Goal: Task Accomplishment & Management: Use online tool/utility

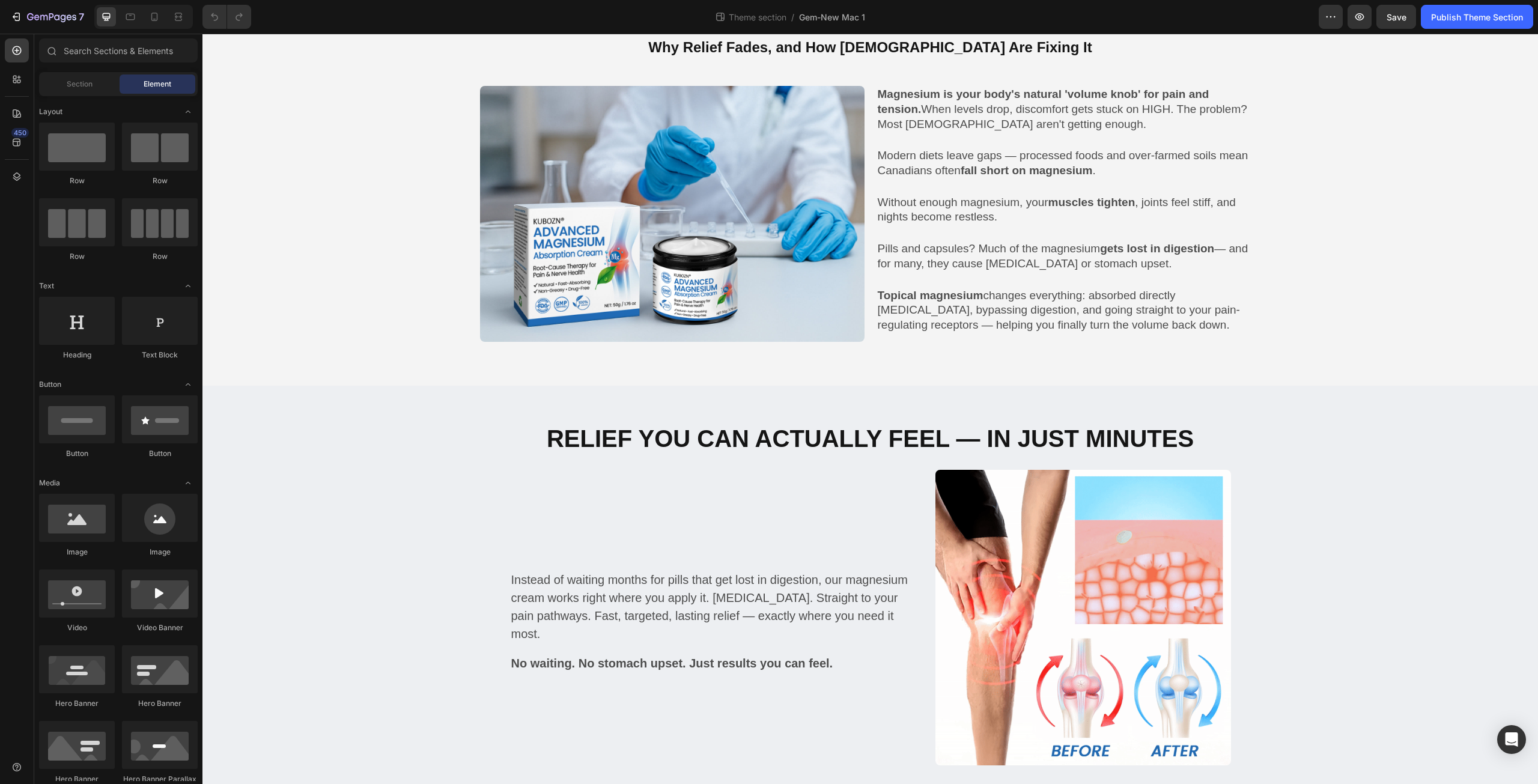
scroll to position [421, 0]
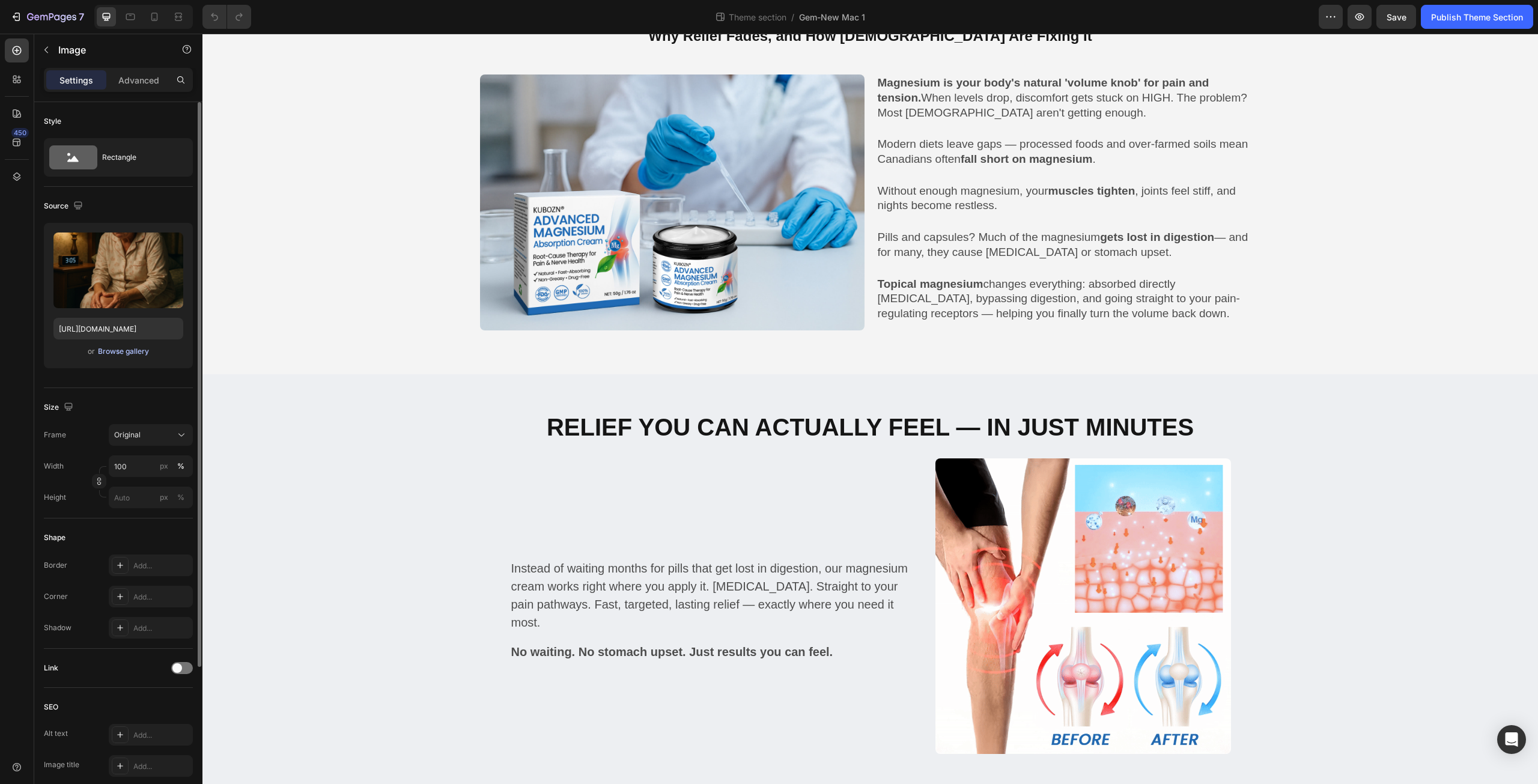
click at [138, 354] on div "Browse gallery" at bounding box center [123, 352] width 51 height 11
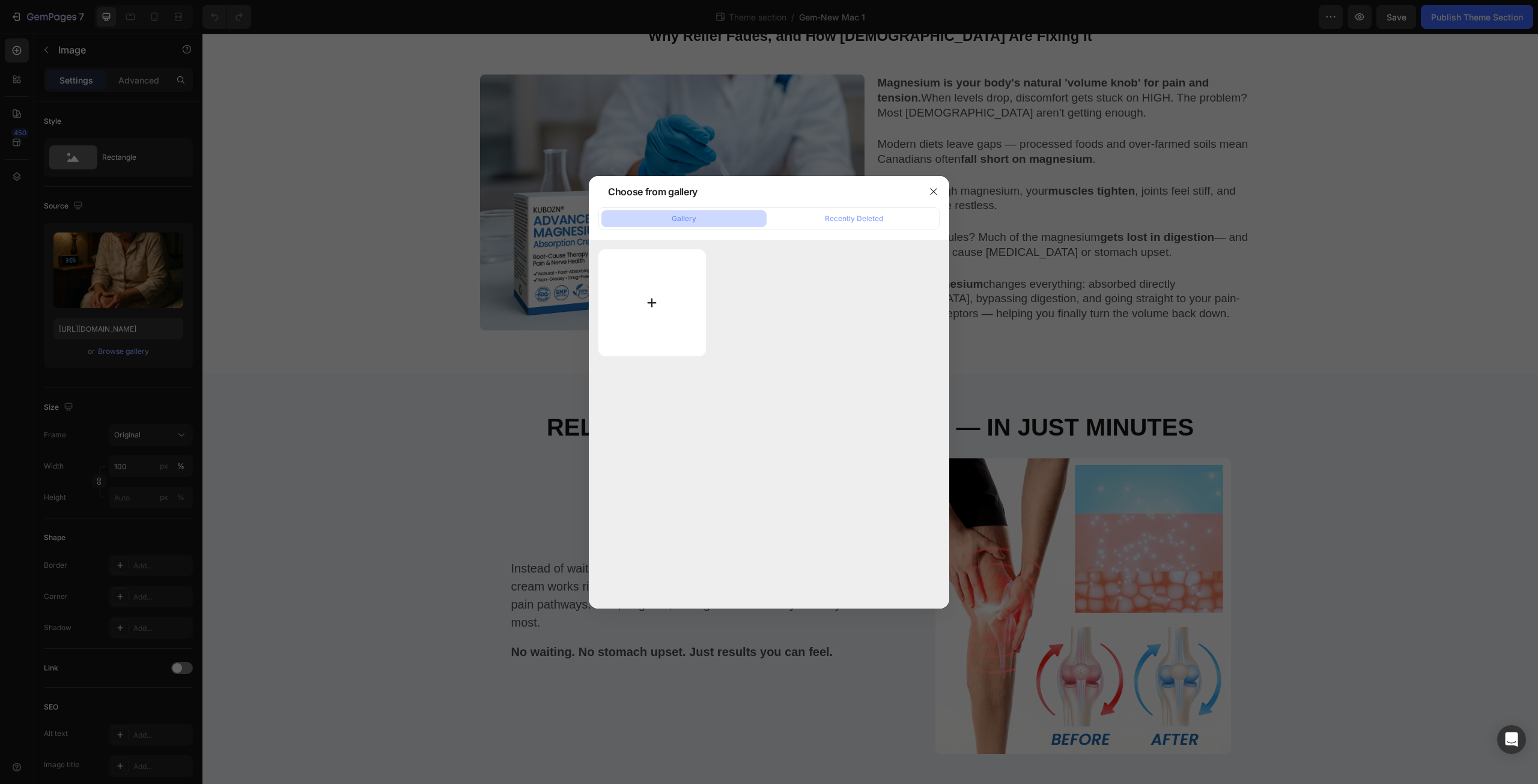
click at [654, 314] on input "file" at bounding box center [652, 302] width 108 height 107
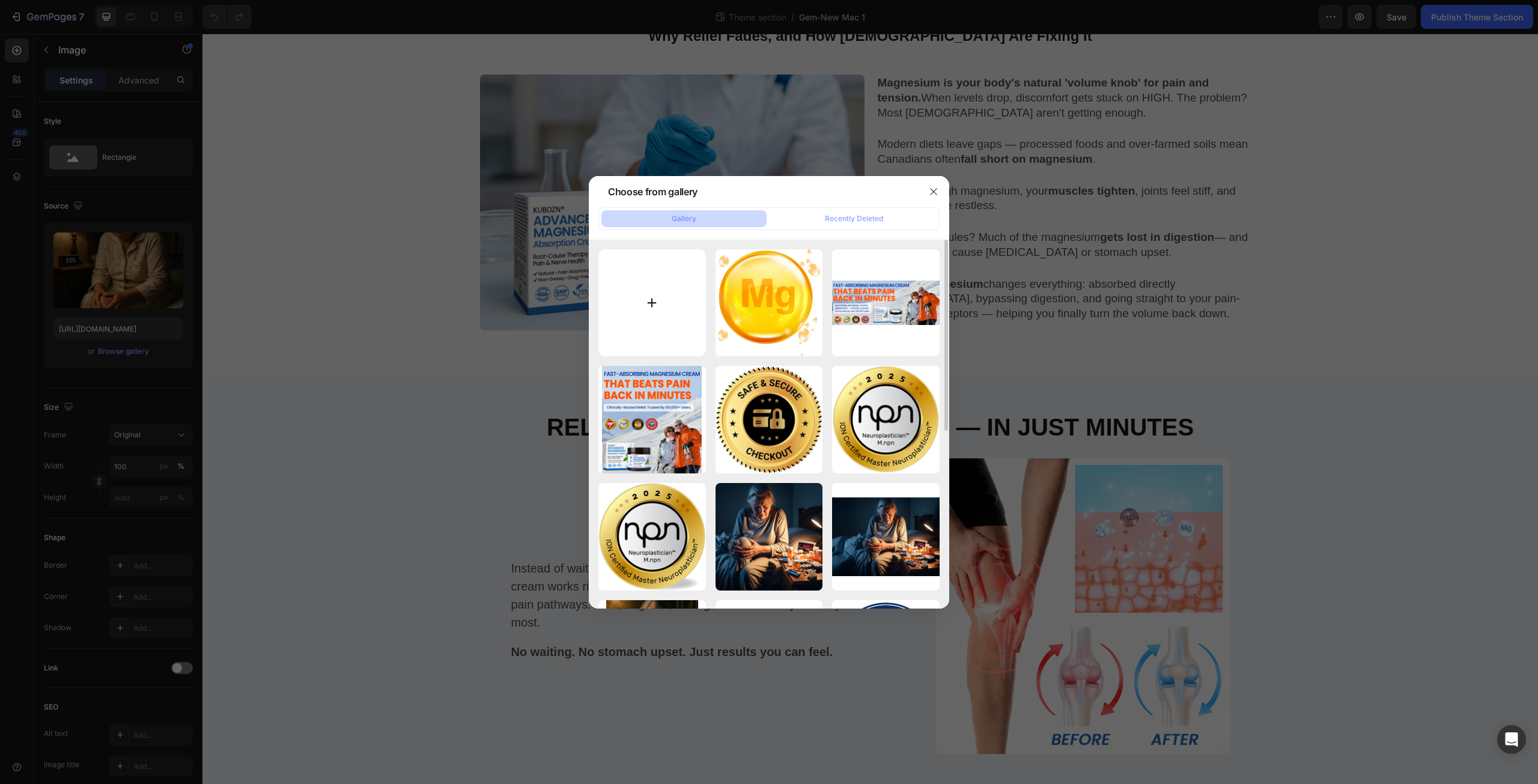
type input "C:\fakepath\3A.M.png"
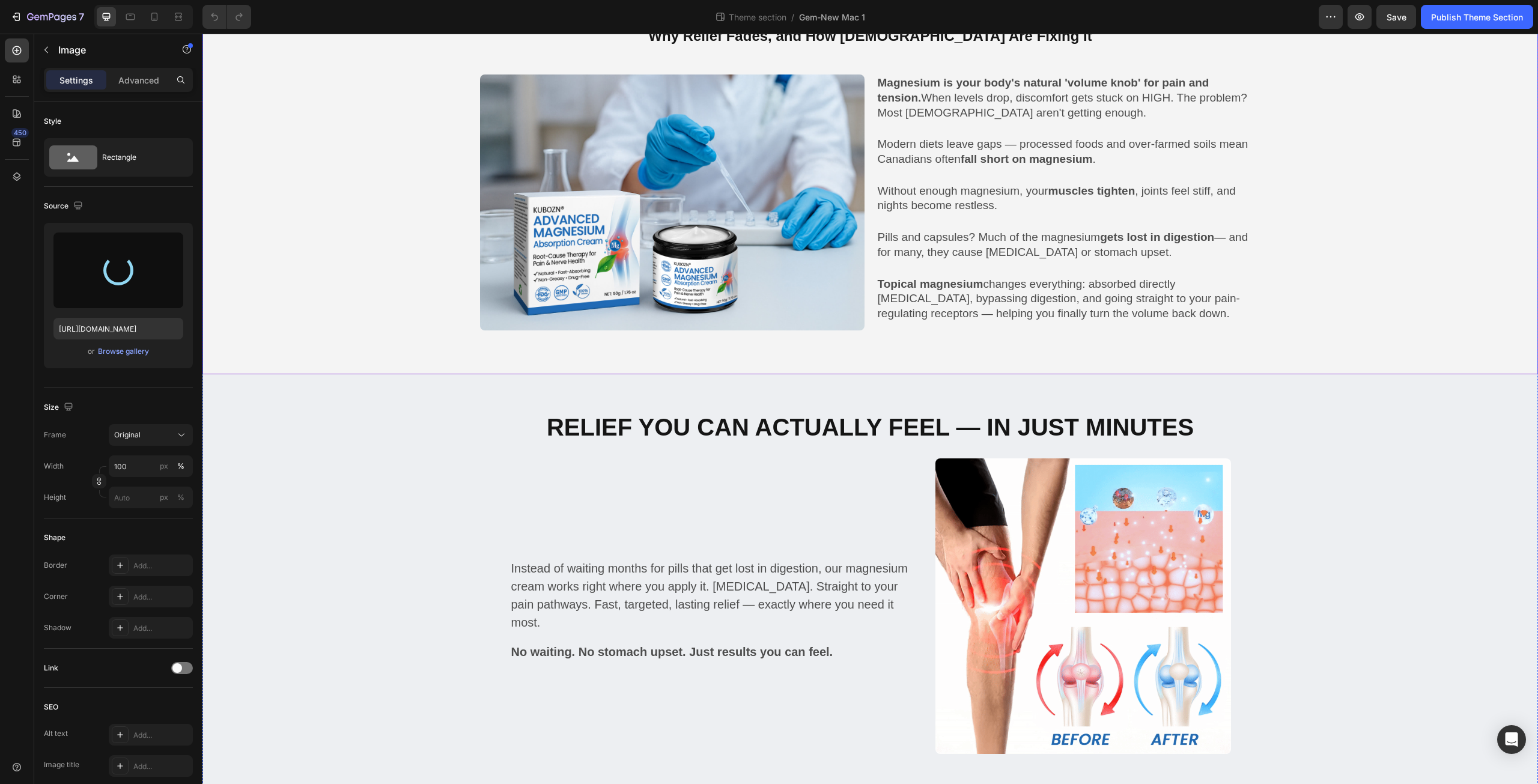
type input "https://cdn.shopify.com/s/files/1/0671/3147/3973/files/gempages_560608827498562…"
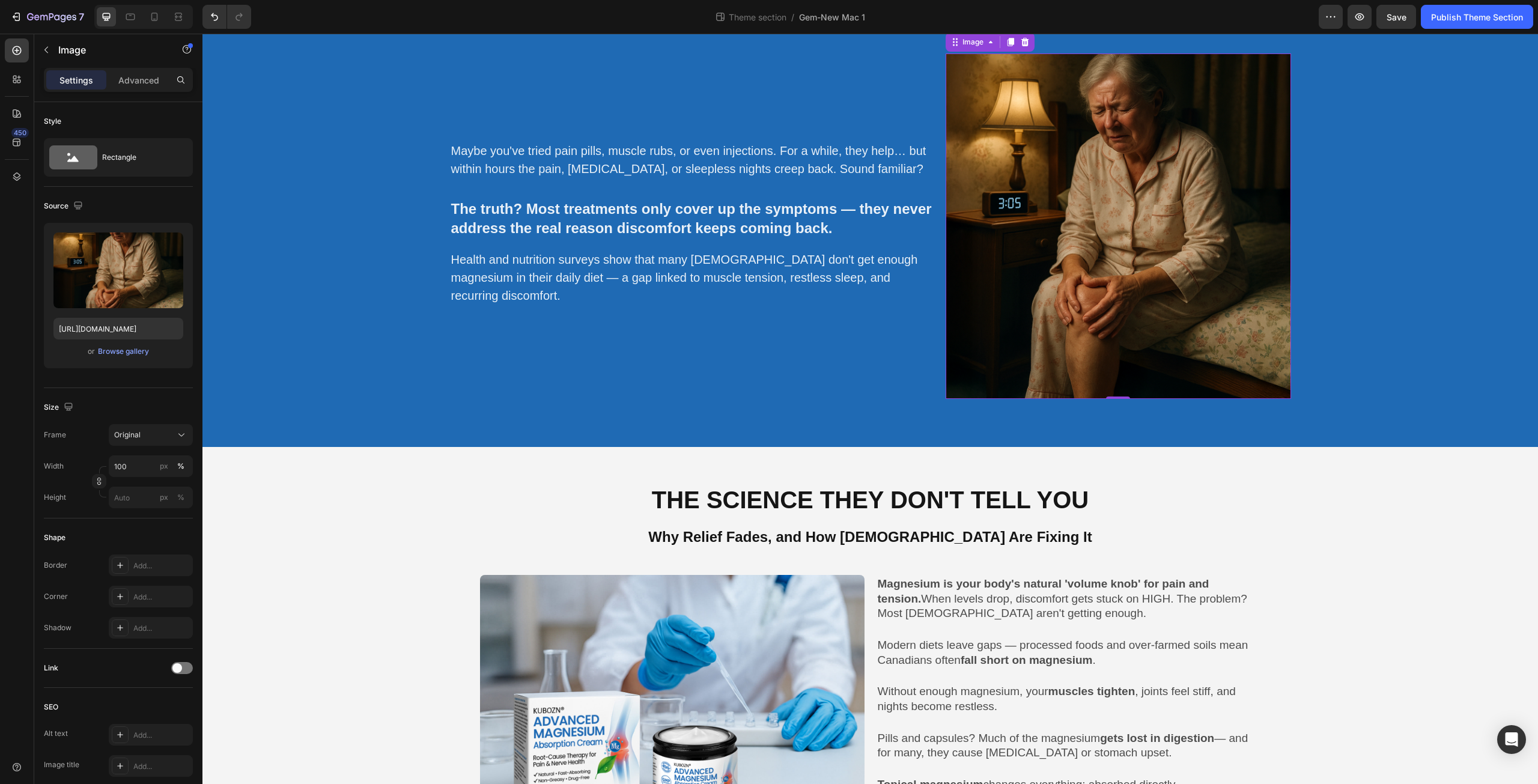
scroll to position [0, 0]
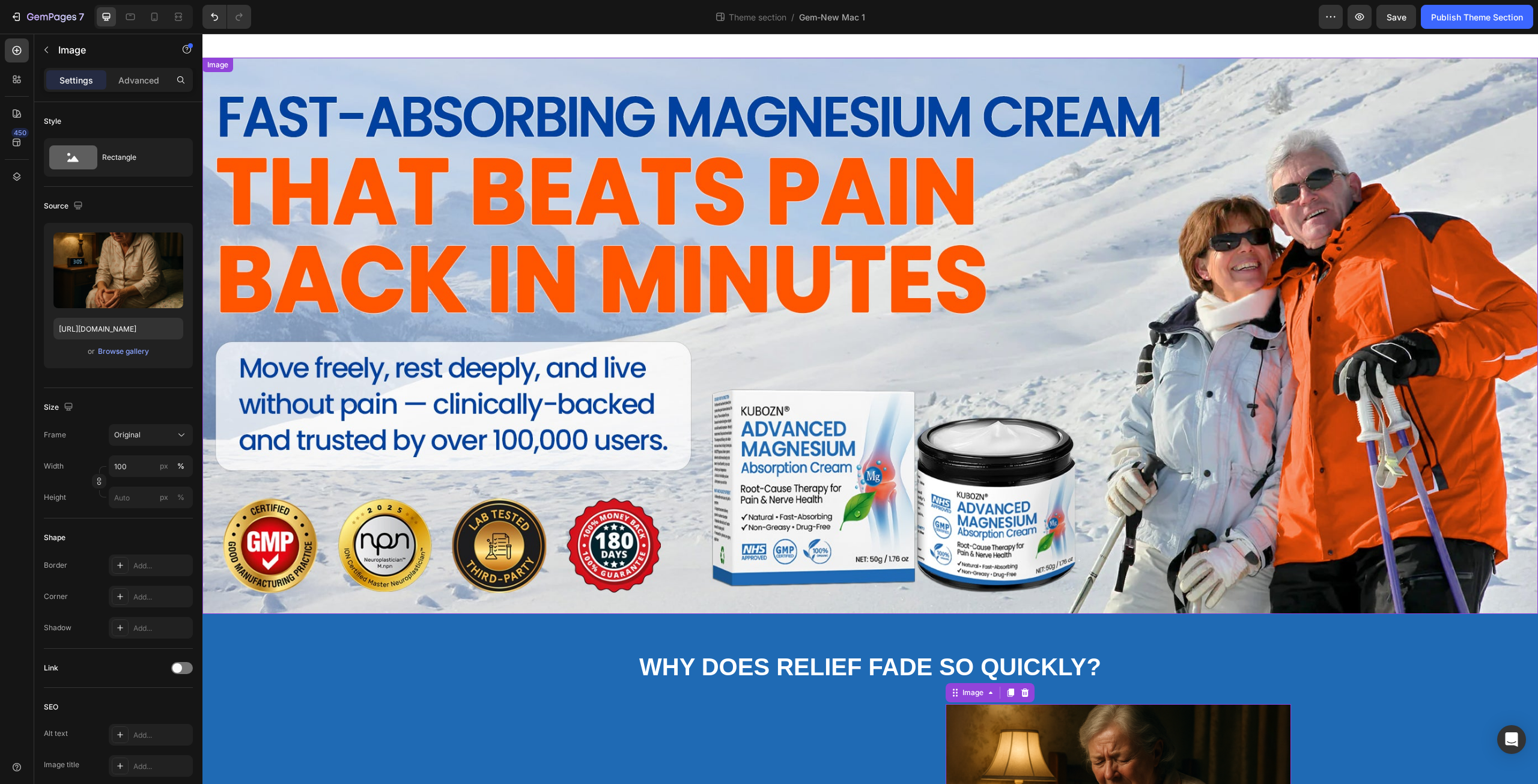
click at [543, 318] on img at bounding box center [870, 335] width 1336 height 556
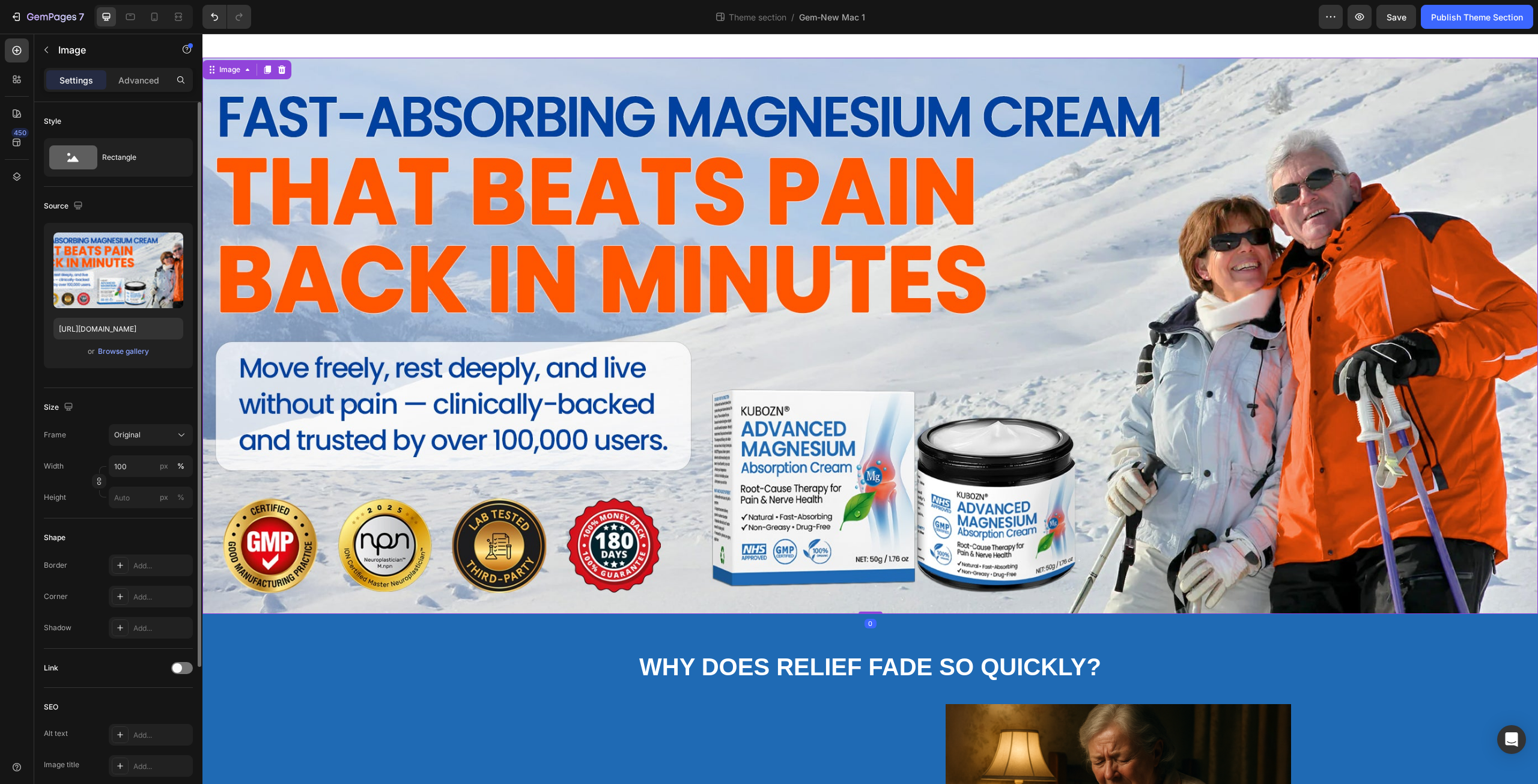
click at [150, 345] on div "or Browse gallery" at bounding box center [118, 352] width 130 height 14
click at [145, 352] on div "Browse gallery" at bounding box center [123, 352] width 51 height 11
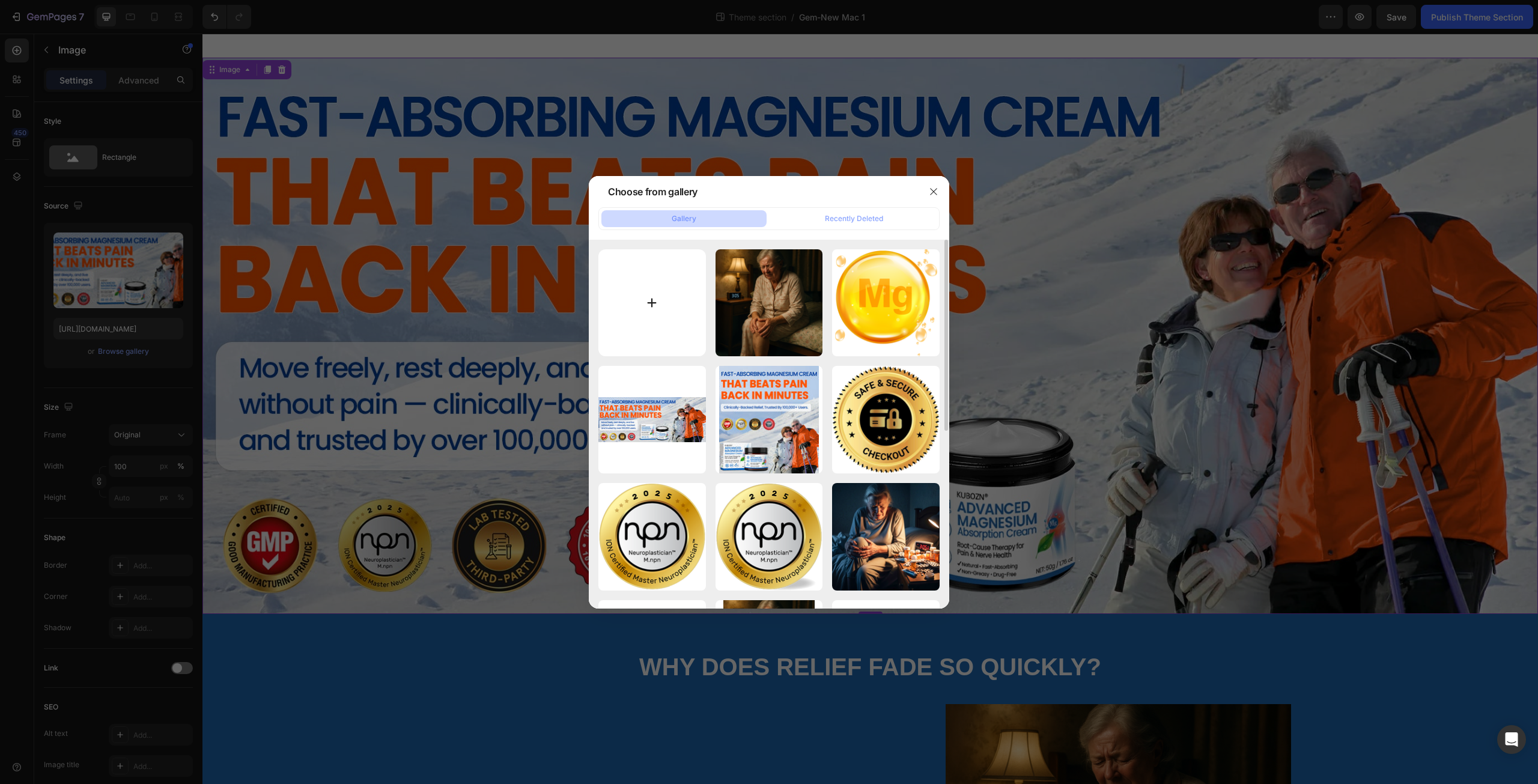
click at [651, 307] on input "file" at bounding box center [652, 303] width 108 height 108
type input "C:\fakepath\KV PC.jpg"
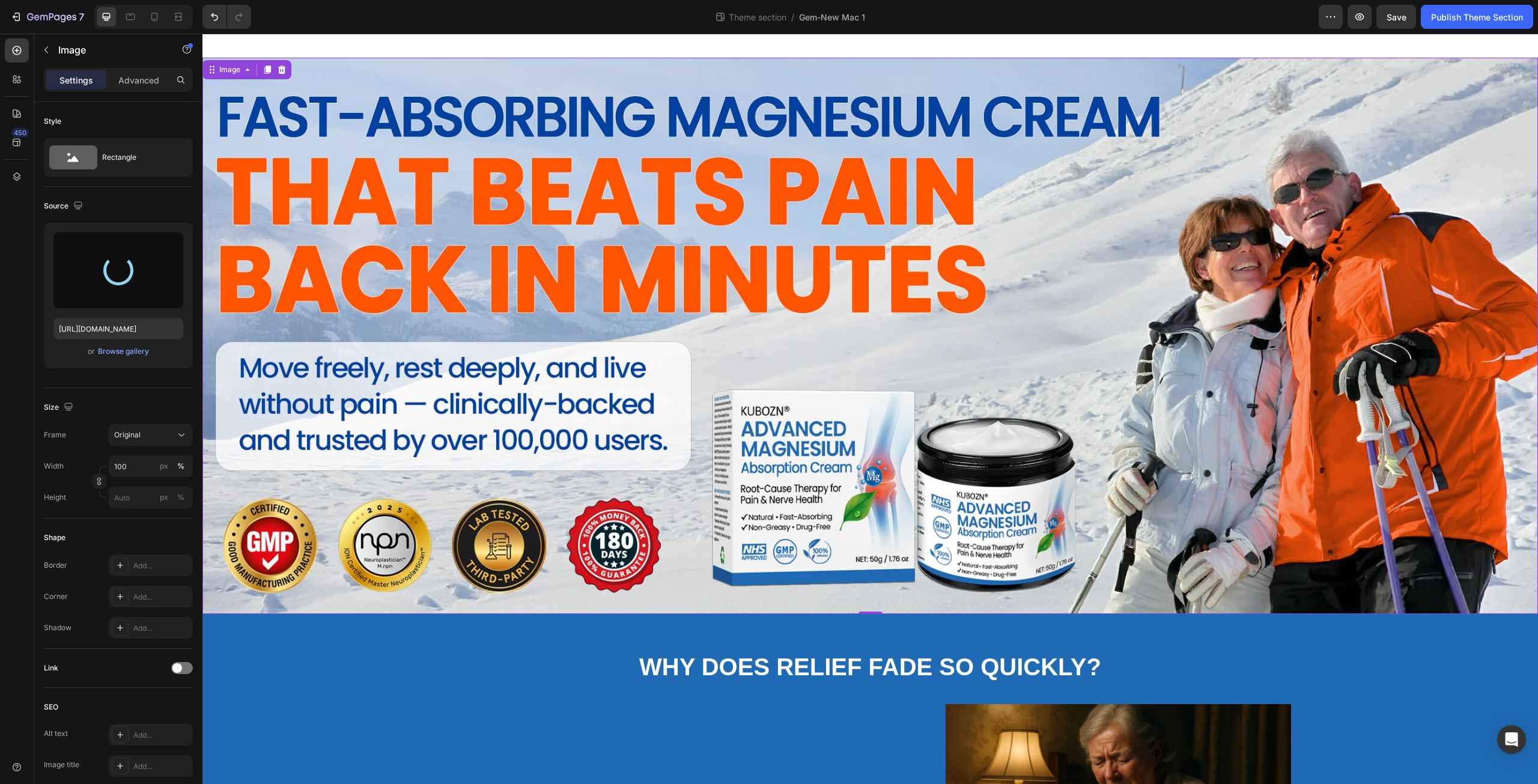
type input "https://cdn.shopify.com/s/files/1/0671/3147/3973/files/gempages_560608827498562…"
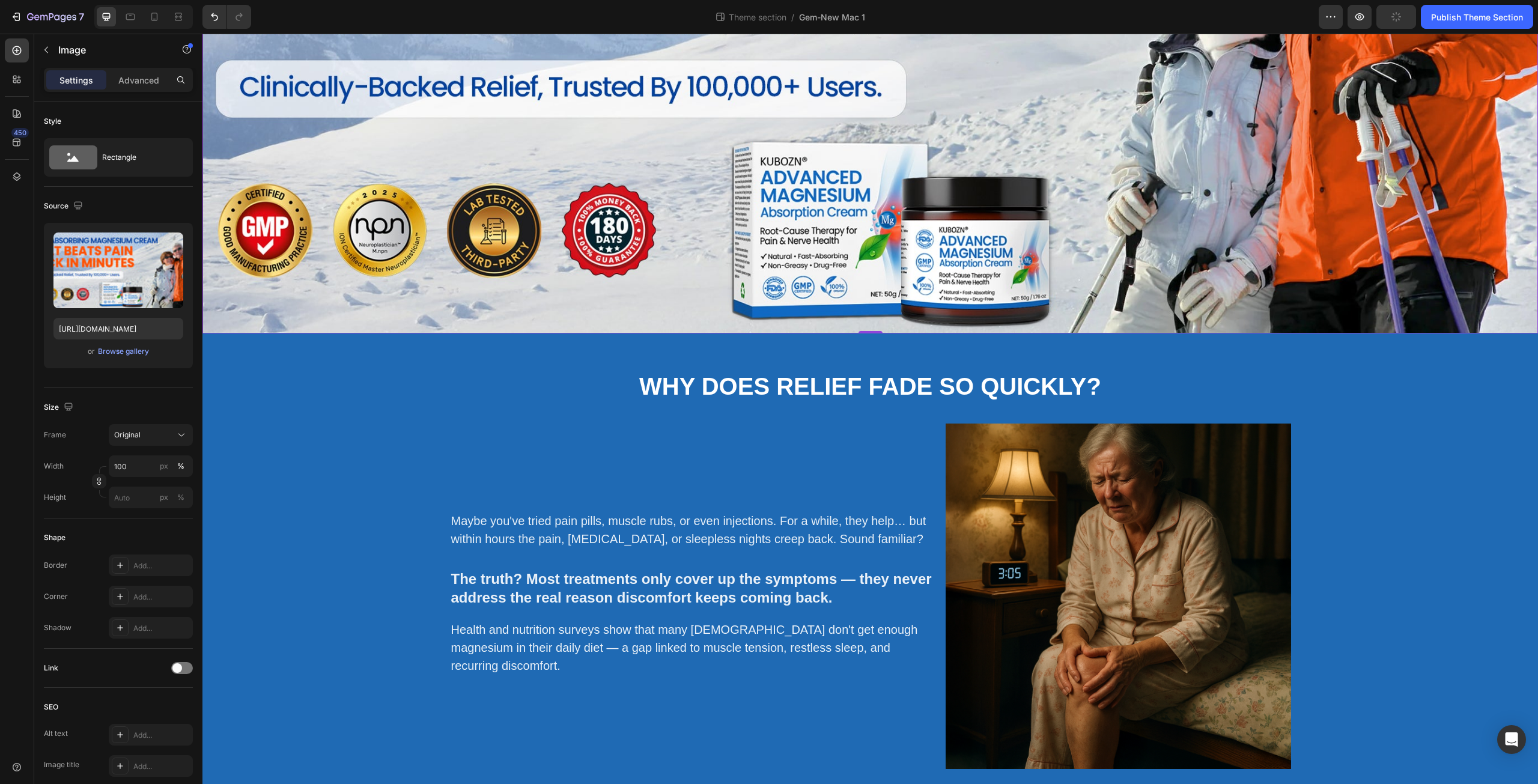
scroll to position [421, 0]
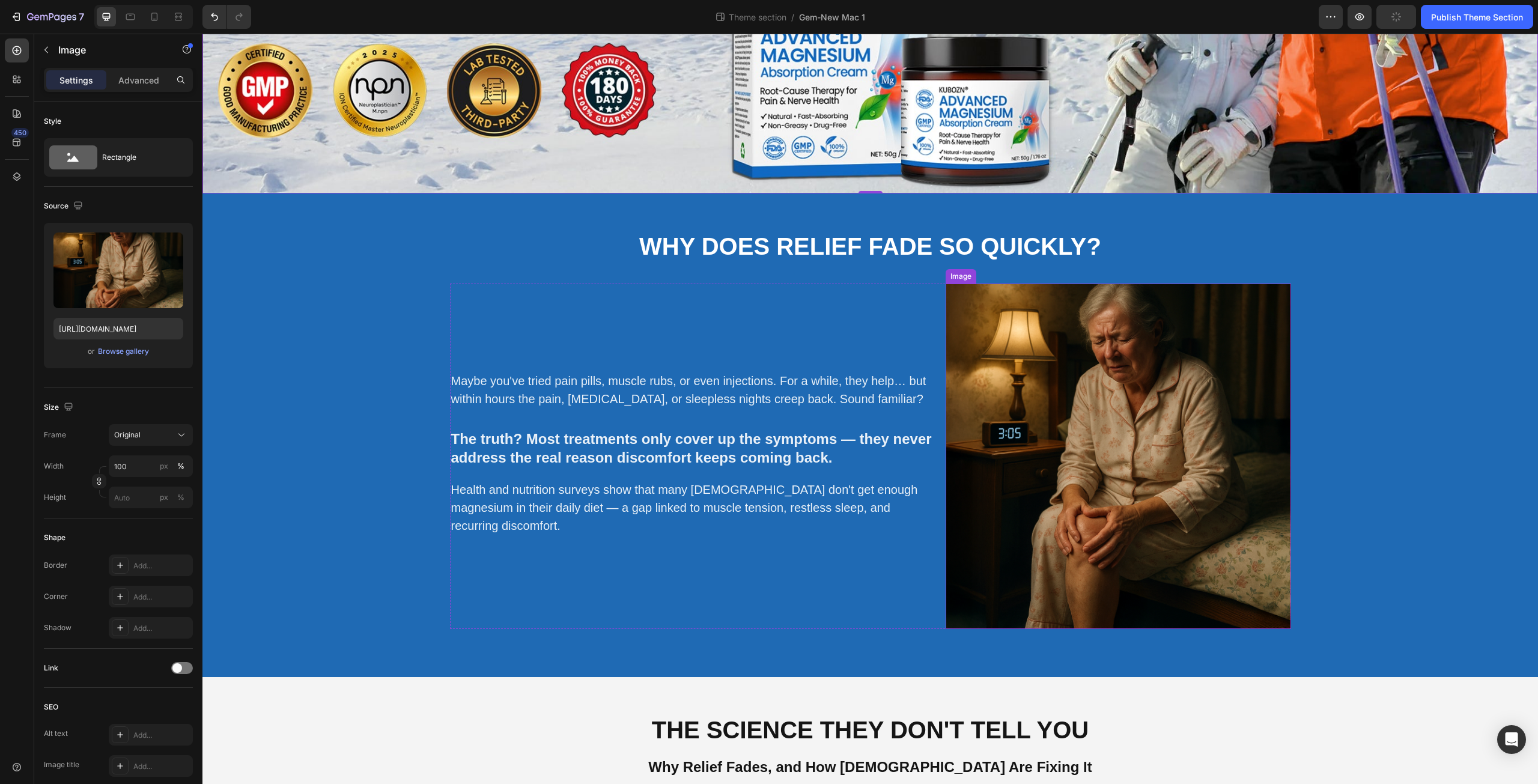
click at [1017, 435] on img at bounding box center [1118, 456] width 345 height 345
click at [151, 601] on div "Add..." at bounding box center [161, 597] width 57 height 11
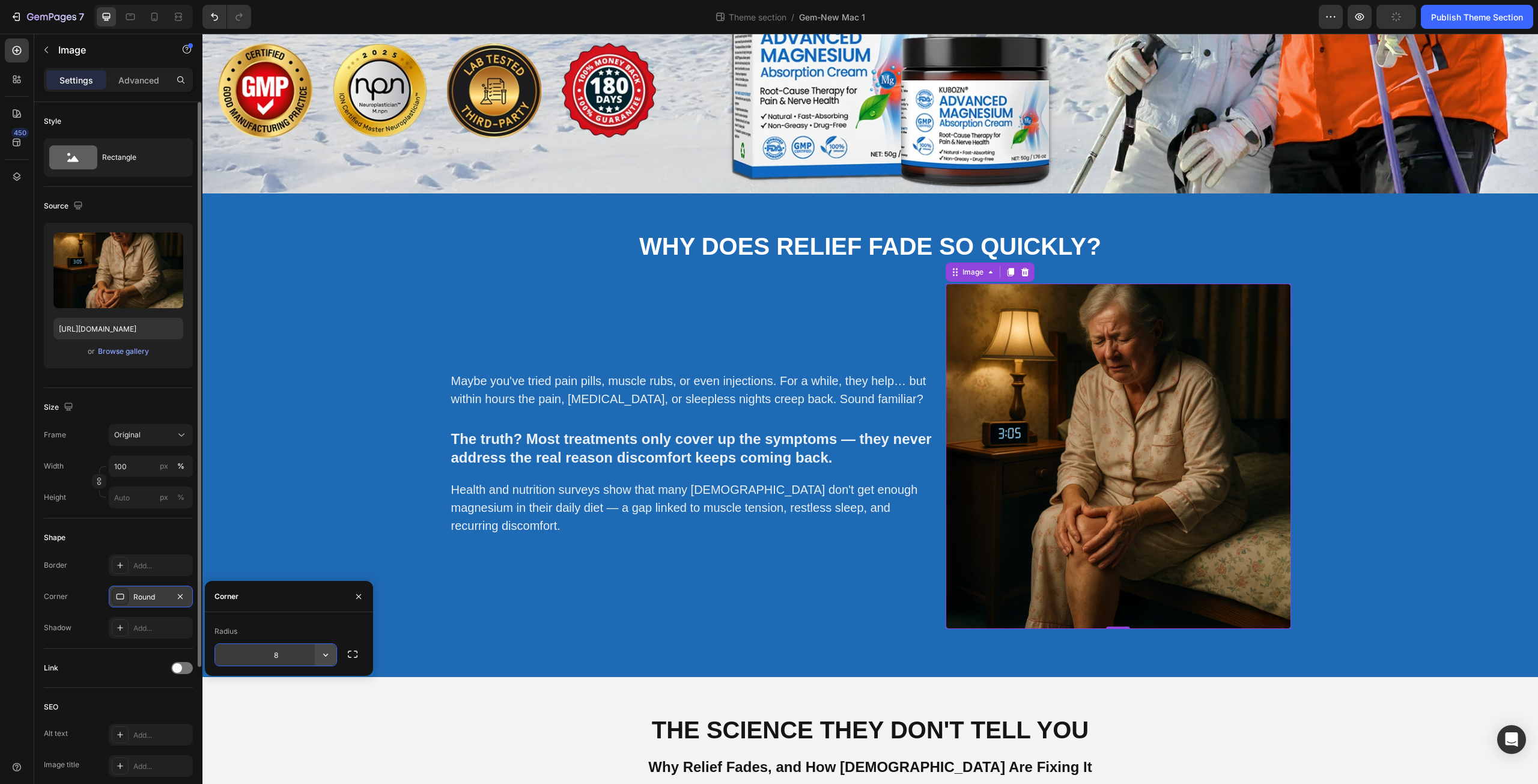
click at [326, 653] on icon "button" at bounding box center [325, 654] width 12 height 12
click at [286, 657] on input "8" at bounding box center [275, 655] width 121 height 22
type input "10"
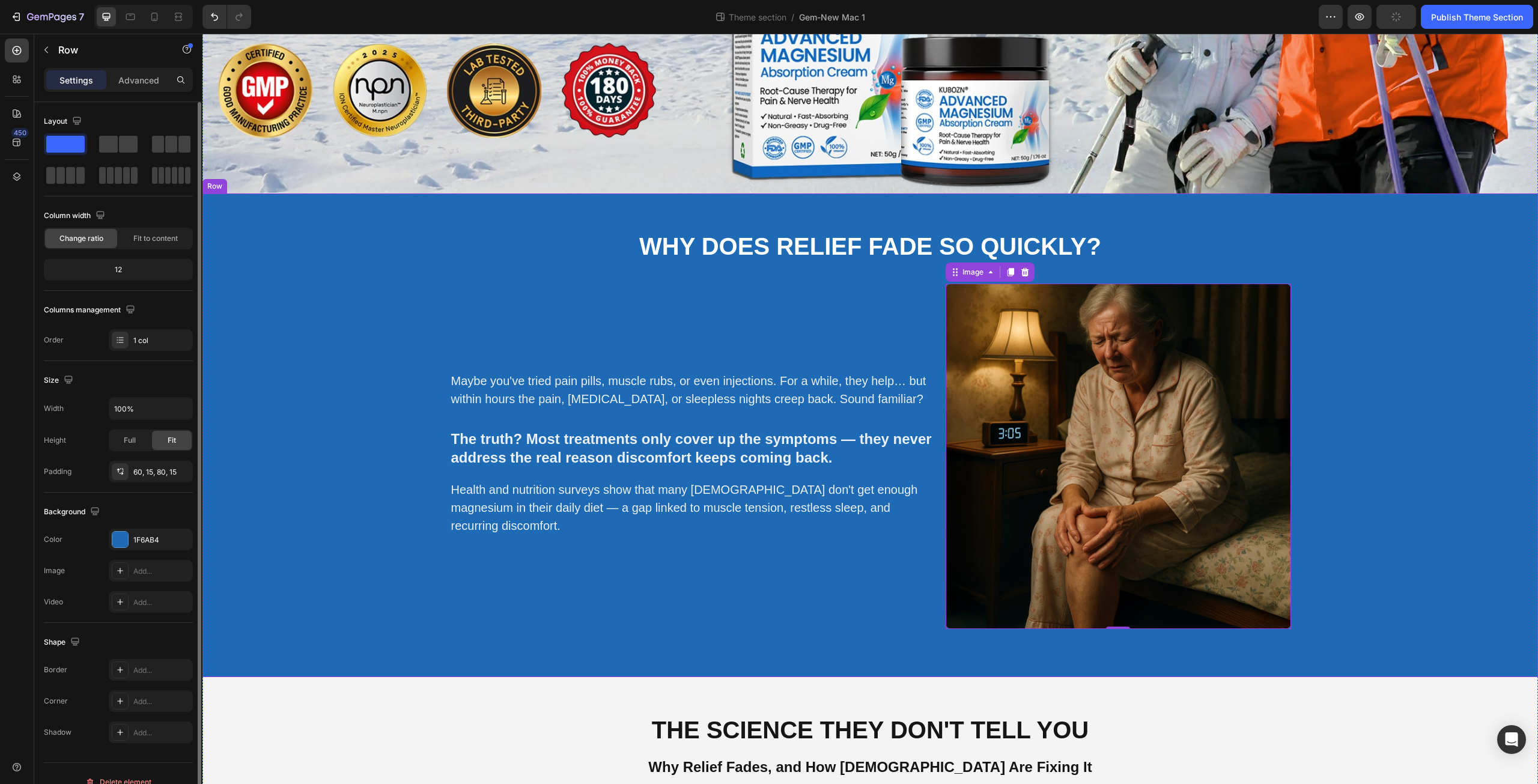
click at [511, 627] on div "Why does relief fade so quickly? Heading Maybe you've tried pain pills, muscle …" at bounding box center [870, 435] width 1336 height 484
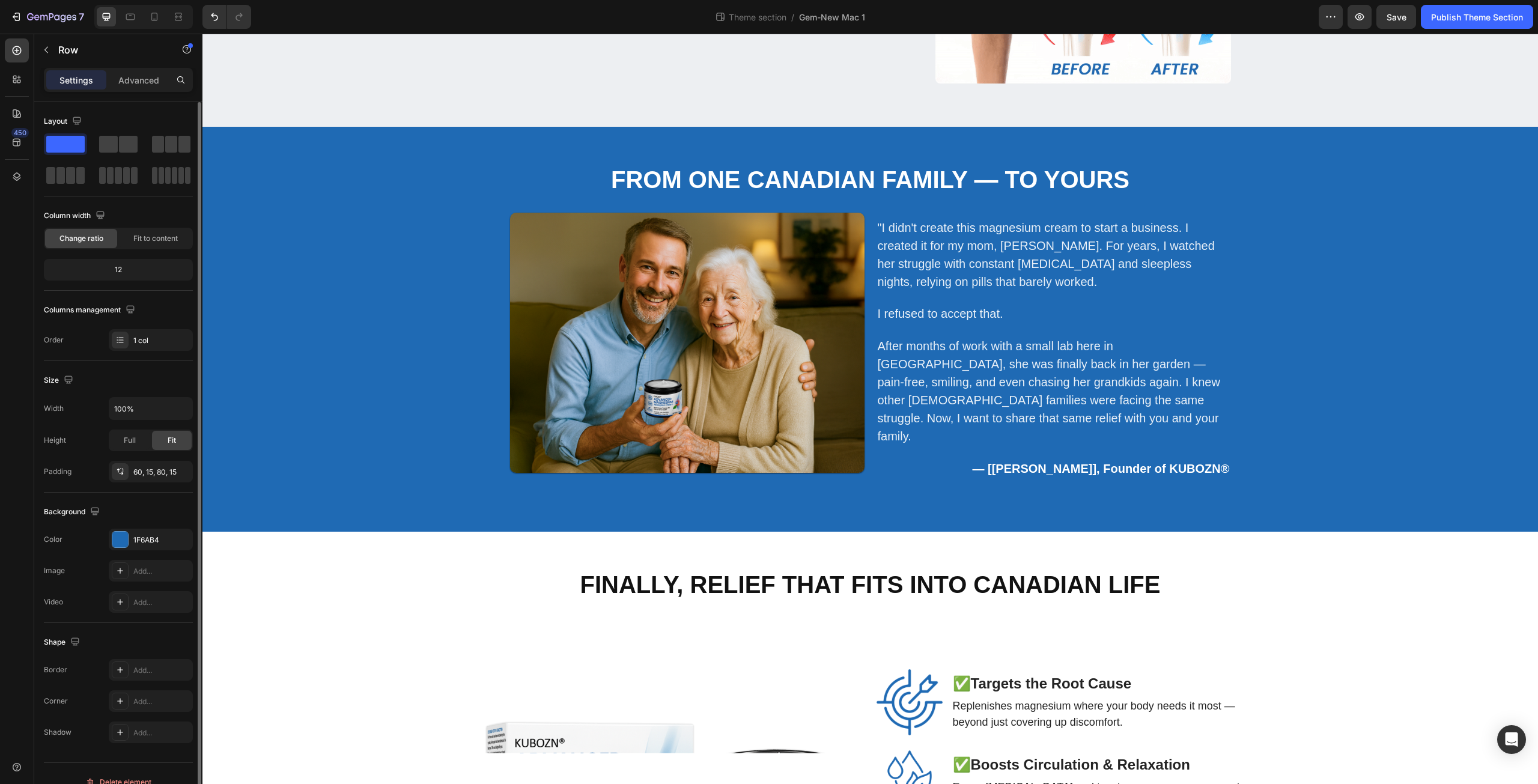
scroll to position [1822, 0]
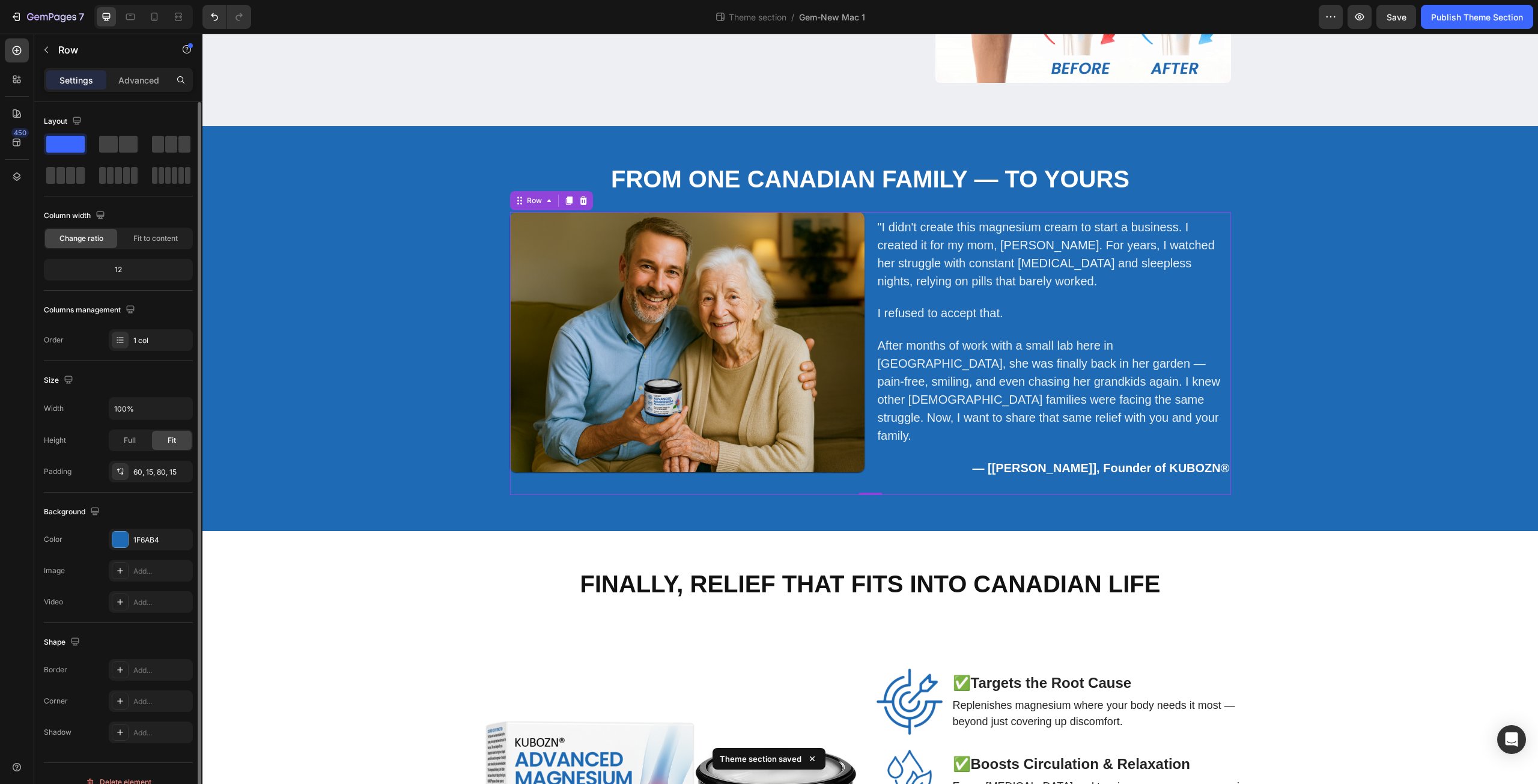
click at [907, 474] on div ""I didn't create this magnesium cream to start a business. I created it for my …" at bounding box center [1054, 353] width 354 height 283
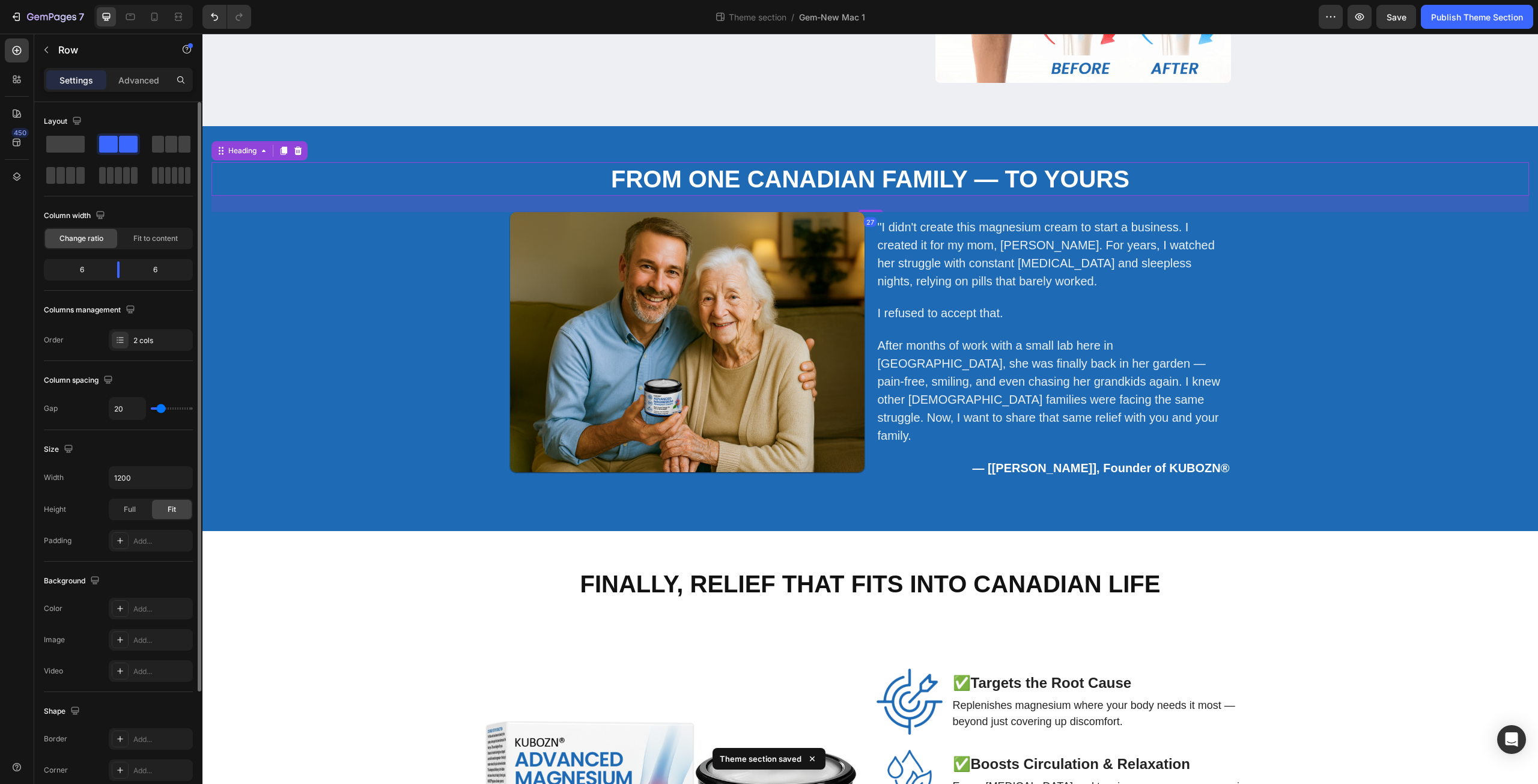
click at [778, 175] on h2 "From One Canadian Family — To Yours" at bounding box center [870, 178] width 1318 height 33
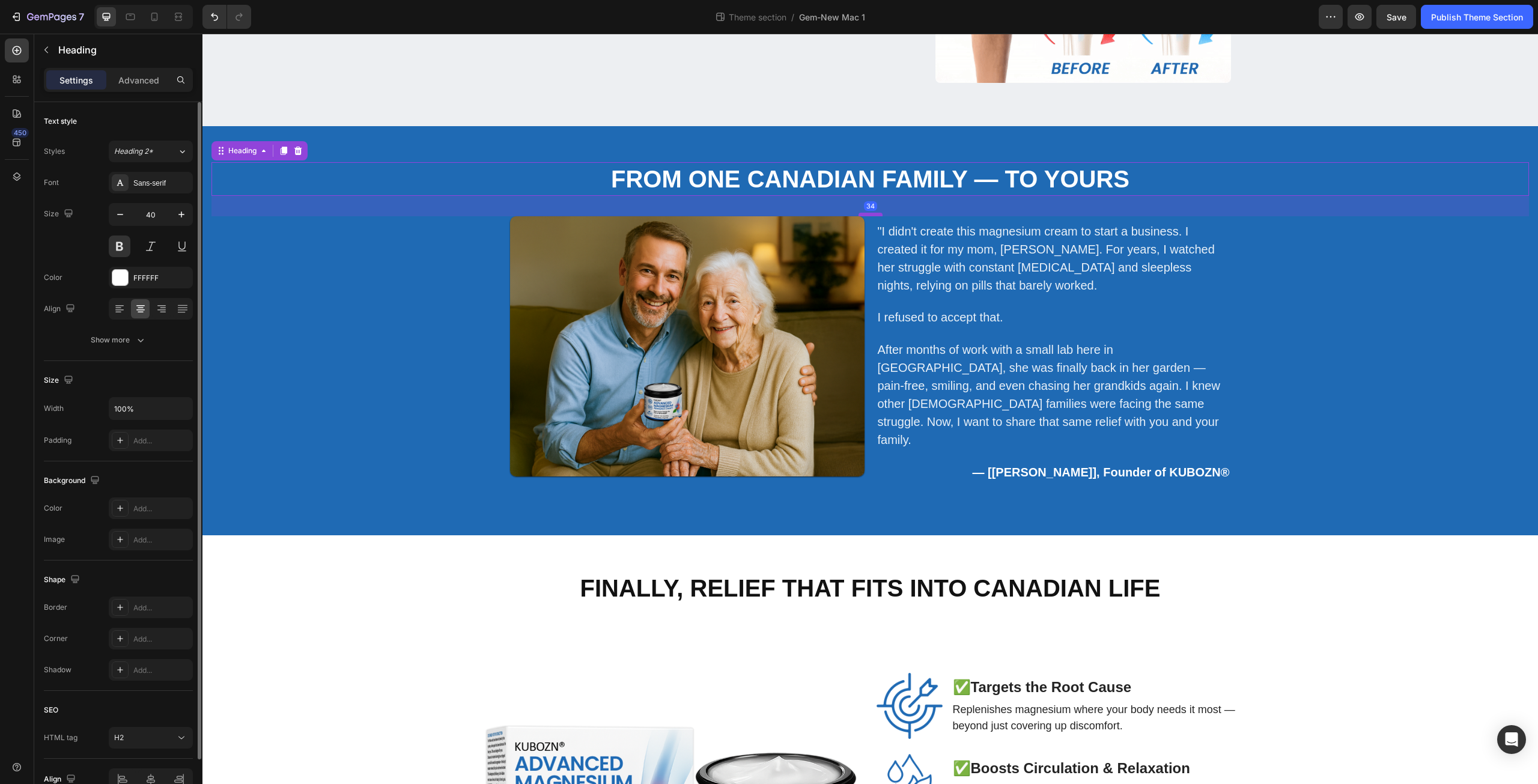
click at [859, 212] on div at bounding box center [870, 214] width 24 height 4
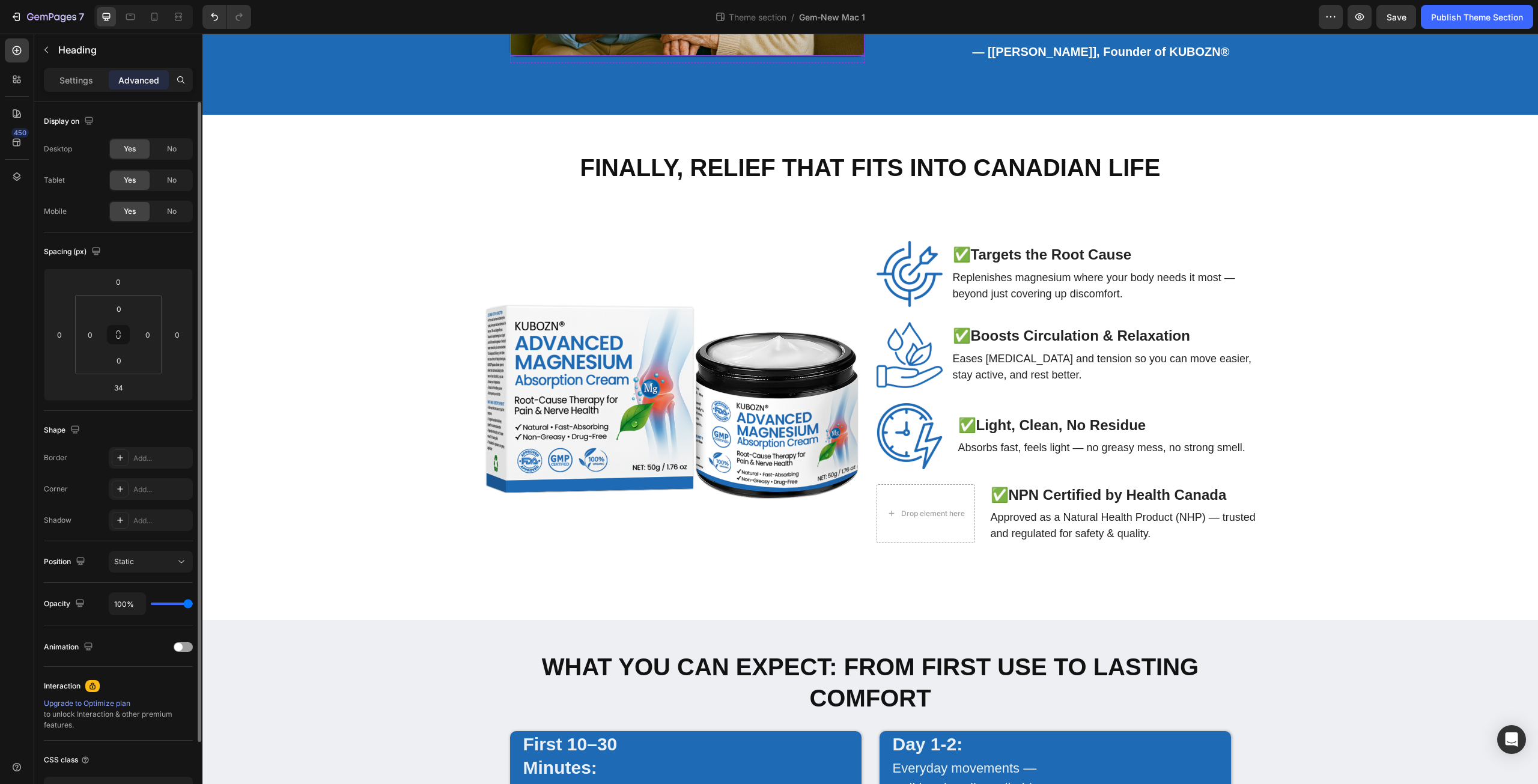
scroll to position [2102, 0]
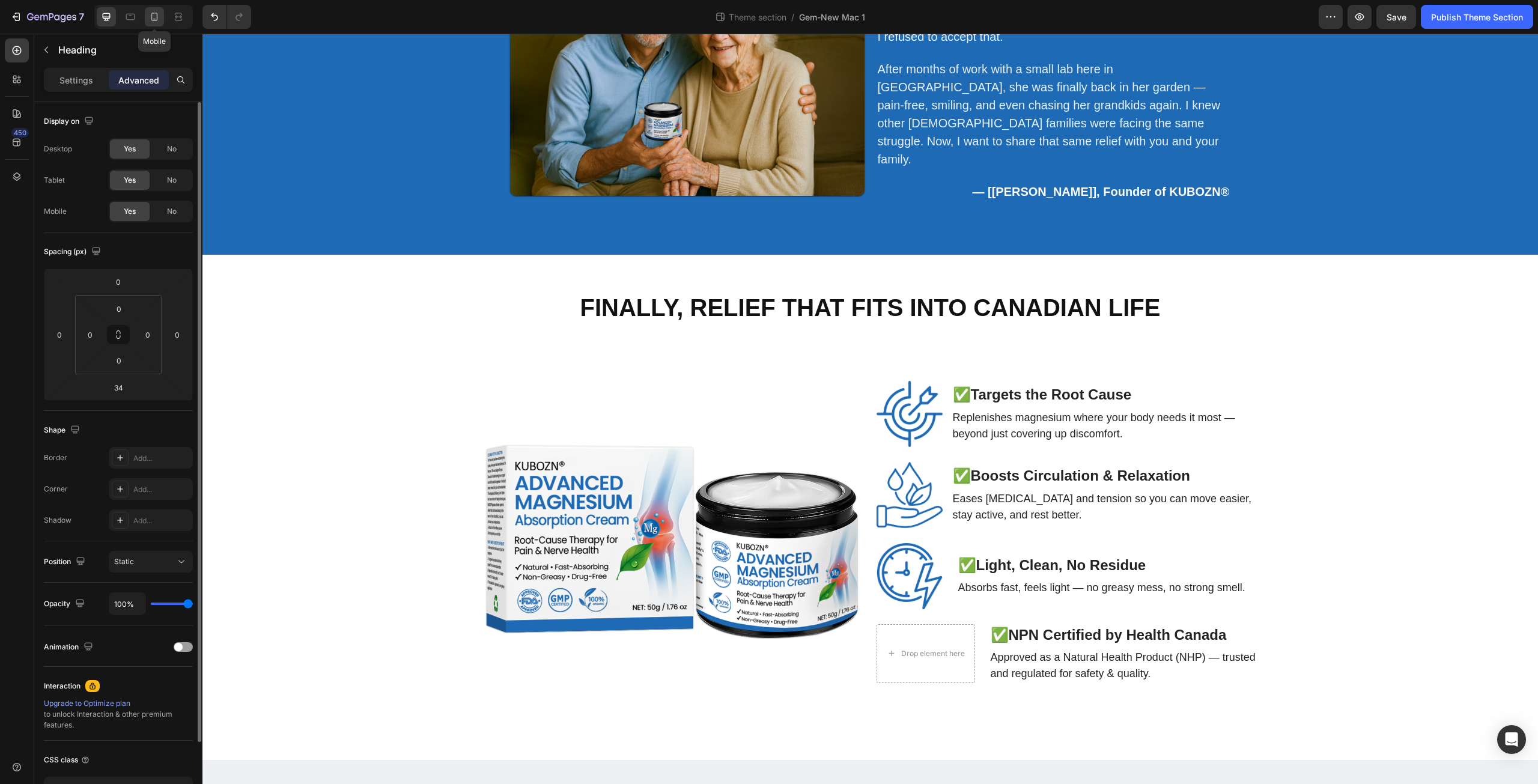
click at [156, 14] on icon at bounding box center [154, 16] width 12 height 12
type input "19"
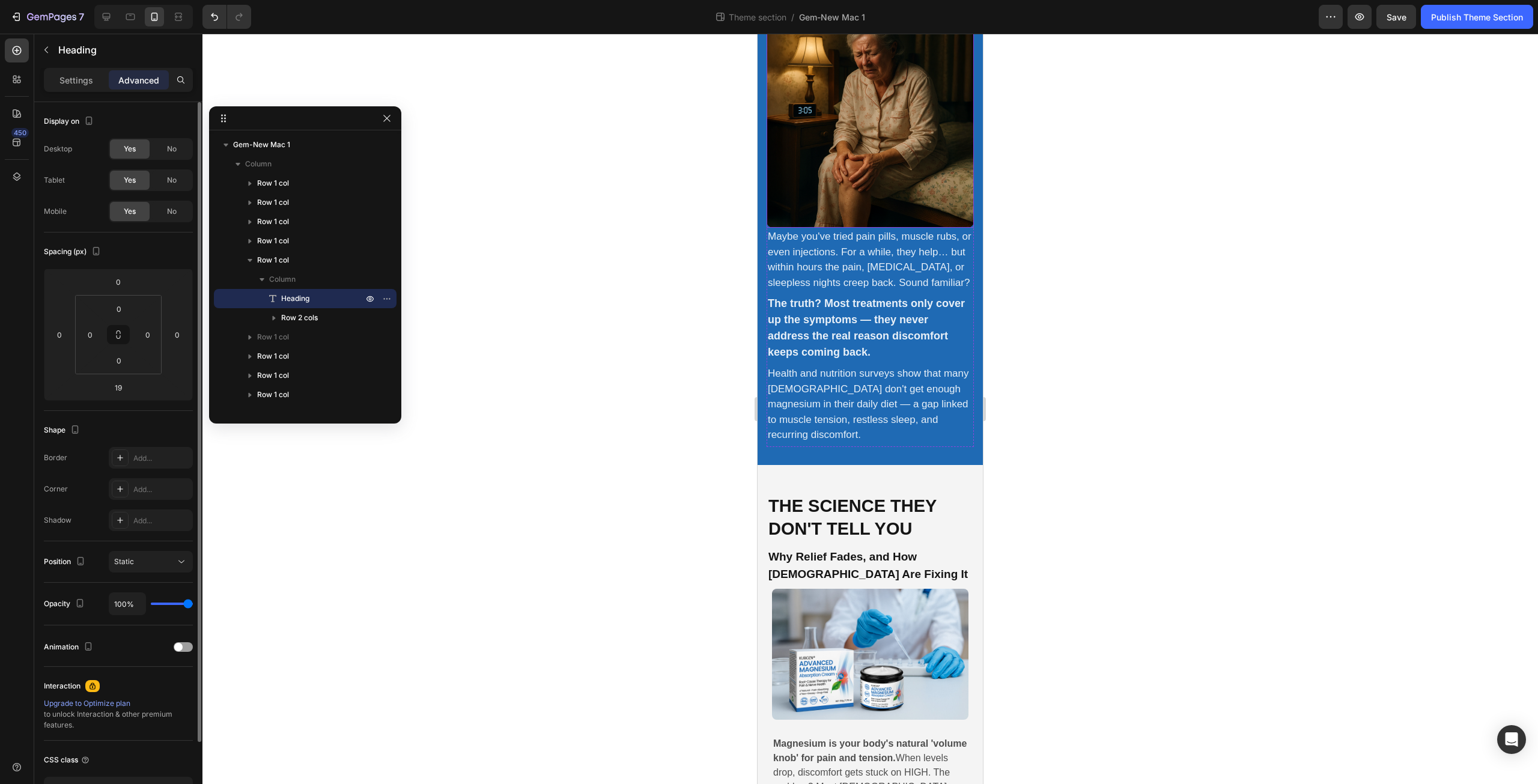
scroll to position [281, 0]
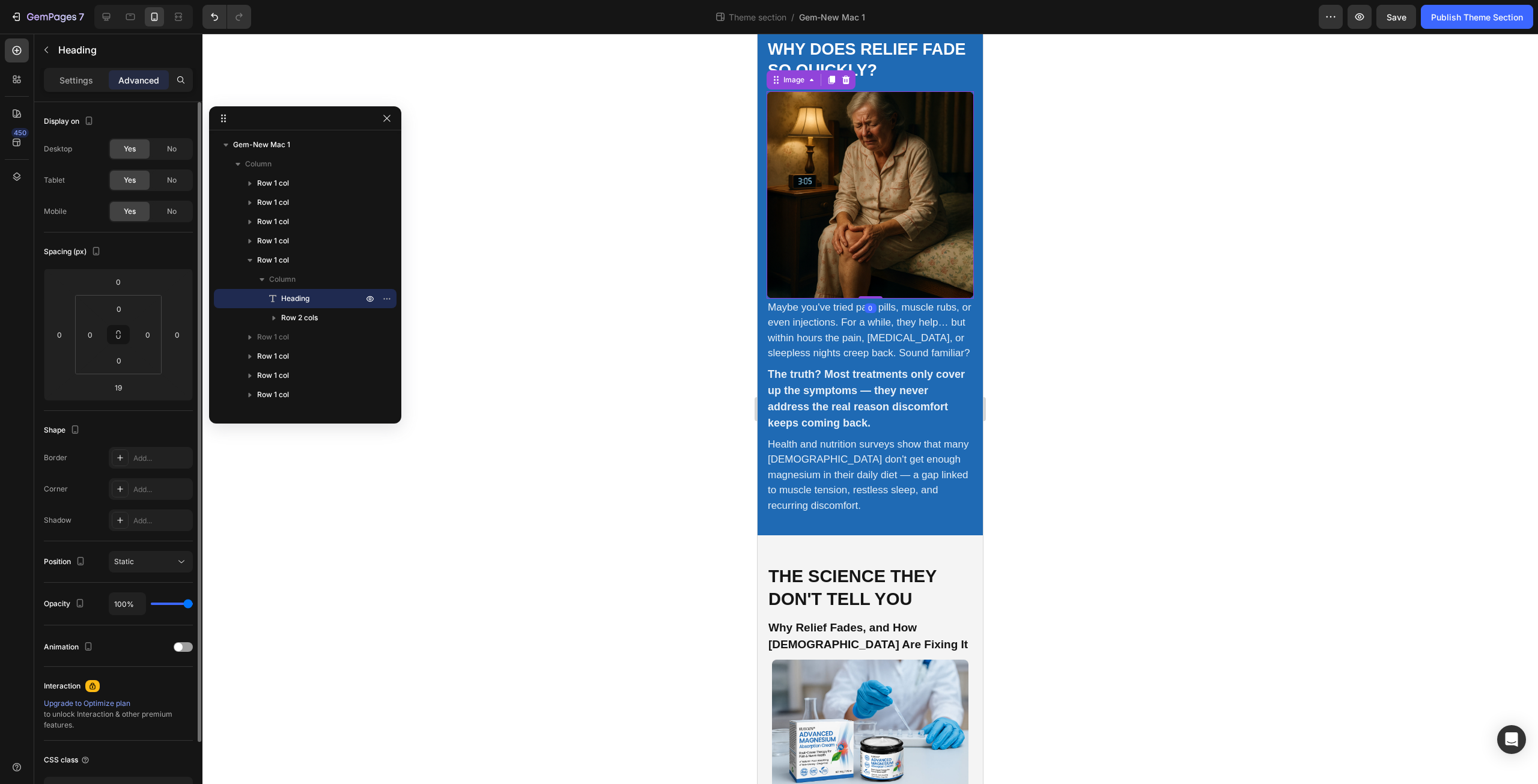
click at [863, 262] on img at bounding box center [870, 195] width 207 height 207
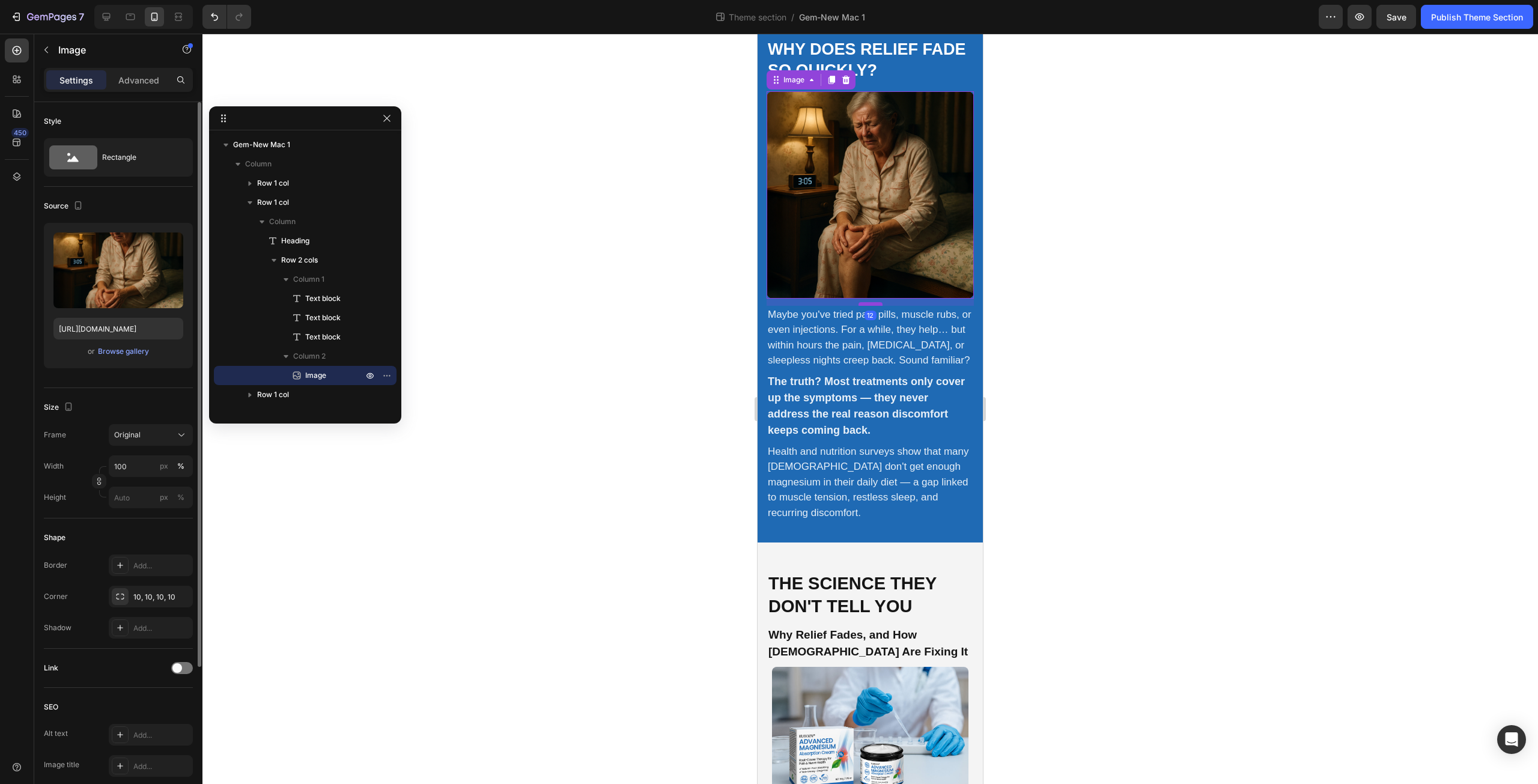
drag, startPoint x: 860, startPoint y: 278, endPoint x: 860, endPoint y: 285, distance: 7.0
click at [860, 302] on div at bounding box center [870, 304] width 24 height 4
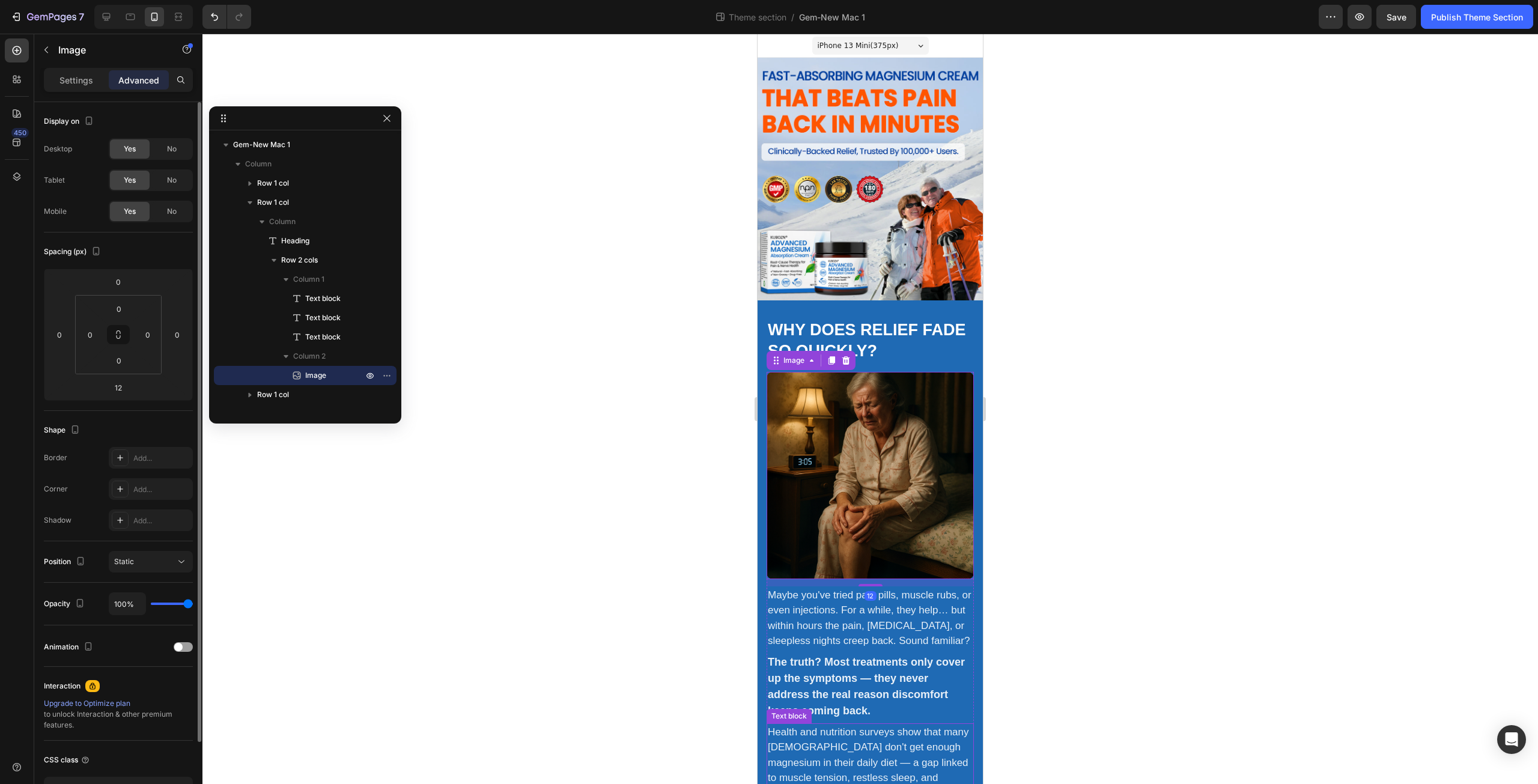
scroll to position [140, 0]
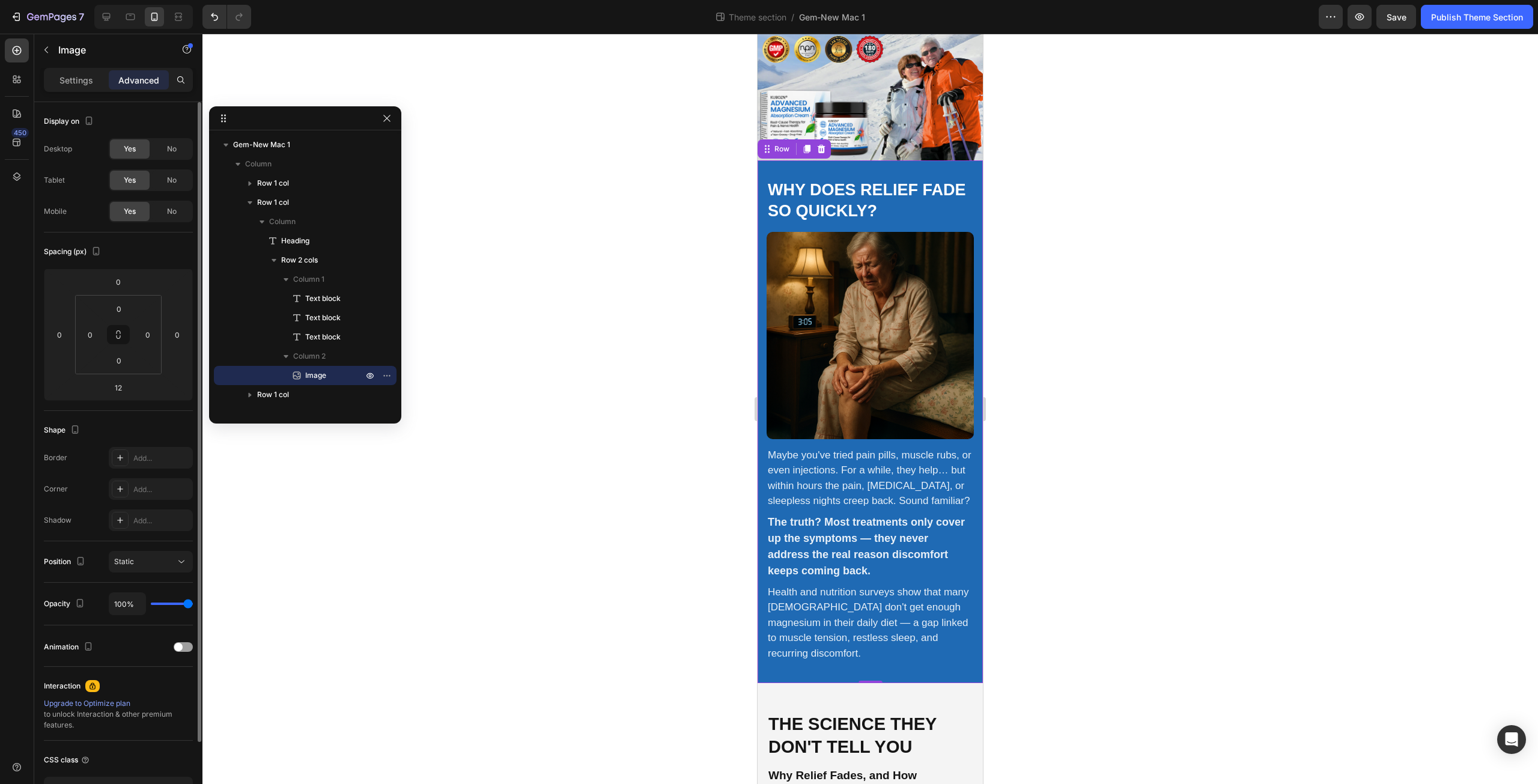
click at [766, 160] on div "Why does relief fade so quickly? Heading Maybe you've tried pain pills, muscle …" at bounding box center [870, 422] width 225 height 523
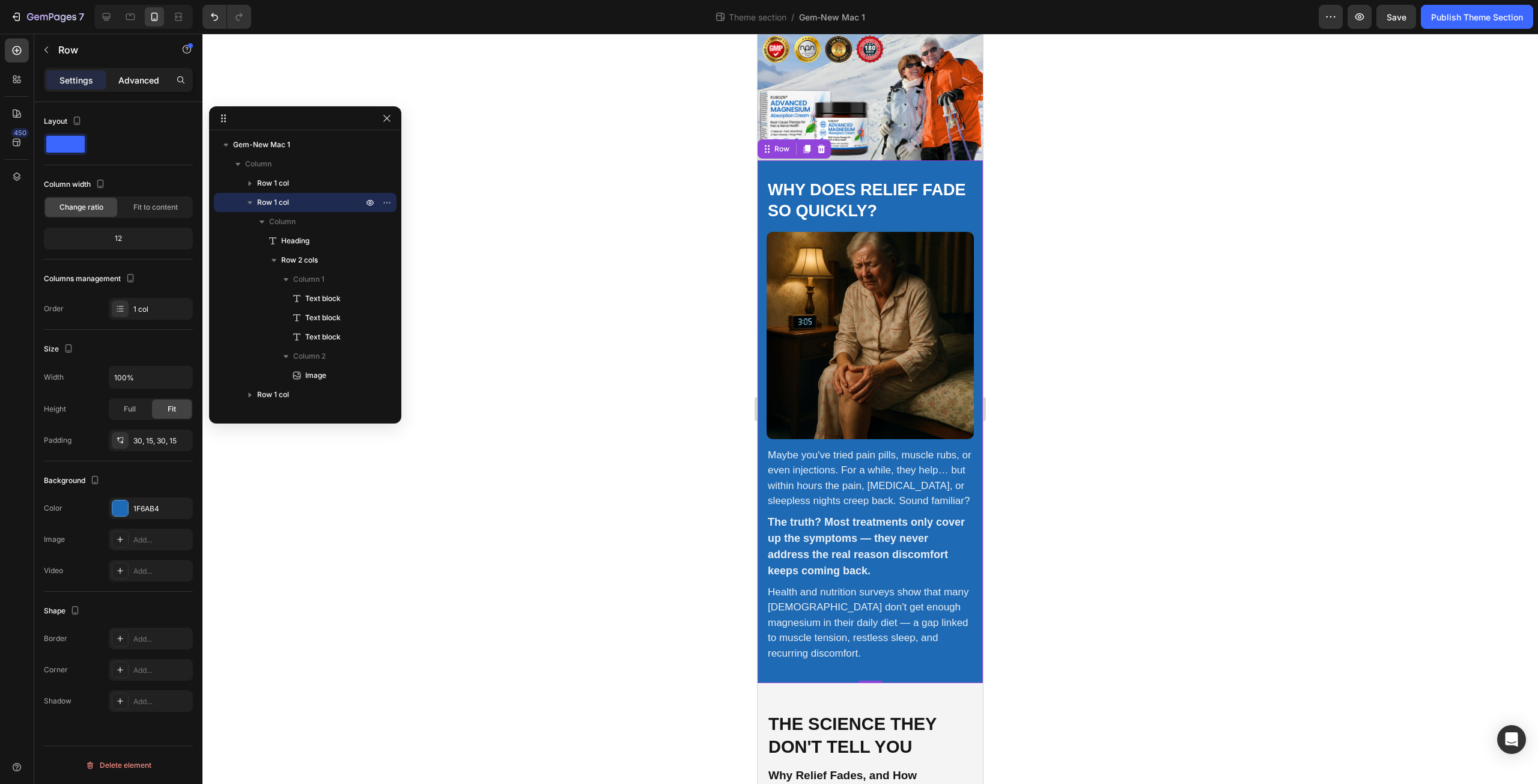
click at [158, 73] on div "Advanced" at bounding box center [139, 79] width 60 height 19
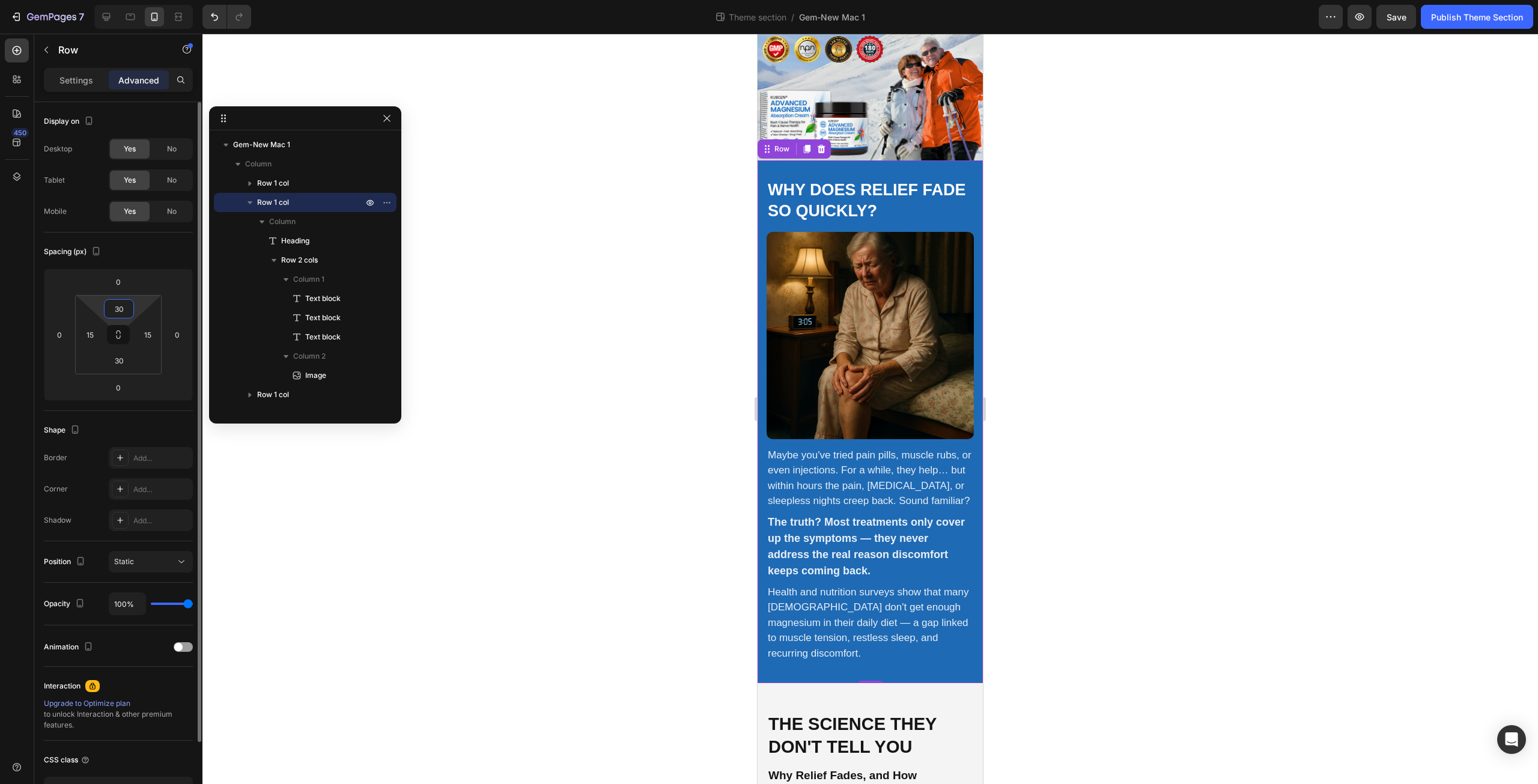
click at [126, 310] on input "30" at bounding box center [119, 308] width 24 height 18
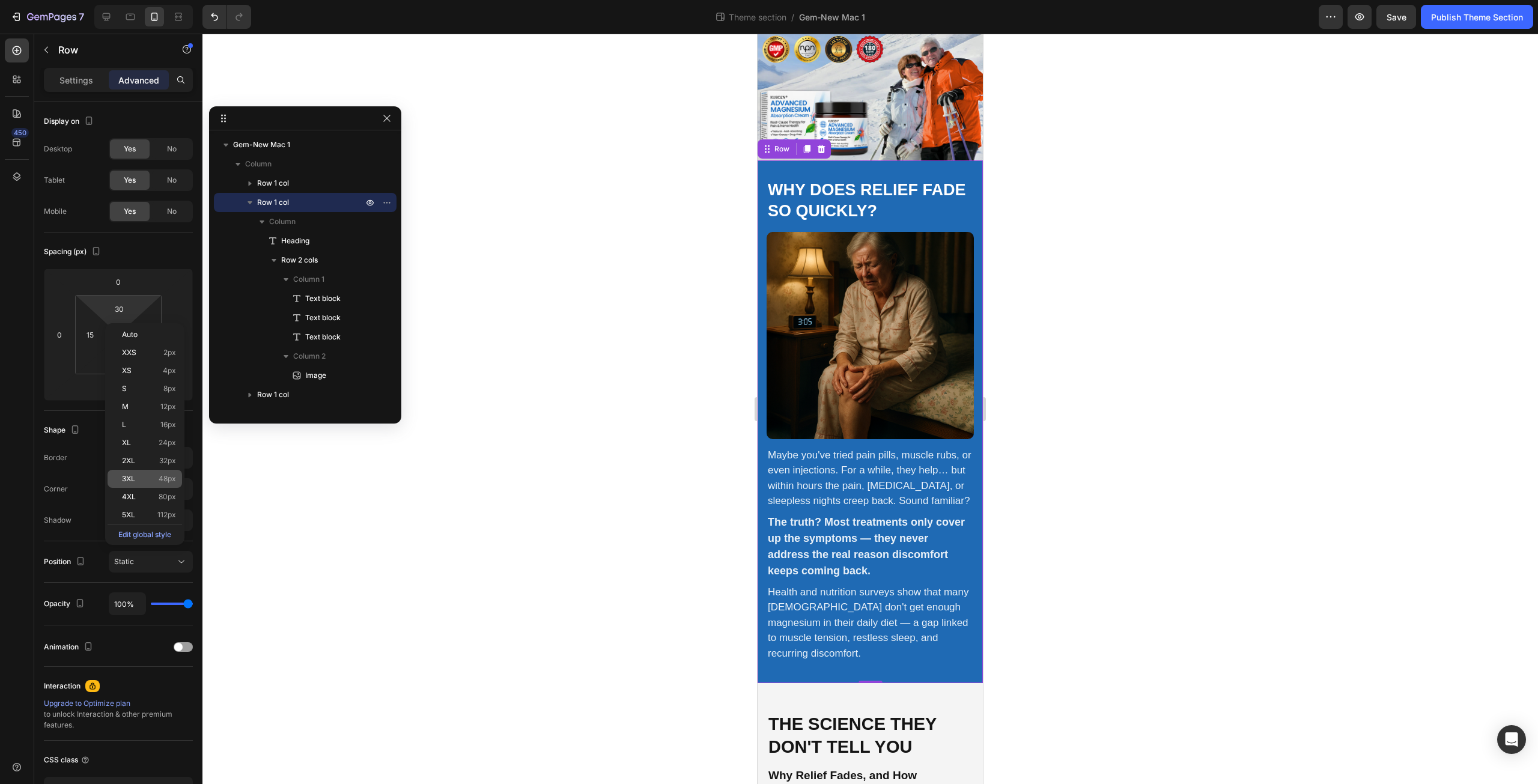
click at [149, 480] on p "3XL 48px" at bounding box center [149, 478] width 54 height 8
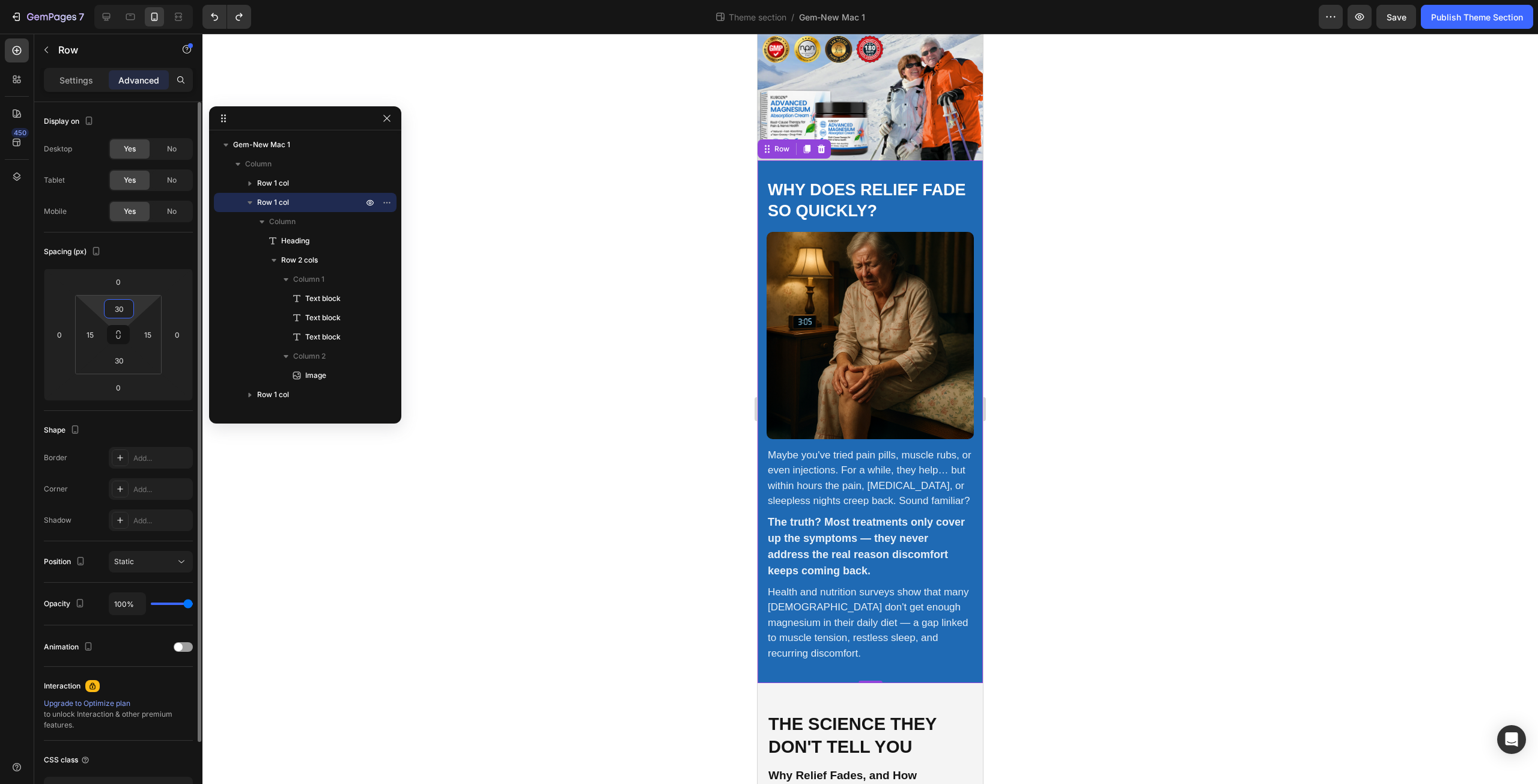
click at [124, 314] on input "30" at bounding box center [119, 308] width 24 height 18
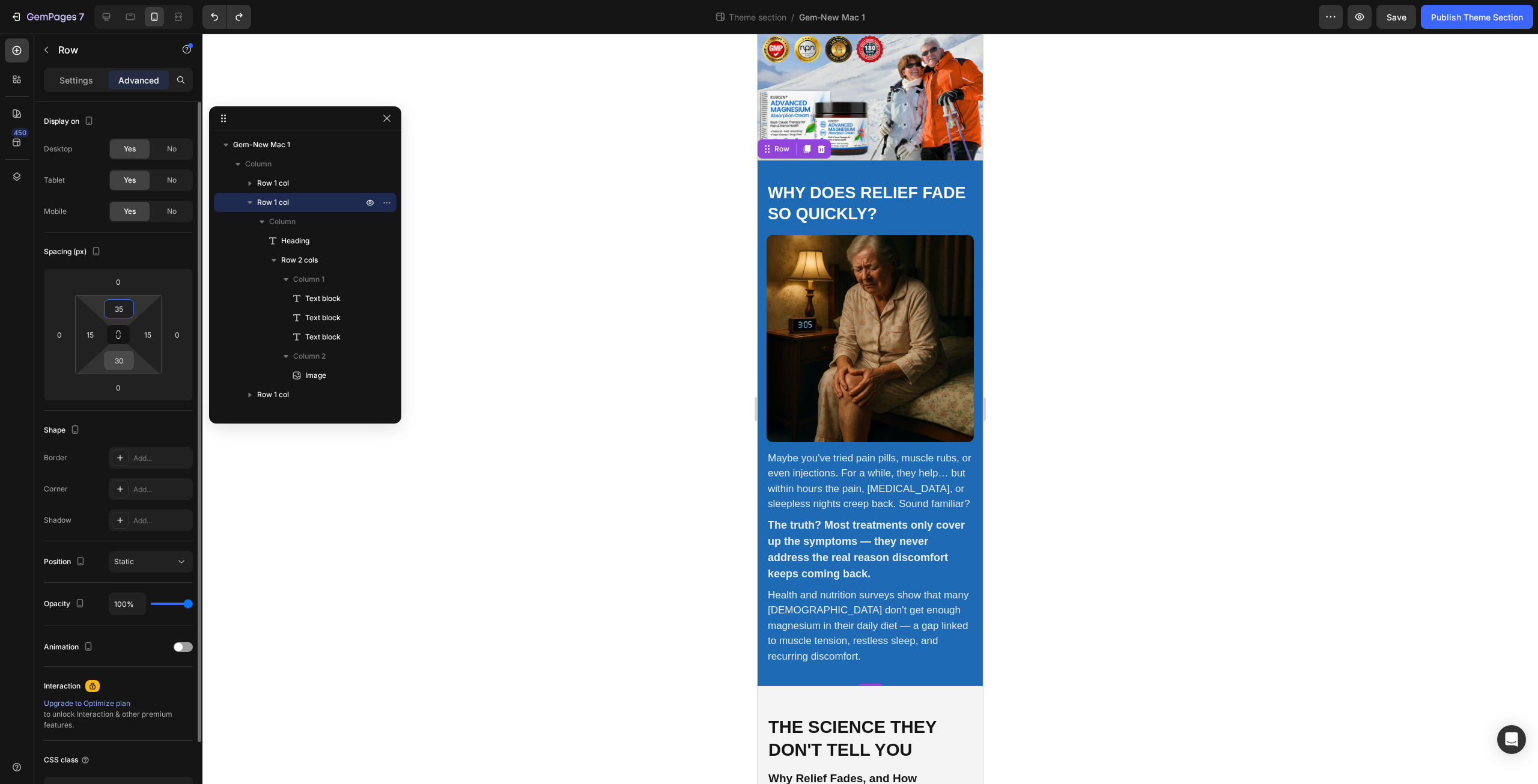
type input "35"
click at [130, 357] on input "30" at bounding box center [119, 361] width 24 height 18
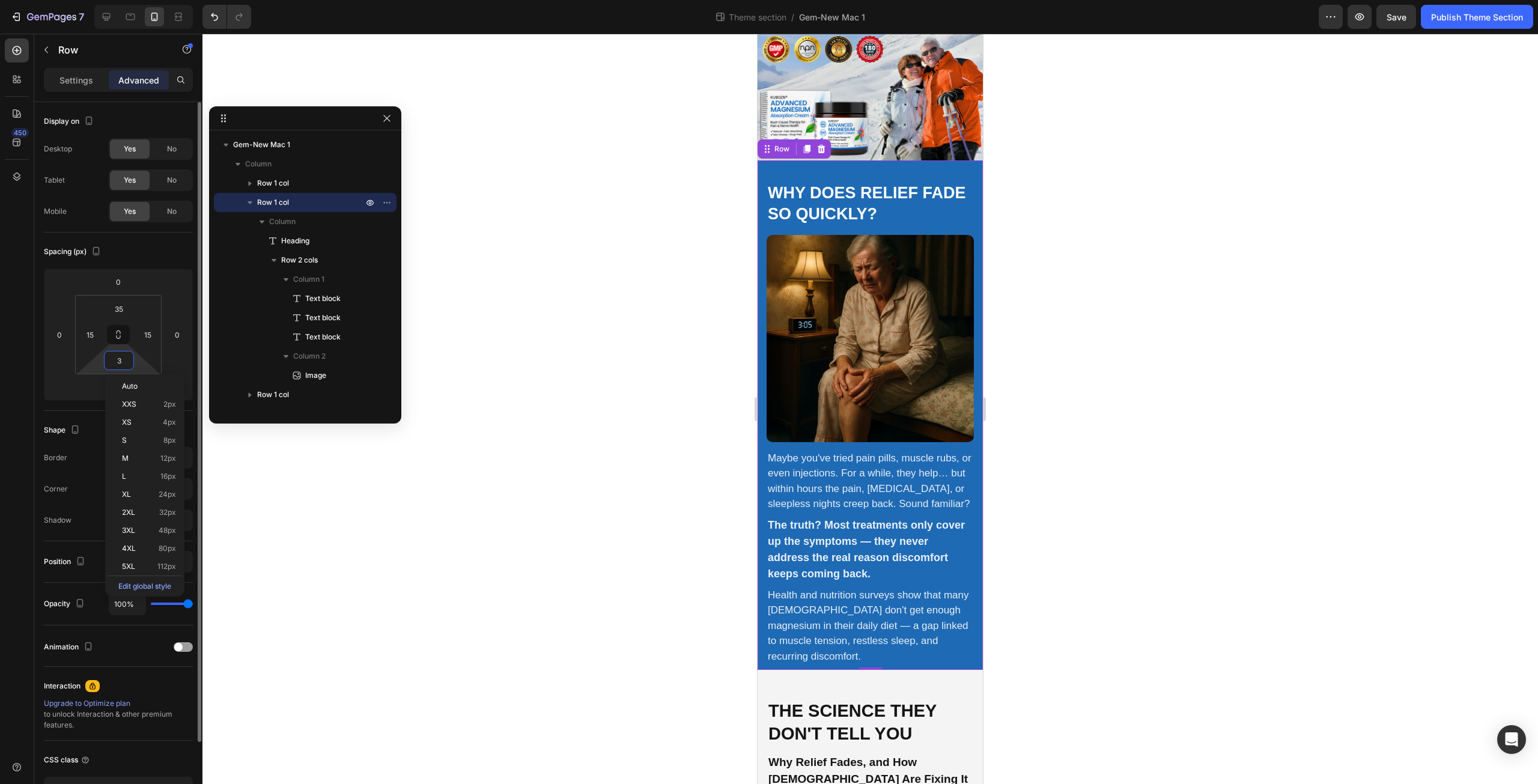
type input "35"
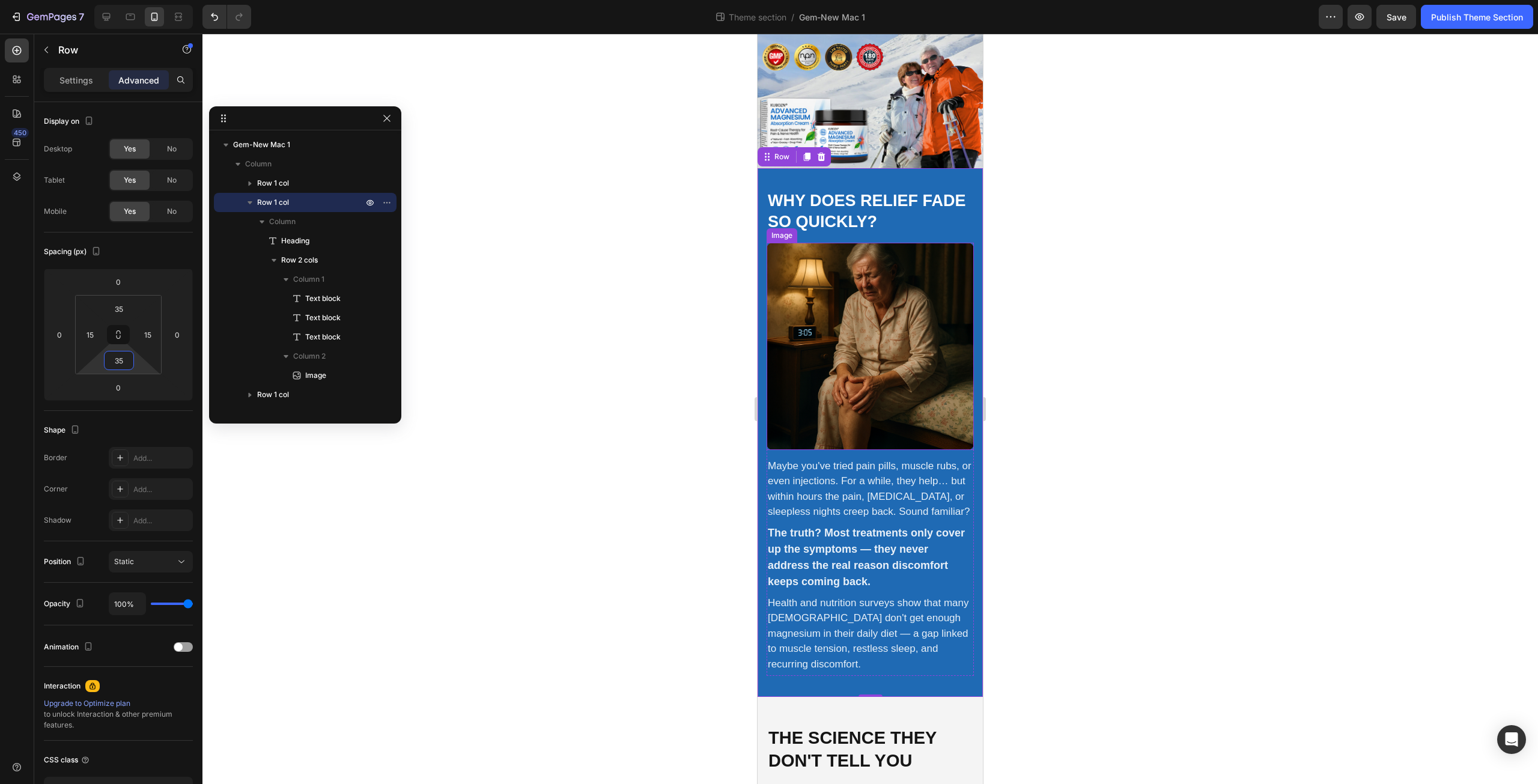
scroll to position [281, 0]
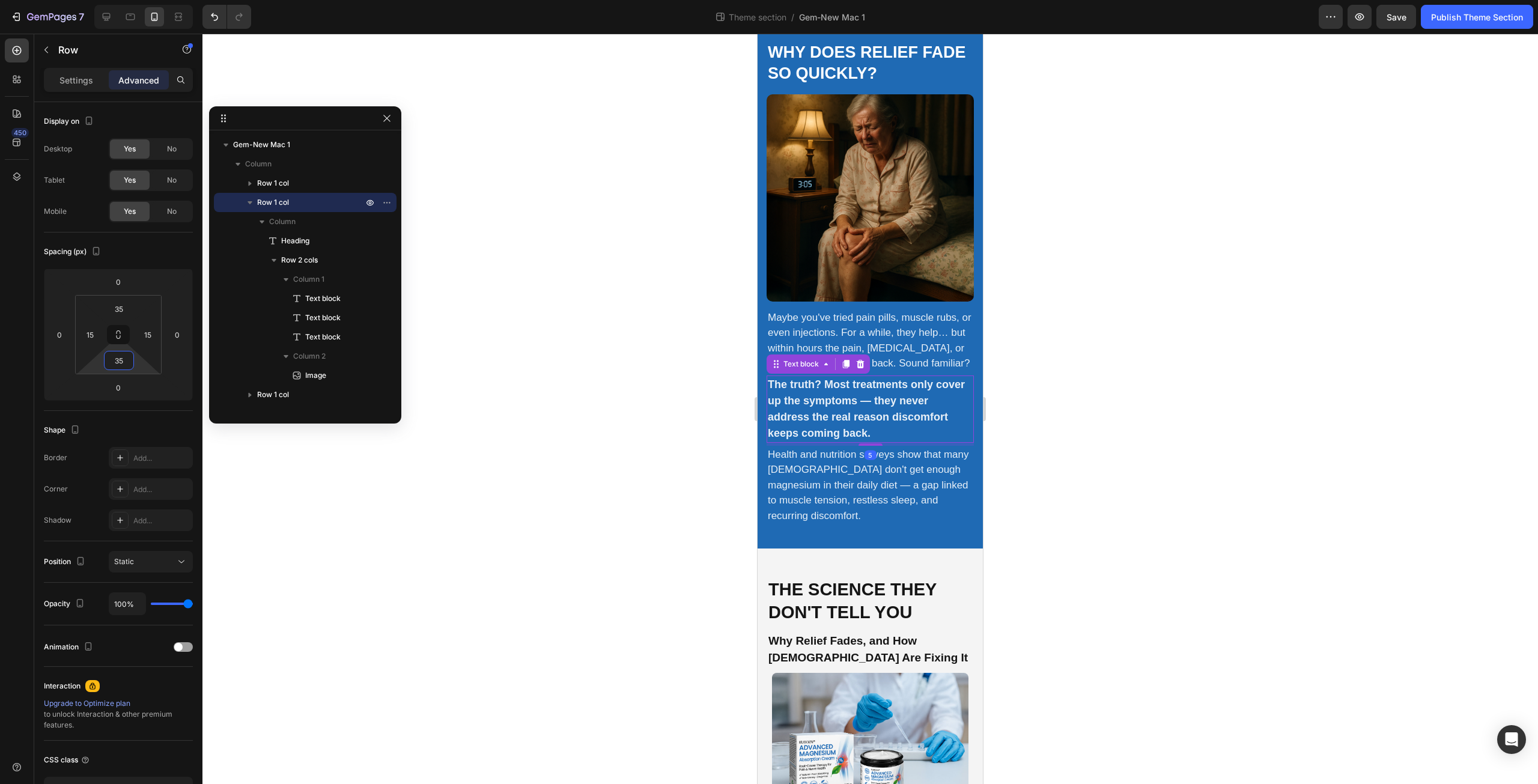
click at [822, 418] on strong "The truth? Most treatments only cover up the symptoms — they never address the …" at bounding box center [866, 408] width 197 height 60
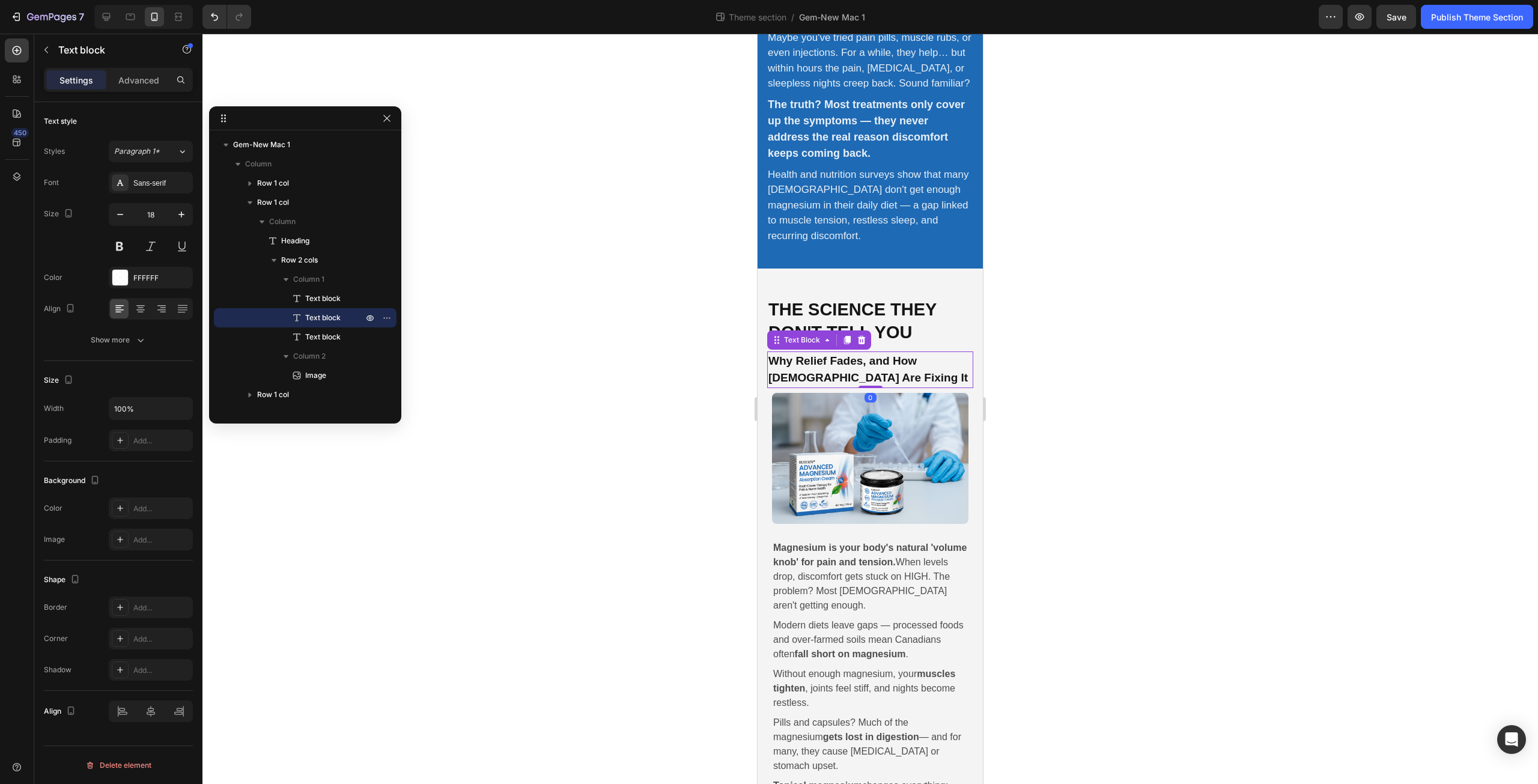
scroll to position [201, 0]
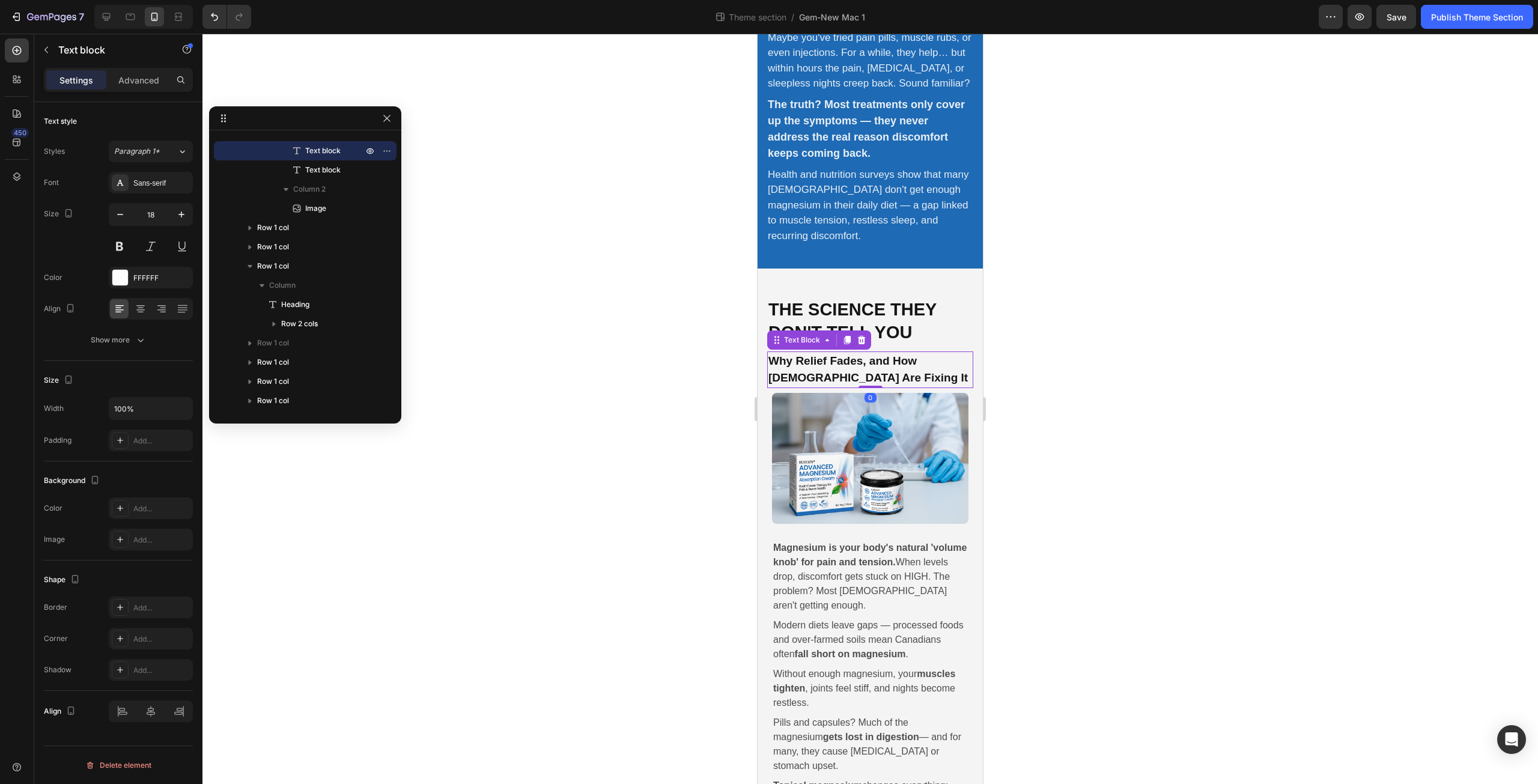
click at [818, 377] on p "Why Relief Fades, and How Canadians Are Fixing It" at bounding box center [870, 370] width 203 height 34
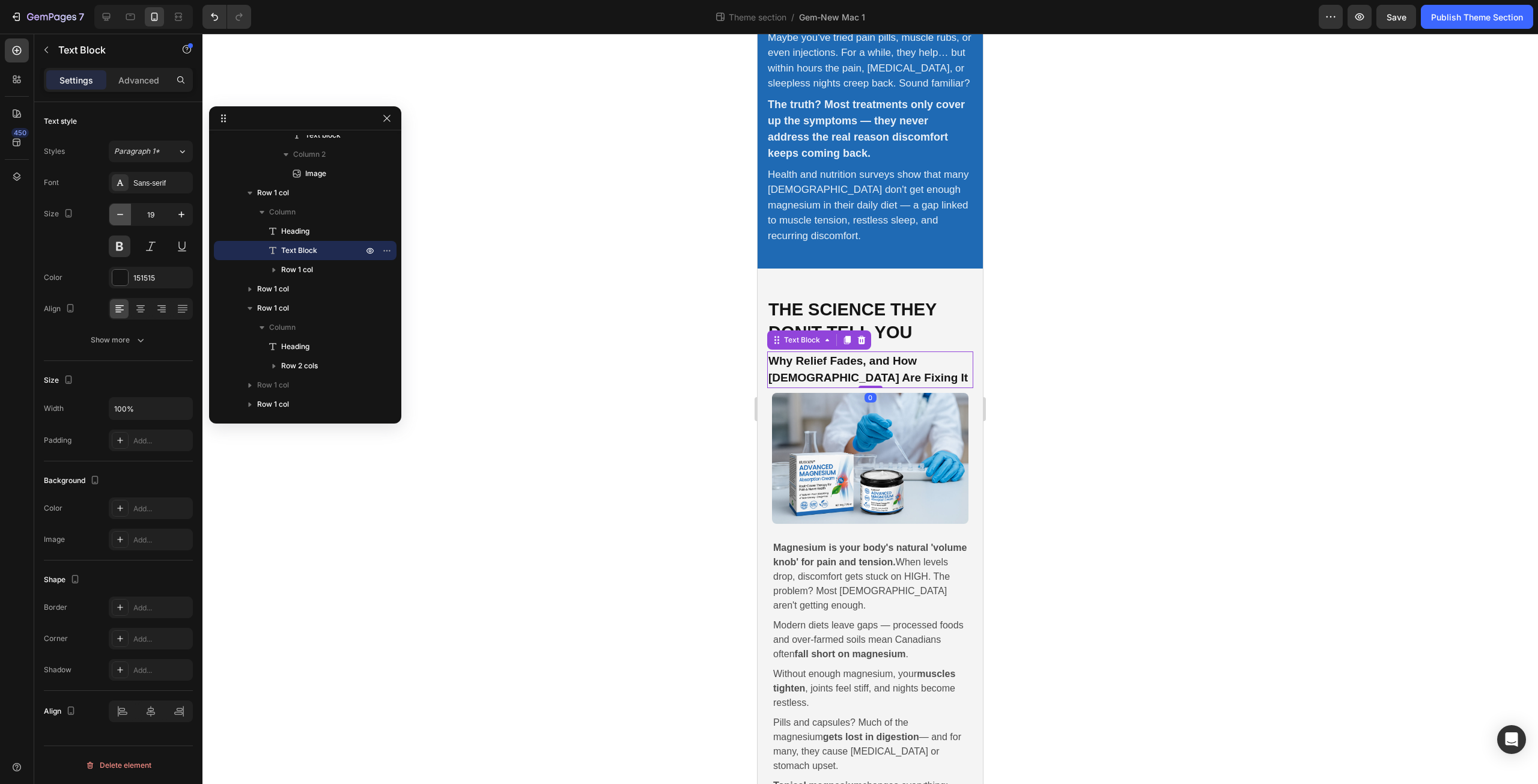
click at [118, 215] on icon "button" at bounding box center [120, 214] width 12 height 12
type input "18"
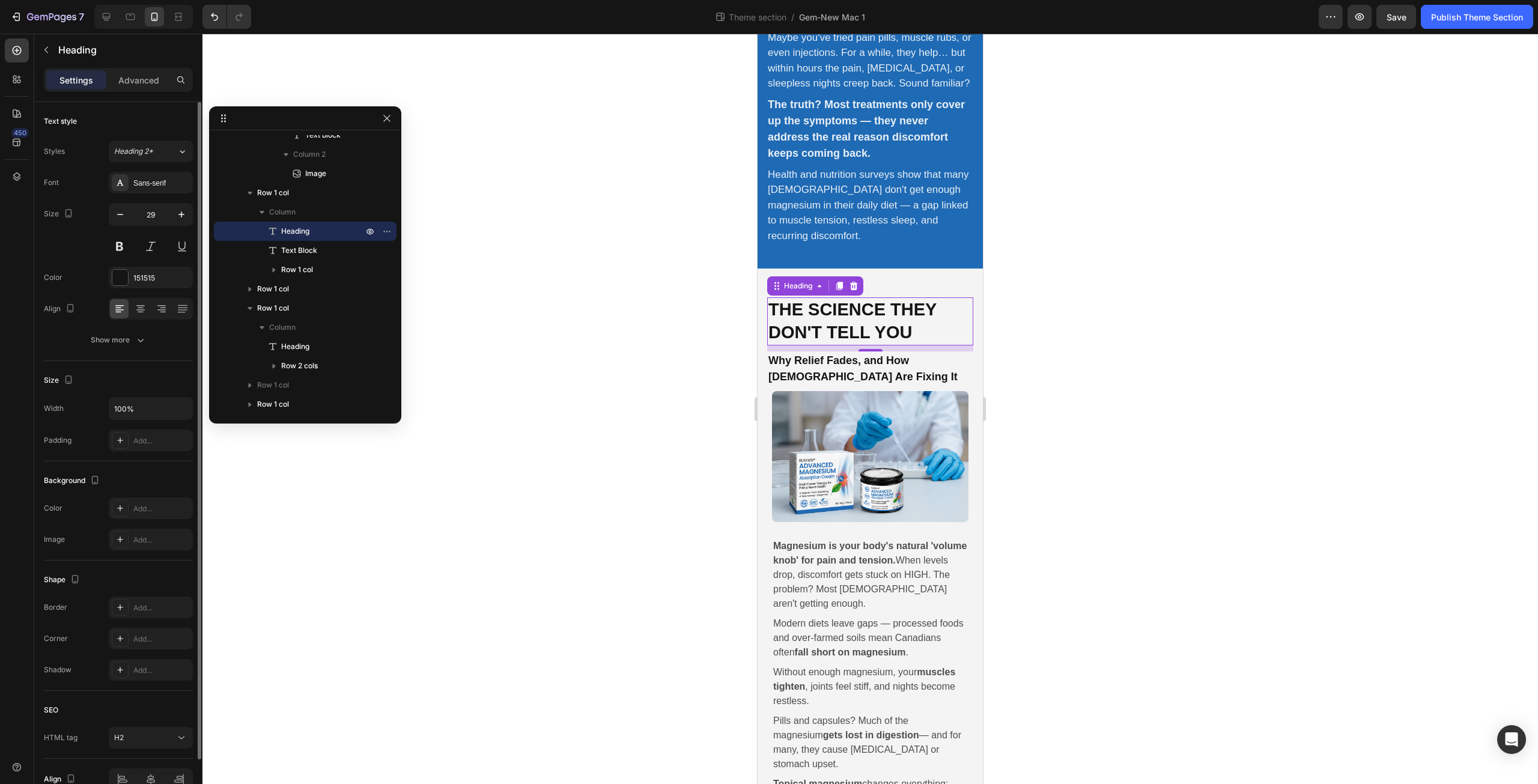
click at [917, 311] on h2 "The Science They Don't Tell You" at bounding box center [870, 321] width 206 height 48
click at [176, 216] on icon "button" at bounding box center [181, 214] width 12 height 12
type input "30"
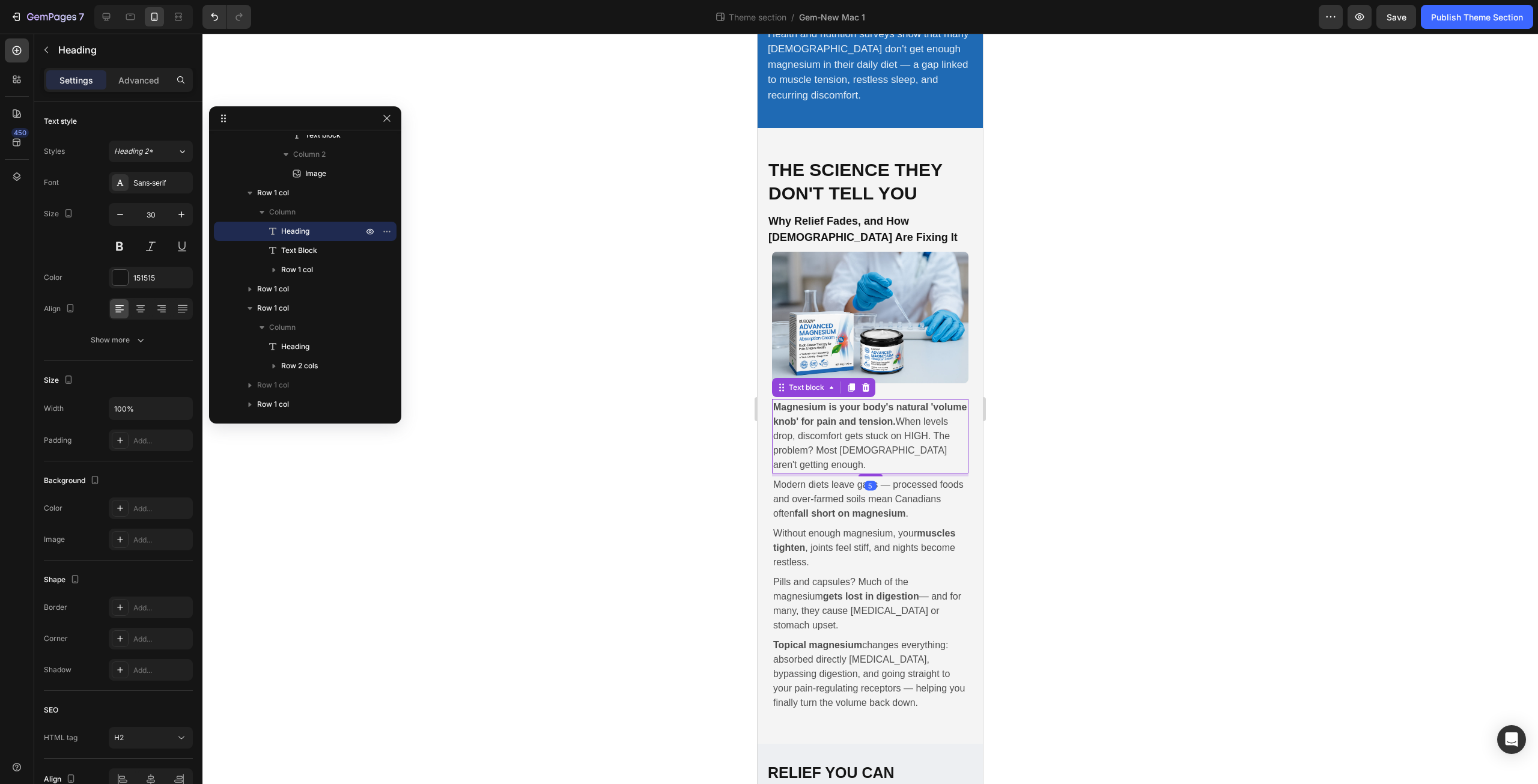
scroll to position [414, 0]
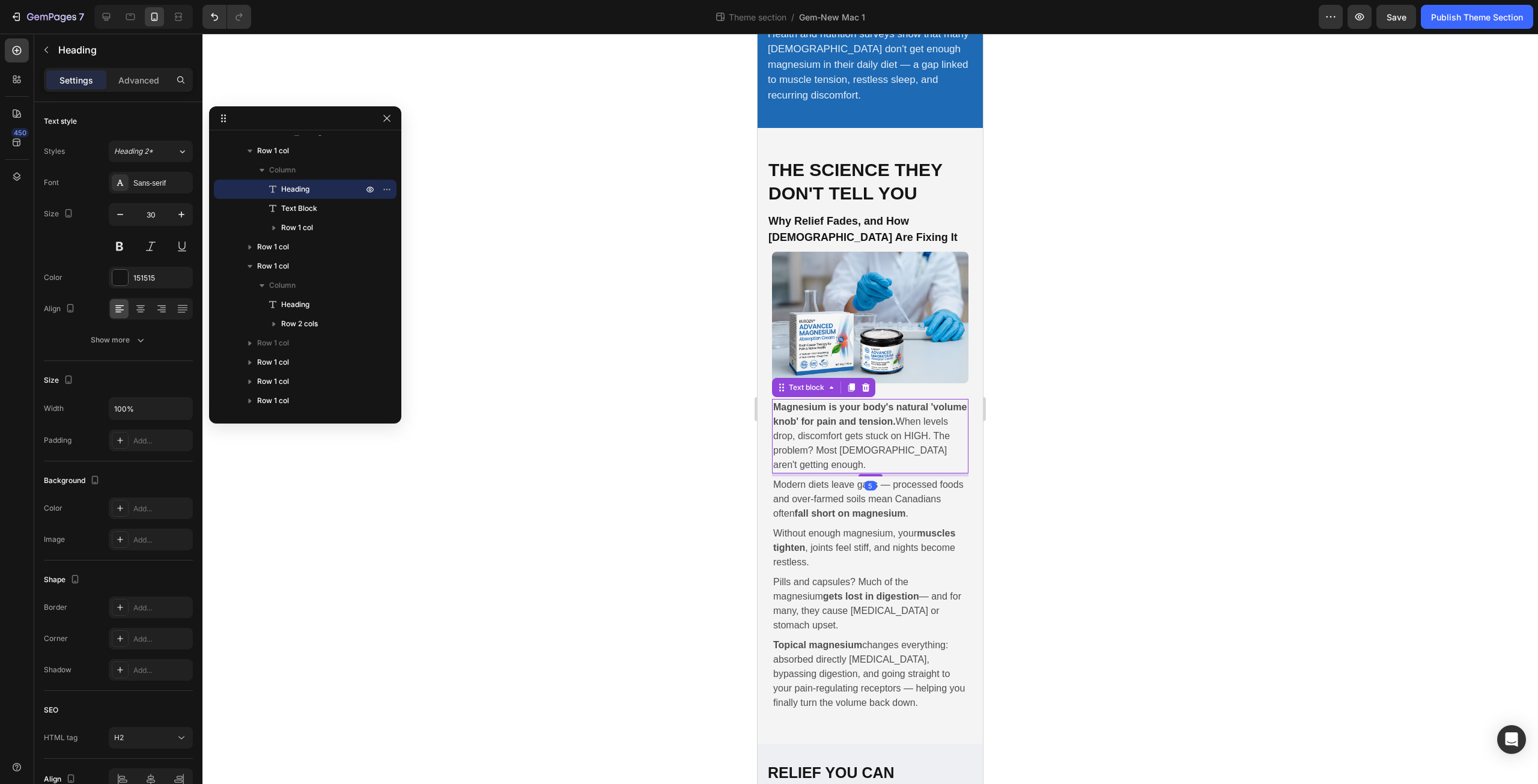
click at [832, 427] on p "Magnesium is your body's natural 'volume knob' for pain and tension. When level…" at bounding box center [871, 436] width 194 height 72
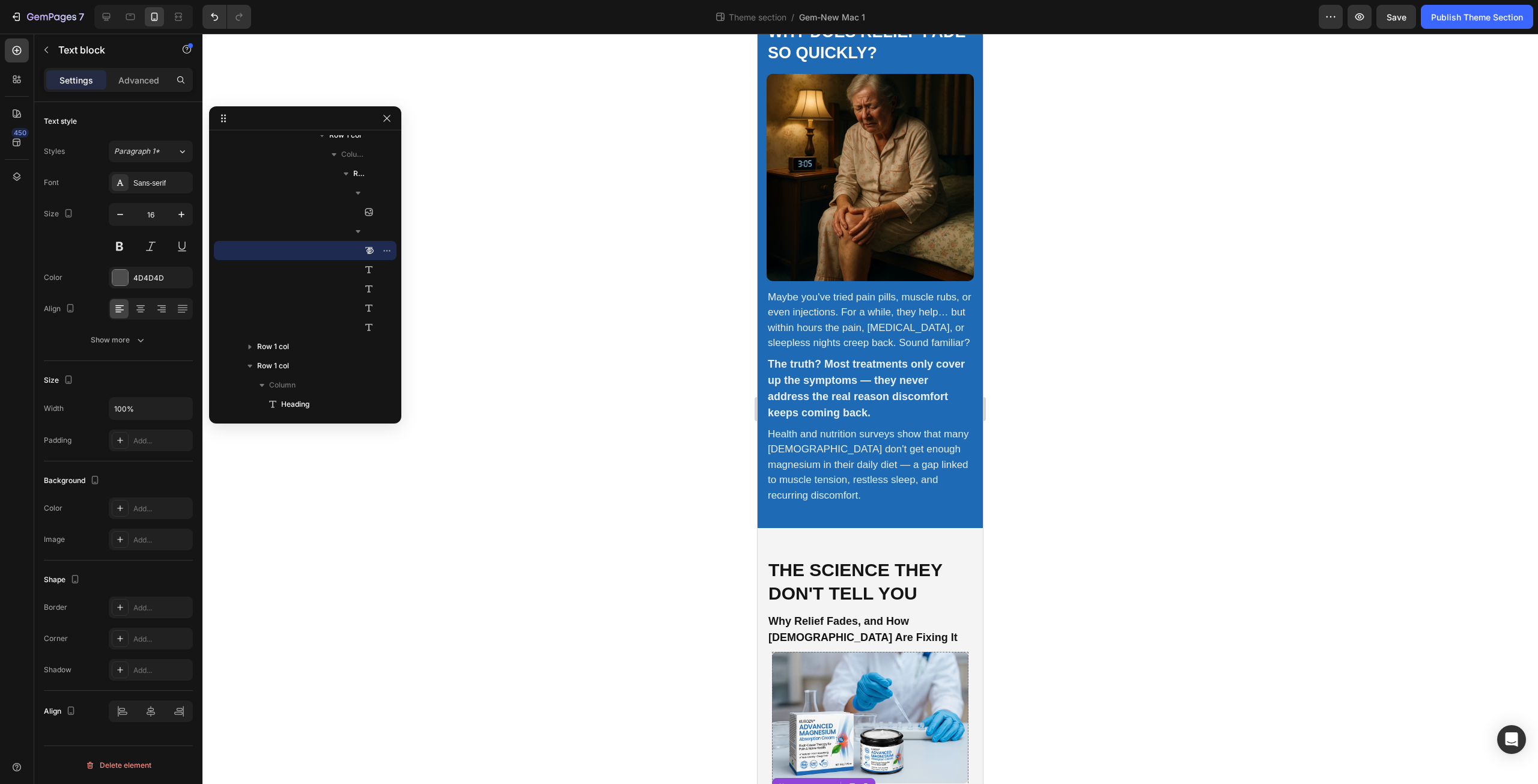
scroll to position [281, 0]
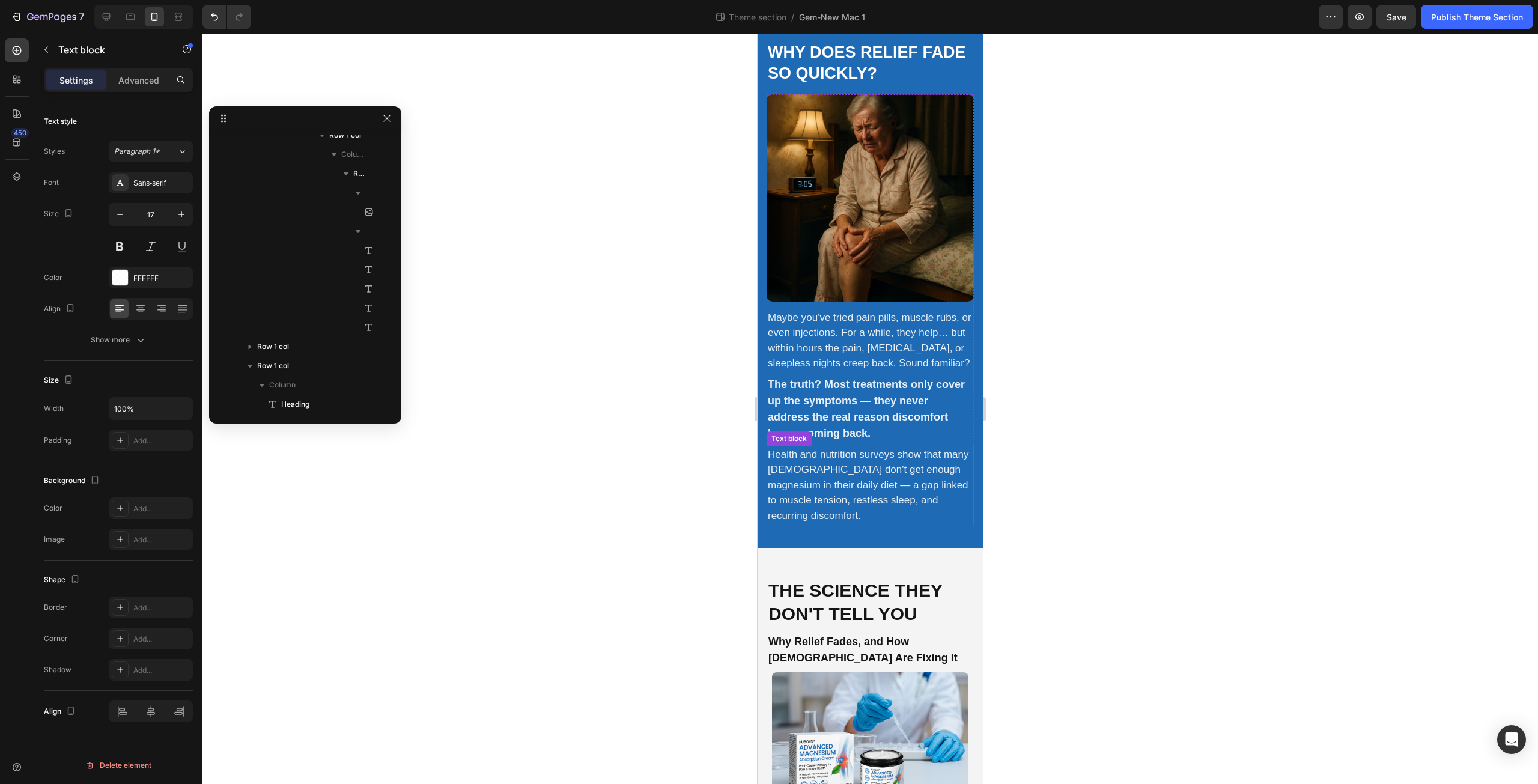
click at [851, 456] on p "Health and nutrition surveys show that many Canadians don't get enough magnesiu…" at bounding box center [871, 485] width 205 height 76
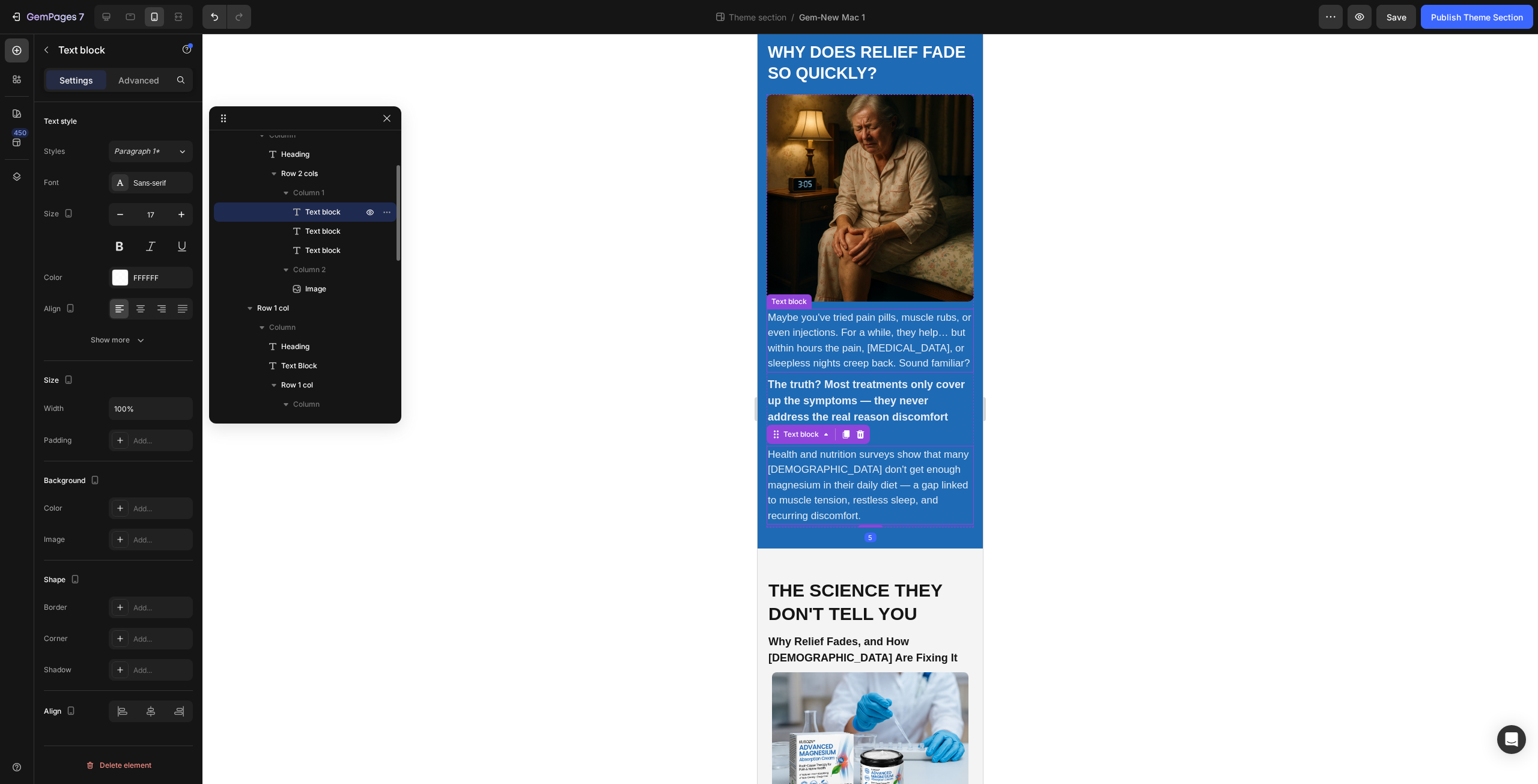
click at [836, 351] on p "Maybe you've tried pain pills, muscle rubs, or even injections. For a while, th…" at bounding box center [871, 341] width 205 height 61
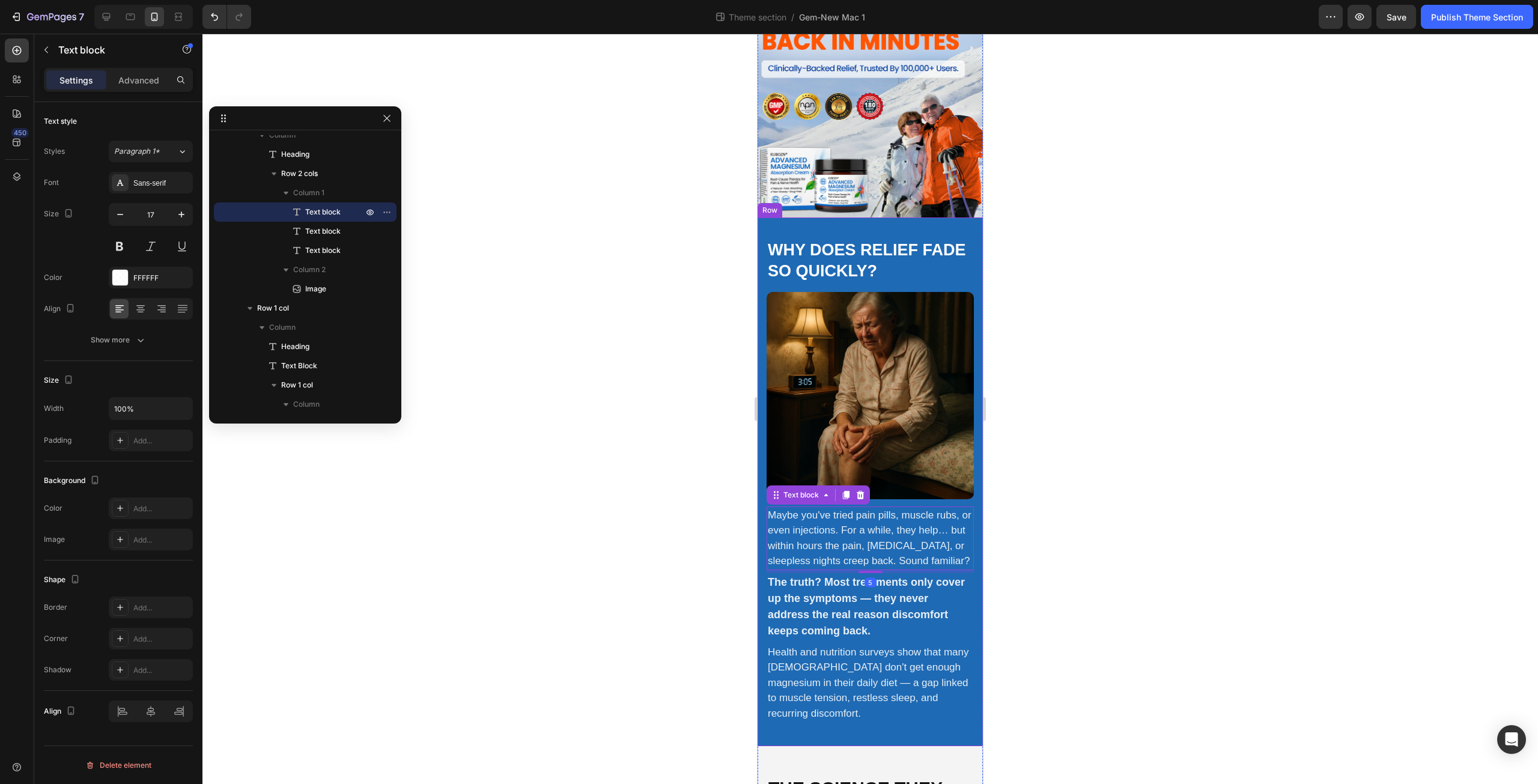
scroll to position [281, 0]
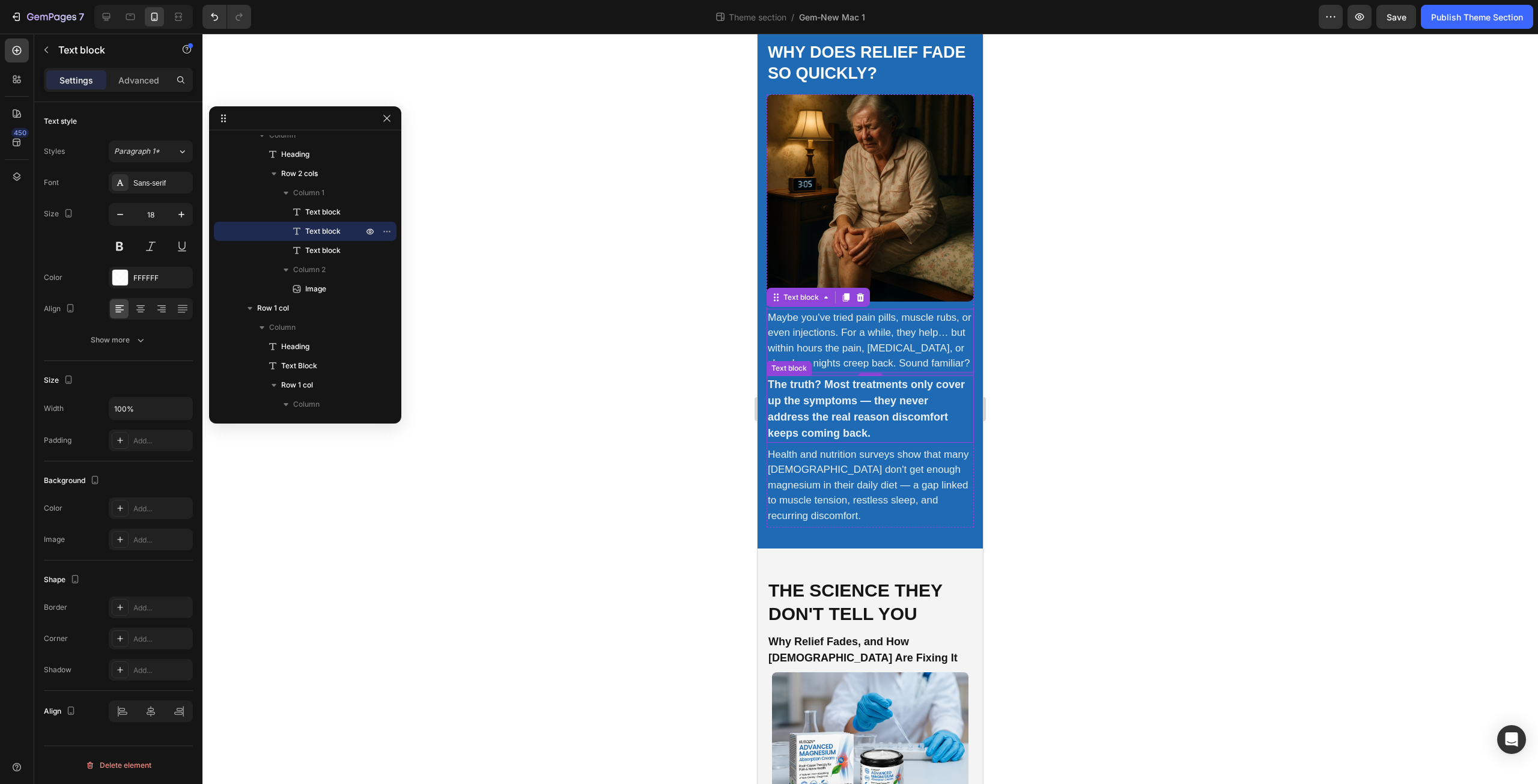
click at [840, 408] on strong "The truth? Most treatments only cover up the symptoms — they never address the …" at bounding box center [866, 408] width 197 height 60
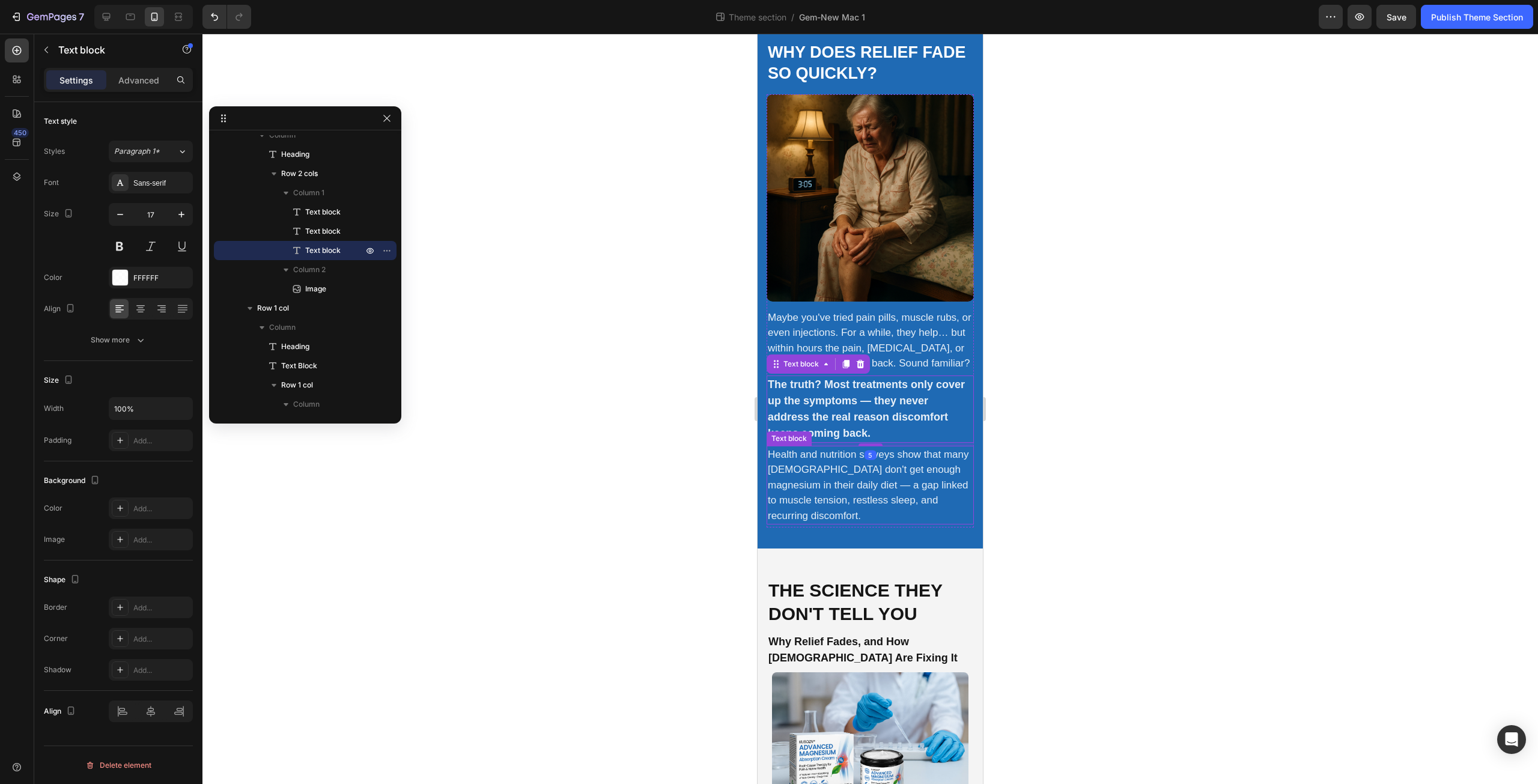
click at [845, 478] on p "Health and nutrition surveys show that many Canadians don't get enough magnesiu…" at bounding box center [871, 485] width 205 height 76
click at [840, 395] on strong "The truth? Most treatments only cover up the symptoms — they never address the …" at bounding box center [866, 408] width 197 height 60
click at [118, 210] on icon "button" at bounding box center [120, 214] width 12 height 12
type input "17"
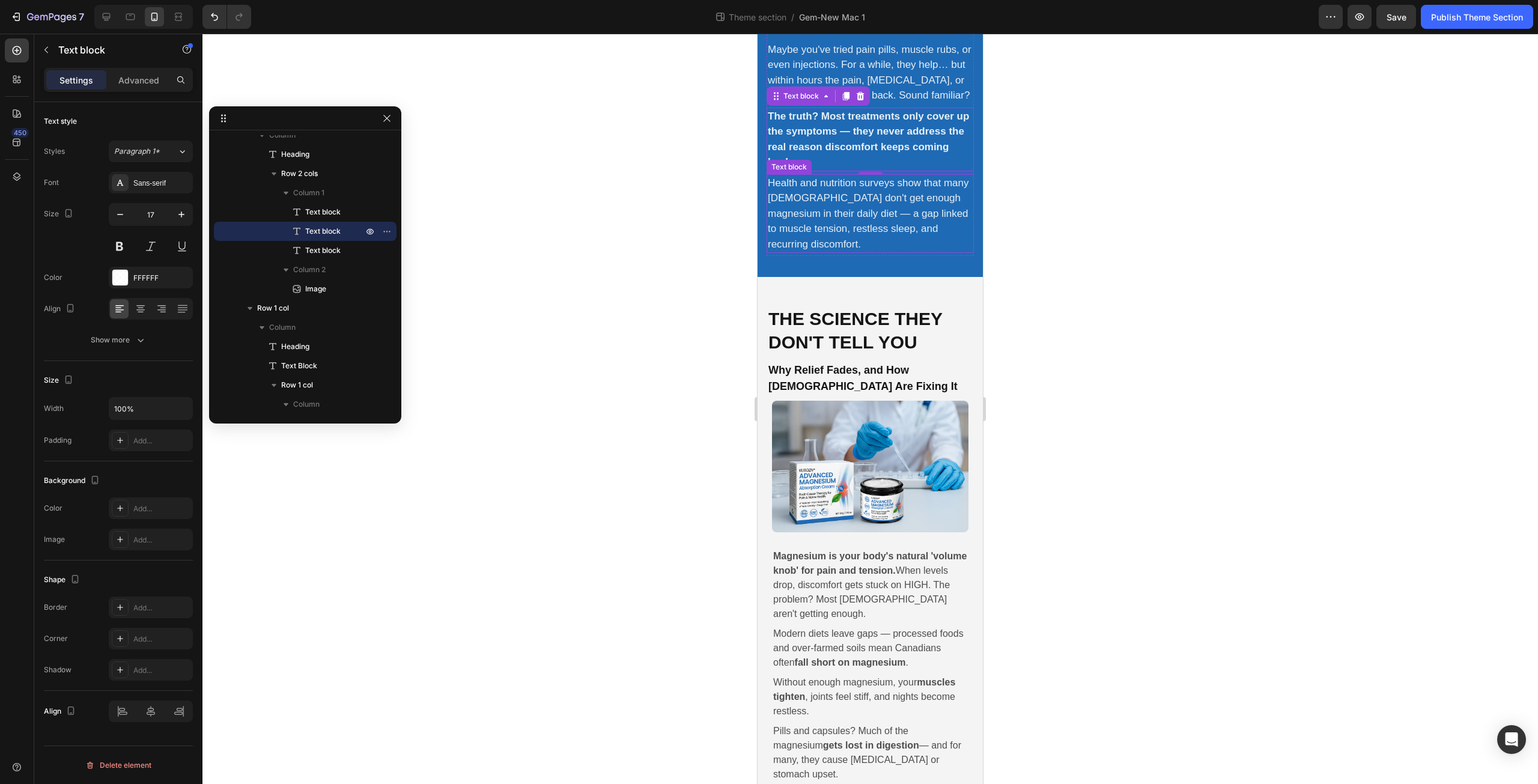
scroll to position [560, 0]
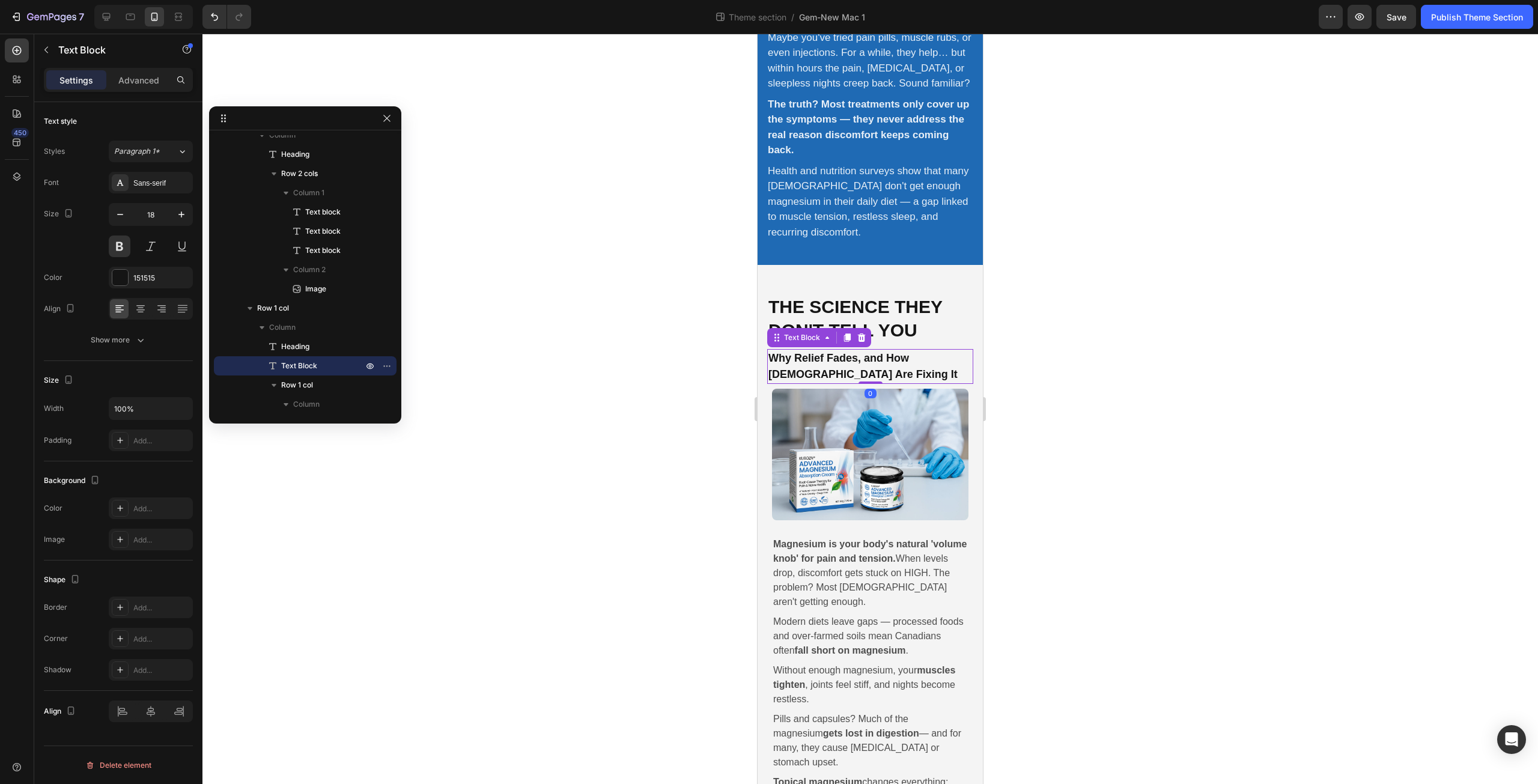
click at [836, 368] on p "Why Relief Fades, and How Canadians Are Fixing It" at bounding box center [870, 366] width 203 height 32
click at [847, 548] on strong "Magnesium is your body's natural 'volume knob' for pain and tension." at bounding box center [870, 550] width 193 height 24
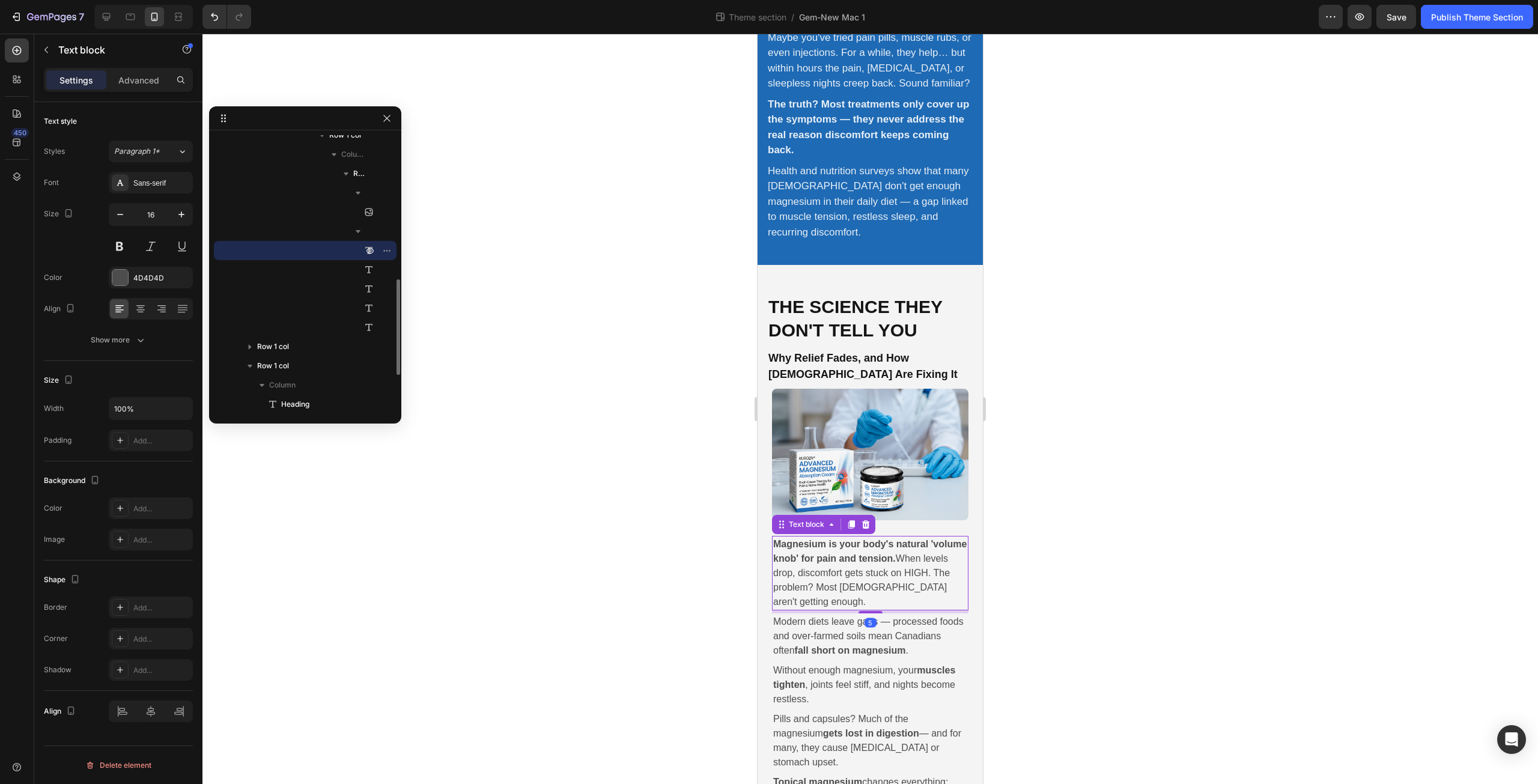
scroll to position [700, 0]
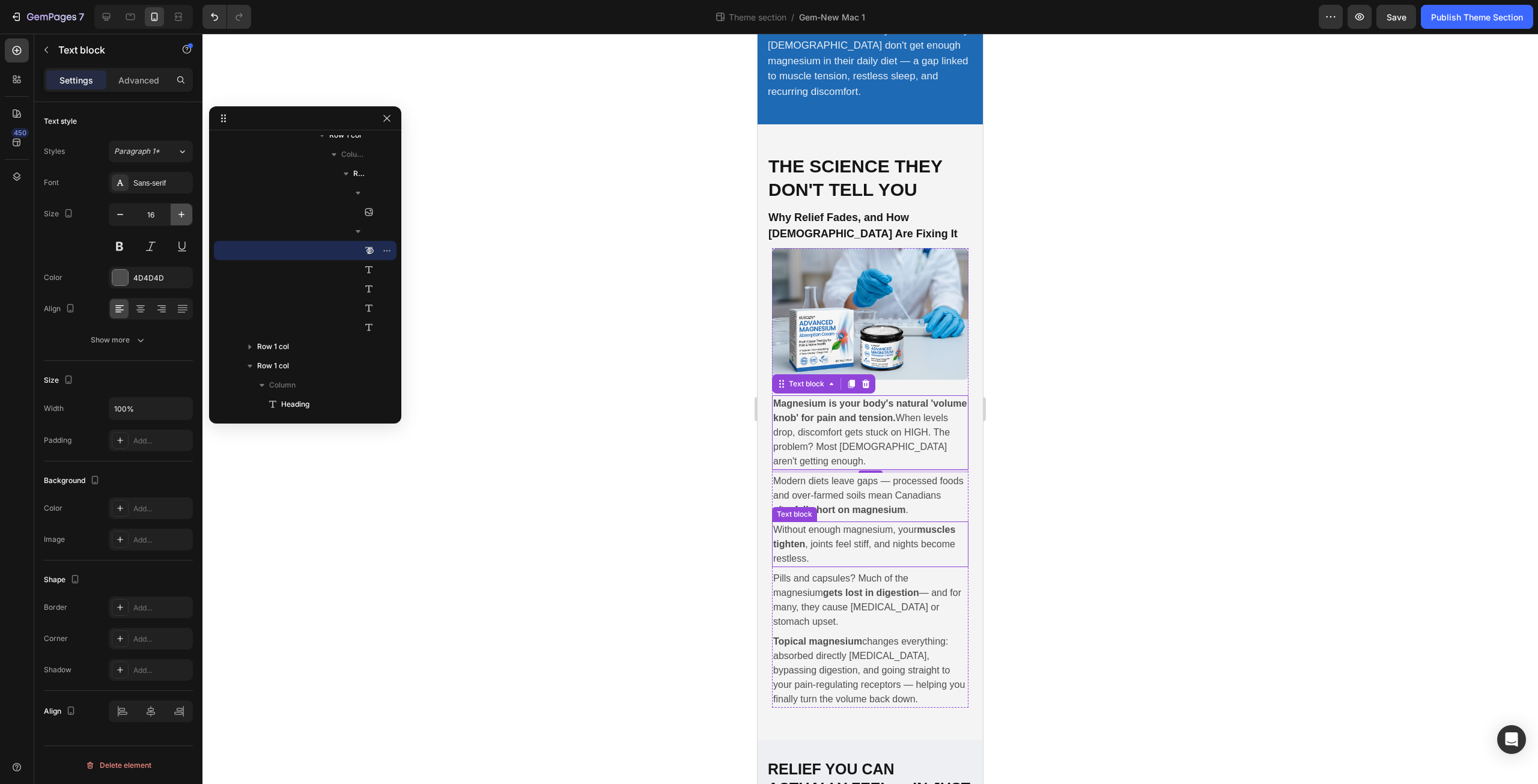
click at [180, 216] on icon "button" at bounding box center [181, 214] width 12 height 12
type input "17"
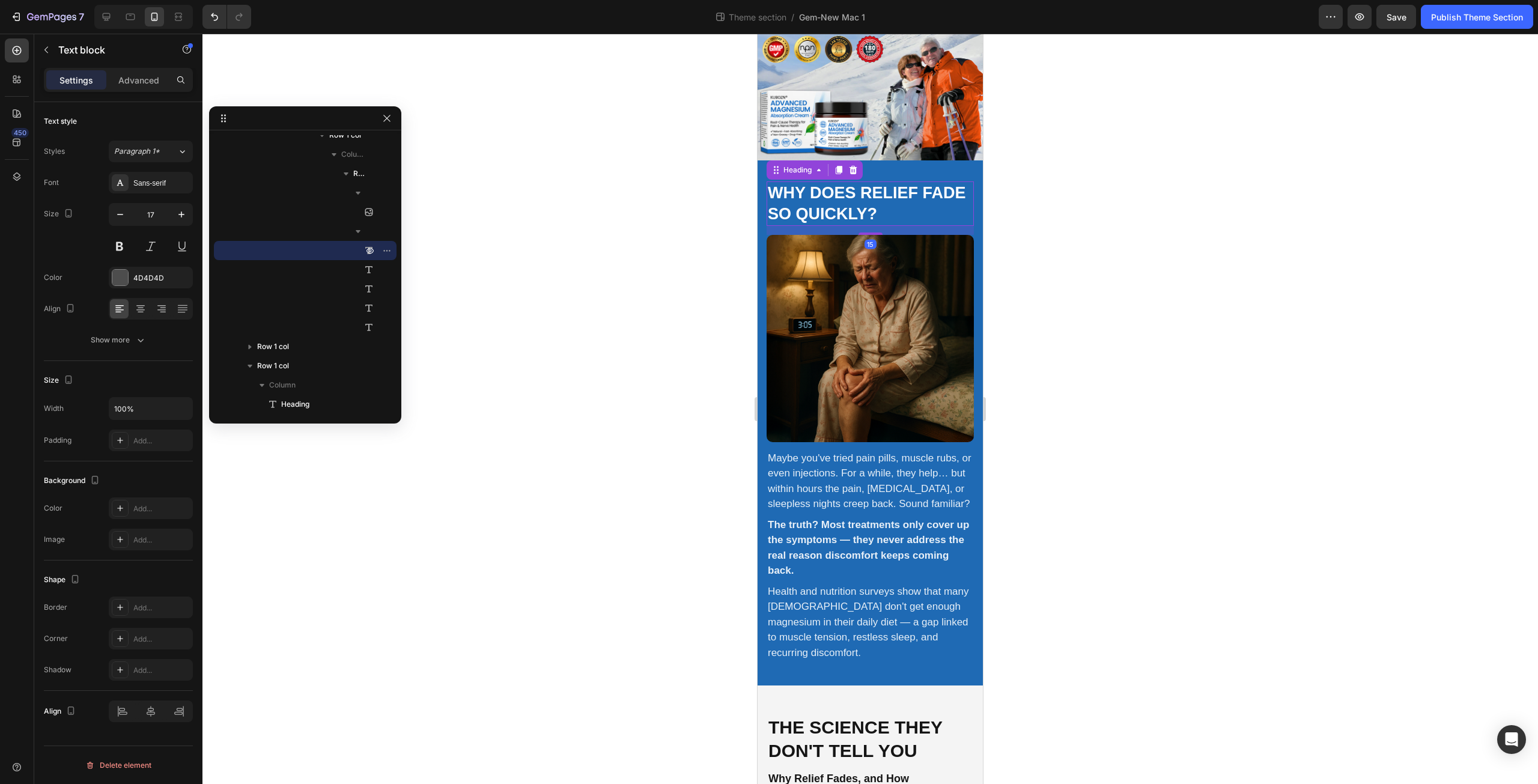
scroll to position [0, 0]
click at [885, 182] on h2 "Why does relief fade so quickly?" at bounding box center [870, 203] width 207 height 44
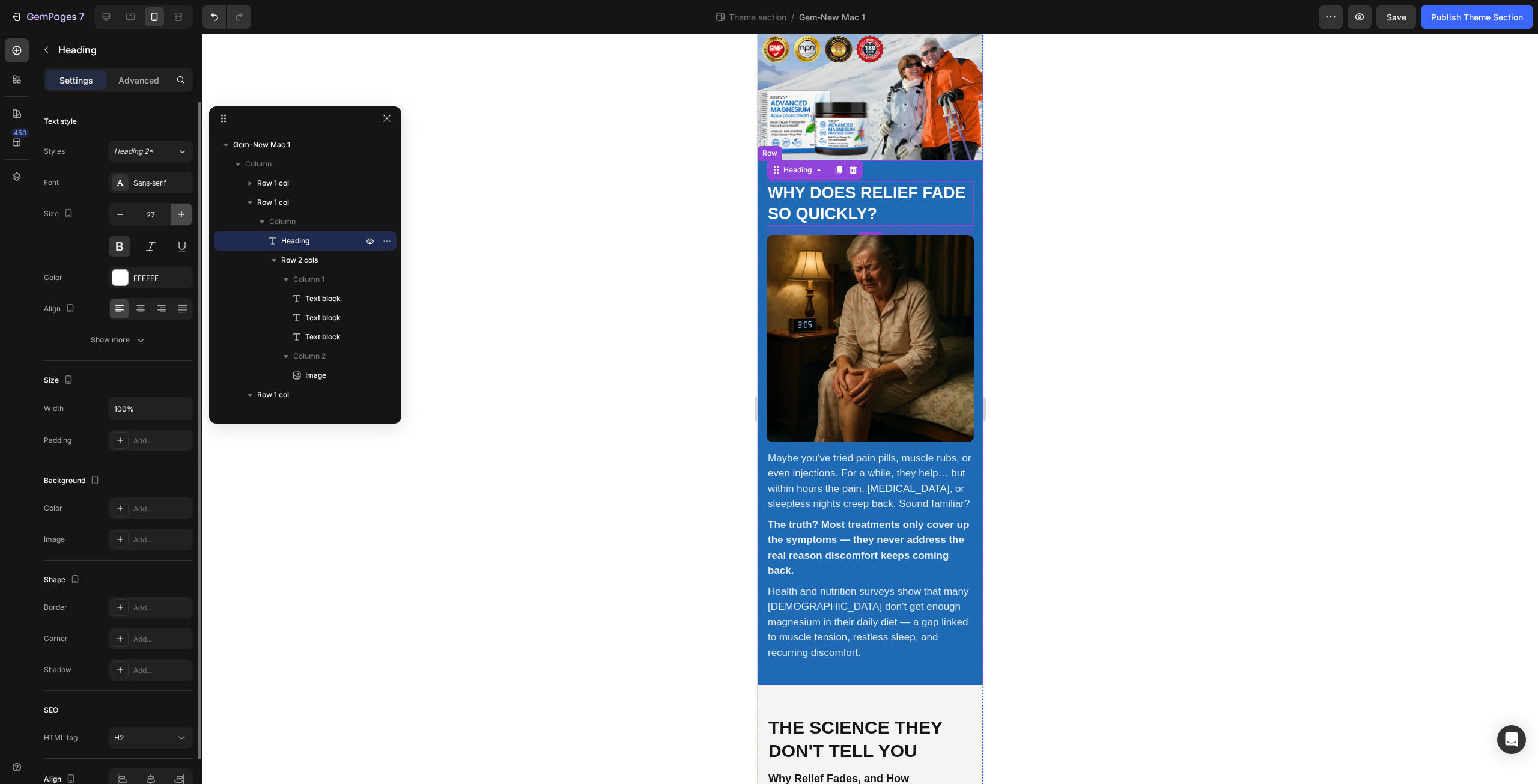
click at [178, 220] on button "button" at bounding box center [182, 214] width 22 height 22
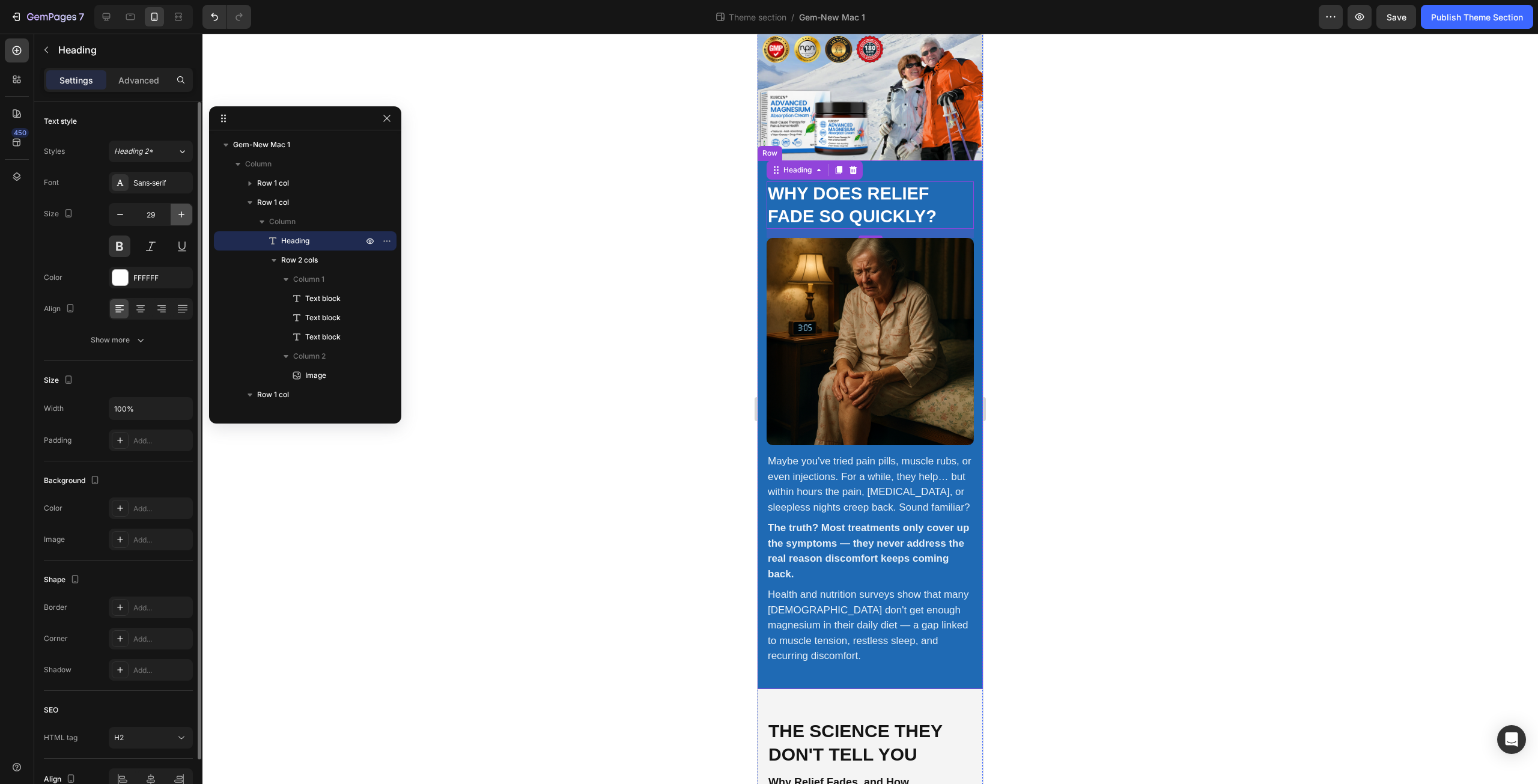
click at [178, 220] on button "button" at bounding box center [182, 214] width 22 height 22
type input "30"
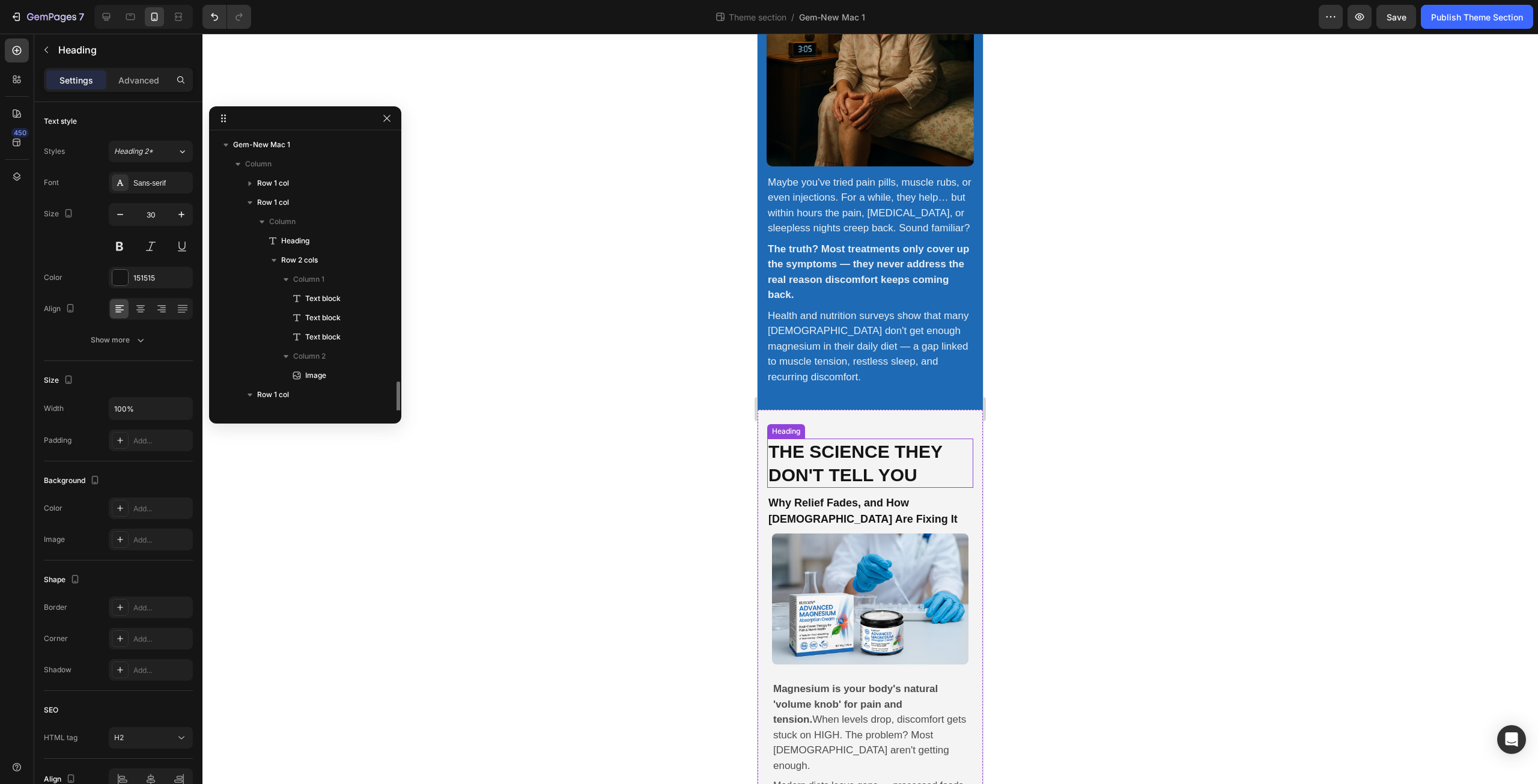
scroll to position [183, 0]
click at [845, 469] on h2 "The Science They Don't Tell You" at bounding box center [870, 463] width 206 height 49
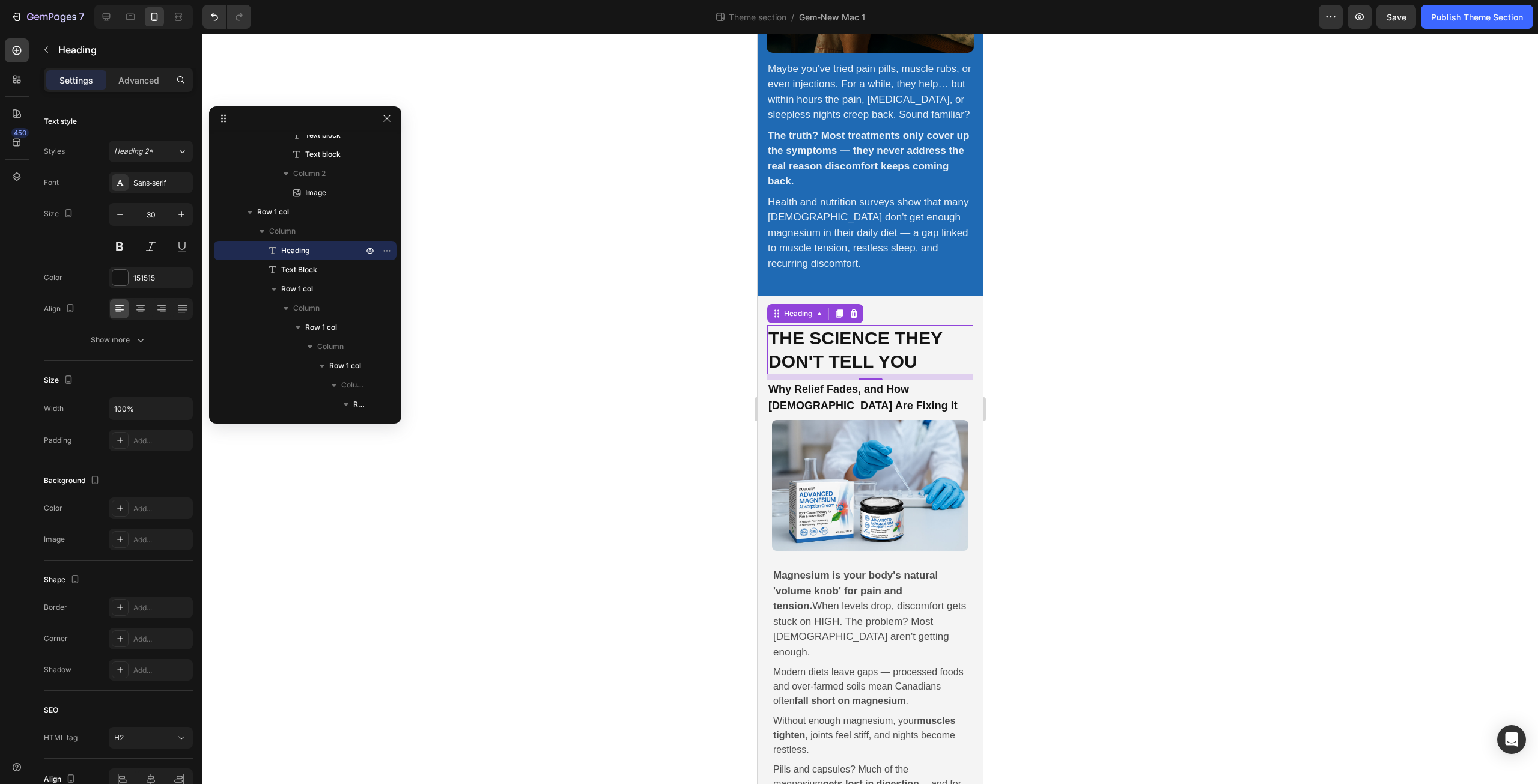
scroll to position [560, 0]
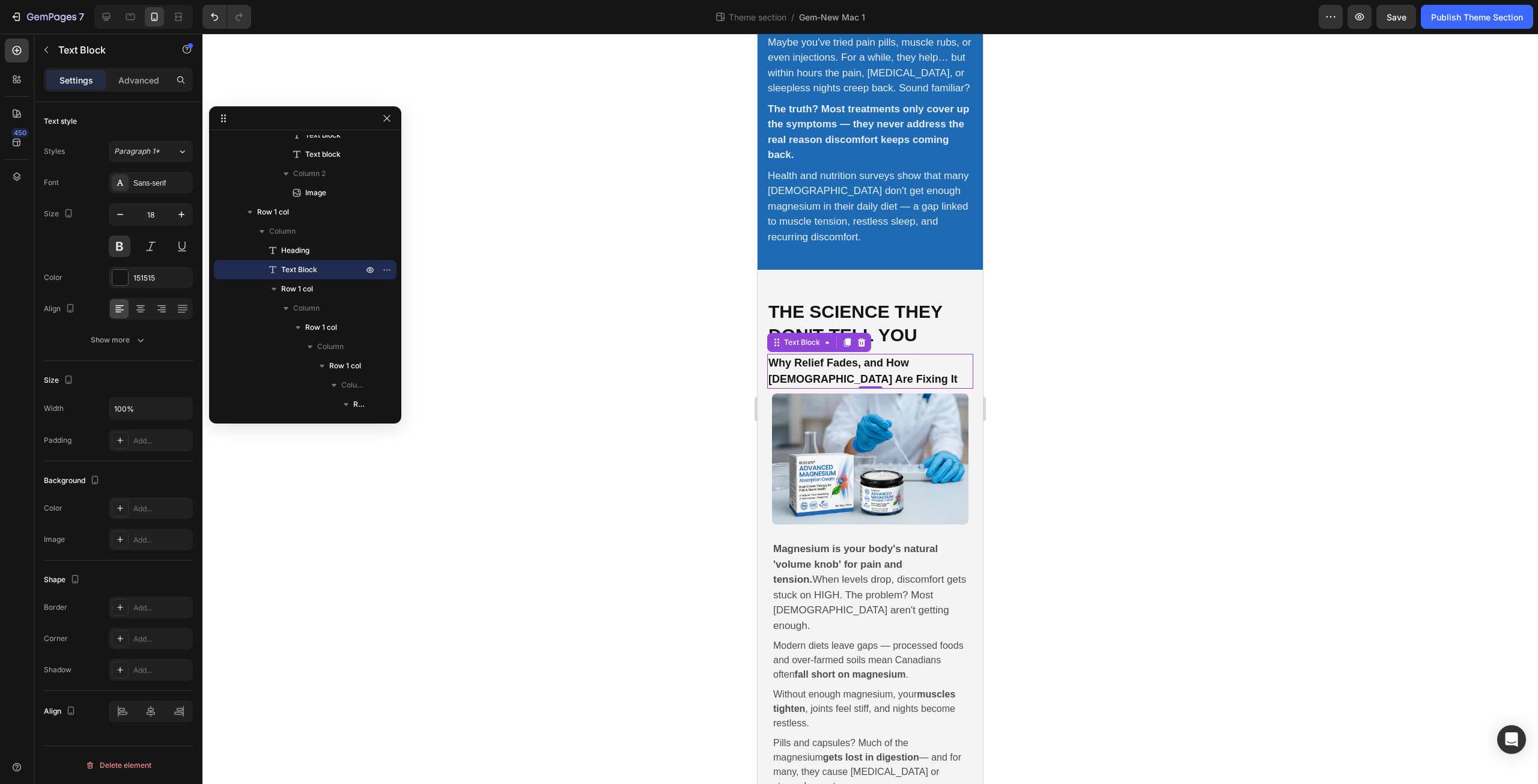
click at [854, 366] on p "Why Relief Fades, and How Canadians Are Fixing It" at bounding box center [870, 371] width 203 height 32
click at [180, 214] on icon "button" at bounding box center [181, 214] width 6 height 6
type input "20"
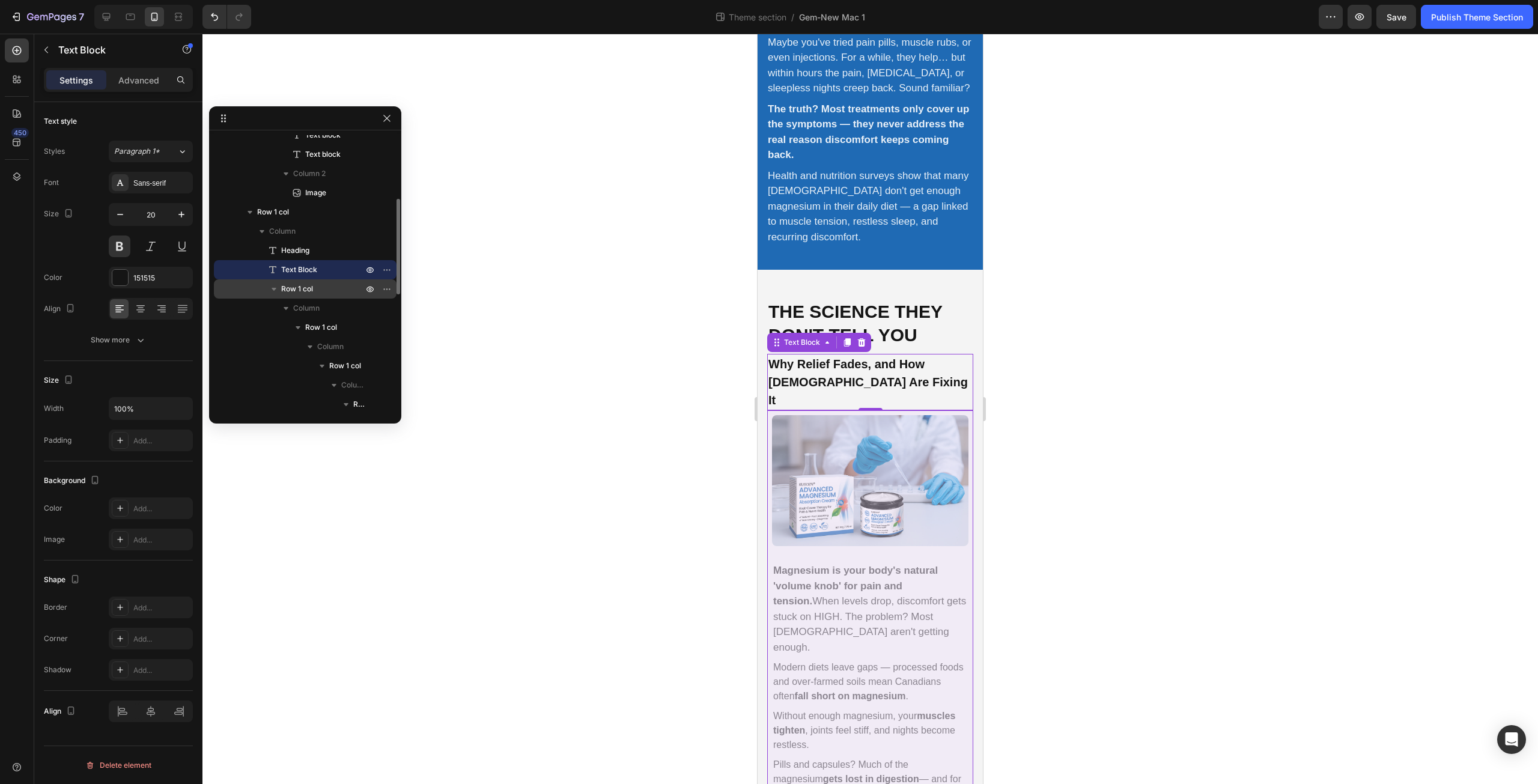
click at [332, 286] on p "Row 1 col" at bounding box center [324, 289] width 85 height 12
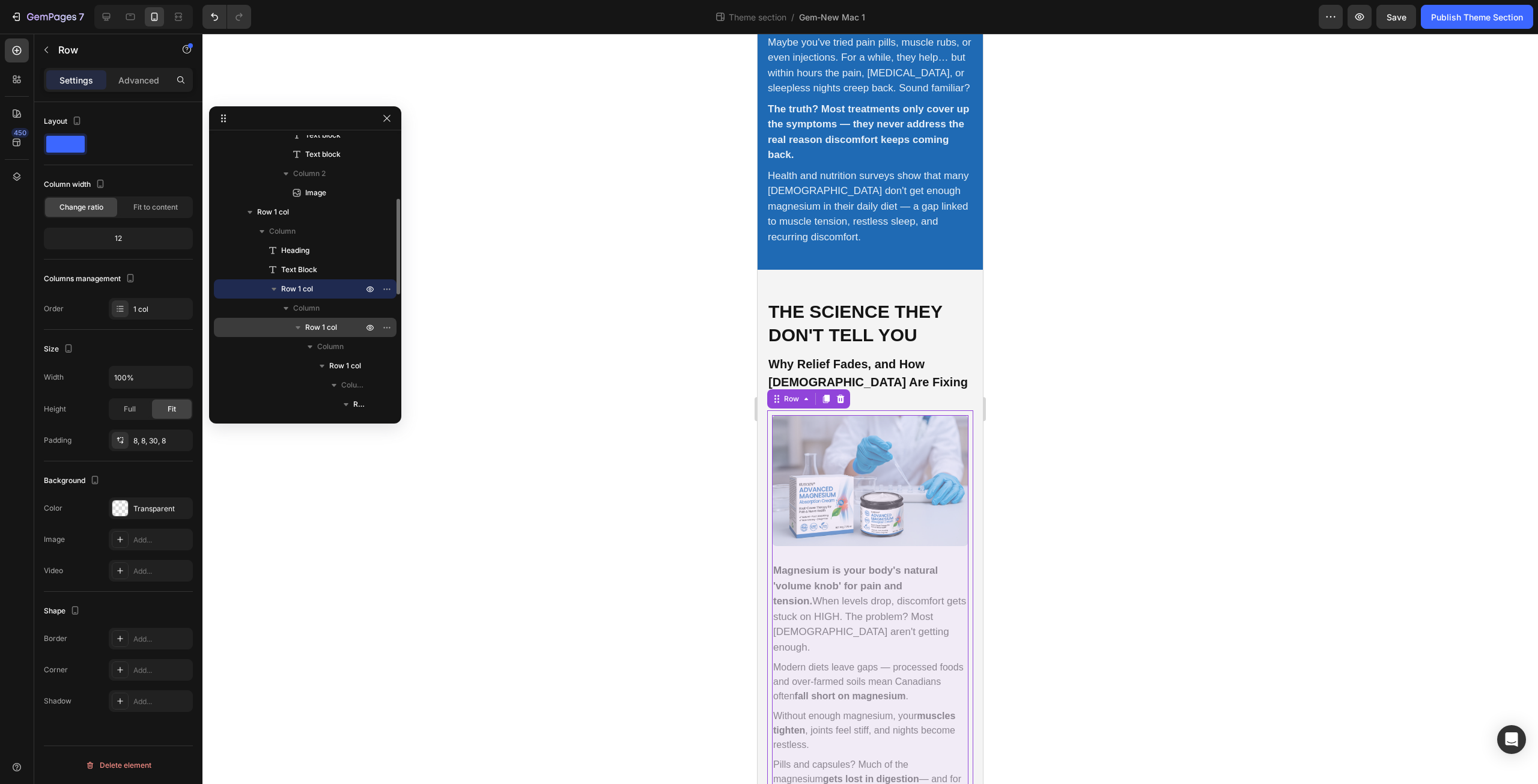
click at [334, 326] on span "Row 1 col" at bounding box center [320, 326] width 31 height 12
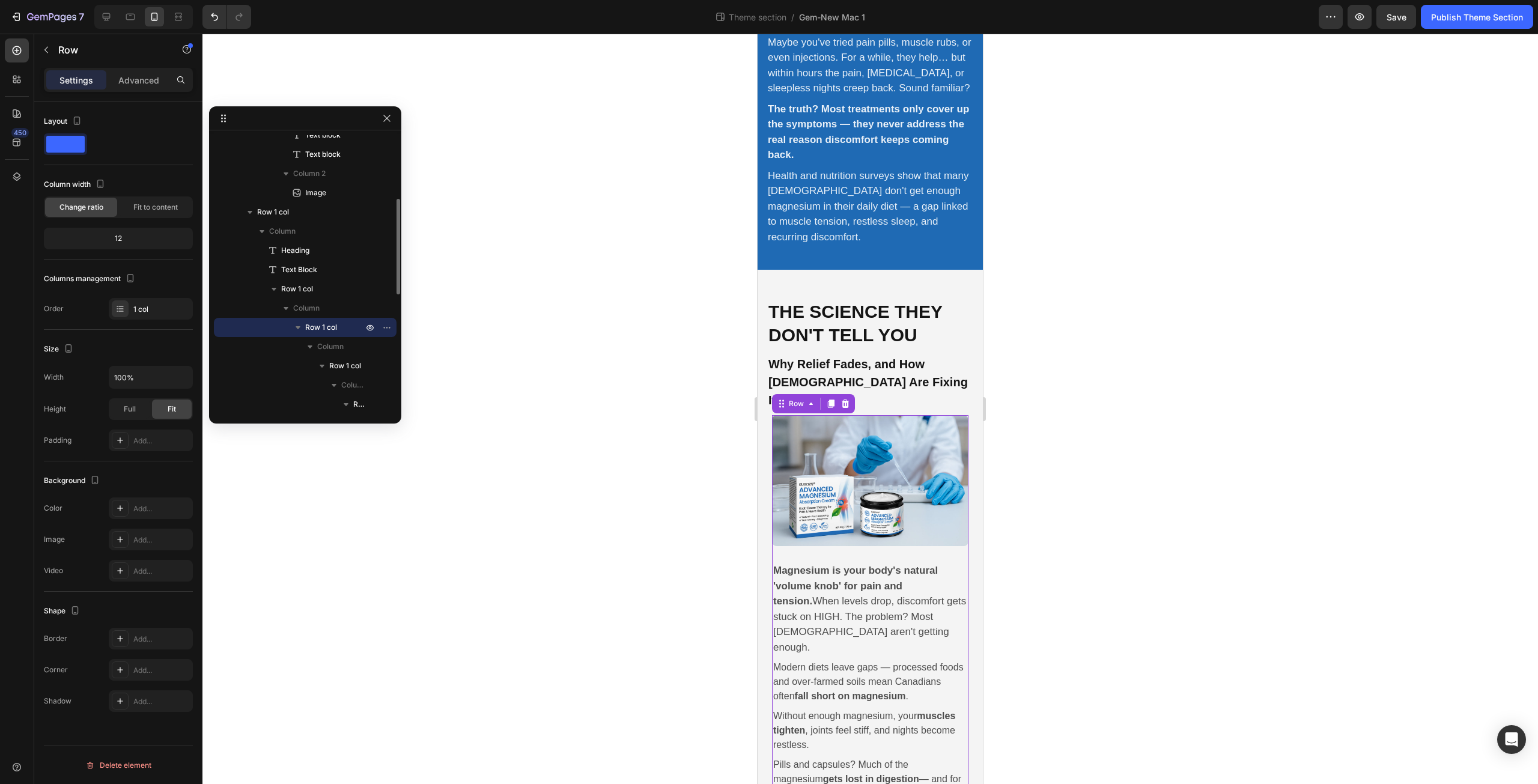
click at [303, 326] on icon "button" at bounding box center [298, 326] width 12 height 12
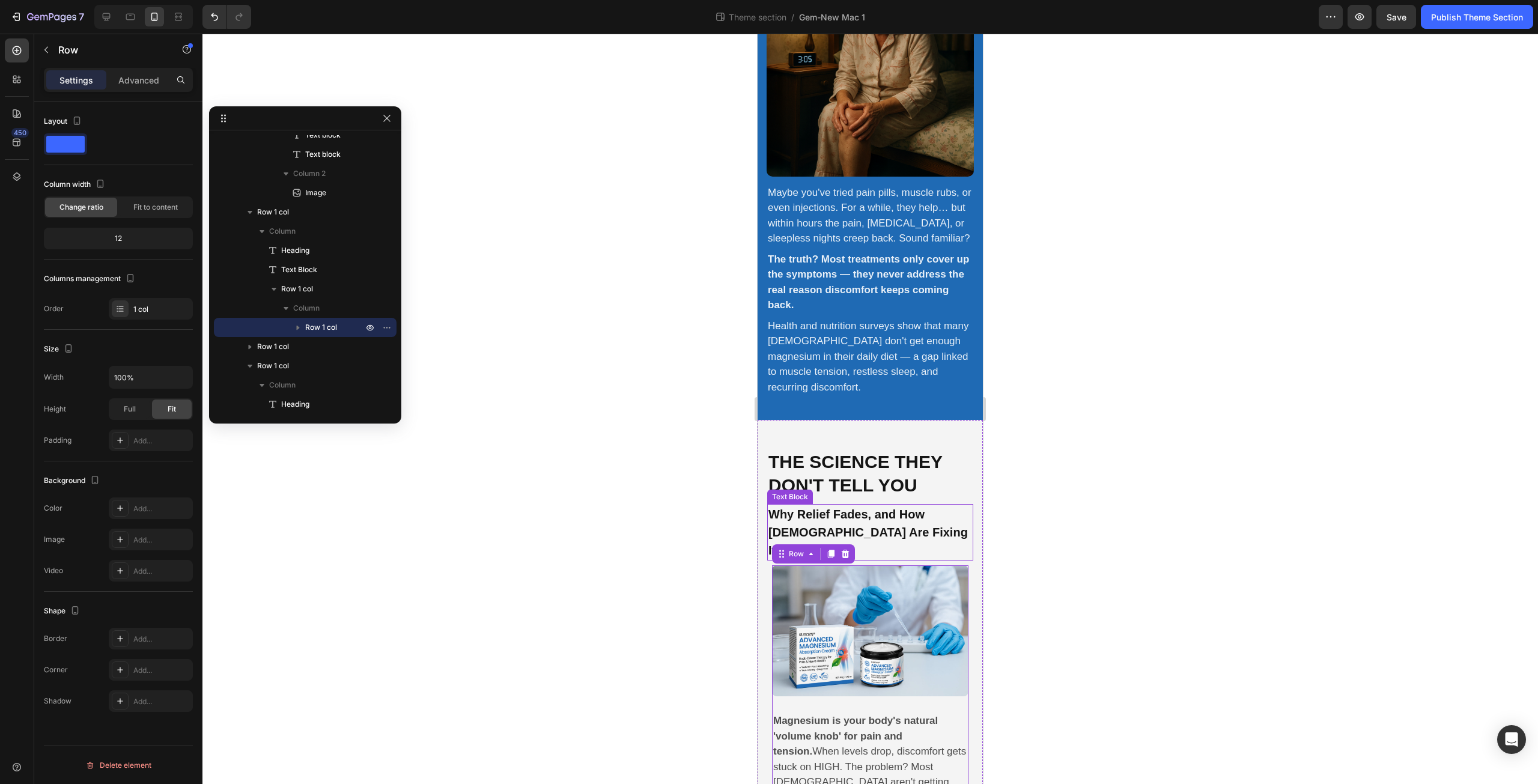
scroll to position [140, 0]
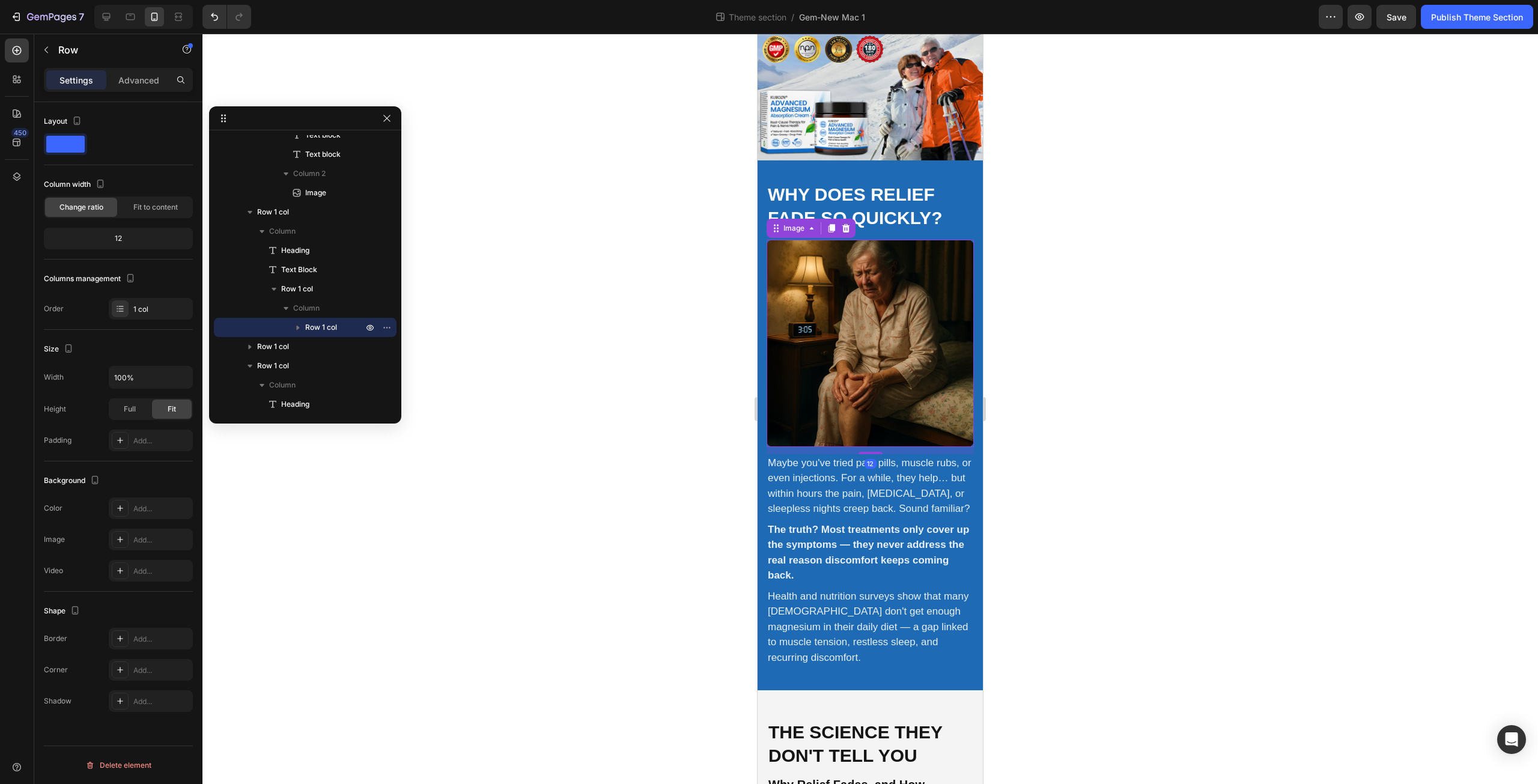
click at [795, 337] on img at bounding box center [870, 343] width 207 height 207
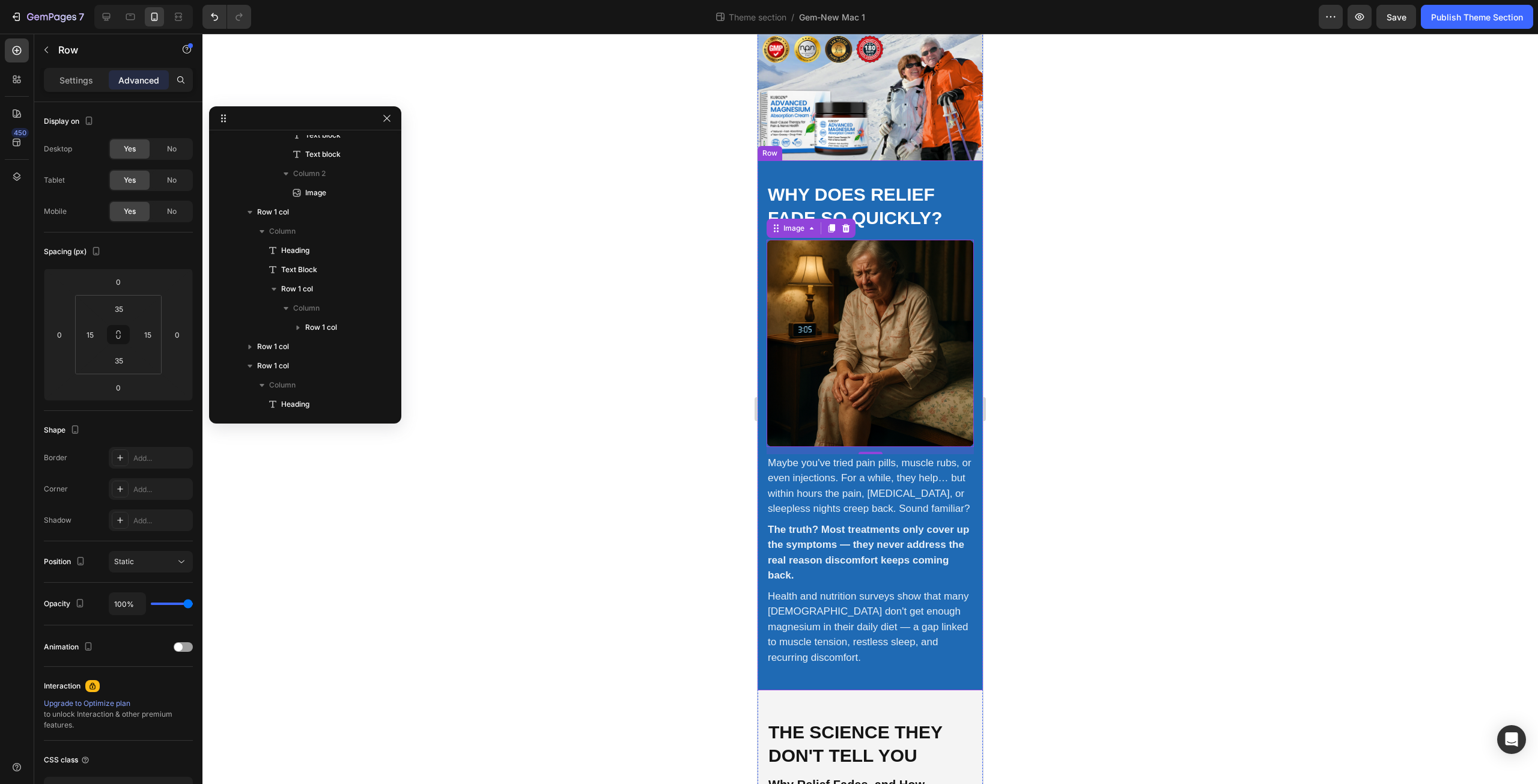
scroll to position [0, 0]
click at [764, 171] on div "Why does relief fade so quickly? Heading Maybe you've tried pain pills, muscle …" at bounding box center [870, 425] width 225 height 530
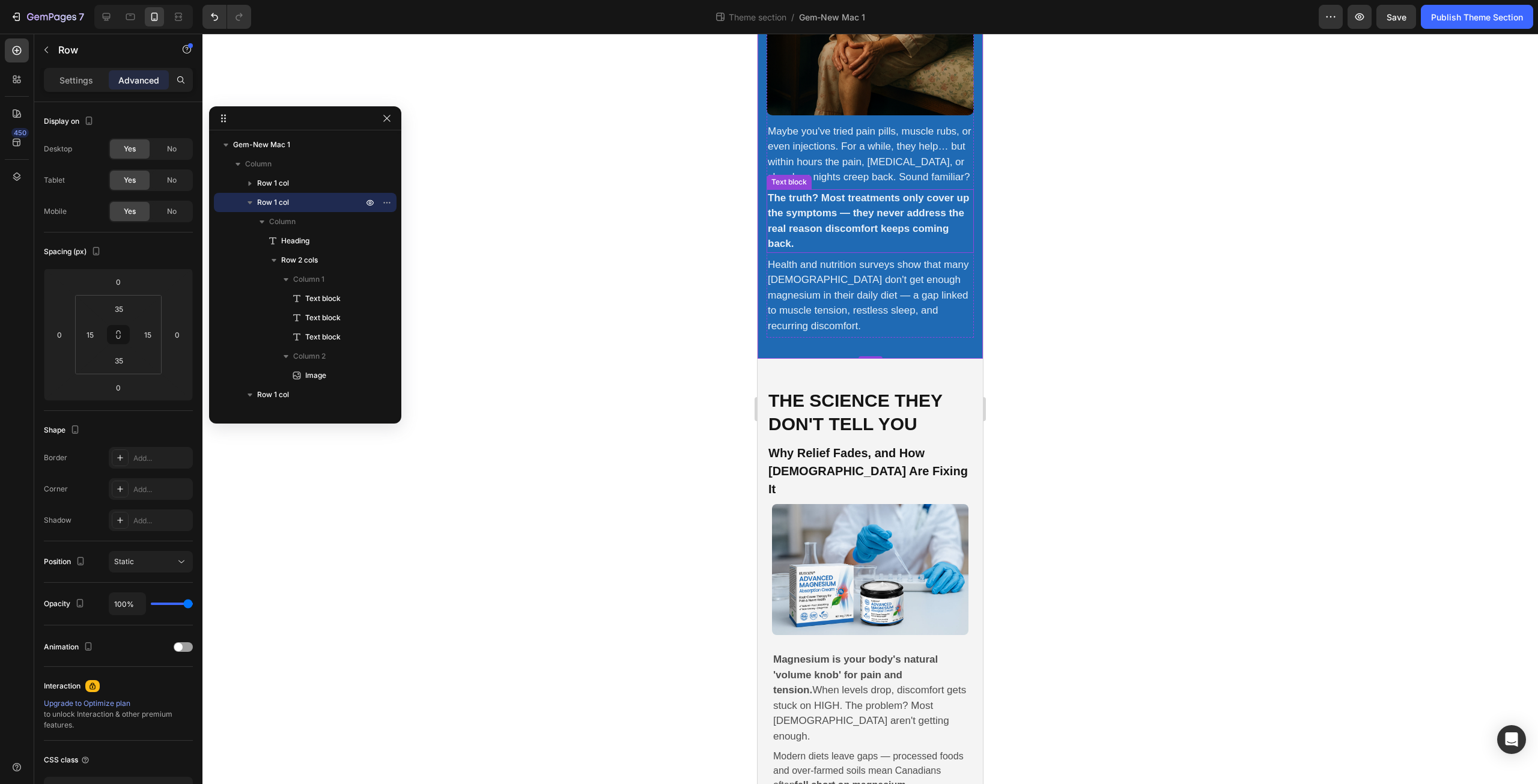
scroll to position [560, 0]
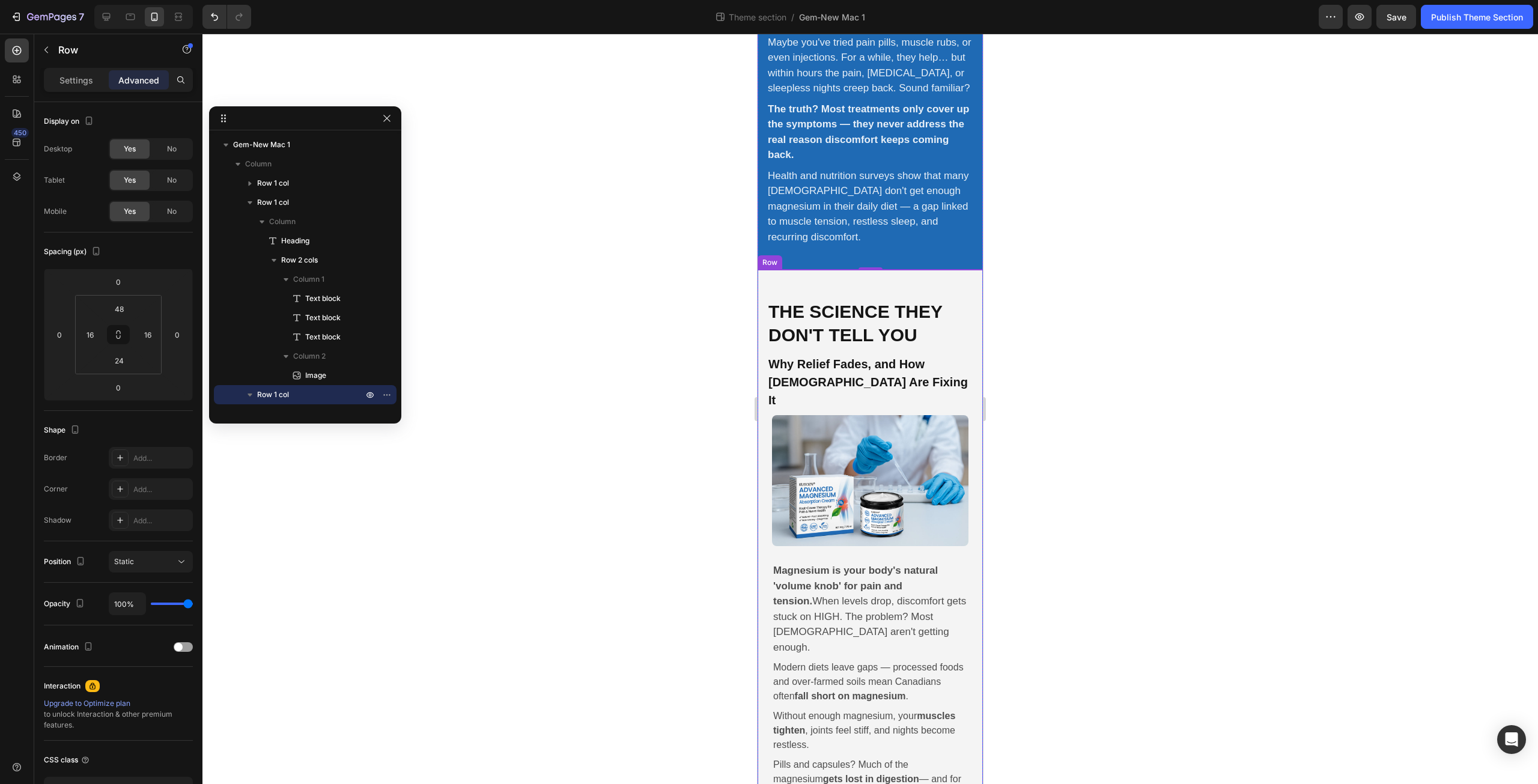
click at [763, 289] on div "The Science They Don't Tell You Heading Why Relief Fades, and How Canadians Are…" at bounding box center [870, 598] width 225 height 656
click at [96, 332] on input "16" at bounding box center [90, 334] width 18 height 18
type input "15"
click at [156, 334] on input "16" at bounding box center [148, 334] width 18 height 18
type input "15"
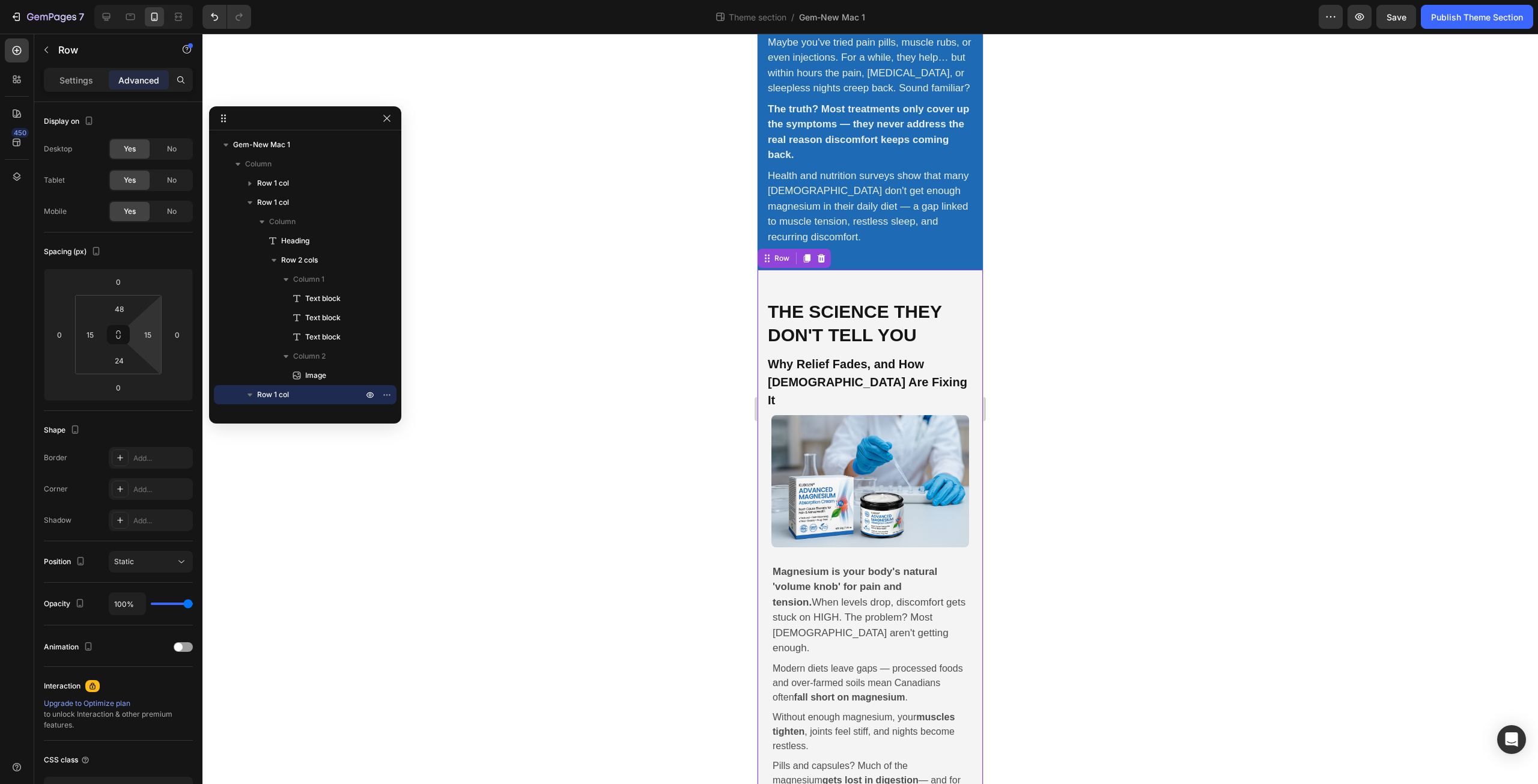
click at [765, 447] on div "The Science They Don't Tell You Heading Why Relief Fades, and How Canadians Are…" at bounding box center [870, 598] width 225 height 657
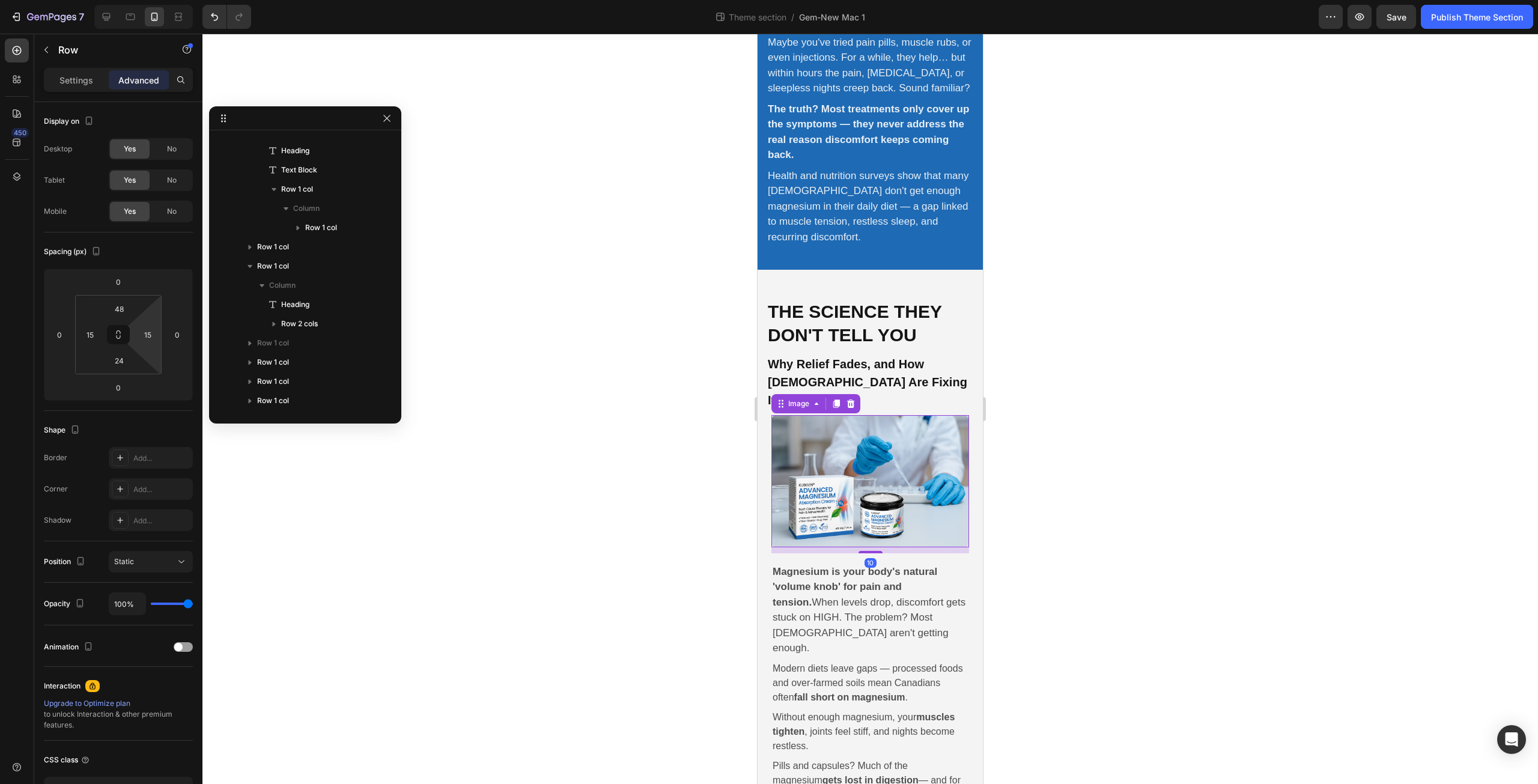
click at [782, 448] on img at bounding box center [871, 481] width 198 height 131
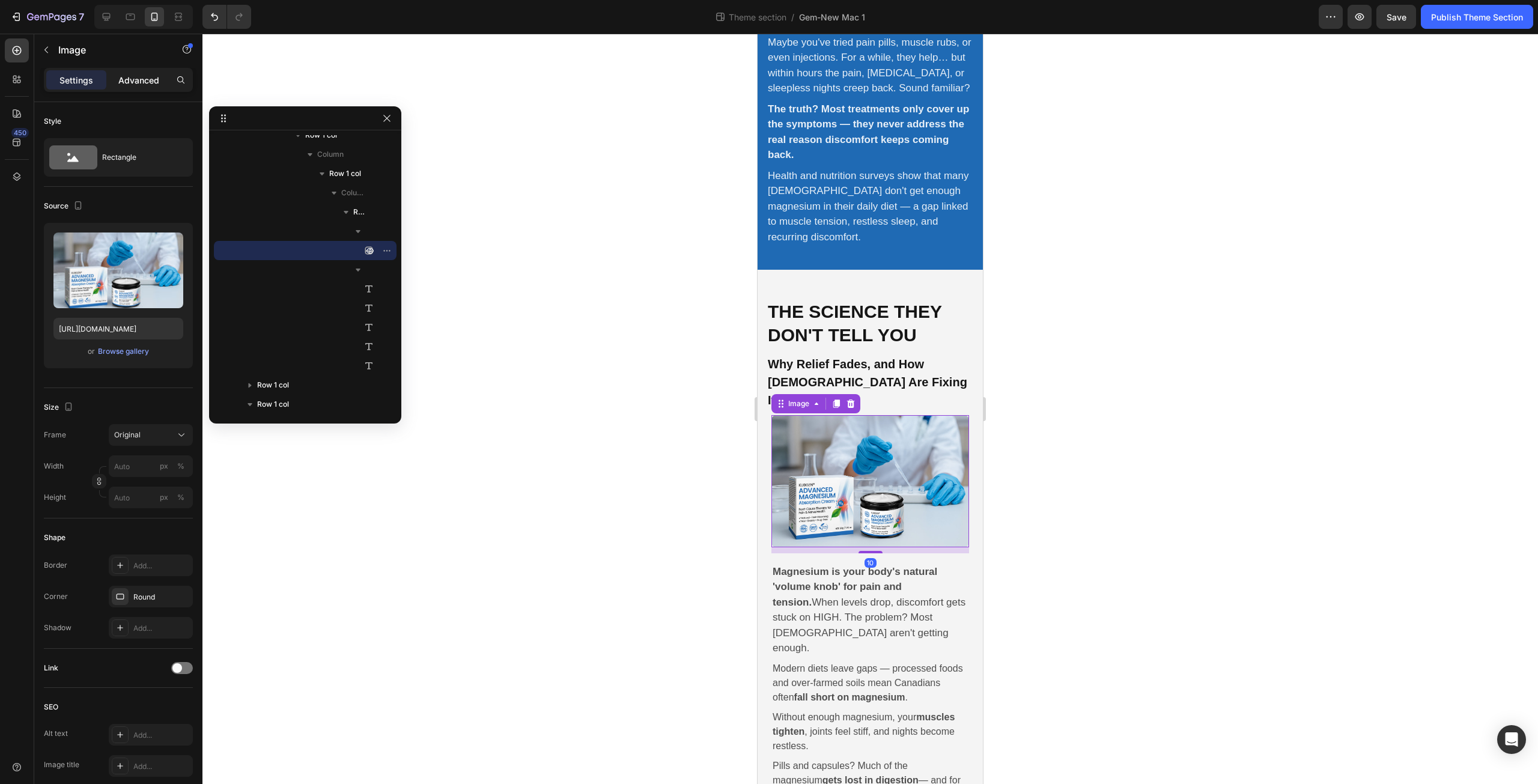
click at [148, 75] on p "Advanced" at bounding box center [139, 80] width 40 height 13
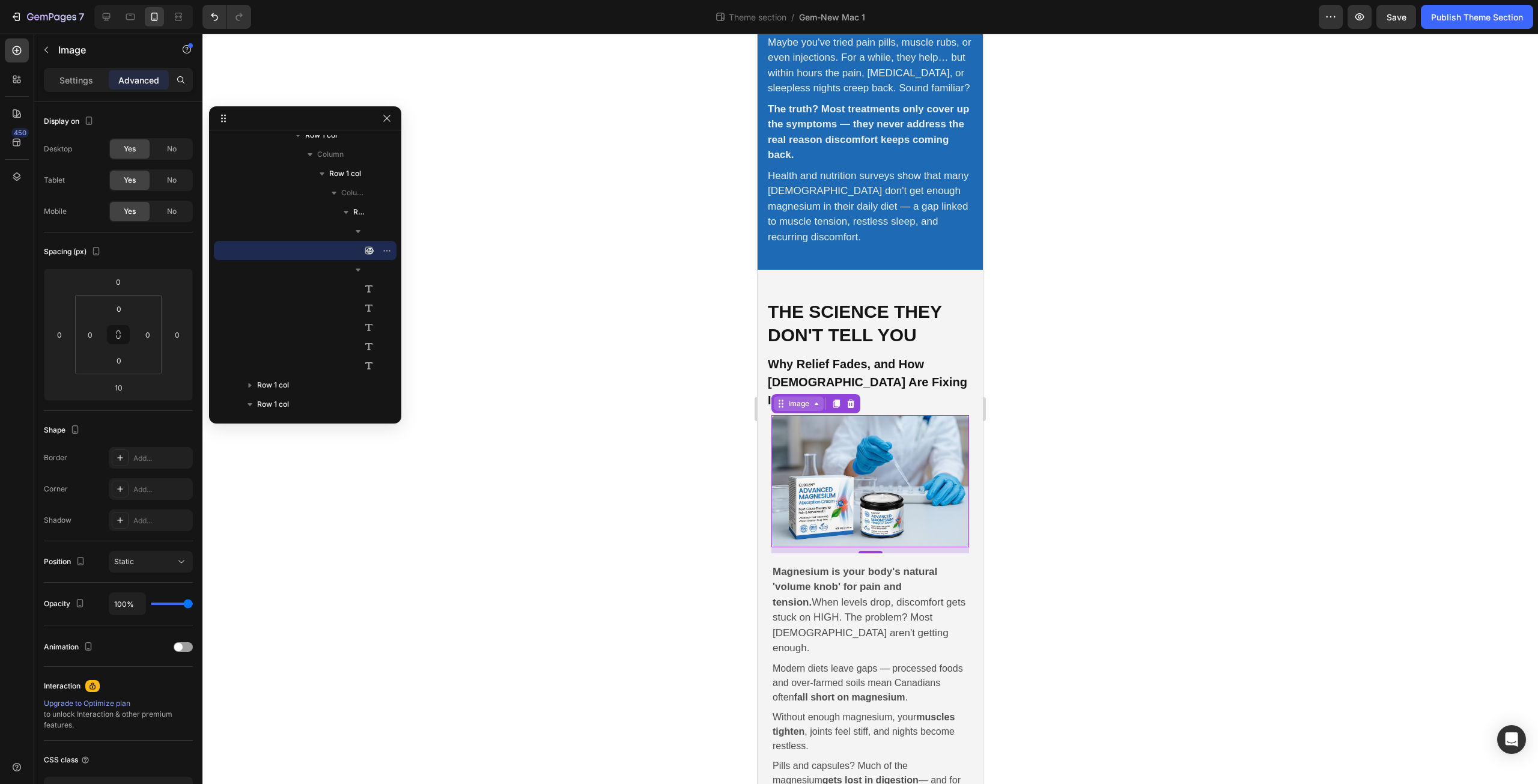
click at [800, 398] on div "Image" at bounding box center [799, 404] width 26 height 11
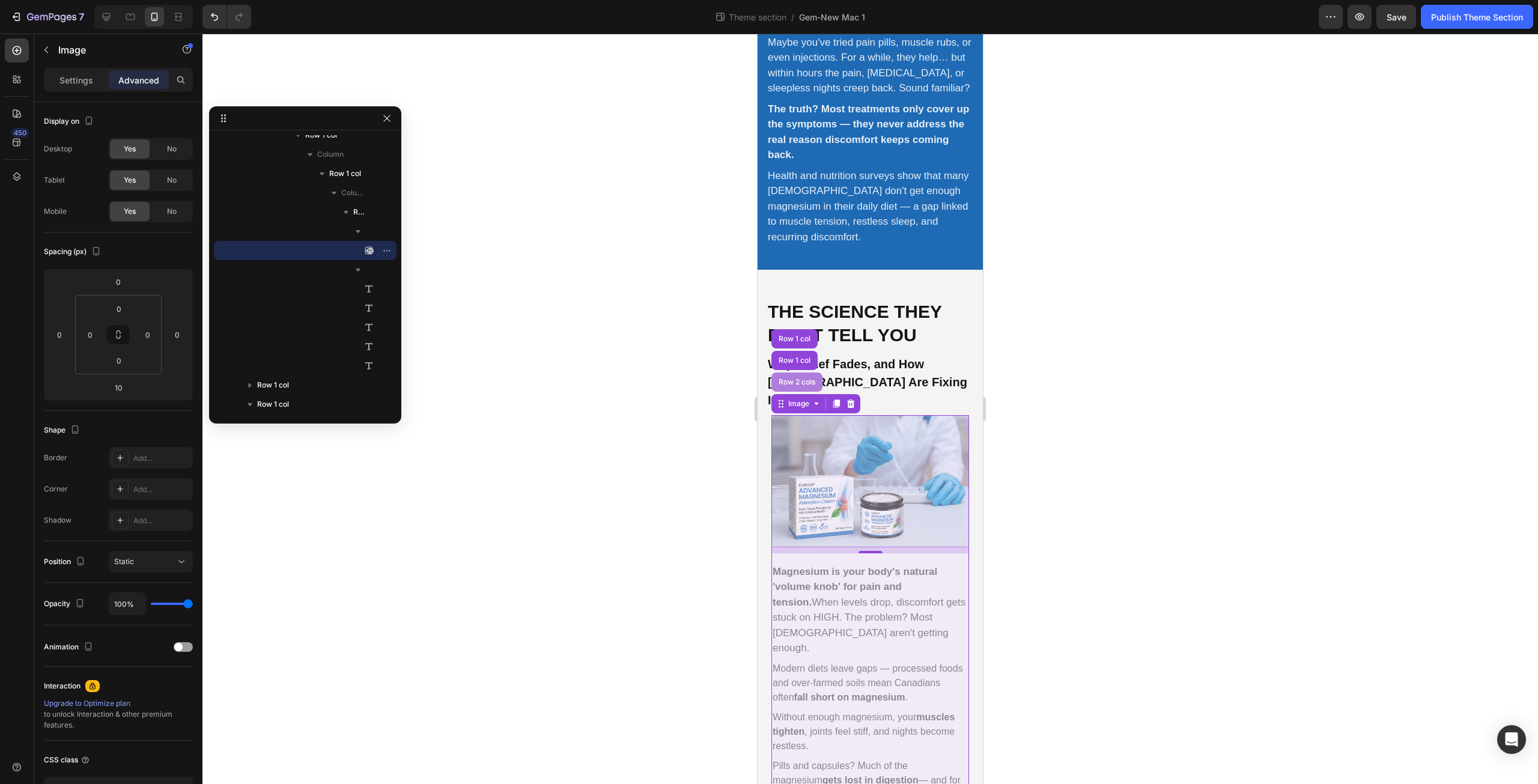
click at [791, 379] on div "Row 2 cols" at bounding box center [797, 382] width 41 height 7
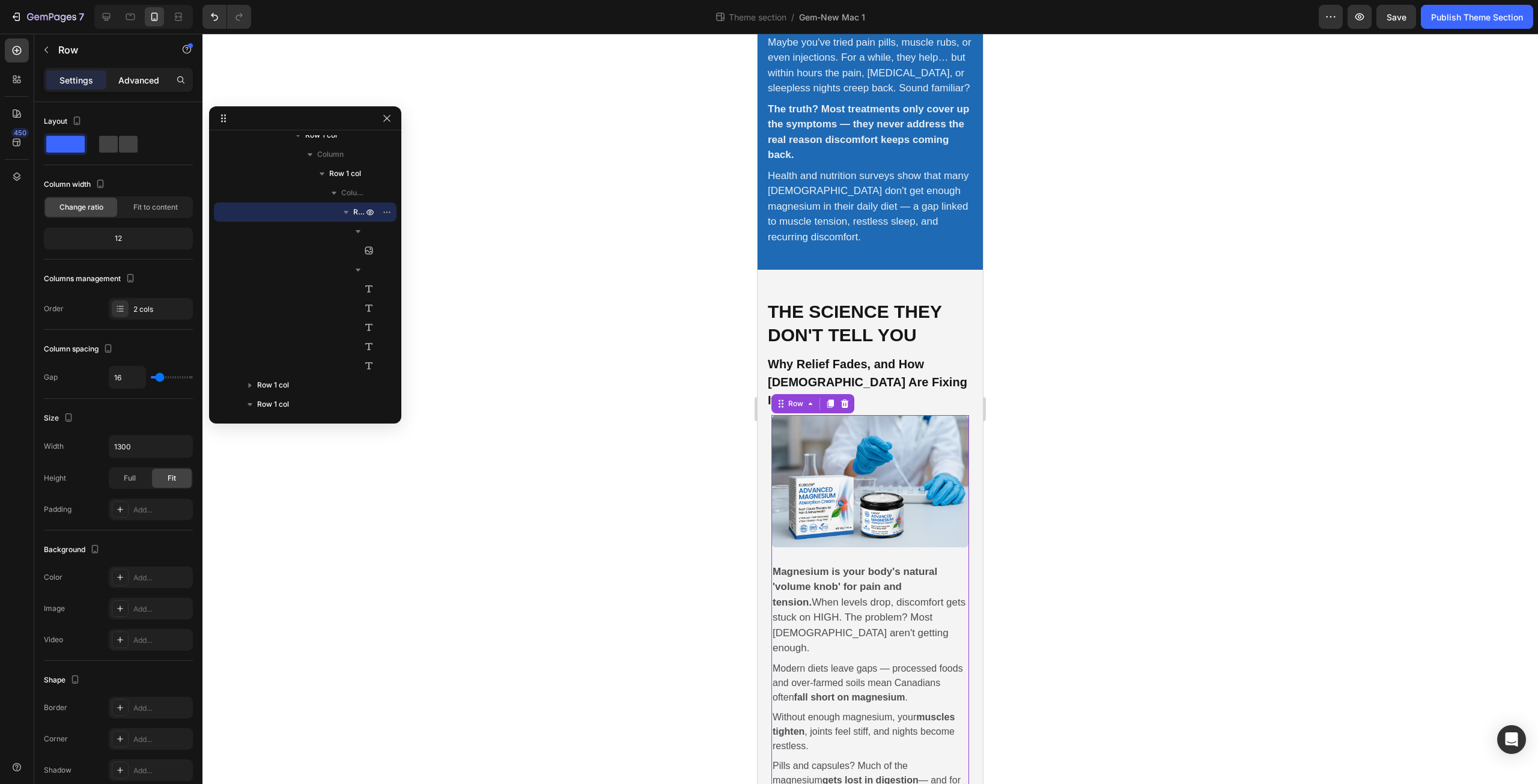
click at [137, 78] on p "Advanced" at bounding box center [139, 80] width 40 height 13
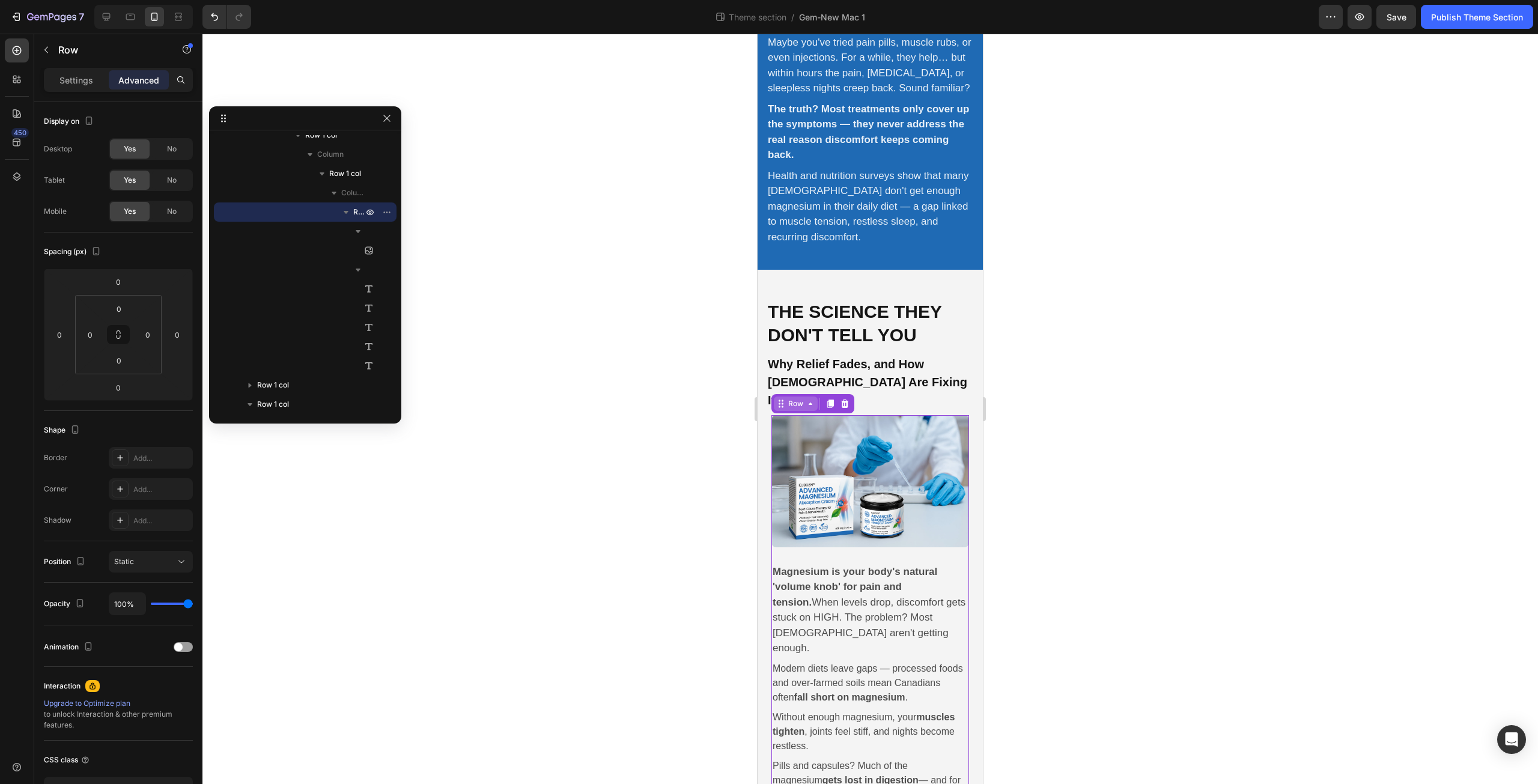
click at [791, 398] on div "Row" at bounding box center [796, 404] width 20 height 11
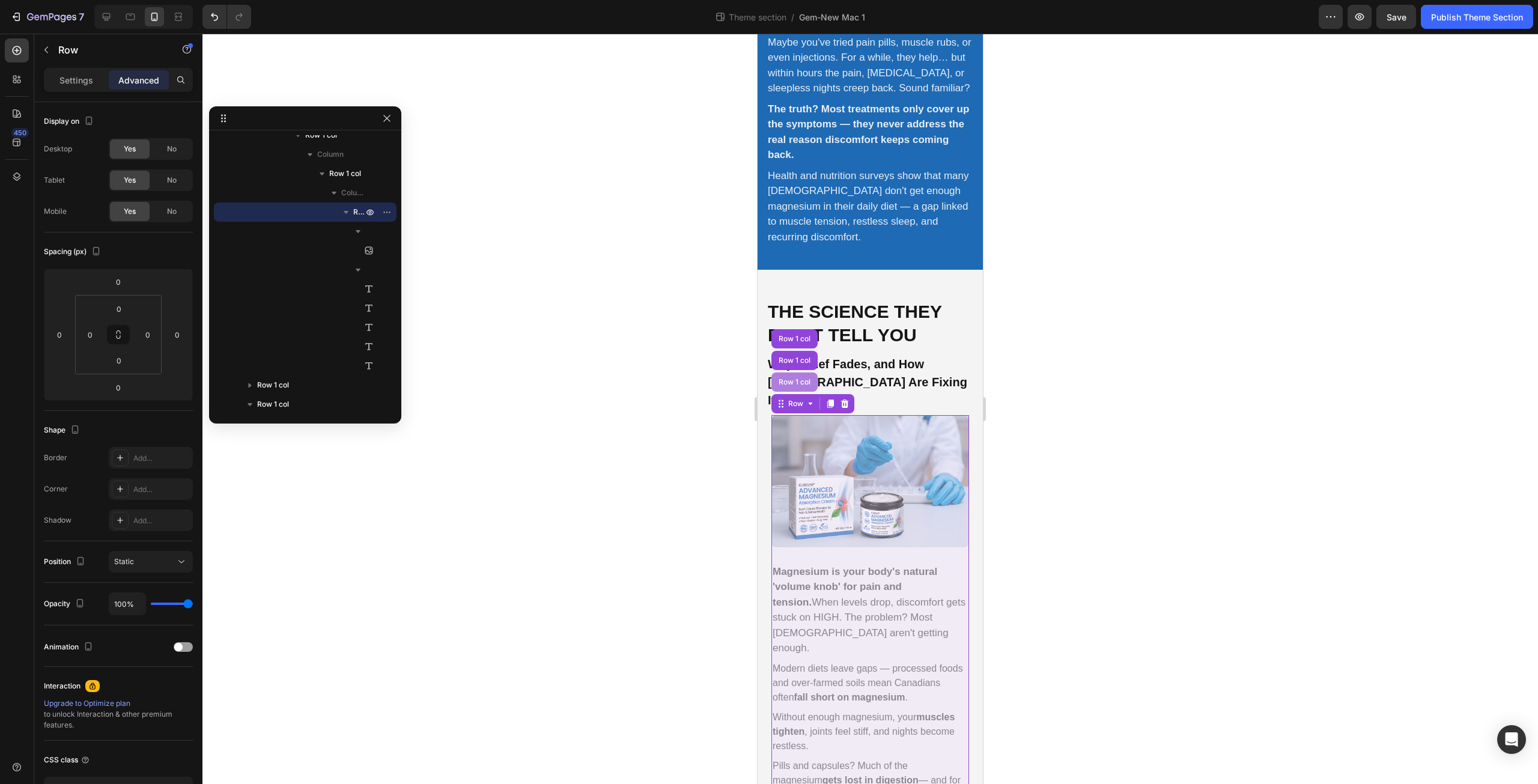
click at [793, 379] on div "Row 1 col" at bounding box center [794, 382] width 37 height 7
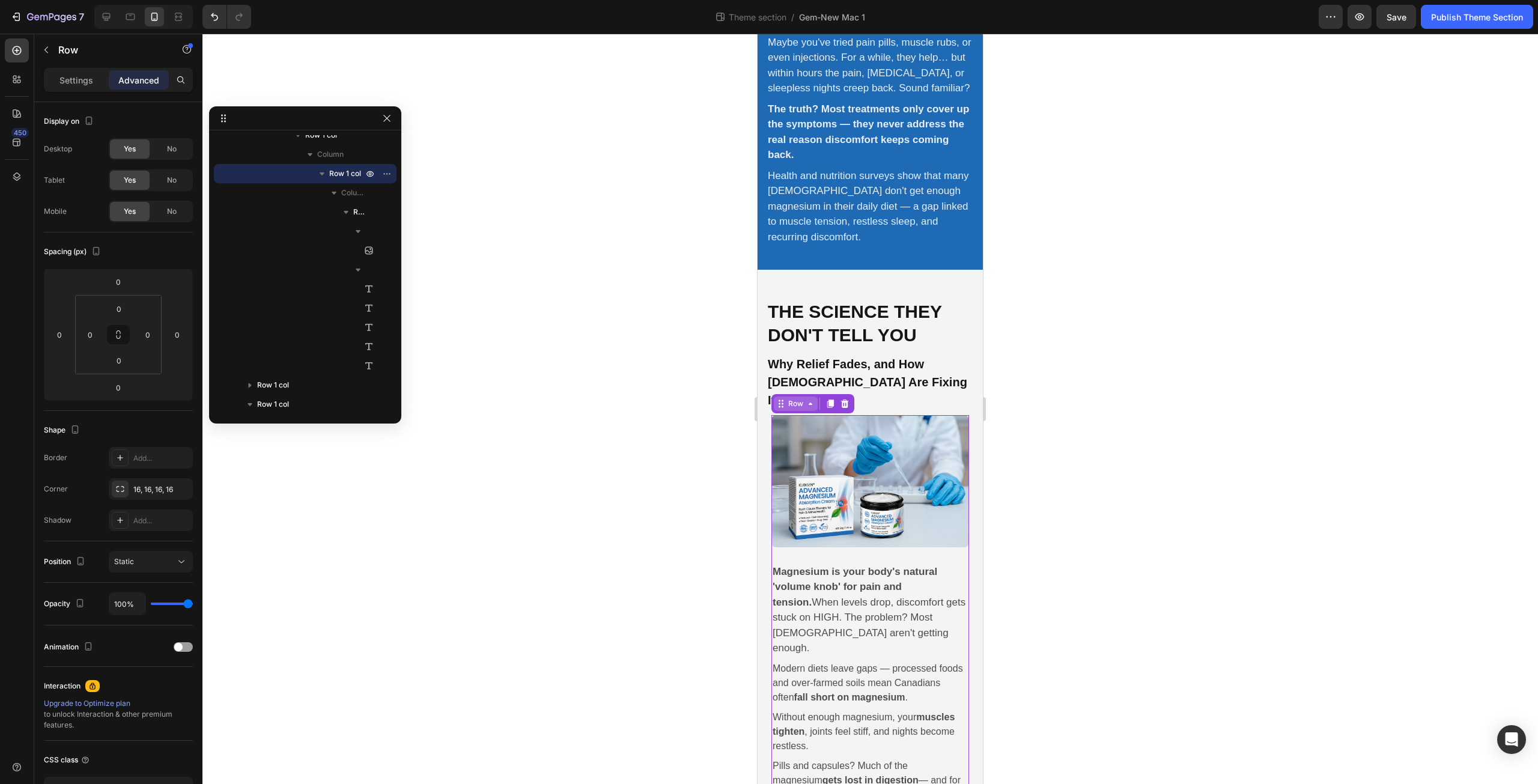
click at [797, 396] on div "Row" at bounding box center [795, 404] width 44 height 14
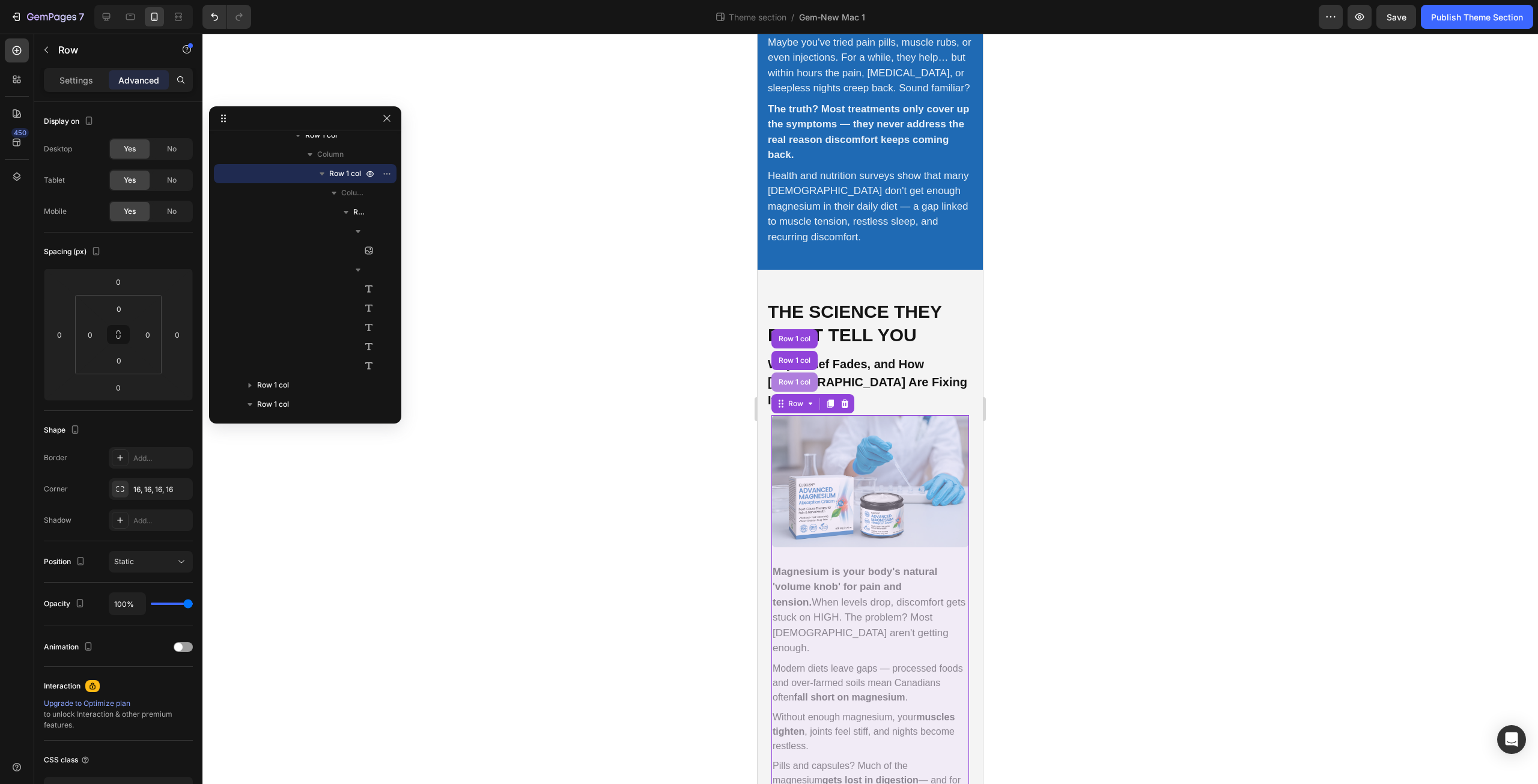
click at [795, 379] on div "Row 1 col" at bounding box center [794, 382] width 37 height 7
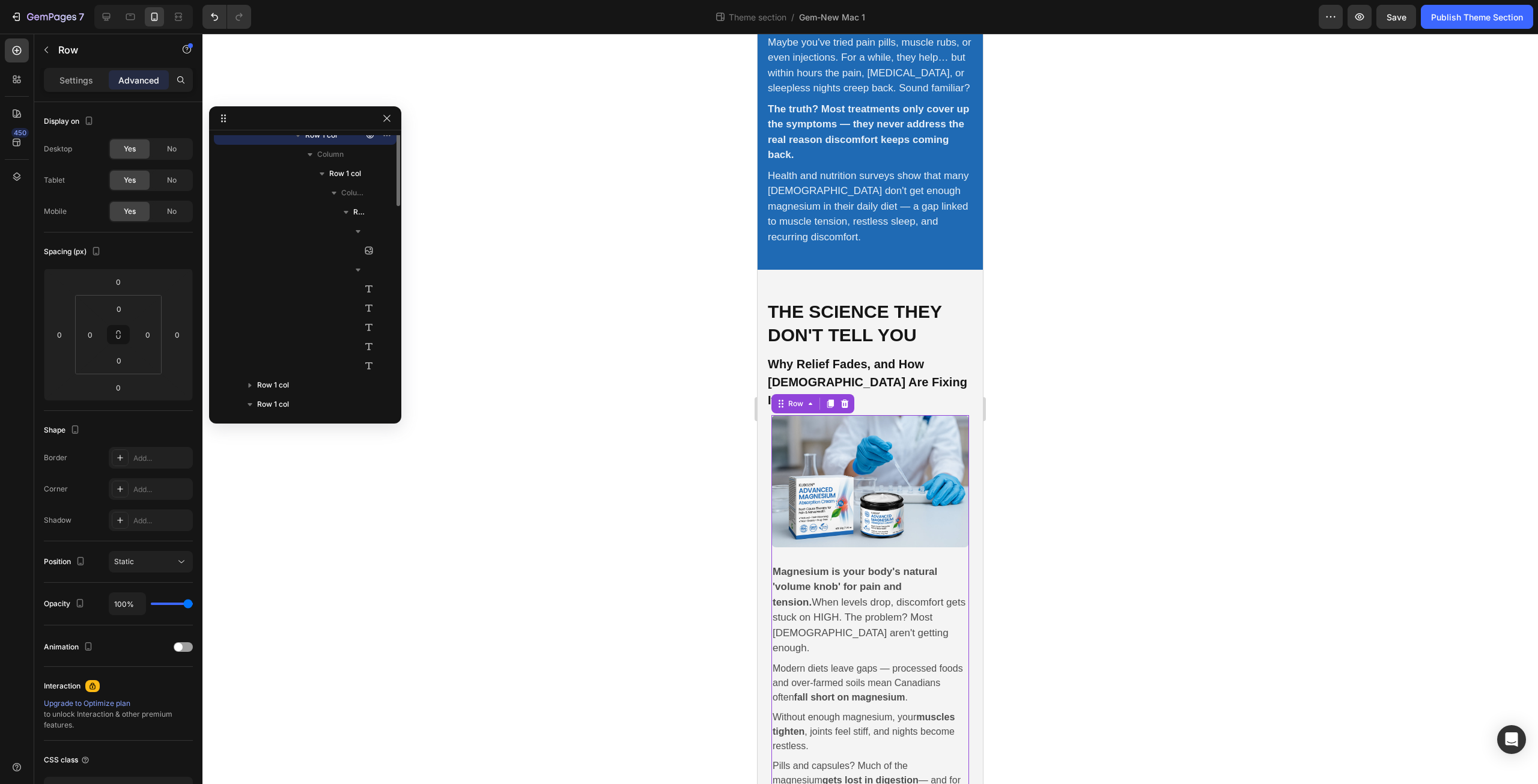
scroll to position [260, 0]
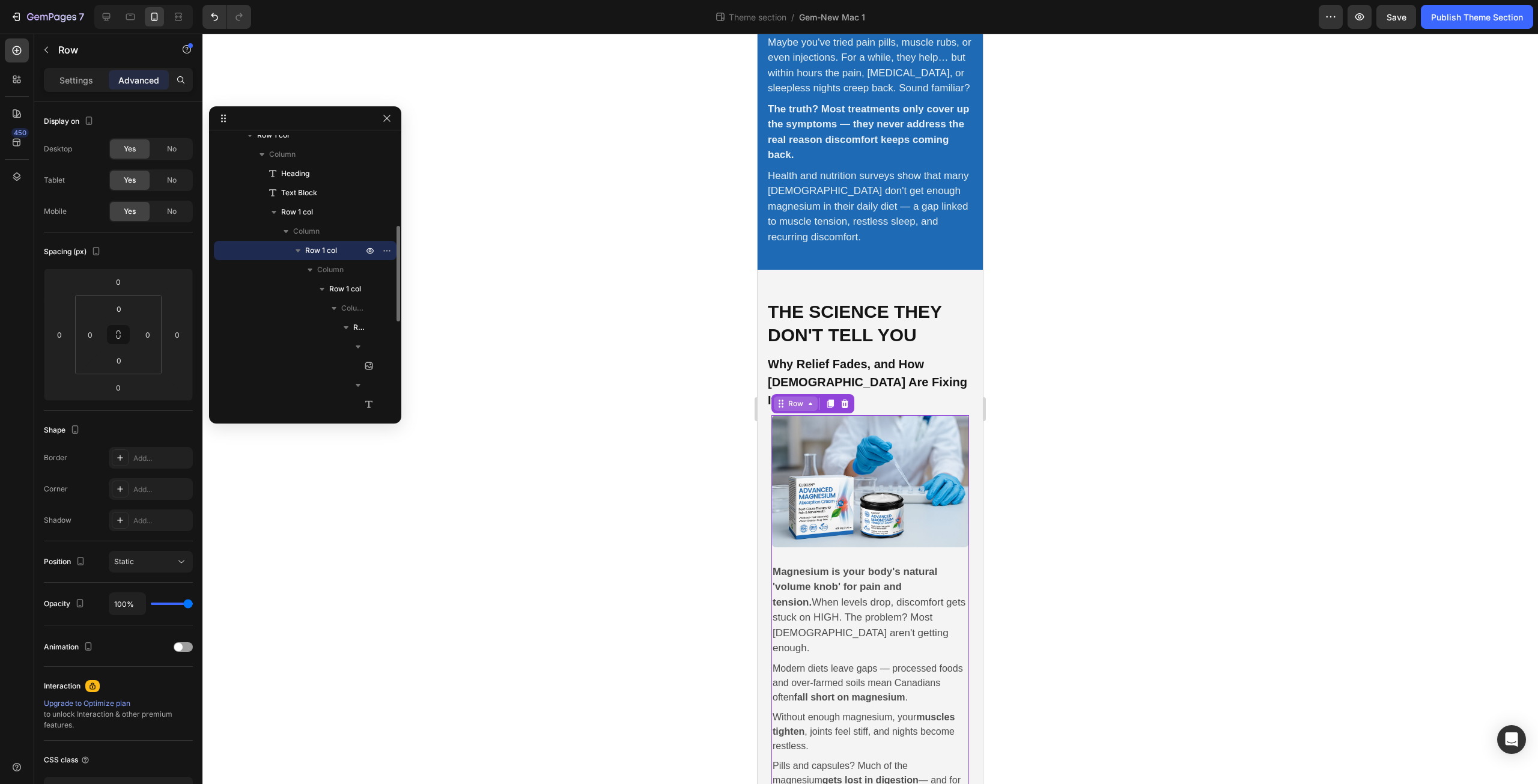
click at [795, 398] on div "Row" at bounding box center [796, 404] width 20 height 11
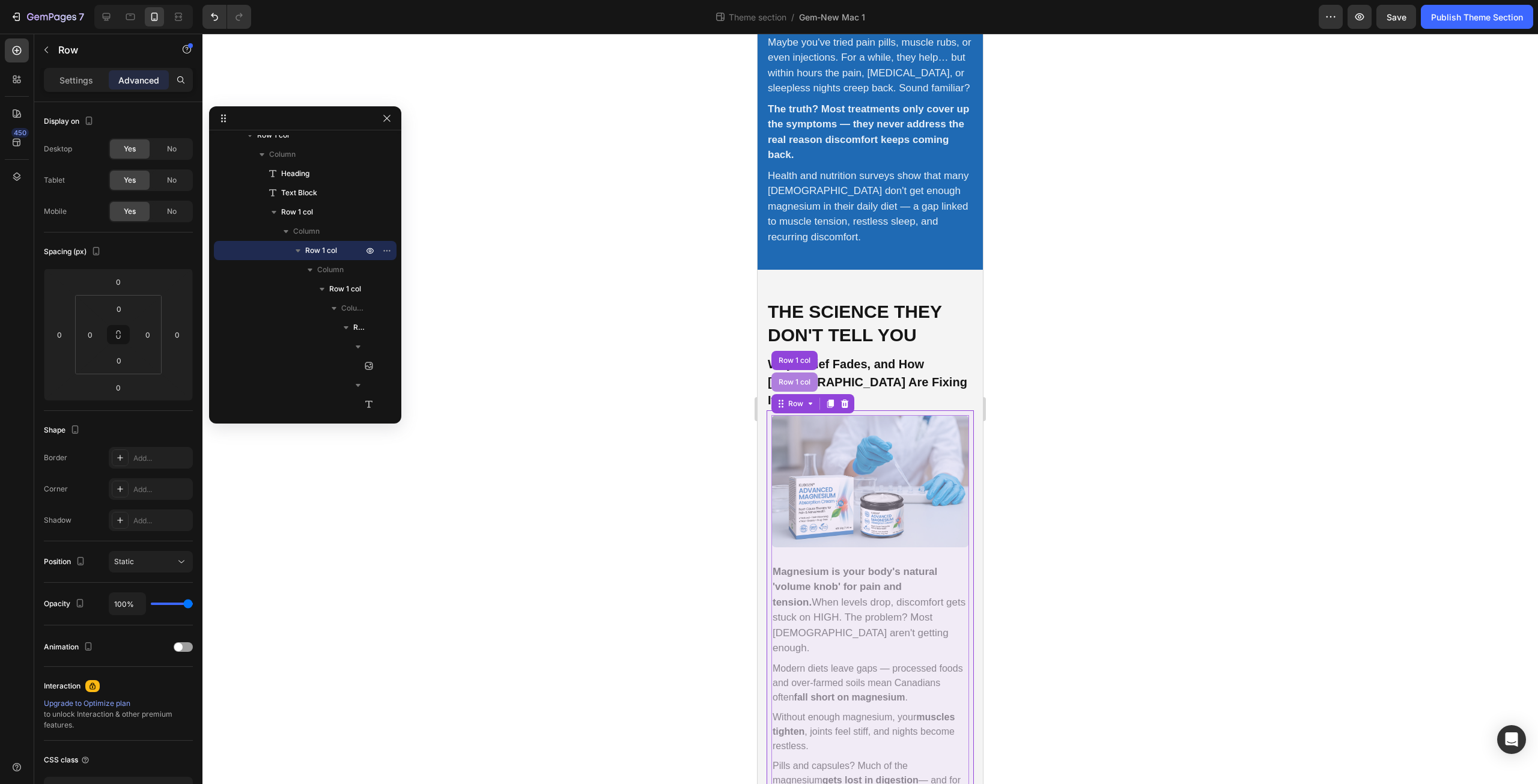
click at [798, 379] on div "Row 1 col" at bounding box center [794, 382] width 37 height 7
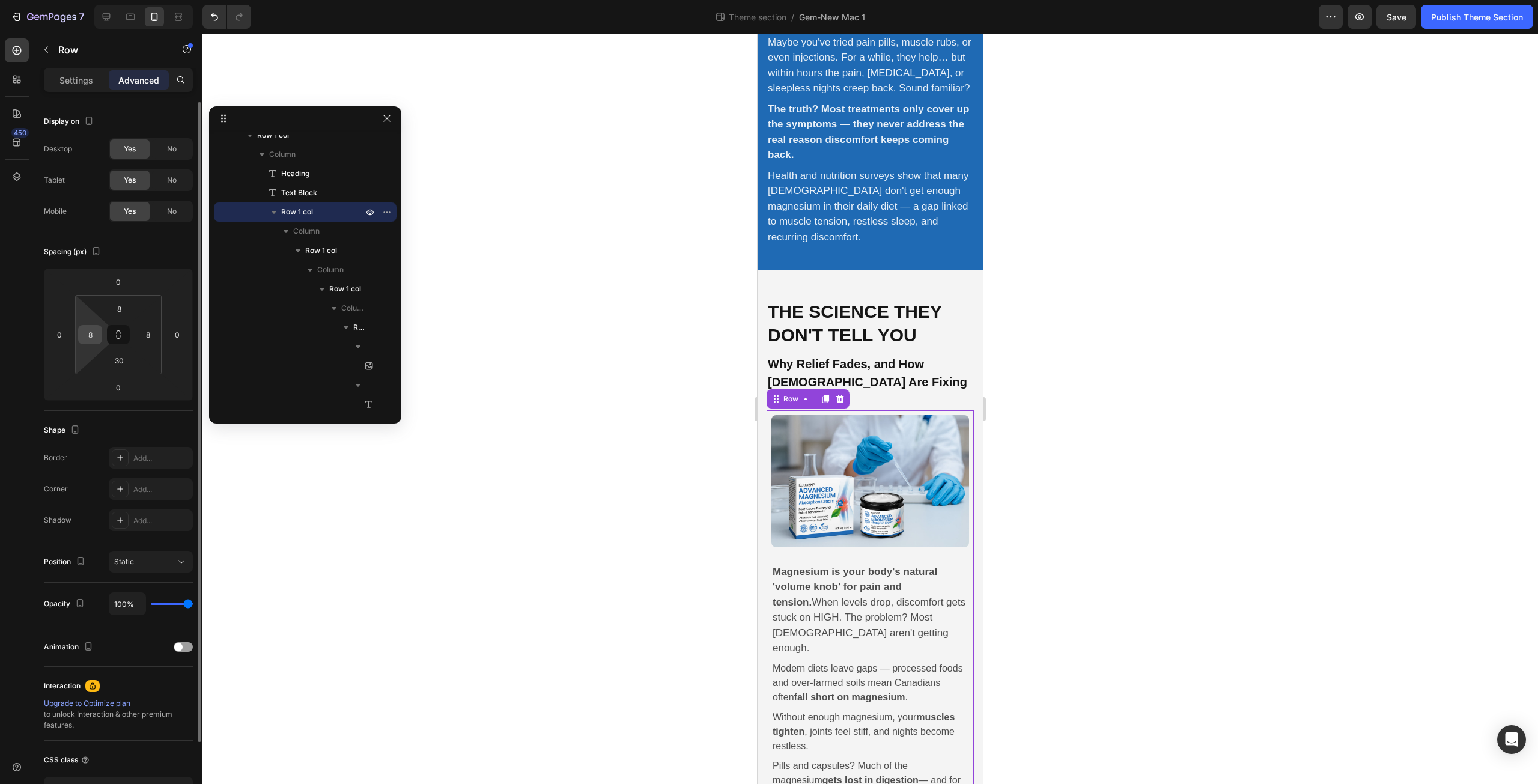
click at [93, 333] on input "8" at bounding box center [90, 334] width 18 height 18
type input "0"
click at [147, 332] on input "8" at bounding box center [148, 334] width 18 height 18
type input "0"
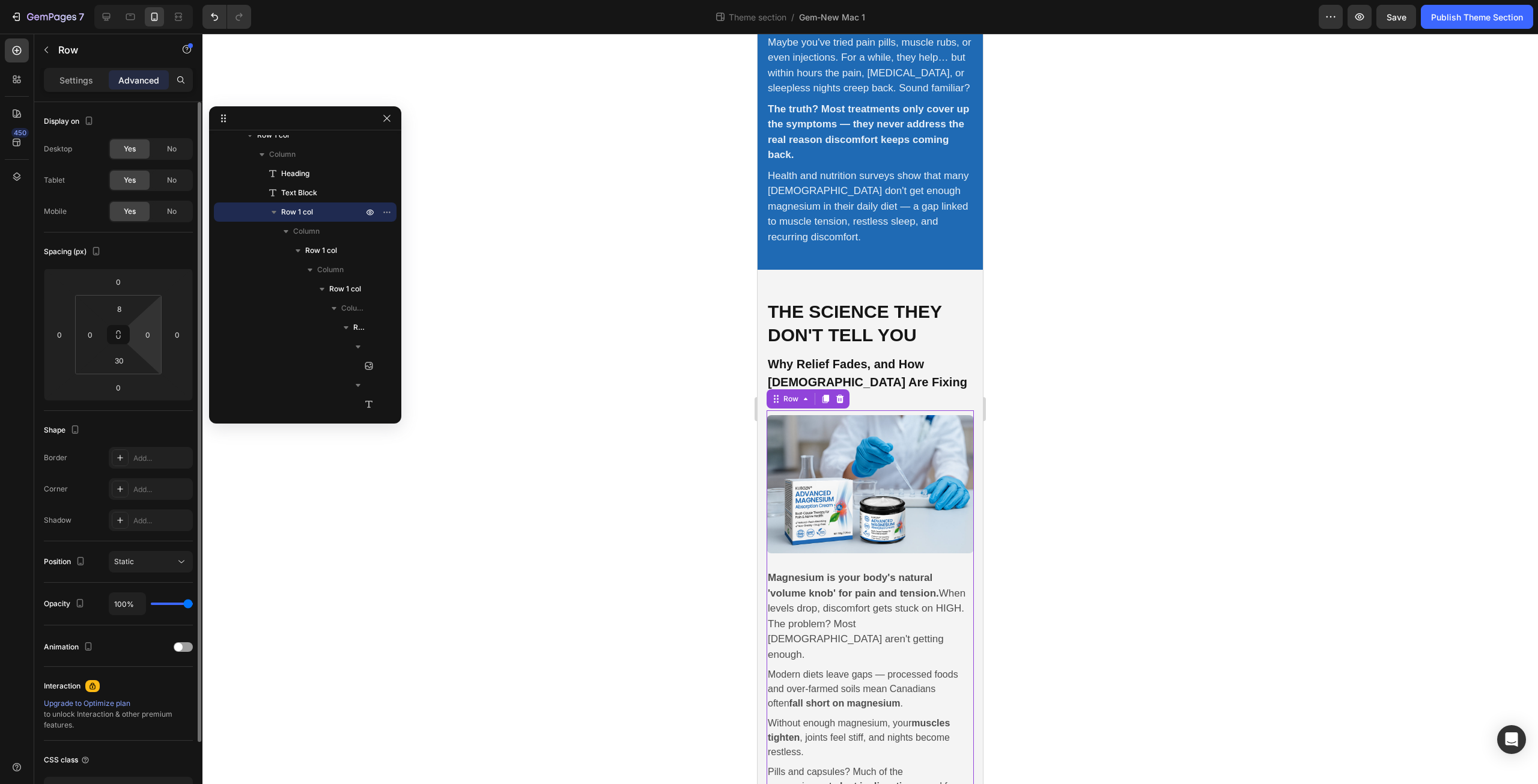
click at [158, 0] on html "7 Theme section / Gem-New Mac 1 Preview Save Publish Theme Section 450 Sections…" at bounding box center [769, 0] width 1538 height 0
click at [126, 307] on input "8" at bounding box center [119, 308] width 24 height 18
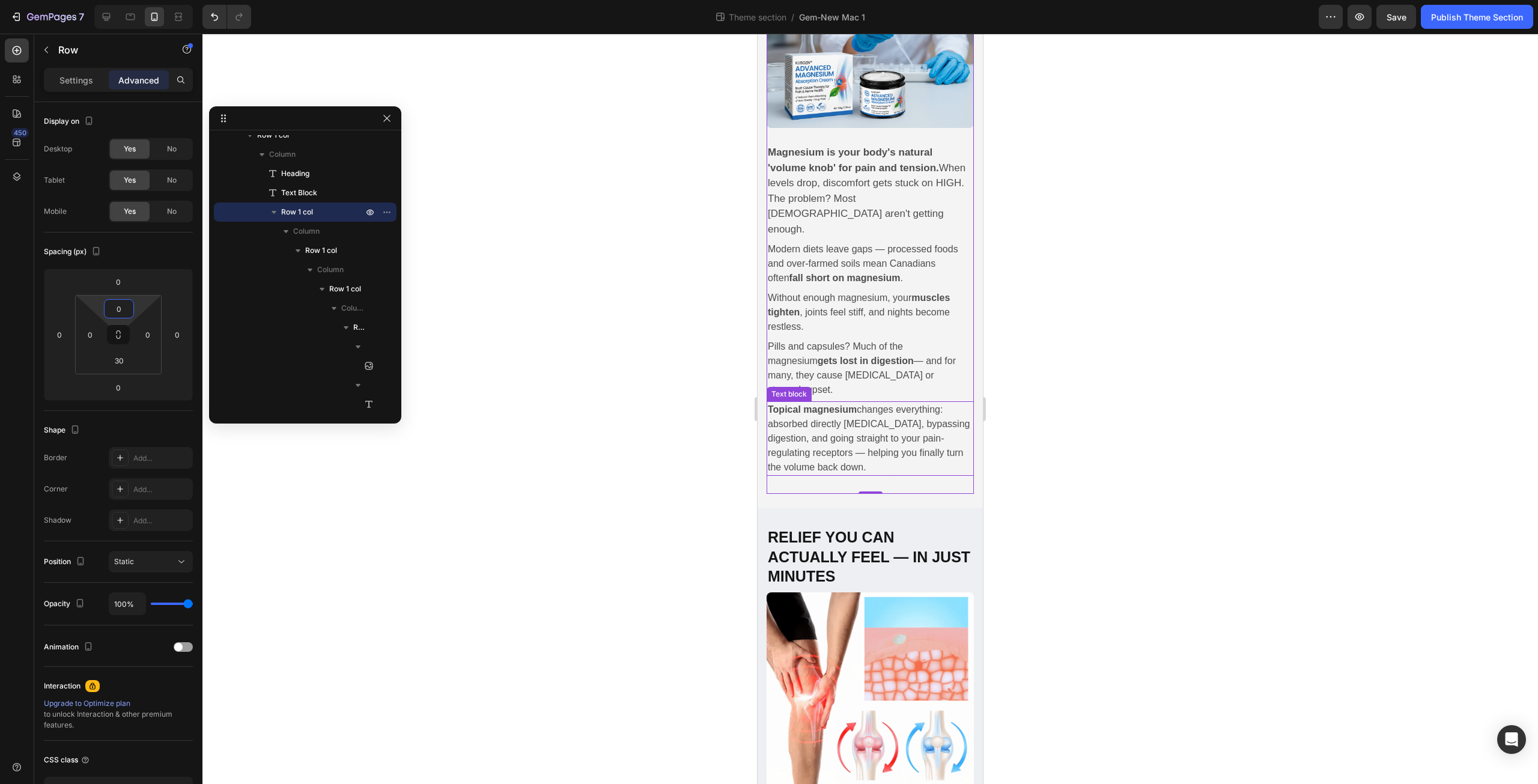
scroll to position [700, 0]
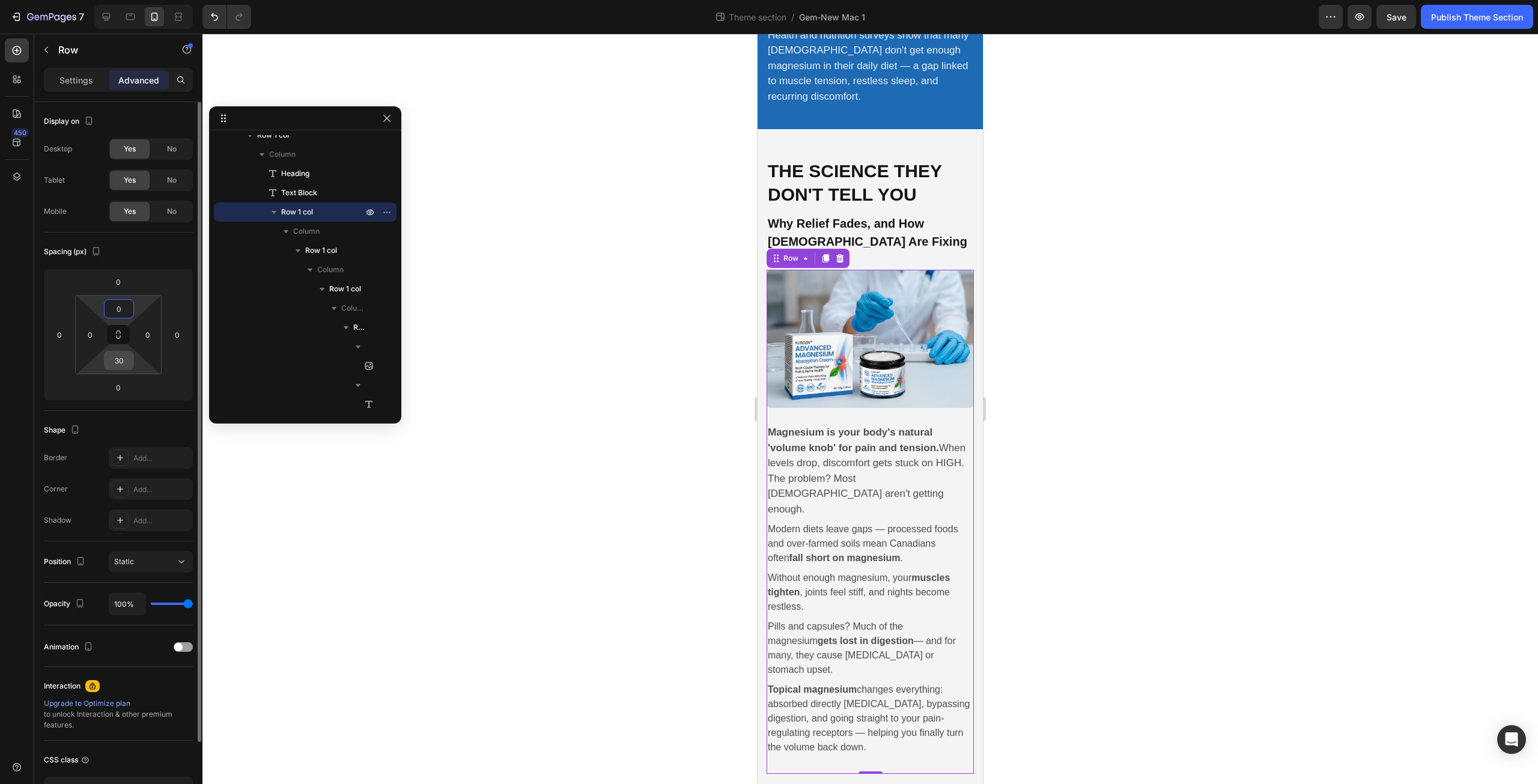
type input "0"
click at [124, 362] on input "30" at bounding box center [119, 361] width 24 height 18
type input "0"
click at [144, 0] on html "7 Theme section / Gem-New Mac 1 Preview Save Publish Theme Section 450 Sections…" at bounding box center [769, 0] width 1538 height 0
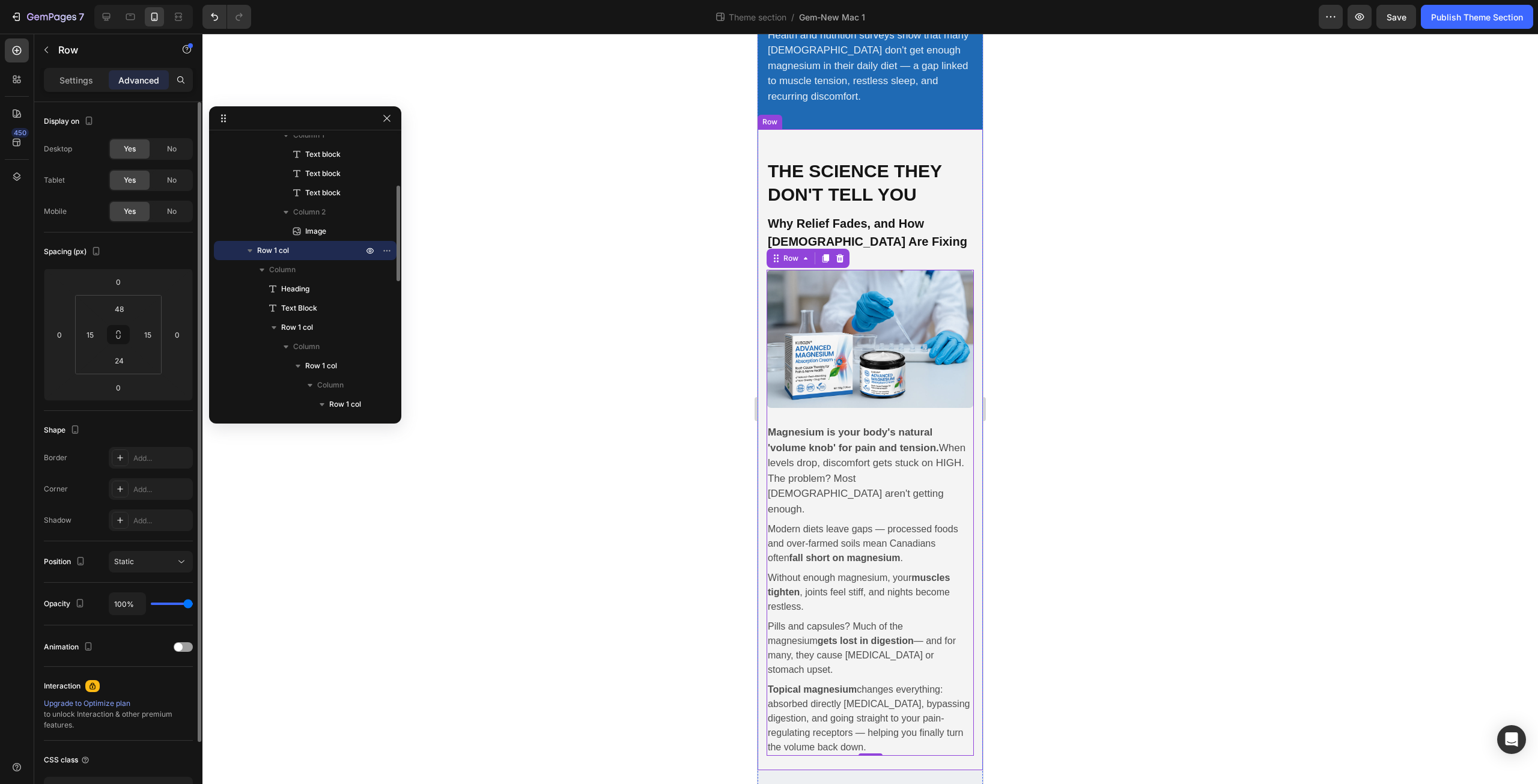
click at [954, 146] on div "The Science They Don't Tell You Heading Why Relief Fades, and How Canadians Are…" at bounding box center [870, 450] width 225 height 641
click at [126, 359] on input "24" at bounding box center [119, 361] width 24 height 18
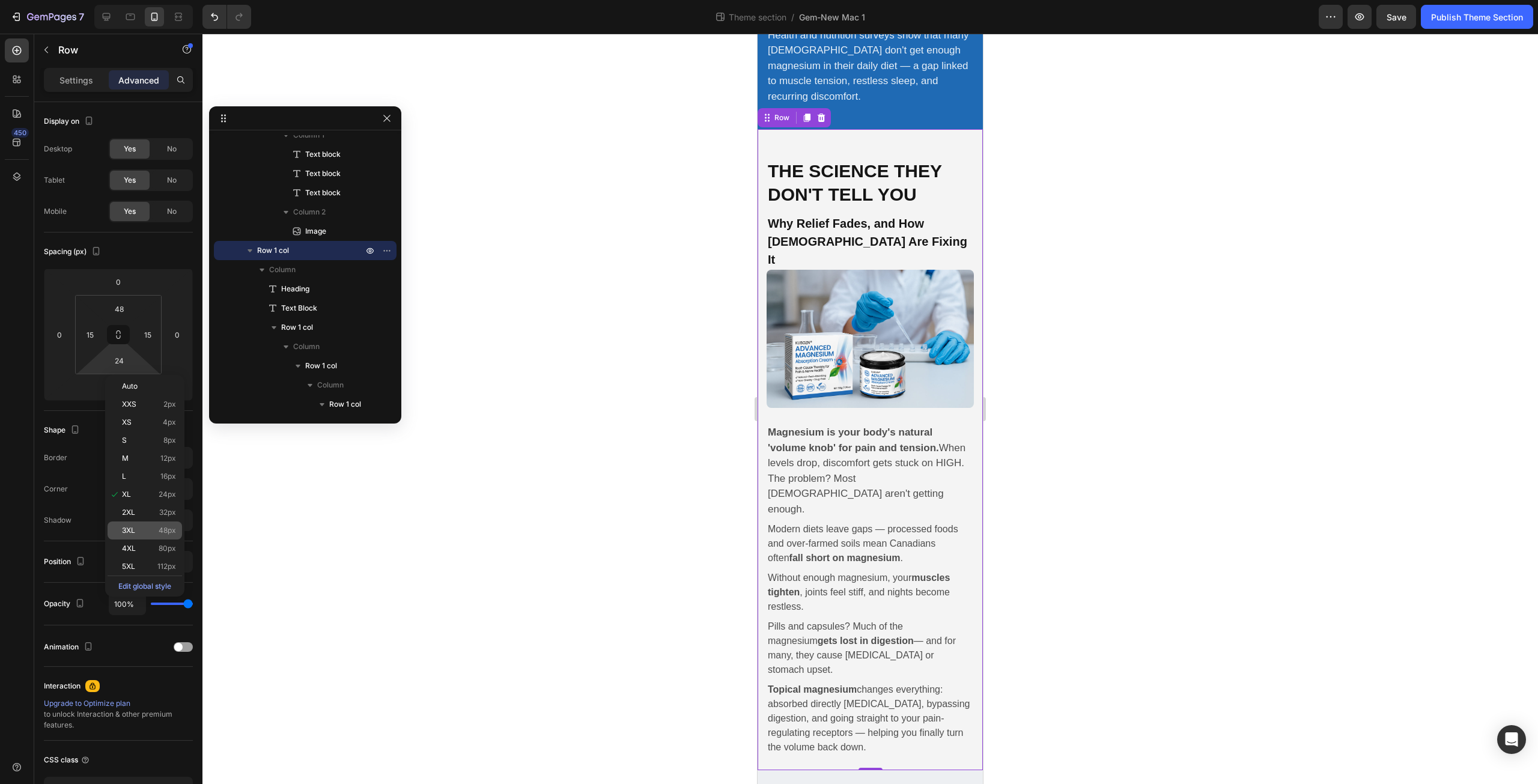
click at [139, 529] on p "3XL 48px" at bounding box center [149, 530] width 54 height 8
type input "48"
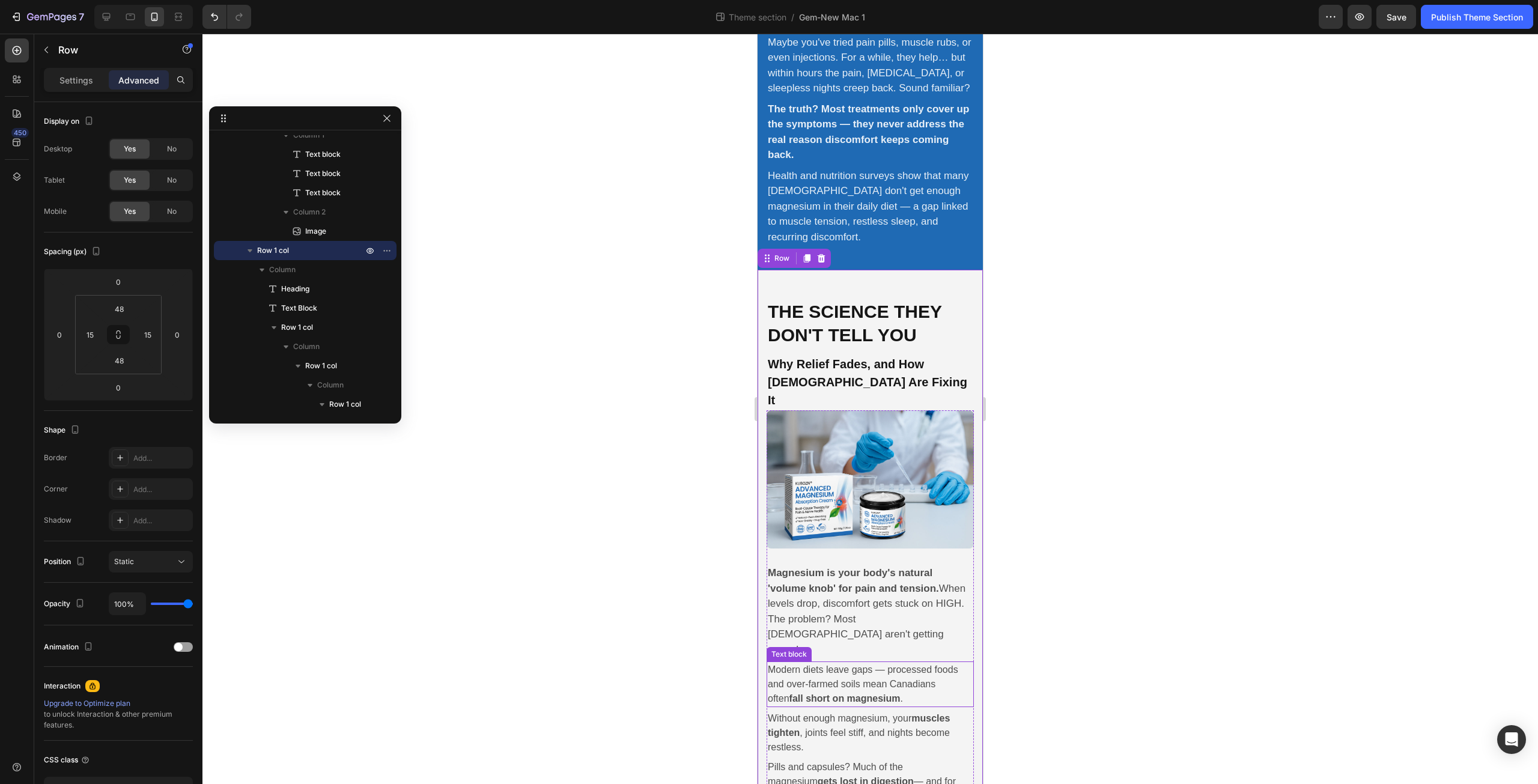
scroll to position [700, 0]
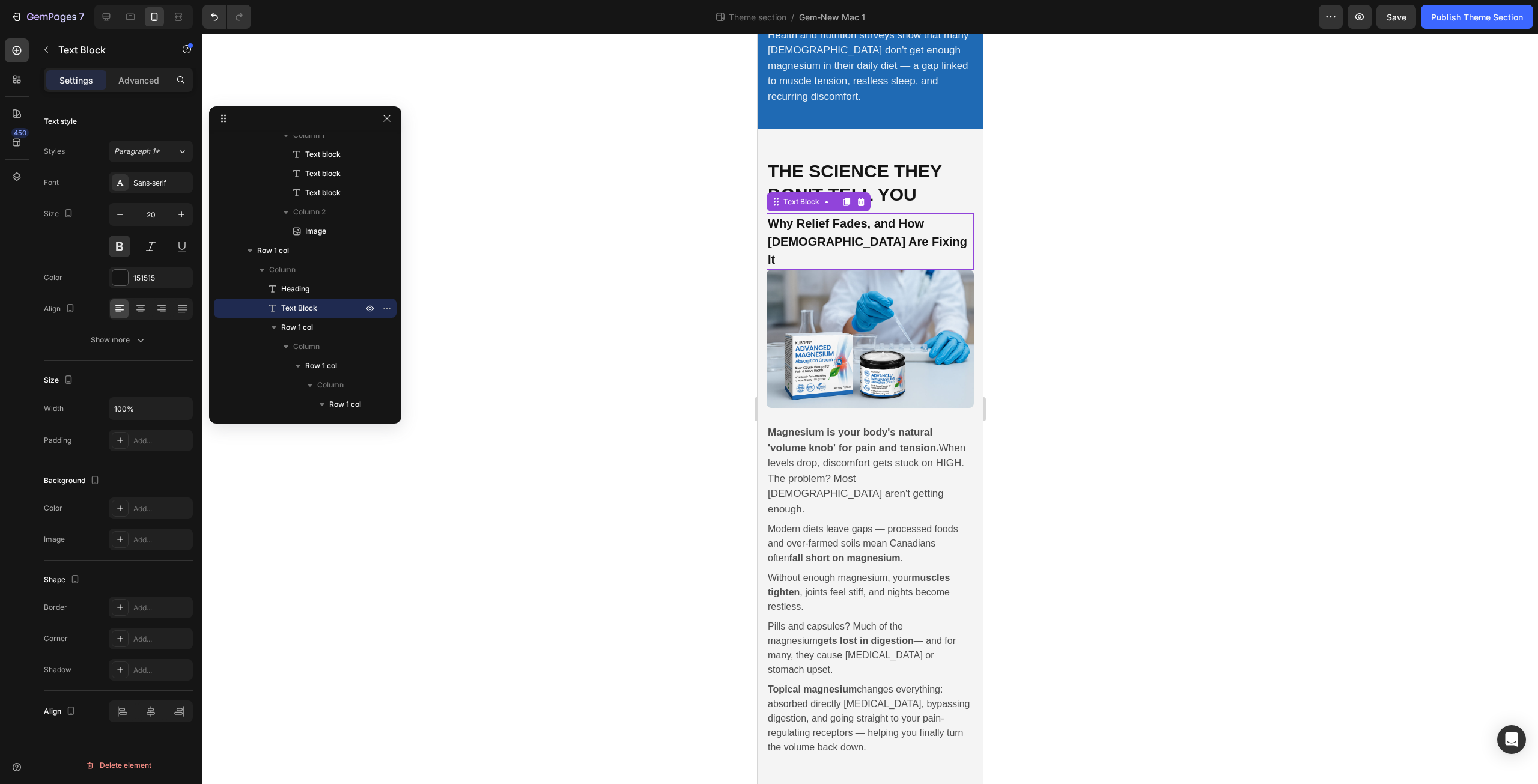
click at [856, 221] on p "Why Relief Fades, and How Canadians Are Fixing It" at bounding box center [871, 241] width 205 height 54
click at [148, 81] on p "Advanced" at bounding box center [139, 80] width 40 height 13
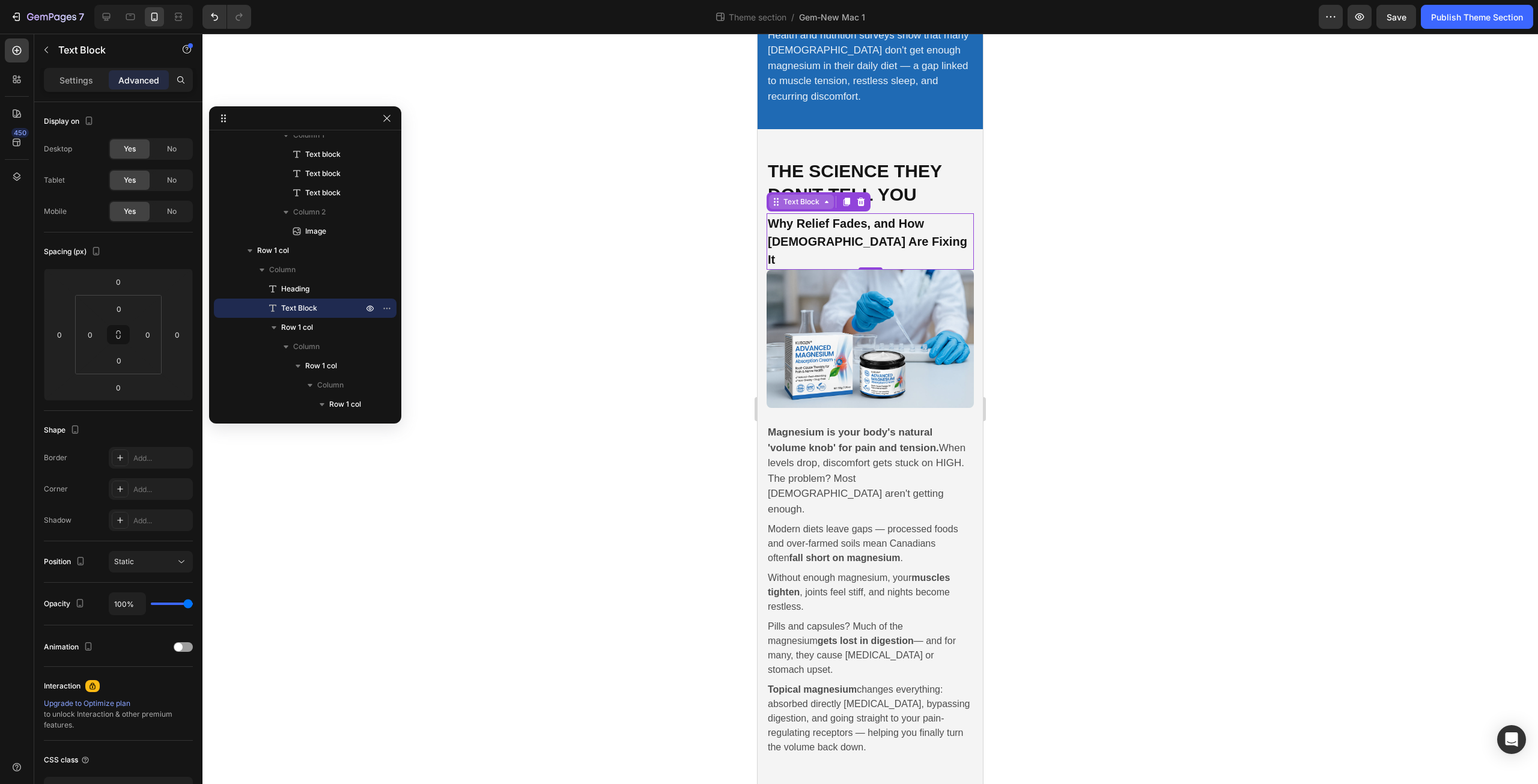
click at [804, 200] on div "Text Block" at bounding box center [800, 201] width 40 height 11
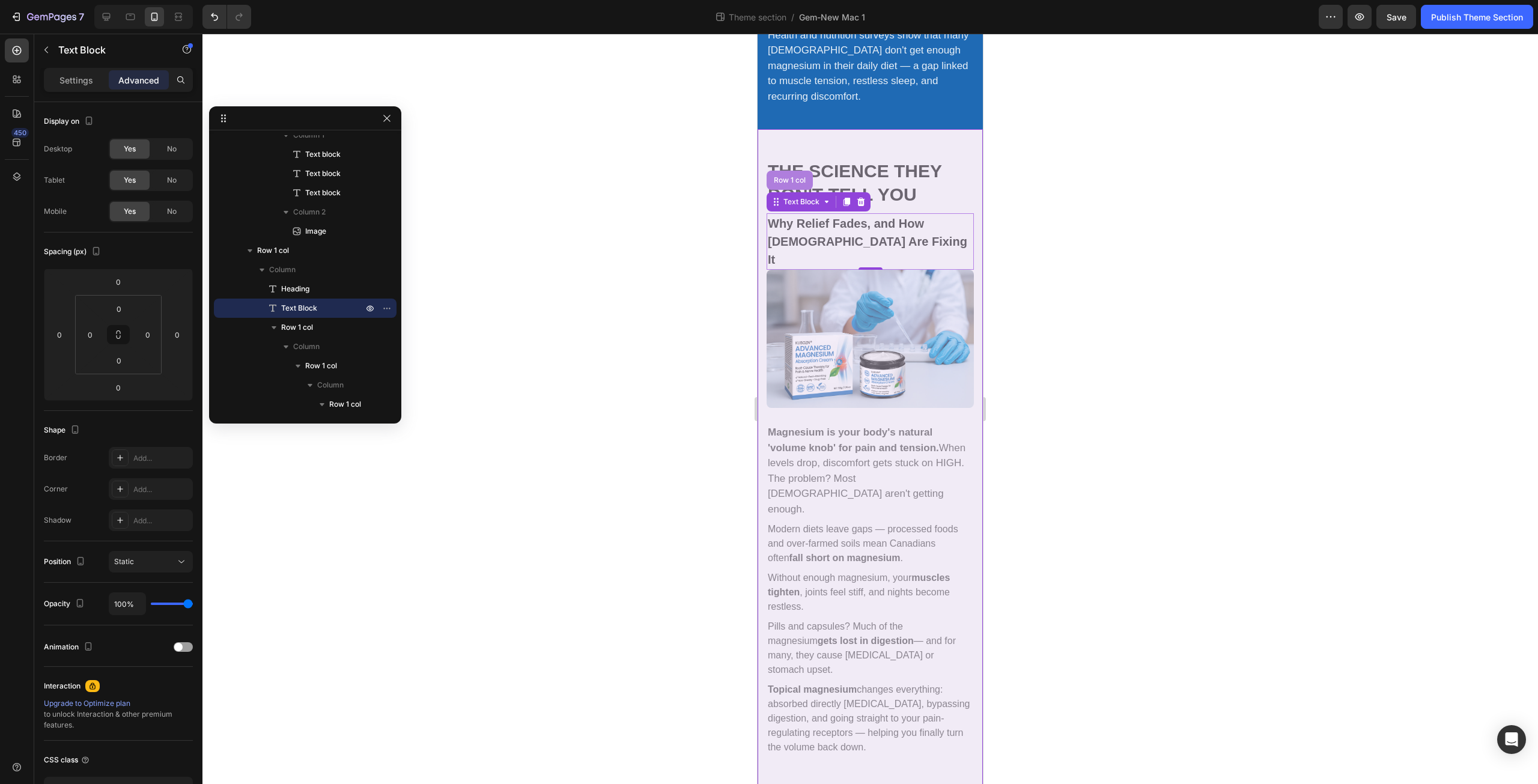
click at [799, 177] on div "Row 1 col" at bounding box center [790, 180] width 37 height 7
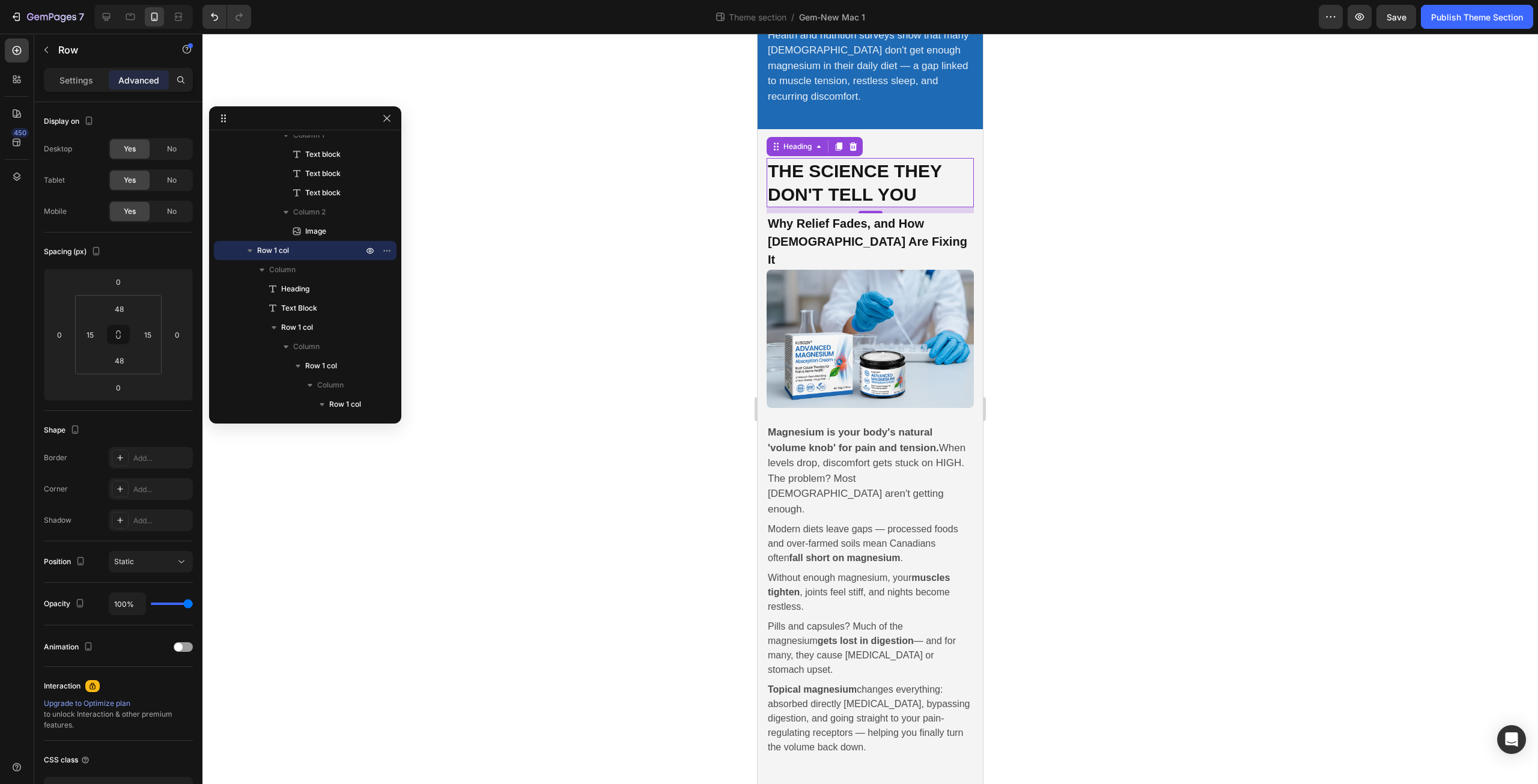
click at [874, 182] on h2 "The Science They Don't Tell You" at bounding box center [870, 183] width 207 height 49
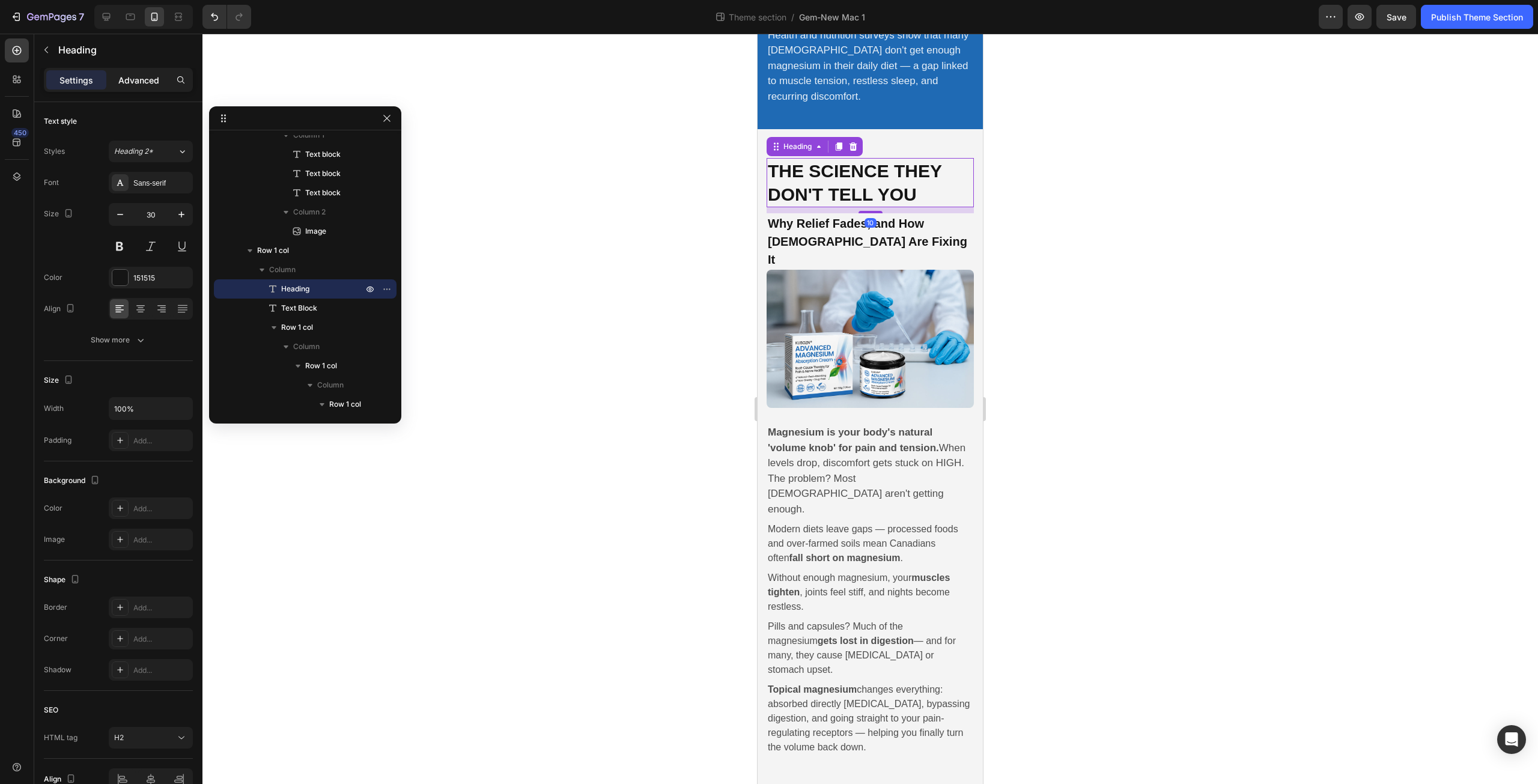
click at [124, 74] on p "Advanced" at bounding box center [139, 80] width 40 height 13
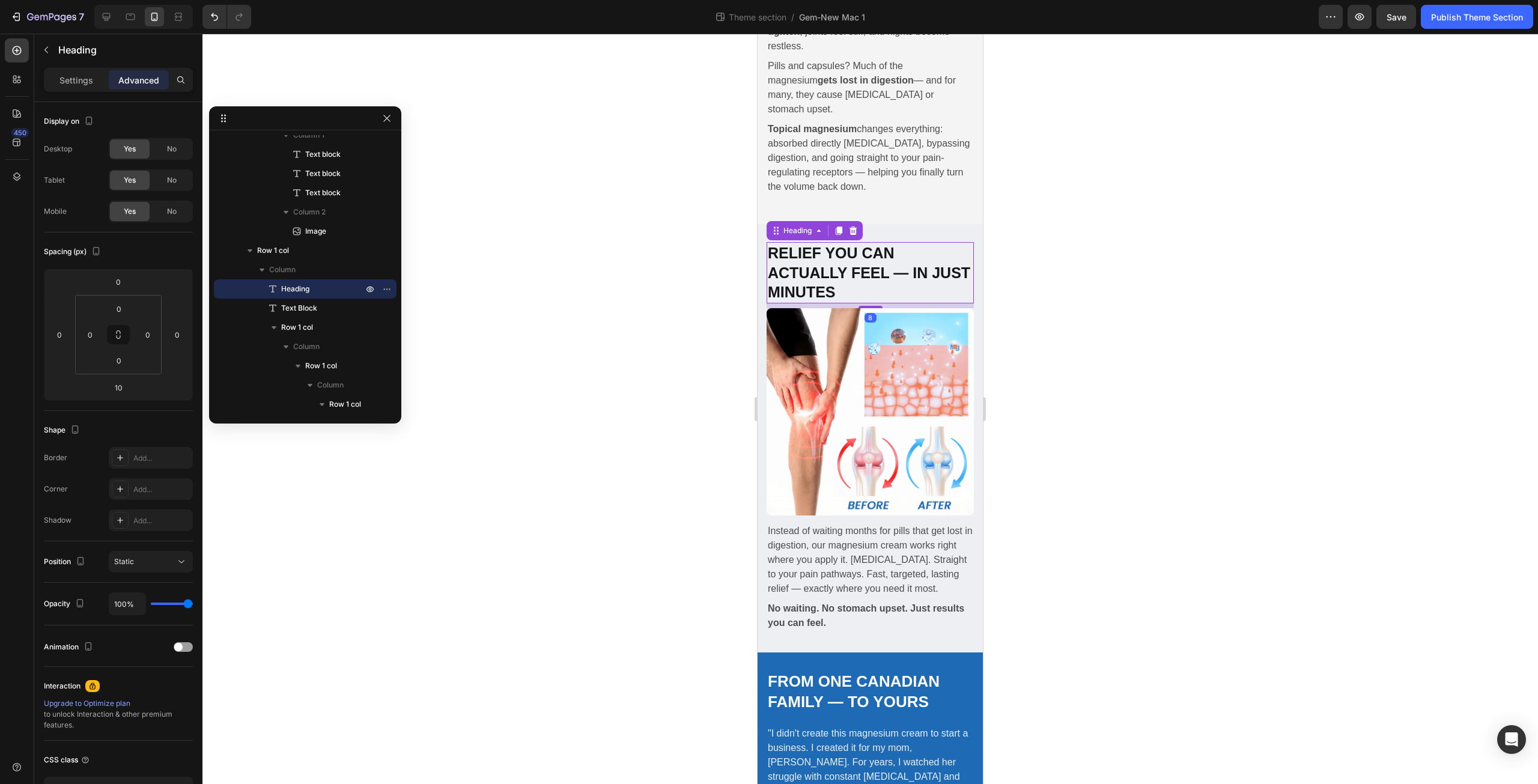
scroll to position [548, 0]
click at [821, 242] on h2 "Relief You Can Actually Feel — In Just Minutes" at bounding box center [870, 272] width 207 height 61
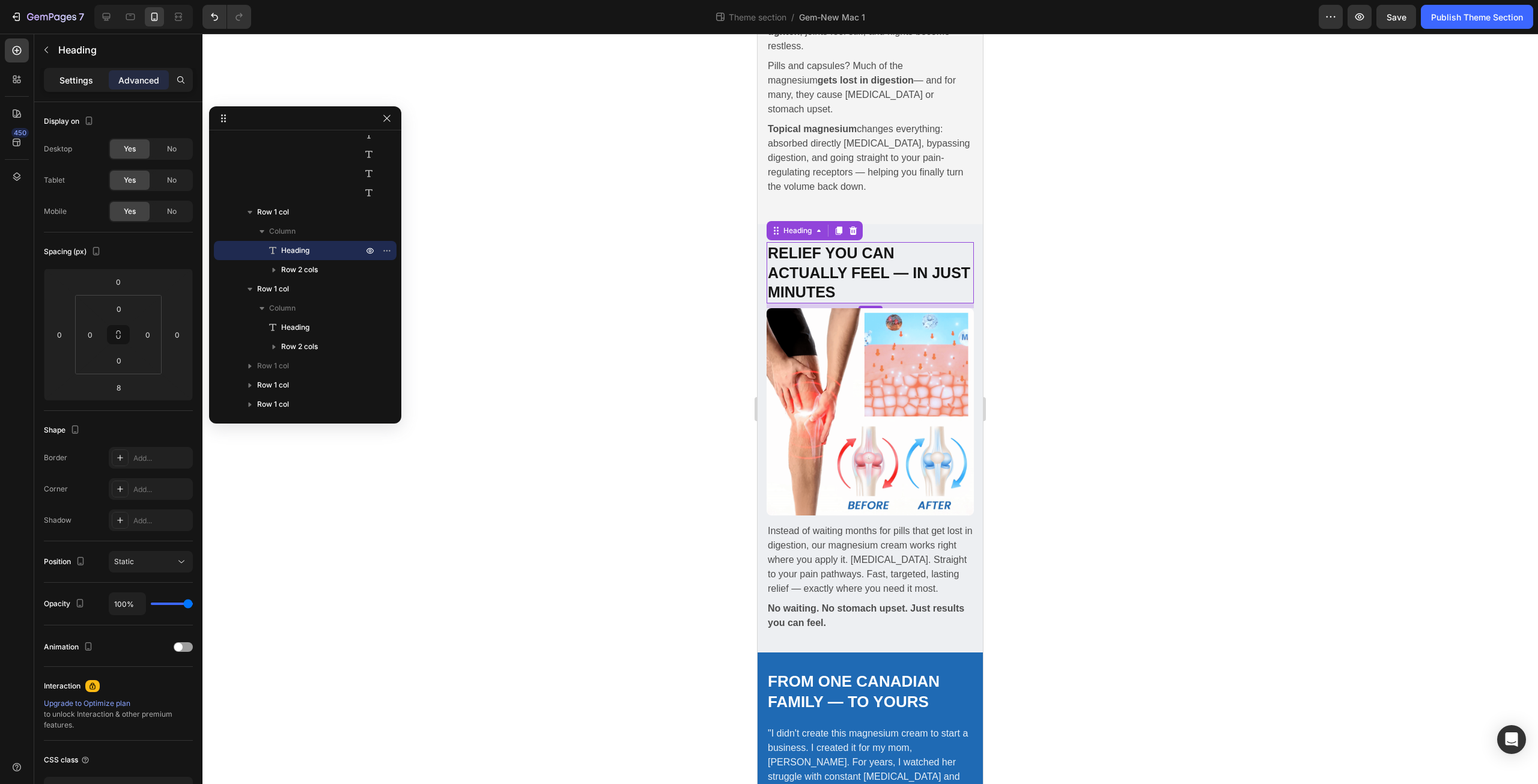
click at [80, 76] on p "Settings" at bounding box center [76, 80] width 33 height 13
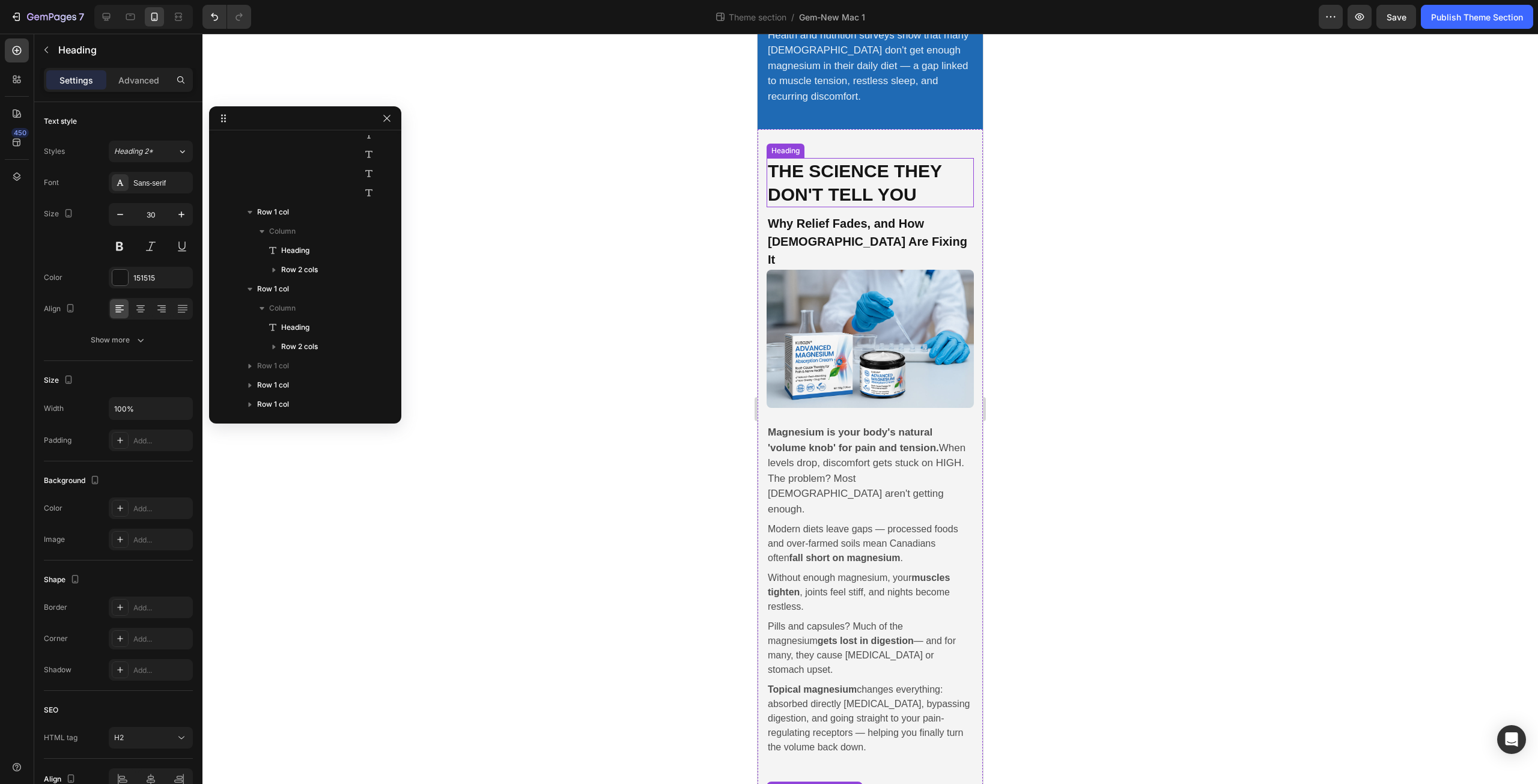
scroll to position [183, 0]
click at [882, 160] on h2 "The Science They Don't Tell You" at bounding box center [870, 183] width 207 height 49
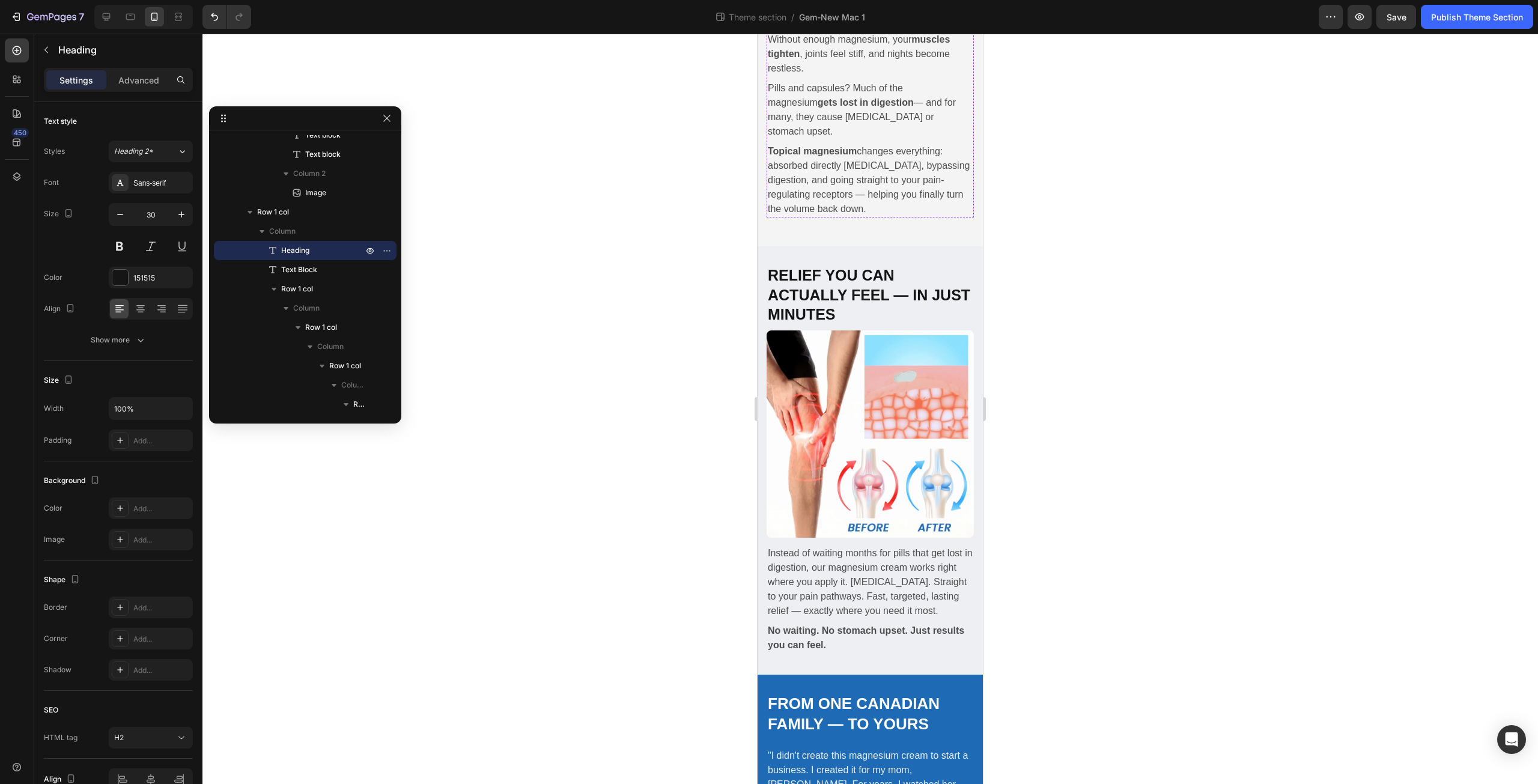
scroll to position [1261, 0]
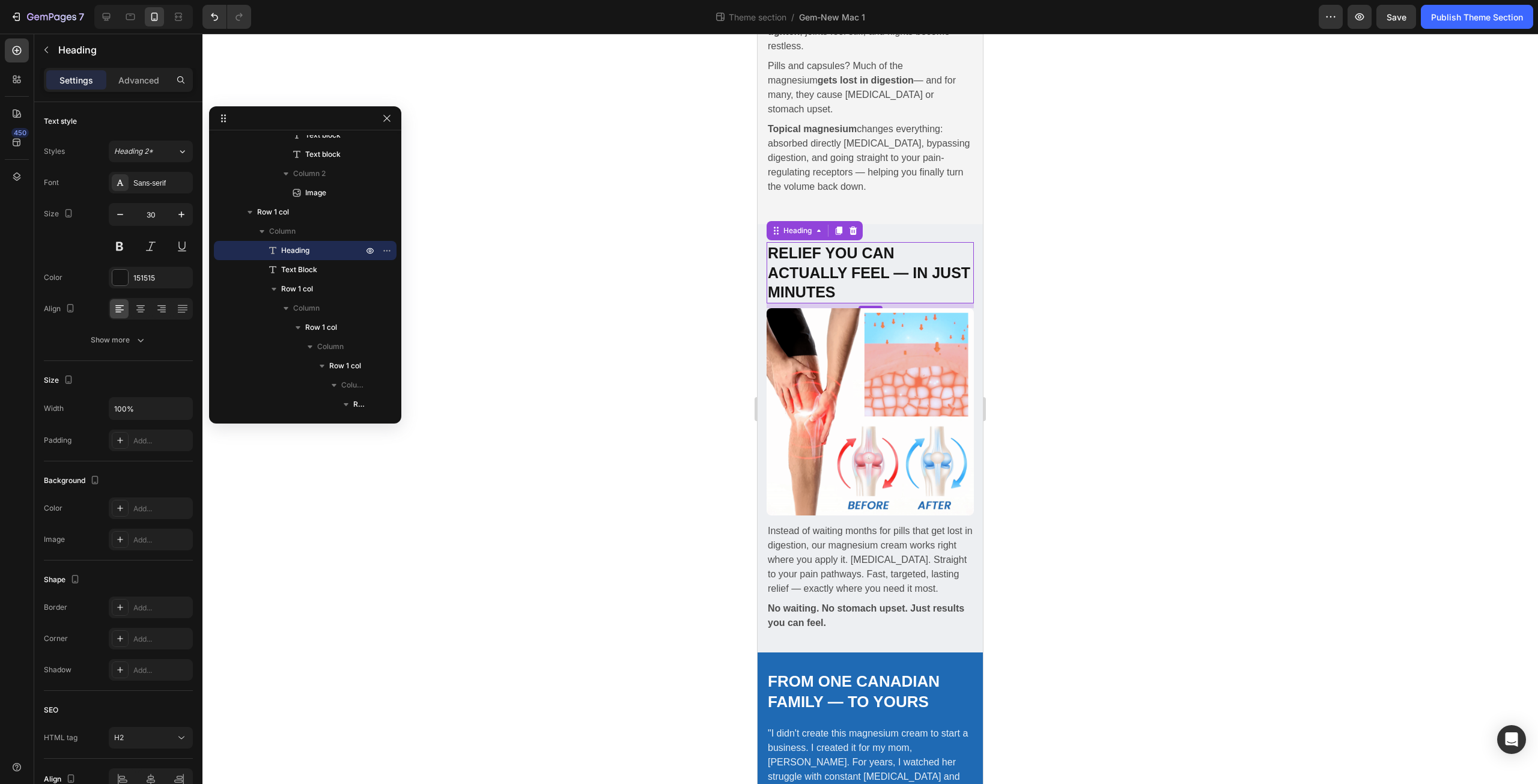
click at [820, 242] on h2 "Relief You Can Actually Feel — In Just Minutes" at bounding box center [870, 272] width 207 height 61
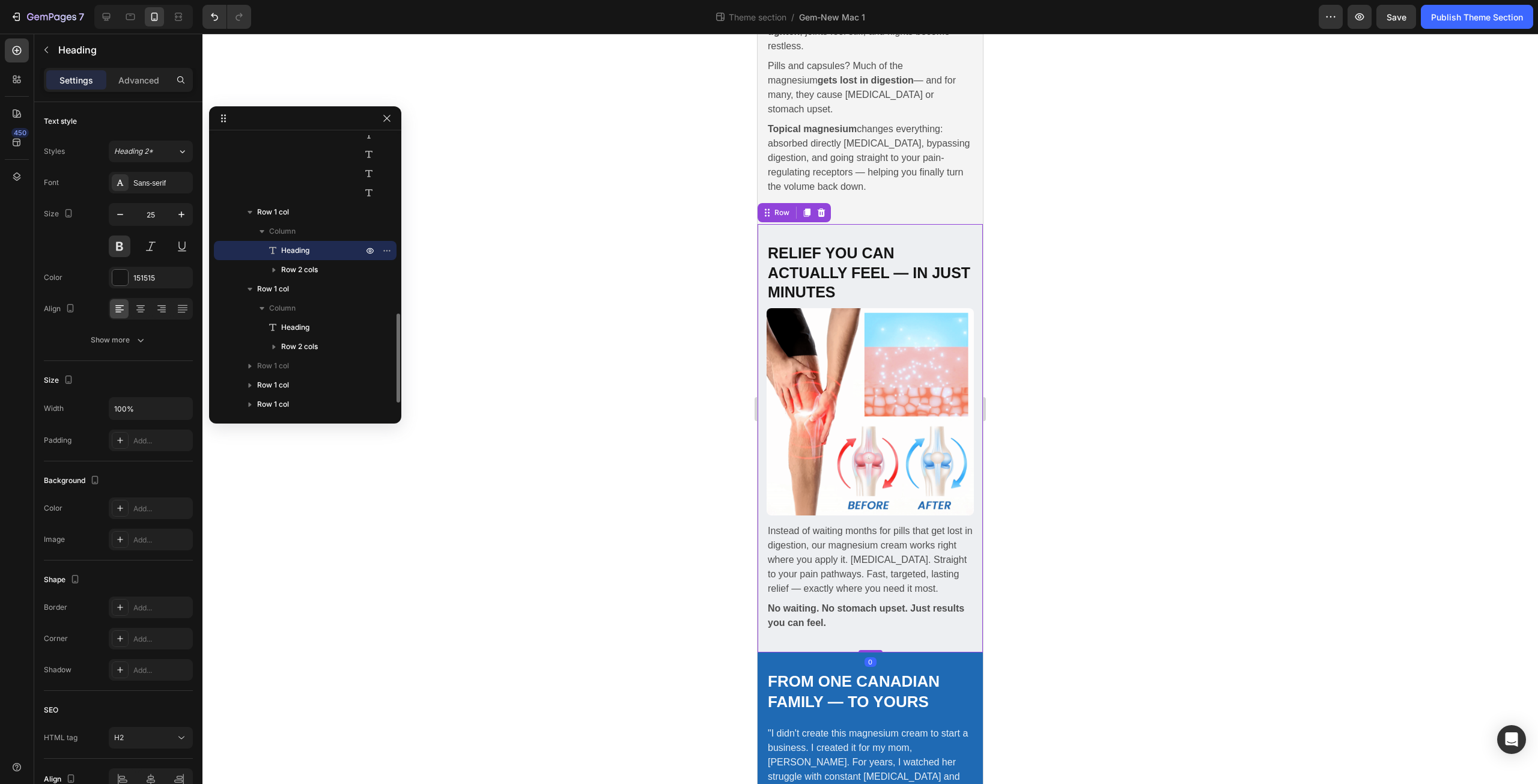
click at [758, 224] on div "Relief You Can Actually Feel — In Just Minutes Heading Instead of waiting month…" at bounding box center [870, 438] width 225 height 428
click at [786, 242] on h2 "Relief You Can Actually Feel — In Just Minutes" at bounding box center [870, 272] width 207 height 61
click at [779, 242] on h2 "Relief You Can Actually Feel — In Just Minutes" at bounding box center [870, 272] width 207 height 61
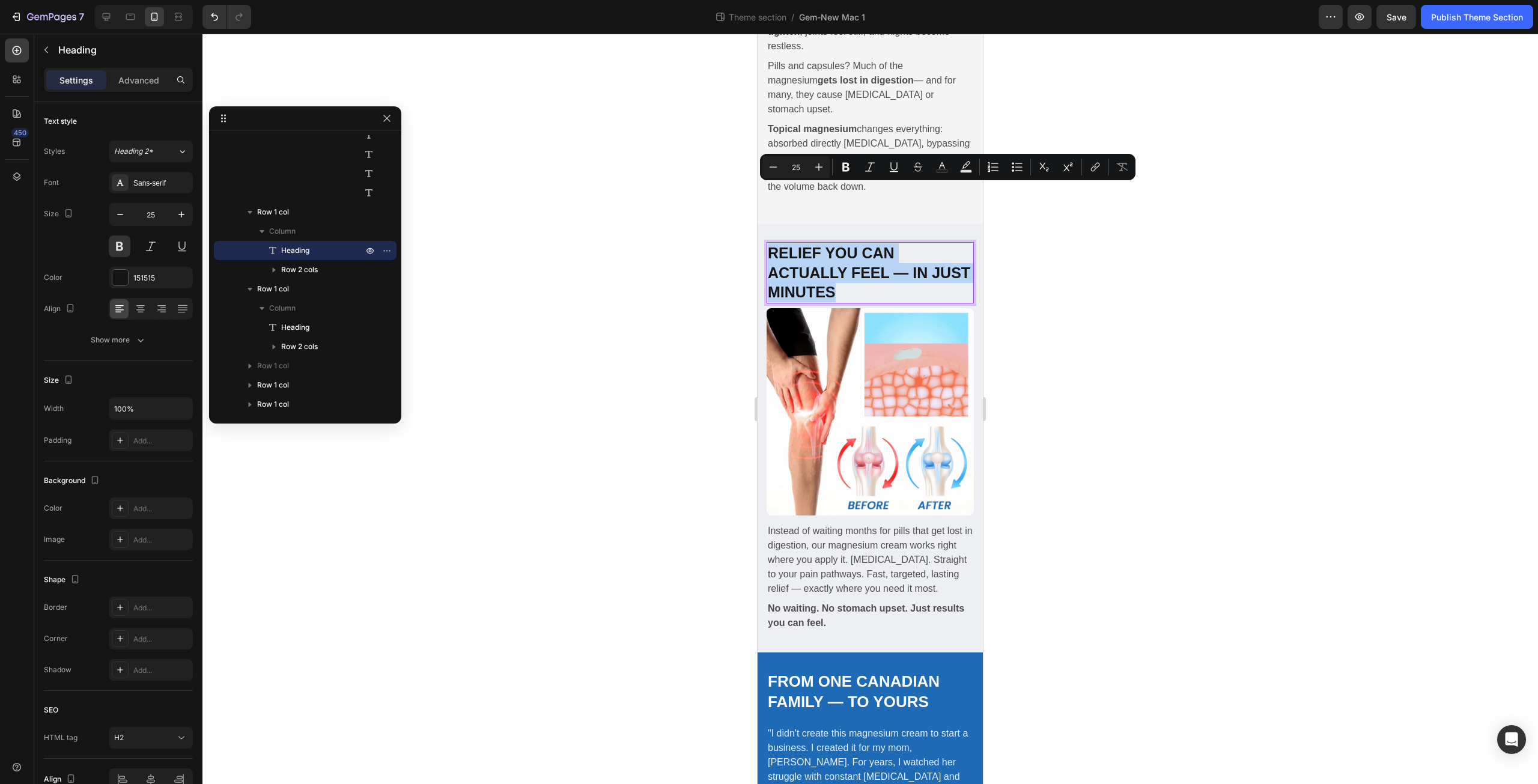
drag, startPoint x: 773, startPoint y: 194, endPoint x: 847, endPoint y: 240, distance: 87.1
click at [847, 244] on p "Relief You Can Actually Feel — In Just Minutes" at bounding box center [871, 272] width 205 height 58
click at [1115, 167] on button "Remove Format" at bounding box center [1122, 167] width 22 height 22
click at [182, 209] on icon "button" at bounding box center [181, 214] width 12 height 12
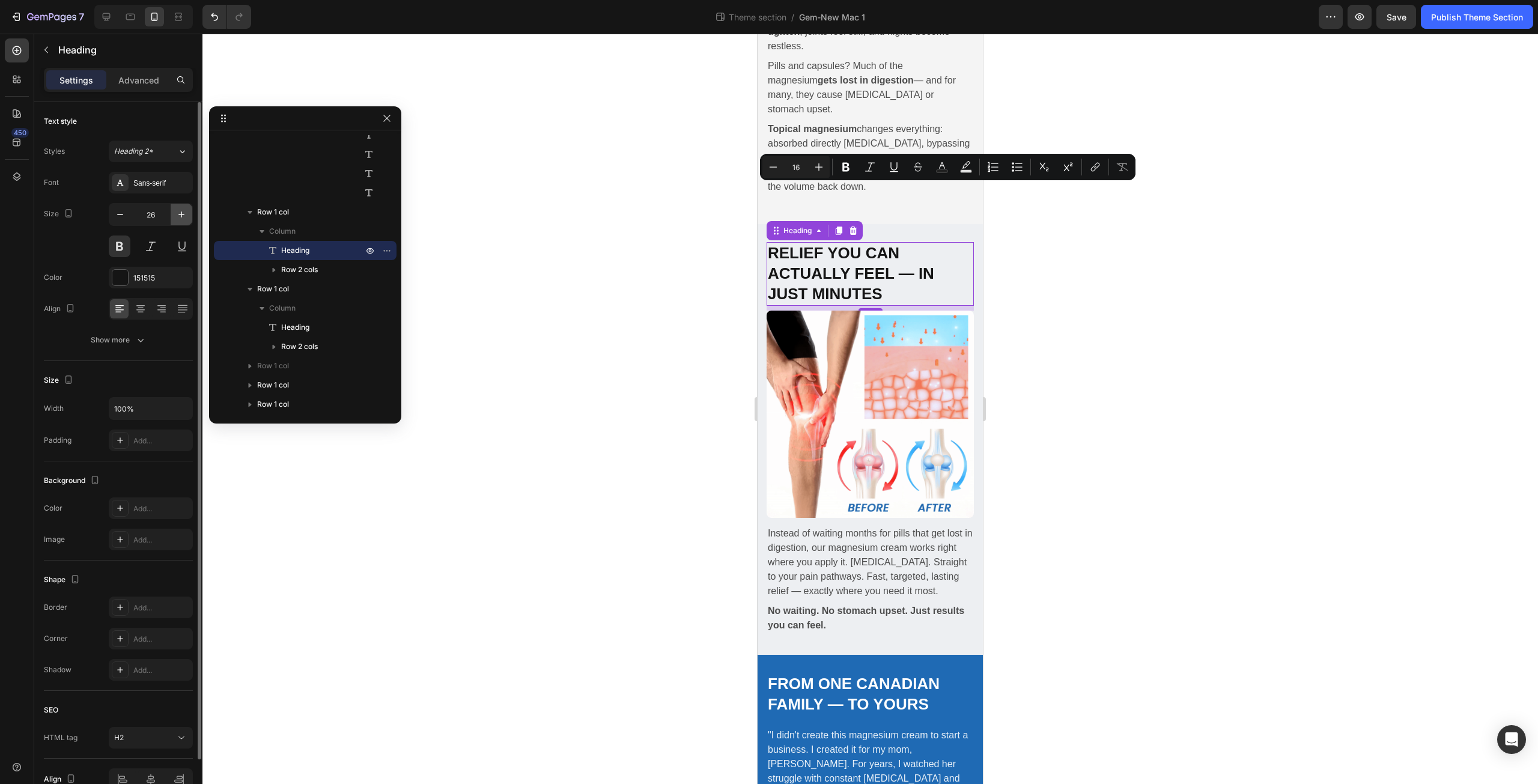
click at [182, 209] on icon "button" at bounding box center [181, 214] width 12 height 12
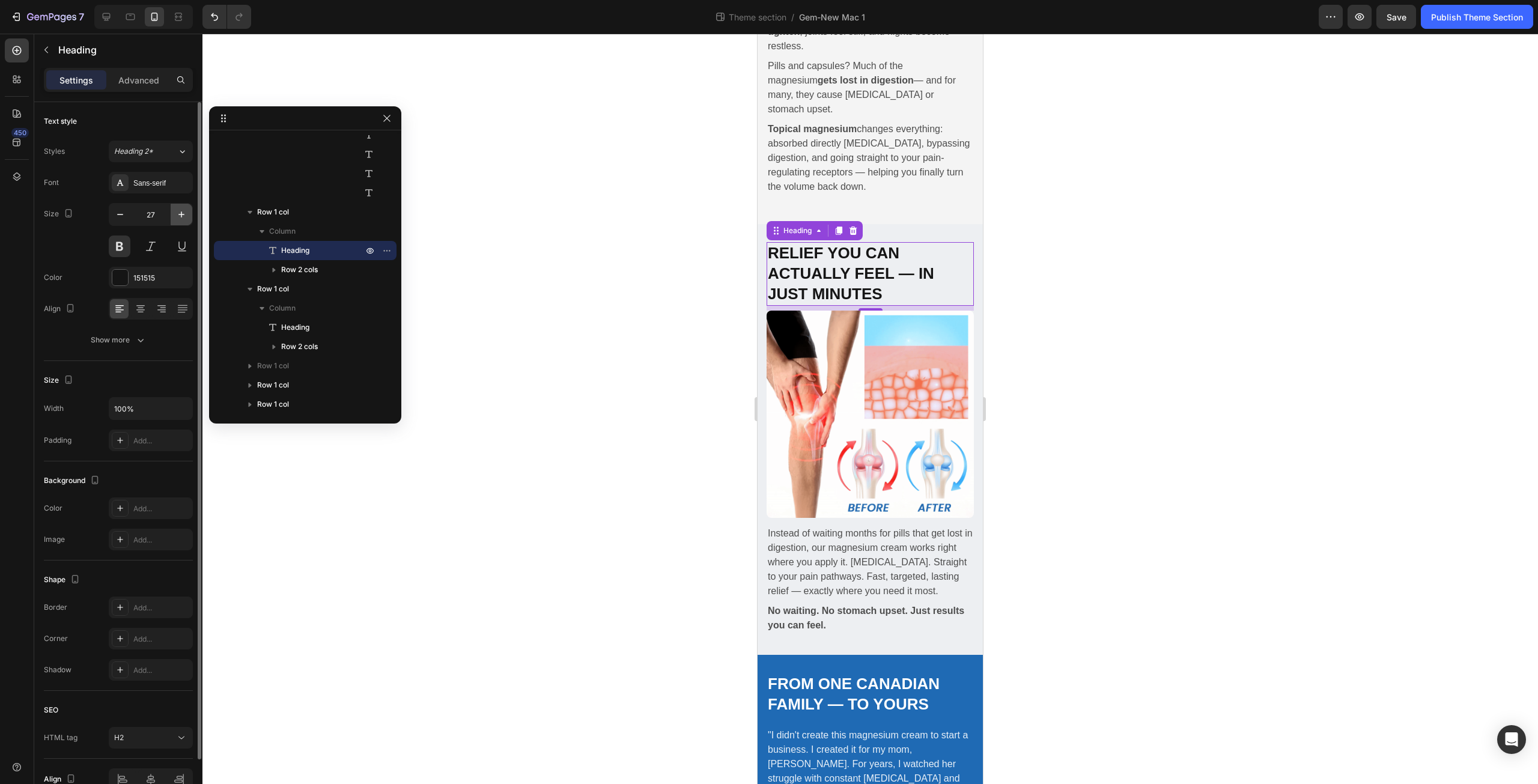
click at [182, 209] on icon "button" at bounding box center [181, 214] width 12 height 12
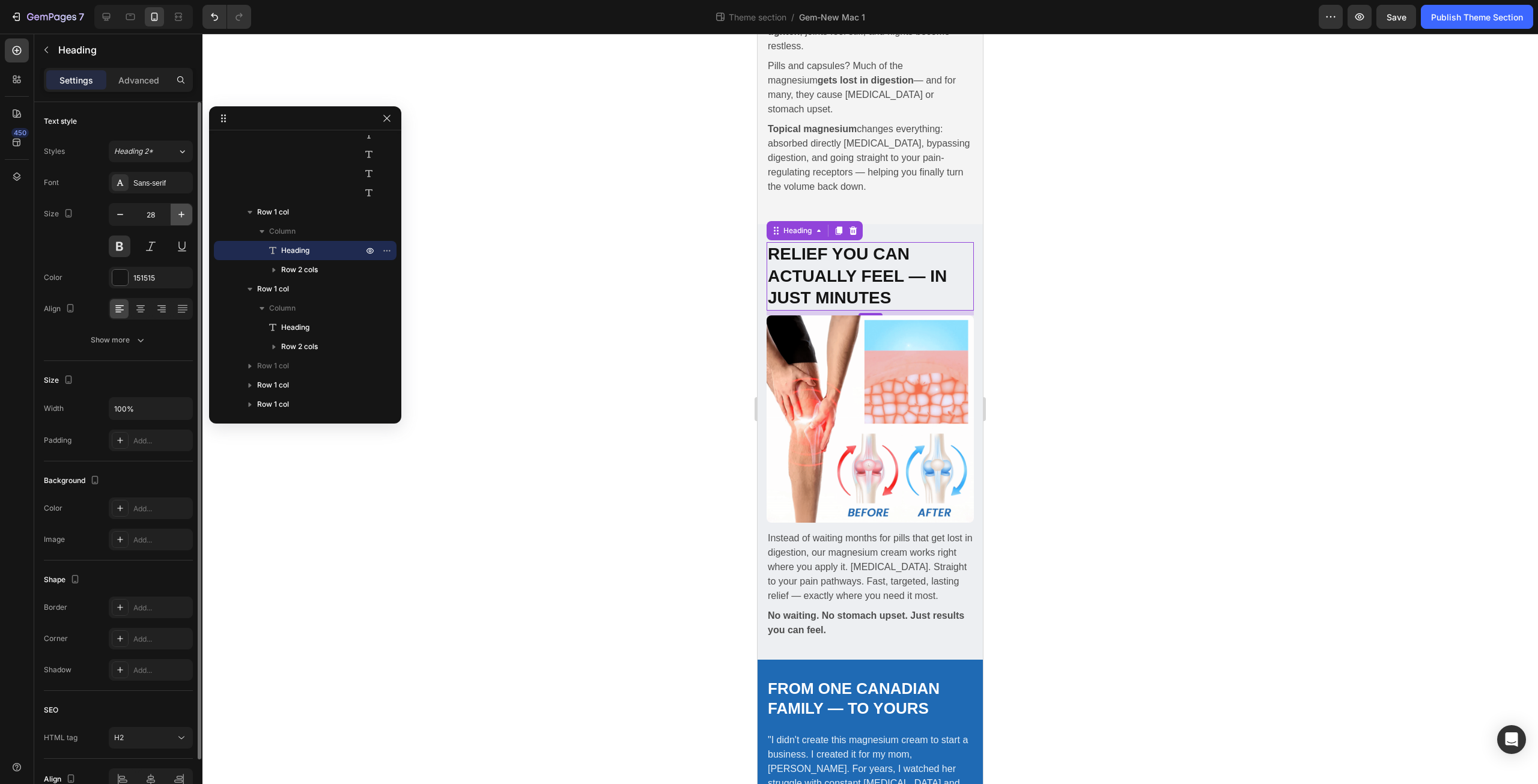
click at [182, 209] on icon "button" at bounding box center [181, 214] width 12 height 12
type input "30"
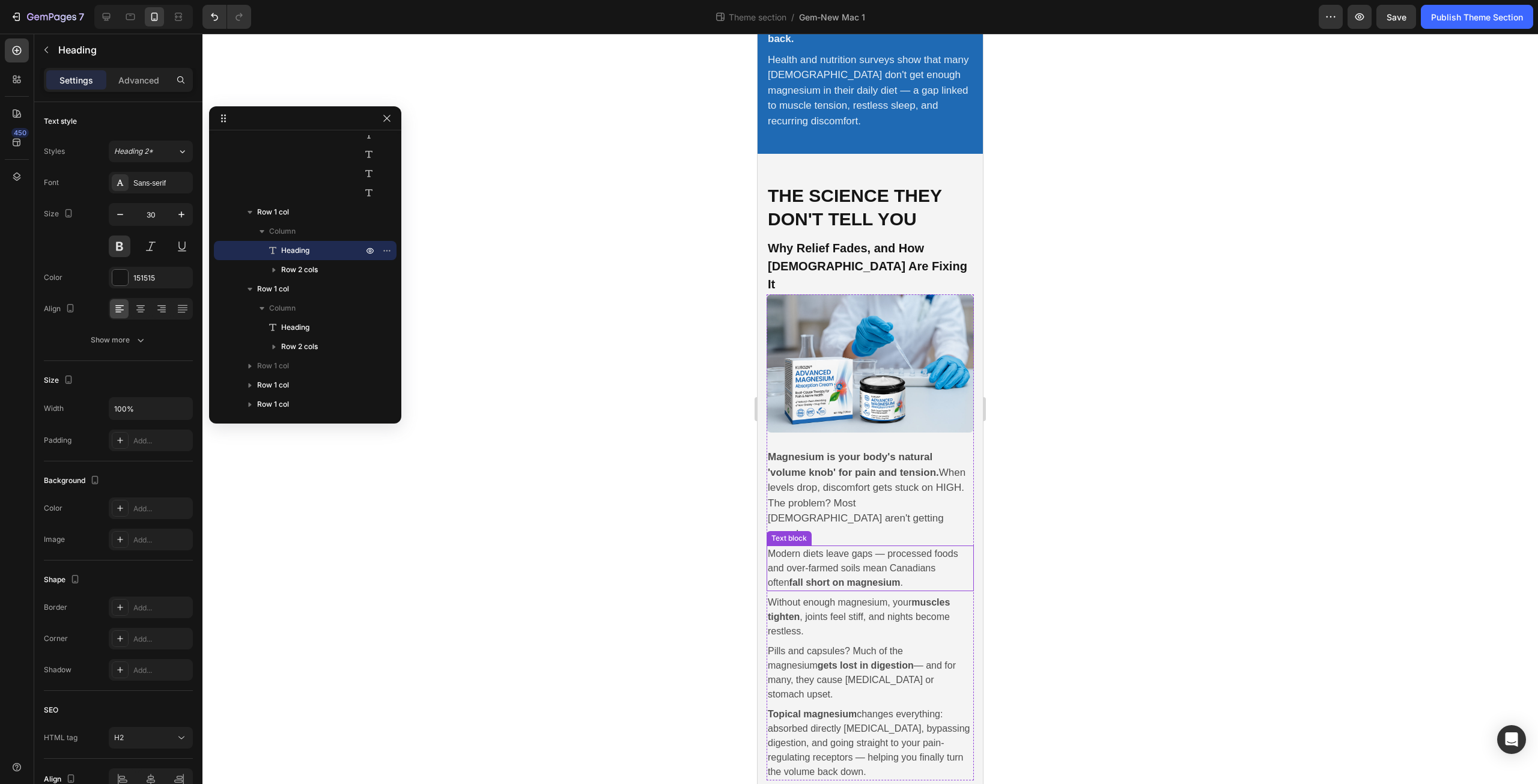
scroll to position [560, 0]
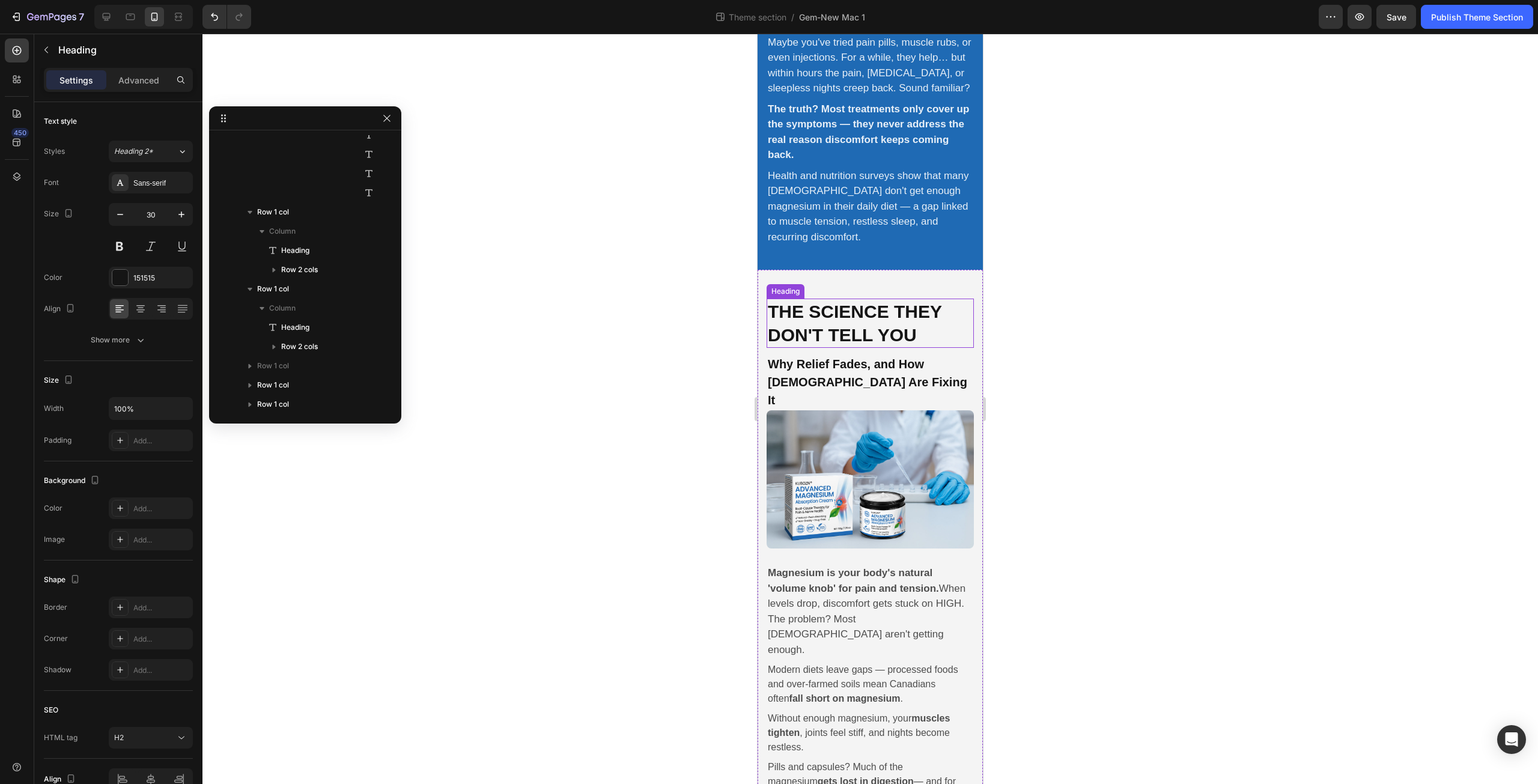
click at [843, 316] on h2 "The Science They Don't Tell You" at bounding box center [870, 323] width 207 height 49
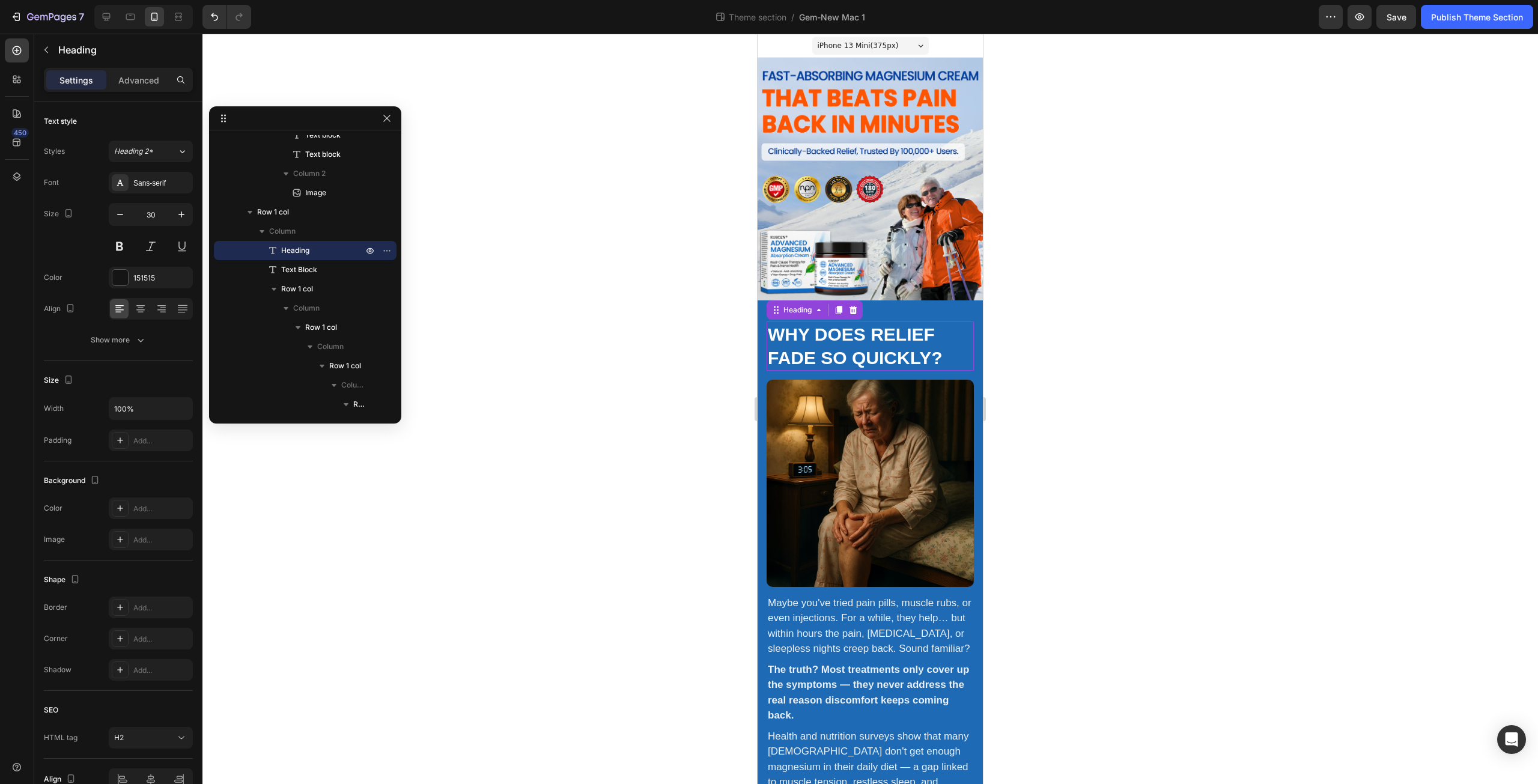
scroll to position [0, 0]
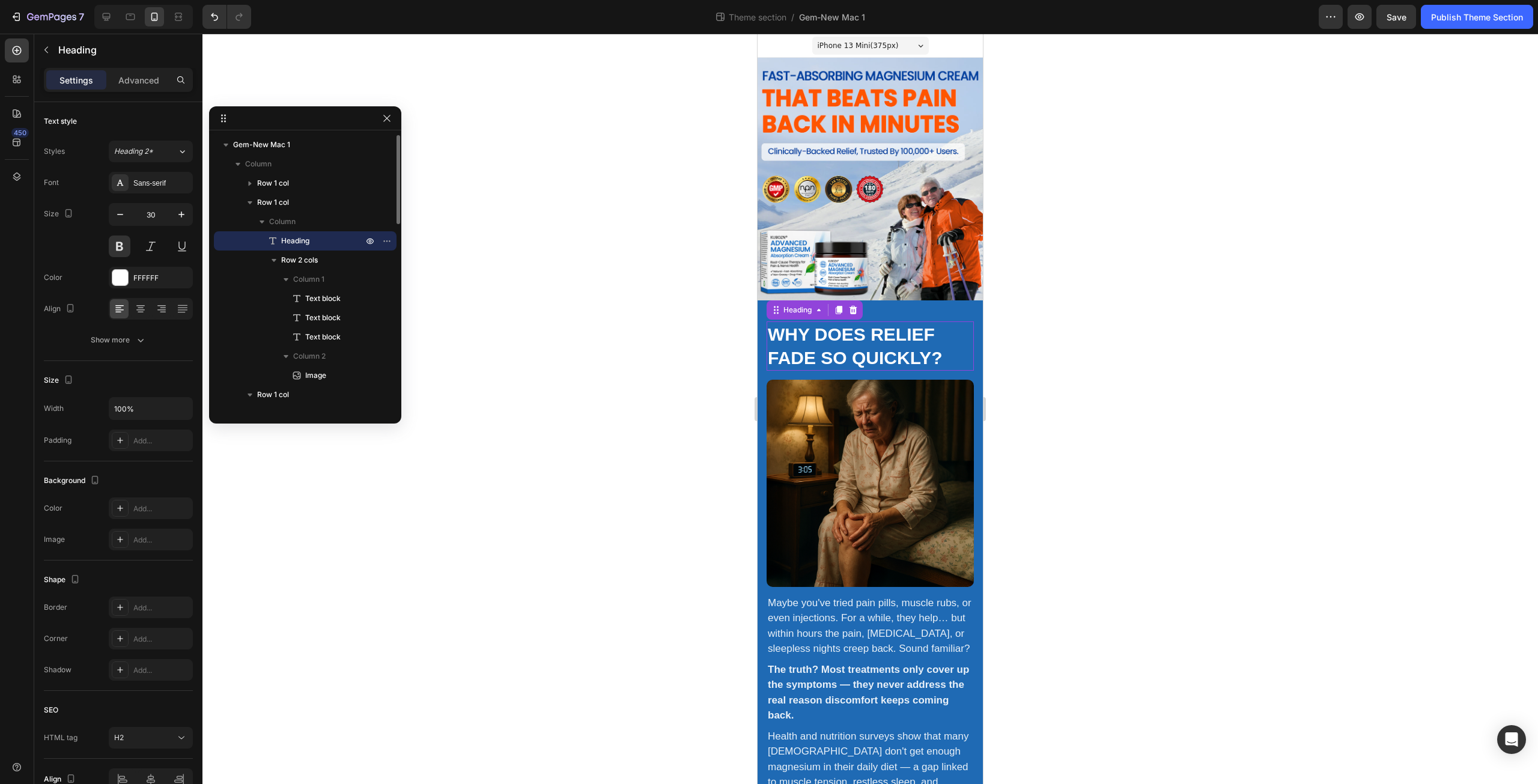
click at [839, 326] on h2 "Why does relief fade so quickly?" at bounding box center [870, 345] width 207 height 49
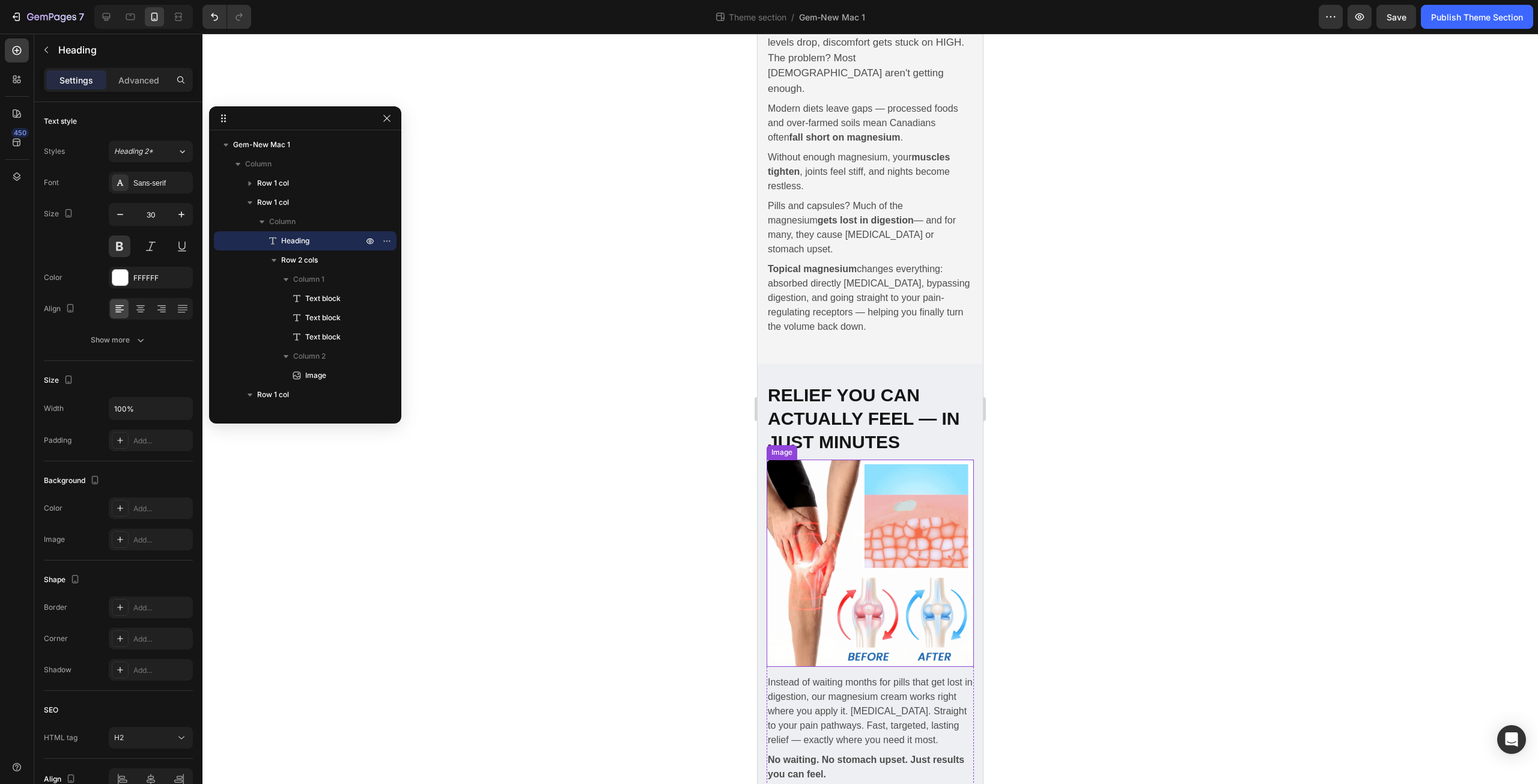
scroll to position [1261, 0]
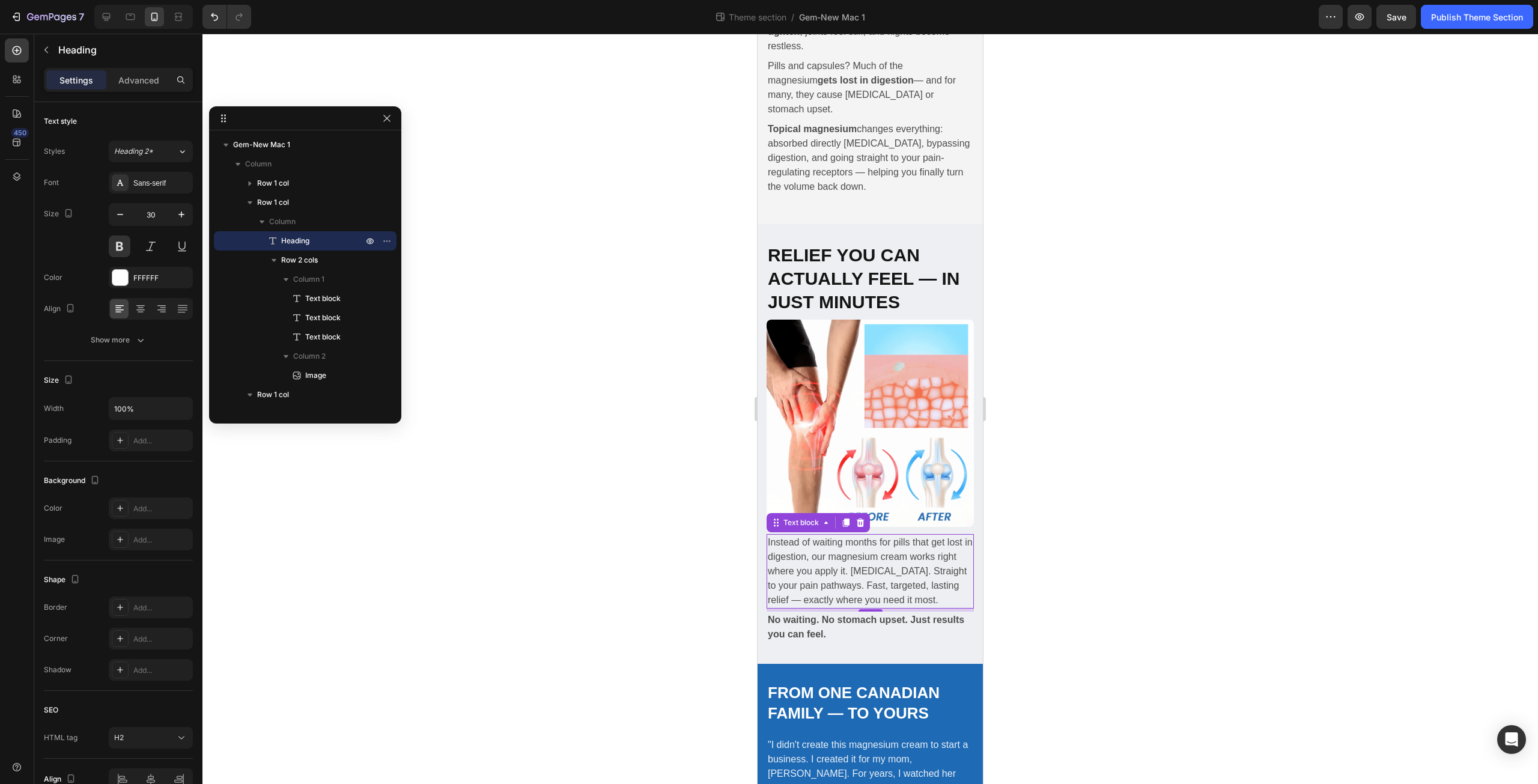
click at [828, 535] on p "Instead of waiting months for pills that get lost in digestion, our magnesium c…" at bounding box center [871, 571] width 205 height 72
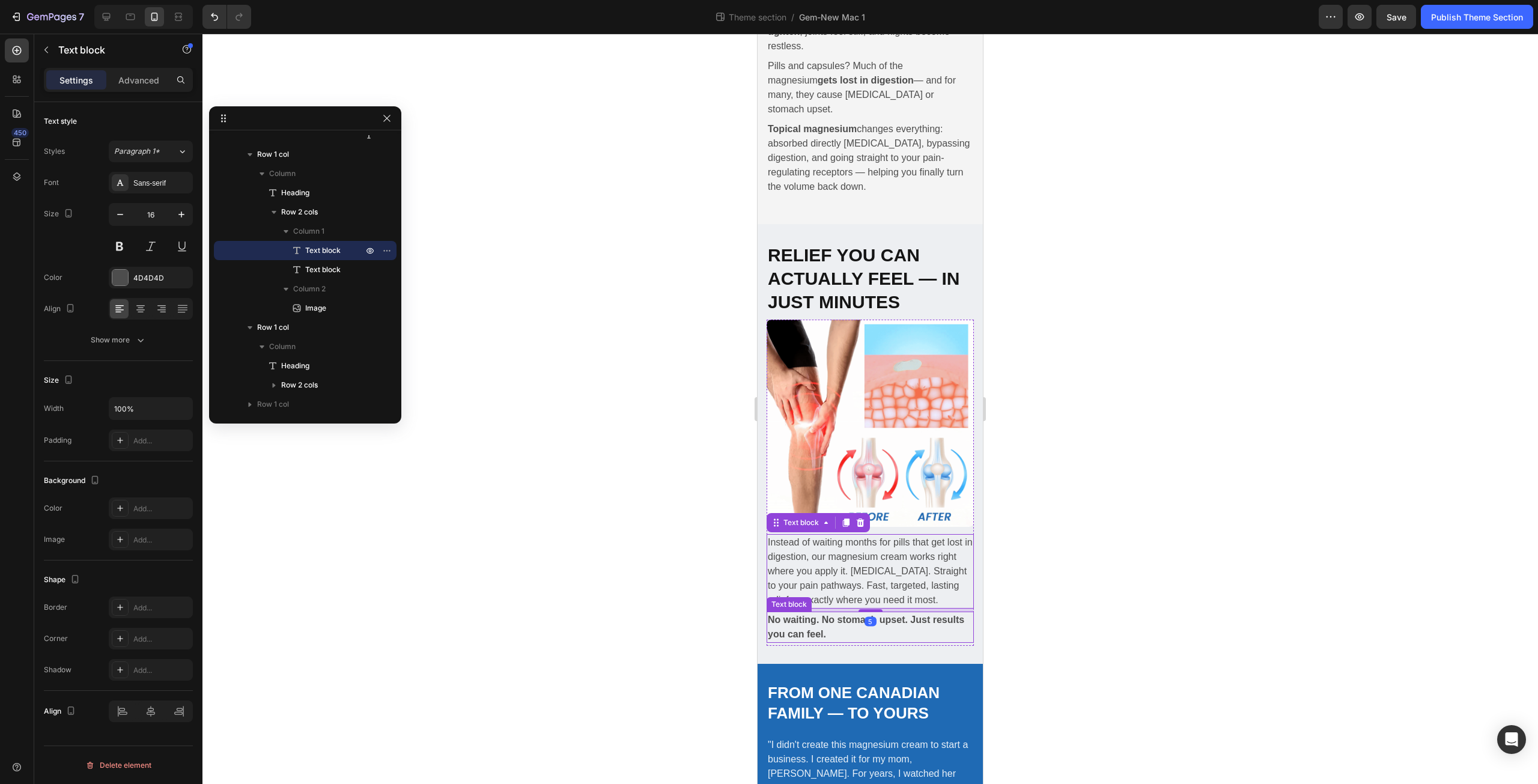
click at [791, 614] on strong "No waiting. No stomach upset. Just results you can feel." at bounding box center [866, 626] width 196 height 24
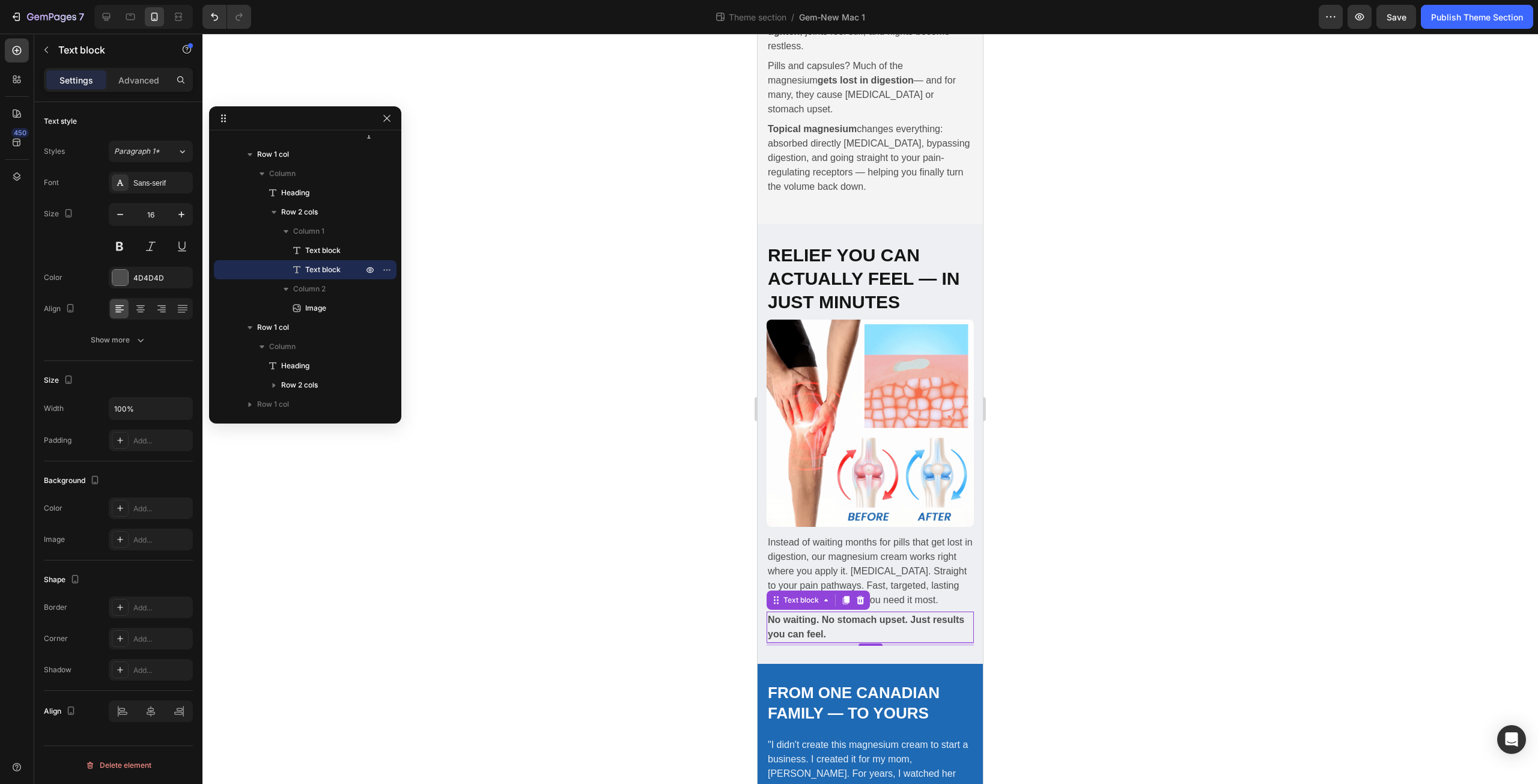
drag, startPoint x: 861, startPoint y: 594, endPoint x: 864, endPoint y: 584, distance: 10.4
click at [864, 611] on div "No waiting. No stomach upset. Just results you can feel. Text block 5" at bounding box center [870, 627] width 207 height 31
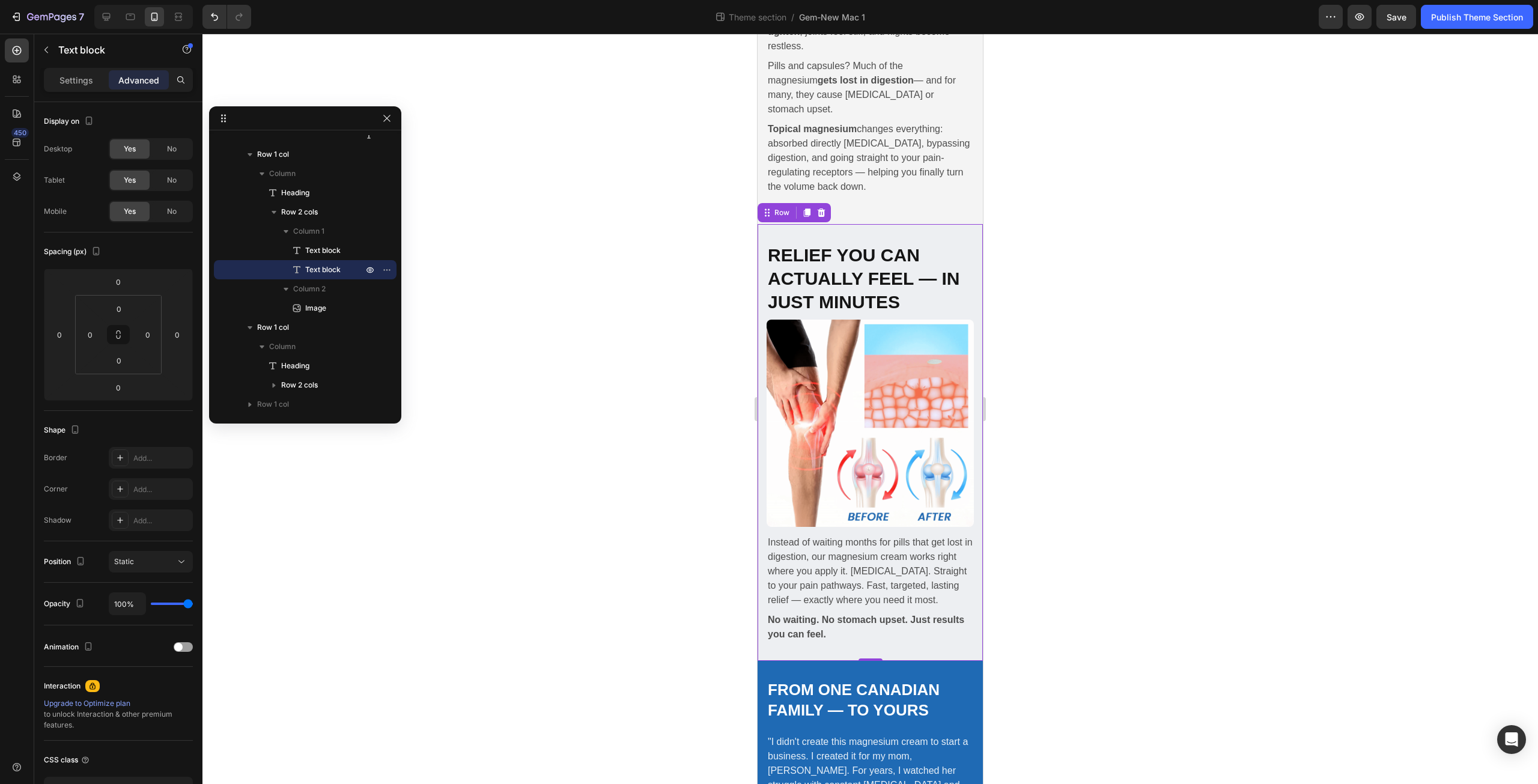
click at [764, 361] on div "Relief You Can Actually Feel — In Just Minutes Heading Instead of waiting month…" at bounding box center [870, 442] width 225 height 437
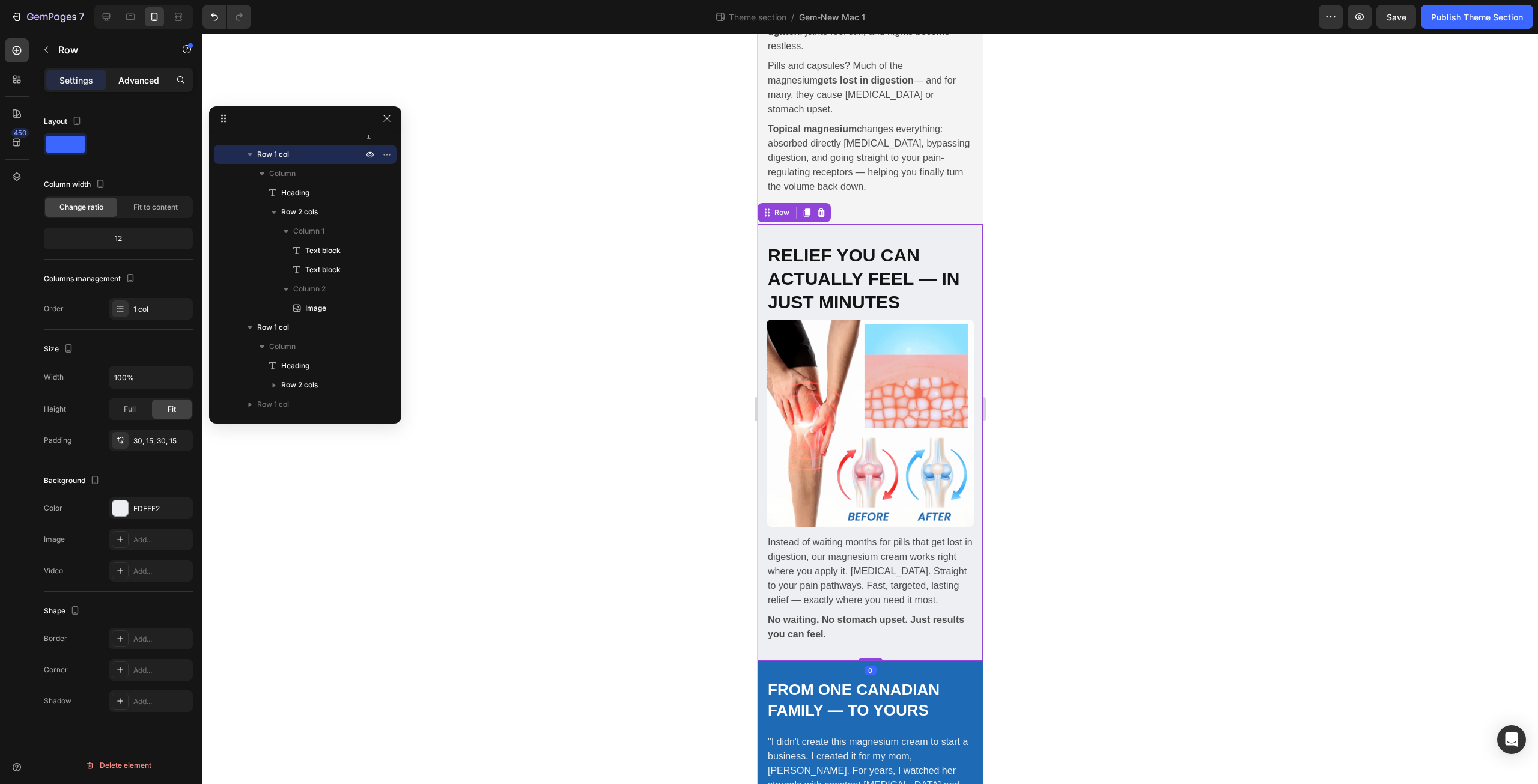
click at [130, 76] on p "Advanced" at bounding box center [139, 80] width 40 height 13
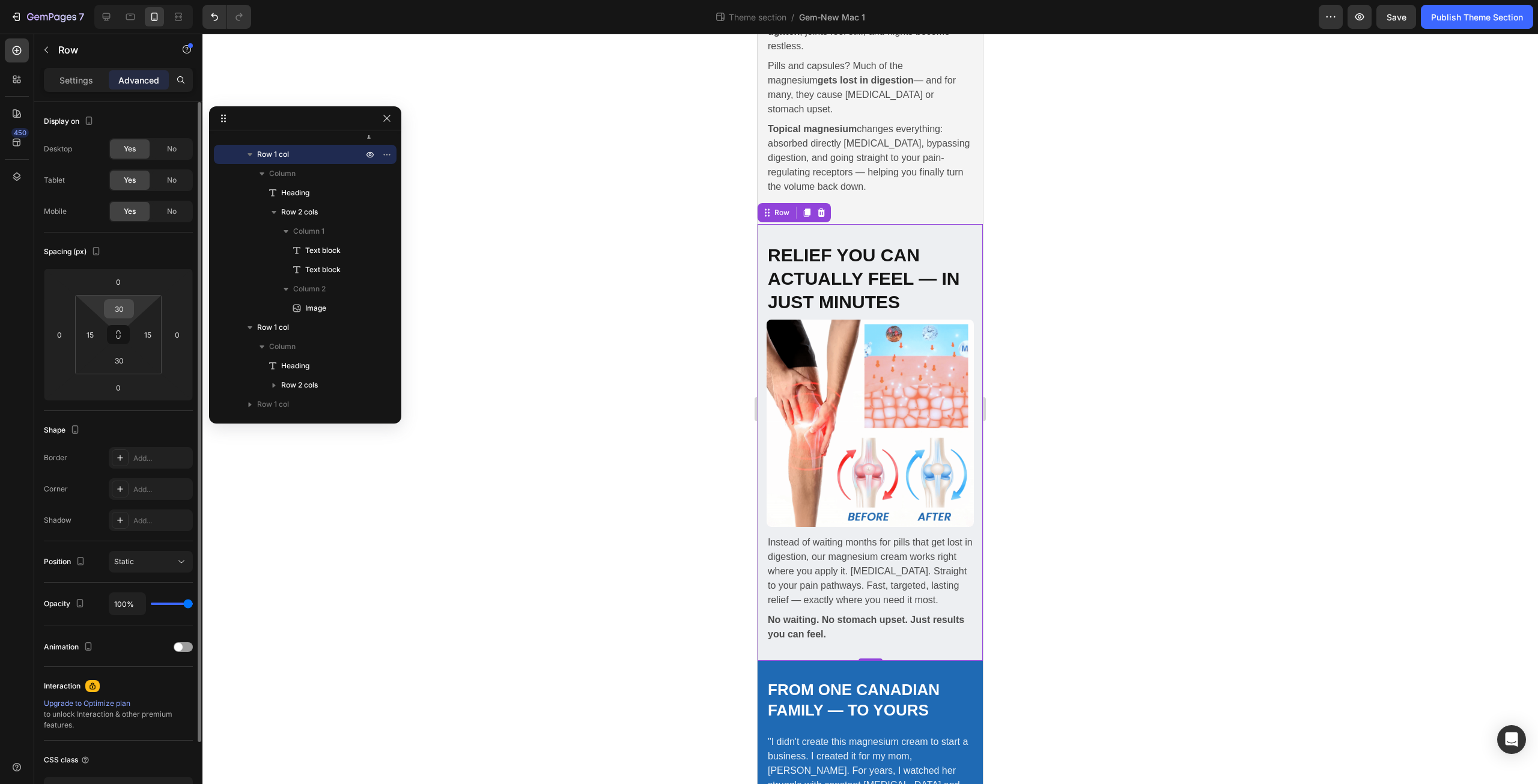
click at [121, 312] on input "30" at bounding box center [119, 308] width 24 height 18
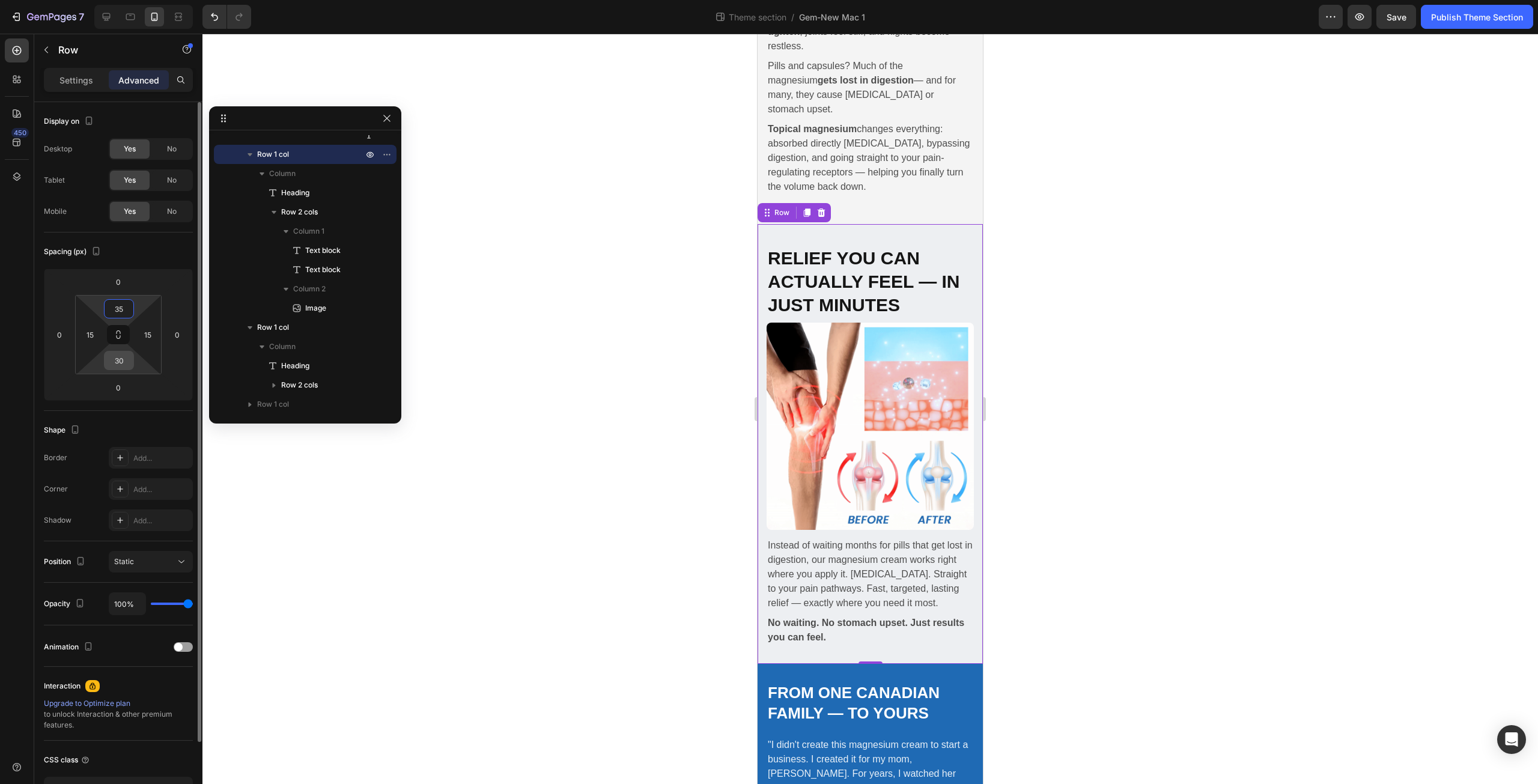
type input "35"
click at [130, 361] on input "30" at bounding box center [119, 361] width 24 height 18
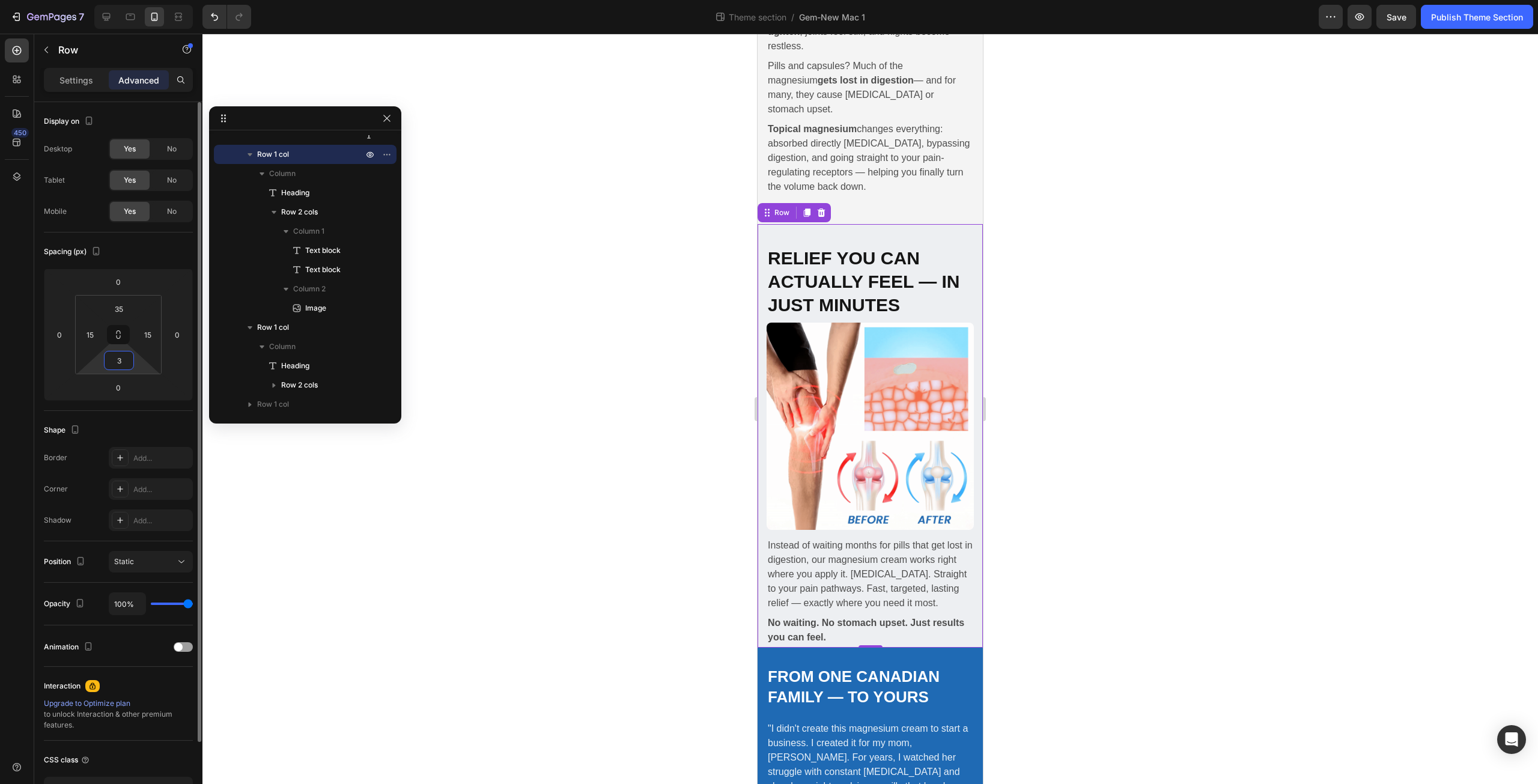
type input "35"
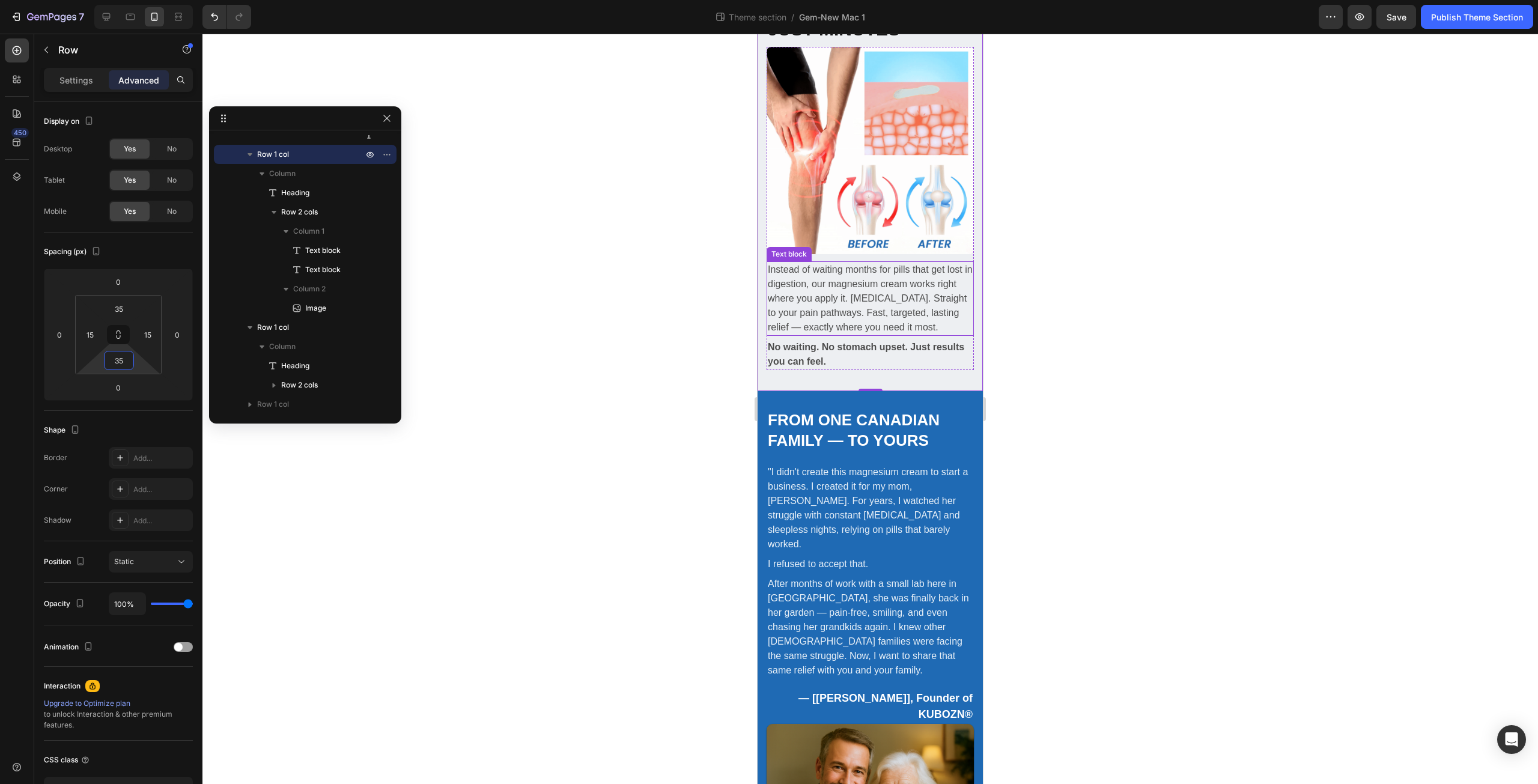
scroll to position [1542, 0]
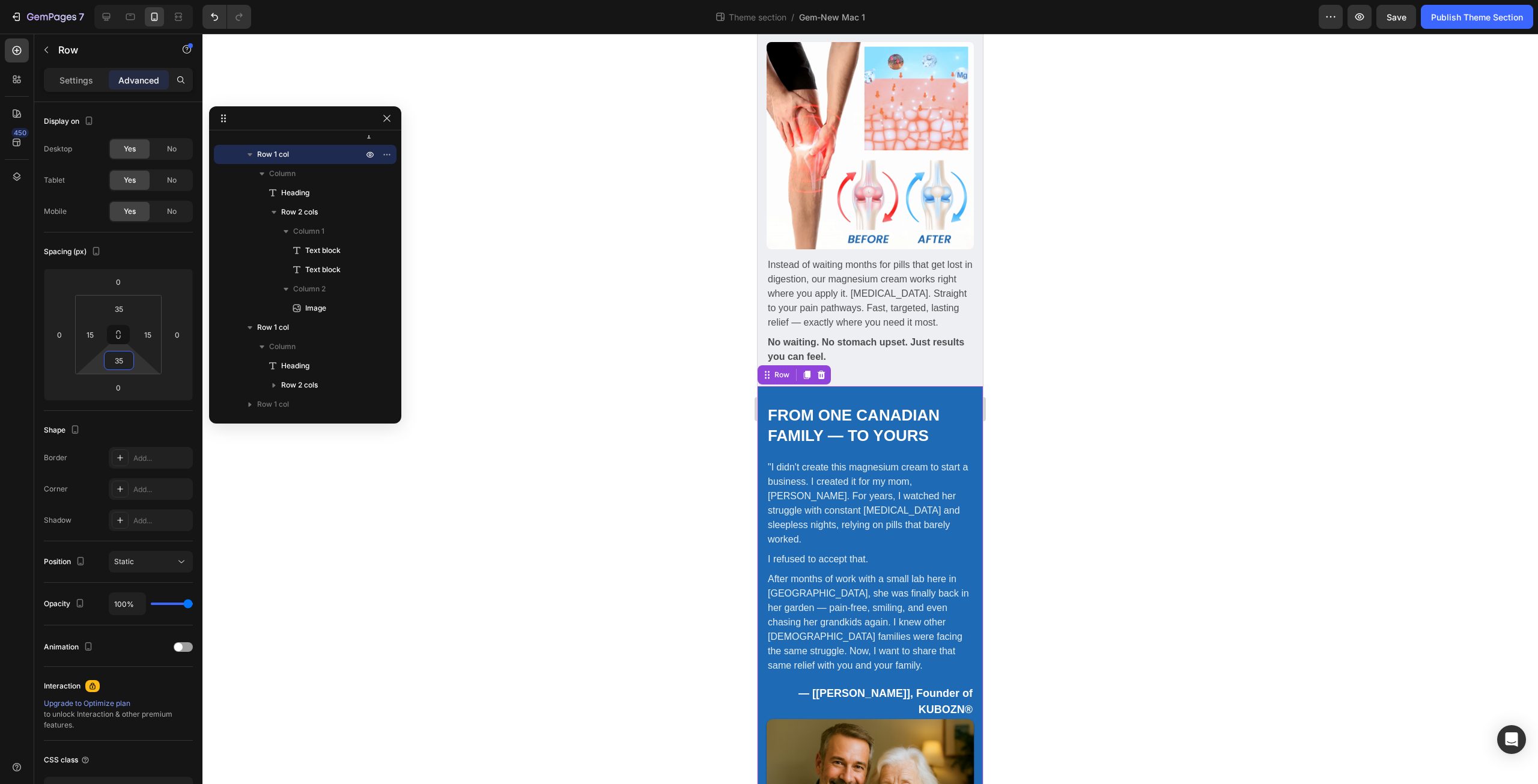
click at [797, 386] on div "From One Canadian Family — To Yours Heading Image Row "I didn't create this mag…" at bounding box center [870, 676] width 225 height 581
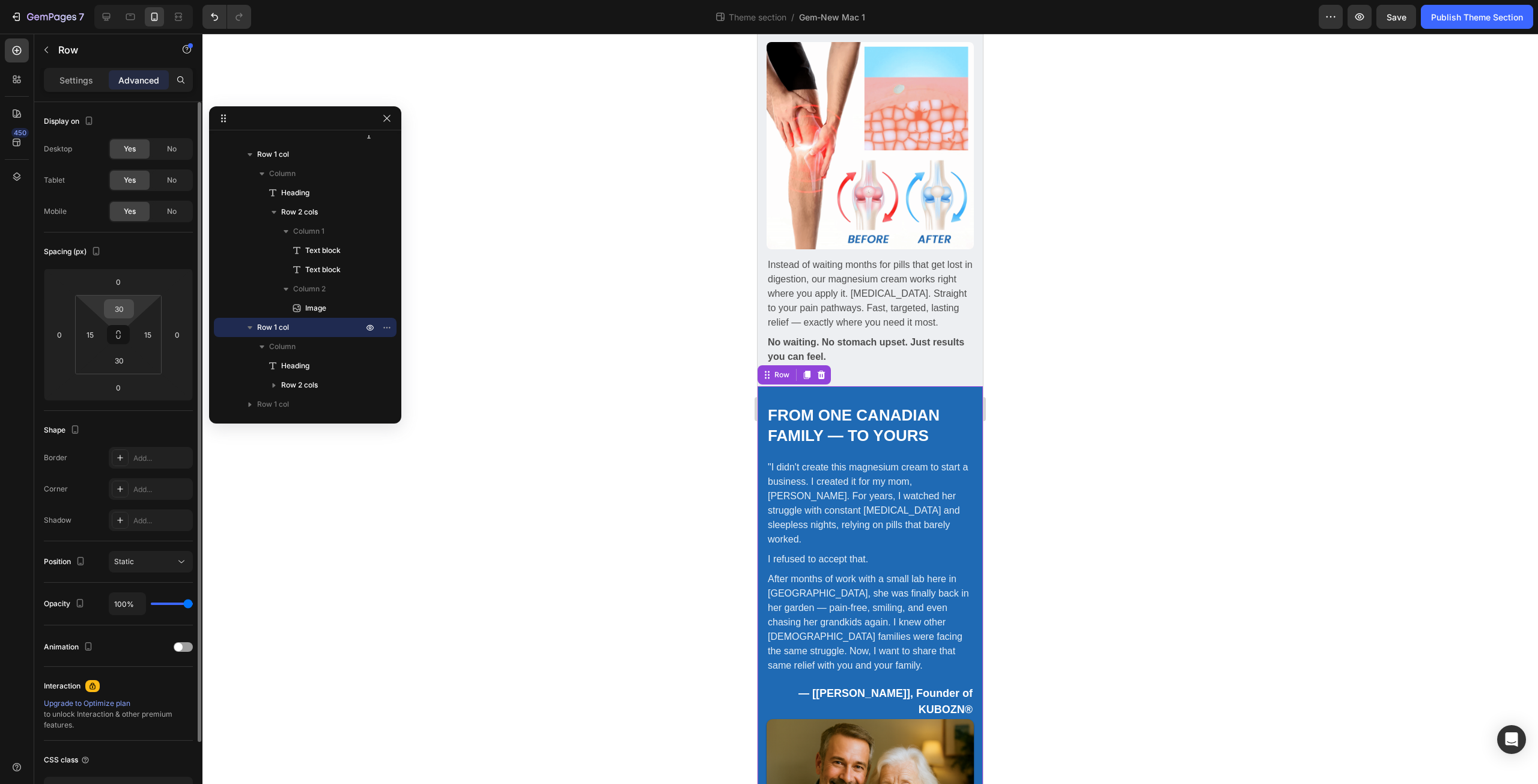
click at [123, 303] on input "30" at bounding box center [119, 308] width 24 height 18
type input "35"
click at [124, 359] on input "30" at bounding box center [119, 361] width 24 height 18
type input "35"
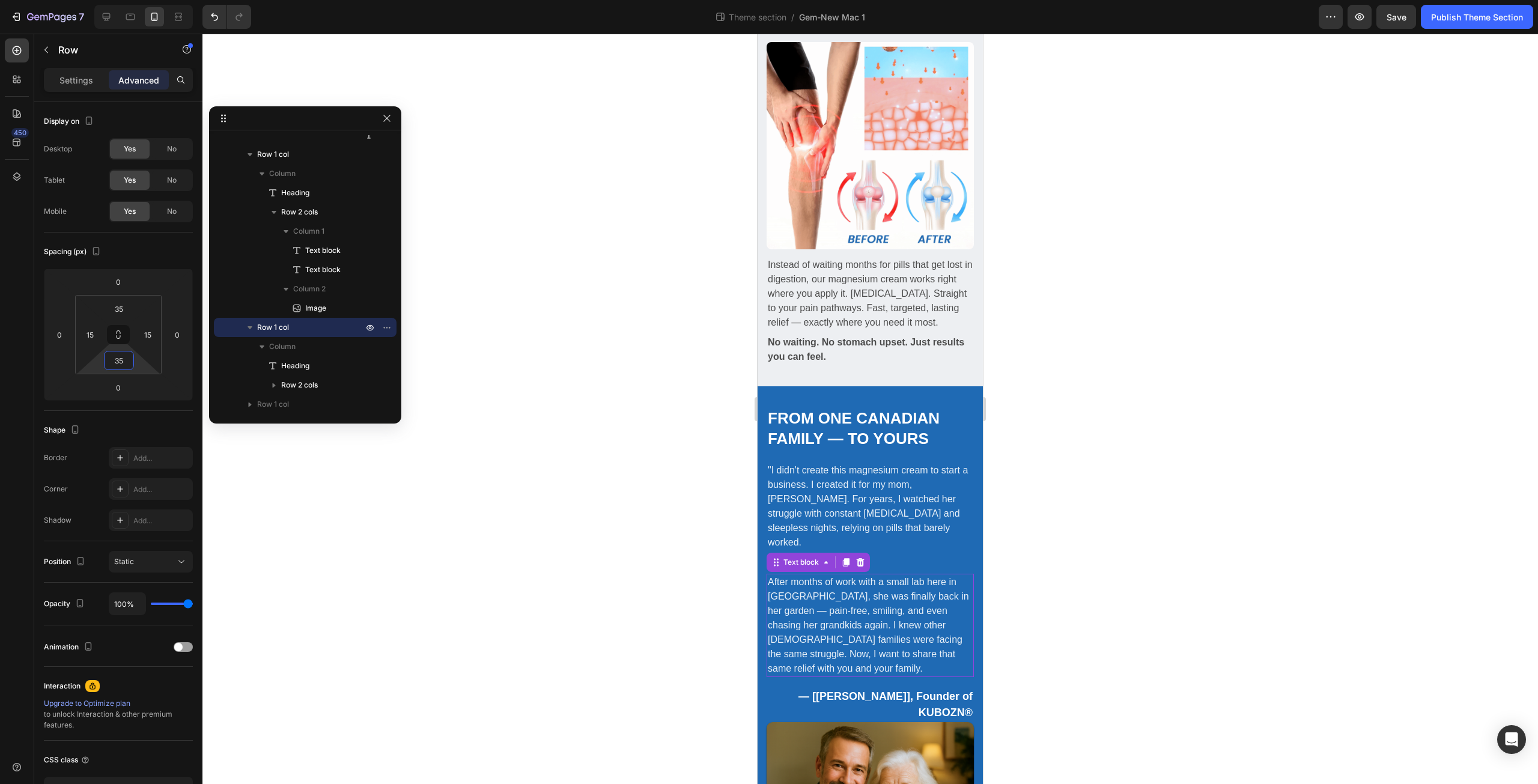
click at [874, 575] on p "After months of work with a small lab here in Ontario, she was finally back in …" at bounding box center [871, 625] width 205 height 101
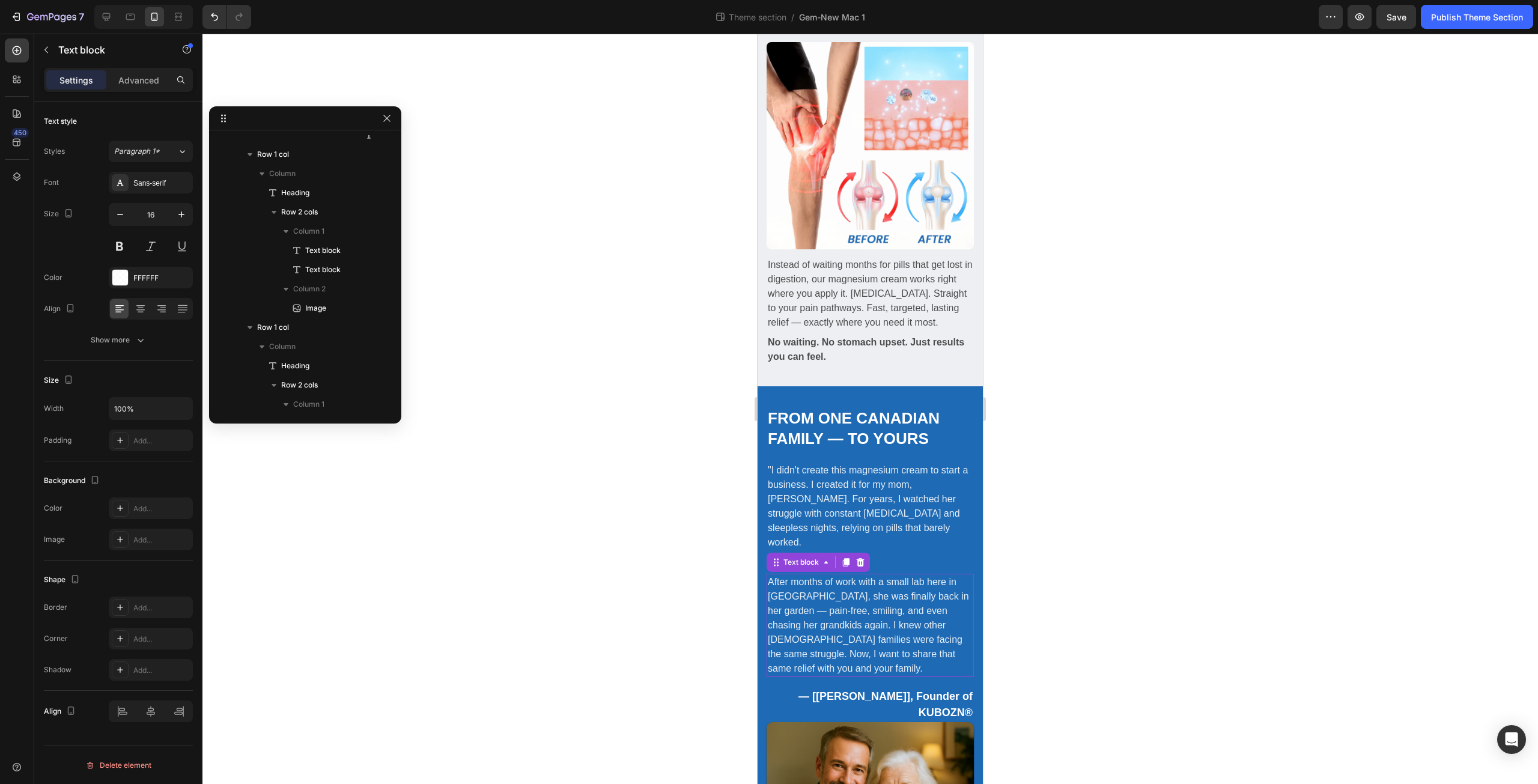
scroll to position [801, 0]
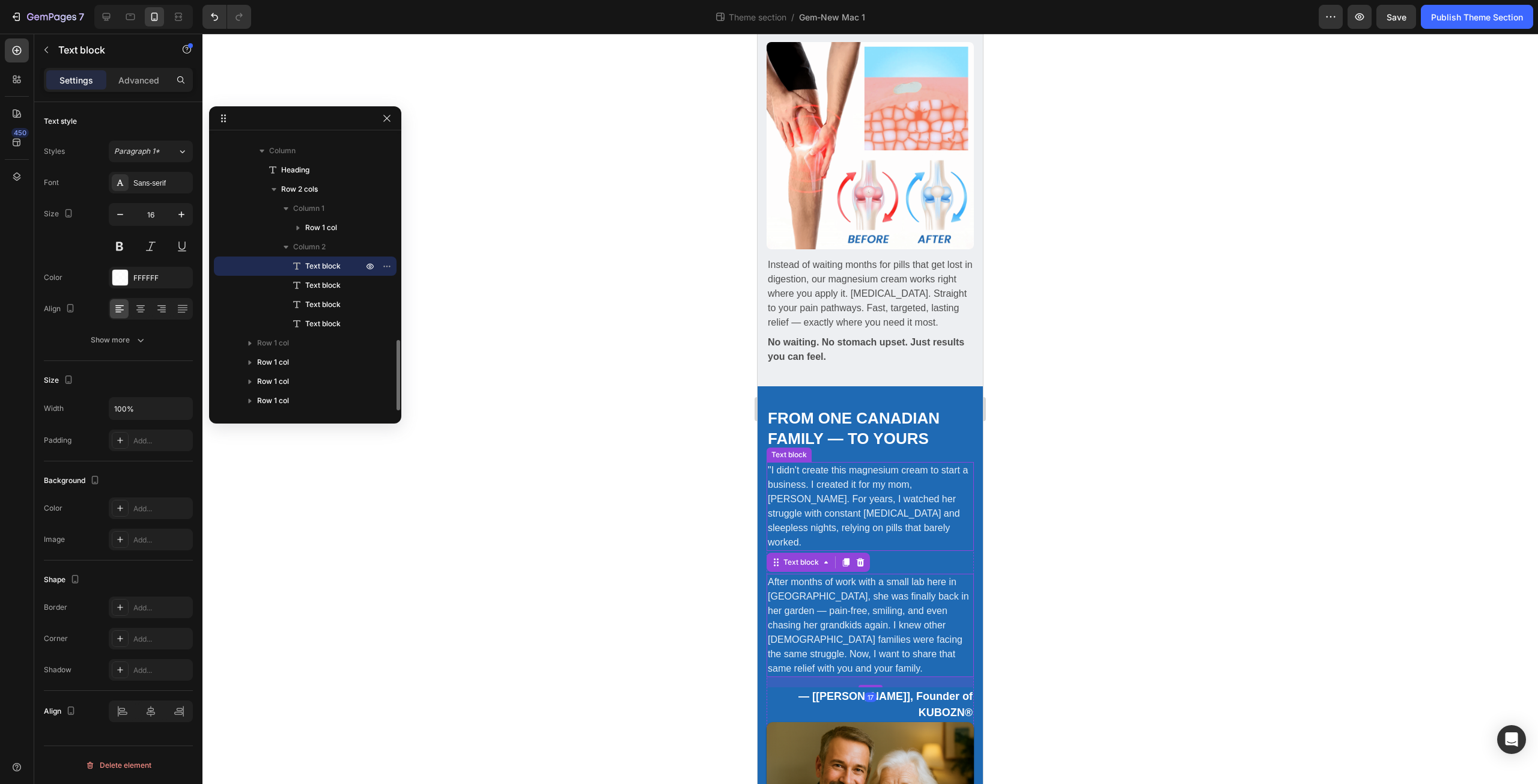
click at [853, 466] on p ""I didn't create this magnesium cream to start a business. I created it for my …" at bounding box center [871, 506] width 205 height 86
click at [903, 690] on strong "— [David Thompson], Founder of KUBOZN®" at bounding box center [886, 703] width 174 height 28
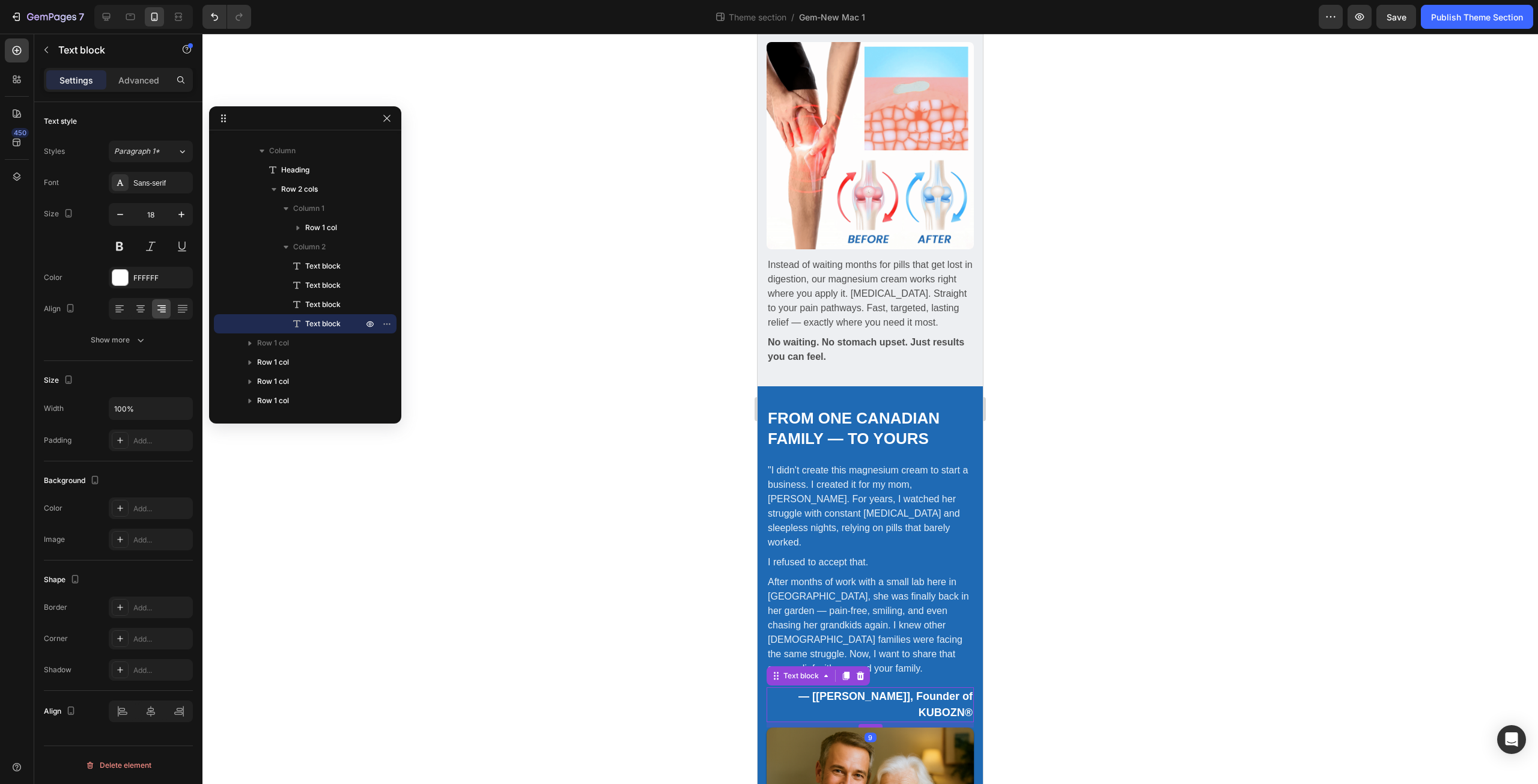
click at [867, 724] on div at bounding box center [870, 726] width 24 height 4
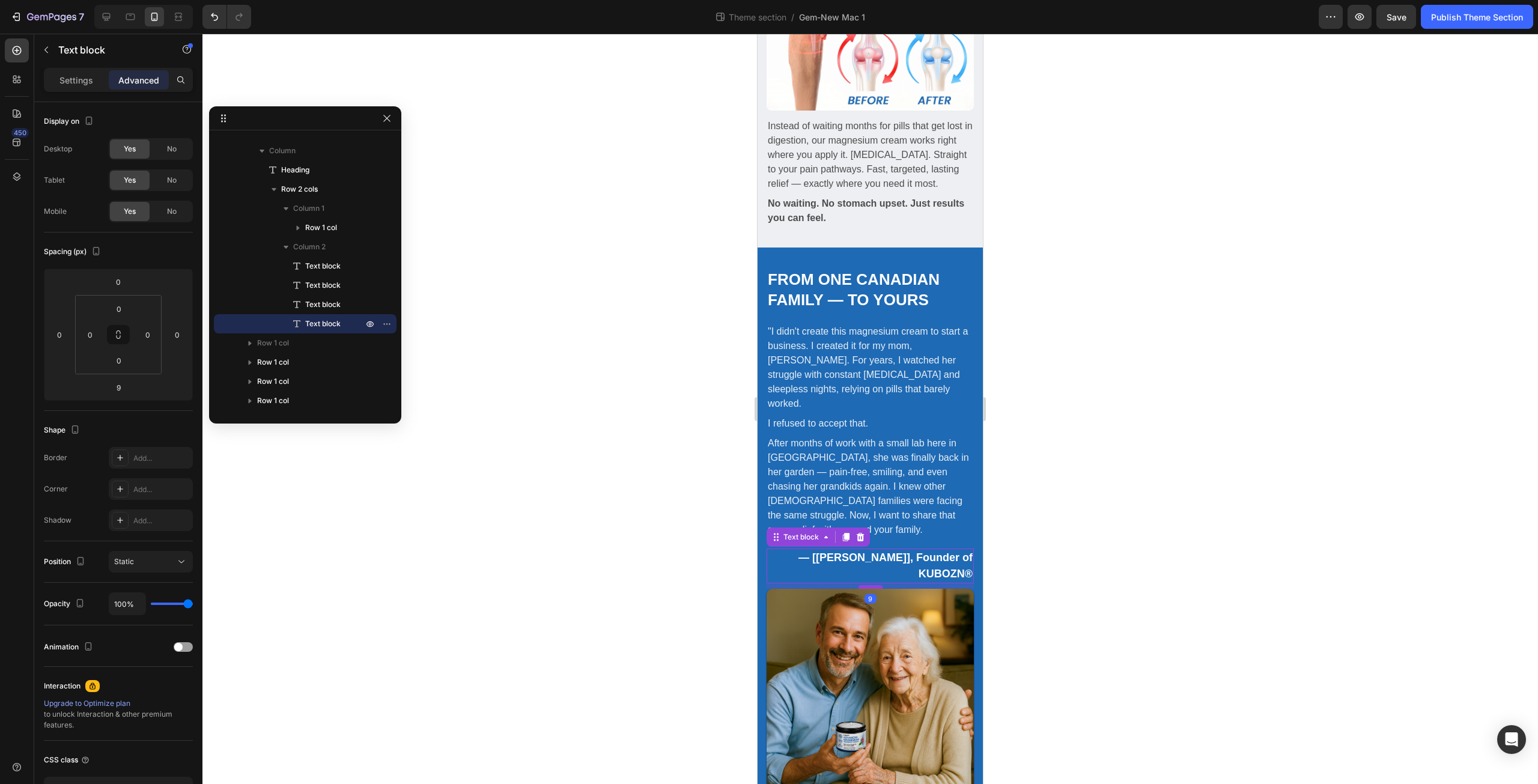
scroll to position [1822, 0]
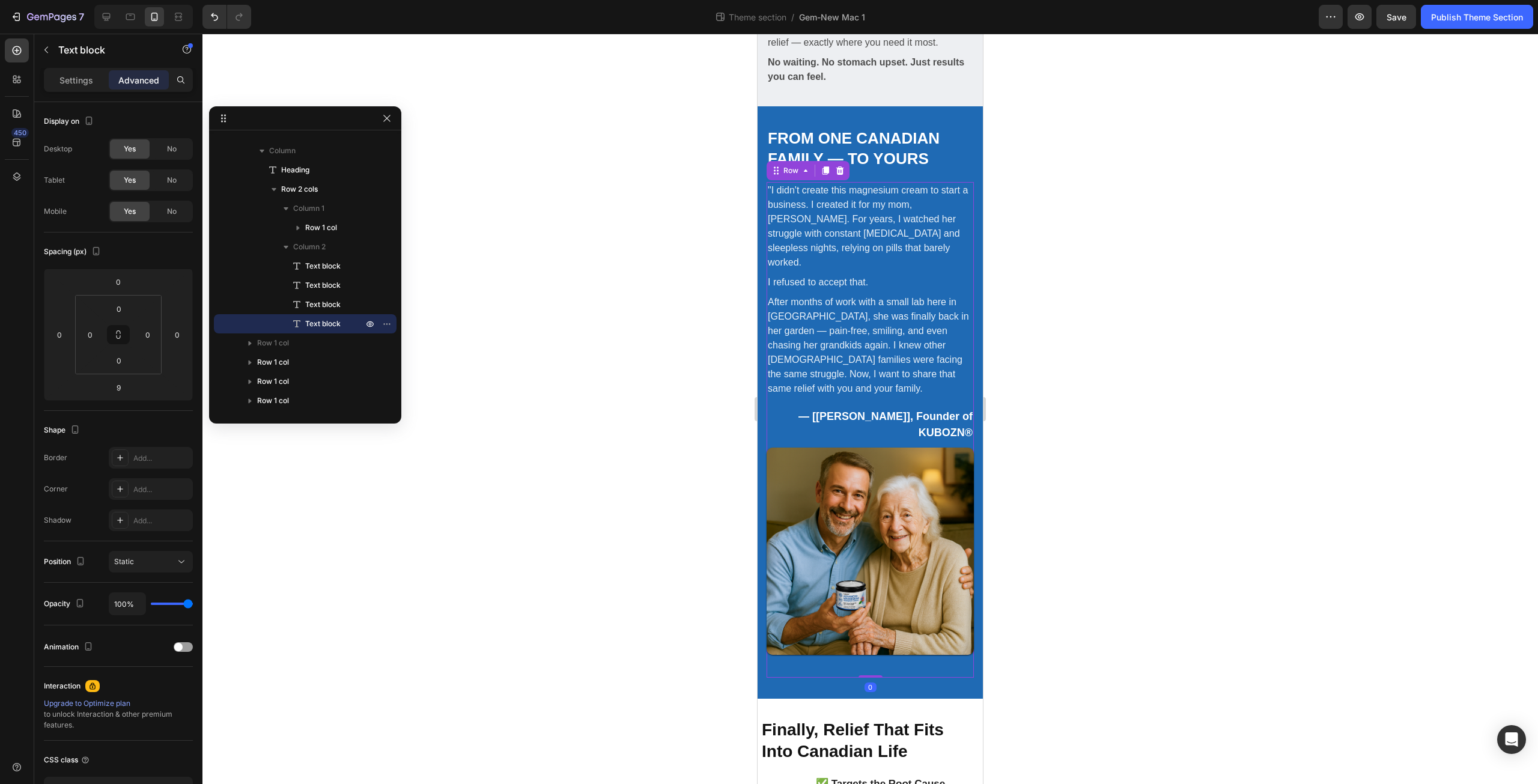
click at [813, 591] on div "Image Row" at bounding box center [870, 563] width 207 height 230
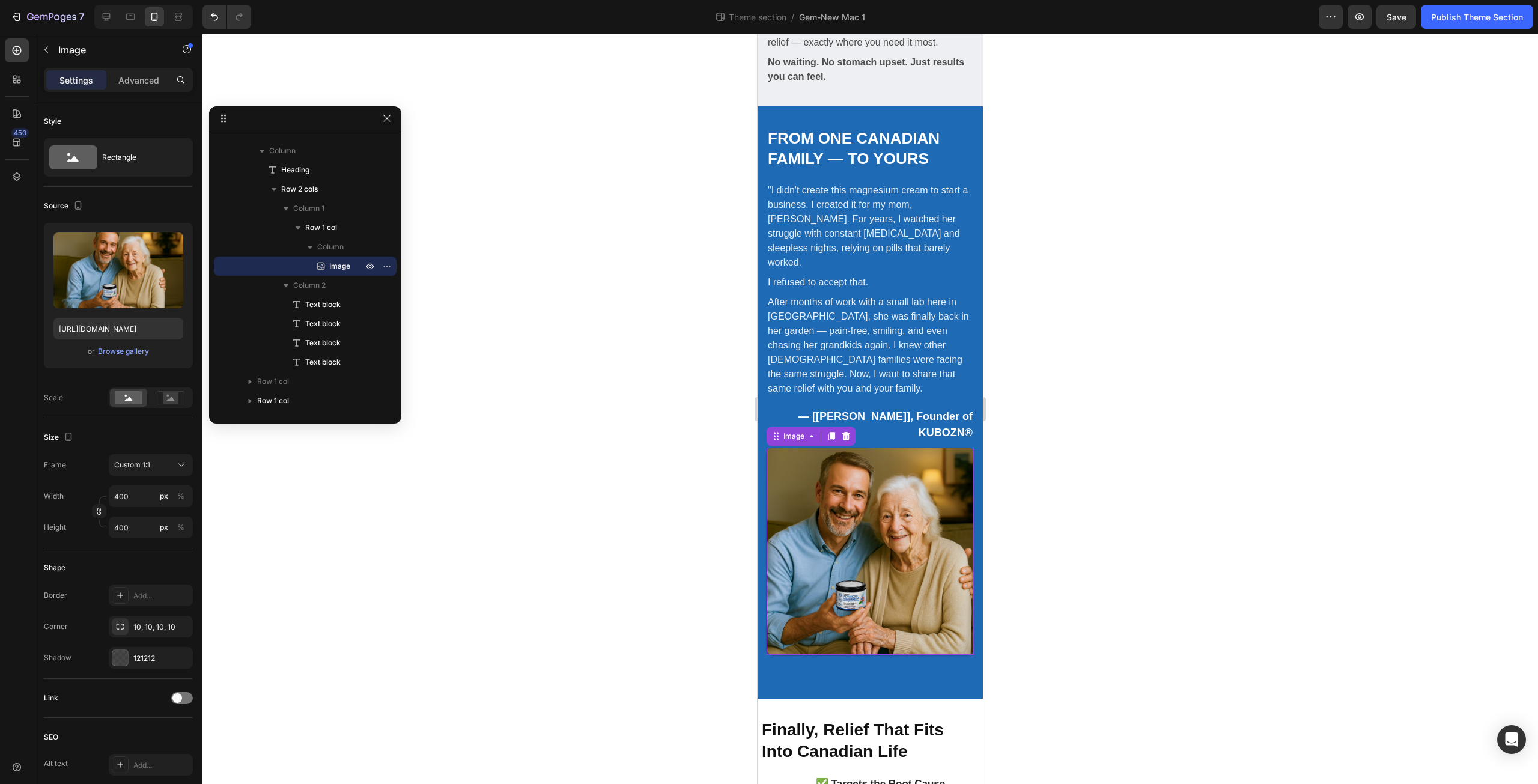
click at [822, 548] on img at bounding box center [870, 551] width 207 height 207
drag, startPoint x: 863, startPoint y: 586, endPoint x: 869, endPoint y: 556, distance: 30.6
click at [869, 556] on div "Image 0" at bounding box center [870, 551] width 207 height 207
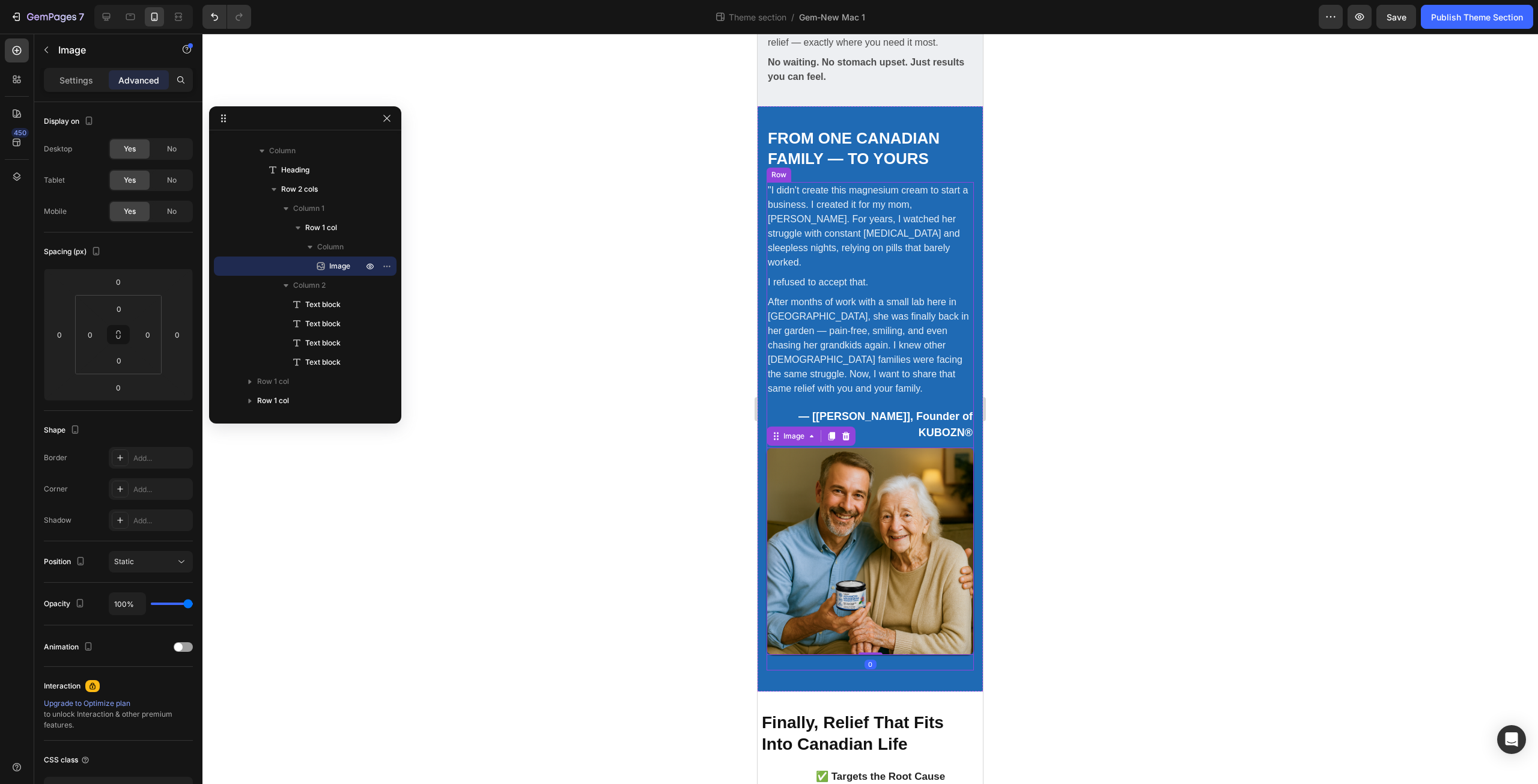
click at [813, 586] on div "Image 0 Row" at bounding box center [870, 559] width 207 height 223
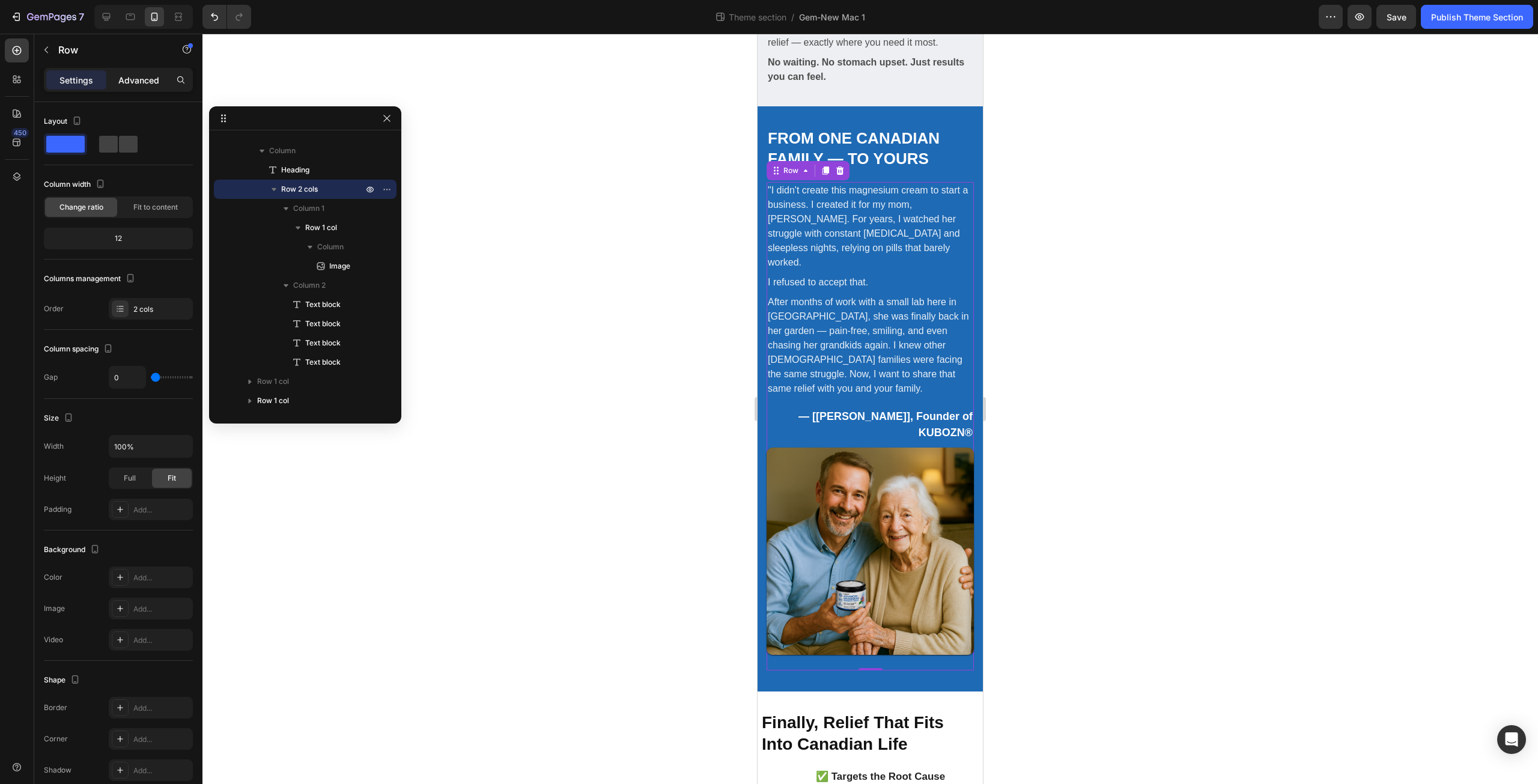
click at [149, 83] on p "Advanced" at bounding box center [139, 80] width 40 height 13
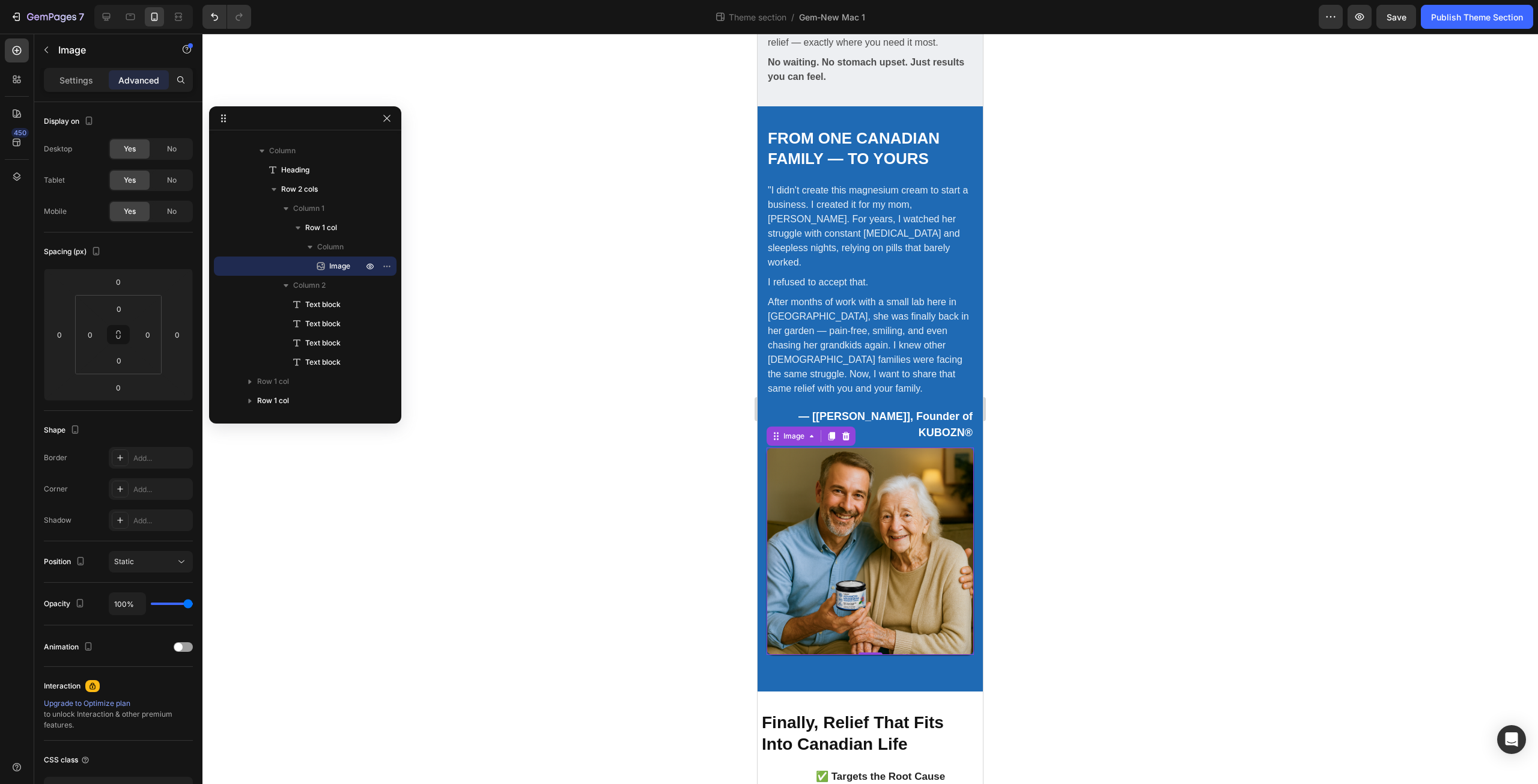
click at [798, 455] on img at bounding box center [870, 551] width 207 height 207
click at [795, 431] on div "Image" at bounding box center [793, 436] width 26 height 11
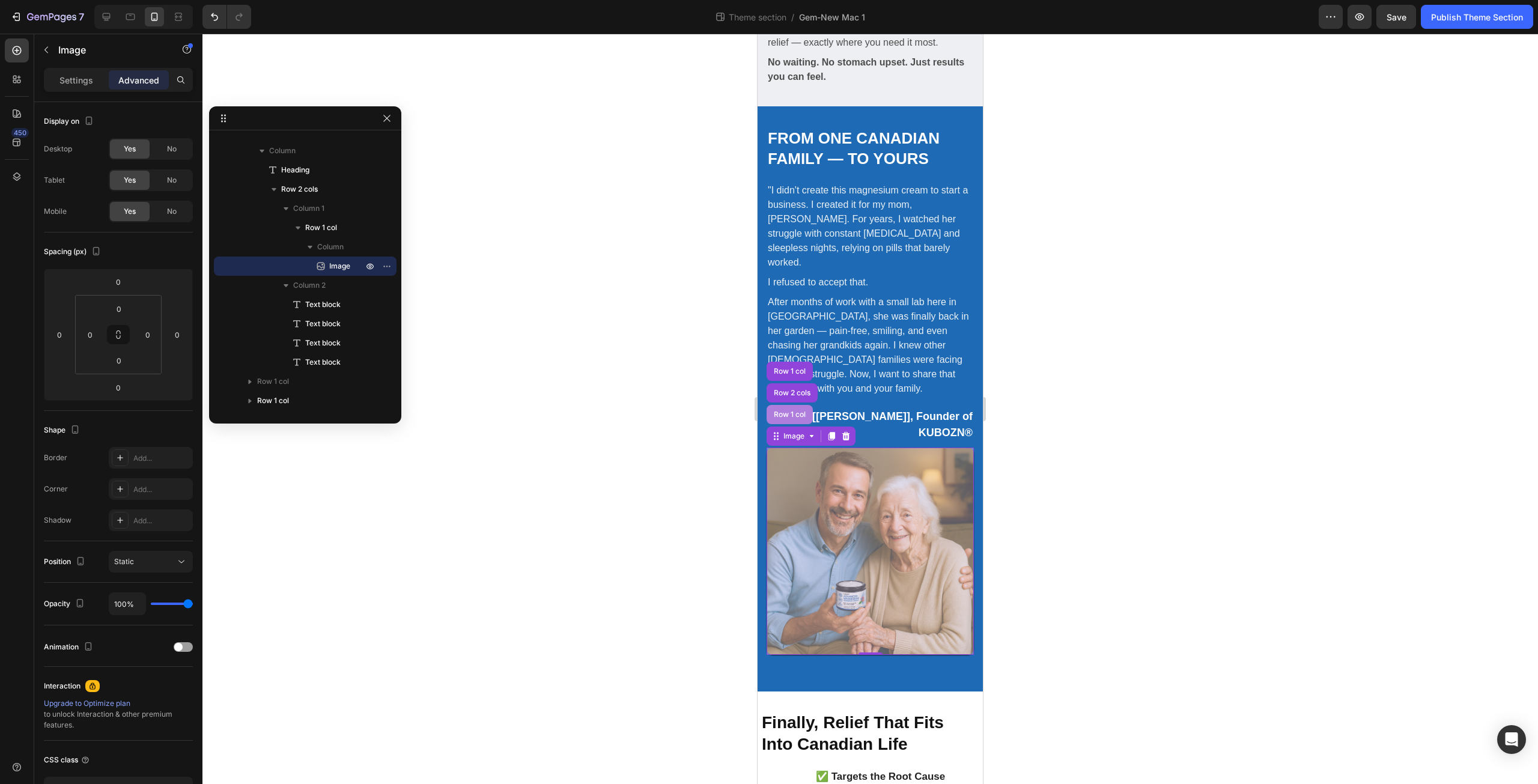
click at [792, 411] on div "Row 1 col" at bounding box center [790, 414] width 37 height 7
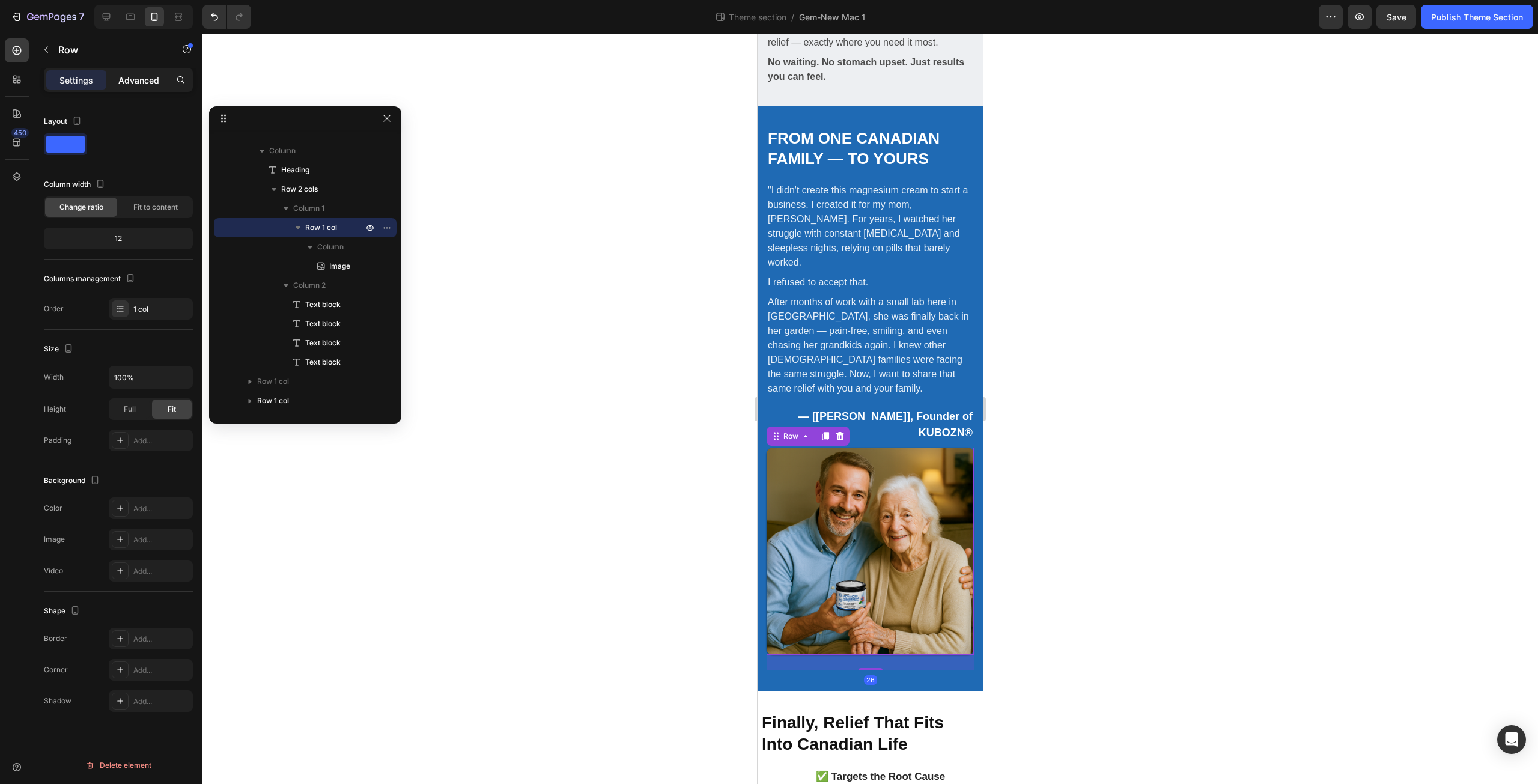
click at [144, 76] on p "Advanced" at bounding box center [139, 80] width 40 height 13
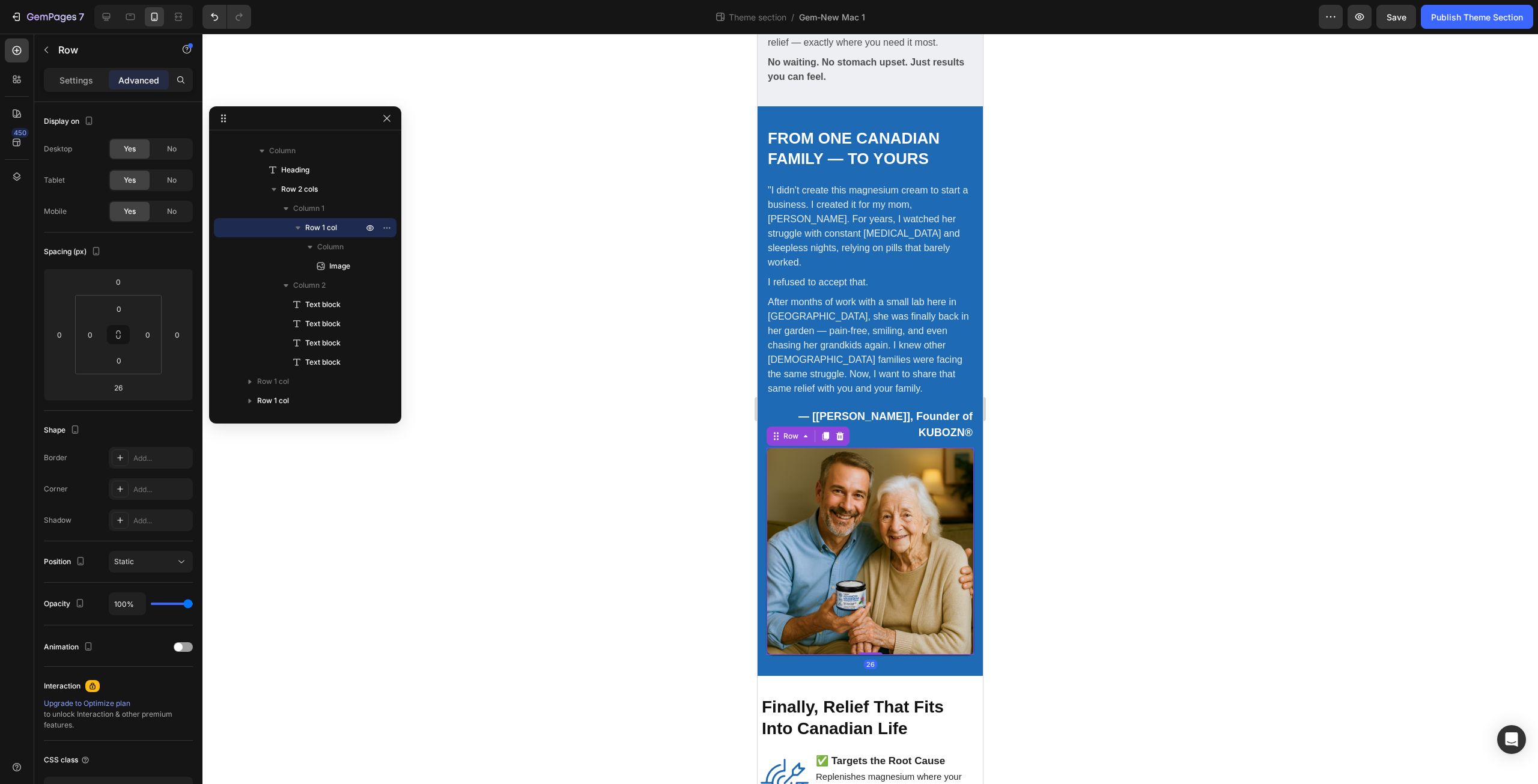
drag, startPoint x: 870, startPoint y: 593, endPoint x: 868, endPoint y: 545, distance: 48.0
click at [868, 545] on div "Image Row 26" at bounding box center [870, 551] width 207 height 207
type input "0"
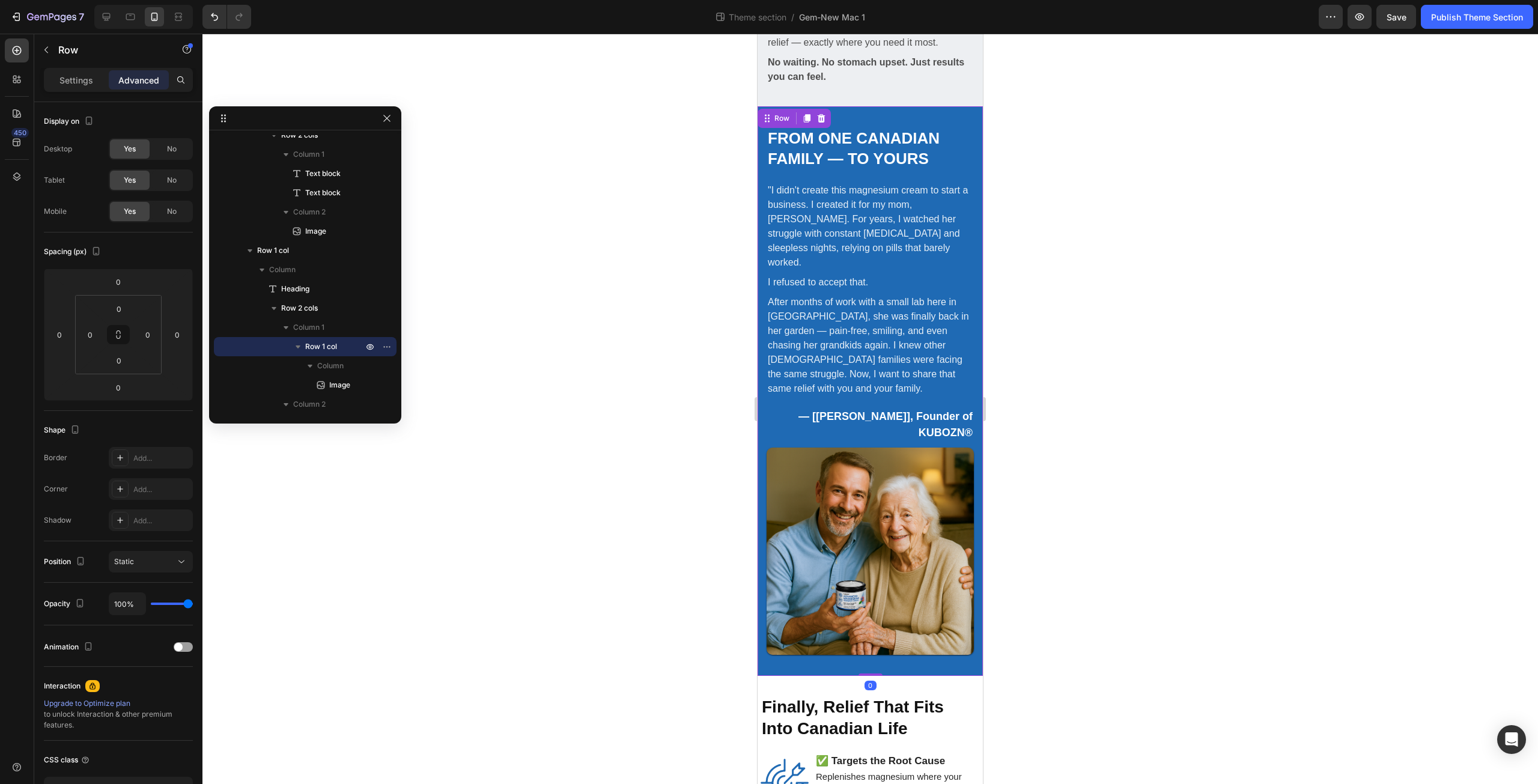
click at [766, 584] on div "From One Canadian Family — To Yours Heading Image Row "I didn't create this mag…" at bounding box center [870, 390] width 225 height 569
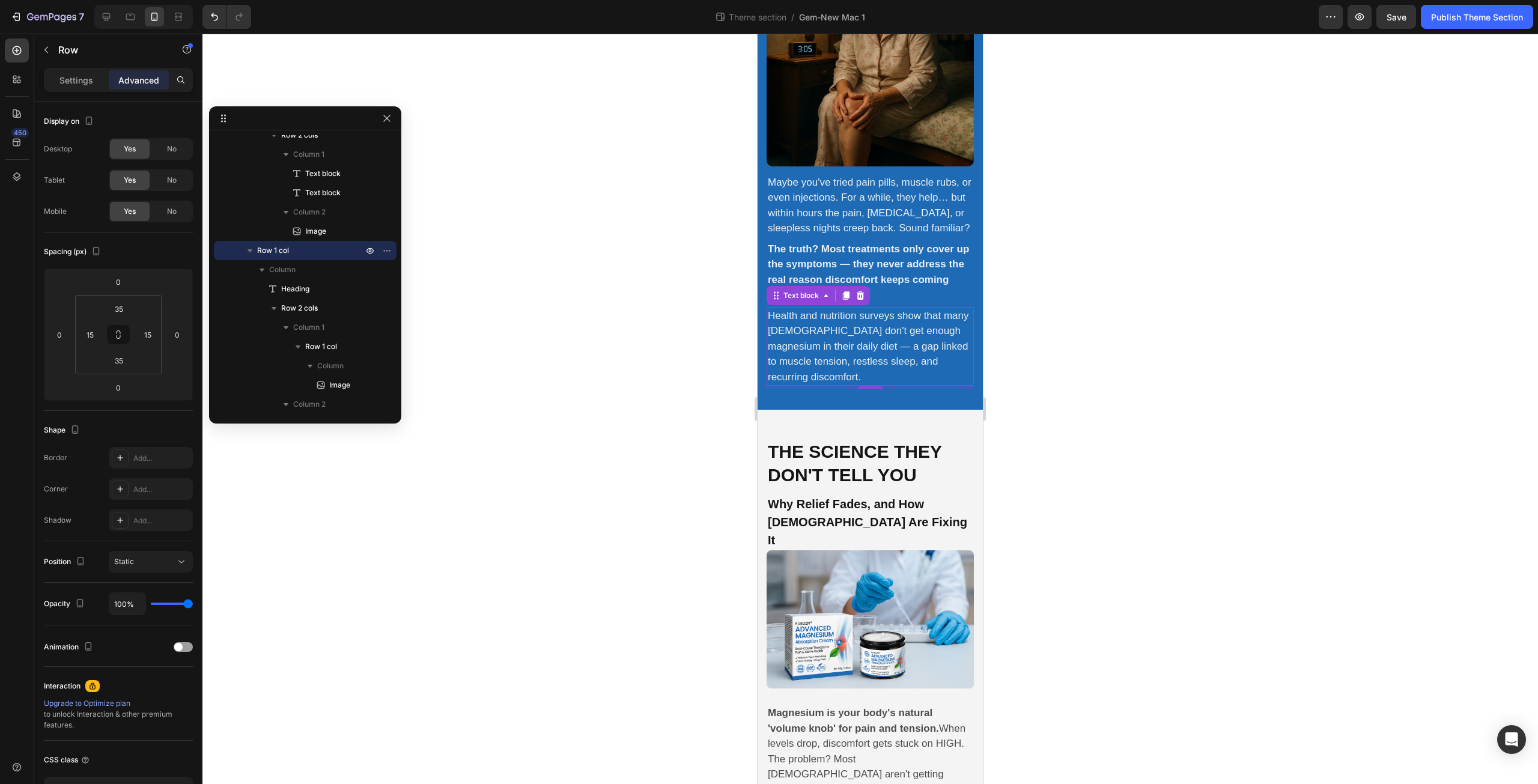
scroll to position [86, 0]
click at [794, 357] on p "Health and nutrition surveys show that many Canadians don't get enough magnesiu…" at bounding box center [871, 346] width 205 height 76
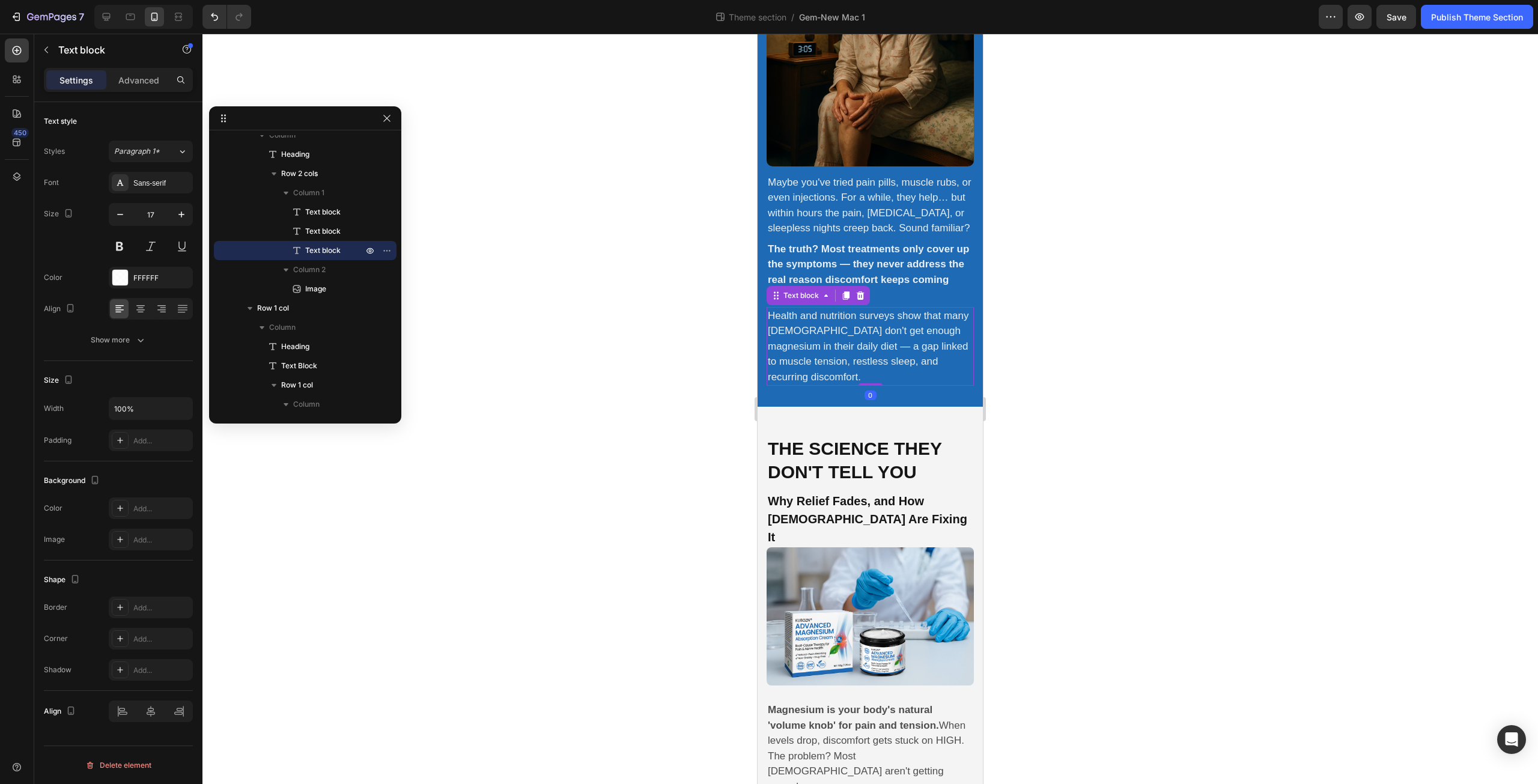
drag, startPoint x: 859, startPoint y: 384, endPoint x: 859, endPoint y: 371, distance: 13.0
click at [859, 371] on div "Health and nutrition surveys show that many Canadians don't get enough magnesiu…" at bounding box center [870, 346] width 207 height 79
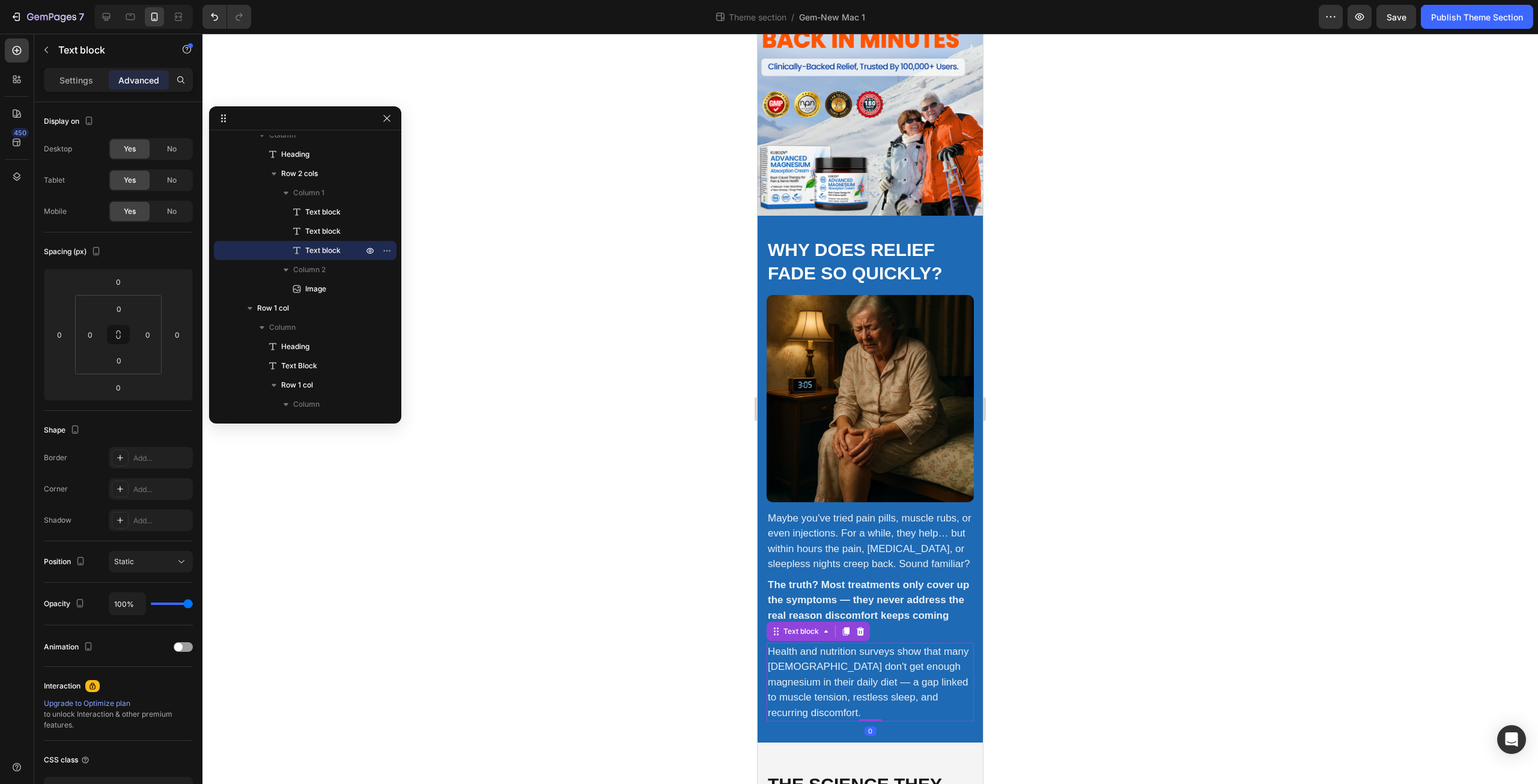
scroll to position [0, 0]
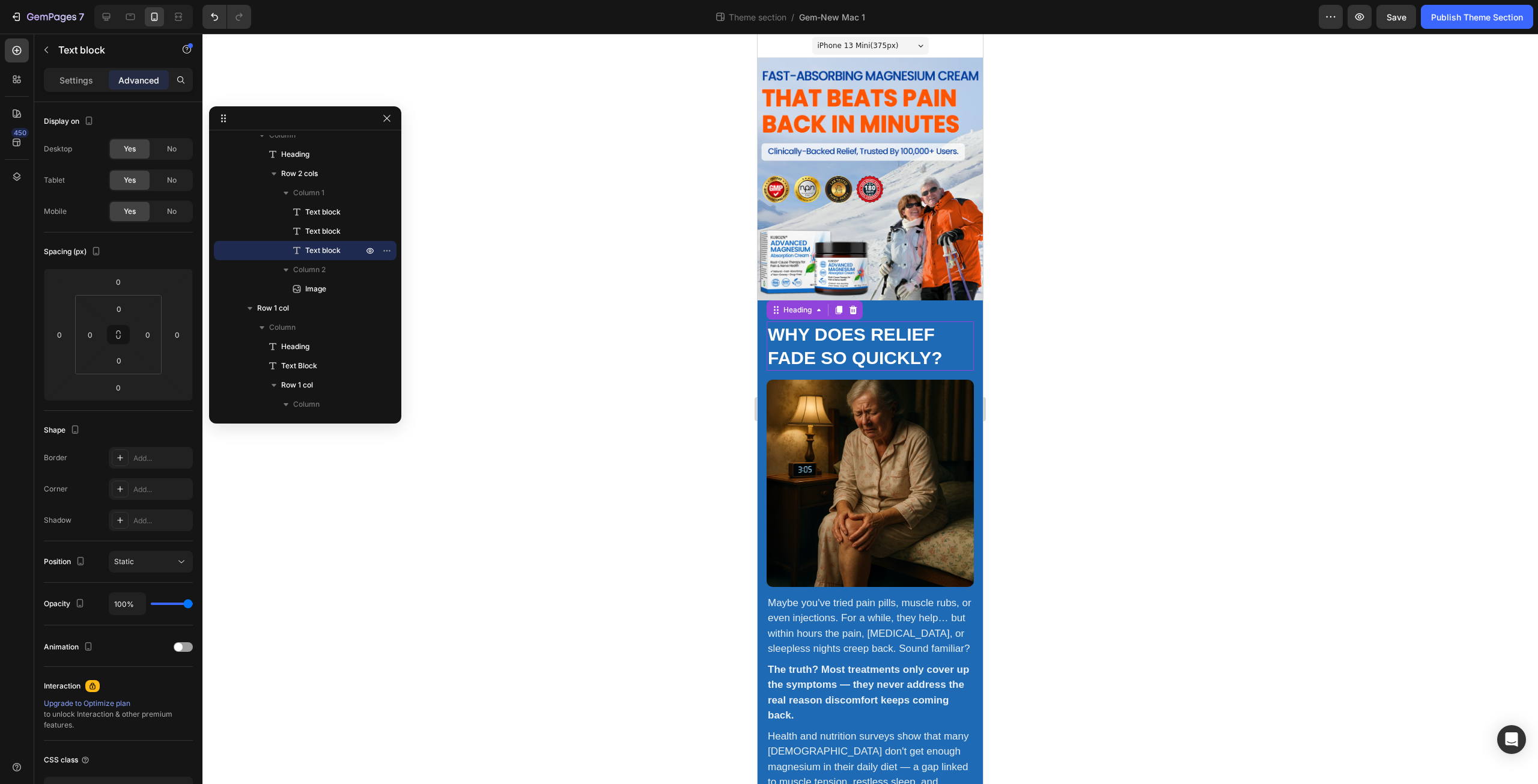
click at [815, 321] on h2 "Why does relief fade so quickly?" at bounding box center [870, 345] width 207 height 49
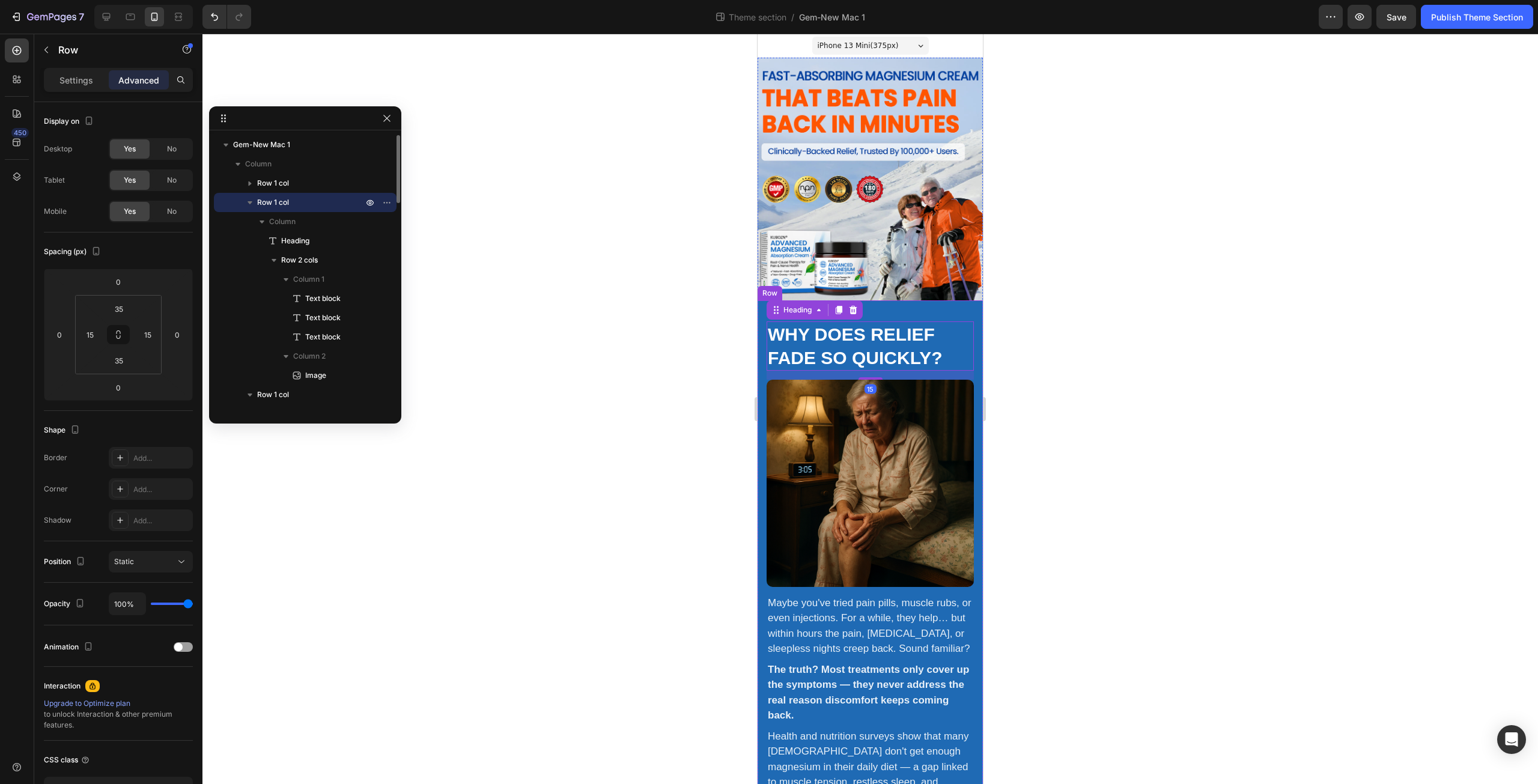
click at [763, 321] on div "Why does relief fade so quickly? Heading 15 Maybe you've tried pain pills, musc…" at bounding box center [870, 564] width 225 height 527
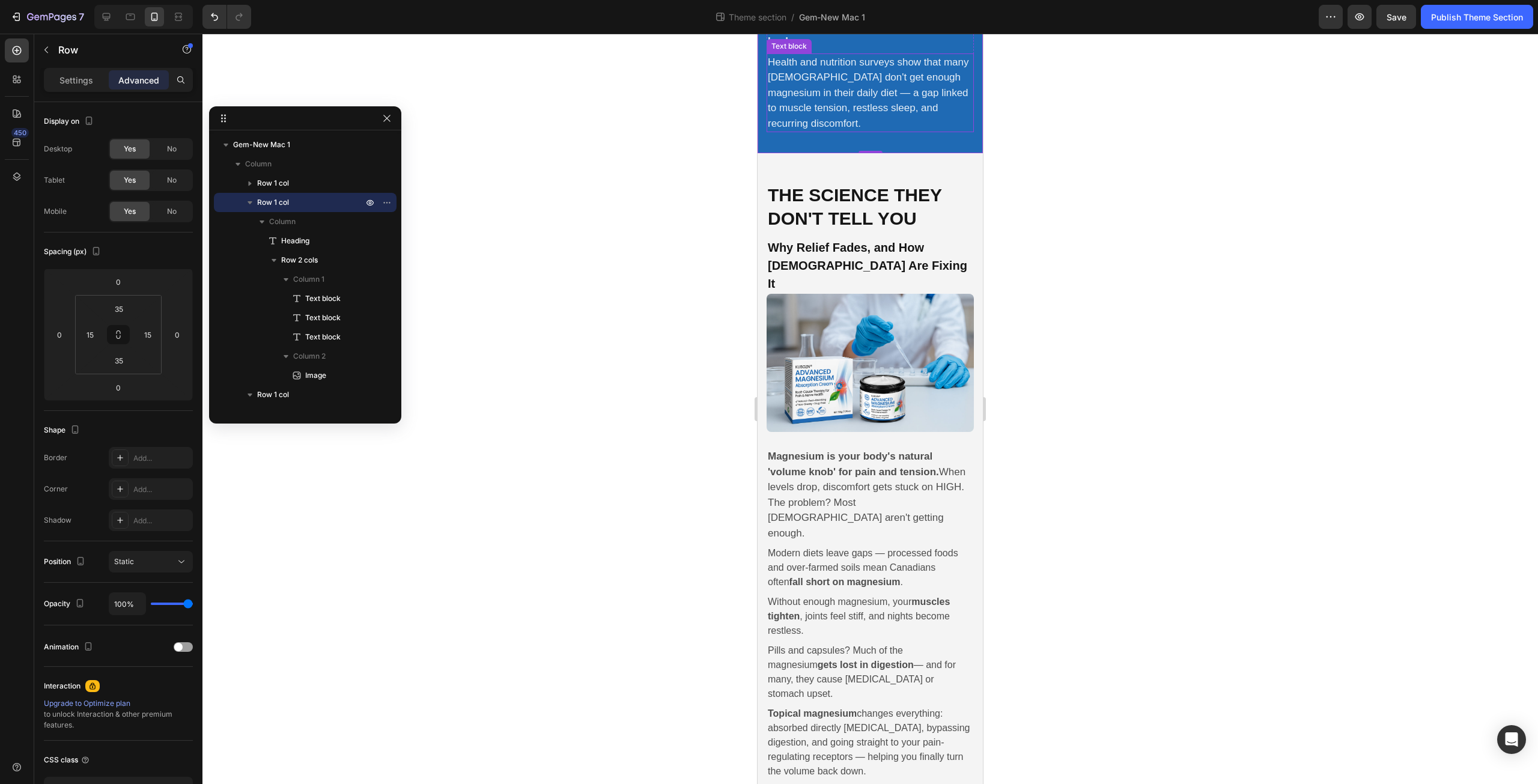
scroll to position [700, 0]
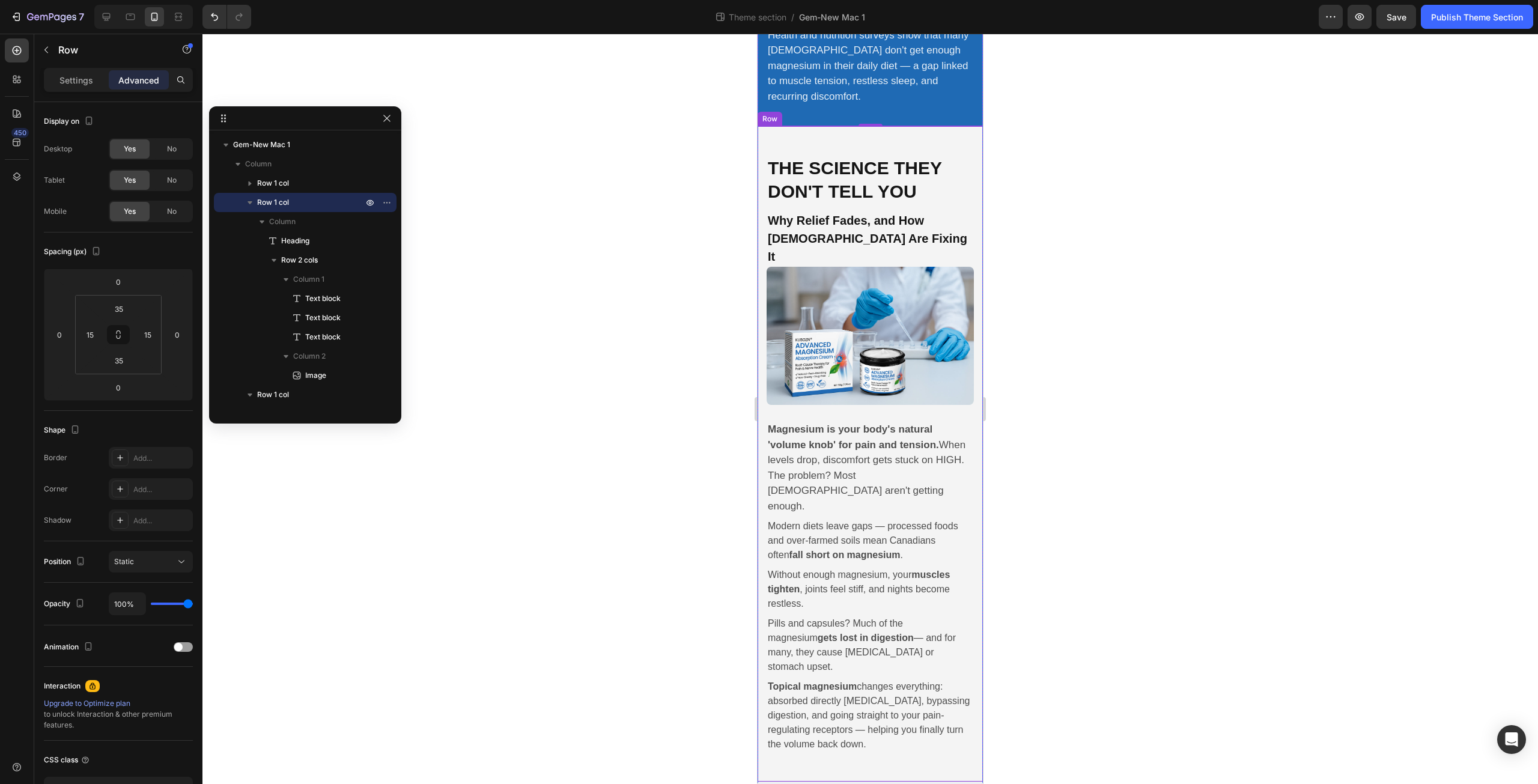
click at [813, 137] on div "The Science They Don't Tell You Heading Why Relief Fades, and How Canadians Are…" at bounding box center [870, 453] width 225 height 655
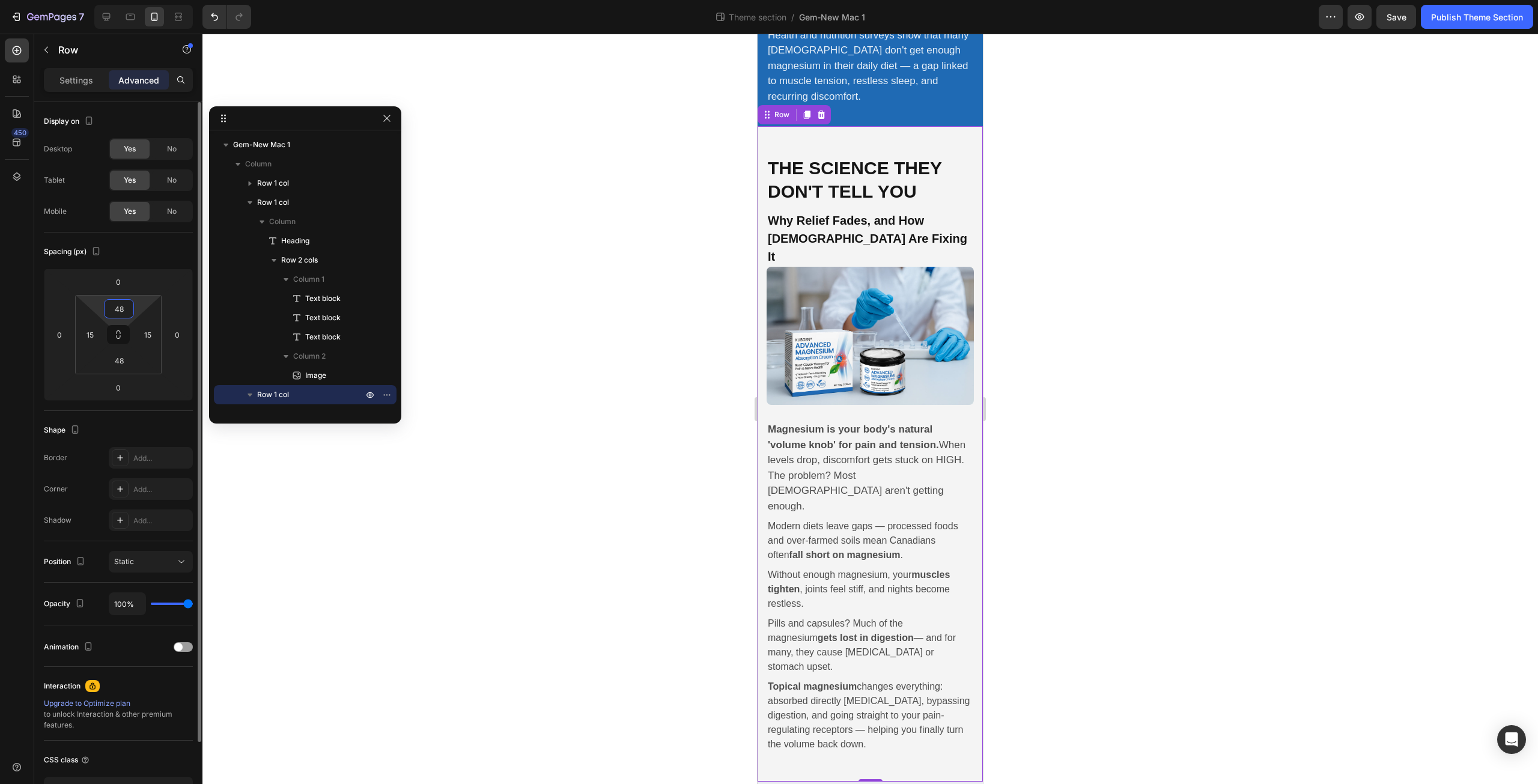
click at [127, 308] on input "48" at bounding box center [119, 308] width 24 height 18
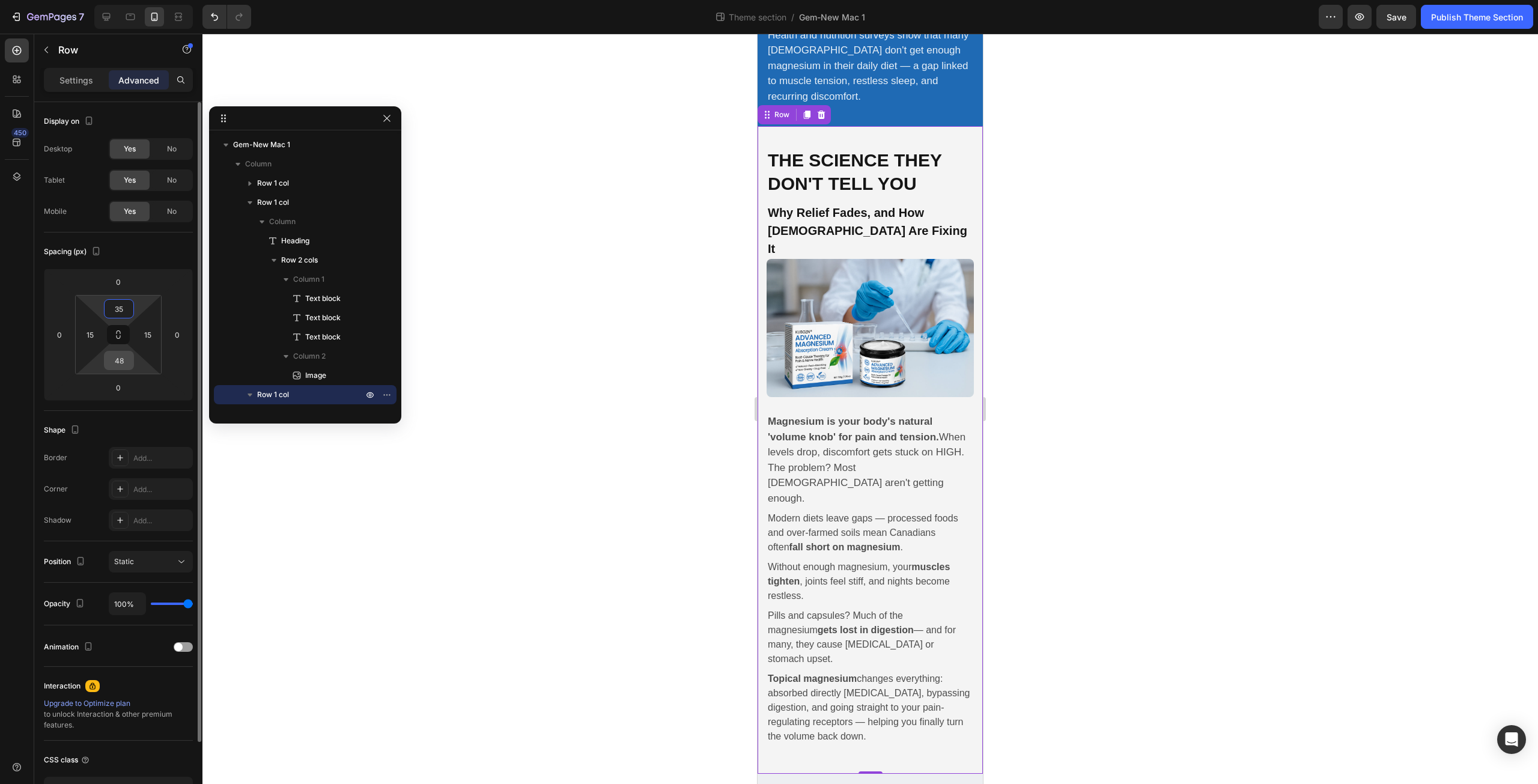
type input "35"
click at [123, 366] on input "48" at bounding box center [119, 361] width 24 height 18
type input "35"
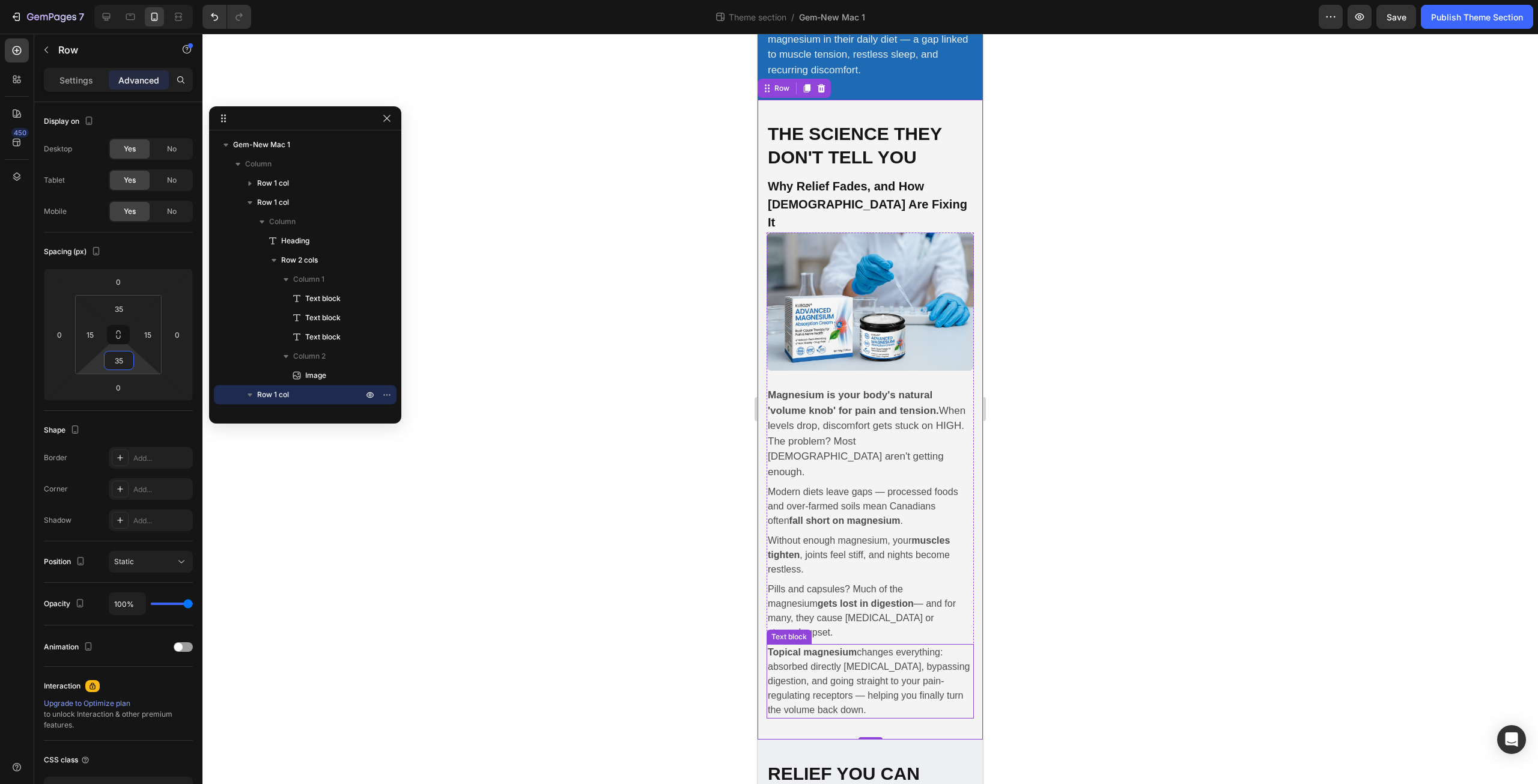
scroll to position [981, 0]
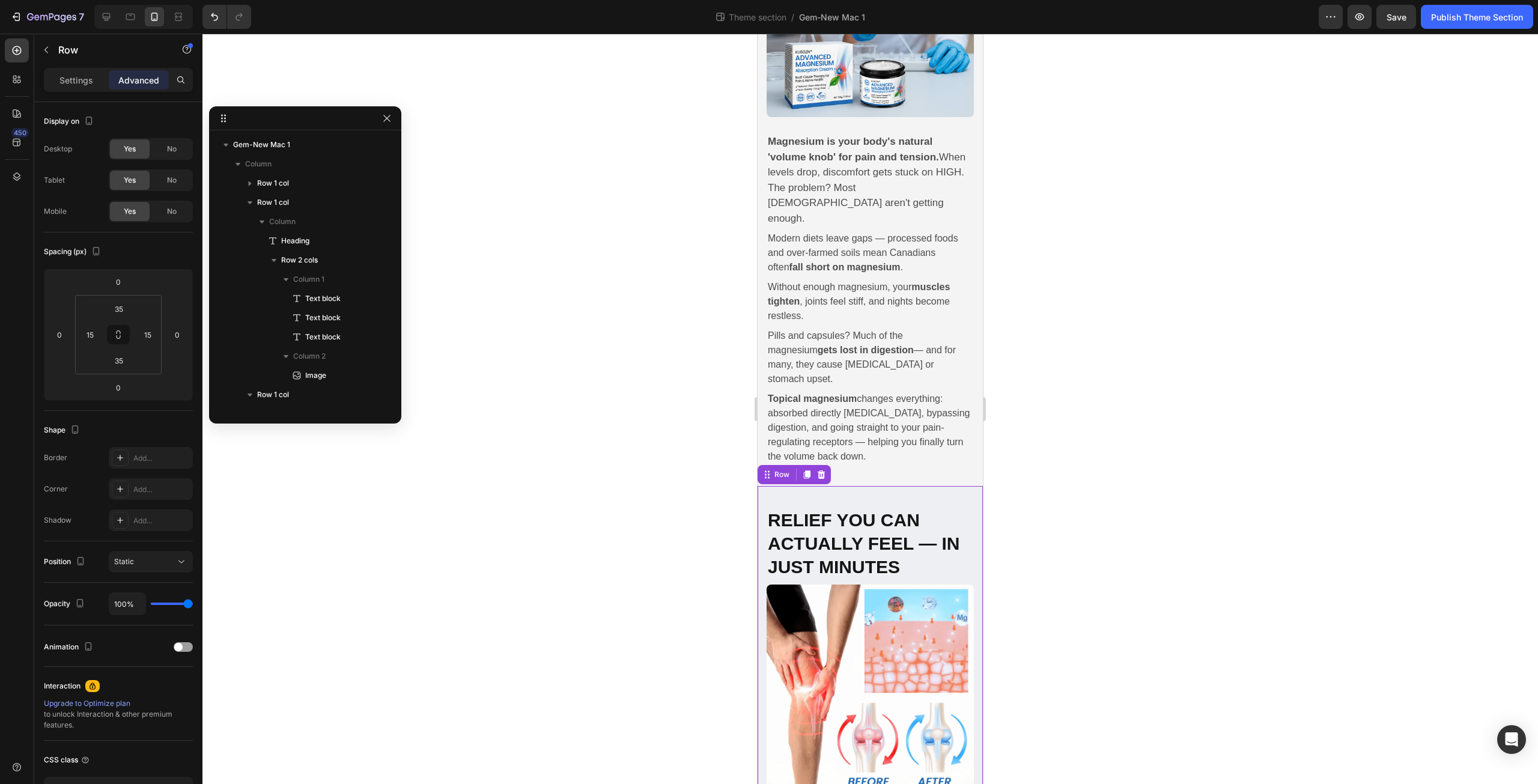
click at [770, 486] on div "Relief You Can Actually Feel — In Just Minutes Heading Instead of waiting month…" at bounding box center [870, 707] width 225 height 442
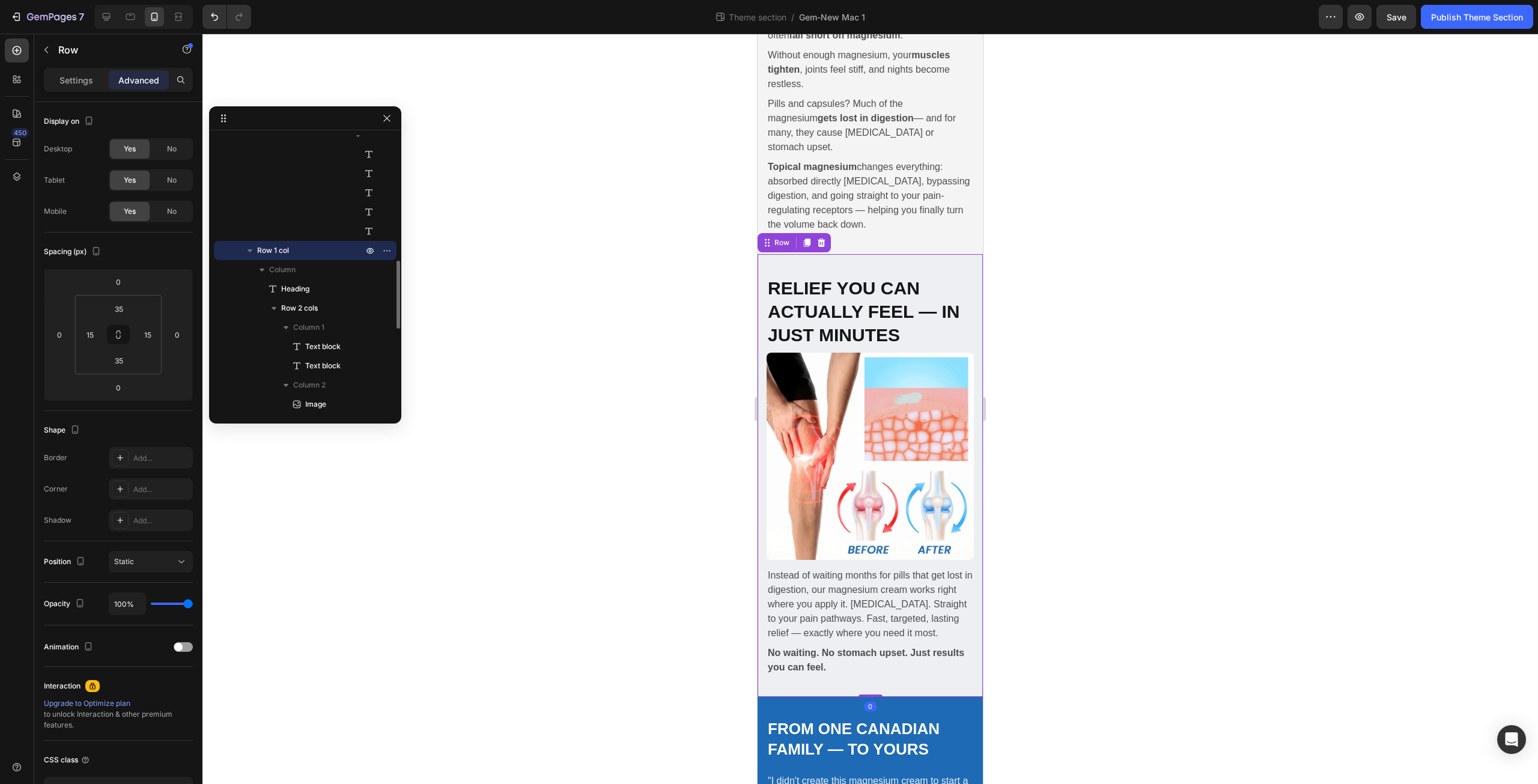
scroll to position [1542, 0]
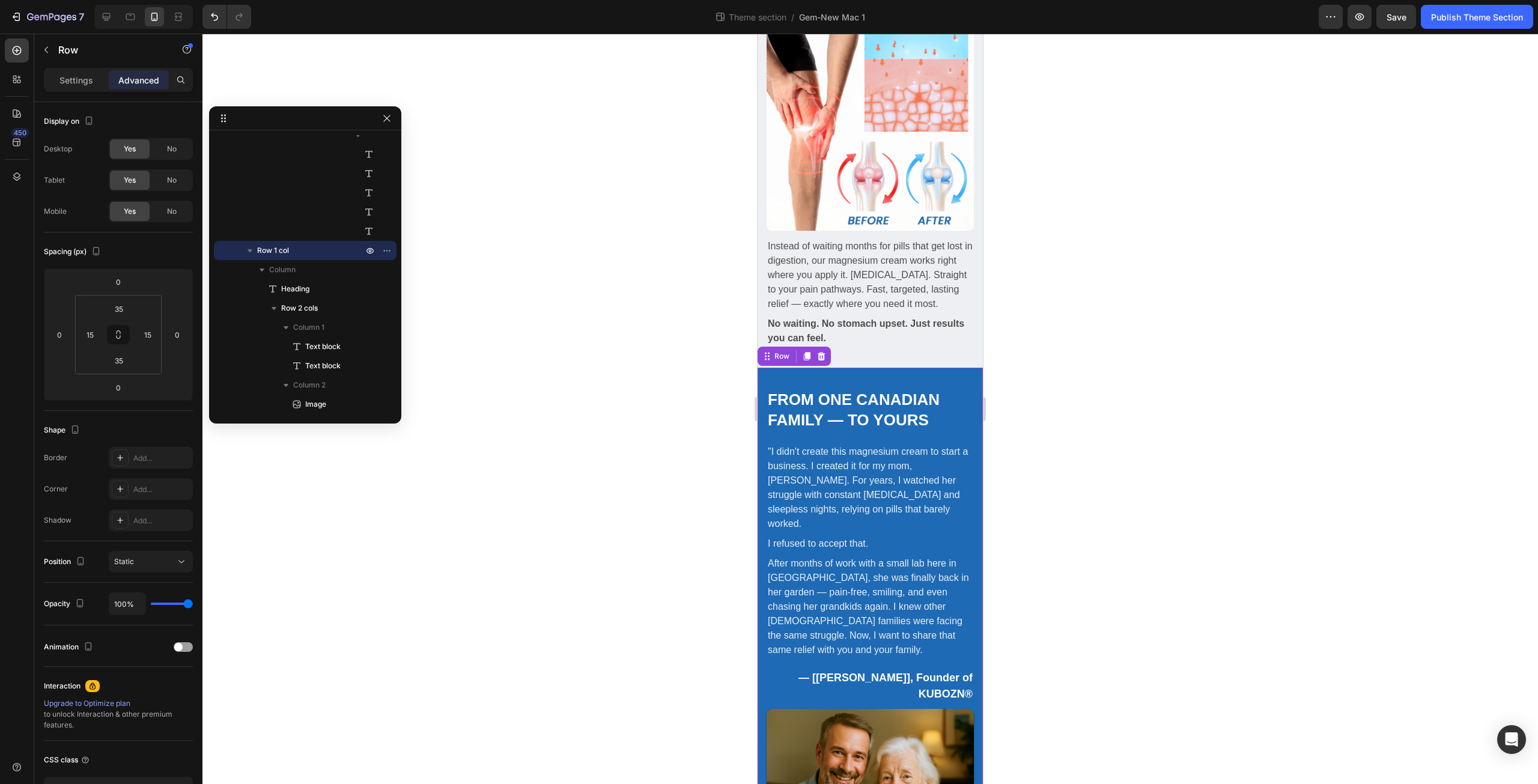
click at [764, 439] on div "From One Canadian Family — To Yours Heading Image Row "I didn't create this mag…" at bounding box center [870, 652] width 225 height 569
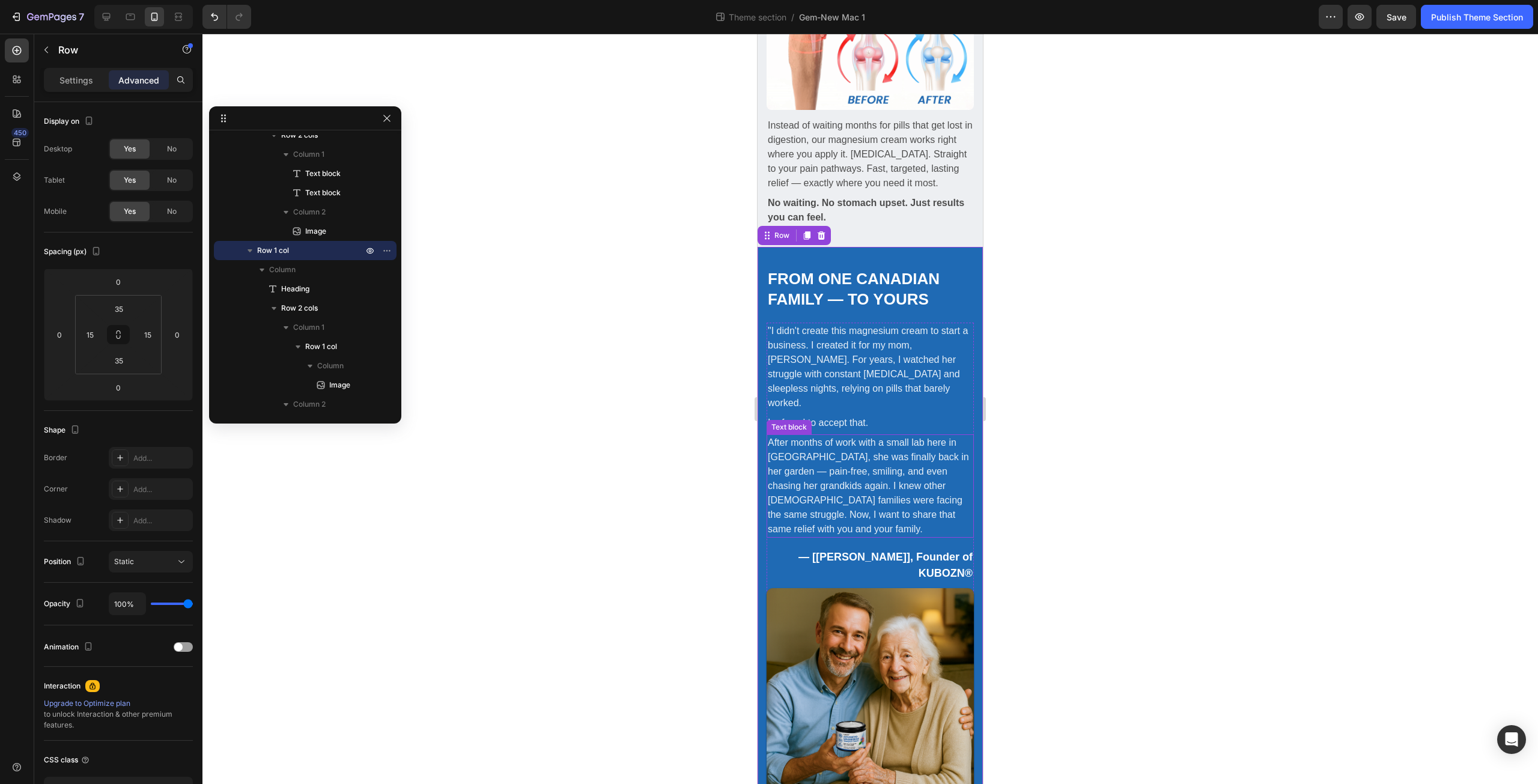
scroll to position [1822, 0]
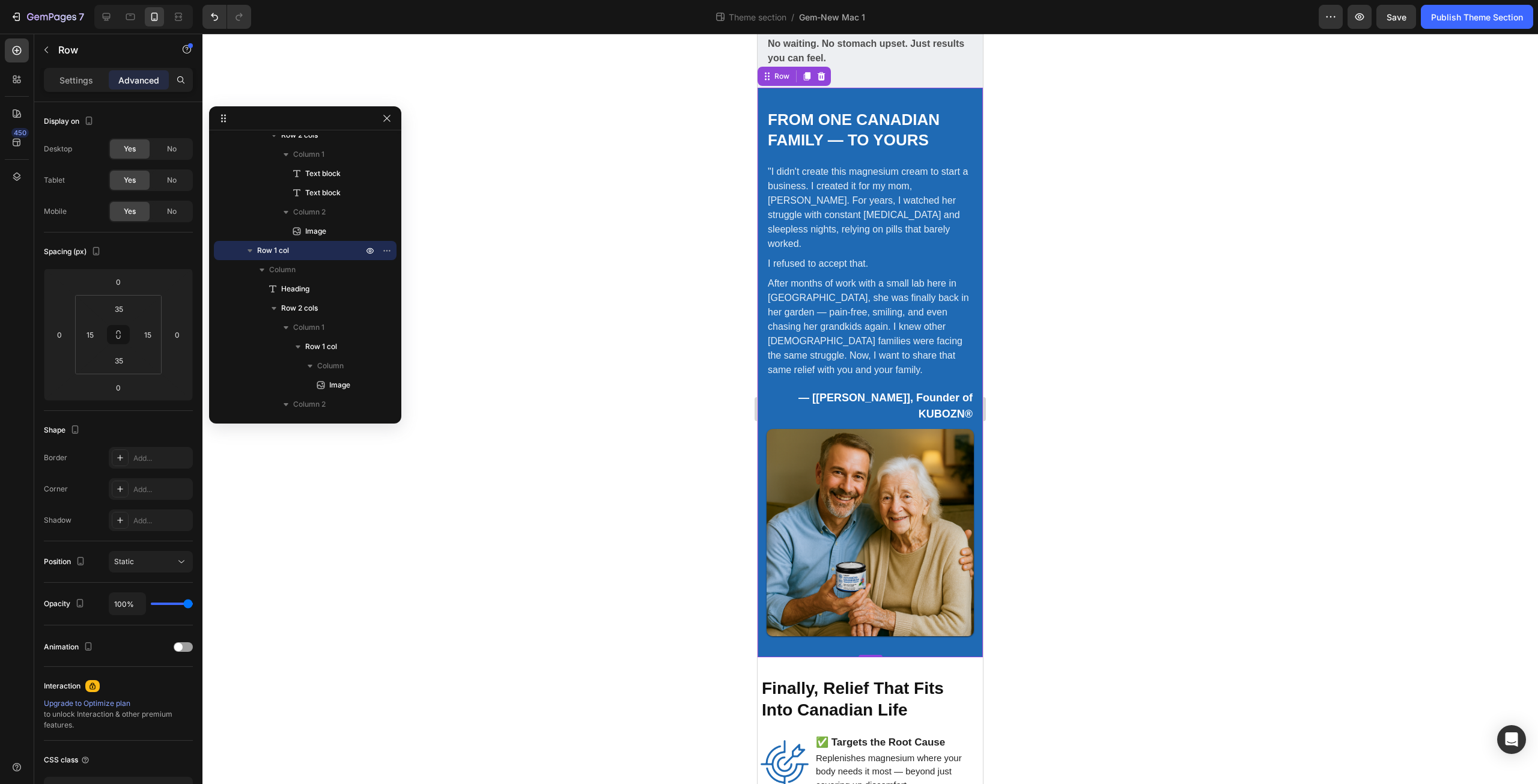
click at [794, 573] on div "From One Canadian Family — To Yours Heading Image Row "I didn't create this mag…" at bounding box center [870, 372] width 225 height 569
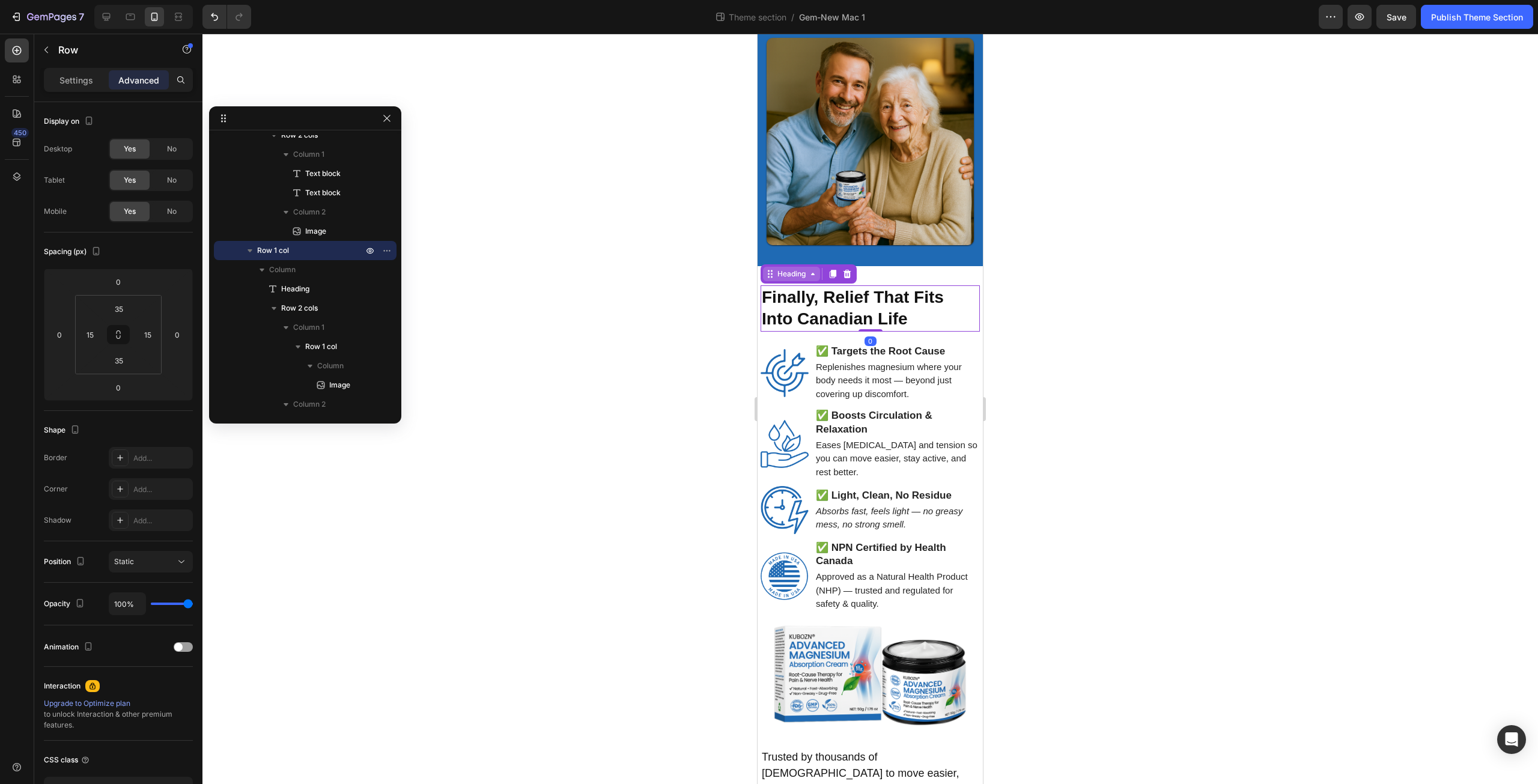
scroll to position [936, 0]
click at [770, 267] on div "Heading" at bounding box center [791, 274] width 57 height 14
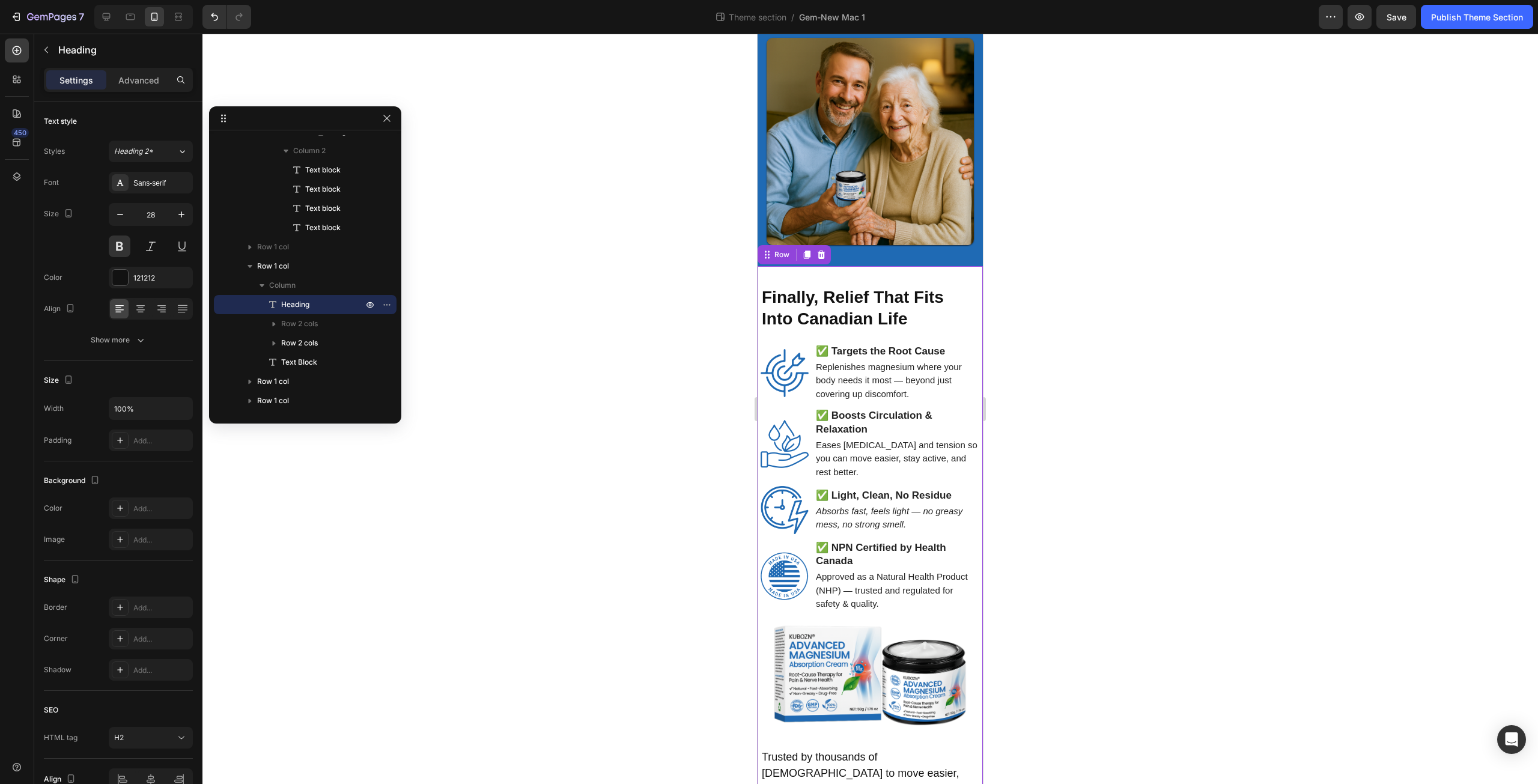
click at [934, 266] on div "Finally, Relief That Fits Into Canadian Life Heading Image Targets the Root Cau…" at bounding box center [870, 542] width 225 height 552
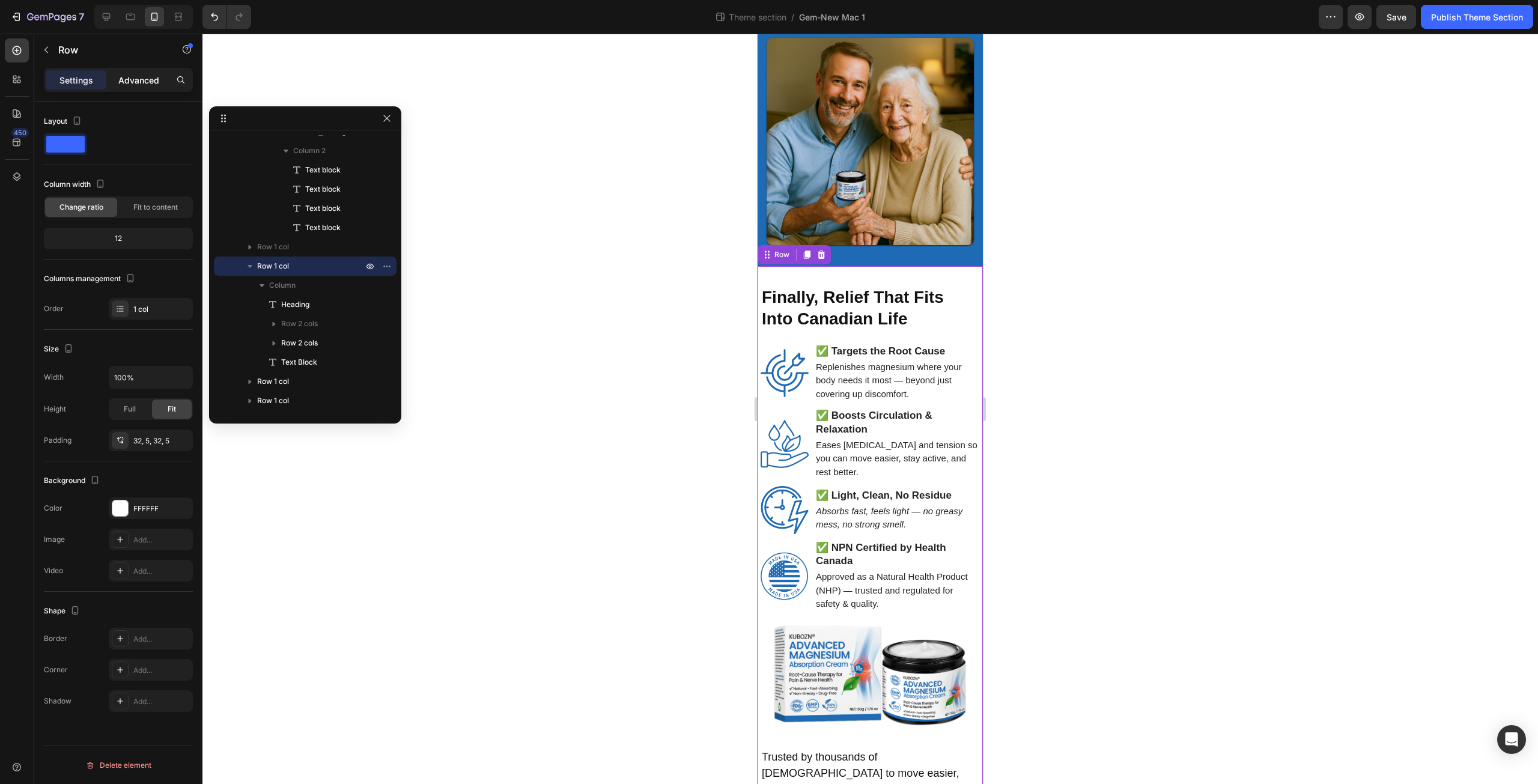
click at [135, 80] on p "Advanced" at bounding box center [139, 80] width 40 height 13
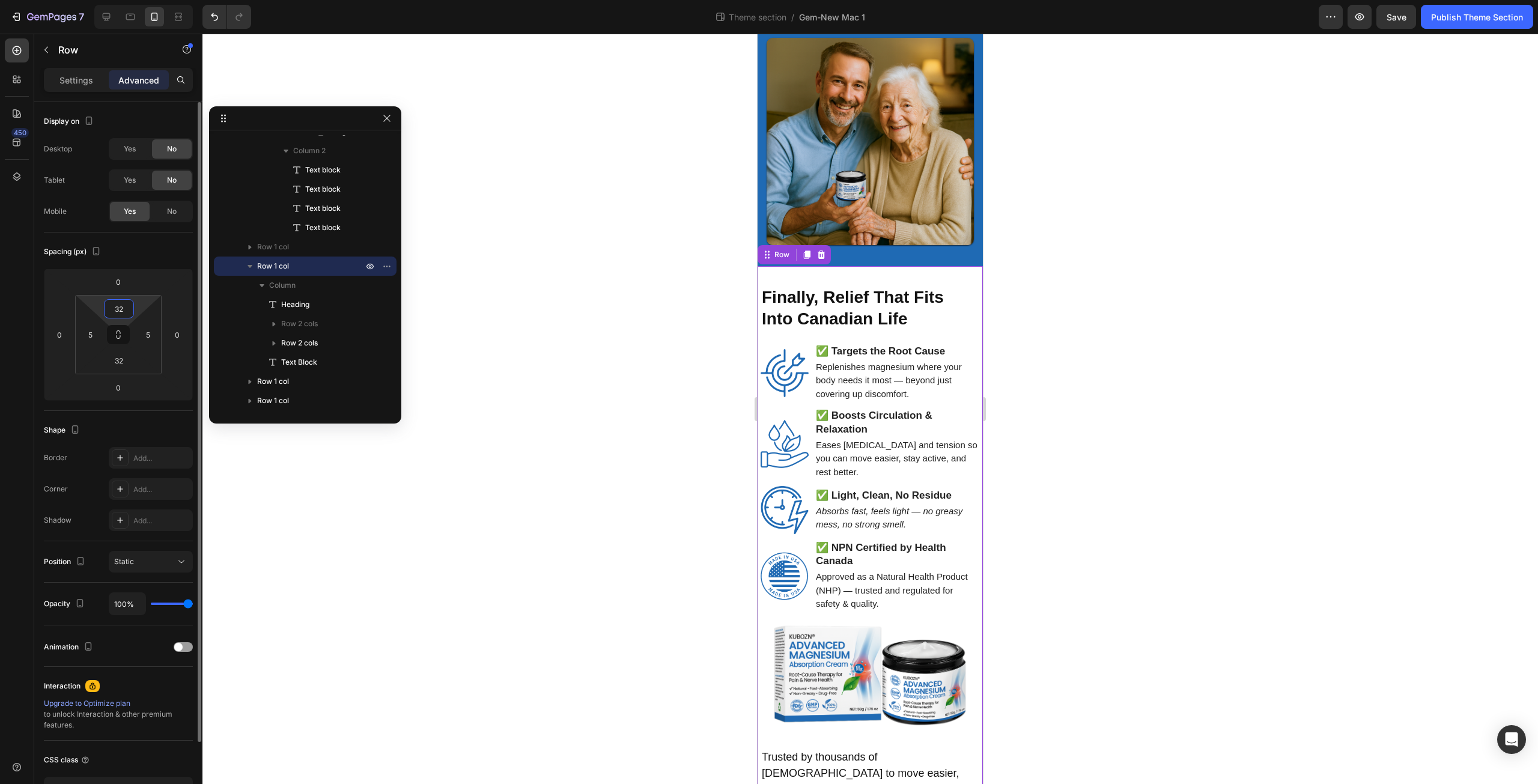
click at [123, 312] on input "32" at bounding box center [119, 308] width 24 height 18
type input "35"
click at [122, 357] on input "32" at bounding box center [119, 361] width 24 height 18
type input "35"
click at [99, 331] on div "5" at bounding box center [90, 334] width 24 height 19
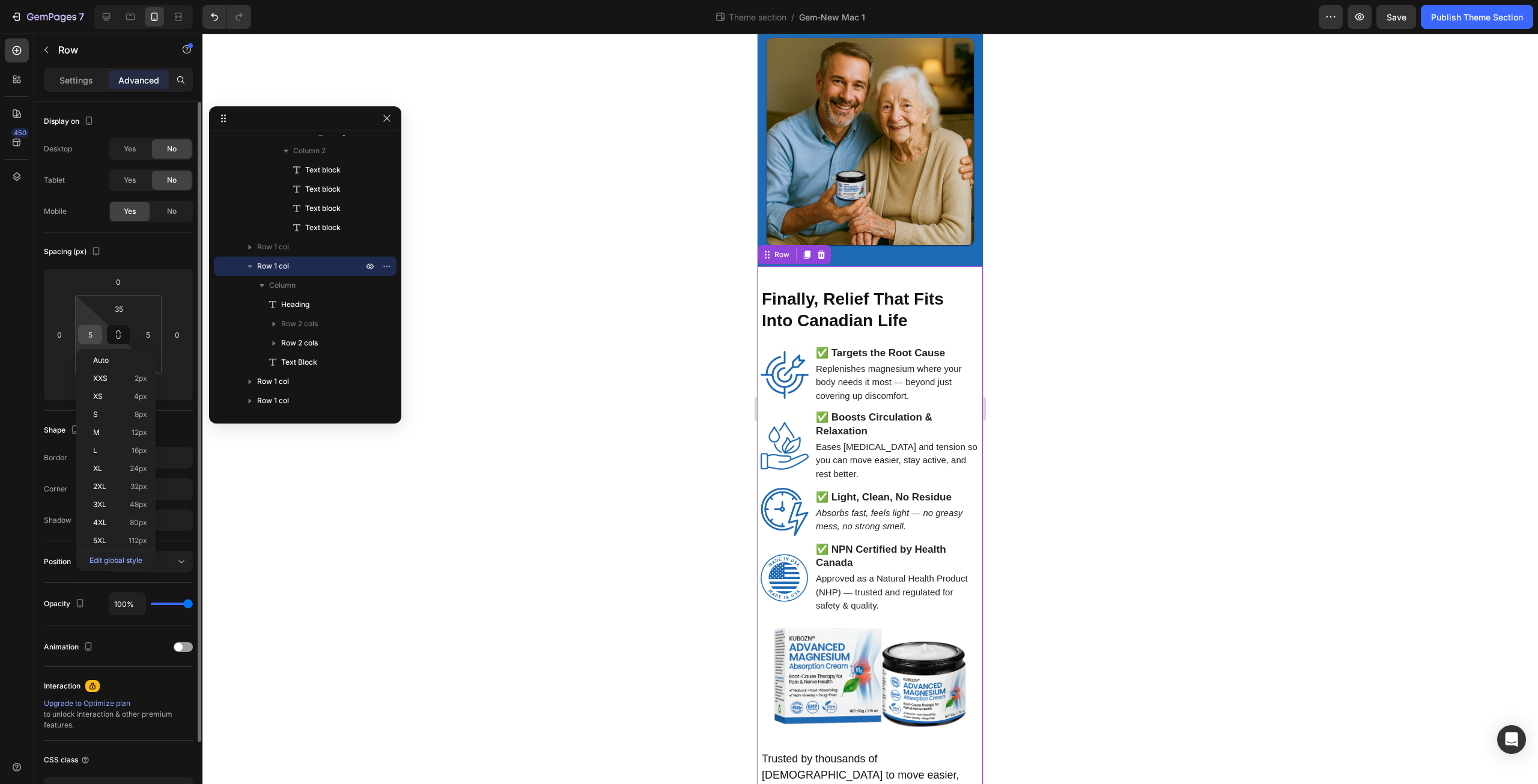
click at [95, 331] on input "5" at bounding box center [90, 334] width 18 height 18
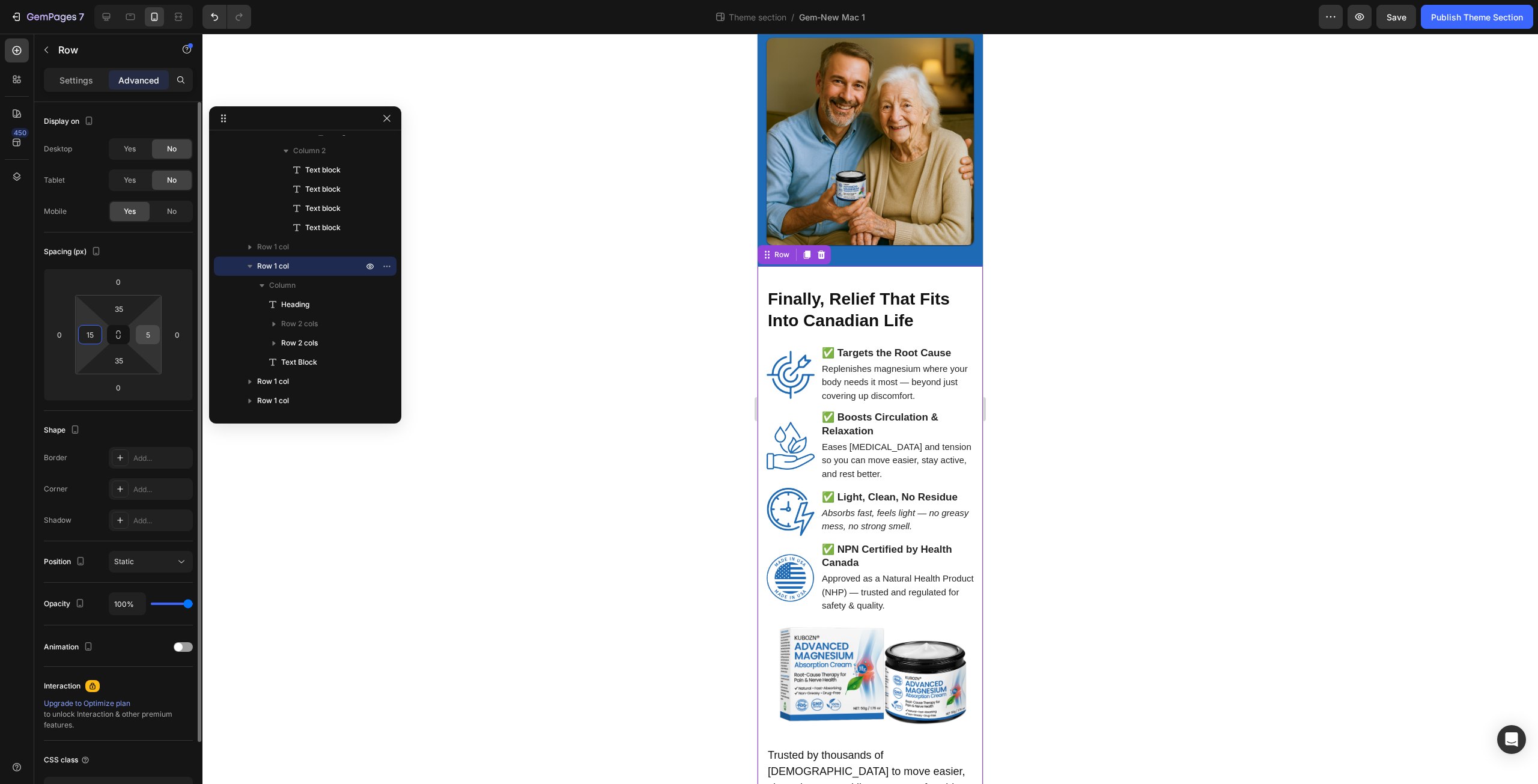
type input "15"
click at [150, 334] on input "5" at bounding box center [148, 334] width 18 height 18
type input "15"
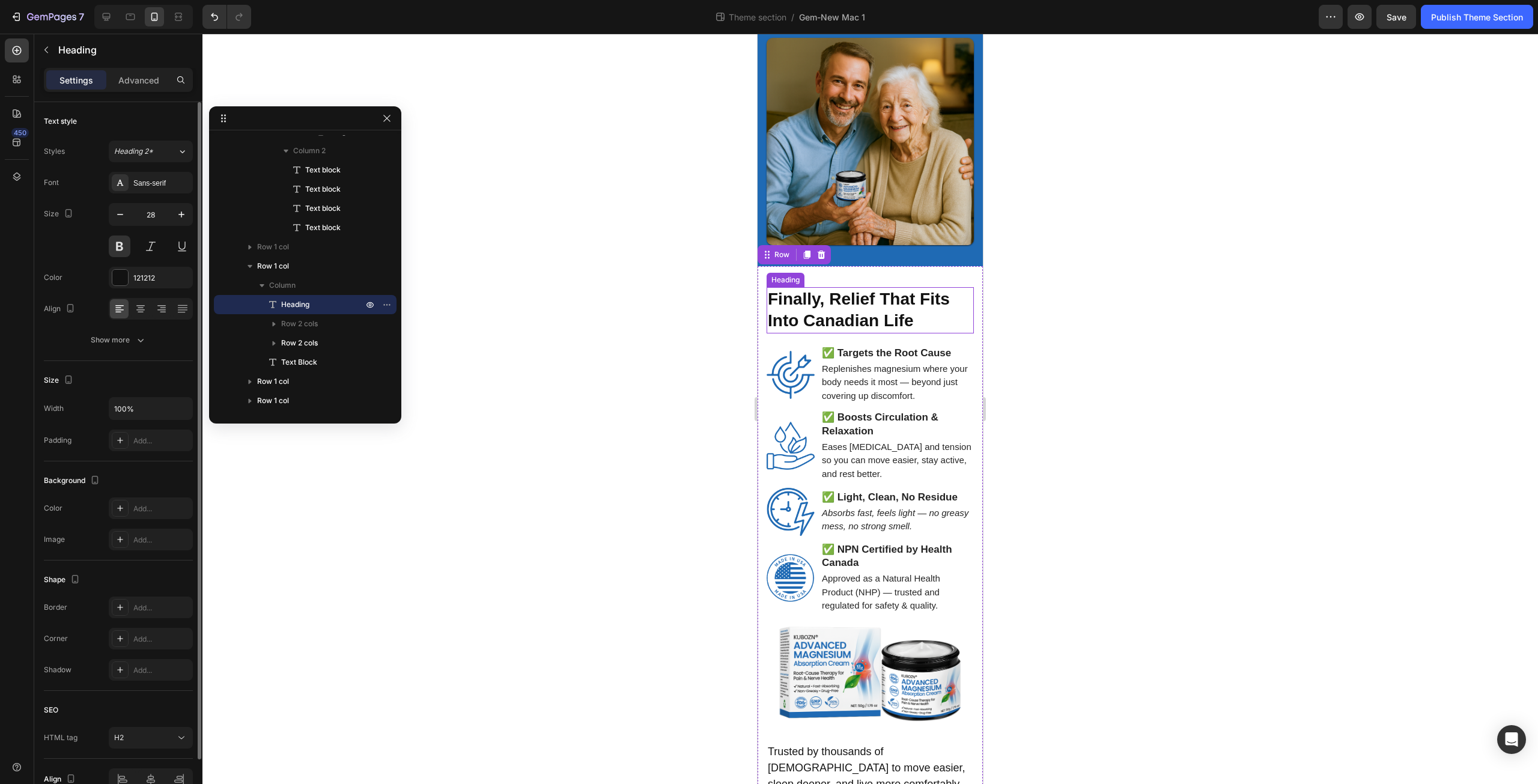
click at [785, 290] on strong "Finally, Relief That Fits Into Canadian Life" at bounding box center [859, 309] width 182 height 40
click at [180, 207] on button "button" at bounding box center [182, 214] width 22 height 22
type input "30"
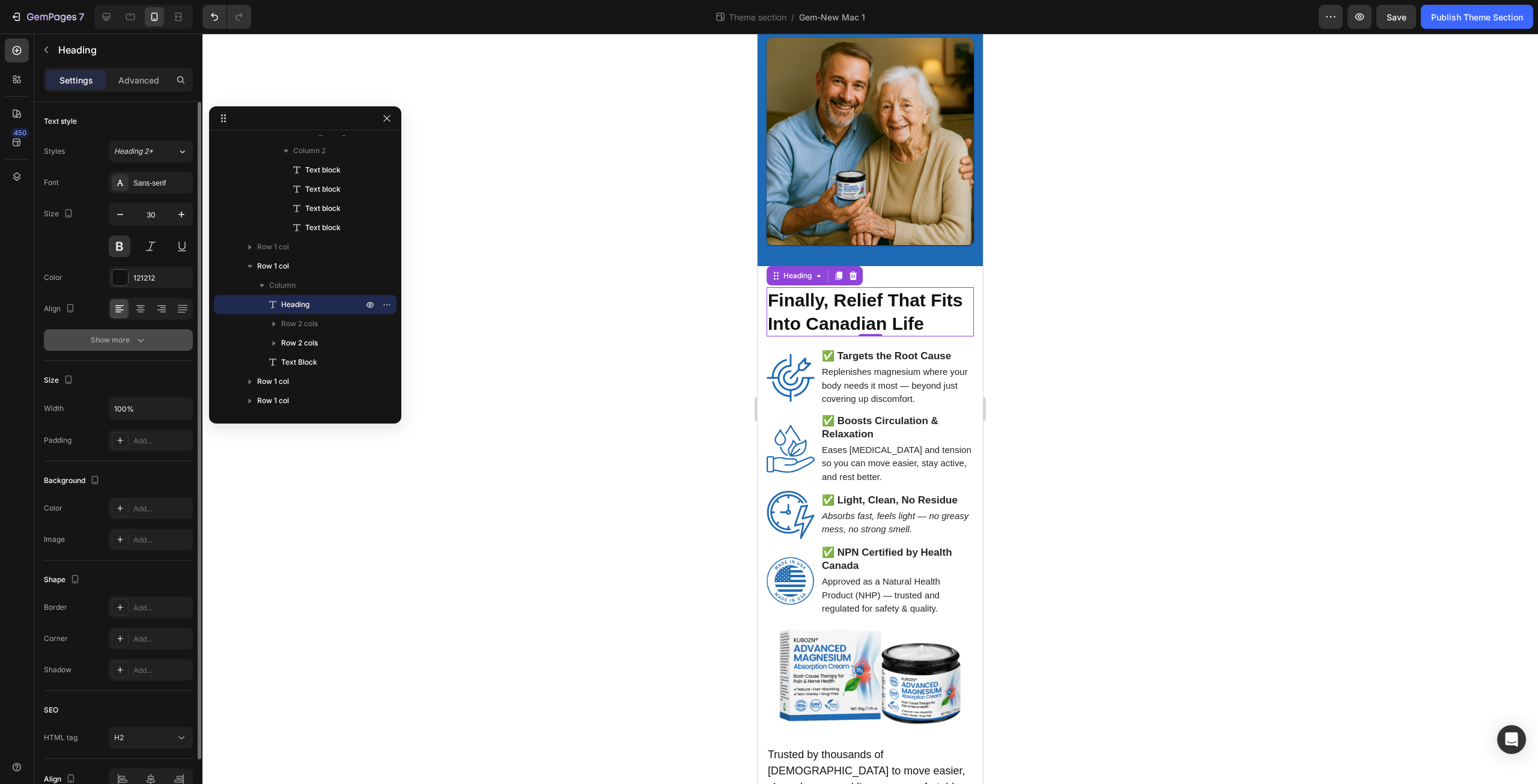
click at [139, 338] on icon "button" at bounding box center [140, 339] width 12 height 12
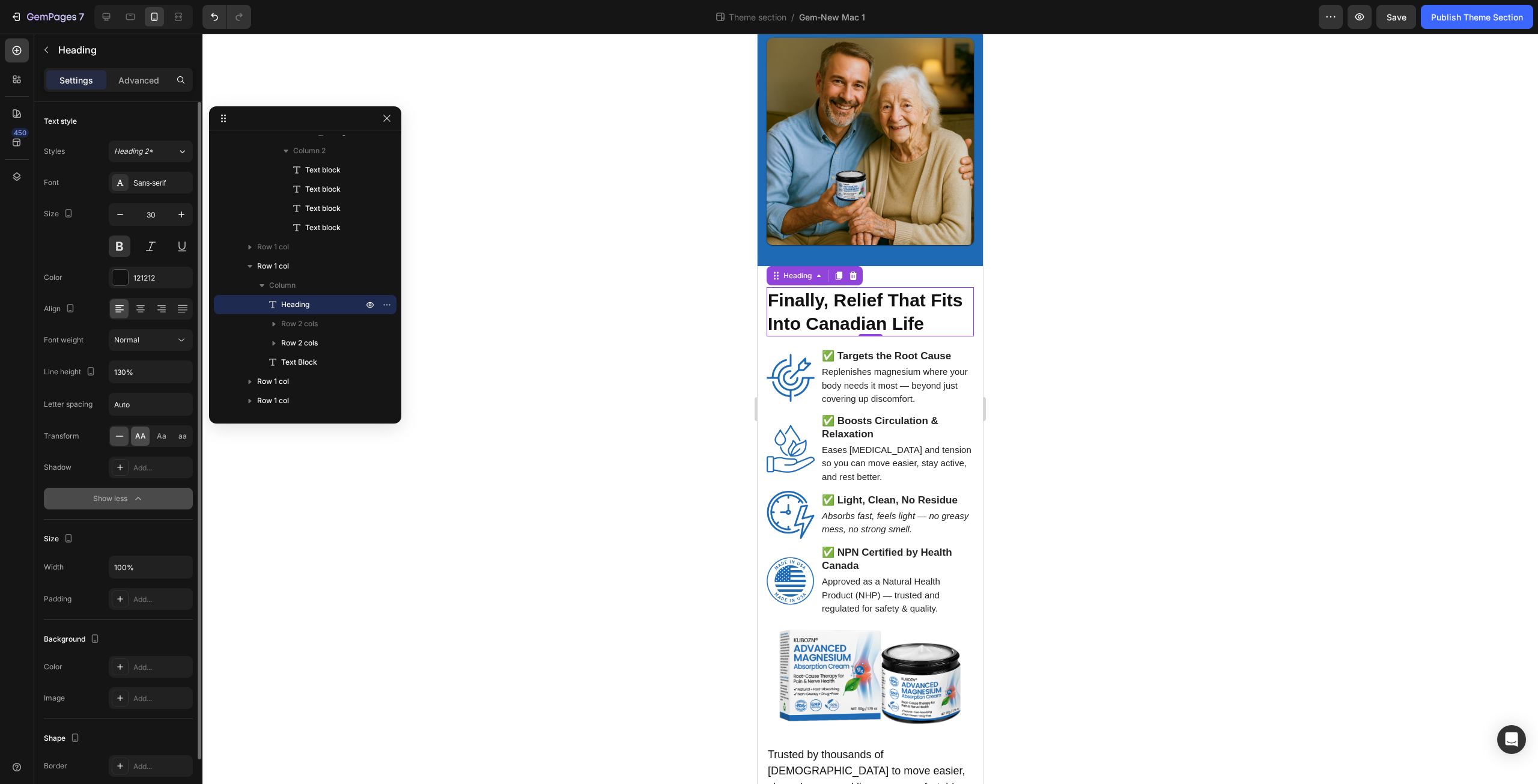
click at [135, 437] on span "AA" at bounding box center [140, 436] width 11 height 11
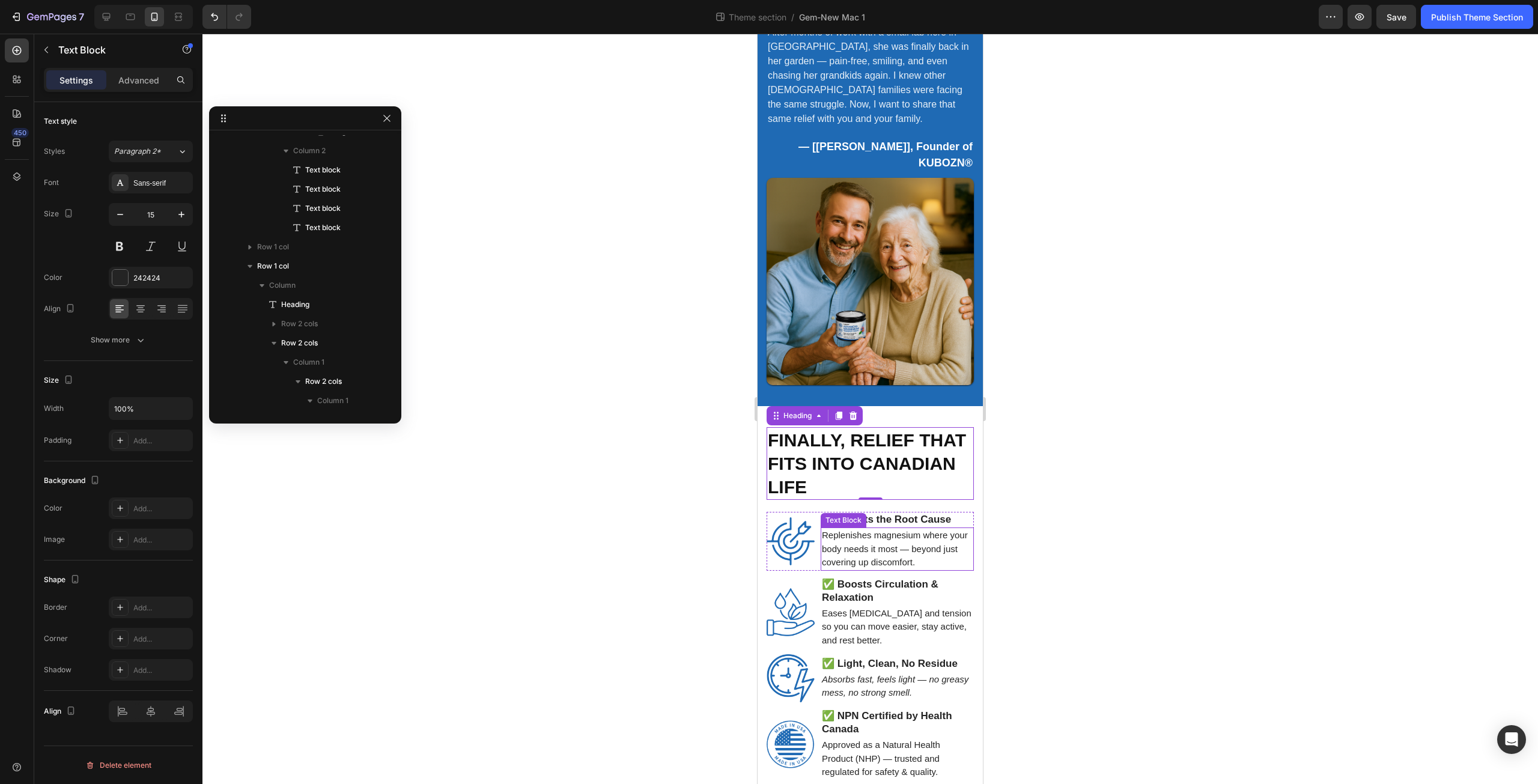
scroll to position [1163, 0]
click at [854, 529] on p "Replenishes magnesium where your body needs it most — beyond just covering up d…" at bounding box center [898, 548] width 151 height 40
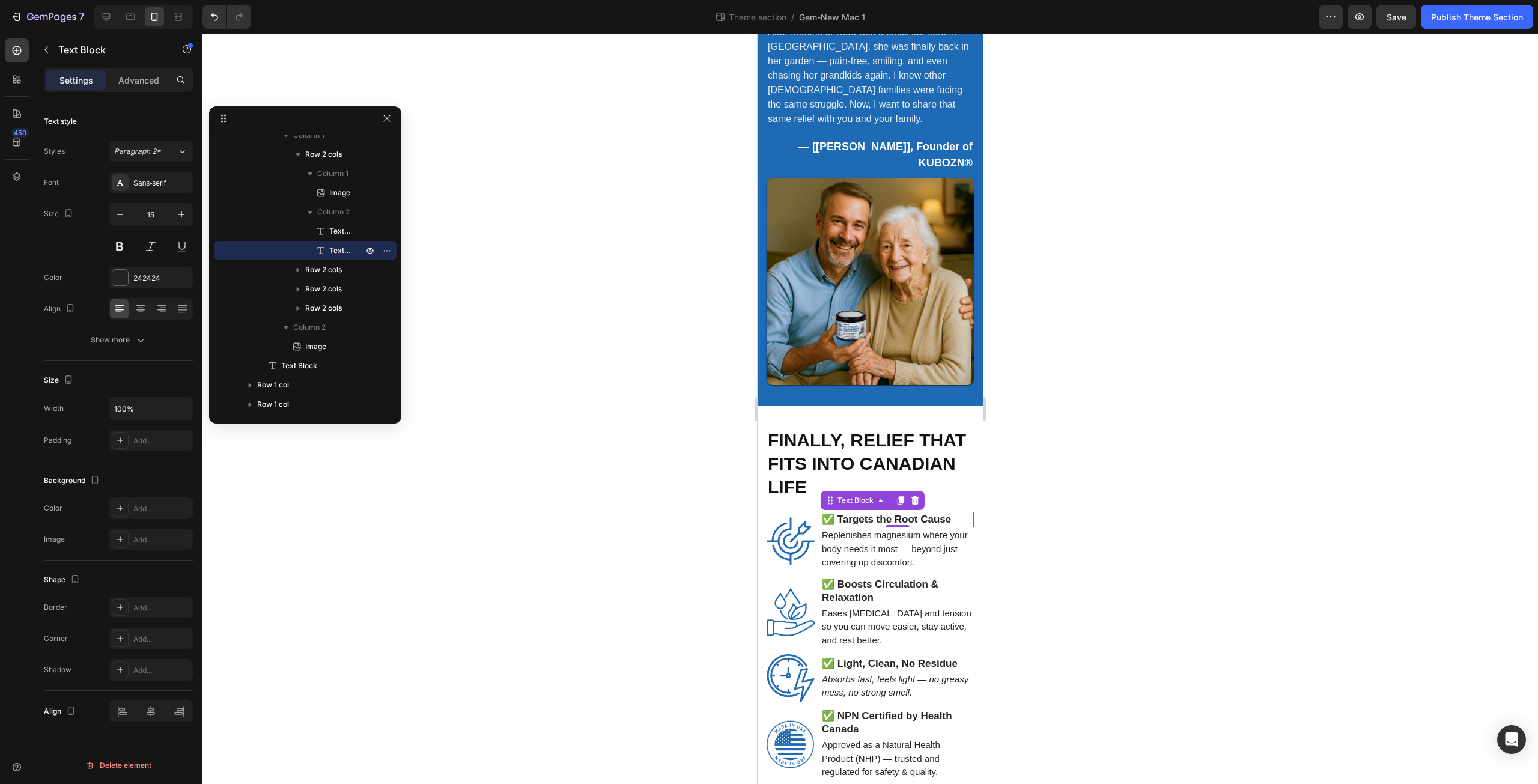
click at [951, 513] on strong "✅ Targets the Root Cause" at bounding box center [887, 519] width 130 height 12
click at [180, 214] on icon "button" at bounding box center [181, 214] width 12 height 12
type input "18"
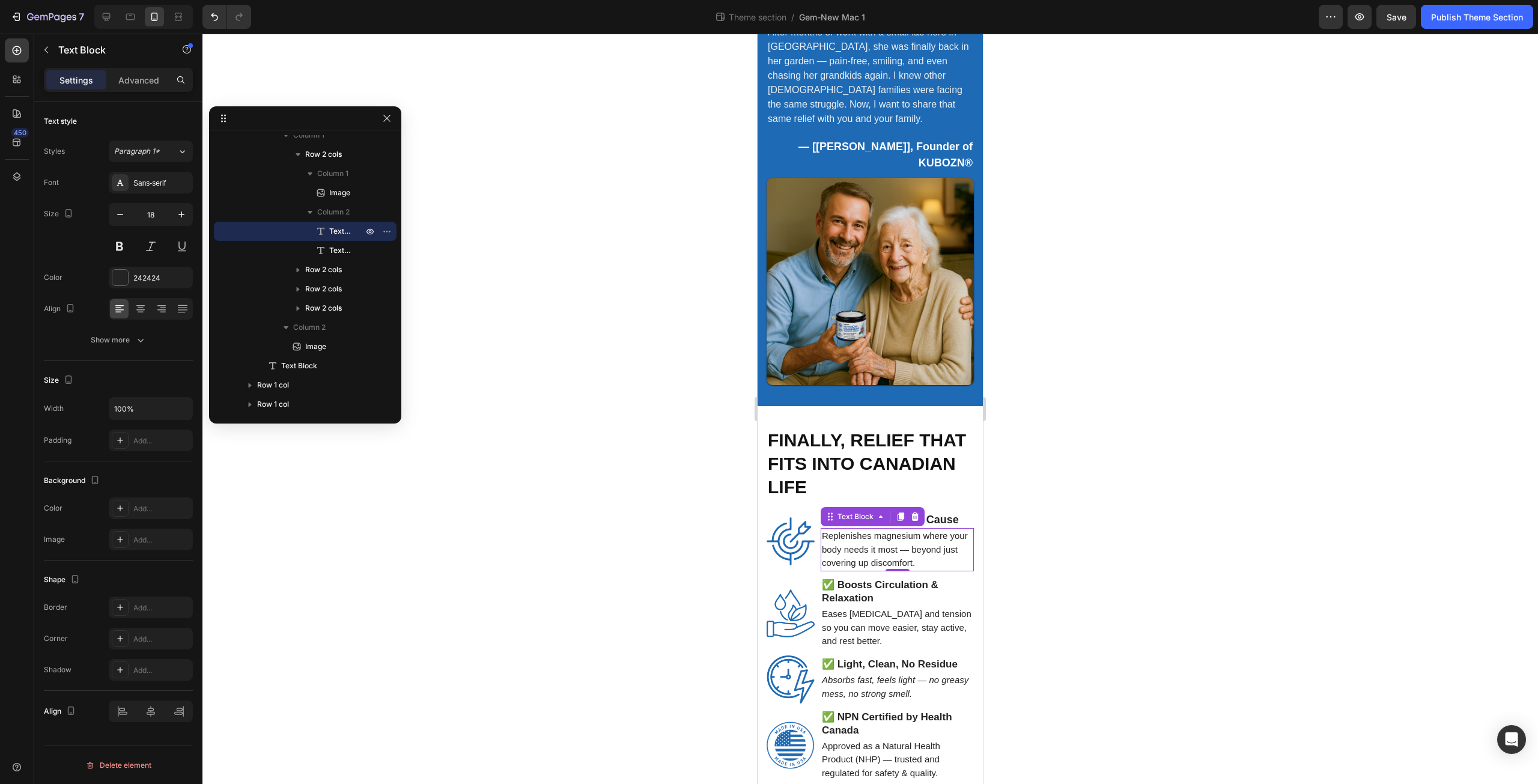
click at [829, 529] on p "Replenishes magnesium where your body needs it most — beyond just covering up d…" at bounding box center [898, 548] width 151 height 40
click at [121, 339] on div "Show more" at bounding box center [119, 339] width 56 height 12
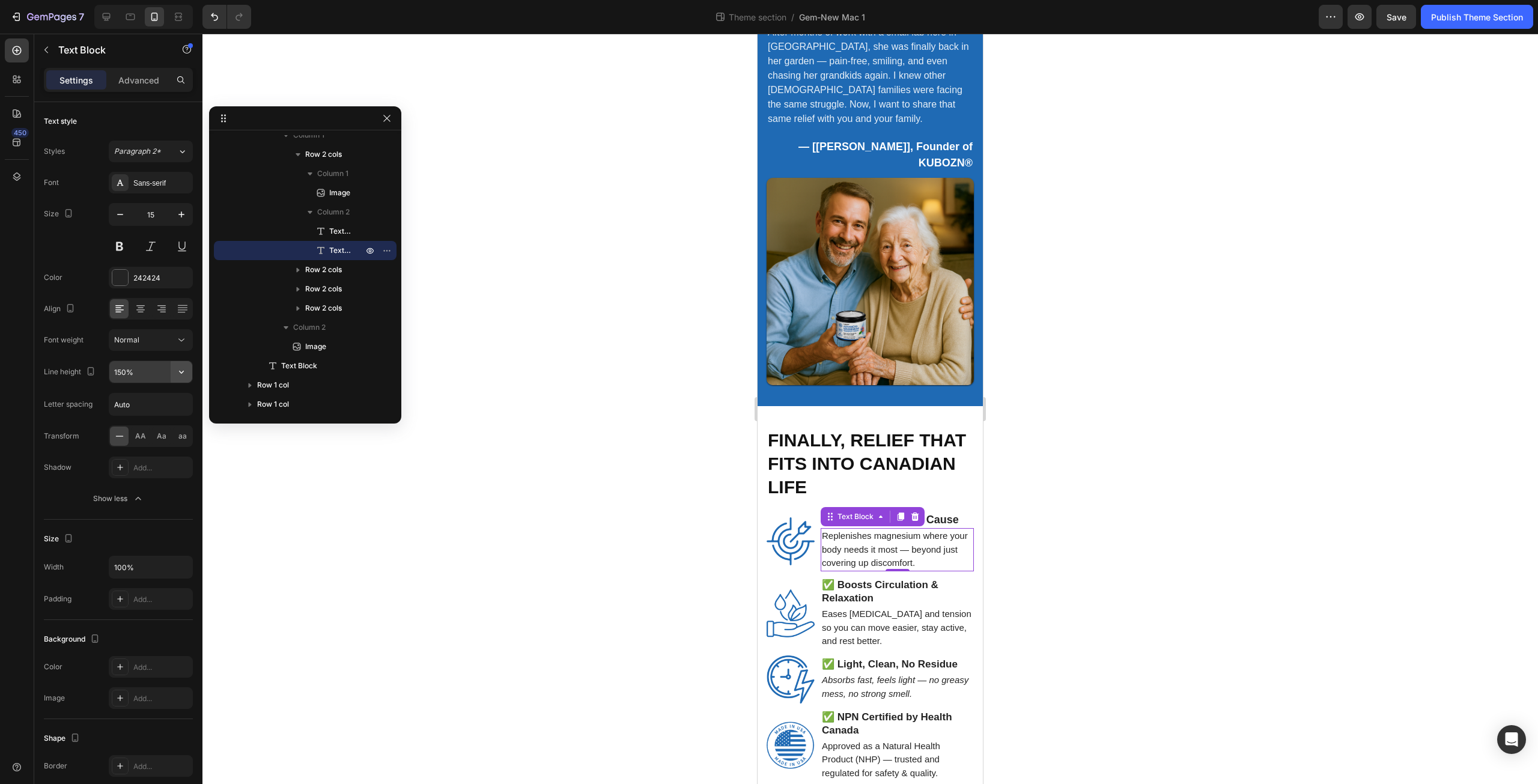
click at [179, 373] on icon "button" at bounding box center [181, 371] width 12 height 12
click at [156, 439] on div "130%" at bounding box center [139, 448] width 99 height 22
type input "130%"
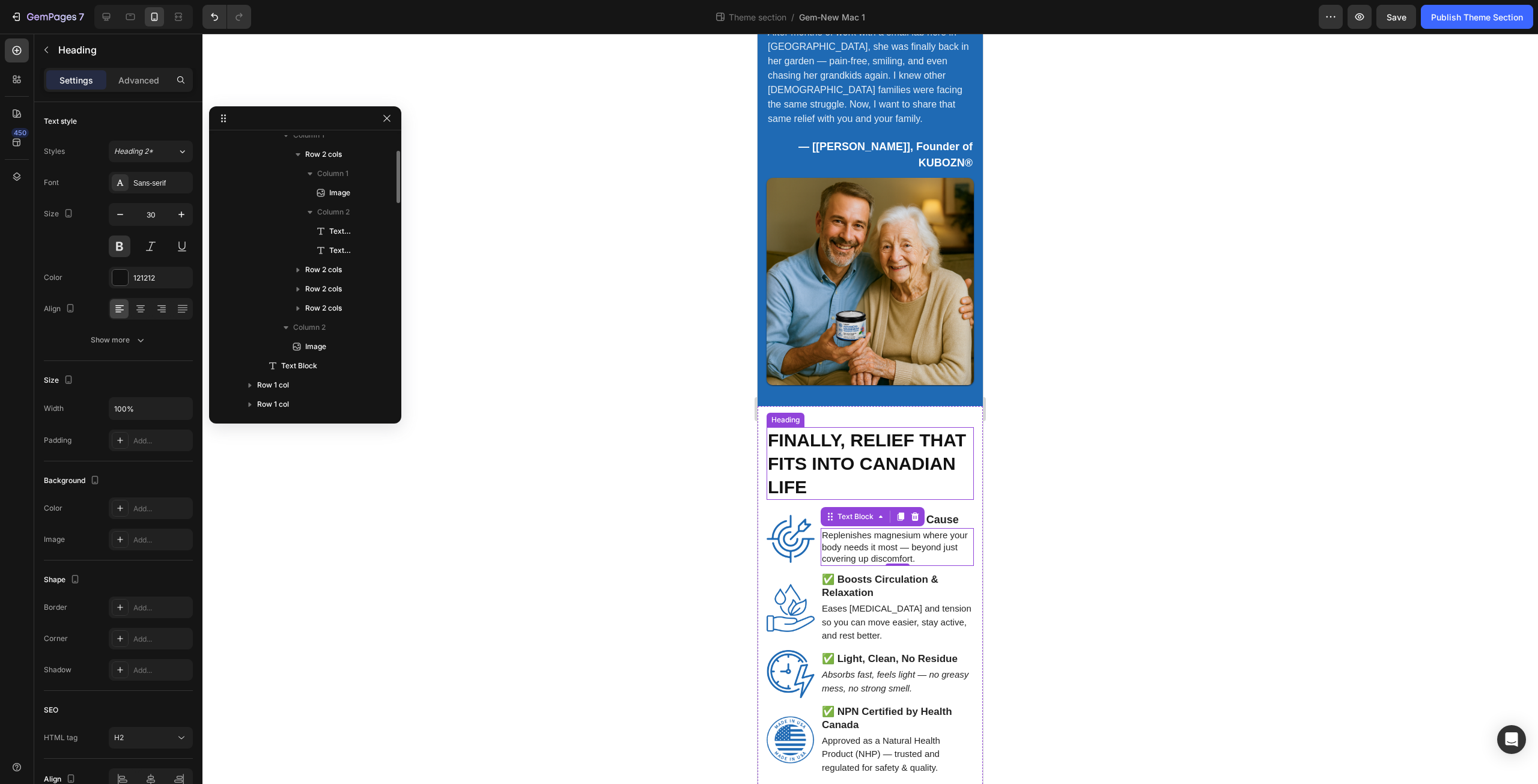
click at [895, 427] on h2 "Finally, Relief That Fits Into Canadian Life" at bounding box center [870, 463] width 207 height 73
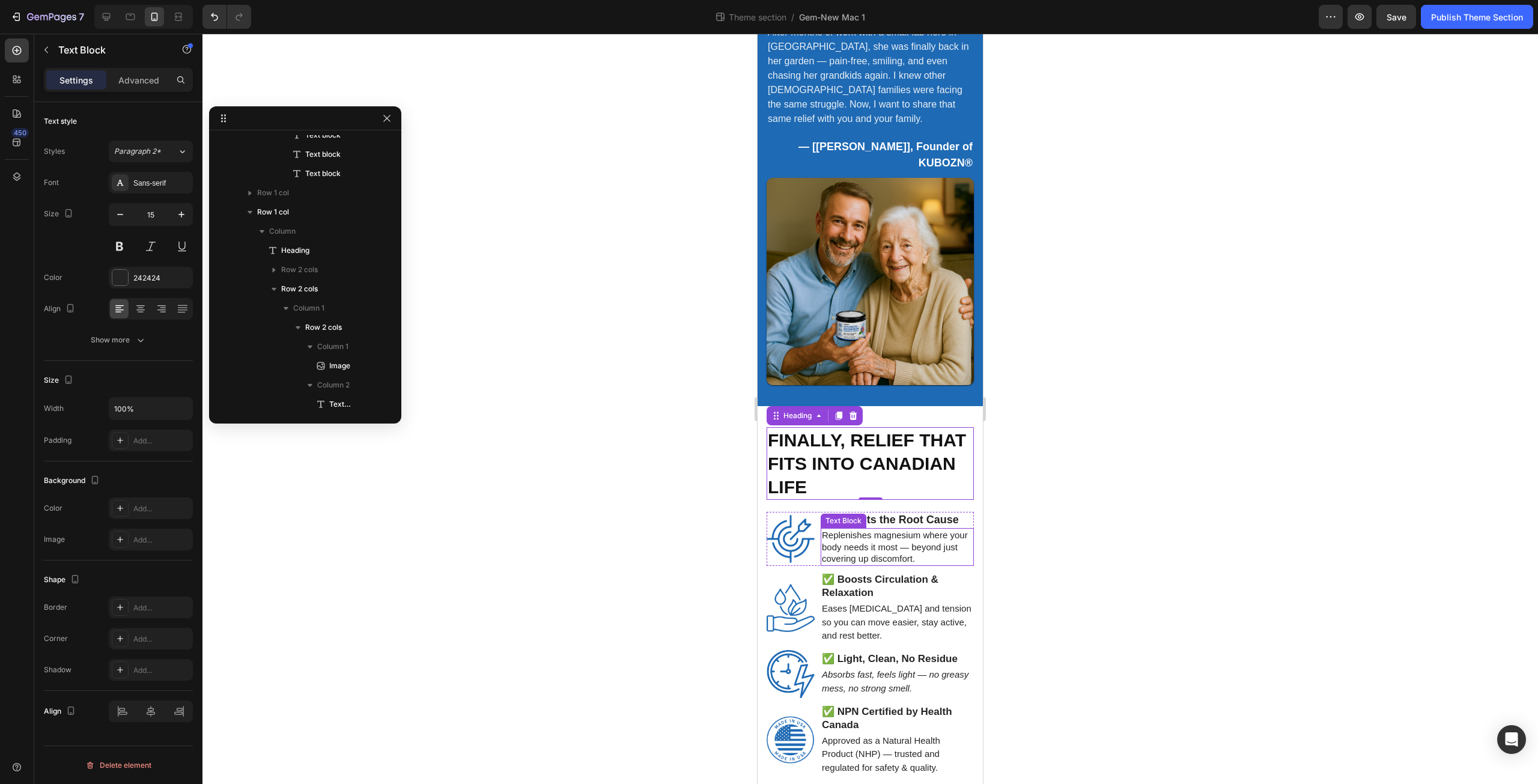
click at [861, 529] on p "Replenishes magnesium where your body needs it most — beyond just covering up d…" at bounding box center [898, 546] width 151 height 35
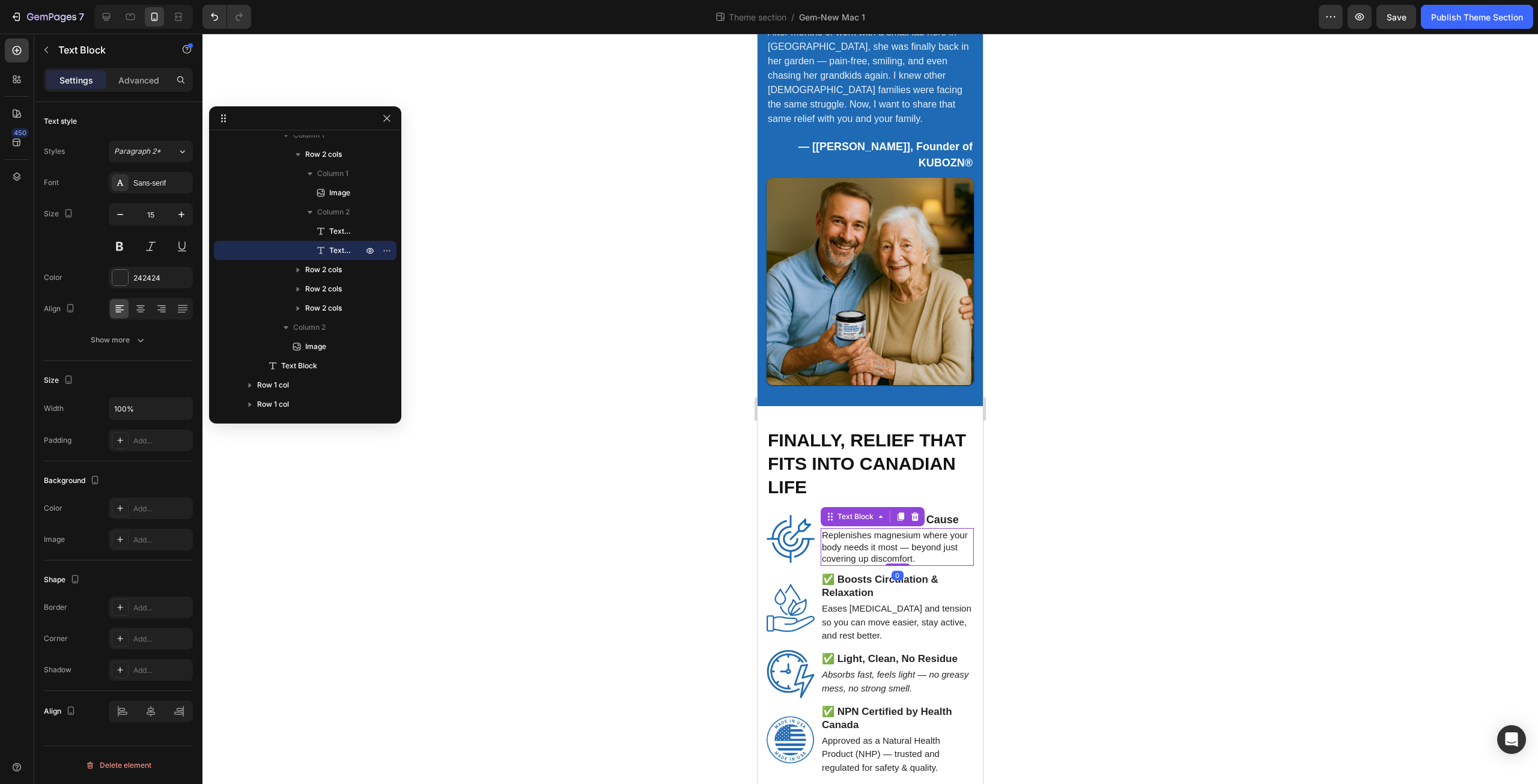
click at [833, 529] on p "Replenishes magnesium where your body needs it most — beyond just covering up d…" at bounding box center [898, 546] width 151 height 35
drag, startPoint x: 825, startPoint y: 459, endPoint x: 861, endPoint y: 484, distance: 43.8
click at [861, 529] on p "Replenishes magnesium where your body needs it most — beyond just covering up d…" at bounding box center [898, 546] width 151 height 35
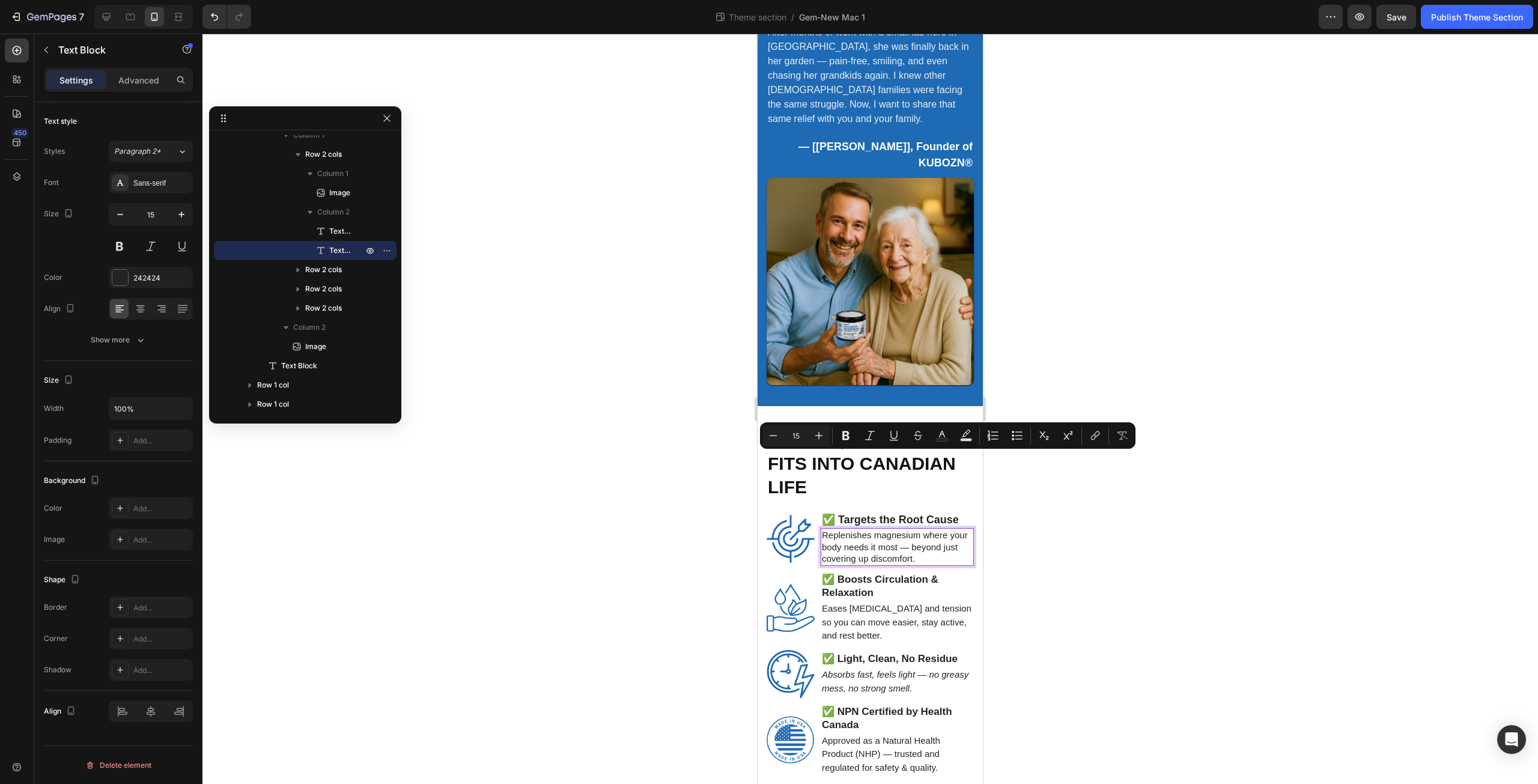
click at [867, 529] on p "Replenishes magnesium where your body needs it most — beyond just covering up d…" at bounding box center [898, 546] width 151 height 35
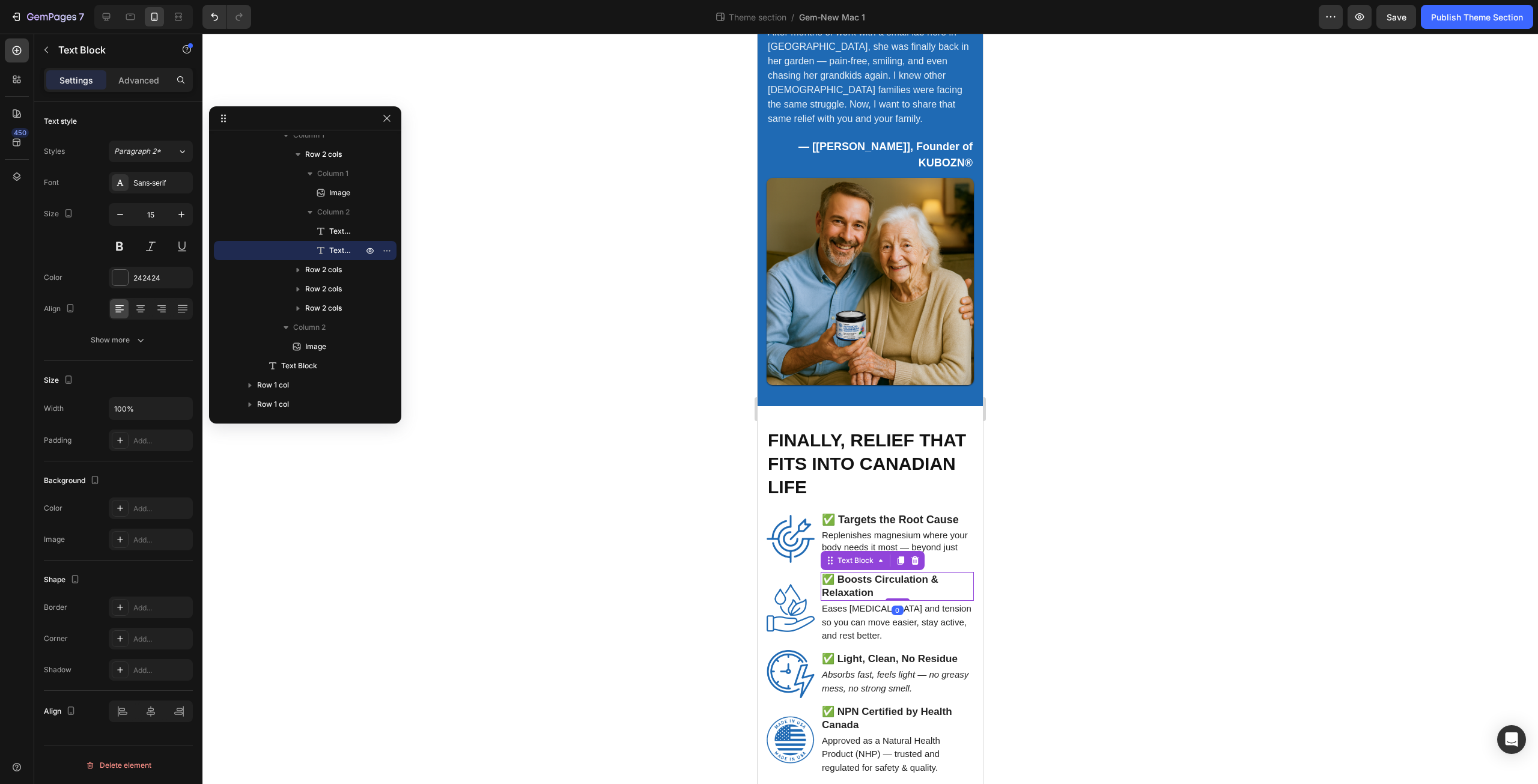
click at [844, 574] on strong "✅ Boosts Circulation & Relaxation" at bounding box center [881, 585] width 117 height 24
click at [181, 214] on icon "button" at bounding box center [181, 214] width 6 height 6
type input "18"
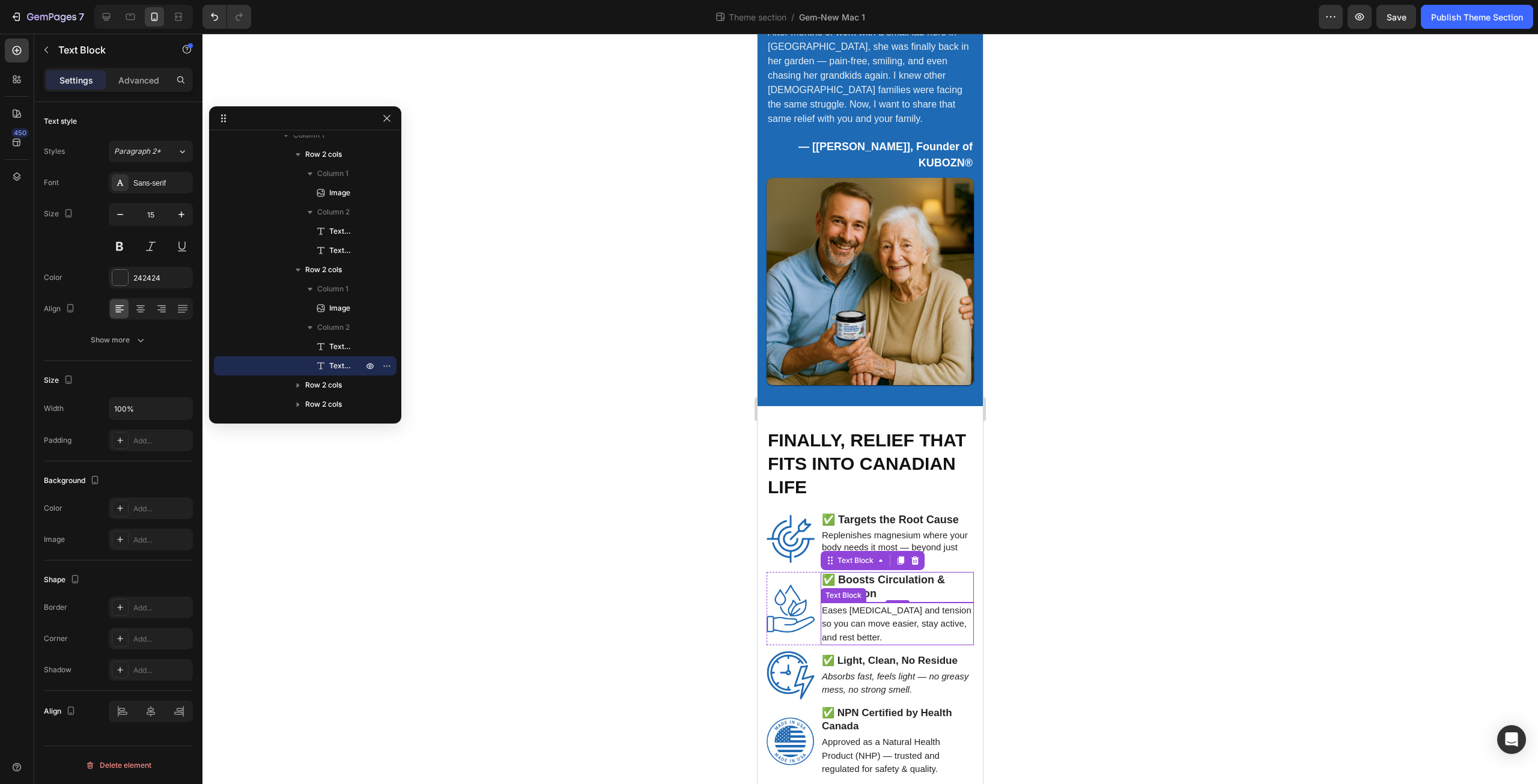
click at [872, 603] on p "Eases stiffness and tension so you can move easier, stay active, and rest bette…" at bounding box center [898, 623] width 151 height 40
click at [131, 334] on button "Show more" at bounding box center [119, 340] width 149 height 22
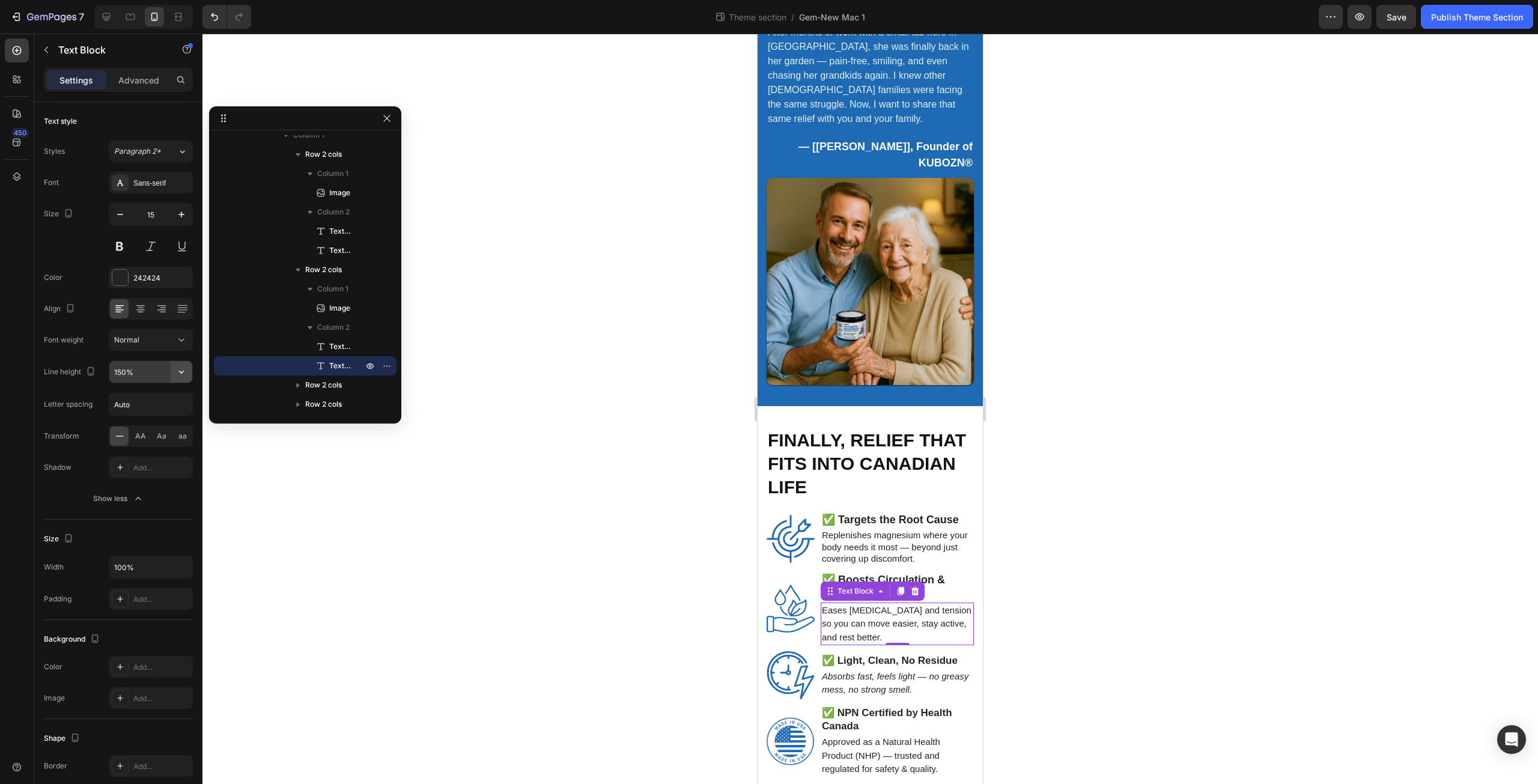
click at [176, 374] on icon "button" at bounding box center [181, 371] width 12 height 12
click at [156, 449] on p "130%" at bounding box center [148, 448] width 68 height 11
type input "130%"
click at [897, 645] on div "0" at bounding box center [897, 649] width 12 height 10
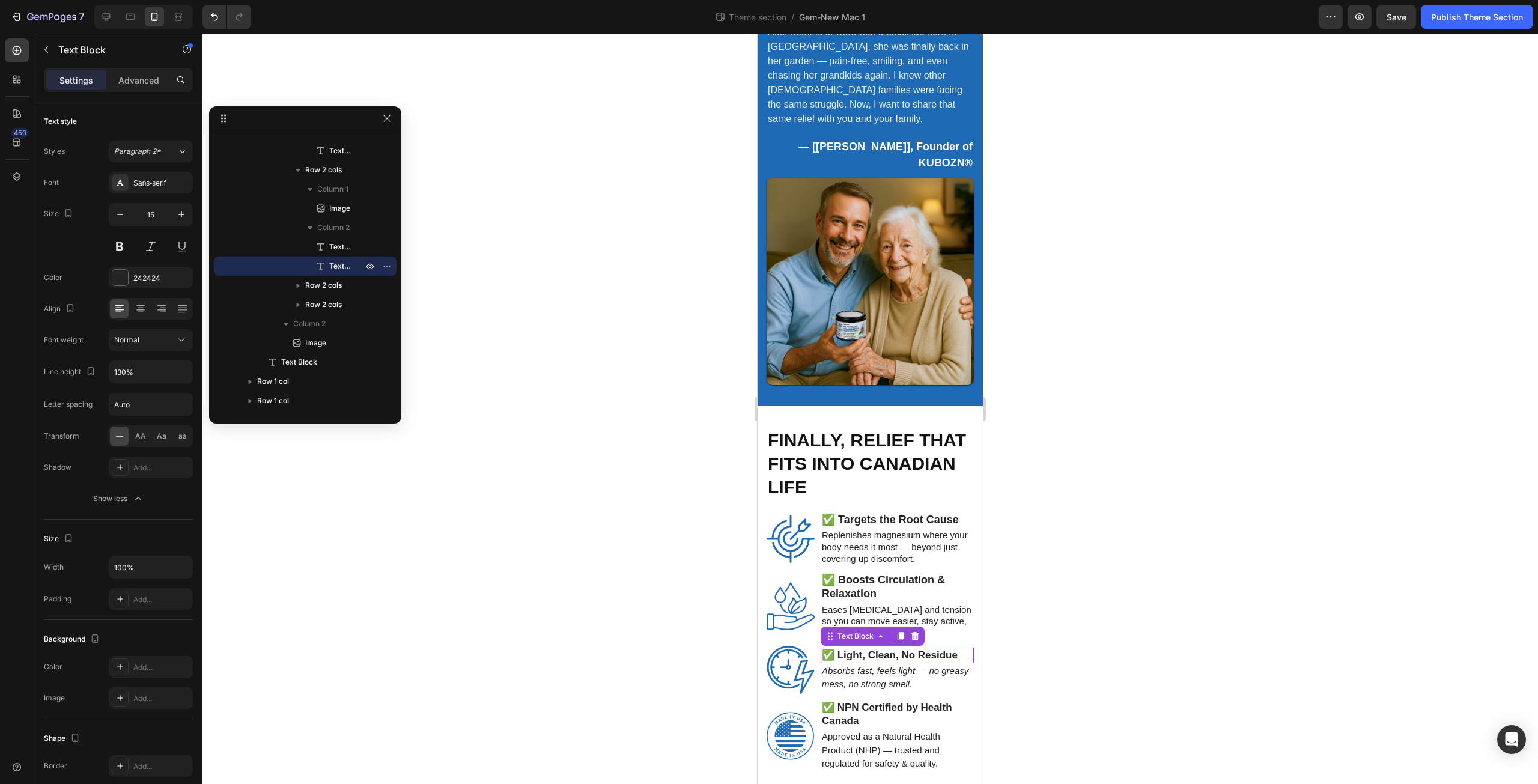
click at [899, 649] on strong "✅ Light, Clean, No Residue" at bounding box center [890, 655] width 136 height 12
click at [179, 212] on icon "button" at bounding box center [181, 214] width 12 height 12
type input "18"
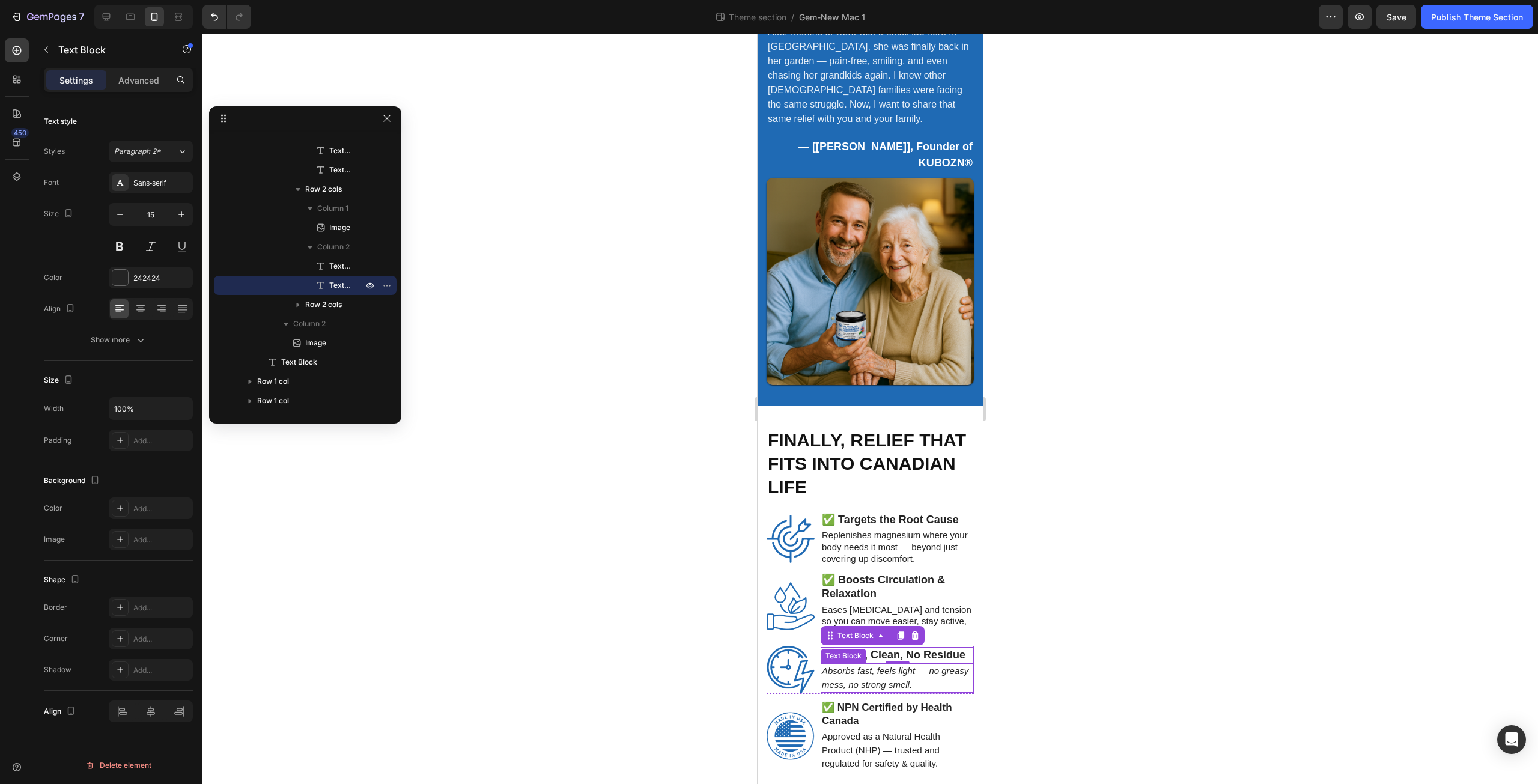
click at [908, 665] on icon "Absorbs fast, feels light — no greasy mess, no strong smell." at bounding box center [895, 677] width 147 height 24
click at [144, 337] on icon "button" at bounding box center [140, 339] width 12 height 12
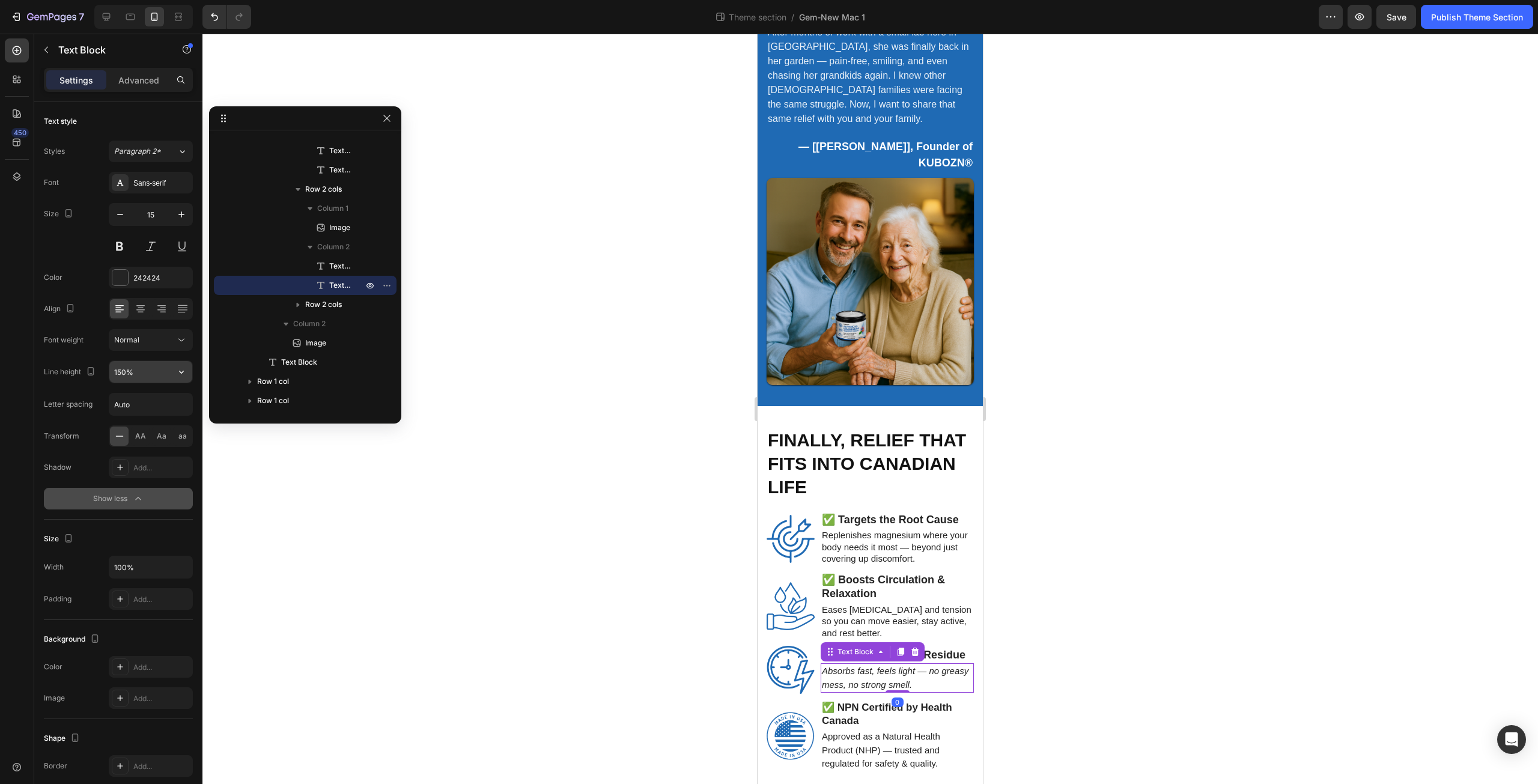
click at [179, 369] on icon "button" at bounding box center [181, 371] width 12 height 12
click at [160, 444] on p "130%" at bounding box center [148, 448] width 68 height 11
type input "130%"
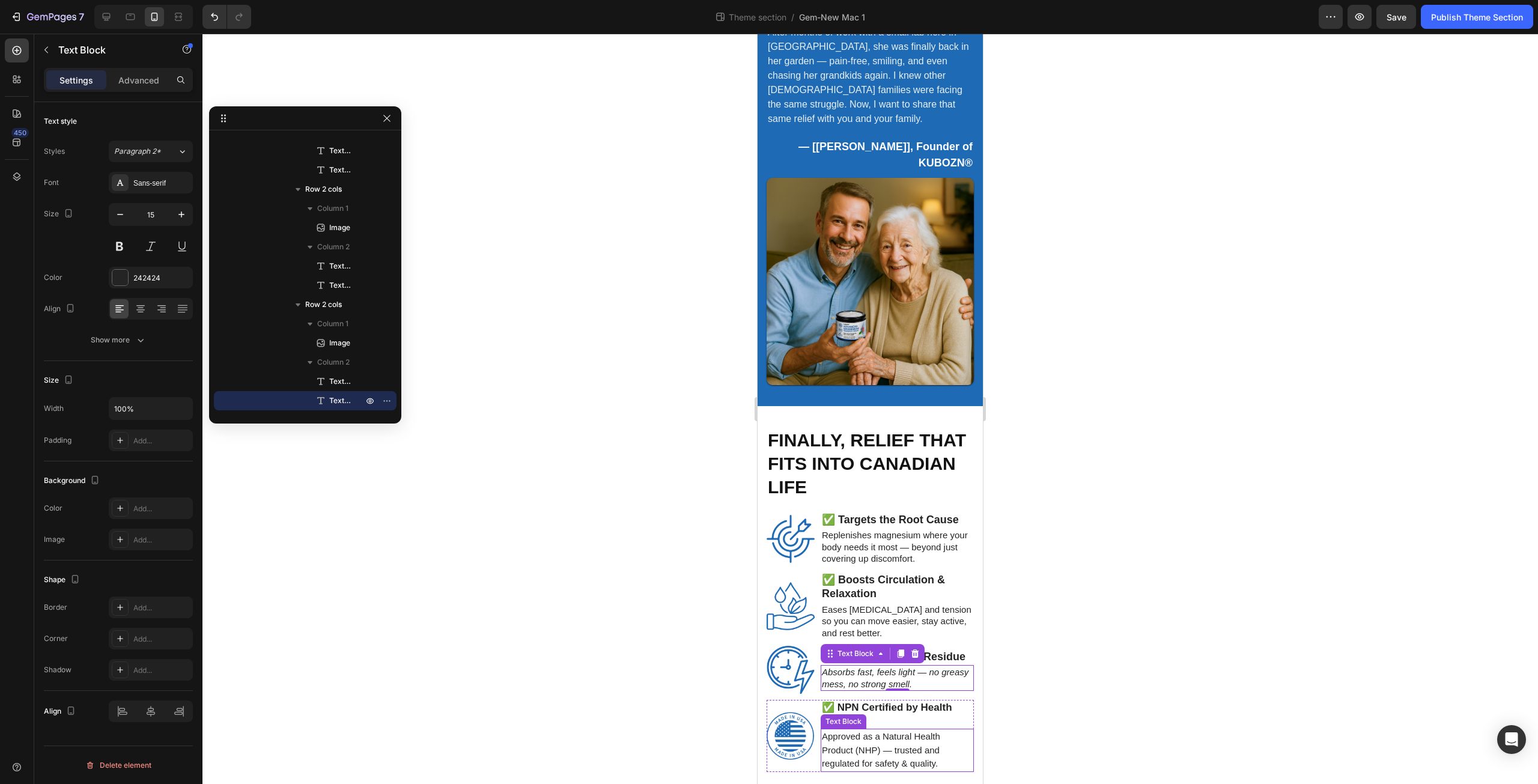
click at [881, 730] on p "Approved as a Natural Health Product (NHP) — trusted and regulated for safety &…" at bounding box center [898, 750] width 151 height 40
click at [139, 342] on icon "button" at bounding box center [140, 339] width 12 height 12
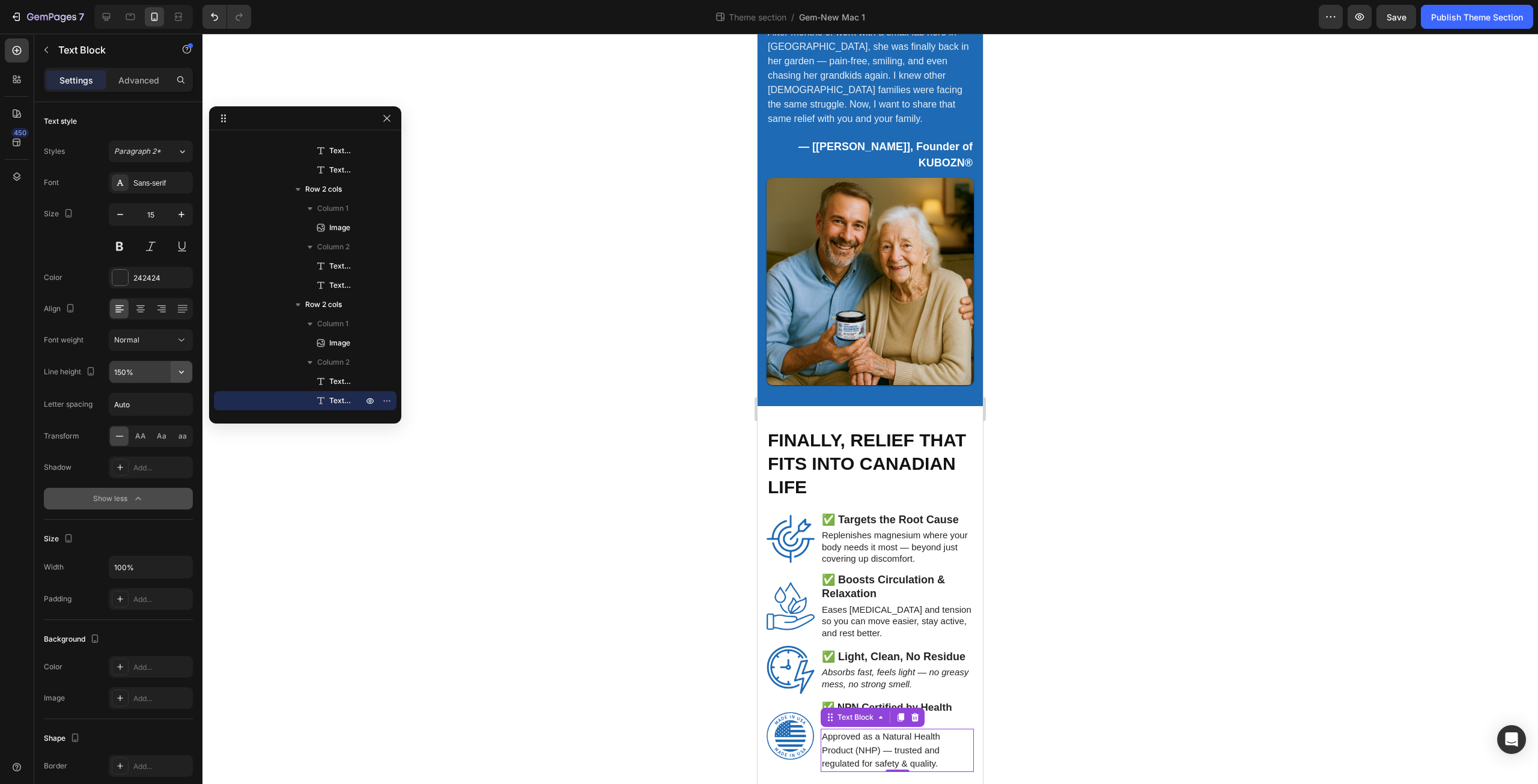
click at [176, 370] on icon "button" at bounding box center [181, 371] width 12 height 12
click at [159, 451] on p "130%" at bounding box center [148, 448] width 68 height 11
type input "130%"
click at [940, 701] on strong "✅ NPN Certified by Health Canada" at bounding box center [887, 713] width 130 height 24
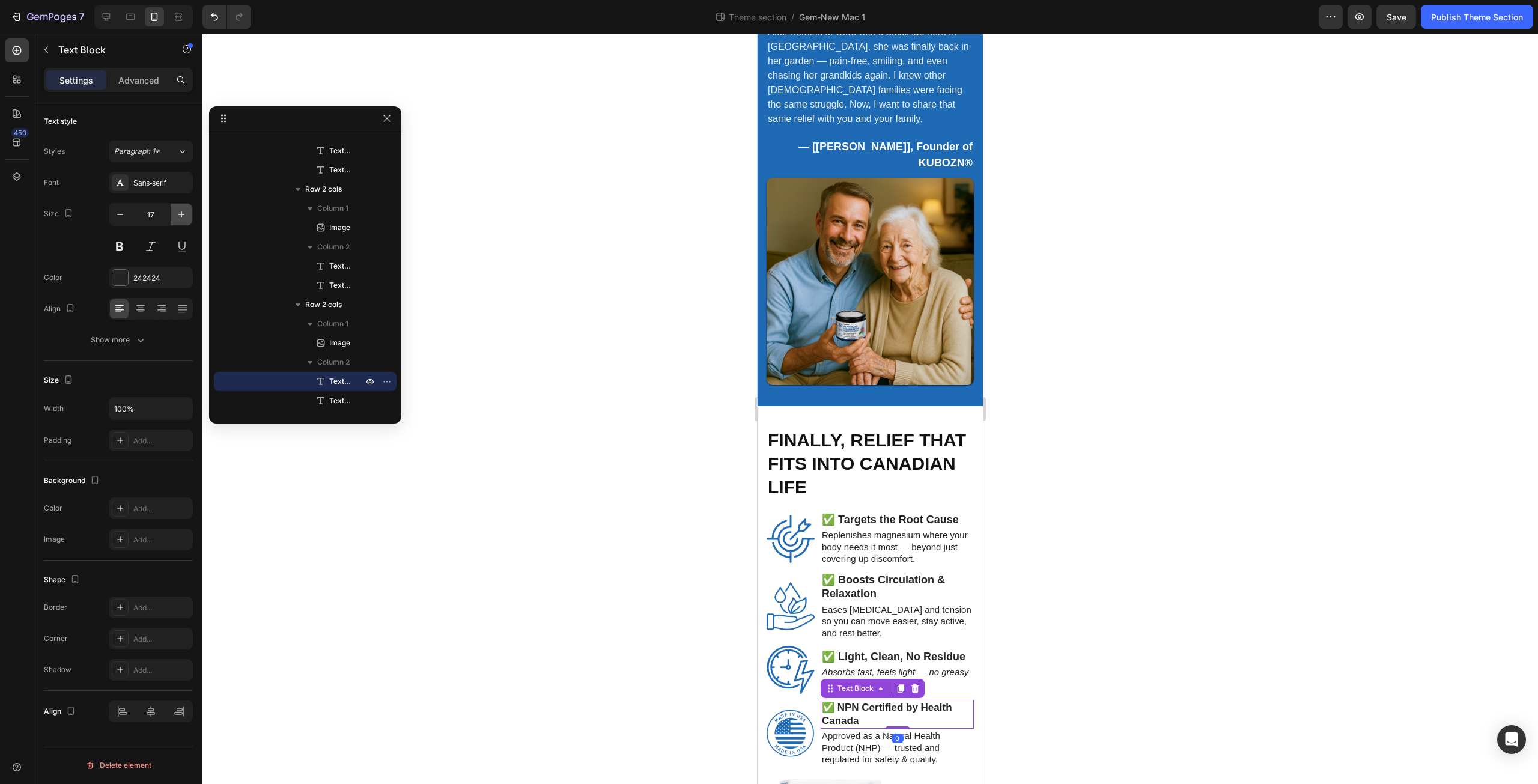
click at [180, 207] on button "button" at bounding box center [182, 214] width 22 height 22
type input "18"
click at [921, 650] on strong "✅ Light, Clean, No Residue" at bounding box center [894, 655] width 144 height 12
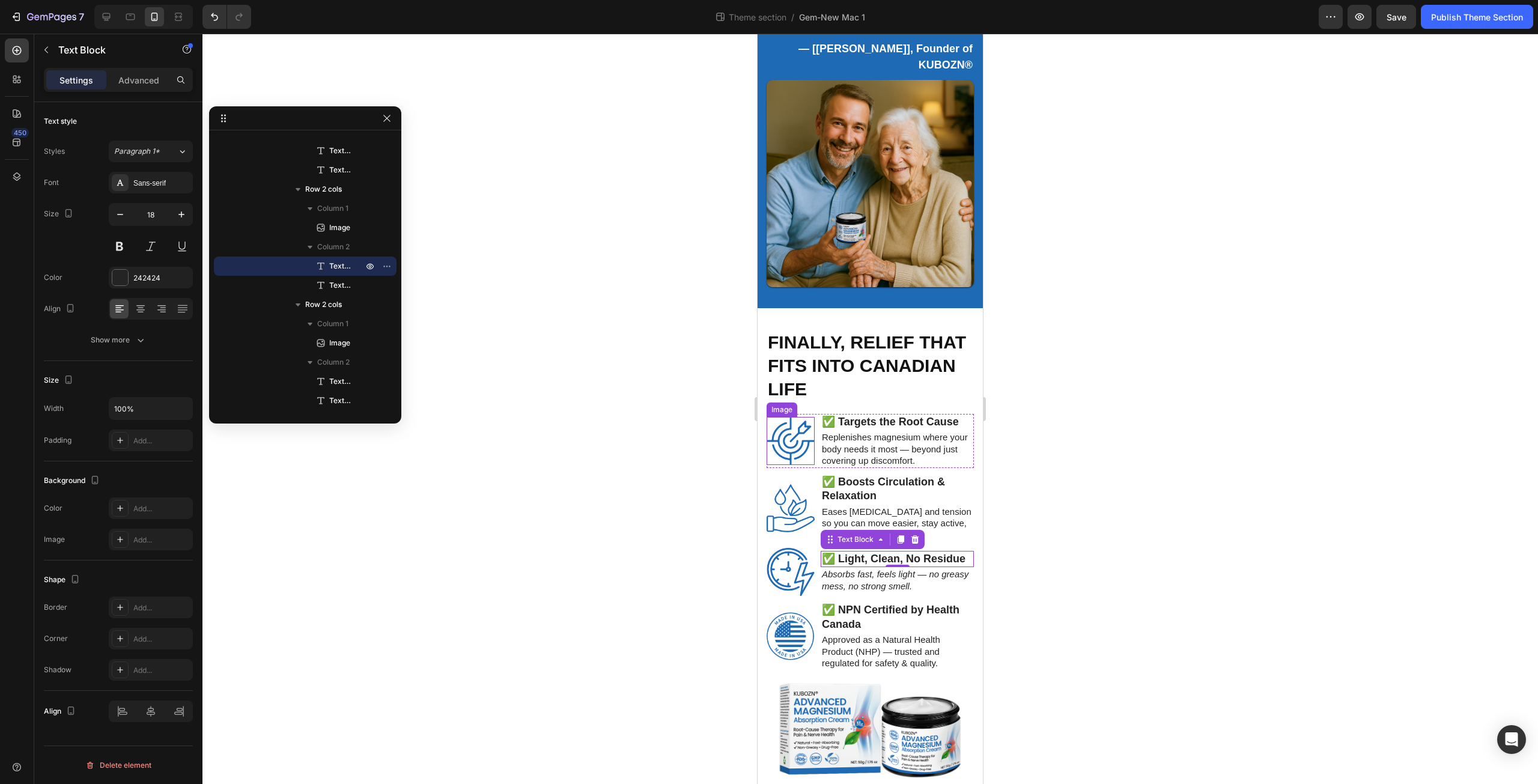
scroll to position [2213, 0]
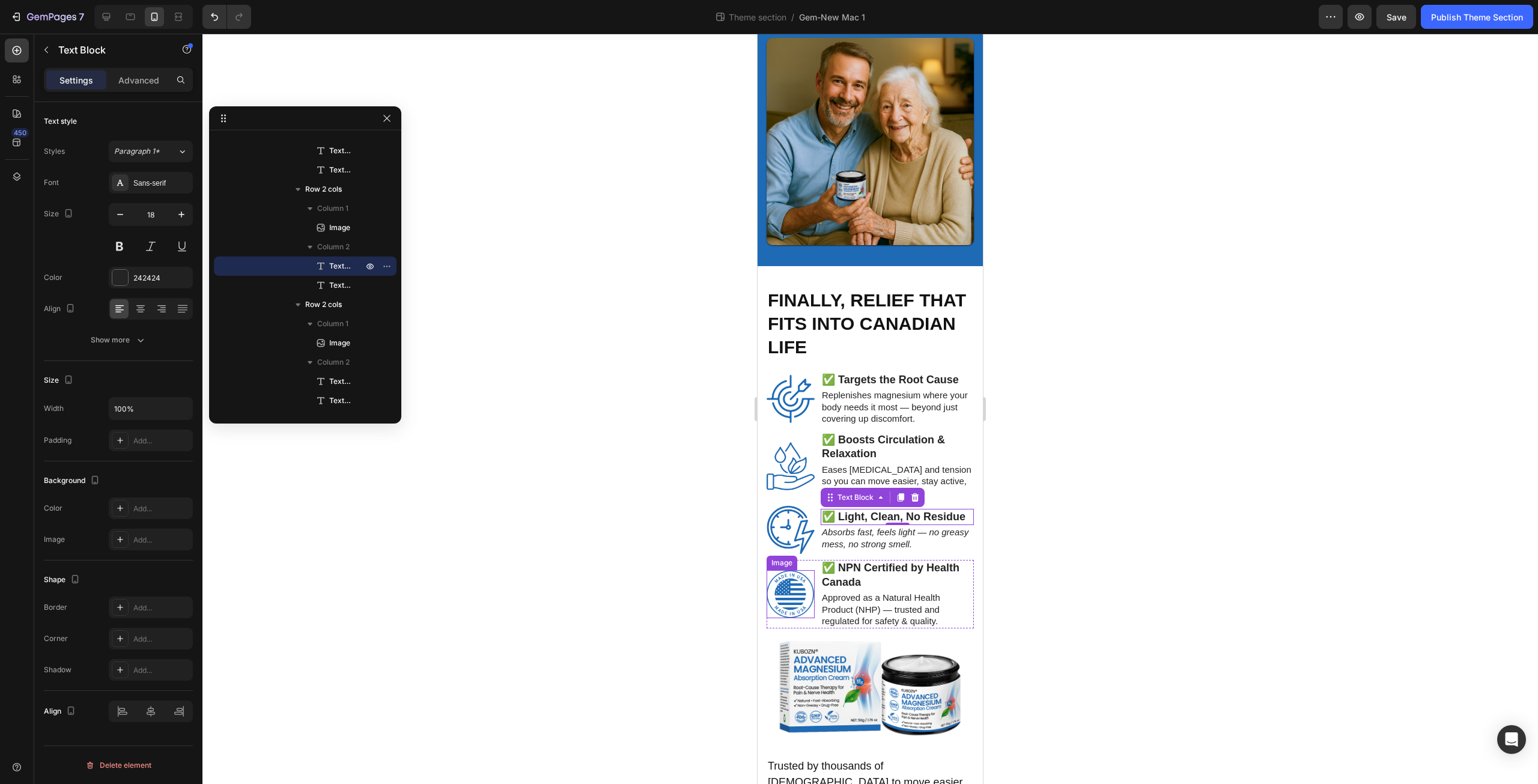
click at [784, 570] on img at bounding box center [790, 593] width 48 height 48
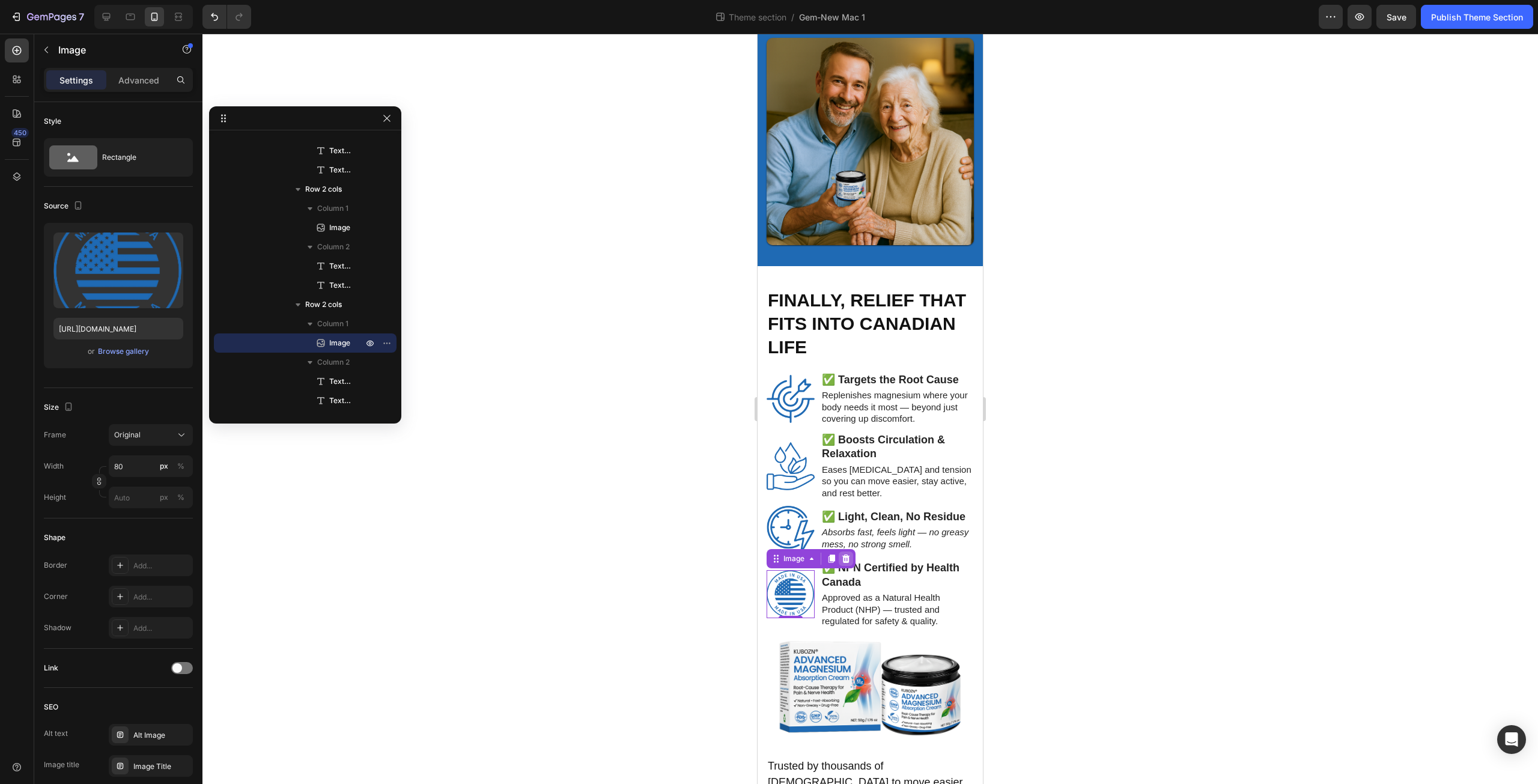
click at [845, 554] on icon at bounding box center [845, 558] width 10 height 10
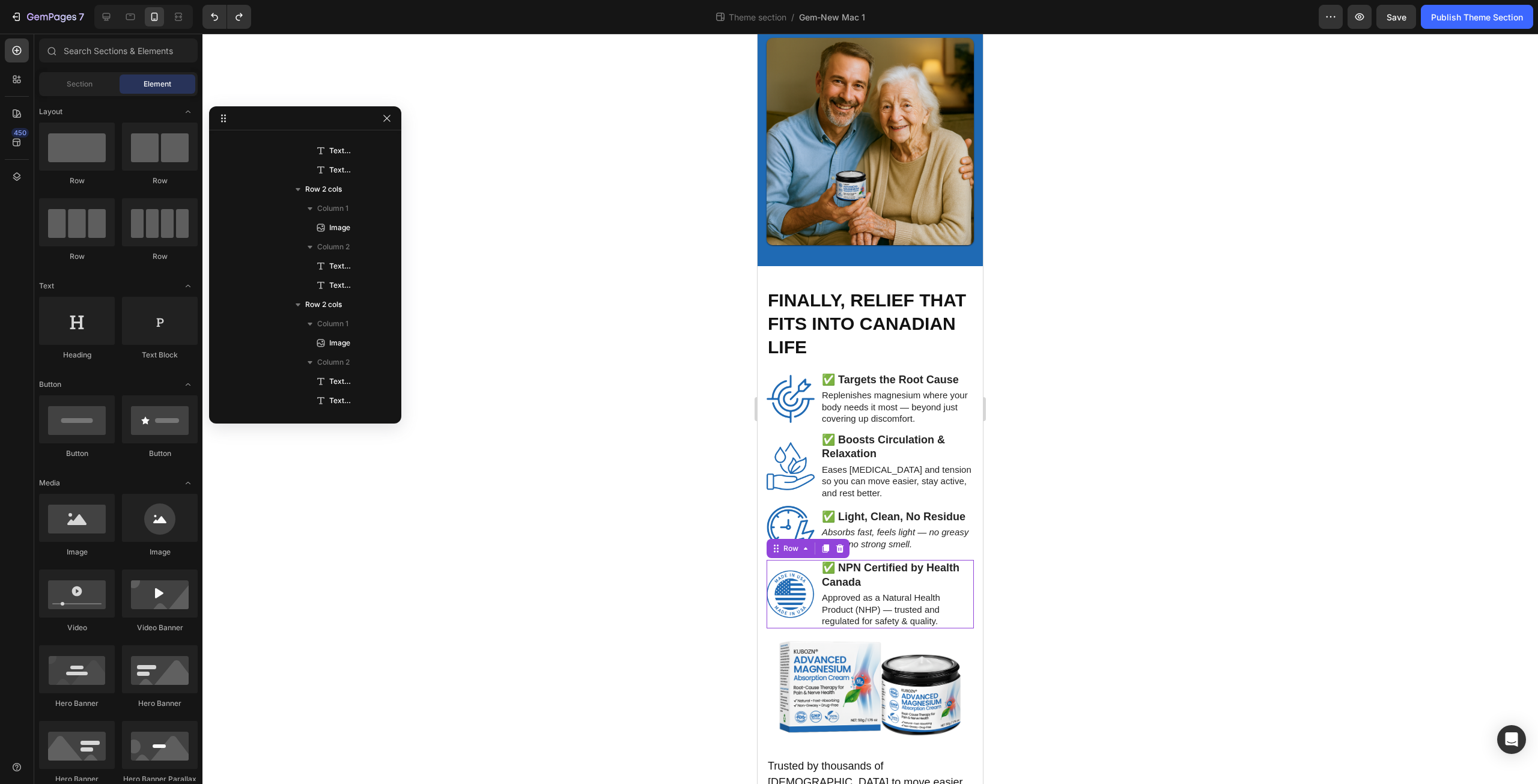
click at [815, 562] on div "Image ✅ NPN Certified by Health Canada Text Block Approved as a Natural Health …" at bounding box center [870, 593] width 207 height 67
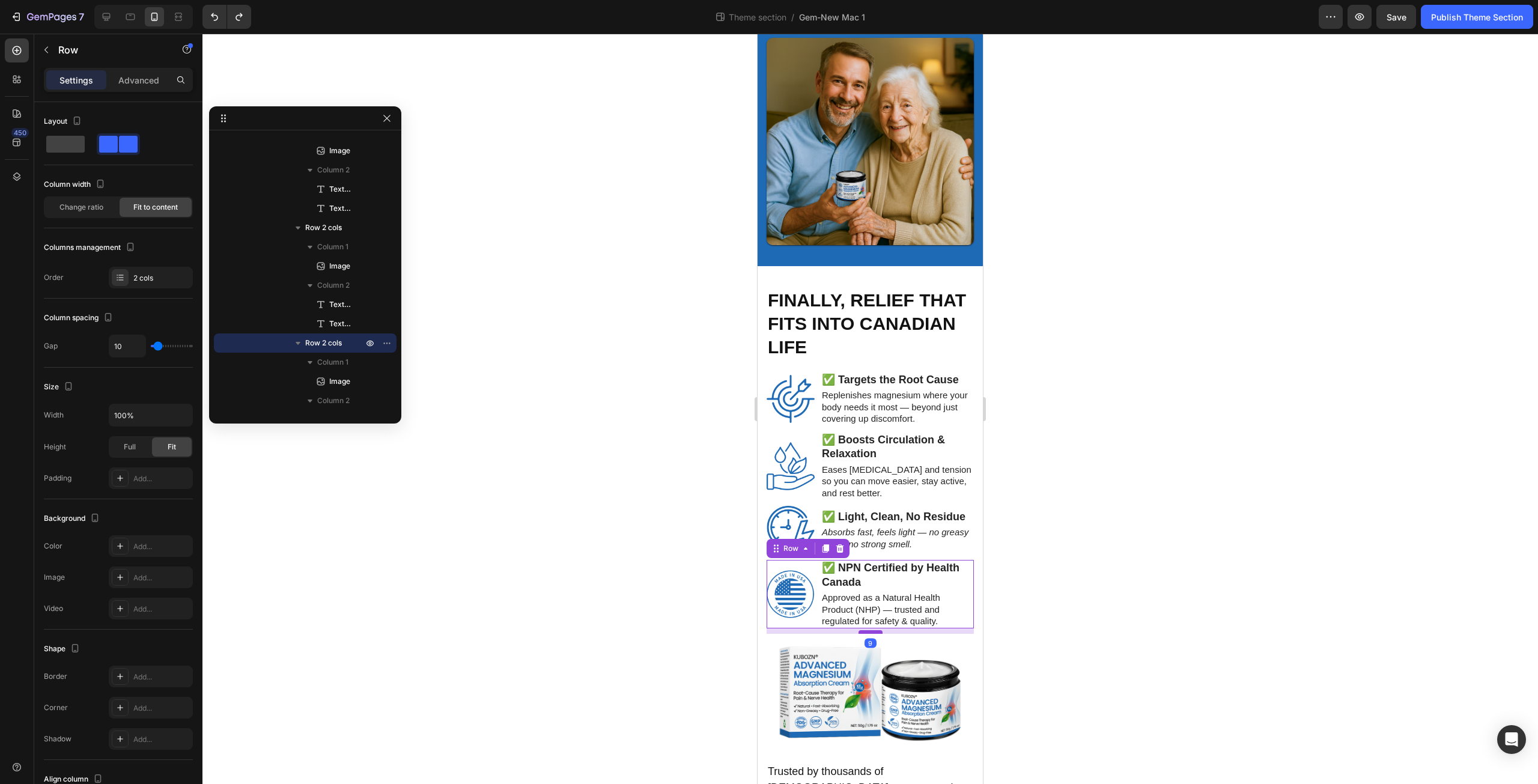
click at [858, 630] on div at bounding box center [870, 632] width 24 height 4
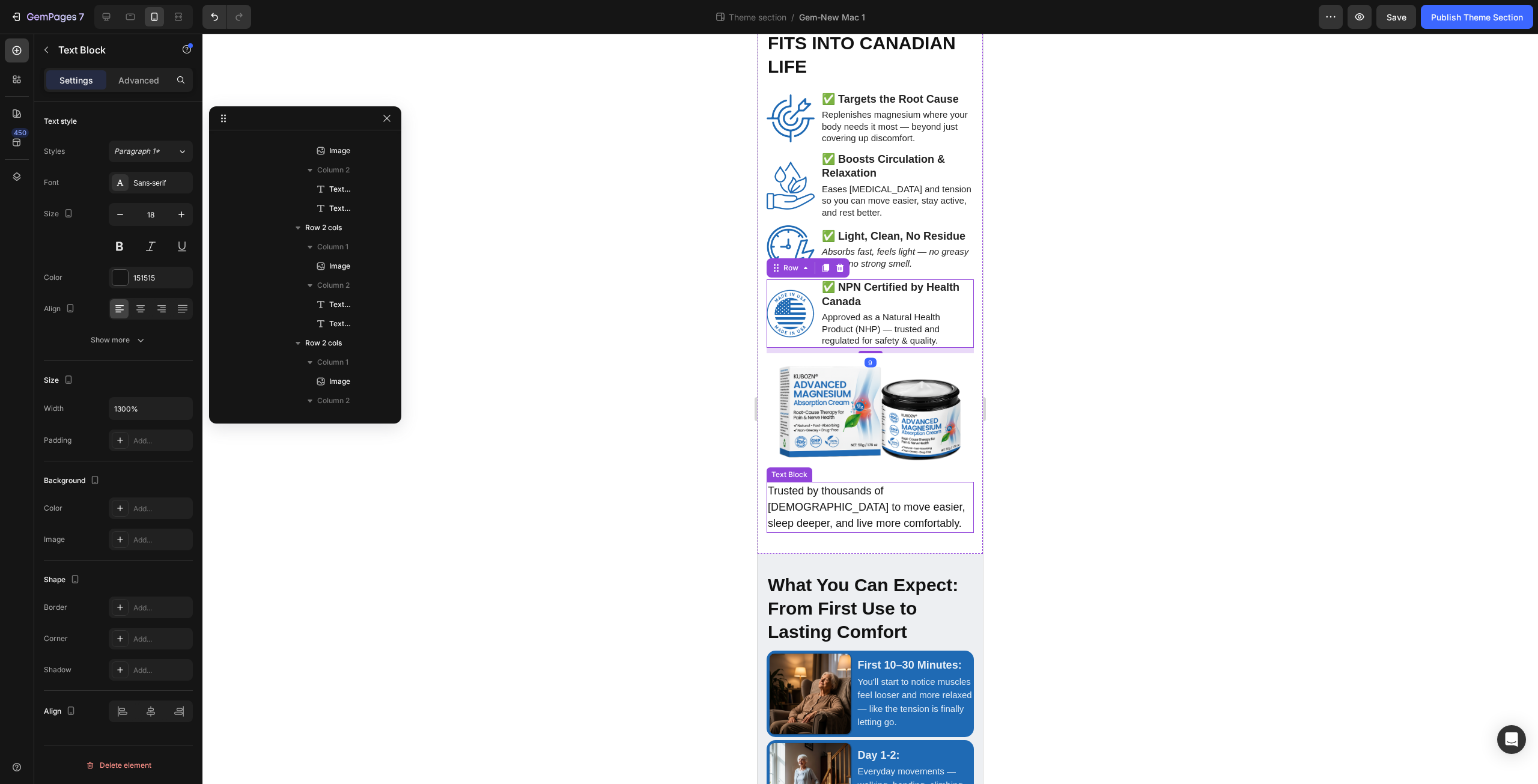
scroll to position [1605, 0]
click at [817, 483] on p "Trusted by thousands of Canadians to move easier, sleep deeper, and live more c…" at bounding box center [871, 507] width 205 height 49
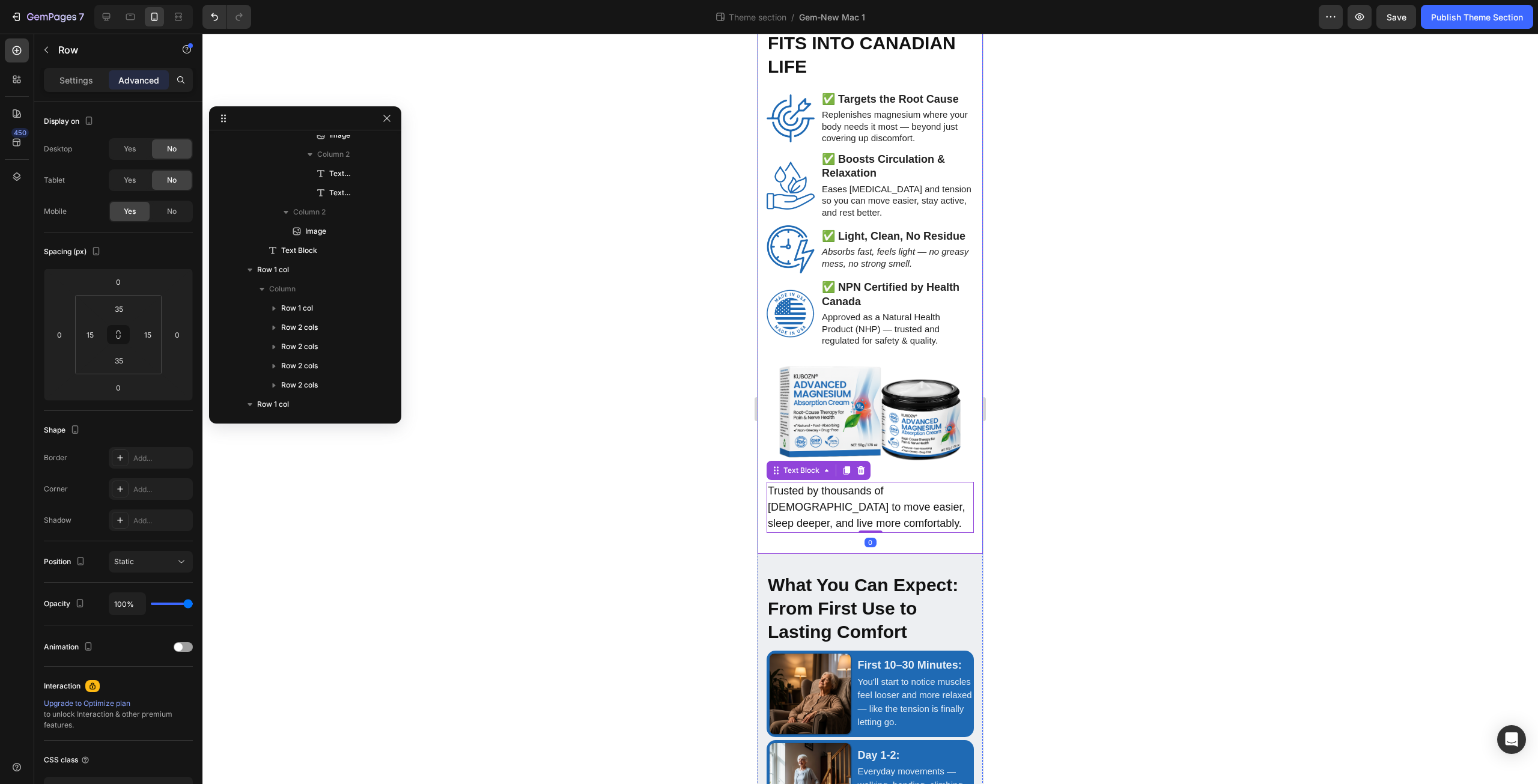
scroll to position [990, 0]
click at [796, 482] on div "Finally, Relief That Fits Into Canadian Life Heading Image Targets the Root Cau…" at bounding box center [870, 270] width 225 height 568
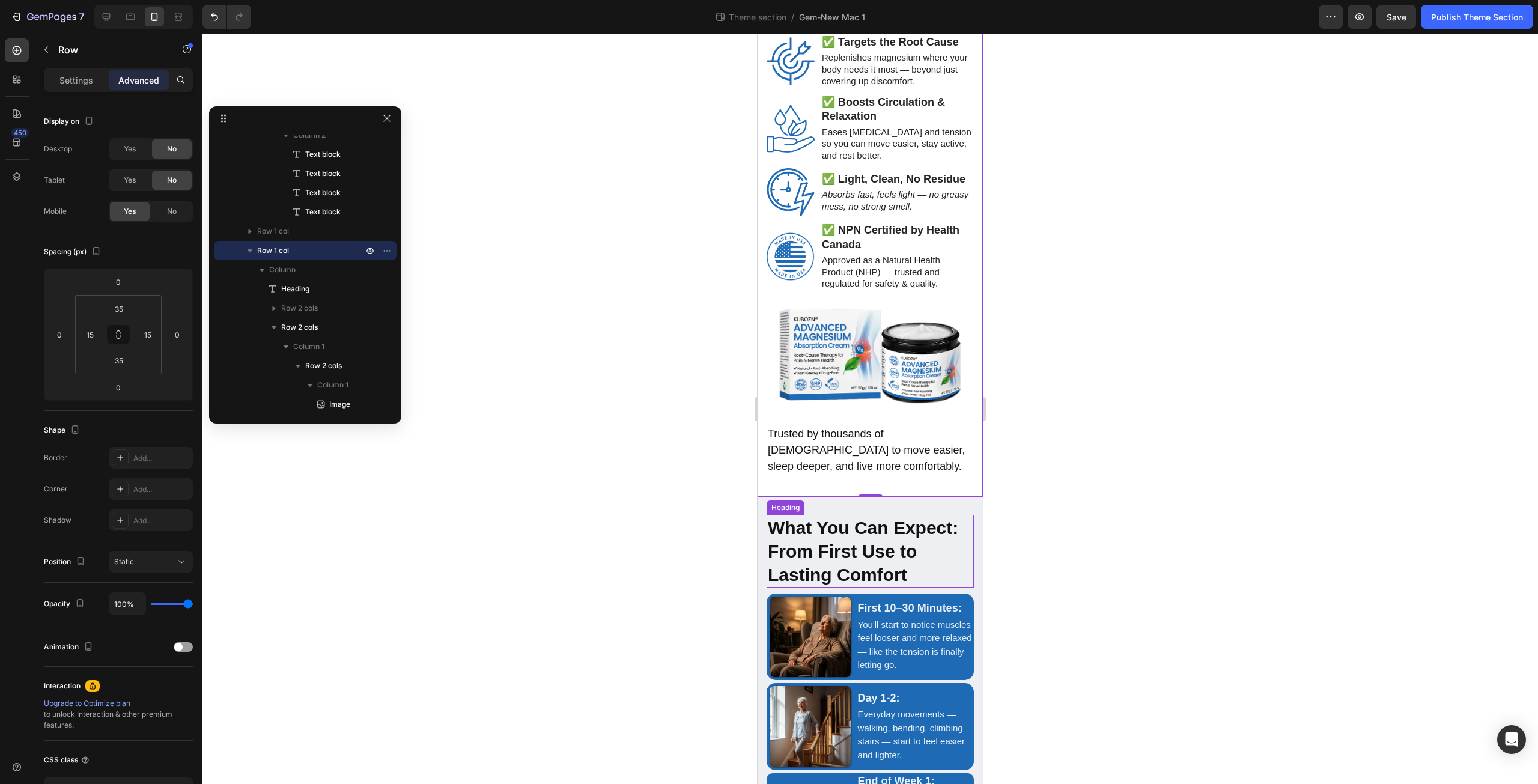
scroll to position [2662, 0]
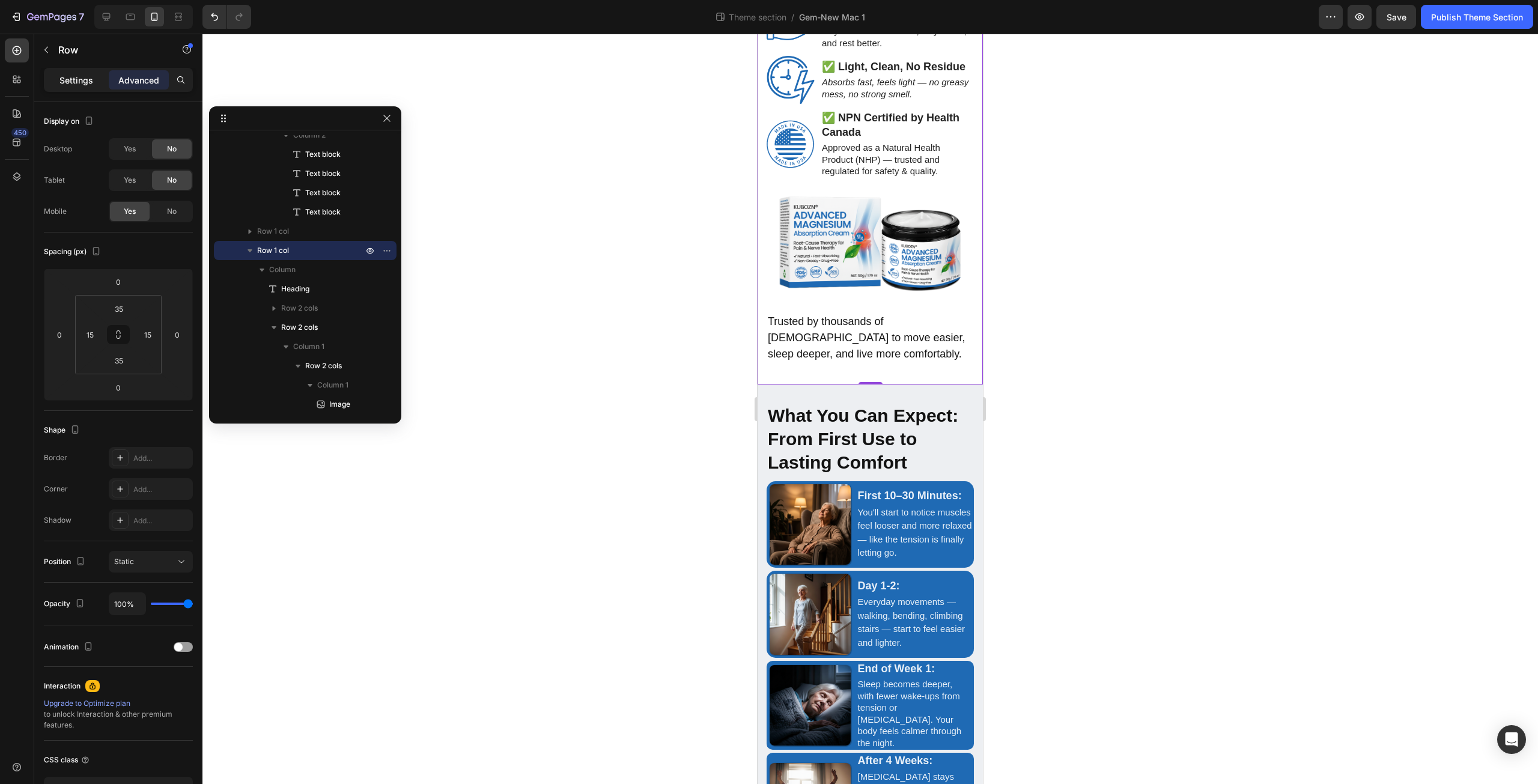
click at [74, 75] on p "Settings" at bounding box center [76, 80] width 33 height 13
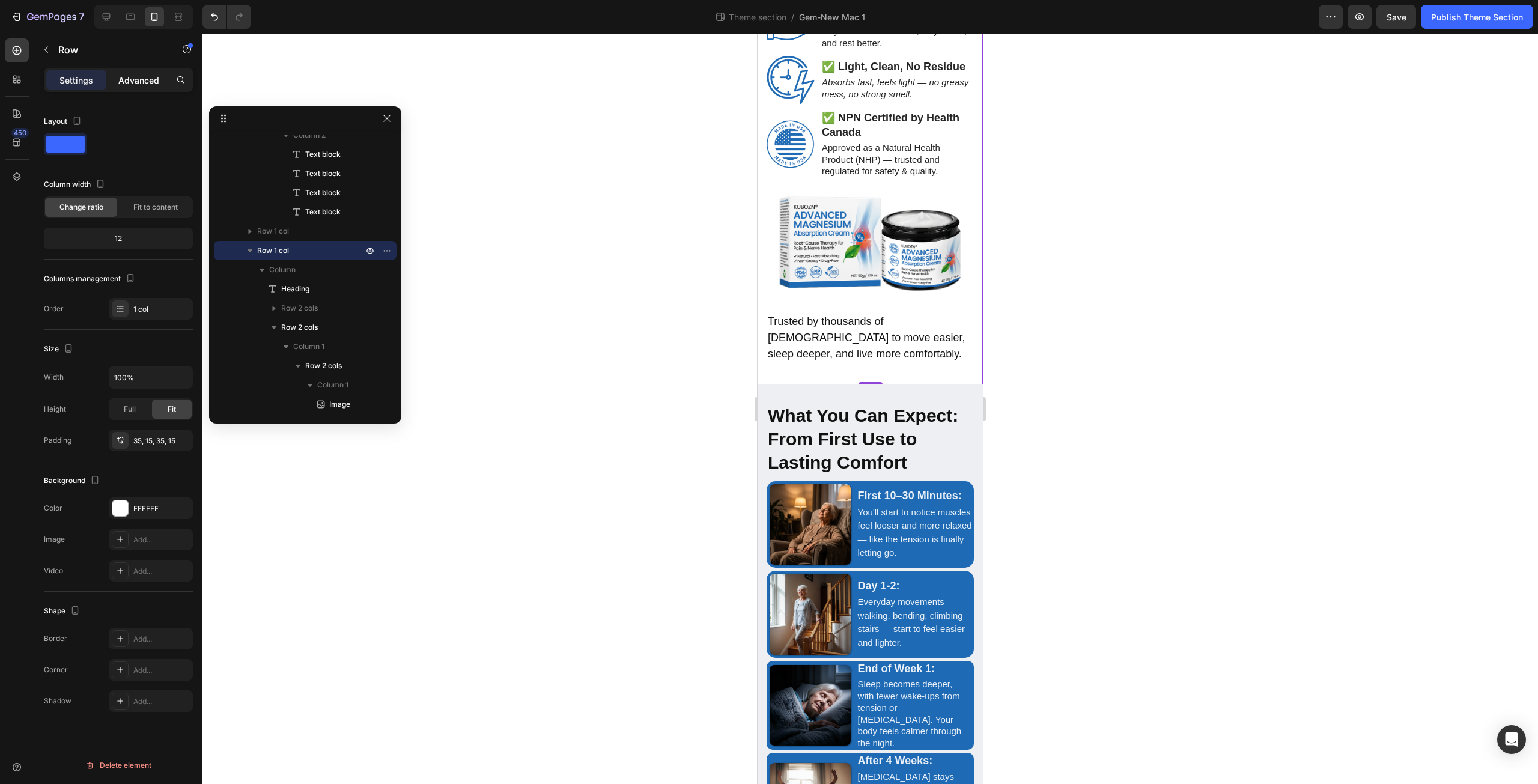
click at [134, 80] on p "Advanced" at bounding box center [139, 80] width 40 height 13
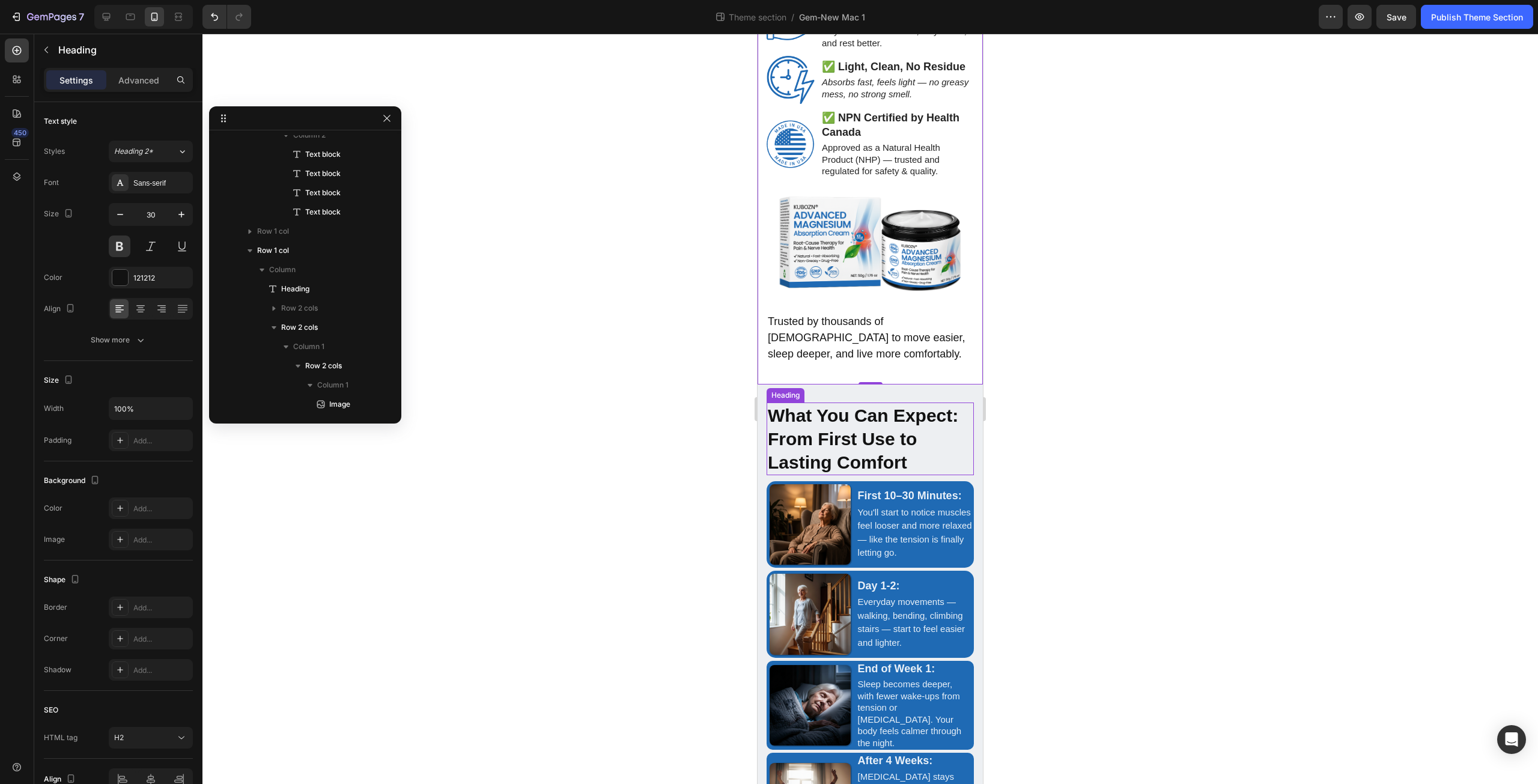
scroll to position [1685, 0]
click at [859, 405] on strong "What You Can Expect: From First Use to Lasting Comfort" at bounding box center [863, 439] width 191 height 67
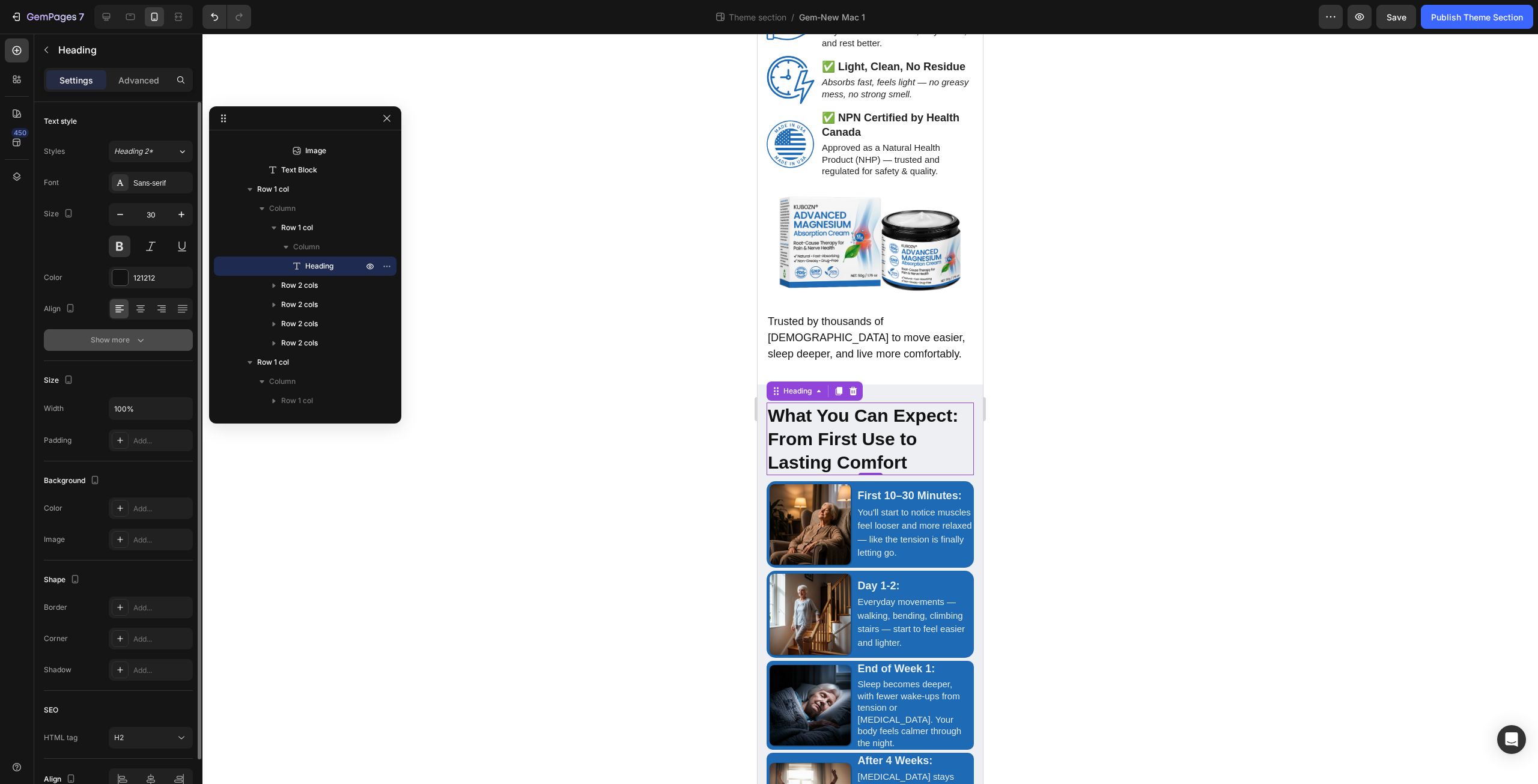
click at [133, 335] on div "Show more" at bounding box center [119, 339] width 56 height 12
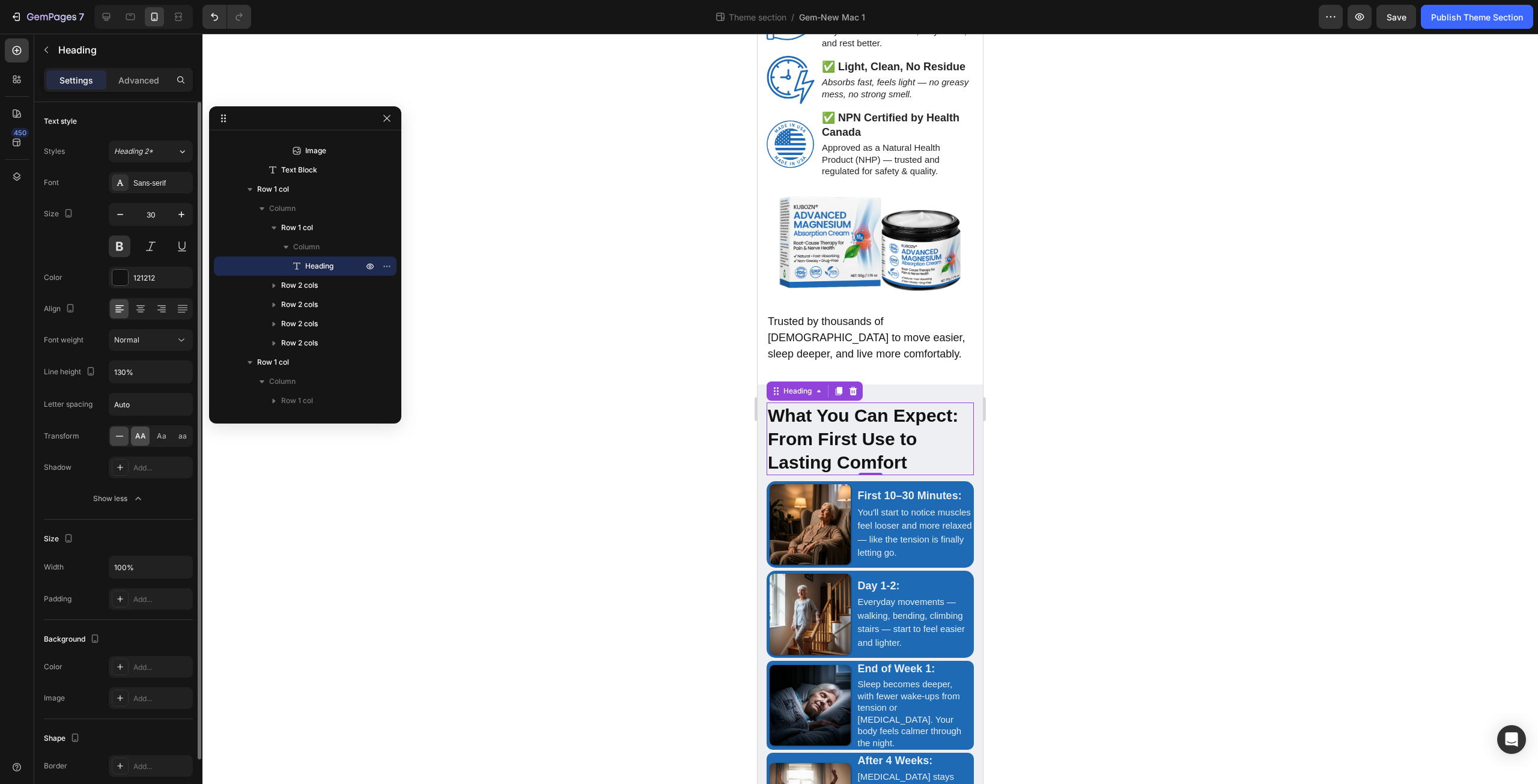
click at [141, 434] on span "AA" at bounding box center [140, 436] width 11 height 11
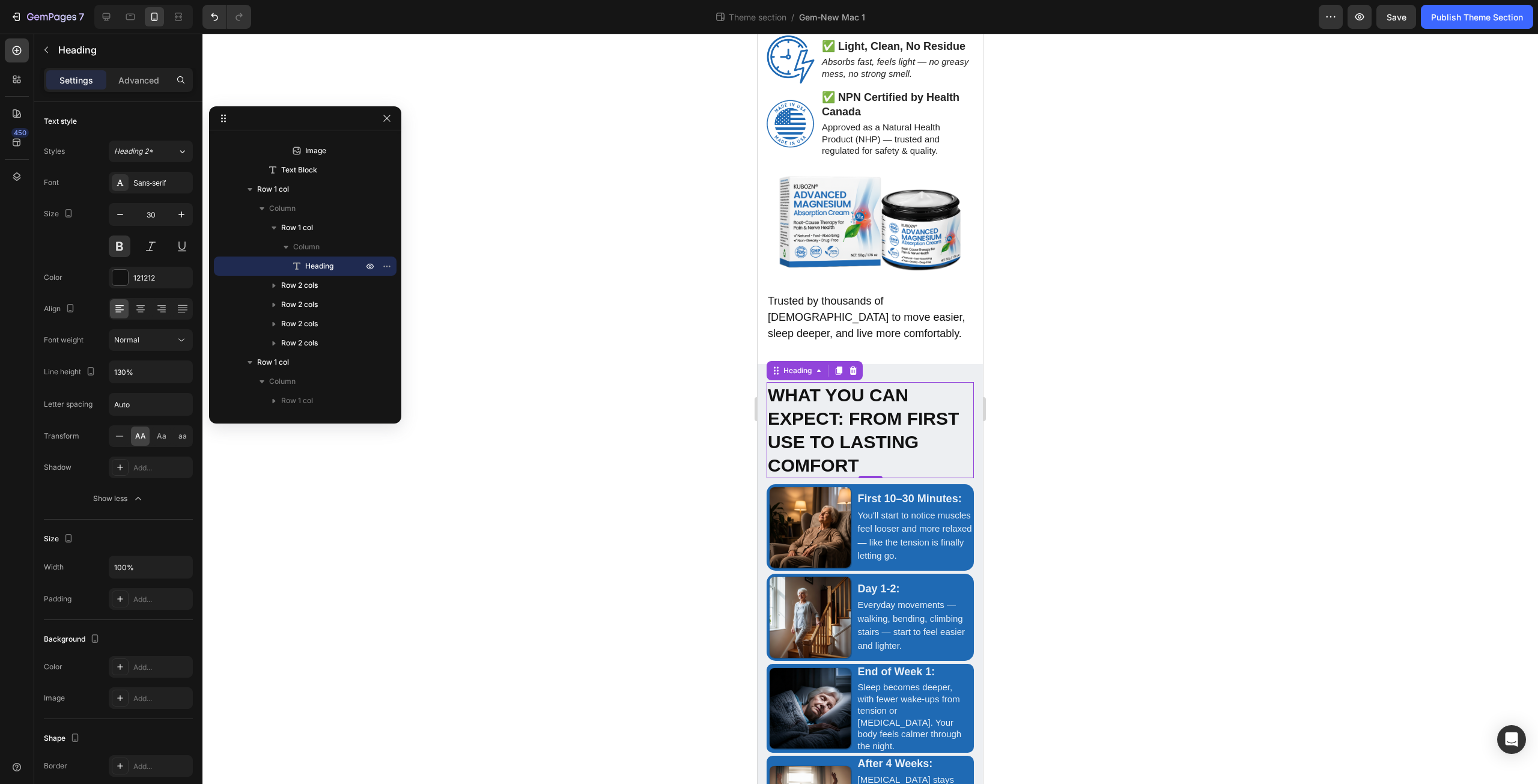
scroll to position [2692, 0]
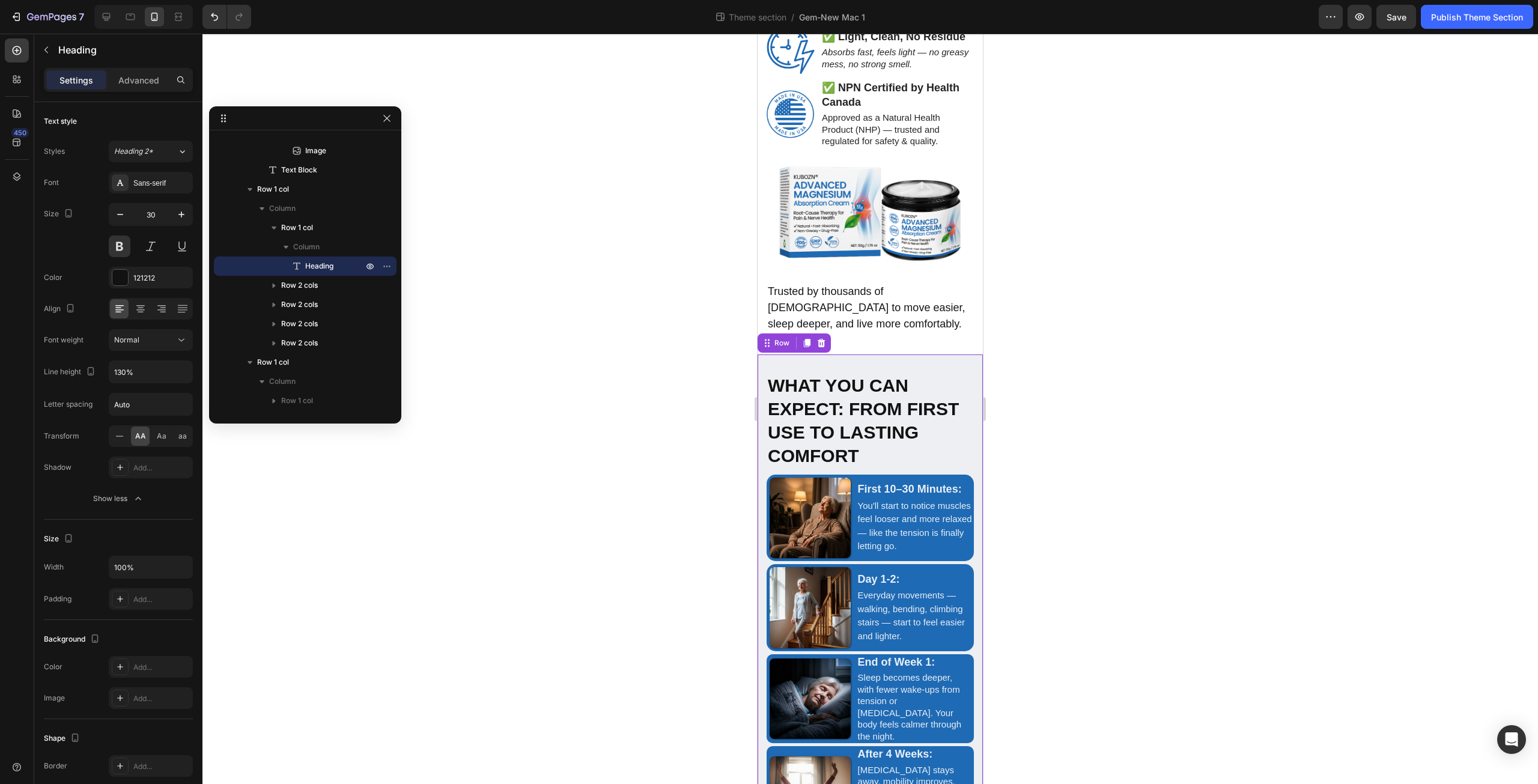
click at [949, 354] on div "What You Can Expect: From First Use to Lasting Comfort Heading Row First 10–30 …" at bounding box center [870, 610] width 225 height 511
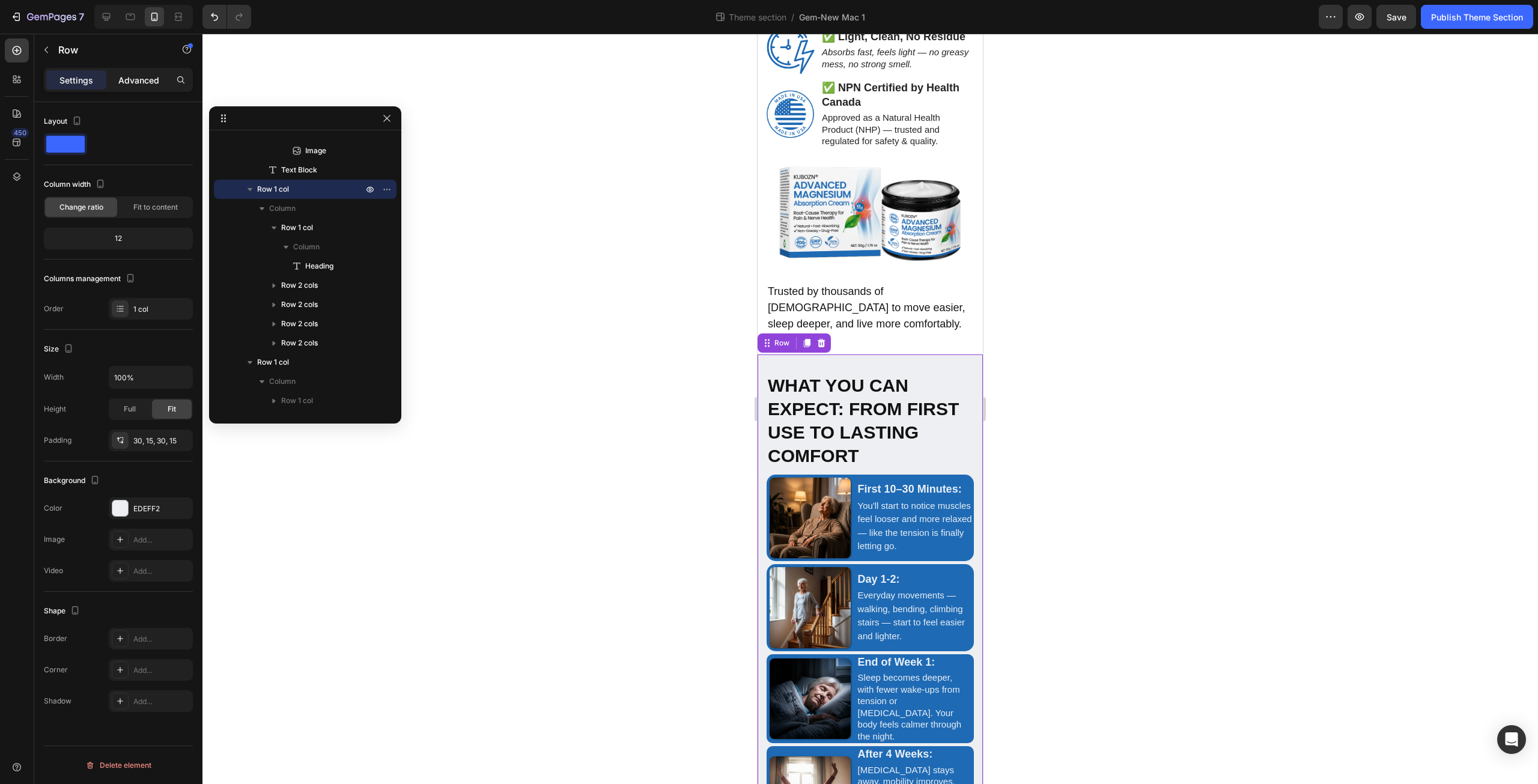
click at [139, 76] on p "Advanced" at bounding box center [139, 80] width 40 height 13
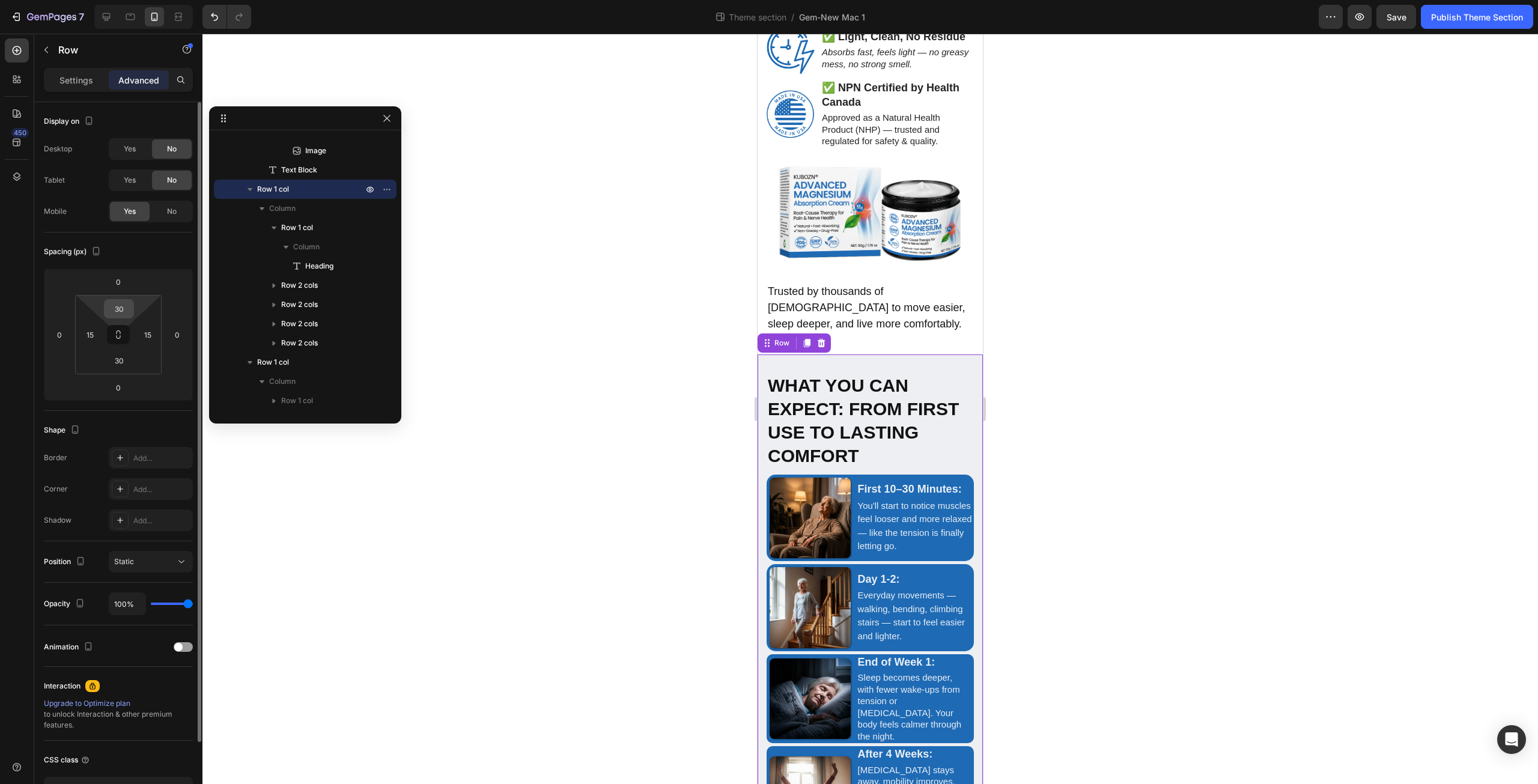
click at [119, 307] on input "30" at bounding box center [119, 308] width 24 height 18
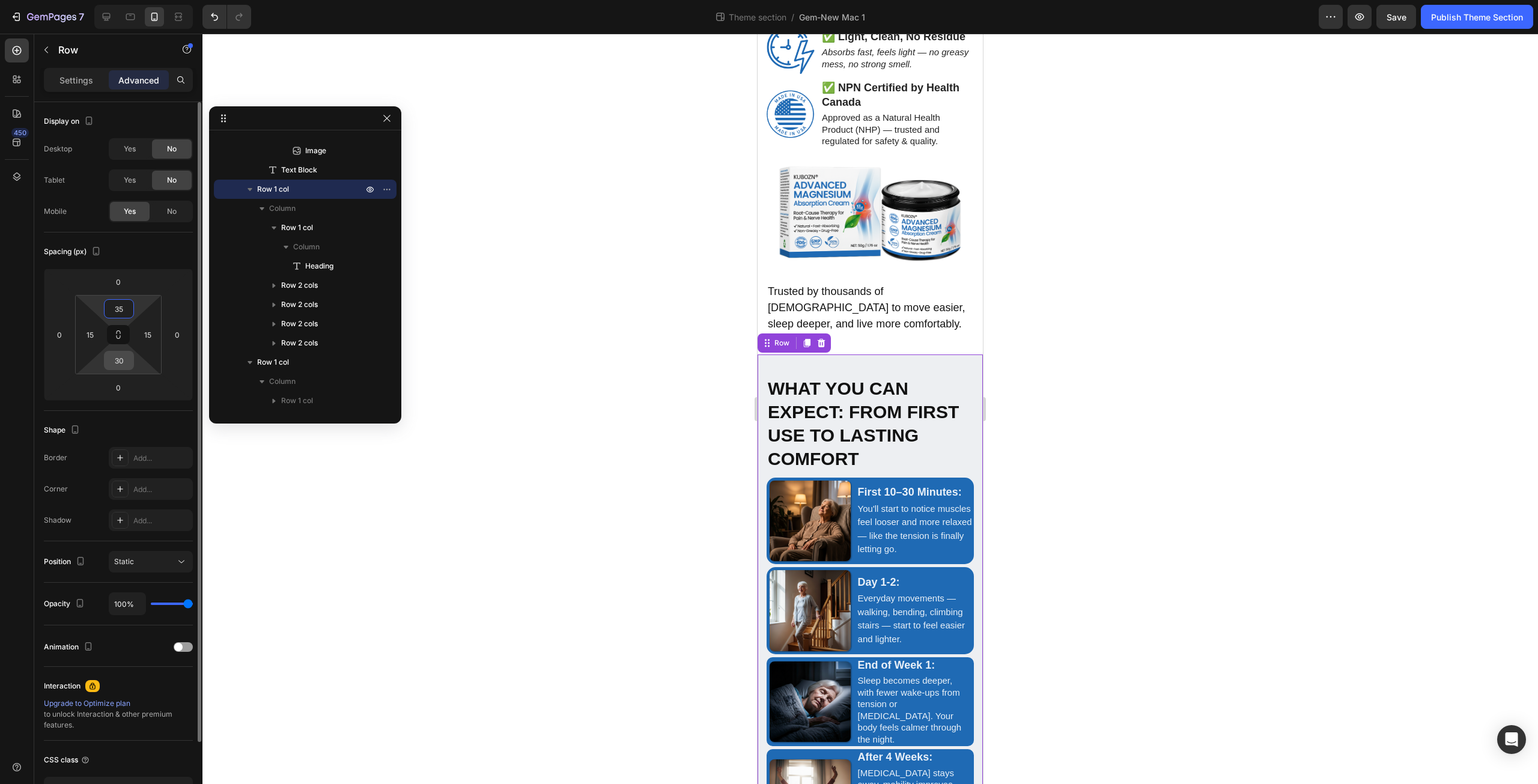
type input "35"
click at [123, 361] on input "30" at bounding box center [119, 361] width 24 height 18
type input "35"
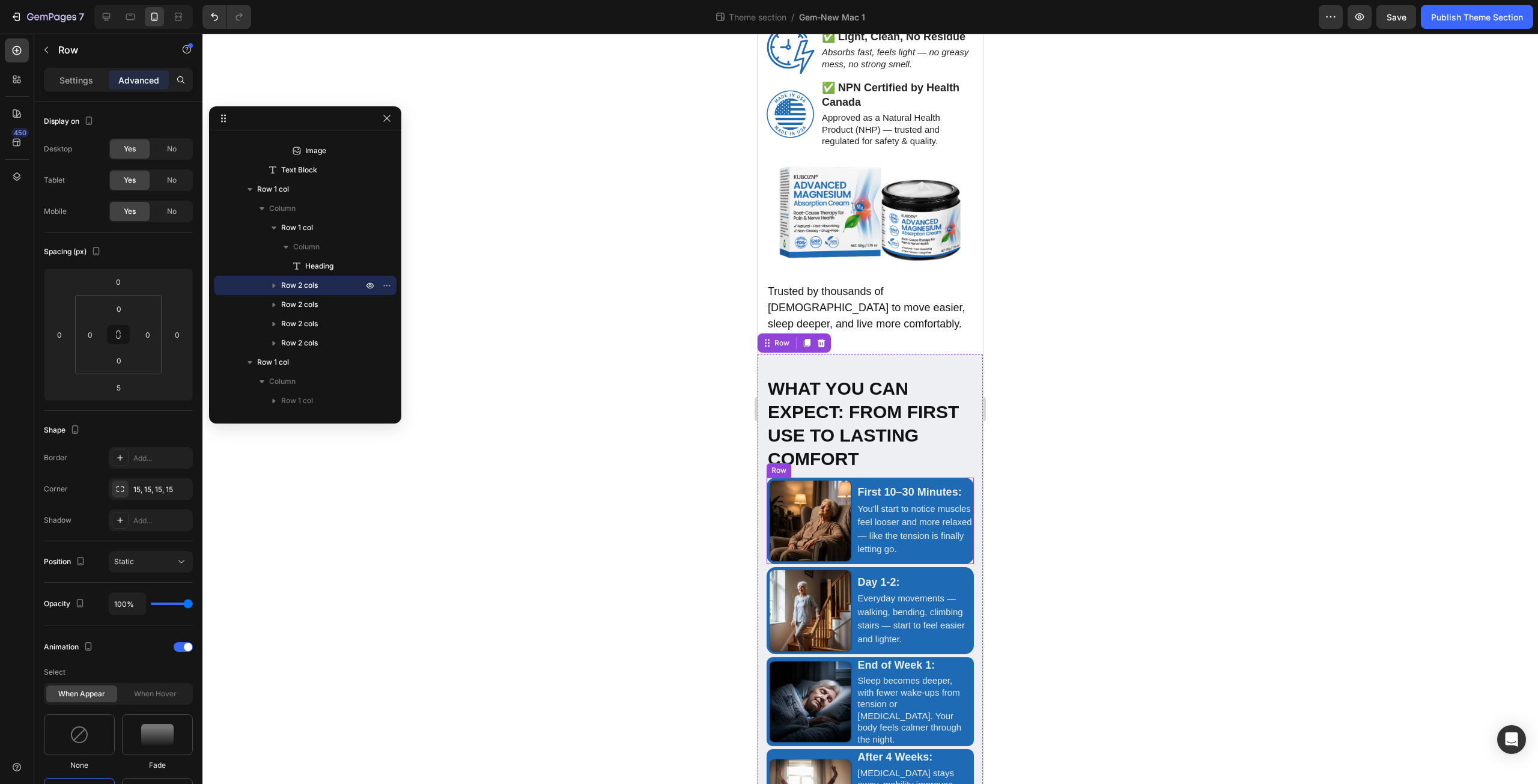
click at [851, 497] on div "First 10–30 Minutes: Text Block You'll start to notice muscles feel looser and …" at bounding box center [870, 521] width 207 height 87
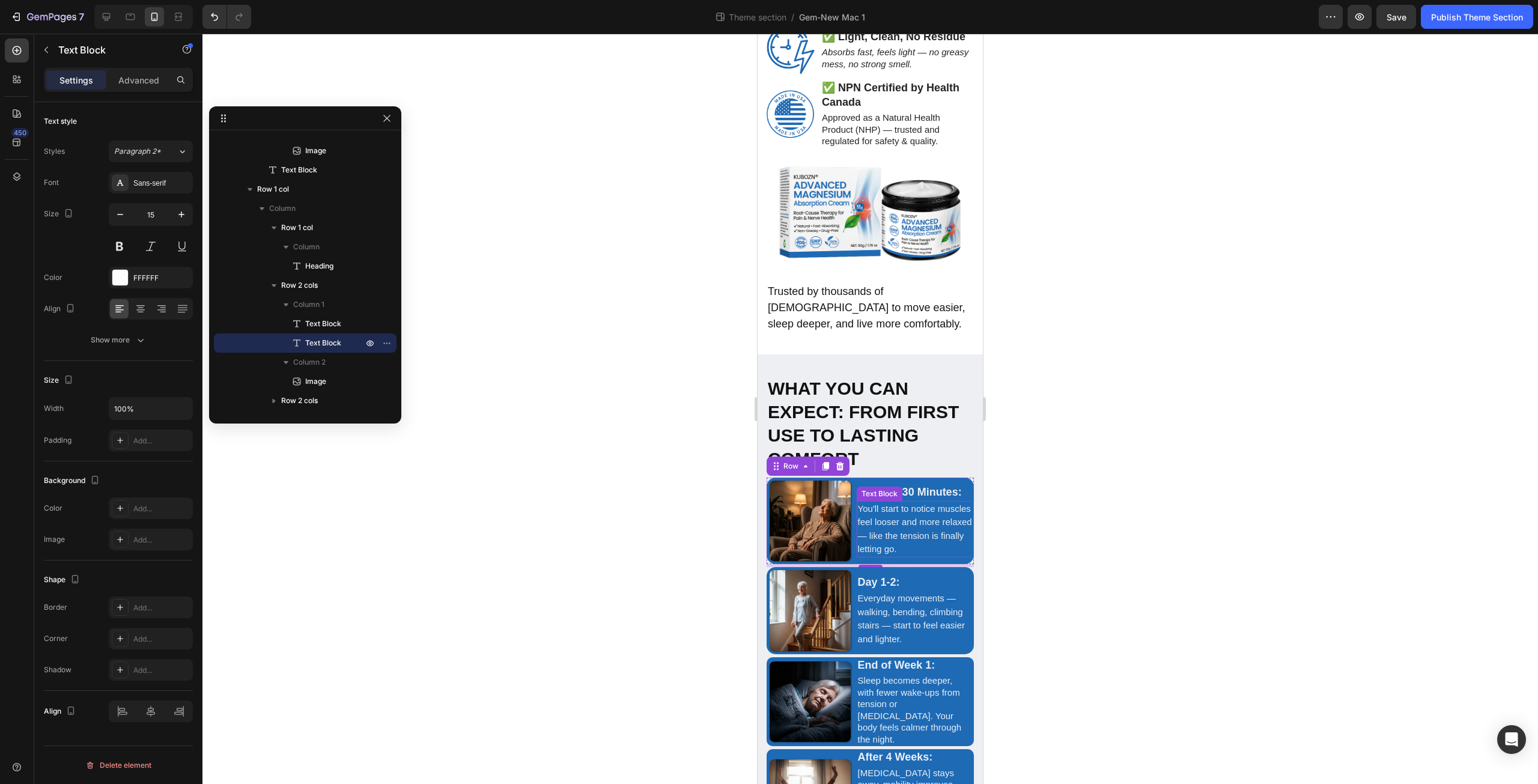
click at [897, 502] on p "You'll start to notice muscles feel looser and more relaxed — like the tension …" at bounding box center [916, 529] width 115 height 54
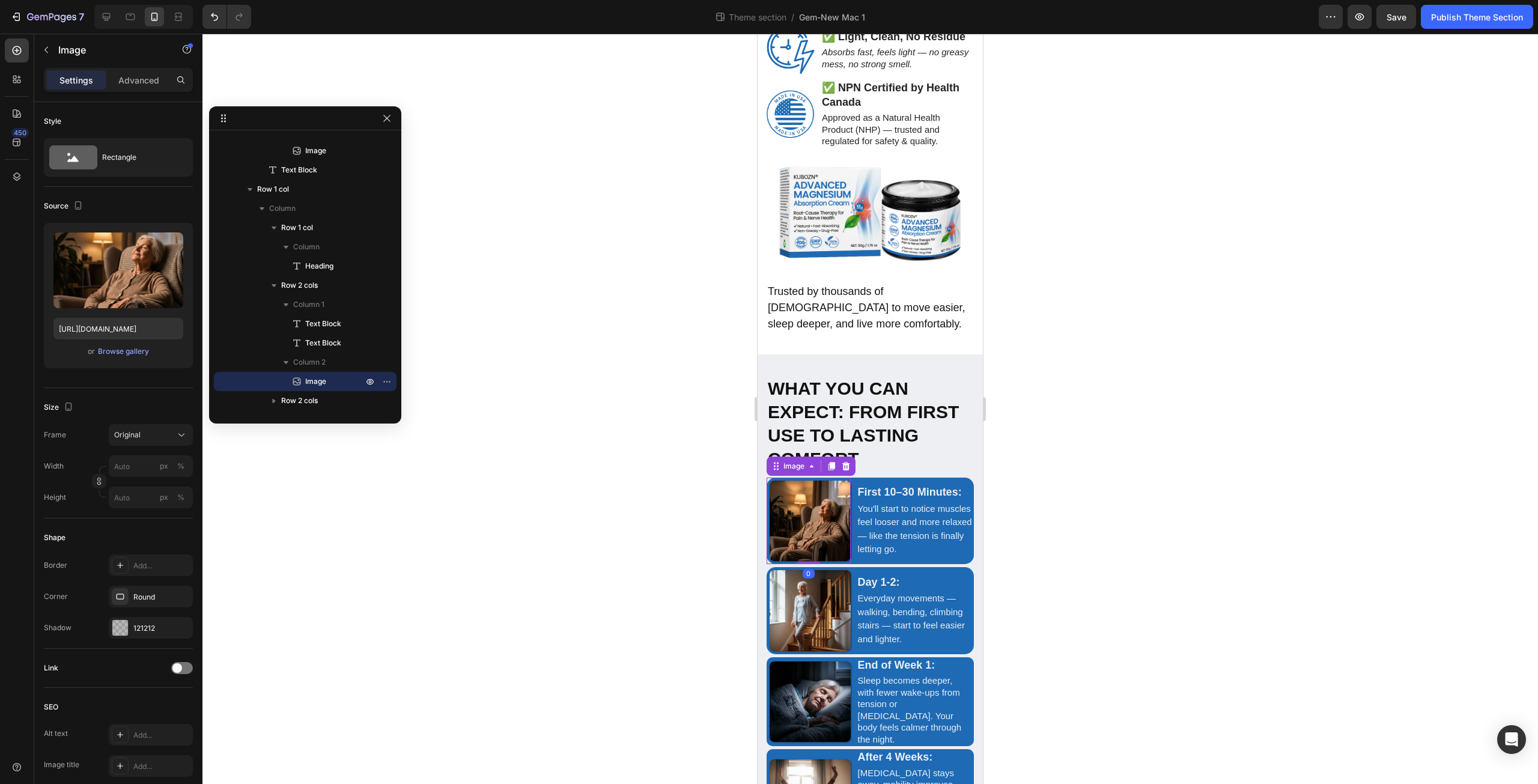
click at [835, 480] on img at bounding box center [810, 521] width 81 height 81
click at [151, 76] on p "Advanced" at bounding box center [139, 80] width 40 height 13
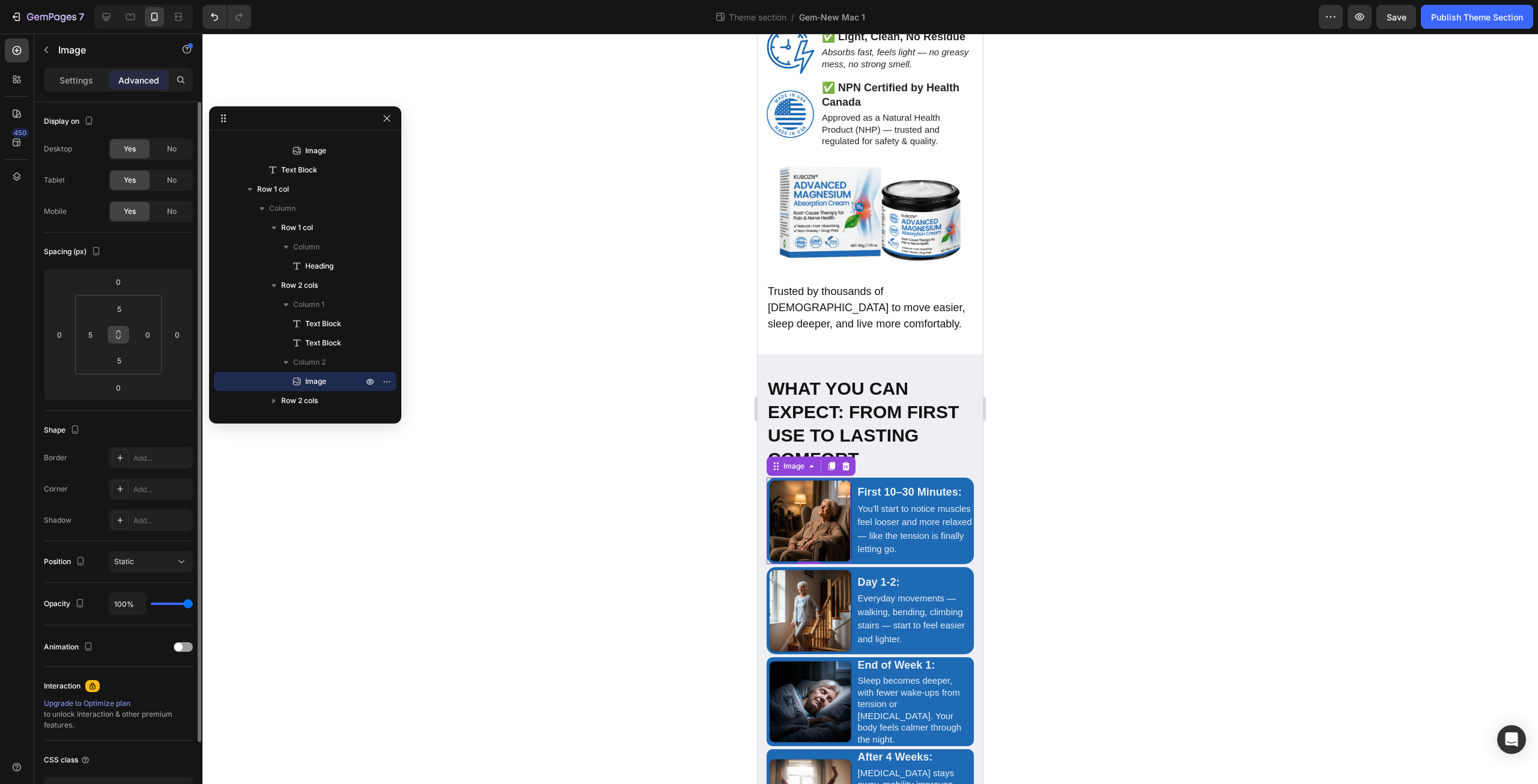
click at [121, 337] on icon at bounding box center [119, 337] width 4 height 4
click at [121, 356] on input "5" at bounding box center [119, 361] width 24 height 18
type input "0"
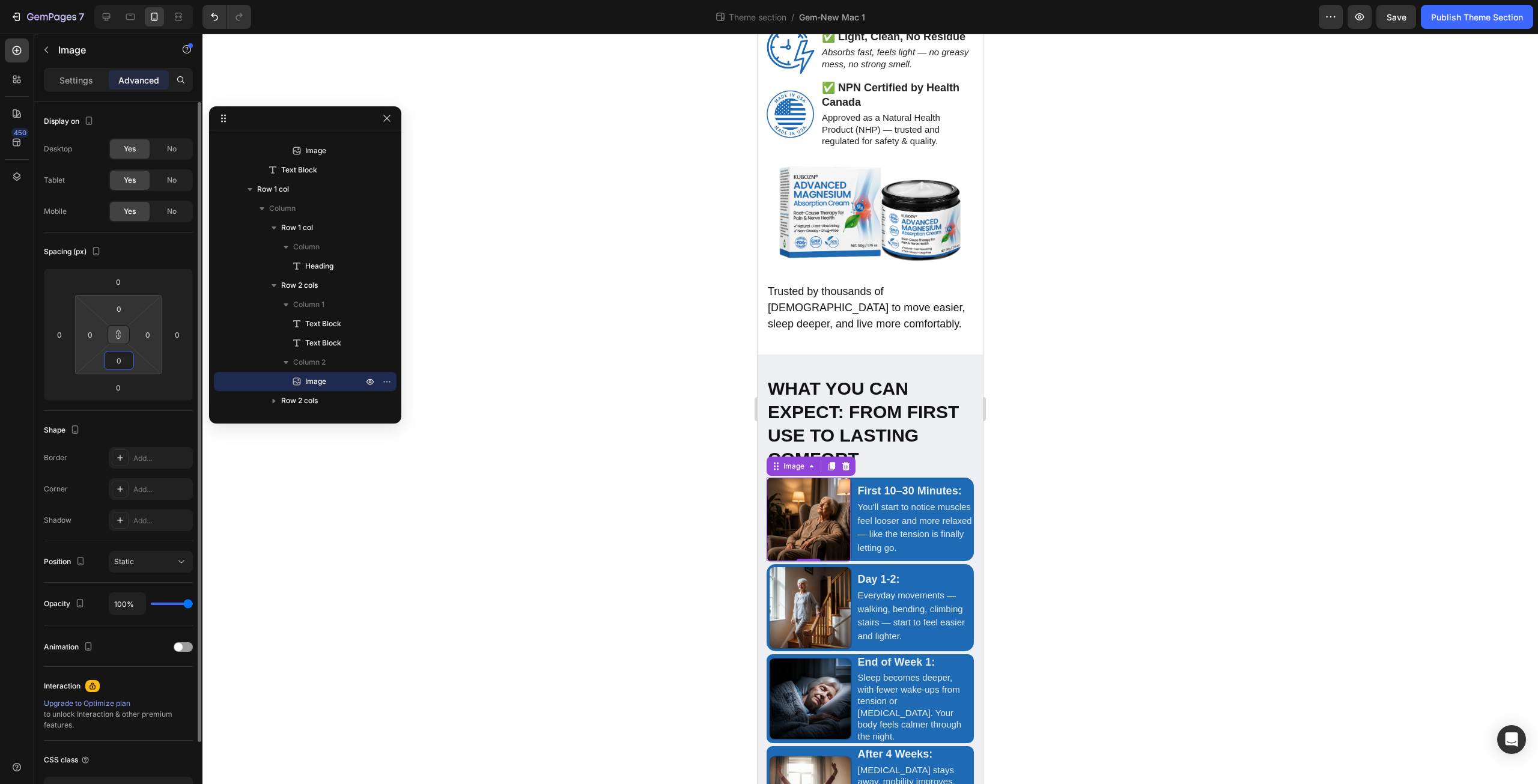
type input "0"
click at [143, 0] on html "7 Theme section / Gem-New Mac 1 Preview Save Publish Theme Section 450 Sections…" at bounding box center [769, 0] width 1538 height 0
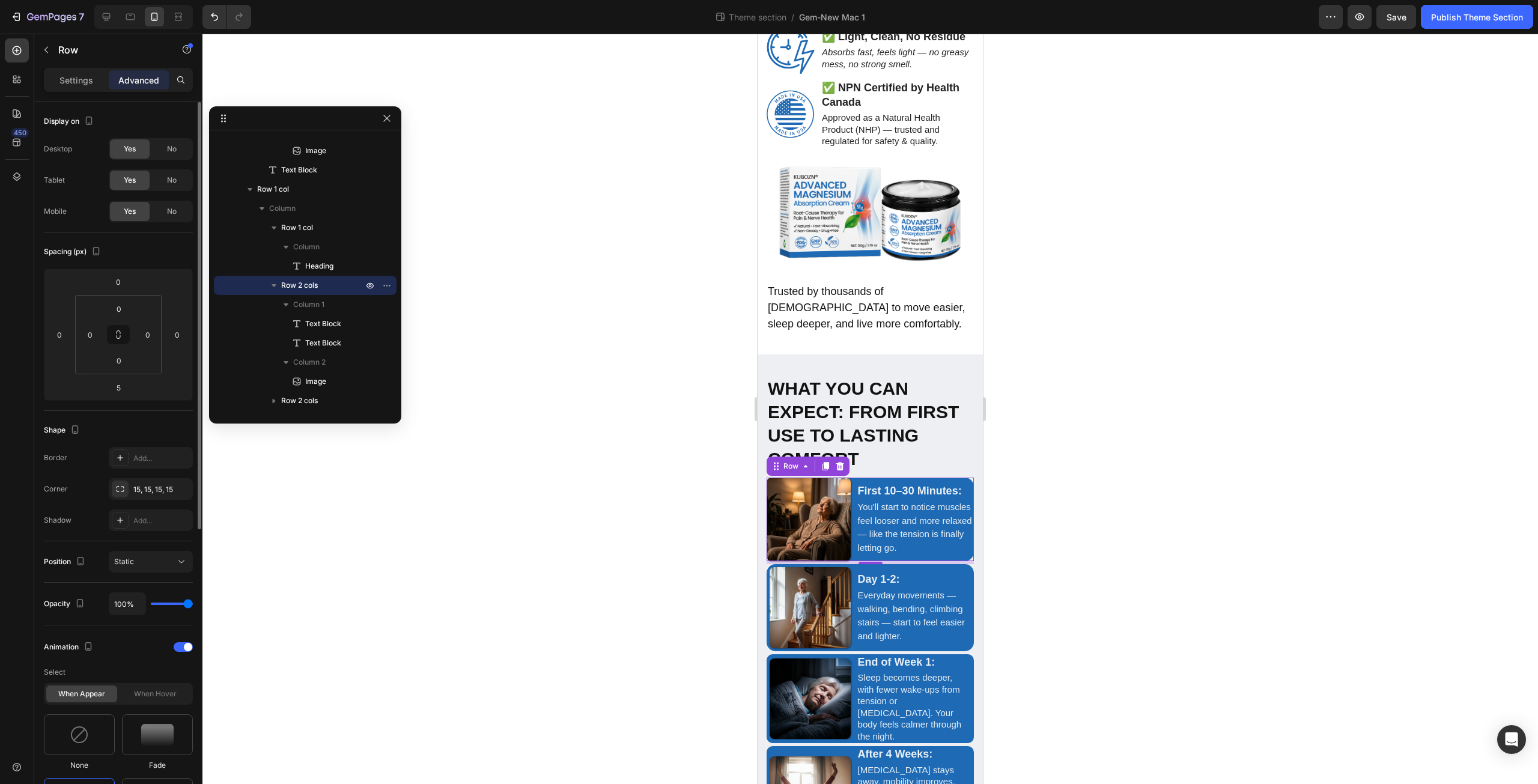
click at [851, 493] on div "First 10–30 Minutes: Text Block You'll start to notice muscles feel looser and …" at bounding box center [870, 520] width 207 height 85
click at [118, 328] on button at bounding box center [118, 334] width 22 height 19
click at [121, 363] on input "0" at bounding box center [119, 361] width 24 height 18
type input "5"
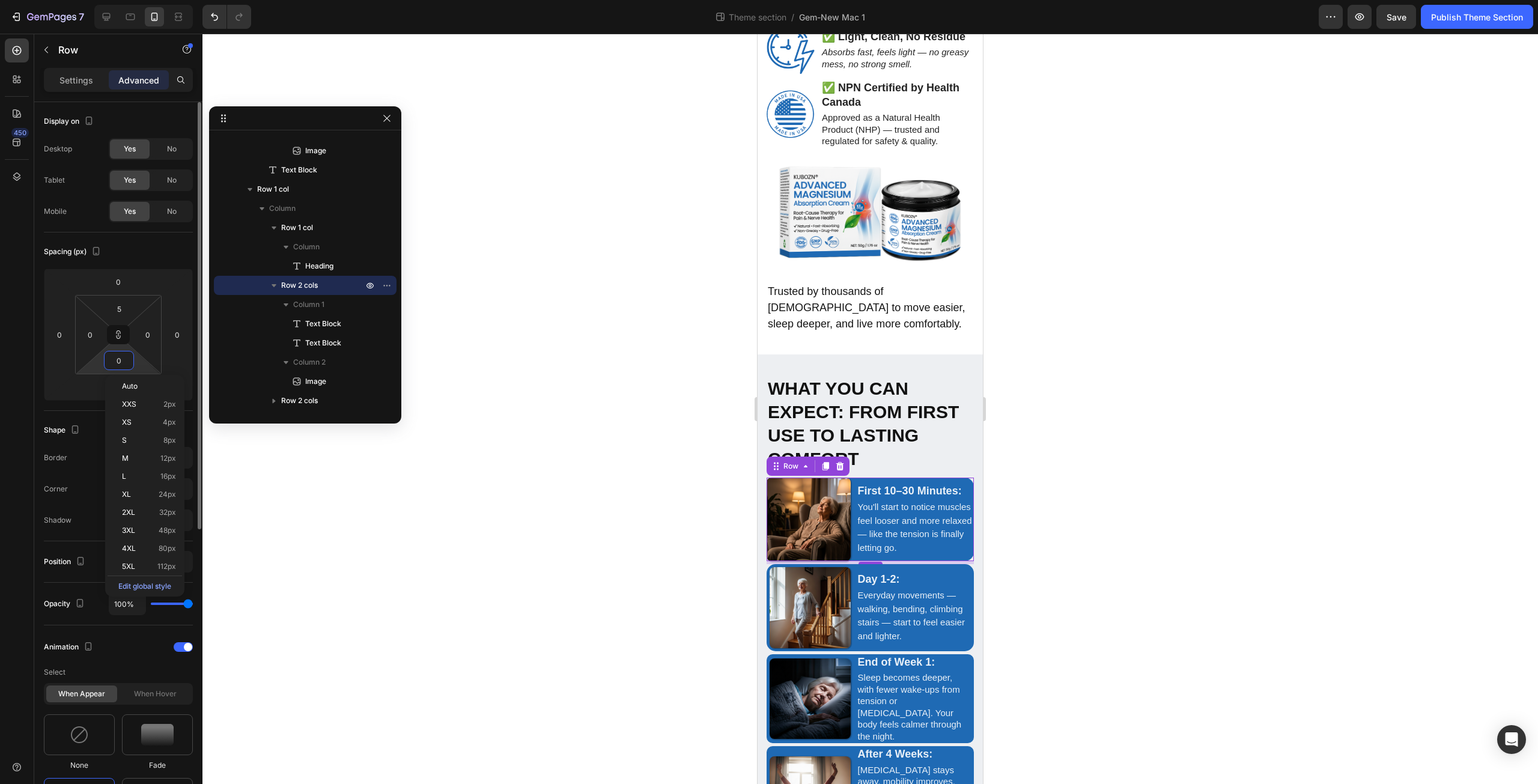
type input "5"
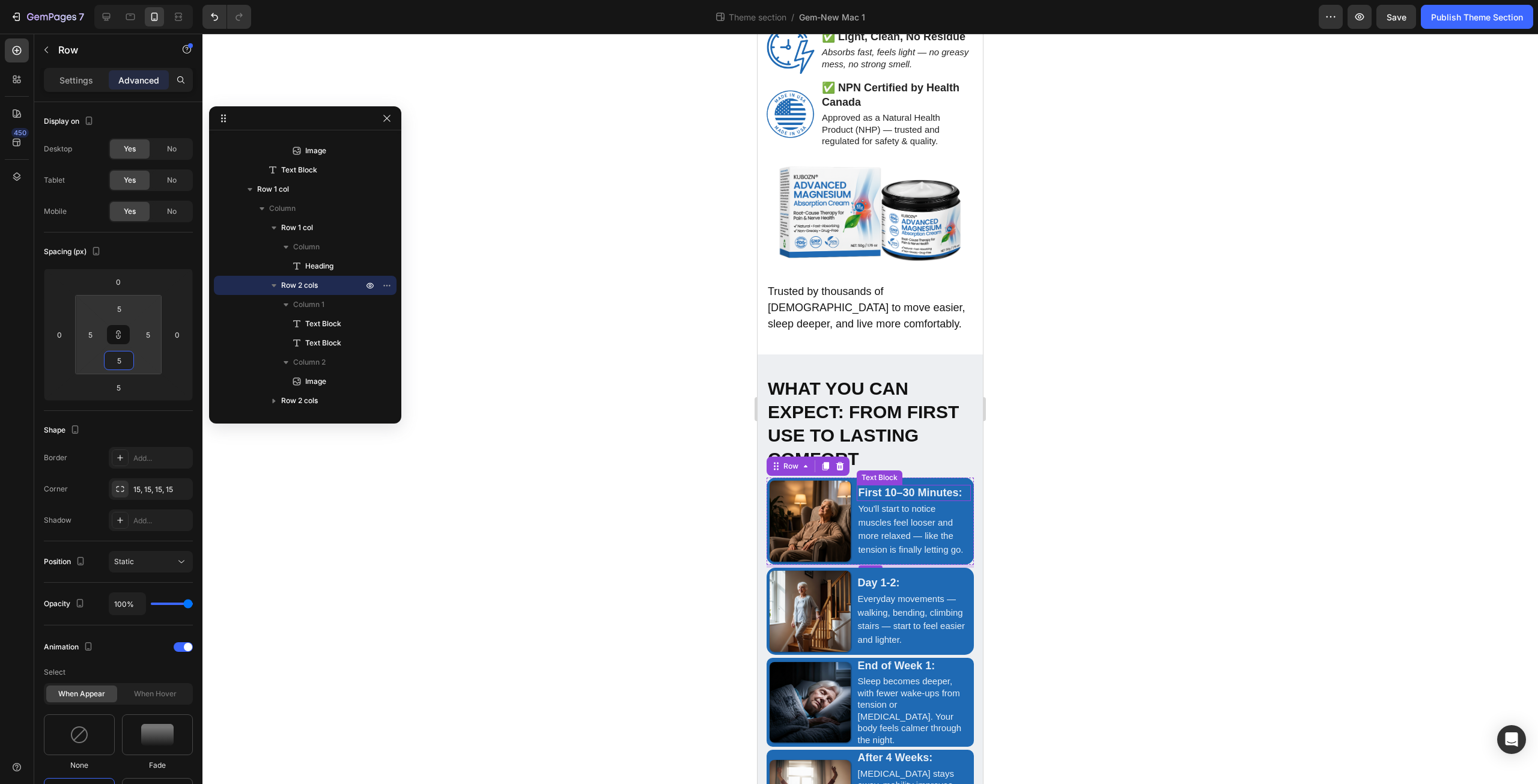
click at [908, 486] on strong "First 10–30 Minutes:" at bounding box center [910, 492] width 104 height 12
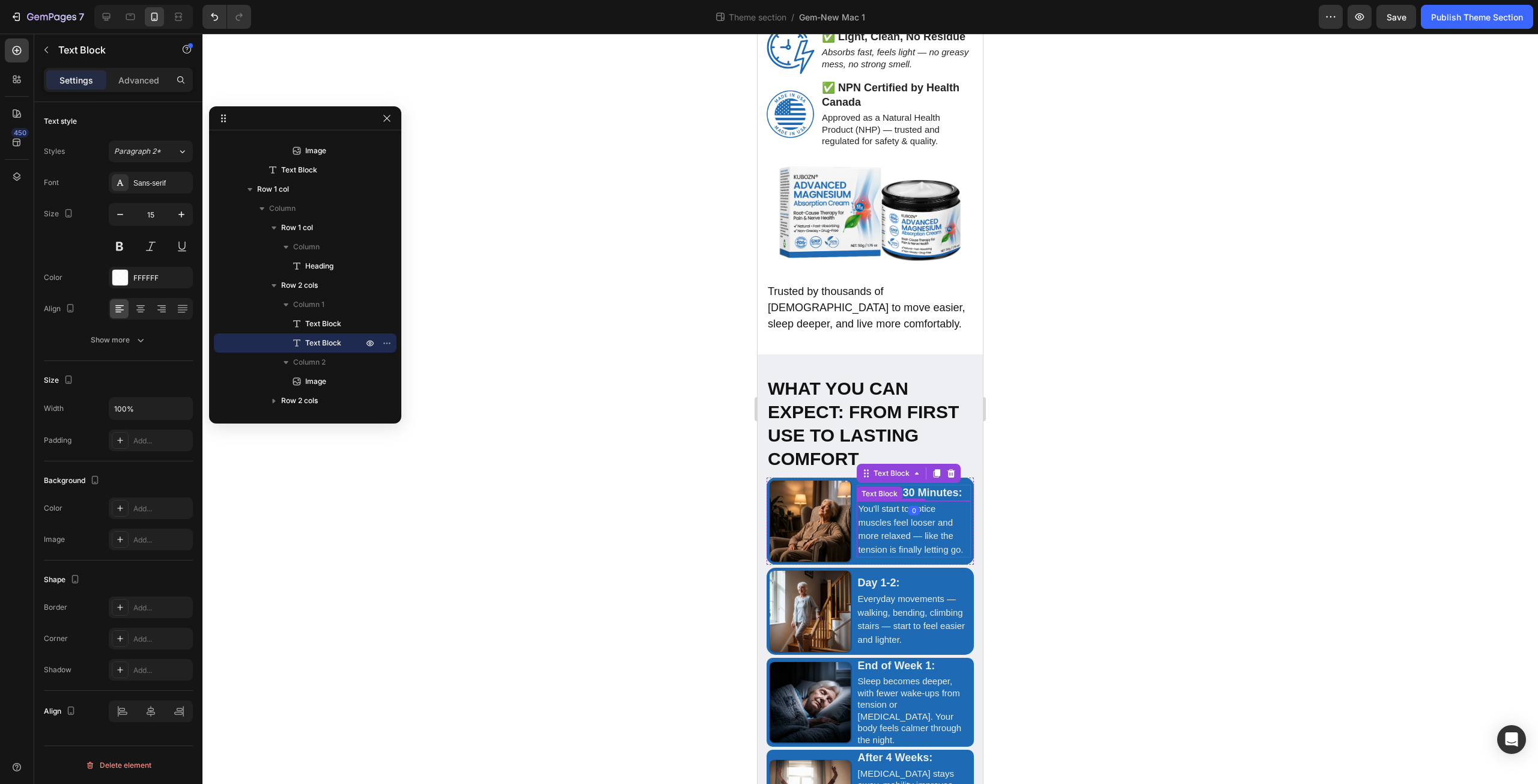
click at [900, 502] on p "You'll start to notice muscles feel looser and more relaxed — like the tension …" at bounding box center [914, 529] width 112 height 54
click at [135, 343] on icon "button" at bounding box center [140, 339] width 12 height 12
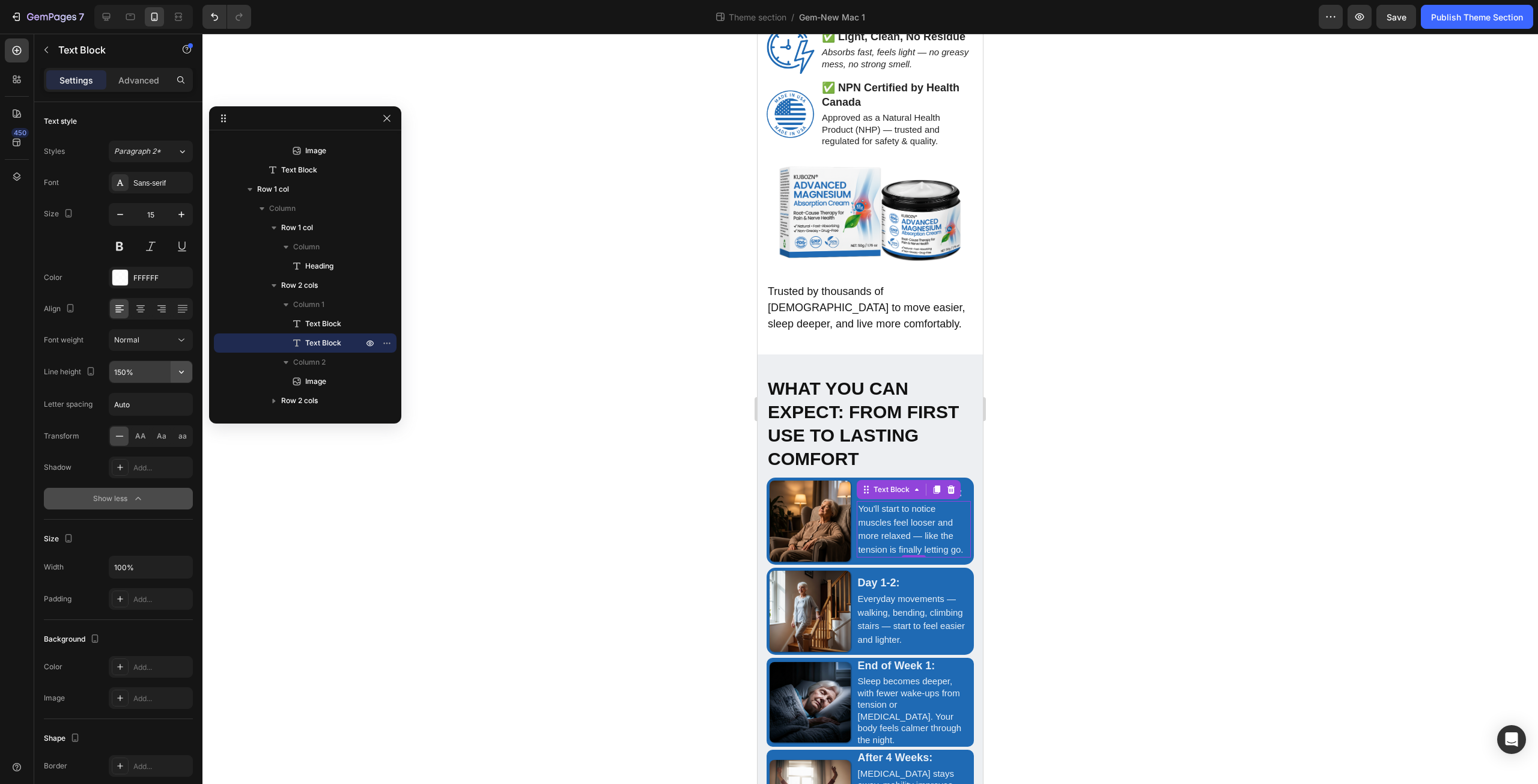
click at [176, 372] on icon "button" at bounding box center [181, 371] width 12 height 12
click at [153, 443] on p "130%" at bounding box center [148, 448] width 68 height 11
type input "130%"
click at [870, 592] on p "Everyday movements — walking, bending, climbing stairs — start to feel easier a…" at bounding box center [916, 619] width 115 height 54
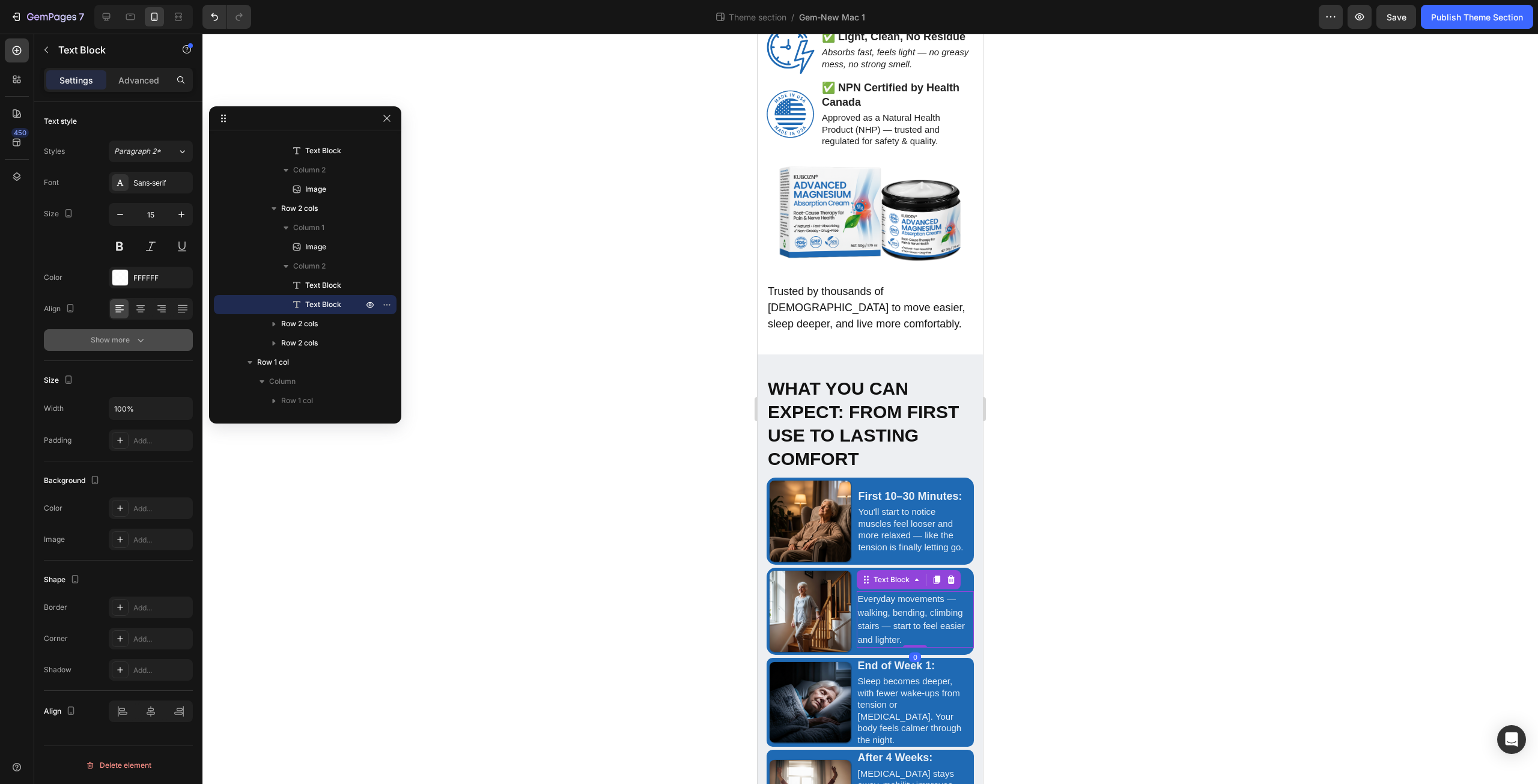
click at [135, 336] on icon "button" at bounding box center [140, 339] width 12 height 12
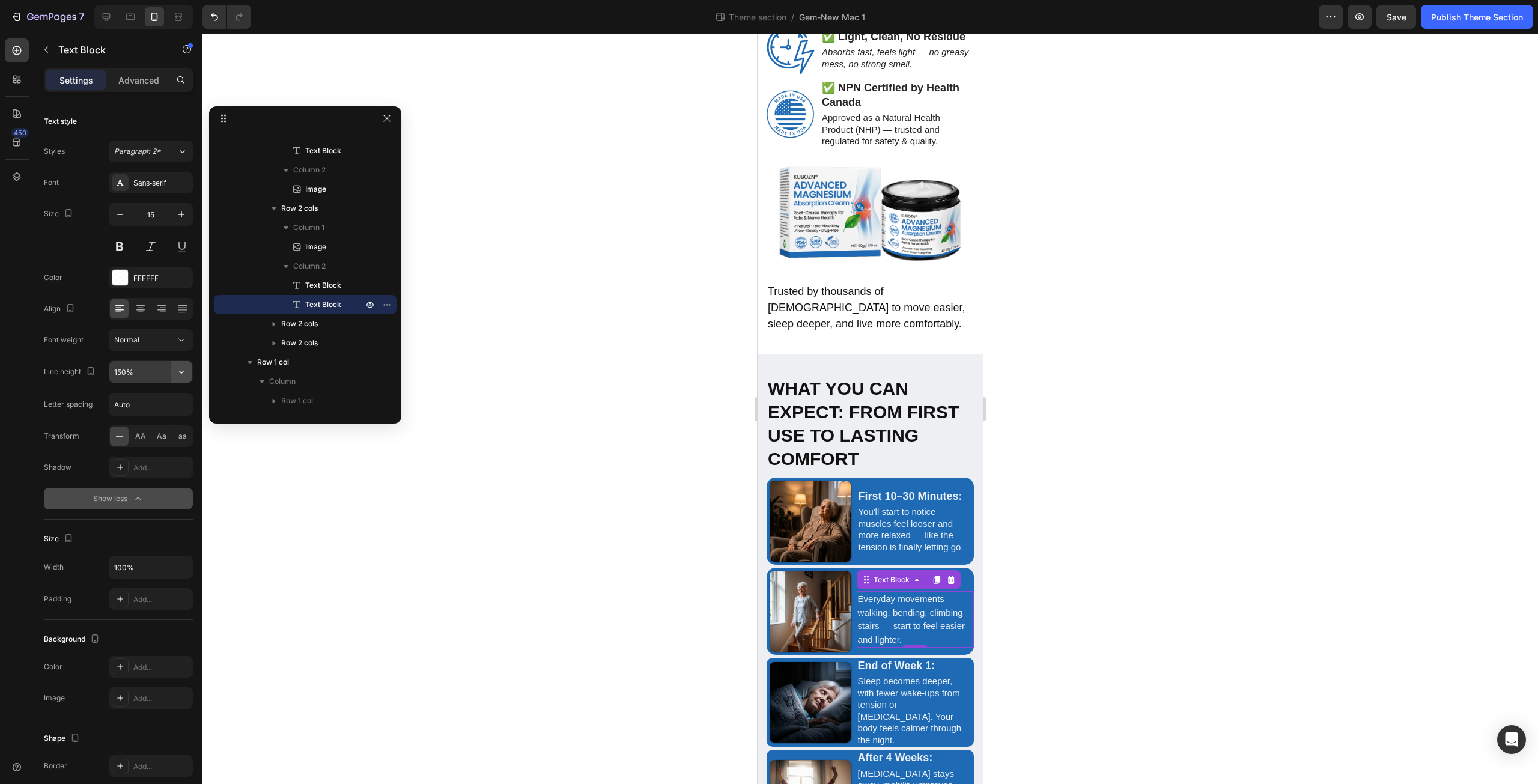
click at [176, 378] on button "button" at bounding box center [182, 371] width 22 height 22
click at [158, 444] on p "130%" at bounding box center [148, 448] width 68 height 11
type input "130%"
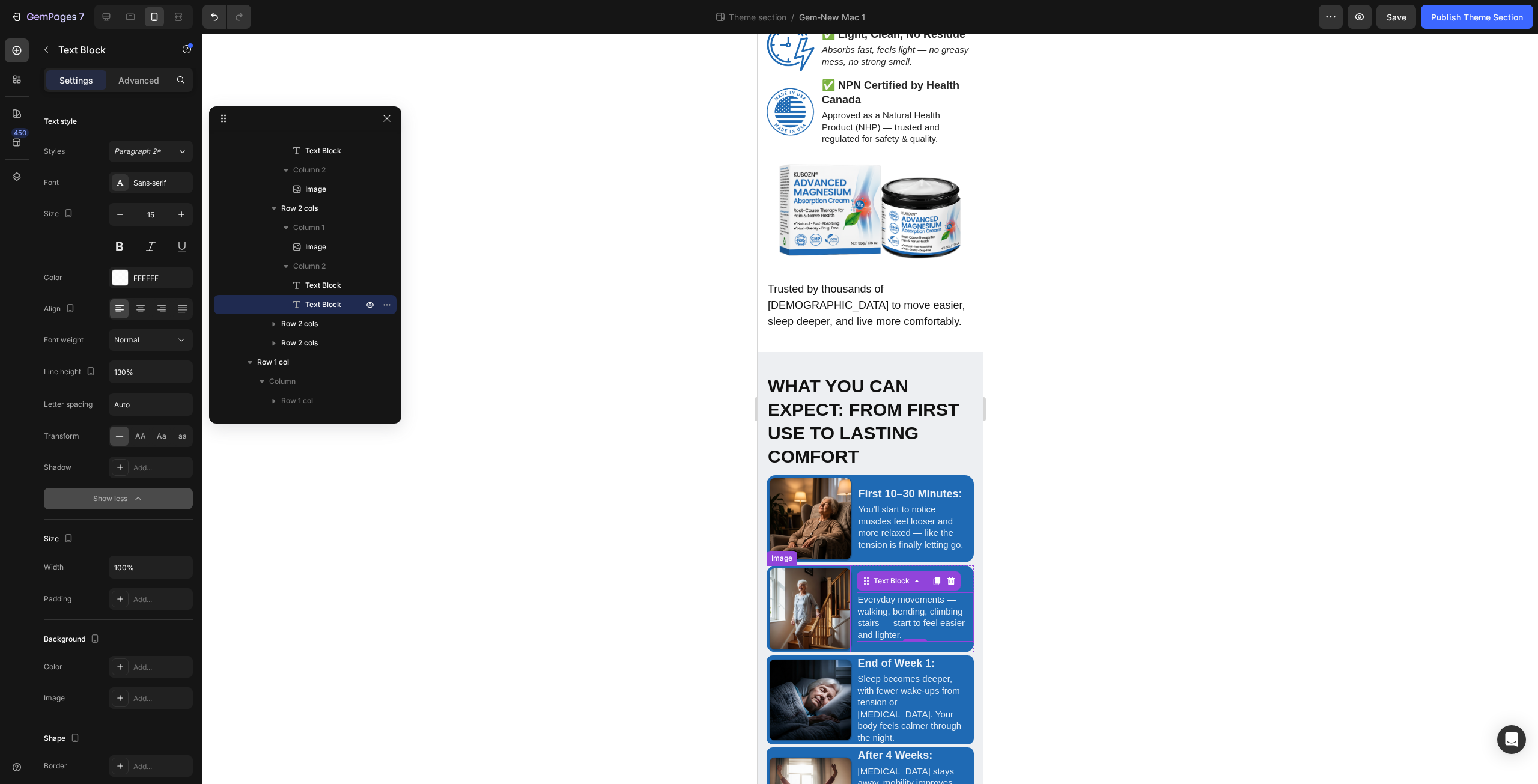
scroll to position [2695, 0]
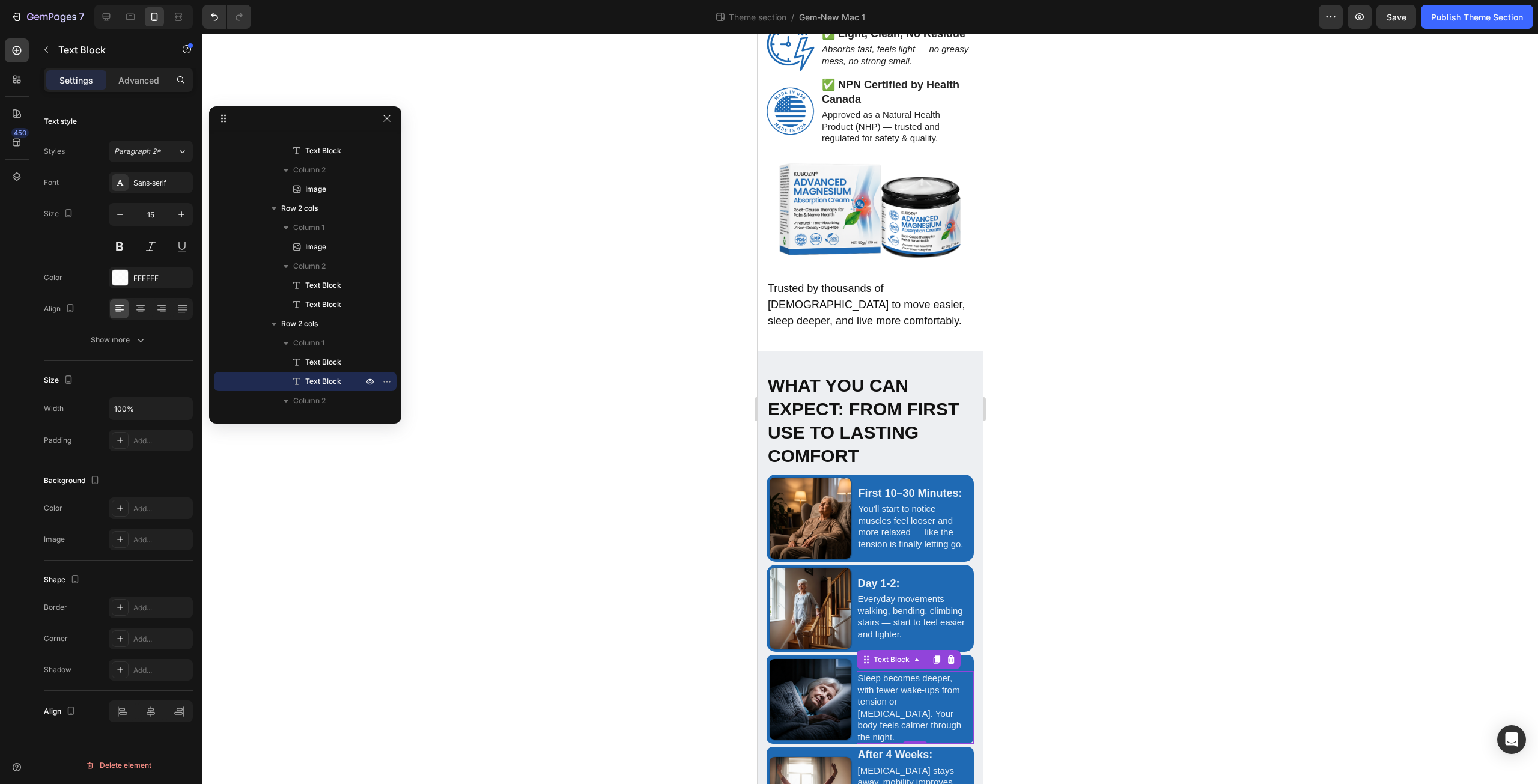
click at [891, 672] on p "Sleep becomes deeper, with fewer wake-ups from tension or [MEDICAL_DATA]. Your …" at bounding box center [914, 707] width 112 height 70
click at [144, 341] on icon "button" at bounding box center [140, 339] width 12 height 12
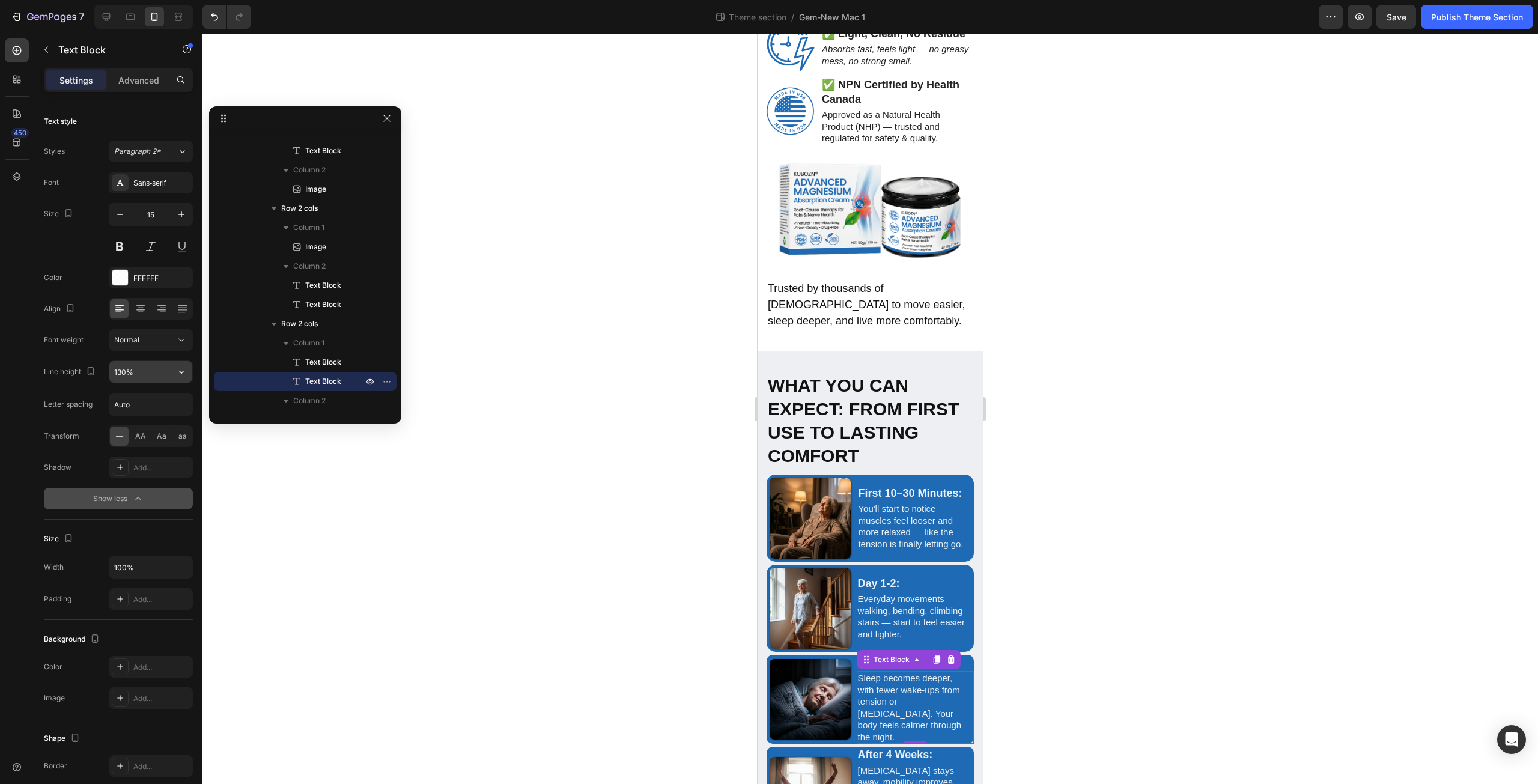
click at [178, 373] on icon "button" at bounding box center [181, 371] width 12 height 12
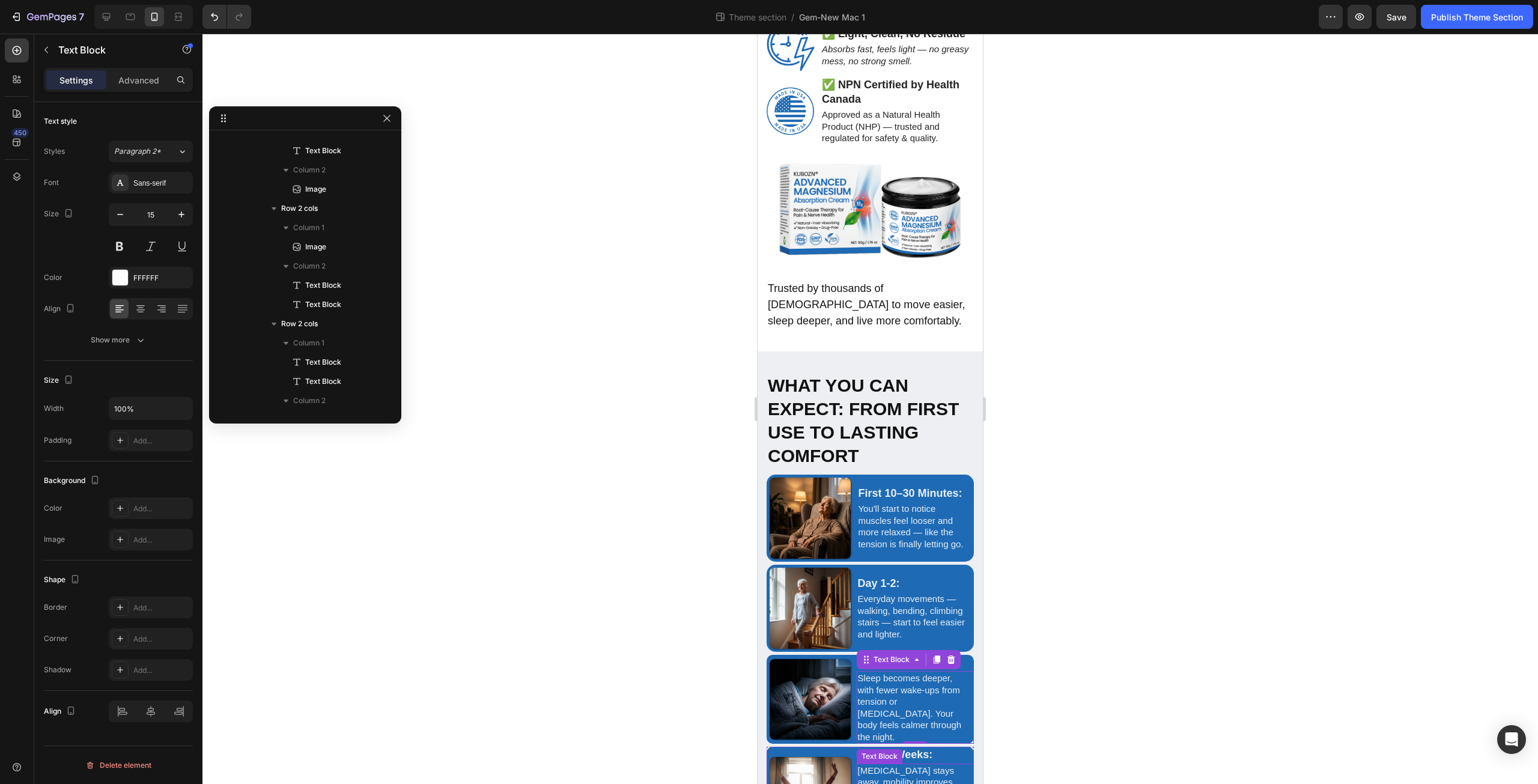
scroll to position [2070, 0]
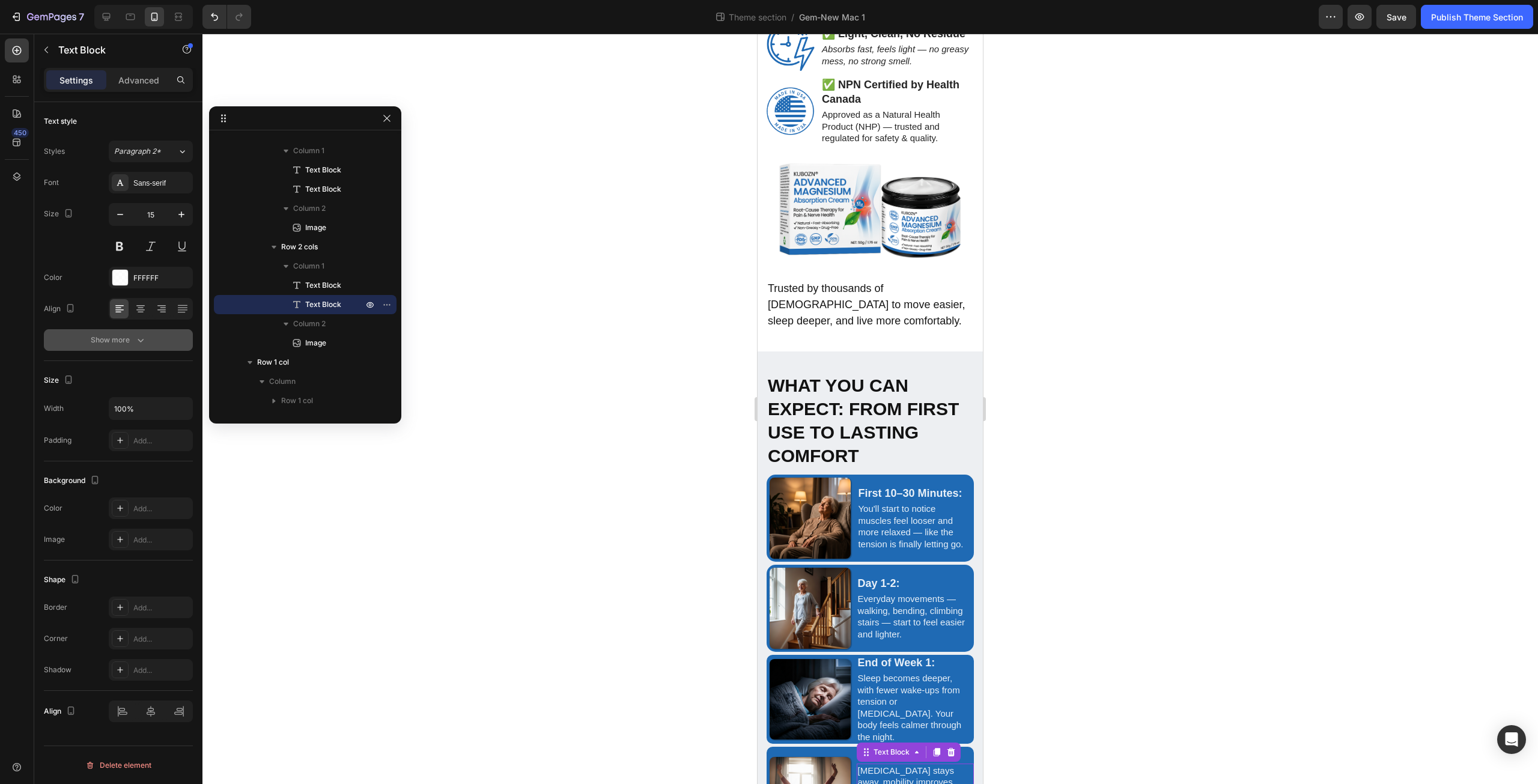
click at [133, 341] on div "Show more" at bounding box center [119, 339] width 56 height 12
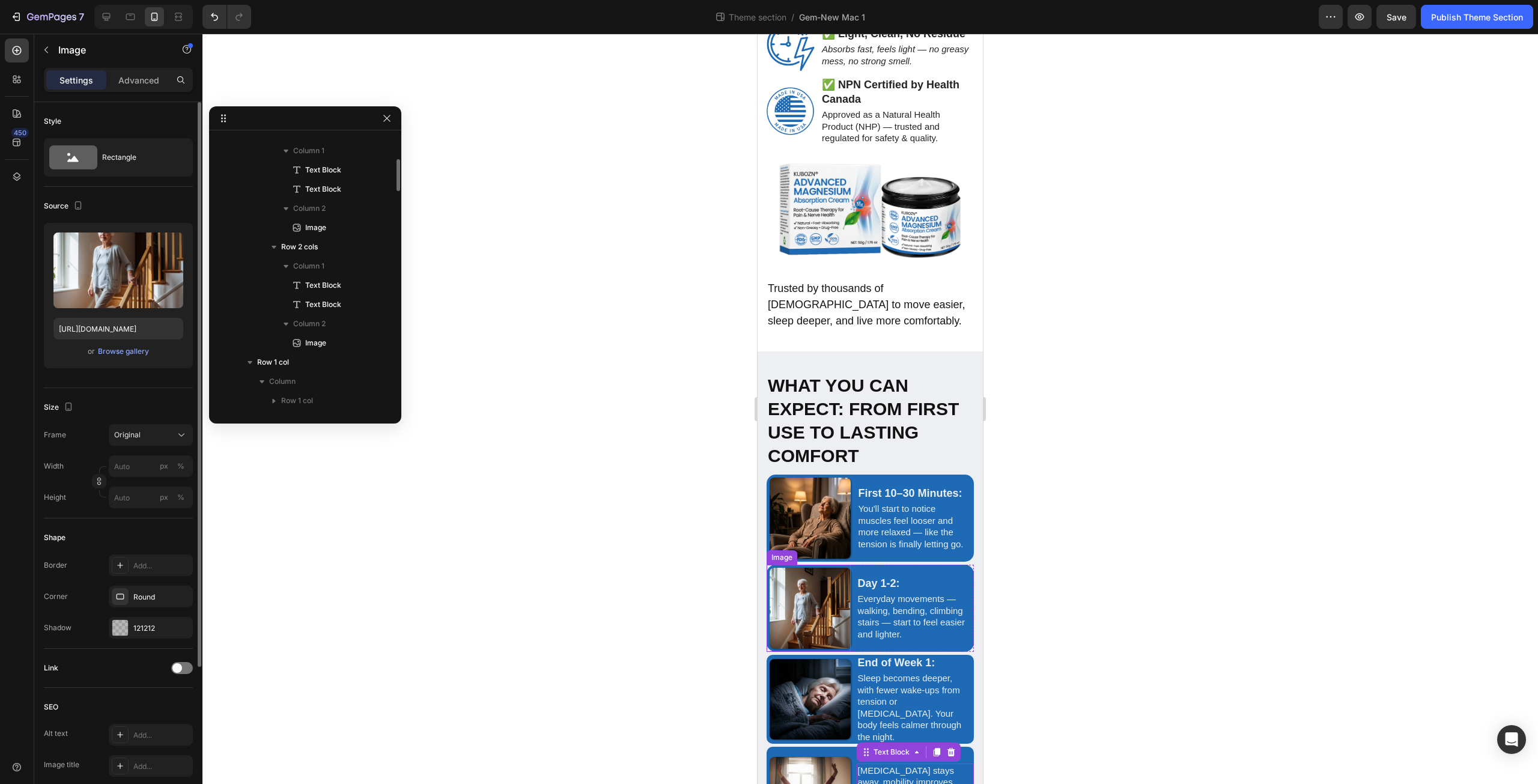
click at [791, 567] on img at bounding box center [810, 608] width 81 height 81
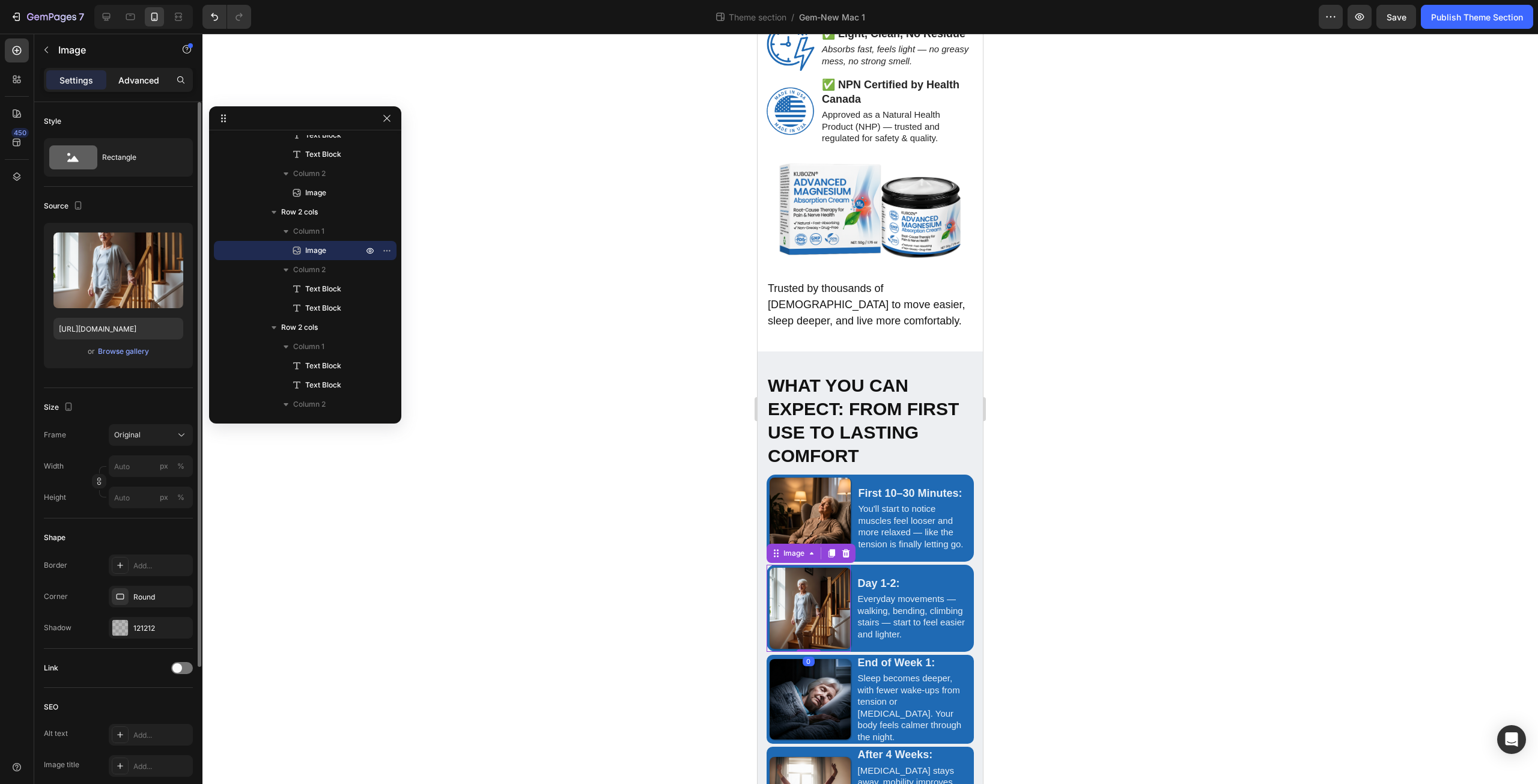
click at [150, 87] on div "Advanced" at bounding box center [139, 79] width 60 height 19
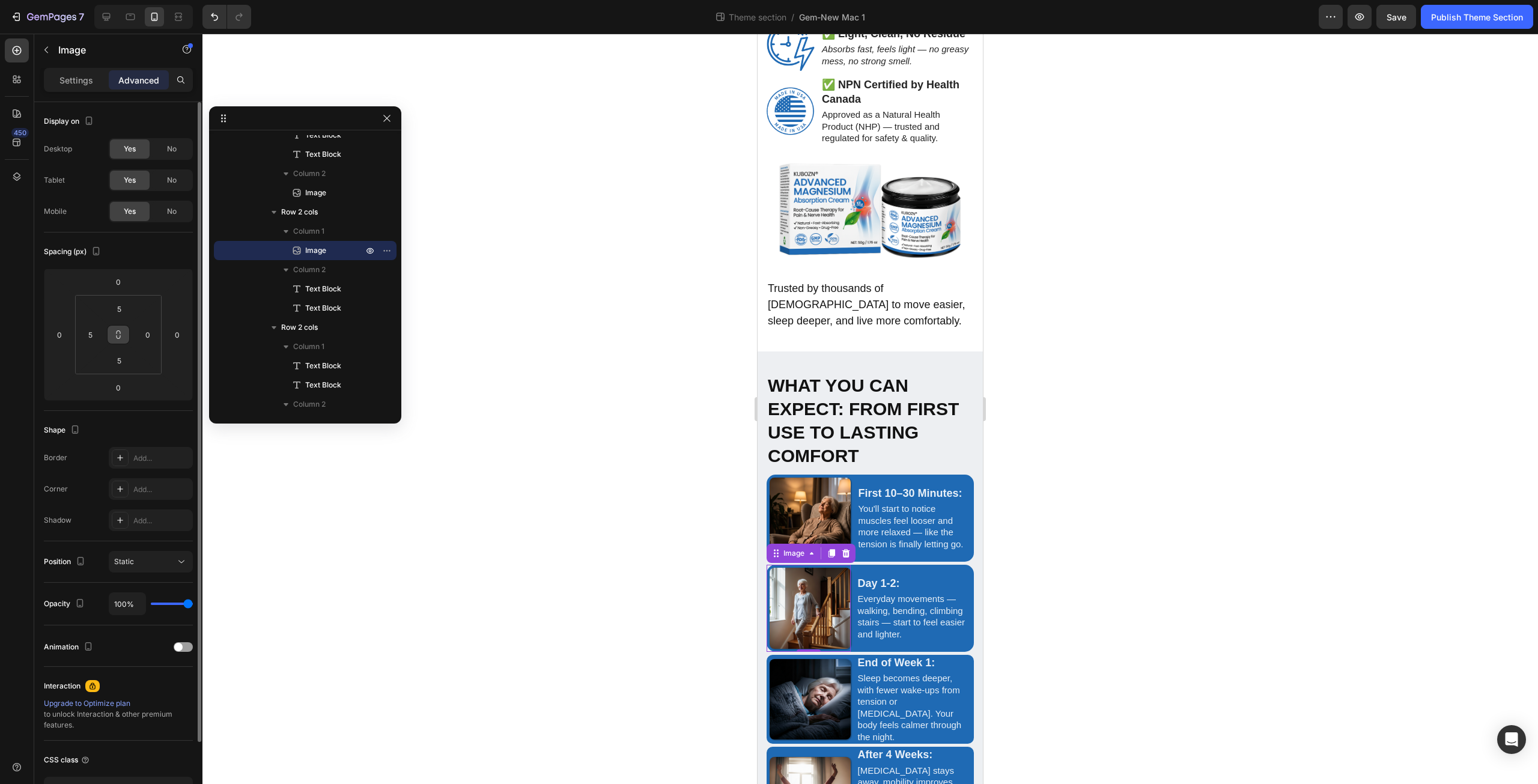
click at [117, 330] on icon at bounding box center [118, 334] width 10 height 10
click at [130, 359] on input "5" at bounding box center [119, 361] width 24 height 18
type input "0"
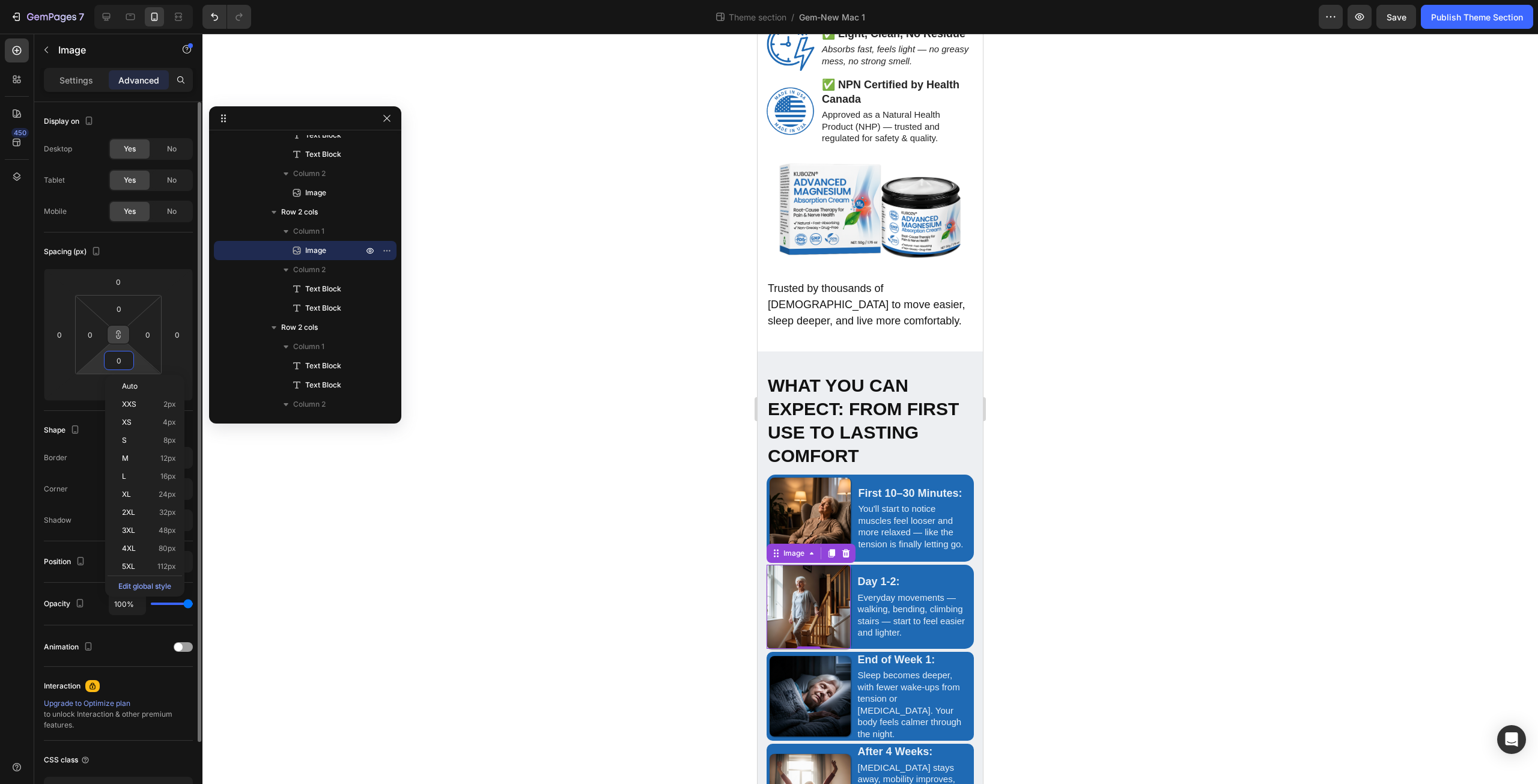
scroll to position [2692, 0]
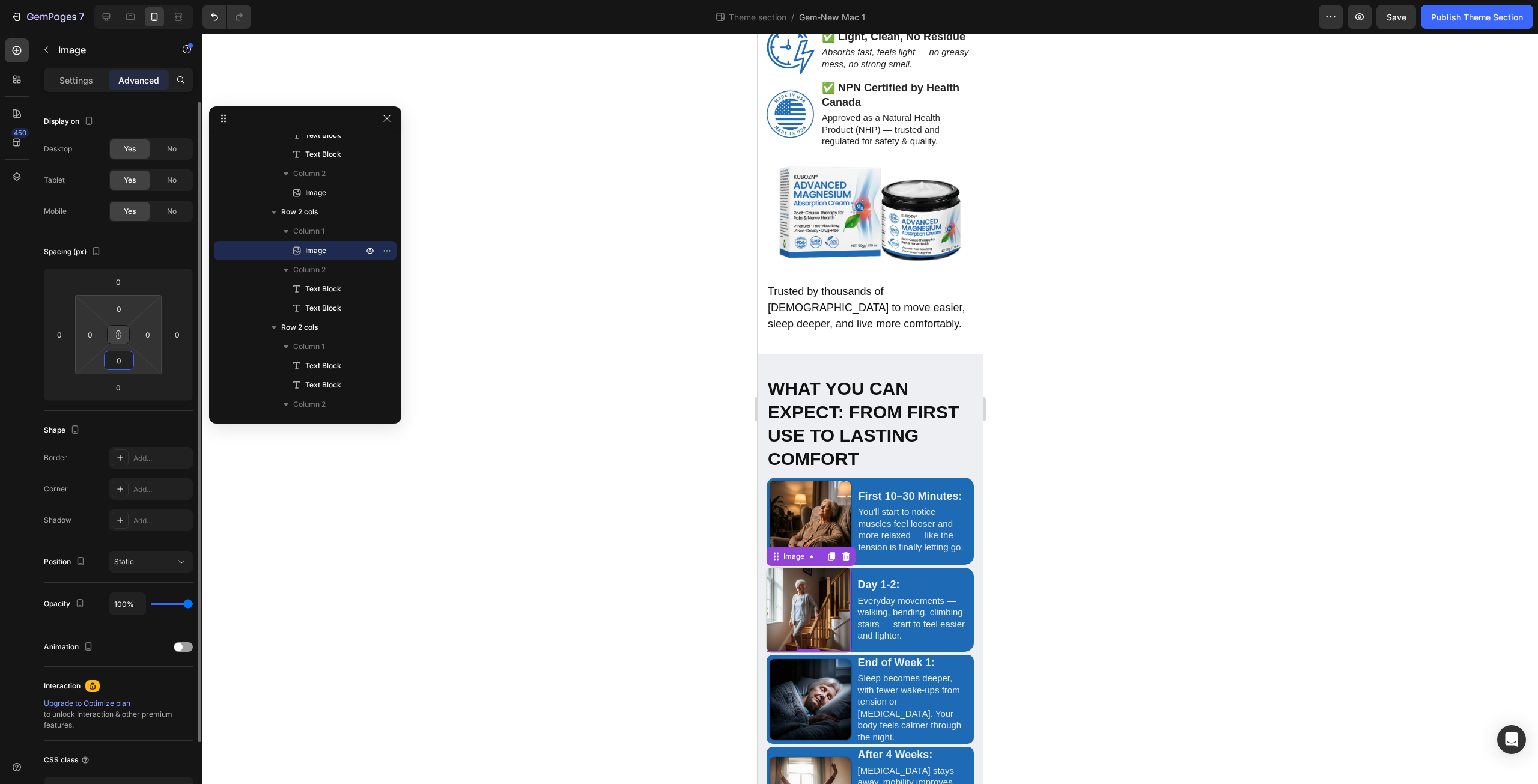
type input "0"
click at [148, 0] on html "7 Theme section / Gem-New Mac 1 Preview Save Publish Theme Section 450 Sections…" at bounding box center [769, 0] width 1538 height 0
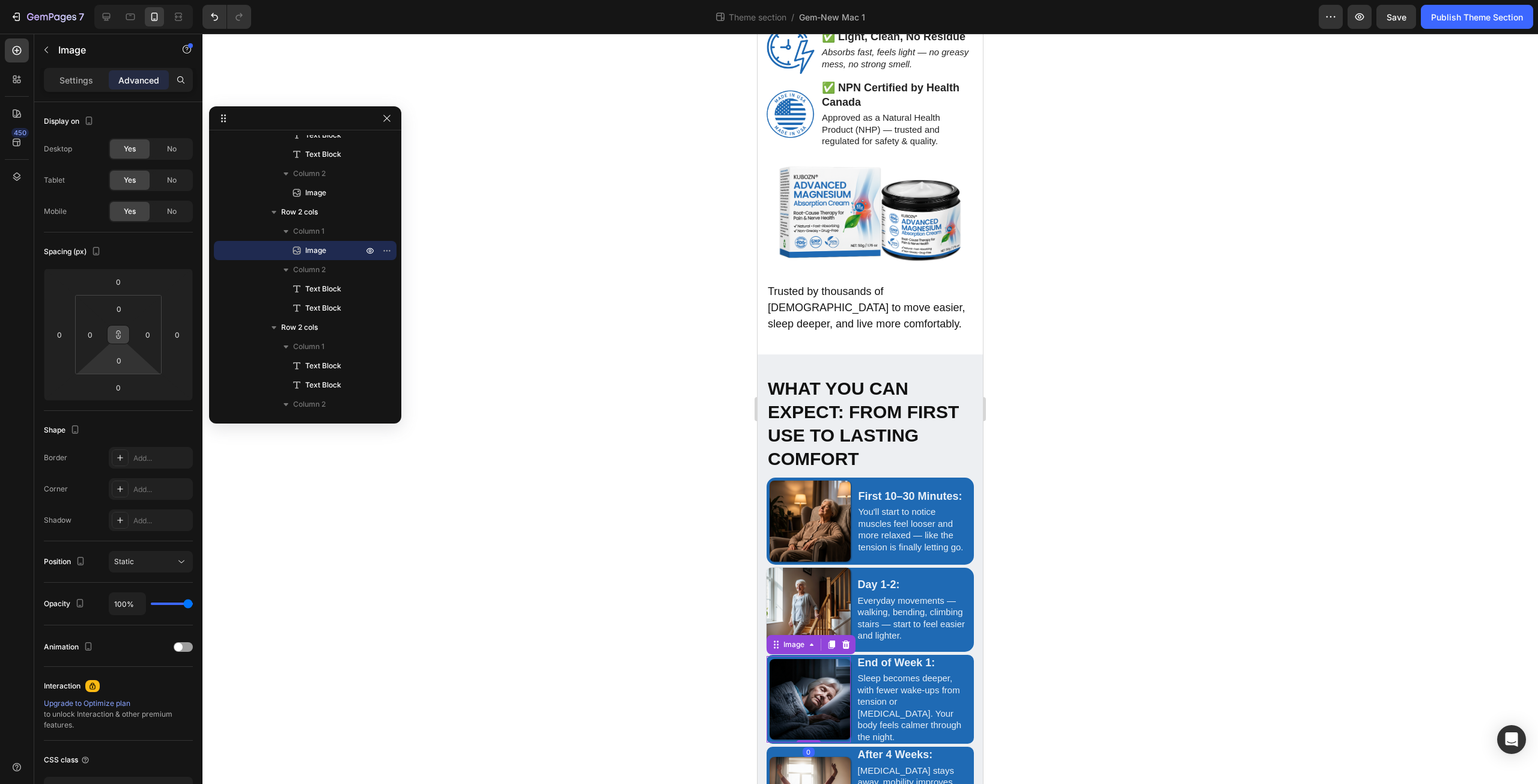
drag, startPoint x: 806, startPoint y: 630, endPoint x: 1240, endPoint y: 584, distance: 436.4
click at [806, 659] on img at bounding box center [810, 699] width 81 height 81
click at [121, 331] on icon at bounding box center [118, 334] width 10 height 10
click at [121, 368] on input "5" at bounding box center [119, 361] width 24 height 18
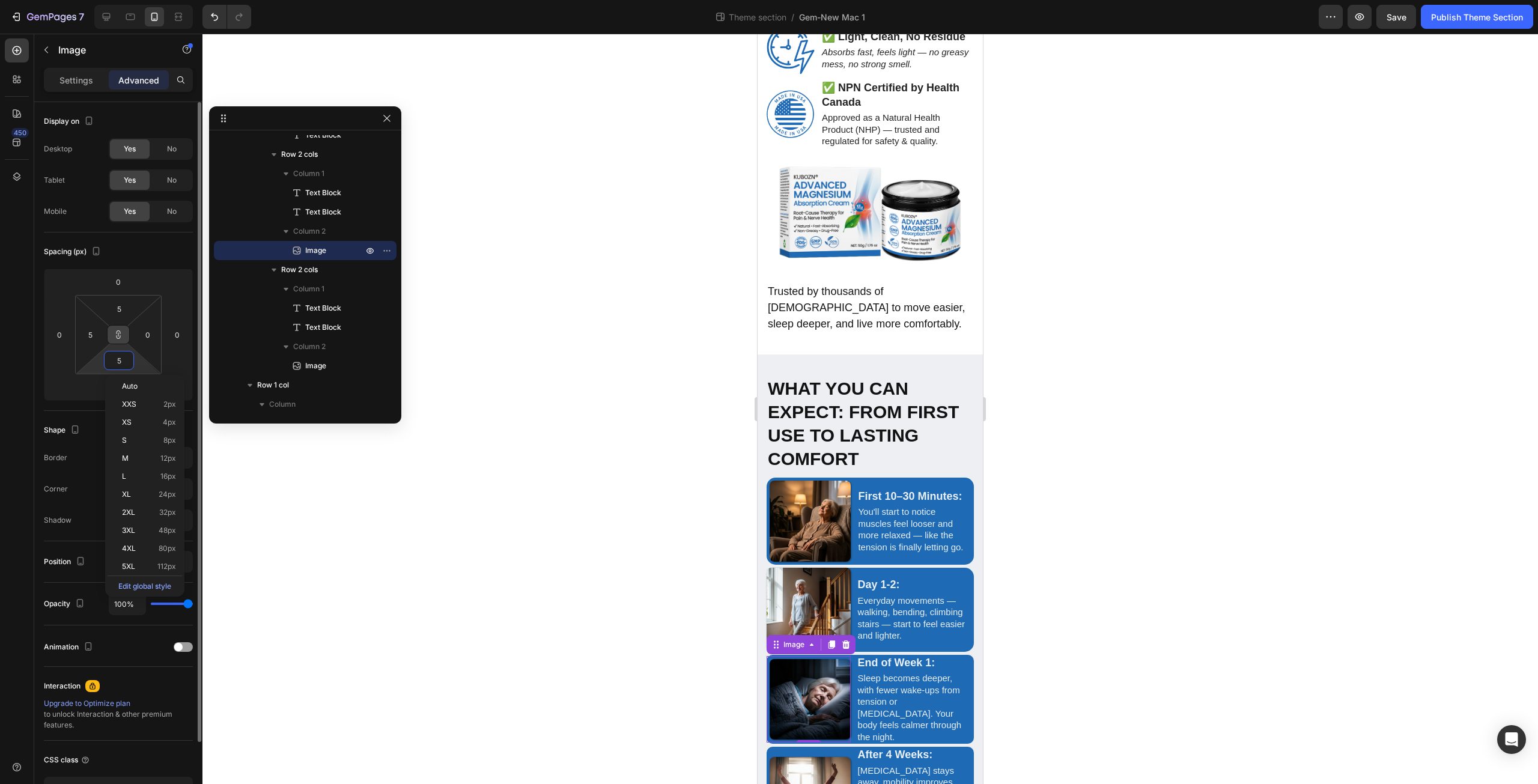
type input "0"
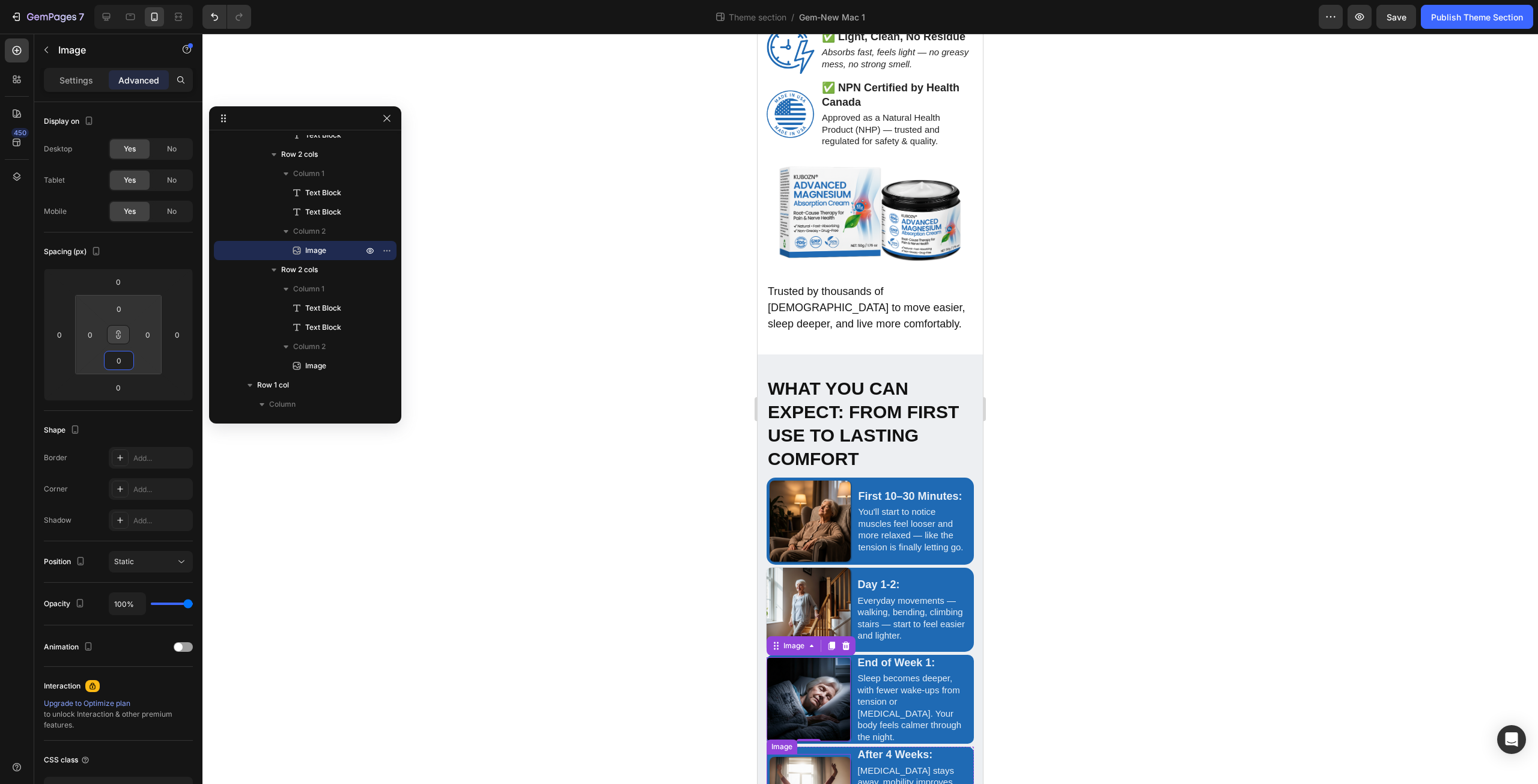
click at [827, 757] on img at bounding box center [810, 797] width 81 height 81
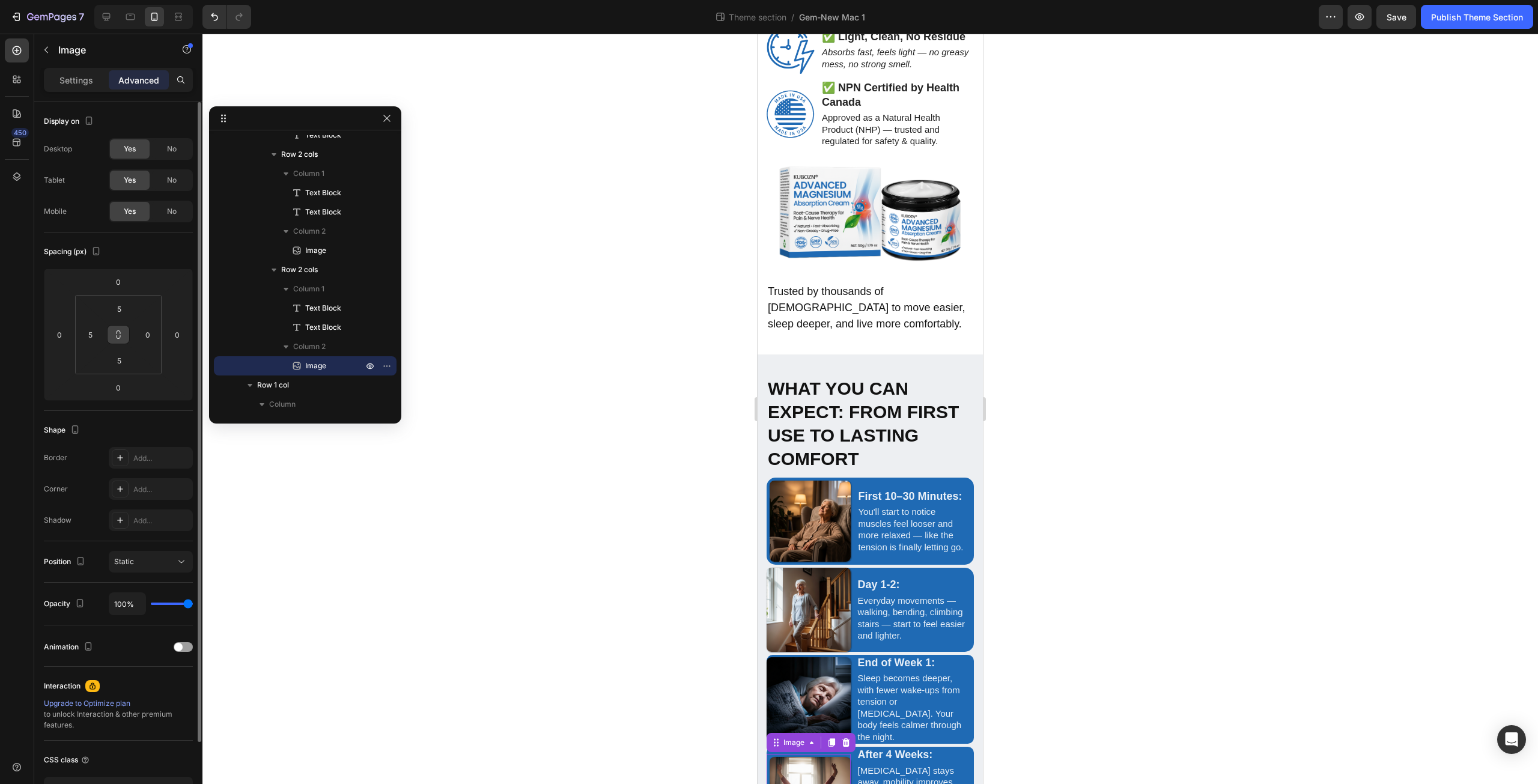
click at [124, 337] on button at bounding box center [118, 334] width 22 height 19
click at [124, 361] on input "5" at bounding box center [119, 361] width 24 height 18
type input "0"
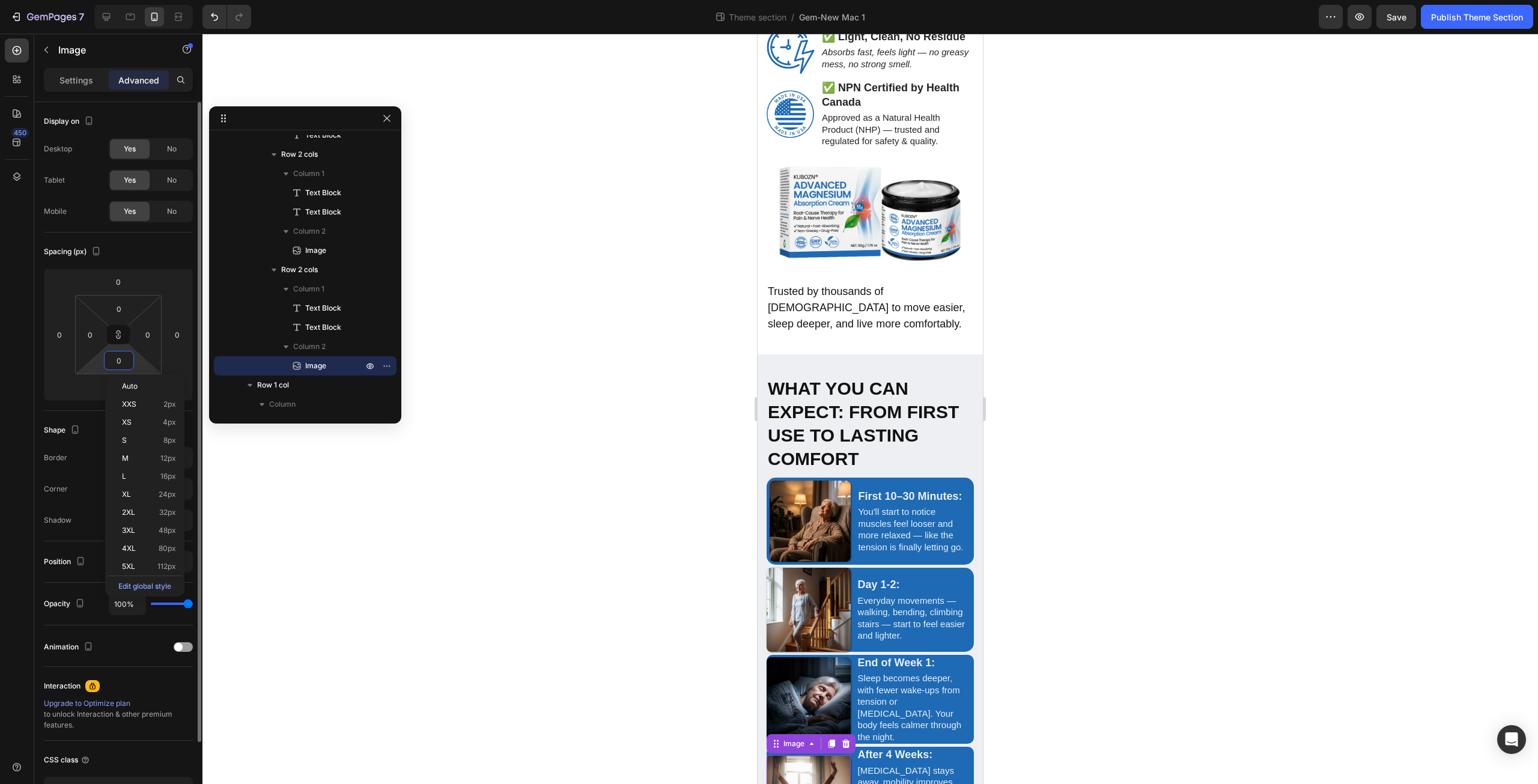
scroll to position [2689, 0]
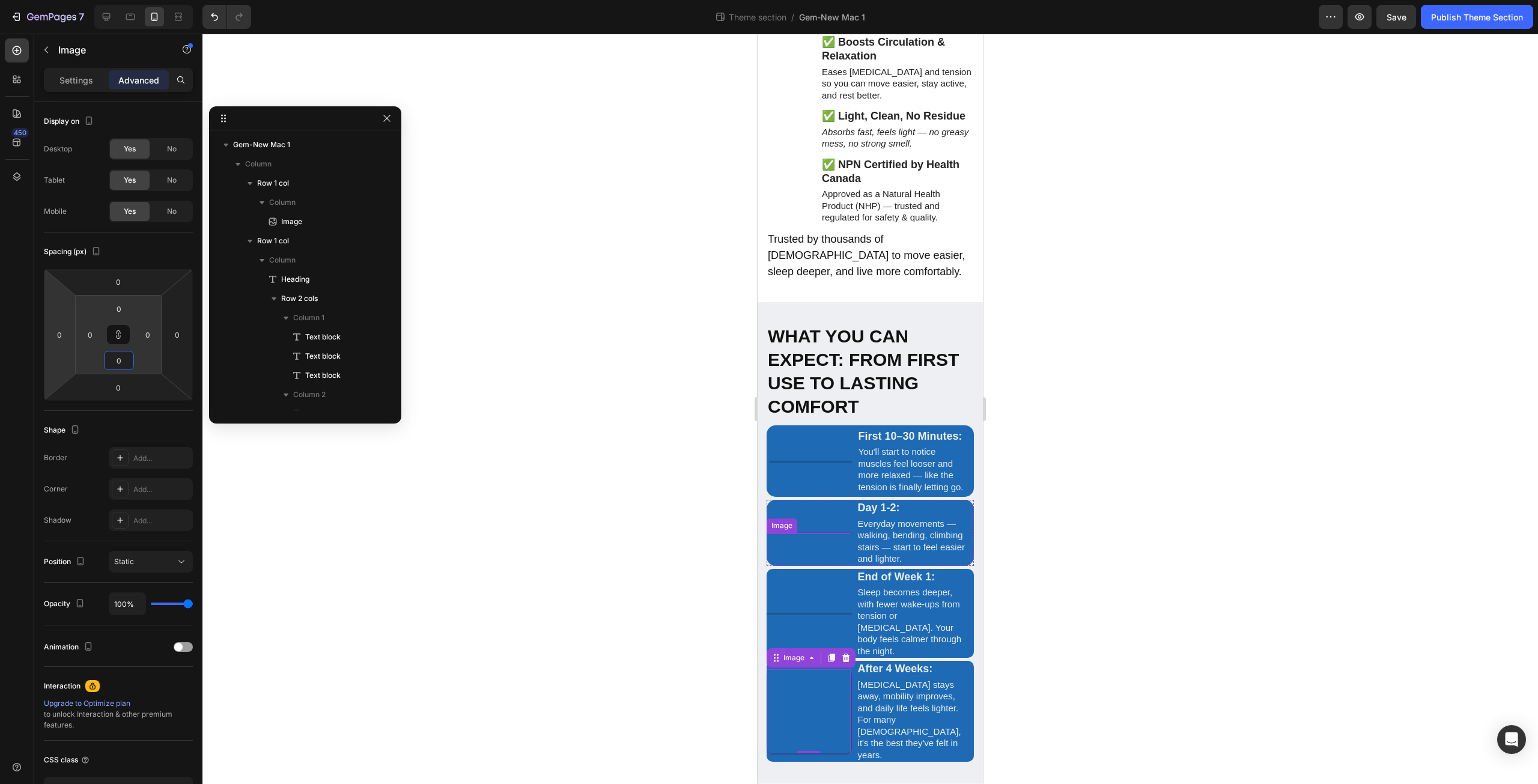
scroll to position [2046, 0]
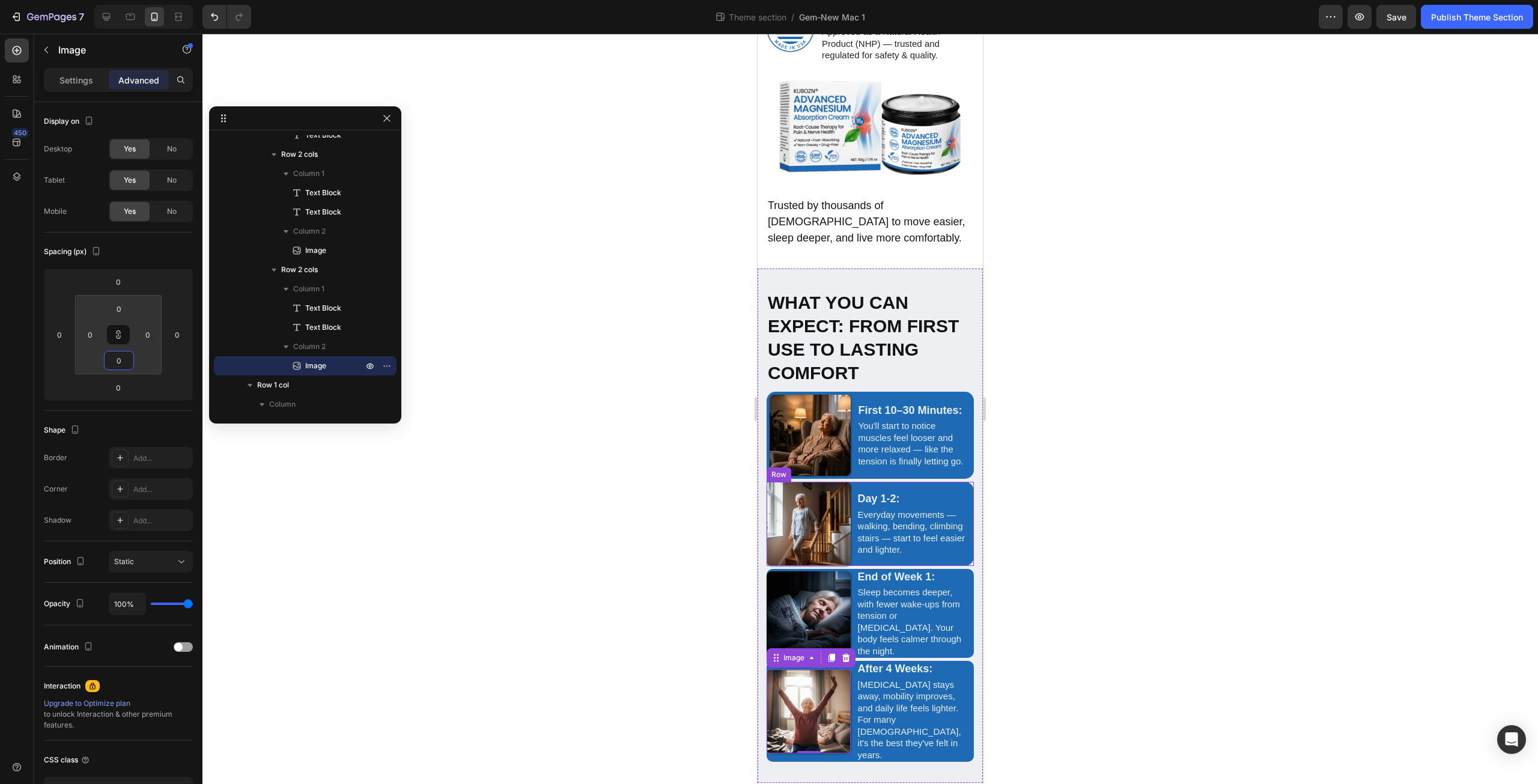
click at [852, 511] on div "Image Day 1-2: Text Block Everyday movements — walking, bending, climbing stair…" at bounding box center [870, 524] width 207 height 85
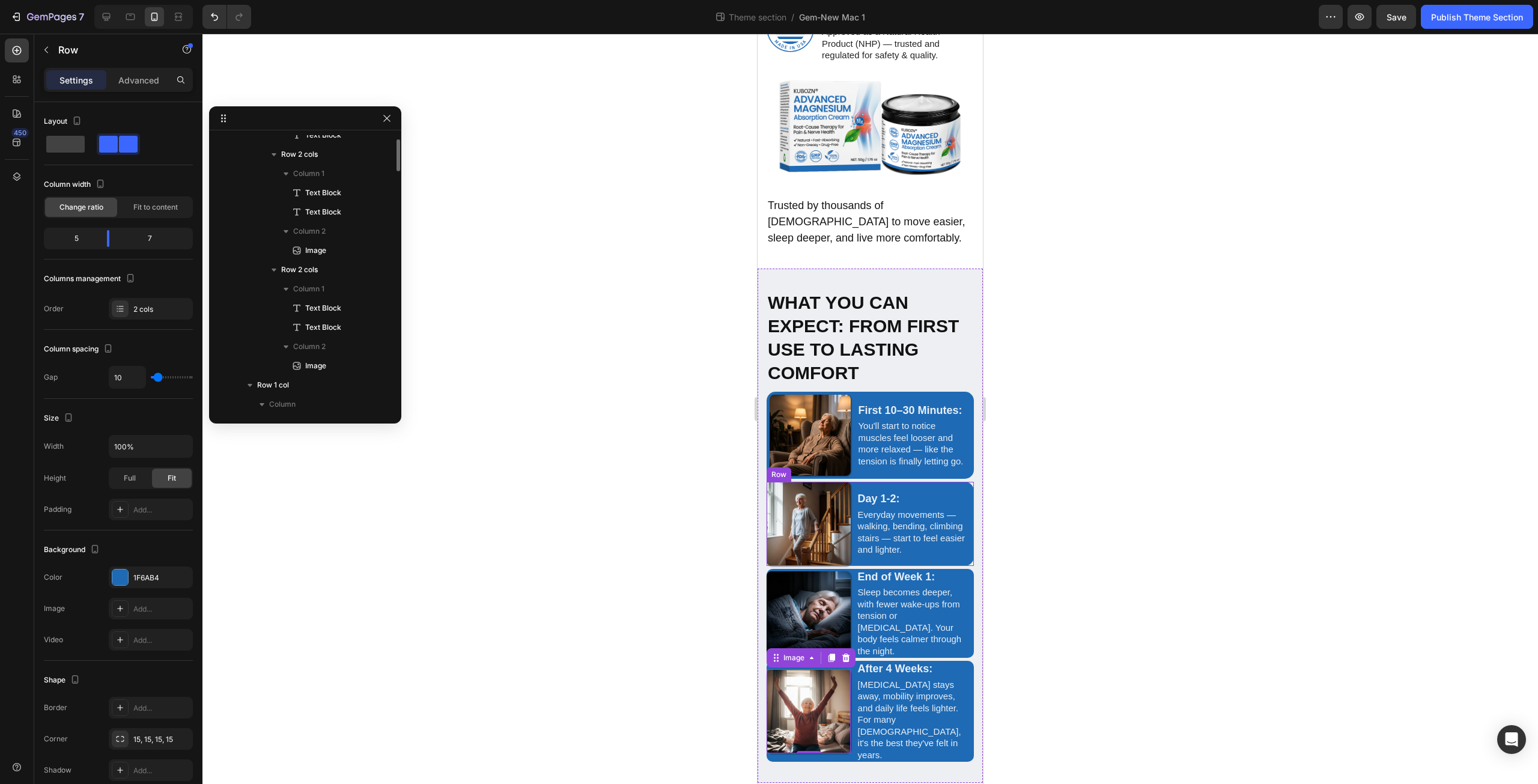
scroll to position [1835, 0]
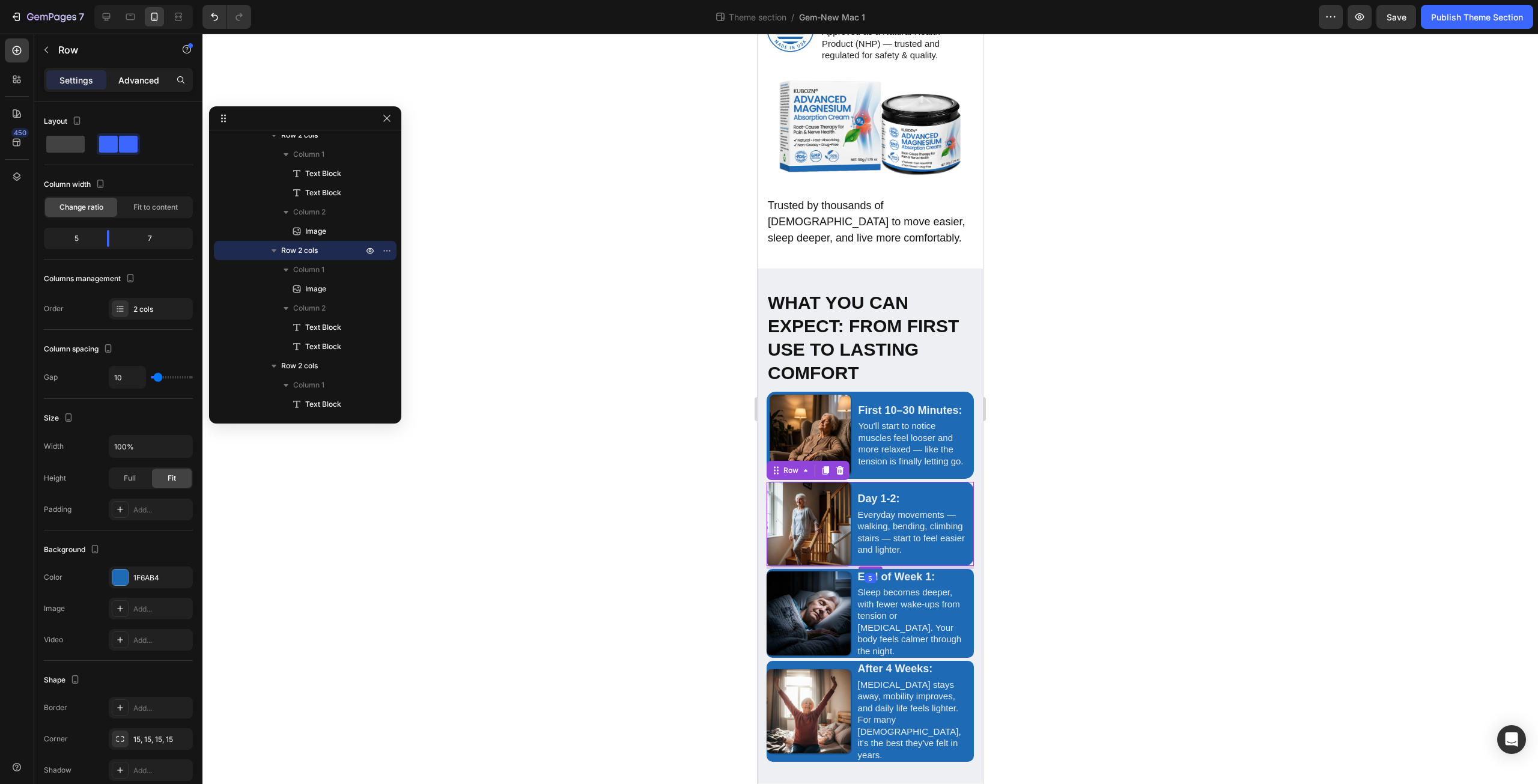
click at [150, 80] on p "Advanced" at bounding box center [139, 80] width 40 height 13
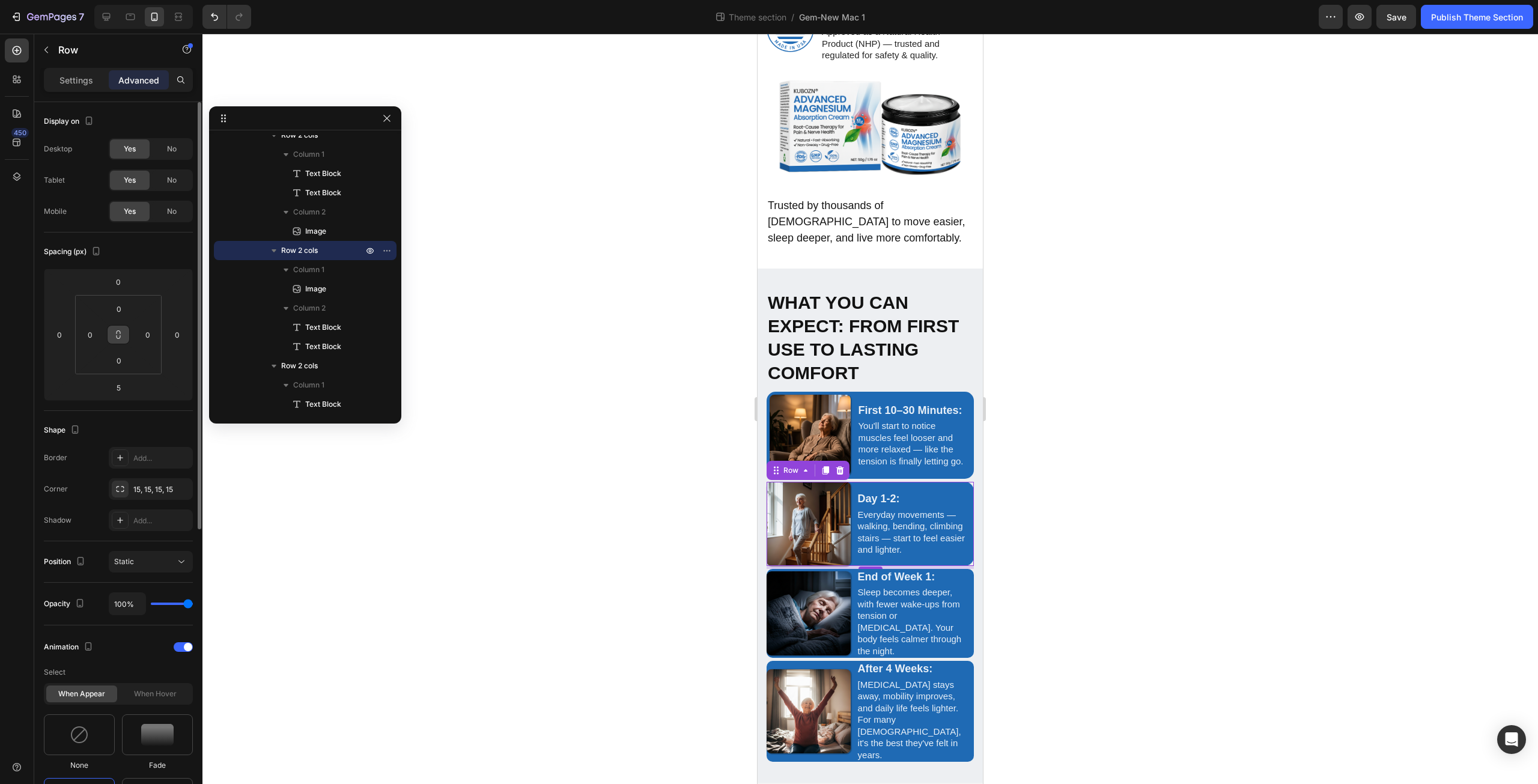
click at [123, 338] on button at bounding box center [118, 334] width 22 height 19
click at [122, 368] on input "0" at bounding box center [119, 361] width 24 height 18
type input "5"
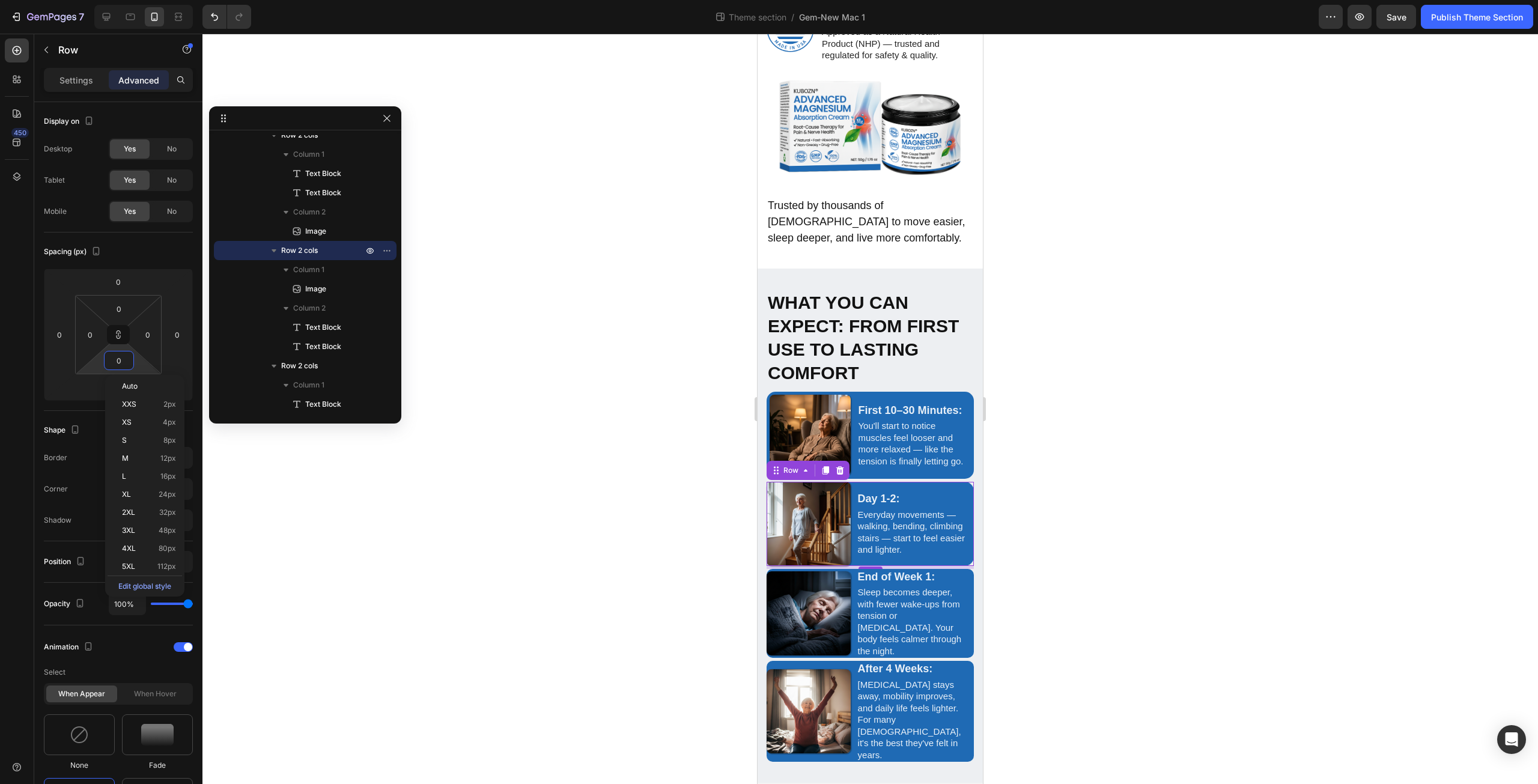
type input "5"
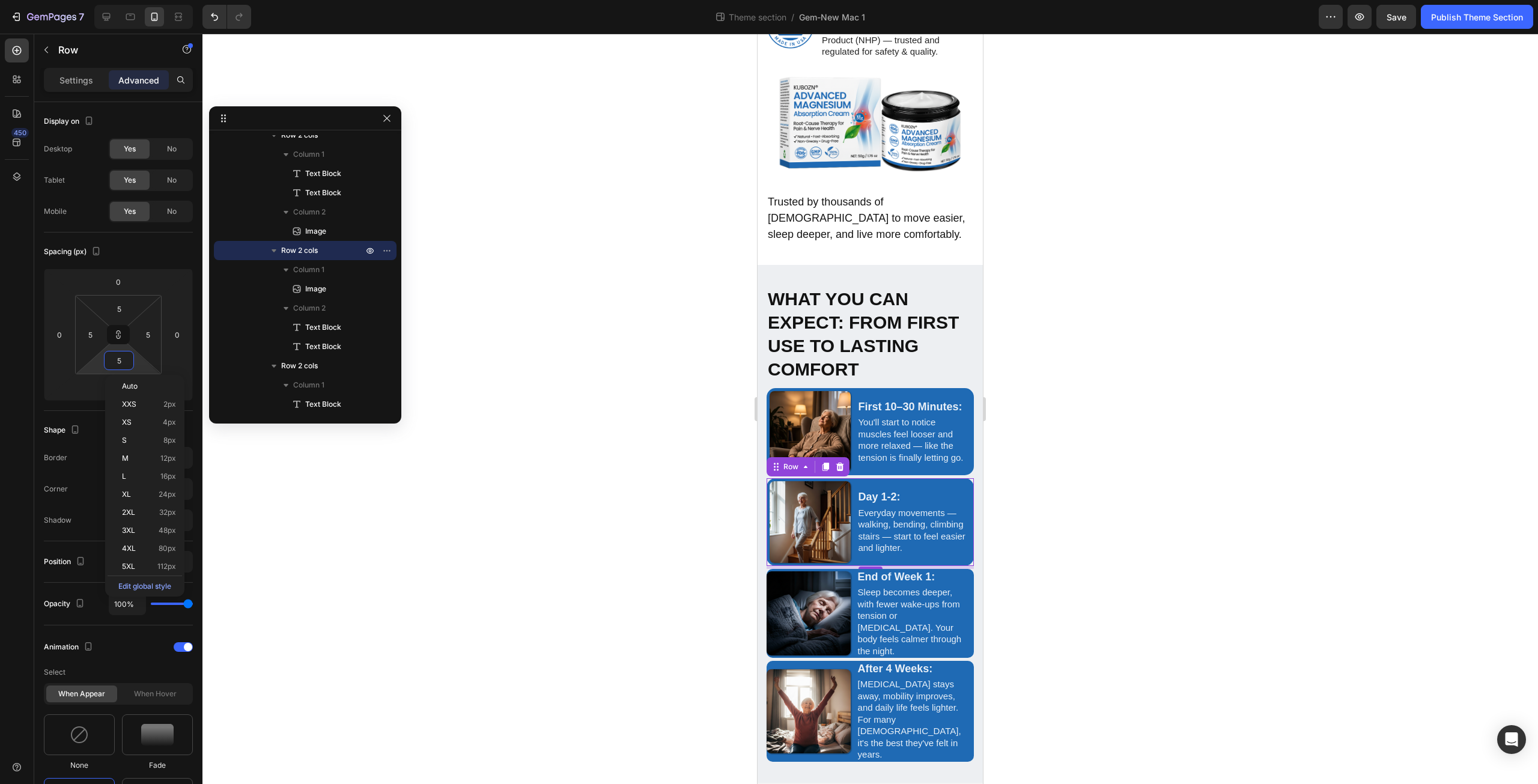
scroll to position [2693, 0]
click at [851, 657] on div "End of Week 1: Text Block Sleep becomes deeper, with fewer wake-ups from tensio…" at bounding box center [870, 613] width 207 height 89
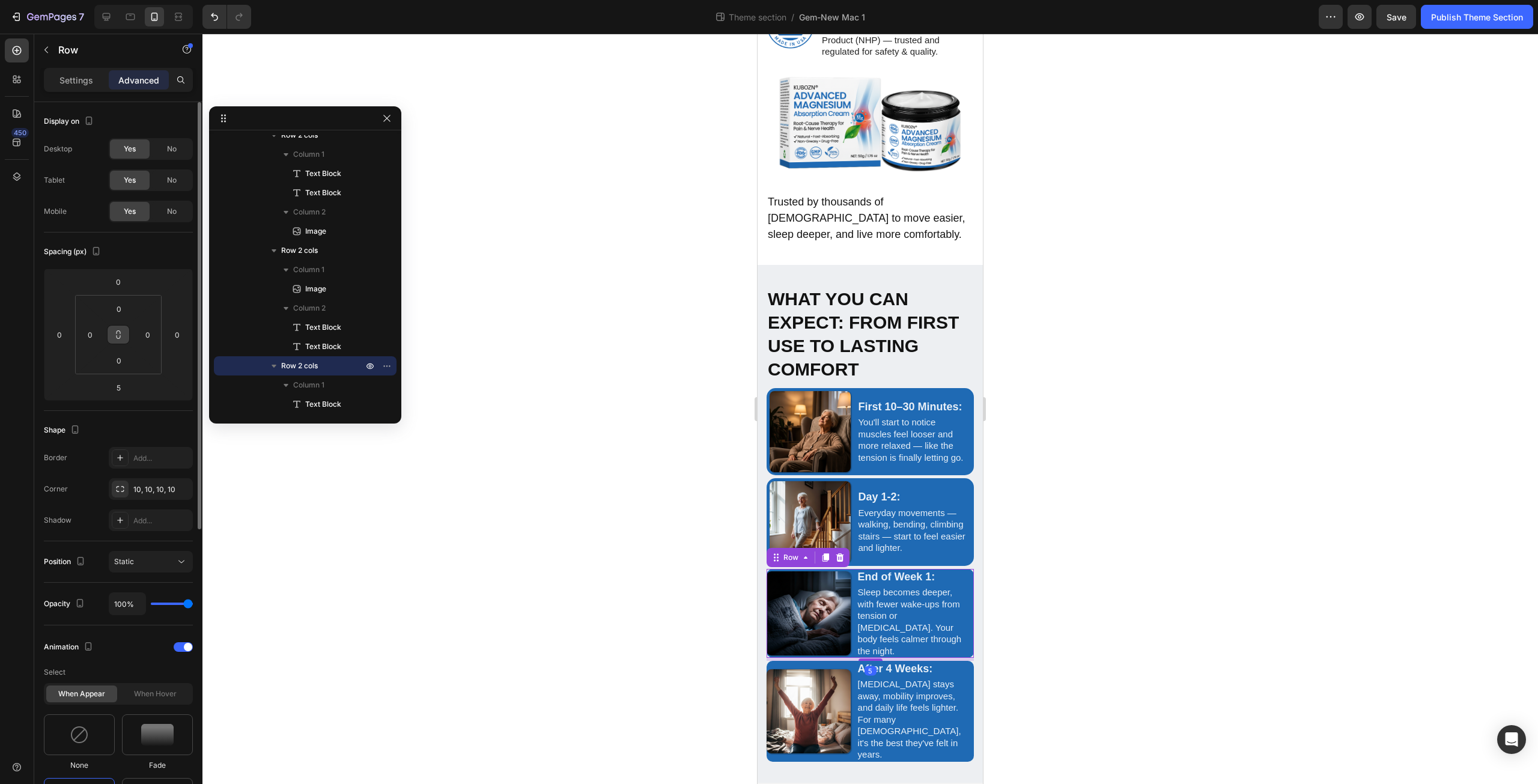
click at [122, 339] on button at bounding box center [118, 334] width 22 height 19
click at [126, 363] on input "0" at bounding box center [119, 361] width 24 height 18
type input "5"
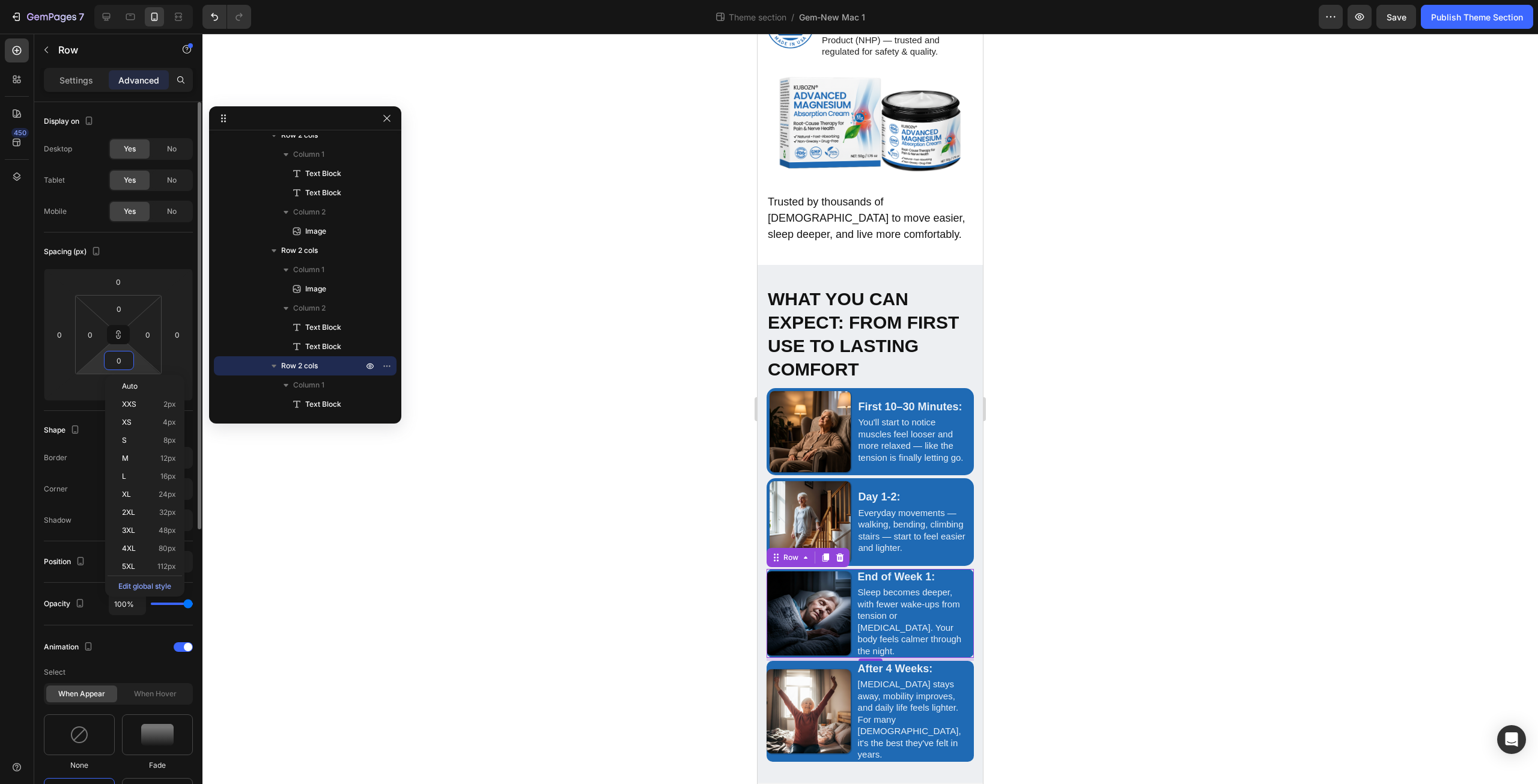
type input "5"
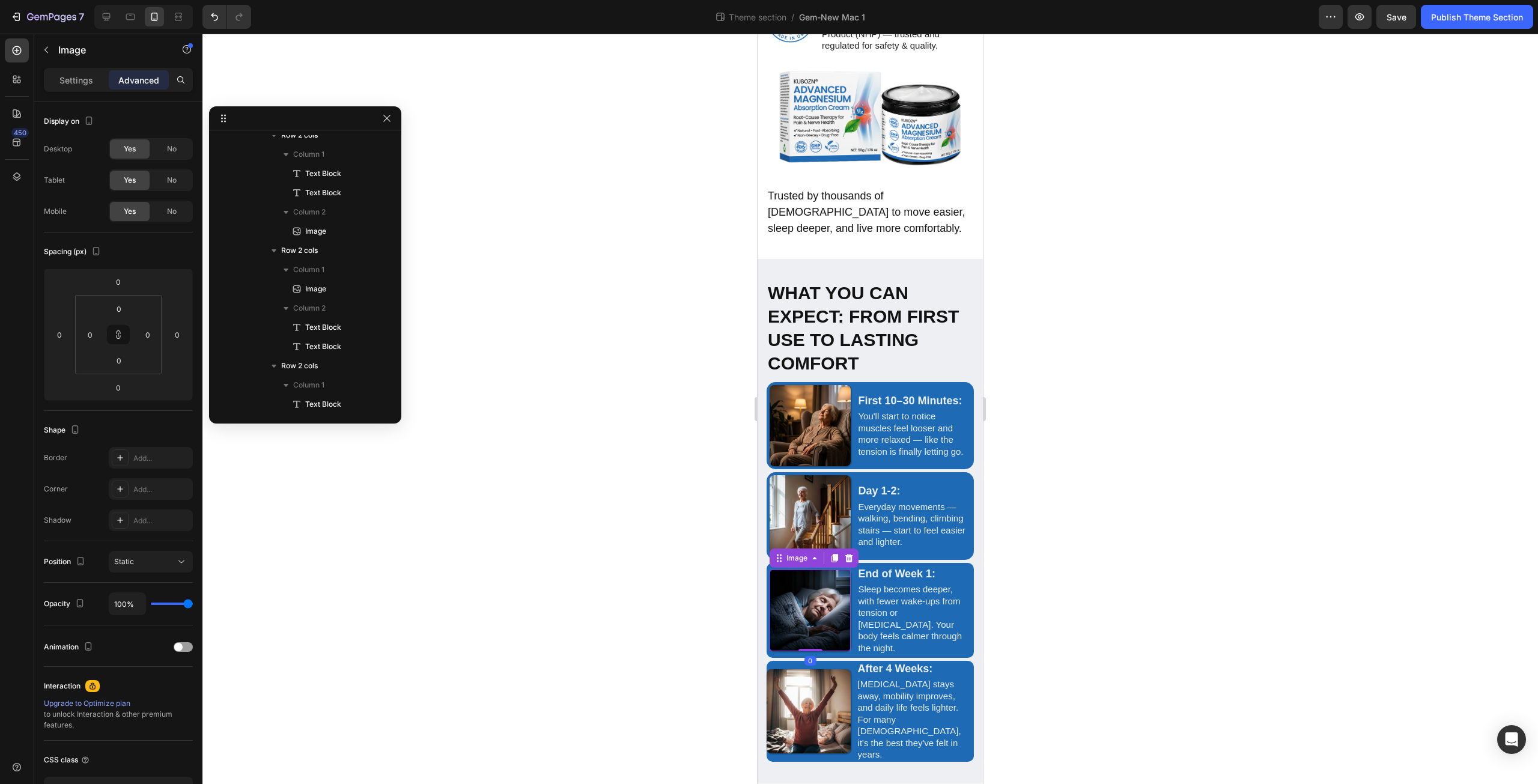
scroll to position [2046, 0]
click at [815, 607] on img at bounding box center [810, 610] width 81 height 81
click at [802, 564] on div "Image" at bounding box center [797, 557] width 26 height 11
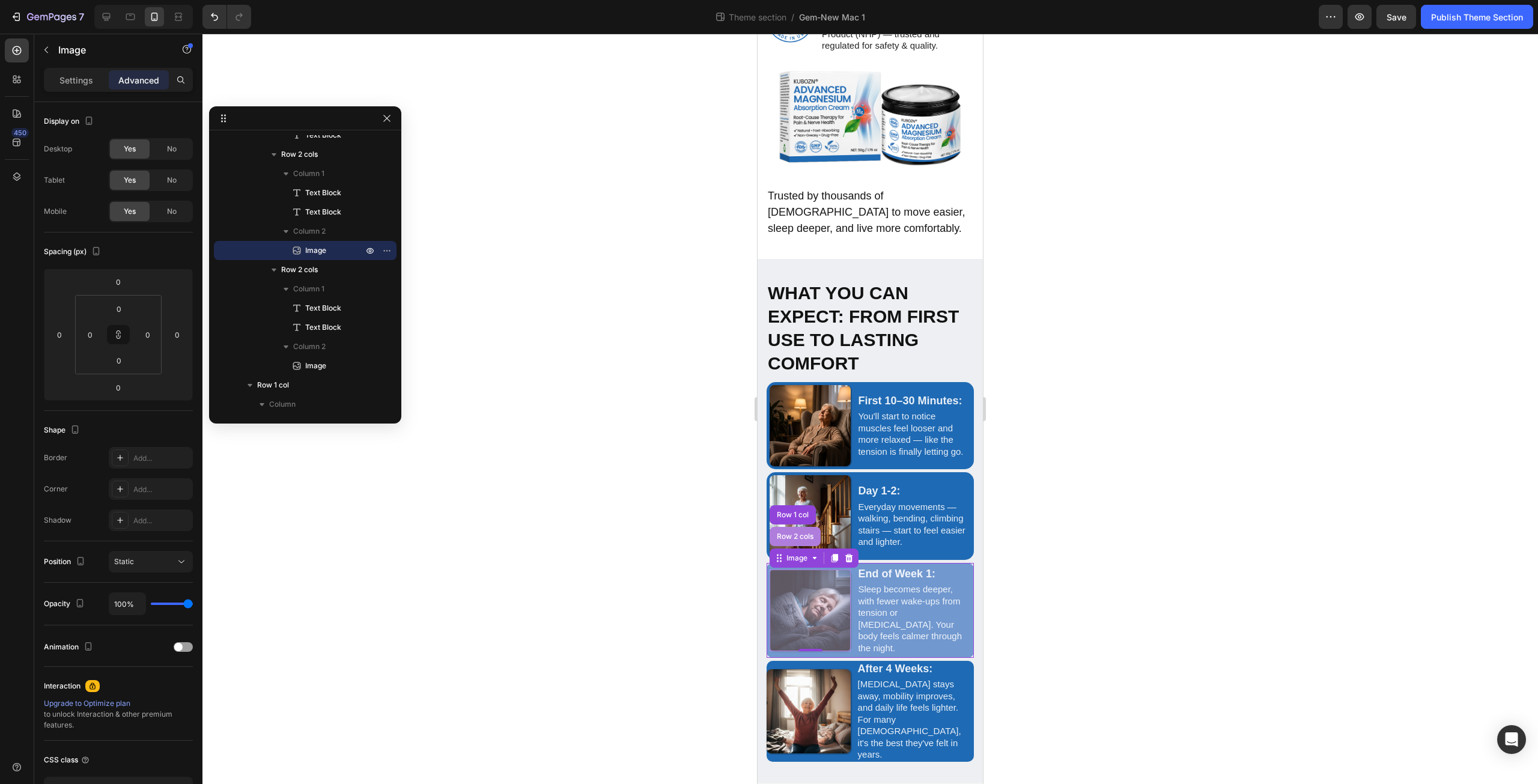
click at [802, 546] on div "Row 2 cols" at bounding box center [795, 536] width 51 height 19
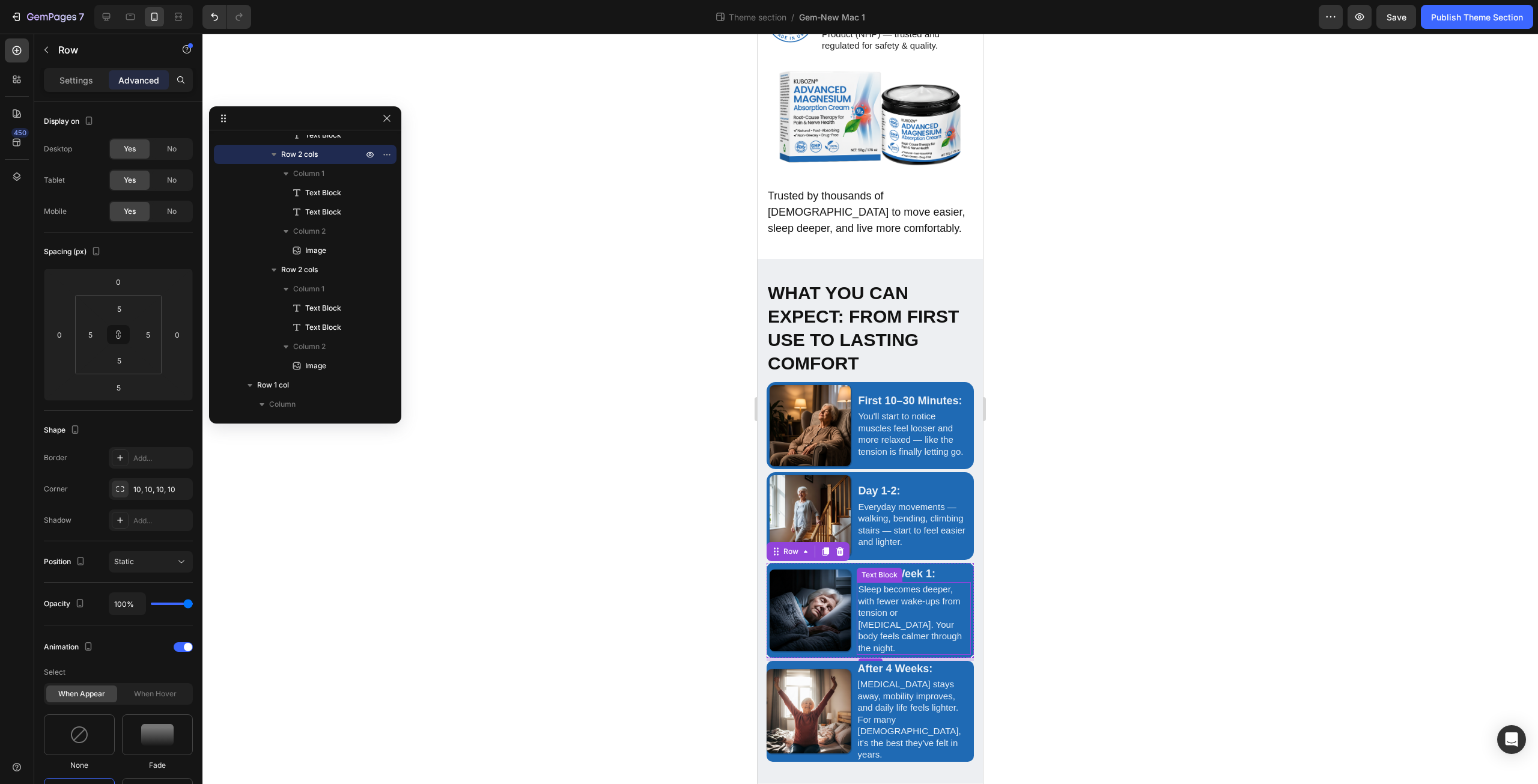
click at [894, 634] on p "Sleep becomes deeper, with fewer wake-ups from tension or restlessness. Your bo…" at bounding box center [913, 619] width 110 height 70
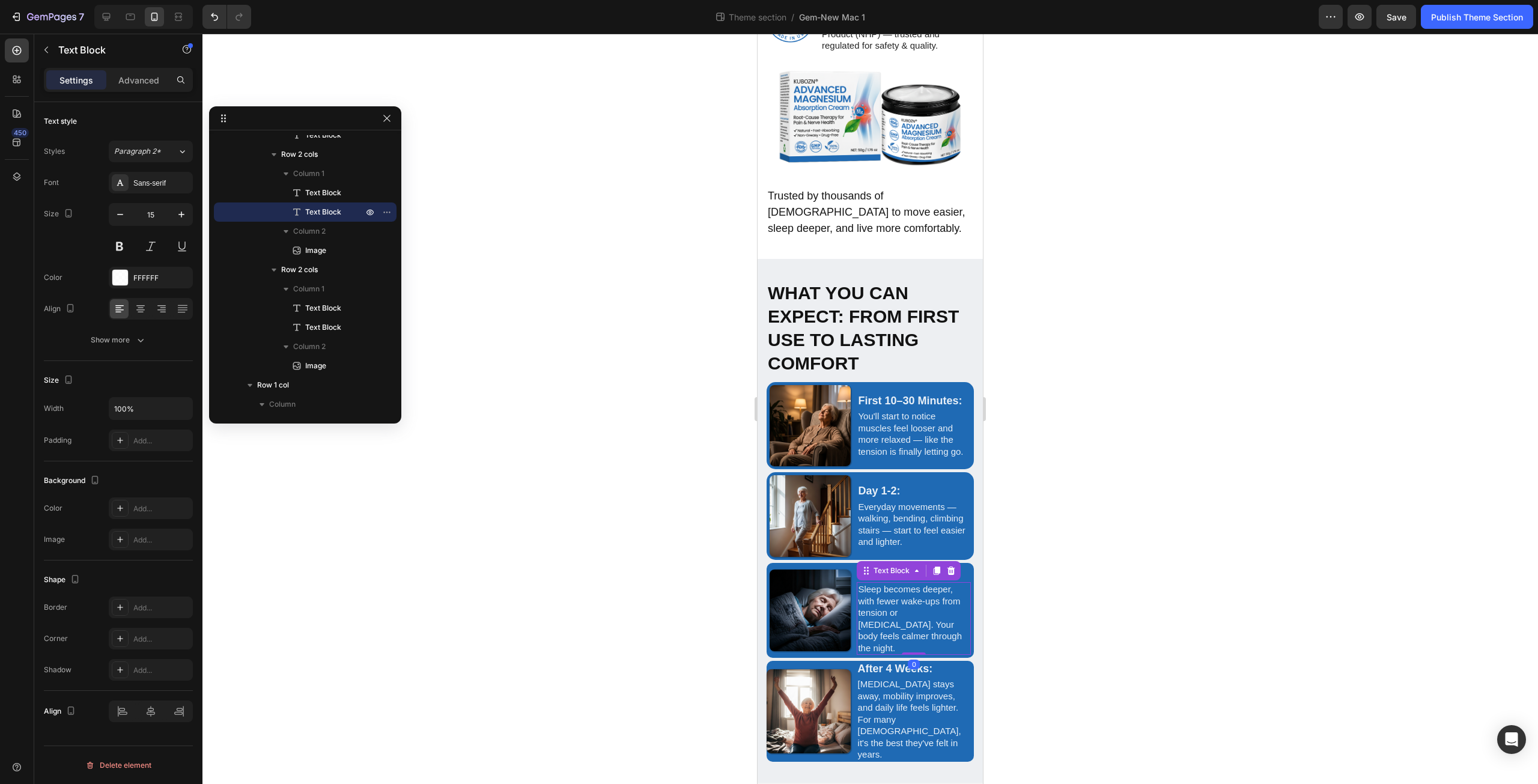
scroll to position [2699, 0]
click at [851, 697] on div "After 4 Weeks: Text Block Stiffness stays away, mobility improves, and daily li…" at bounding box center [870, 711] width 207 height 101
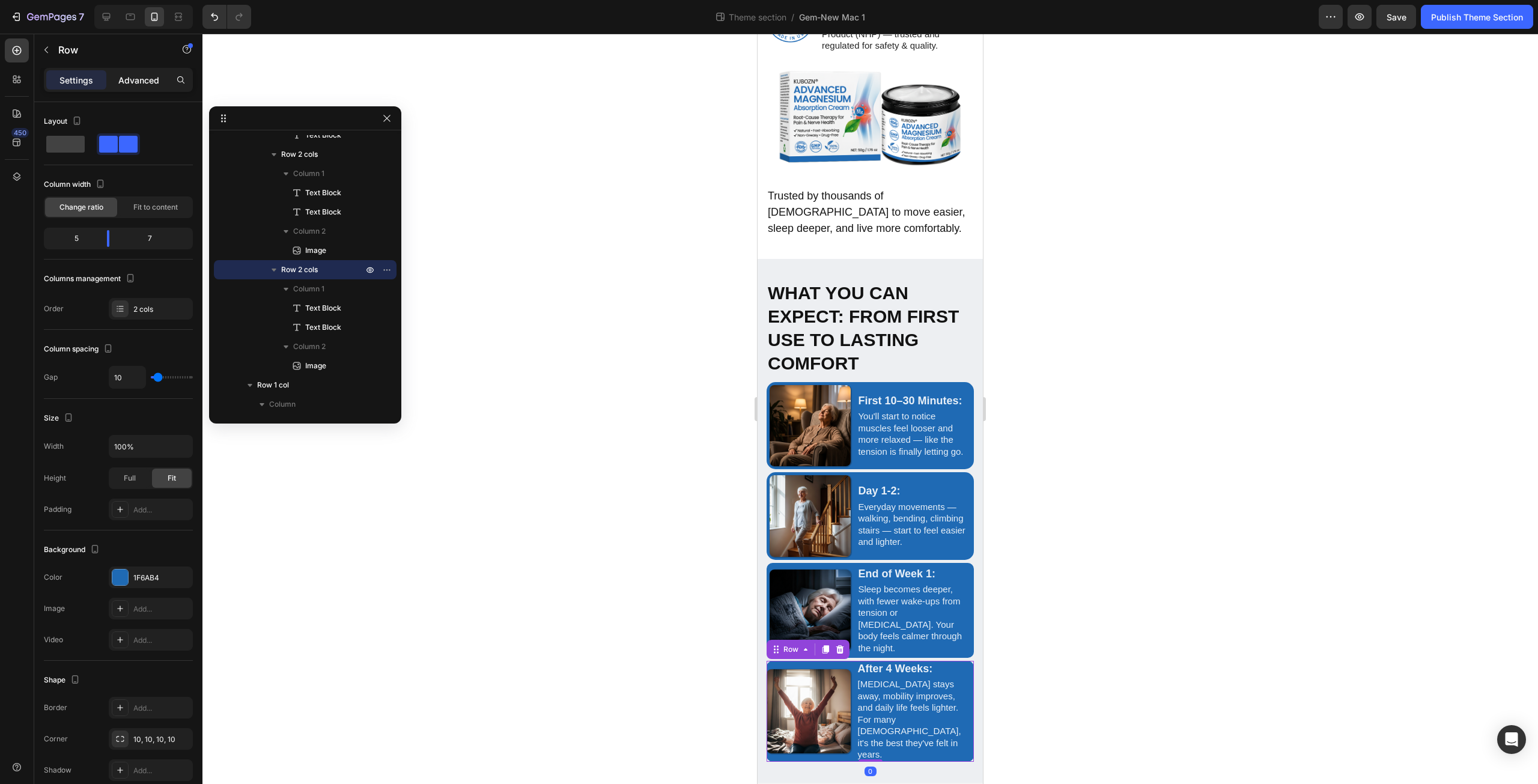
click at [143, 74] on p "Advanced" at bounding box center [139, 80] width 40 height 13
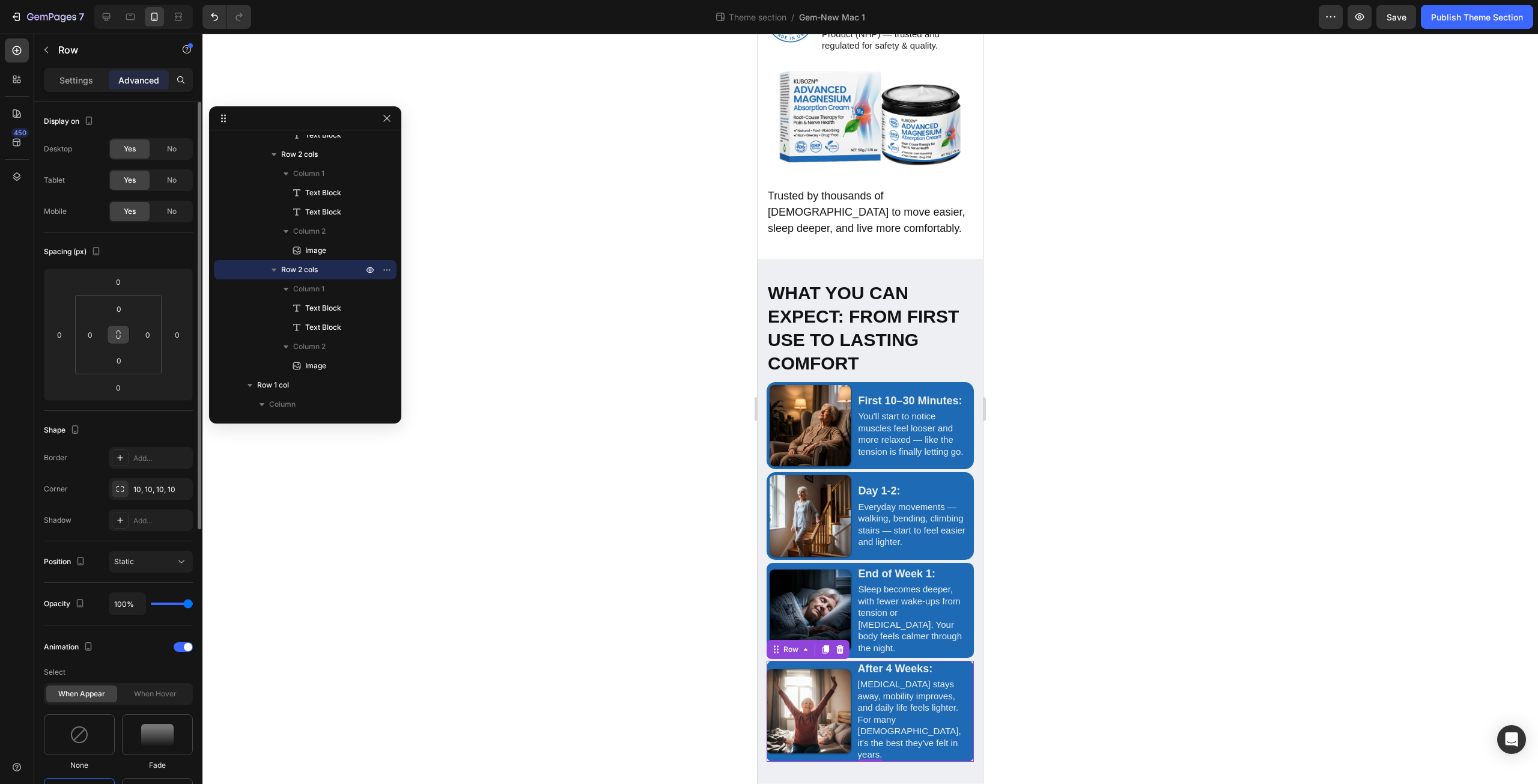
click at [122, 330] on icon at bounding box center [118, 334] width 10 height 10
click at [122, 364] on input "0" at bounding box center [119, 361] width 24 height 18
type input "5"
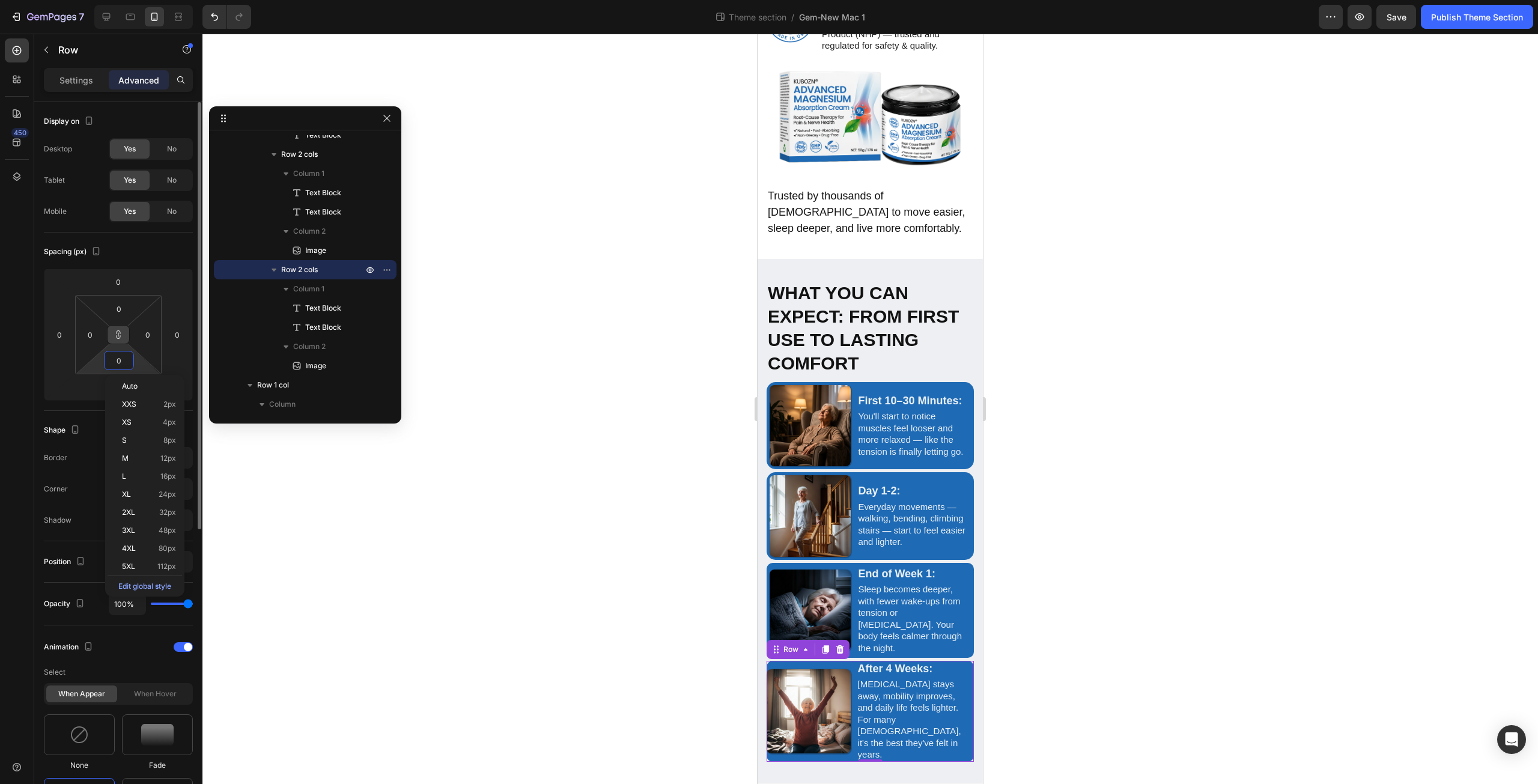
type input "5"
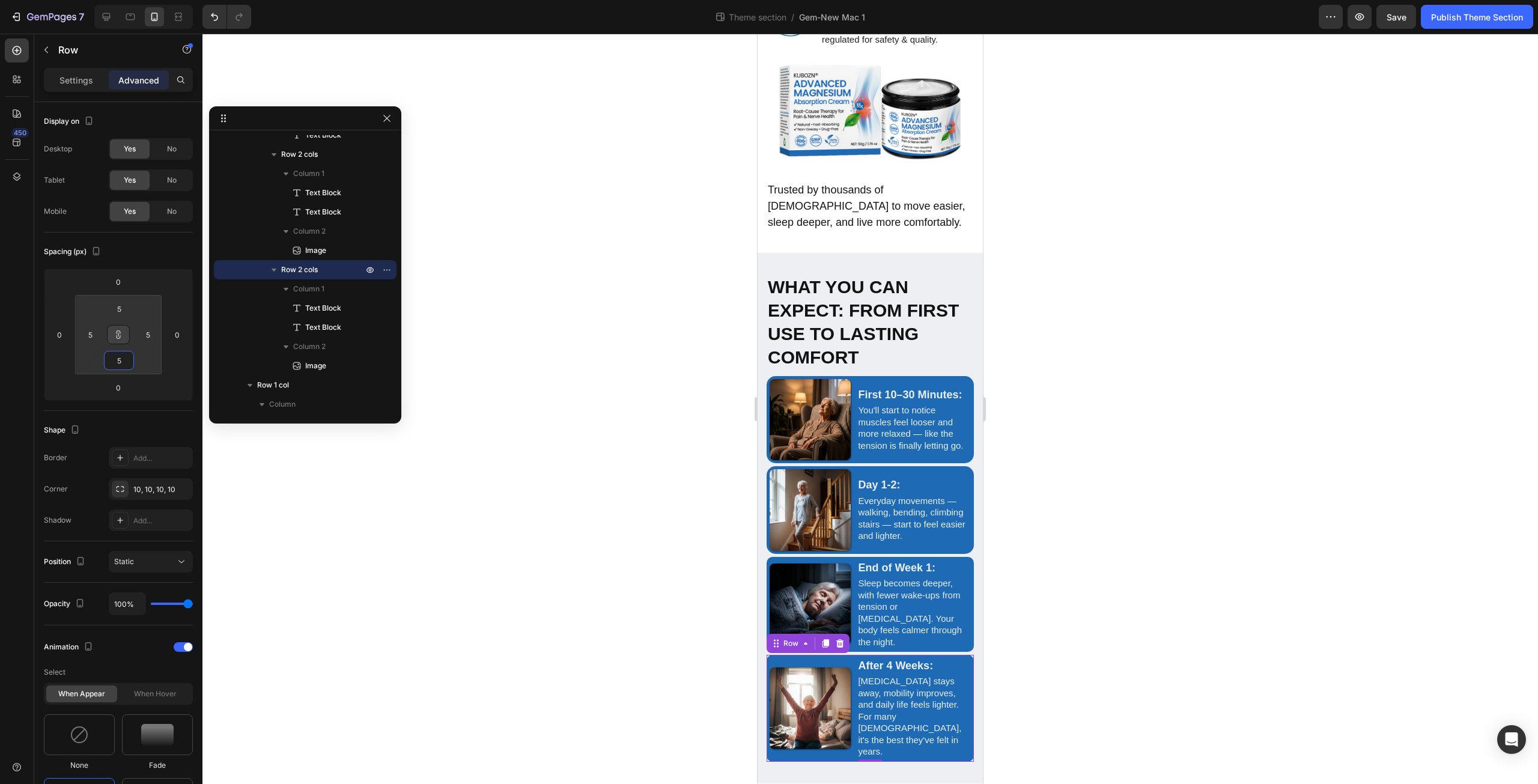
type input "5"
click at [697, 558] on div at bounding box center [870, 408] width 1336 height 750
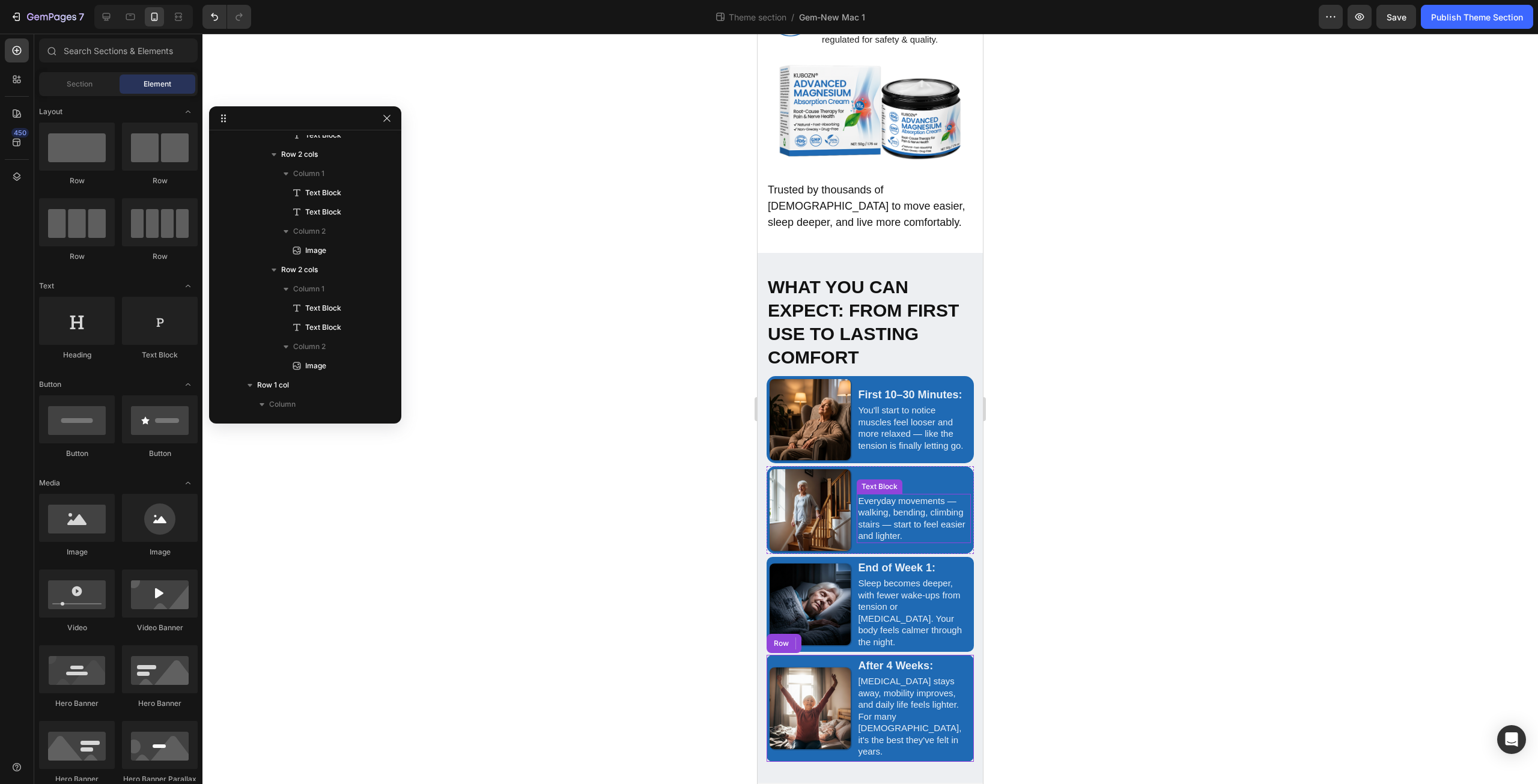
scroll to position [2713, 0]
click at [849, 321] on strong "What You Can Expect: From First Use to Lasting Comfort" at bounding box center [863, 322] width 191 height 90
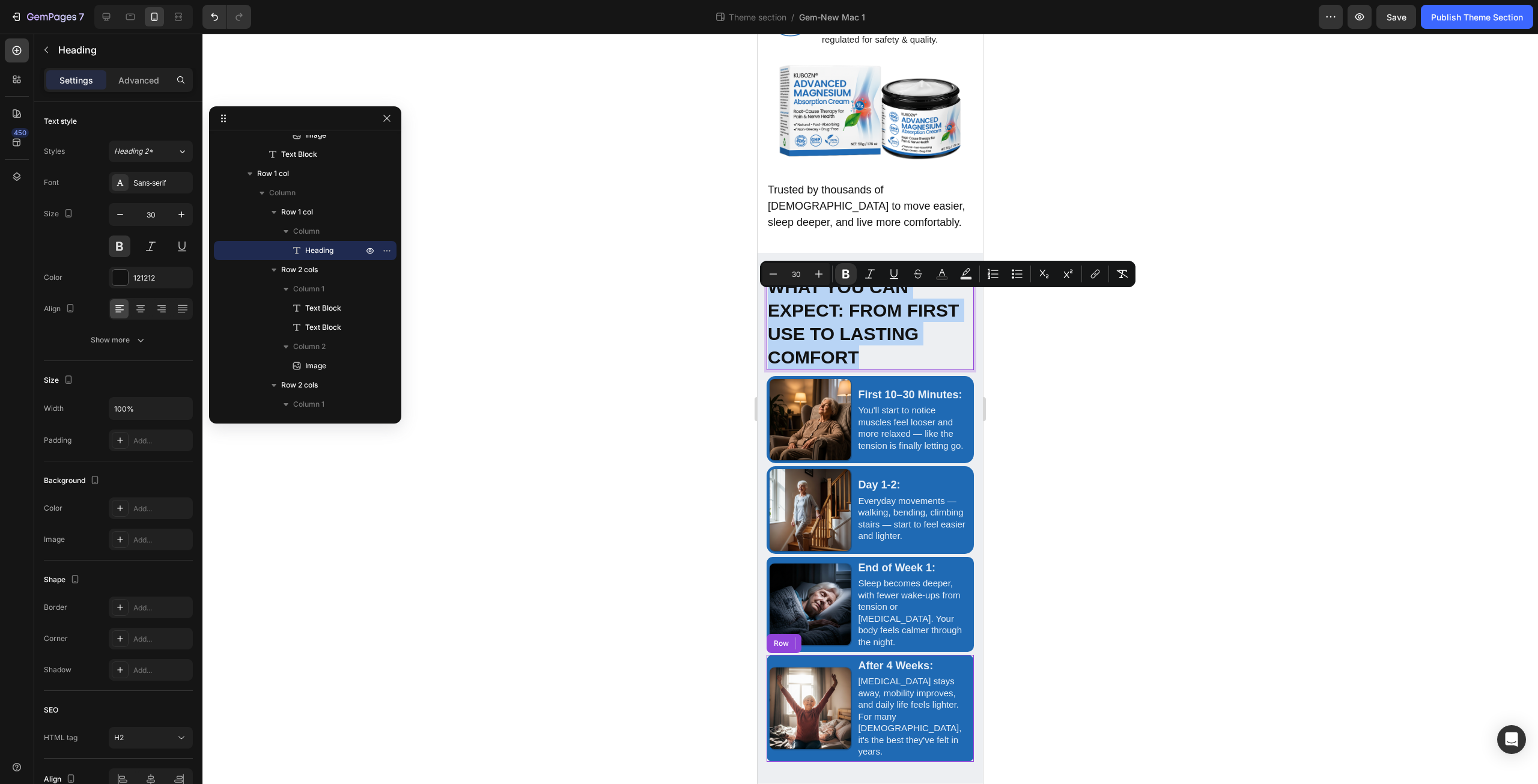
drag, startPoint x: 770, startPoint y: 302, endPoint x: 864, endPoint y: 392, distance: 130.1
click at [864, 392] on div "What You Can Expect: From First Use to Lasting Comfort Heading 0 Row First 10–3…" at bounding box center [870, 518] width 207 height 487
click at [1126, 273] on icon "Editor contextual toolbar" at bounding box center [1122, 273] width 12 height 12
click at [912, 369] on p "What You Can Expect: From First Use to Lasting Comfort" at bounding box center [871, 322] width 205 height 94
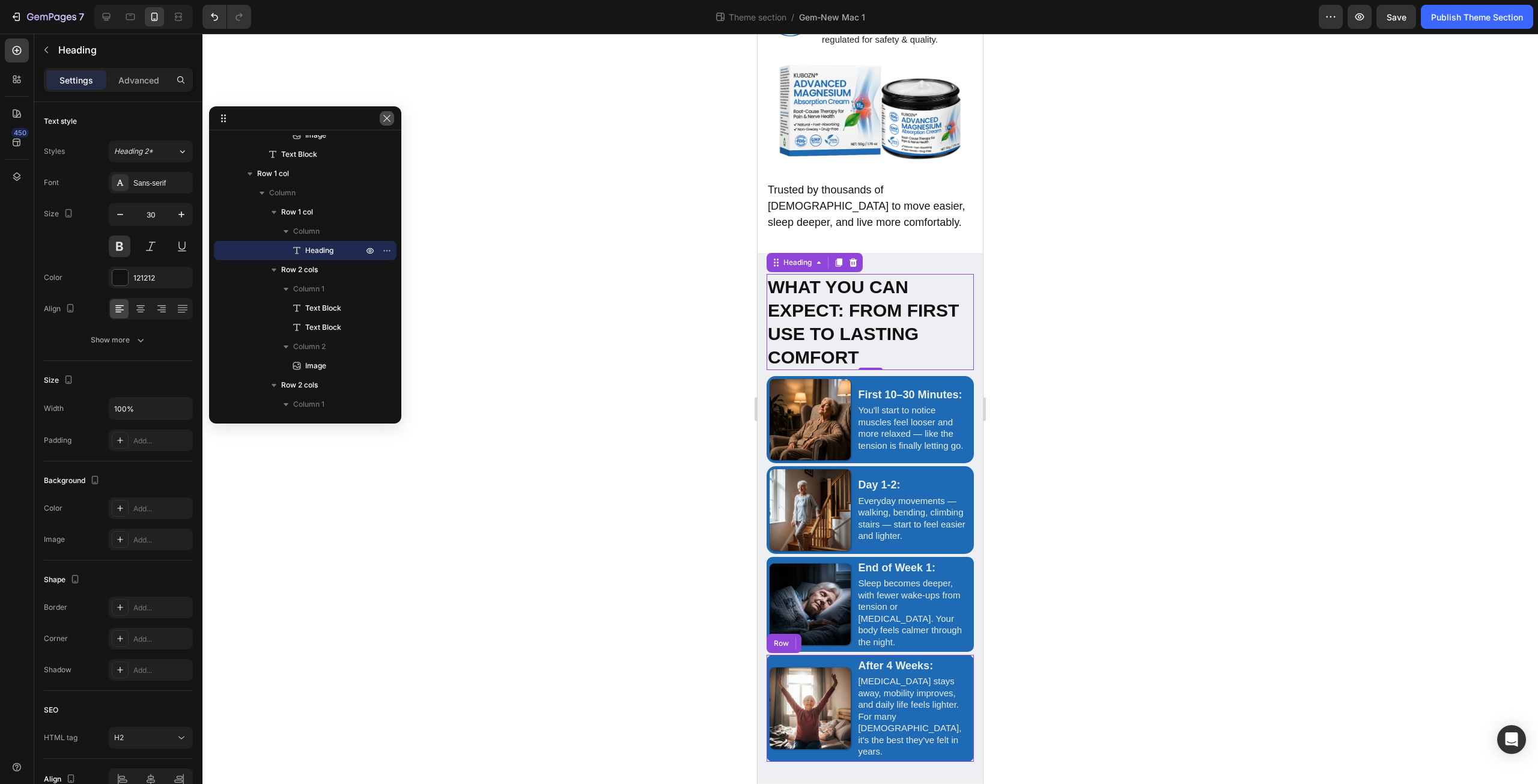
click at [388, 119] on icon "button" at bounding box center [387, 118] width 10 height 10
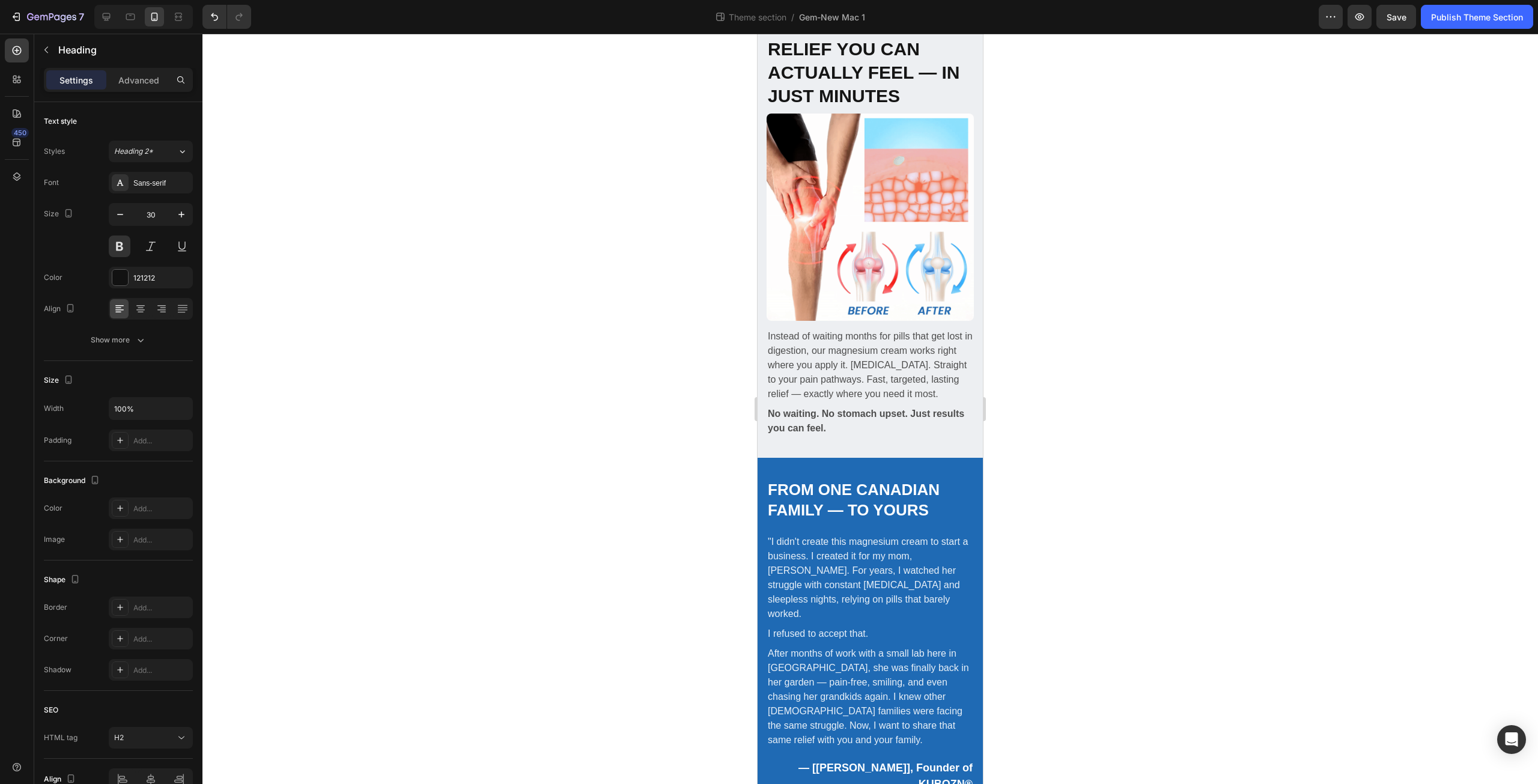
scroll to position [1453, 0]
click at [103, 13] on icon at bounding box center [106, 16] width 12 height 12
type input "40"
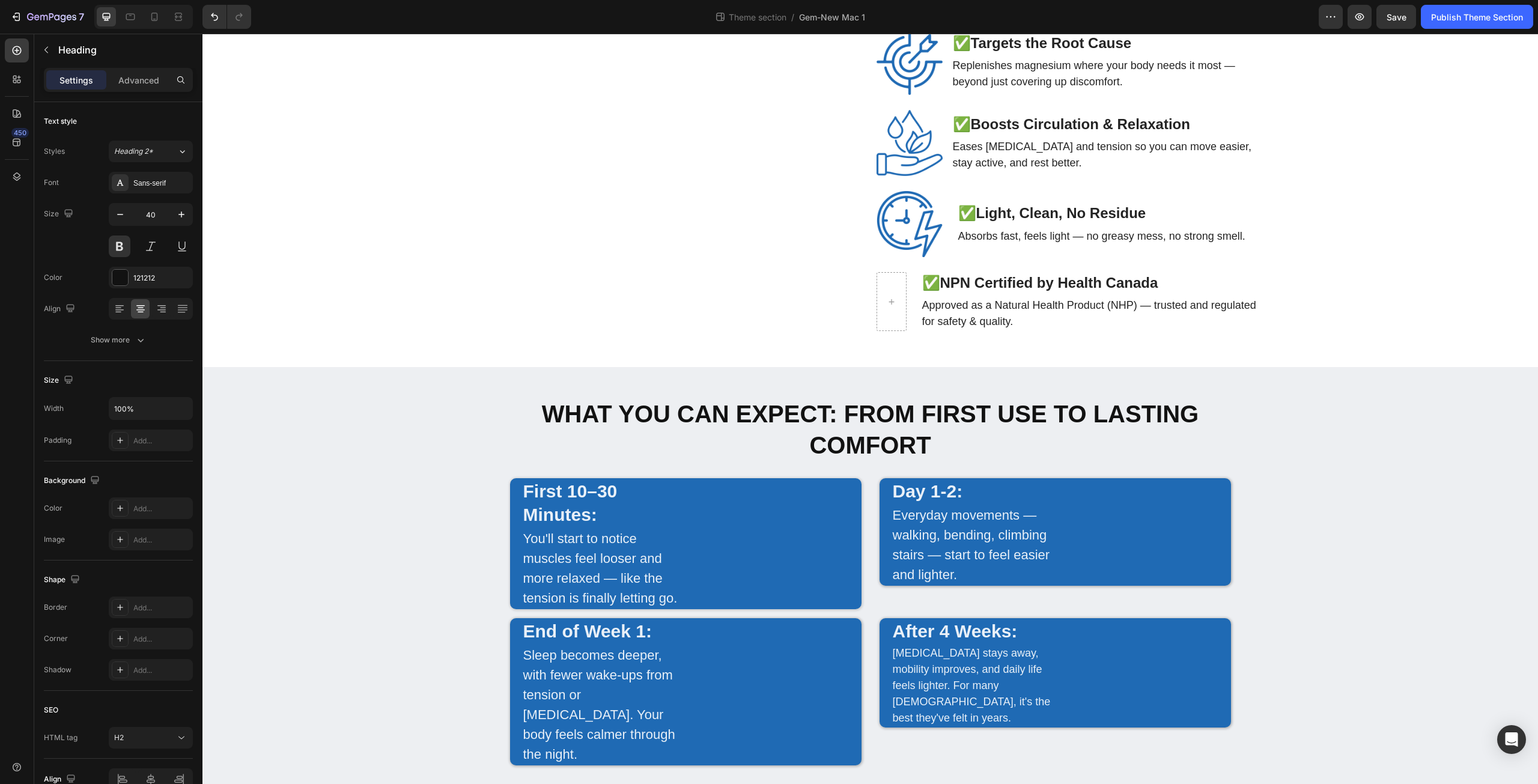
scroll to position [2272, 0]
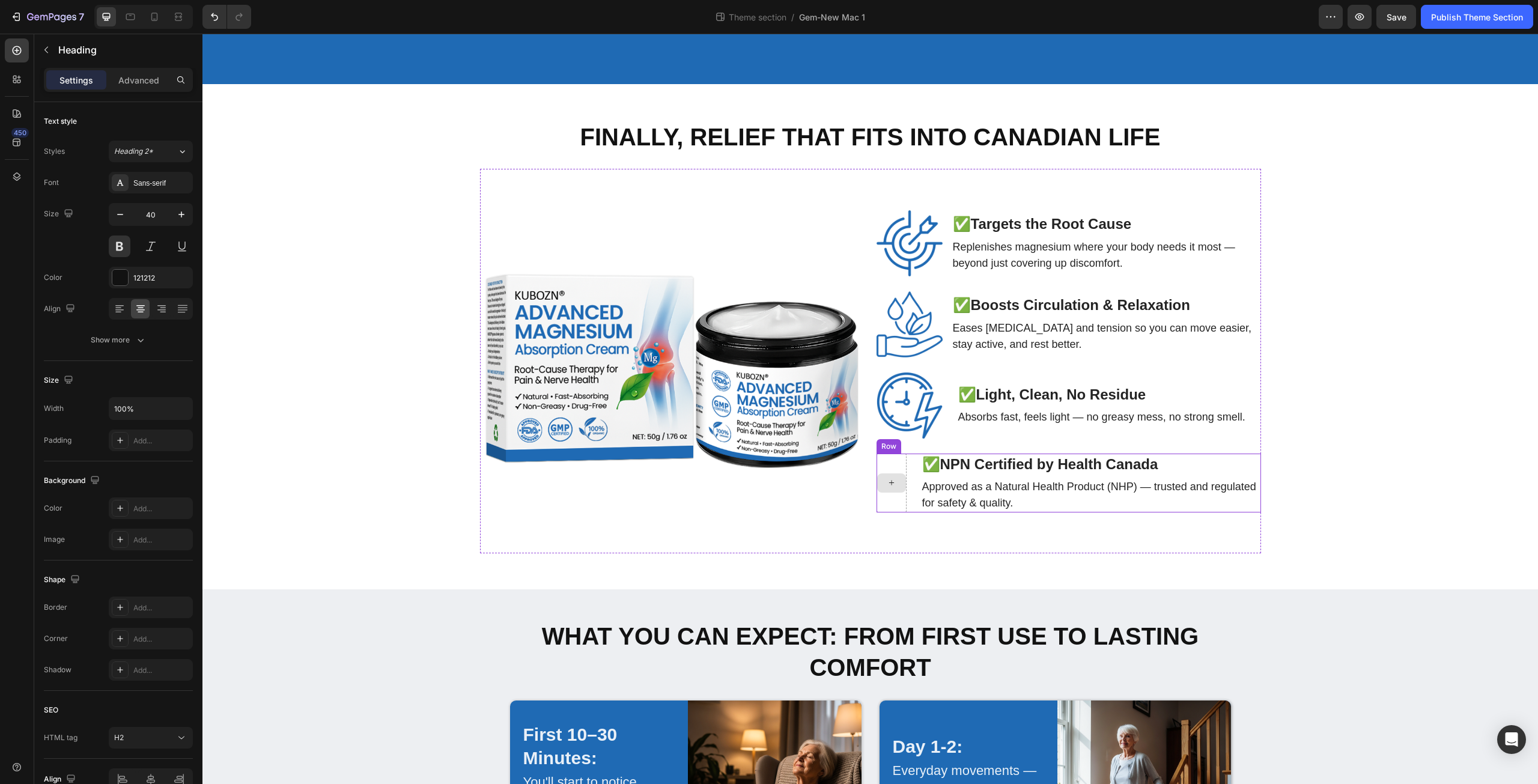
drag, startPoint x: 894, startPoint y: 475, endPoint x: 884, endPoint y: 473, distance: 10.2
click at [887, 477] on icon at bounding box center [891, 482] width 10 height 10
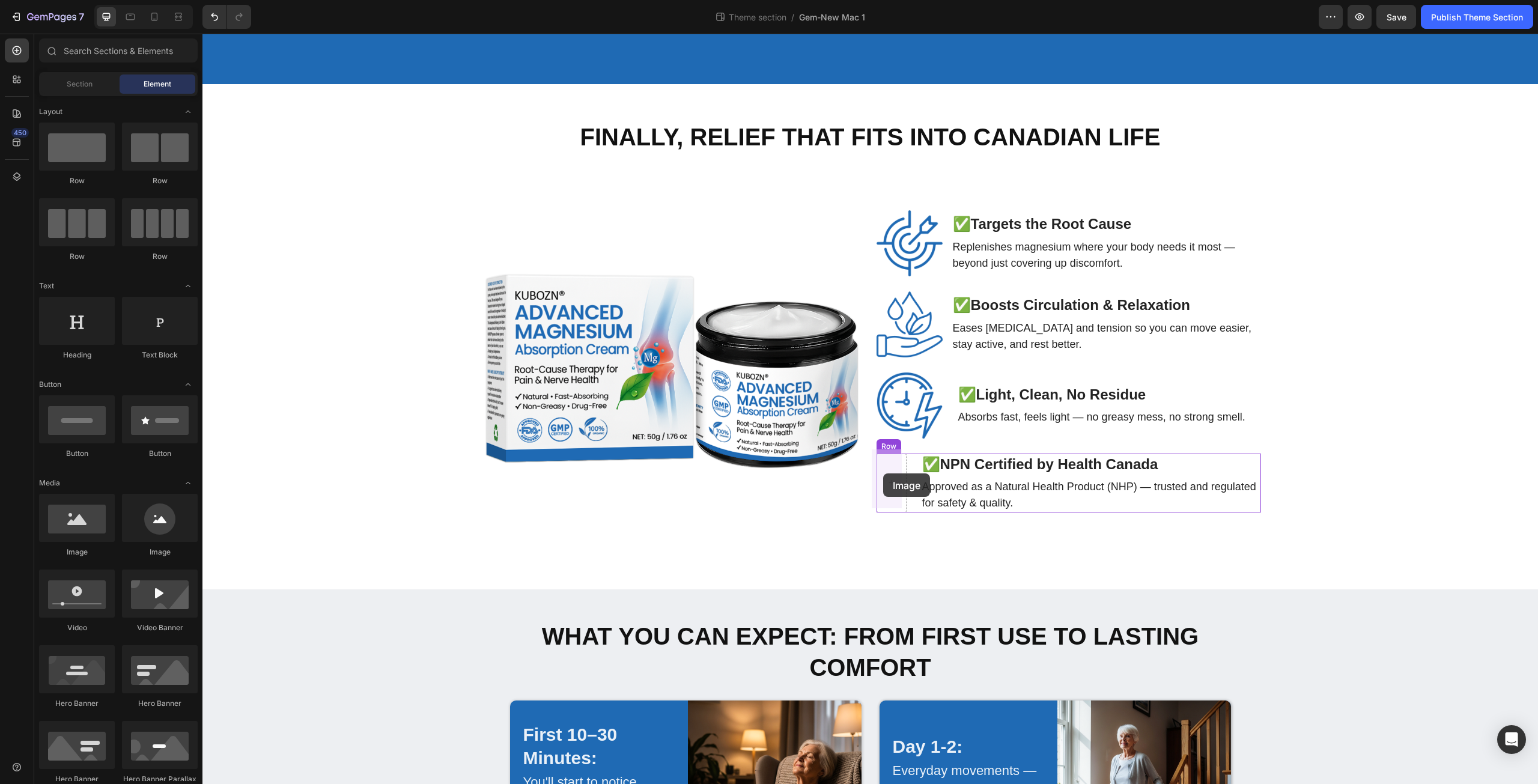
drag, startPoint x: 282, startPoint y: 562, endPoint x: 883, endPoint y: 473, distance: 607.6
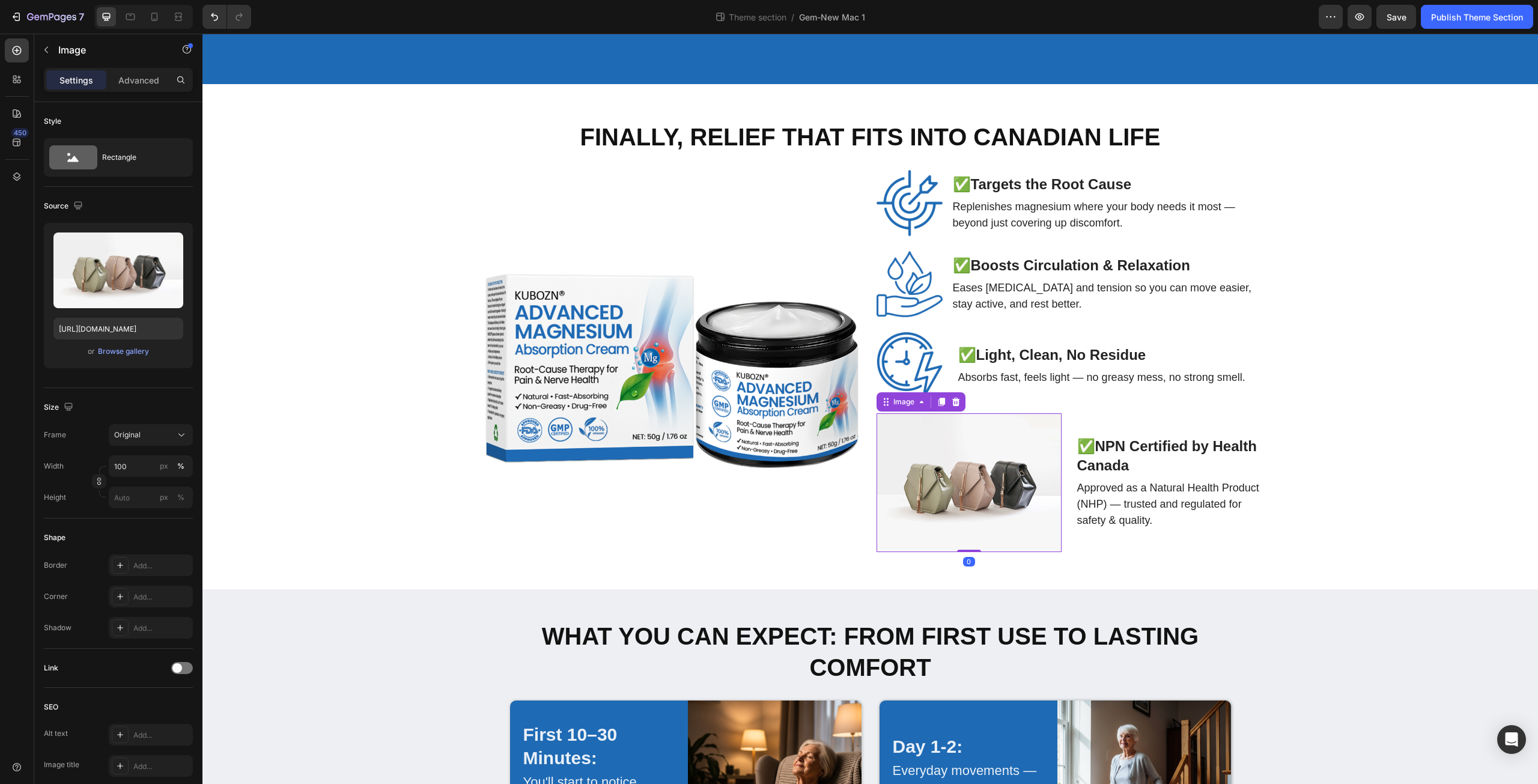
click at [883, 473] on div "Image 0" at bounding box center [970, 483] width 185 height 138
click at [115, 354] on div "Browse gallery" at bounding box center [123, 352] width 51 height 11
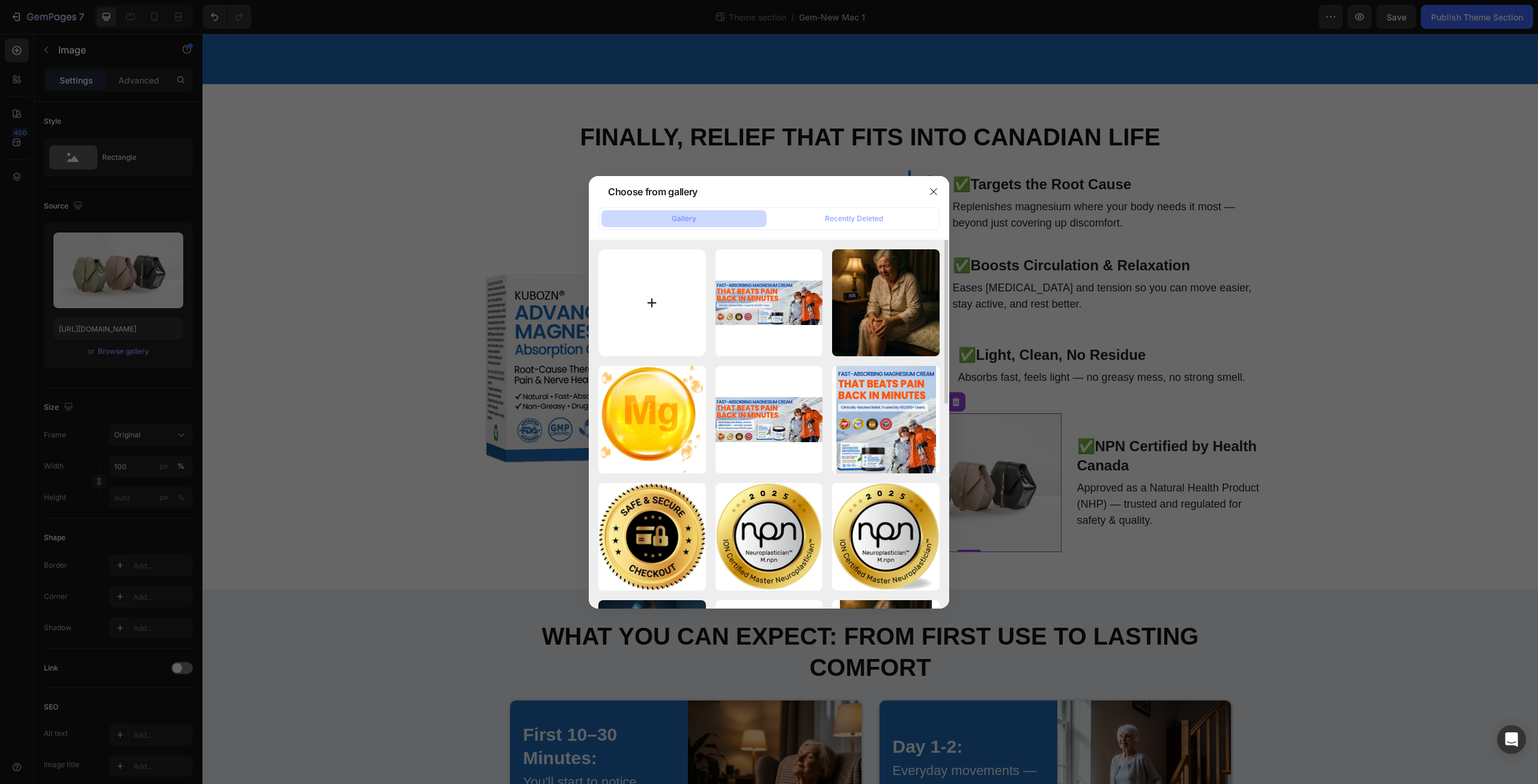
click at [656, 307] on input "file" at bounding box center [652, 303] width 108 height 108
type input "C:\fakepath\NPN.png"
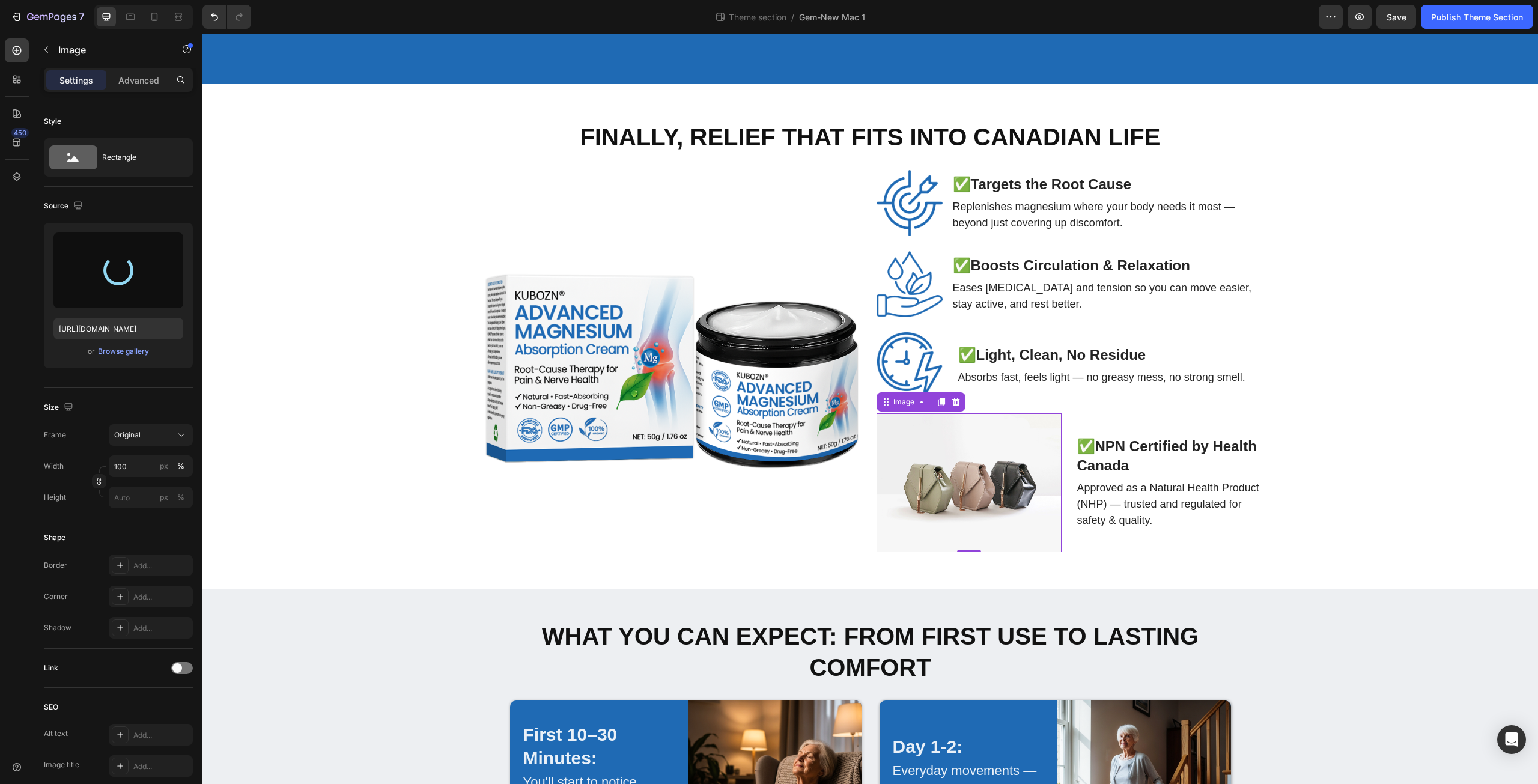
type input "https://cdn.shopify.com/s/files/1/0671/3147/3973/files/gempages_560608827498562…"
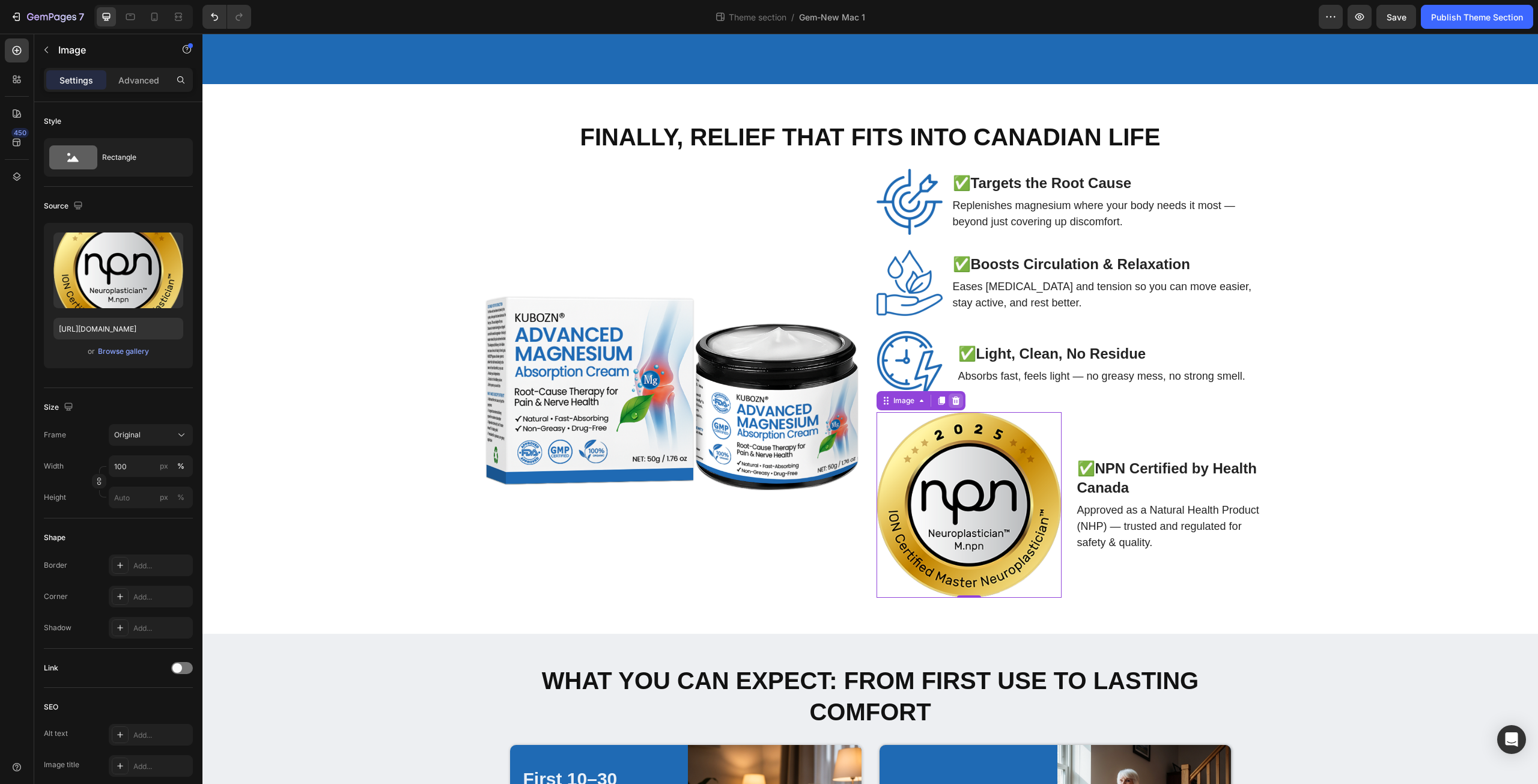
click at [949, 393] on div at bounding box center [956, 400] width 14 height 14
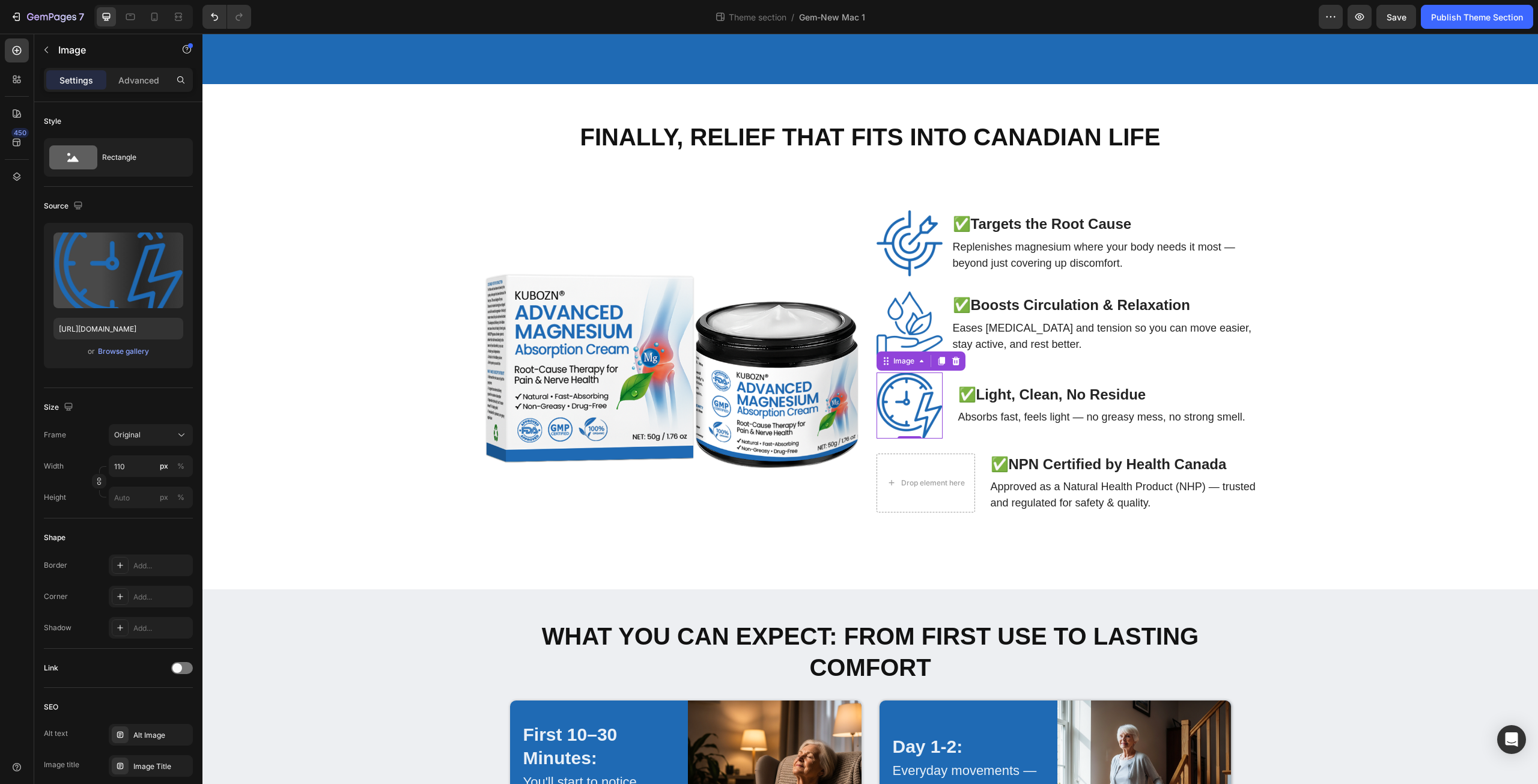
click at [893, 395] on img at bounding box center [909, 405] width 66 height 66
click at [936, 357] on icon at bounding box center [941, 361] width 10 height 10
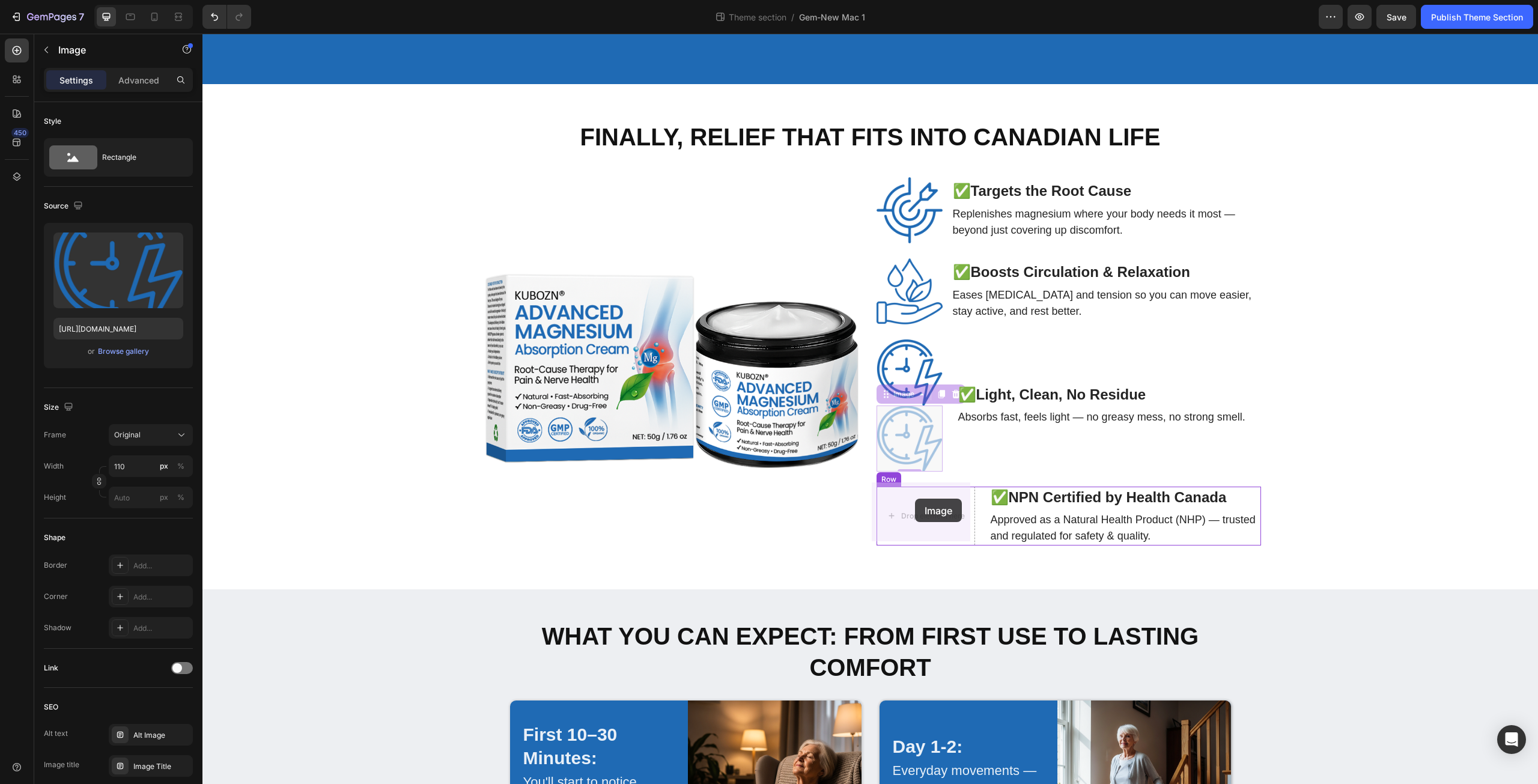
drag, startPoint x: 901, startPoint y: 394, endPoint x: 915, endPoint y: 498, distance: 104.9
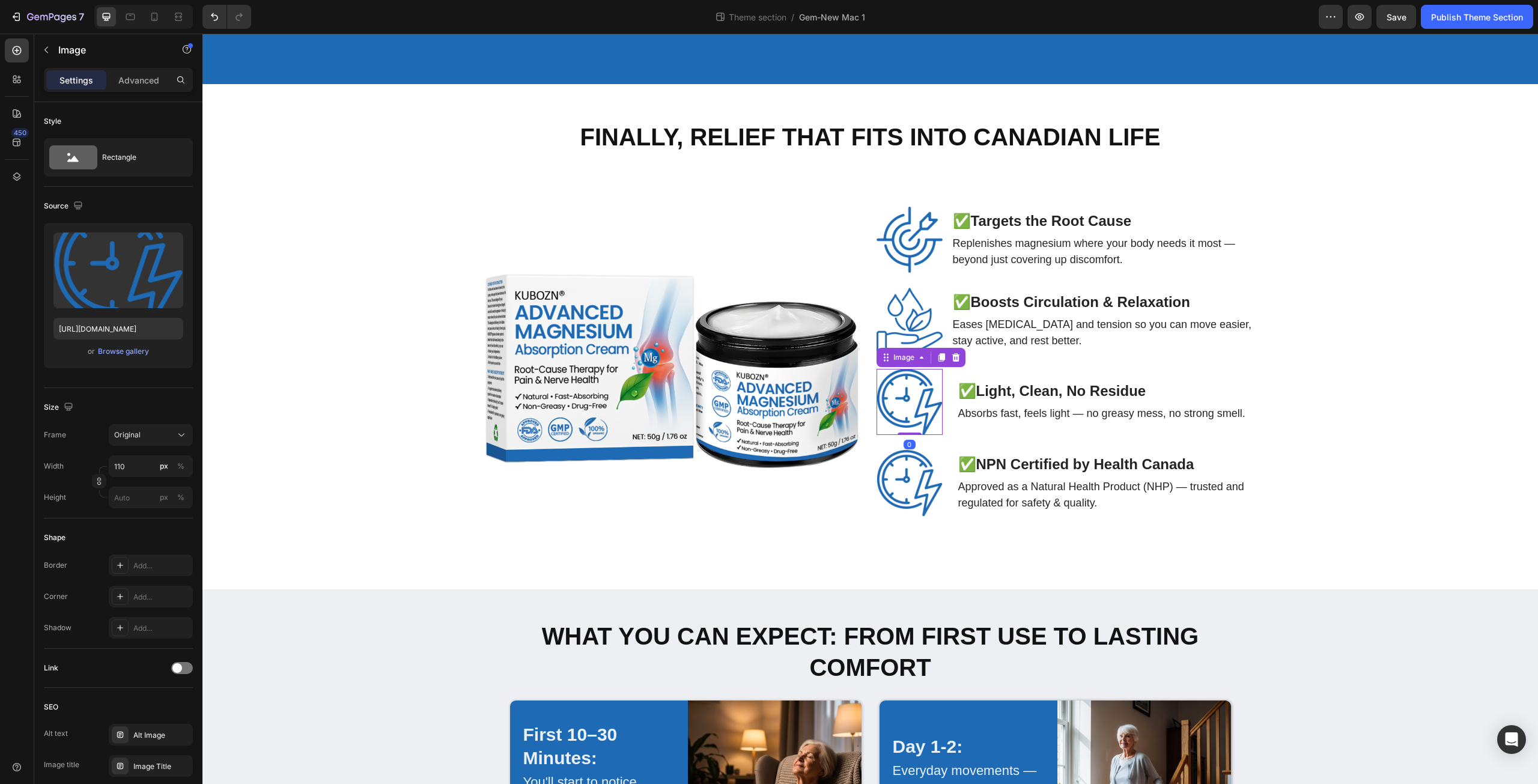
click at [920, 401] on img at bounding box center [909, 401] width 66 height 66
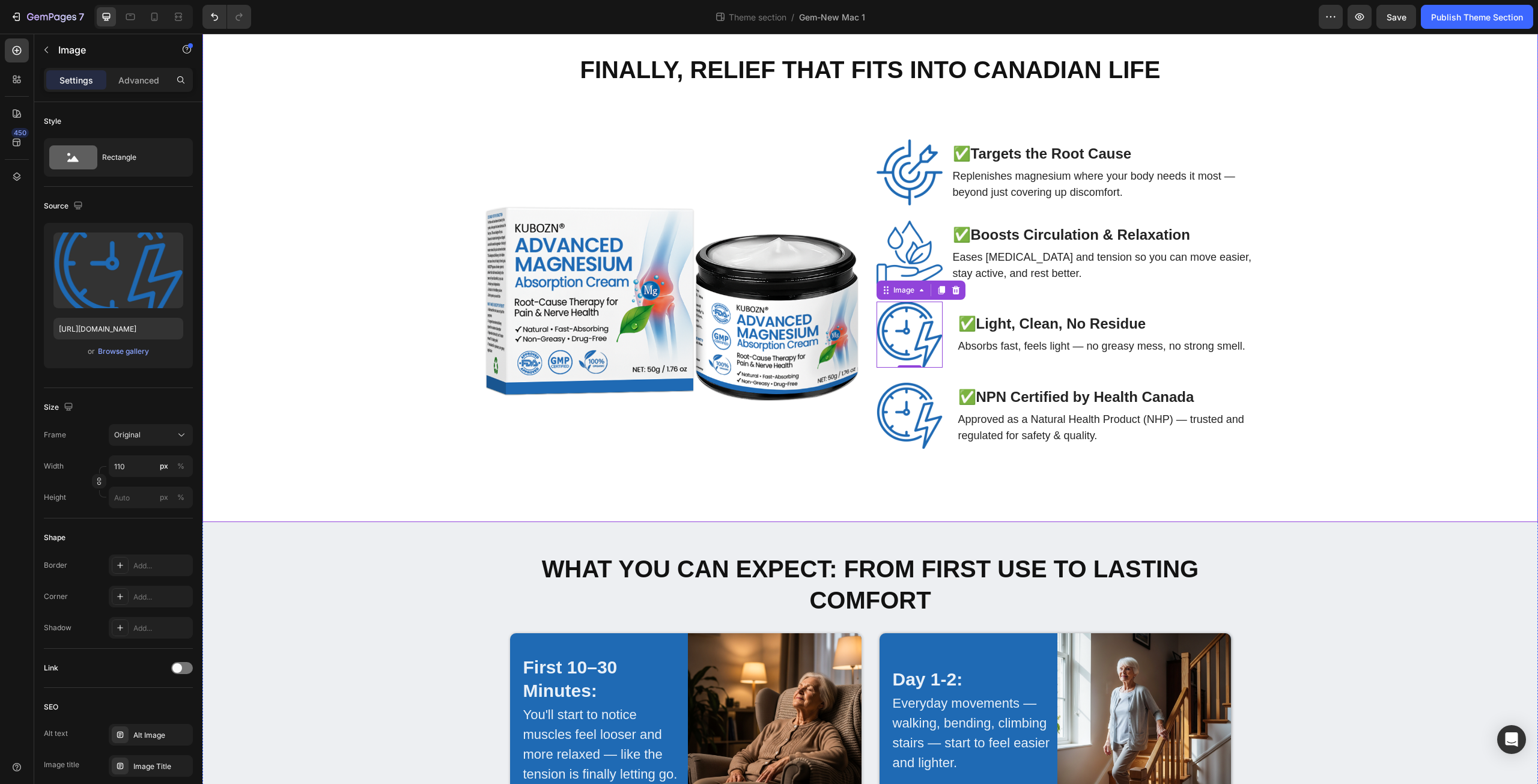
scroll to position [2299, 0]
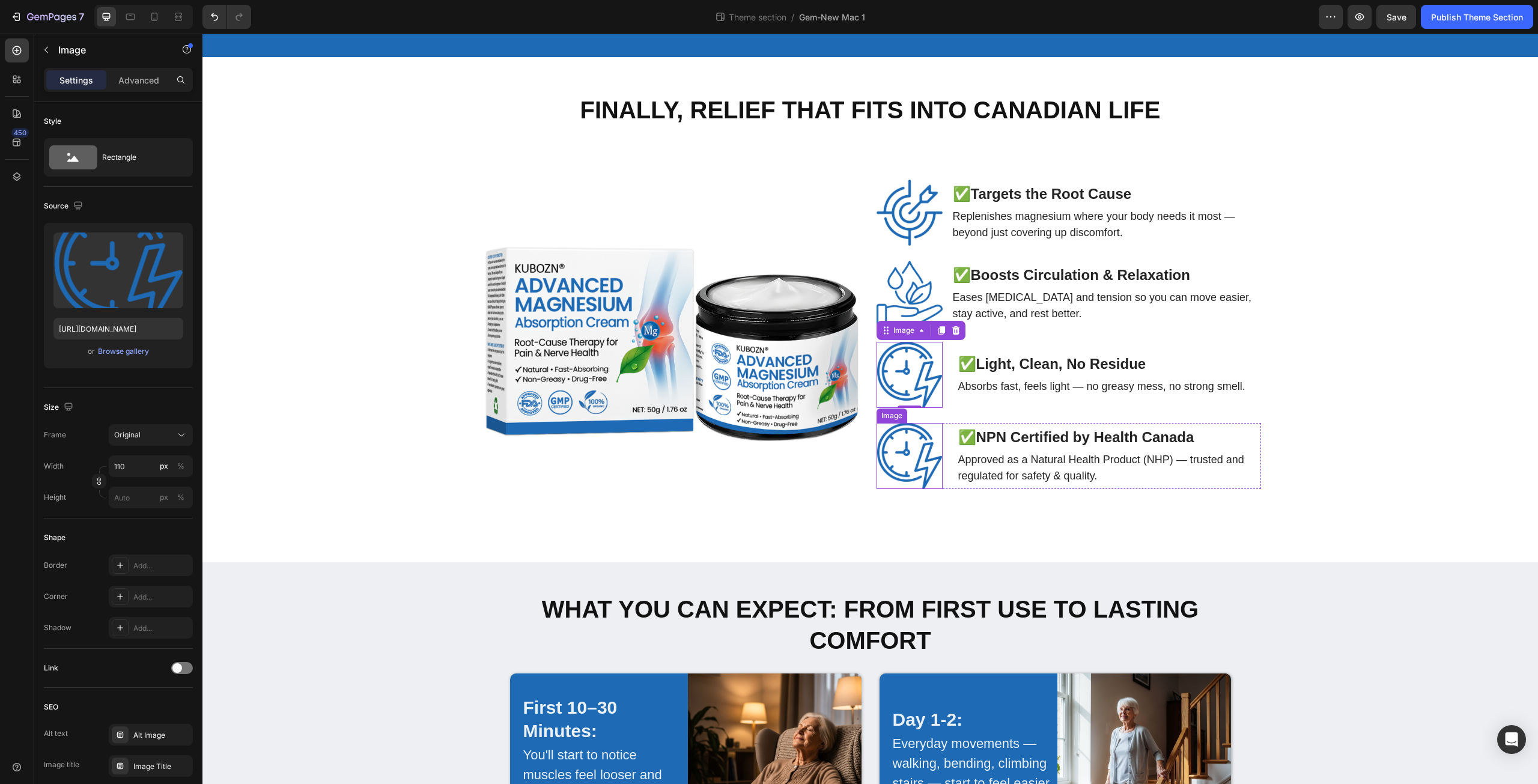
click at [903, 454] on img at bounding box center [909, 455] width 66 height 66
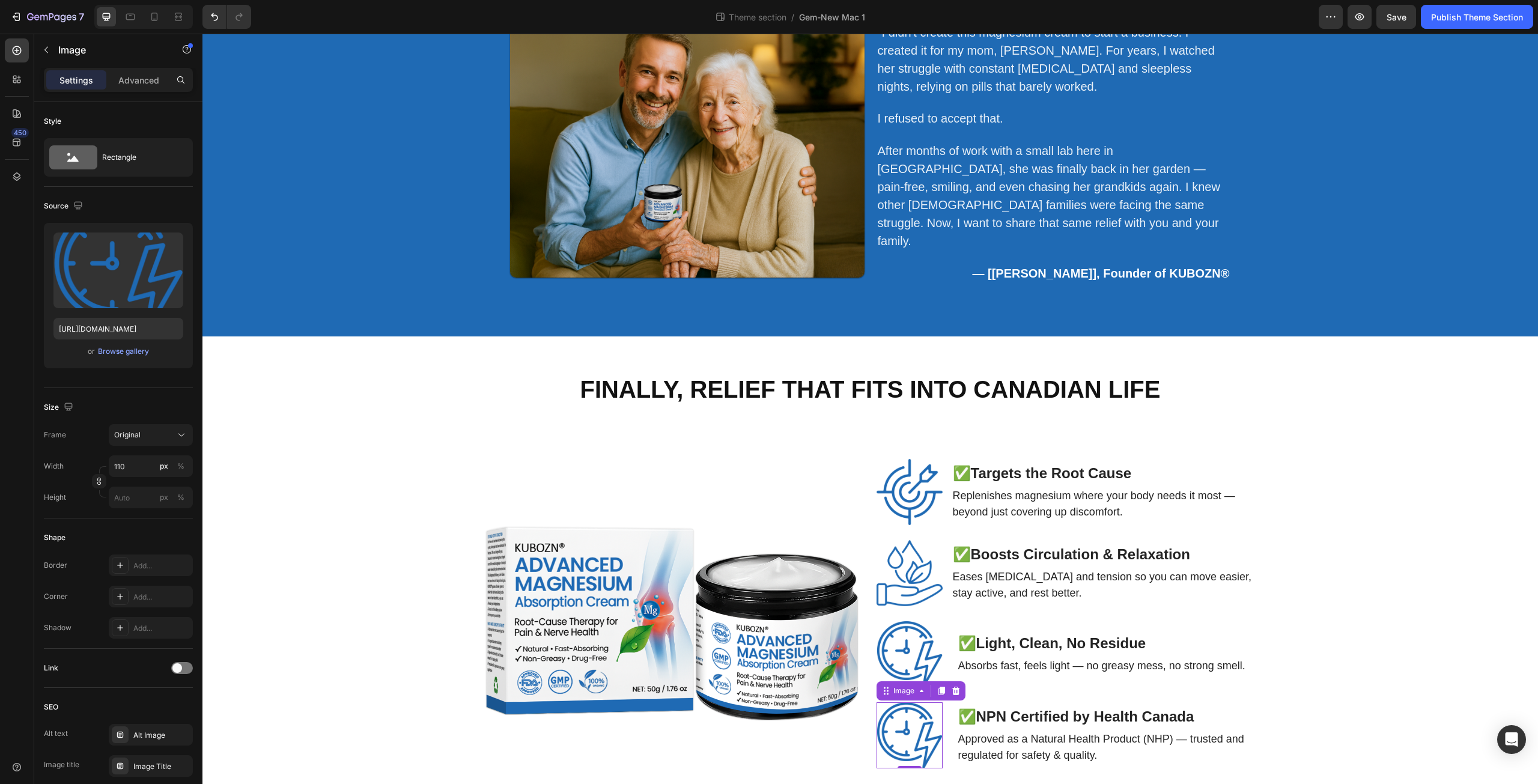
scroll to position [2019, 0]
click at [1387, 19] on span "Save" at bounding box center [1397, 16] width 20 height 10
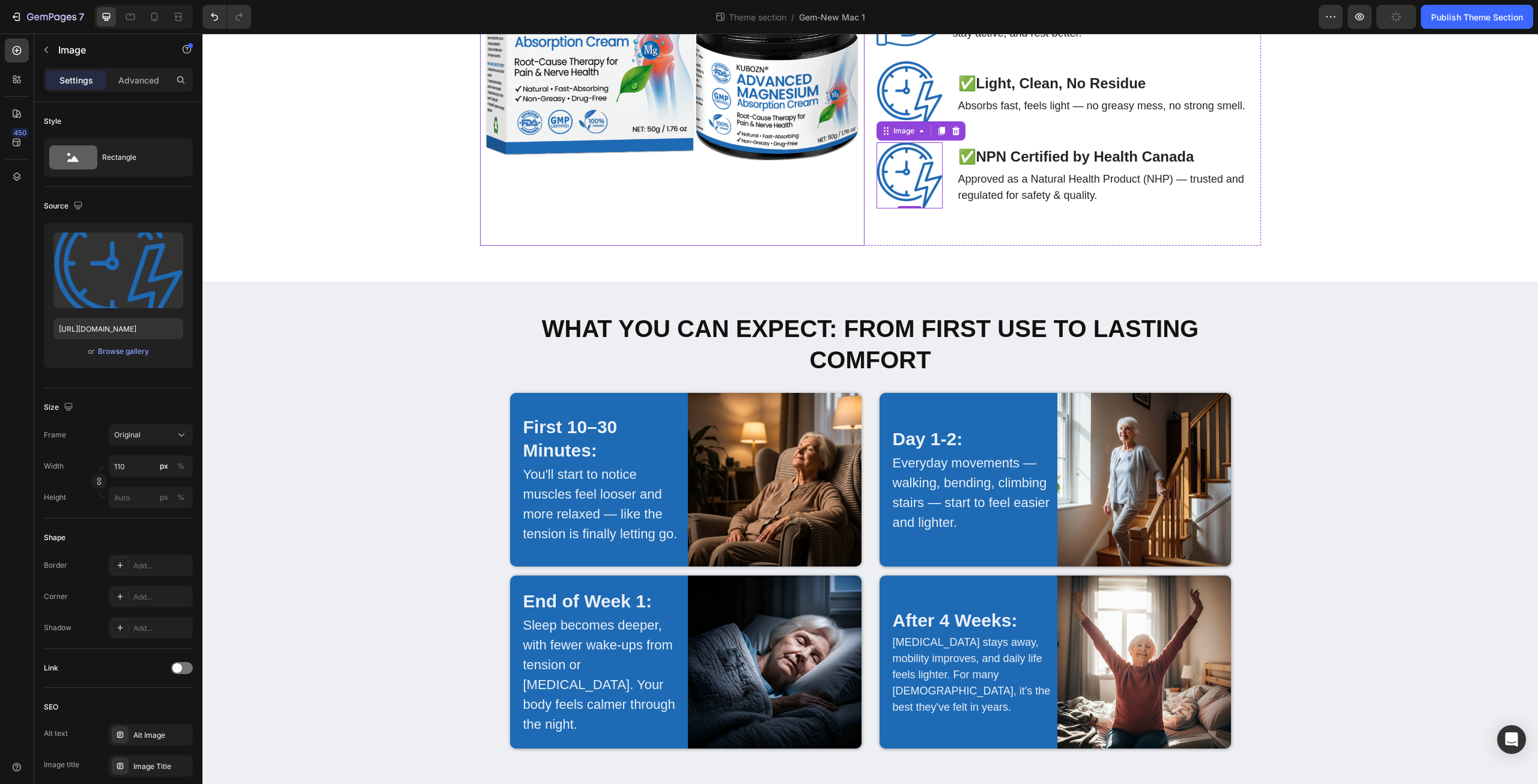
scroll to position [2440, 0]
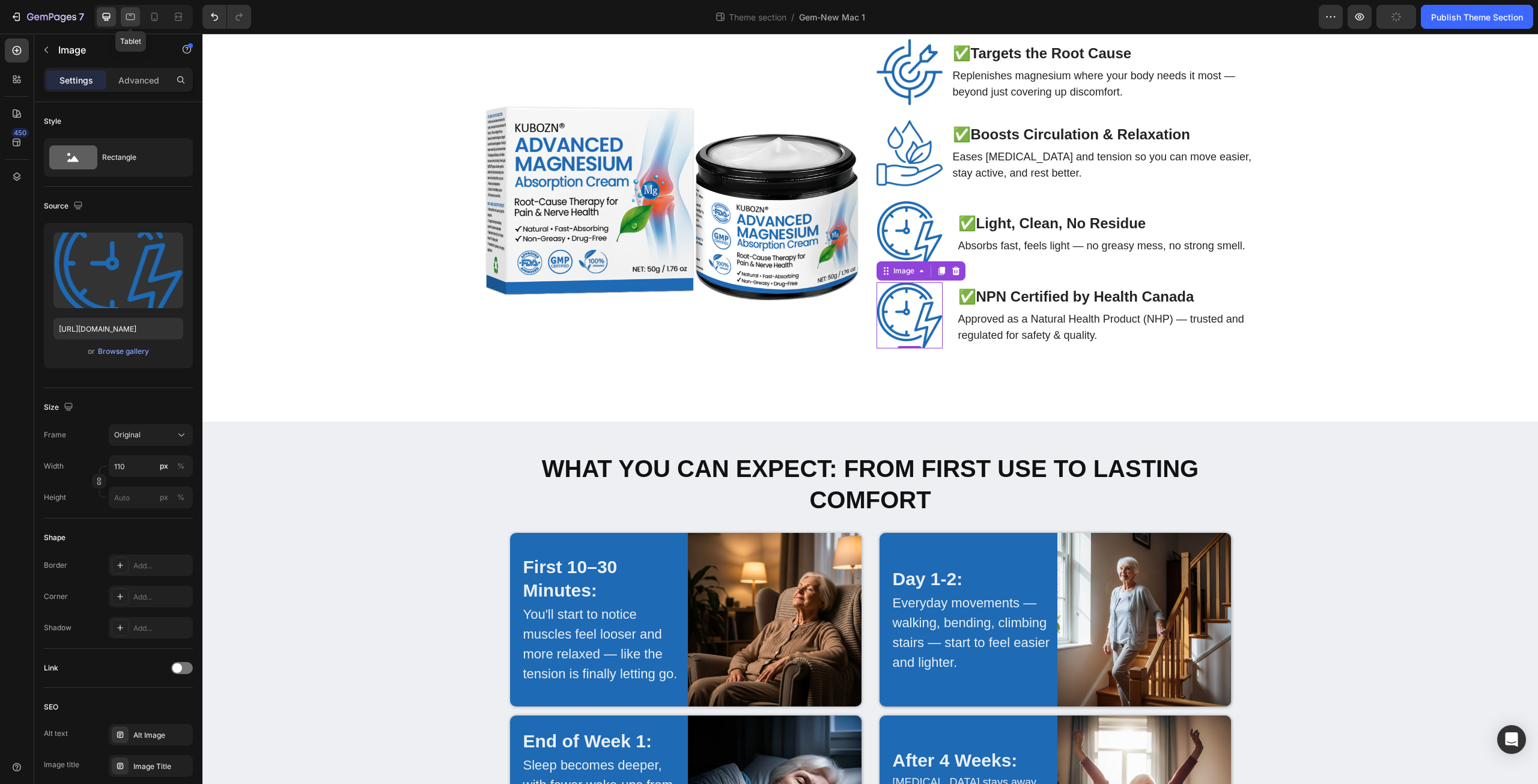
click at [130, 12] on icon at bounding box center [130, 16] width 12 height 12
type input "80"
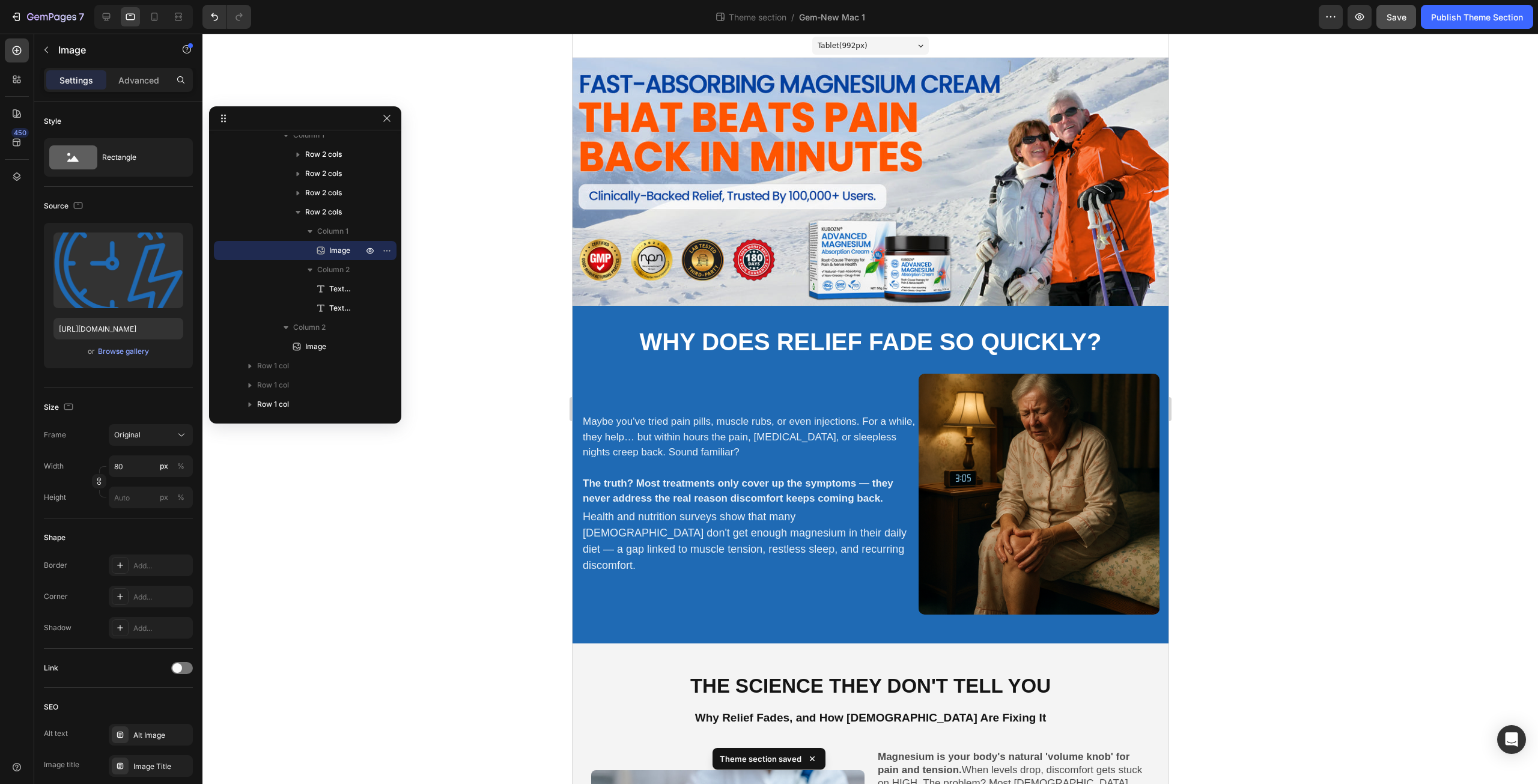
click at [585, 42] on div "Tablet ( 992 px) iPhone 13 Mini iPhone 13 Pro iPhone 11 Pro Max iPhone 15 Pro M…" at bounding box center [870, 45] width 596 height 24
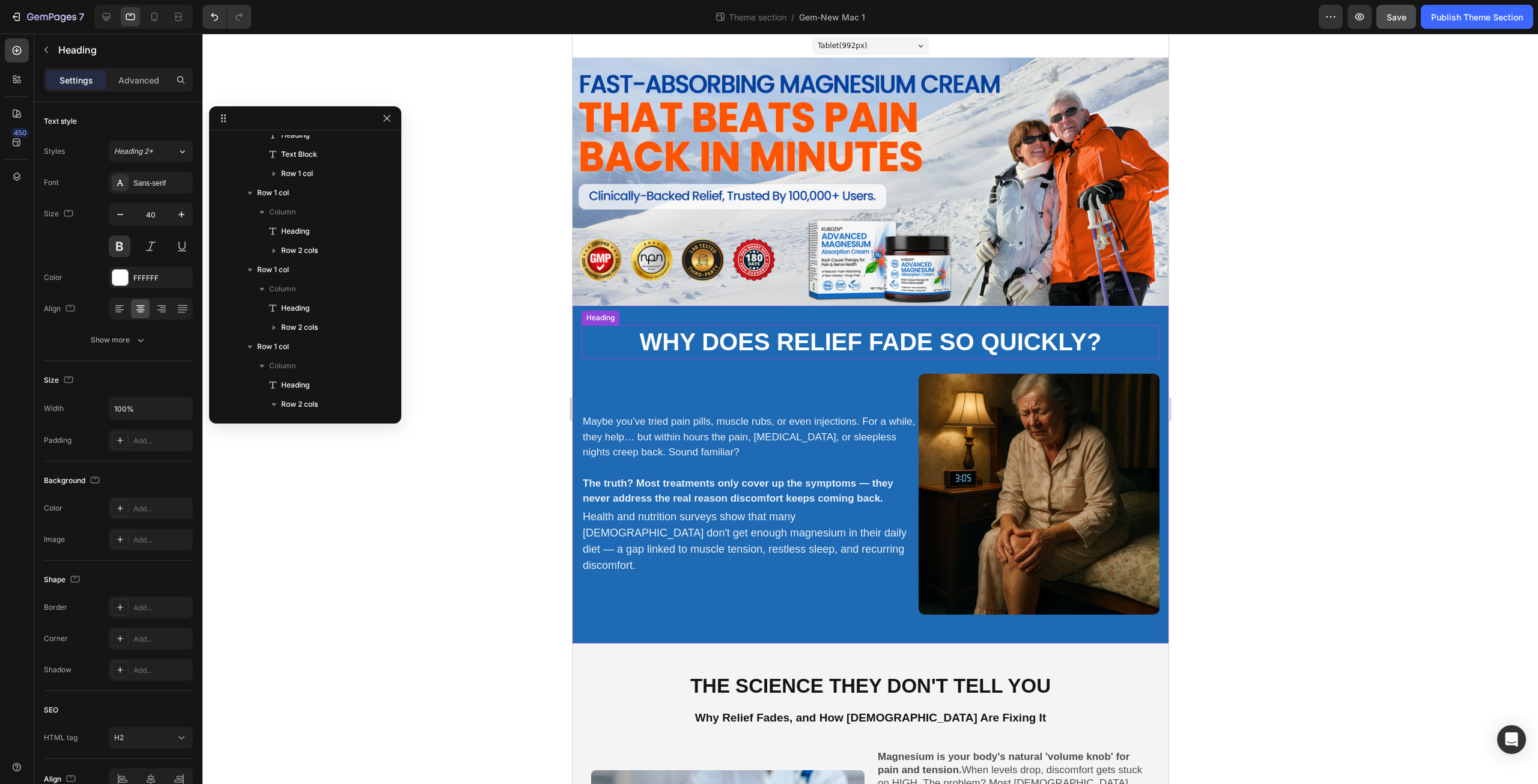
scroll to position [29, 0]
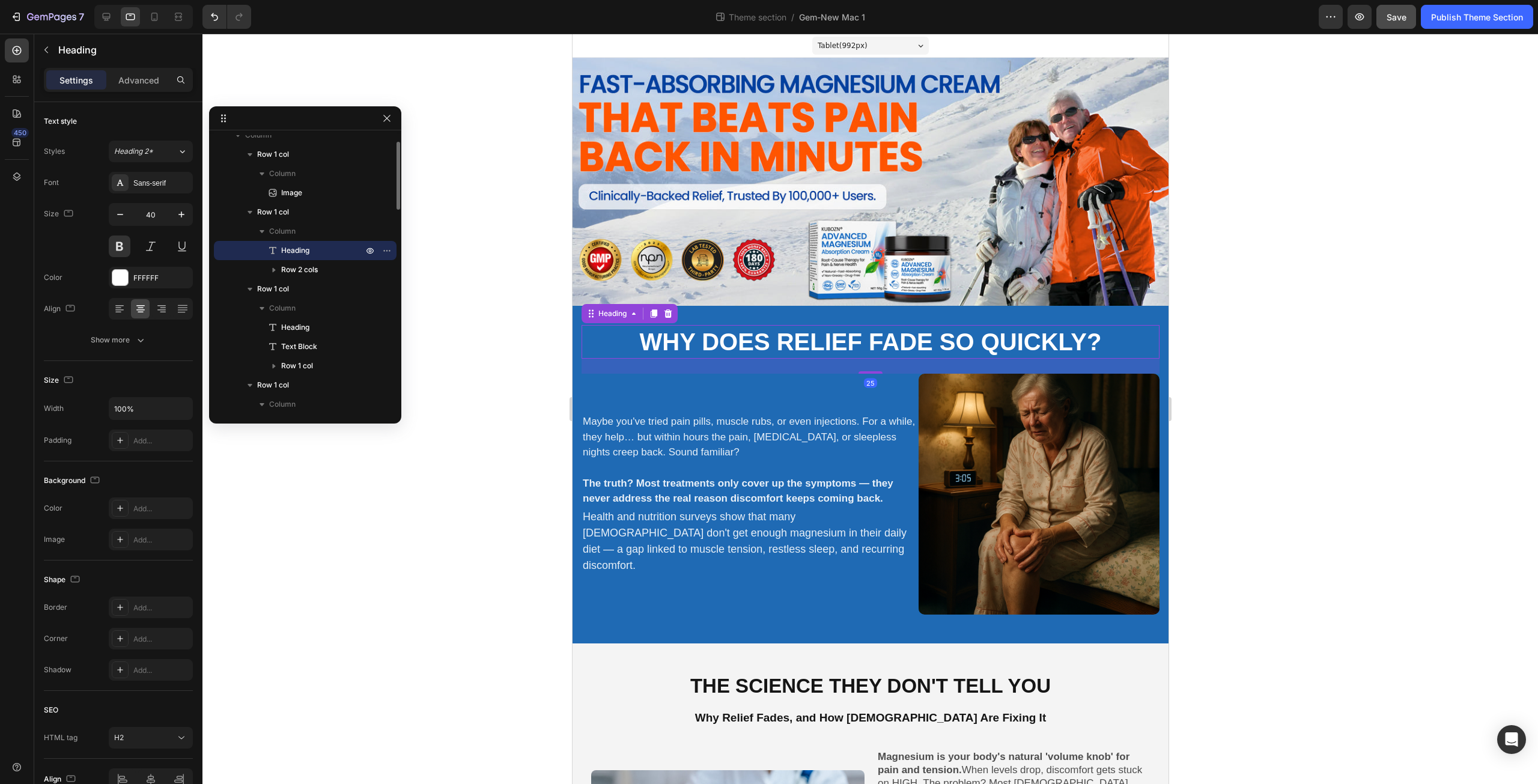
click at [729, 337] on h2 "Why does relief fade so quickly?" at bounding box center [870, 341] width 578 height 33
click at [655, 335] on h2 "Why does relief fade so quickly?" at bounding box center [870, 341] width 578 height 33
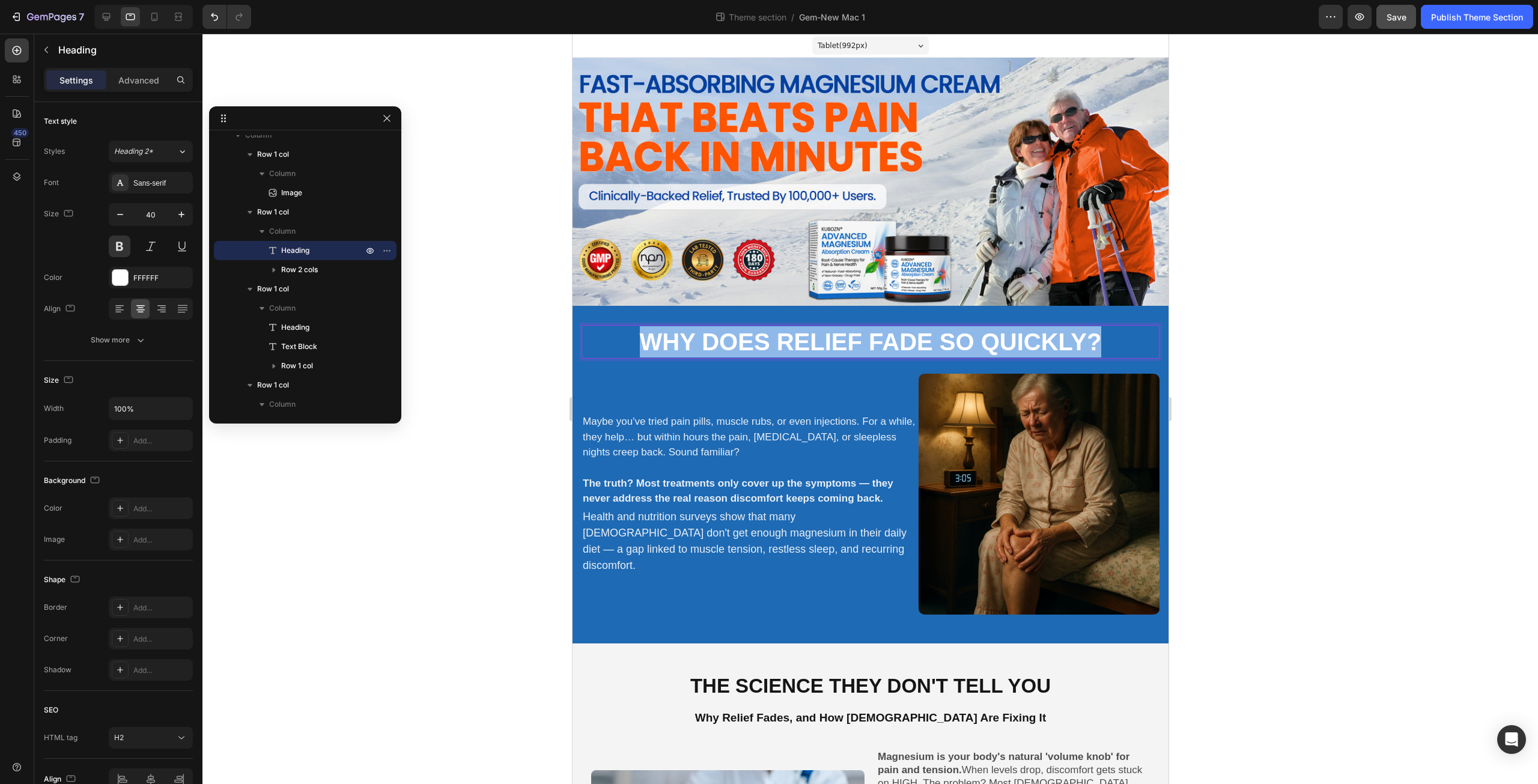
drag, startPoint x: 733, startPoint y: 327, endPoint x: 1148, endPoint y: 343, distance: 415.3
click at [1148, 343] on p "Why does relief fade so quickly?" at bounding box center [870, 342] width 576 height 31
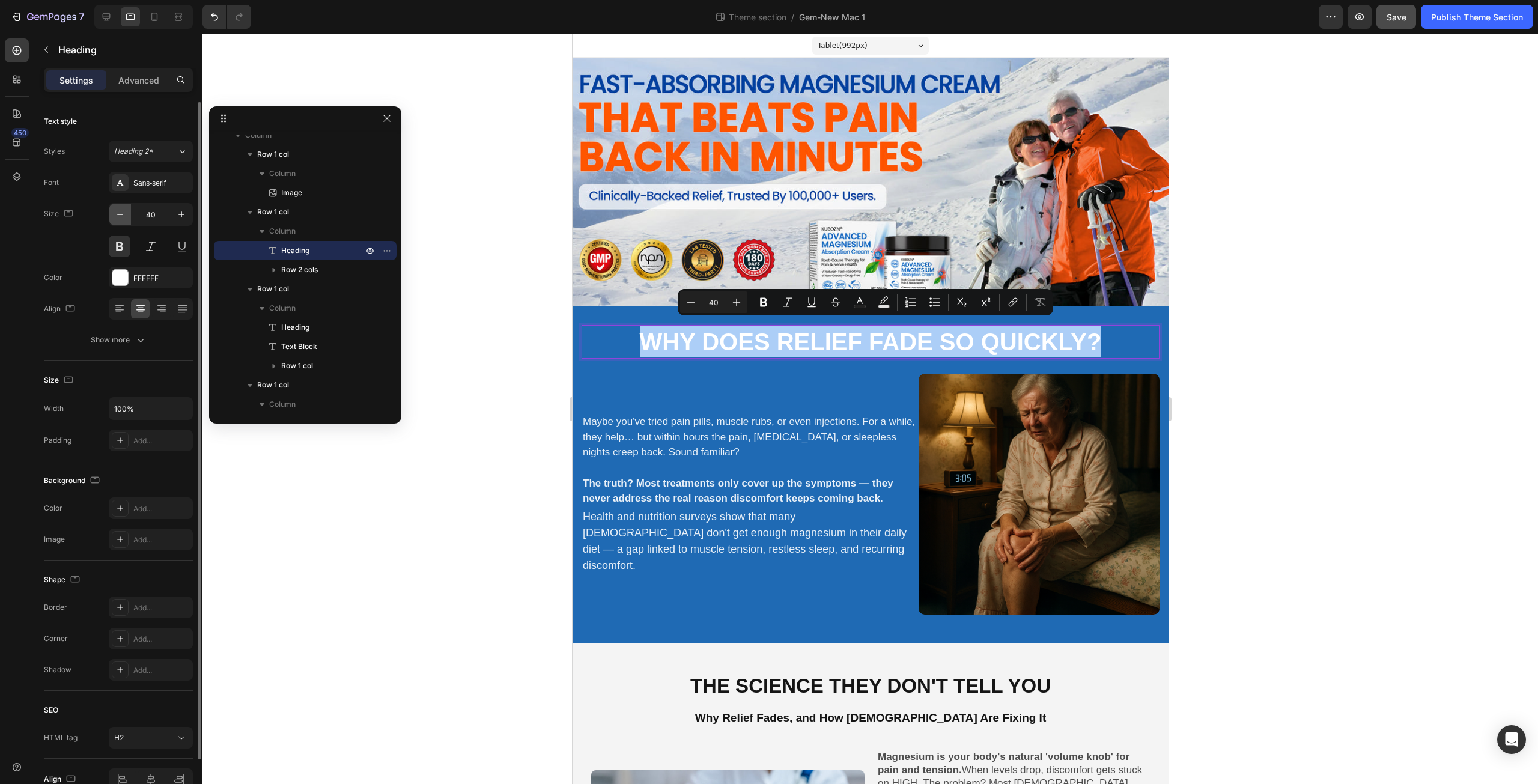
click at [121, 210] on icon "button" at bounding box center [120, 214] width 12 height 12
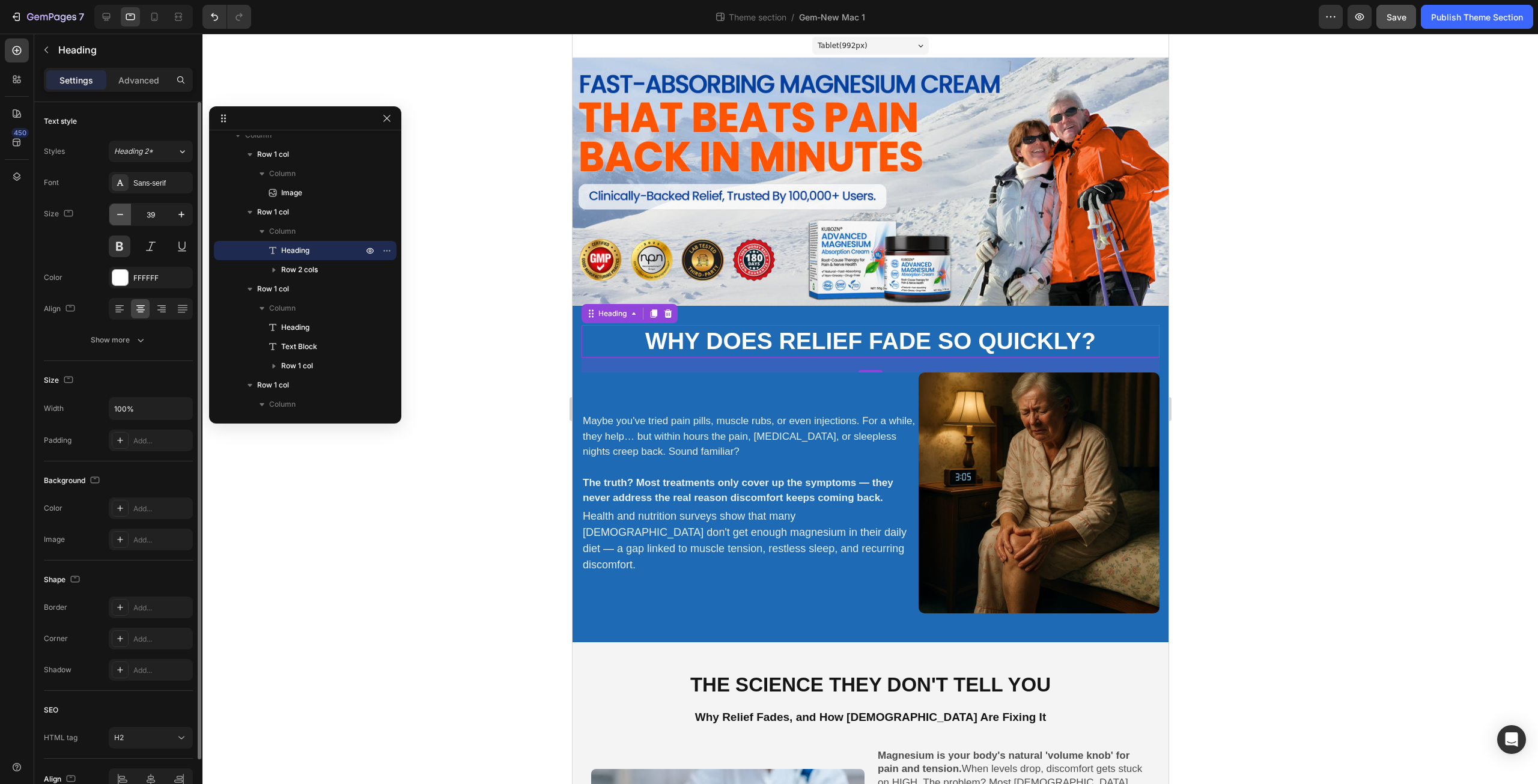
click at [121, 210] on icon "button" at bounding box center [120, 214] width 12 height 12
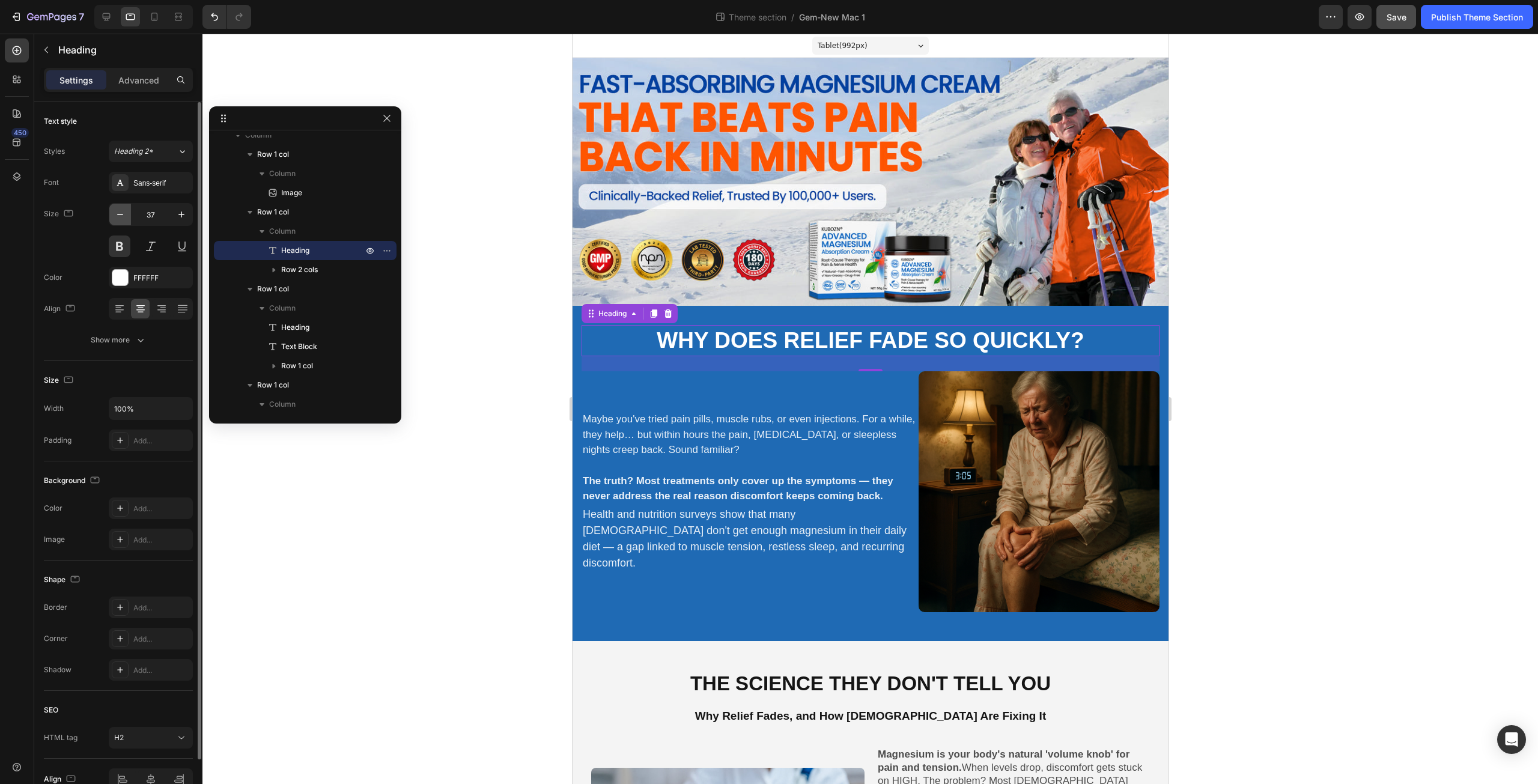
click at [121, 210] on icon "button" at bounding box center [120, 214] width 12 height 12
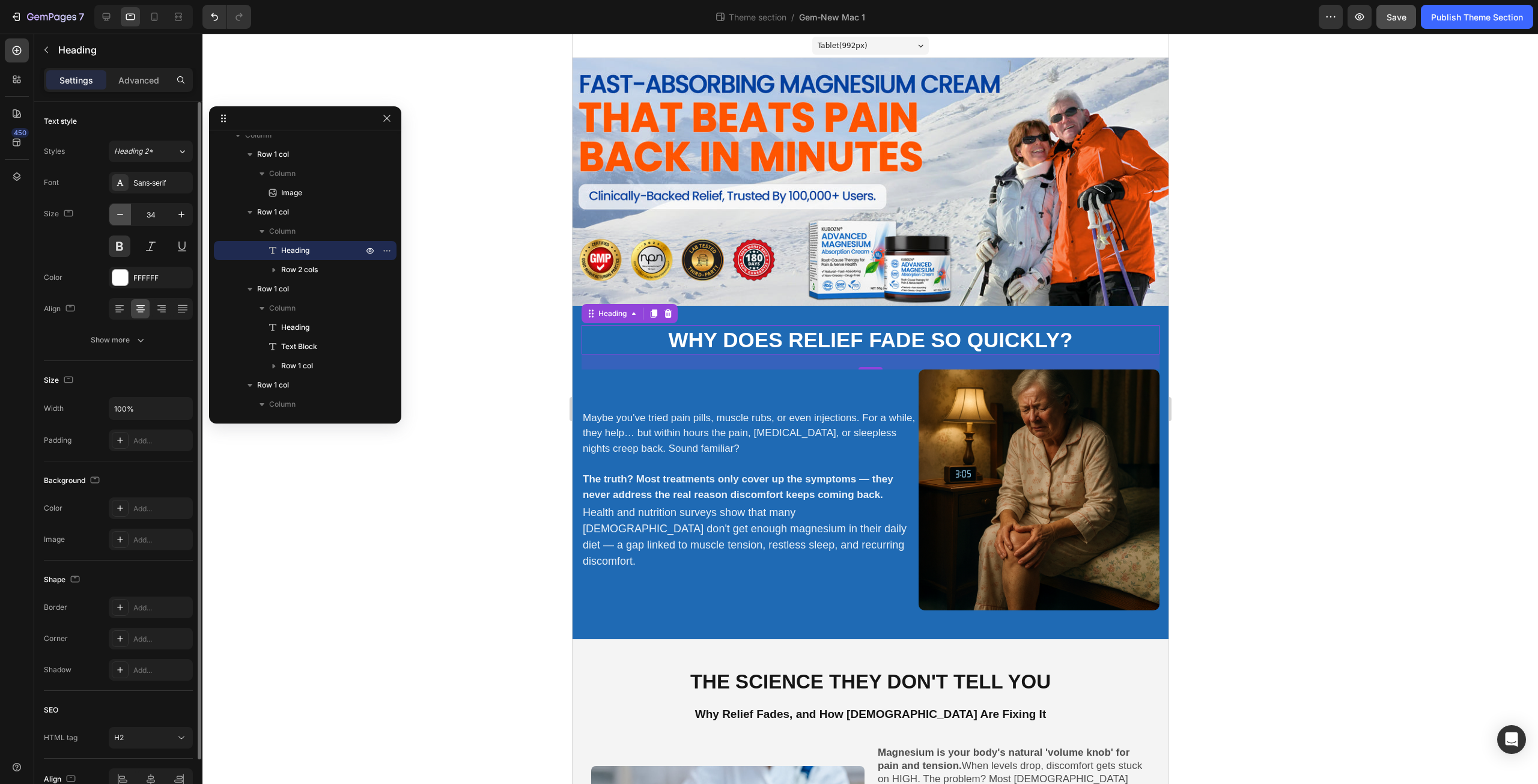
click at [121, 210] on icon "button" at bounding box center [120, 214] width 12 height 12
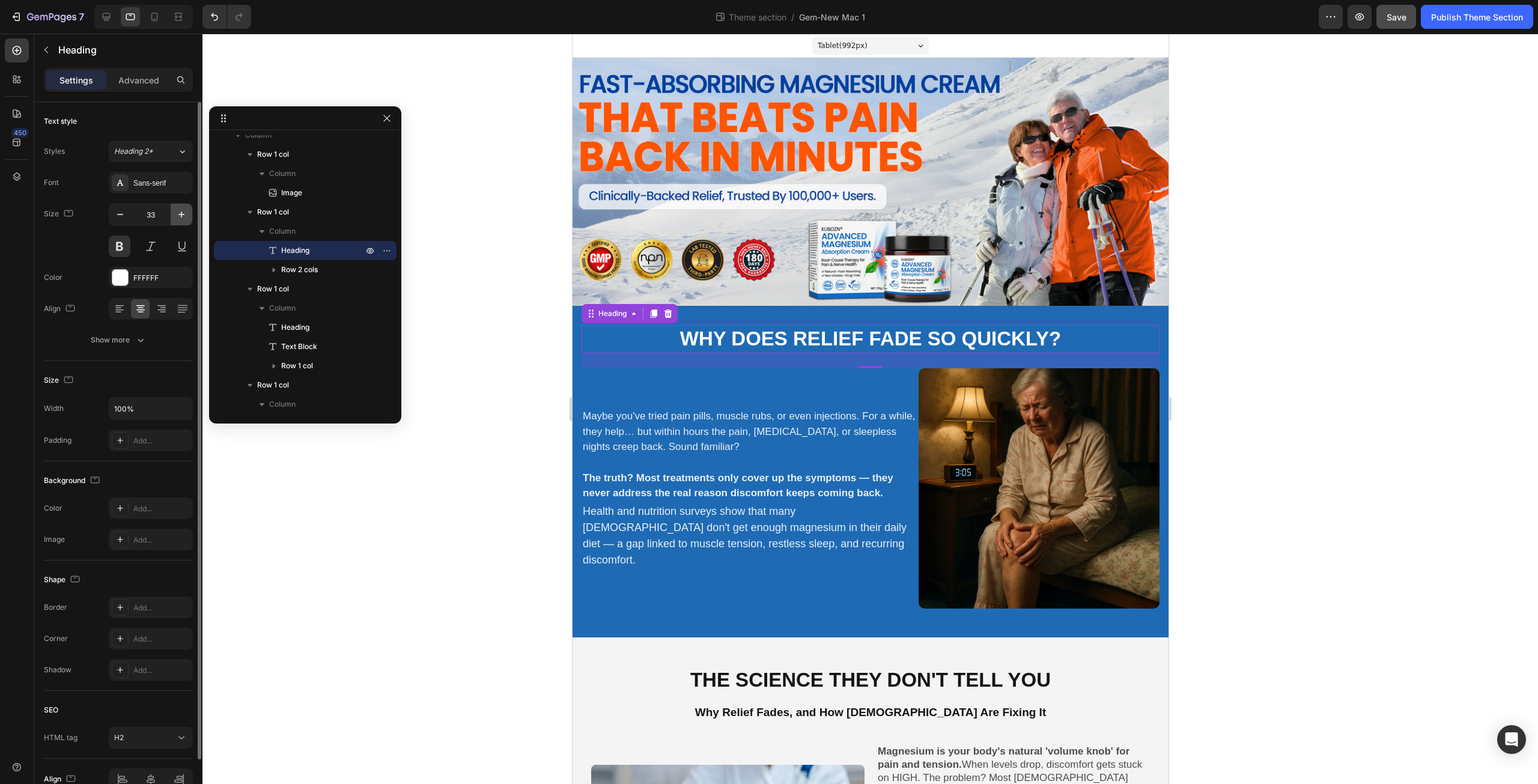
click at [178, 215] on icon "button" at bounding box center [181, 214] width 12 height 12
type input "34"
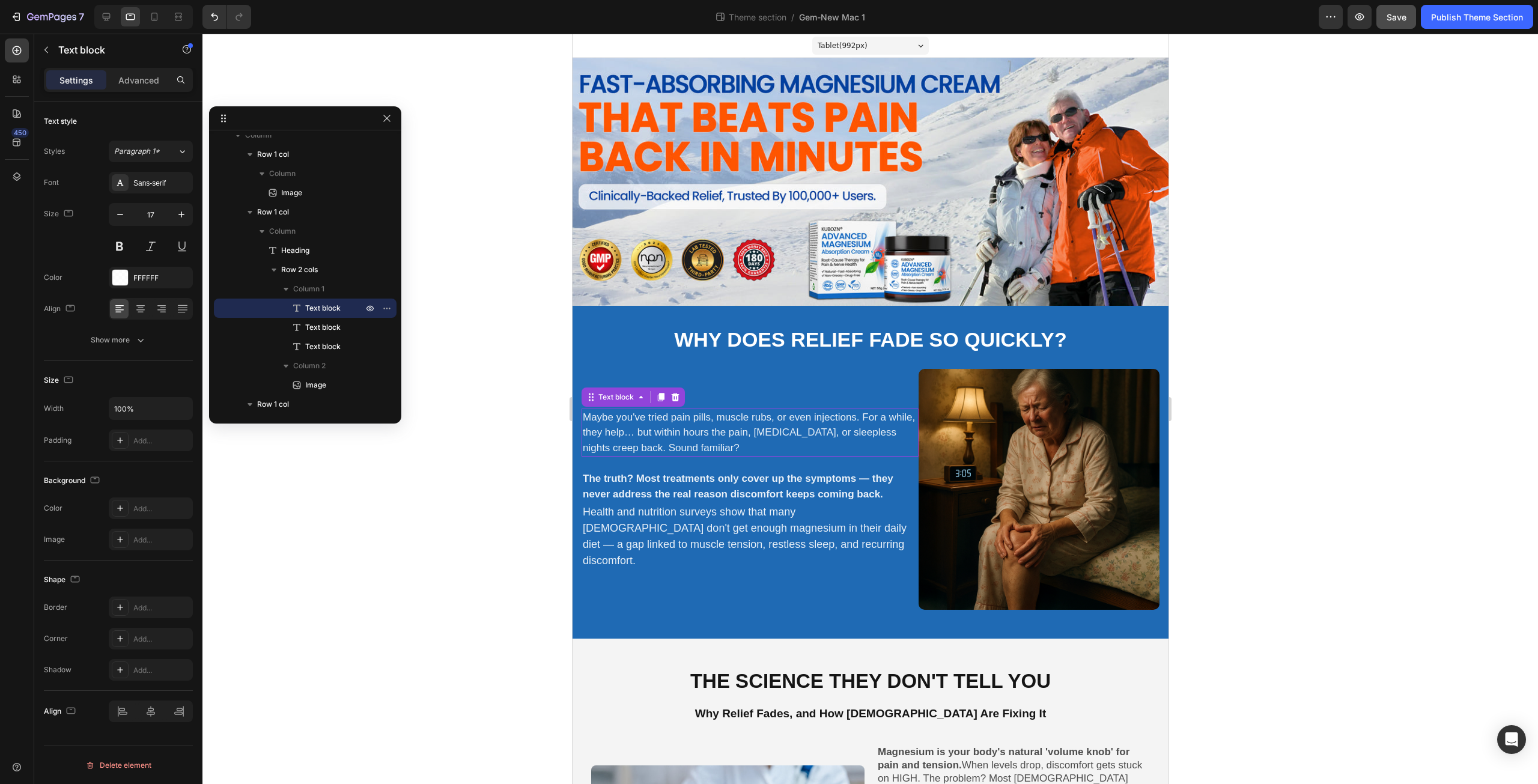
click at [715, 445] on p "Maybe you've tried pain pills, muscle rubs, or even injections. For a while, th…" at bounding box center [749, 432] width 335 height 46
click at [872, 592] on div "Maybe you've tried pain pills, muscle rubs, or even injections. For a while, th…" at bounding box center [749, 489] width 337 height 241
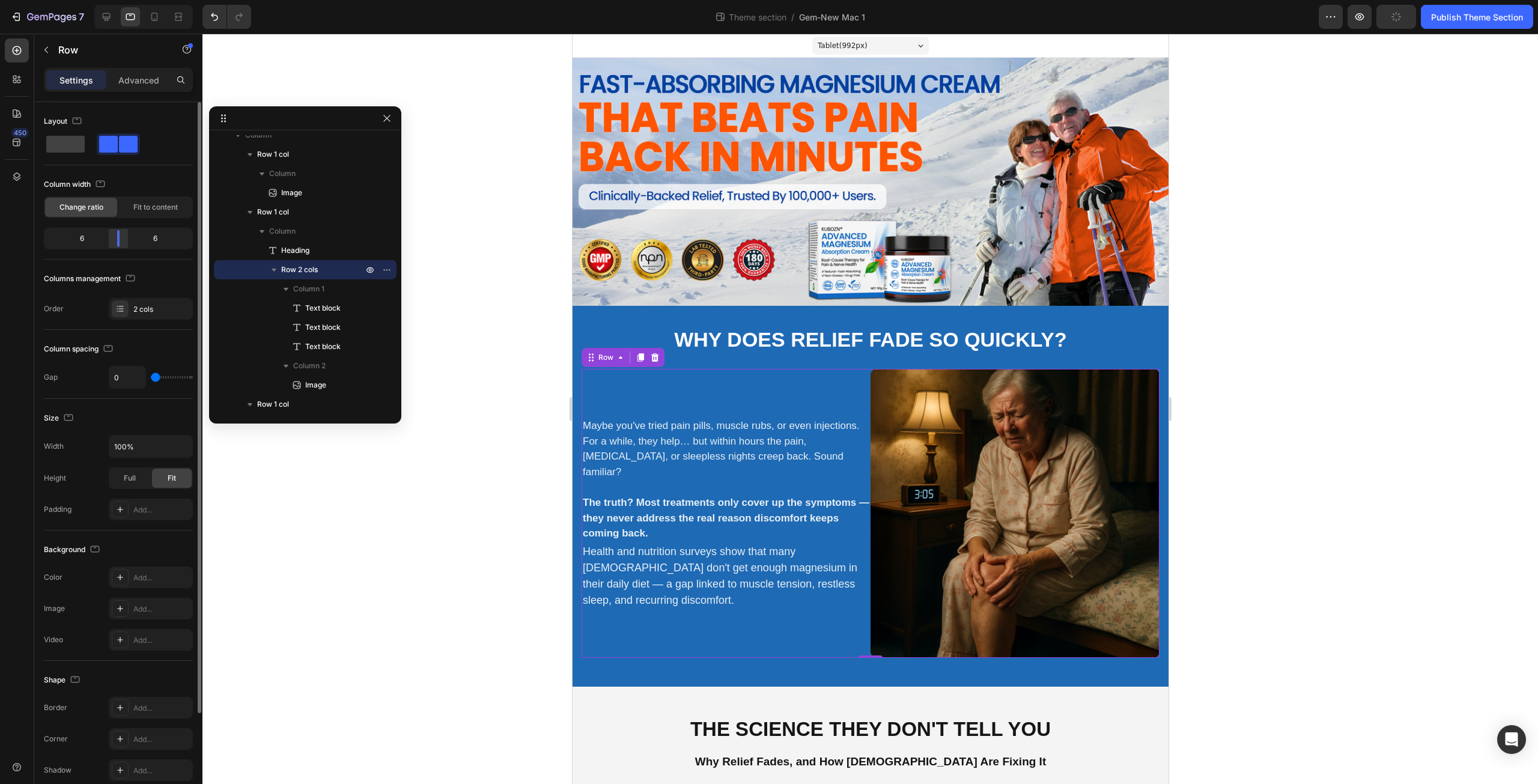
click at [119, 240] on div at bounding box center [119, 238] width 22 height 17
click at [748, 619] on div "Maybe you've tried pain pills, muscle rubs, or even injections. For a while, th…" at bounding box center [725, 512] width 289 height 289
click at [714, 410] on div "Maybe you've tried pain pills, muscle rubs, or even injections. For a while, th…" at bounding box center [725, 512] width 289 height 289
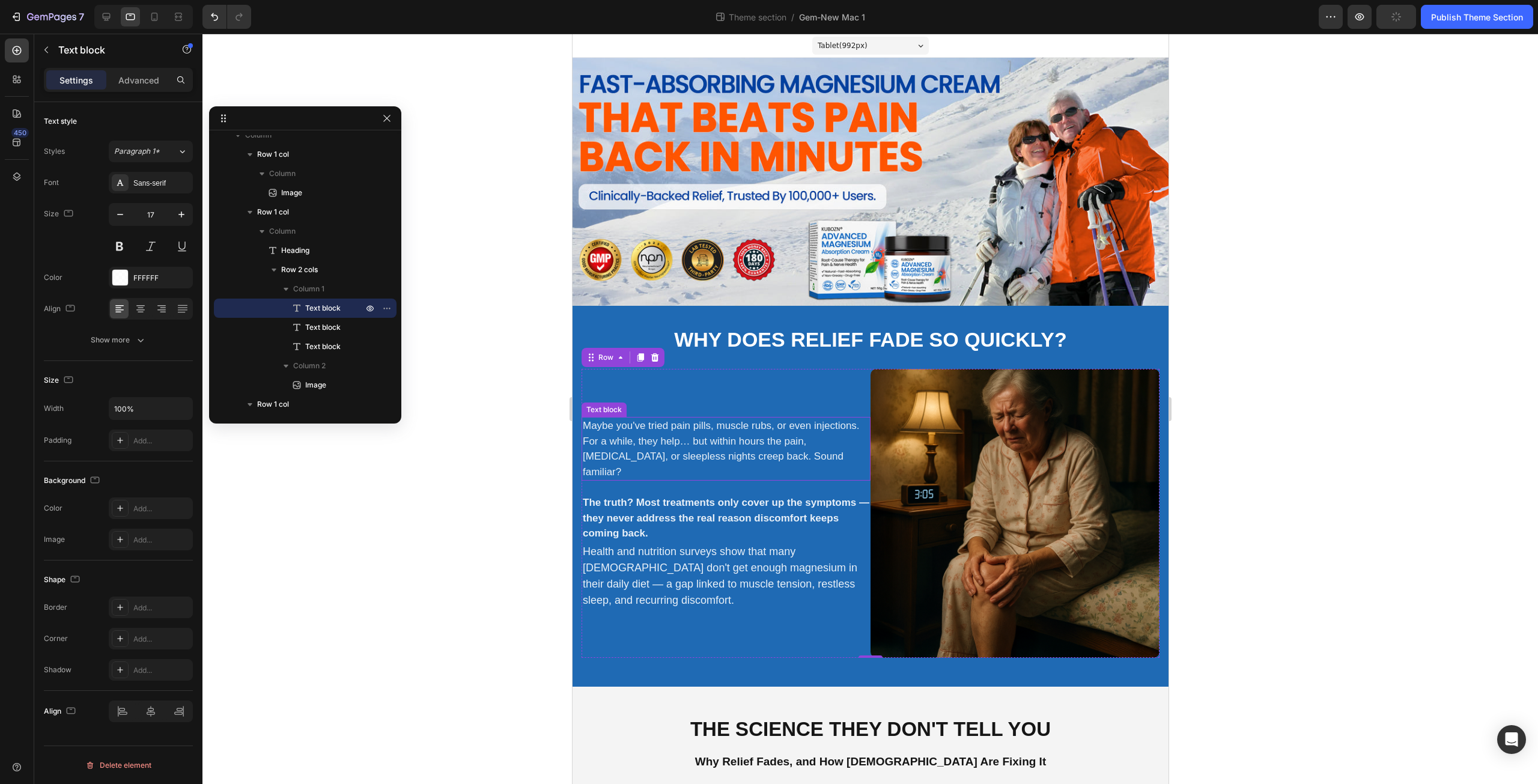
click at [716, 426] on p "Maybe you've tried pain pills, muscle rubs, or even injections. For a while, th…" at bounding box center [725, 449] width 287 height 61
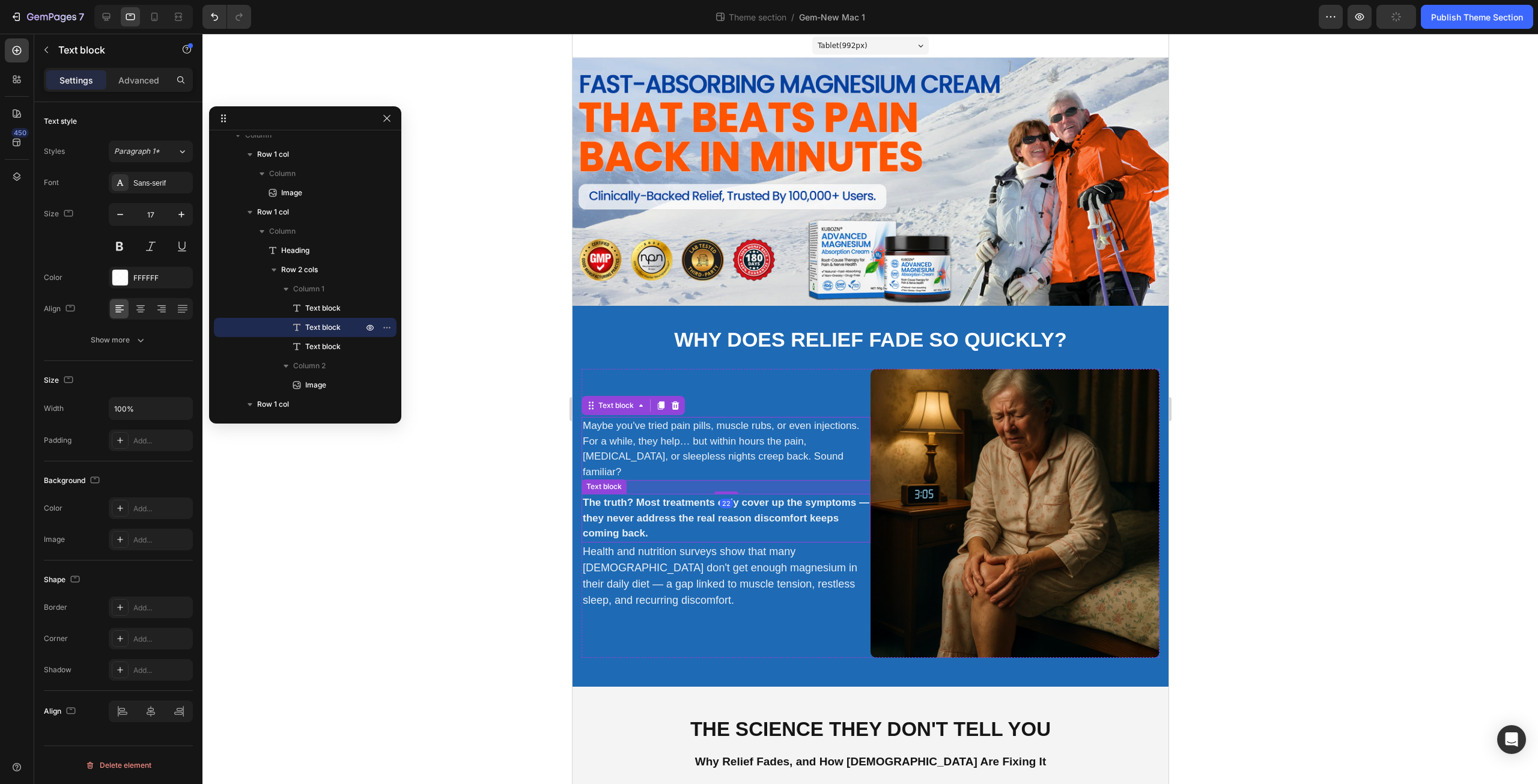
click at [738, 520] on p "The truth? Most treatments only cover up the symptoms — they never address the …" at bounding box center [725, 517] width 287 height 46
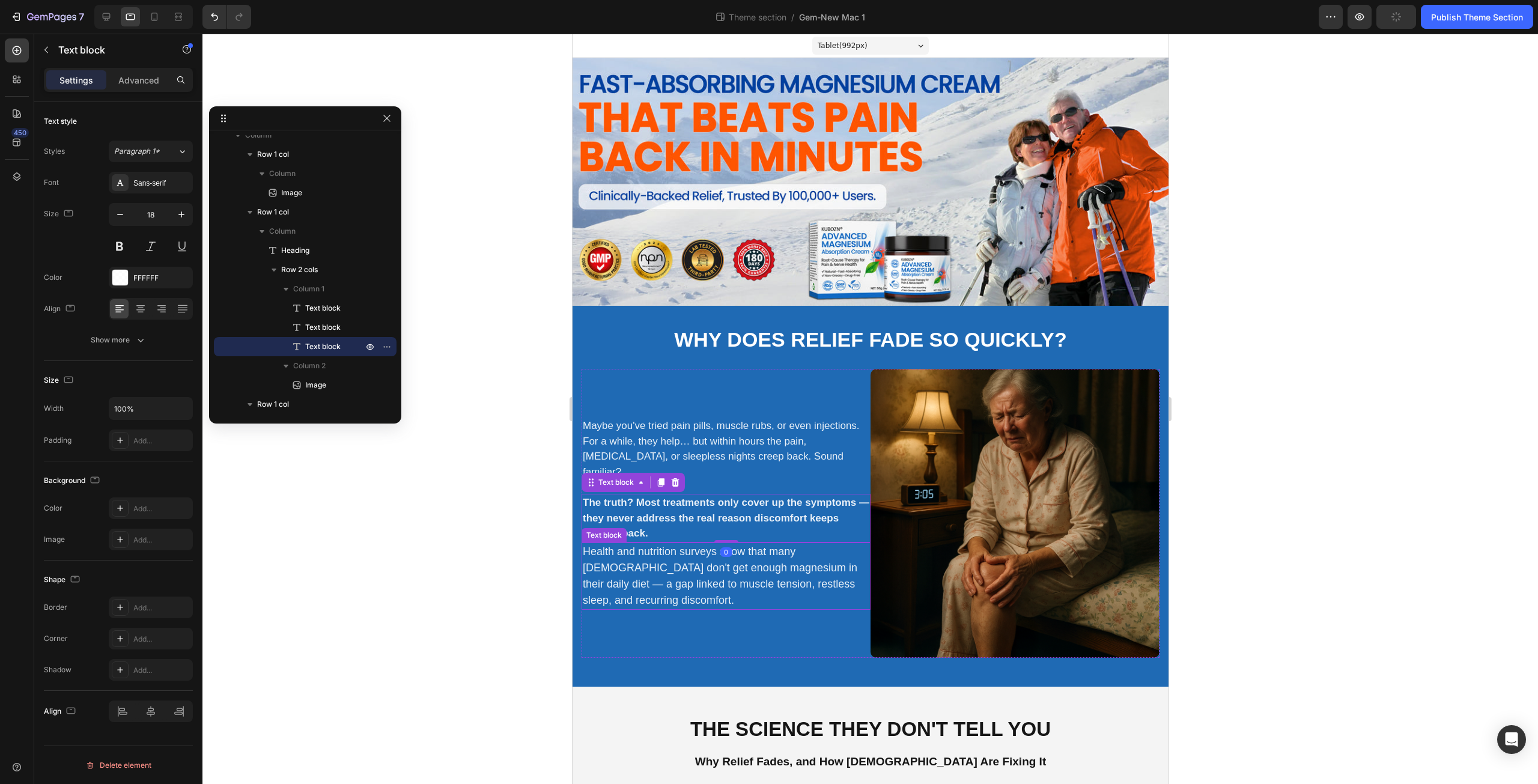
click at [736, 573] on p "Health and nutrition surveys show that many Canadians don't get enough magnesiu…" at bounding box center [725, 575] width 287 height 65
click at [708, 498] on strong "The truth? Most treatments only cover up the symptoms — they never address the …" at bounding box center [725, 517] width 287 height 42
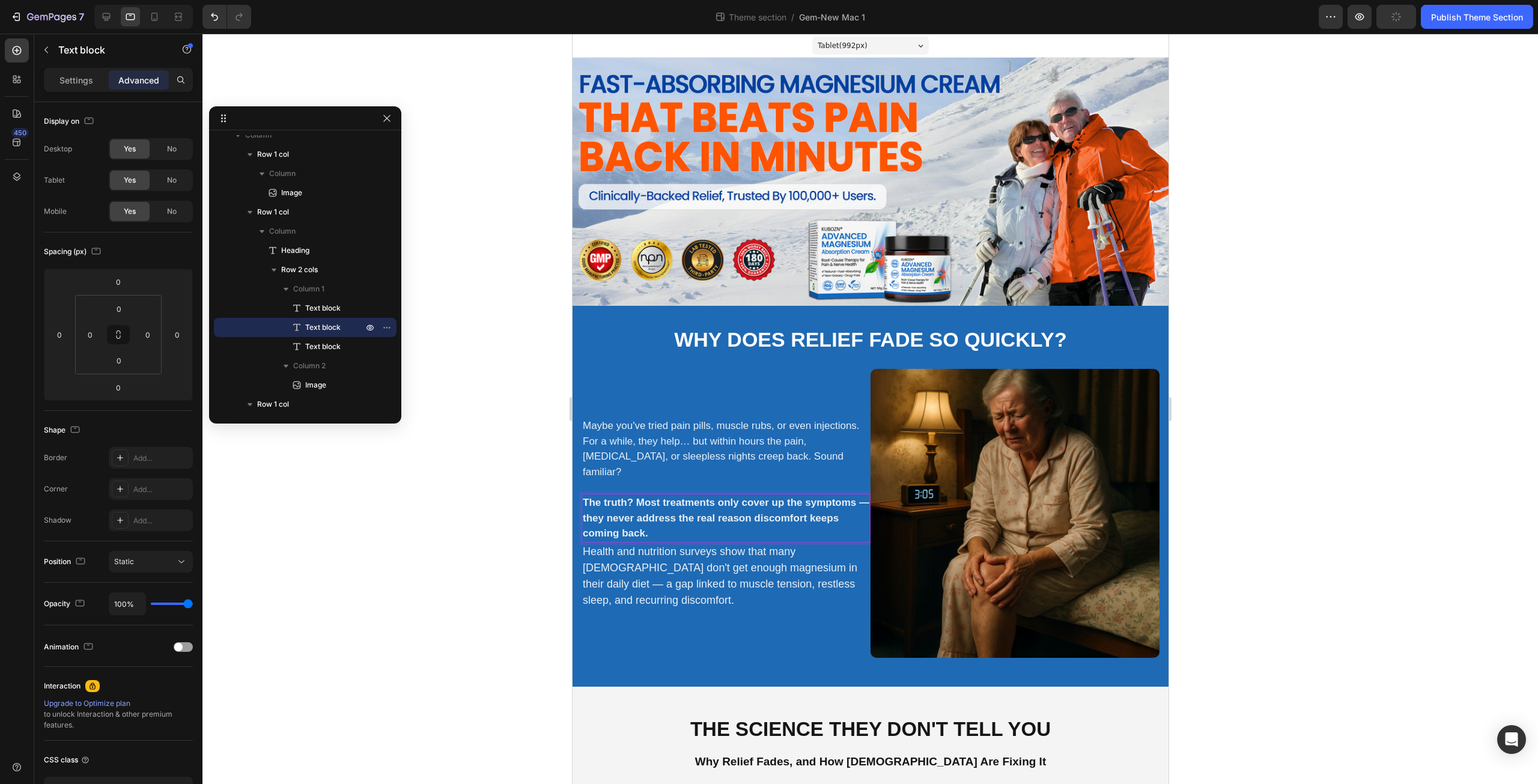
drag, startPoint x: 674, startPoint y: 508, endPoint x: 962, endPoint y: 364, distance: 322.0
click at [674, 508] on strong "The truth? Most treatments only cover up the symptoms — they never address the …" at bounding box center [725, 517] width 287 height 42
click at [84, 73] on div "Settings" at bounding box center [76, 79] width 60 height 19
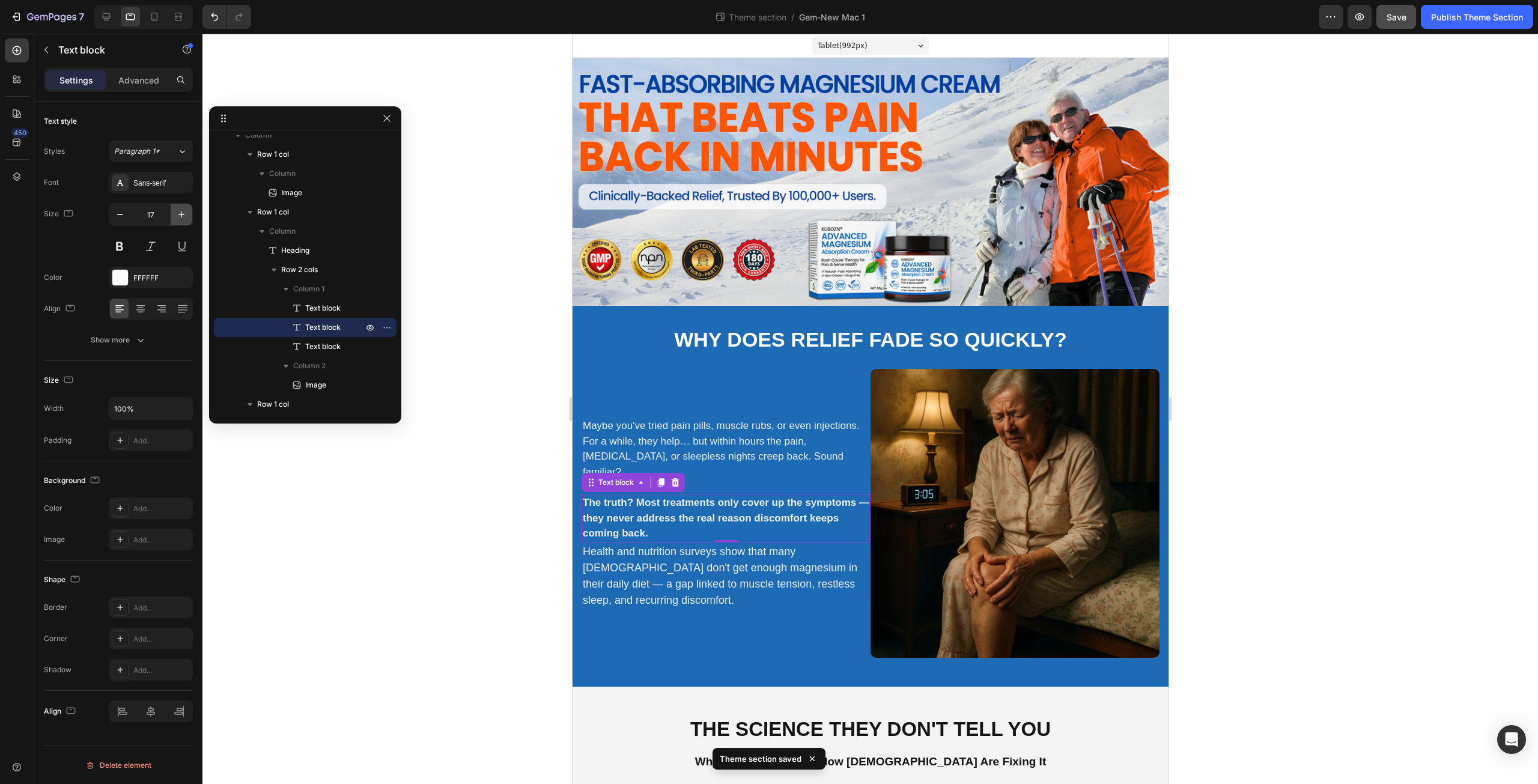
click at [177, 219] on icon "button" at bounding box center [181, 214] width 12 height 12
type input "18"
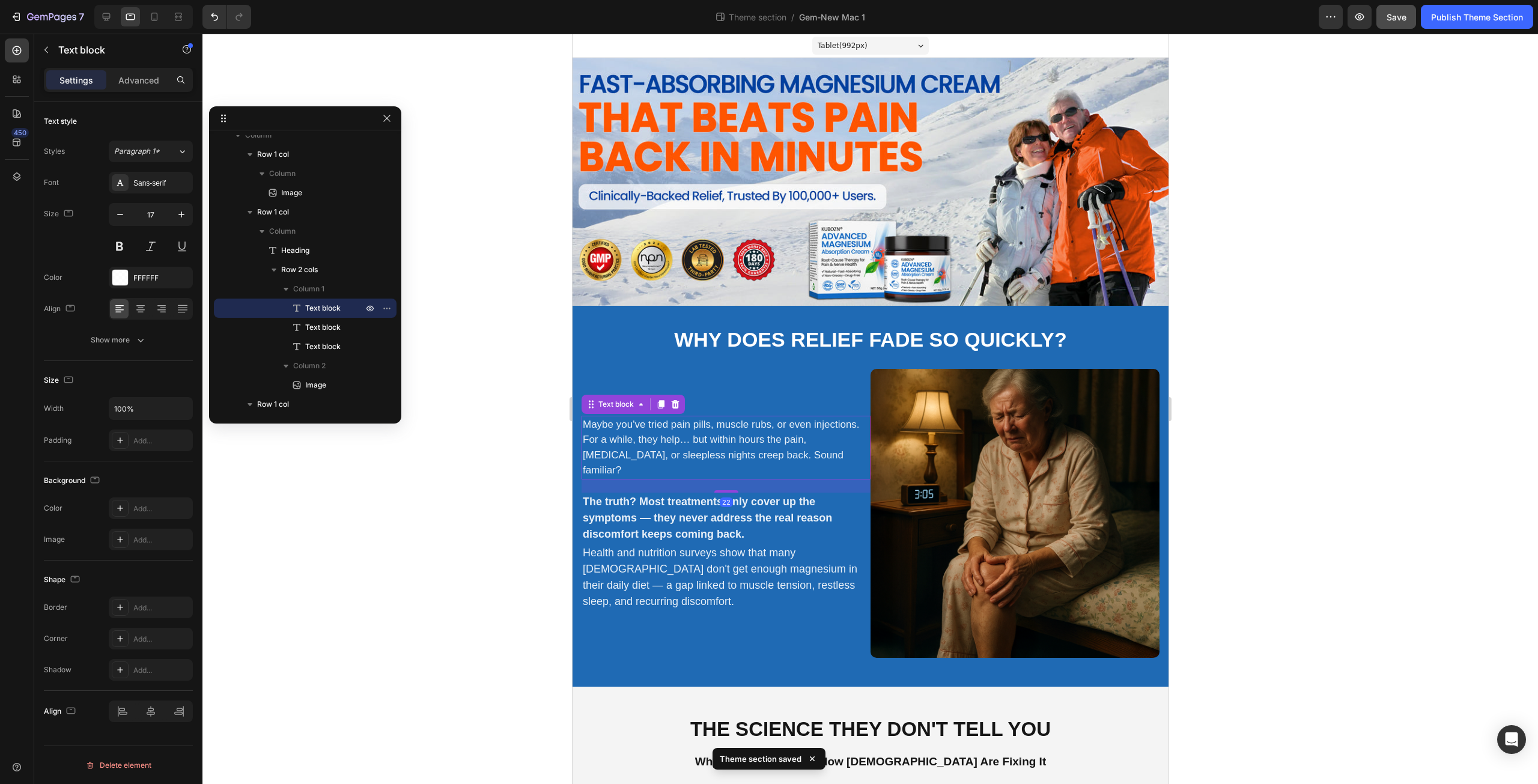
drag, startPoint x: 677, startPoint y: 428, endPoint x: 970, endPoint y: 355, distance: 302.0
click at [677, 428] on p "Maybe you've tried pain pills, muscle rubs, or even injections. For a while, th…" at bounding box center [725, 448] width 287 height 61
click at [179, 208] on button "button" at bounding box center [182, 214] width 22 height 22
type input "18"
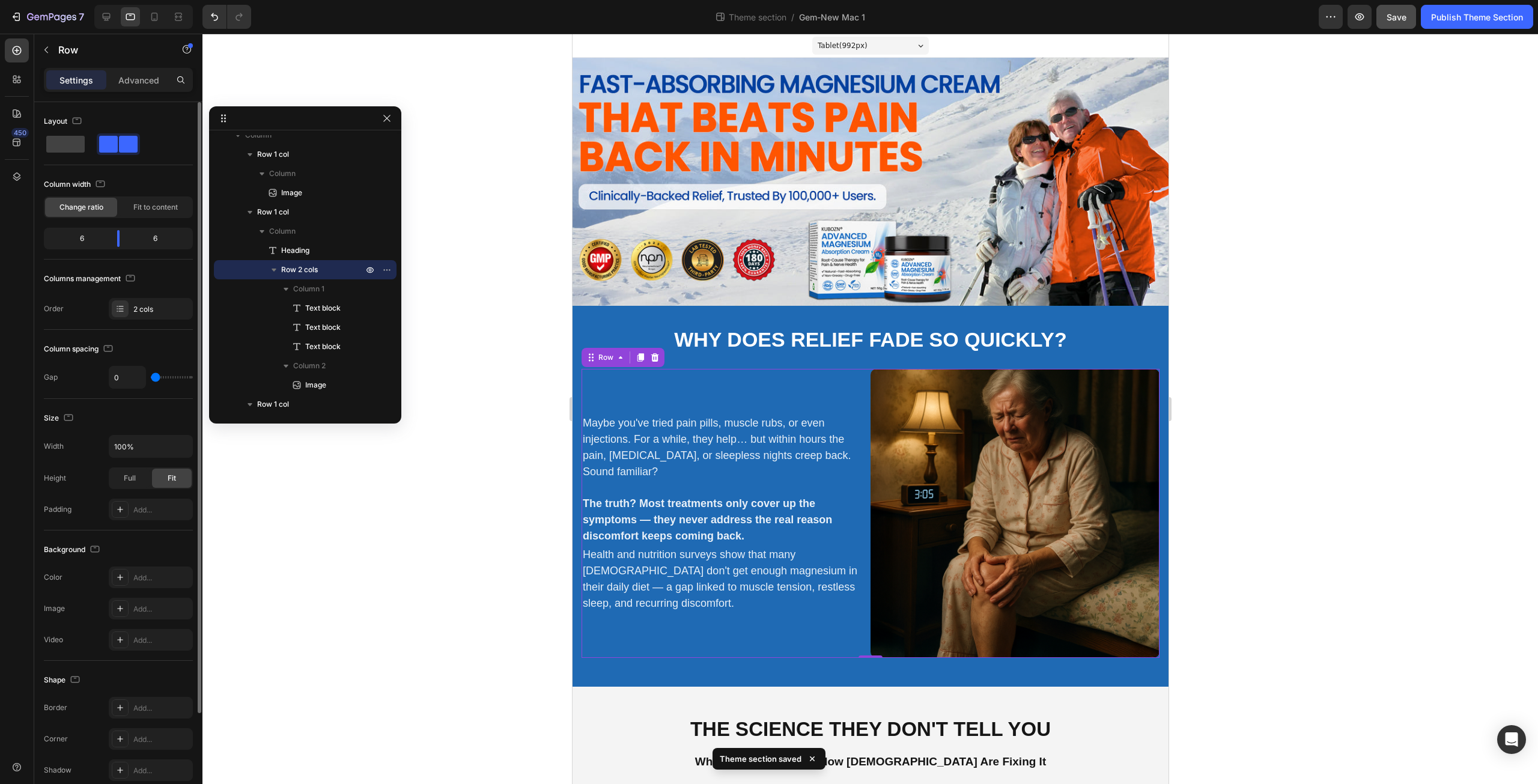
click at [827, 639] on div "Maybe you've tried pain pills, muscle rubs, or even injections. For a while, th…" at bounding box center [725, 512] width 289 height 289
type input "2"
type input "4"
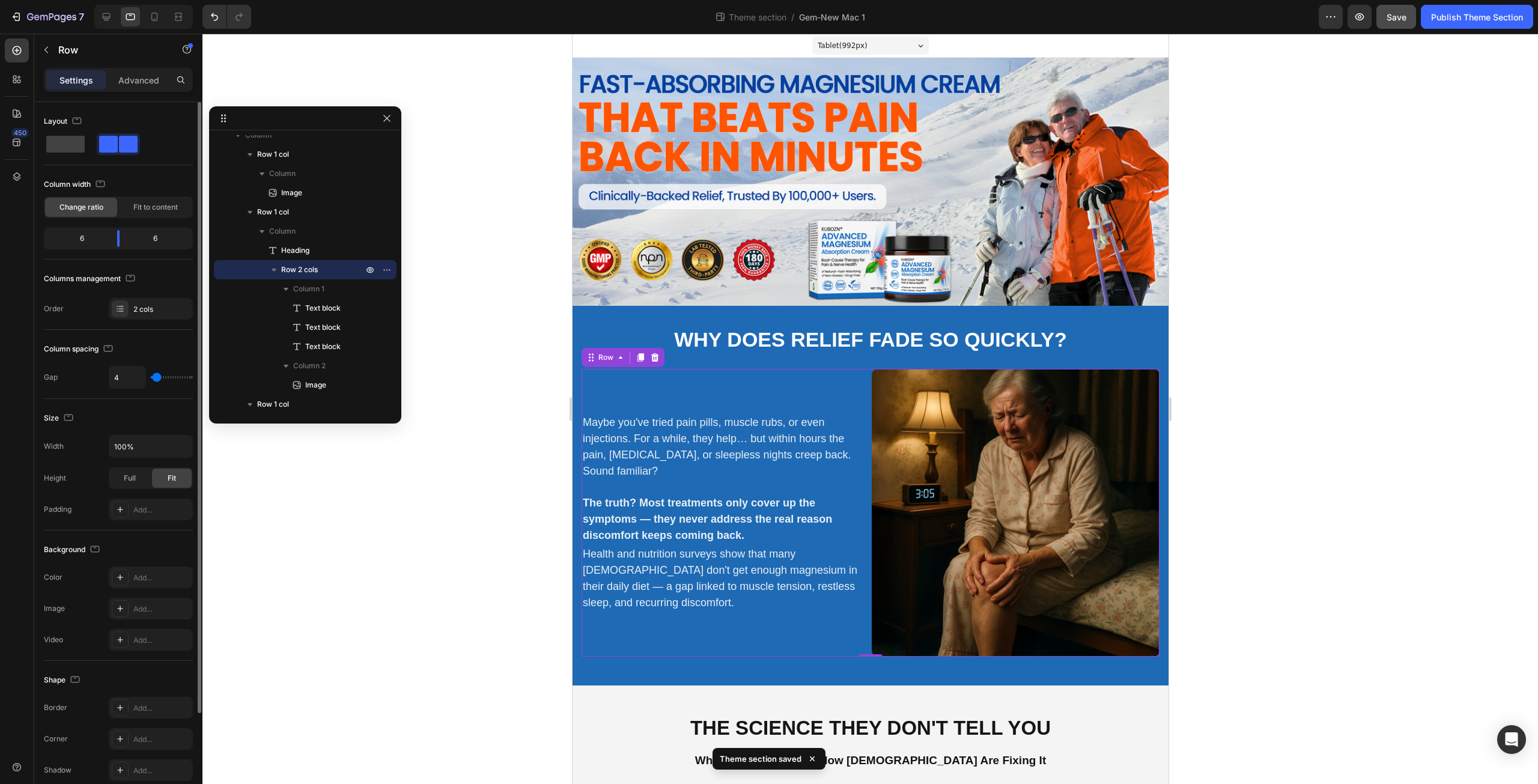
type input "7"
type input "9"
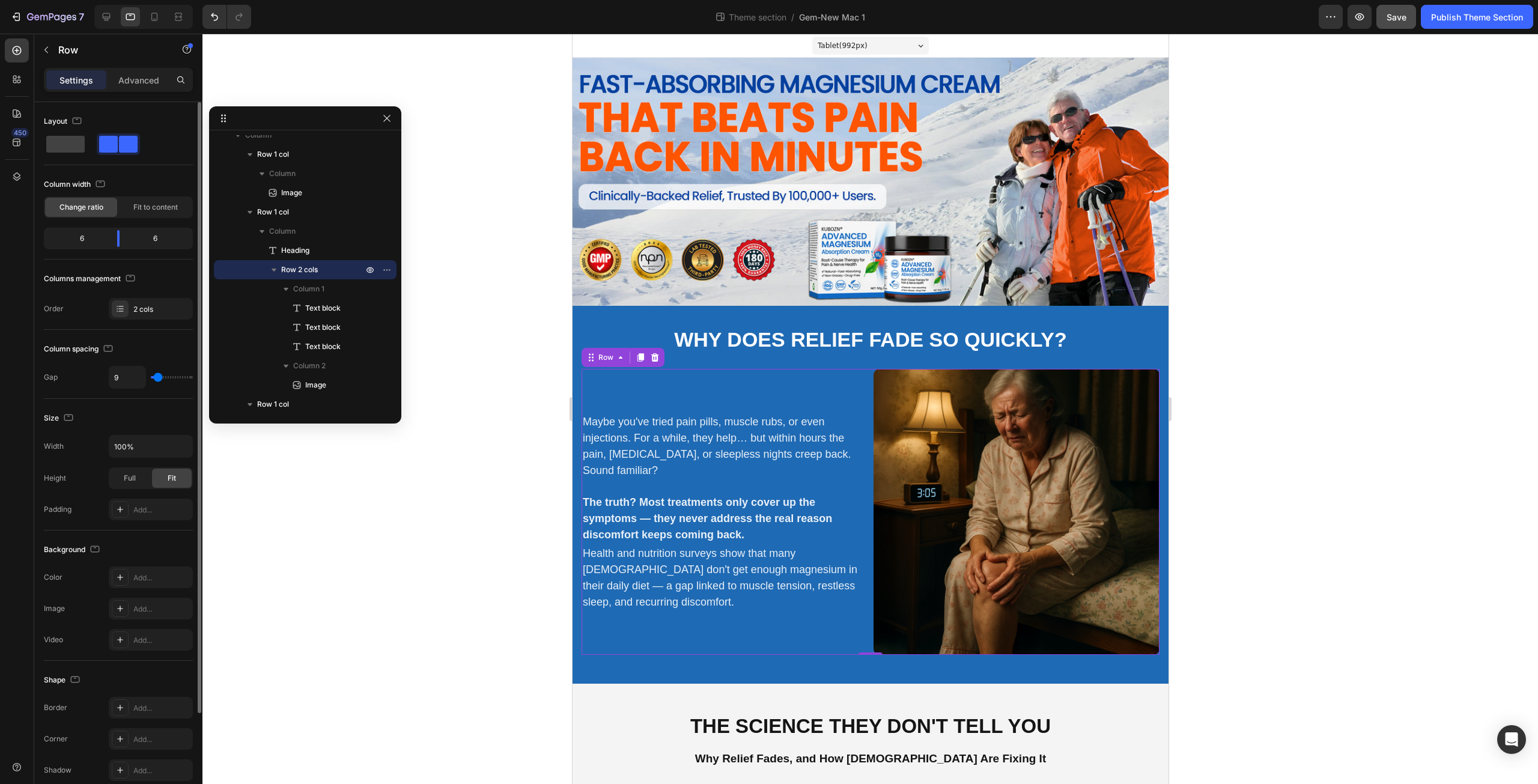
type input "11"
type input "13"
type input "16"
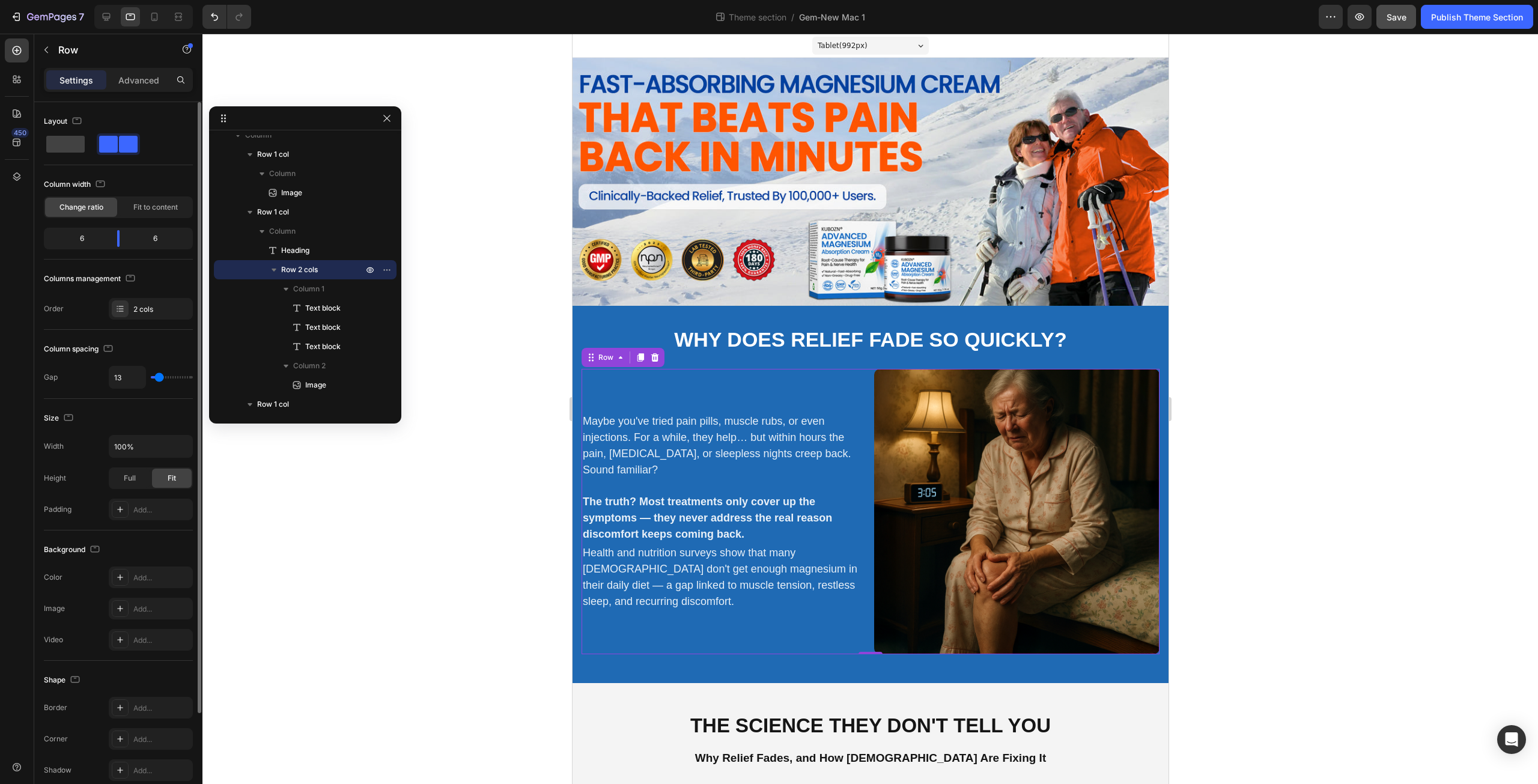
type input "16"
type input "7"
type input "4"
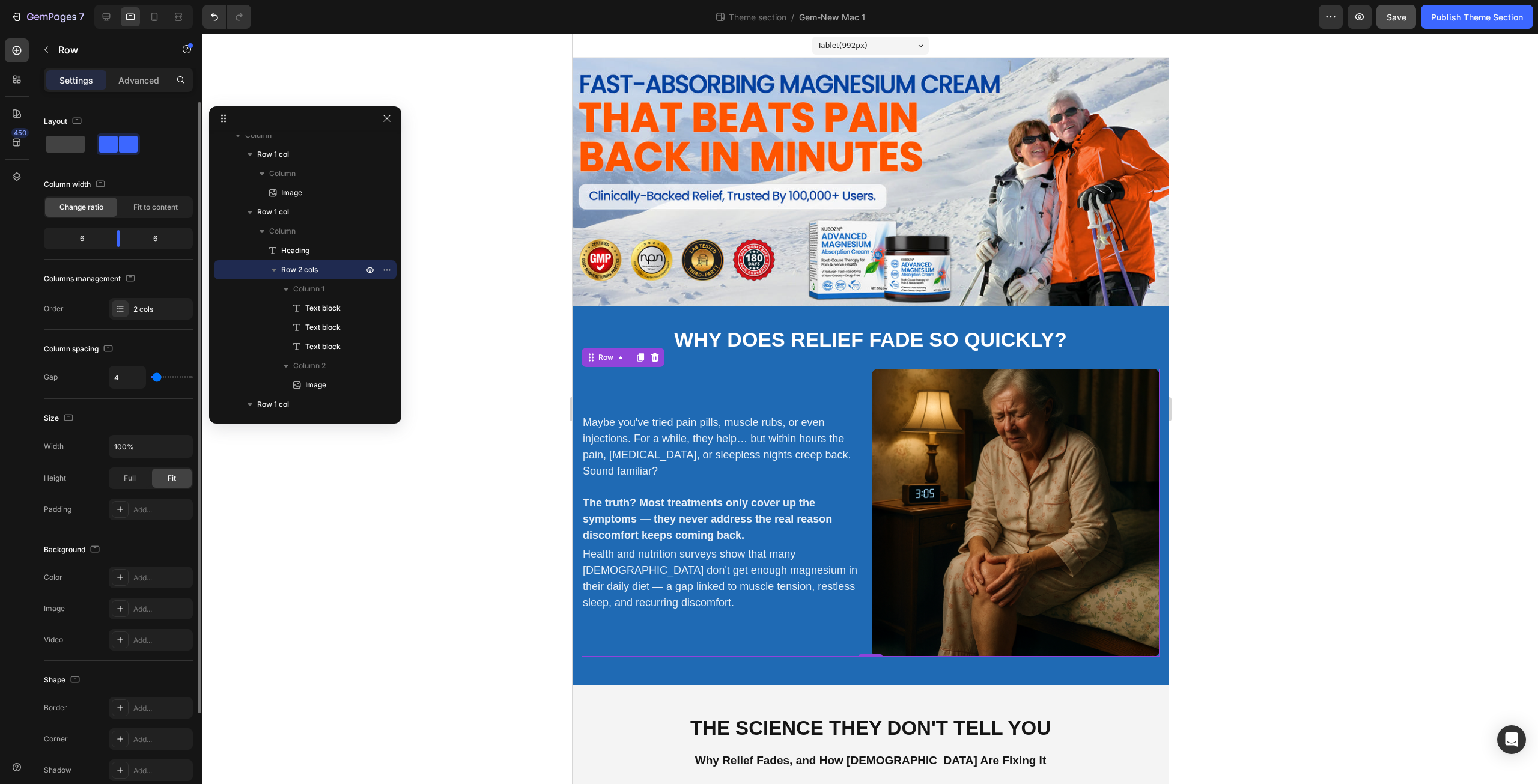
type input "9"
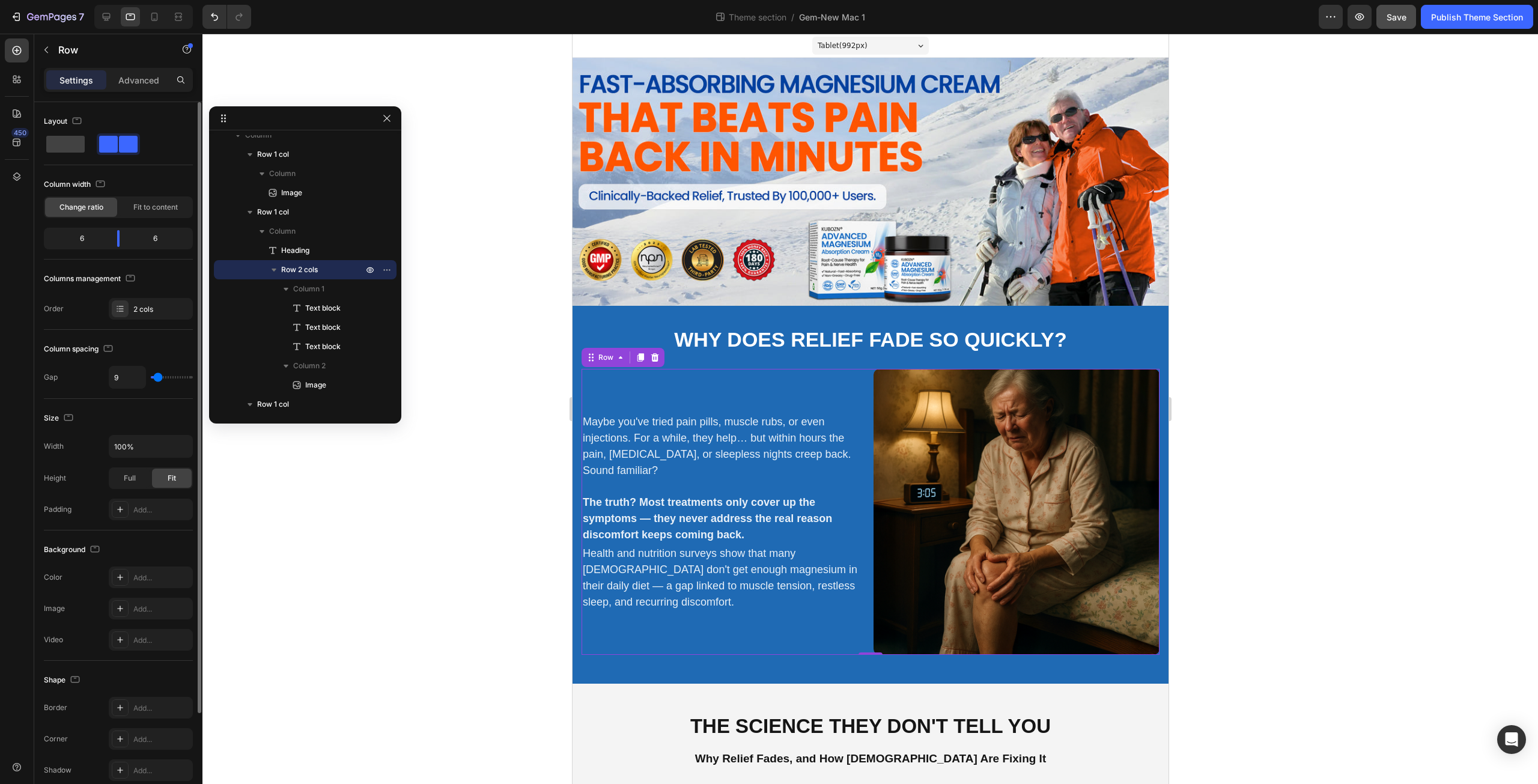
type input "11"
type input "13"
type input "11"
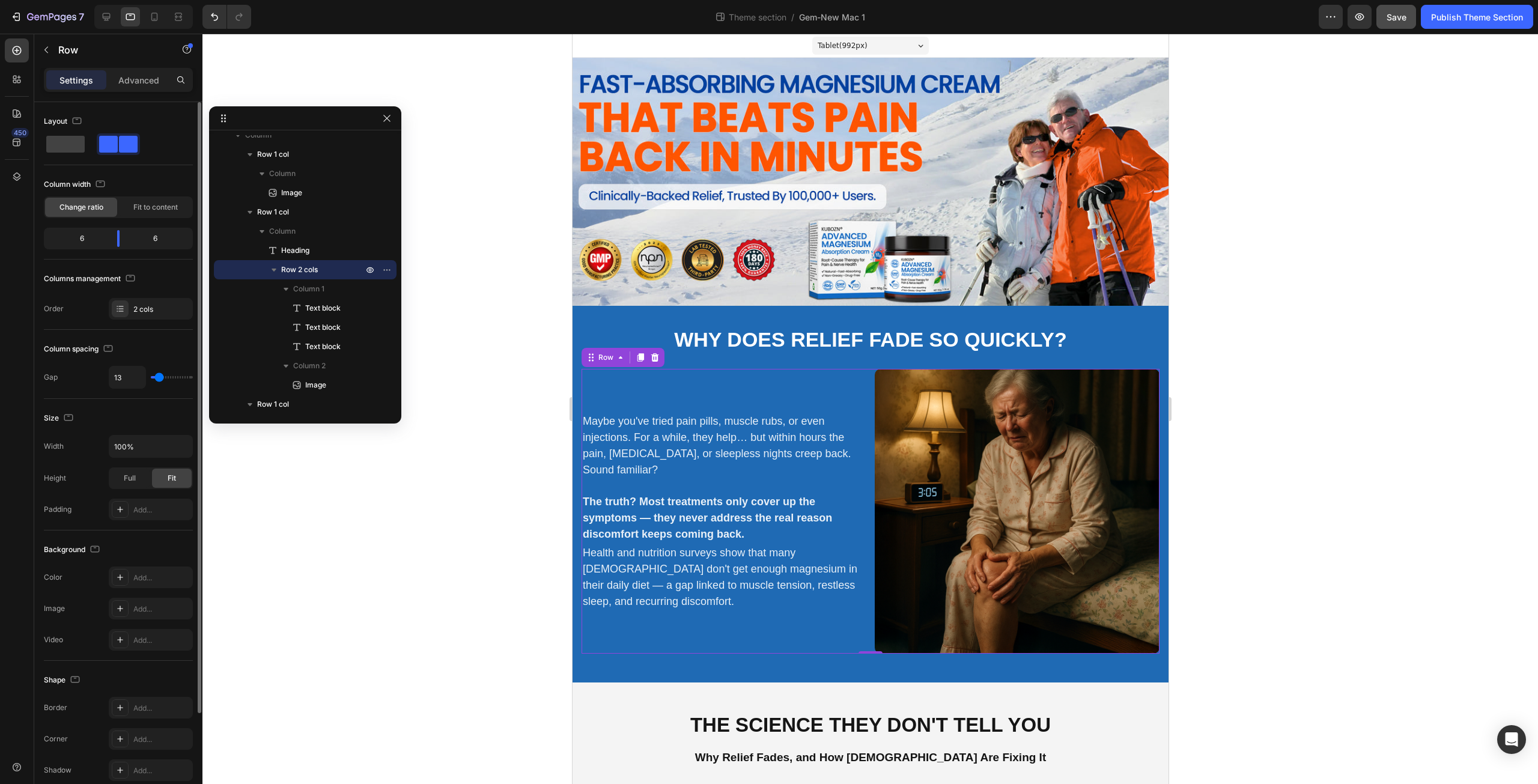
type input "11"
type input "9"
type input "11"
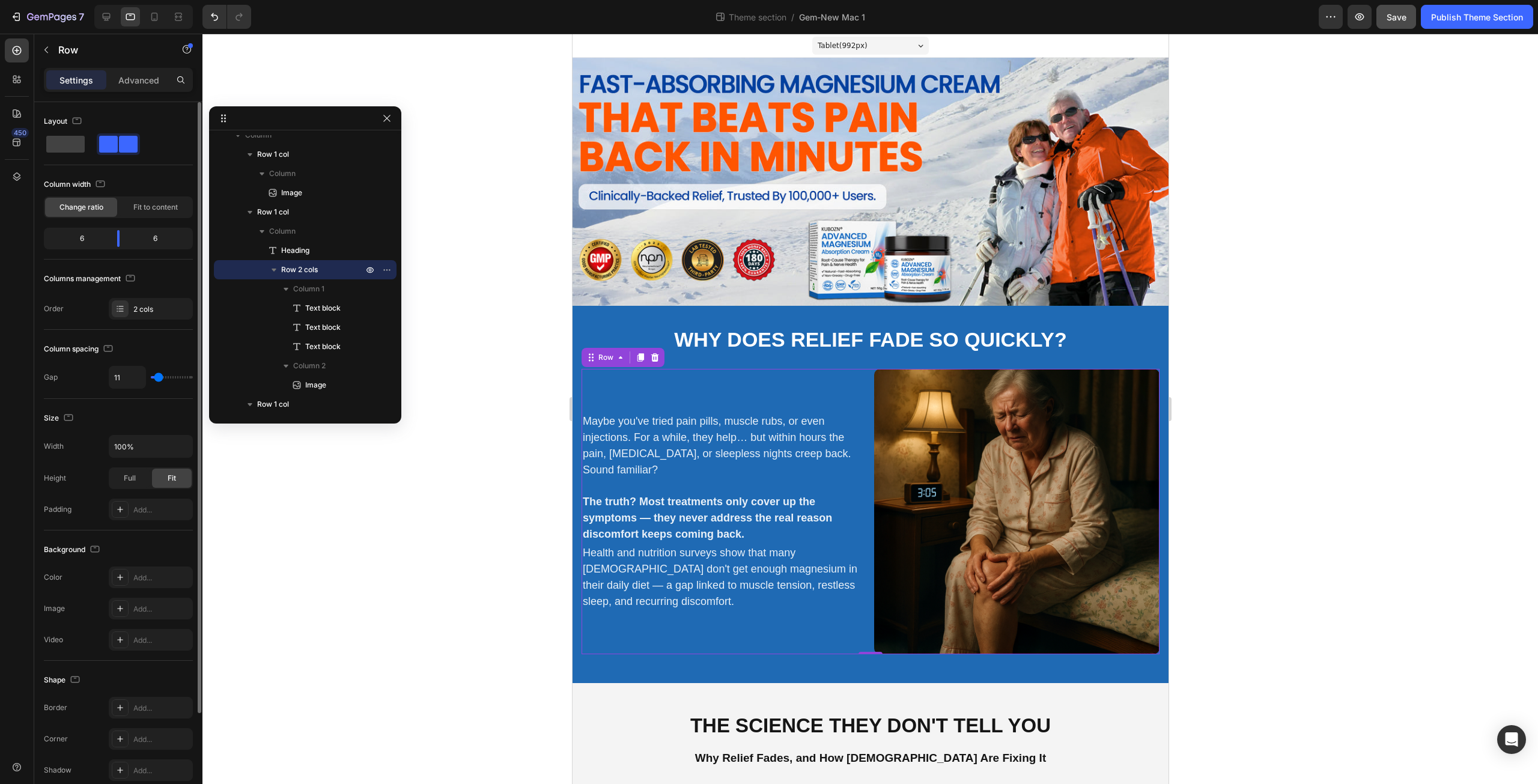
click at [158, 379] on input "range" at bounding box center [172, 377] width 42 height 3
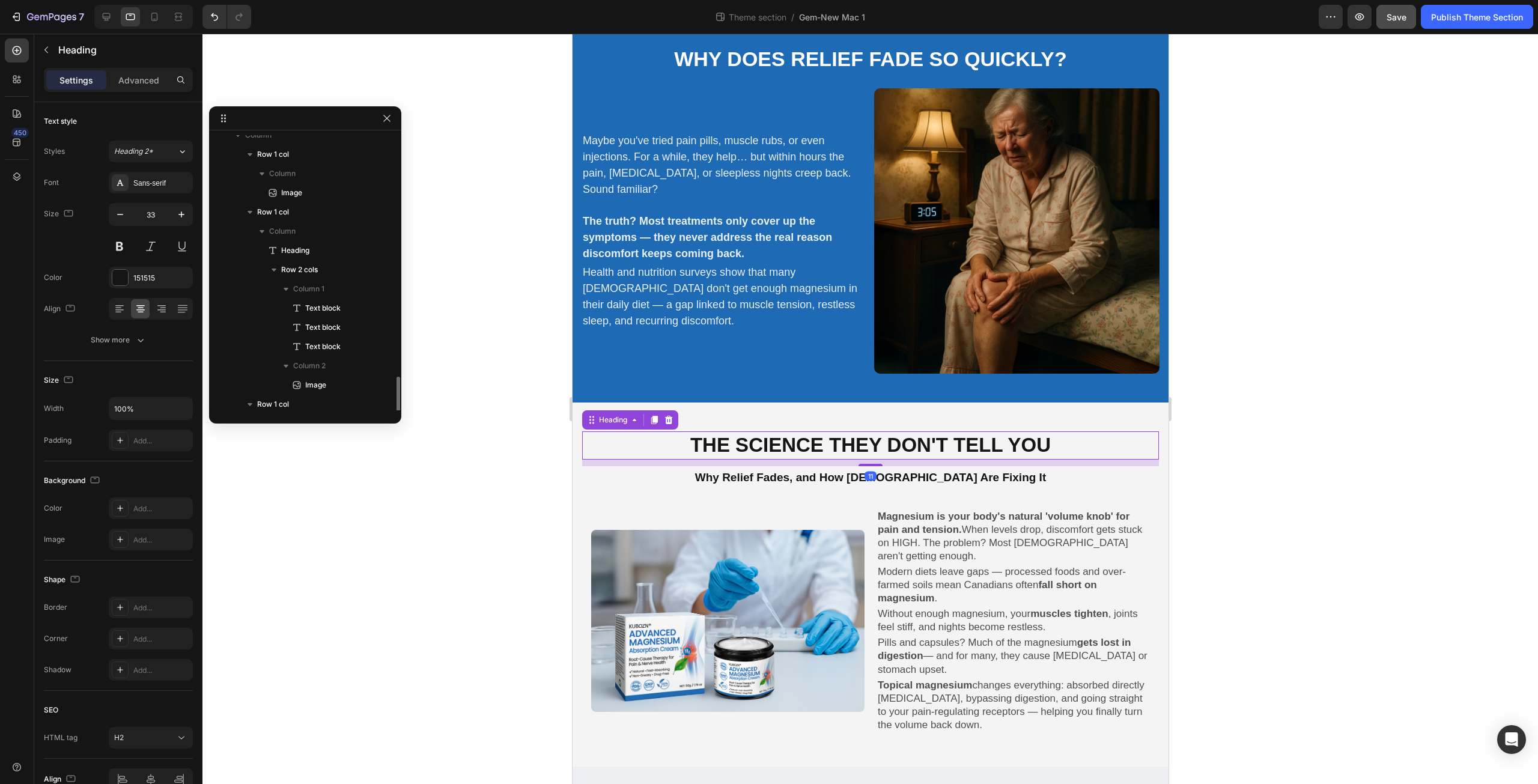
scroll to position [221, 0]
click at [795, 435] on h2 "The Science They Don't Tell You" at bounding box center [870, 445] width 577 height 28
click at [180, 211] on icon "button" at bounding box center [181, 214] width 12 height 12
type input "35"
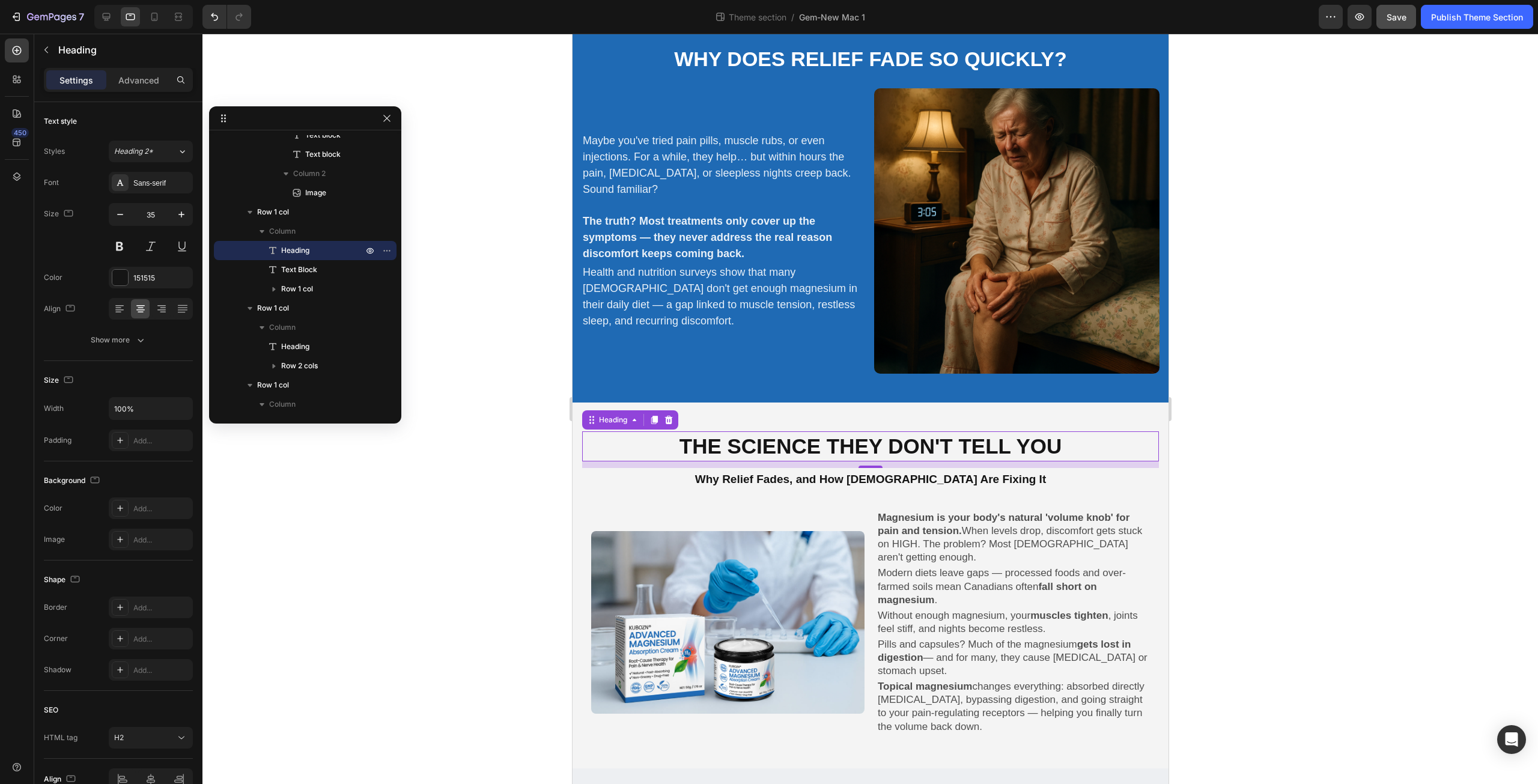
click at [686, 432] on h2 "The Science They Don't Tell You" at bounding box center [870, 446] width 577 height 30
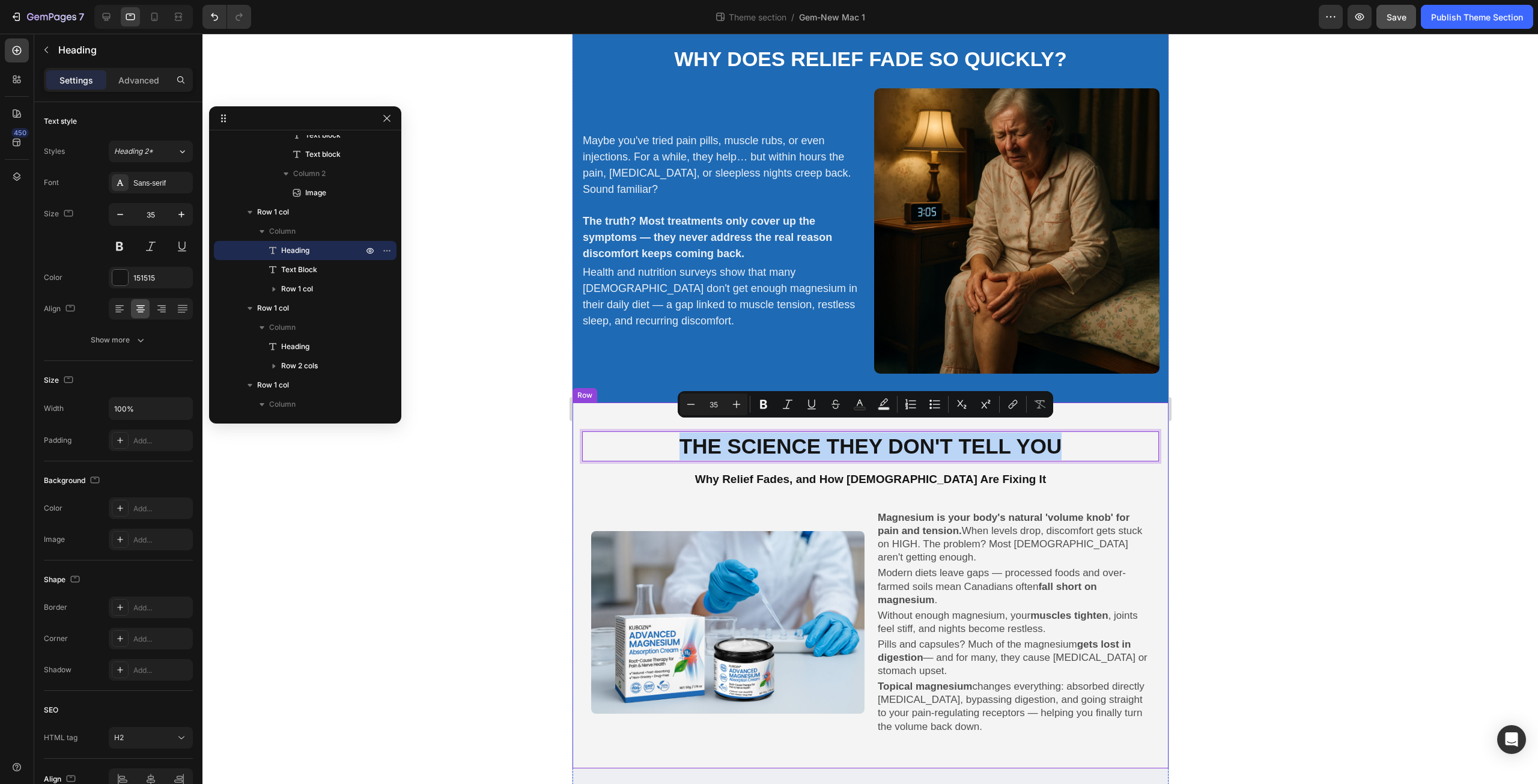
drag, startPoint x: 681, startPoint y: 432, endPoint x: 1109, endPoint y: 459, distance: 428.9
click at [1109, 459] on div "The Science They Don't Tell You Heading 11 Why Relief Fades, and How Canadians …" at bounding box center [870, 592] width 577 height 322
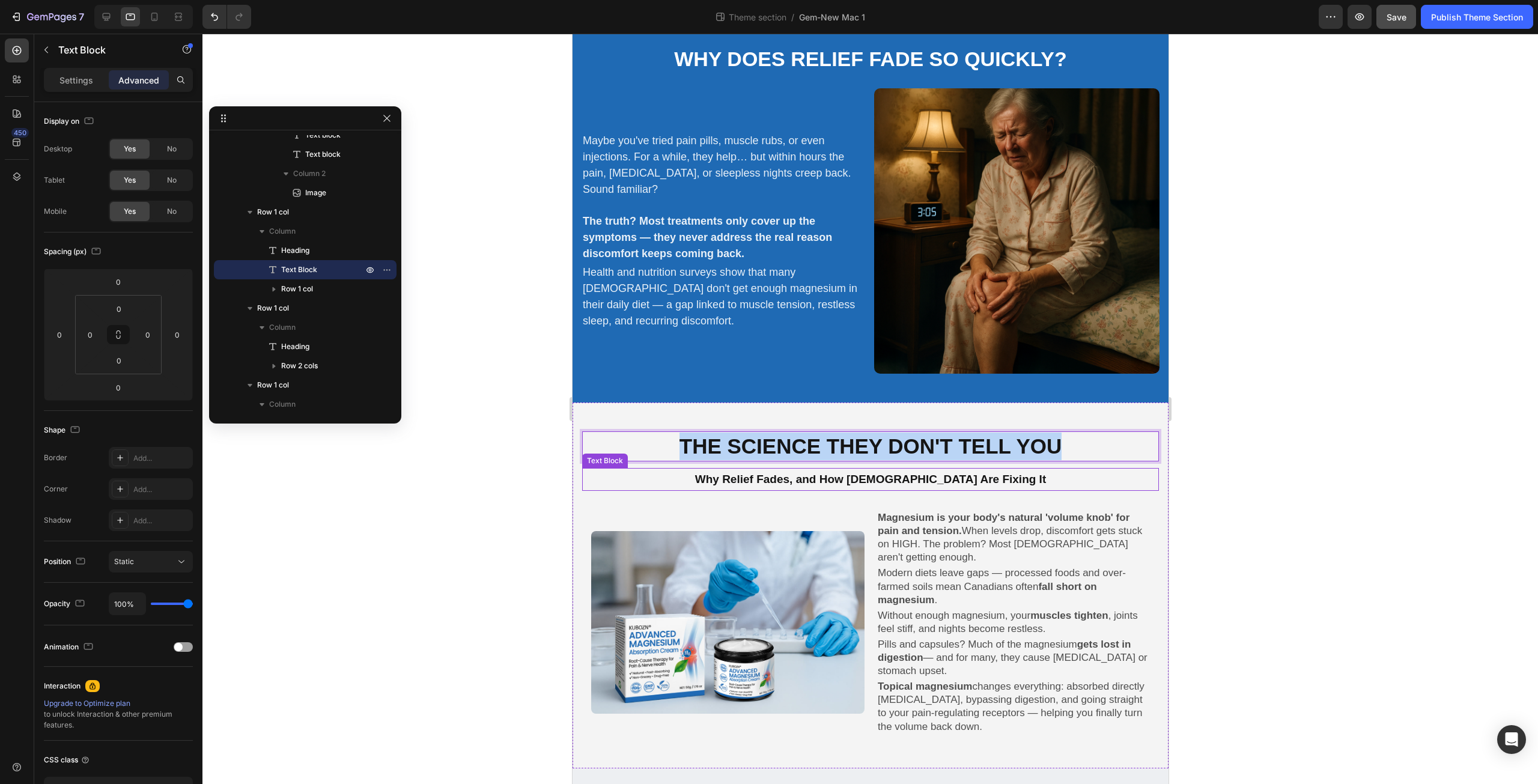
click at [836, 469] on p "Why Relief Fades, and How Canadians Are Fixing It" at bounding box center [870, 479] width 575 height 21
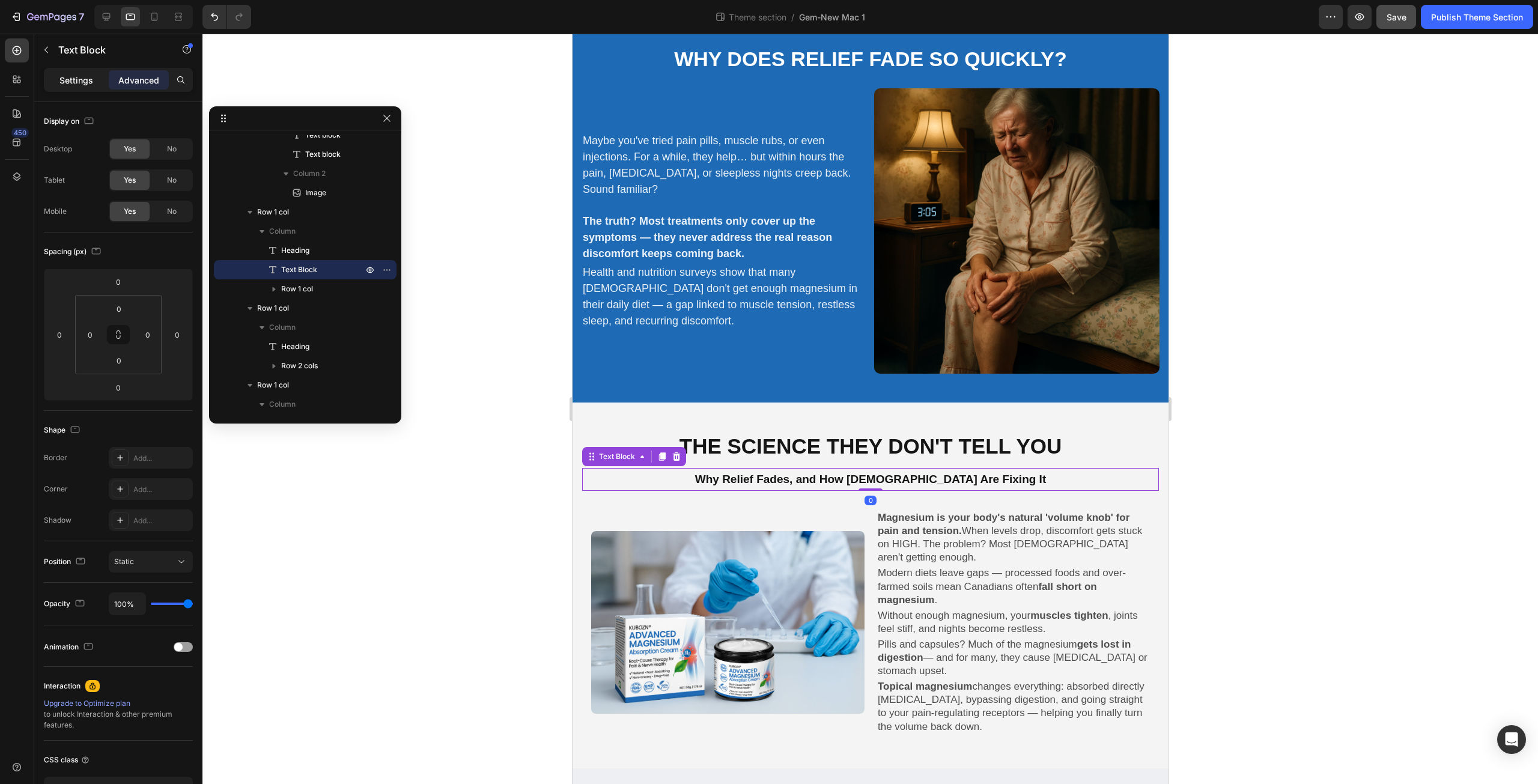
click at [83, 80] on p "Settings" at bounding box center [76, 80] width 33 height 13
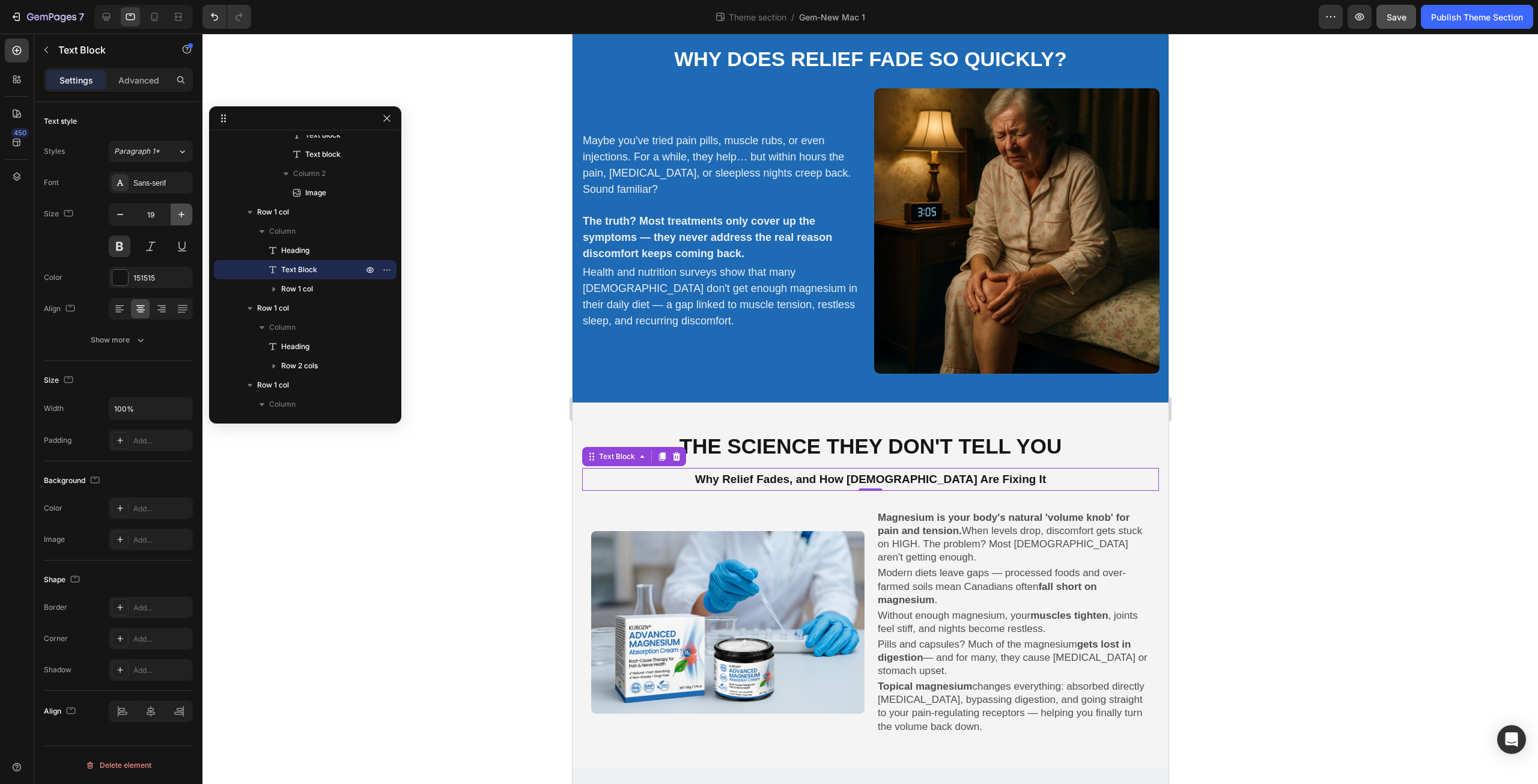
click at [178, 219] on icon "button" at bounding box center [181, 214] width 12 height 12
click at [178, 216] on icon "button" at bounding box center [181, 214] width 12 height 12
type input "22"
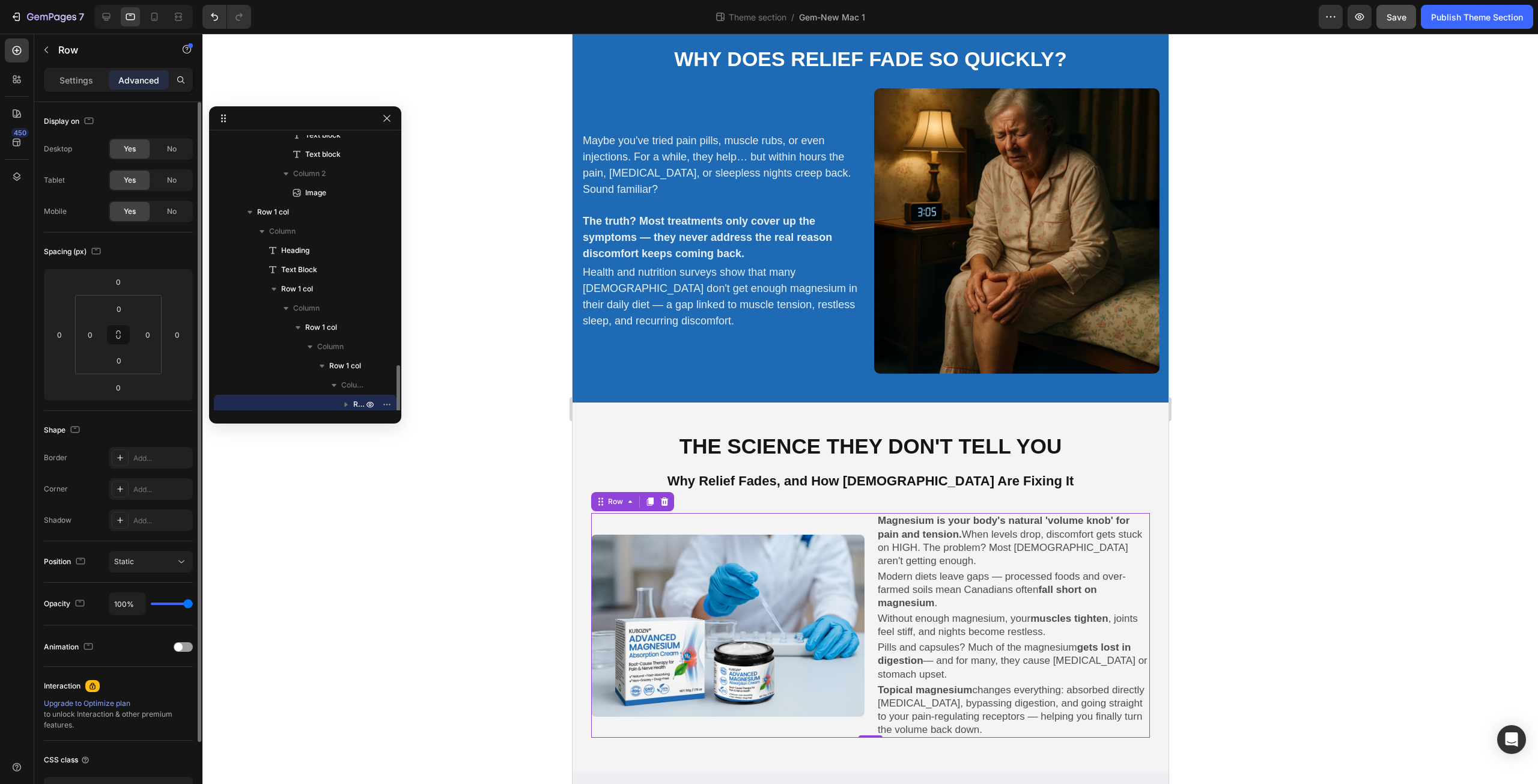
scroll to position [375, 0]
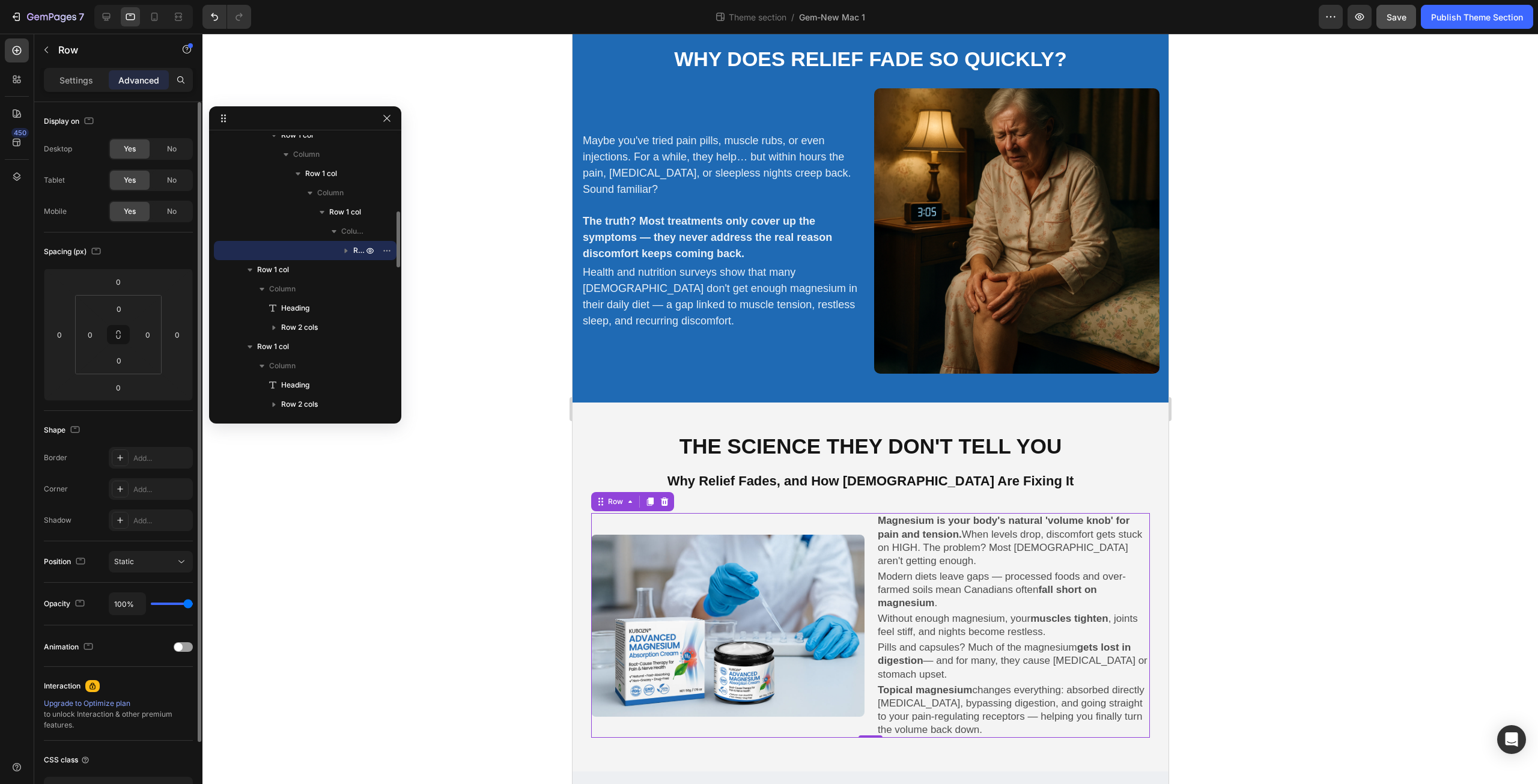
click at [829, 521] on div "Image" at bounding box center [728, 625] width 273 height 225
click at [69, 81] on p "Settings" at bounding box center [76, 80] width 33 height 13
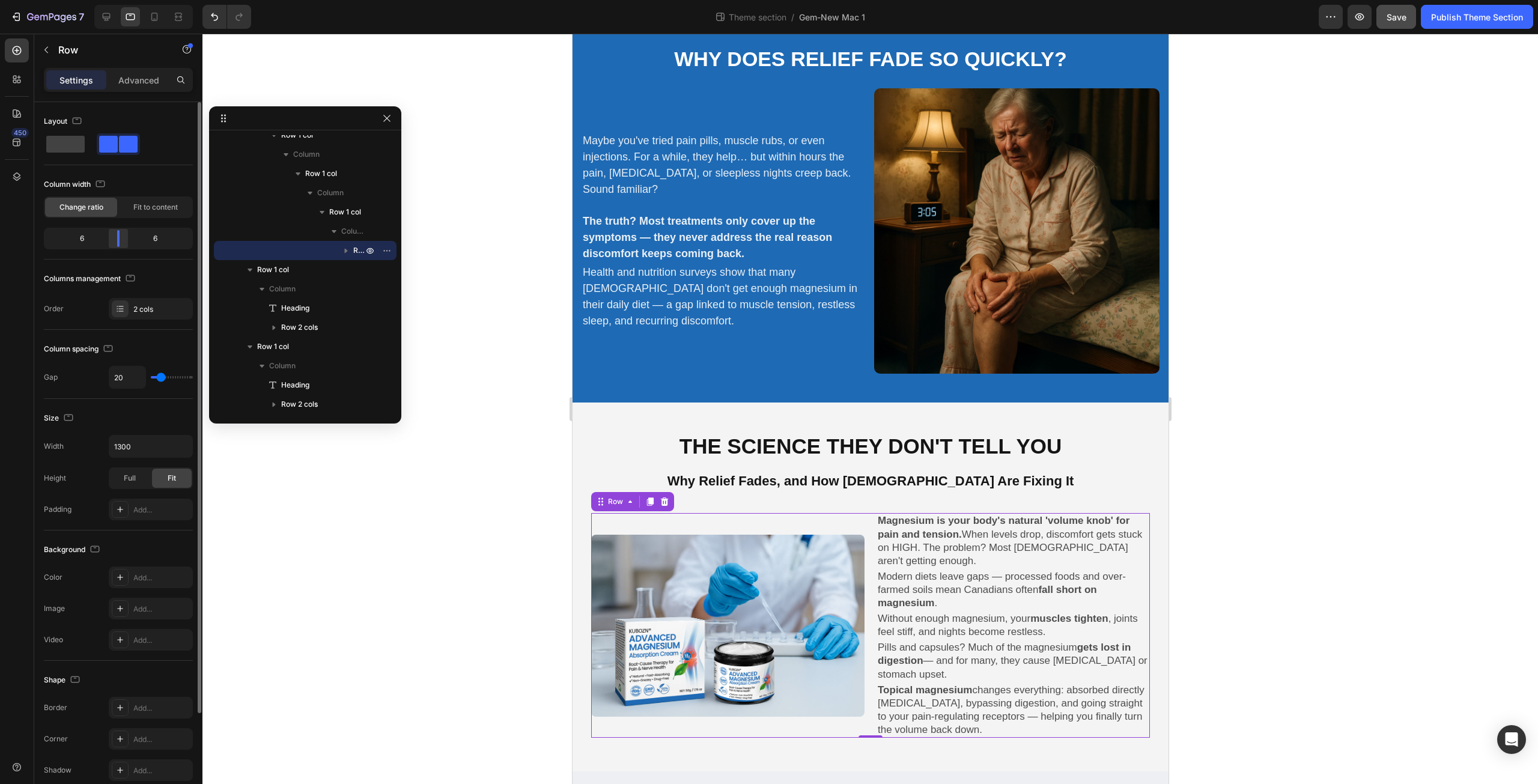
drag, startPoint x: 122, startPoint y: 236, endPoint x: 115, endPoint y: 236, distance: 7.0
click at [115, 236] on div at bounding box center [119, 238] width 22 height 17
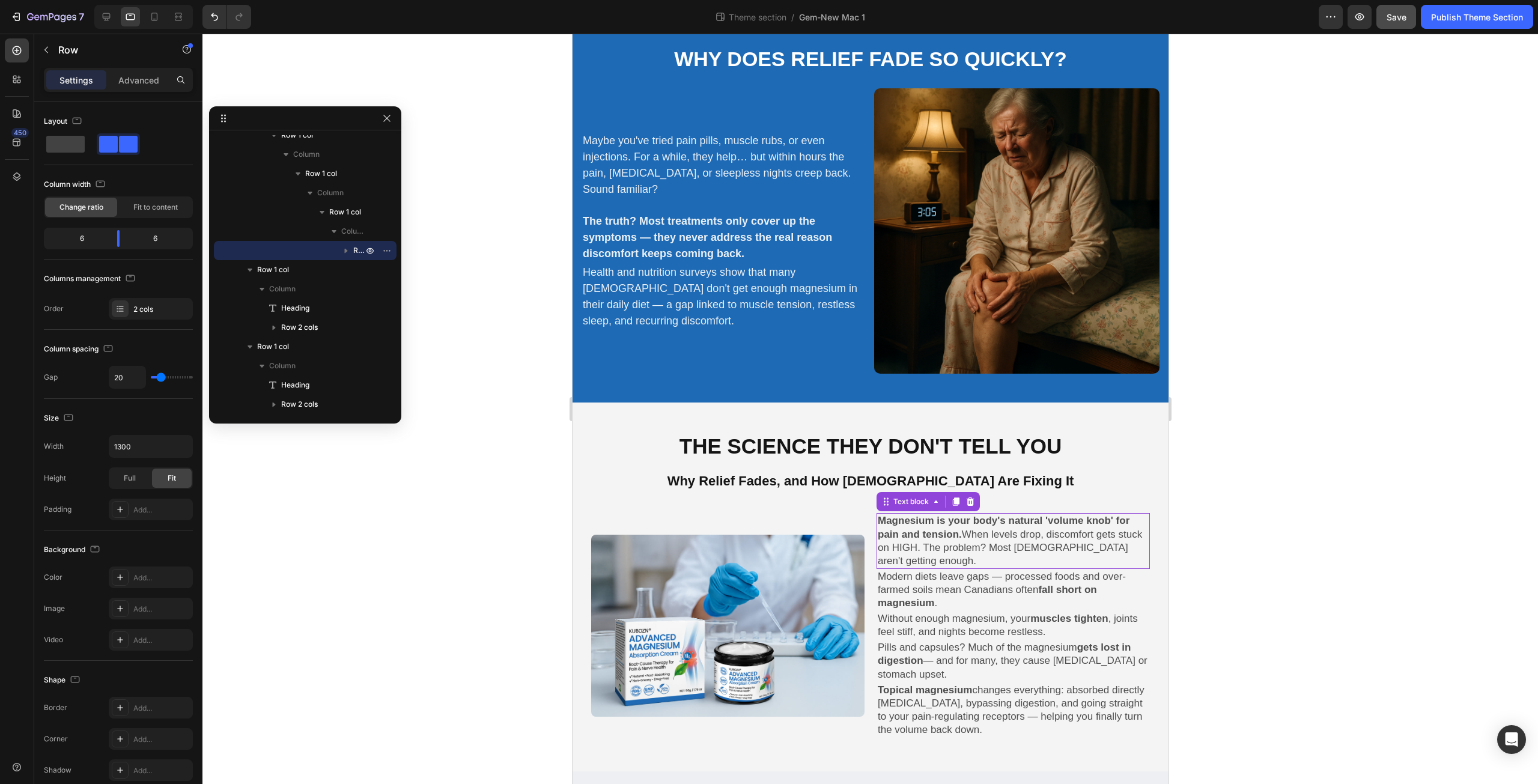
click at [958, 549] on p "Magnesium is your body's natural 'volume knob' for pain and tension. When level…" at bounding box center [1012, 540] width 271 height 53
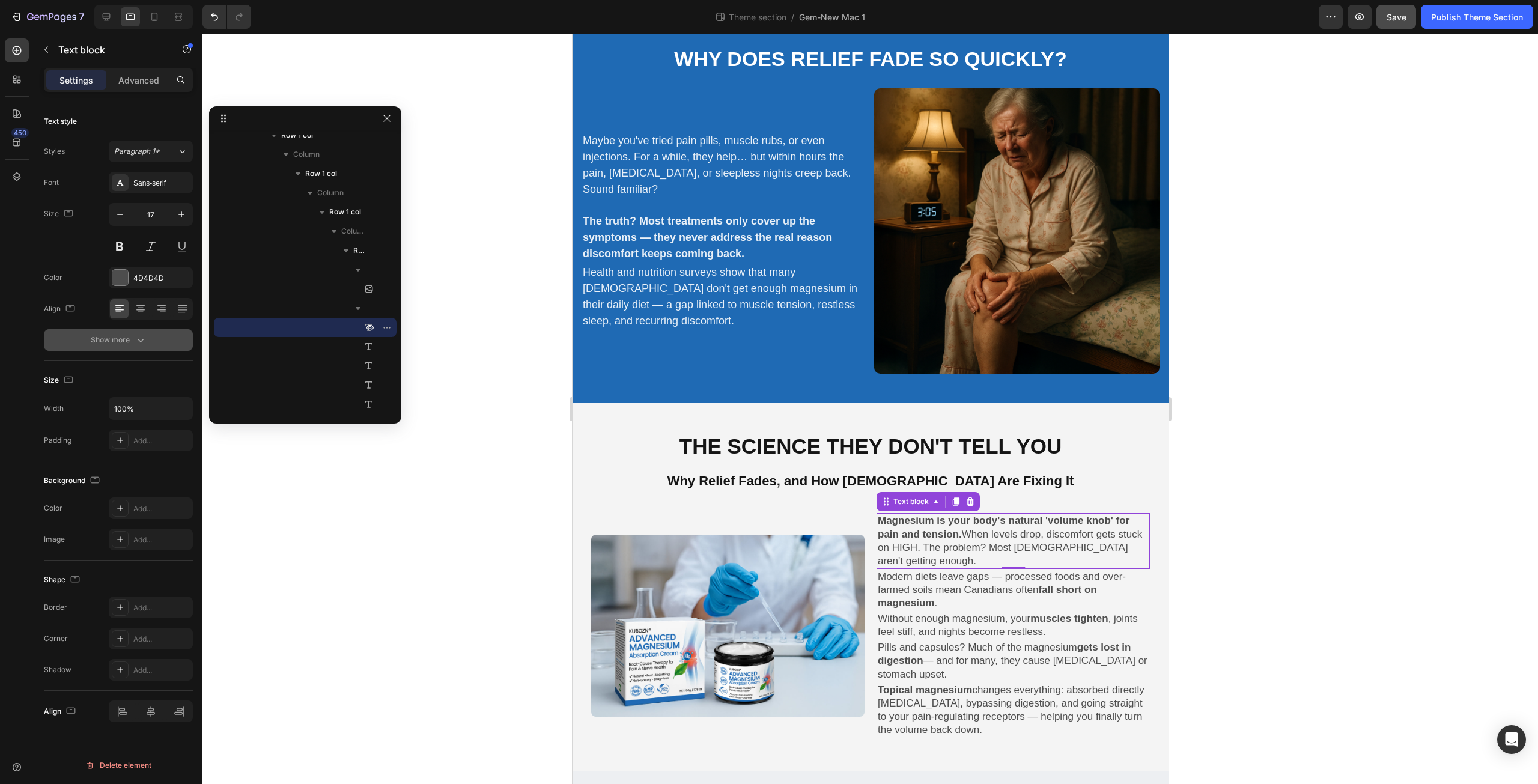
click at [139, 346] on button "Show more" at bounding box center [119, 340] width 149 height 22
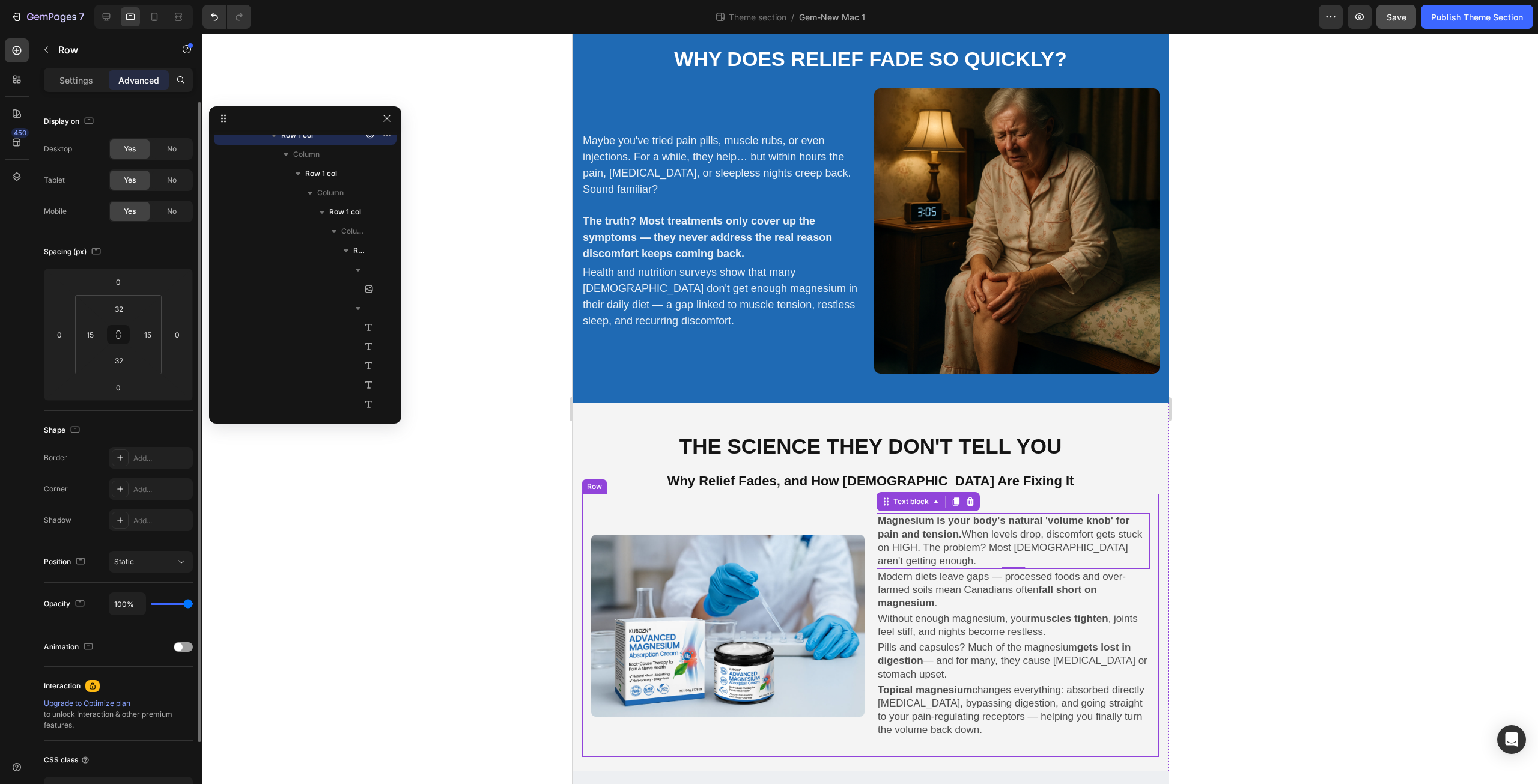
scroll to position [260, 0]
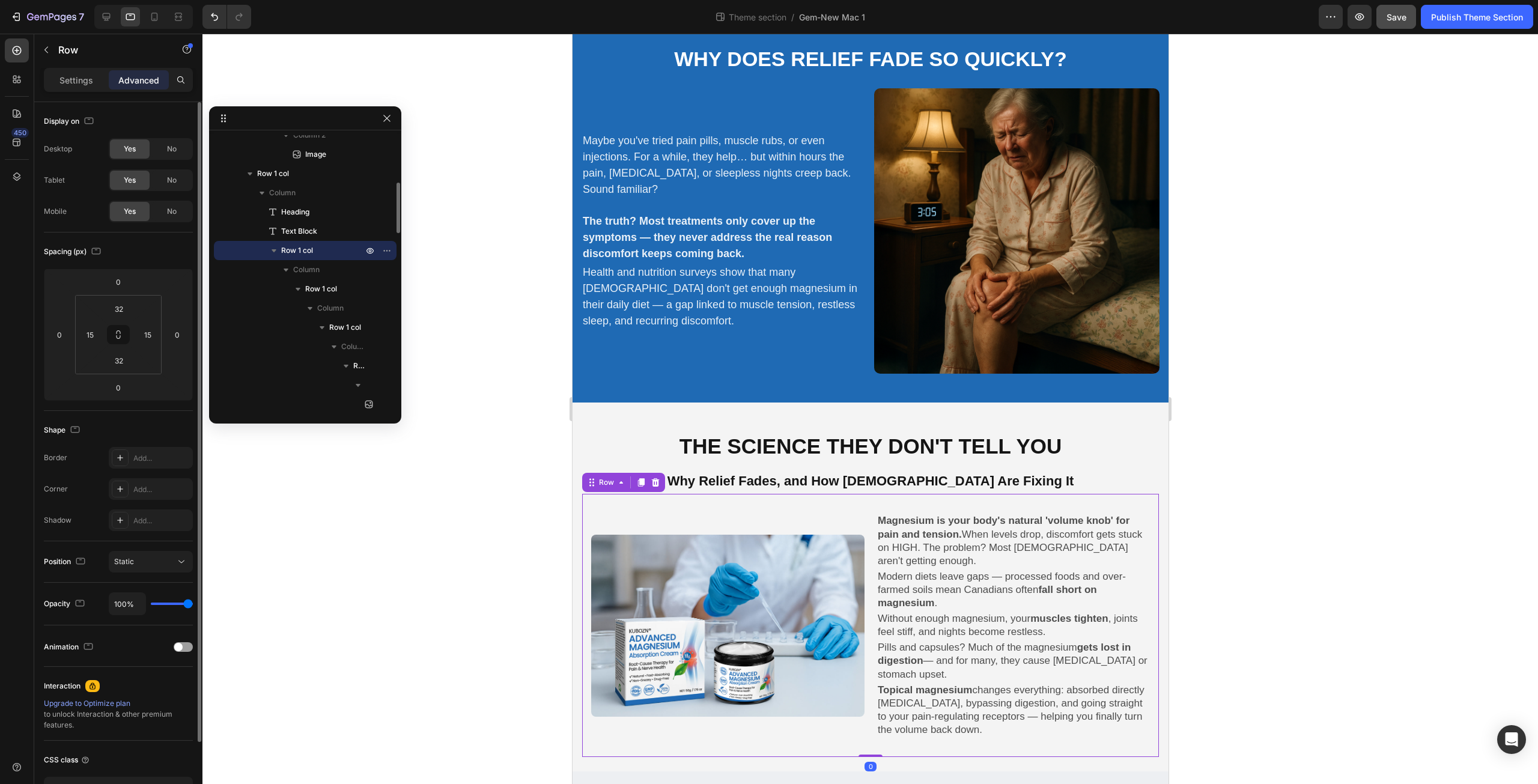
click at [797, 503] on div "Image Magnesium is your body's natural 'volume knob' for pain and tension. When…" at bounding box center [870, 625] width 577 height 263
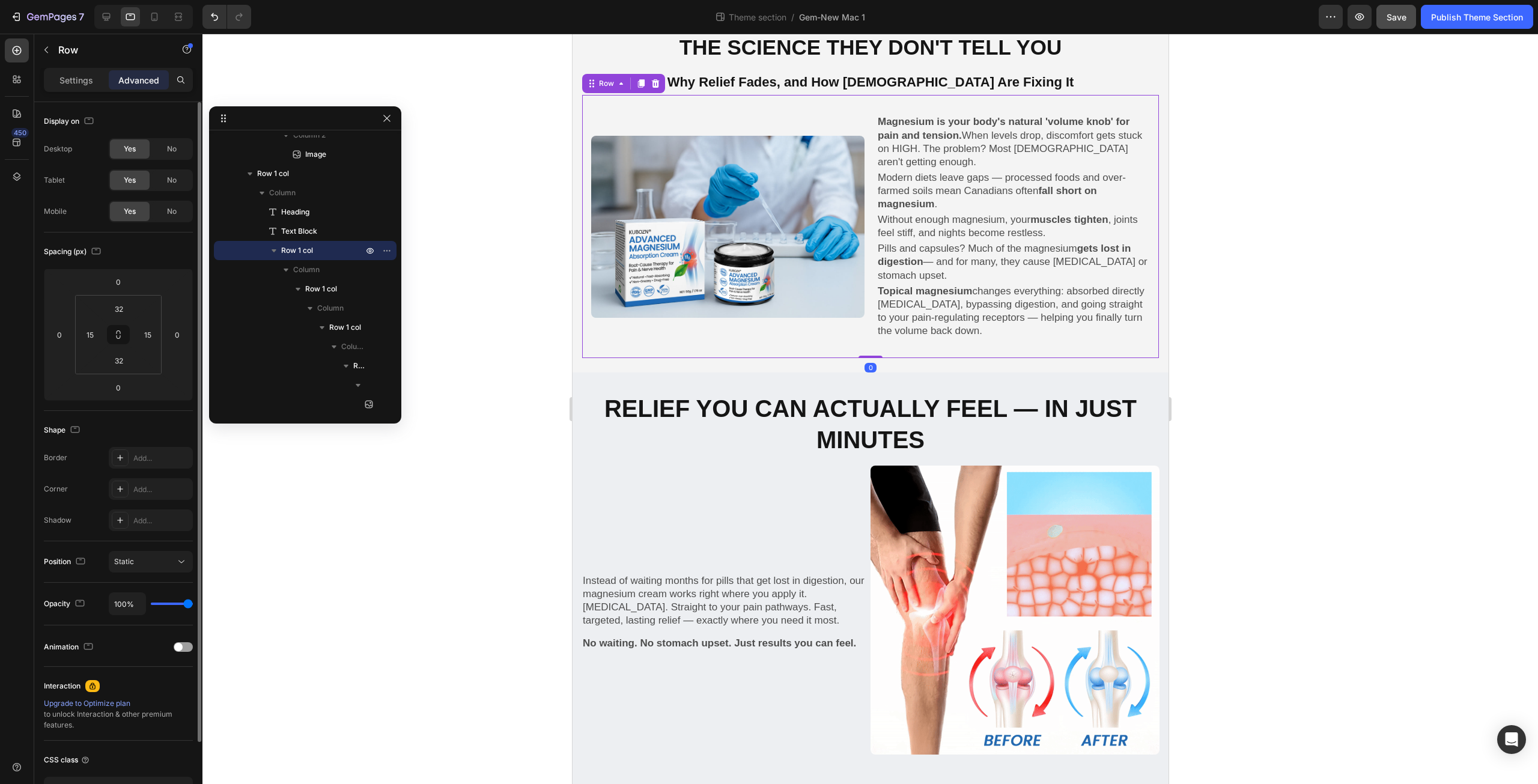
scroll to position [700, 0]
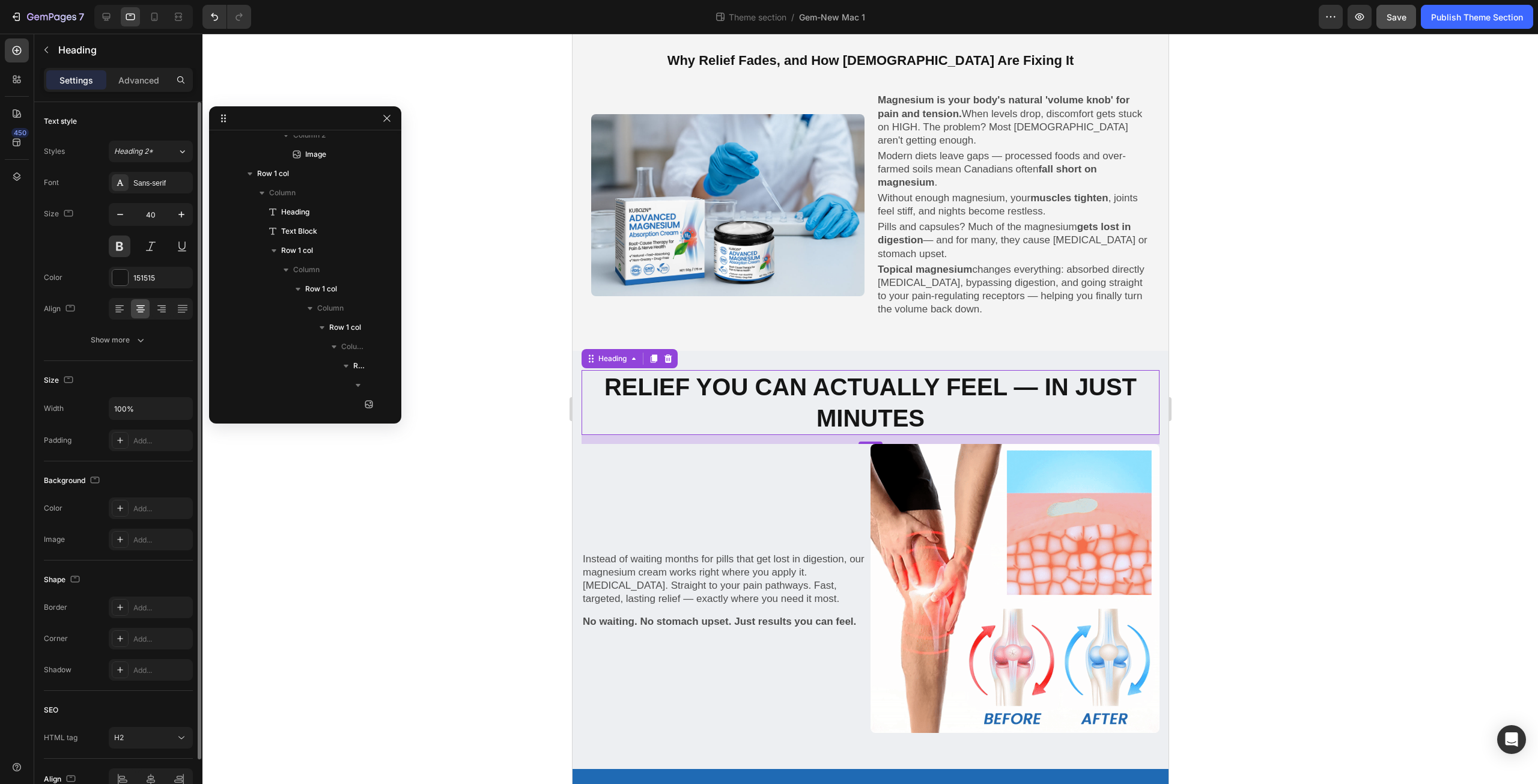
click at [743, 395] on p "Relief You Can Actually Feel — In Just Minutes" at bounding box center [870, 402] width 576 height 62
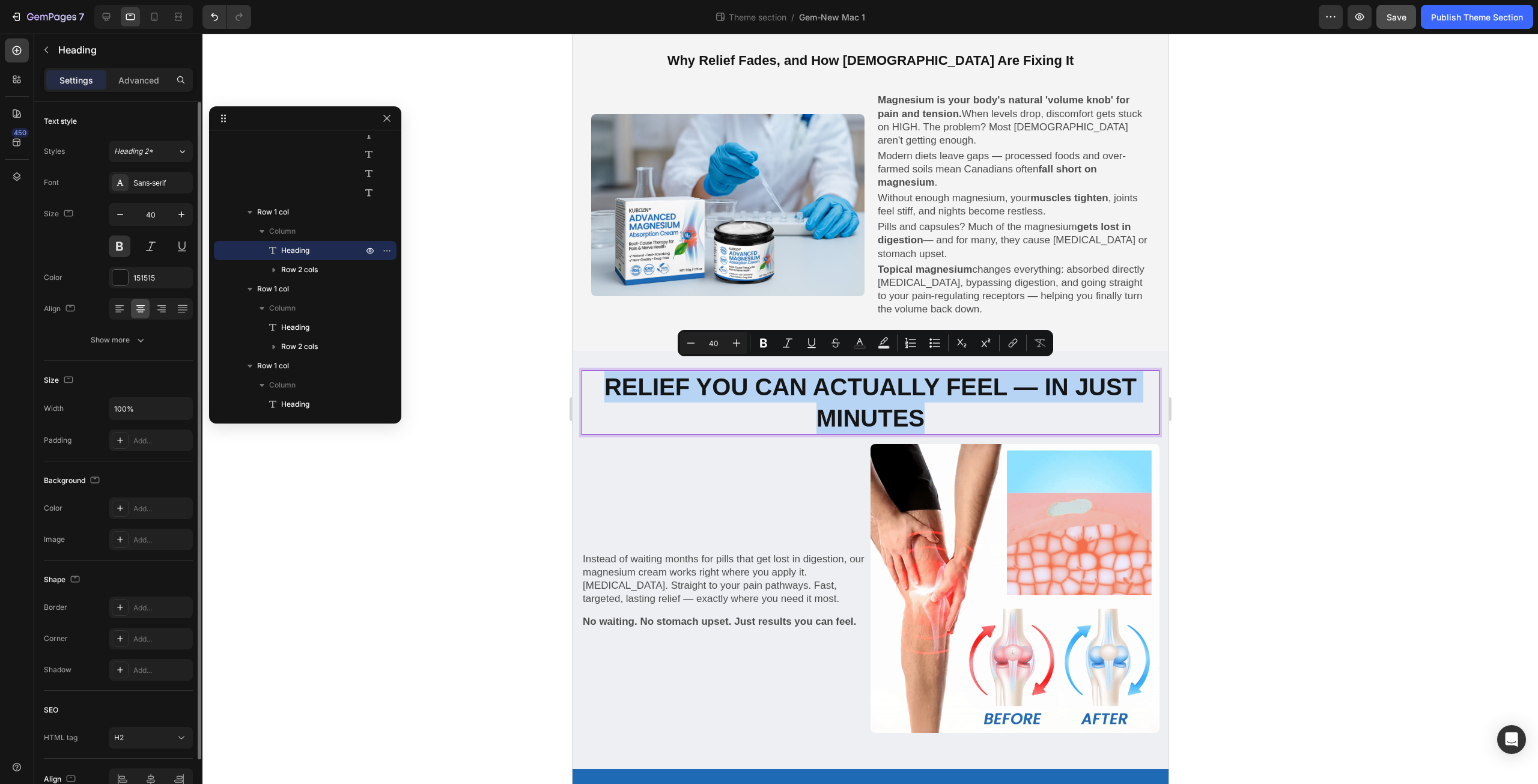
drag, startPoint x: 613, startPoint y: 377, endPoint x: 993, endPoint y: 423, distance: 382.8
click at [993, 423] on p "Relief You Can Actually Feel — In Just Minutes" at bounding box center [870, 402] width 576 height 62
click at [117, 213] on icon "button" at bounding box center [120, 214] width 12 height 12
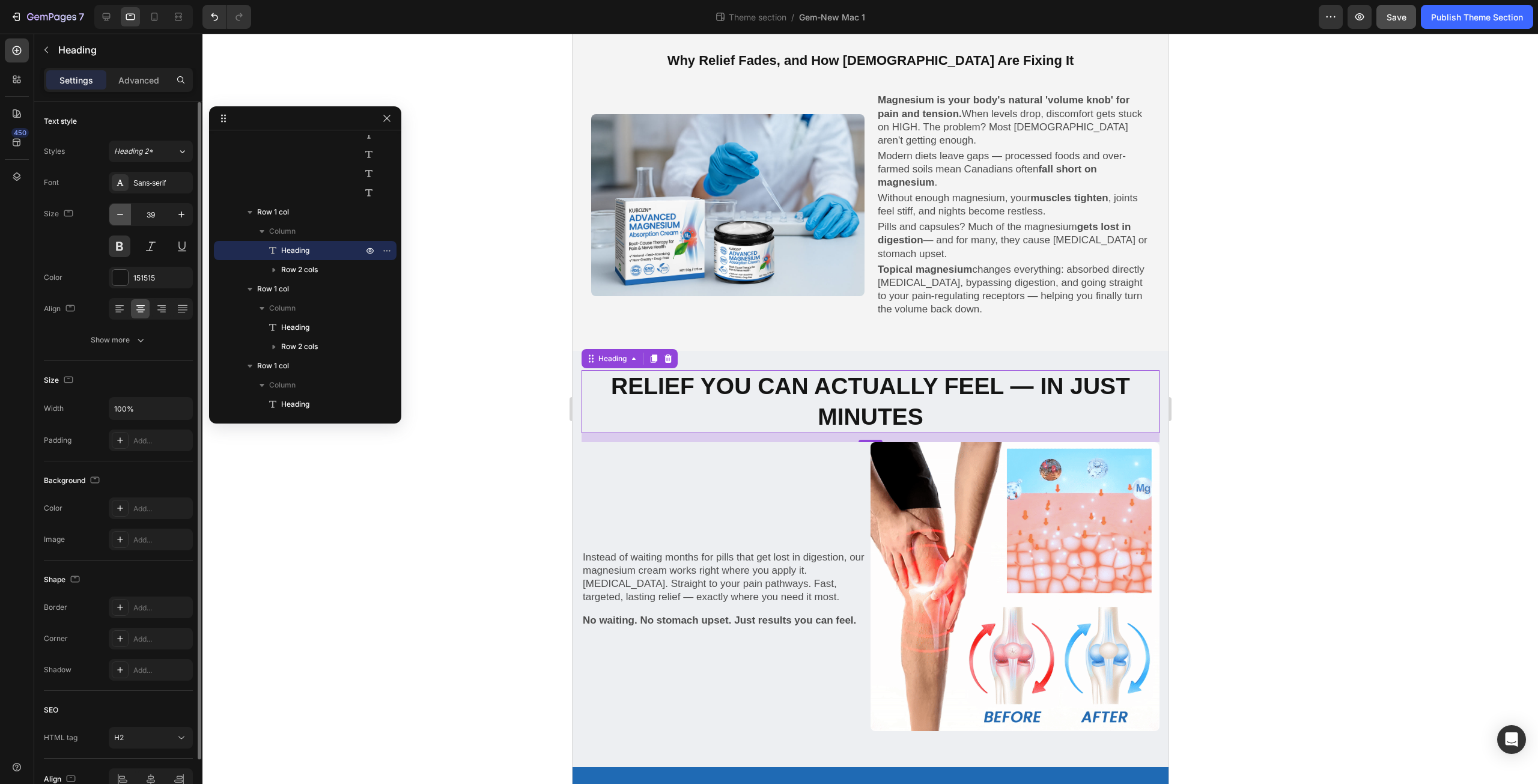
click at [117, 213] on icon "button" at bounding box center [120, 214] width 12 height 12
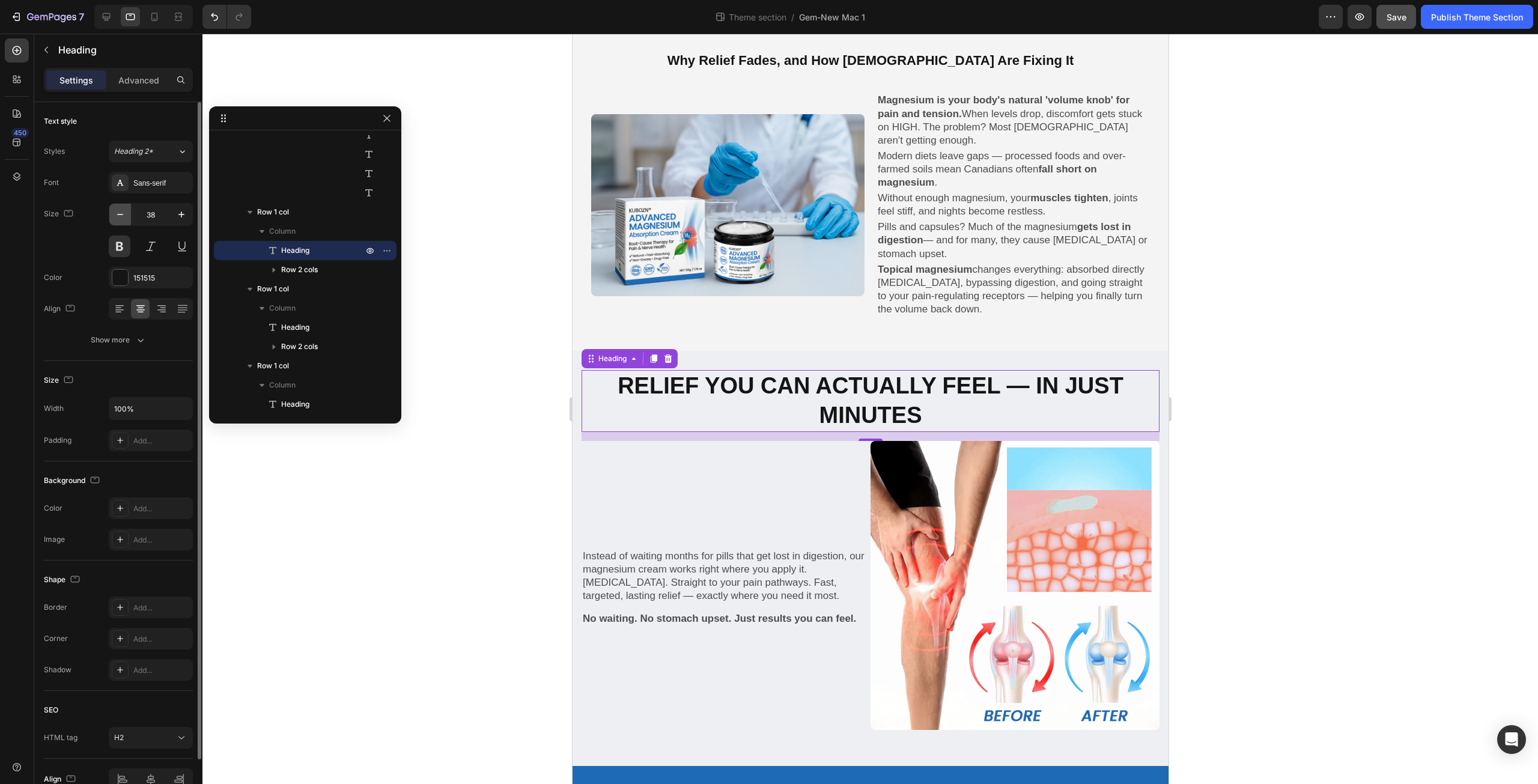
click at [117, 213] on icon "button" at bounding box center [120, 214] width 12 height 12
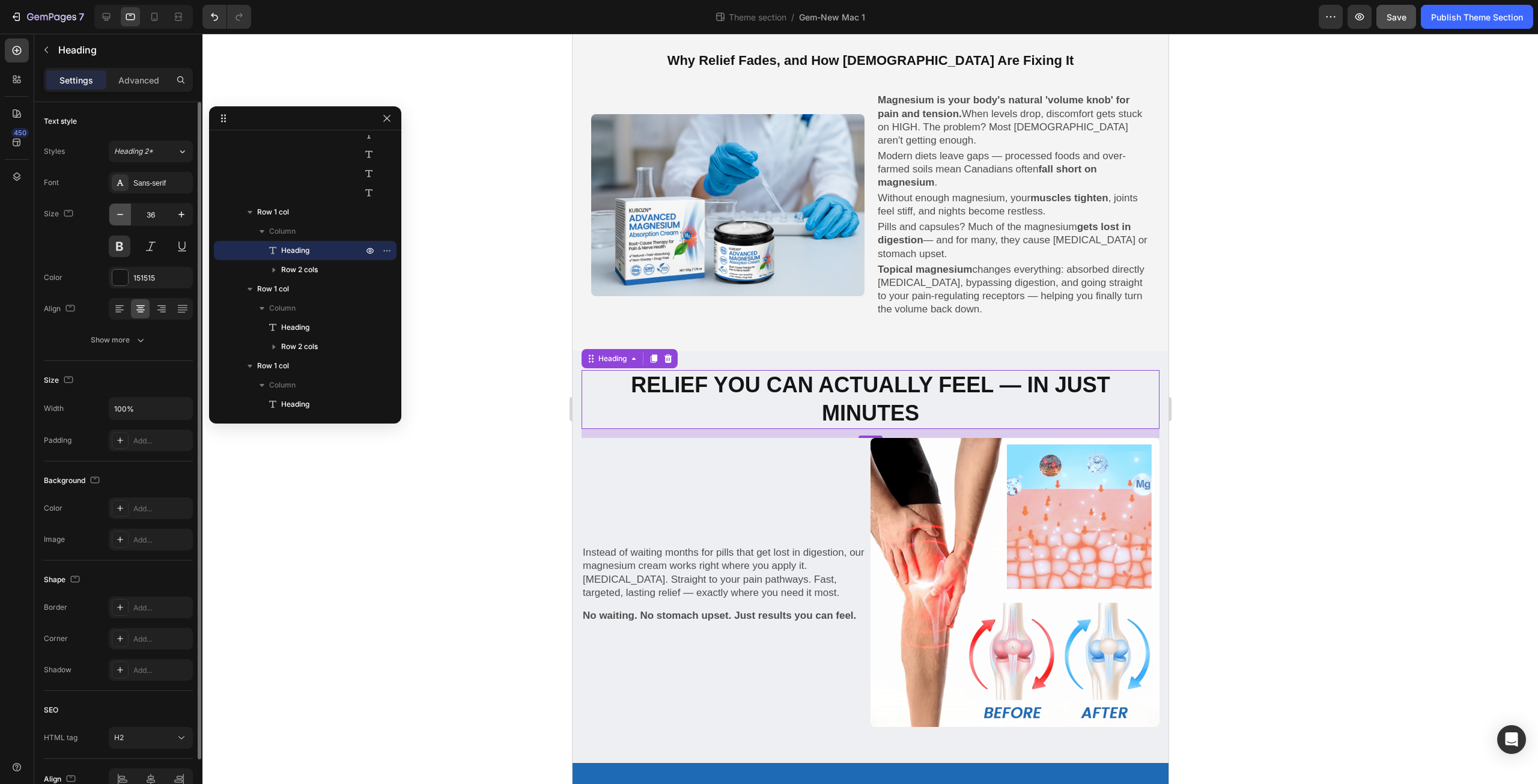
click at [117, 213] on icon "button" at bounding box center [120, 214] width 12 height 12
type input "35"
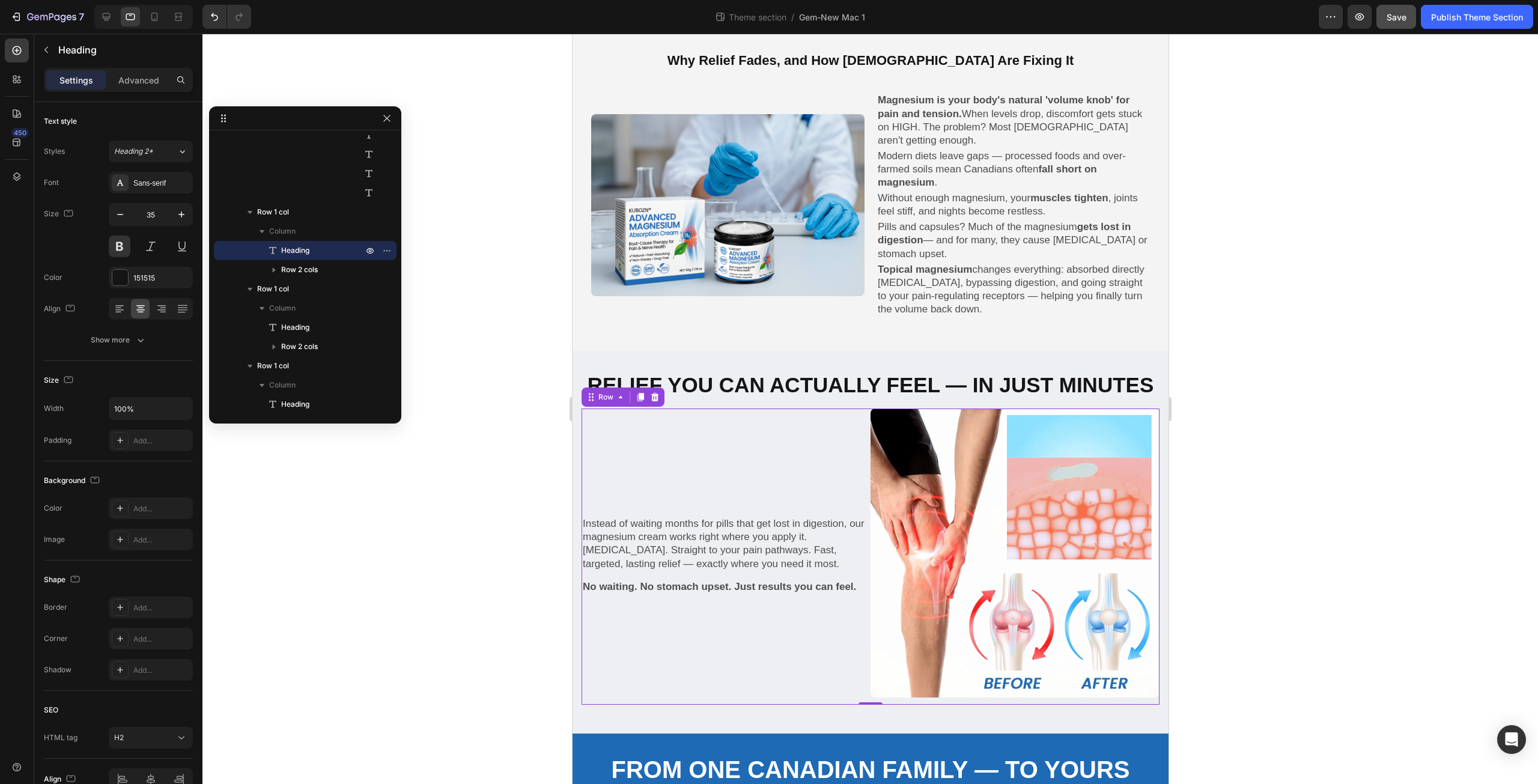
click at [808, 484] on div "Instead of waiting months for pills that get lost in digestion, our magnesium c…" at bounding box center [725, 556] width 289 height 296
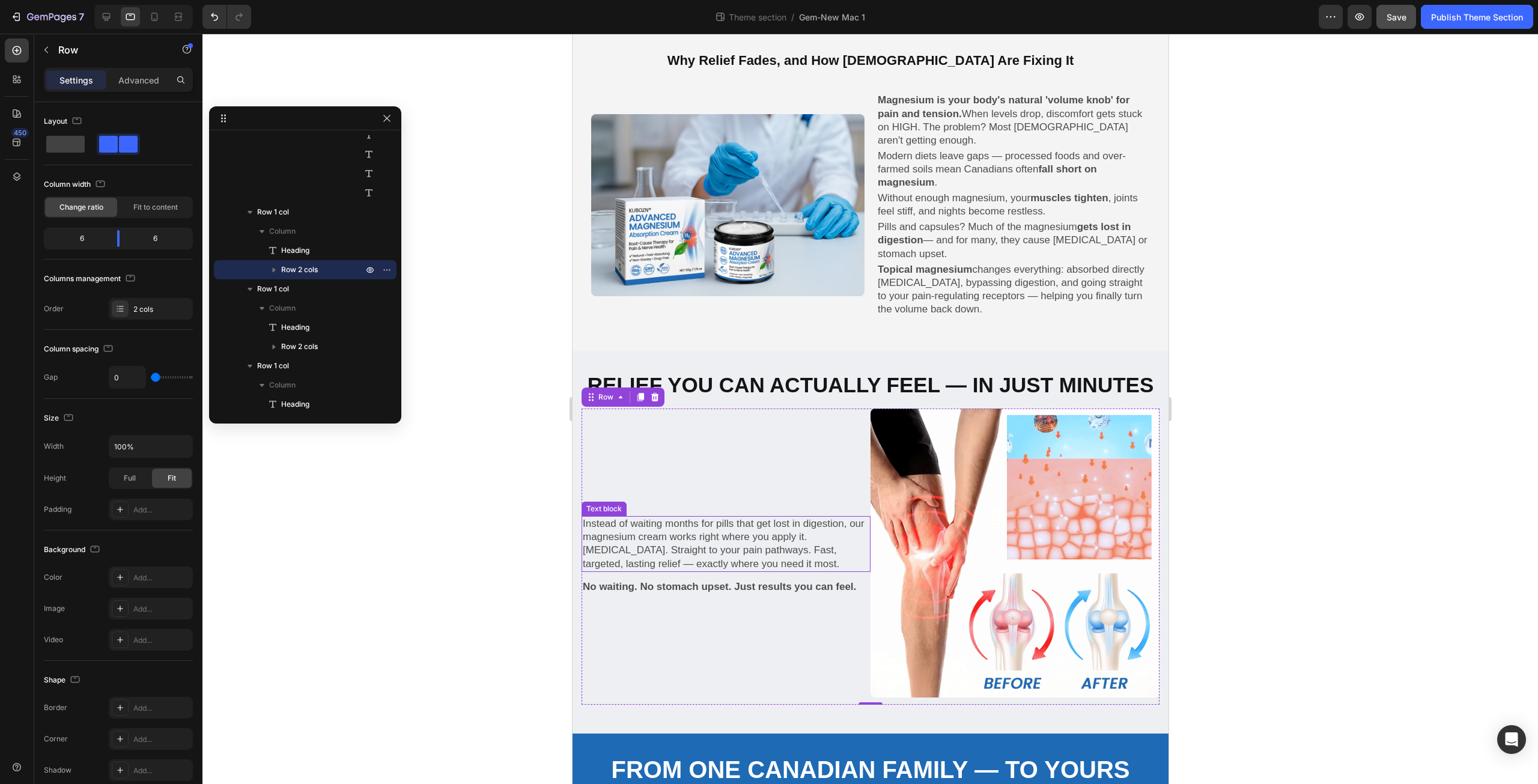
click at [804, 523] on p "Instead of waiting months for pills that get lost in digestion, our magnesium c…" at bounding box center [725, 543] width 287 height 53
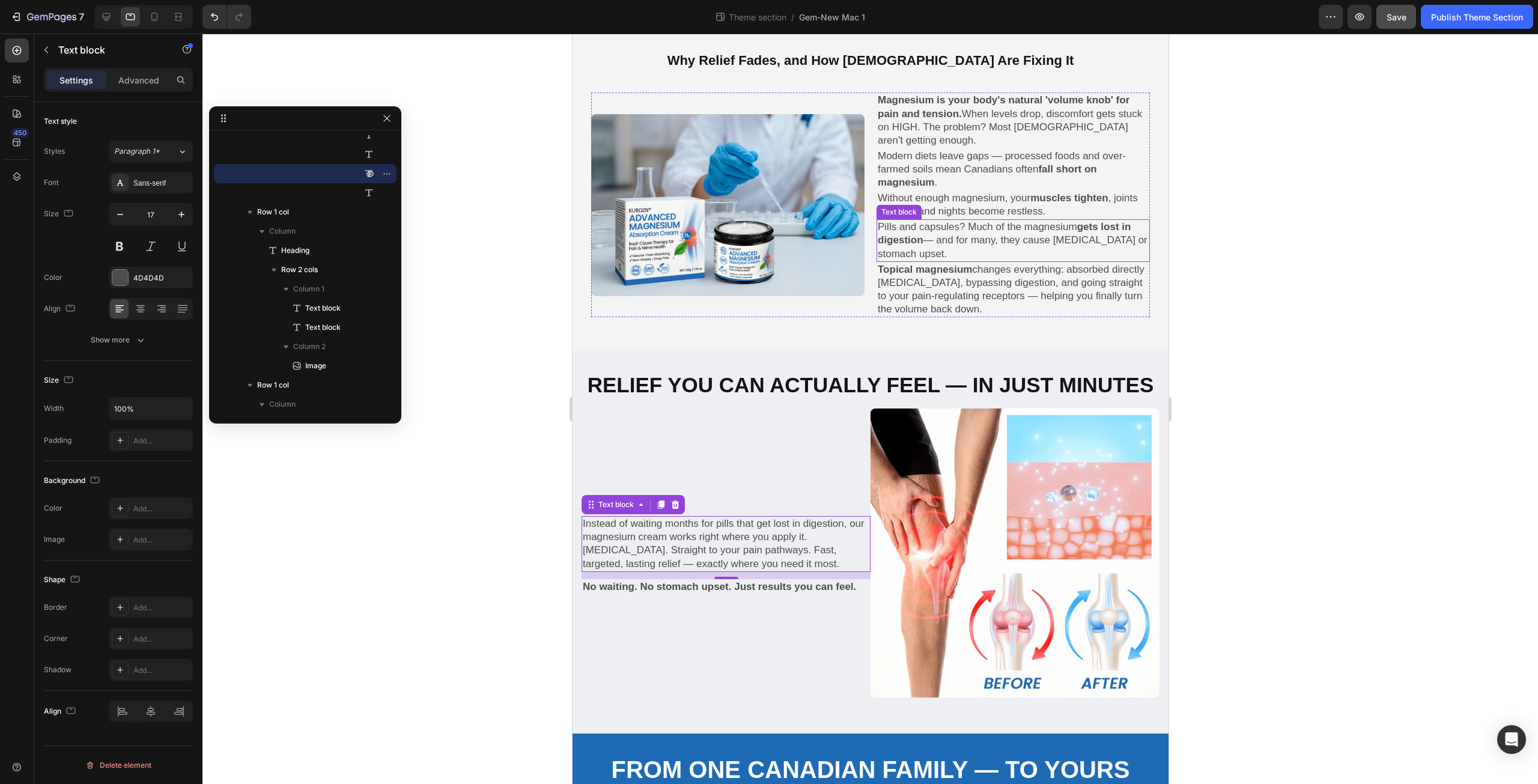
click at [966, 220] on p "Pills and capsules? Much of the magnesium gets lost in digestion — and for many…" at bounding box center [1012, 240] width 271 height 40
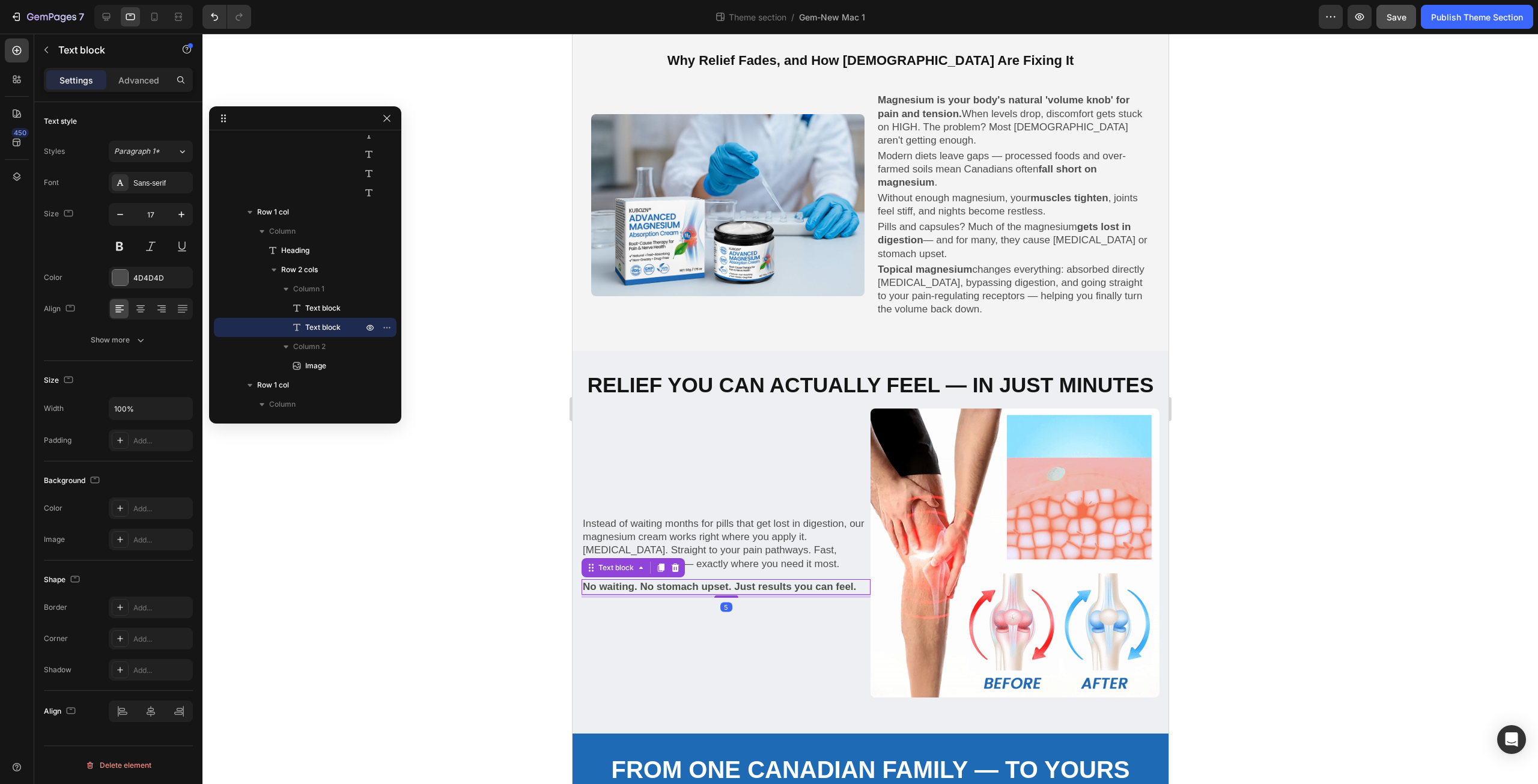
click at [729, 581] on strong "No waiting. No stomach upset. Just results you can feel." at bounding box center [719, 586] width 273 height 12
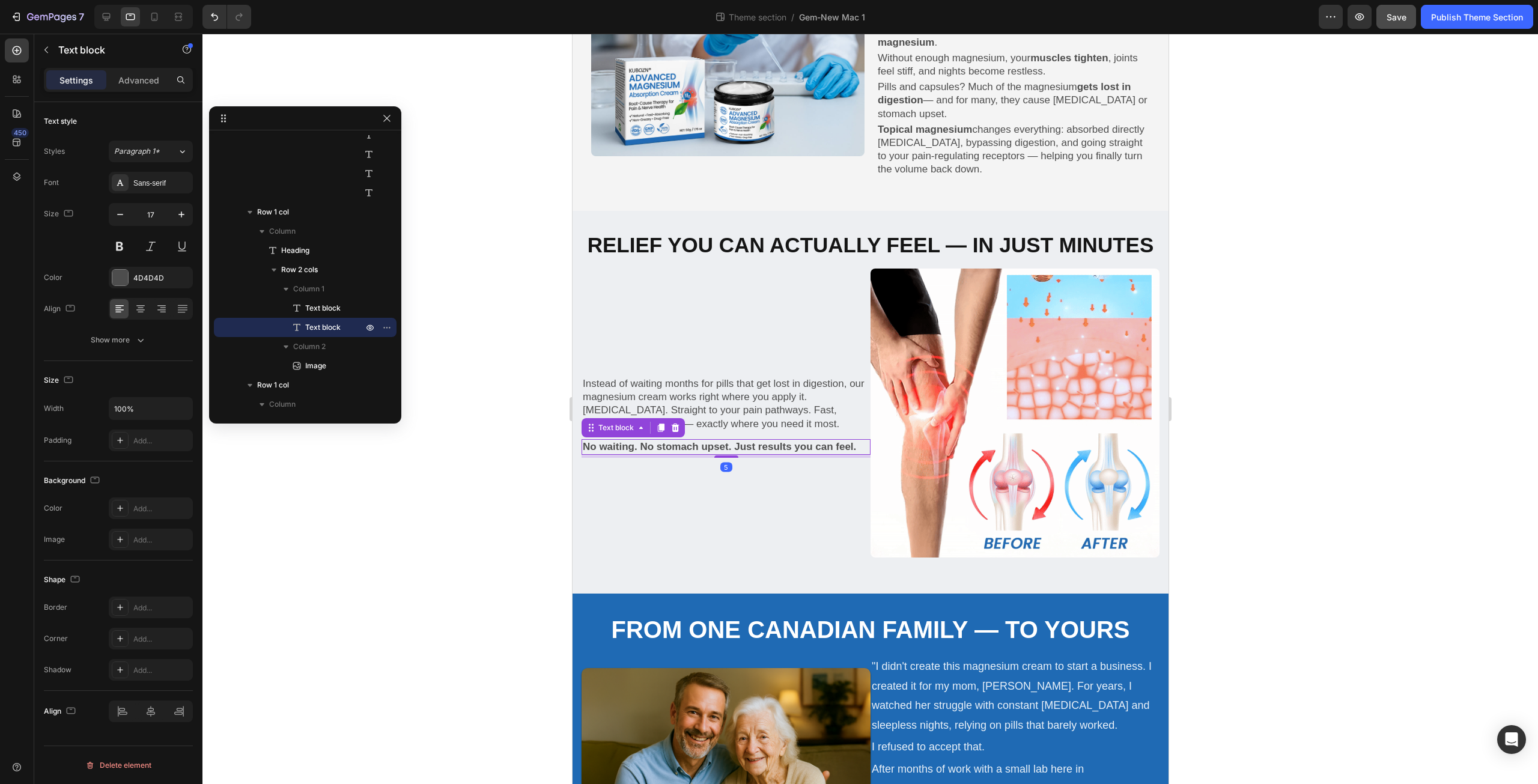
scroll to position [981, 0]
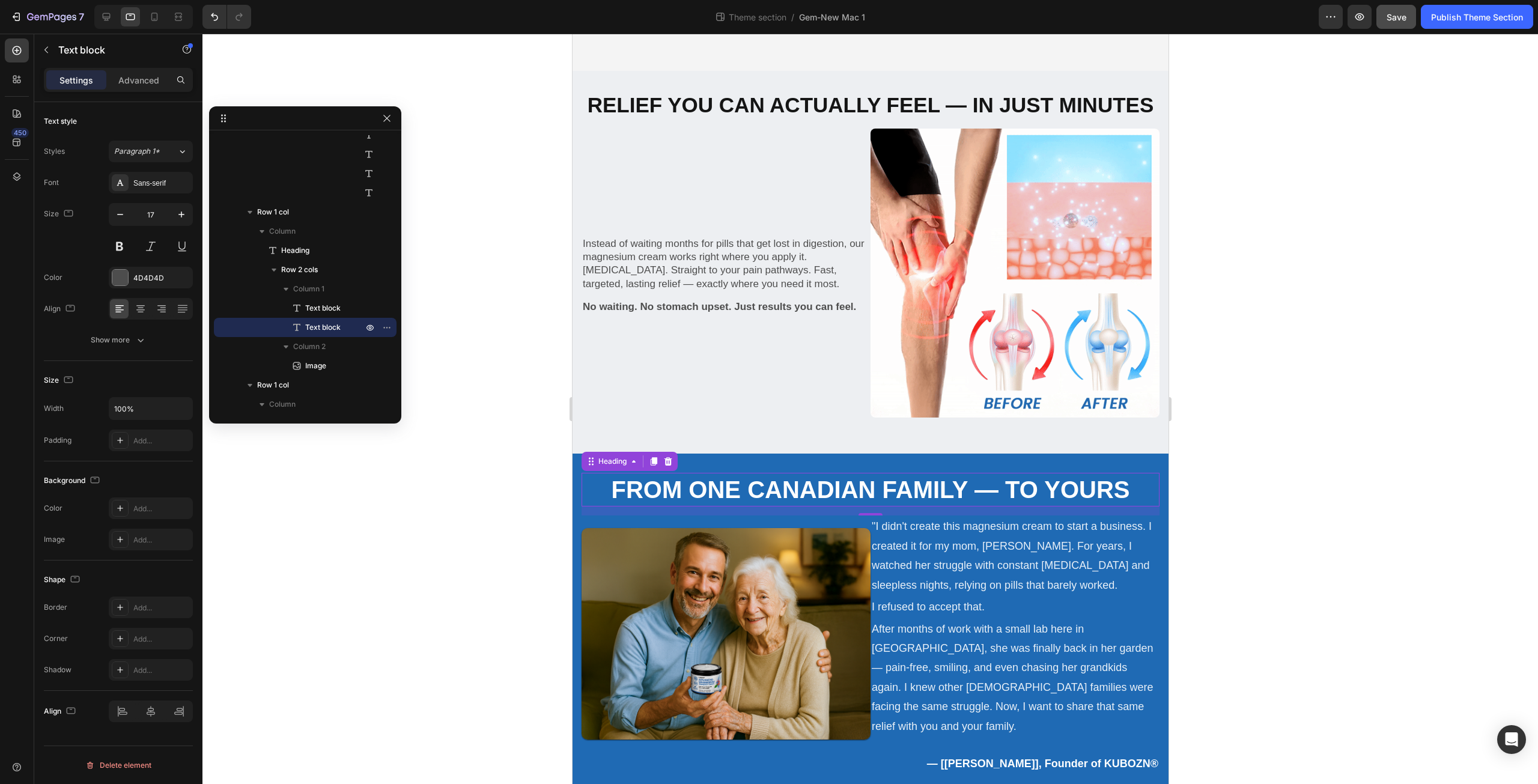
click at [660, 480] on h2 "From One Canadian Family — To Yours" at bounding box center [870, 489] width 578 height 33
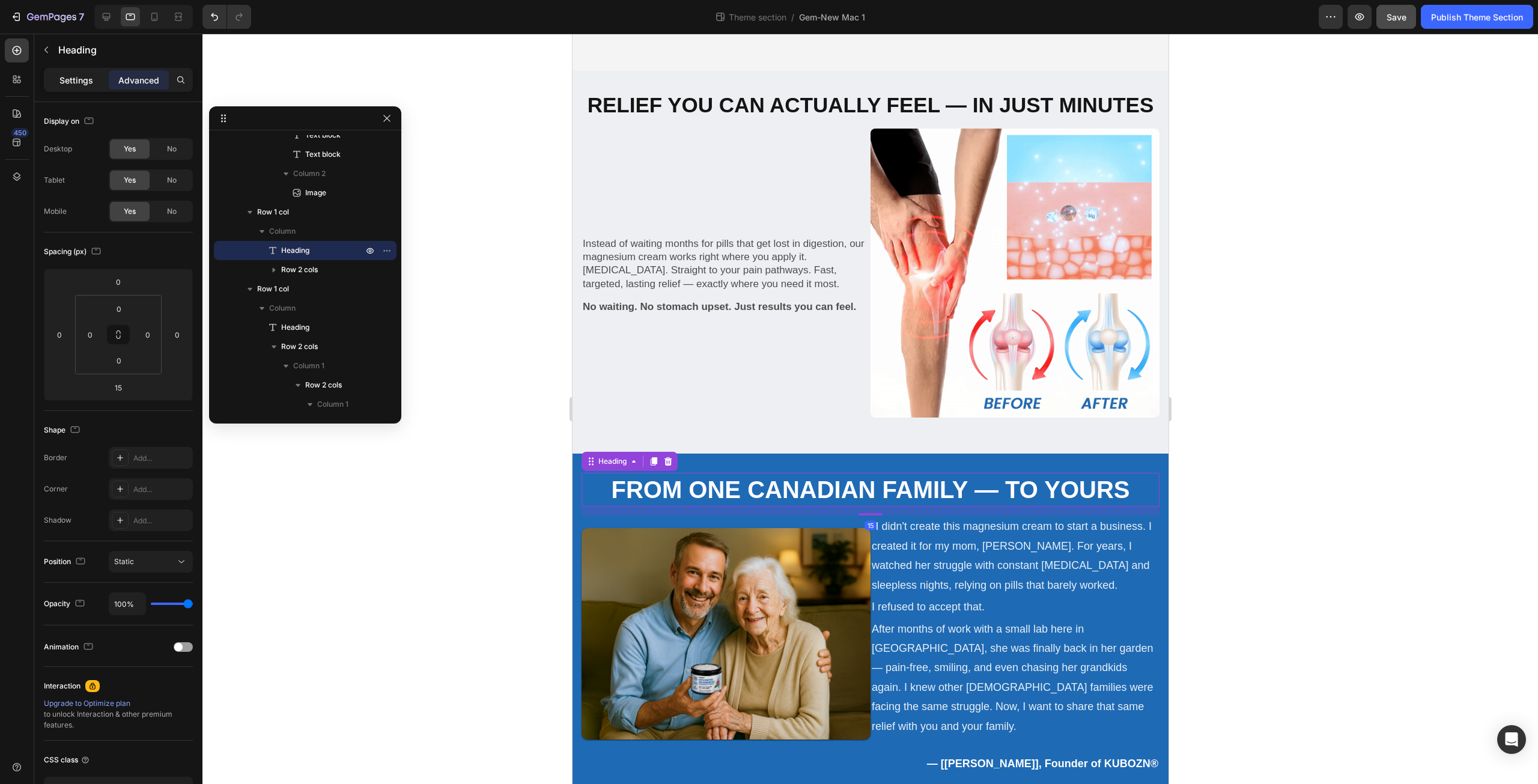
click at [86, 80] on p "Settings" at bounding box center [76, 80] width 33 height 13
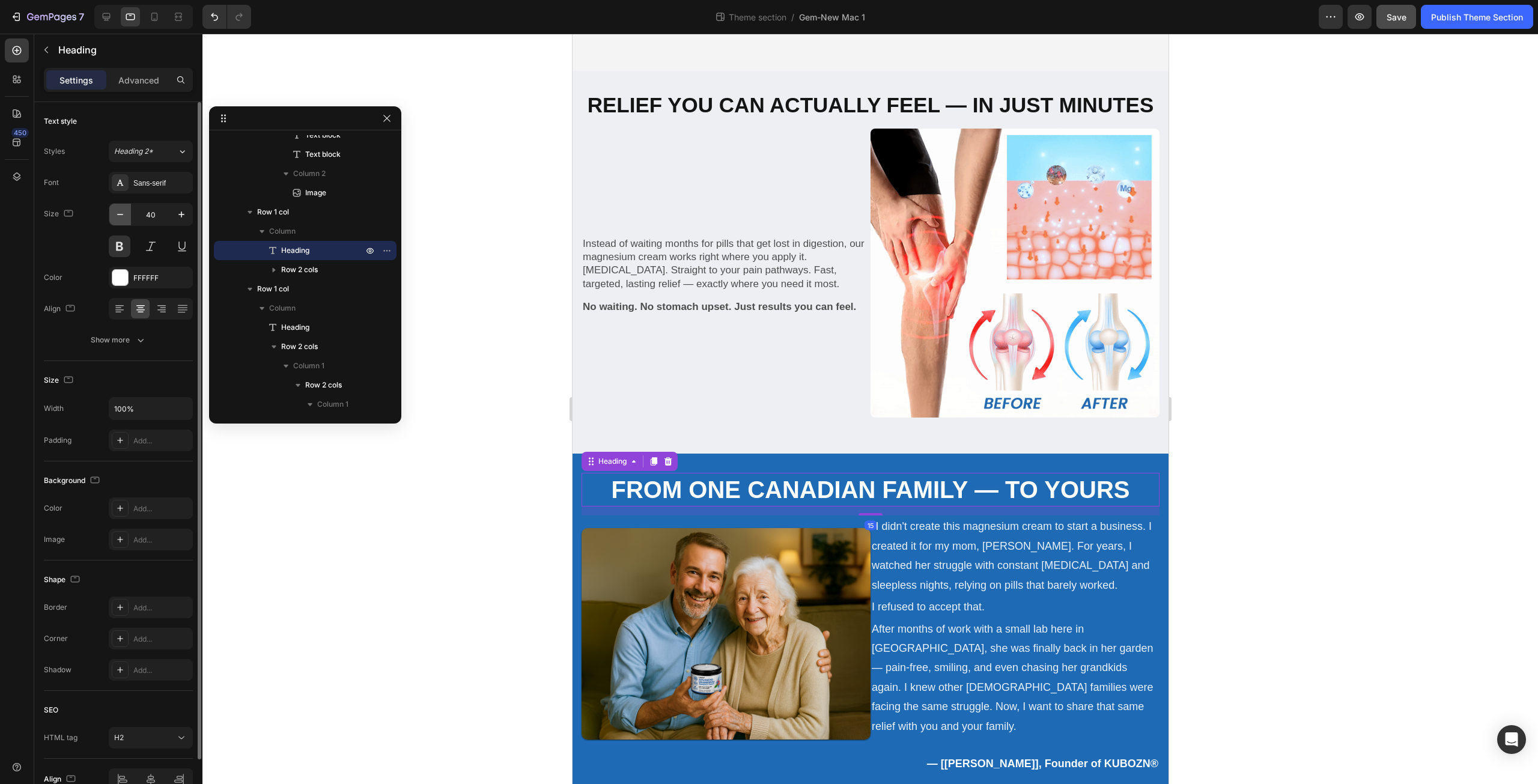
click at [128, 211] on button "button" at bounding box center [121, 214] width 22 height 22
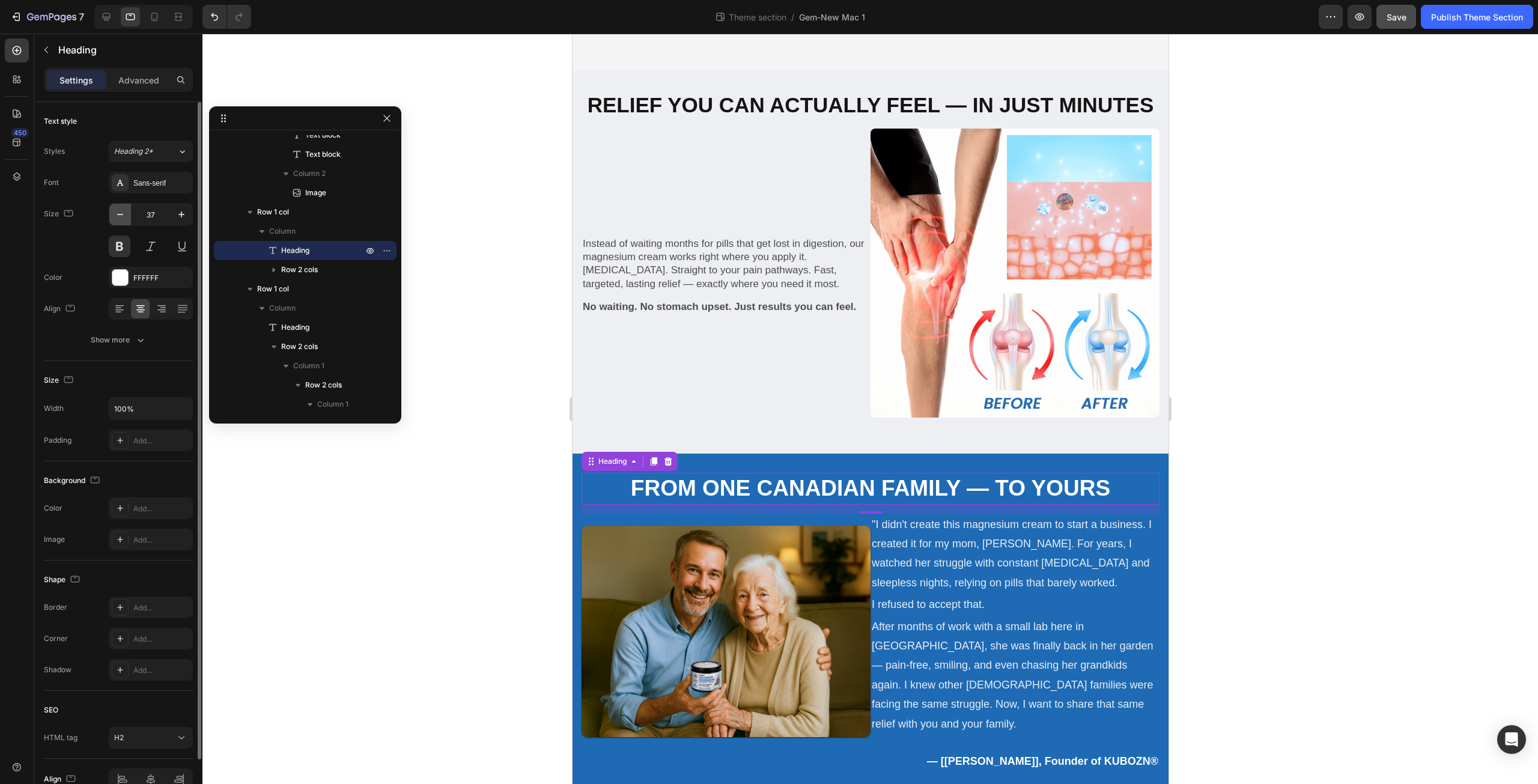
click at [128, 211] on button "button" at bounding box center [121, 214] width 22 height 22
type input "35"
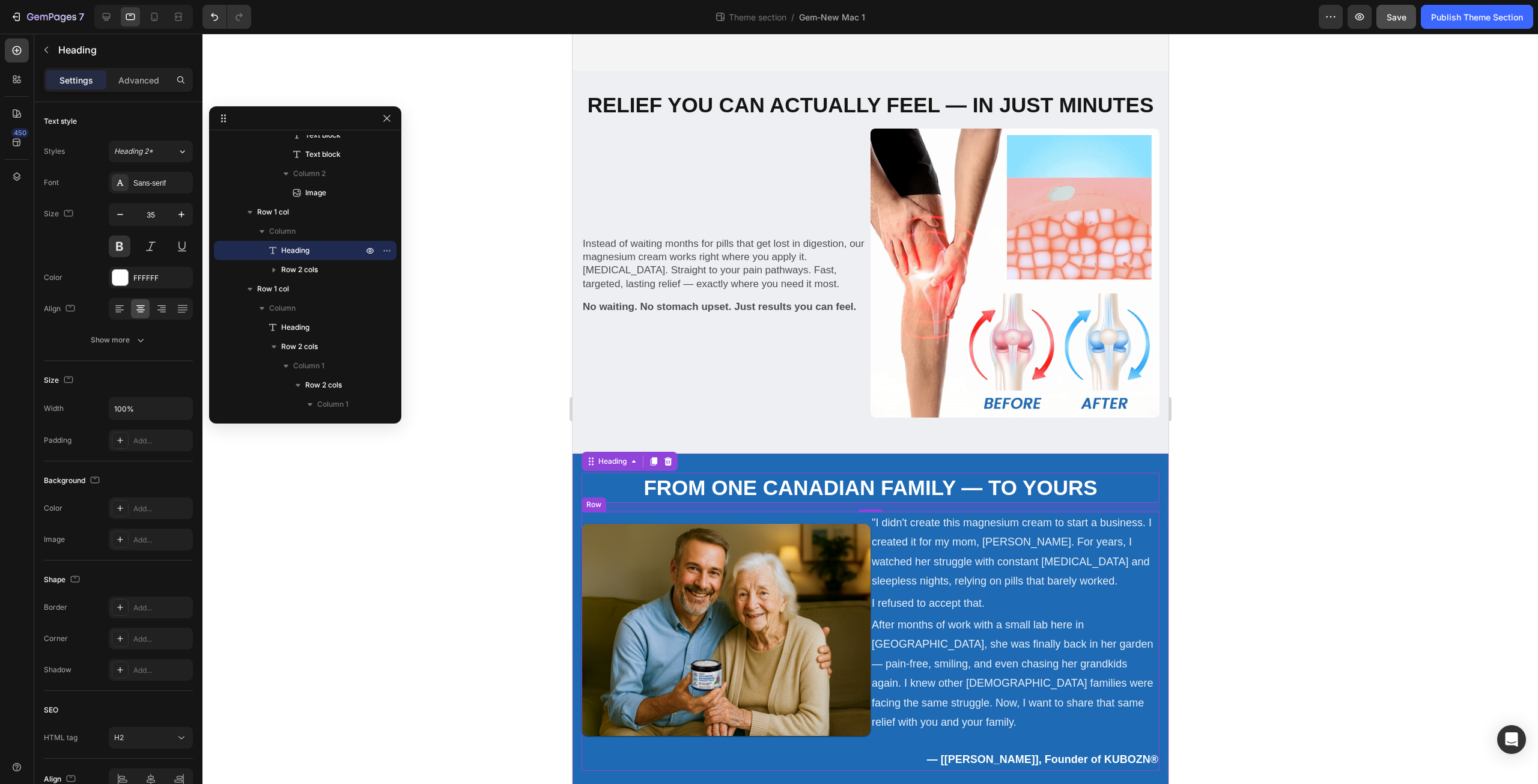
click at [860, 719] on div "Image Row" at bounding box center [725, 641] width 289 height 259
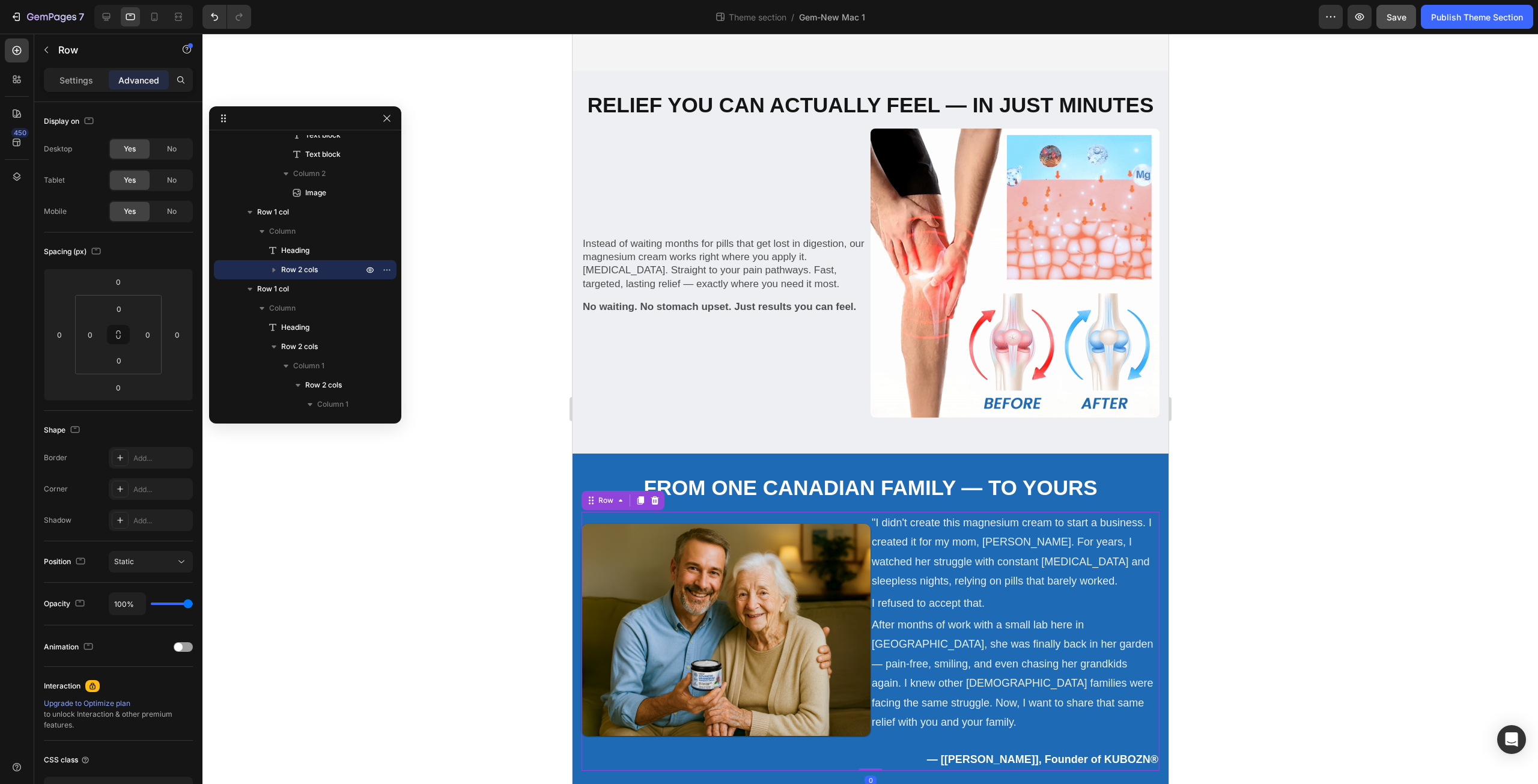
click at [82, 91] on div "Settings Advanced" at bounding box center [119, 79] width 149 height 24
click at [85, 82] on p "Settings" at bounding box center [76, 80] width 33 height 13
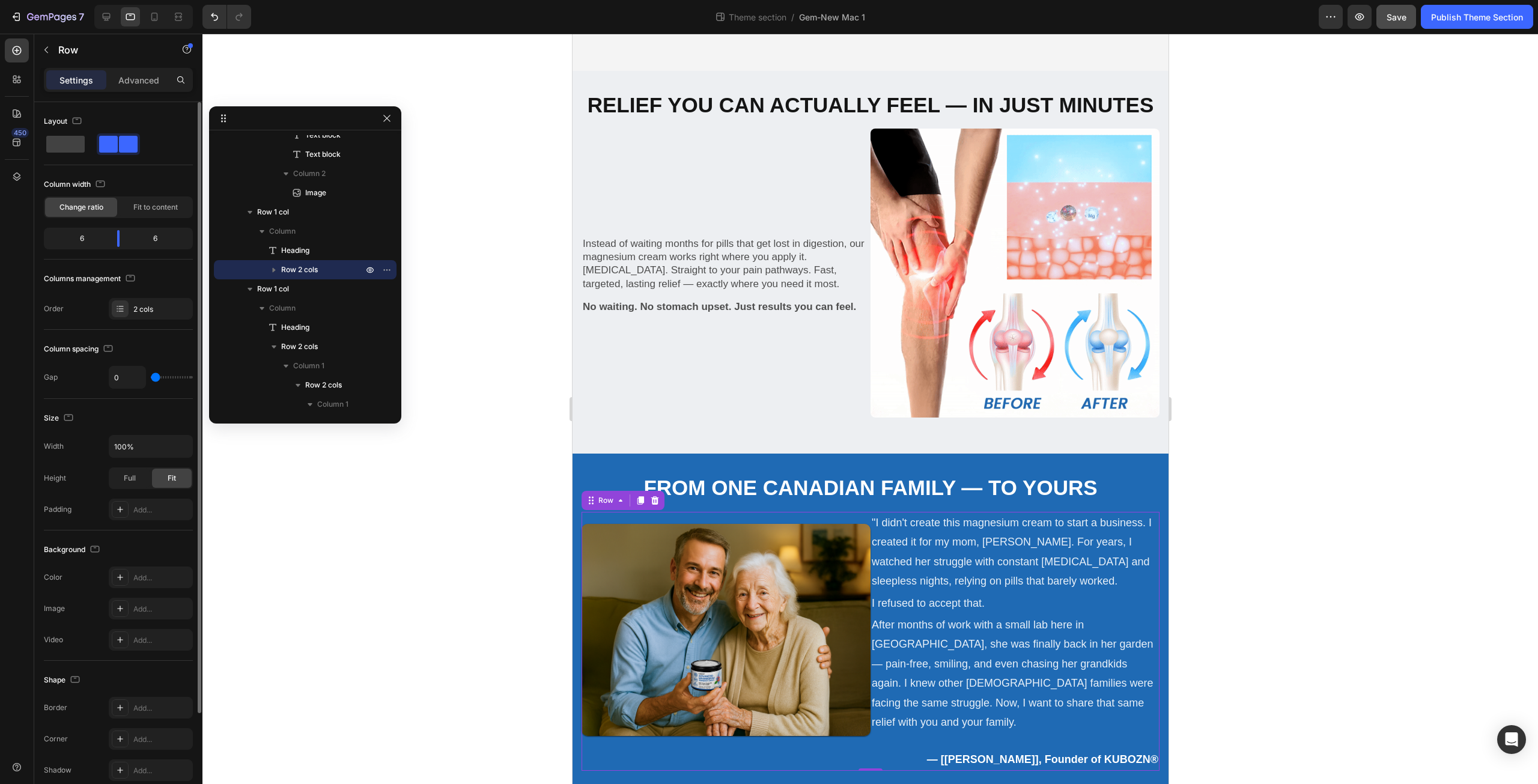
click at [157, 370] on div "0" at bounding box center [151, 377] width 85 height 22
type input "9"
type input "11"
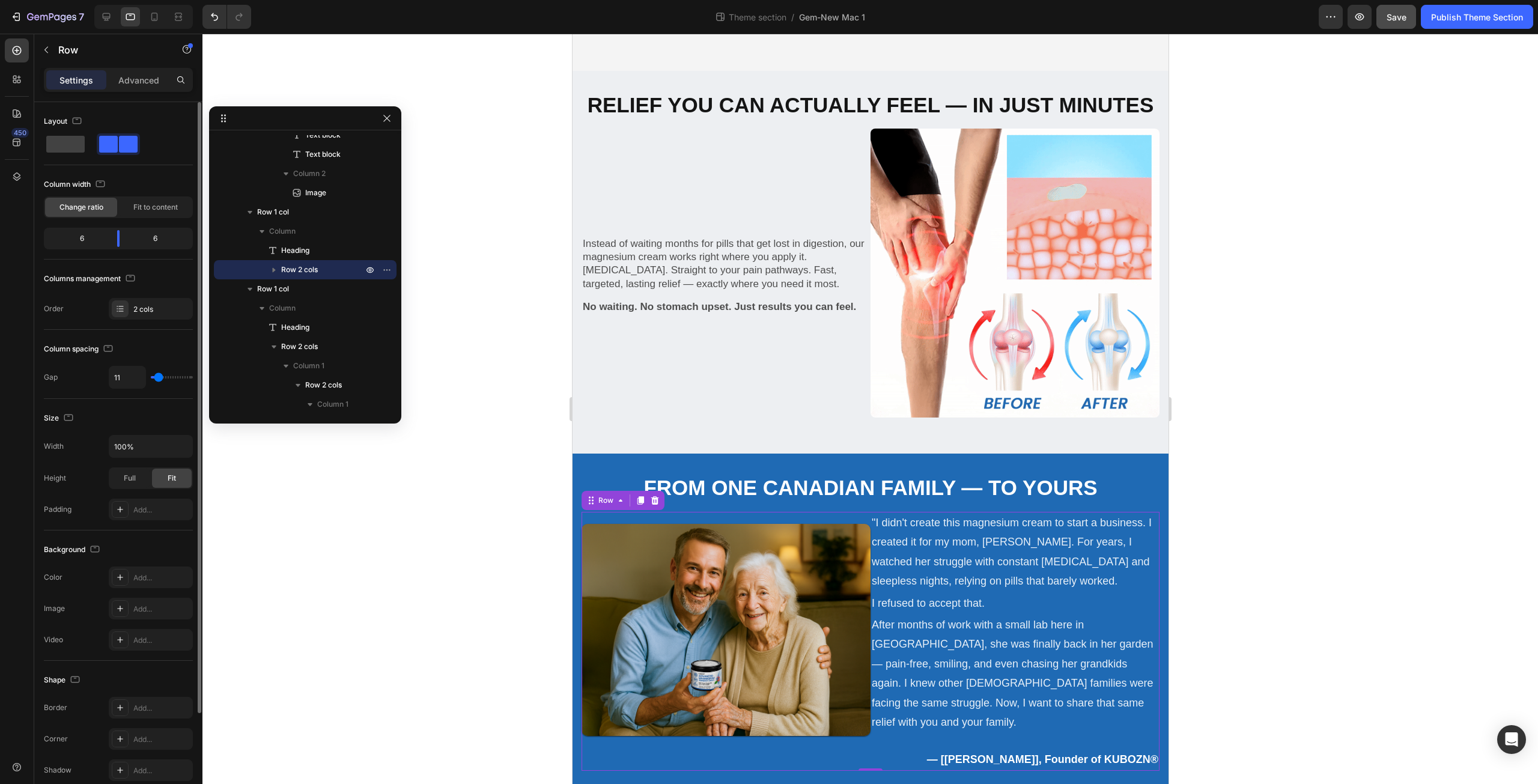
type input "13"
type input "16"
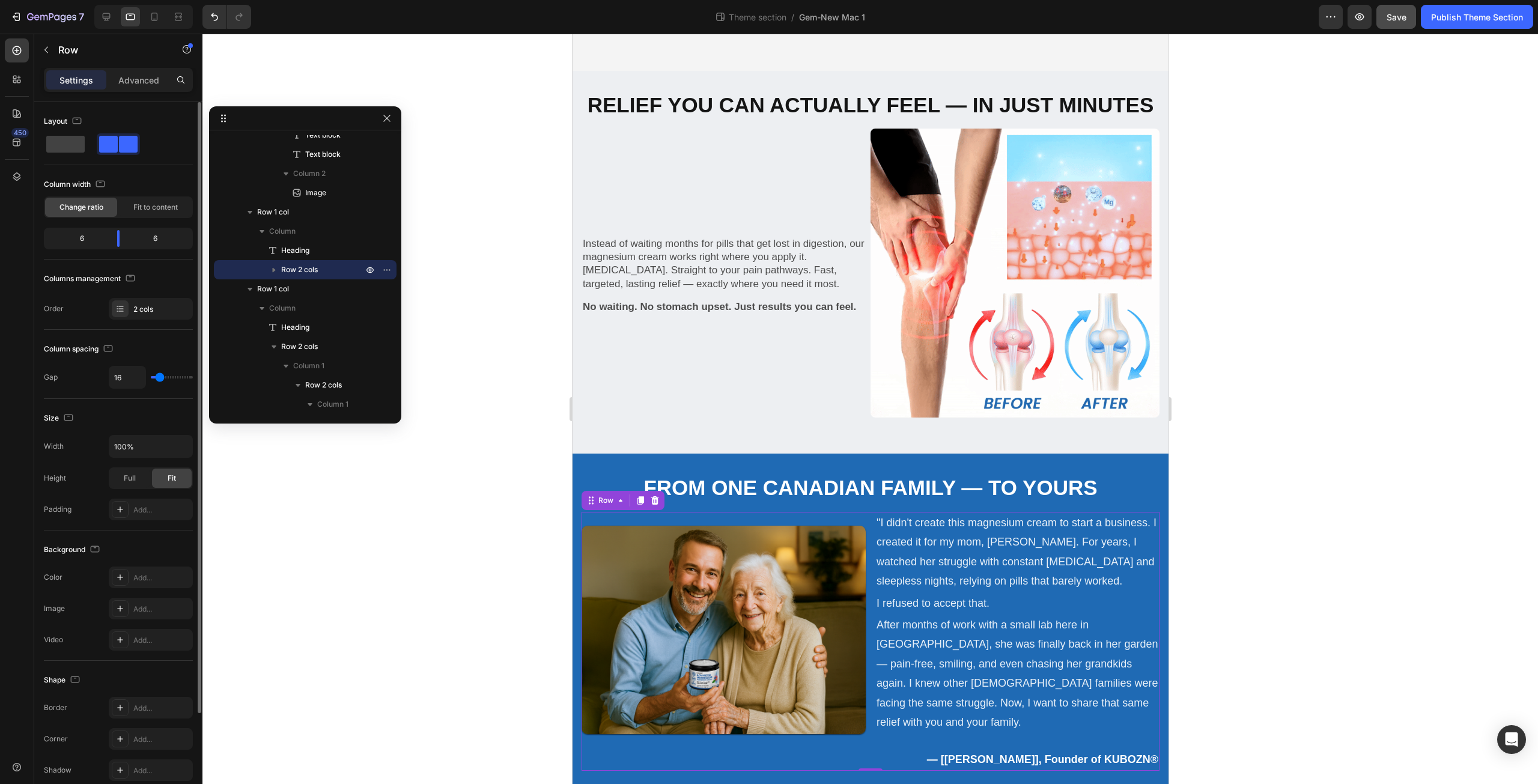
type input "13"
type input "11"
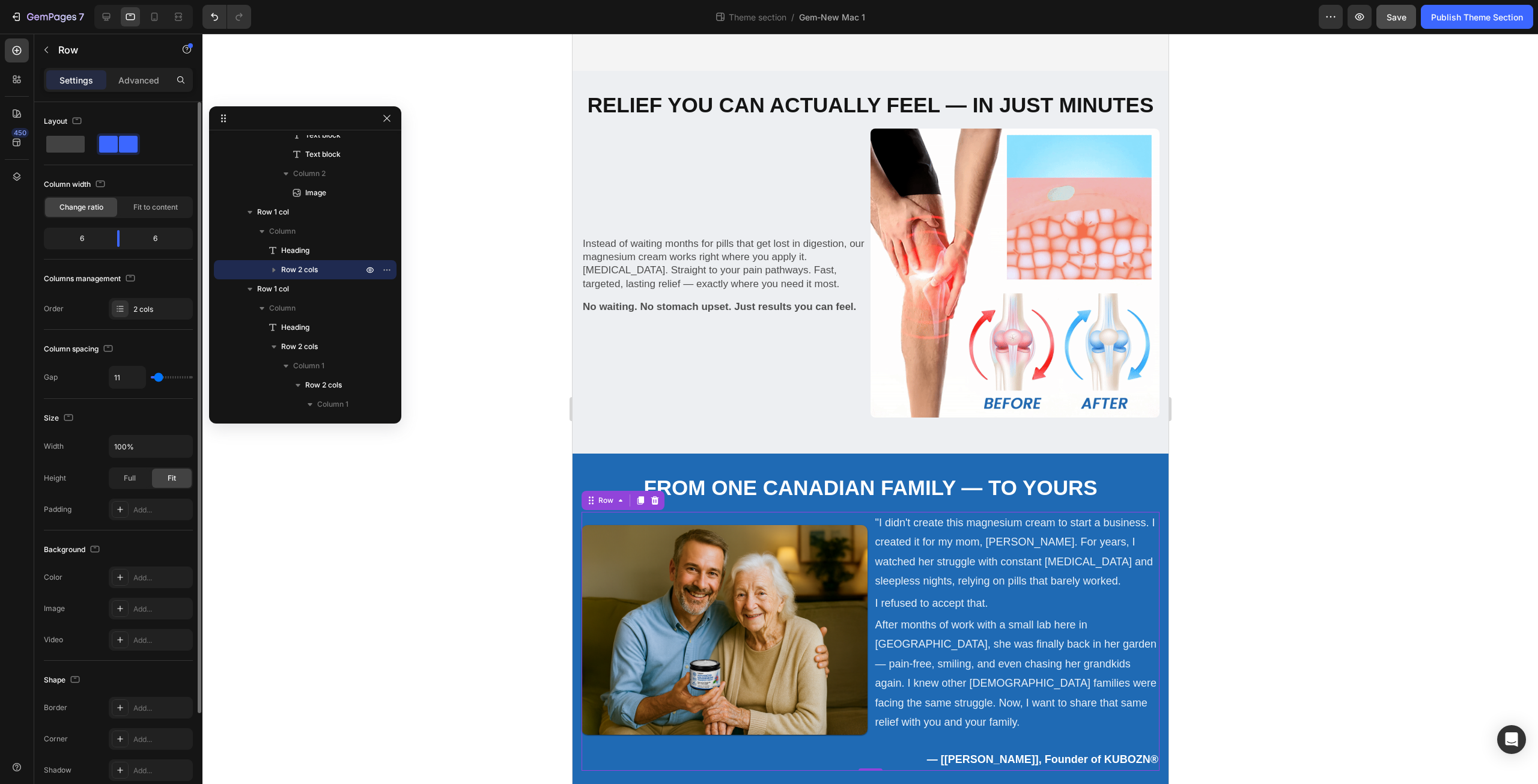
type input "11"
click at [158, 376] on input "range" at bounding box center [172, 377] width 42 height 3
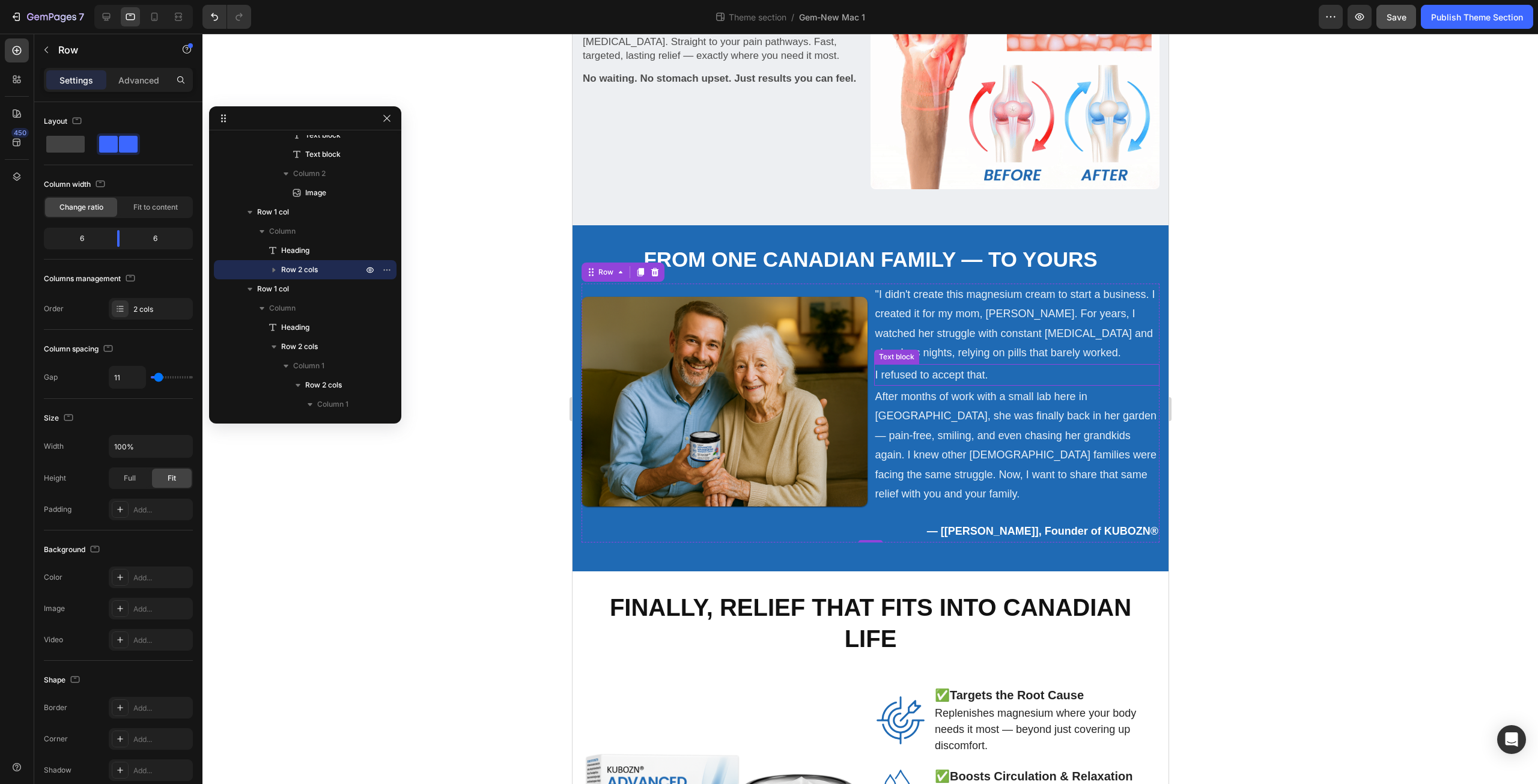
scroll to position [1261, 0]
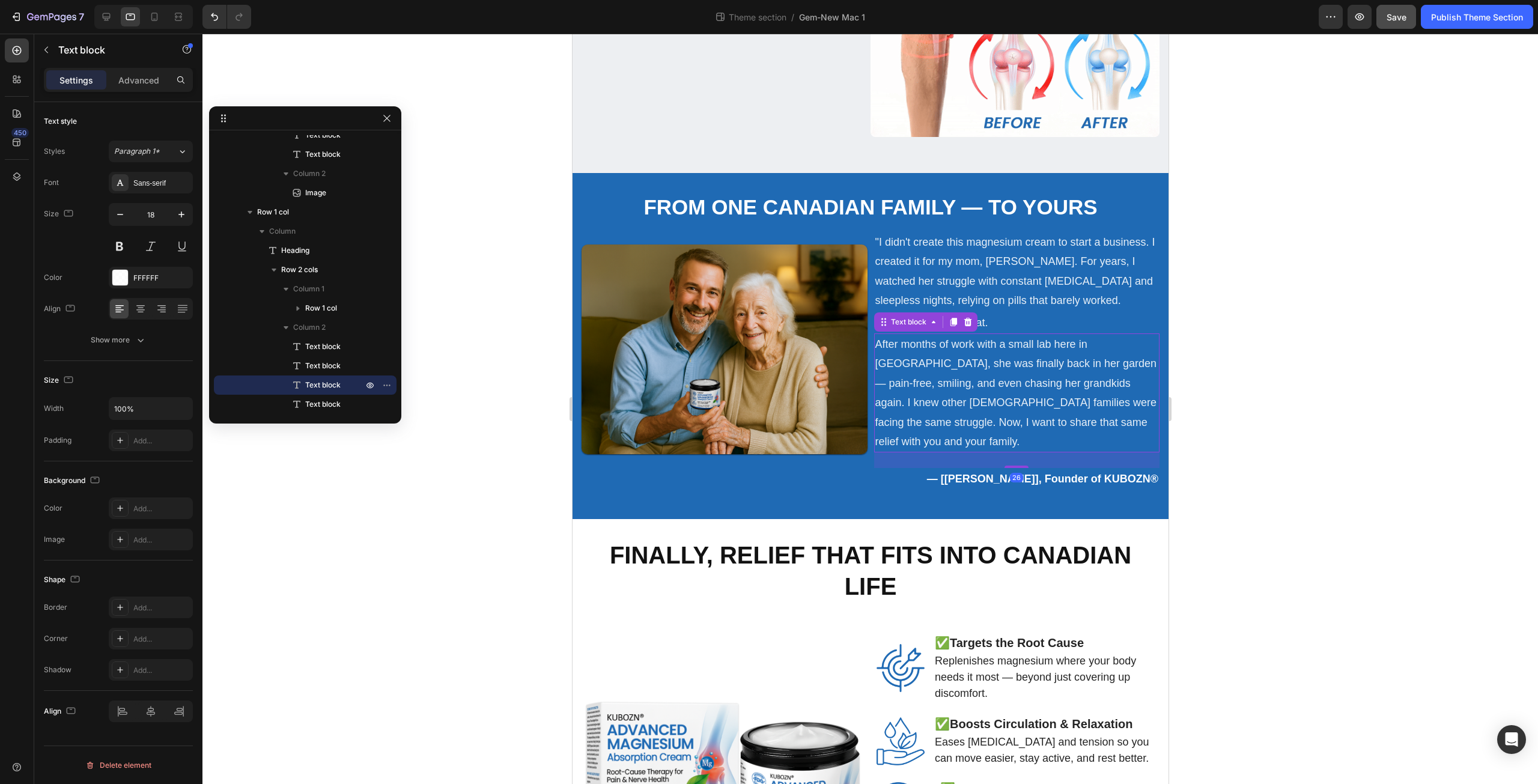
click at [982, 396] on p "After months of work with a small lab here in Ontario, she was finally back in …" at bounding box center [1015, 393] width 283 height 117
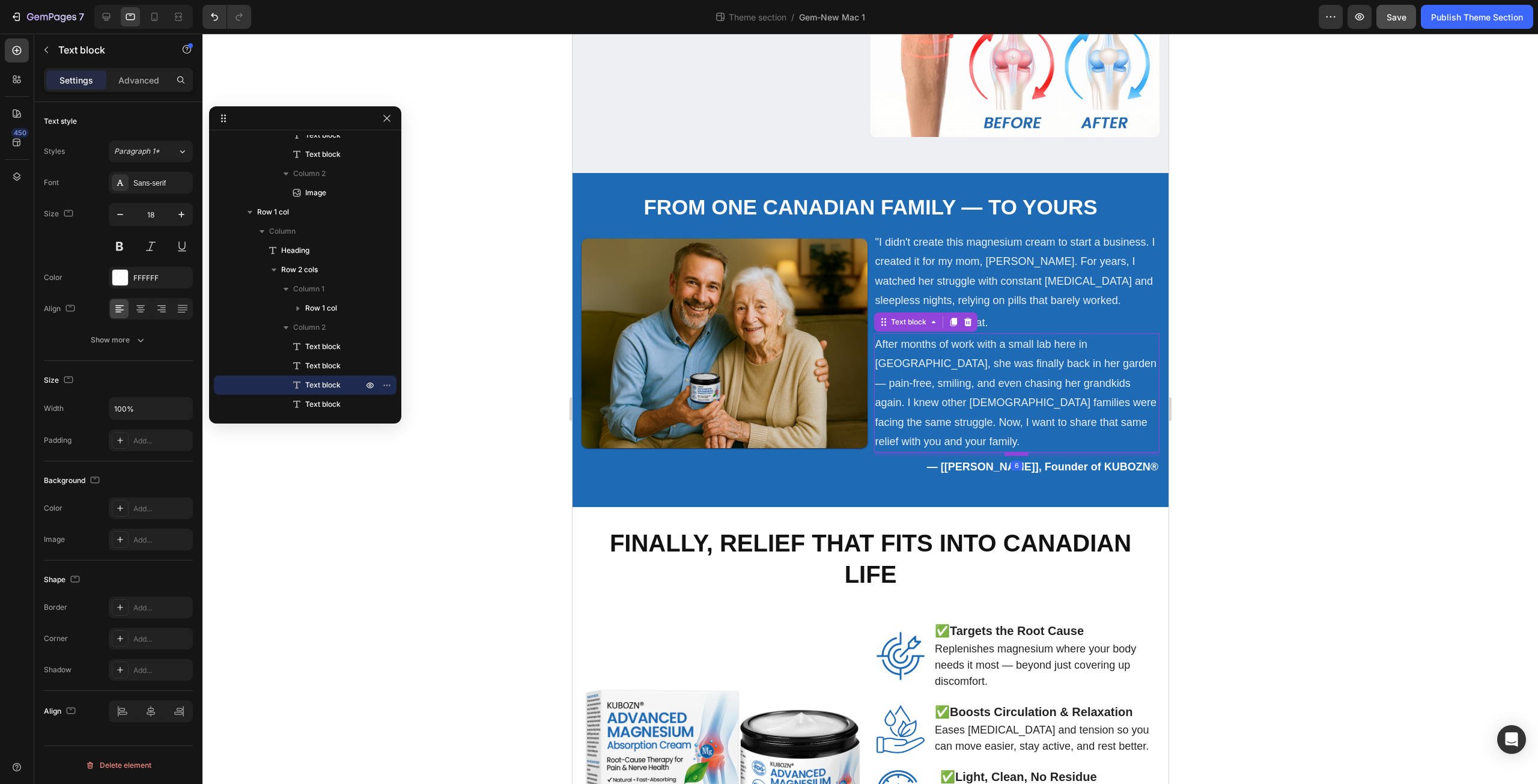
drag, startPoint x: 1005, startPoint y: 435, endPoint x: 1008, endPoint y: 423, distance: 12.4
click at [1008, 452] on div at bounding box center [1015, 454] width 24 height 4
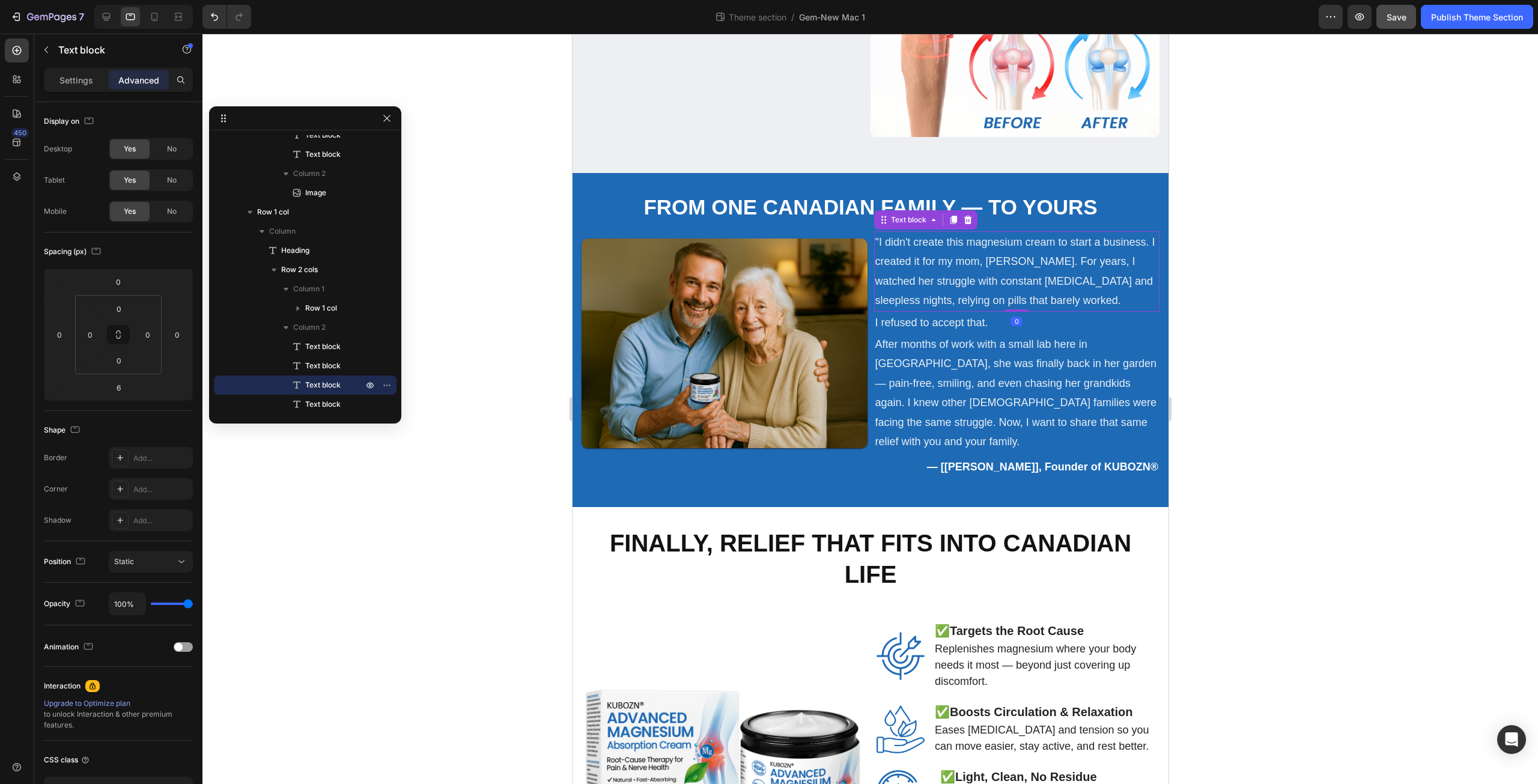
click at [968, 267] on p ""I didn't create this magnesium cream to start a business. I created it for my …" at bounding box center [1015, 271] width 283 height 78
click at [76, 83] on p "Settings" at bounding box center [76, 80] width 33 height 13
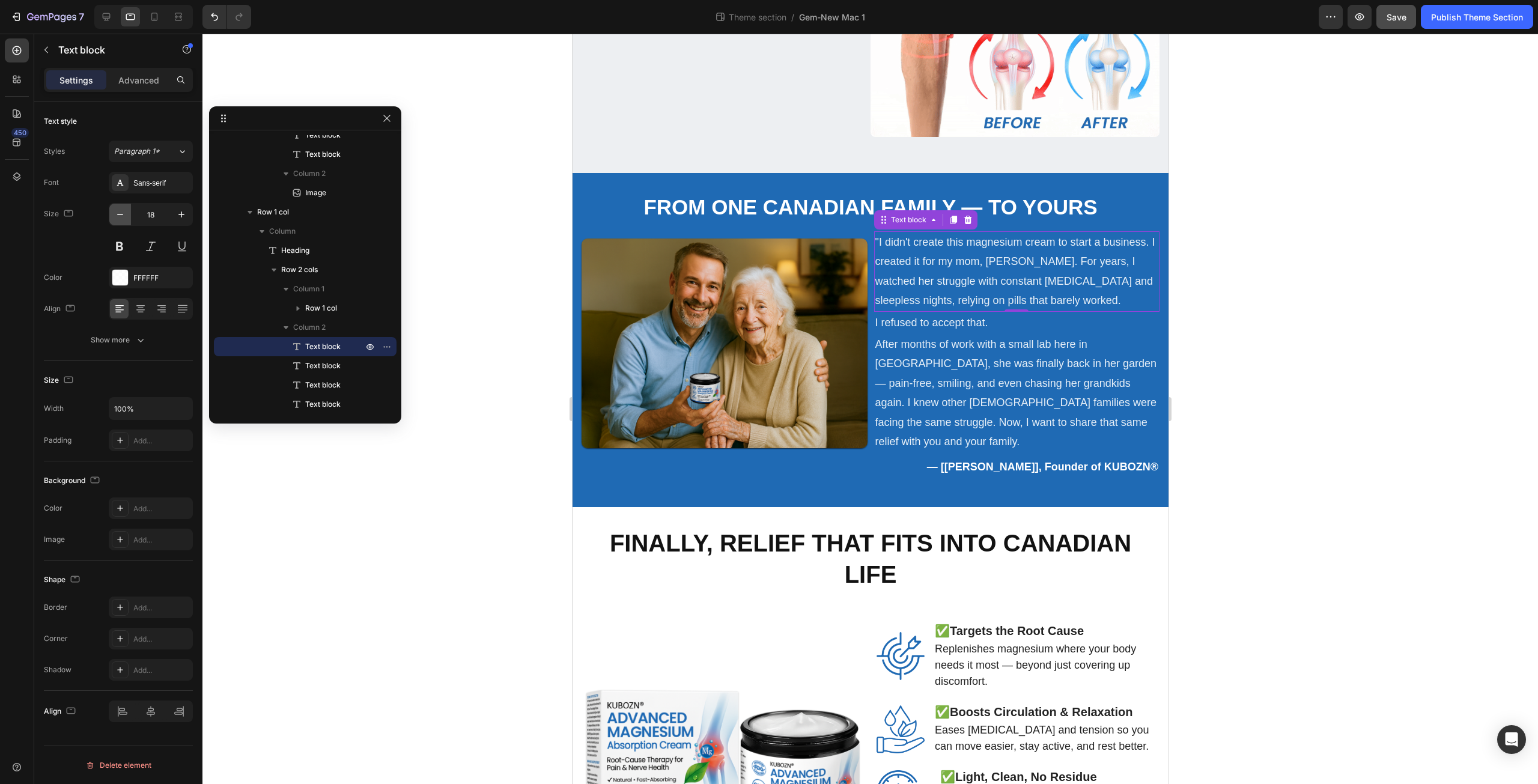
click at [118, 212] on icon "button" at bounding box center [120, 214] width 12 height 12
type input "17"
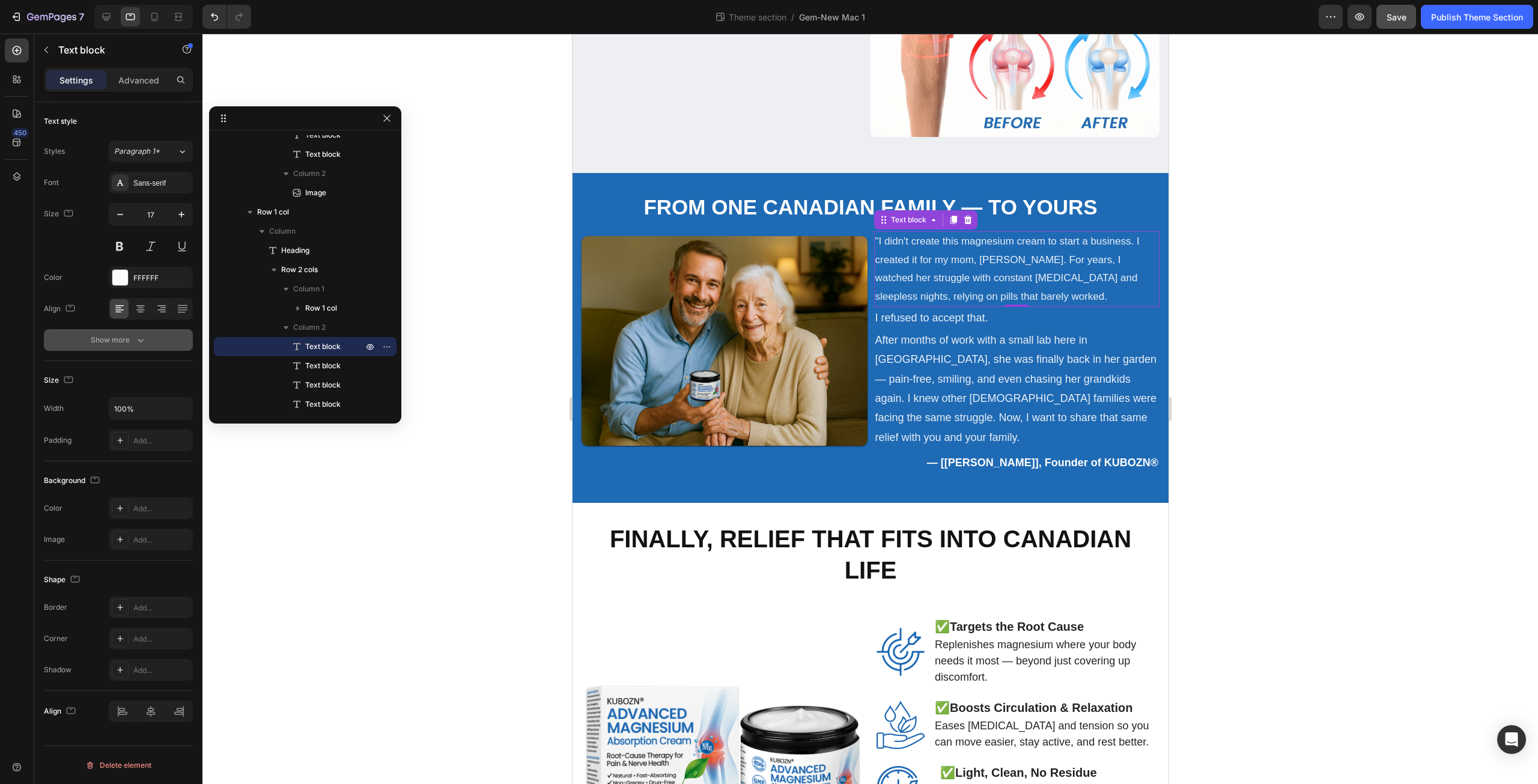
click at [136, 339] on icon "button" at bounding box center [140, 339] width 12 height 12
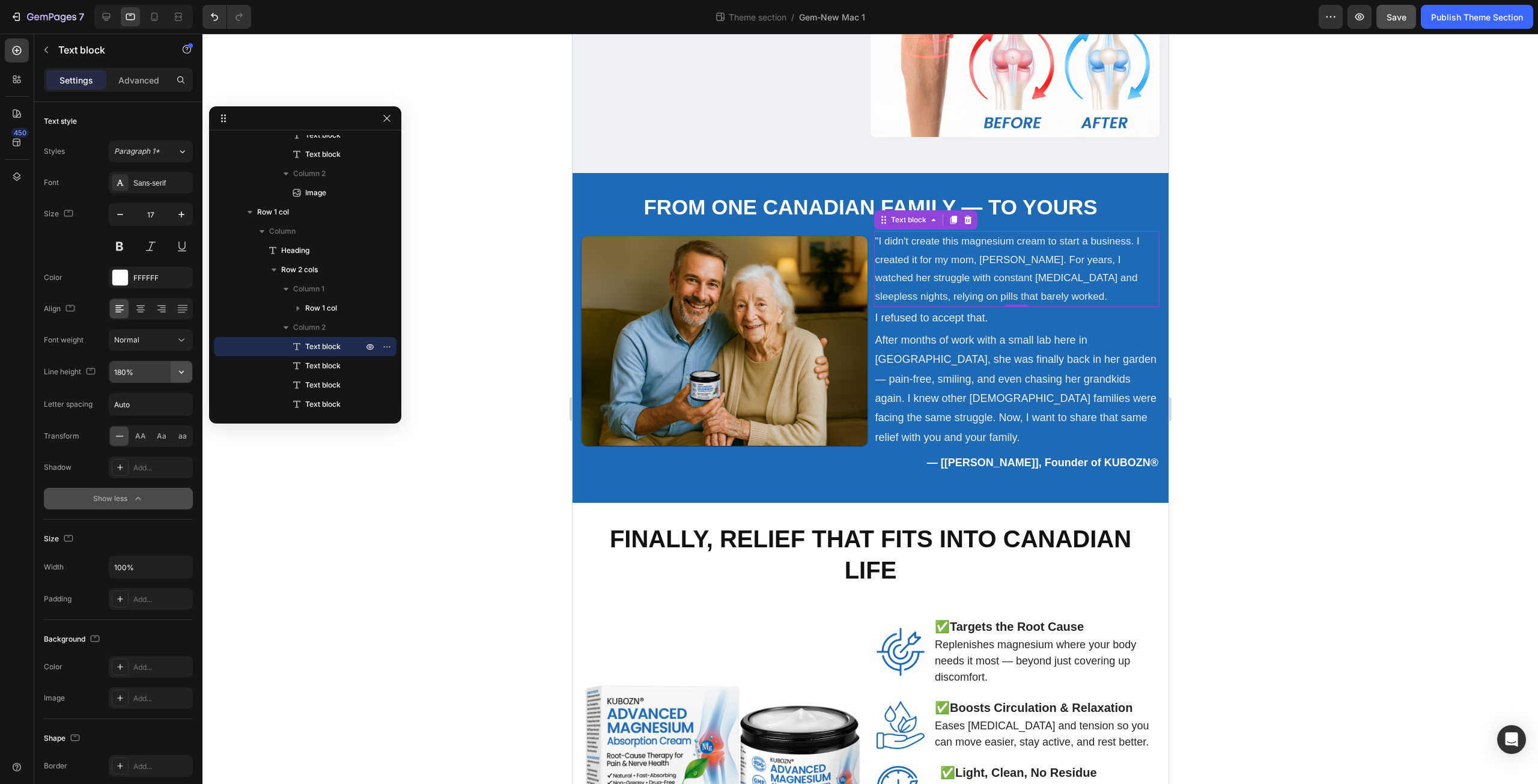
click at [175, 373] on icon "button" at bounding box center [181, 371] width 12 height 12
click at [164, 459] on div "130%" at bounding box center [139, 470] width 99 height 22
type input "130%"
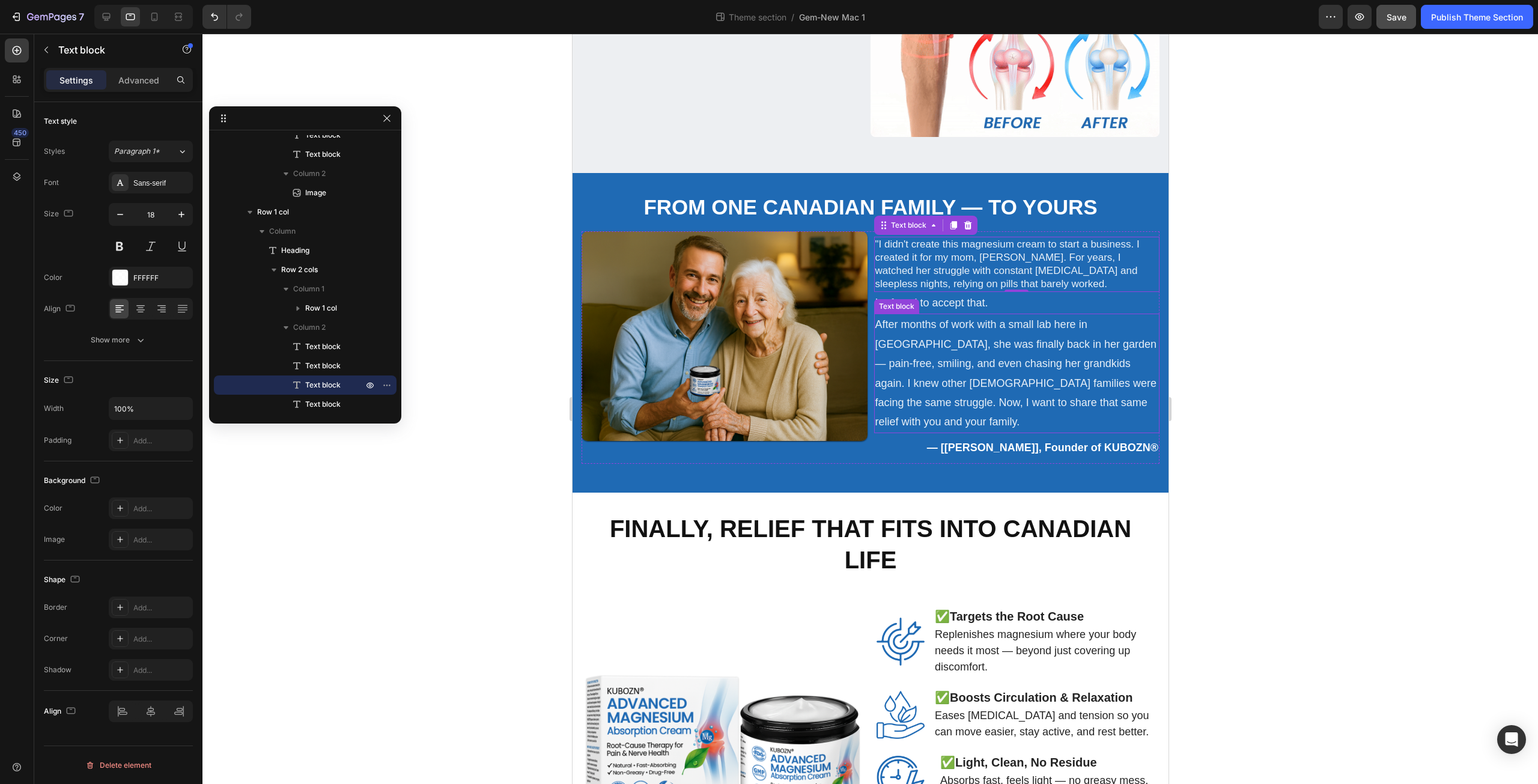
click at [1016, 352] on p "After months of work with a small lab here in Ontario, she was finally back in …" at bounding box center [1015, 373] width 283 height 117
drag, startPoint x: 974, startPoint y: 259, endPoint x: 1142, endPoint y: 319, distance: 178.4
click at [974, 259] on p ""I didn't create this magnesium cream to start a business. I created it for my …" at bounding box center [1015, 263] width 283 height 53
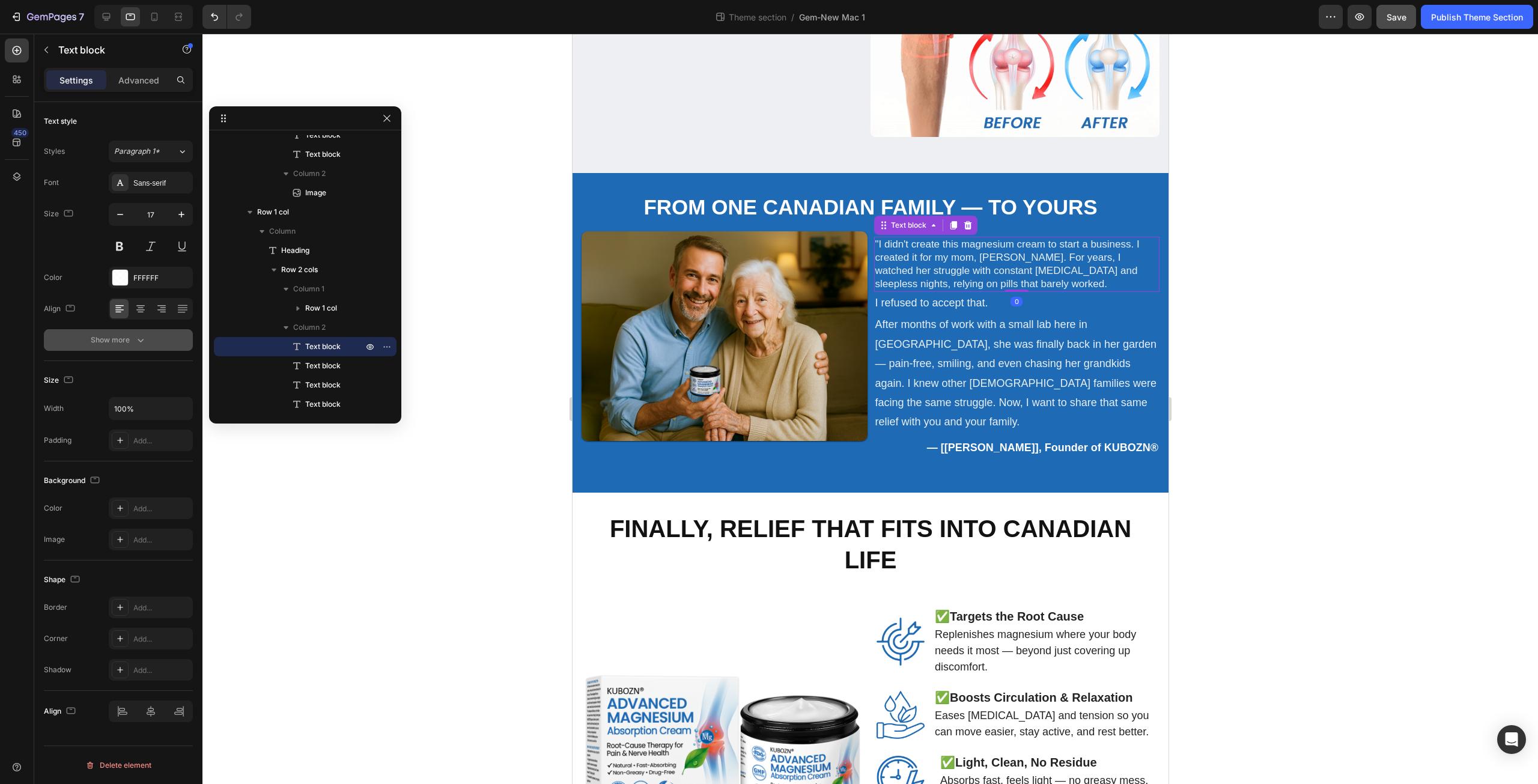
click at [135, 337] on icon "button" at bounding box center [140, 339] width 12 height 12
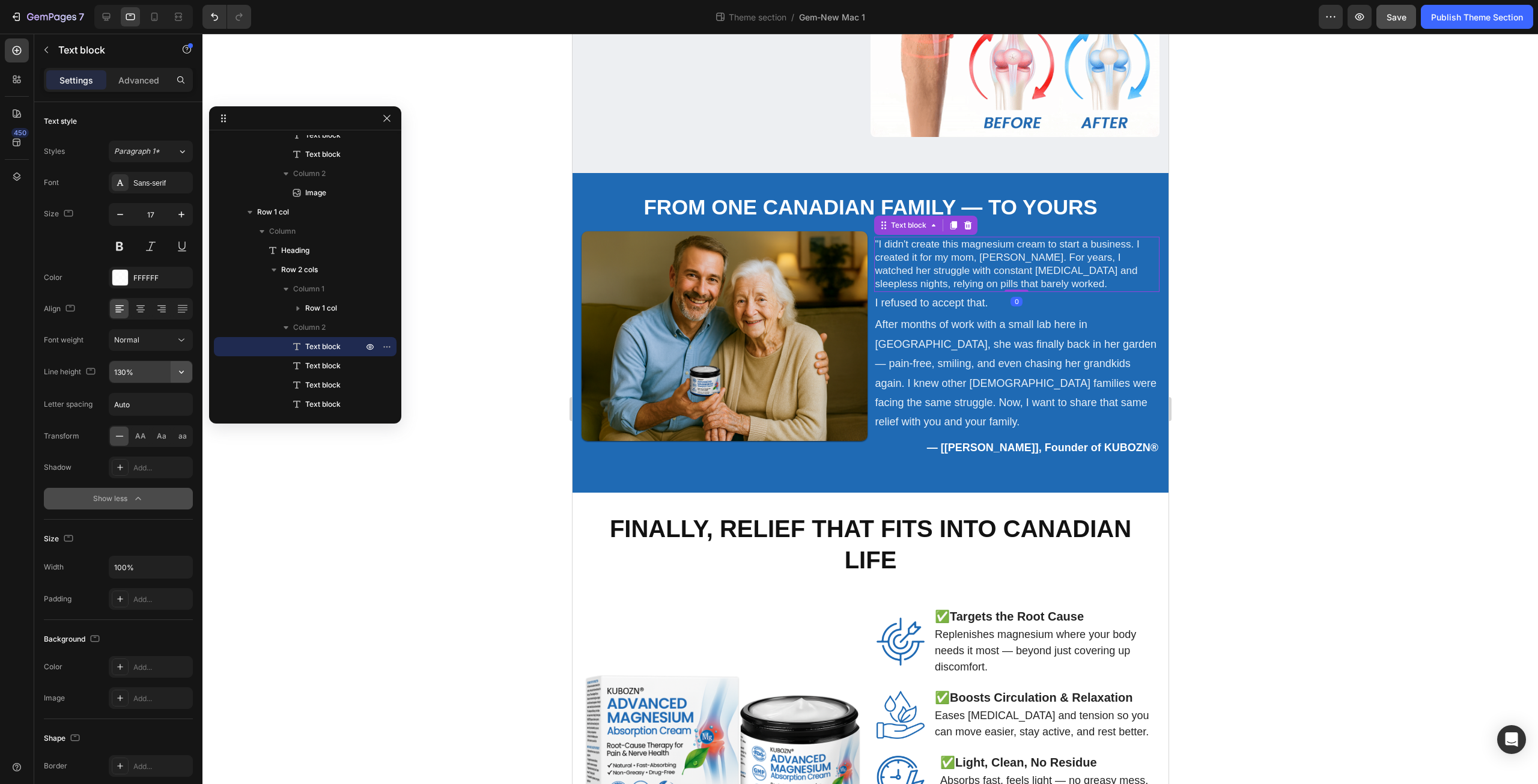
click at [179, 371] on icon "button" at bounding box center [181, 371] width 12 height 12
click at [173, 469] on p "150%" at bounding box center [148, 471] width 68 height 11
type input "150%"
click at [967, 307] on p "I refused to accept that." at bounding box center [1015, 307] width 283 height 19
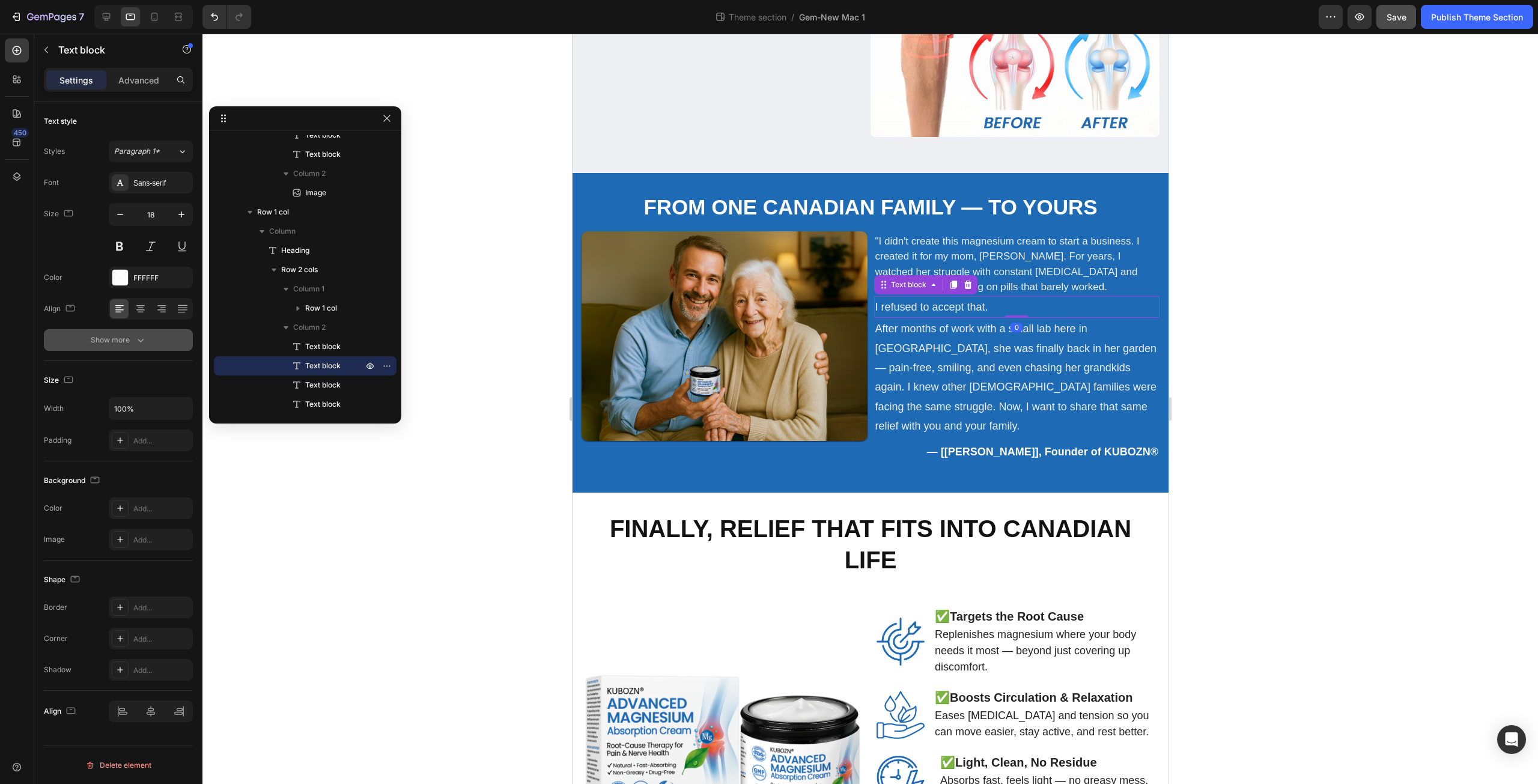
click at [137, 335] on icon "button" at bounding box center [140, 339] width 12 height 12
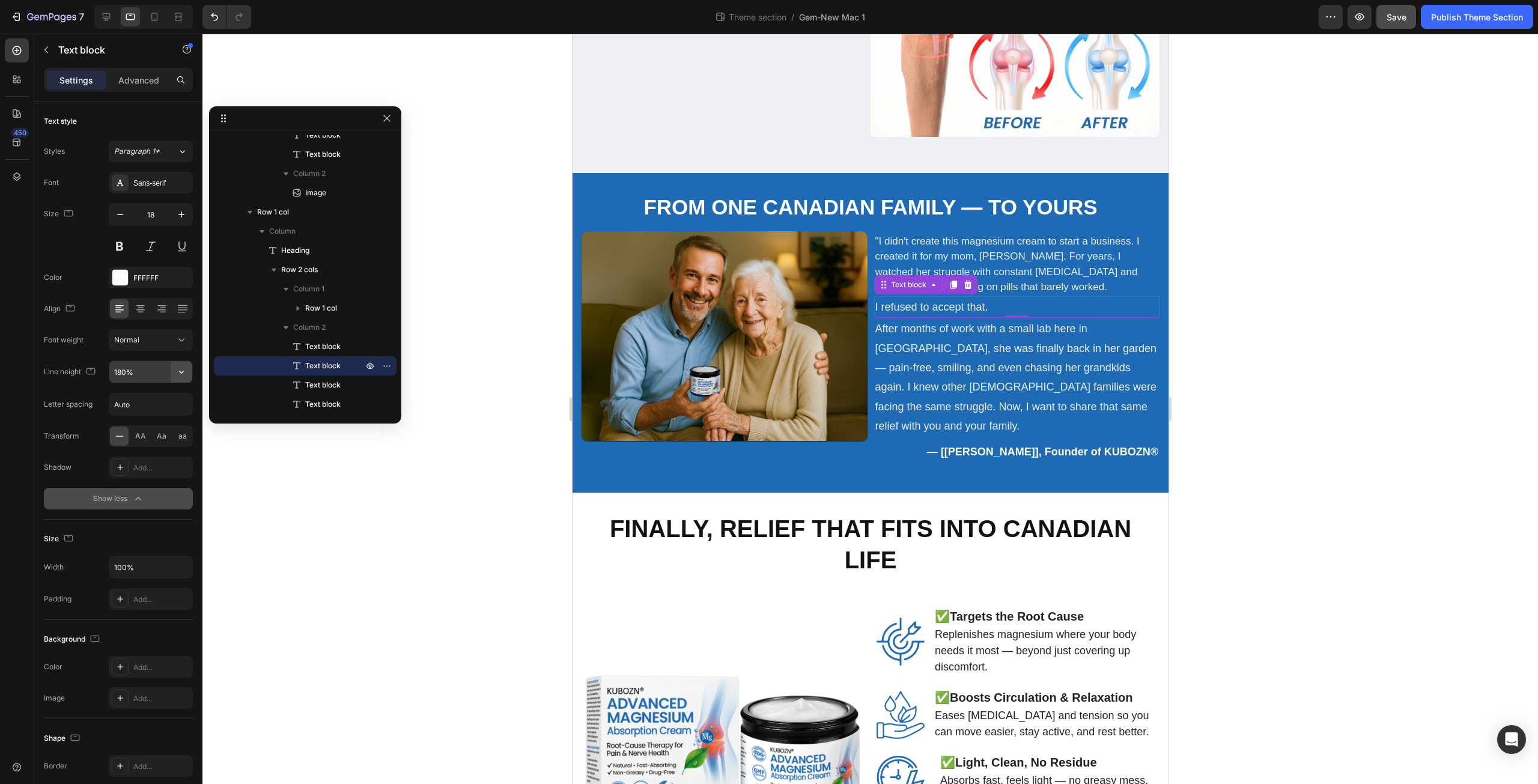
click at [177, 373] on icon "button" at bounding box center [181, 371] width 12 height 12
click at [158, 471] on p "150%" at bounding box center [148, 471] width 68 height 11
type input "150%"
click at [899, 368] on p "After months of work with a small lab here in Ontario, she was finally back in …" at bounding box center [1015, 376] width 283 height 117
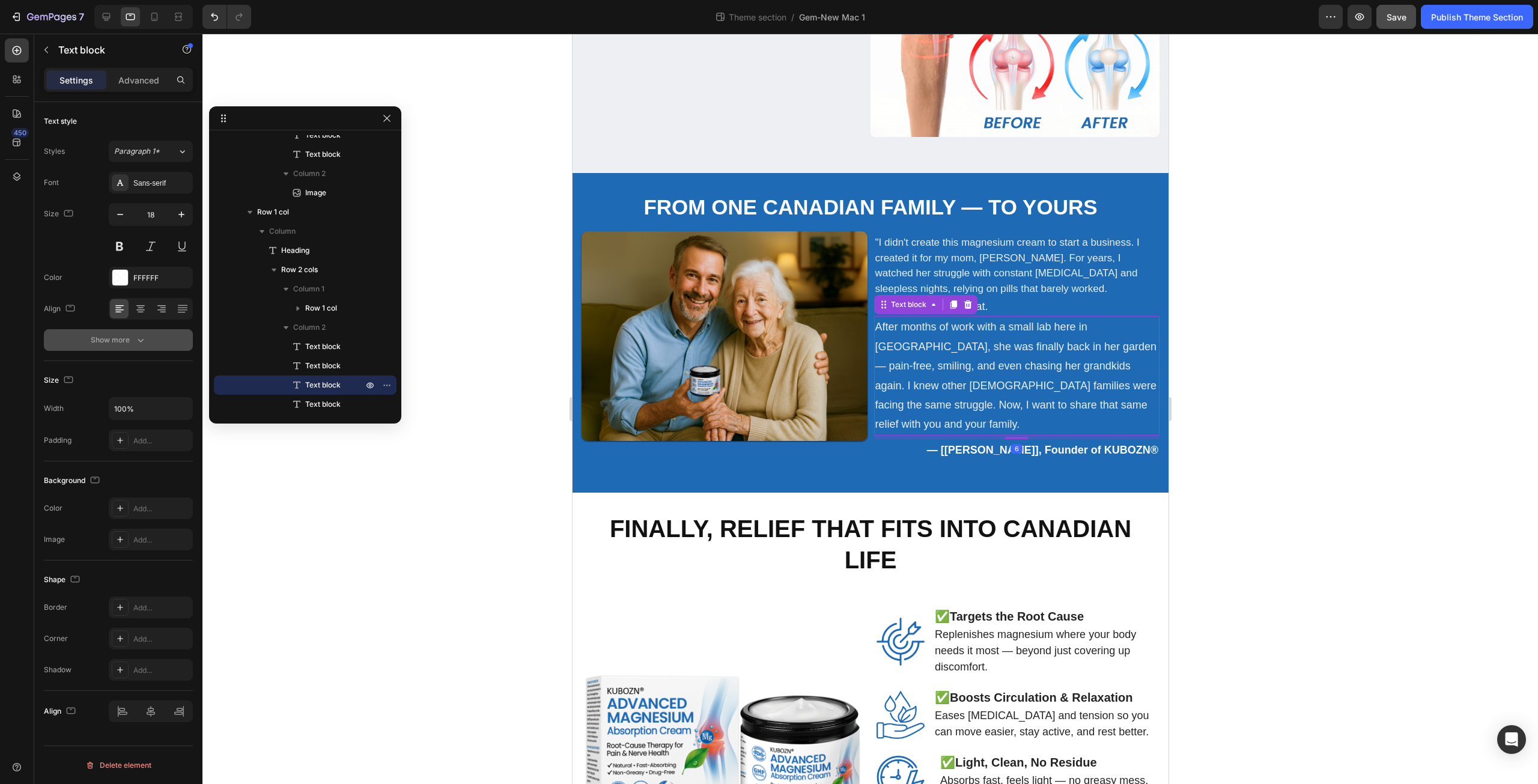
click at [143, 340] on icon "button" at bounding box center [140, 339] width 12 height 12
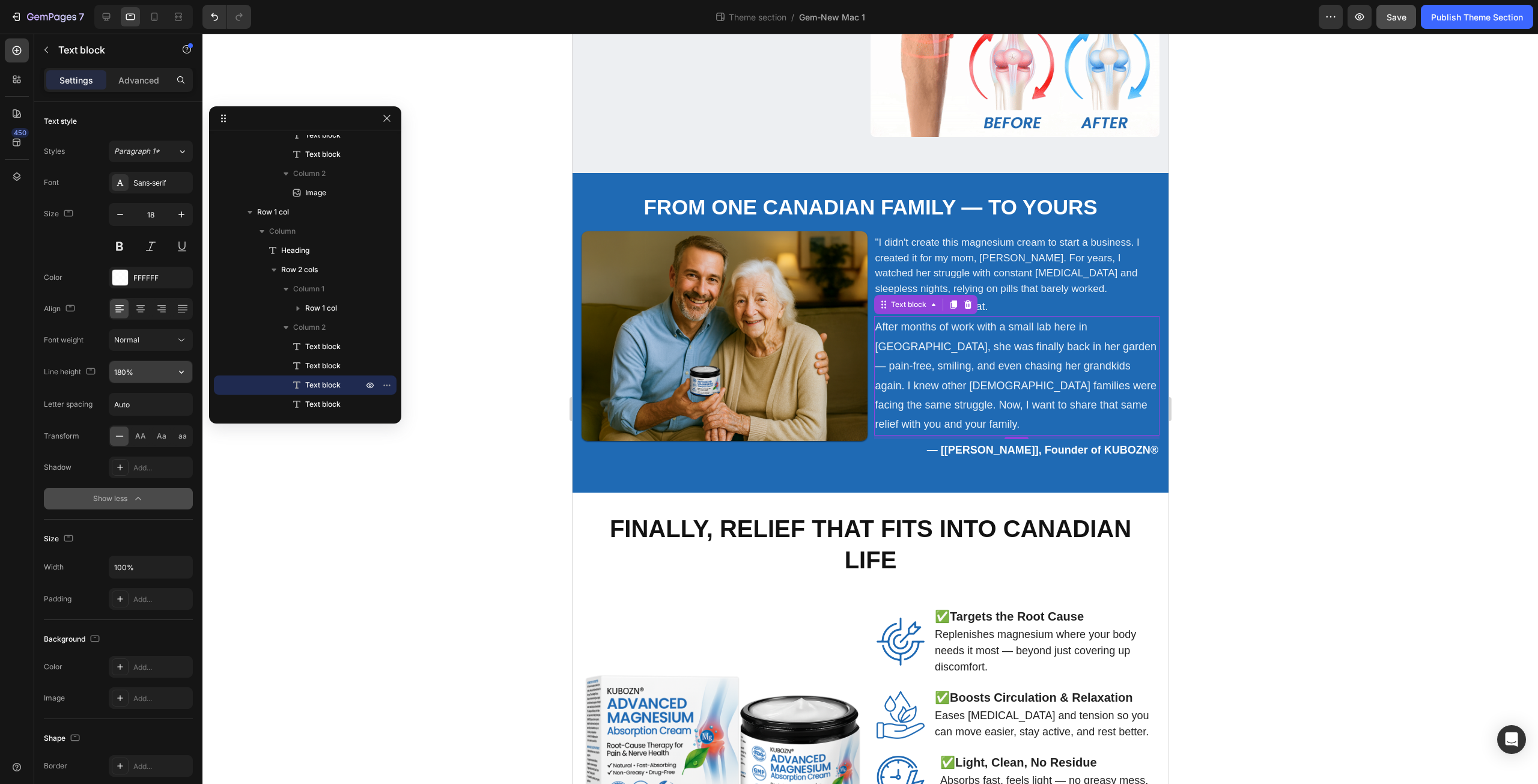
click at [173, 370] on button "button" at bounding box center [182, 371] width 22 height 22
click at [148, 465] on div "150%" at bounding box center [139, 470] width 99 height 22
type input "150%"
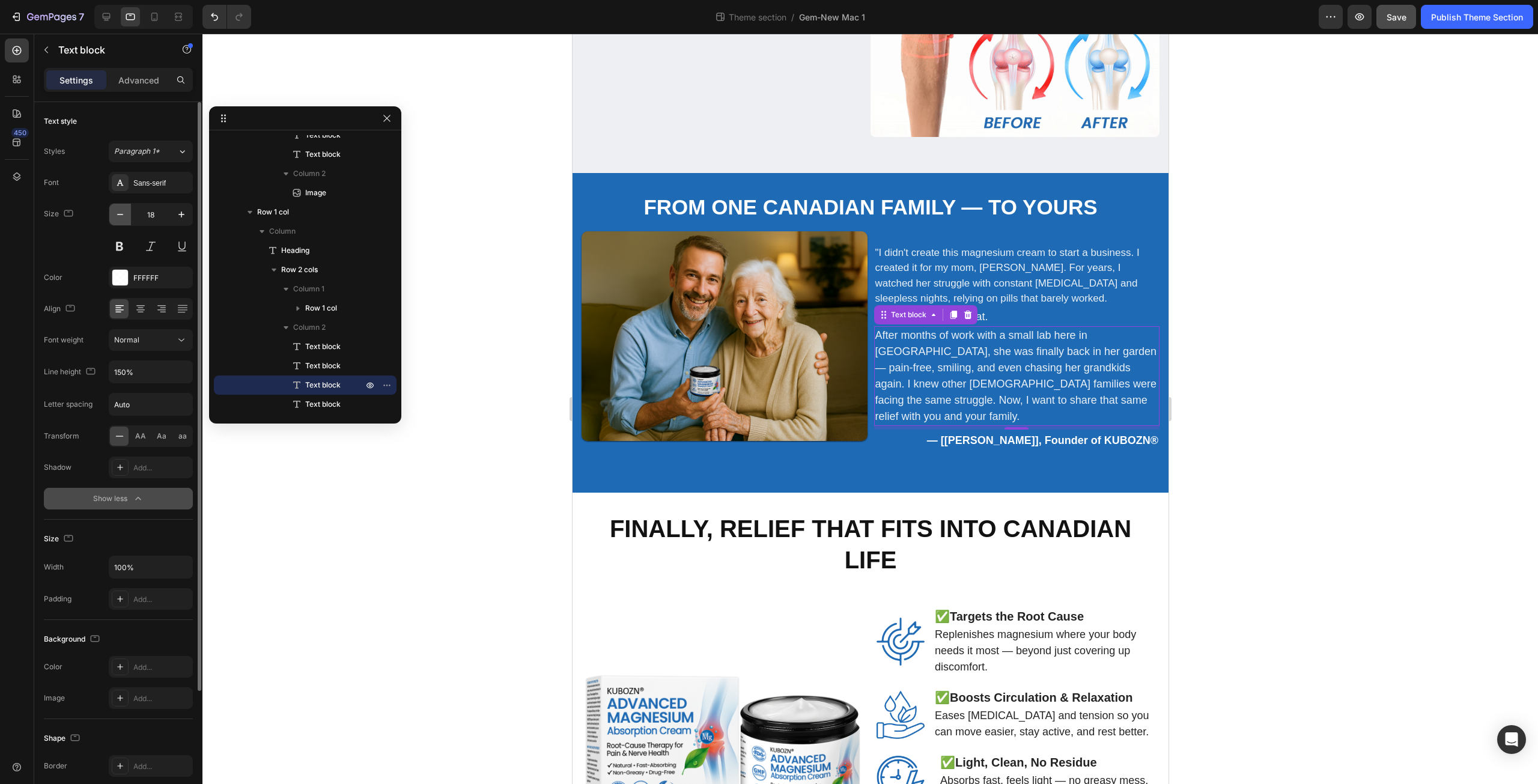
click at [122, 216] on icon "button" at bounding box center [120, 214] width 12 height 12
type input "17"
click at [992, 312] on p "I refused to accept that." at bounding box center [1015, 319] width 283 height 16
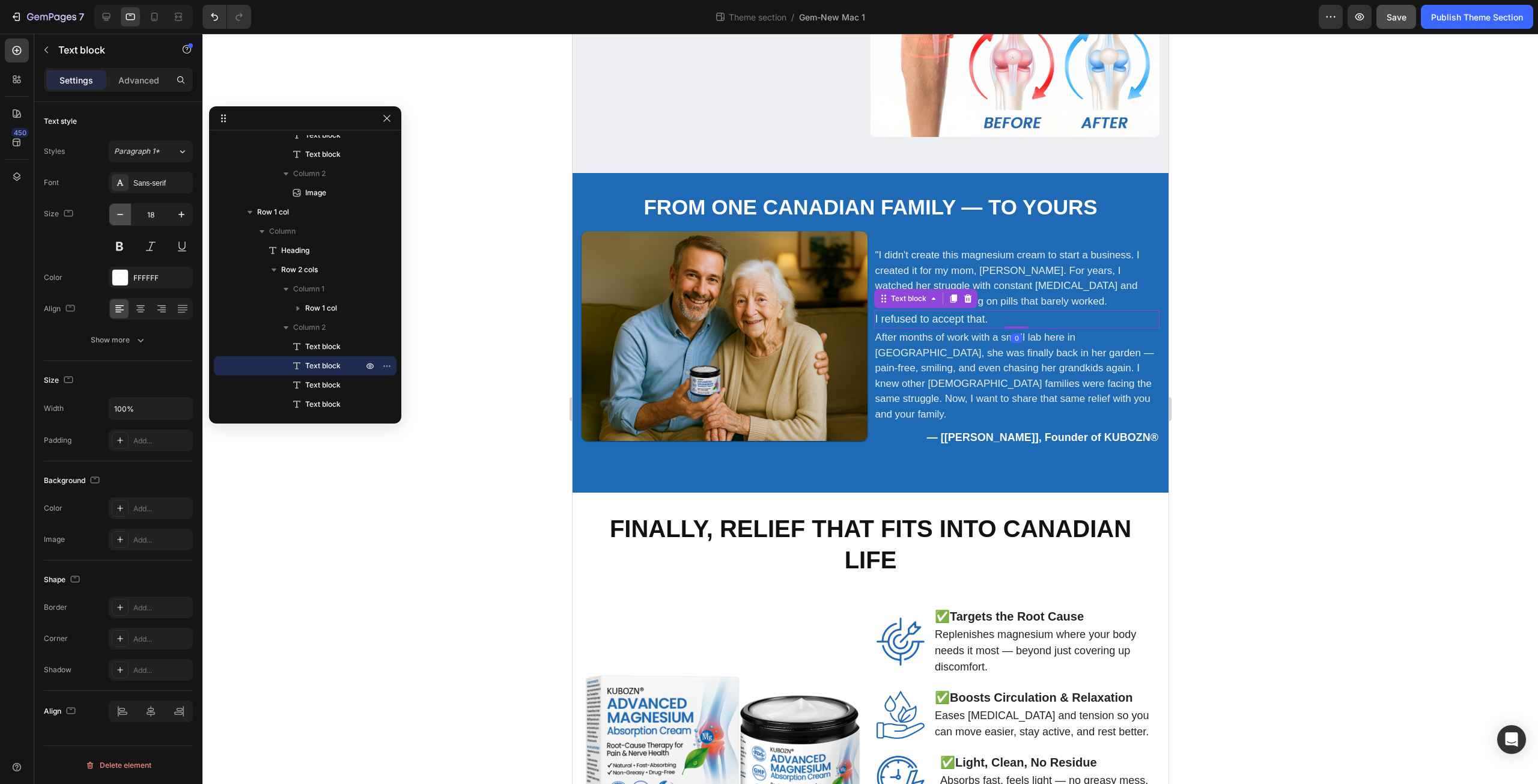
click at [115, 210] on icon "button" at bounding box center [120, 214] width 12 height 12
type input "17"
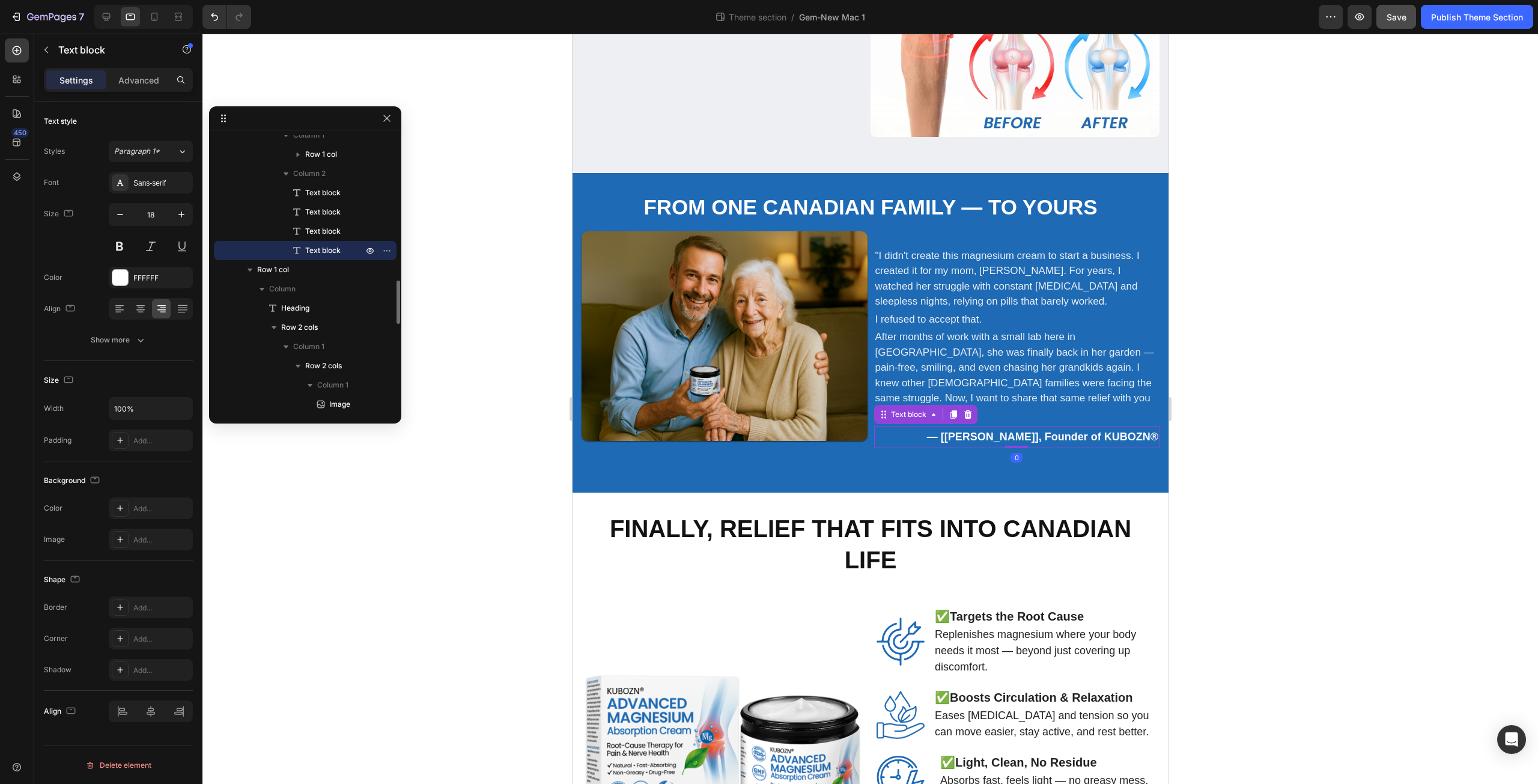
click at [988, 431] on strong "— [David Thompson], Founder of KUBOZN®" at bounding box center [1042, 436] width 231 height 12
click at [881, 435] on div ""I didn't create this magnesium cream to start a business. I created it for my …" at bounding box center [1016, 347] width 286 height 232
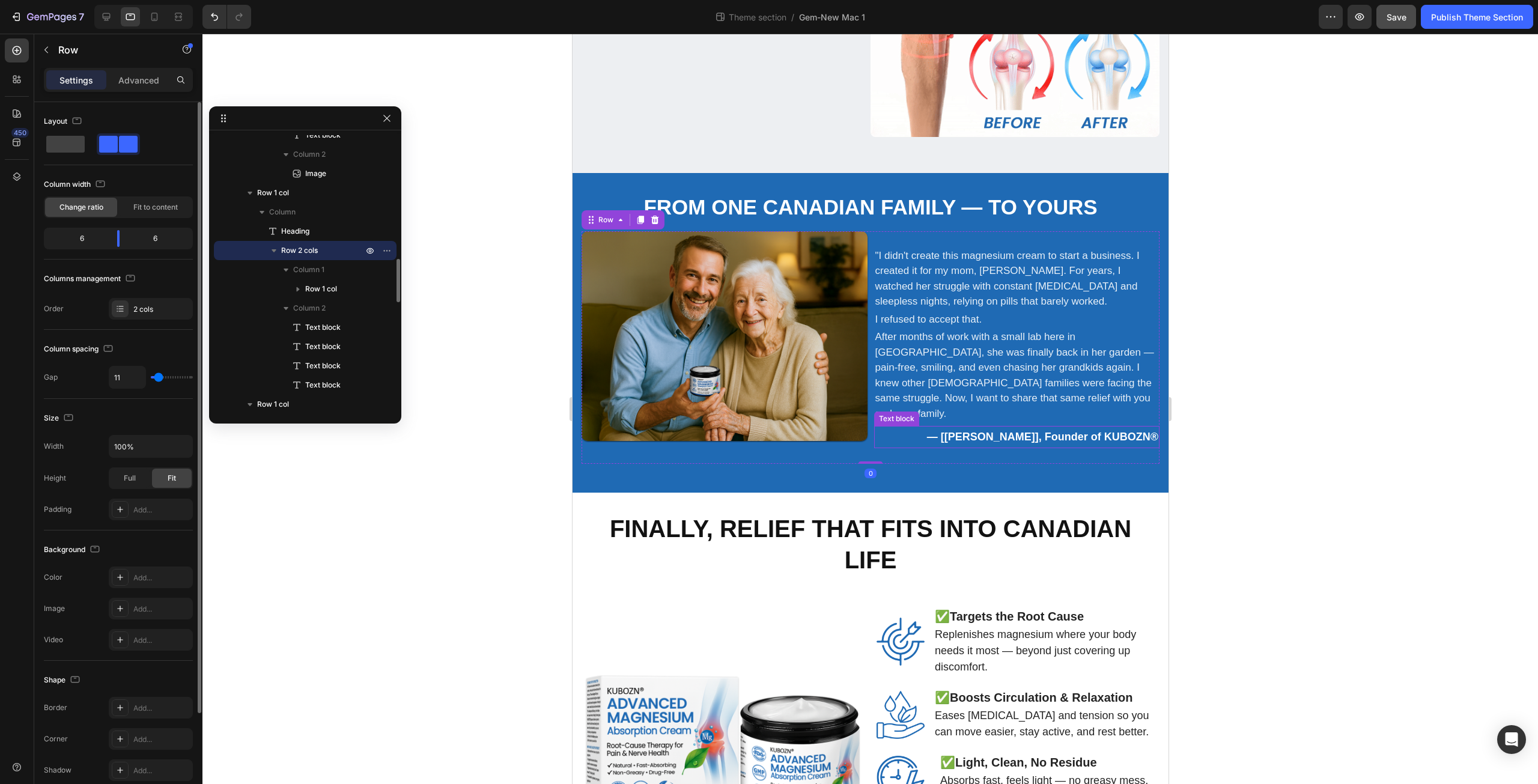
click at [874, 427] on p "— [David Thompson], Founder of KUBOZN®" at bounding box center [1015, 436] width 283 height 19
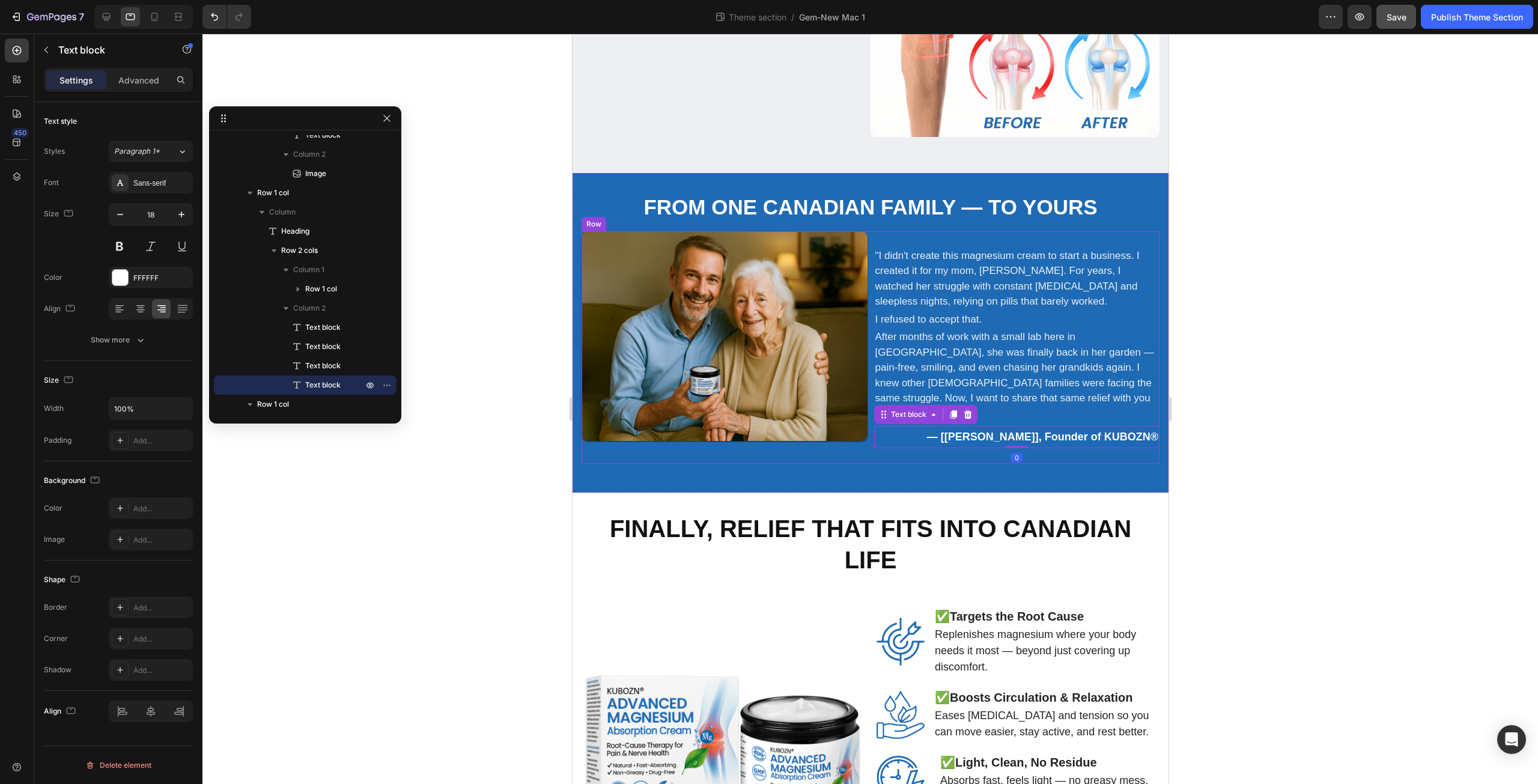
click at [863, 411] on div "Image Row "I didn't create this magnesium cream to start a business. I created …" at bounding box center [870, 347] width 578 height 232
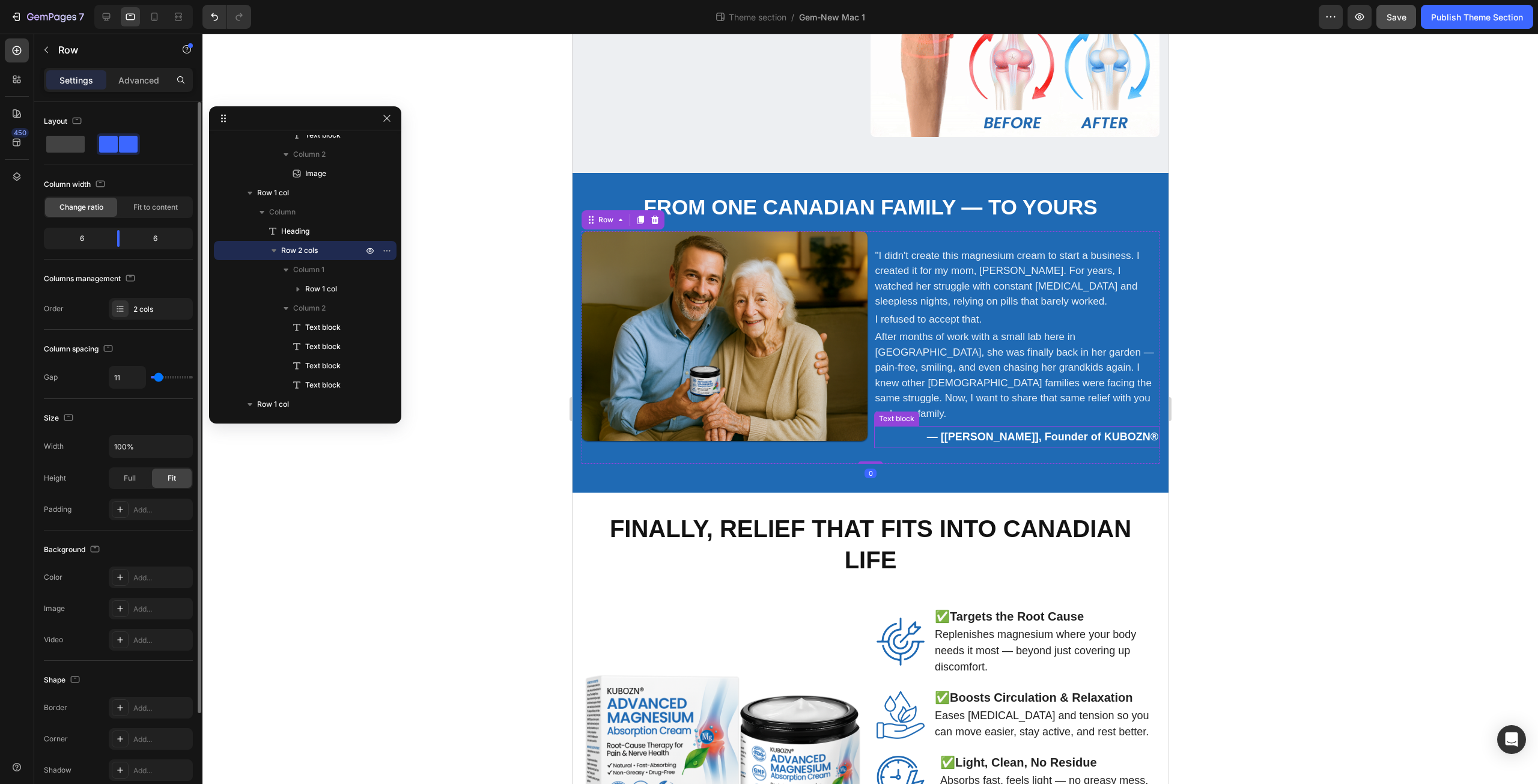
click at [938, 431] on strong "— [David Thompson], Founder of KUBOZN®" at bounding box center [1042, 436] width 231 height 12
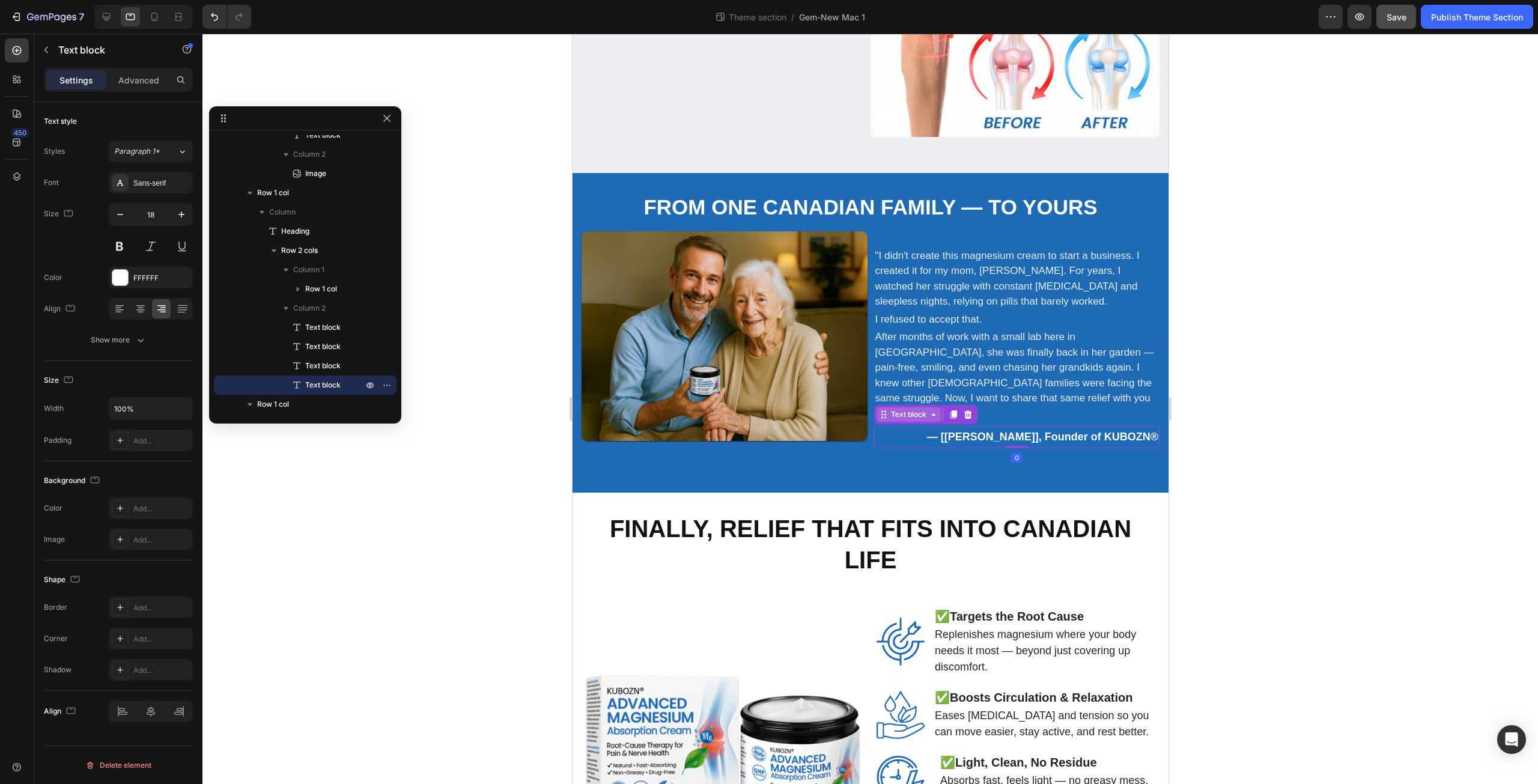
click at [901, 409] on div "Text block" at bounding box center [908, 414] width 40 height 11
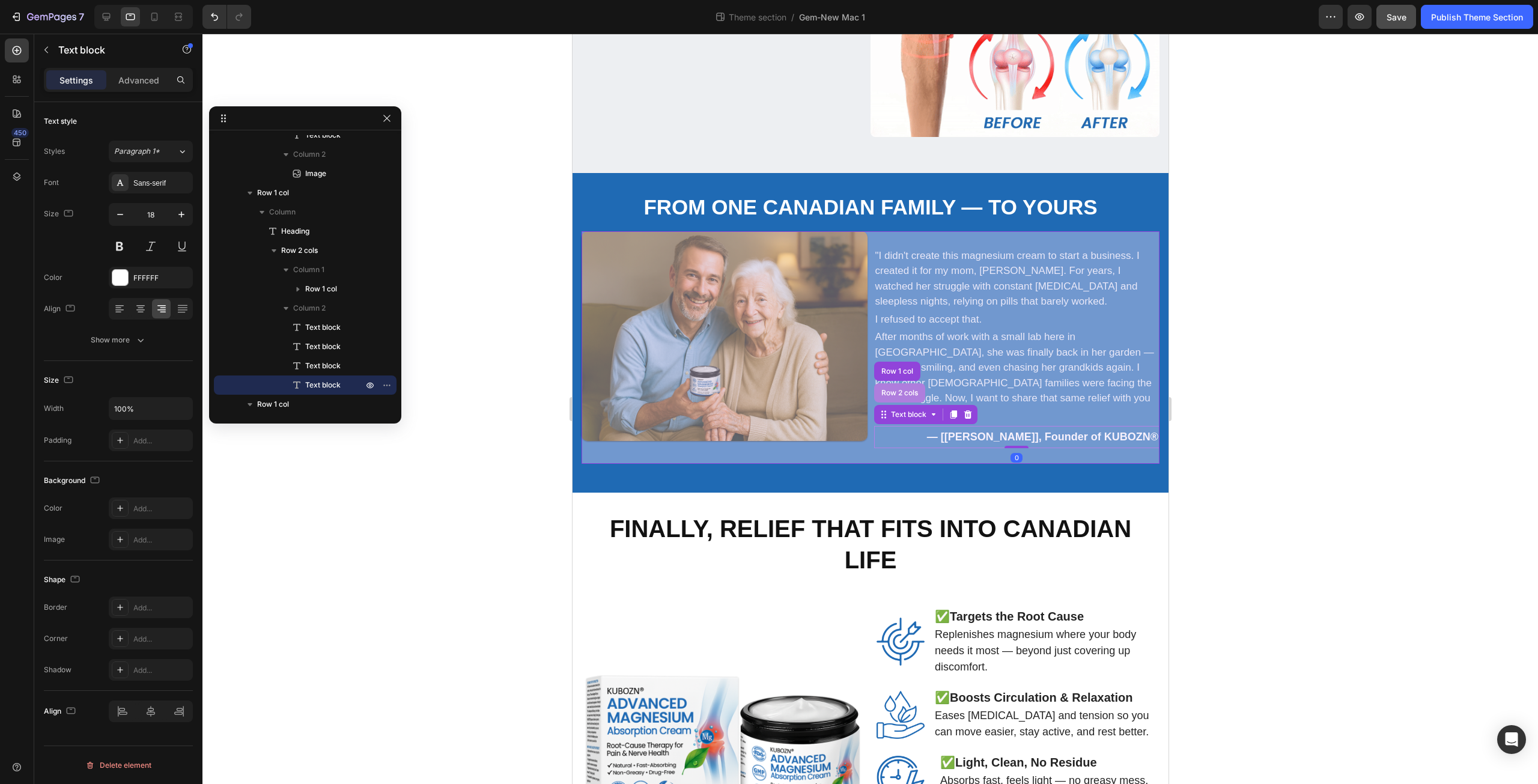
click at [893, 389] on div "Row 2 cols" at bounding box center [899, 393] width 41 height 7
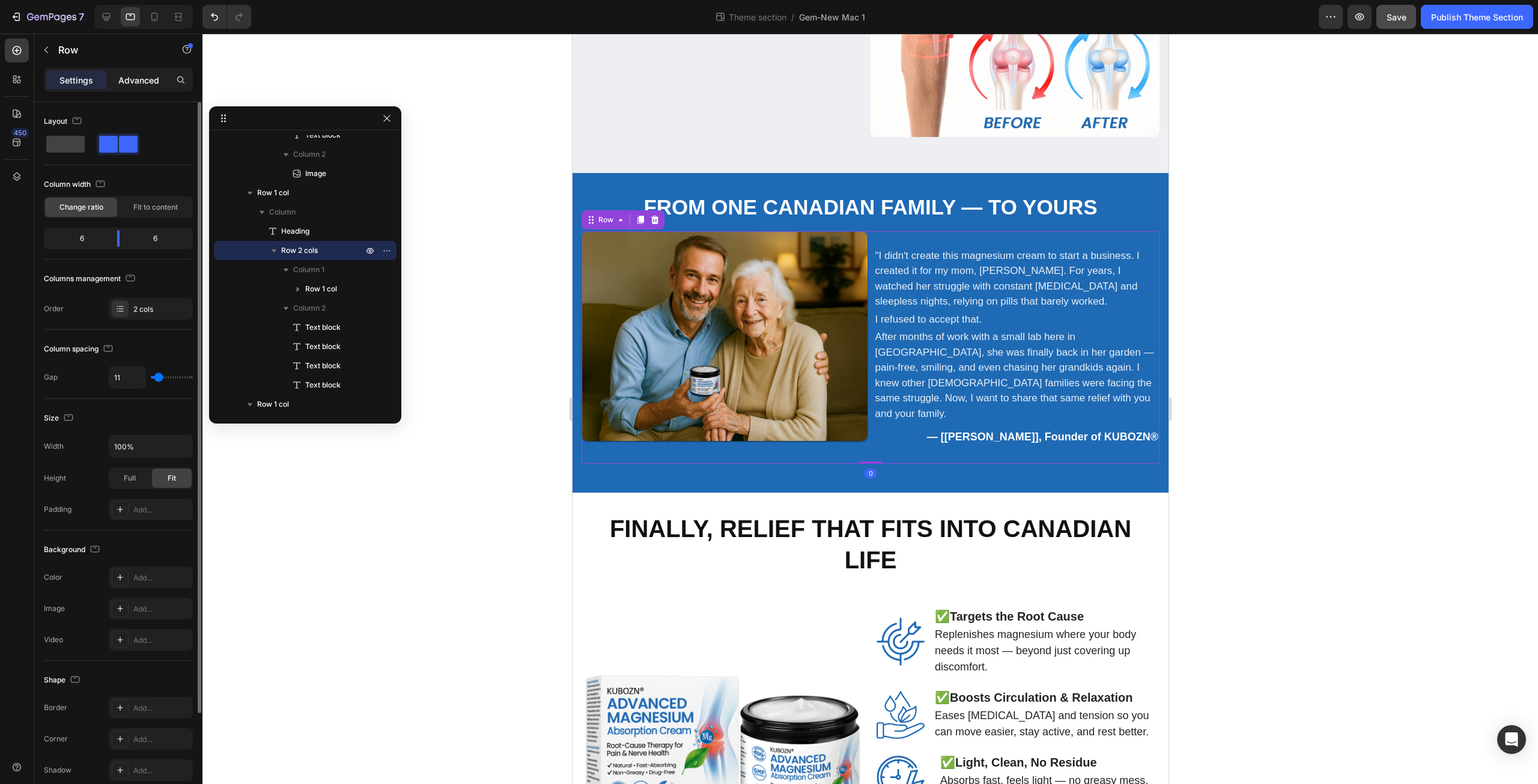
click at [144, 83] on p "Advanced" at bounding box center [139, 80] width 40 height 13
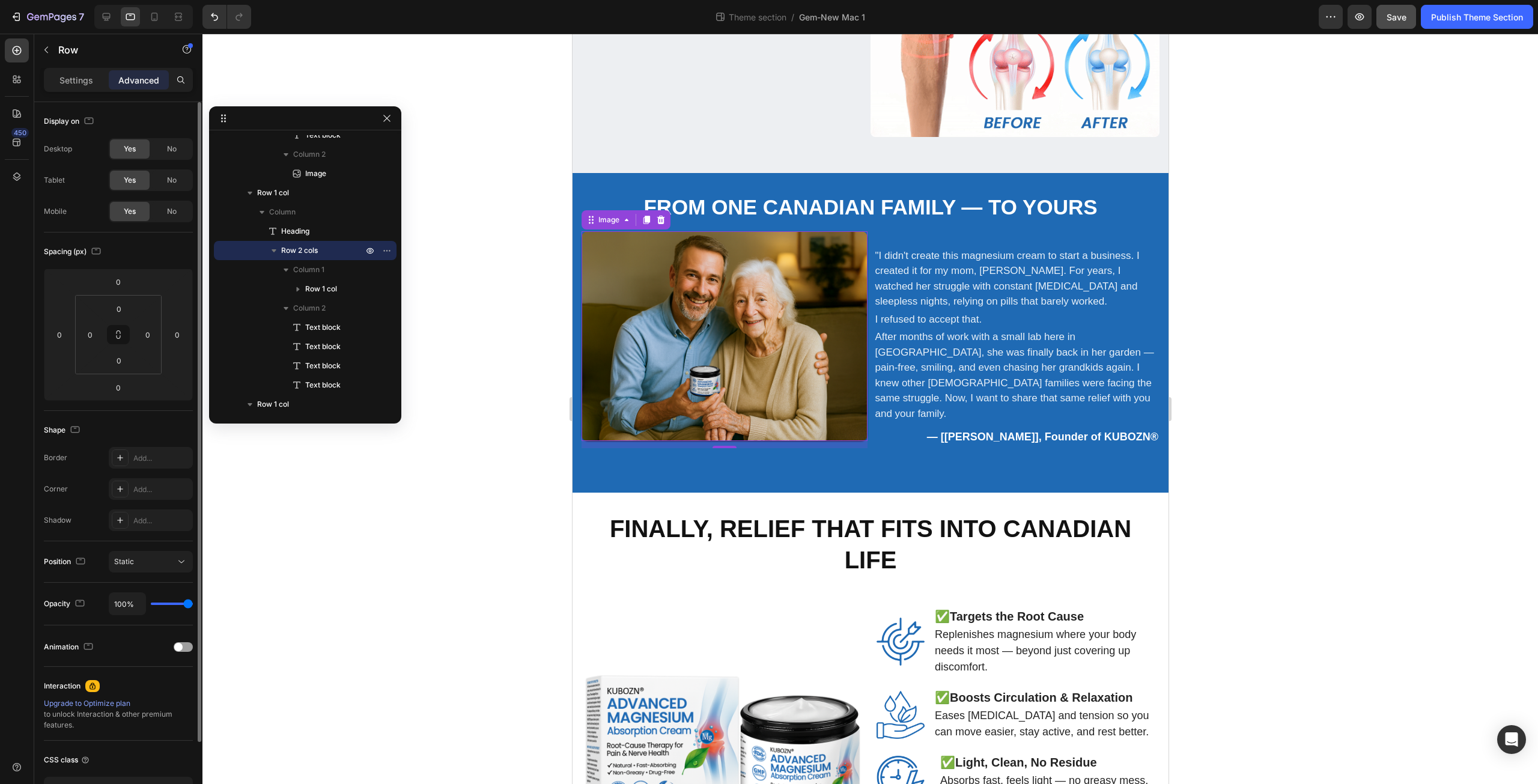
click at [820, 421] on img at bounding box center [724, 335] width 286 height 209
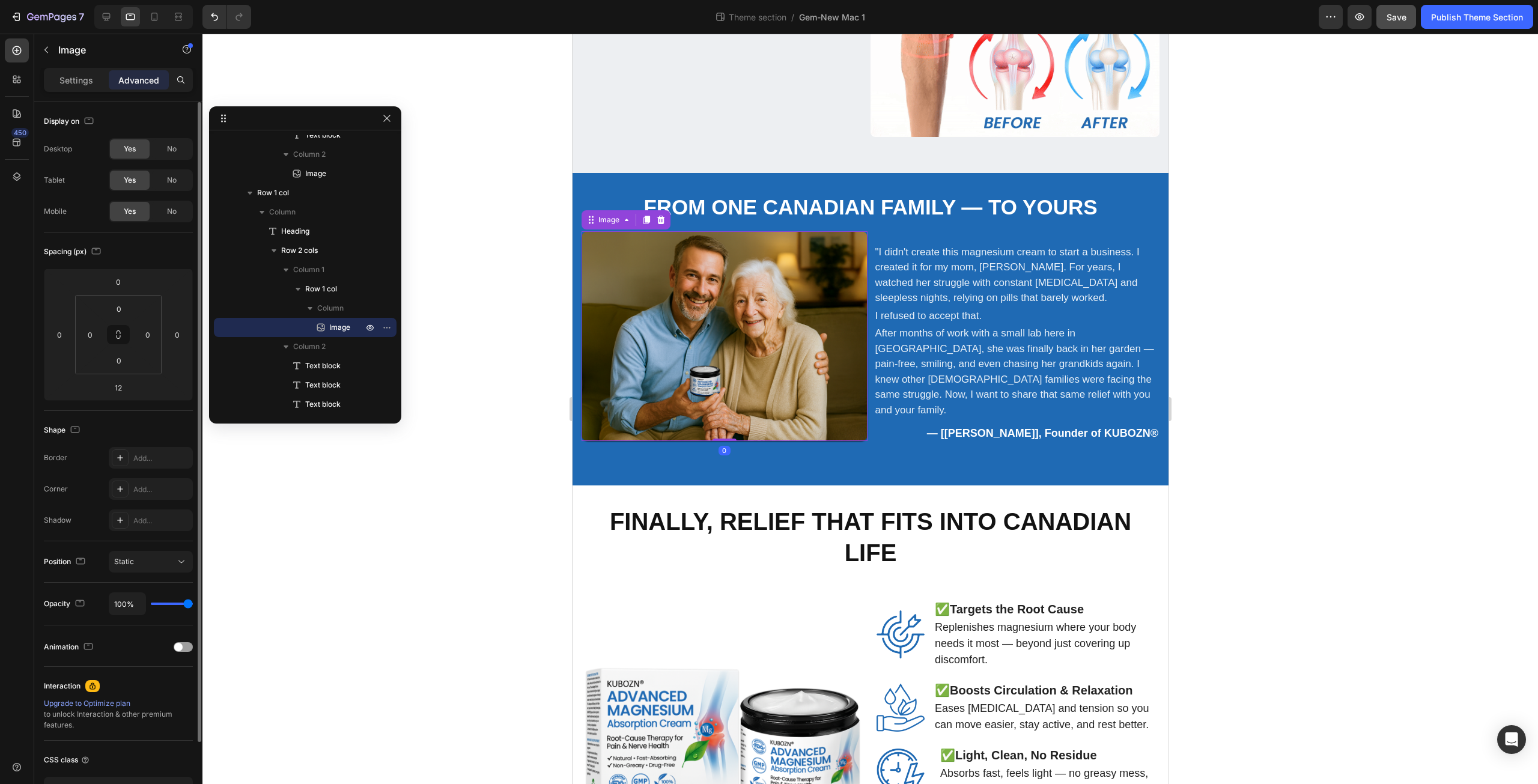
drag, startPoint x: 719, startPoint y: 431, endPoint x: 718, endPoint y: 419, distance: 12.0
click at [718, 419] on div "Image 0" at bounding box center [724, 335] width 286 height 209
type input "0"
click at [782, 440] on div "Image Row" at bounding box center [724, 343] width 286 height 225
click at [800, 432] on div "Image Row" at bounding box center [724, 343] width 286 height 225
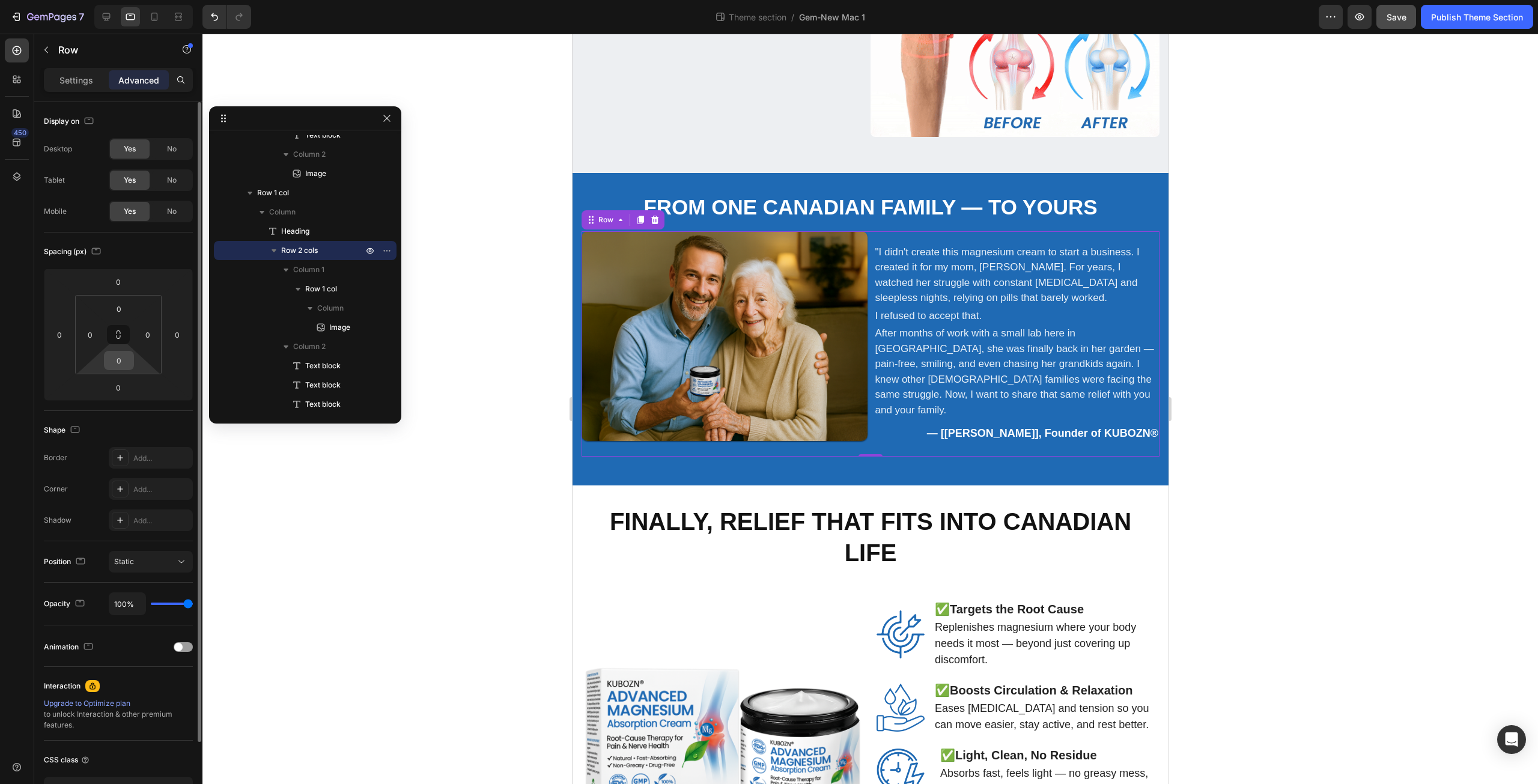
click at [127, 362] on input "0" at bounding box center [119, 361] width 24 height 18
click at [135, 0] on html "7 Theme section / Gem-New Mac 1 Preview Save Publish Theme Section 450 Sections…" at bounding box center [769, 0] width 1538 height 0
click at [156, 0] on html "7 Theme section / Gem-New Mac 1 Preview Save Publish Theme Section 450 Sections…" at bounding box center [769, 0] width 1538 height 0
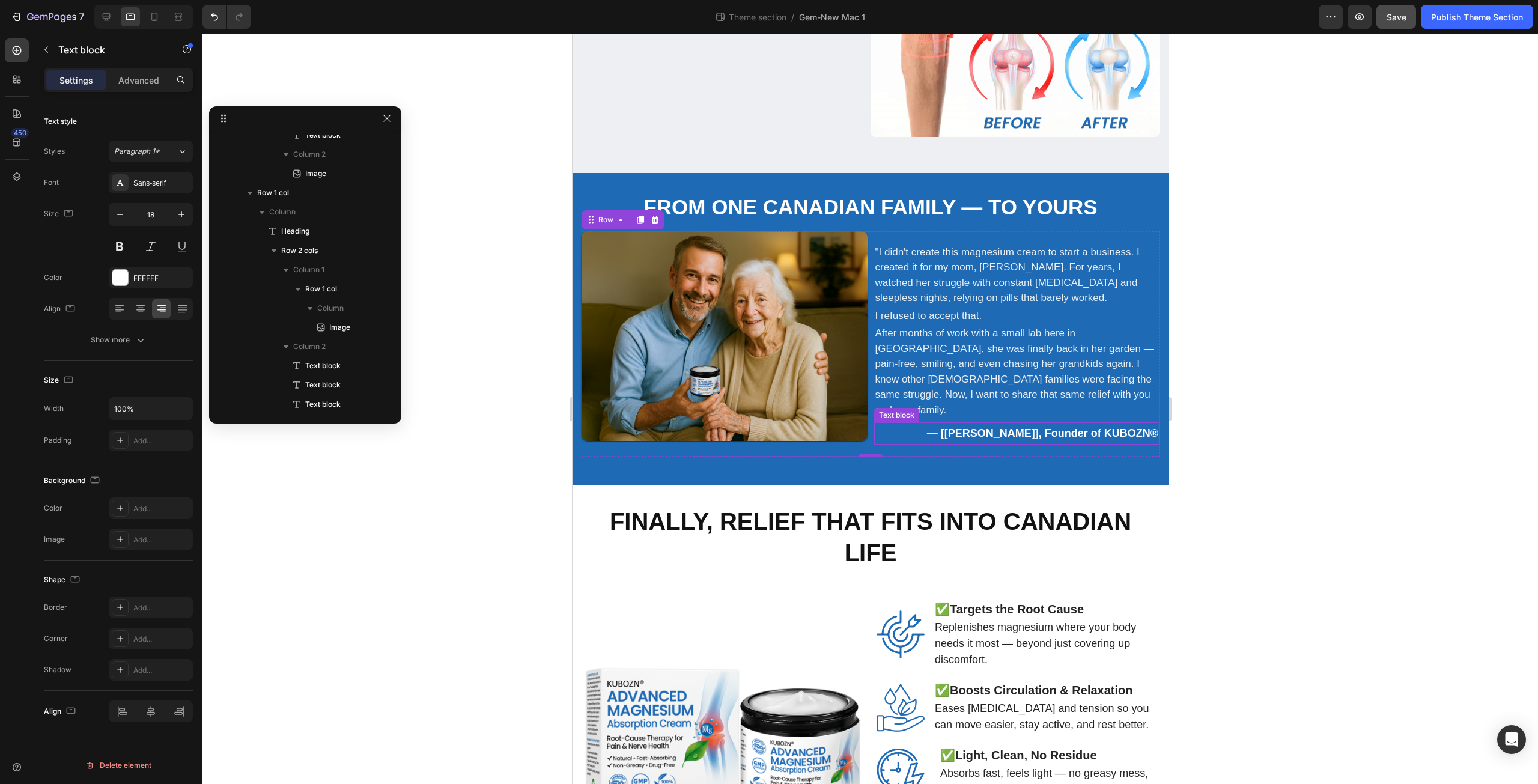
click at [1024, 427] on strong "— [David Thompson], Founder of KUBOZN®" at bounding box center [1042, 432] width 231 height 12
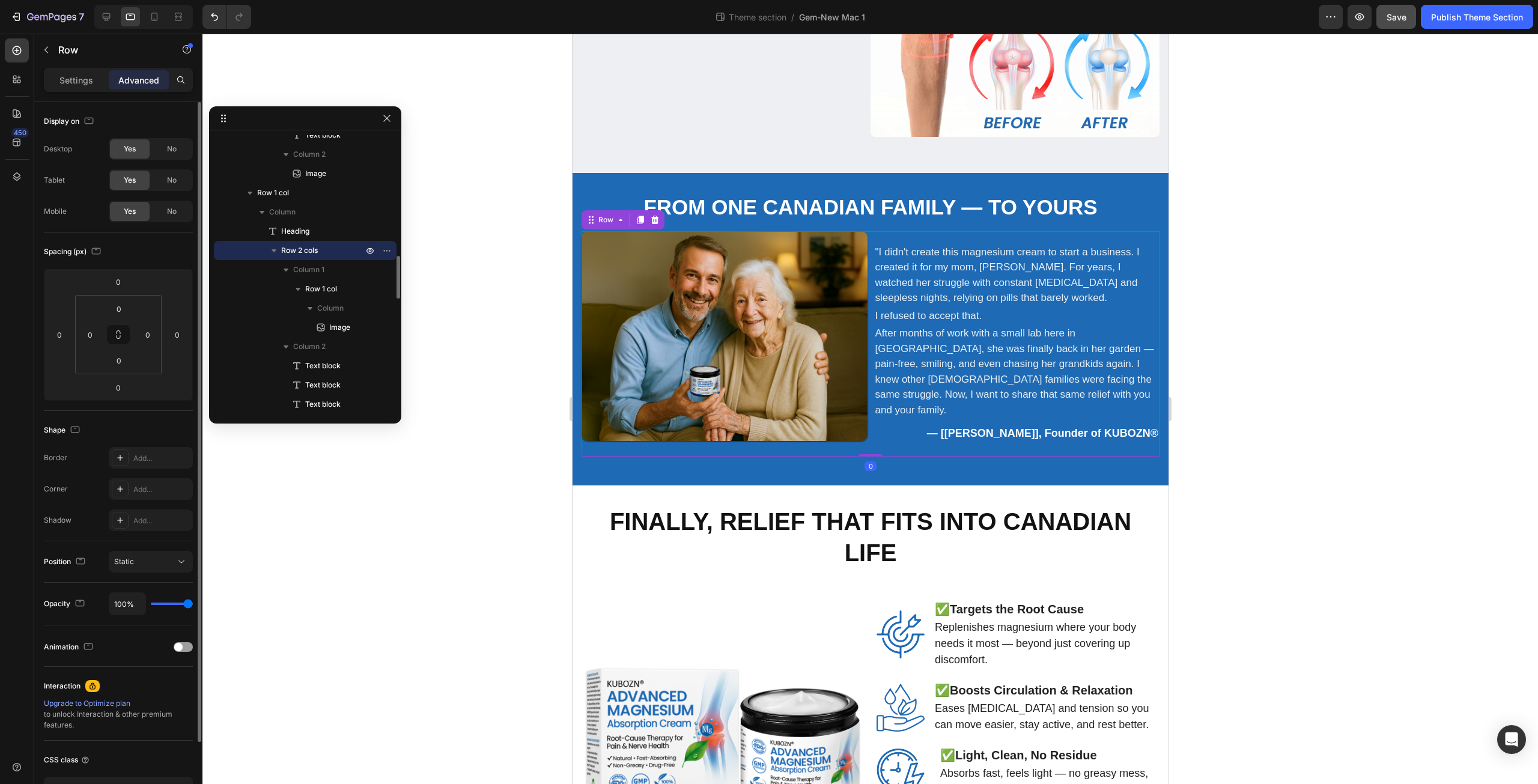
click at [864, 423] on div "Image Row "I didn't create this magnesium cream to start a business. I created …" at bounding box center [870, 343] width 578 height 225
click at [103, 17] on icon at bounding box center [106, 17] width 8 height 8
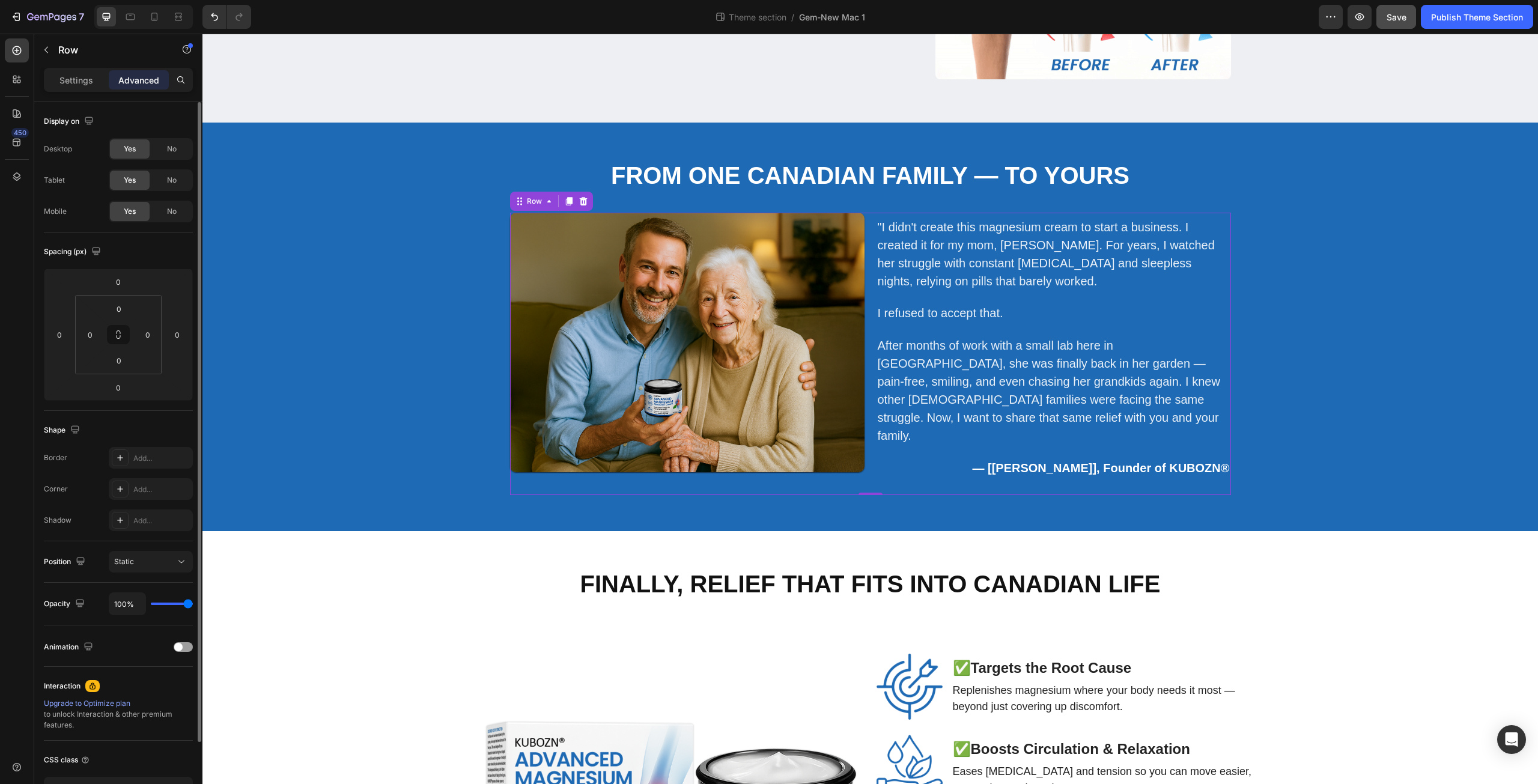
scroll to position [1958, 0]
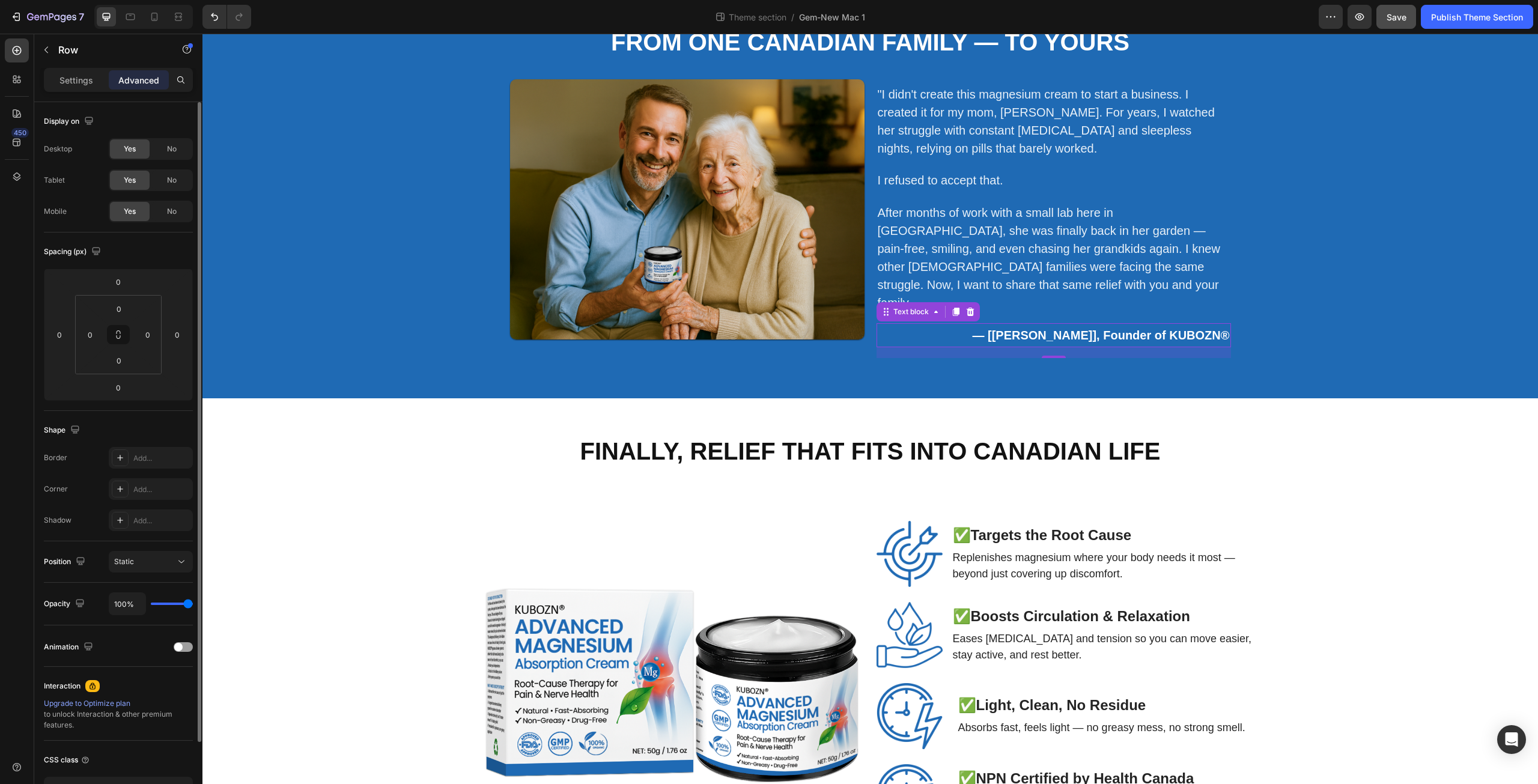
click at [915, 334] on div "— [David Thompson], Founder of KUBOZN® Text block 0" at bounding box center [1054, 334] width 354 height 24
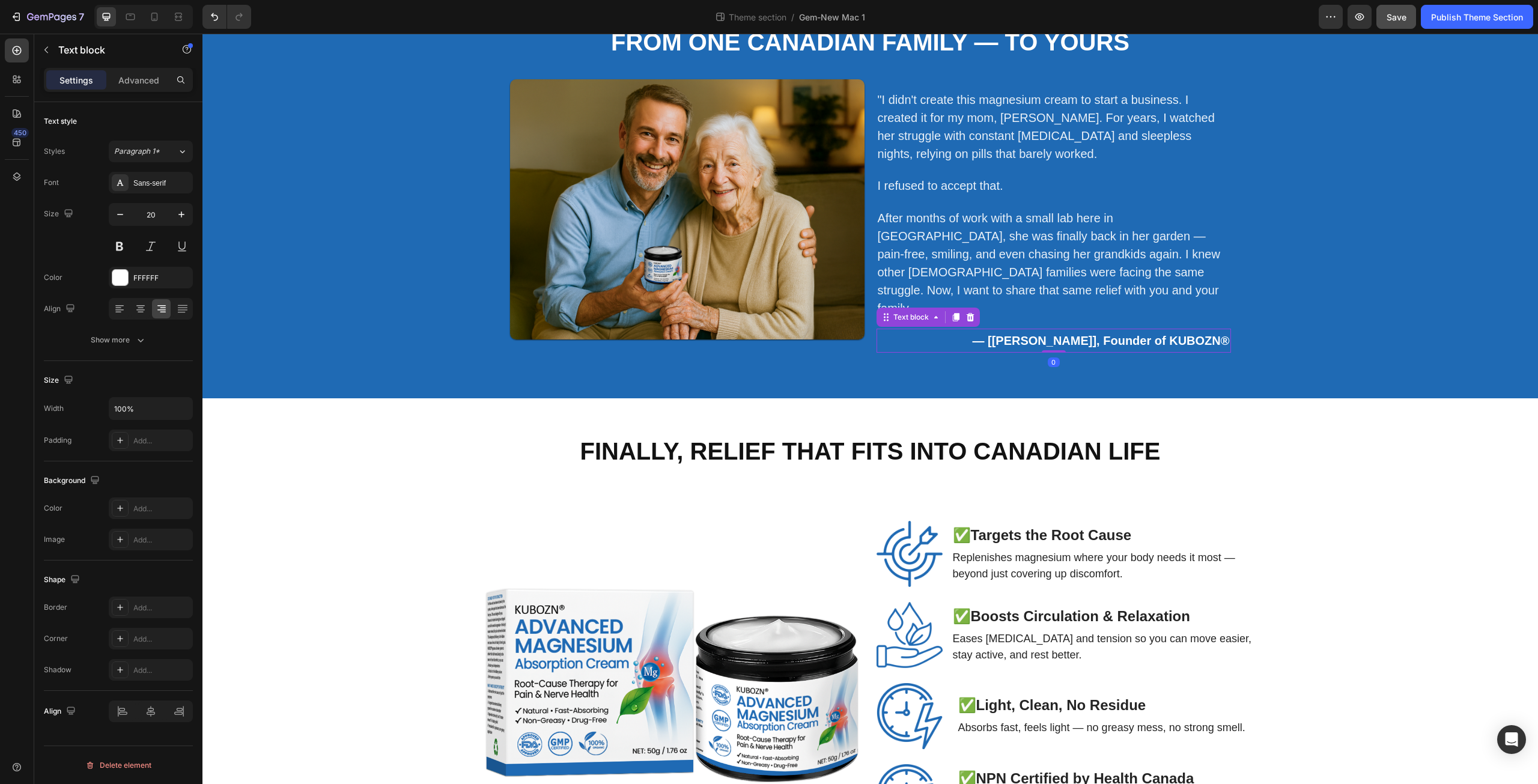
drag, startPoint x: 1049, startPoint y: 343, endPoint x: 1044, endPoint y: 319, distance: 24.5
click at [1044, 328] on div "— [David Thompson], Founder of KUBOZN® Text block 0" at bounding box center [1054, 340] width 354 height 24
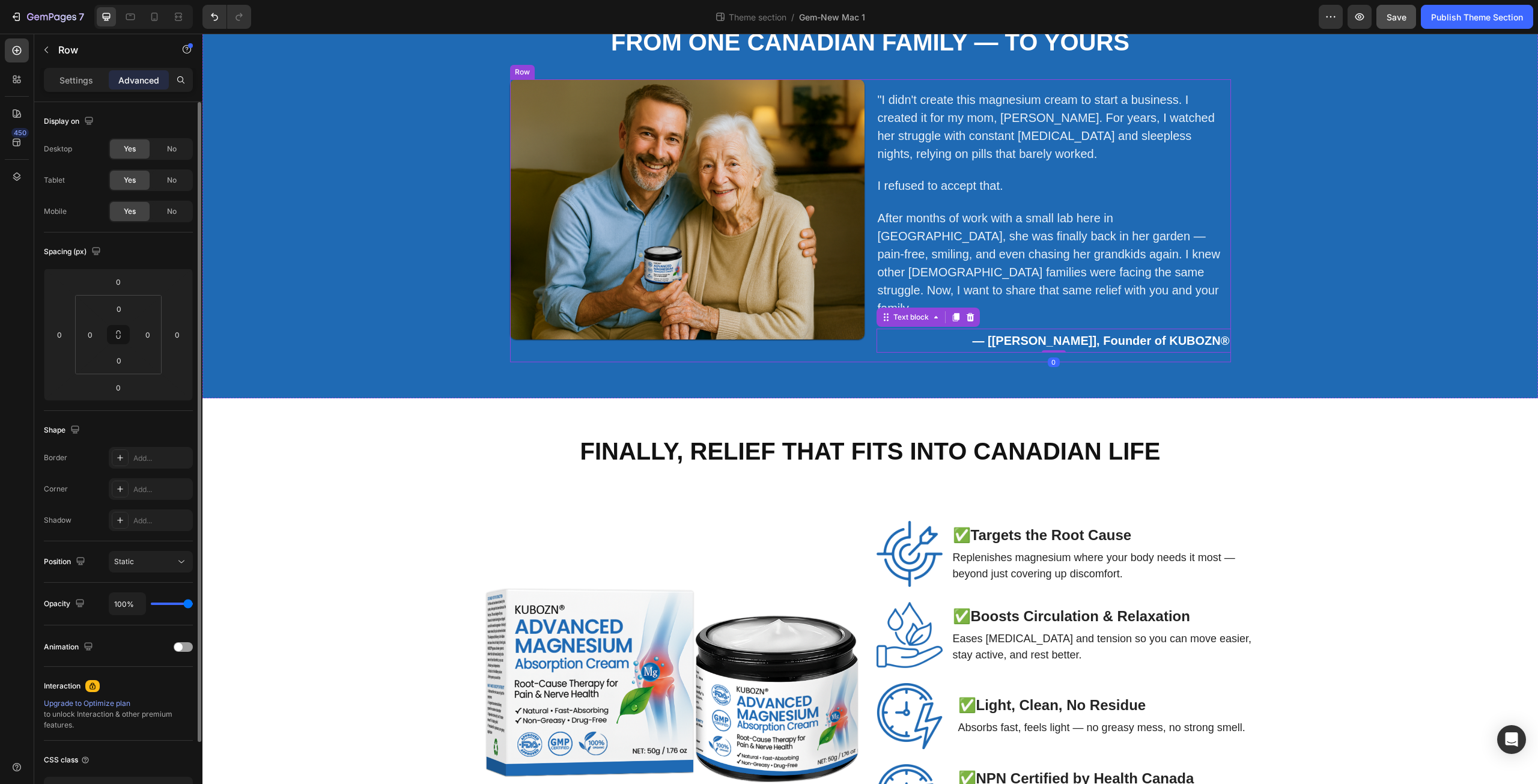
click at [860, 338] on div "Image Row "I didn't create this magnesium cream to start a business. I created …" at bounding box center [871, 220] width 721 height 283
click at [870, 313] on div "Image Row "I didn't create this magnesium cream to start a business. I created …" at bounding box center [871, 220] width 721 height 283
click at [135, 17] on icon at bounding box center [130, 16] width 9 height 6
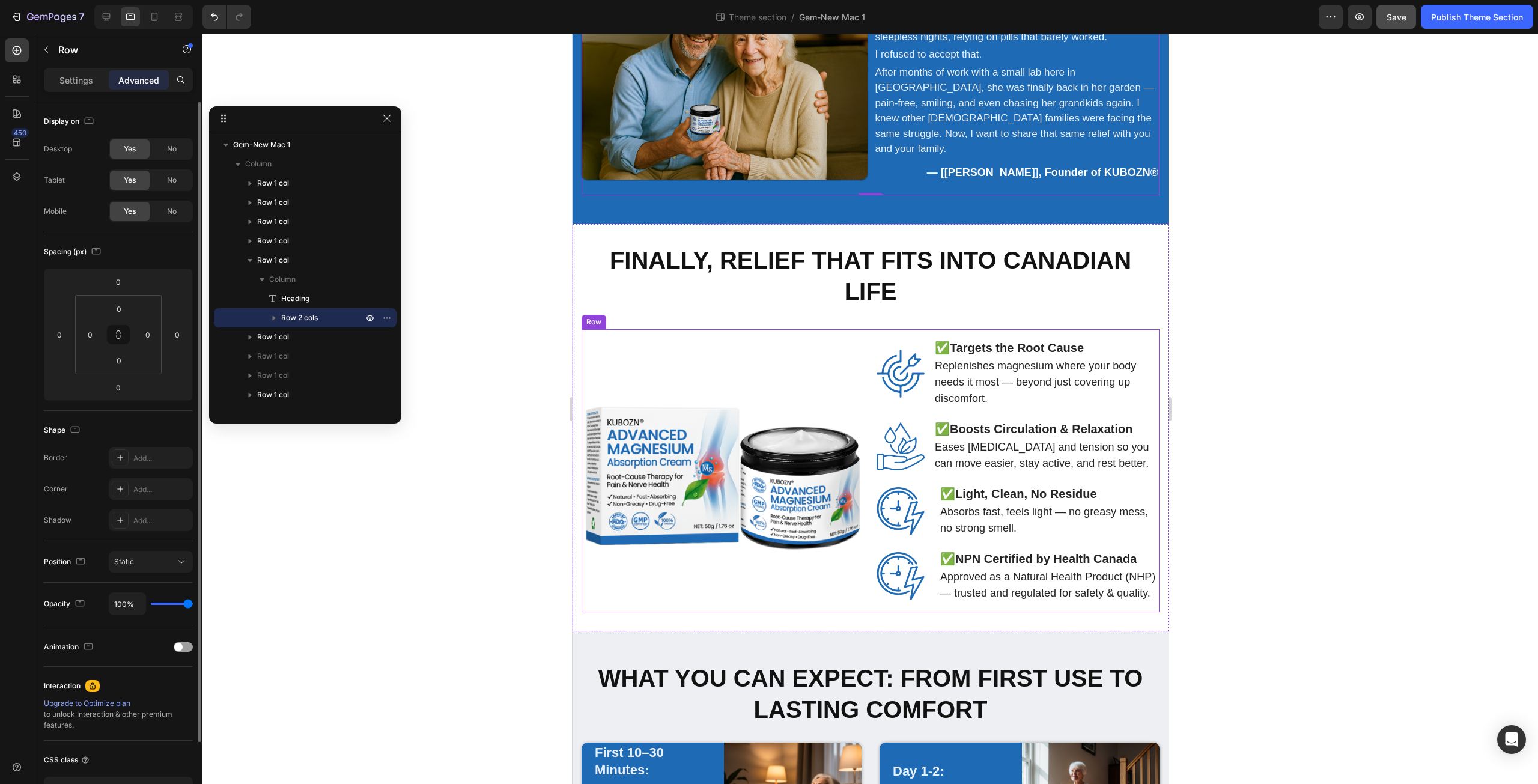
scroll to position [1404, 0]
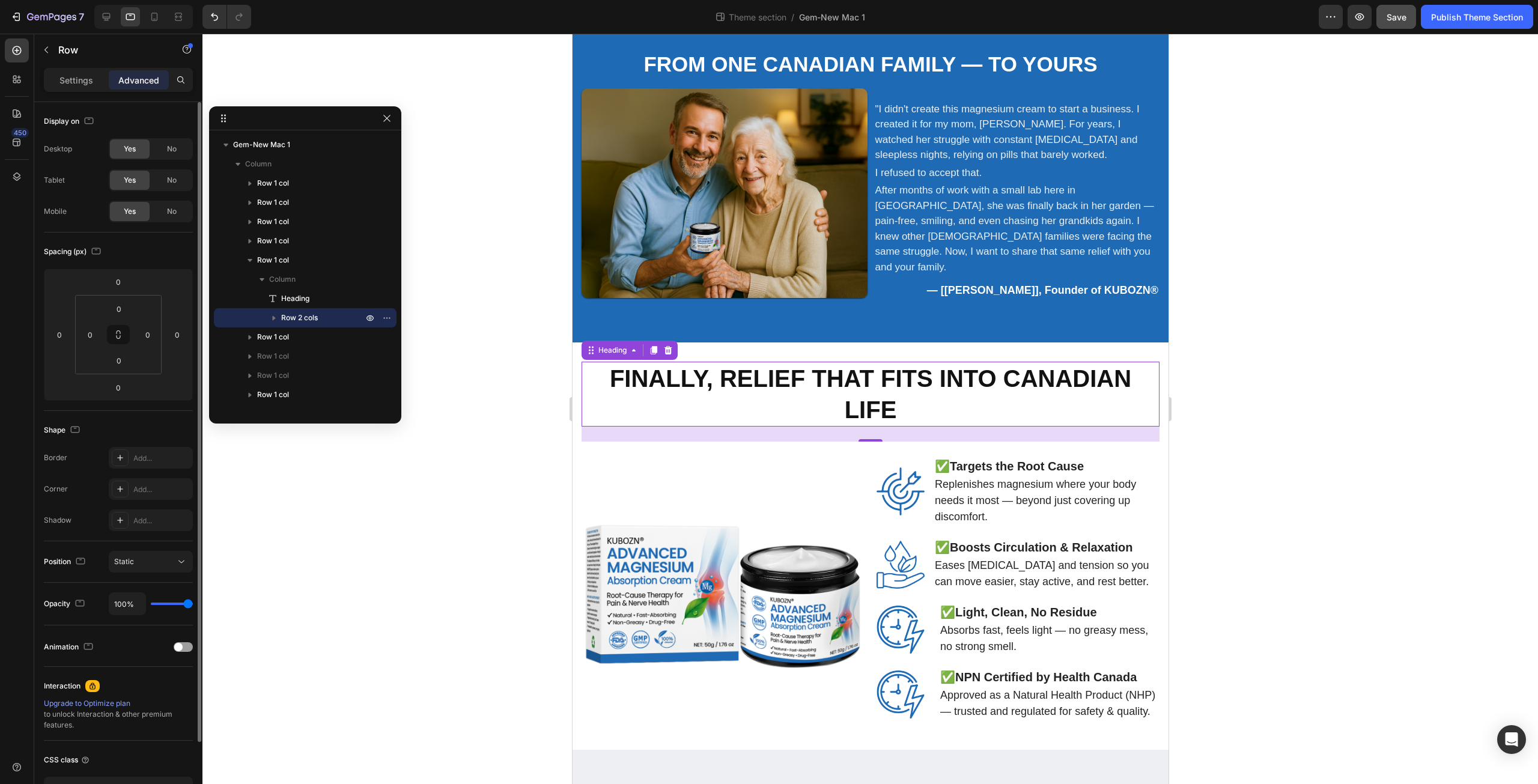
click at [763, 361] on h2 "Finally, Relief That Fits Into Canadian Life" at bounding box center [870, 394] width 578 height 65
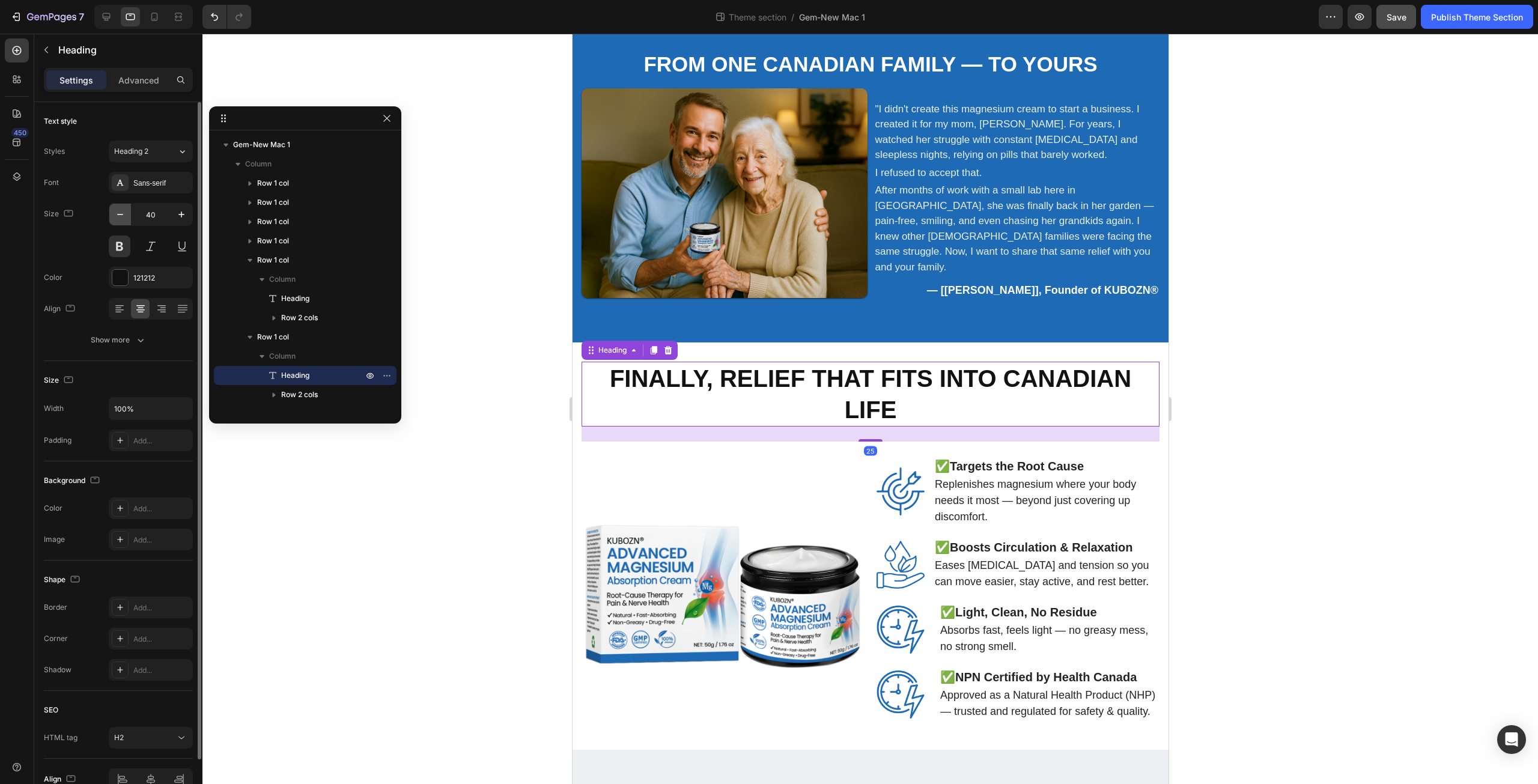
click at [120, 213] on icon "button" at bounding box center [120, 214] width 12 height 12
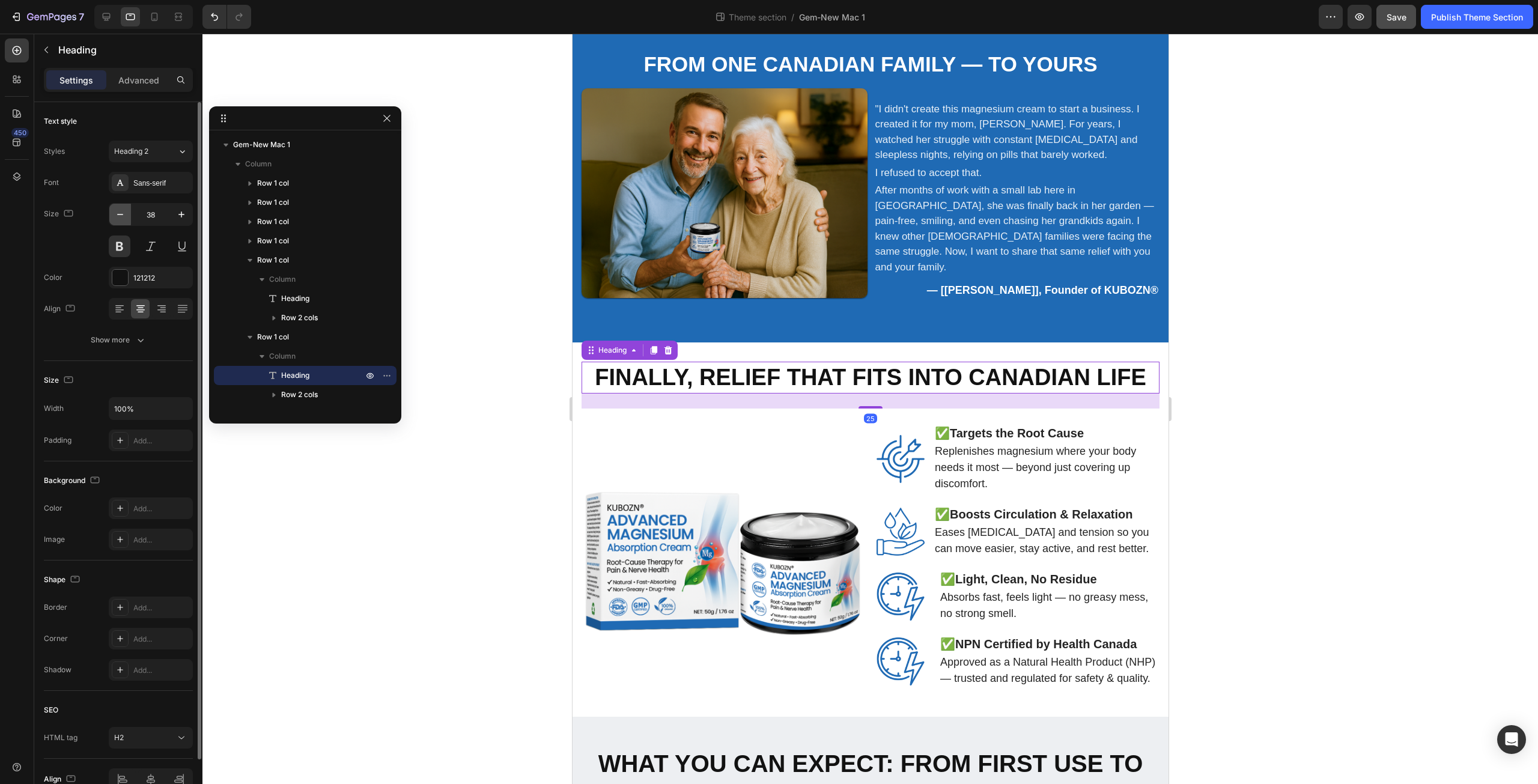
click at [120, 213] on icon "button" at bounding box center [120, 214] width 12 height 12
type input "35"
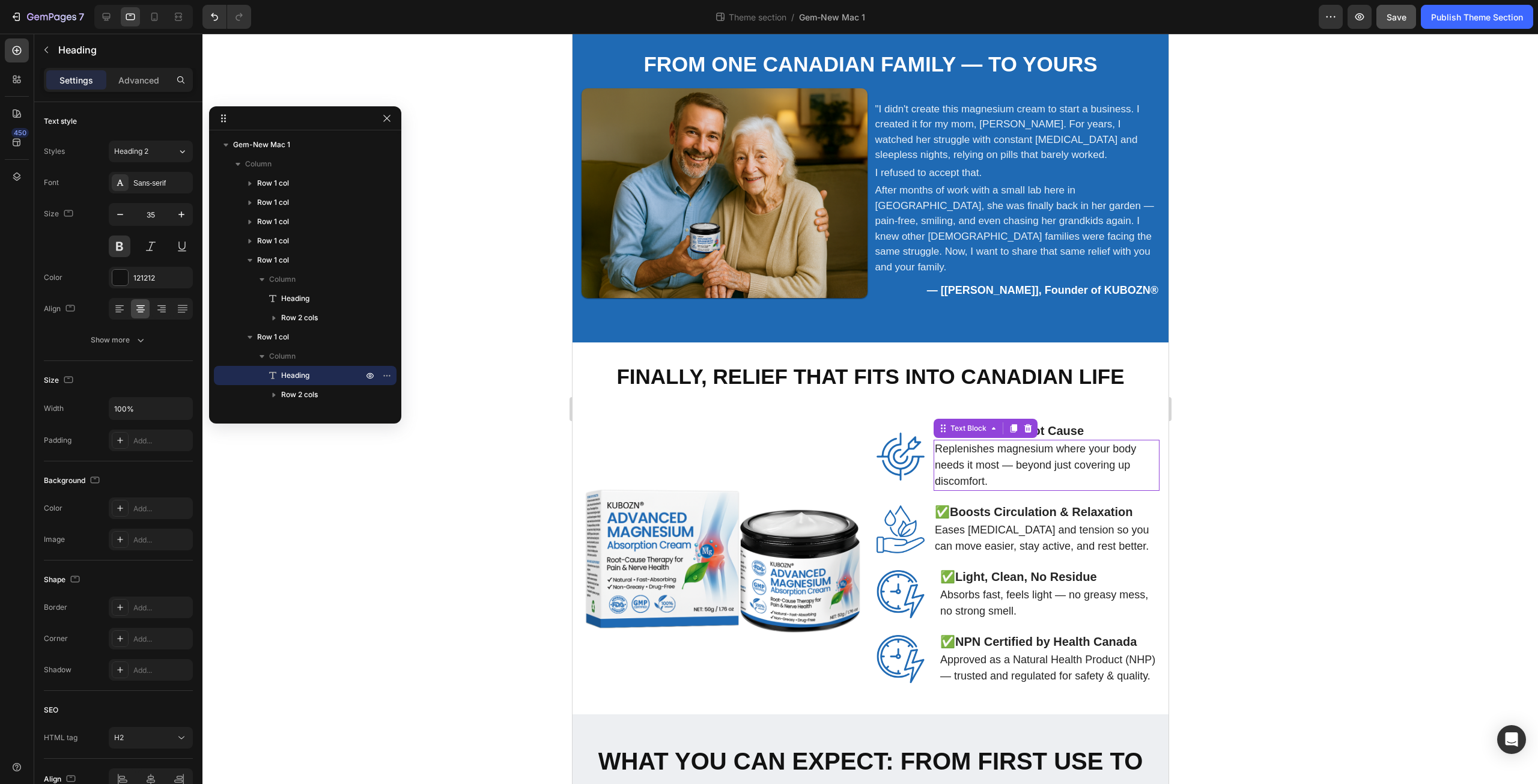
click at [959, 442] on p "Replenishes magnesium where your body needs it most — beyond just covering up d…" at bounding box center [1046, 465] width 223 height 49
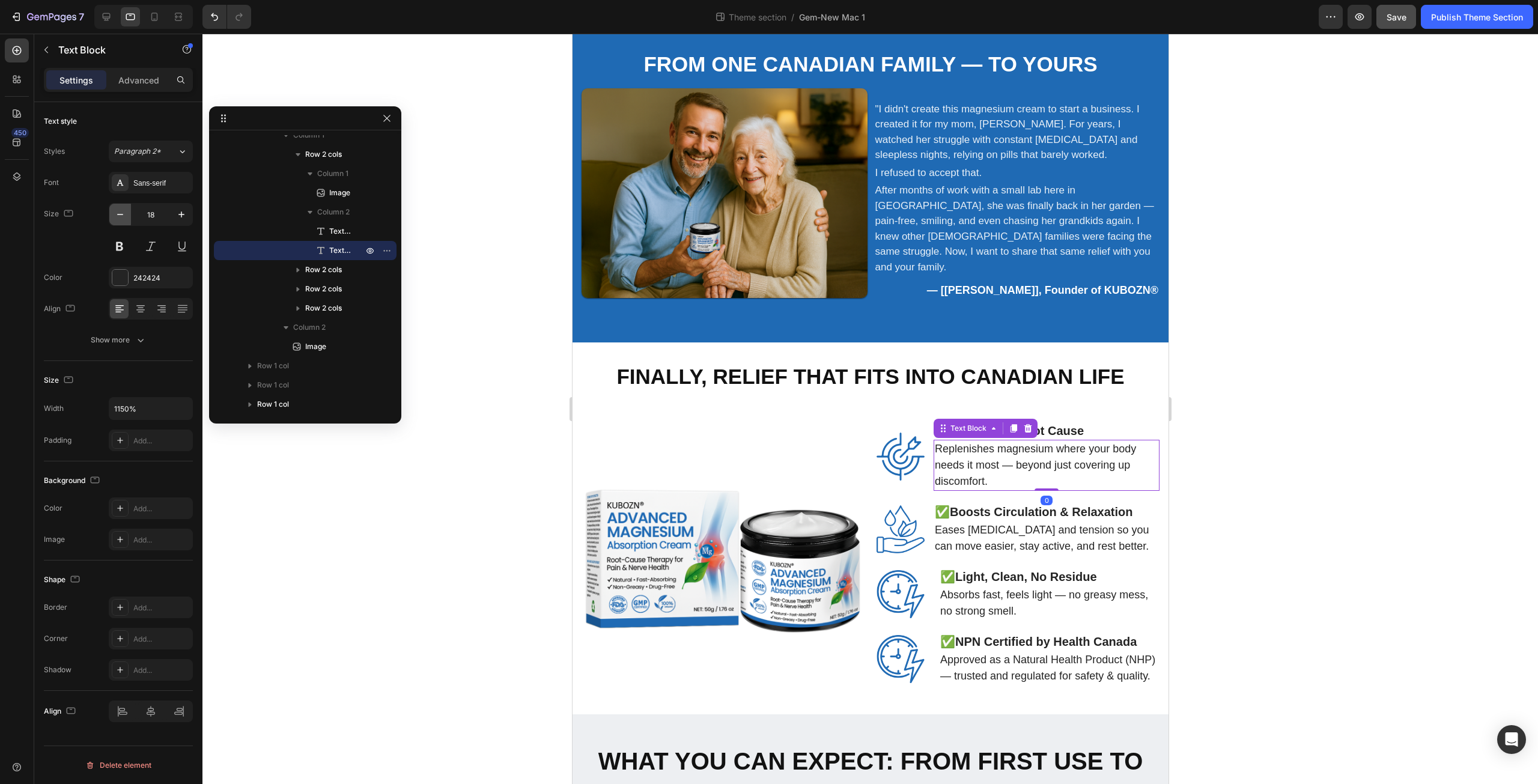
click at [123, 219] on icon "button" at bounding box center [120, 214] width 12 height 12
type input "17"
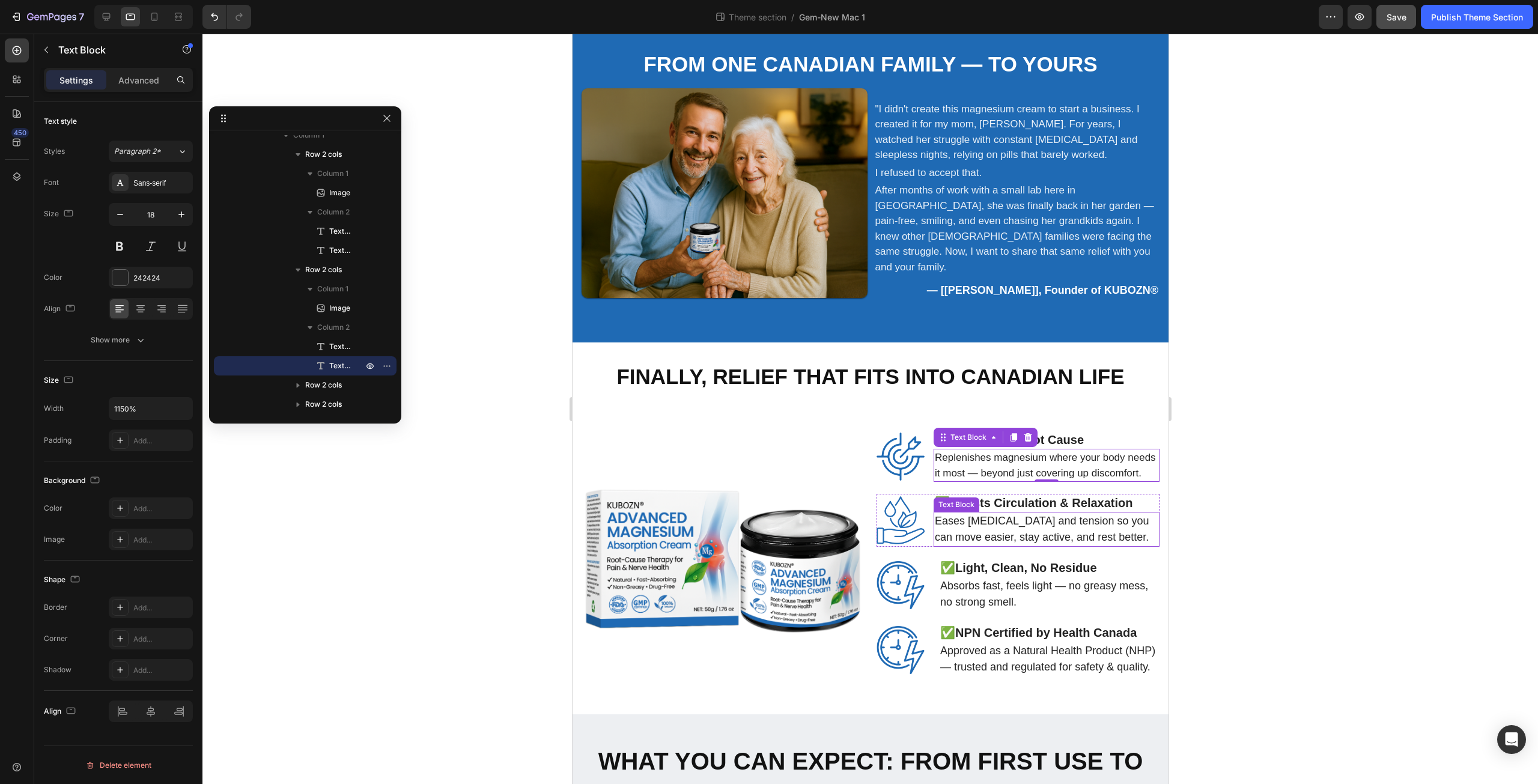
click at [1054, 512] on p "Eases stiffness and tension so you can move easier, stay active, and rest bette…" at bounding box center [1046, 529] width 223 height 32
click at [117, 218] on icon "button" at bounding box center [120, 214] width 12 height 12
type input "17"
click at [964, 577] on p "Absorbs fast, feels light — no greasy mess, no strong smell." at bounding box center [1049, 593] width 218 height 32
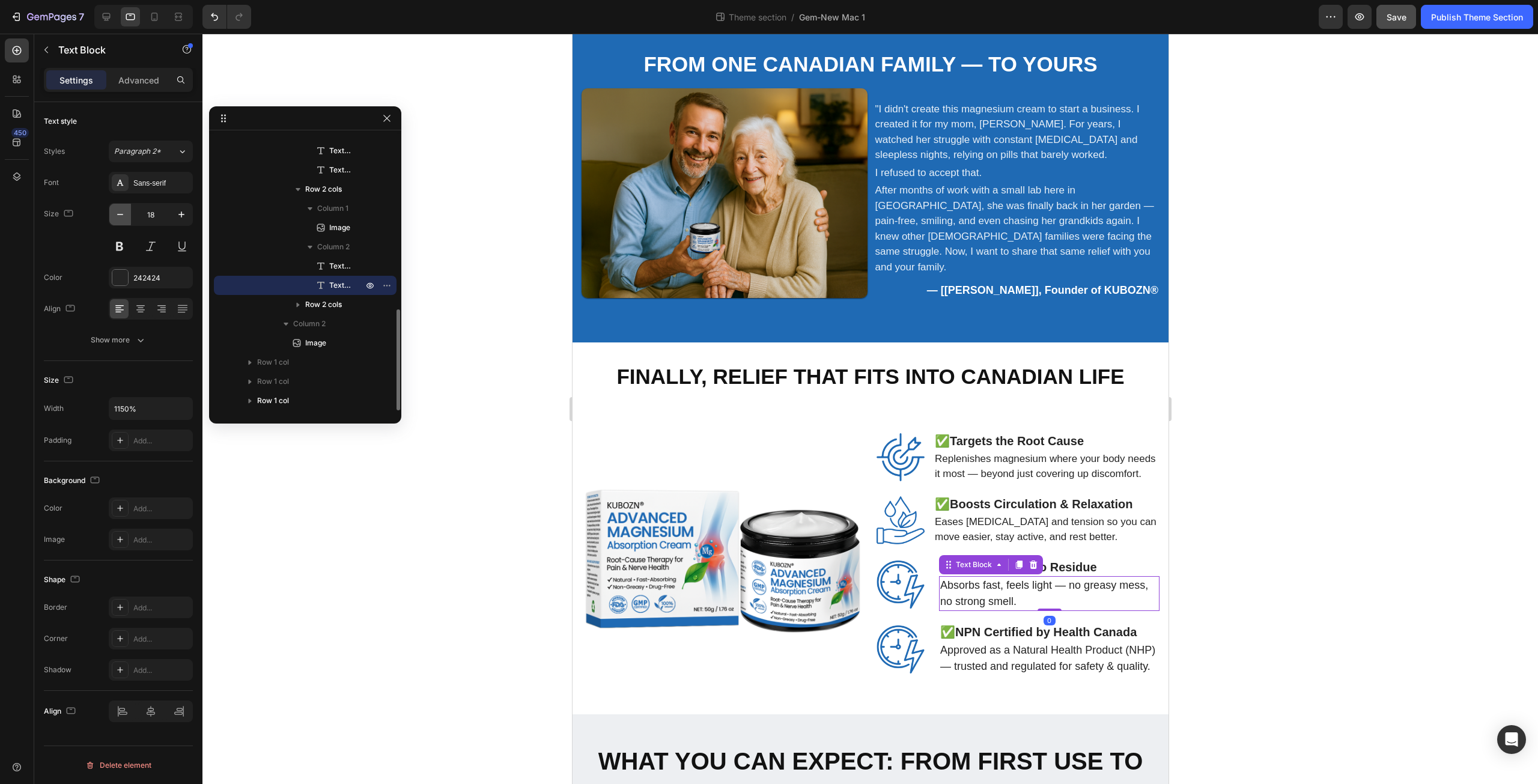
click at [121, 216] on icon "button" at bounding box center [120, 214] width 12 height 12
type input "17"
click at [976, 653] on p "Approved as a Natural Health Product (NHP) — trusted and regulated for safety &…" at bounding box center [1049, 657] width 218 height 32
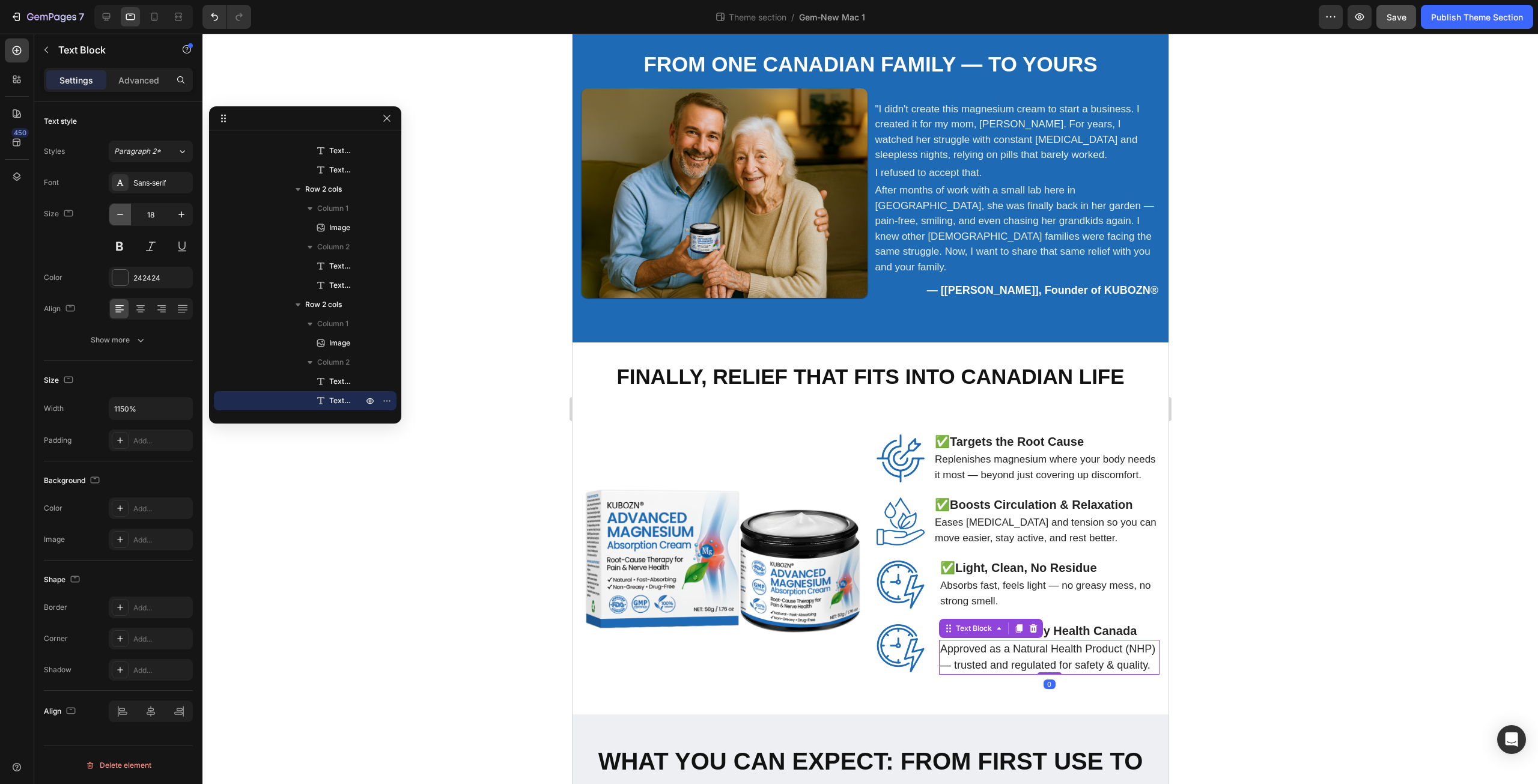
click at [117, 211] on icon "button" at bounding box center [120, 214] width 12 height 12
type input "17"
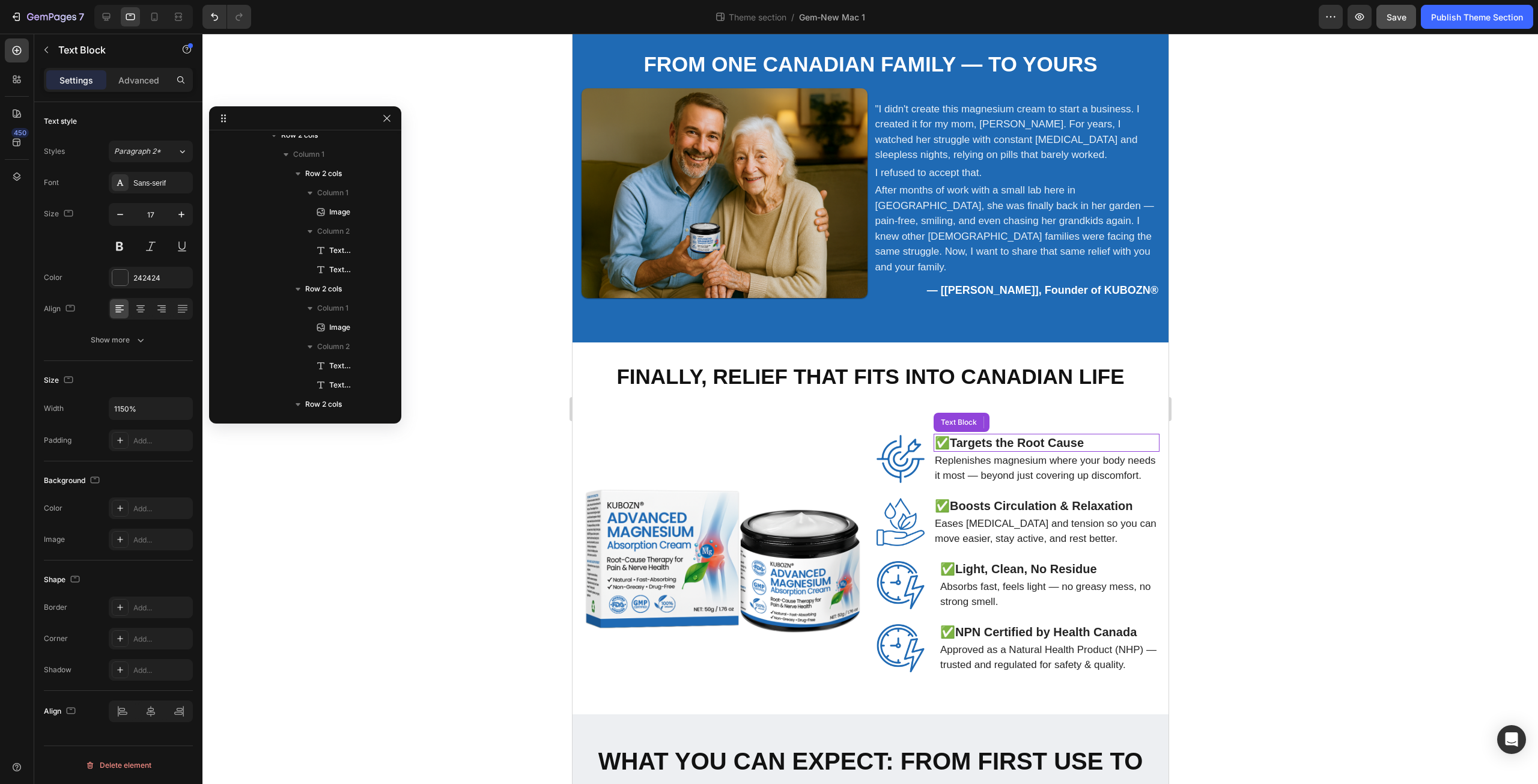
click at [1014, 436] on strong "Targets the Root Cause" at bounding box center [1015, 442] width 134 height 13
click at [181, 213] on icon "button" at bounding box center [181, 214] width 12 height 12
type input "21"
click at [1099, 625] on strong "NPN Certified by Health Canada" at bounding box center [1045, 631] width 182 height 13
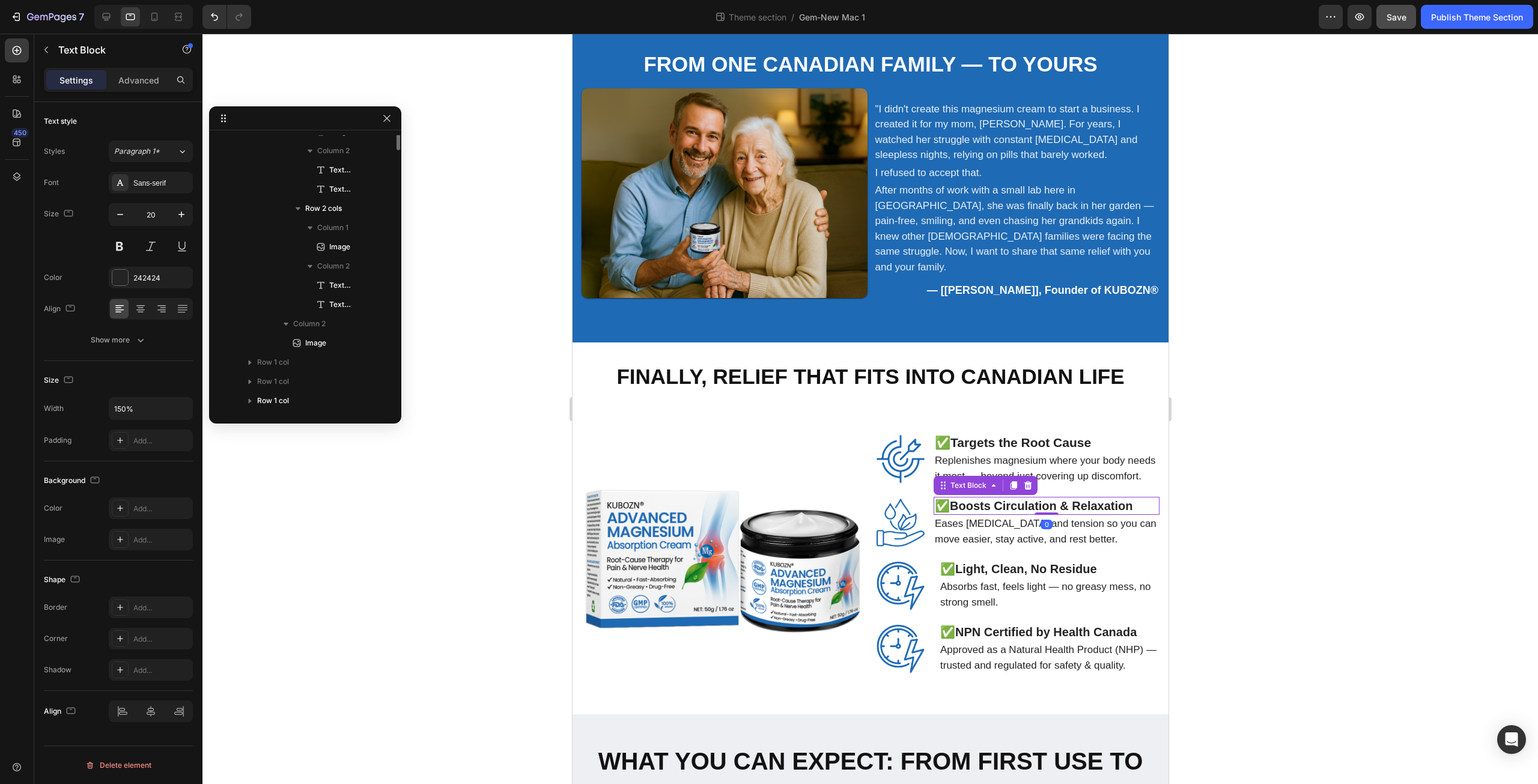
scroll to position [375, 0]
click at [1017, 499] on strong "Boosts Circulation & Relaxation" at bounding box center [1041, 505] width 183 height 13
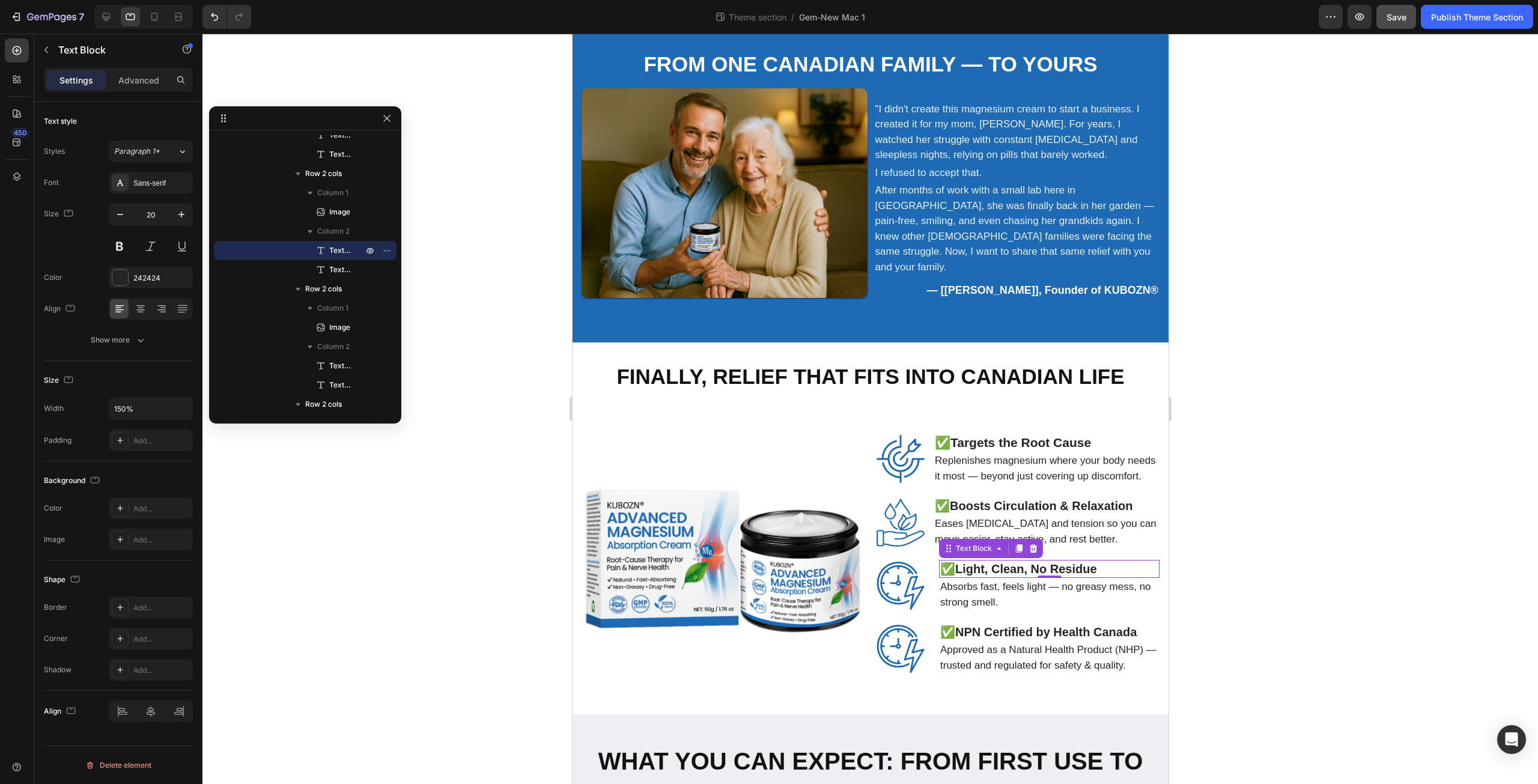
click at [1045, 562] on strong "Light, Clean, No Residue" at bounding box center [1025, 568] width 142 height 13
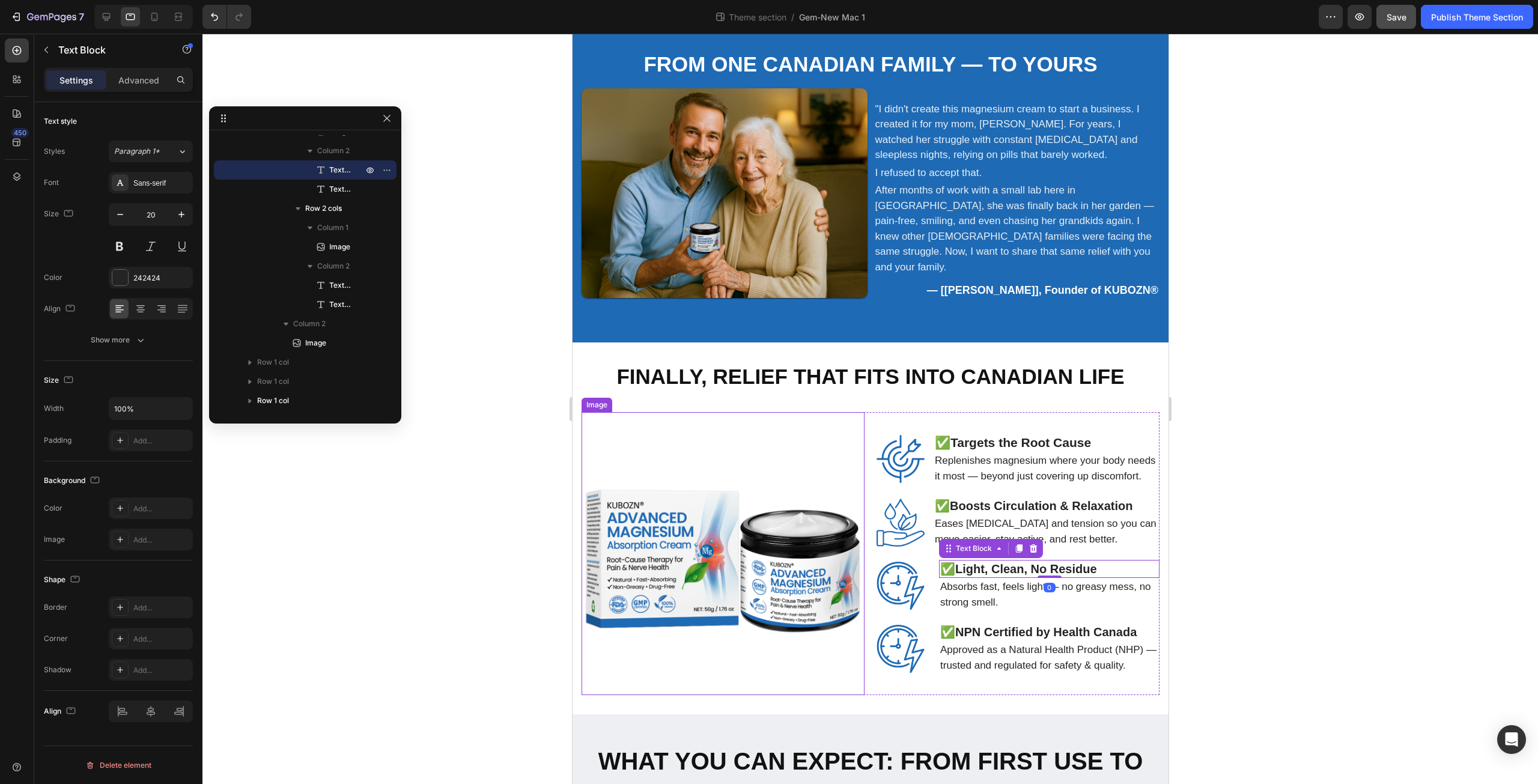
click at [827, 632] on img at bounding box center [722, 553] width 283 height 283
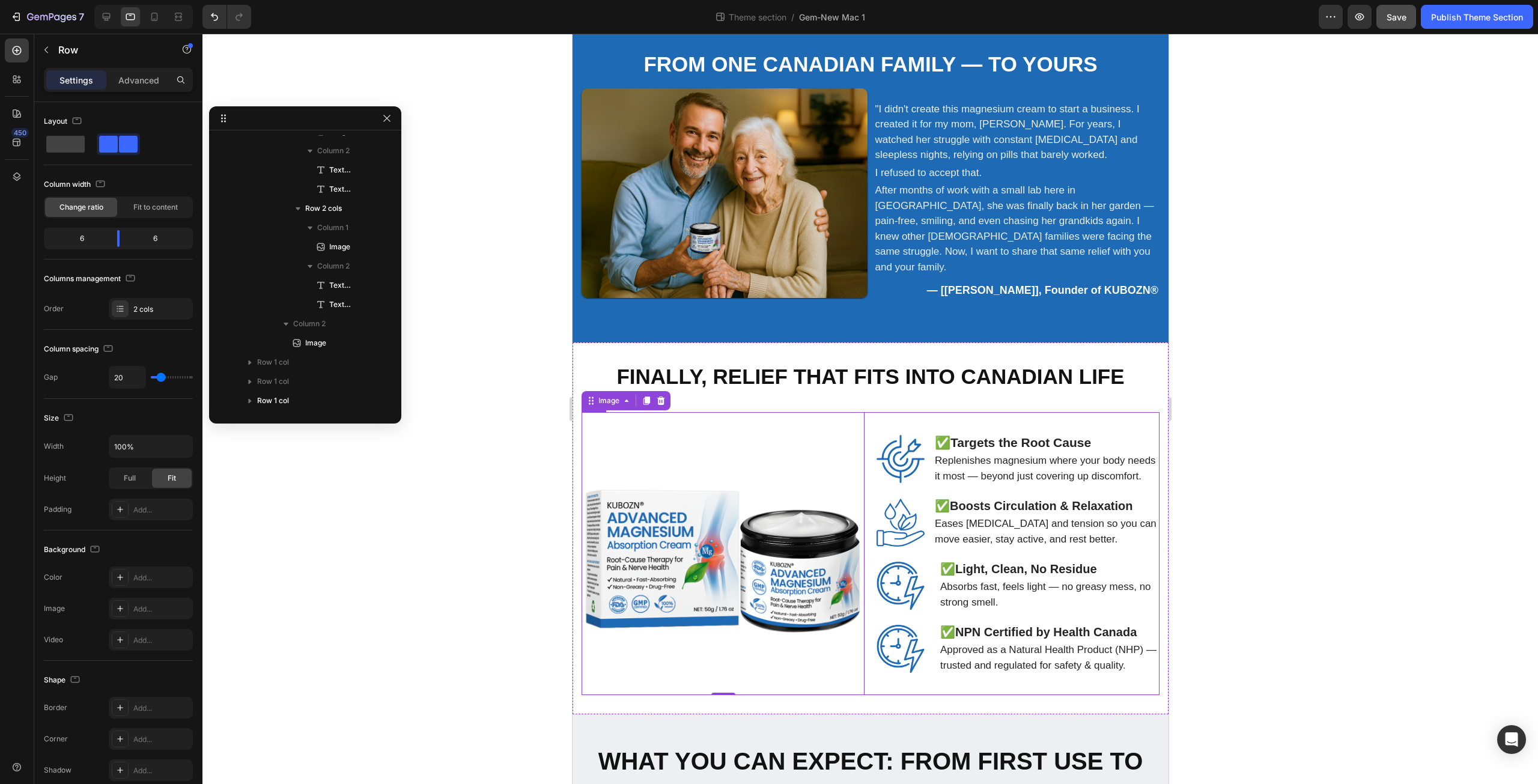
scroll to position [144, 0]
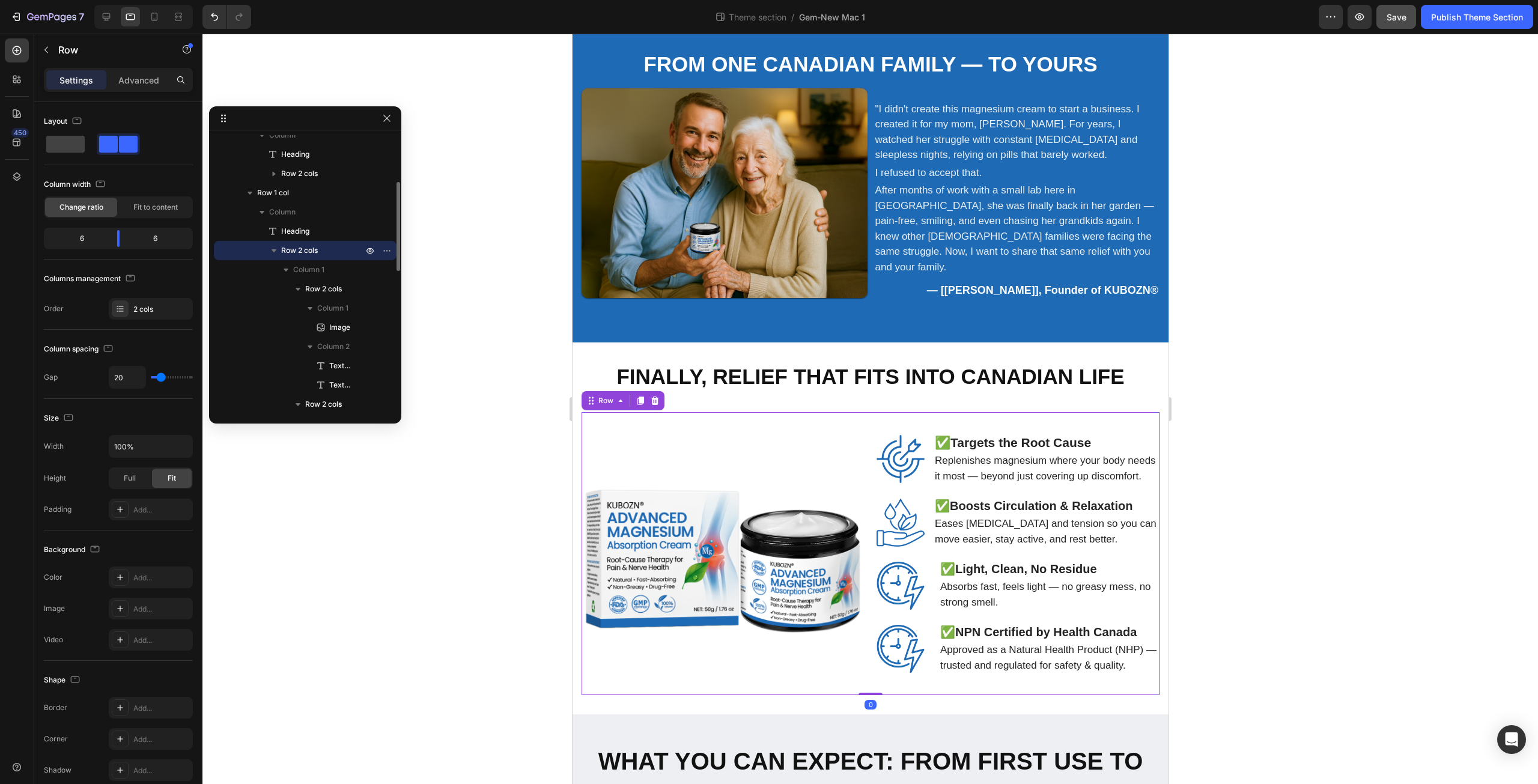
click at [865, 659] on div "Image ✅ Targets the Root Cause Text Block Replenishes magnesium where your body…" at bounding box center [870, 553] width 578 height 283
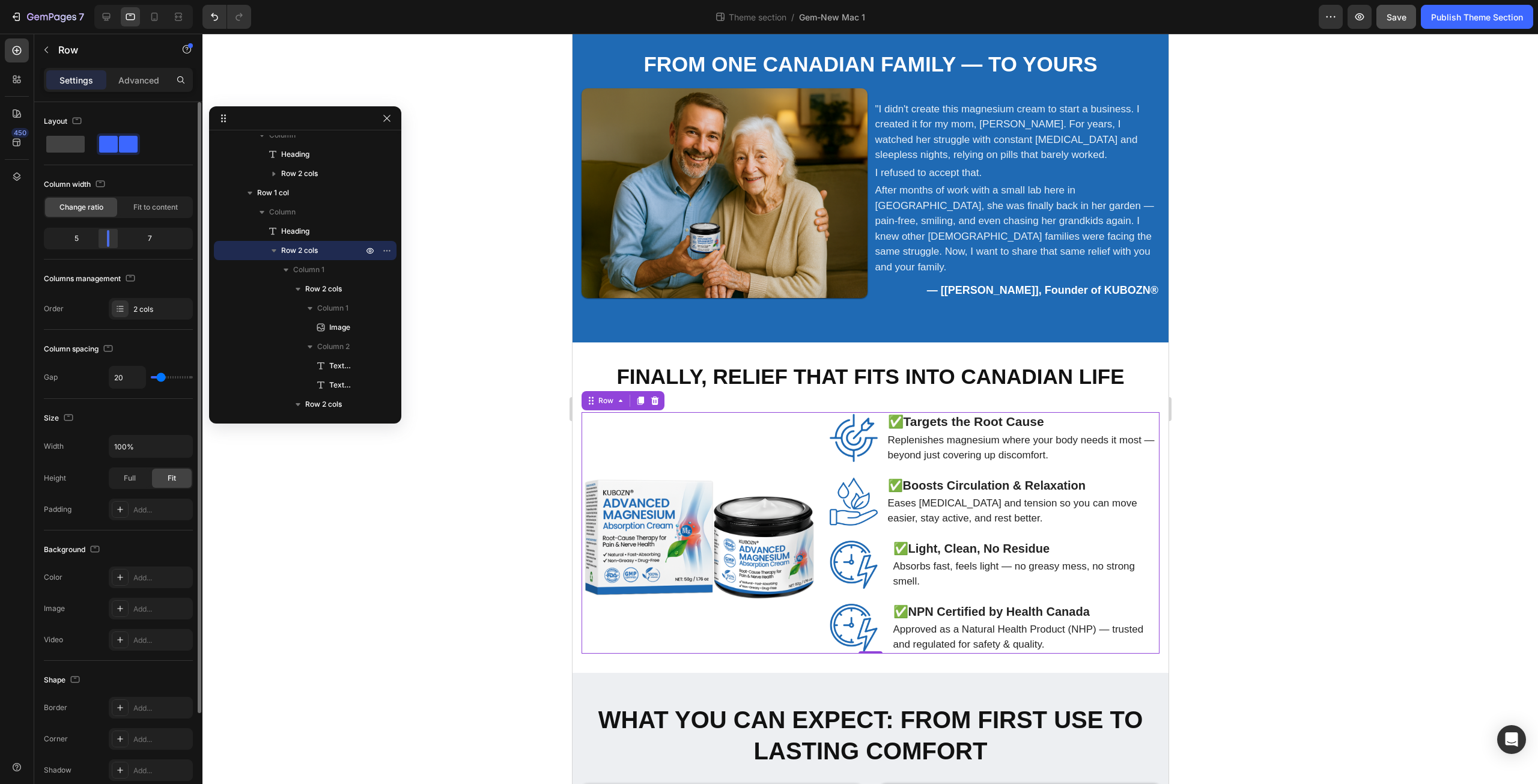
click at [112, 244] on div at bounding box center [108, 238] width 22 height 17
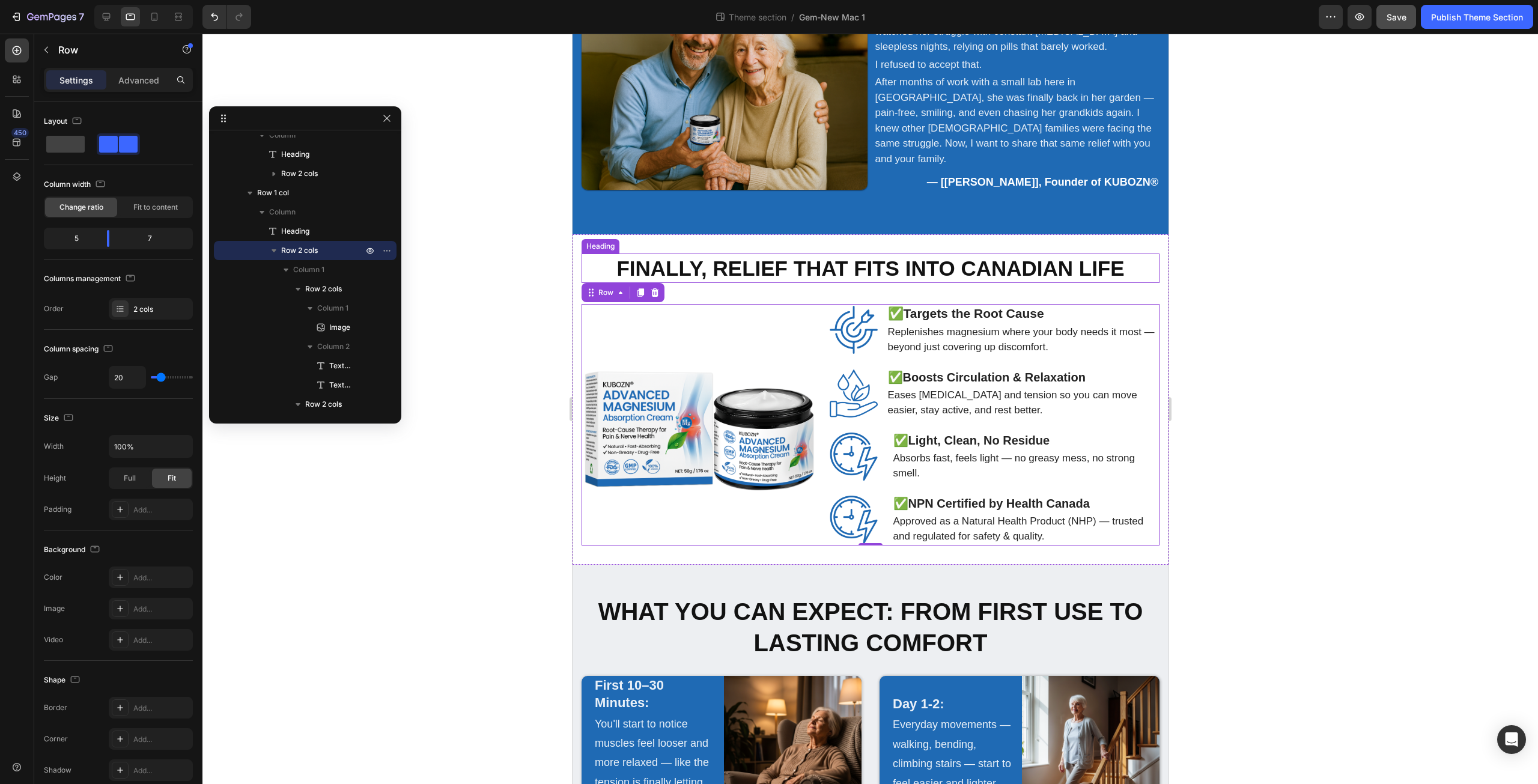
scroll to position [1544, 0]
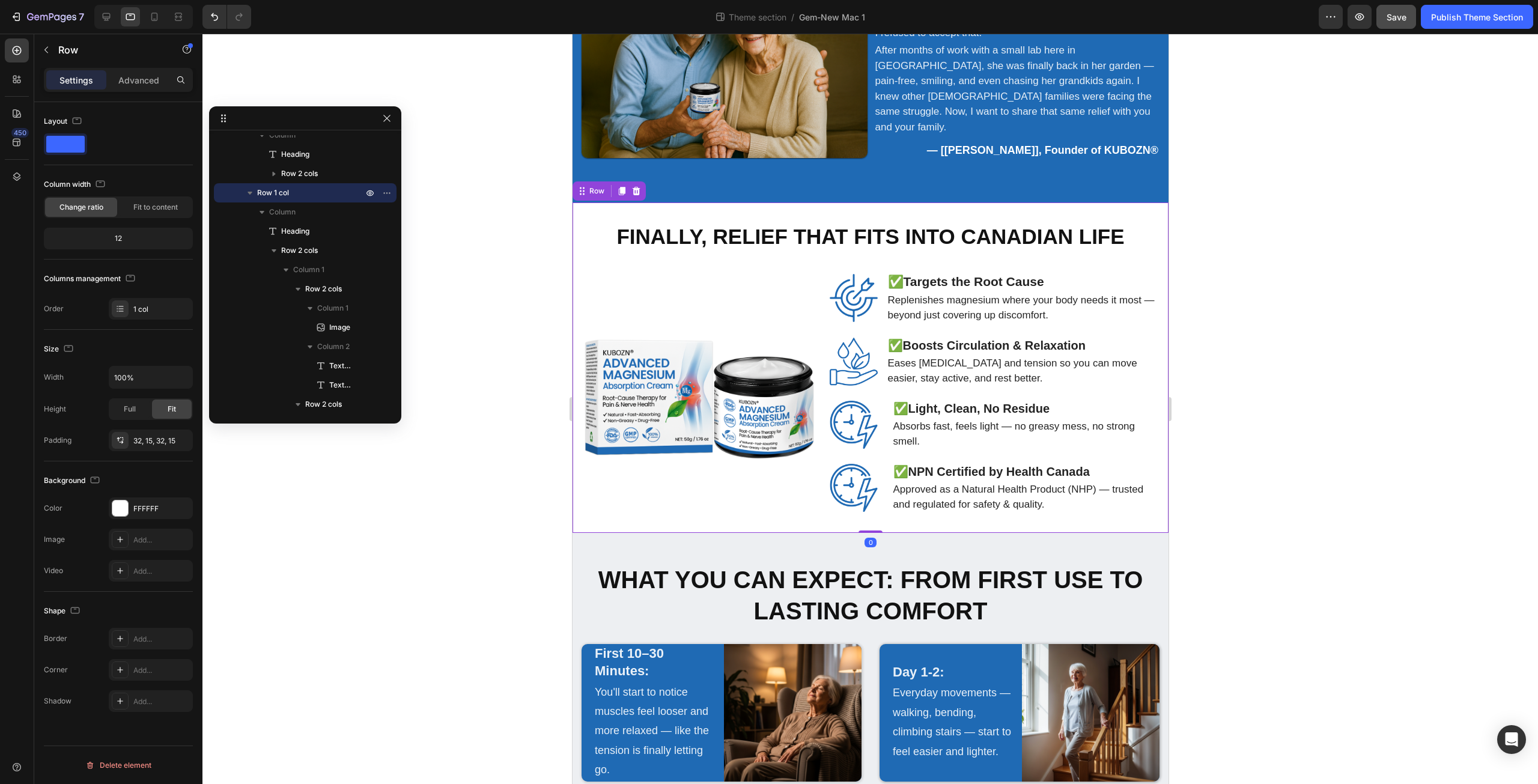
click at [811, 509] on div "Finally, Relief That Fits Into Canadian Life Heading Image ✅ Targets the Root C…" at bounding box center [870, 367] width 596 height 330
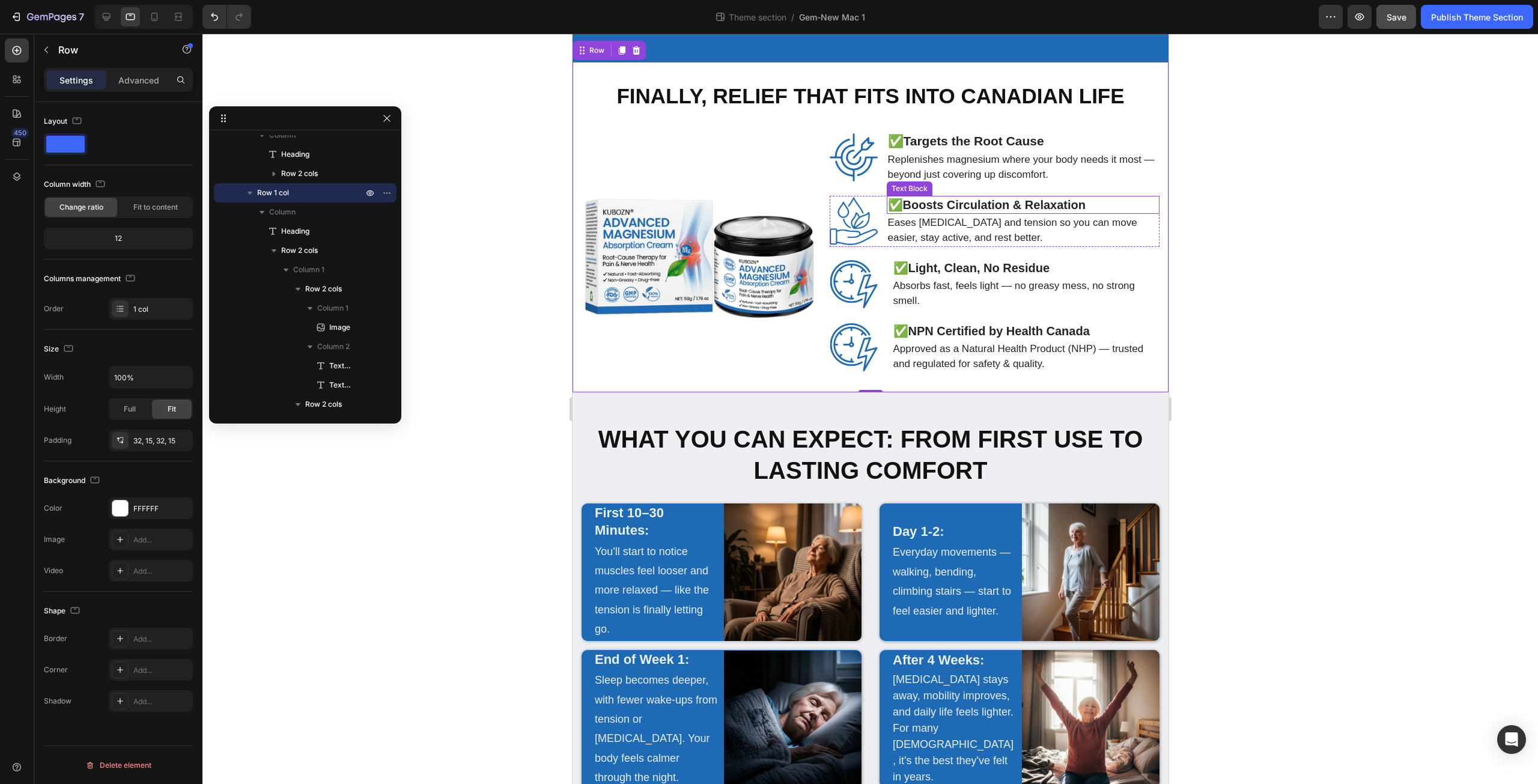
scroll to position [375, 0]
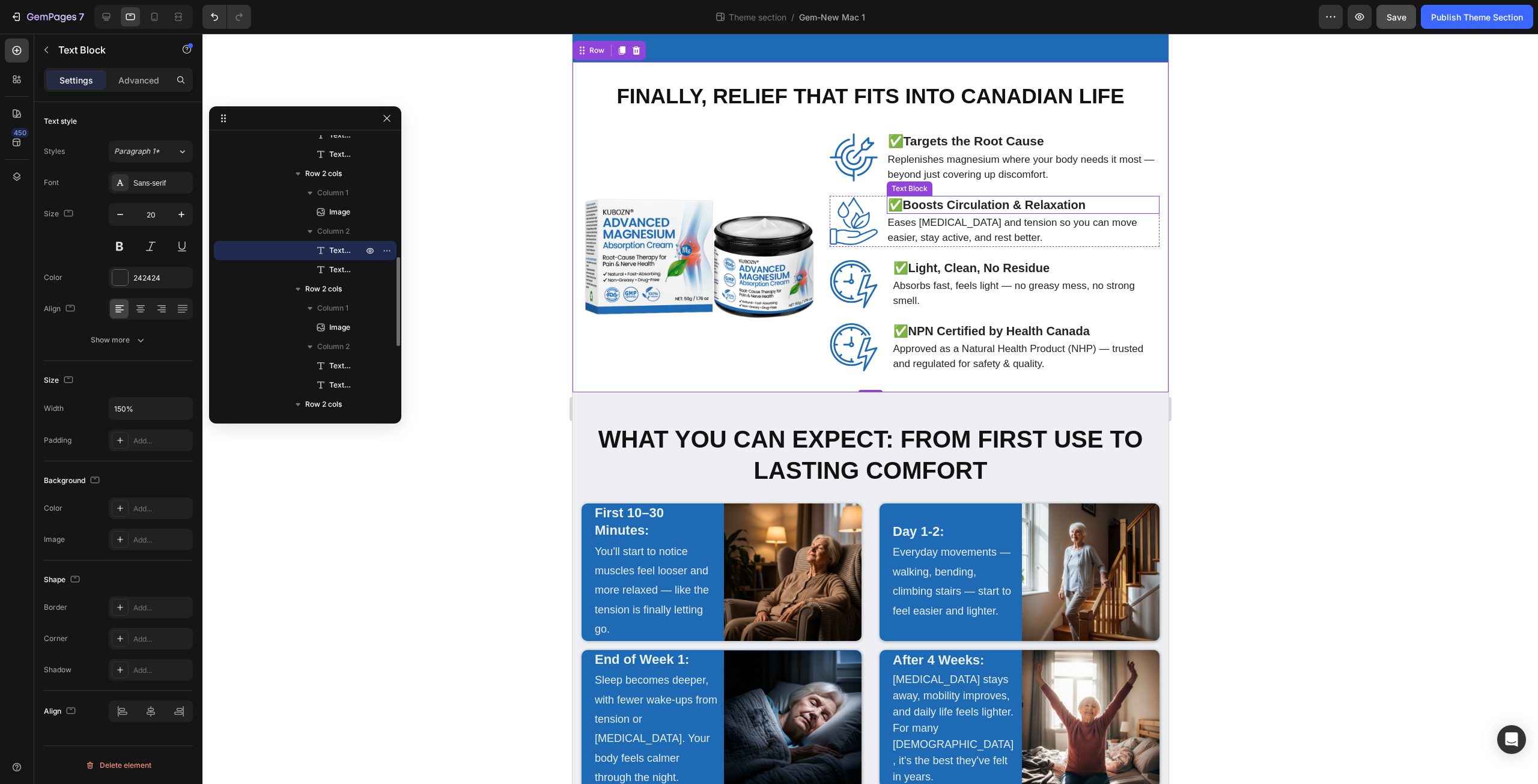
click at [983, 198] on strong "Boosts Circulation & Relaxation" at bounding box center [994, 204] width 183 height 13
click at [184, 208] on button "button" at bounding box center [182, 214] width 22 height 22
type input "21"
click at [1017, 262] on strong "Light, Clean, No Residue" at bounding box center [979, 268] width 142 height 13
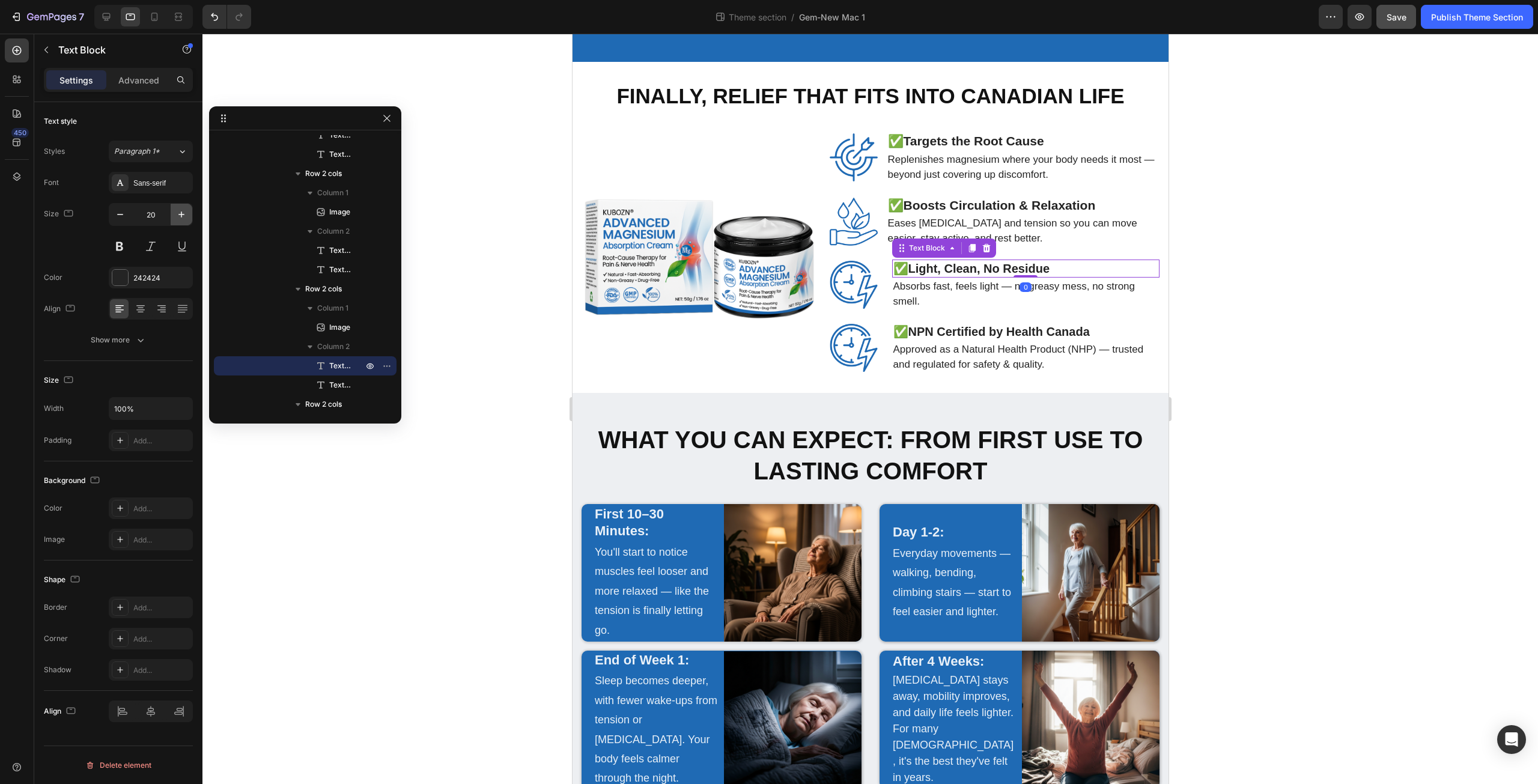
click at [177, 212] on icon "button" at bounding box center [181, 214] width 12 height 12
type input "21"
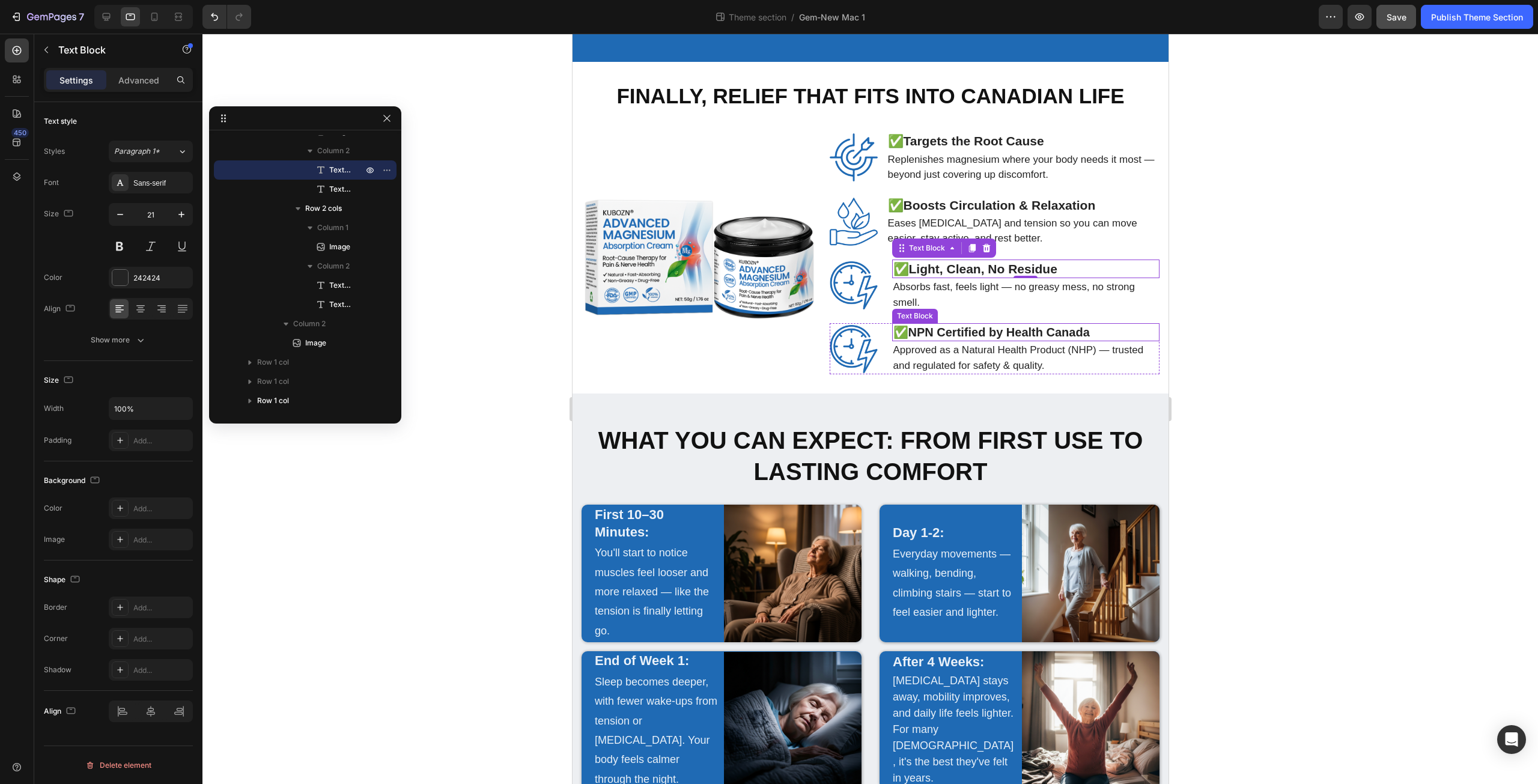
click at [1003, 325] on strong "NPN Certified by Health Canada" at bounding box center [998, 332] width 182 height 13
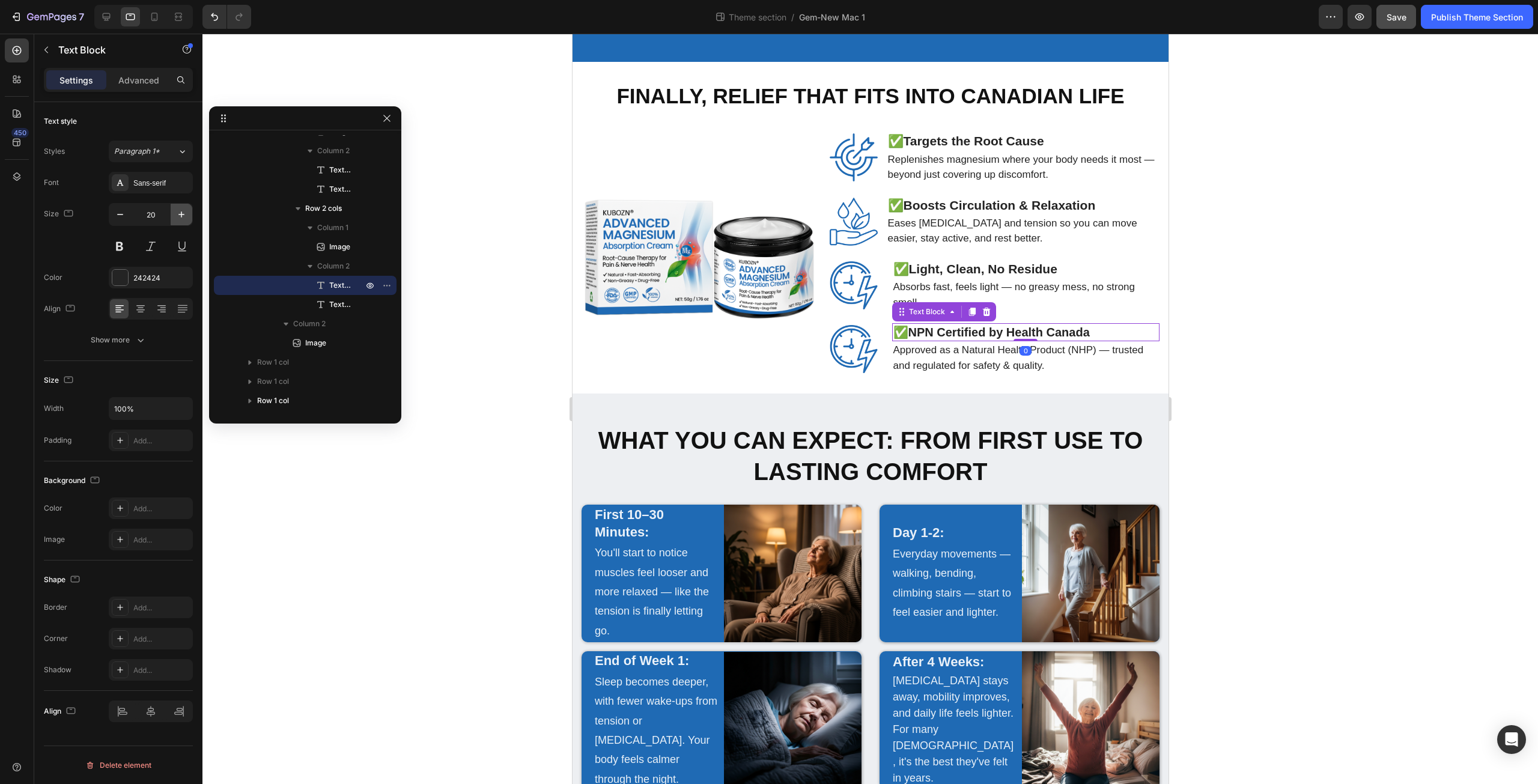
click at [178, 212] on icon "button" at bounding box center [181, 214] width 12 height 12
type input "21"
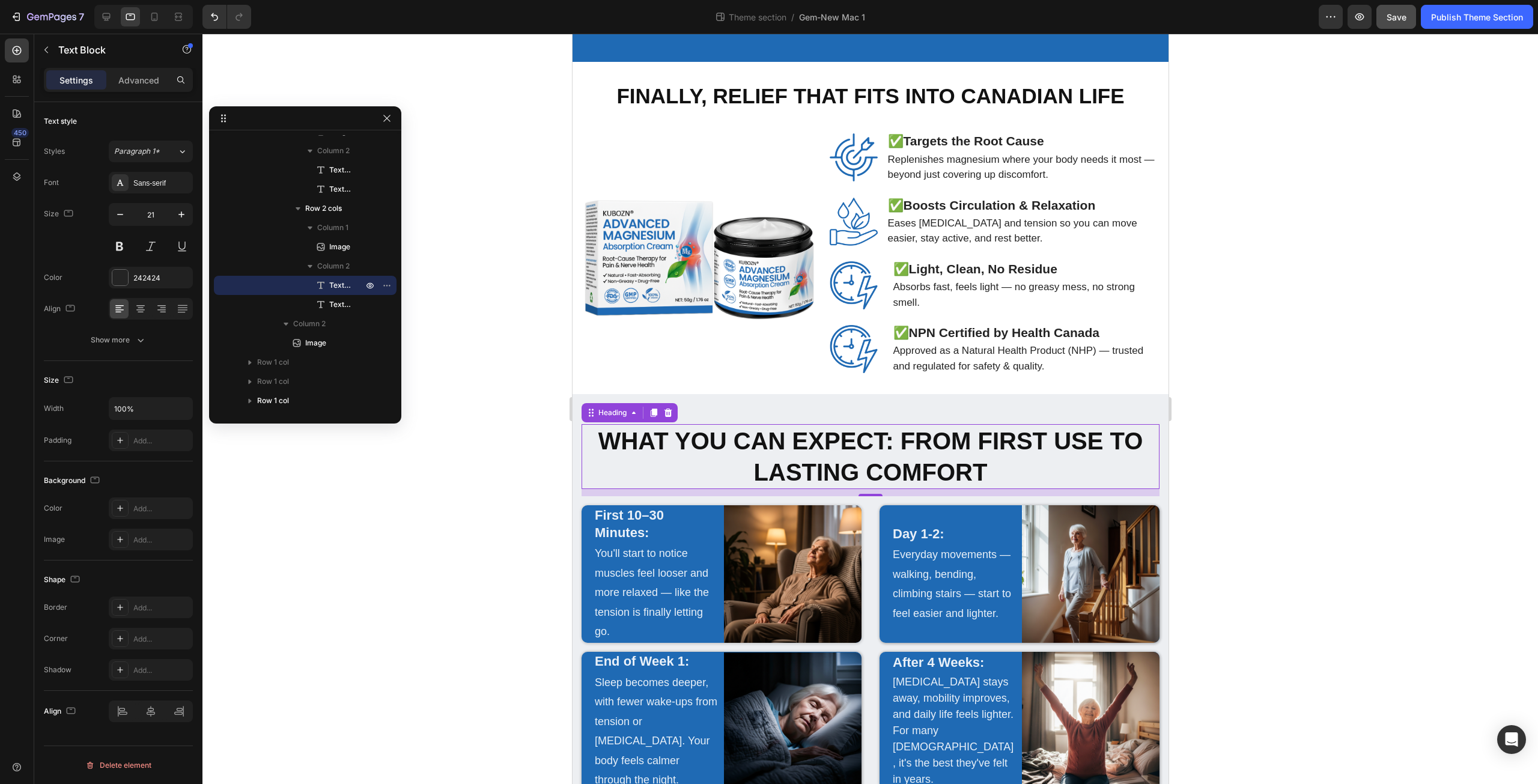
click at [690, 428] on strong "What You Can Expect: From First Use to Lasting Comfort" at bounding box center [871, 457] width 545 height 58
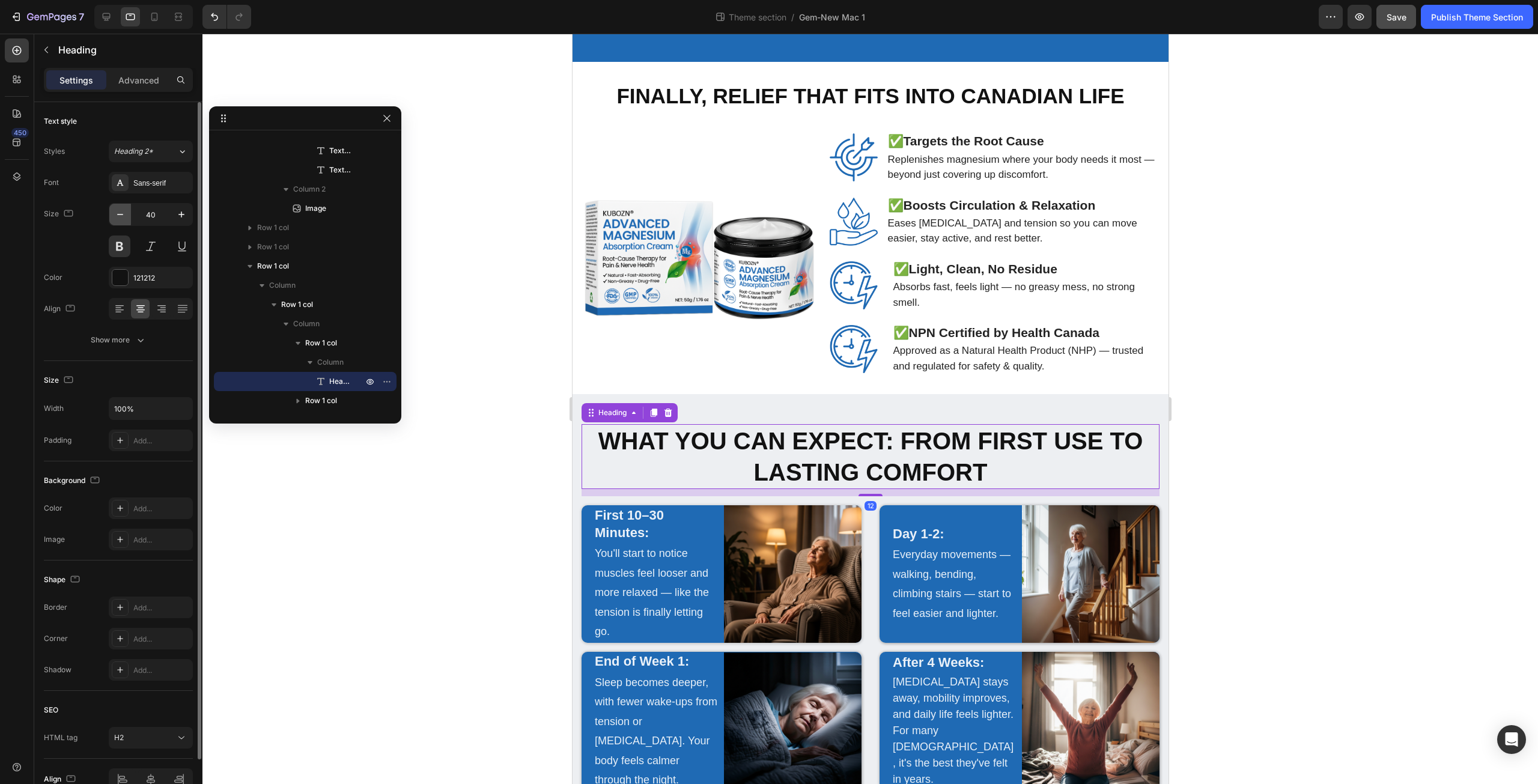
click at [119, 214] on icon "button" at bounding box center [120, 214] width 12 height 12
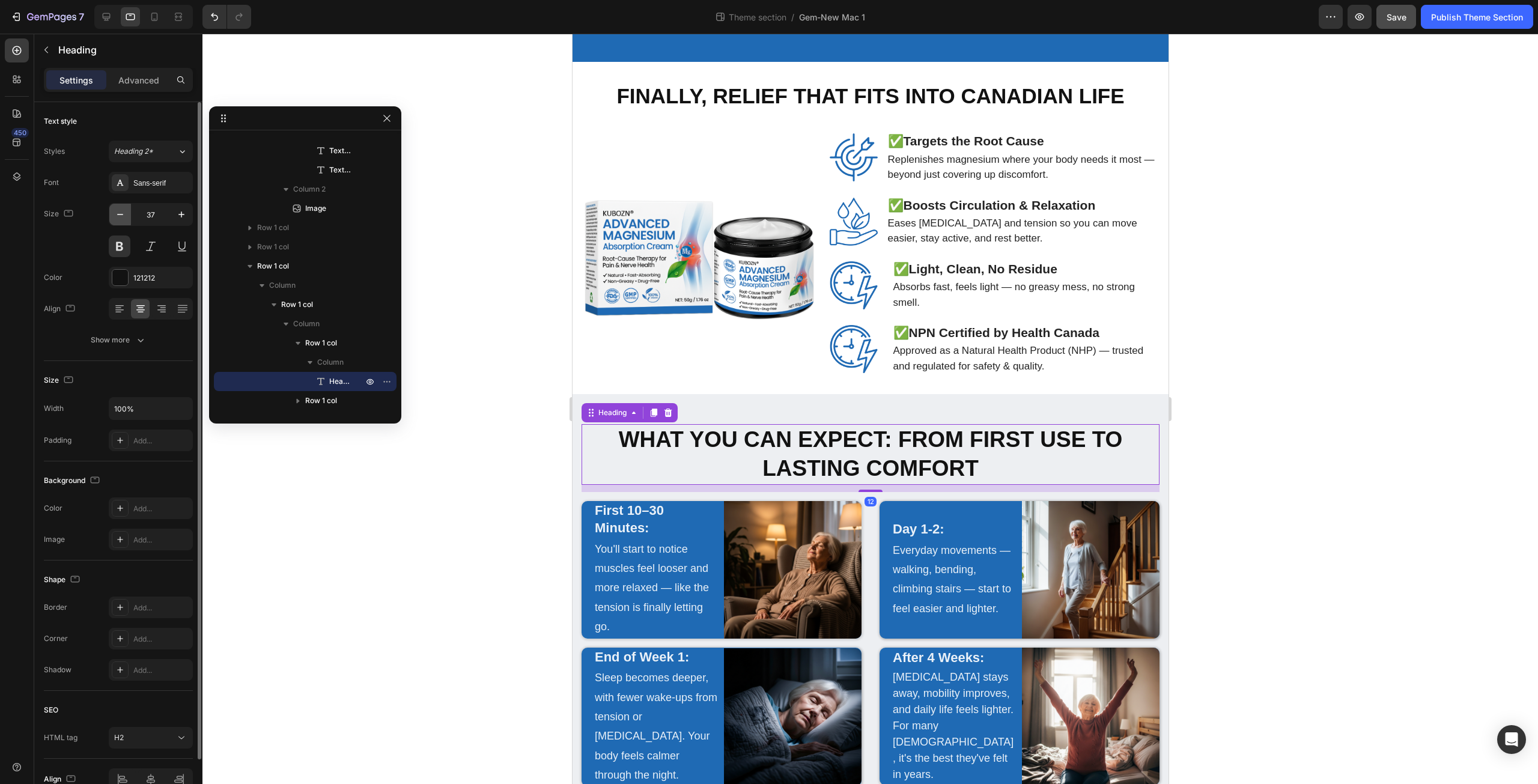
click at [119, 214] on icon "button" at bounding box center [120, 214] width 12 height 12
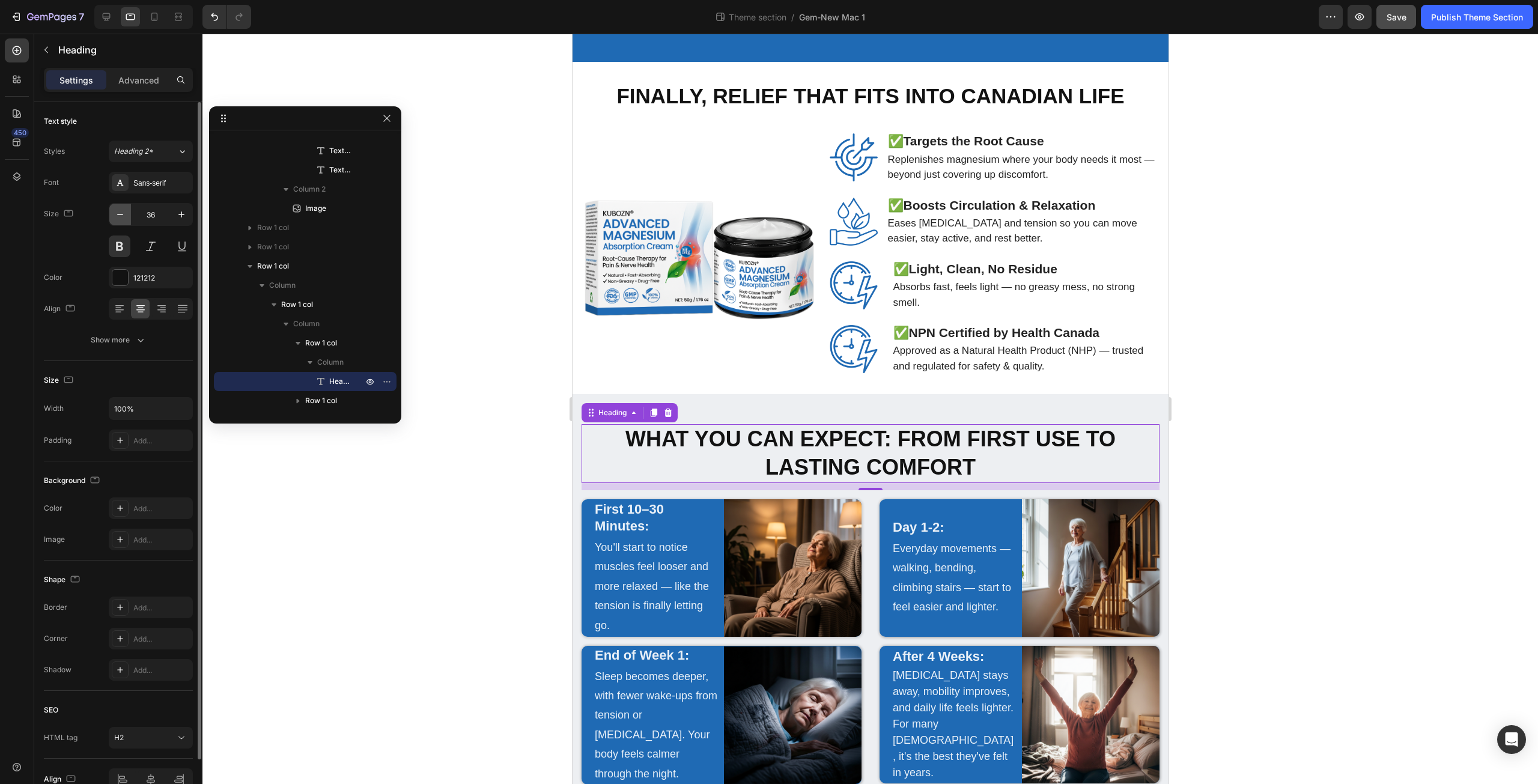
click at [119, 214] on icon "button" at bounding box center [120, 214] width 12 height 12
type input "35"
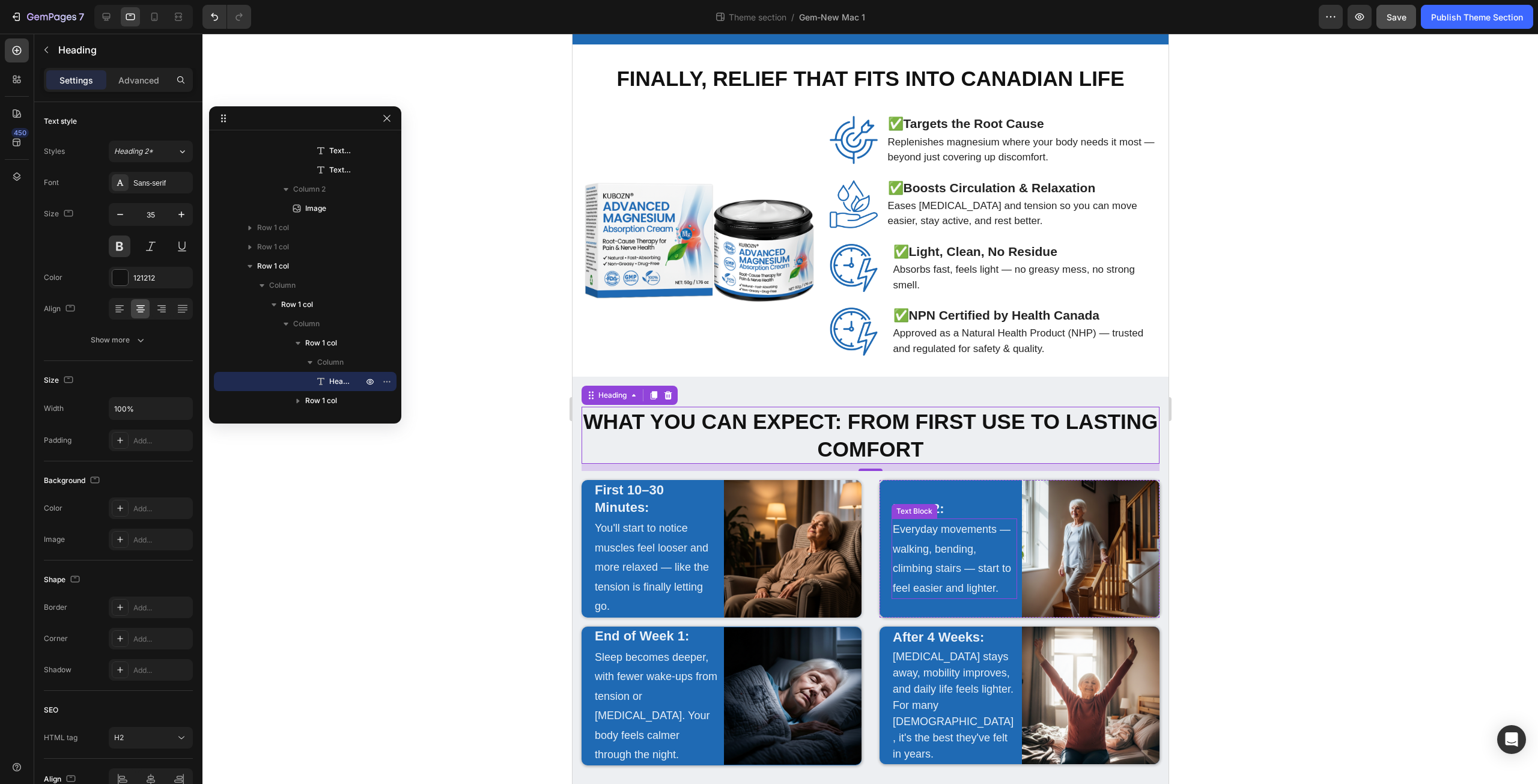
scroll to position [1706, 0]
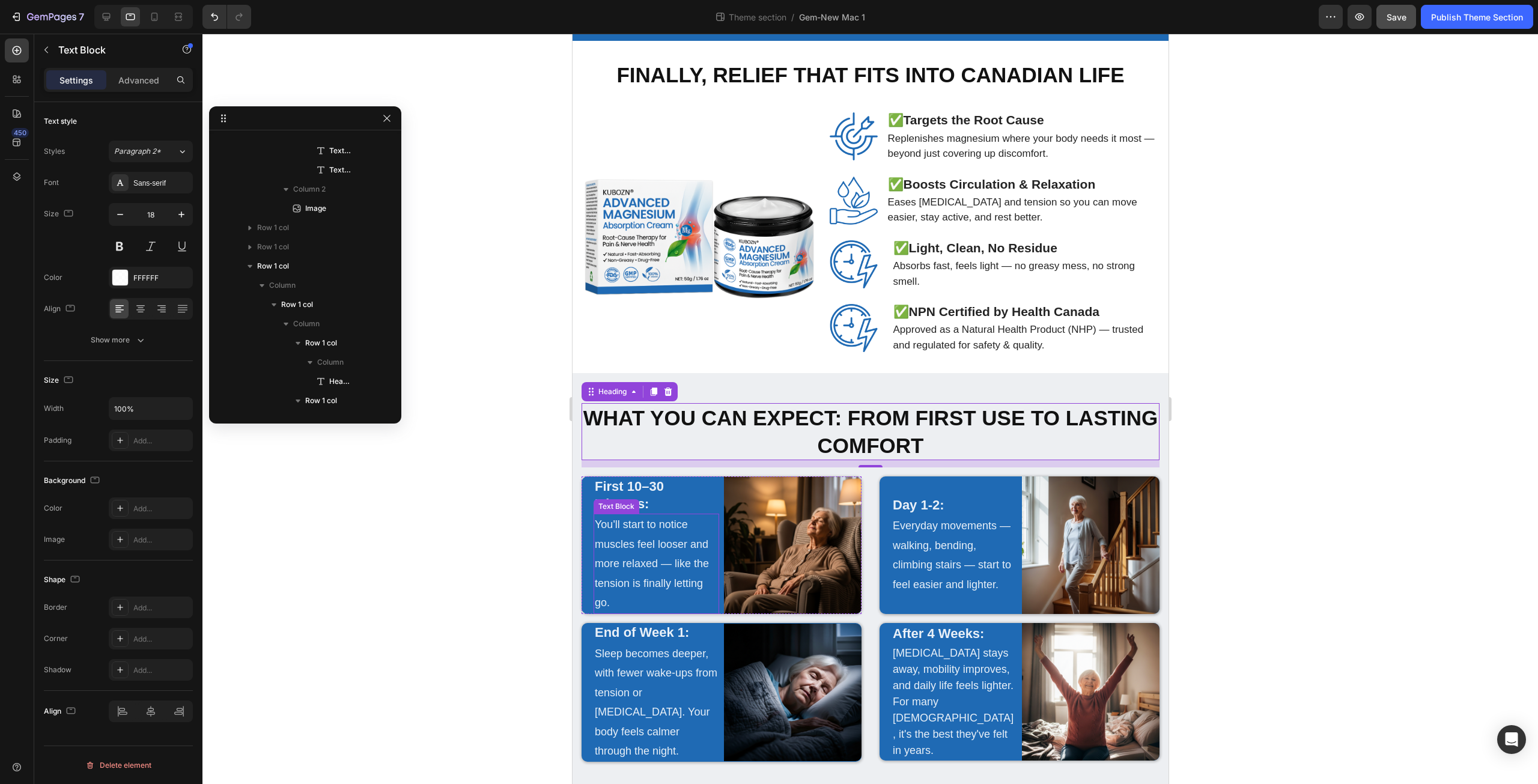
click at [650, 529] on p "You'll start to notice muscles feel looser and more relaxed — like the tension …" at bounding box center [656, 563] width 123 height 97
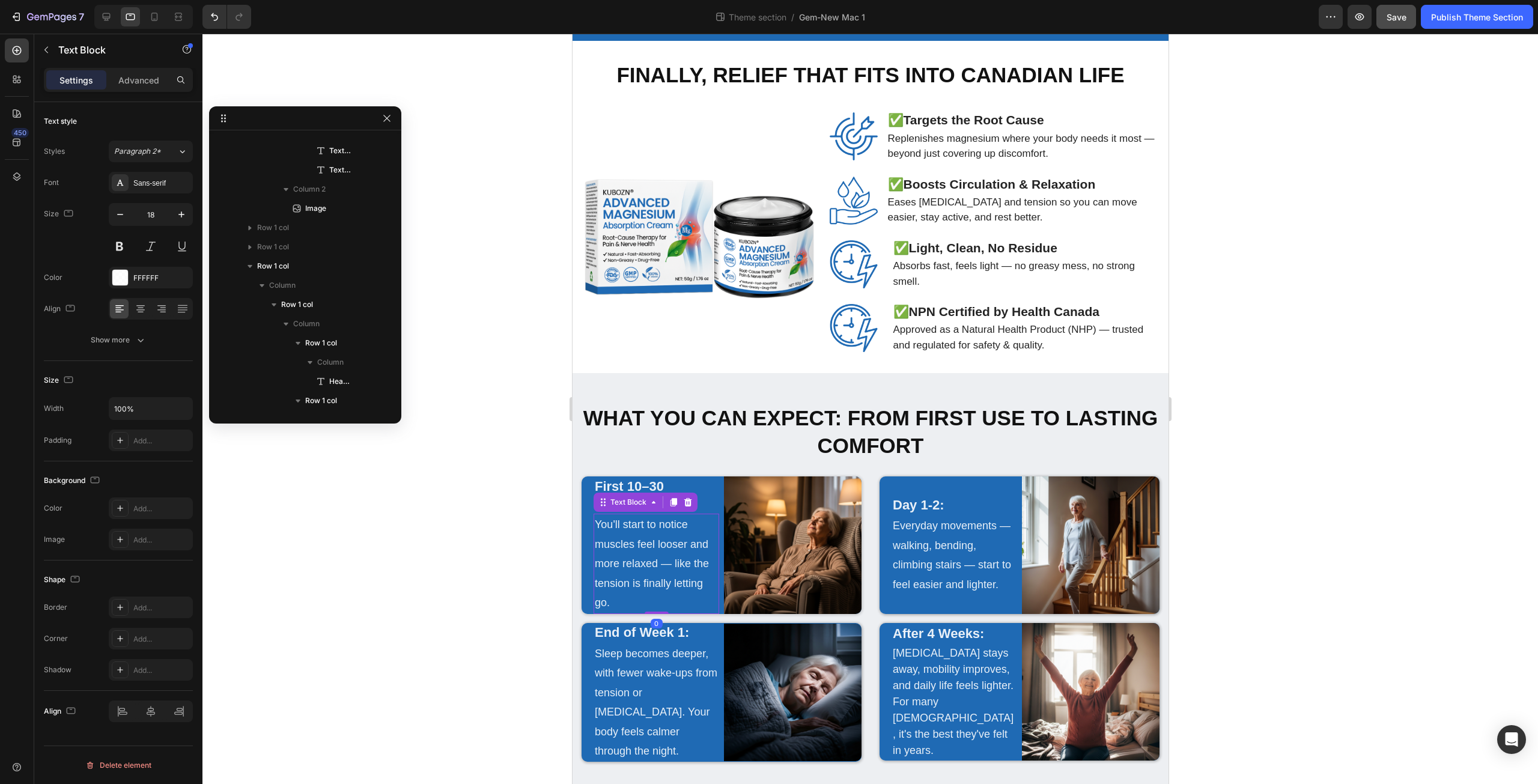
scroll to position [936, 0]
click at [139, 344] on icon "button" at bounding box center [140, 339] width 12 height 12
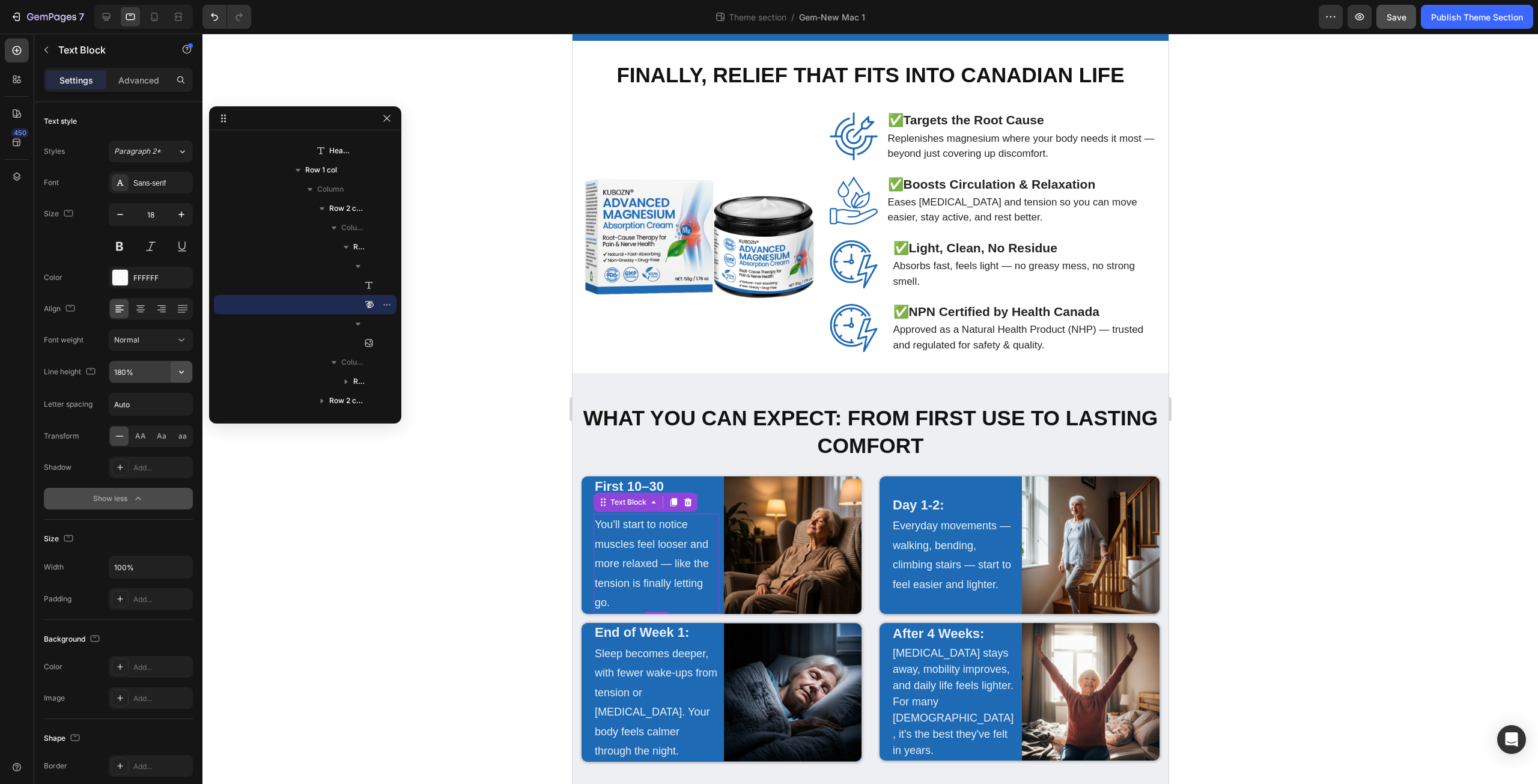
click at [182, 376] on icon "button" at bounding box center [181, 371] width 12 height 12
click at [155, 475] on p "150%" at bounding box center [148, 471] width 68 height 11
type input "150%"
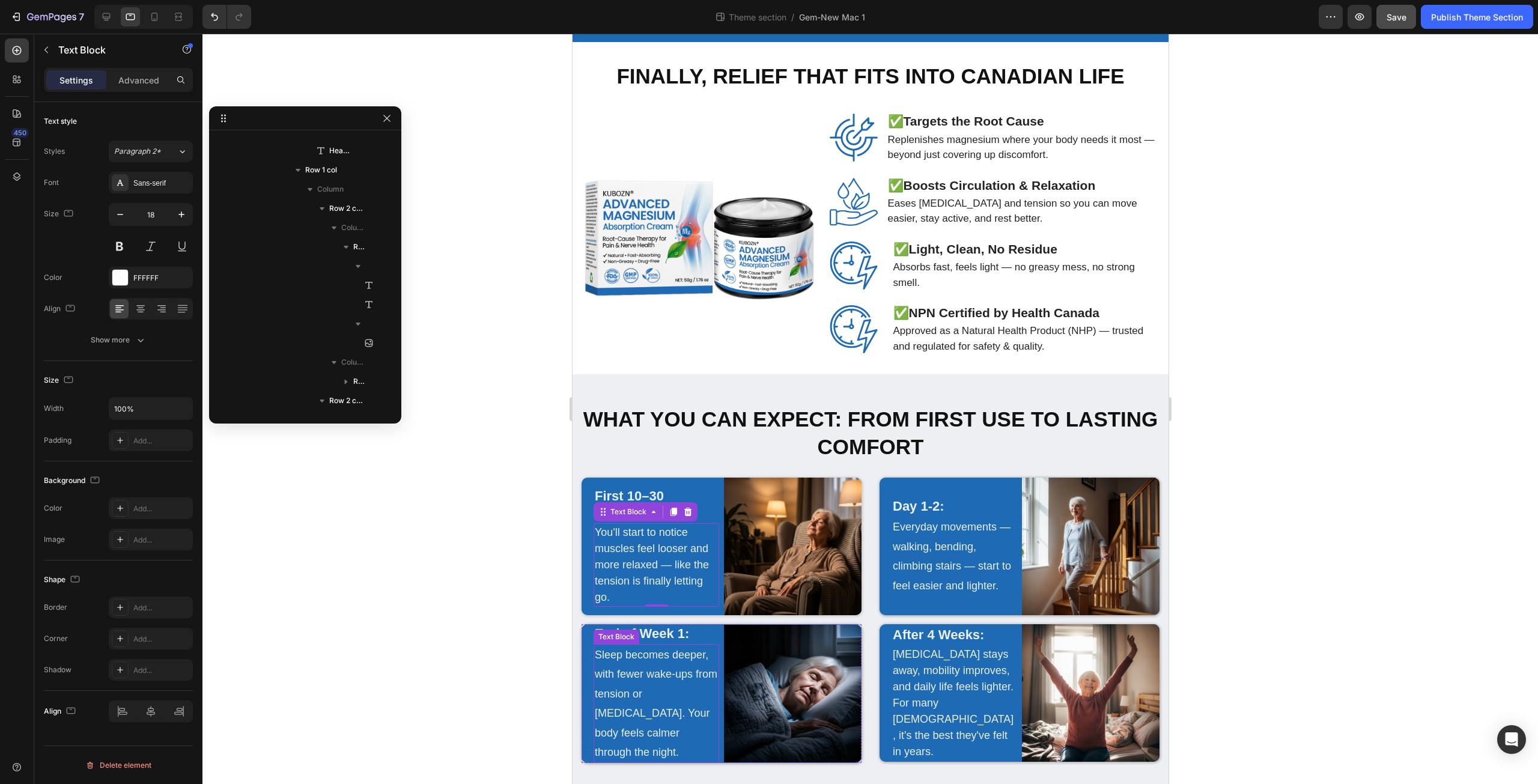
click at [650, 670] on p "Sleep becomes deeper, with fewer wake-ups from tension or [MEDICAL_DATA]. Your …" at bounding box center [656, 703] width 123 height 117
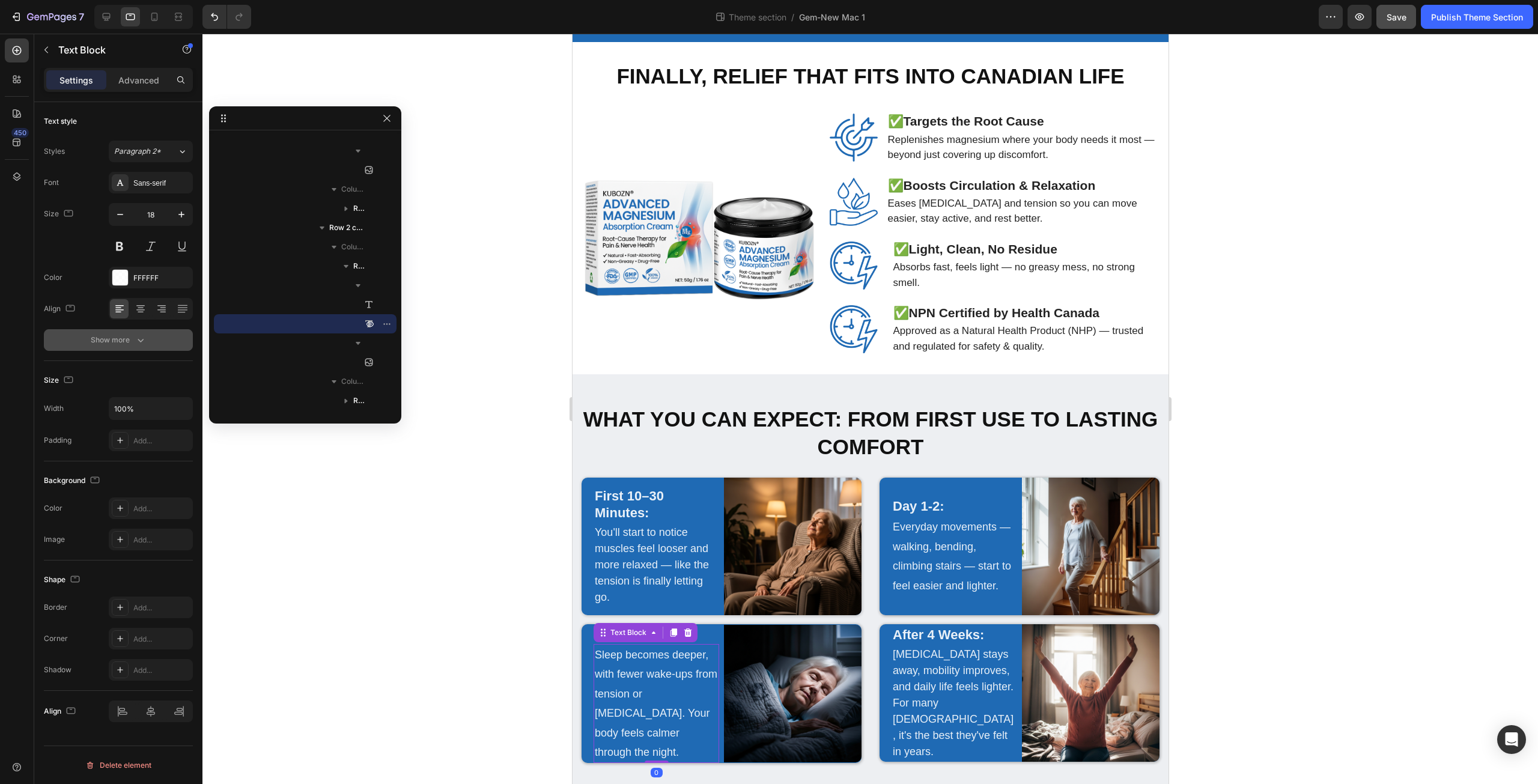
click at [137, 339] on icon "button" at bounding box center [140, 339] width 12 height 12
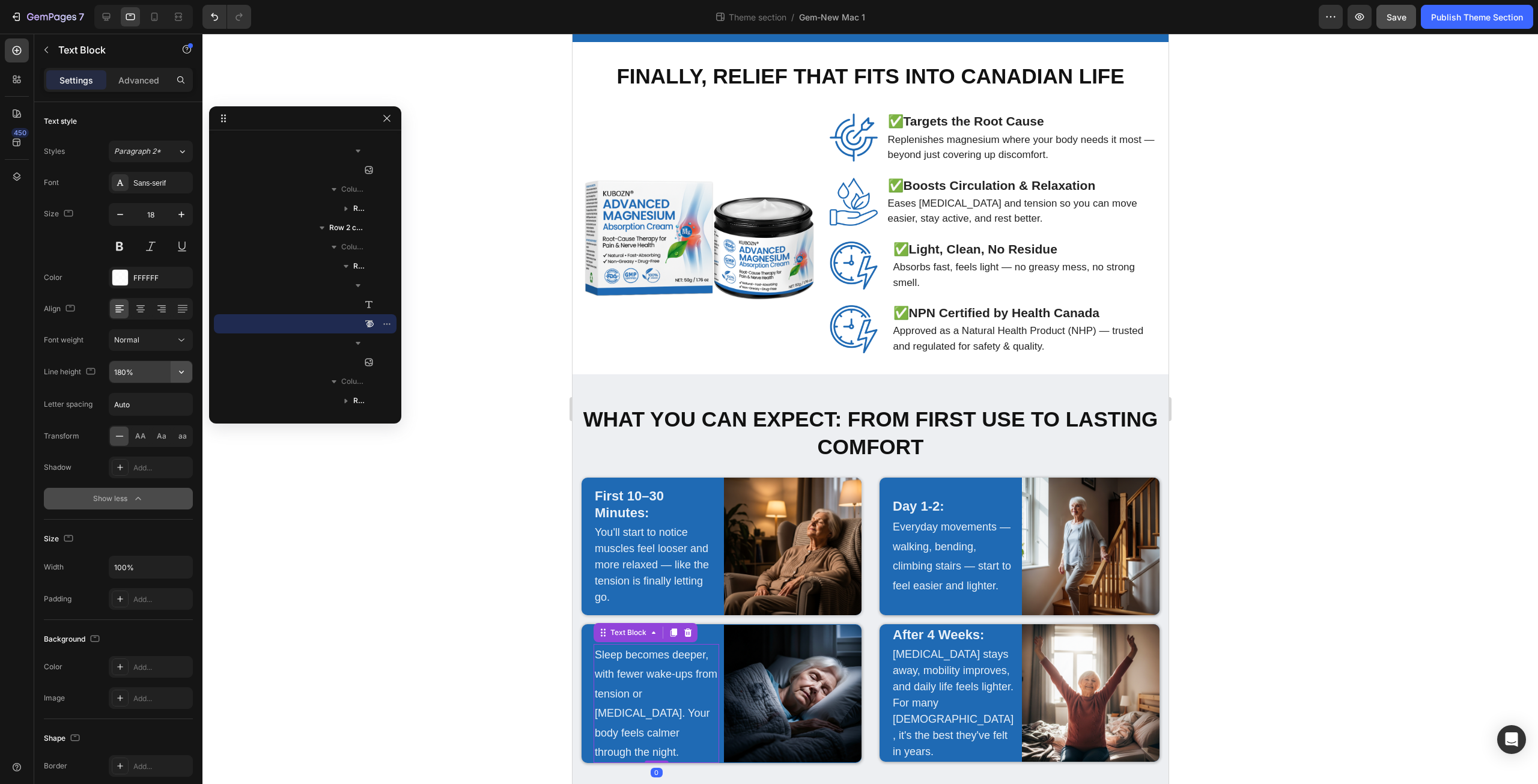
click at [180, 370] on icon "button" at bounding box center [181, 371] width 12 height 12
click at [139, 469] on p "150%" at bounding box center [148, 471] width 68 height 11
type input "150%"
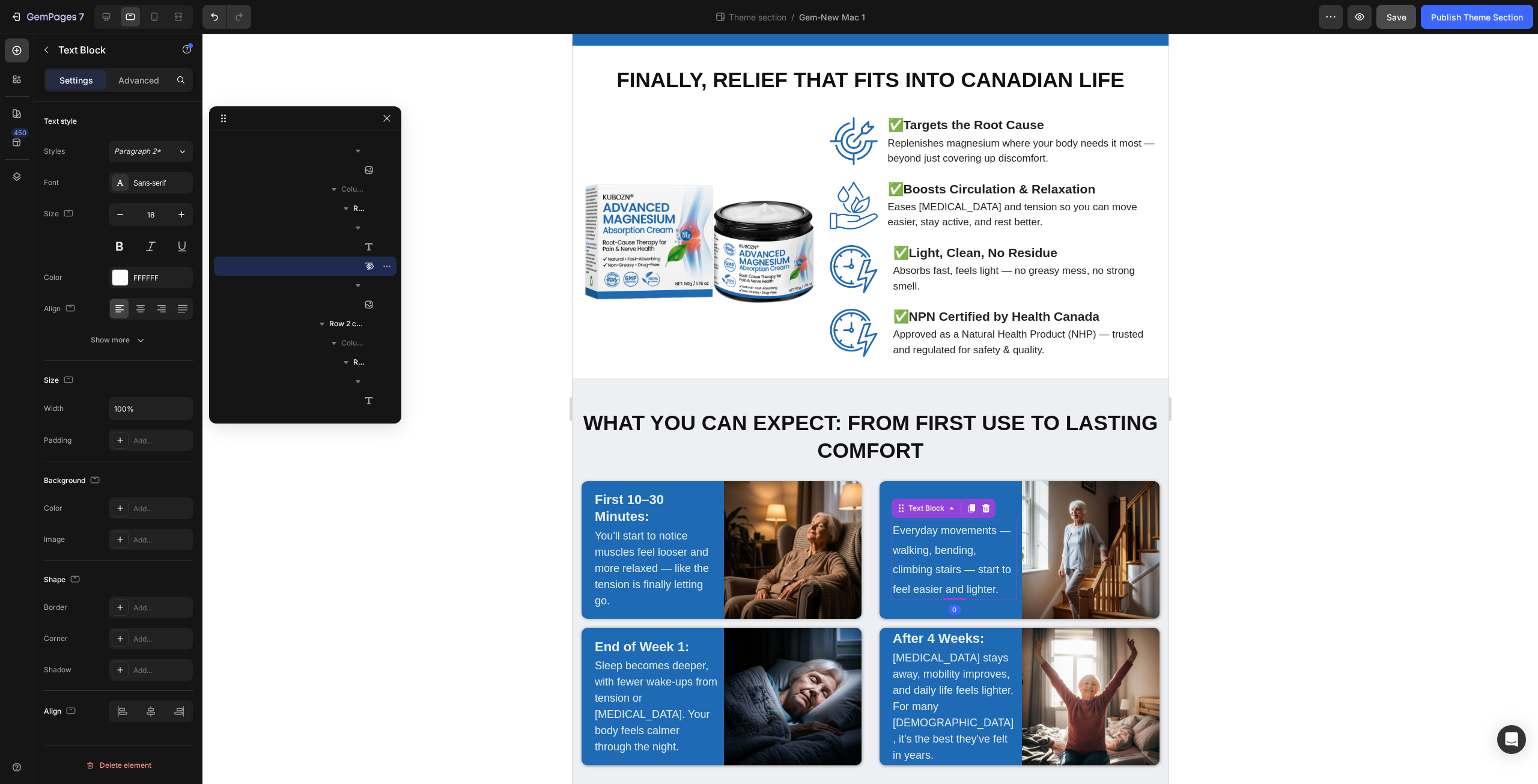
drag, startPoint x: 924, startPoint y: 557, endPoint x: 1033, endPoint y: 502, distance: 122.1
click at [924, 557] on p "Everyday movements — walking, bending, climbing stairs — start to feel easier a…" at bounding box center [953, 559] width 123 height 78
click at [137, 343] on icon "button" at bounding box center [140, 339] width 12 height 12
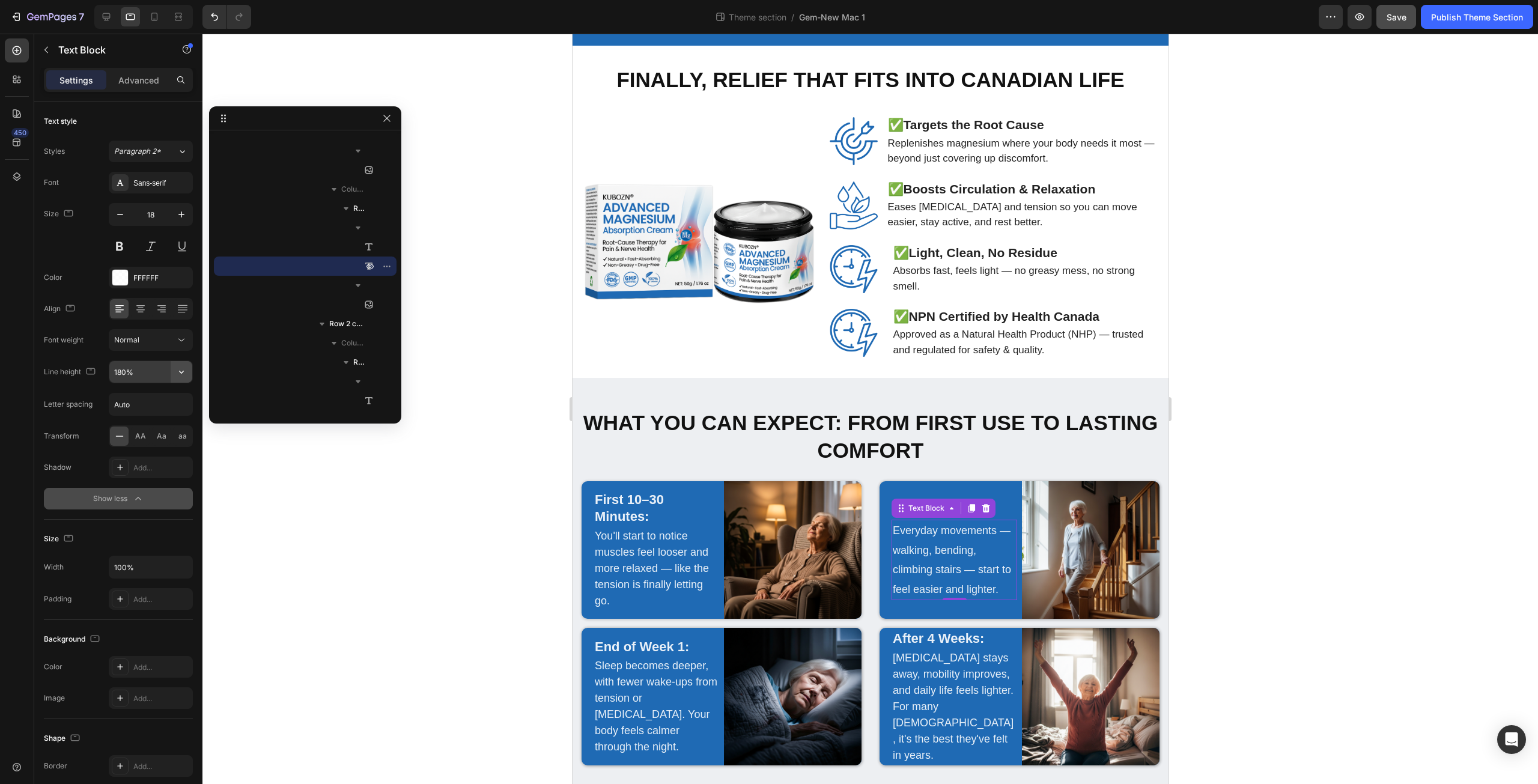
click at [175, 373] on icon "button" at bounding box center [181, 371] width 12 height 12
click at [140, 466] on p "150%" at bounding box center [148, 471] width 68 height 11
type input "150%"
click at [973, 677] on p "[MEDICAL_DATA] stays away, mobility improves, and daily life feels lighter. For…" at bounding box center [953, 707] width 123 height 113
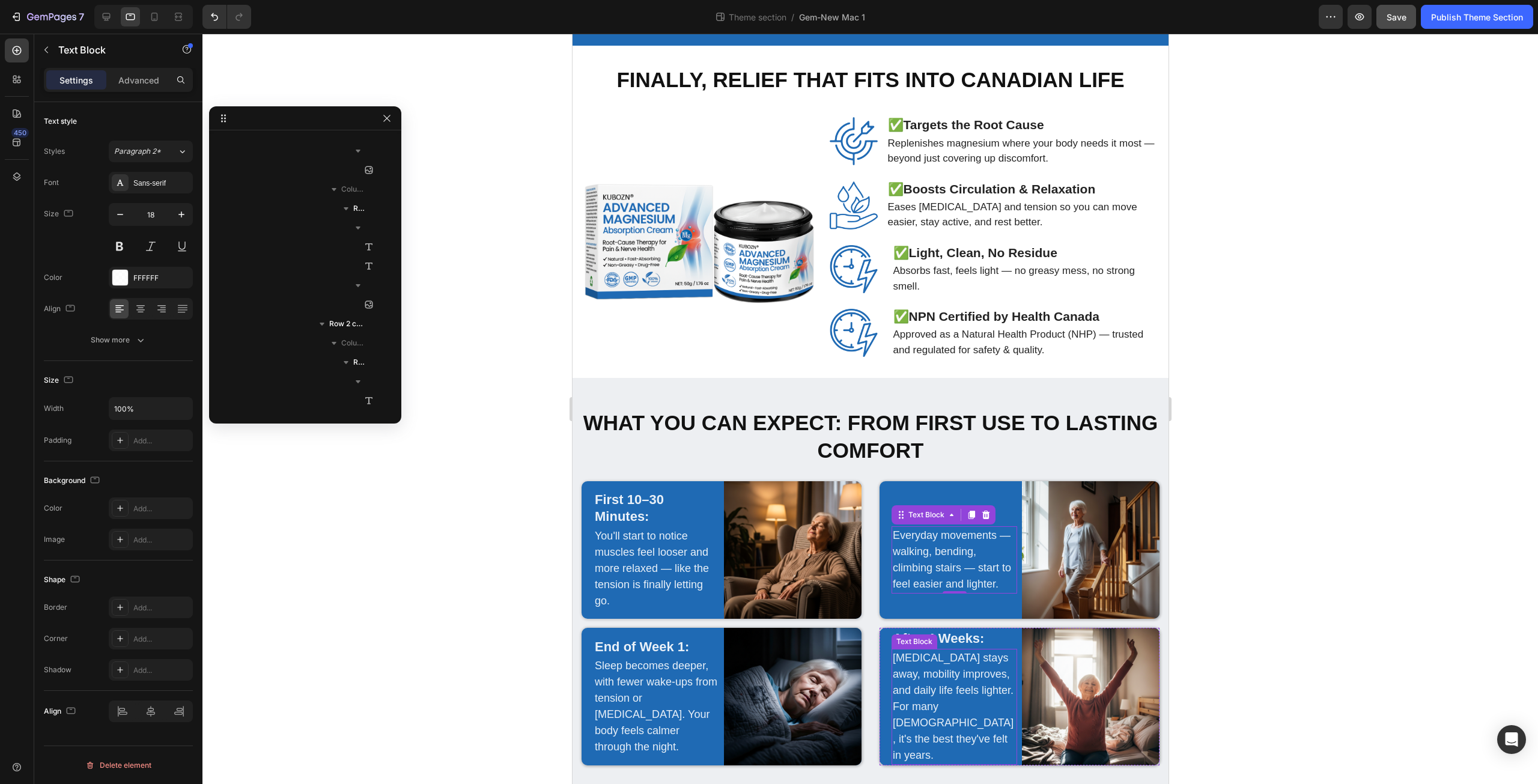
scroll to position [1301, 0]
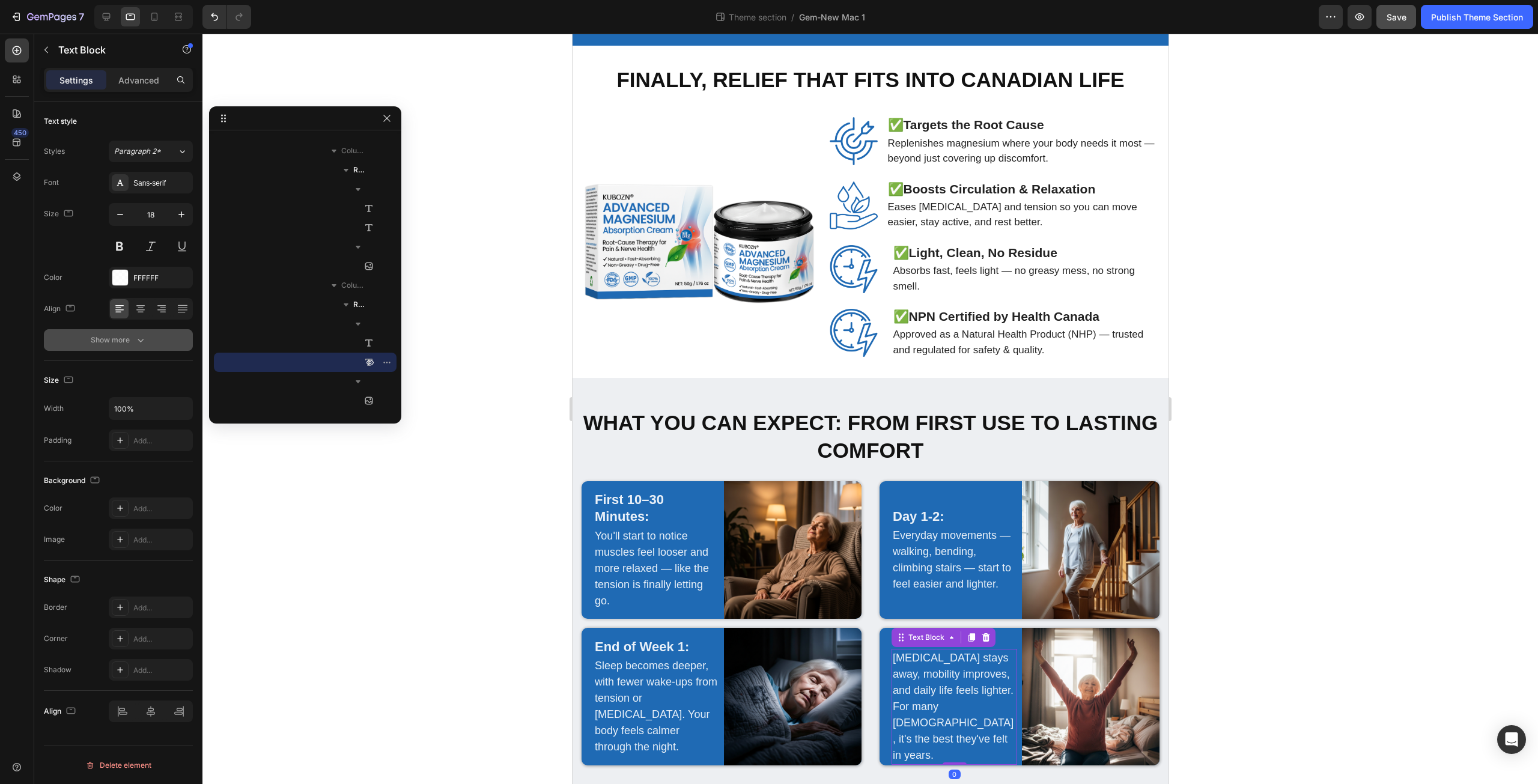
click at [140, 340] on icon "button" at bounding box center [140, 339] width 12 height 12
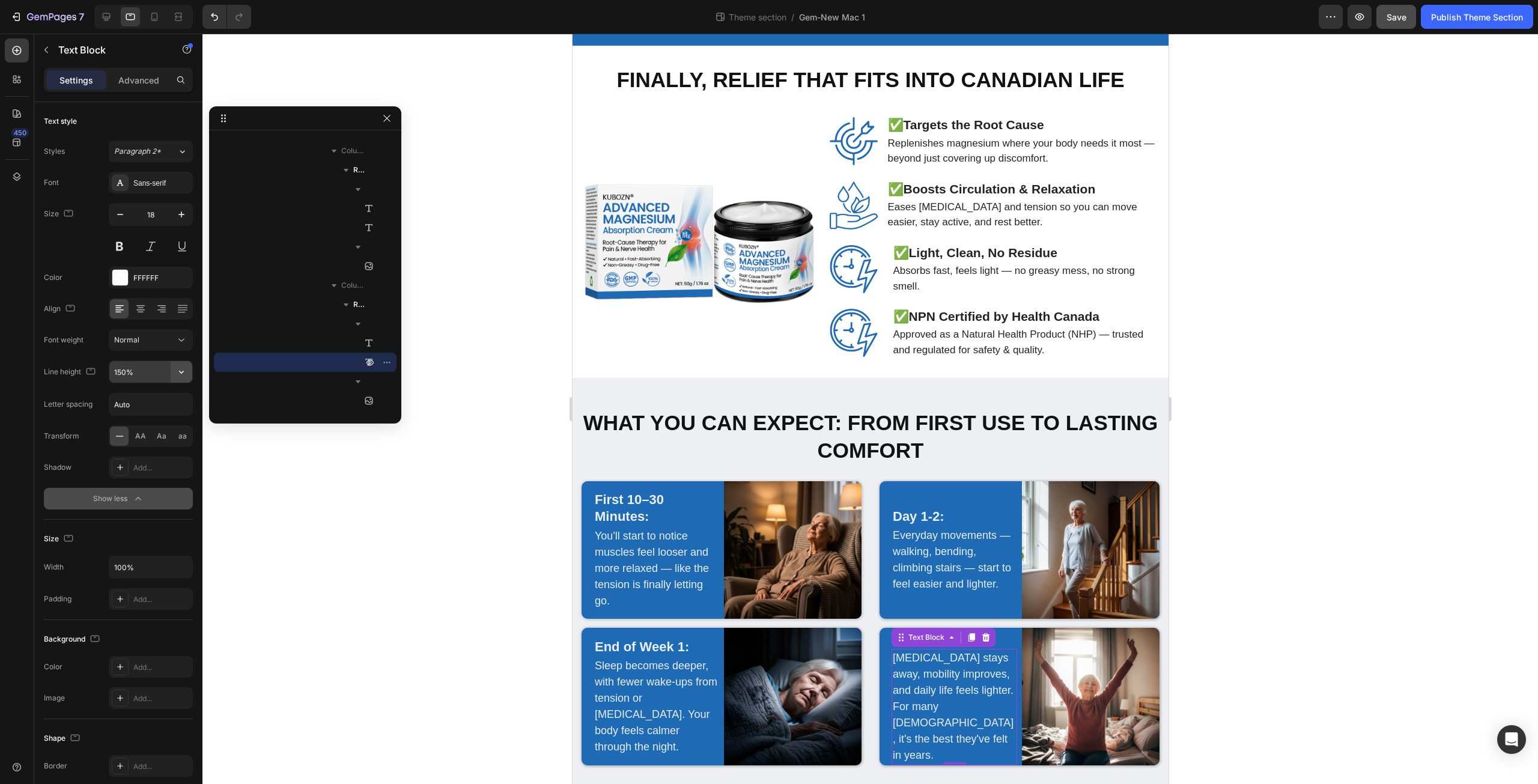
click at [172, 377] on button "button" at bounding box center [182, 371] width 22 height 22
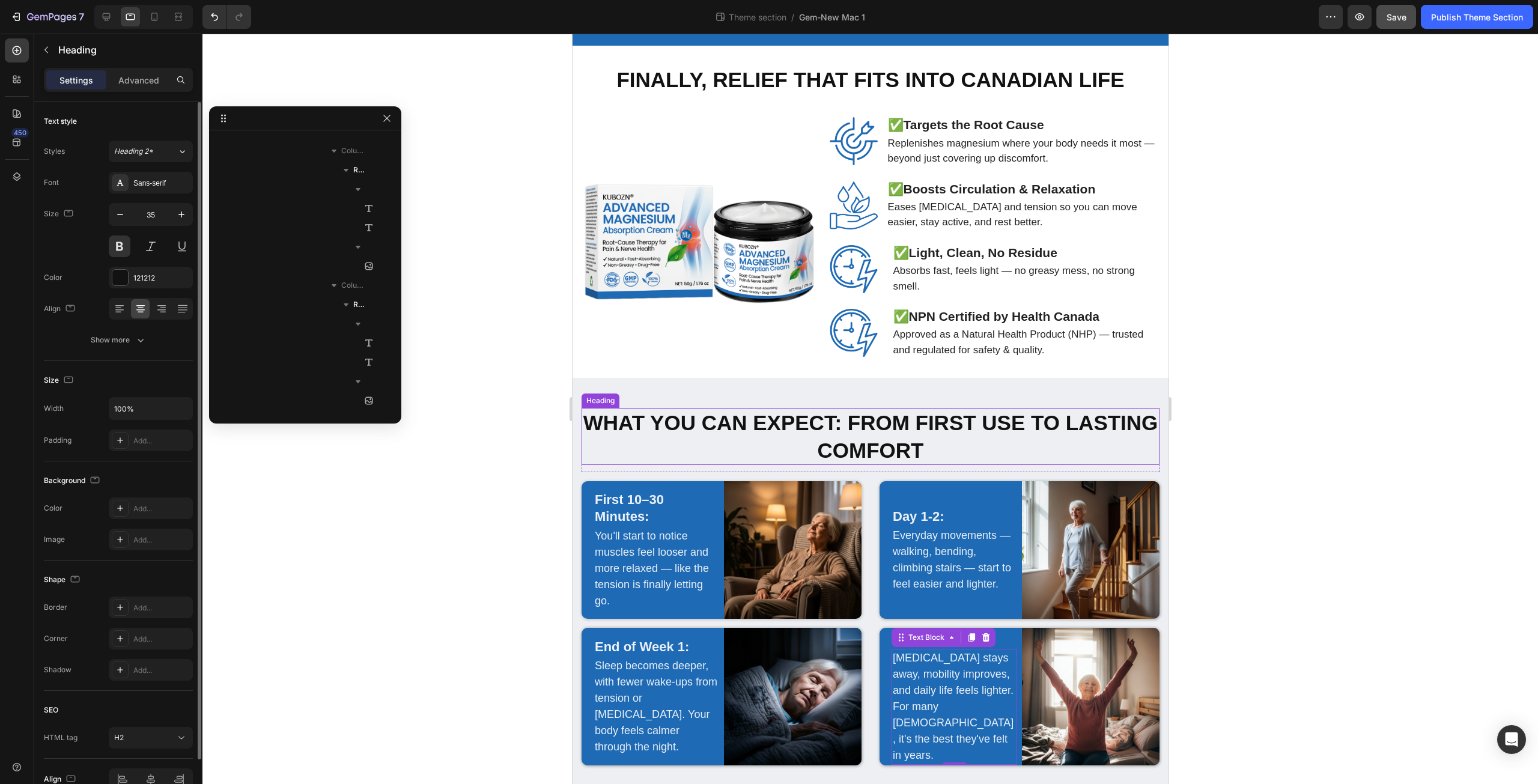
scroll to position [836, 0]
click at [765, 411] on strong "What You Can Expect: From First Use to Lasting Comfort" at bounding box center [870, 436] width 575 height 51
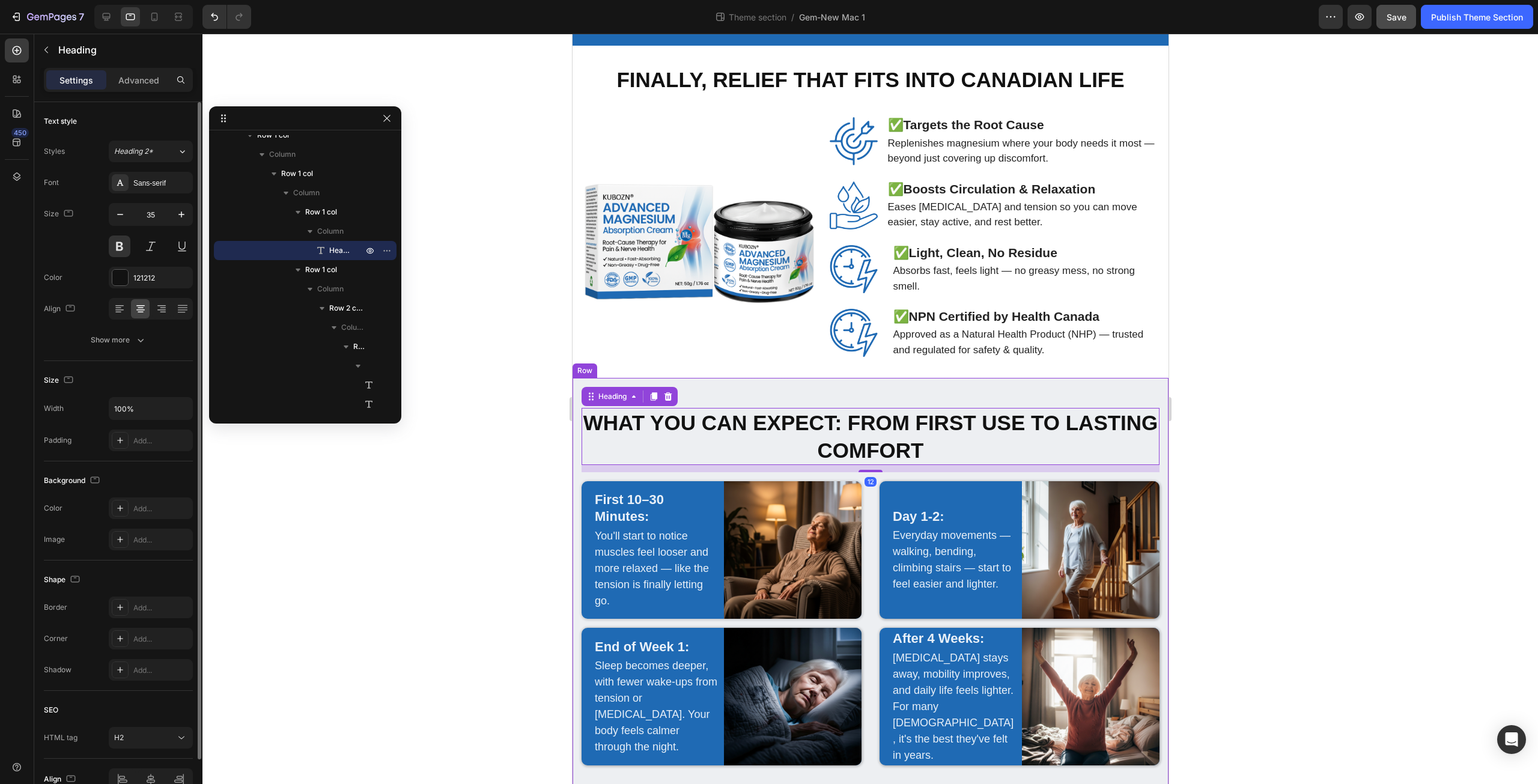
click at [517, 573] on div at bounding box center [870, 408] width 1336 height 750
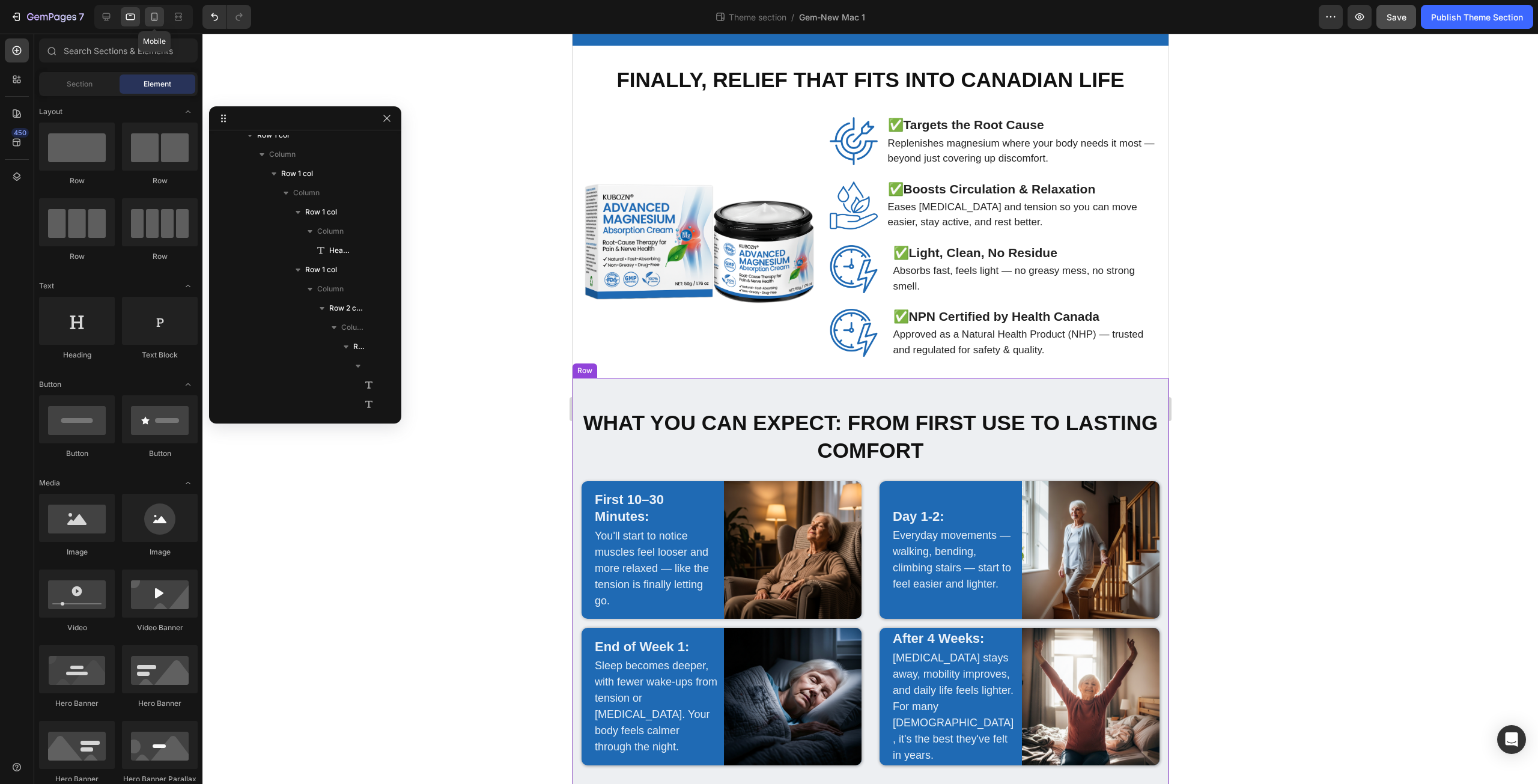
click at [156, 15] on icon at bounding box center [154, 16] width 12 height 12
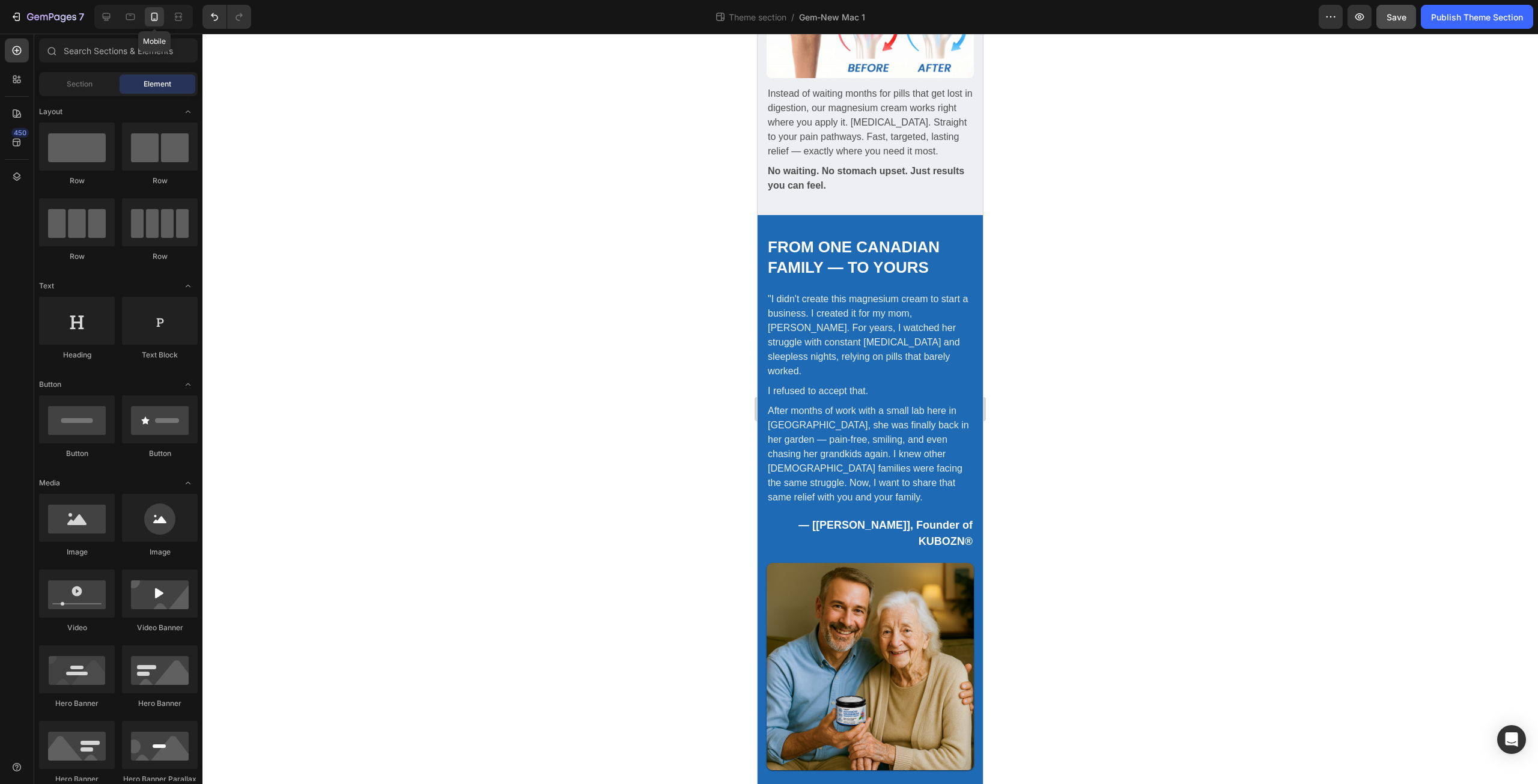
scroll to position [2727, 0]
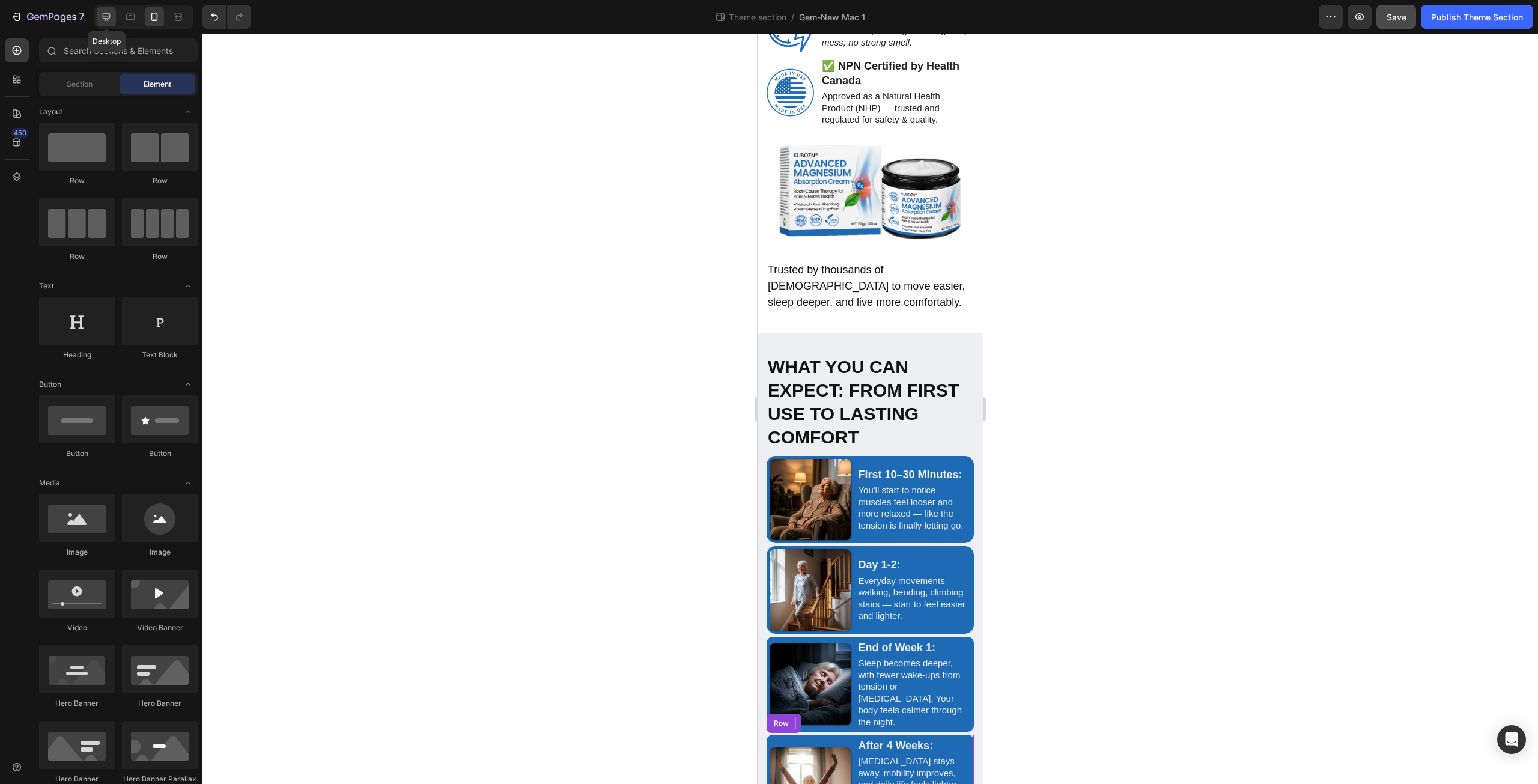
click at [102, 23] on div at bounding box center [106, 16] width 19 height 19
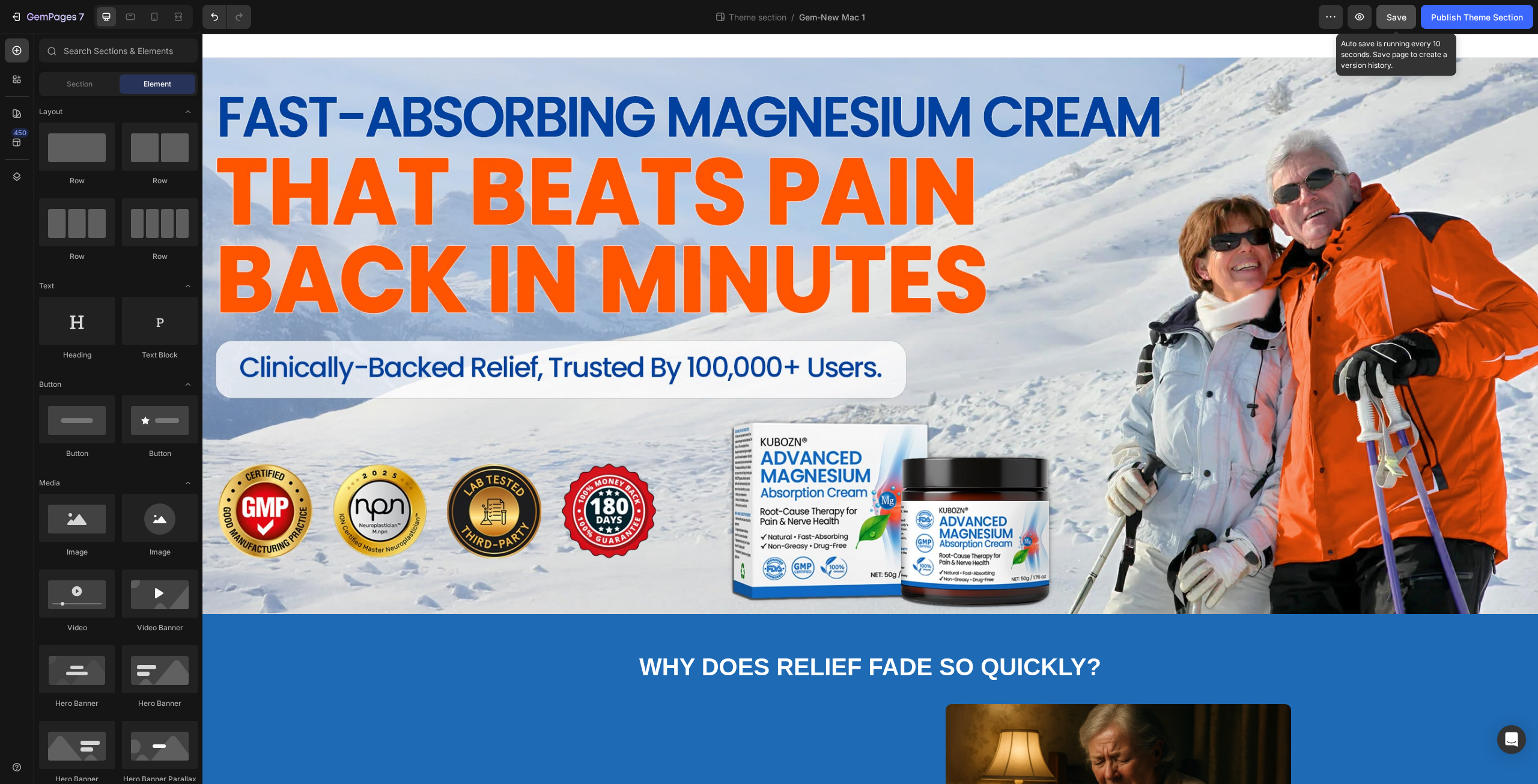
click at [1399, 12] on span "Save" at bounding box center [1397, 16] width 20 height 10
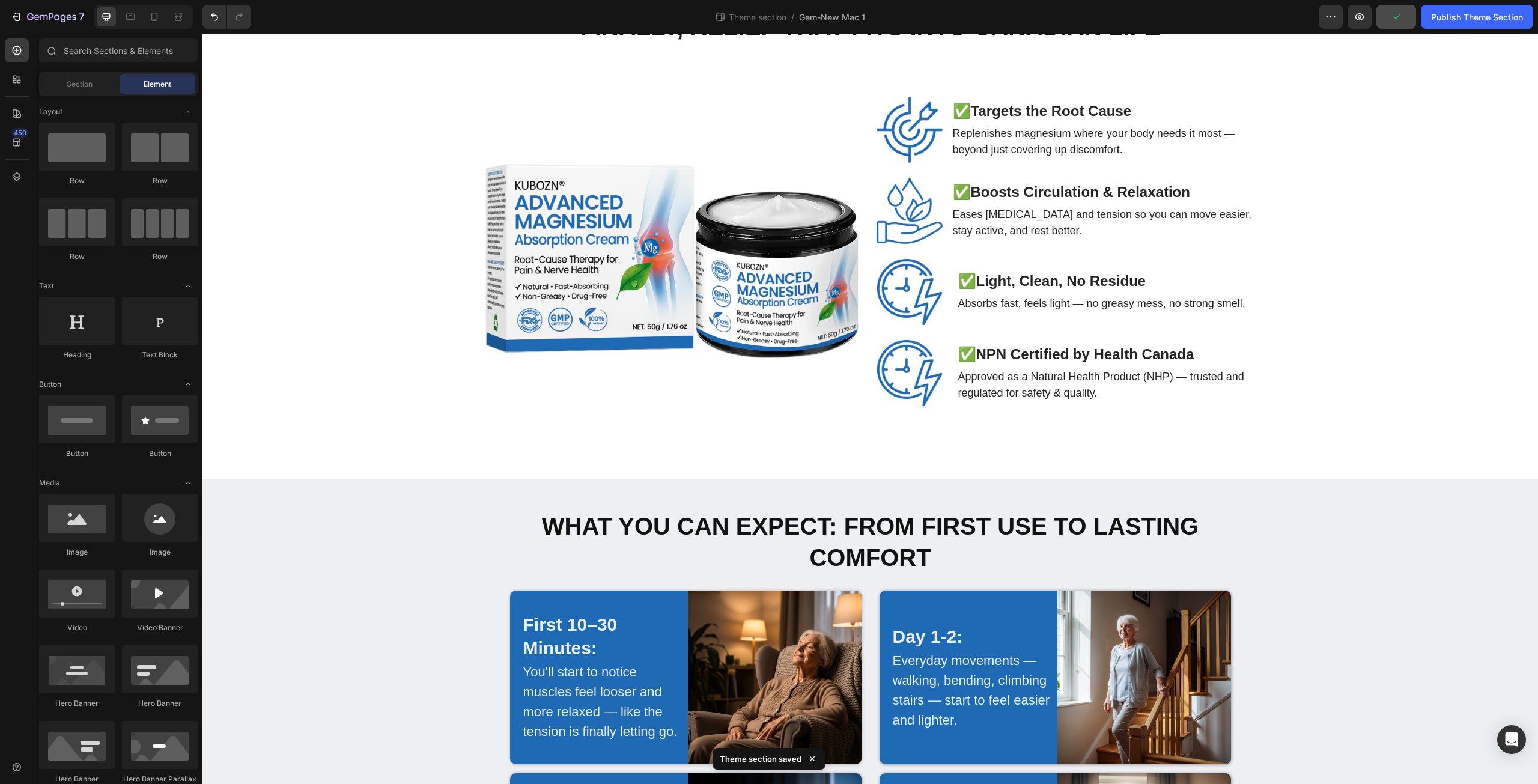
scroll to position [2241, 0]
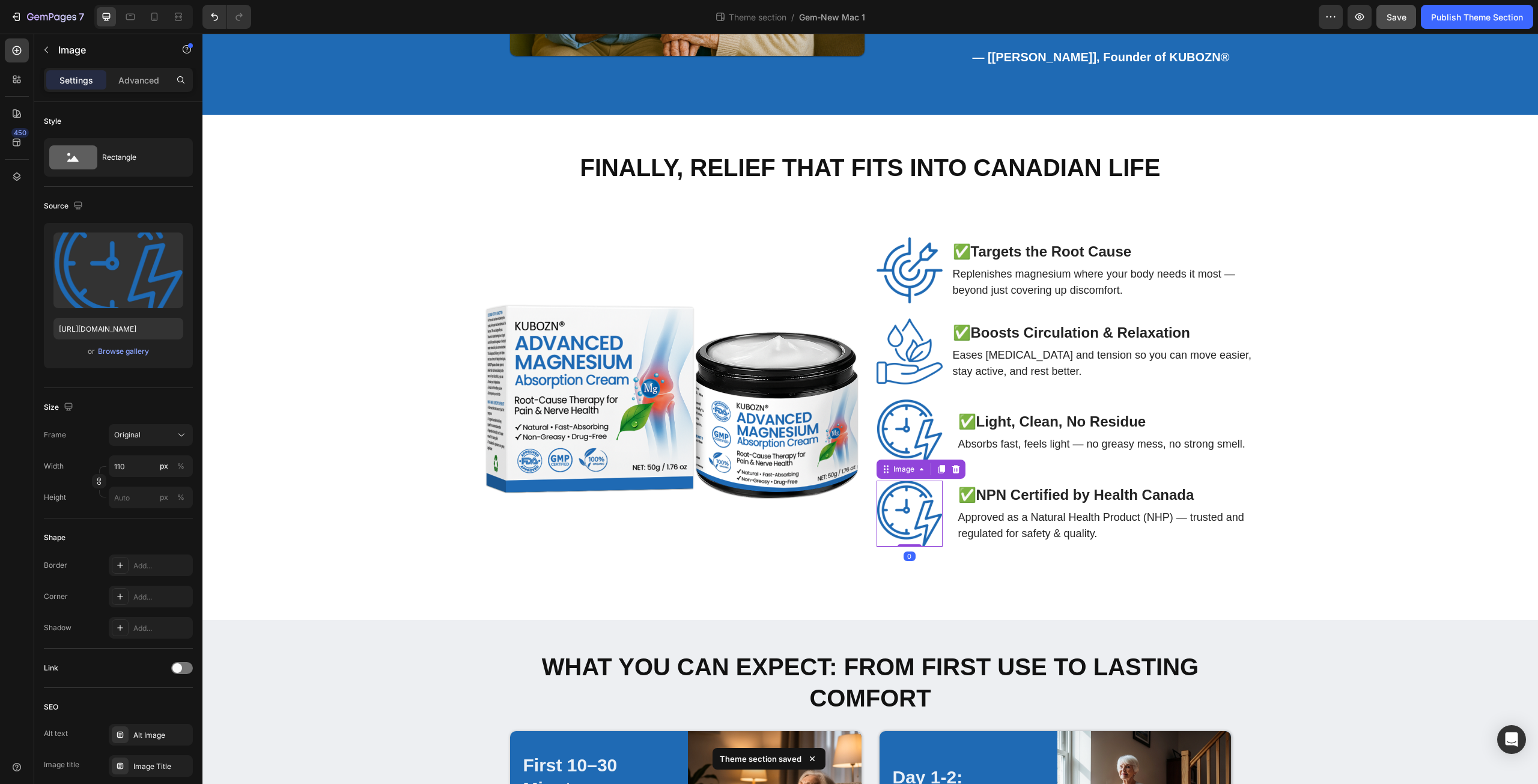
click at [911, 507] on img at bounding box center [909, 512] width 66 height 66
click at [908, 512] on img at bounding box center [909, 512] width 66 height 66
click at [124, 352] on div "Browse gallery" at bounding box center [123, 352] width 51 height 11
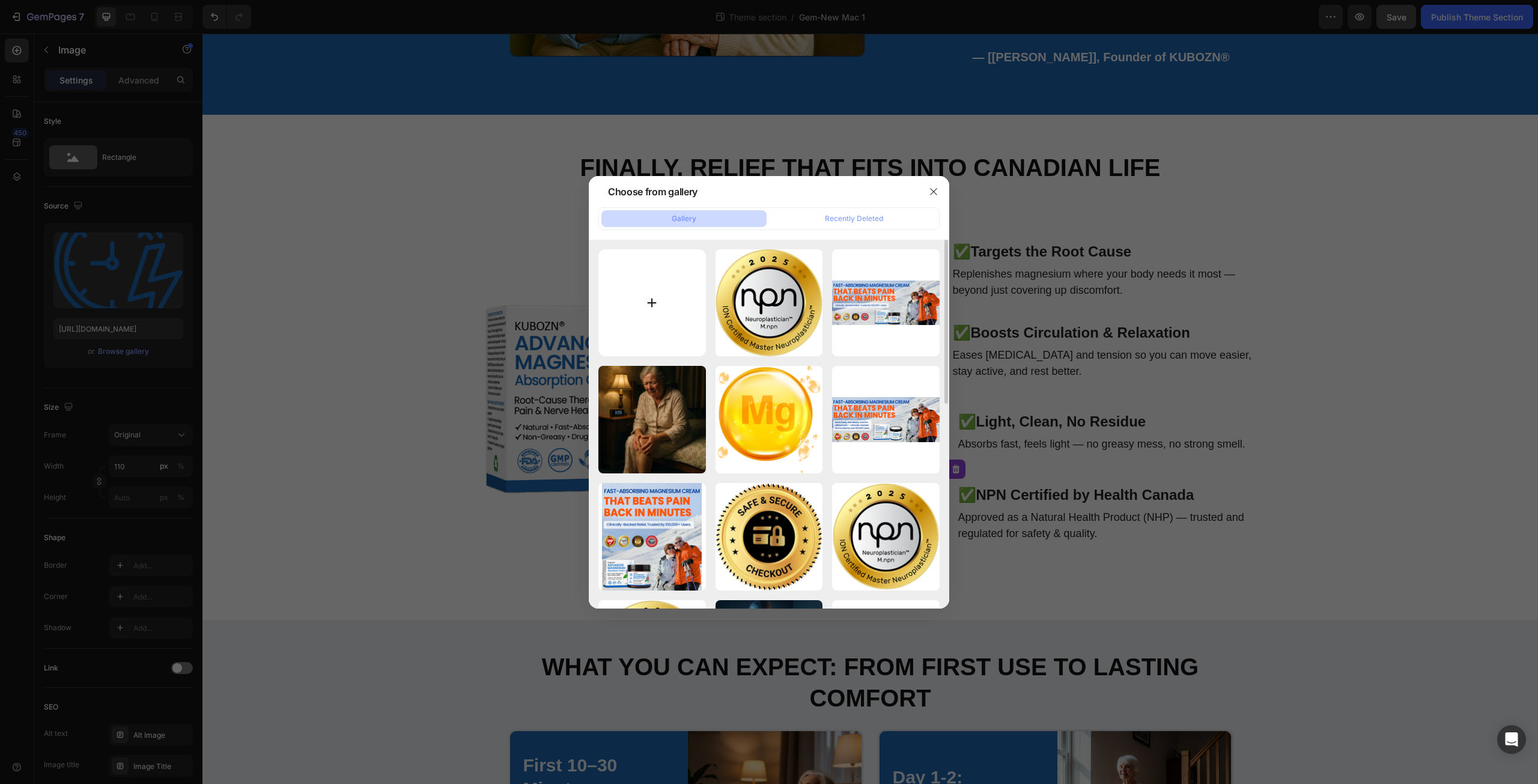
click at [656, 299] on input "file" at bounding box center [652, 303] width 108 height 108
type input "C:\fakepath\Health Canada 2.png"
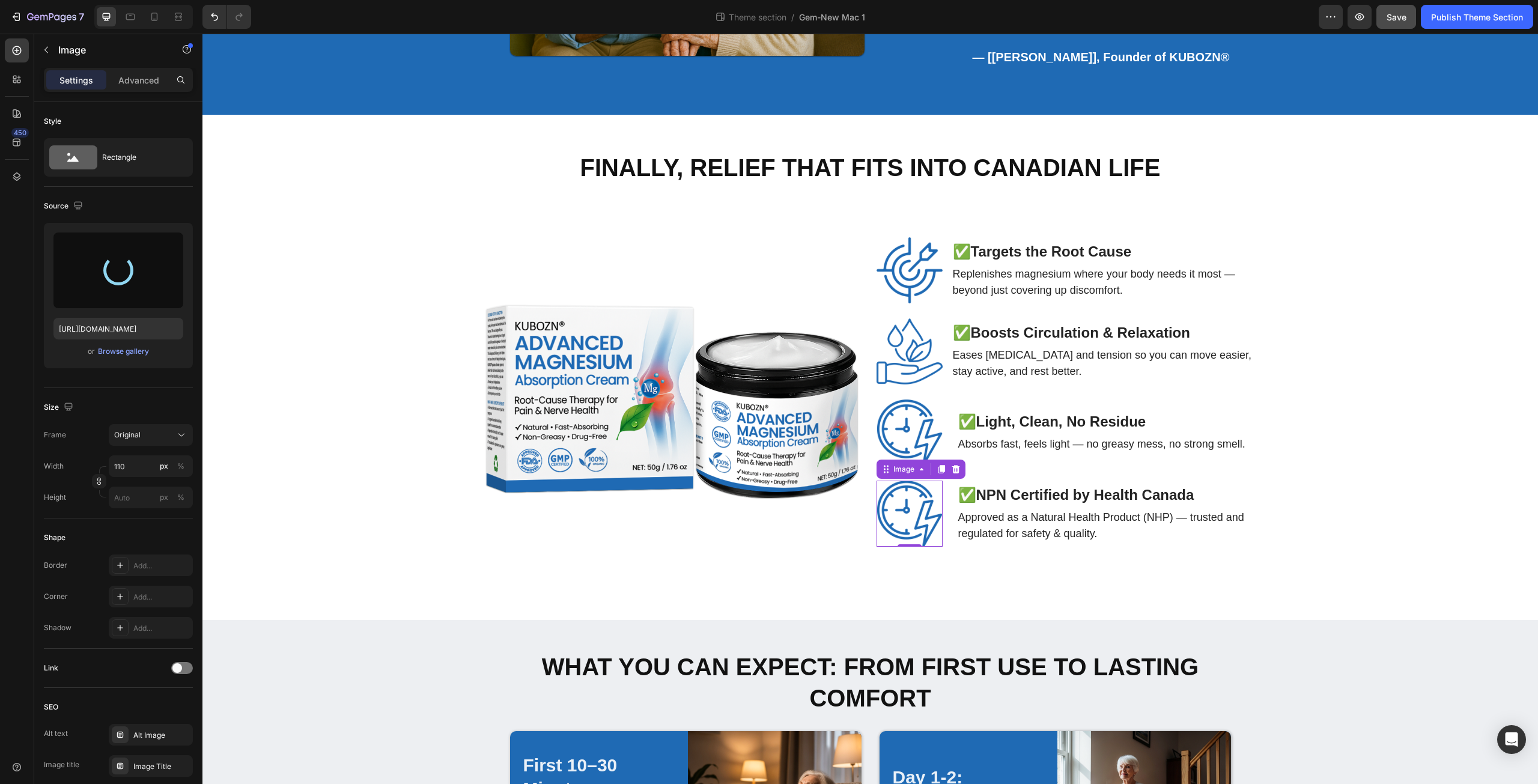
type input "[URL][DOMAIN_NAME]"
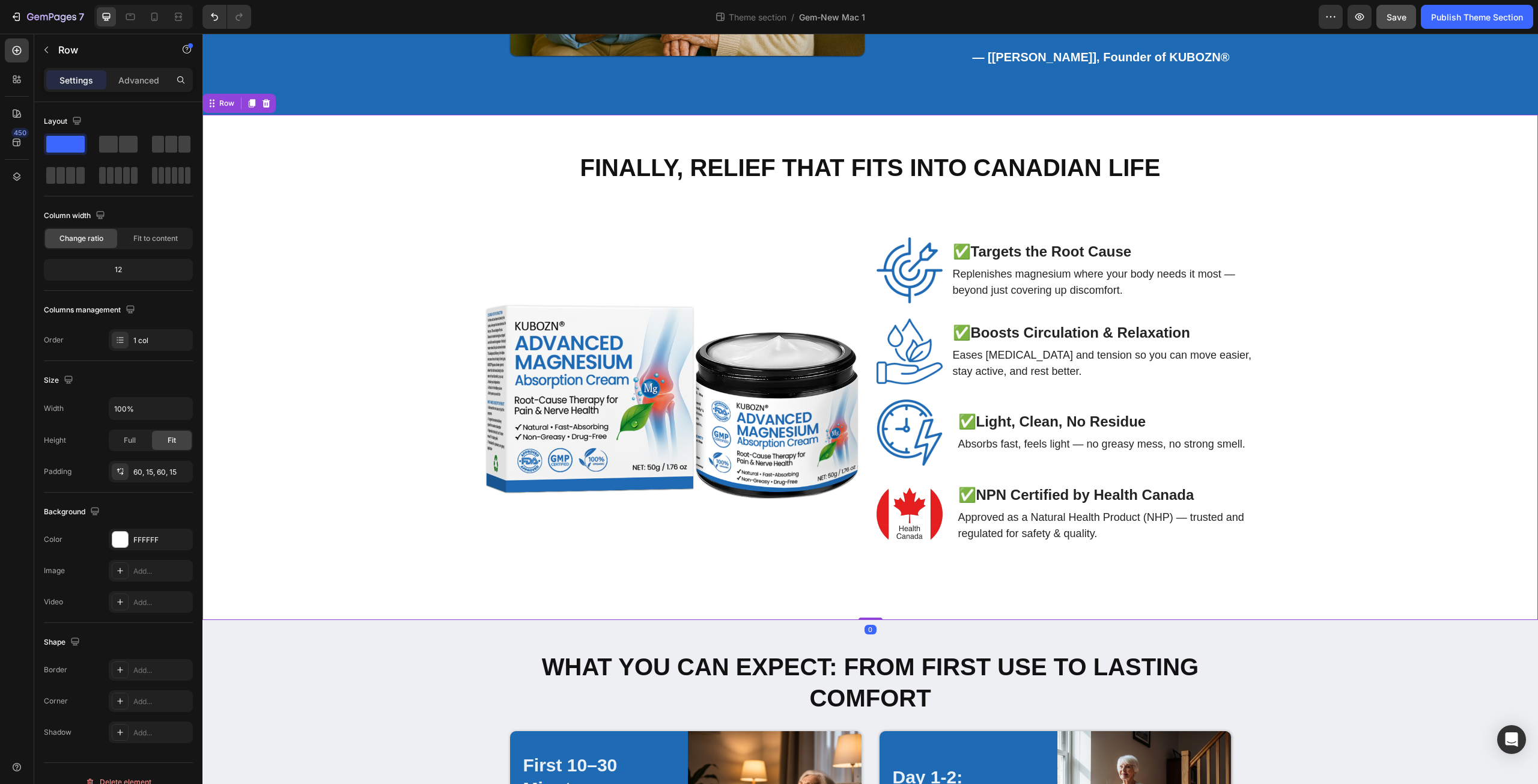
click at [1316, 466] on div "Finally, Relief That Fits Into Canadian Life Heading Image ✅ Targets the Root C…" at bounding box center [870, 368] width 1318 height 433
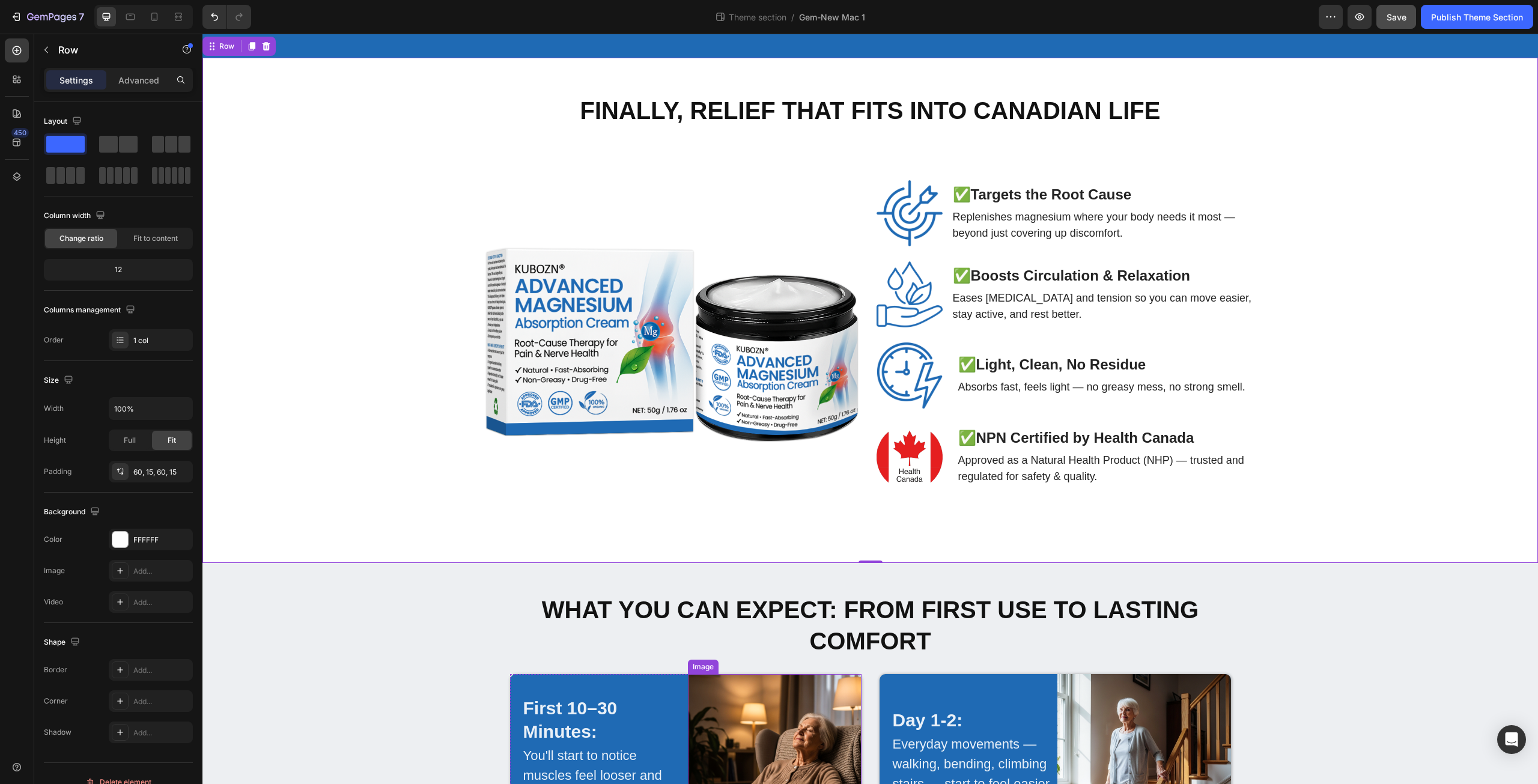
scroll to position [2160, 0]
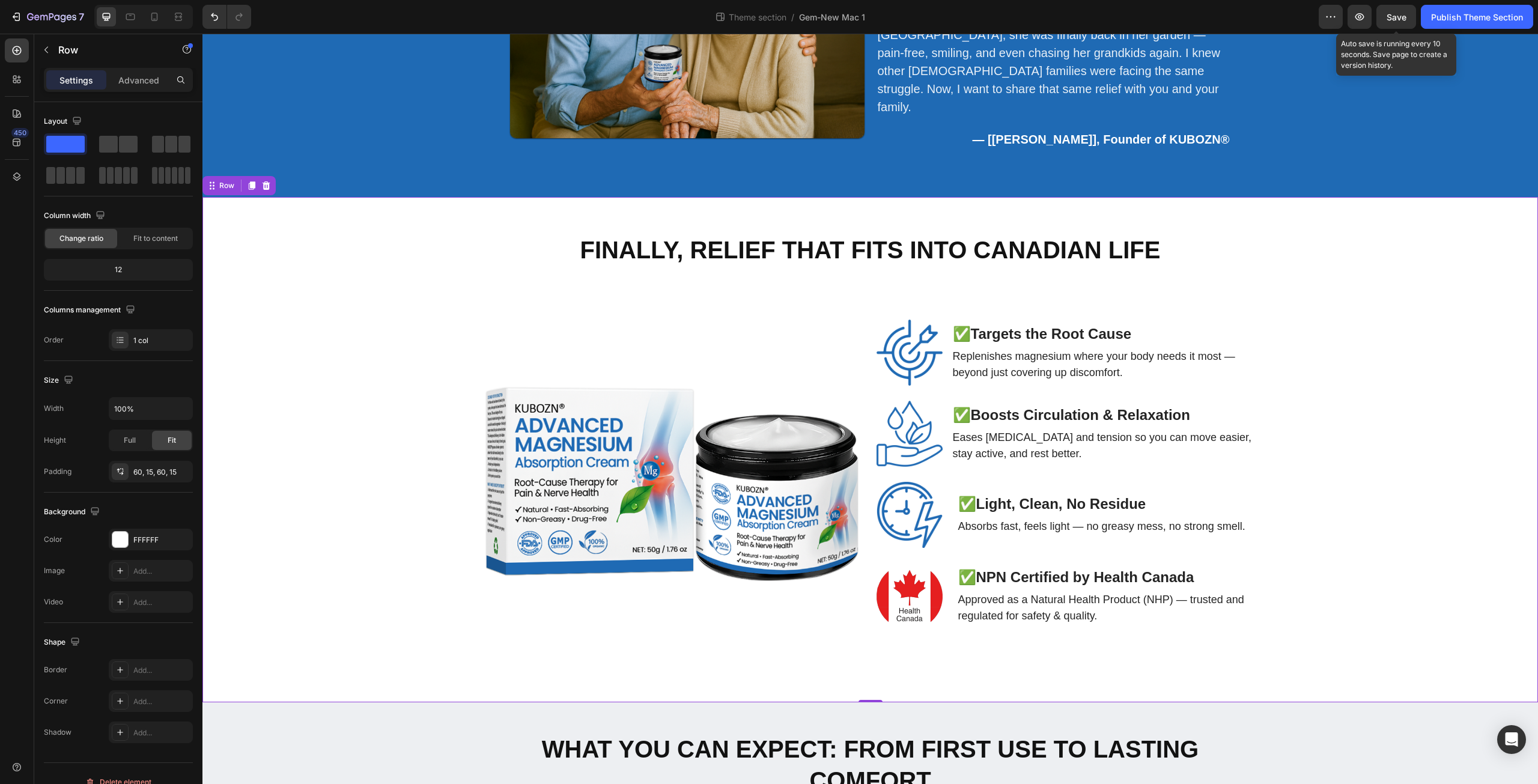
drag, startPoint x: 1382, startPoint y: 19, endPoint x: 1371, endPoint y: 26, distance: 13.0
click at [1382, 19] on button "Save" at bounding box center [1396, 16] width 40 height 24
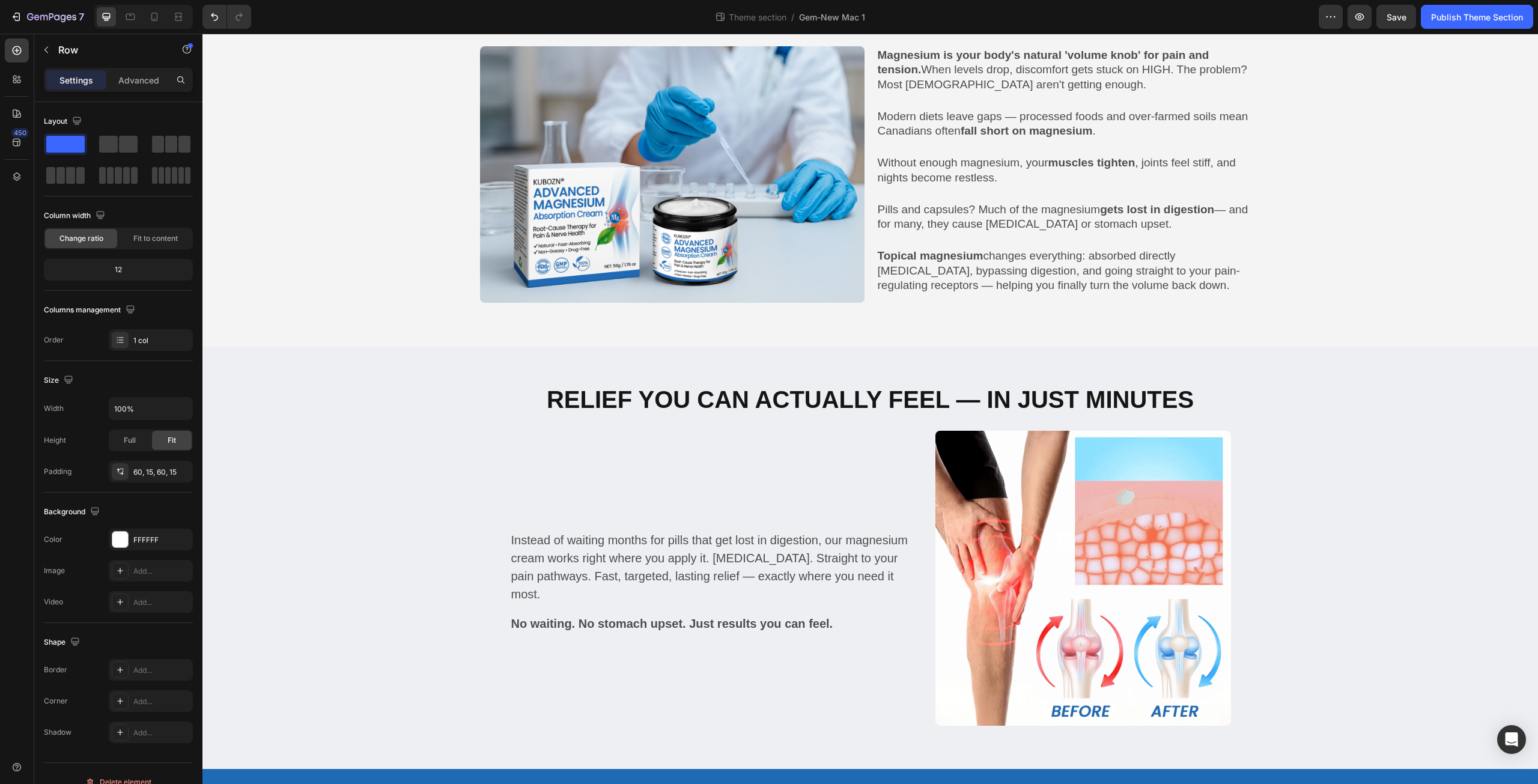
scroll to position [618, 0]
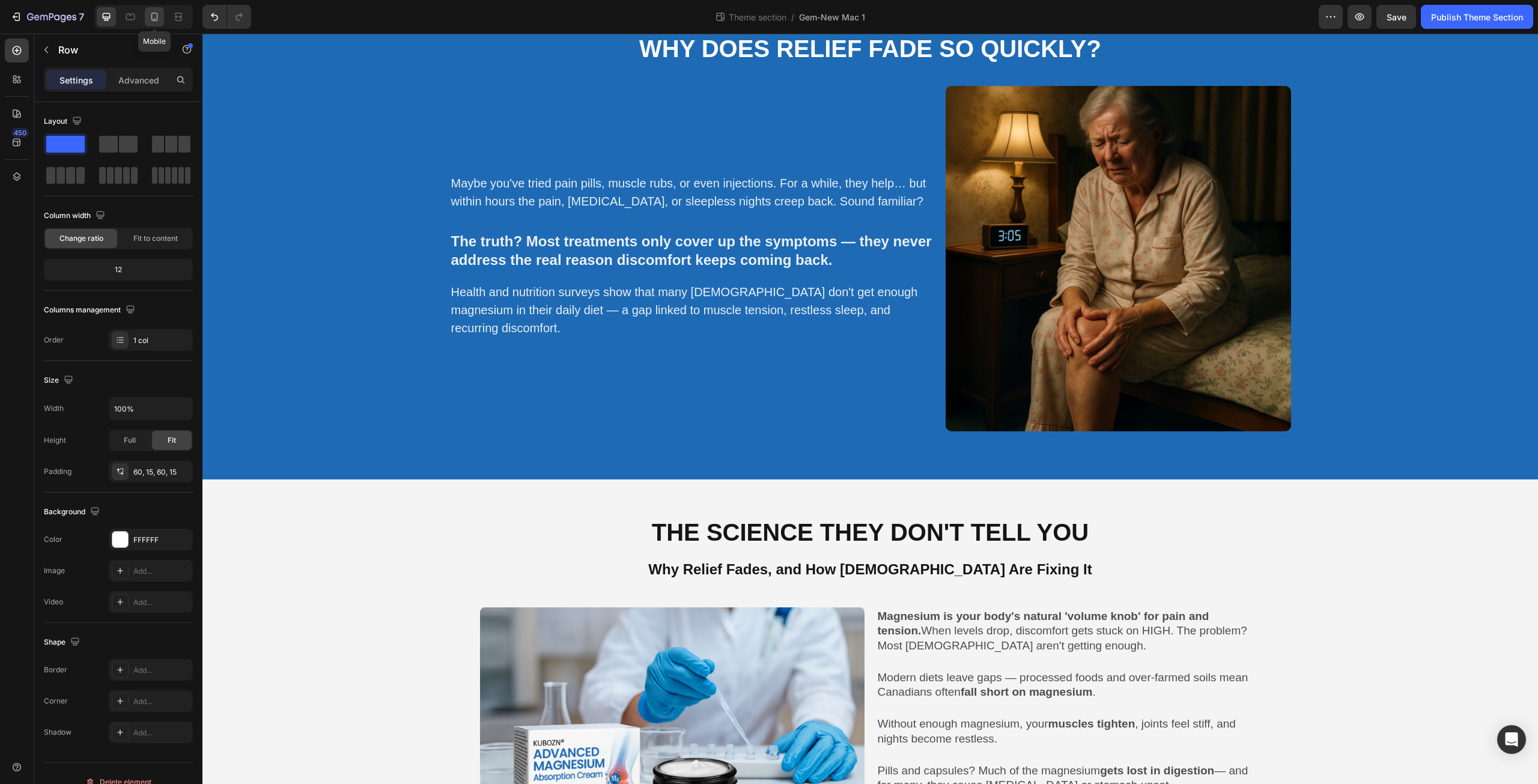
click at [158, 21] on icon at bounding box center [154, 16] width 12 height 12
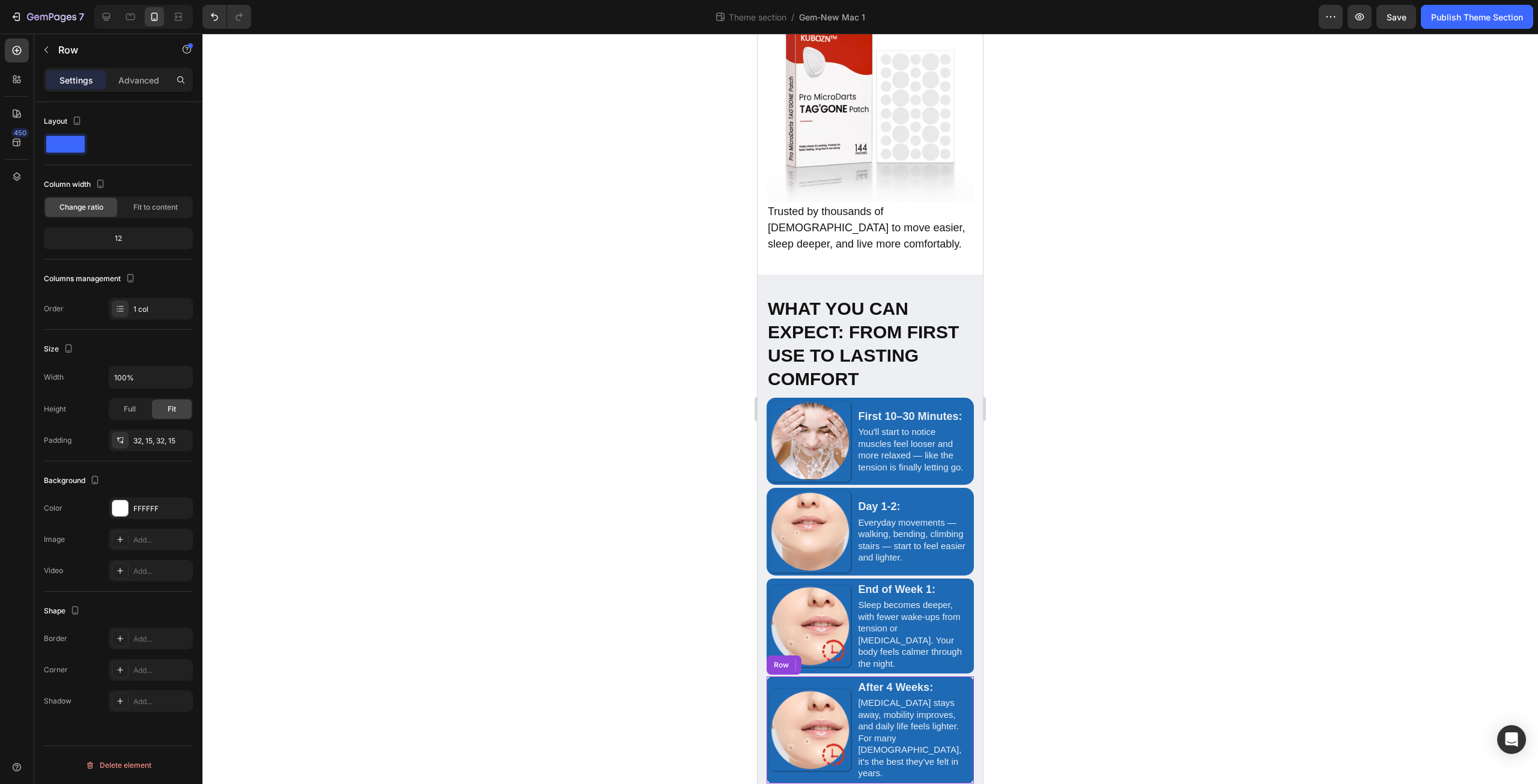
scroll to position [2727, 0]
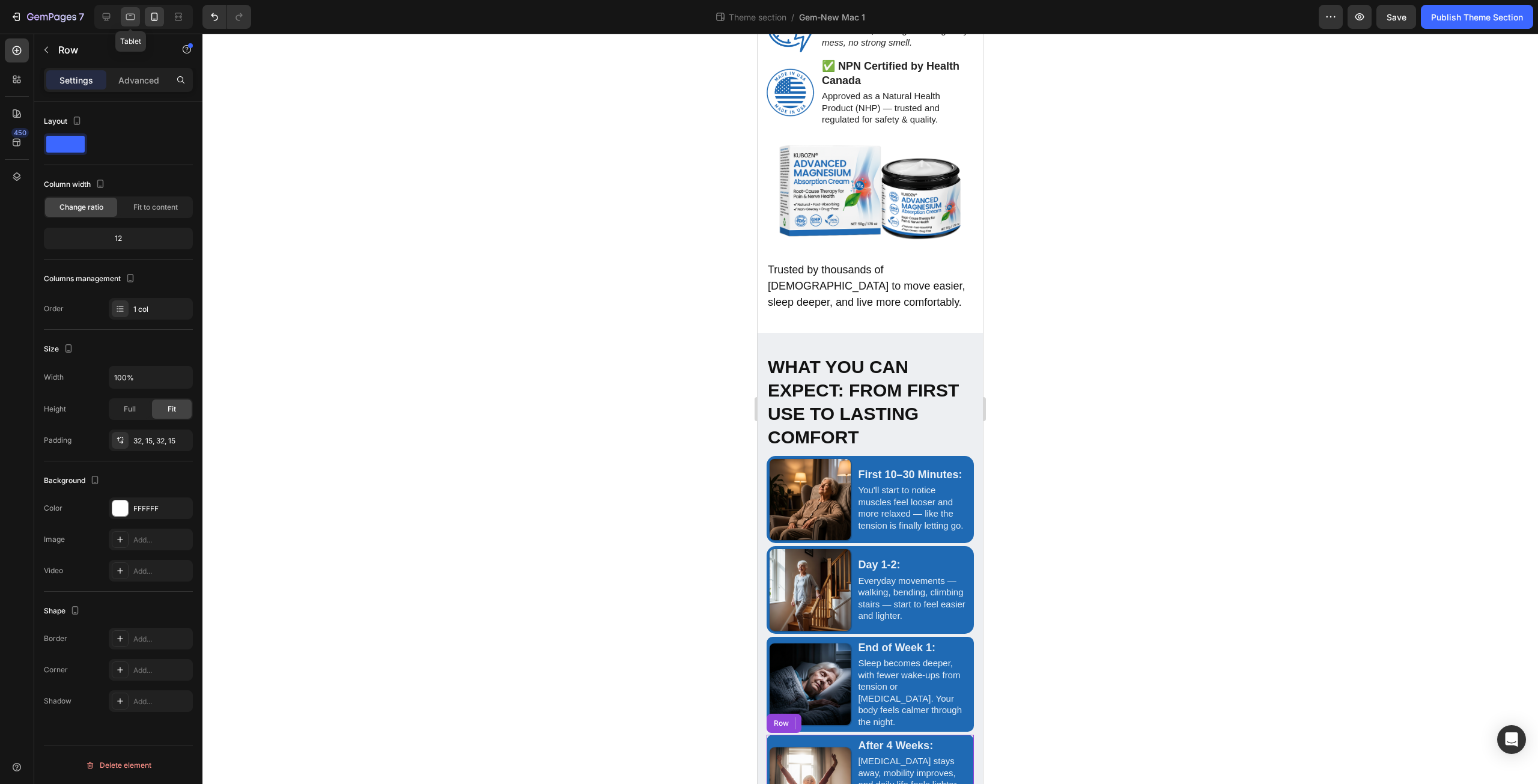
click at [127, 13] on icon at bounding box center [130, 16] width 9 height 6
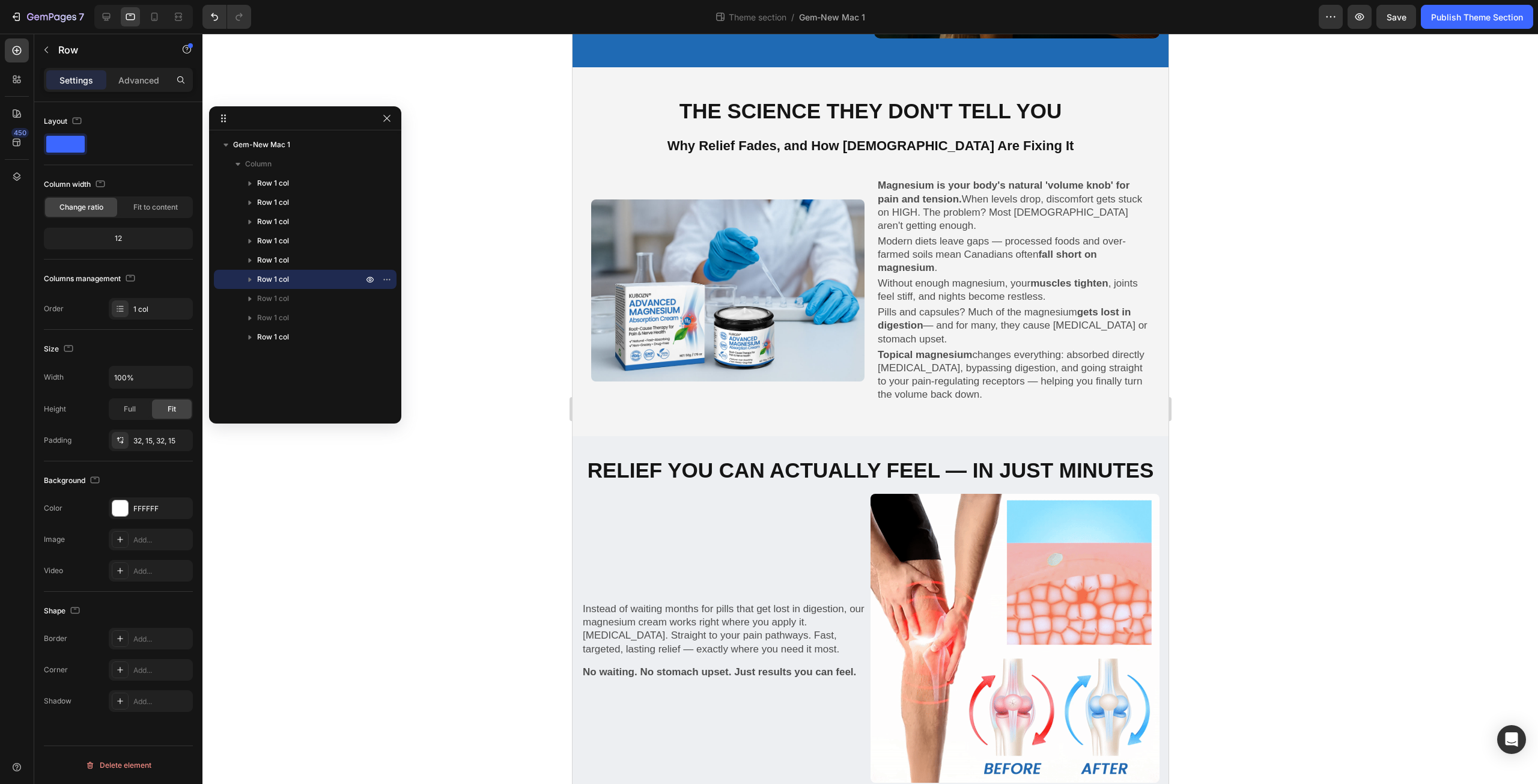
scroll to position [580, 0]
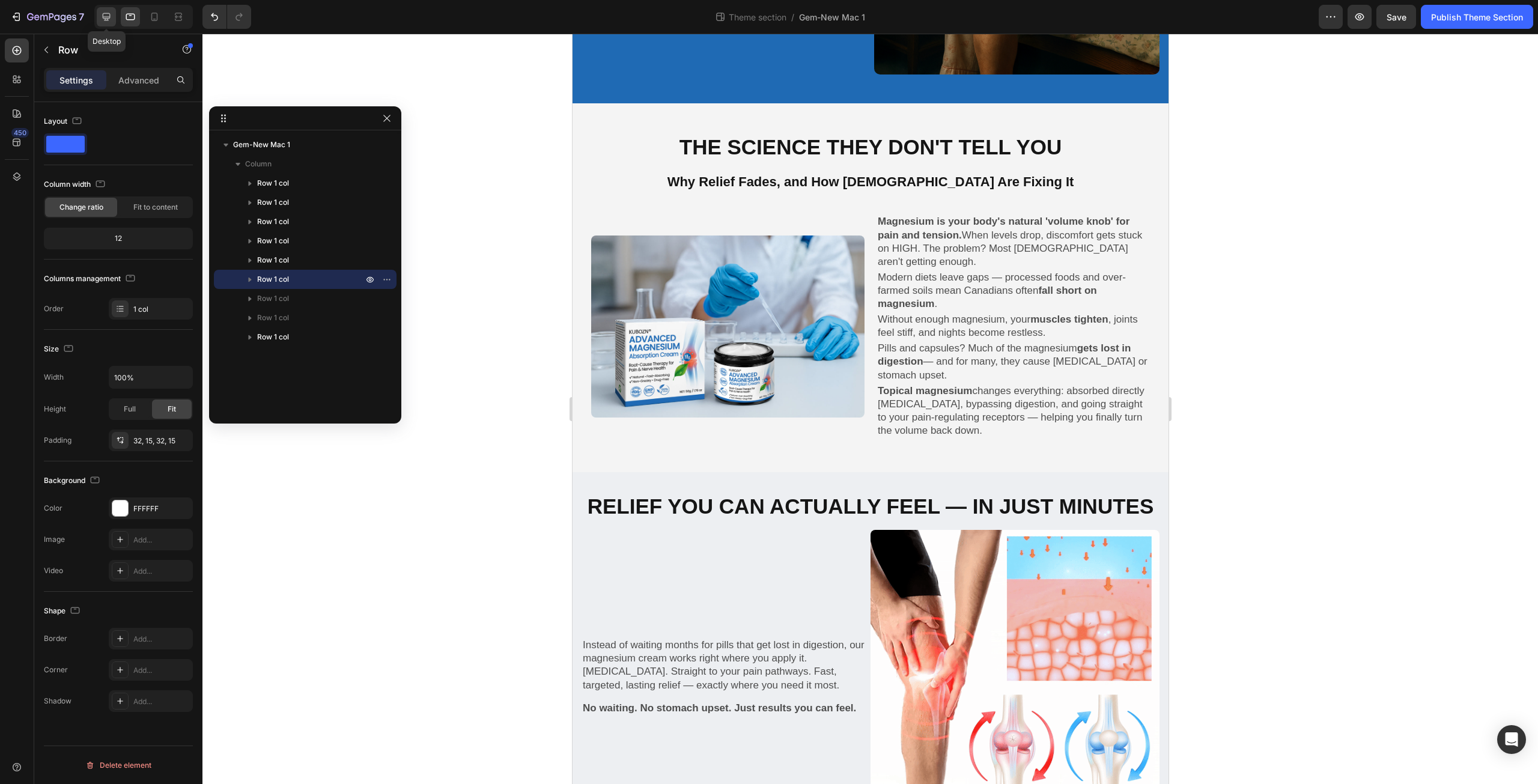
click at [112, 20] on icon at bounding box center [106, 16] width 12 height 12
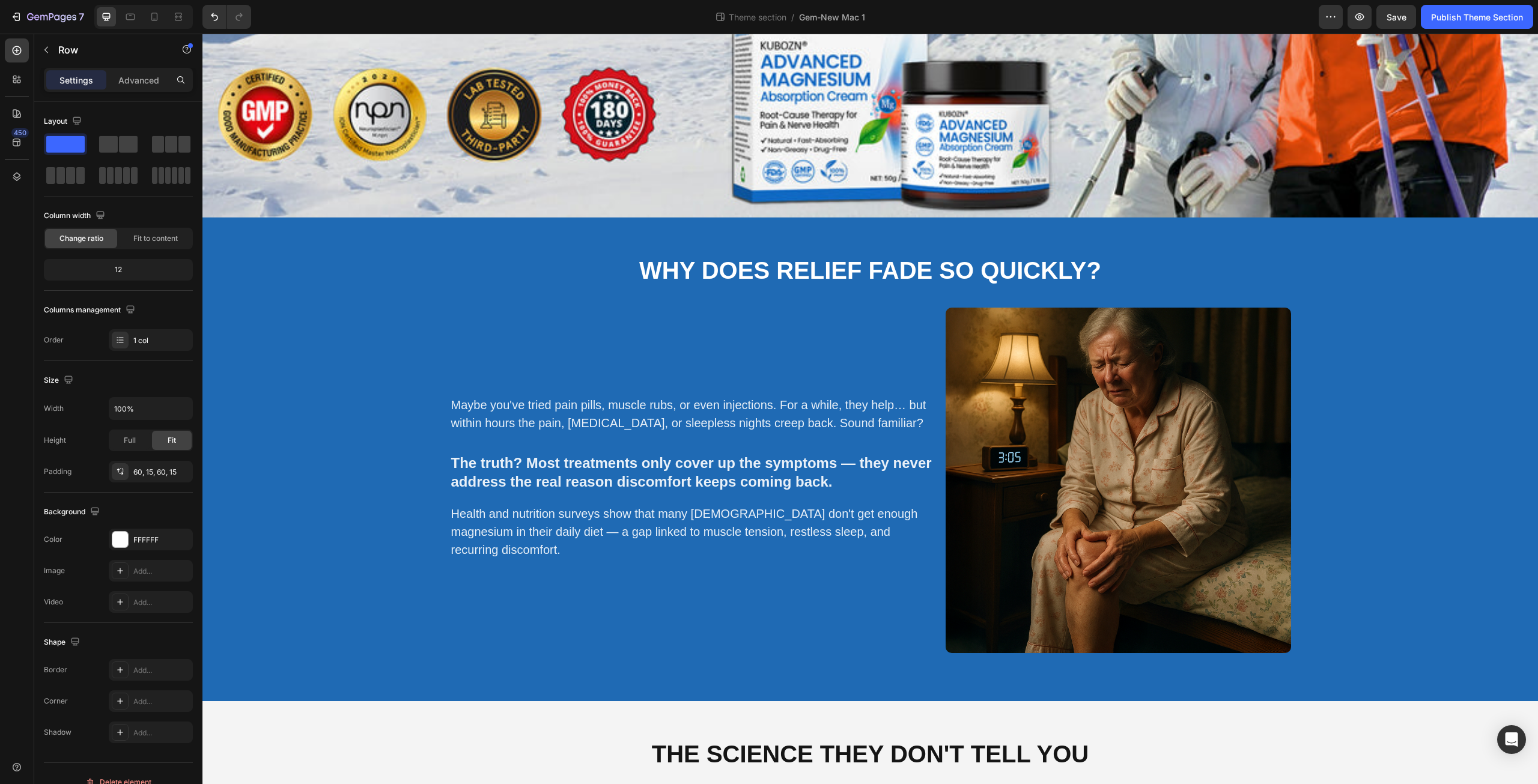
scroll to position [560, 0]
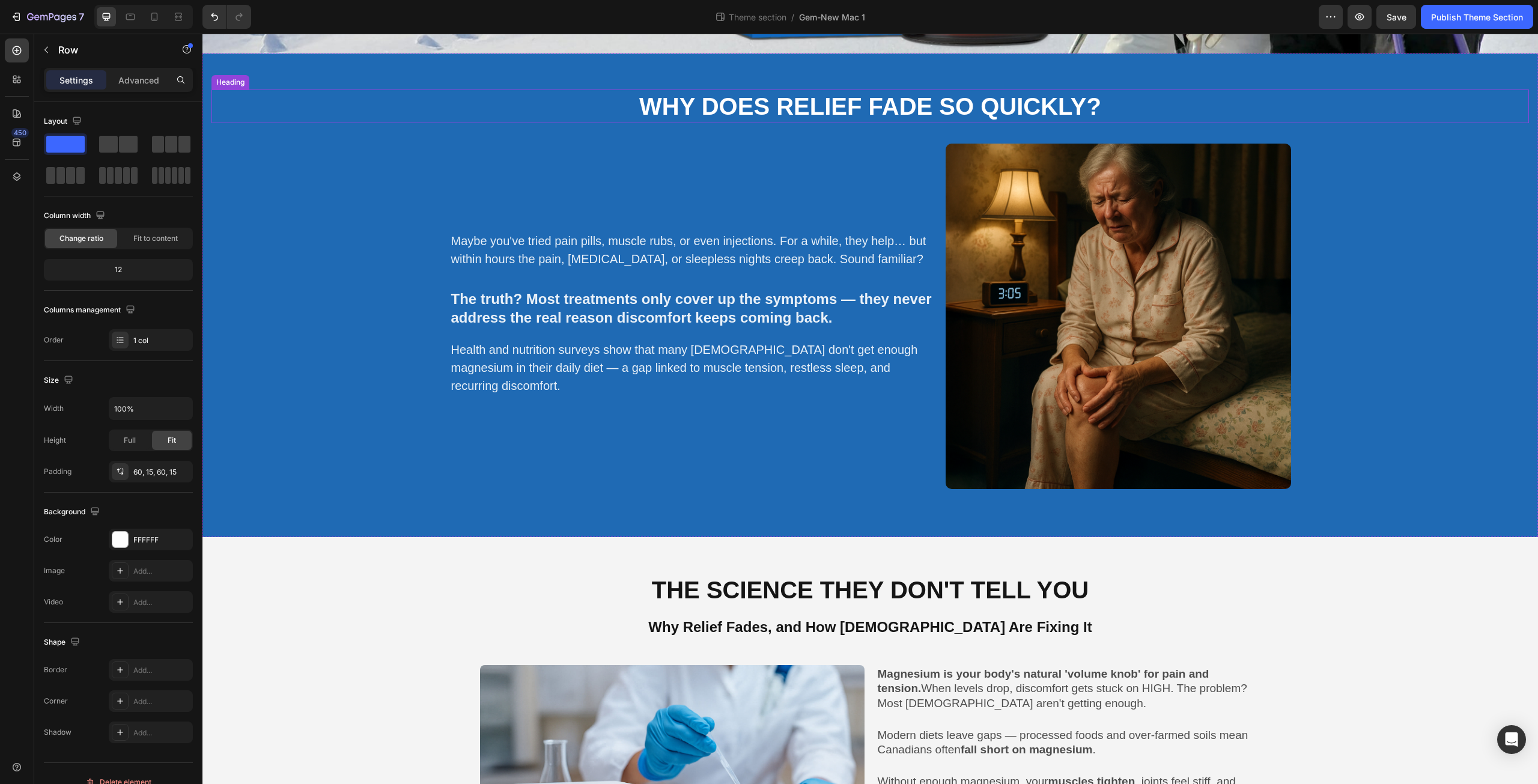
click at [600, 110] on p "Why does relief fade so quickly?" at bounding box center [870, 106] width 1315 height 31
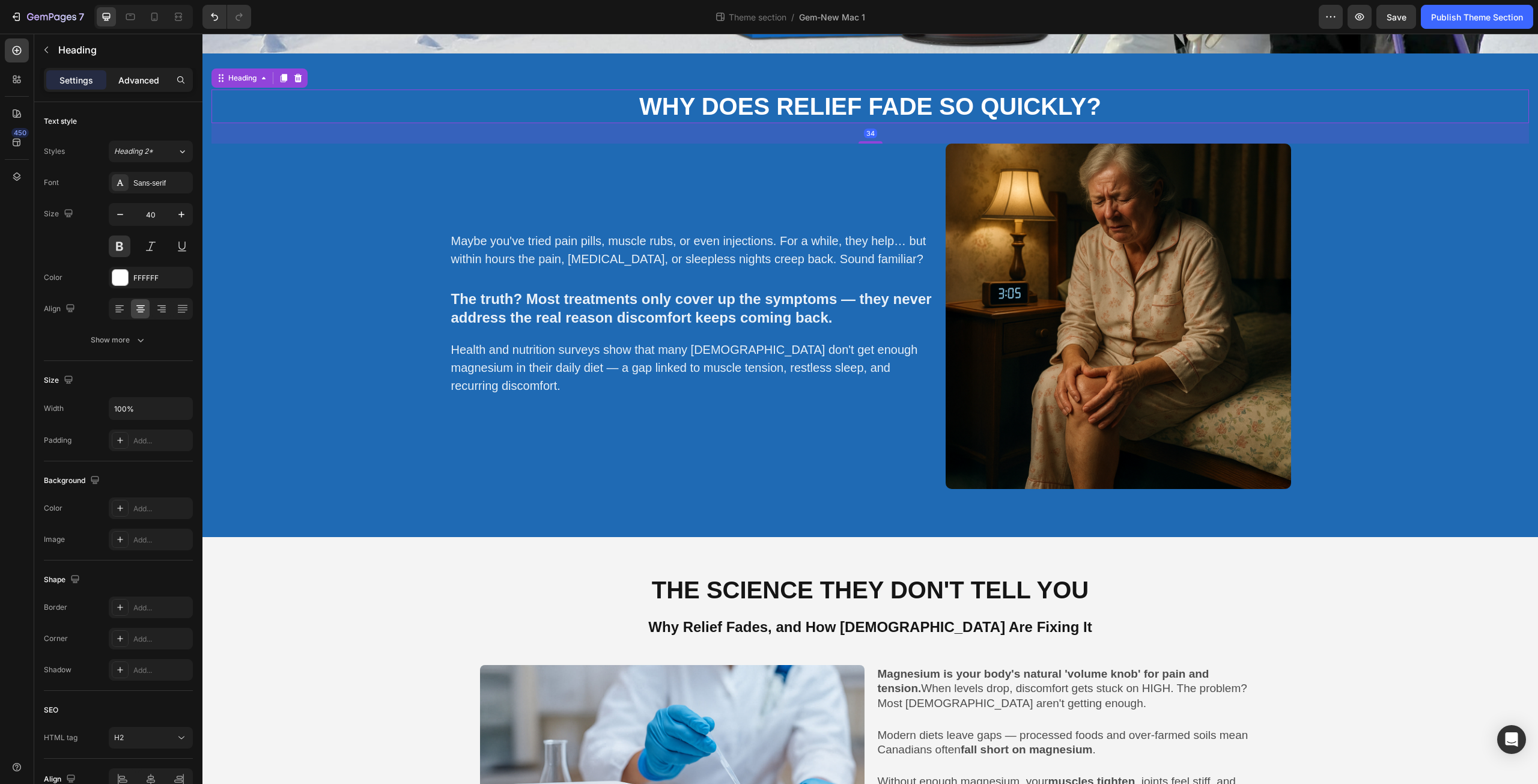
click at [130, 77] on p "Advanced" at bounding box center [139, 80] width 40 height 13
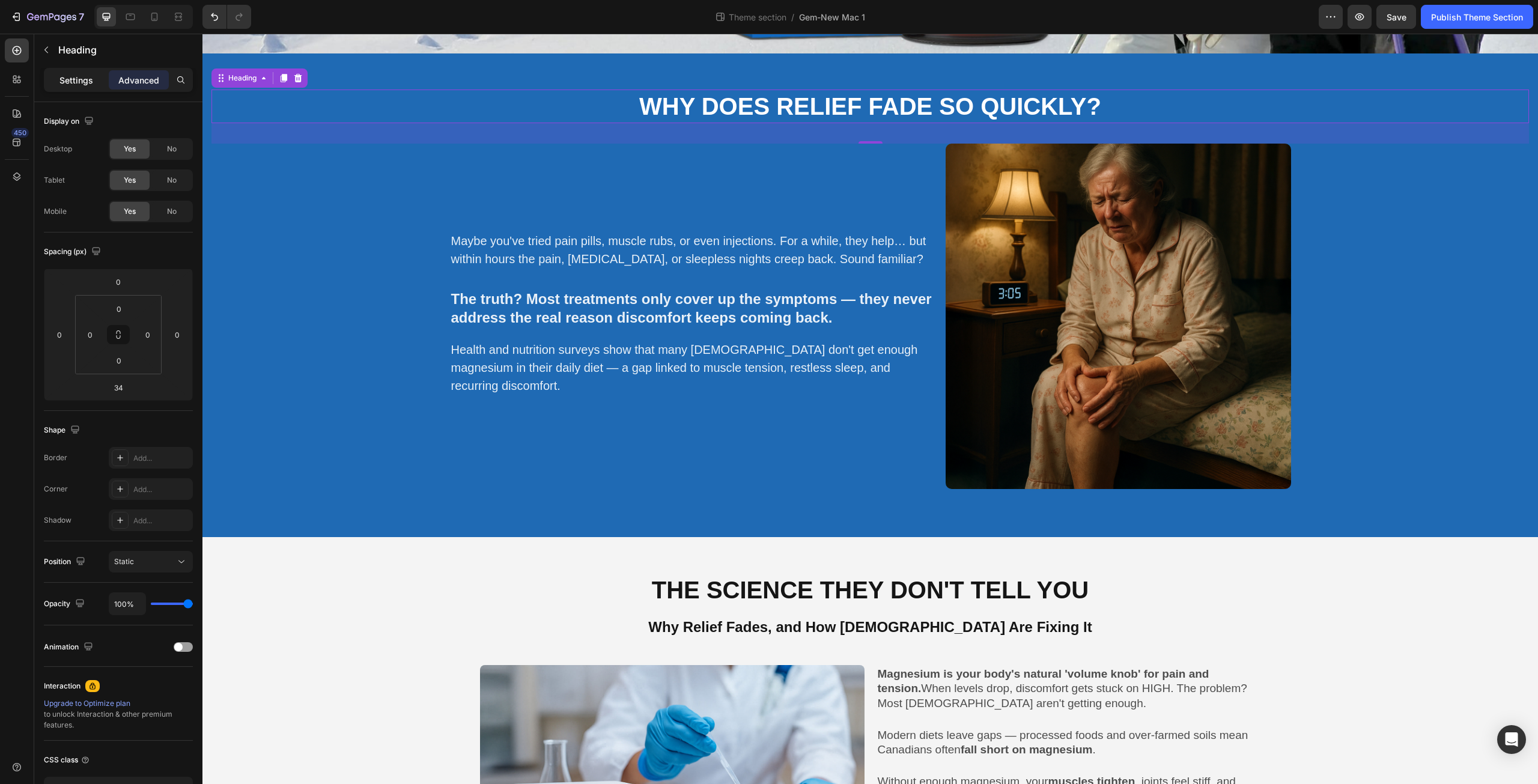
click at [81, 83] on p "Settings" at bounding box center [76, 80] width 33 height 13
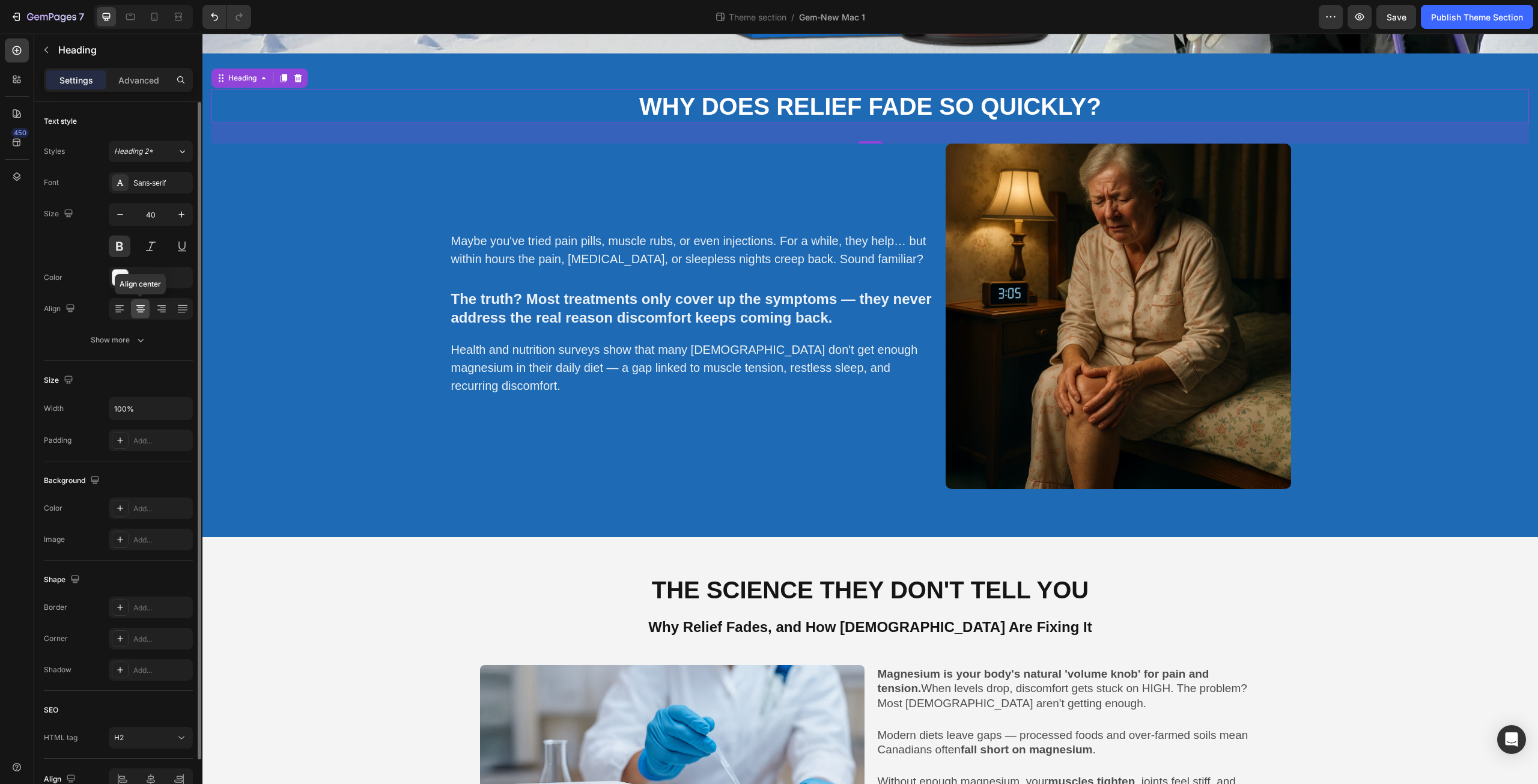
click at [142, 311] on icon at bounding box center [140, 308] width 12 height 12
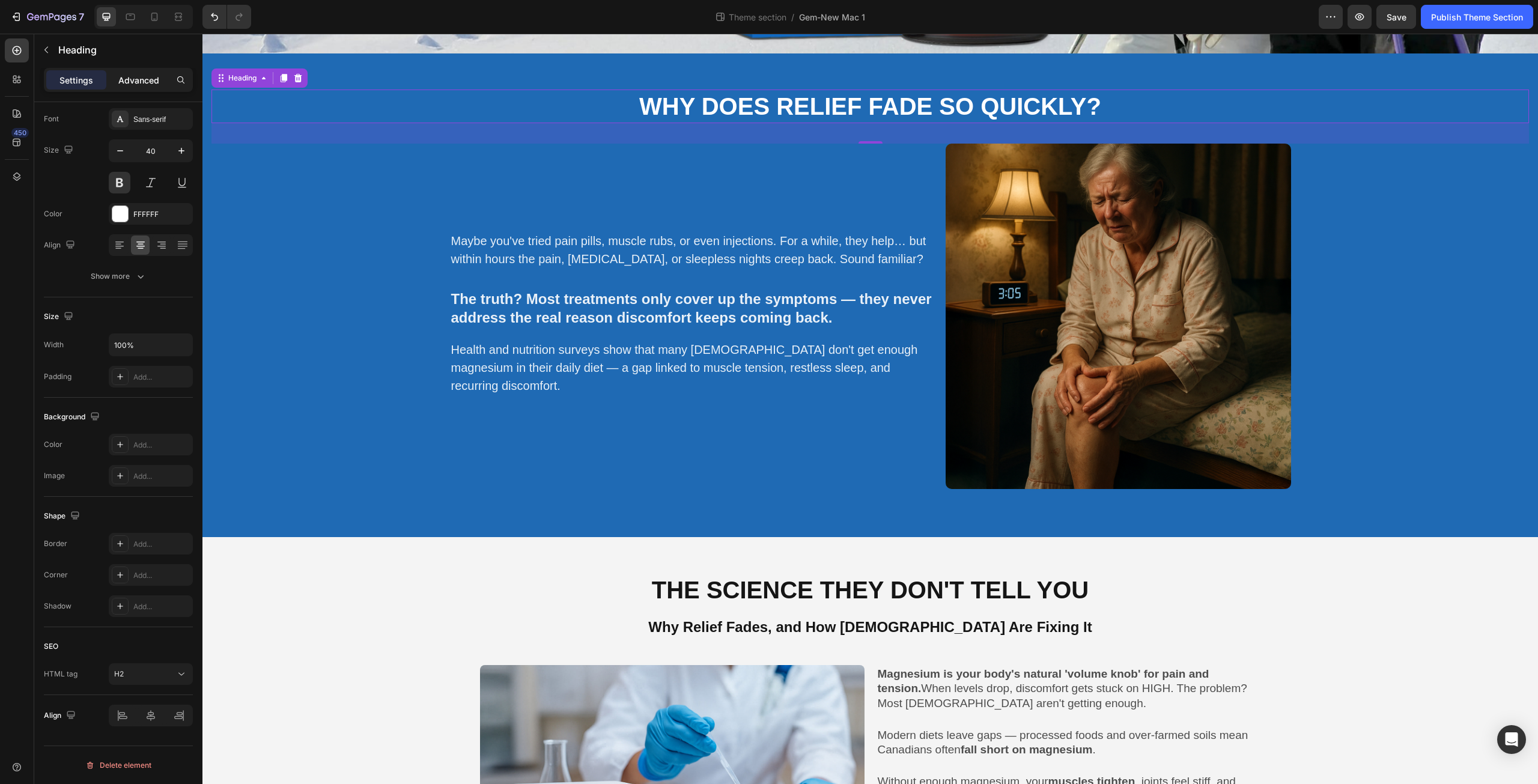
click at [142, 86] on p "Advanced" at bounding box center [139, 80] width 40 height 13
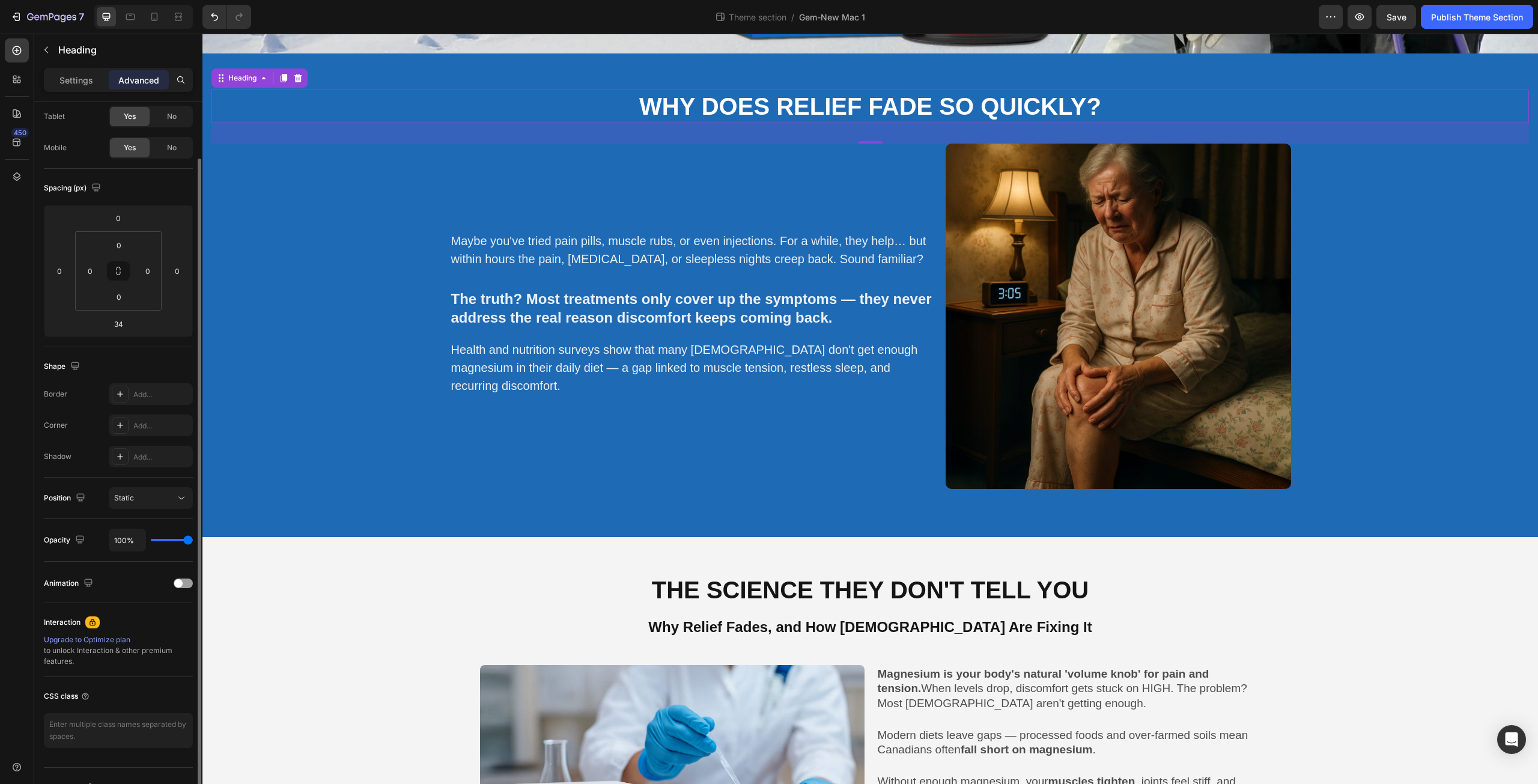
scroll to position [85, 0]
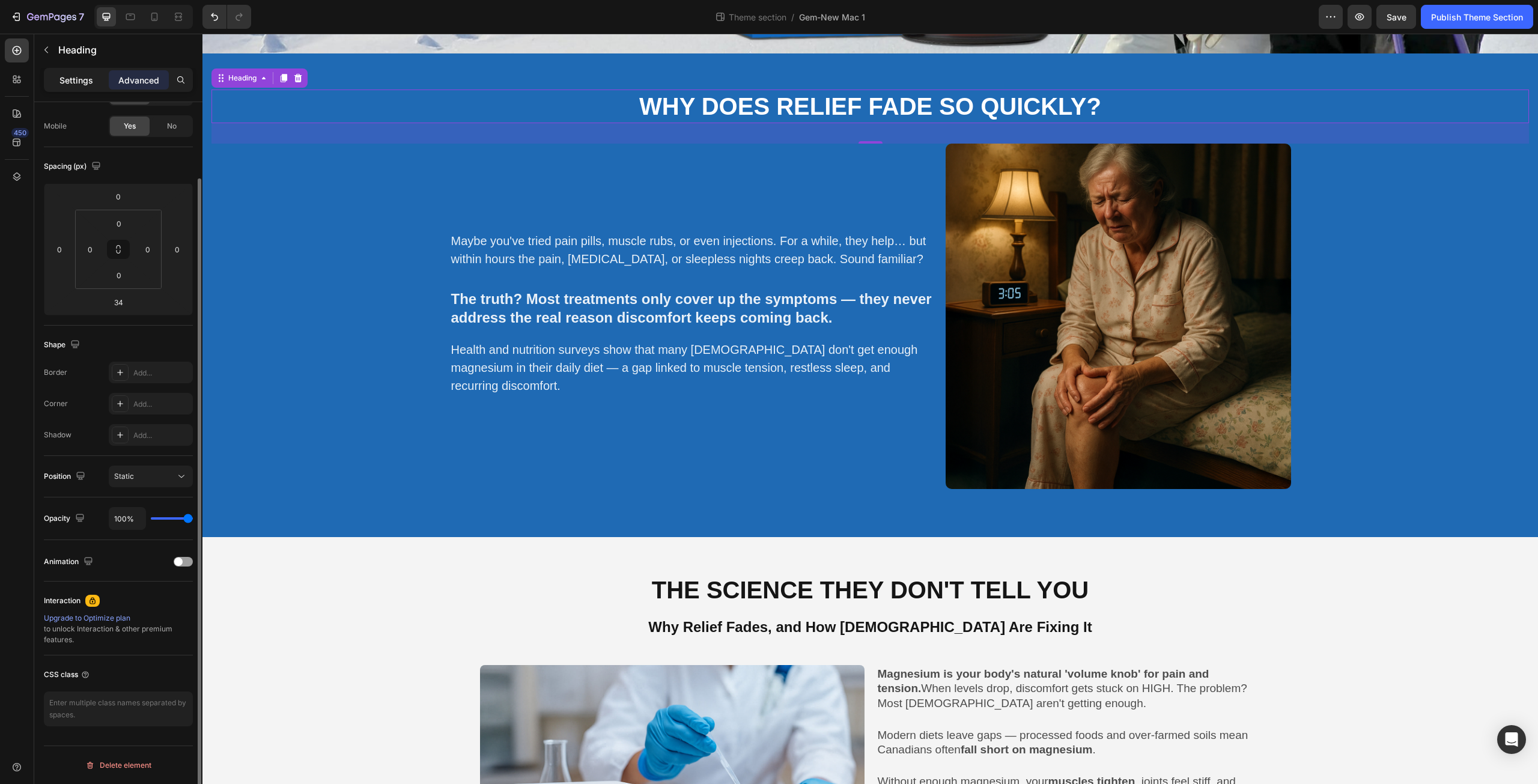
click at [84, 81] on p "Settings" at bounding box center [76, 80] width 33 height 13
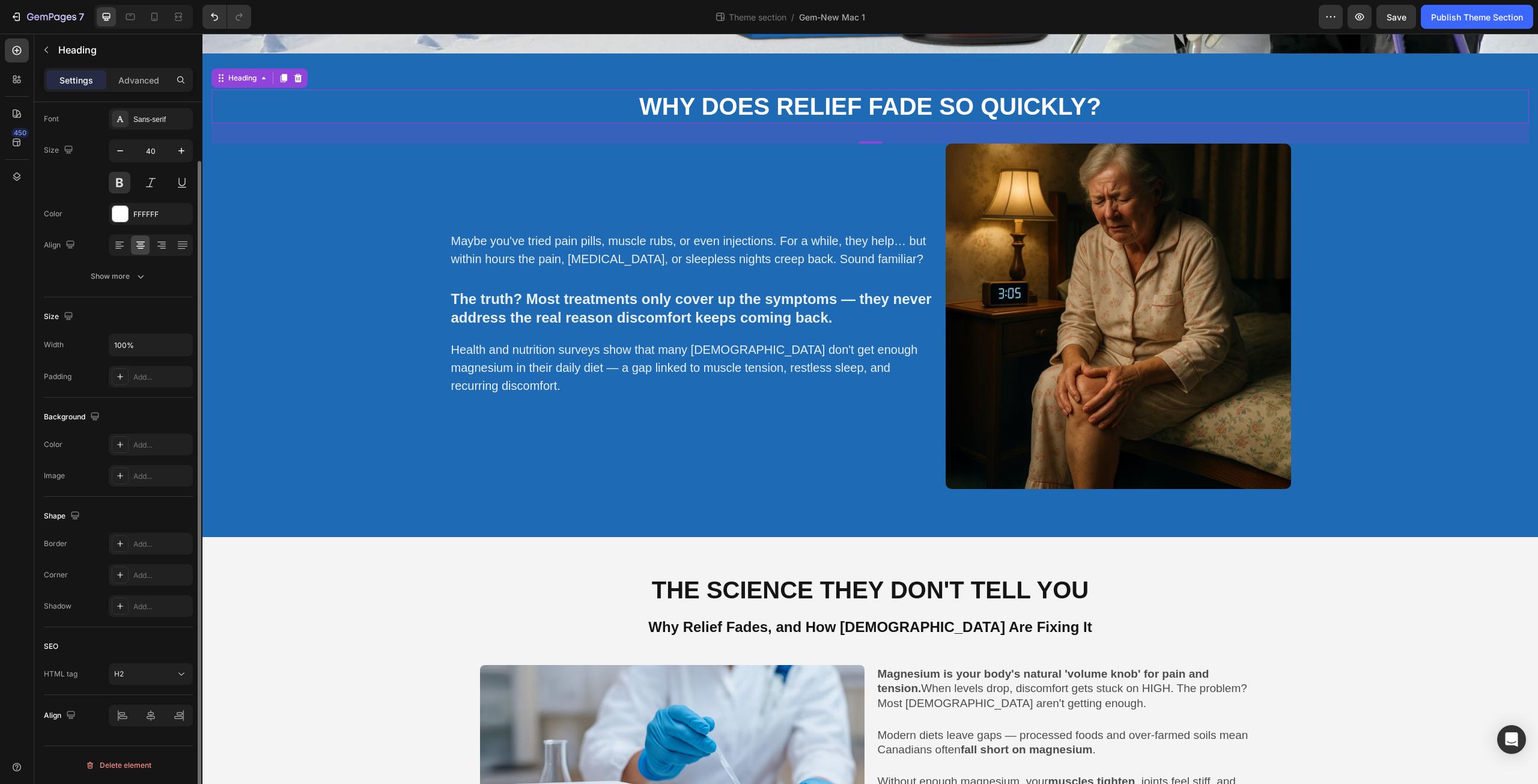
scroll to position [64, 0]
click at [171, 678] on div "H2" at bounding box center [145, 673] width 61 height 11
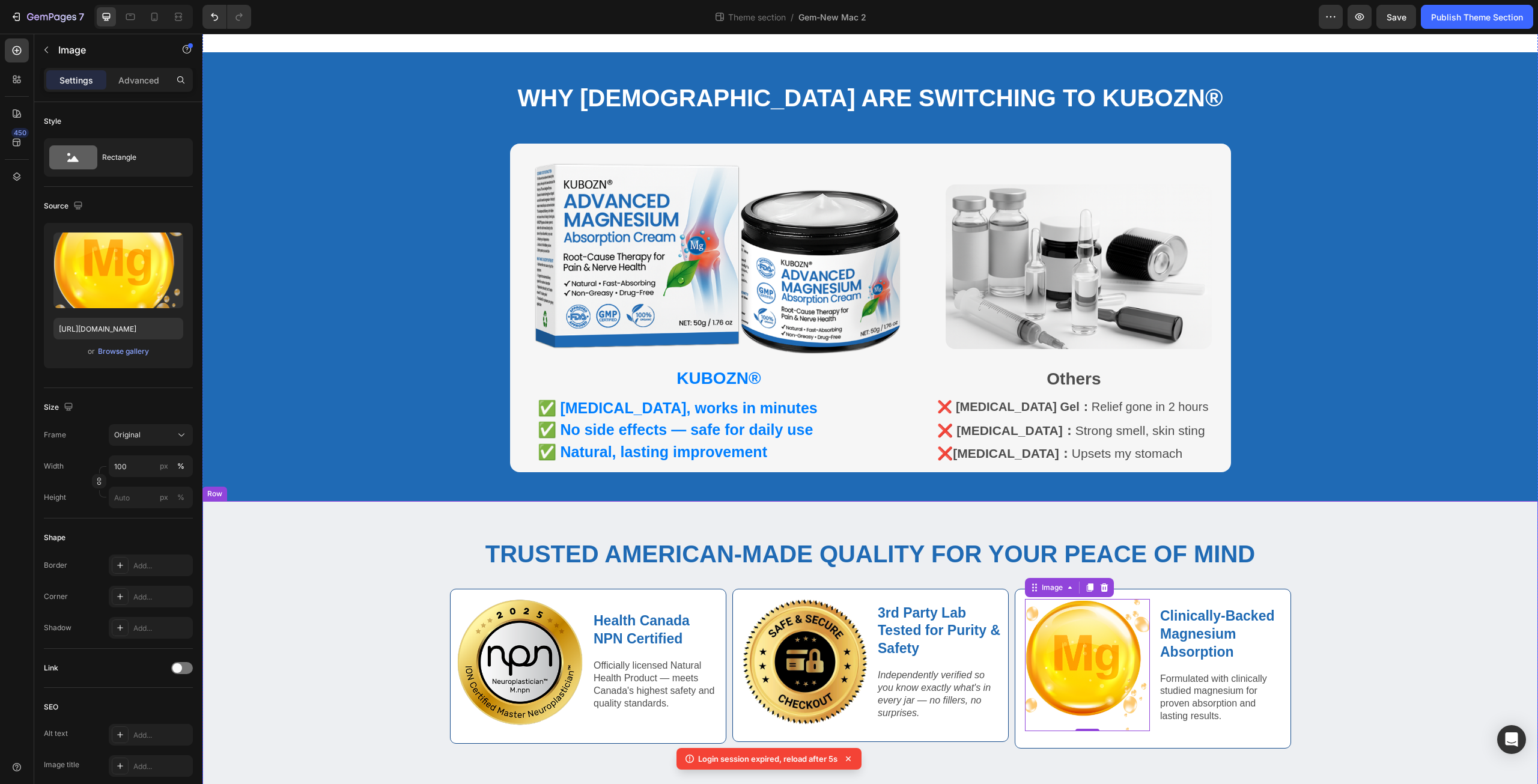
scroll to position [650, 0]
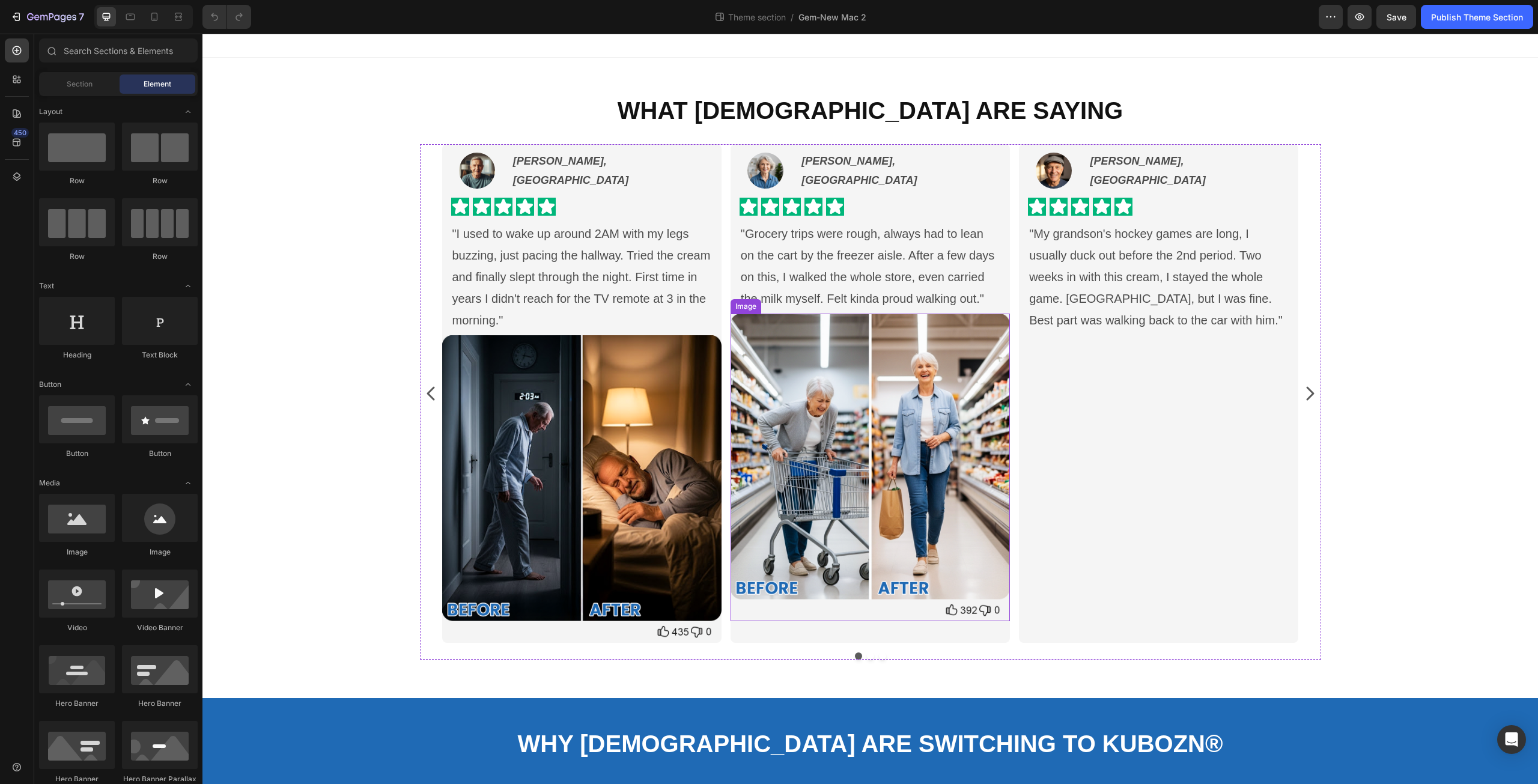
scroll to position [560, 0]
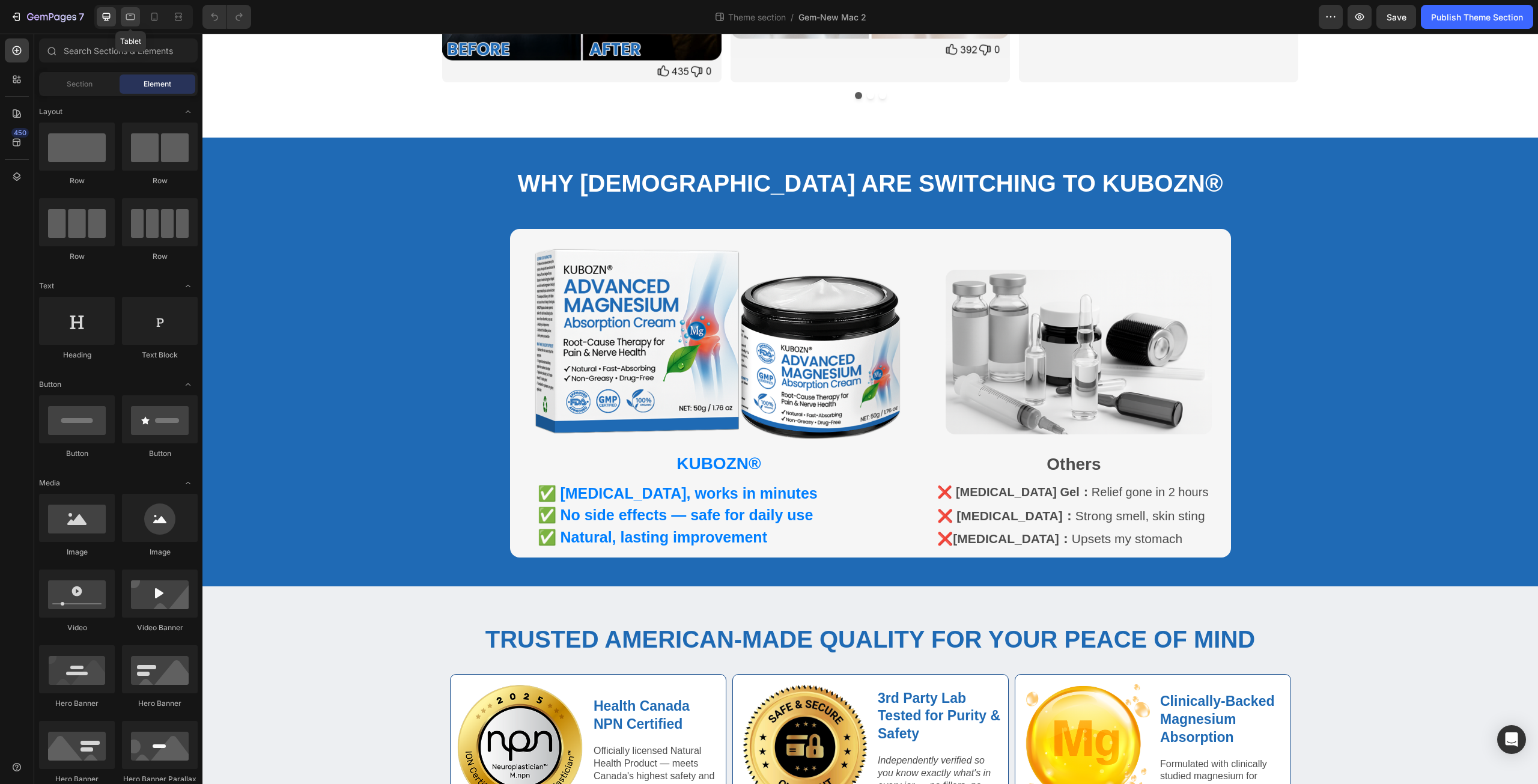
click at [133, 15] on icon at bounding box center [130, 16] width 12 height 12
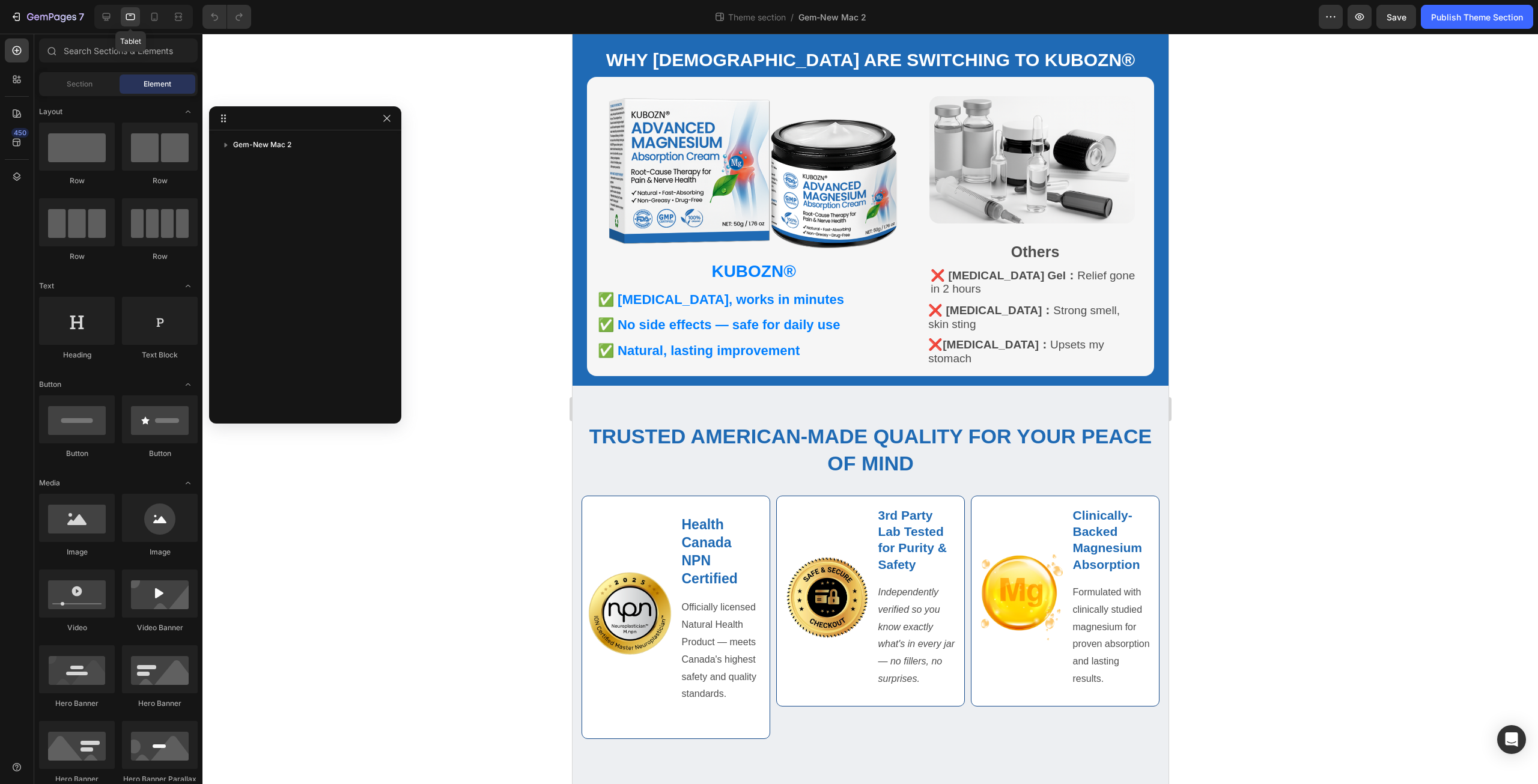
scroll to position [530, 0]
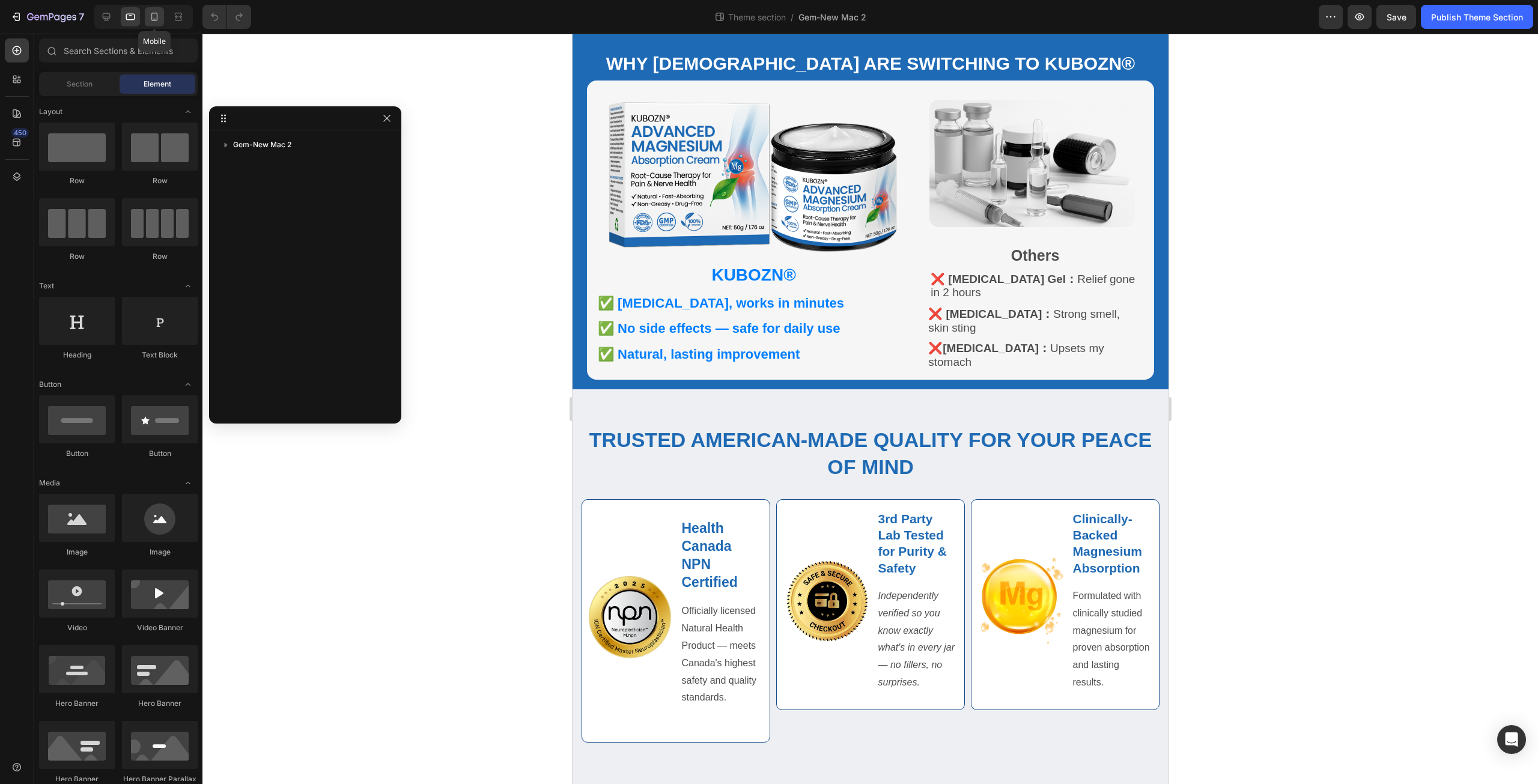
click at [156, 12] on icon at bounding box center [154, 16] width 12 height 12
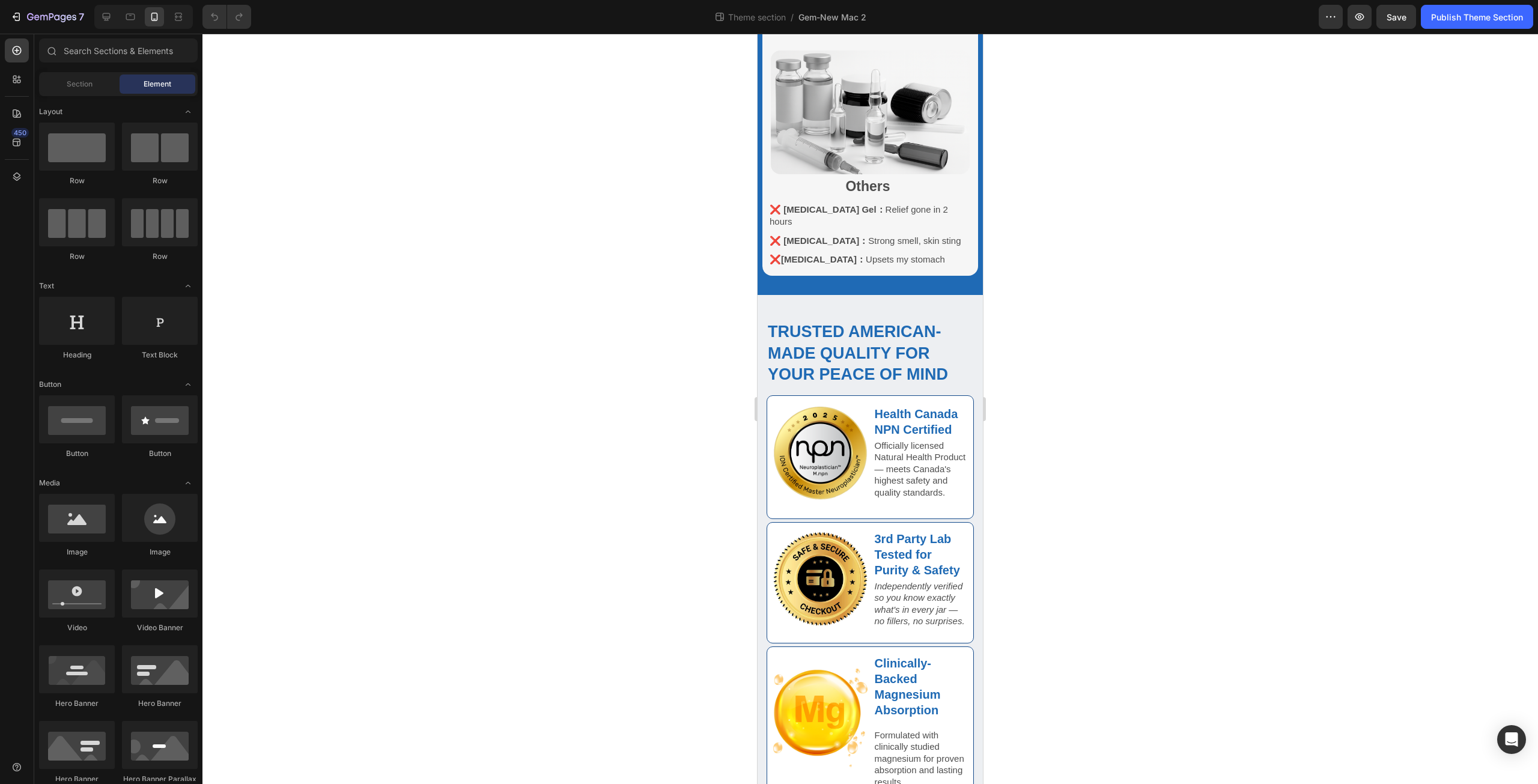
scroll to position [852, 0]
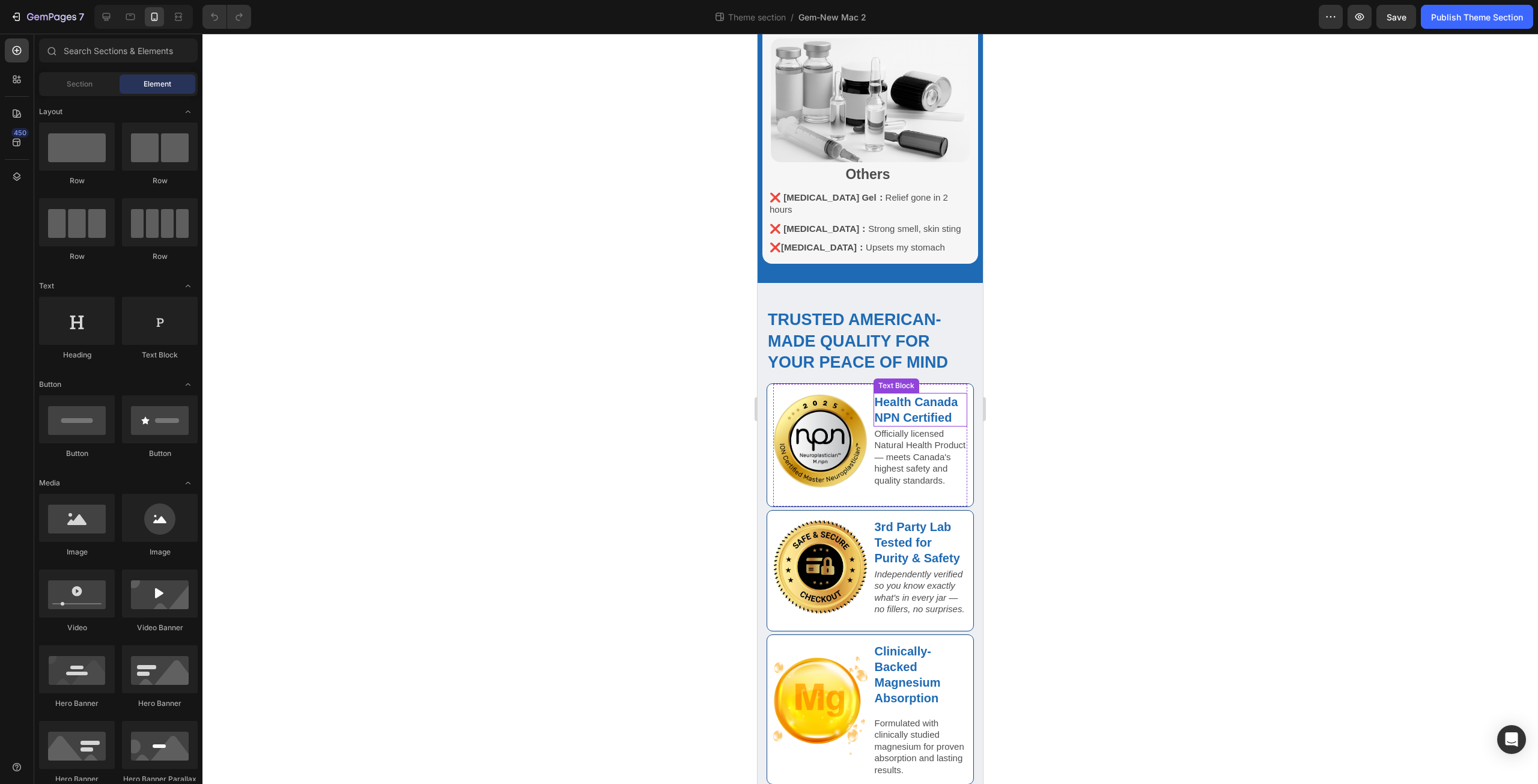
click at [900, 395] on strong "Health Canada NPN Certified" at bounding box center [916, 409] width 84 height 29
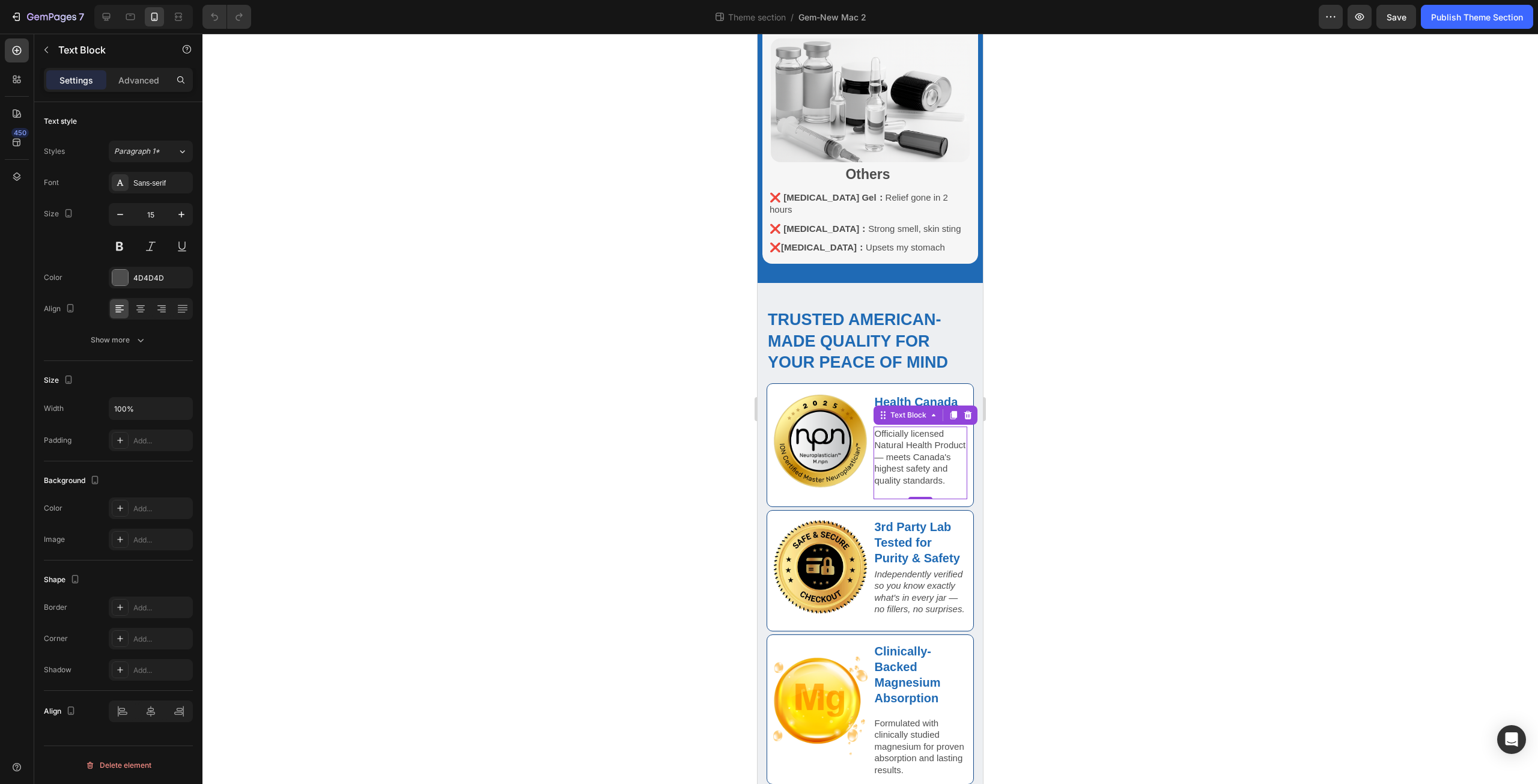
click at [883, 428] on p "Officially licensed Natural Health Product — meets Canada's highest safety and …" at bounding box center [920, 463] width 92 height 70
click at [917, 441] on p "Officially licensed Natural Health Product — meets Canada's highest safety and …" at bounding box center [920, 463] width 92 height 70
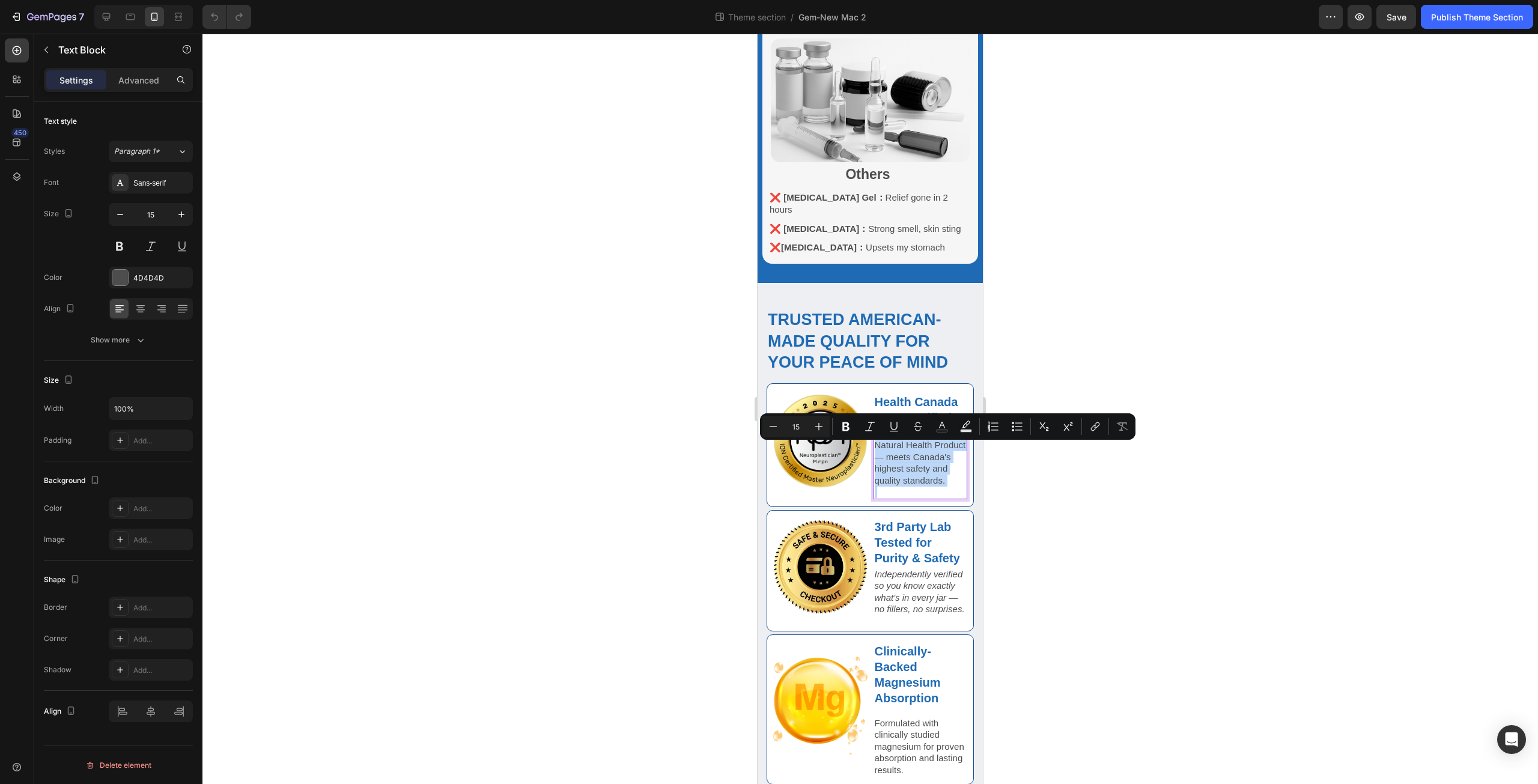
drag, startPoint x: 916, startPoint y: 441, endPoint x: 917, endPoint y: 451, distance: 10.0
click at [917, 451] on p "Officially licensed Natural Health Product — meets Canada's highest safety and …" at bounding box center [920, 463] width 92 height 70
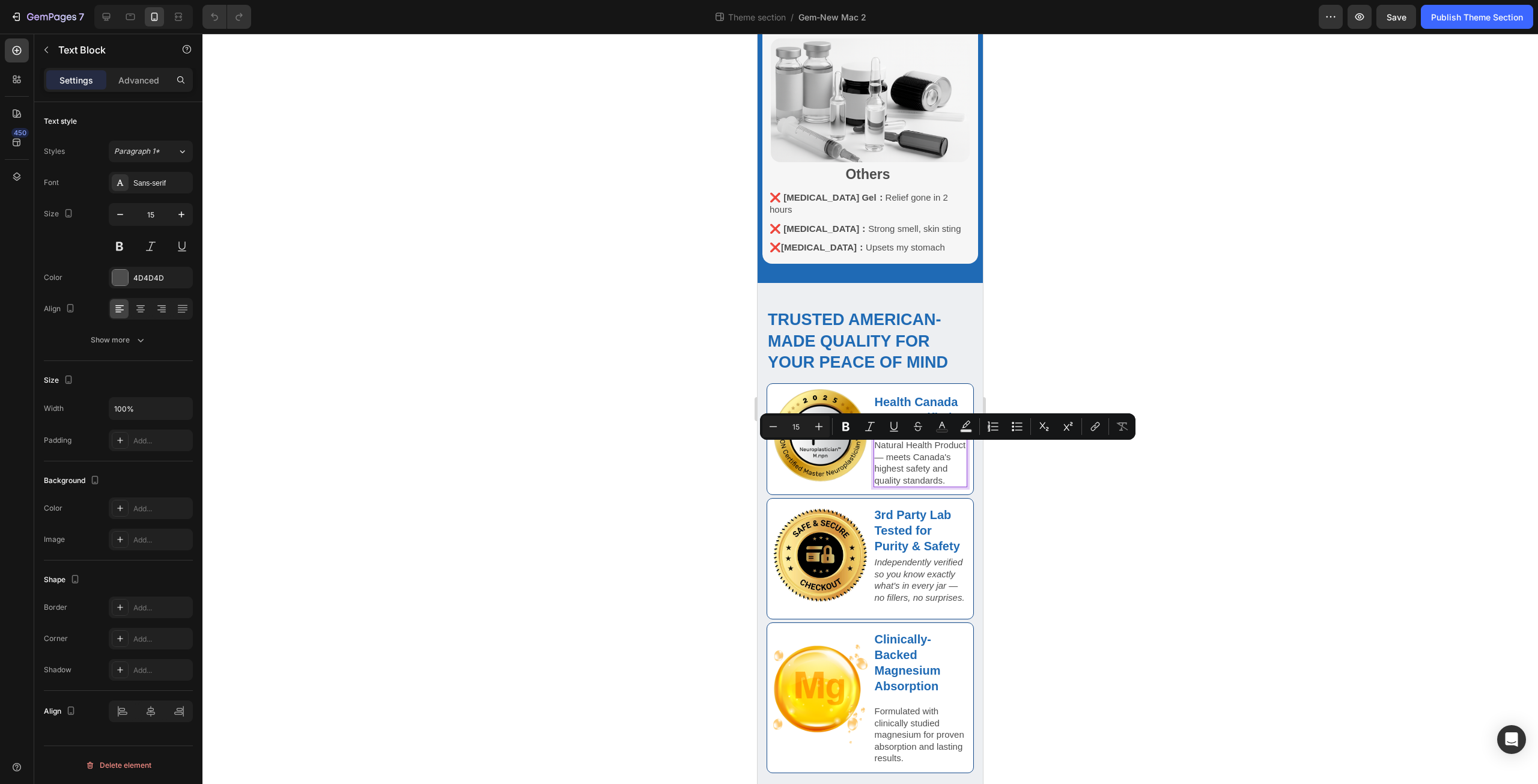
scroll to position [842, 0]
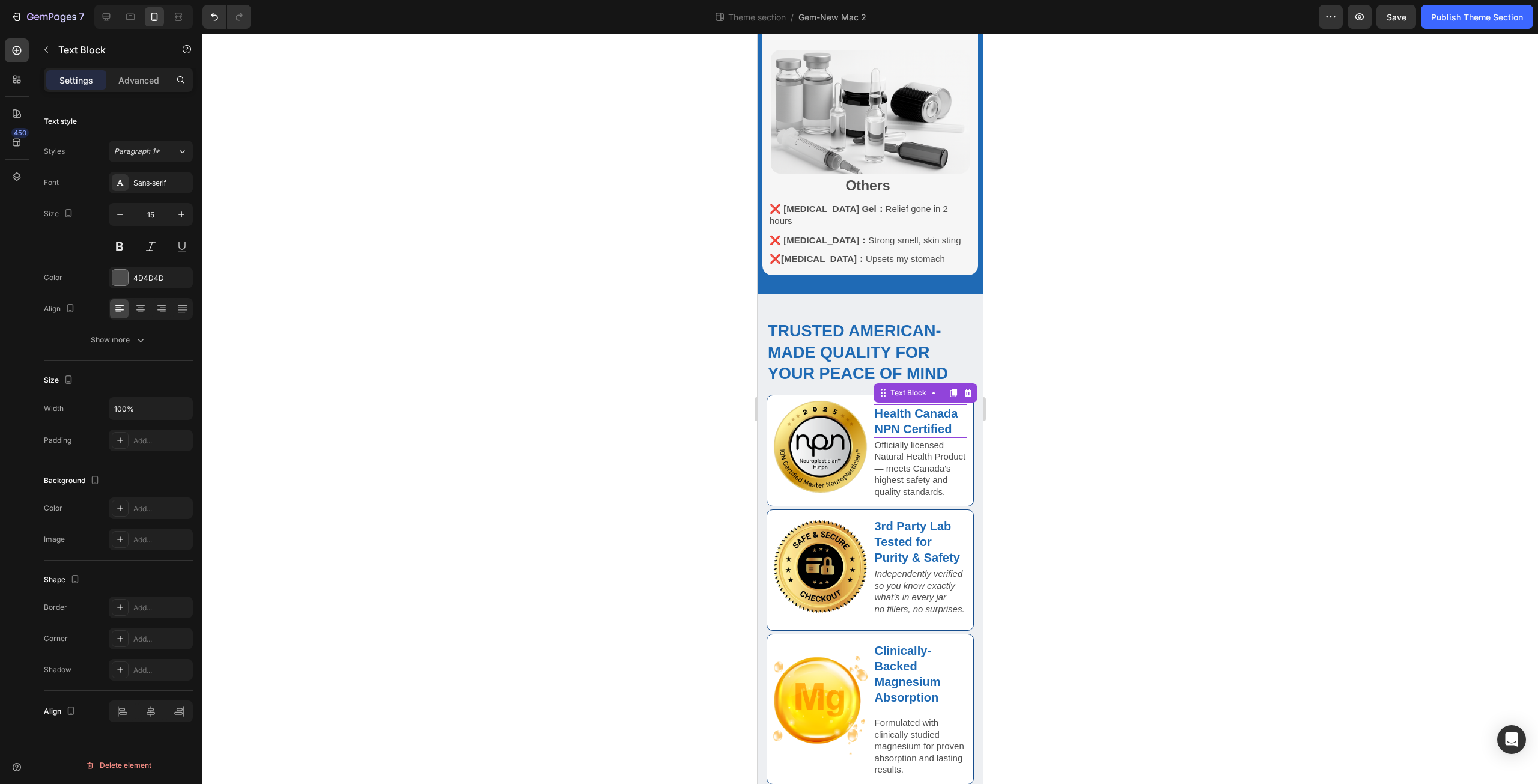
click at [904, 406] on strong "Health Canada NPN Certified" at bounding box center [916, 421] width 84 height 29
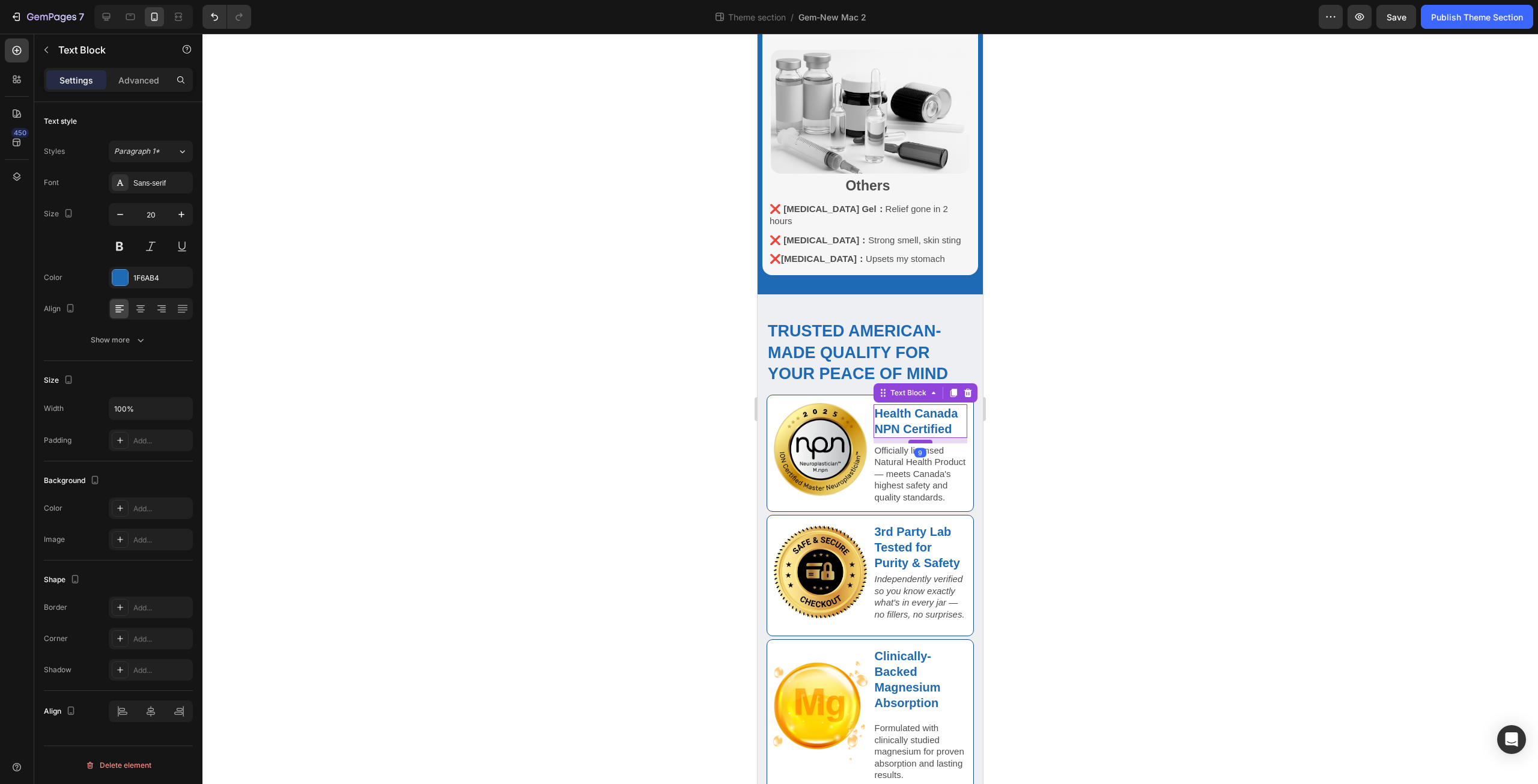
click at [913, 440] on div at bounding box center [920, 441] width 24 height 4
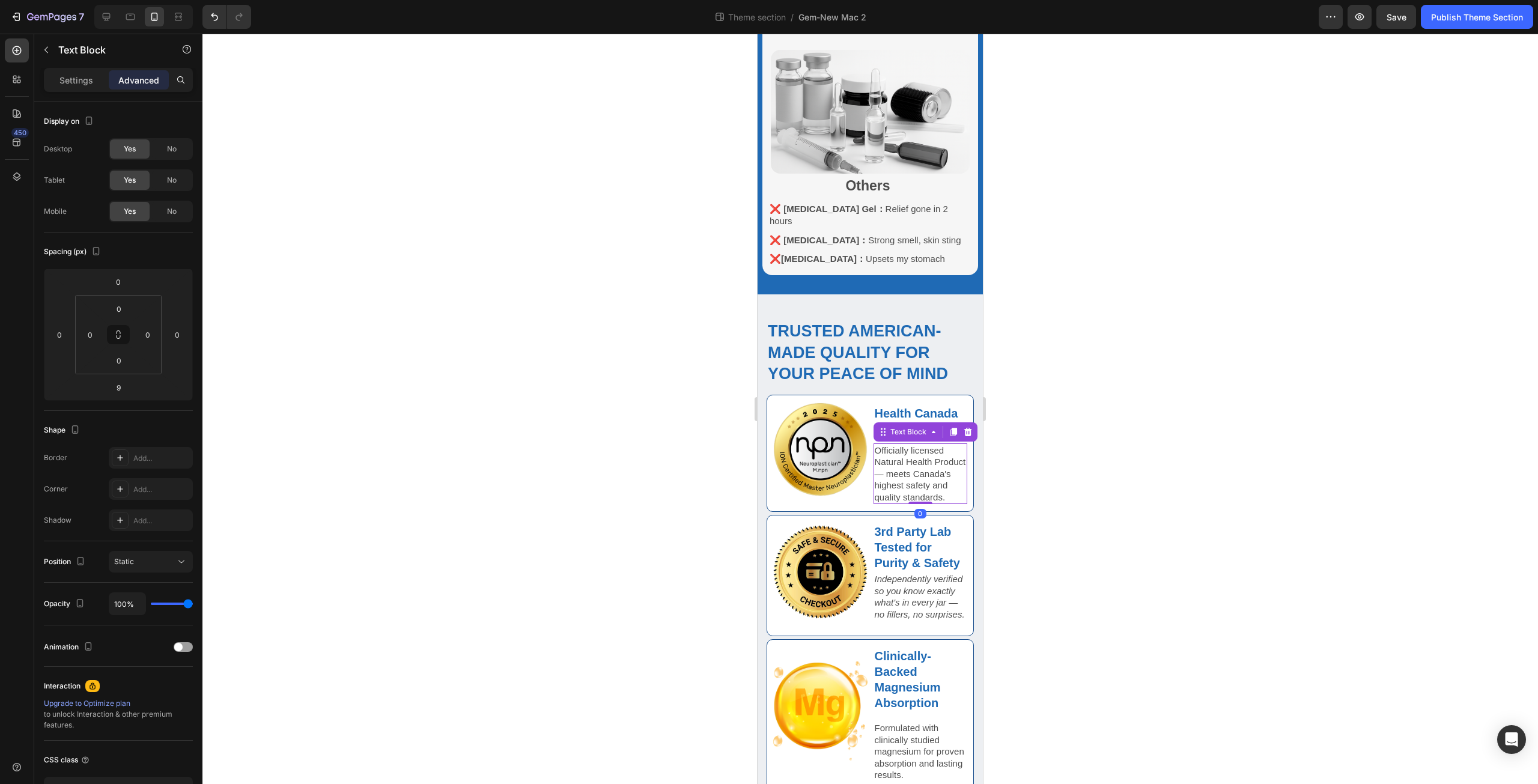
click at [874, 460] on p "Officially licensed Natural Health Product — meets Canada's highest safety and …" at bounding box center [920, 473] width 92 height 58
click at [851, 458] on div "Image" at bounding box center [820, 450] width 94 height 110
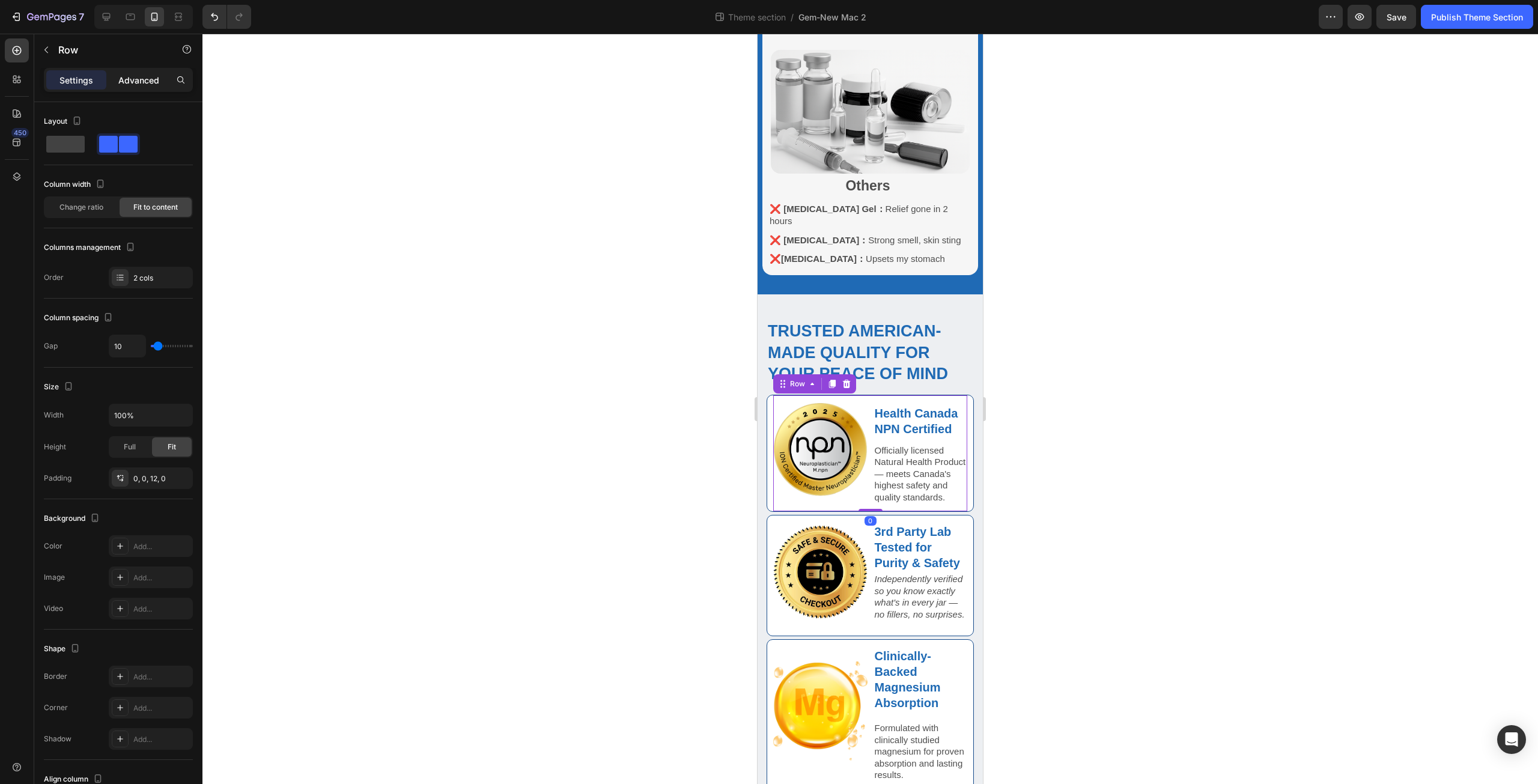
click at [142, 76] on p "Advanced" at bounding box center [139, 80] width 40 height 13
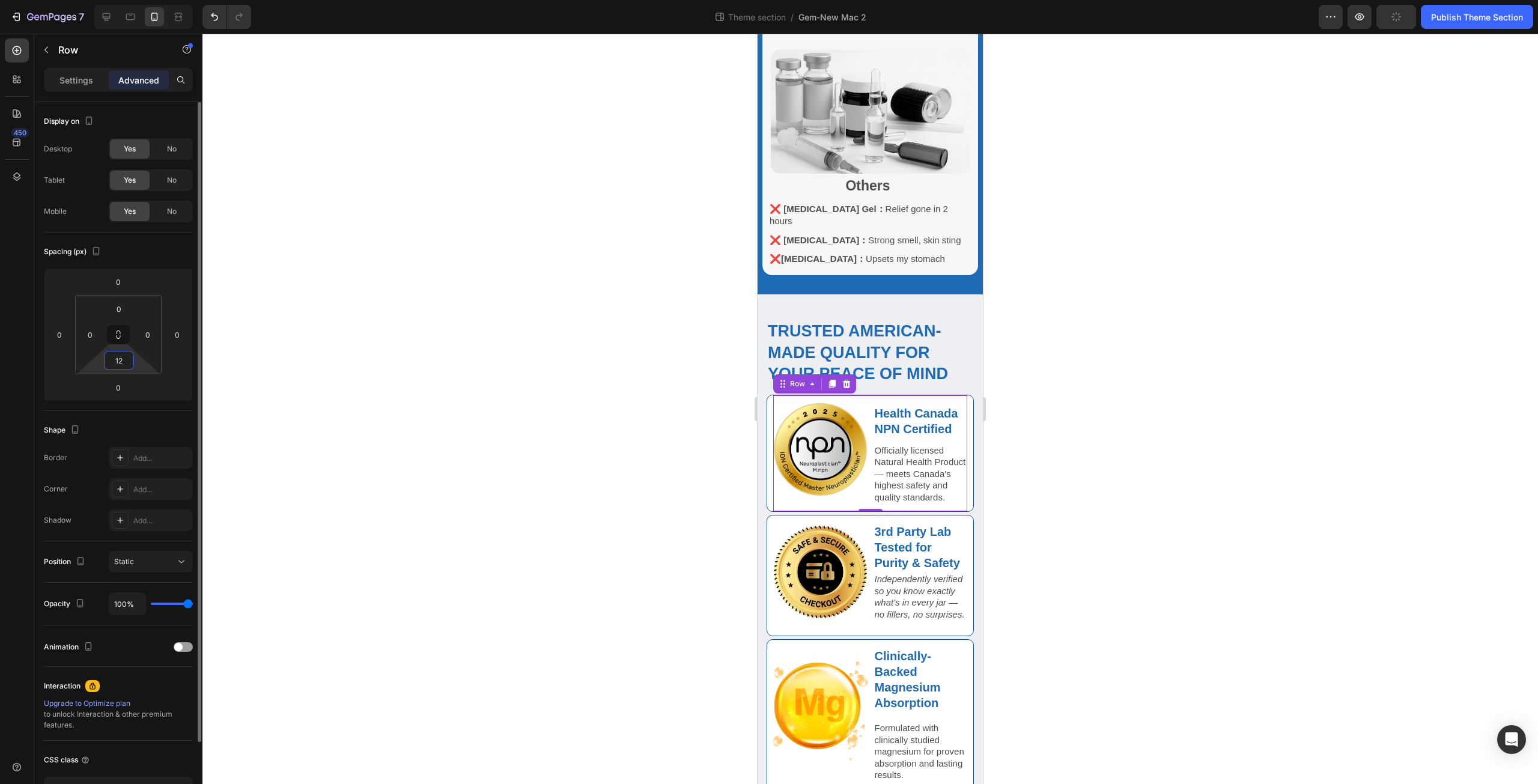
click at [128, 362] on input "12" at bounding box center [119, 361] width 24 height 18
click at [849, 451] on div "Image" at bounding box center [820, 450] width 94 height 110
click at [875, 444] on p "Officially licensed Natural Health Product — meets Canada's highest safety and …" at bounding box center [920, 473] width 92 height 58
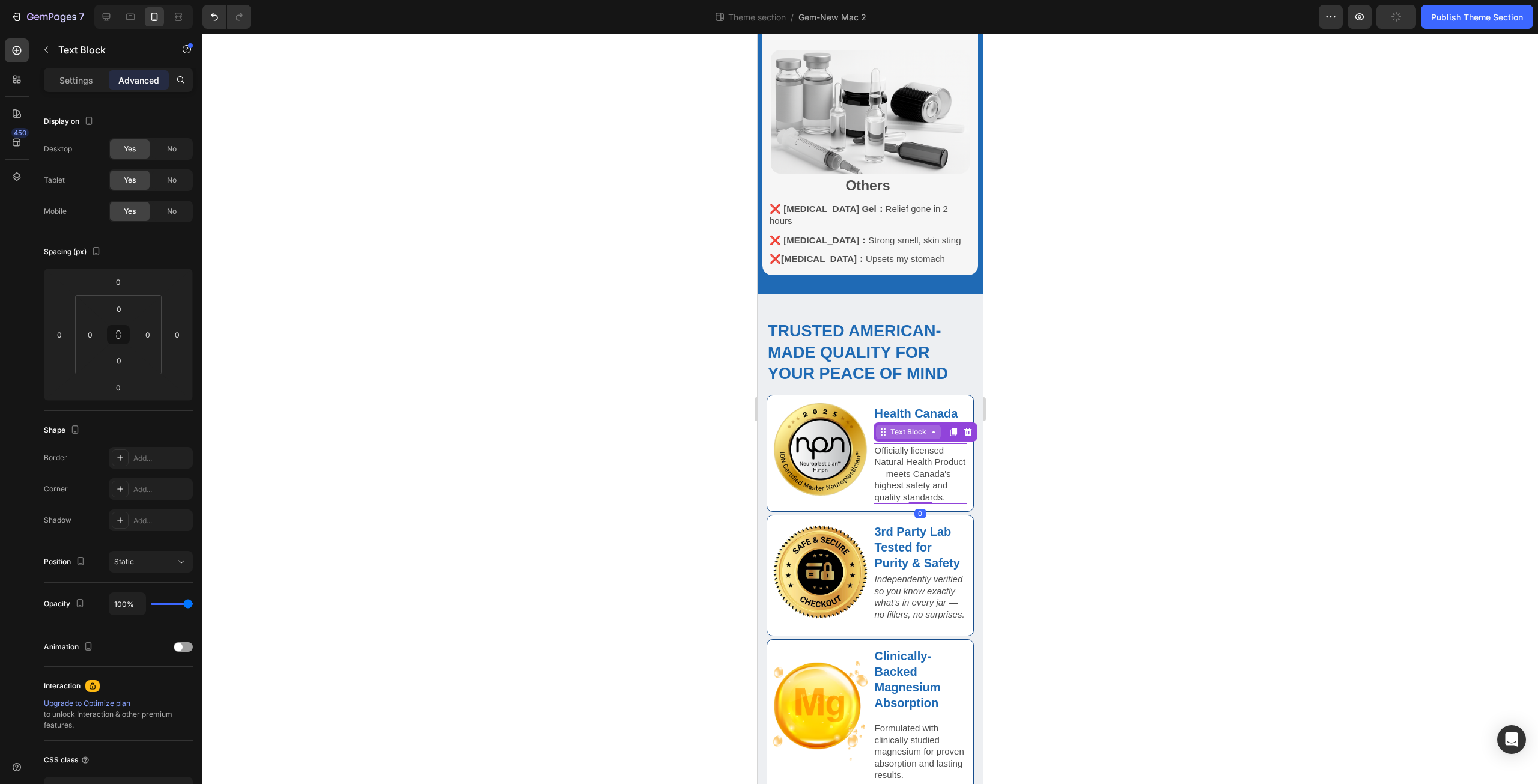
click at [902, 426] on div "Text Block" at bounding box center [908, 432] width 40 height 11
click at [898, 406] on div "Row 1 col" at bounding box center [897, 410] width 37 height 7
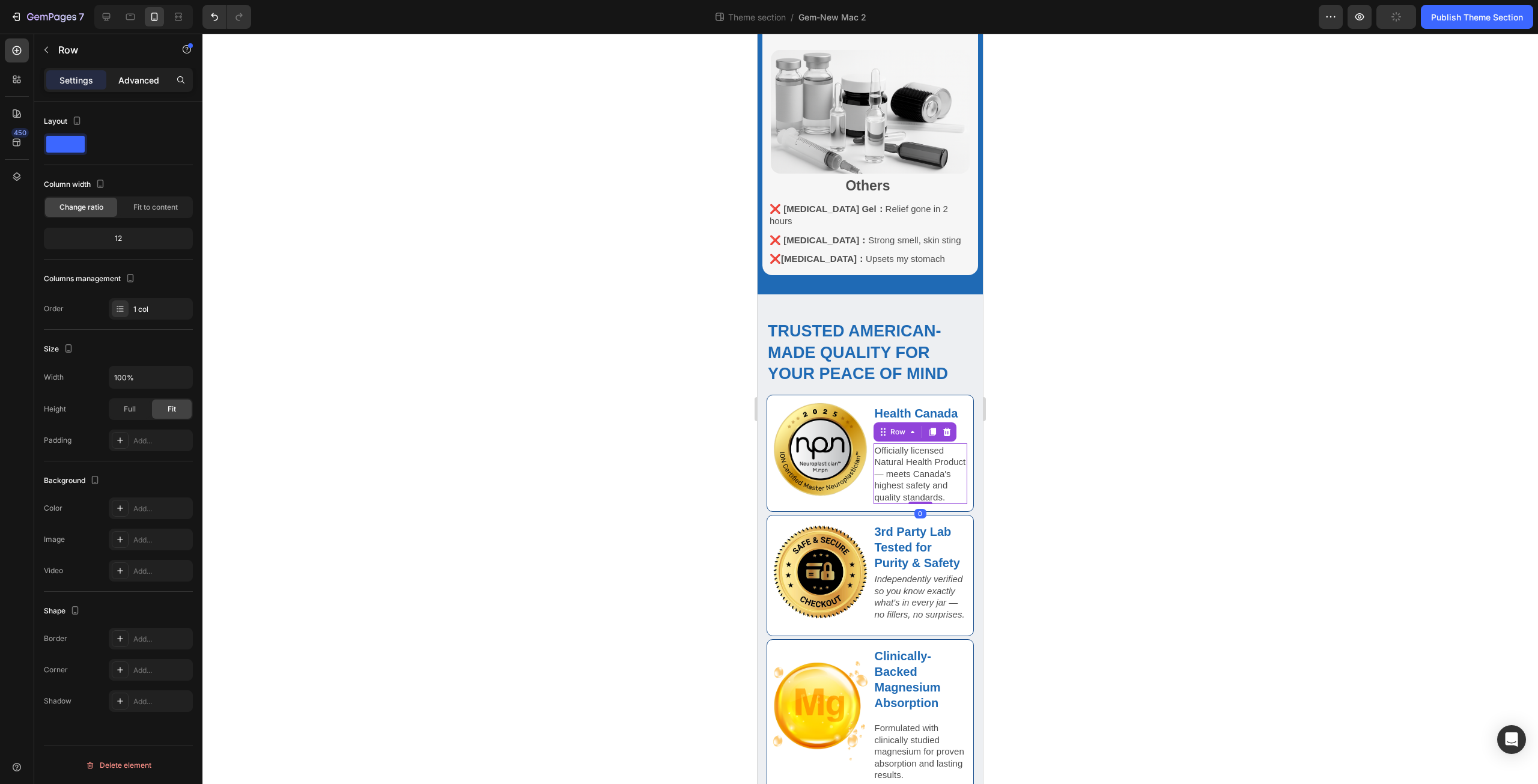
click at [141, 86] on p "Advanced" at bounding box center [139, 80] width 40 height 13
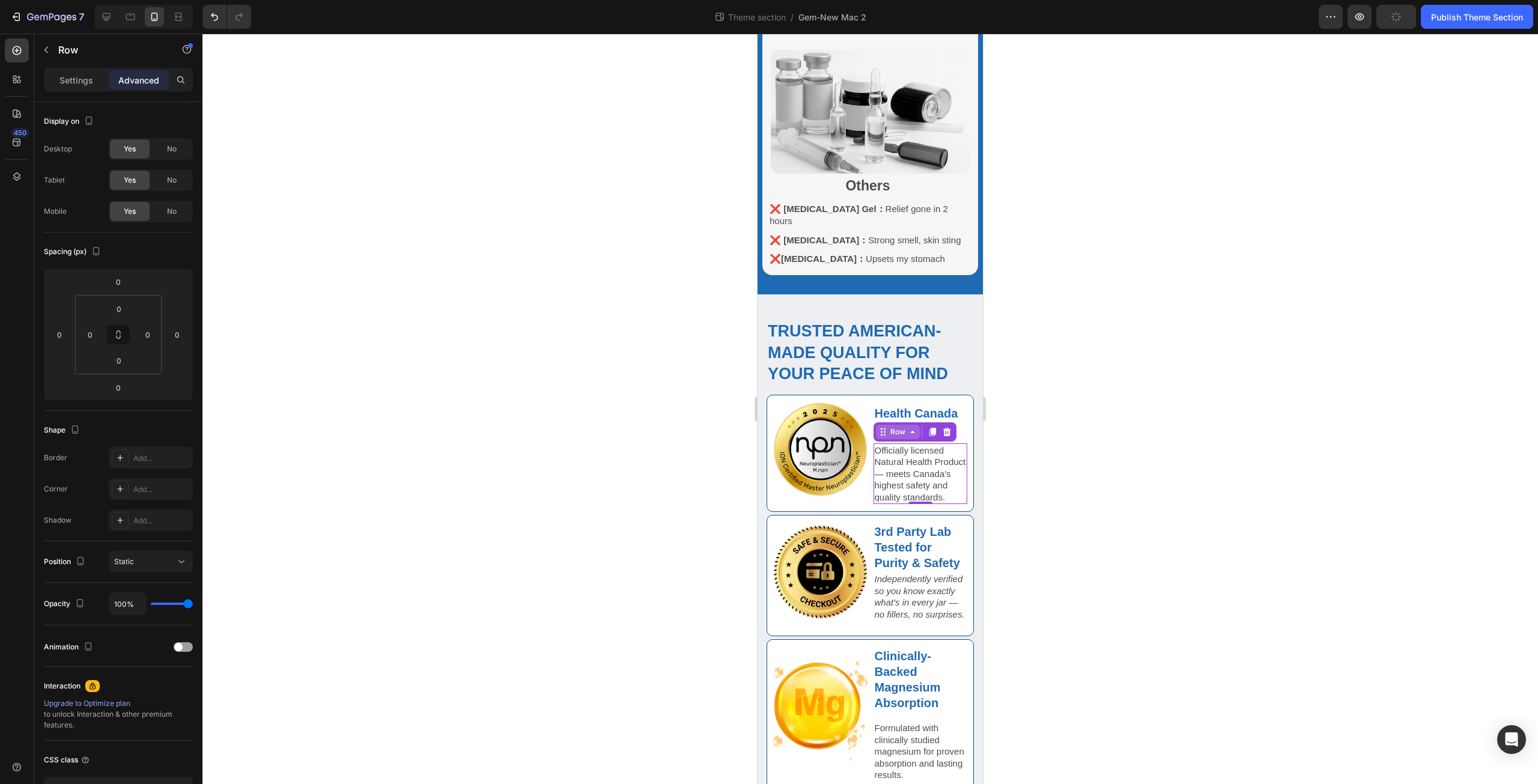
click at [895, 426] on div "Row" at bounding box center [898, 432] width 20 height 11
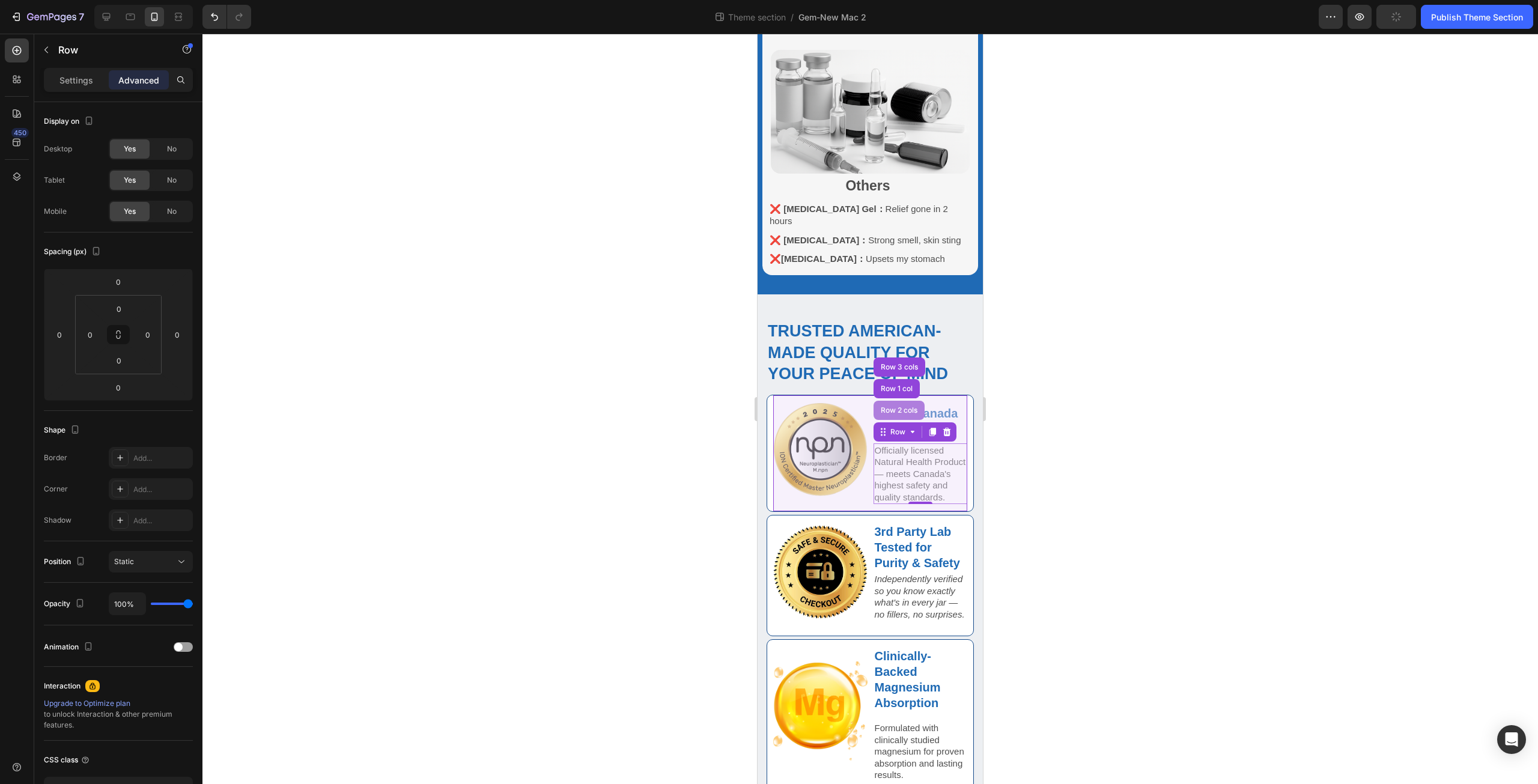
click at [896, 406] on div "Row 2 cols" at bounding box center [899, 410] width 41 height 7
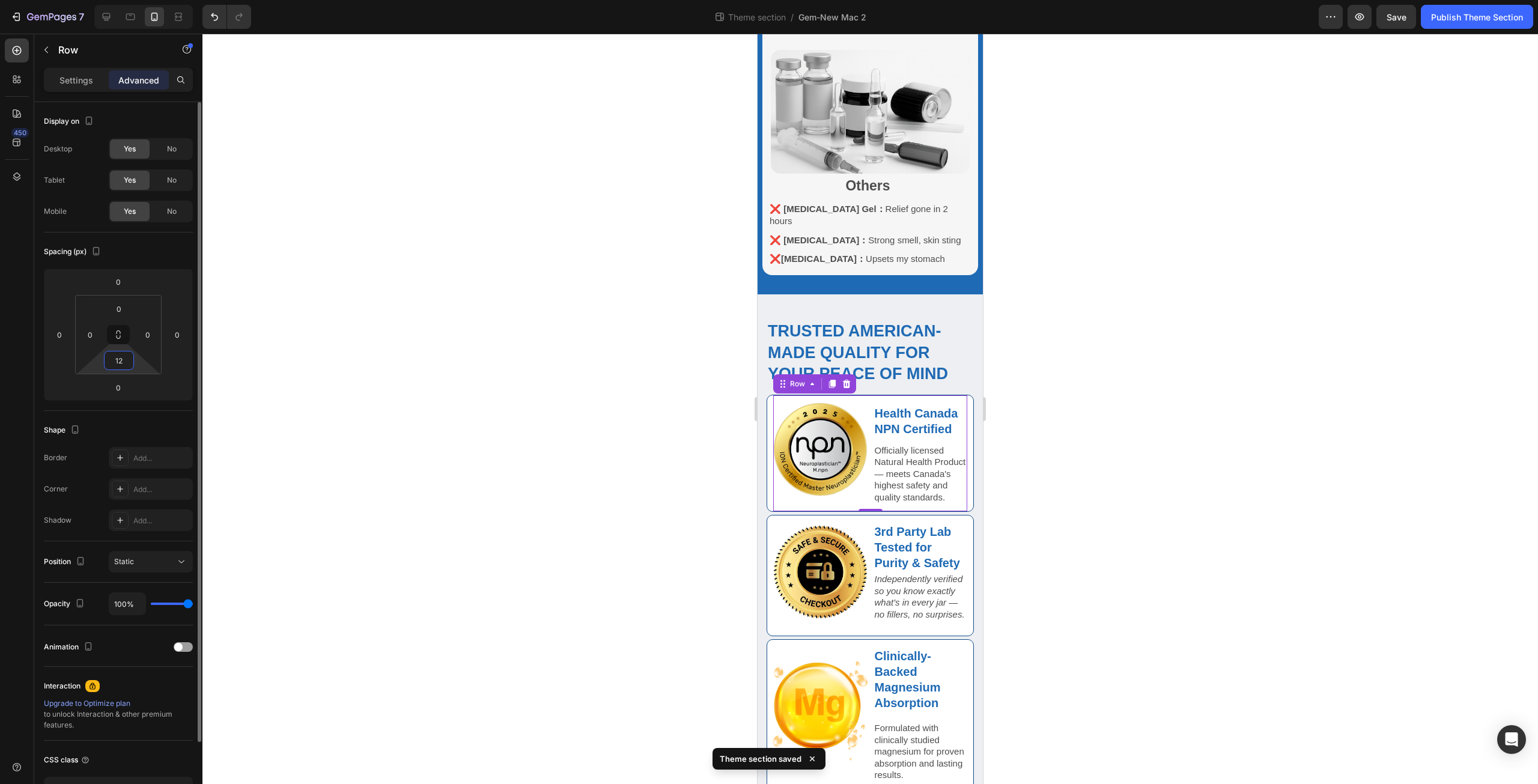
click at [126, 362] on input "12" at bounding box center [119, 361] width 24 height 18
type input "0"
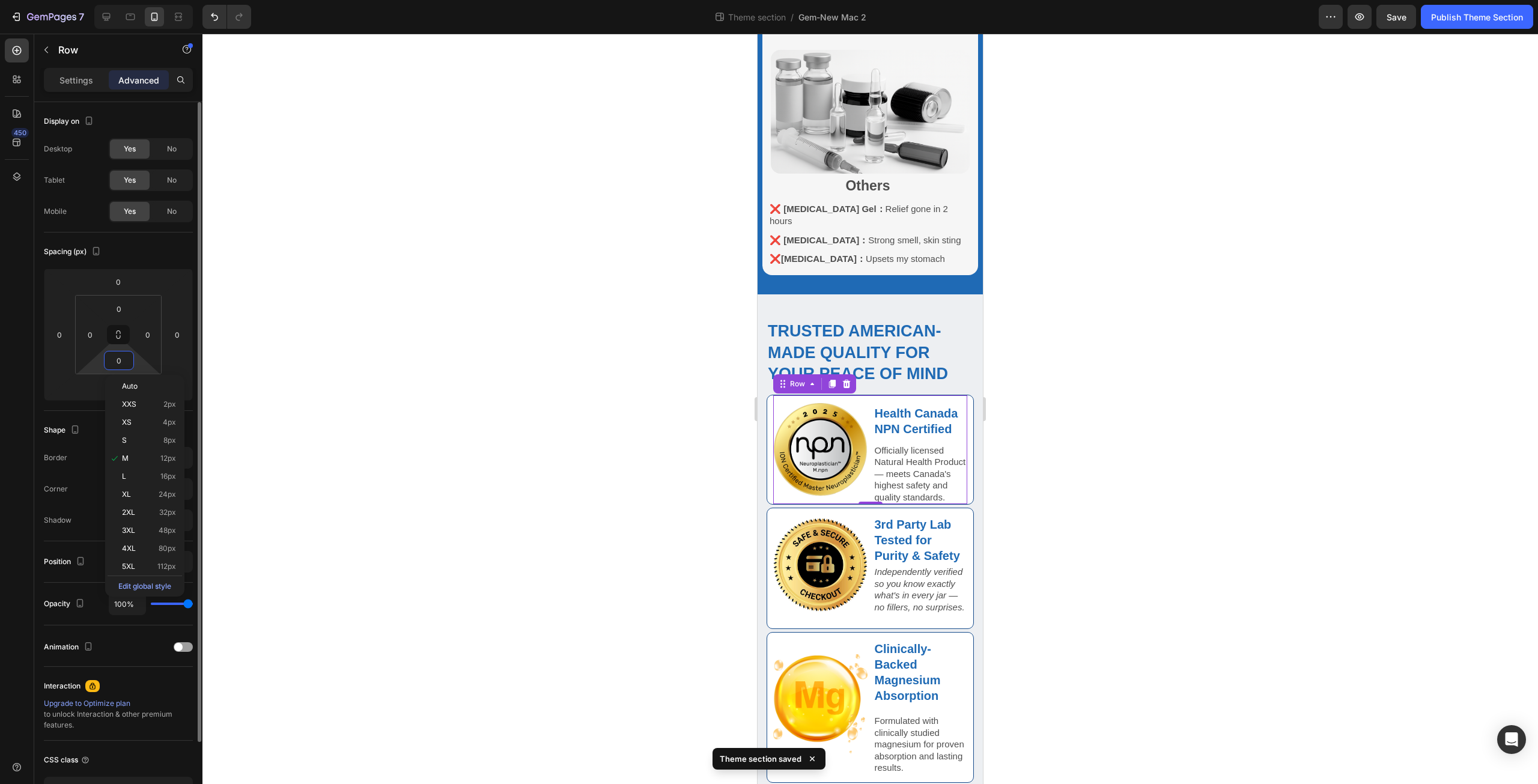
scroll to position [840, 0]
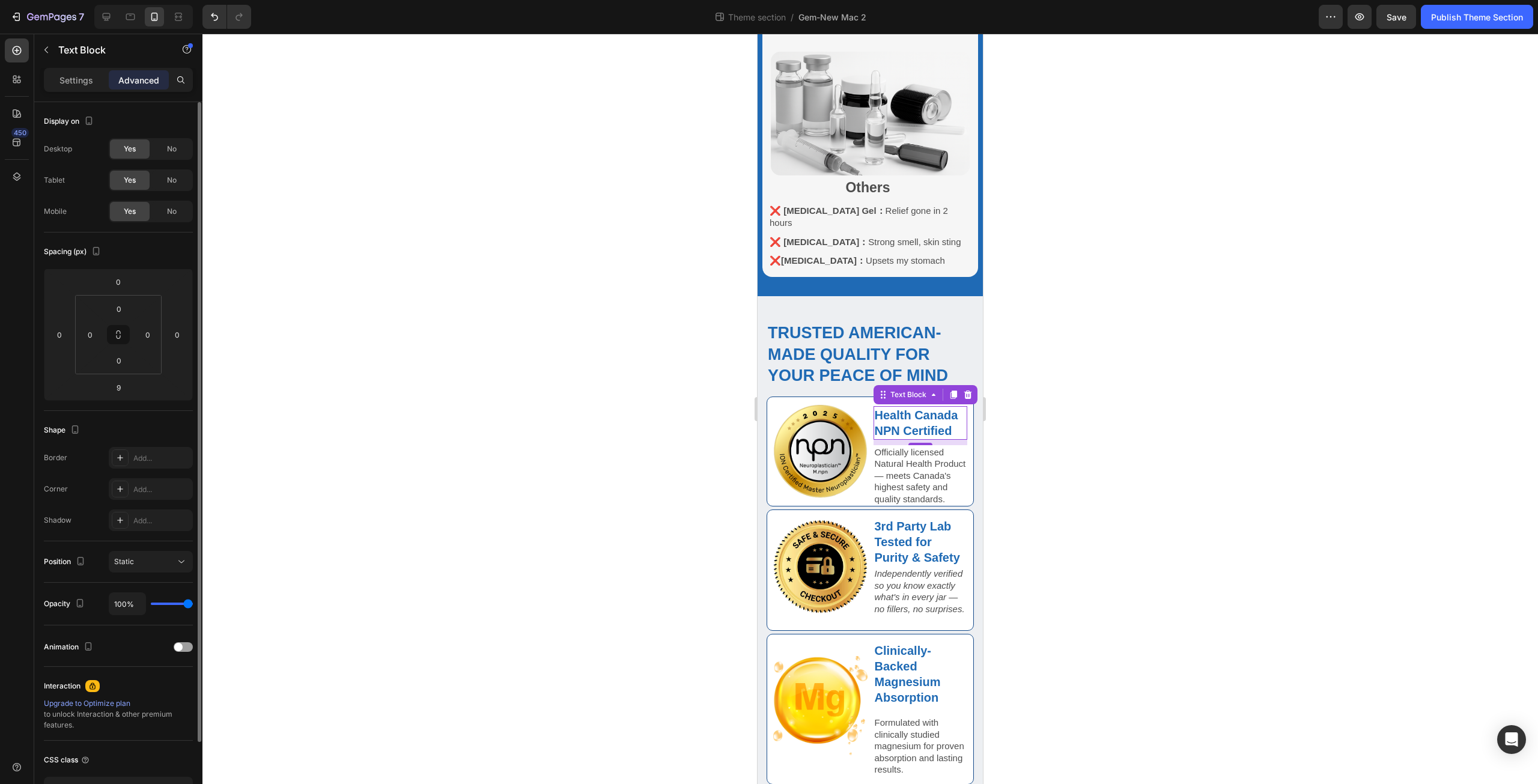
click at [897, 408] on strong "Health Canada NPN Certified" at bounding box center [916, 423] width 84 height 29
click at [897, 448] on p "Officially licensed Natural Health Product — meets Canada's highest safety and …" at bounding box center [920, 475] width 92 height 58
click at [115, 359] on input "0" at bounding box center [119, 361] width 24 height 18
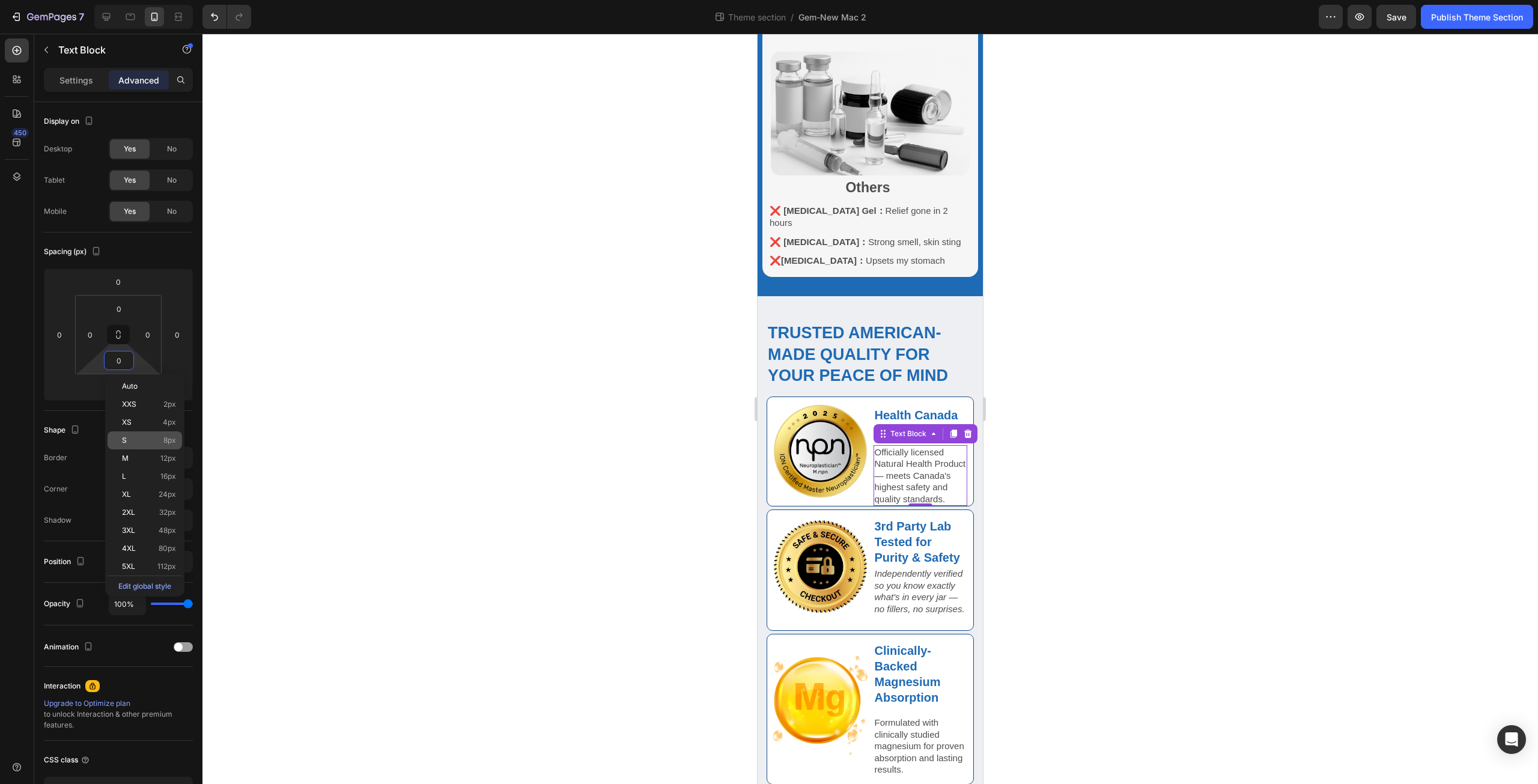
click at [144, 441] on p "S 8px" at bounding box center [149, 440] width 54 height 8
type input "8"
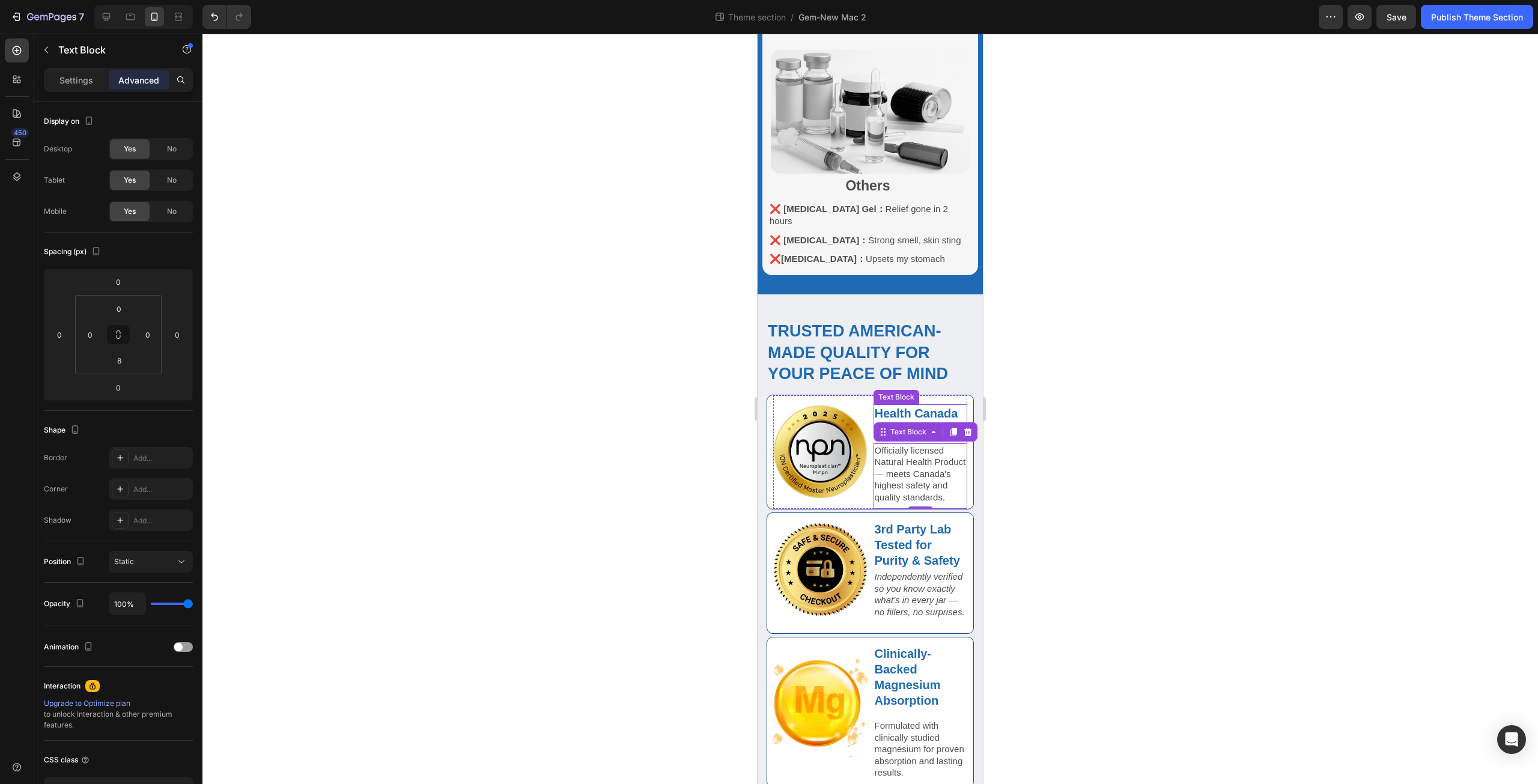
click at [895, 406] on strong "Health Canada NPN Certified" at bounding box center [916, 421] width 84 height 29
click at [59, 76] on p "Settings" at bounding box center [76, 80] width 33 height 13
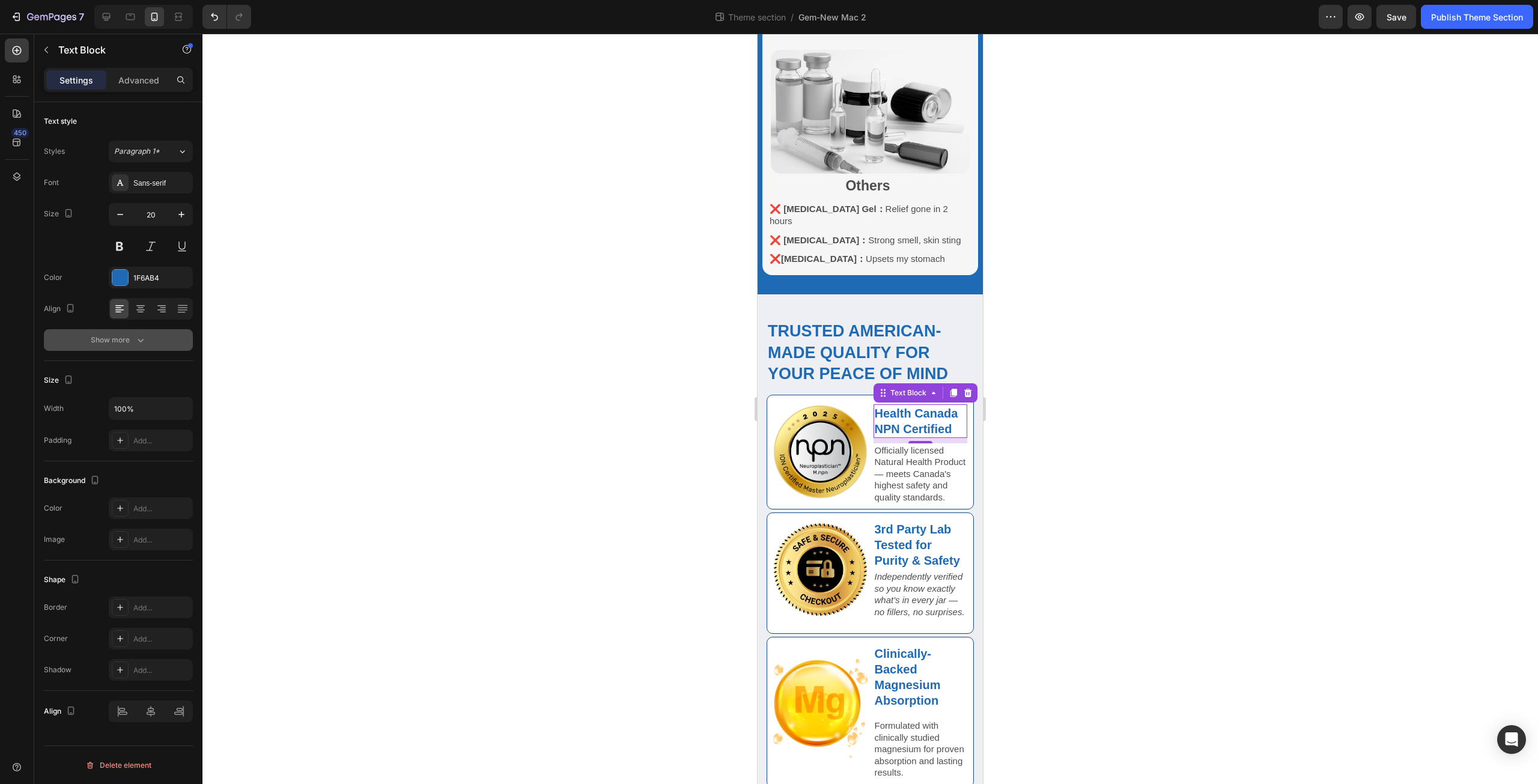
click at [144, 349] on button "Show more" at bounding box center [119, 340] width 149 height 22
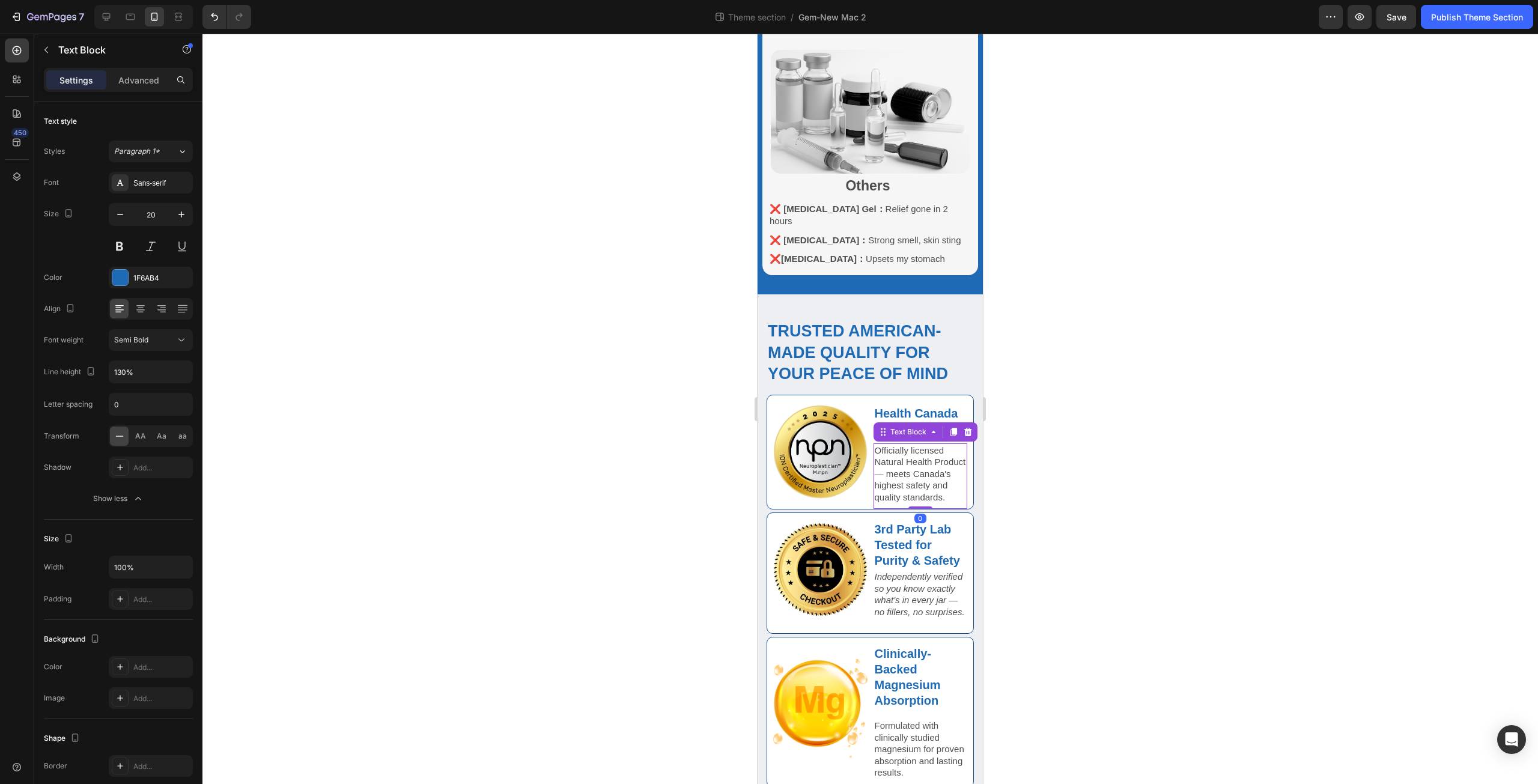
click at [900, 444] on p "Officially licensed Natural Health Product — meets Canada's highest safety and …" at bounding box center [920, 473] width 92 height 58
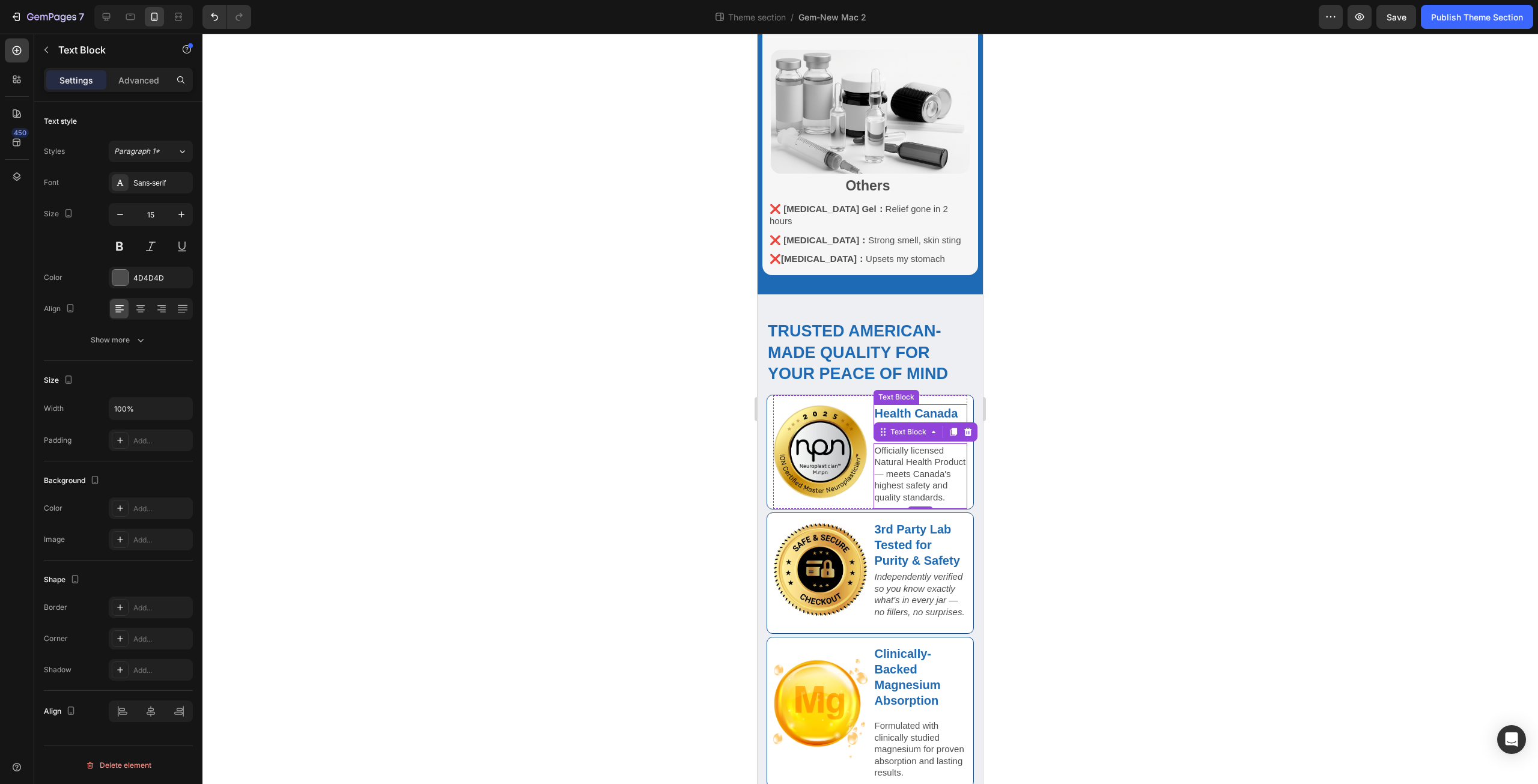
click at [898, 406] on strong "Health Canada NPN Certified" at bounding box center [916, 421] width 84 height 29
click at [137, 334] on icon "button" at bounding box center [140, 339] width 12 height 12
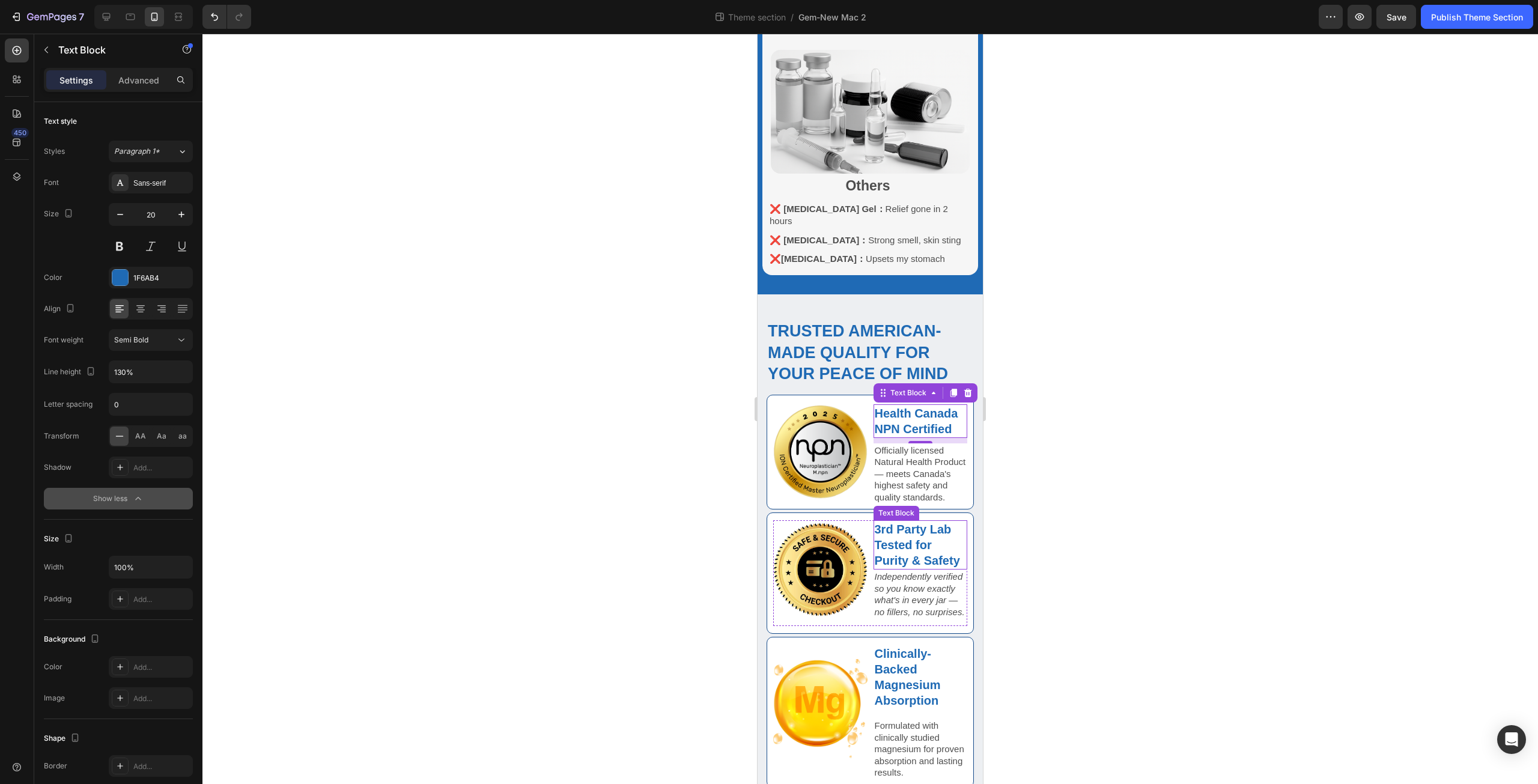
click at [902, 521] on p "3rd Party Lab Tested for Purity & Safety" at bounding box center [920, 545] width 92 height 47
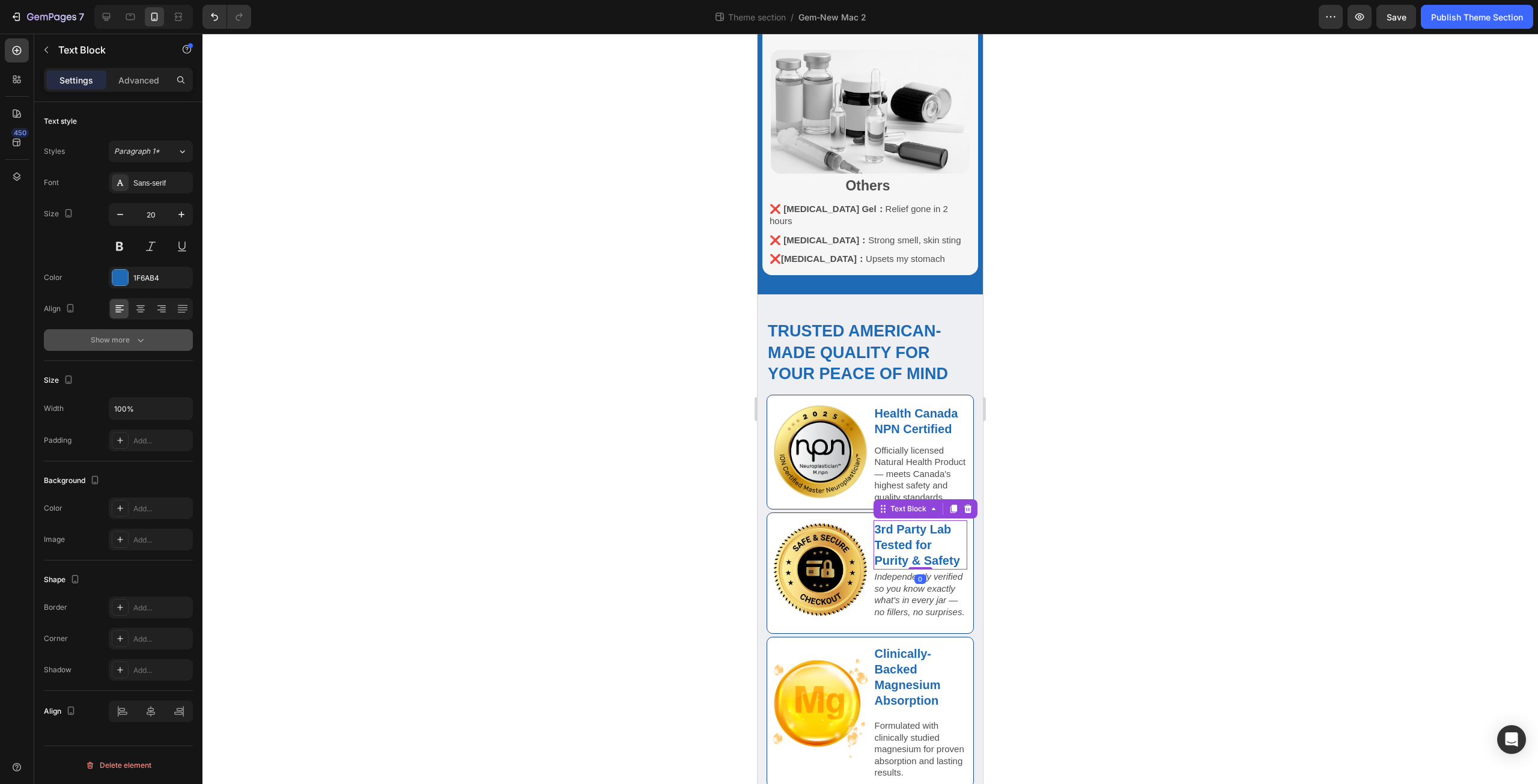
click at [140, 343] on icon "button" at bounding box center [140, 339] width 12 height 12
click at [910, 406] on strong "Health Canada NPN Certified" at bounding box center [916, 421] width 84 height 29
click at [129, 212] on button "button" at bounding box center [121, 214] width 22 height 22
type input "19"
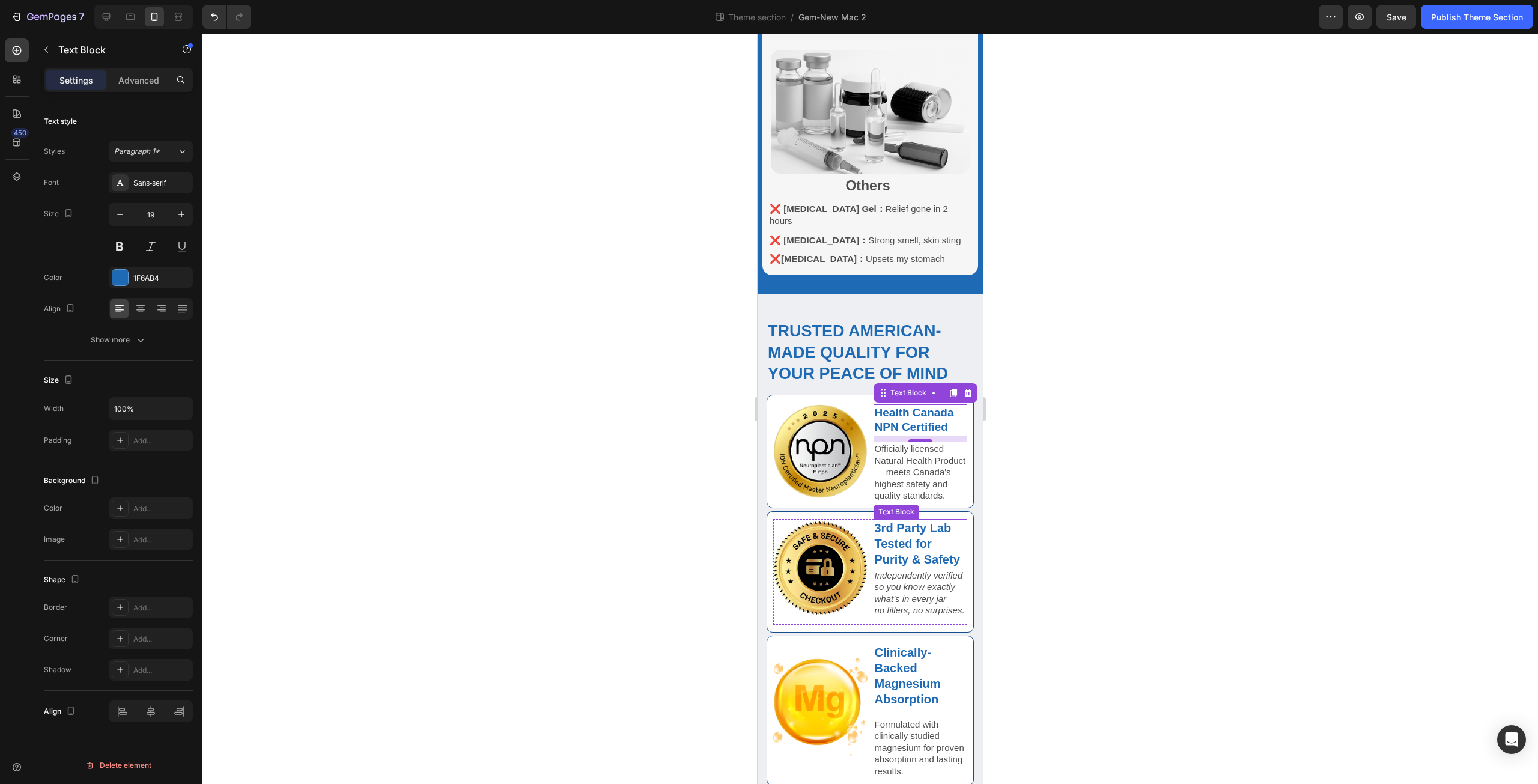
click at [929, 520] on p "3rd Party Lab Tested for Purity & Safety" at bounding box center [920, 543] width 92 height 47
click at [121, 218] on icon "button" at bounding box center [120, 214] width 12 height 12
type input "19"
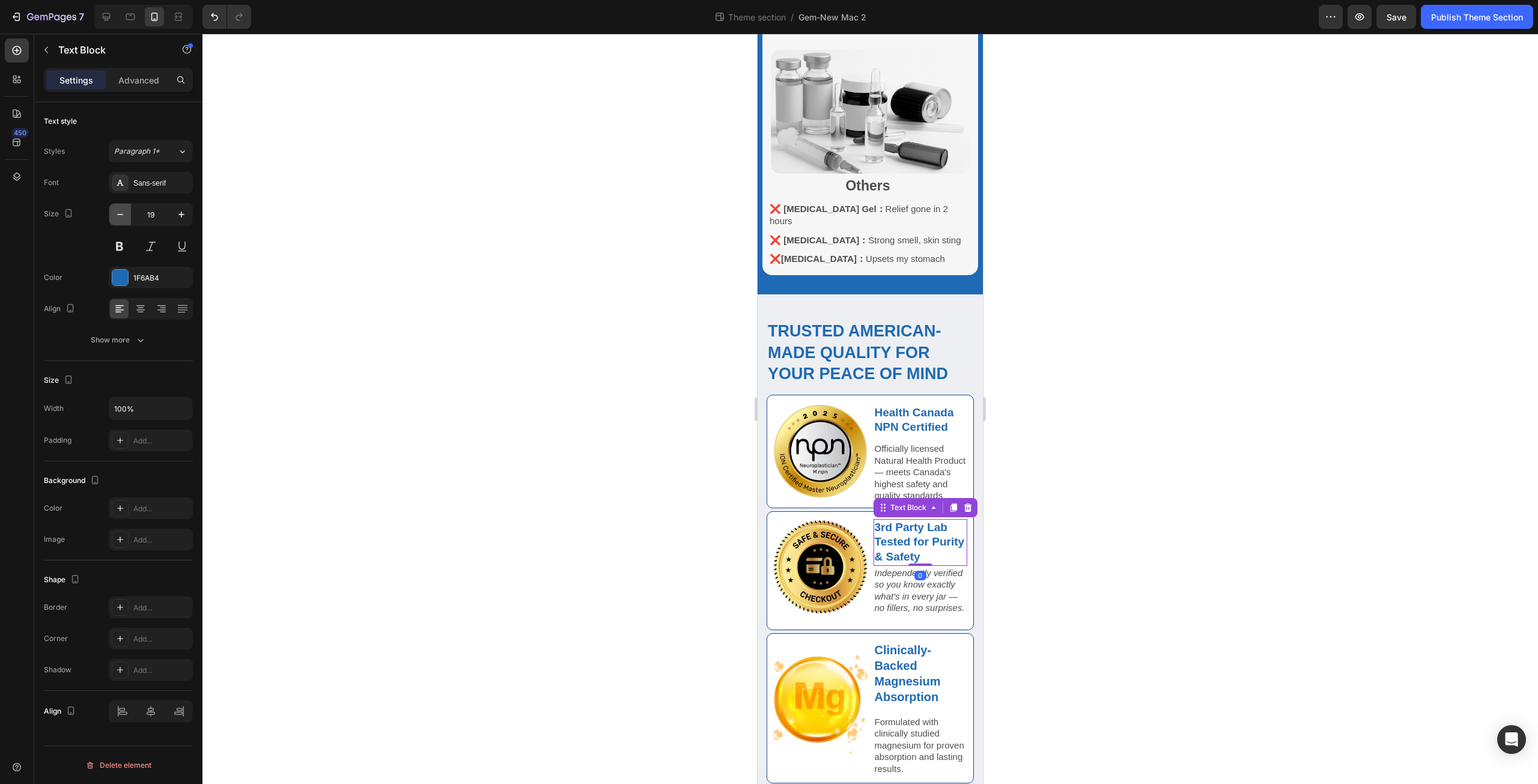
scroll to position [824, 0]
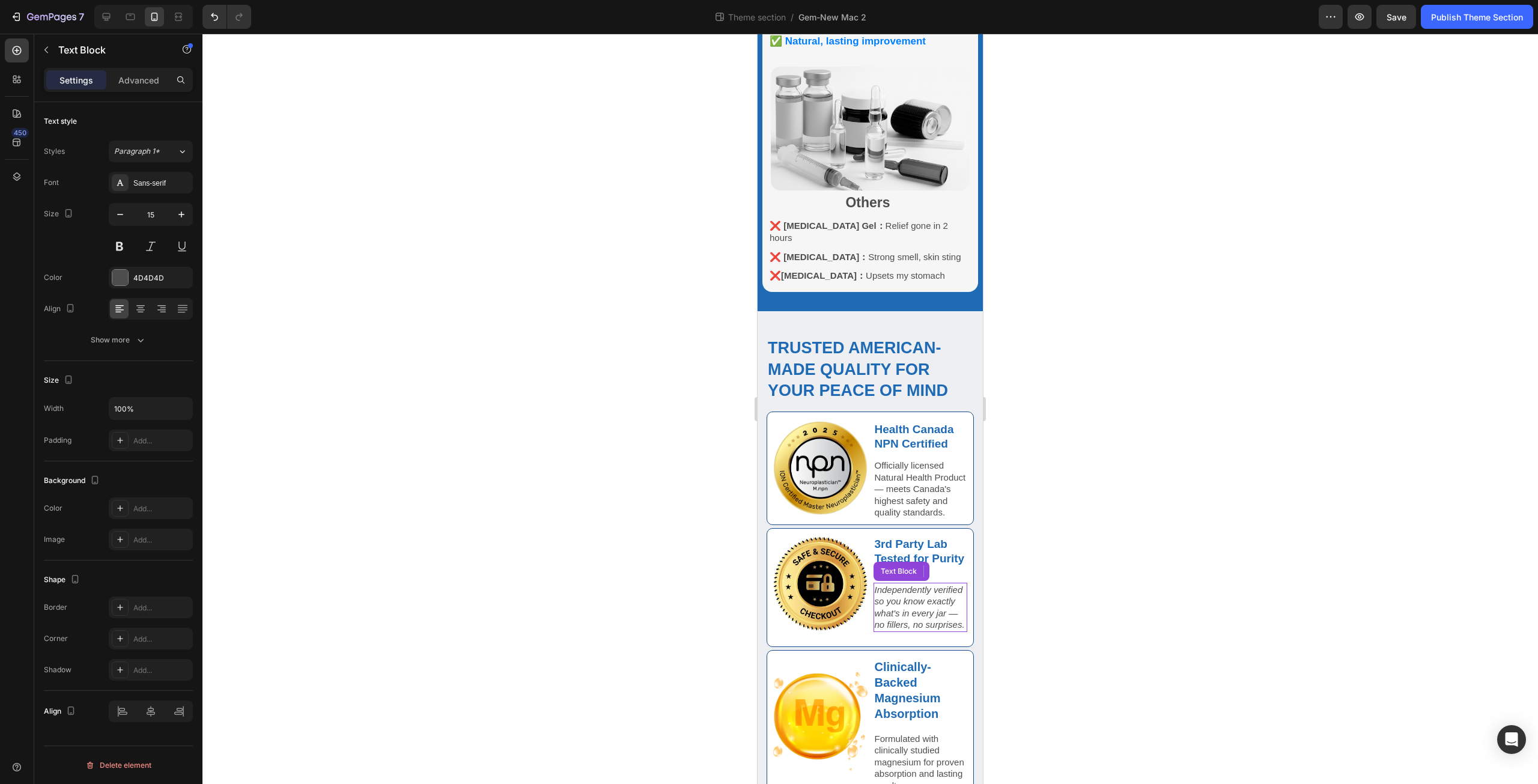
click at [913, 584] on icon "Independently verified so you know exactly what's in every jar — no fillers, no…" at bounding box center [919, 607] width 90 height 46
click at [906, 660] on strong "Clinically-Backed Magnesium Absorption" at bounding box center [907, 690] width 66 height 60
click at [119, 214] on icon "button" at bounding box center [120, 214] width 6 height 1
type input "19"
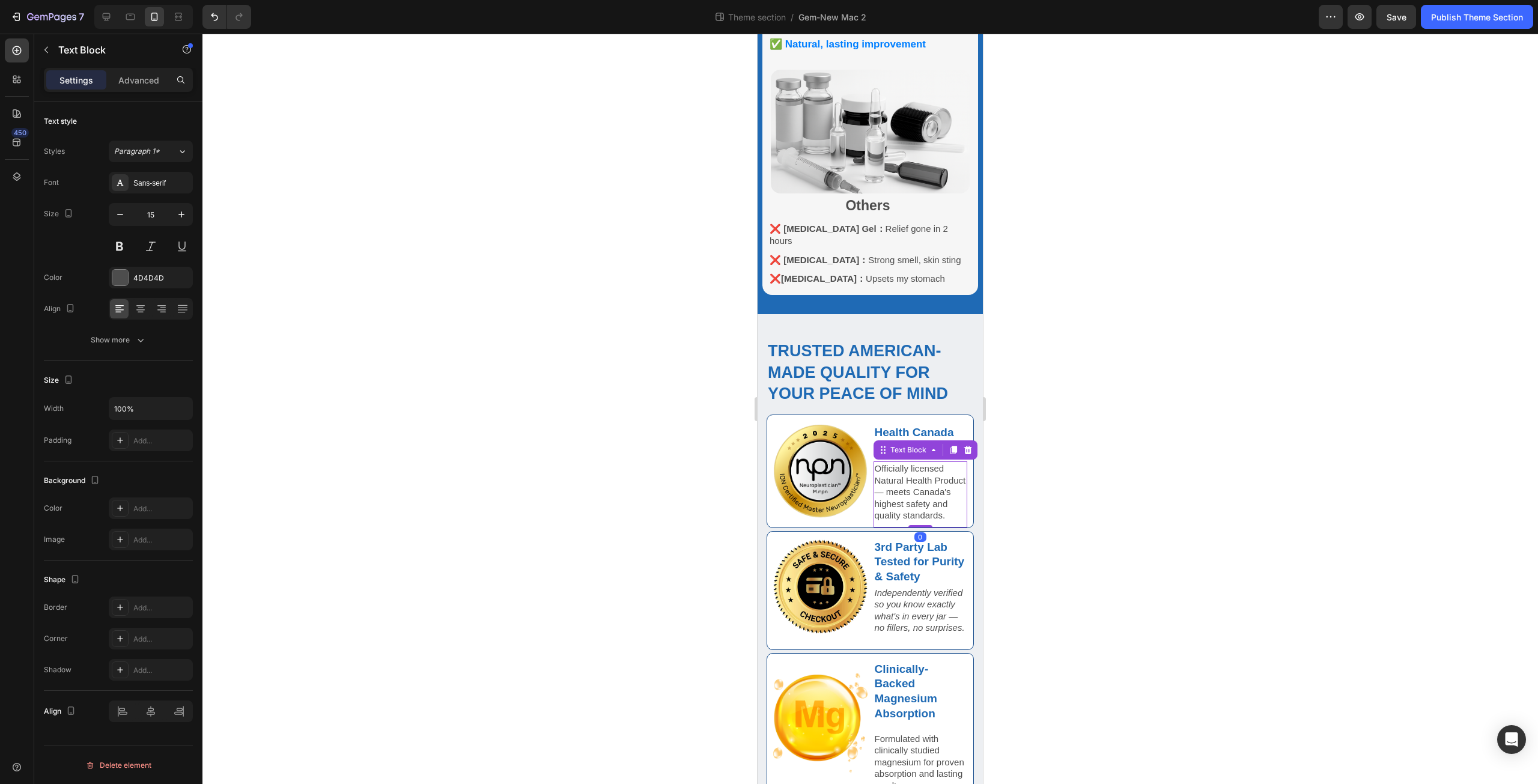
click at [902, 462] on p "Officially licensed Natural Health Product — meets Canada's highest safety and …" at bounding box center [920, 491] width 92 height 58
click at [907, 587] on icon "Independently verified so you know exactly what's in every jar — no fillers, no…" at bounding box center [919, 610] width 90 height 46
click at [890, 587] on icon "Independently verified so you know exactly what's in every jar — no fillers, no…" at bounding box center [919, 610] width 90 height 46
click at [874, 587] on icon "Independently verified so you know exactly what's in every jar — no fillers, no…" at bounding box center [919, 610] width 90 height 46
drag, startPoint x: 871, startPoint y: 549, endPoint x: 934, endPoint y: 603, distance: 83.0
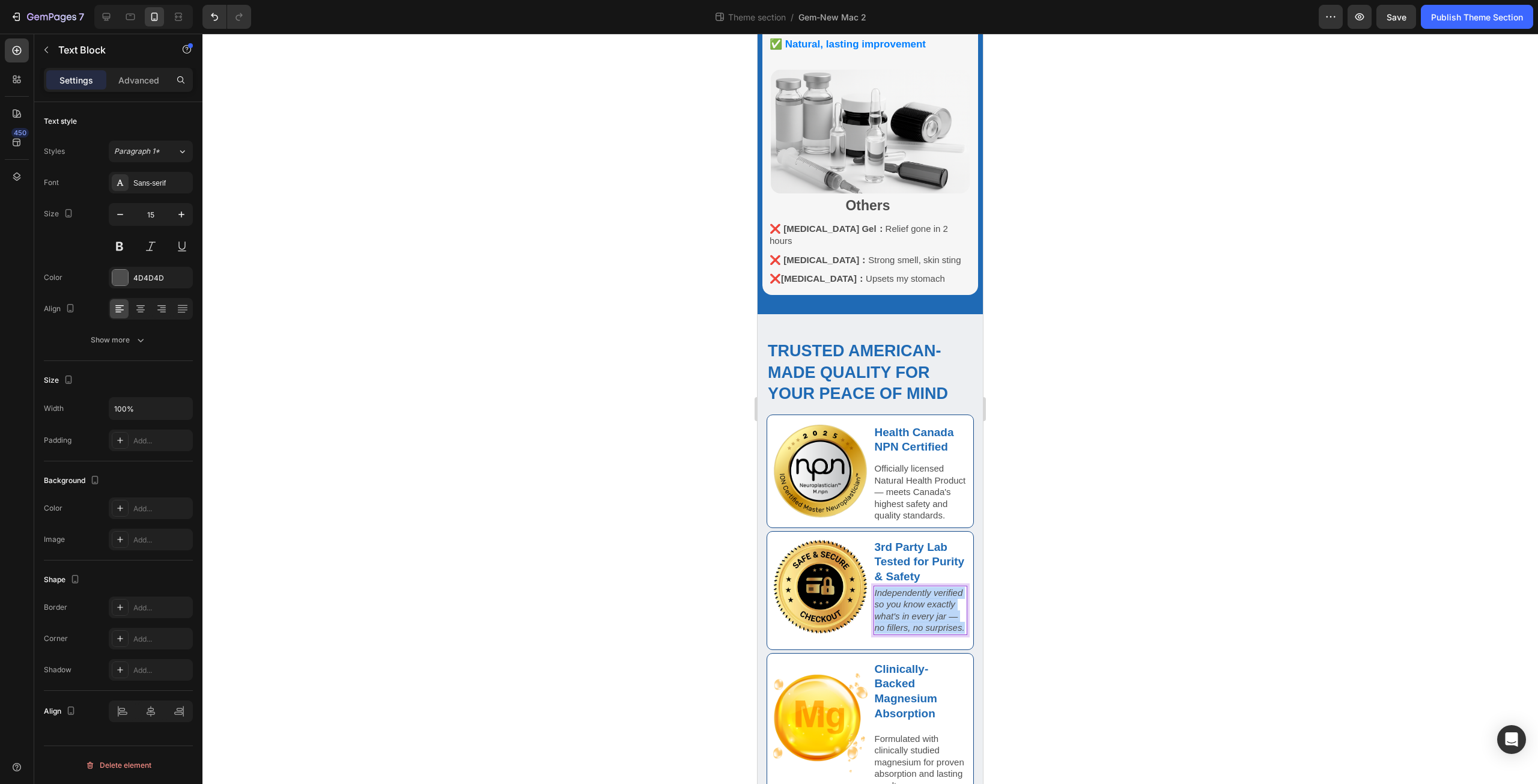
click at [934, 603] on p "Independently verified so you know exactly what's in every jar — no fillers, no…" at bounding box center [920, 610] width 92 height 47
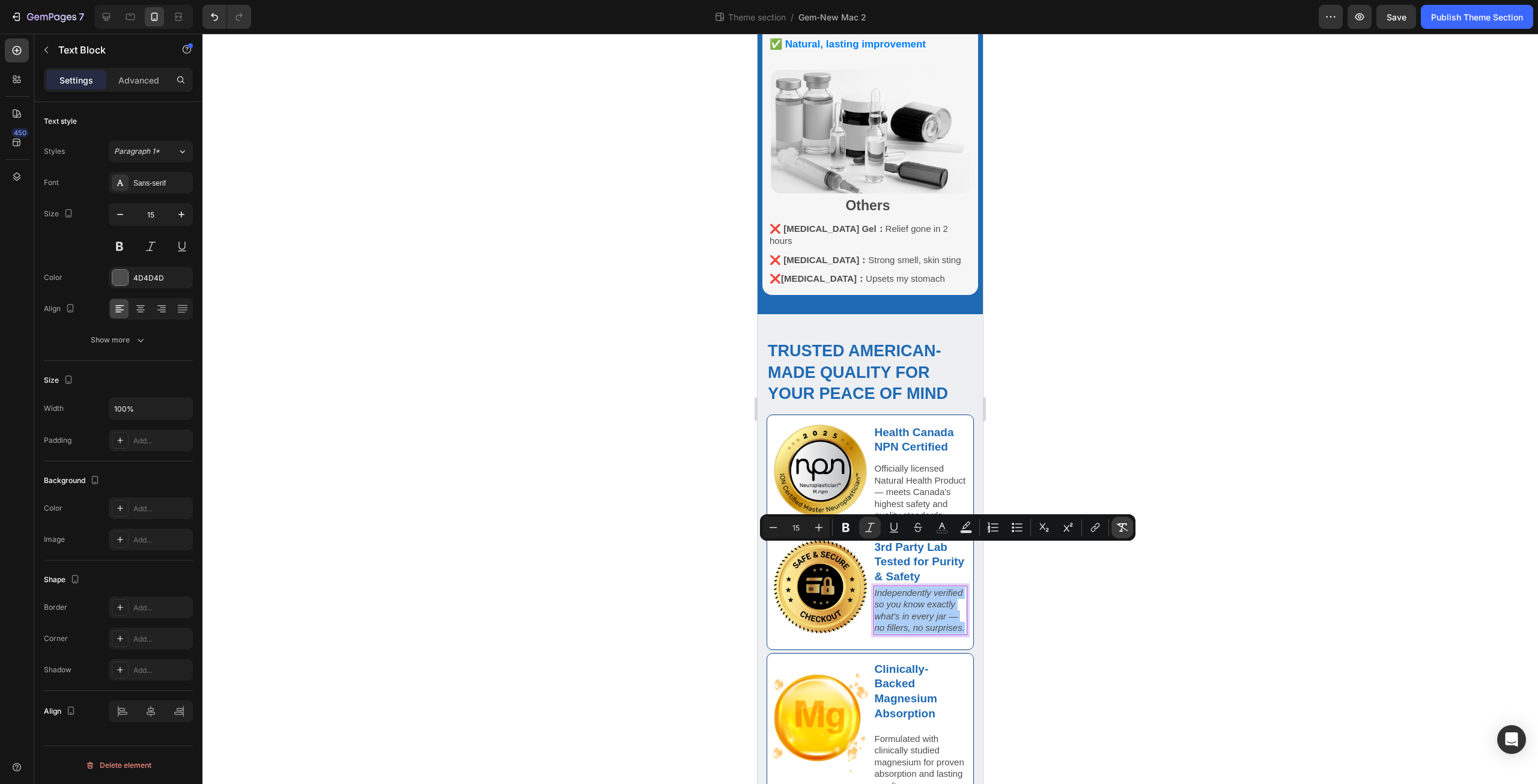
click at [1123, 519] on button "Remove Format" at bounding box center [1122, 527] width 22 height 22
click at [891, 462] on p "Officially licensed Natural Health Product — meets Canada's highest safety and …" at bounding box center [920, 491] width 92 height 58
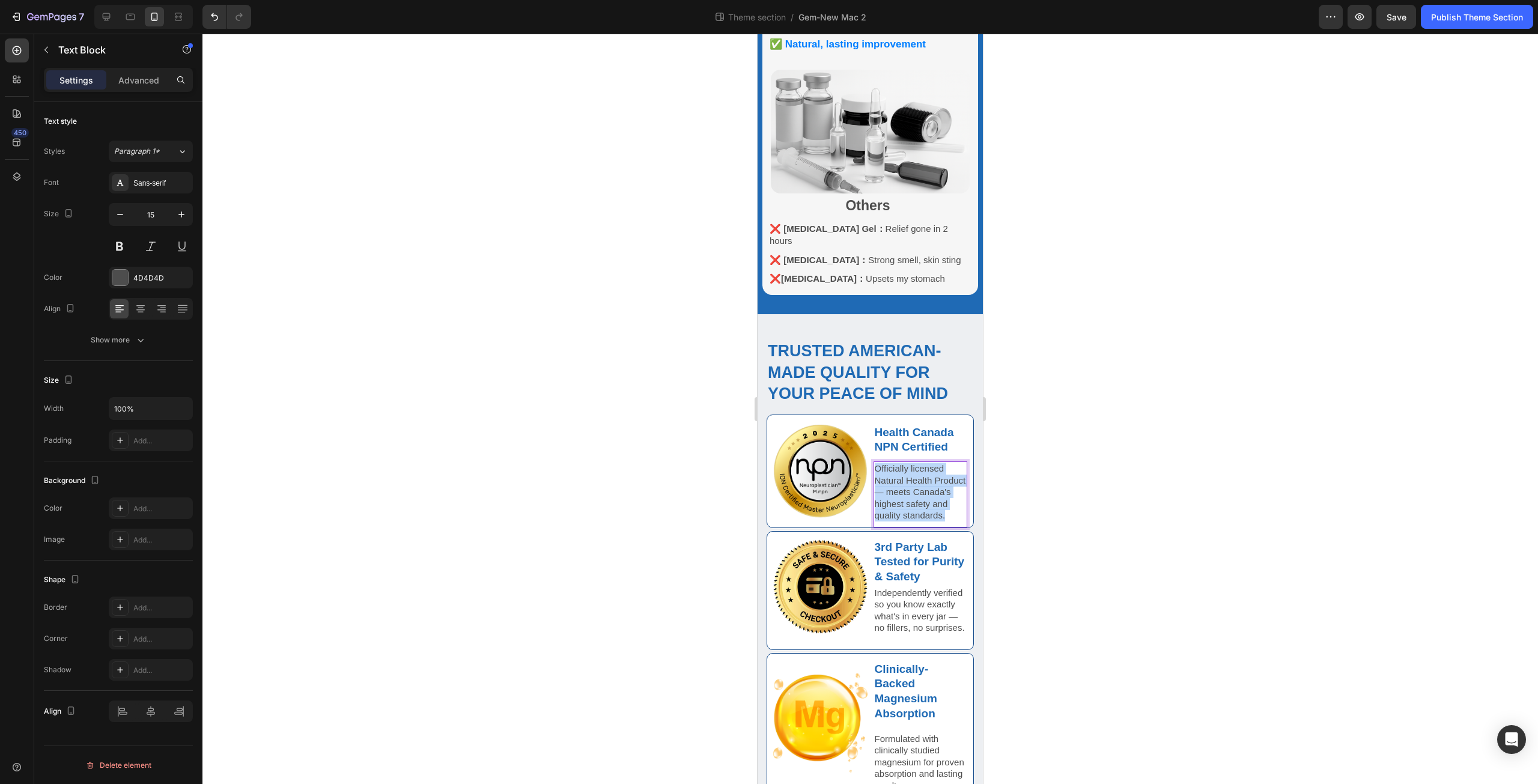
drag, startPoint x: 871, startPoint y: 414, endPoint x: 918, endPoint y: 475, distance: 77.0
click at [918, 475] on p "Officially licensed Natural Health Product — meets Canada's highest safety and …" at bounding box center [920, 491] width 92 height 58
click at [895, 672] on strong "Clinically-Backed Magnesium Absorption" at bounding box center [906, 690] width 63 height 57
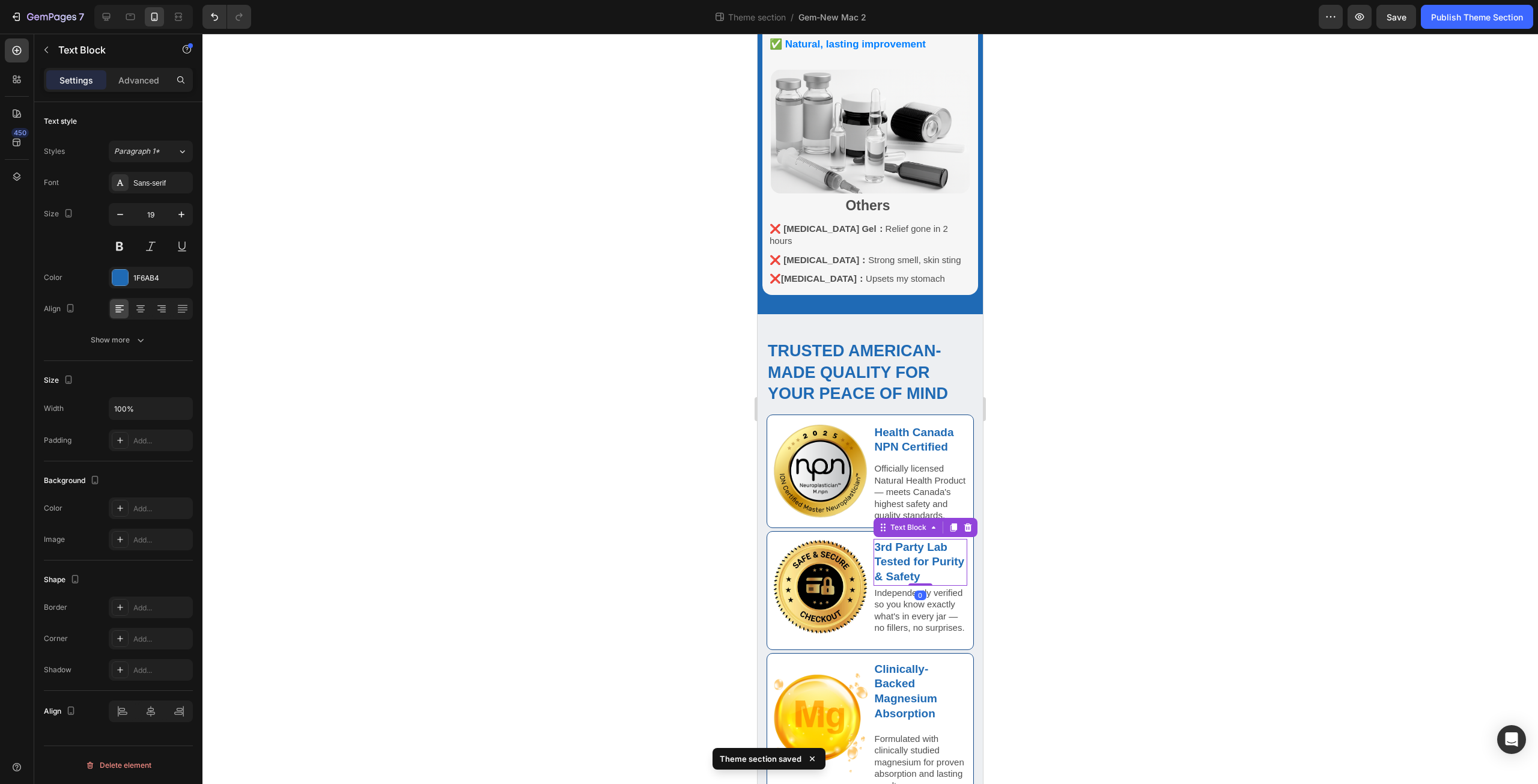
click at [898, 539] on p "3rd Party Lab Tested for Purity & Safety" at bounding box center [920, 561] width 92 height 44
click at [909, 449] on div "Text Block" at bounding box center [896, 454] width 40 height 11
click at [917, 539] on p "3rd Party Lab Tested for Purity & Safety" at bounding box center [920, 561] width 92 height 44
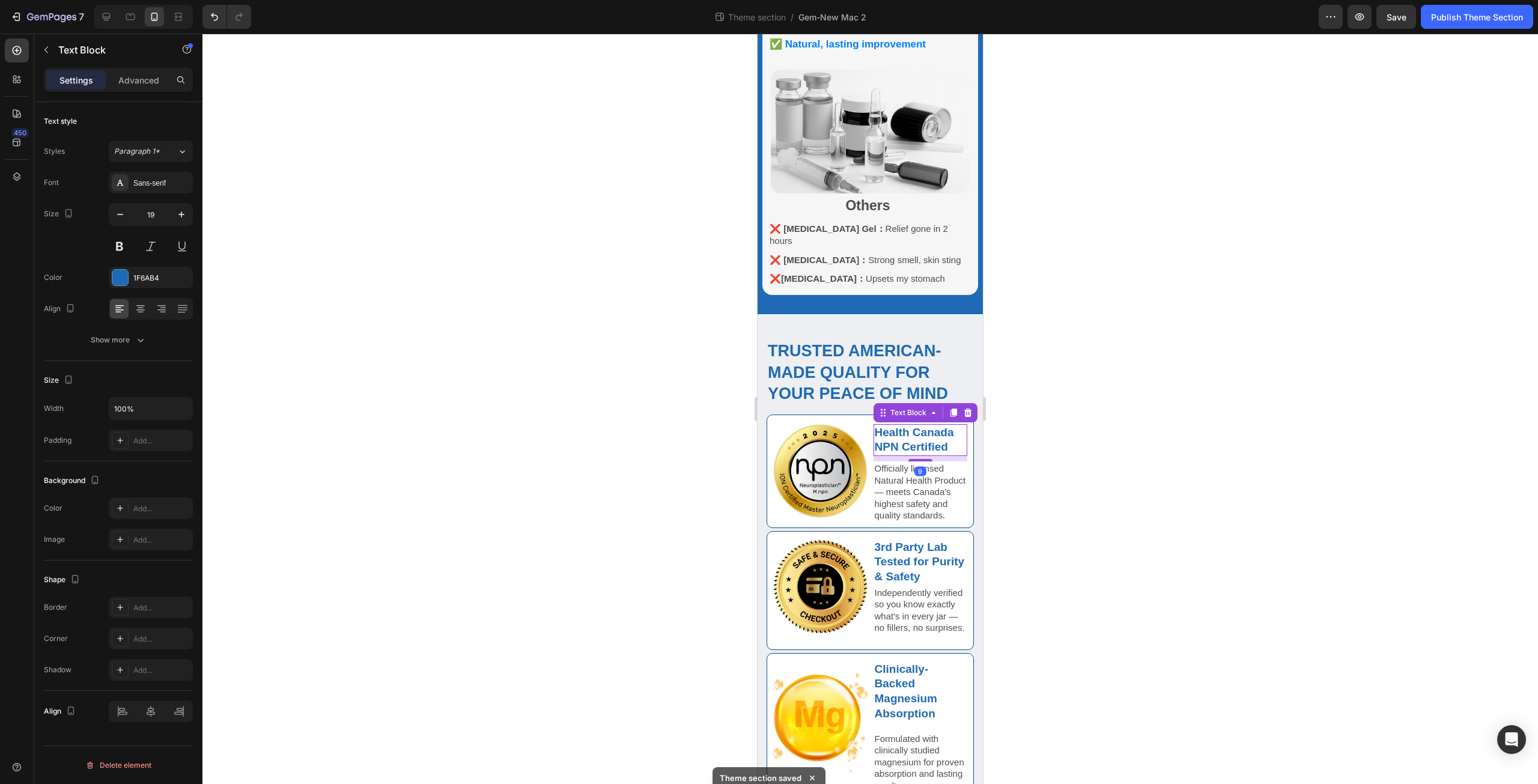
click at [917, 426] on strong "Health Canada NPN Certified" at bounding box center [914, 440] width 79 height 28
click at [915, 539] on p "3rd Party Lab Tested for Purity & Safety" at bounding box center [920, 561] width 92 height 44
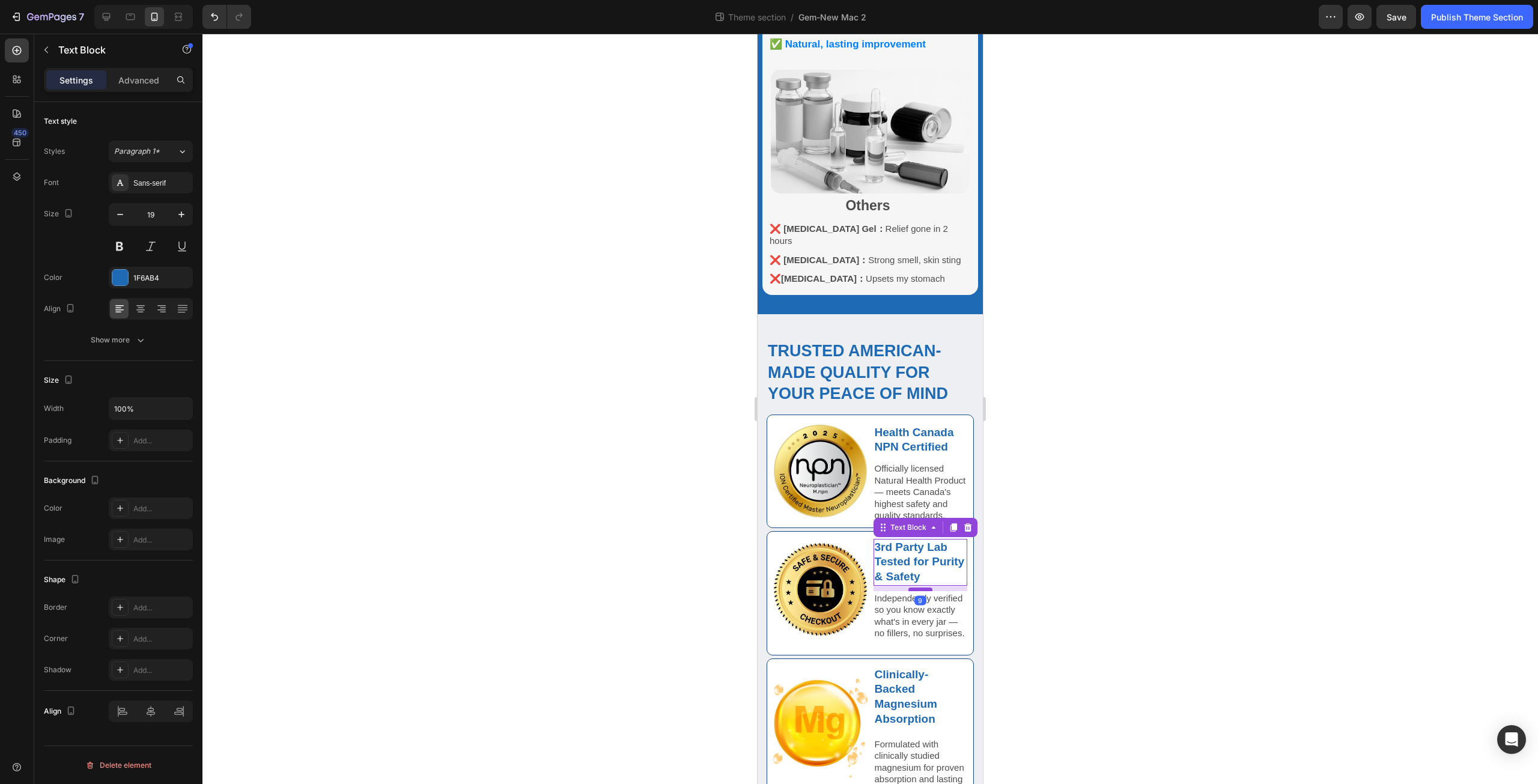
click at [922, 587] on div at bounding box center [920, 589] width 24 height 4
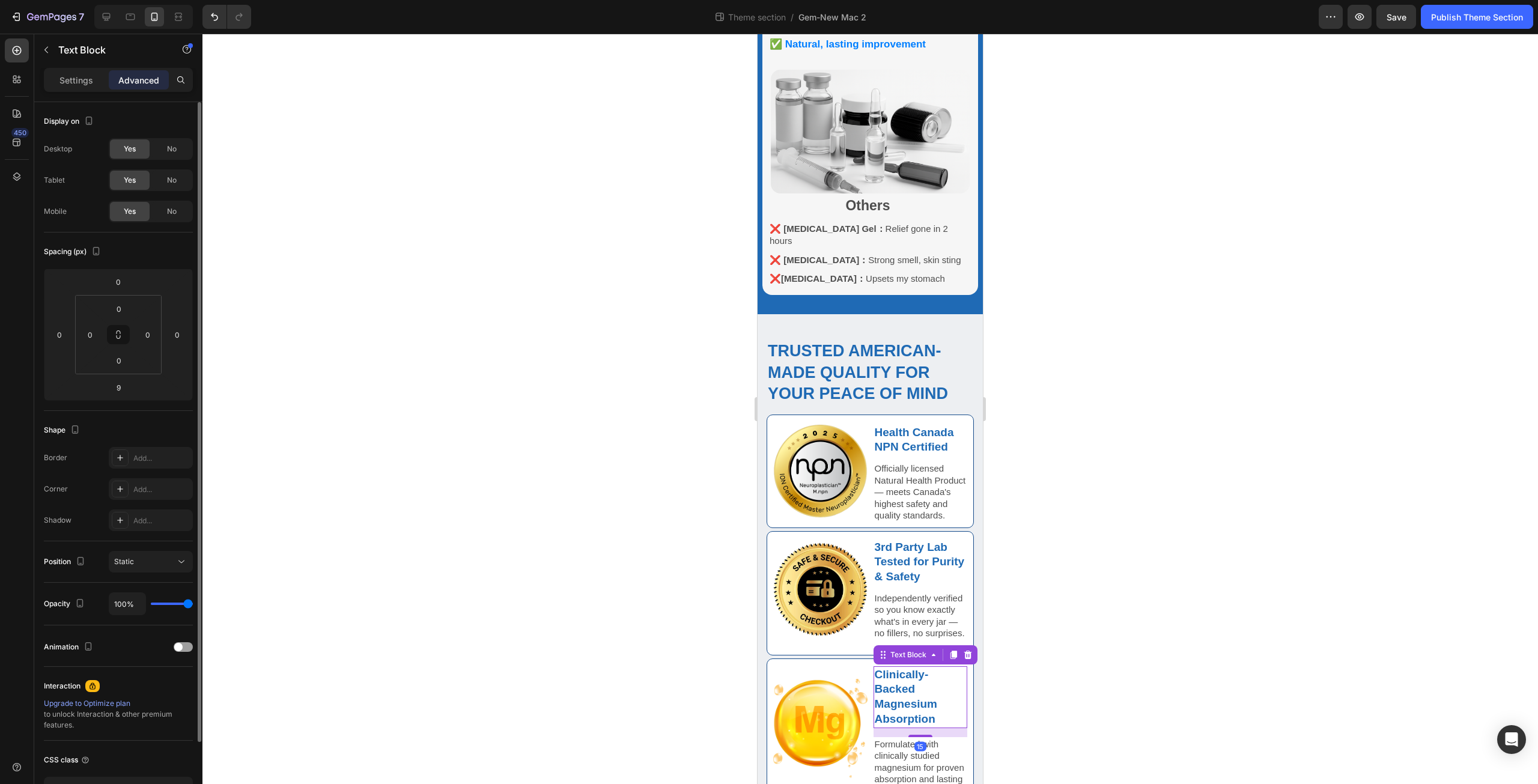
click at [902, 679] on strong "Clinically-Backed Magnesium Absorption" at bounding box center [906, 696] width 63 height 57
click at [920, 730] on div at bounding box center [920, 732] width 24 height 4
type input "9"
click at [906, 753] on p "Formulated with clinically studied magnesium for proven absorption and lasting …" at bounding box center [920, 763] width 92 height 58
click at [864, 600] on div "Image 3rd Party Lab Tested for Purity & Safety Text Block Independently verifie…" at bounding box center [871, 592] width 194 height 109
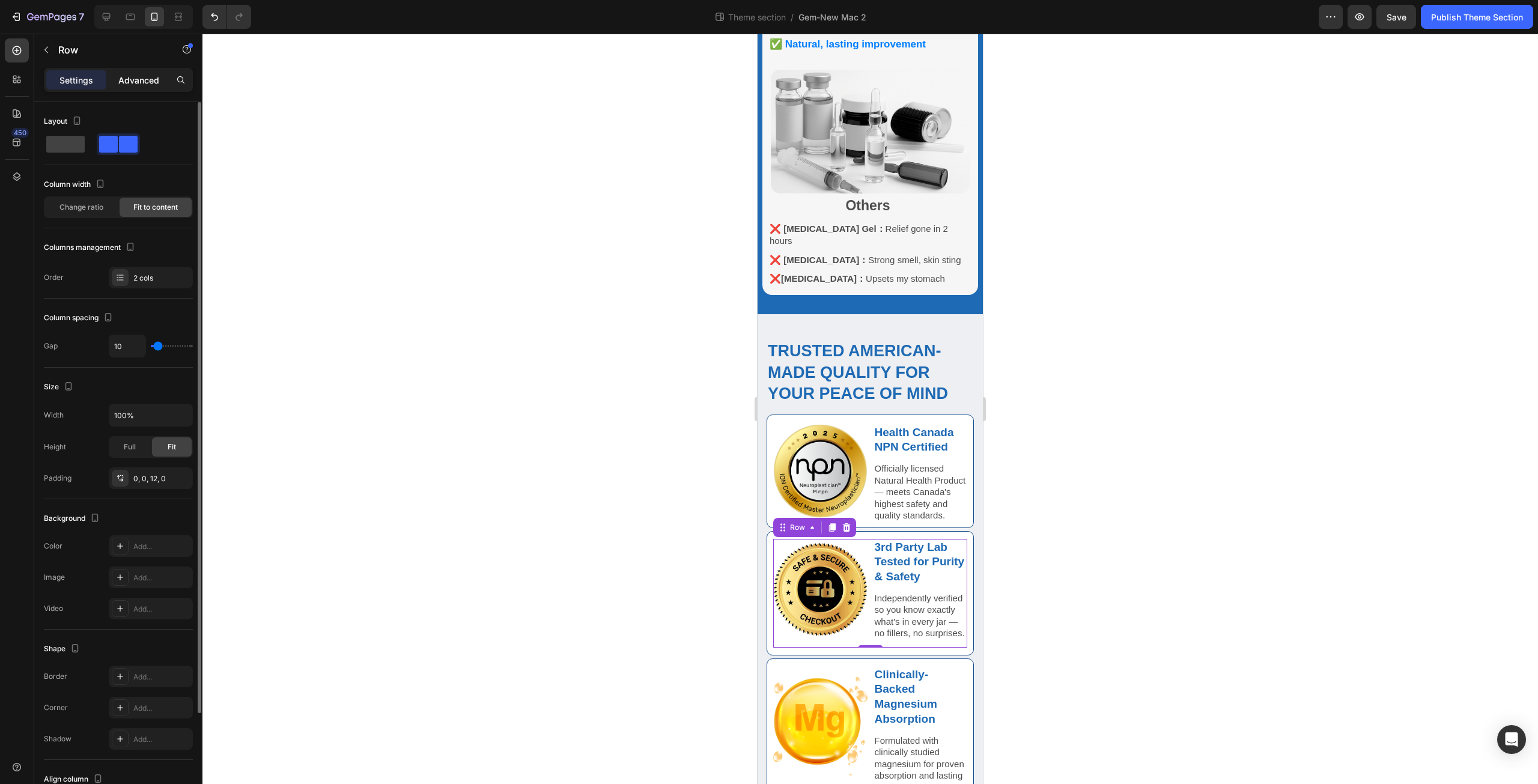
click at [149, 81] on p "Advanced" at bounding box center [139, 80] width 40 height 13
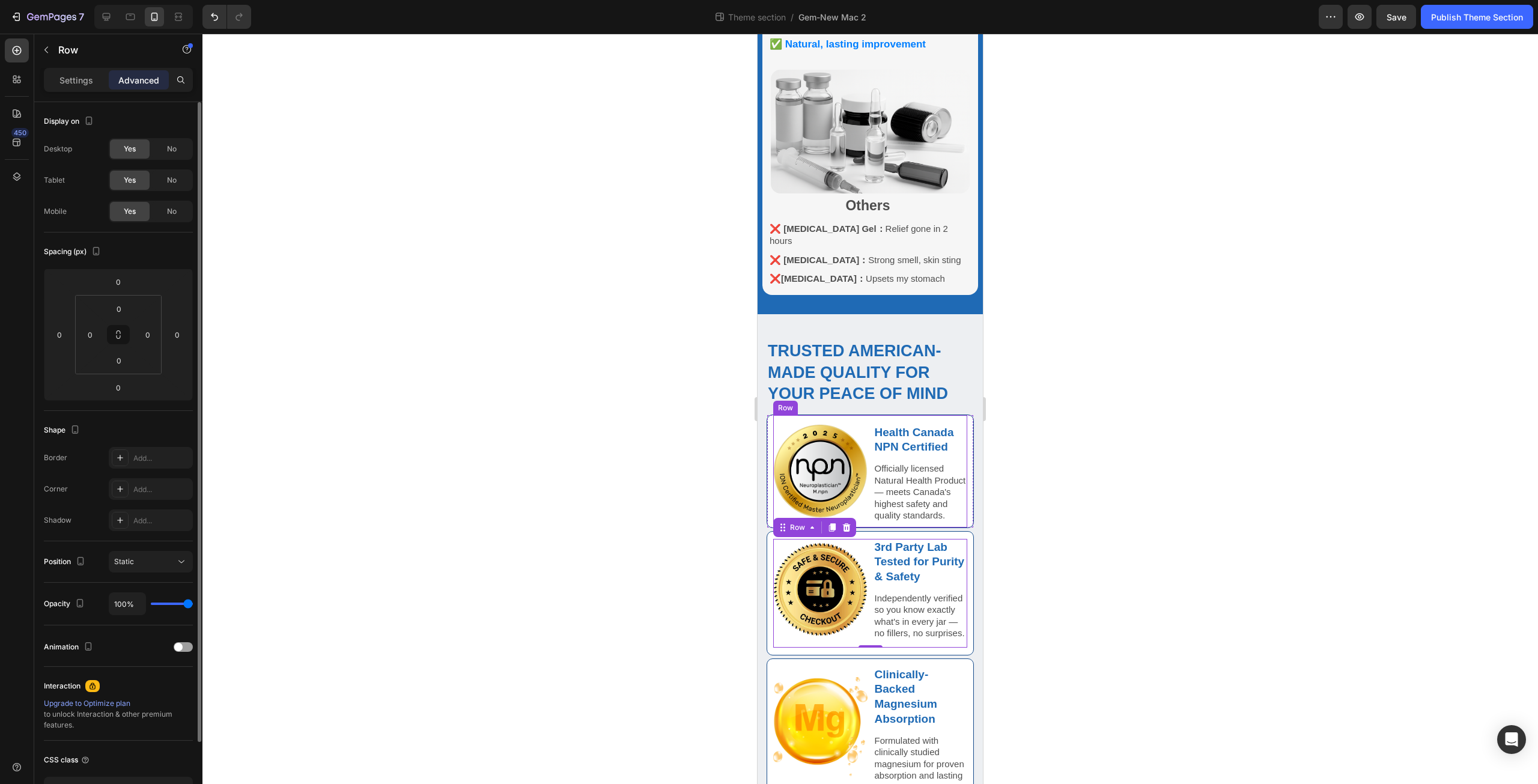
click at [858, 475] on div "Image" at bounding box center [820, 471] width 94 height 112
click at [854, 607] on div "Image" at bounding box center [820, 589] width 94 height 102
click at [123, 361] on input "12" at bounding box center [119, 361] width 24 height 18
type input "0"
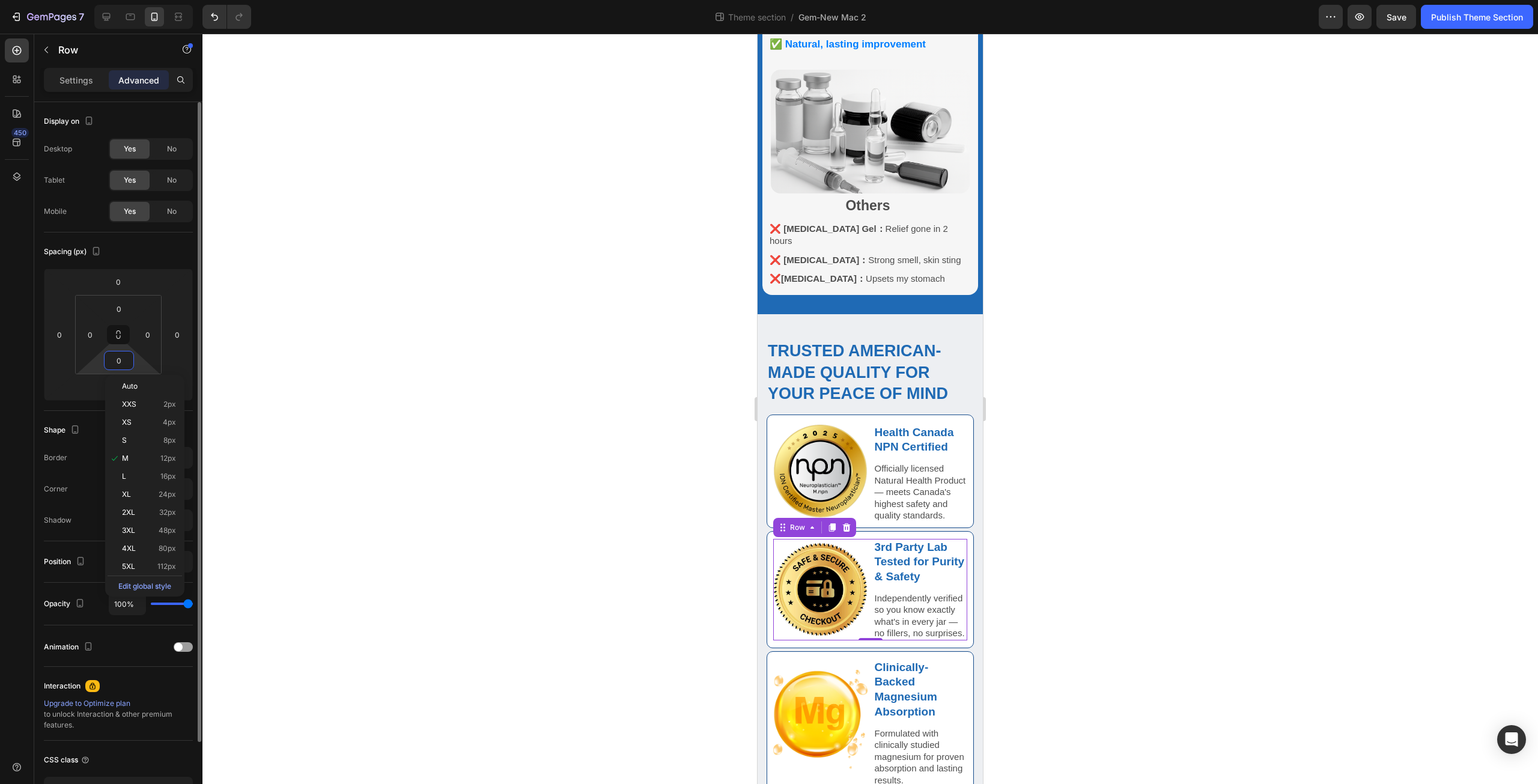
scroll to position [816, 0]
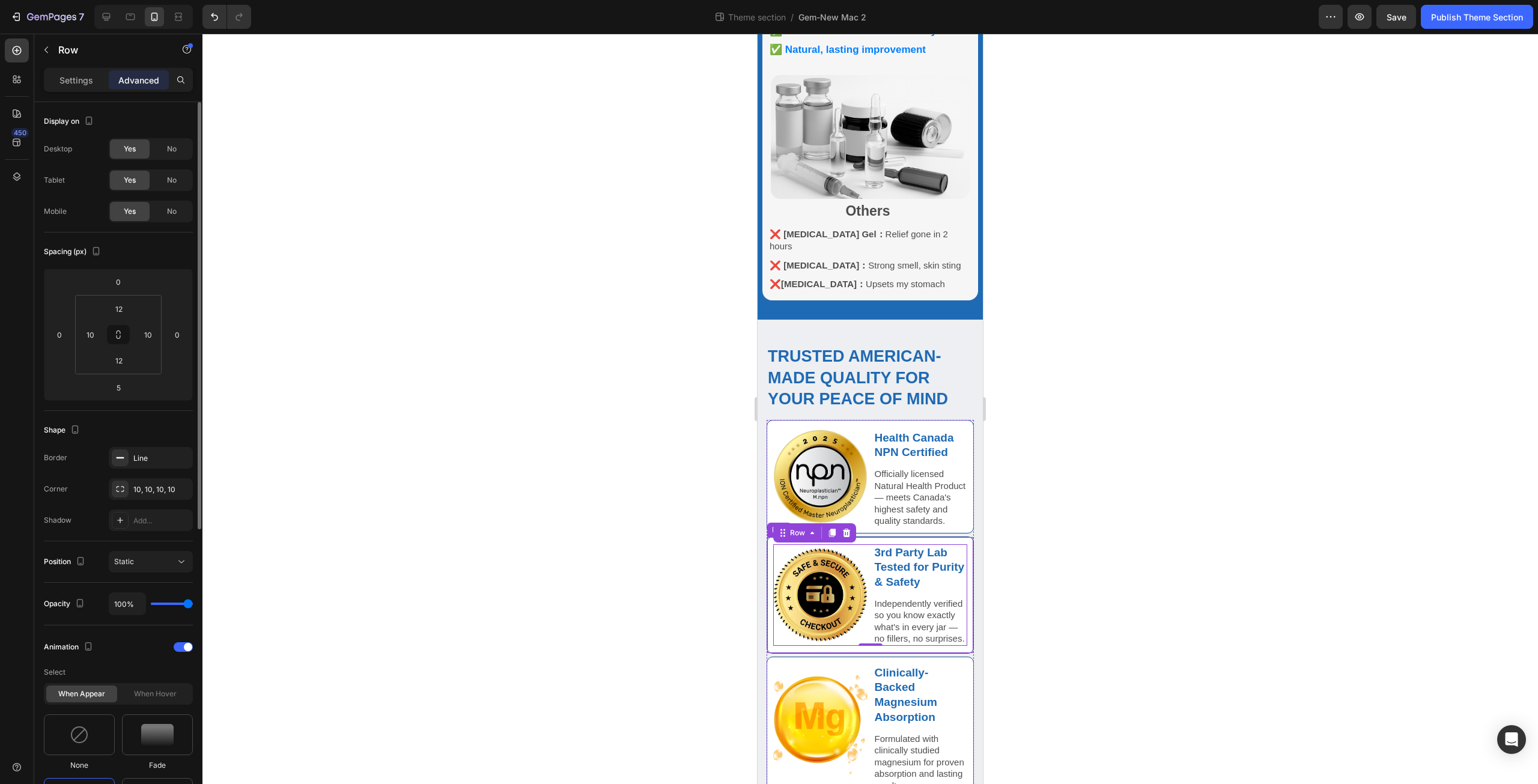
click at [786, 619] on div "Image 3rd Party Lab Tested for Purity & Safety Text Block Independently verifie…" at bounding box center [870, 594] width 207 height 117
click at [773, 430] on div "Image Health Canada NPN Certified Text Block Officially licensed Natural Health…" at bounding box center [870, 477] width 207 height 113
click at [770, 461] on div "Image Health Canada NPN Certified Text Block Officially licensed Natural Health…" at bounding box center [870, 477] width 207 height 113
click at [772, 599] on div "Image 3rd Party Lab Tested for Purity & Safety Text Block Independently verifie…" at bounding box center [870, 594] width 207 height 117
click at [127, 365] on input "12" at bounding box center [119, 361] width 24 height 18
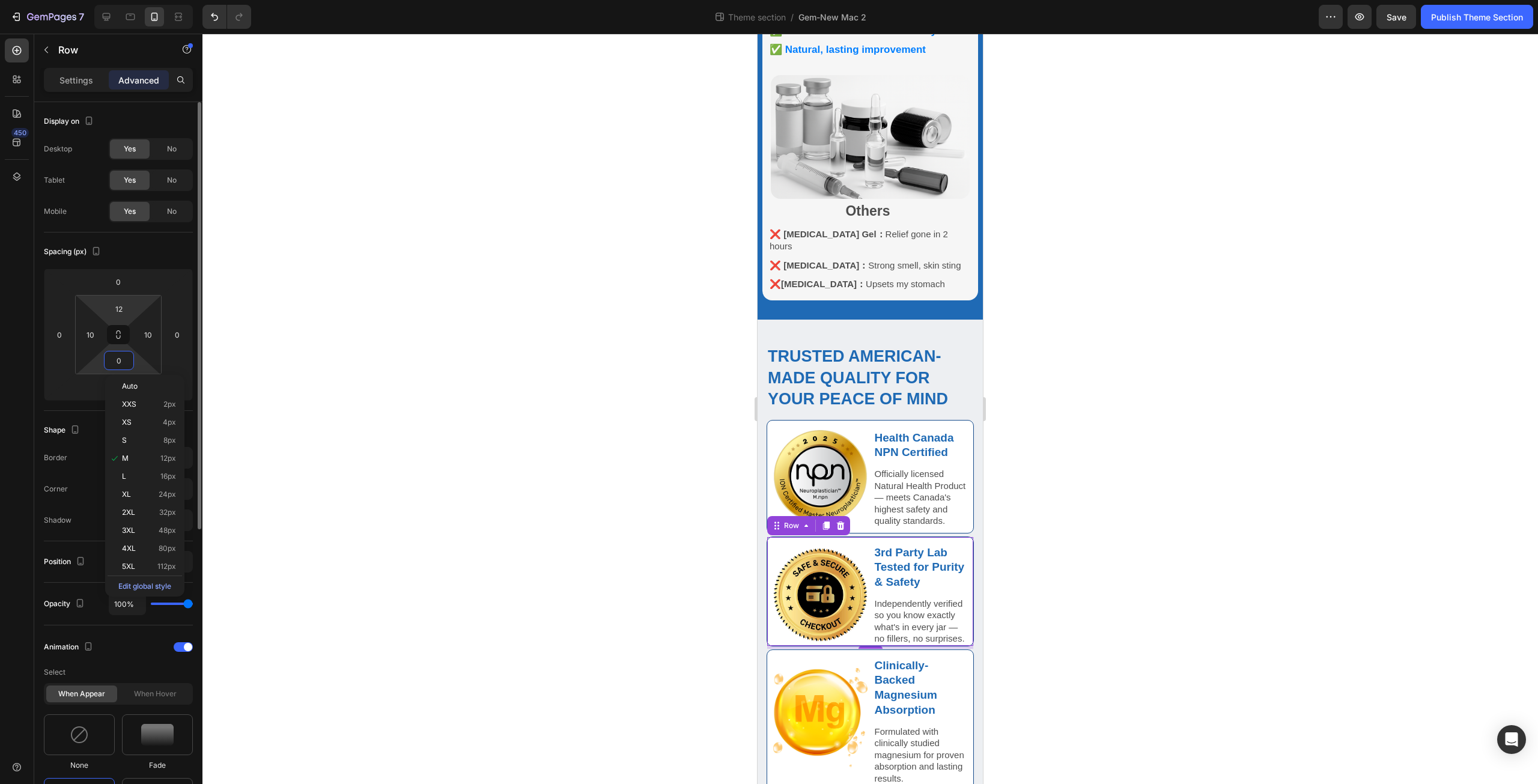
scroll to position [809, 0]
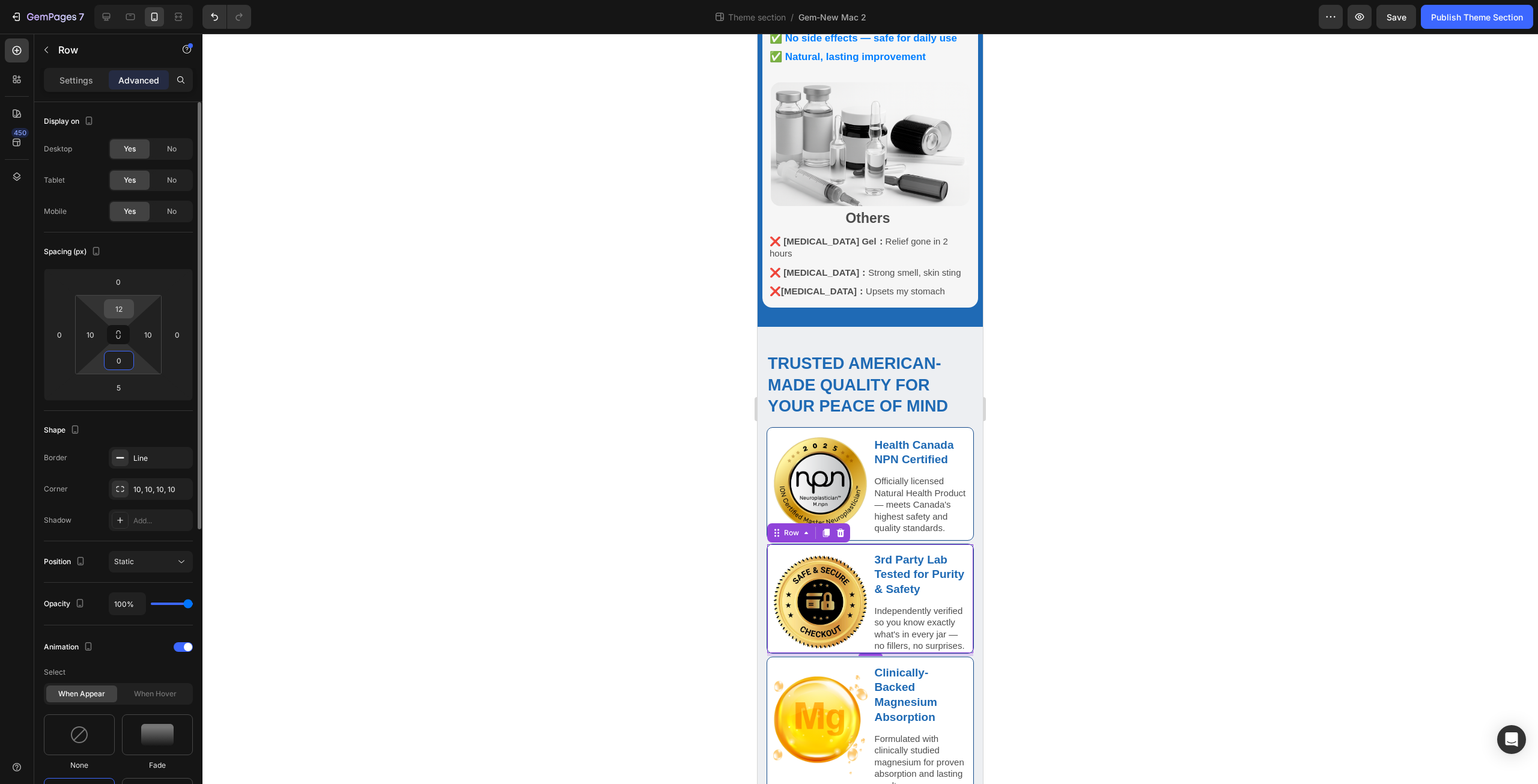
type input "0"
click at [128, 304] on input "12" at bounding box center [119, 308] width 24 height 18
type input "0"
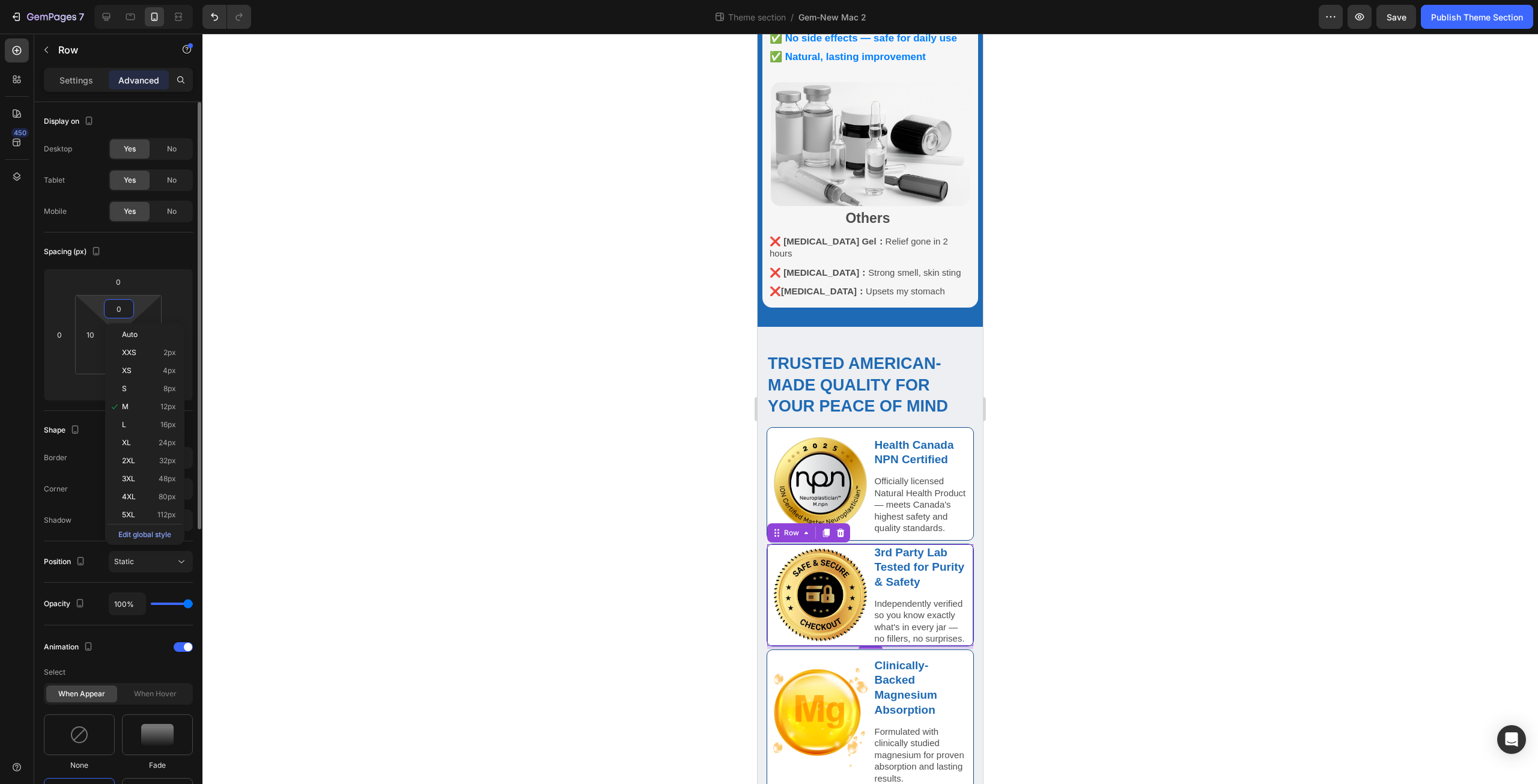
scroll to position [802, 0]
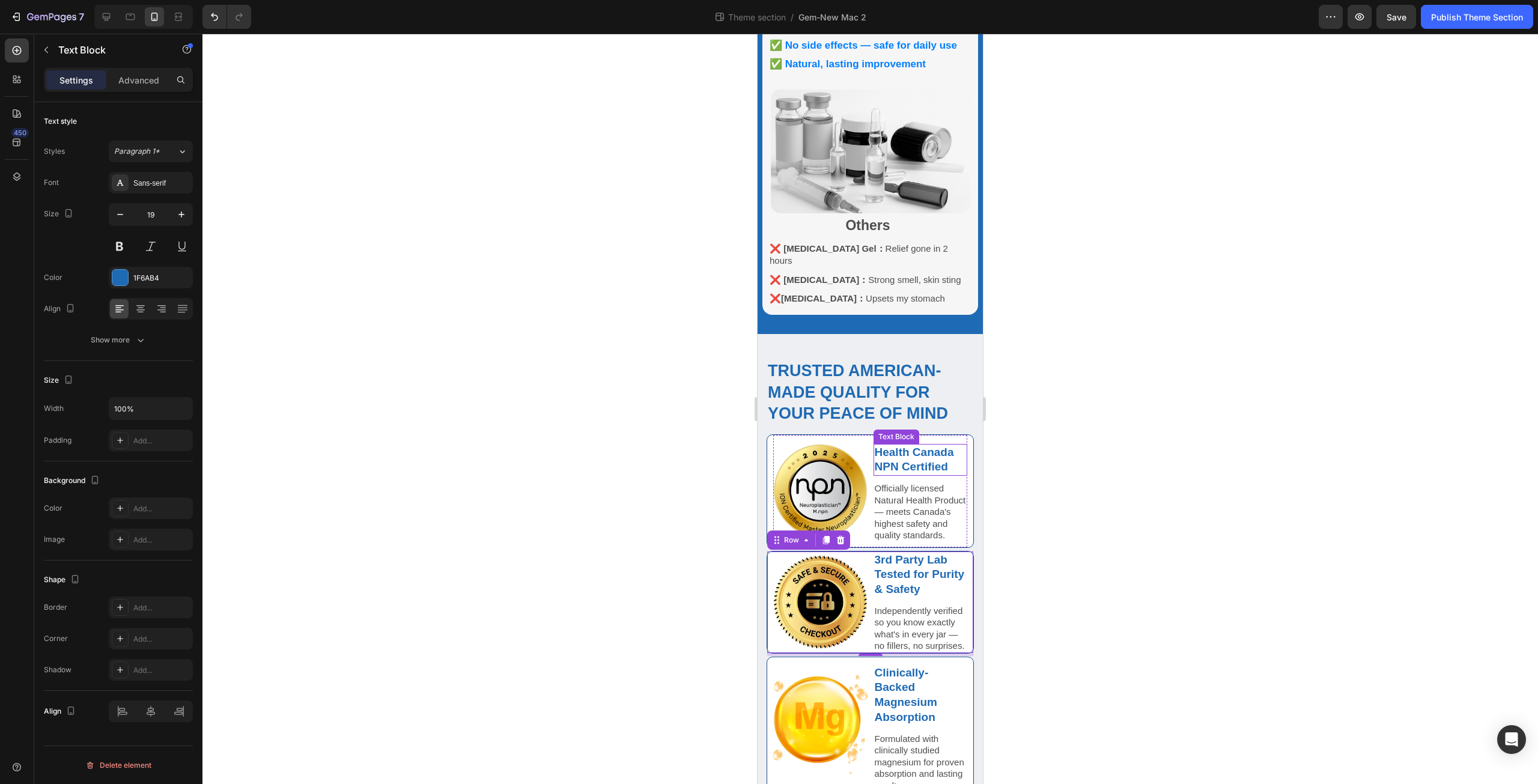
click at [899, 446] on strong "Health Canada NPN Certified" at bounding box center [914, 459] width 79 height 28
click at [860, 435] on div "Image" at bounding box center [820, 491] width 94 height 112
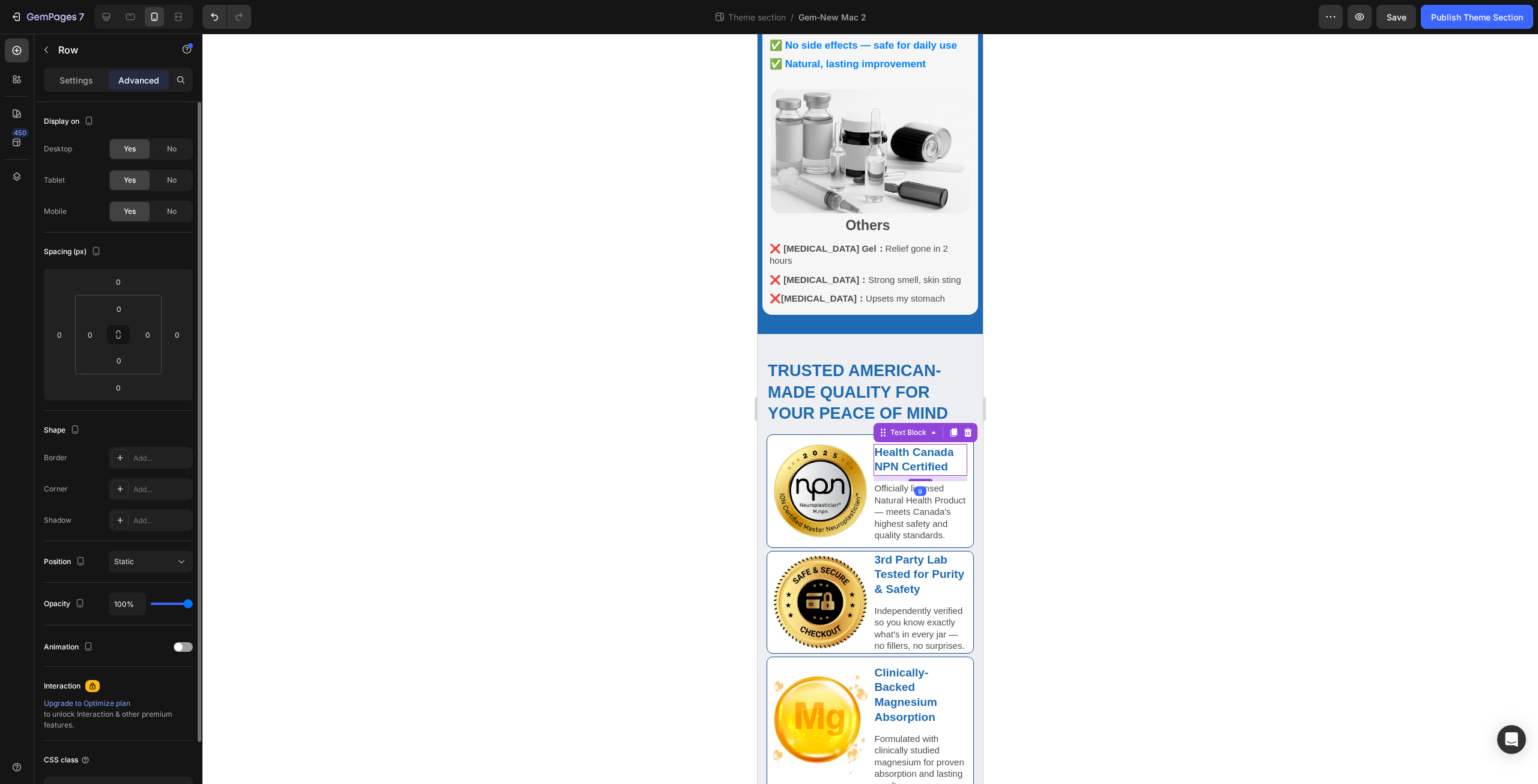
click at [889, 446] on strong "Health Canada NPN Certified" at bounding box center [914, 459] width 79 height 28
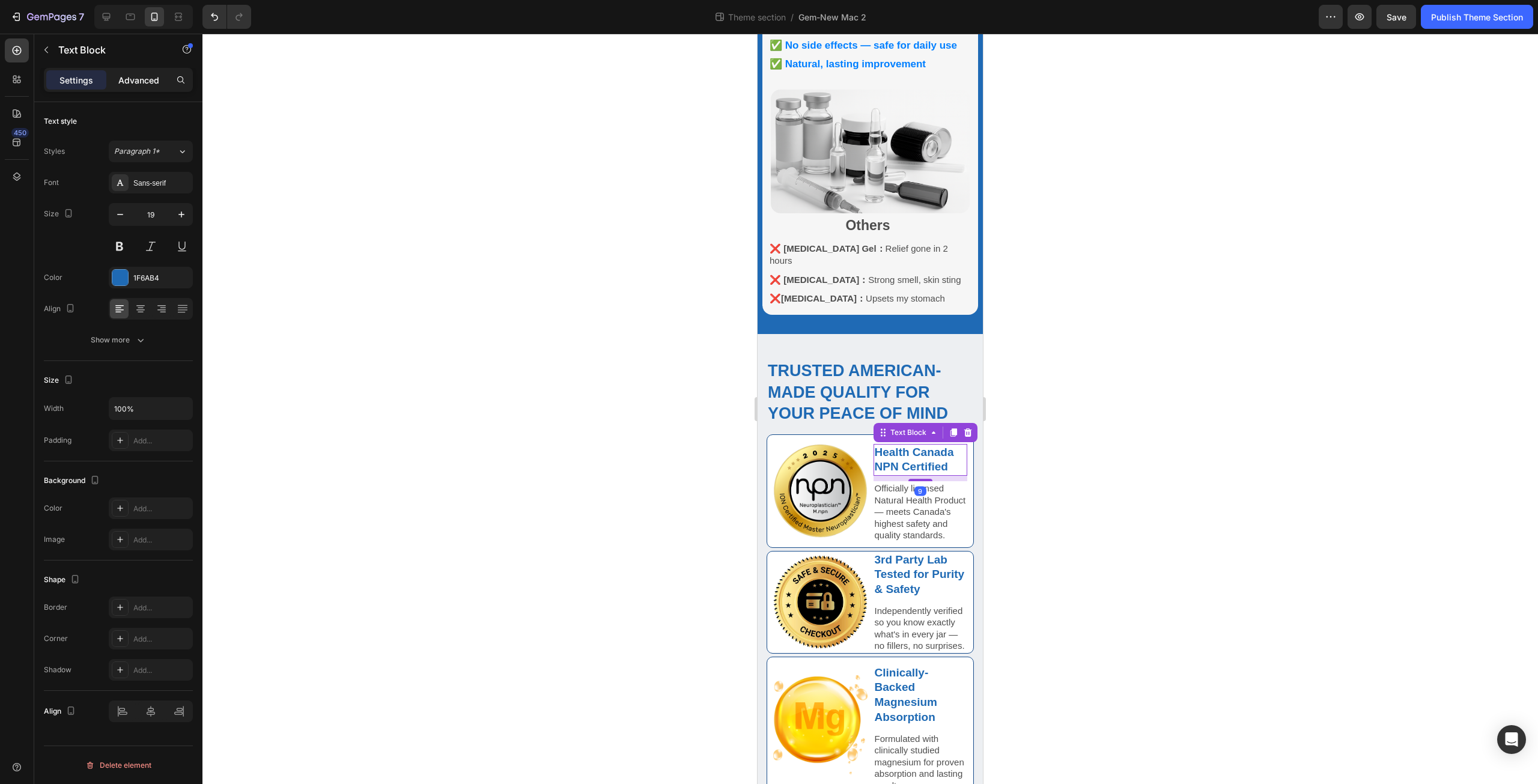
click at [156, 76] on p "Advanced" at bounding box center [139, 80] width 40 height 13
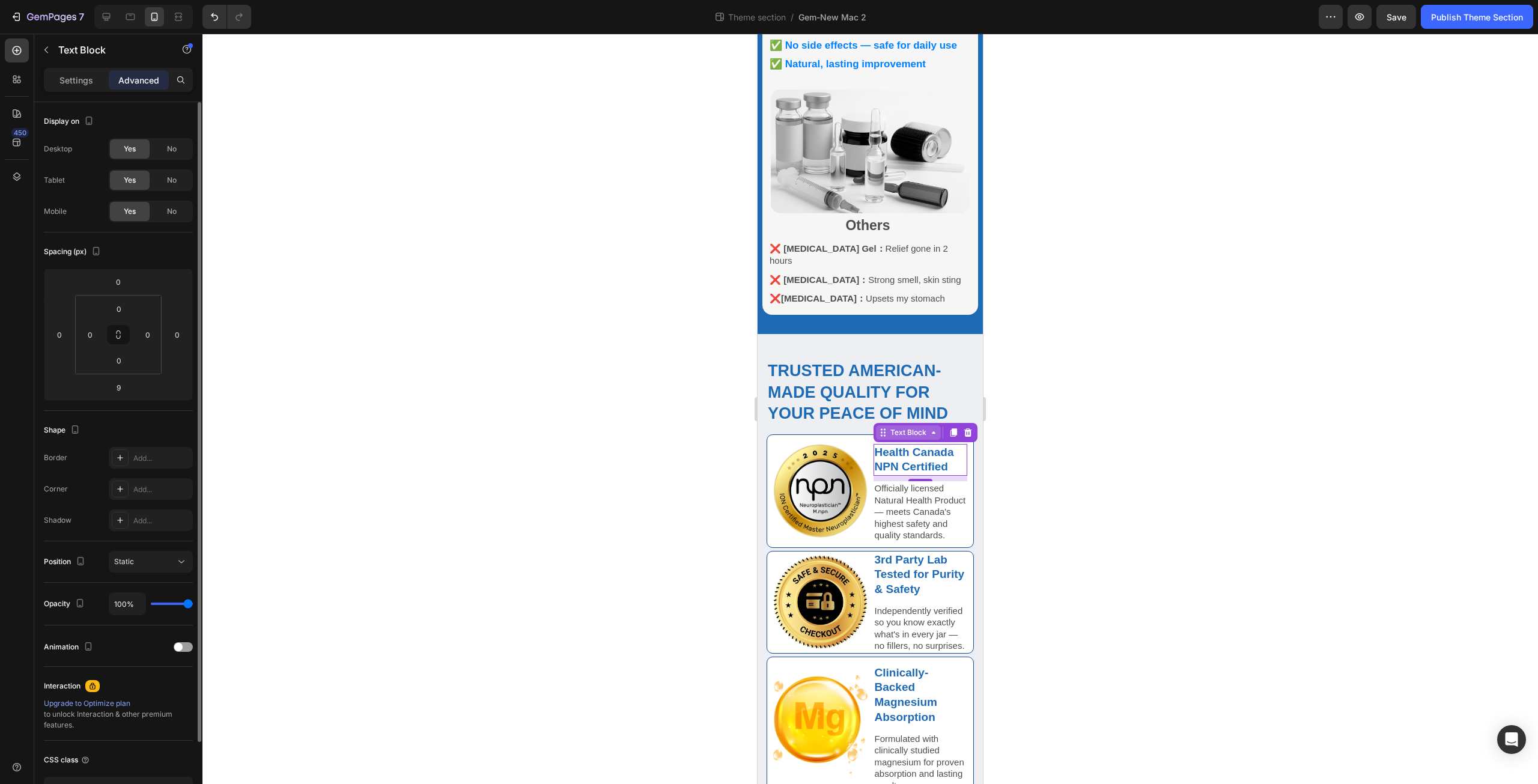
click at [916, 427] on div "Text Block" at bounding box center [908, 432] width 40 height 11
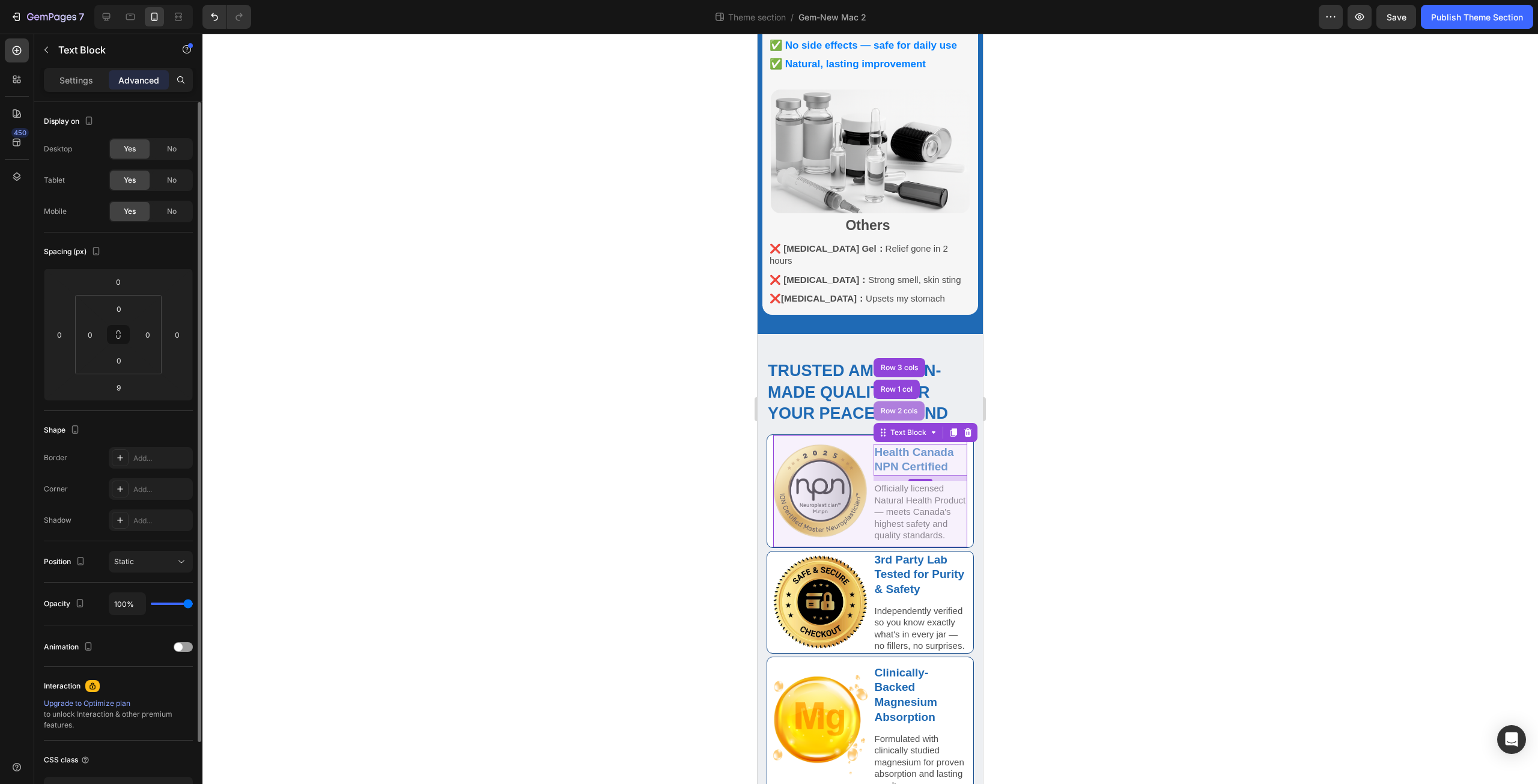
click at [899, 407] on div "Row 2 cols" at bounding box center [899, 411] width 41 height 7
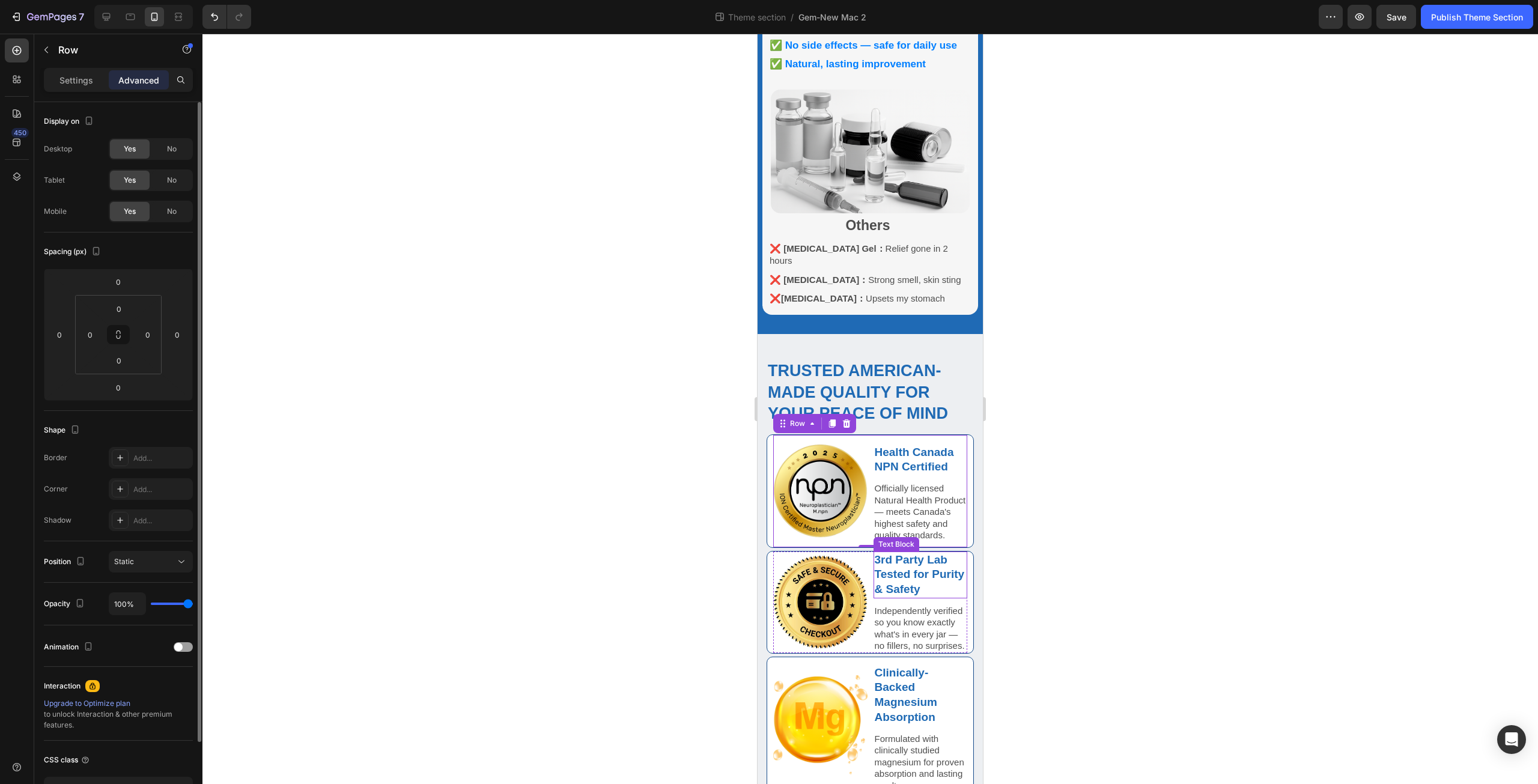
click at [888, 552] on p "3rd Party Lab Tested for Purity & Safety" at bounding box center [920, 574] width 92 height 44
click at [120, 313] on input "0" at bounding box center [119, 308] width 24 height 18
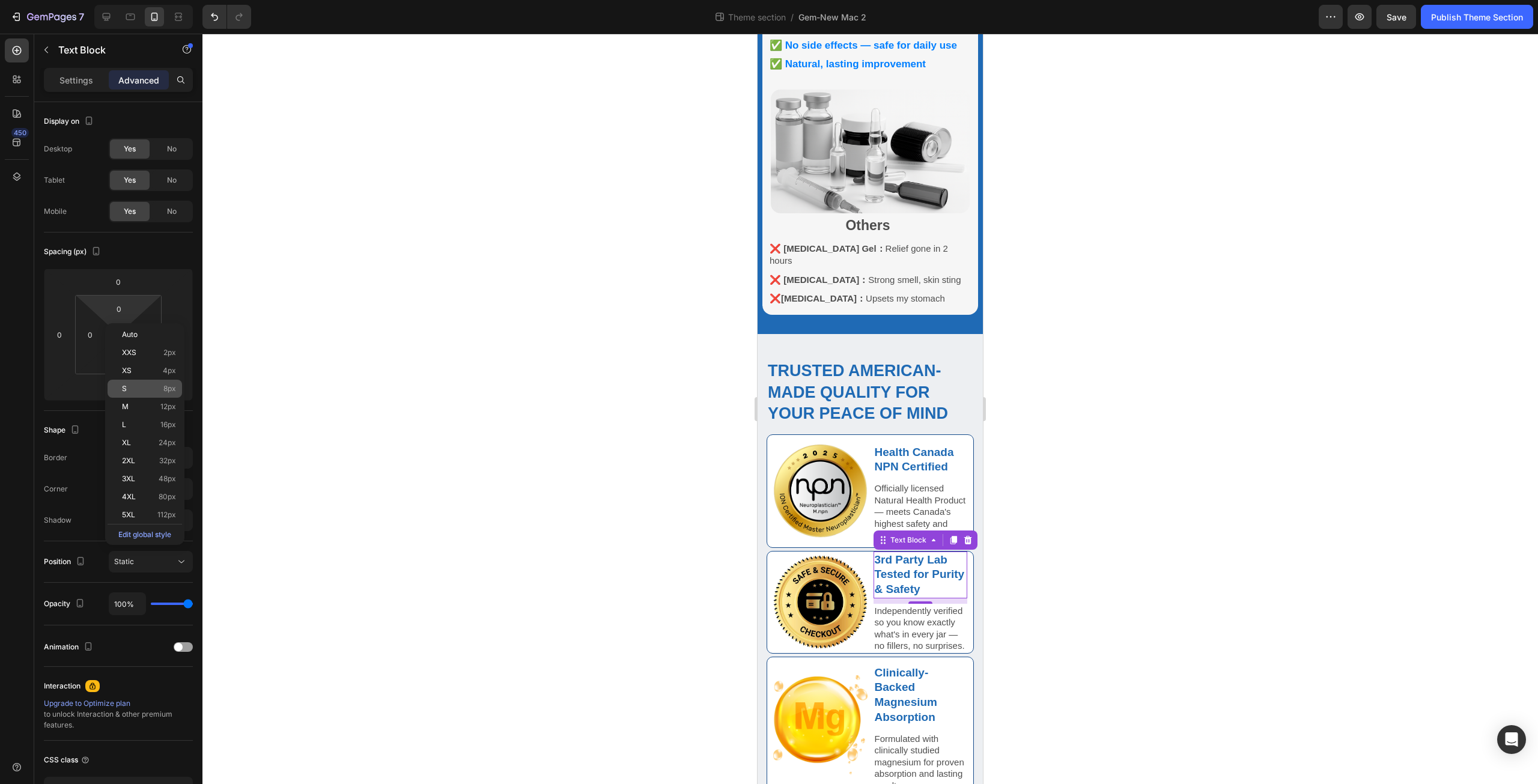
click at [150, 389] on p "S 8px" at bounding box center [149, 388] width 54 height 8
type input "8"
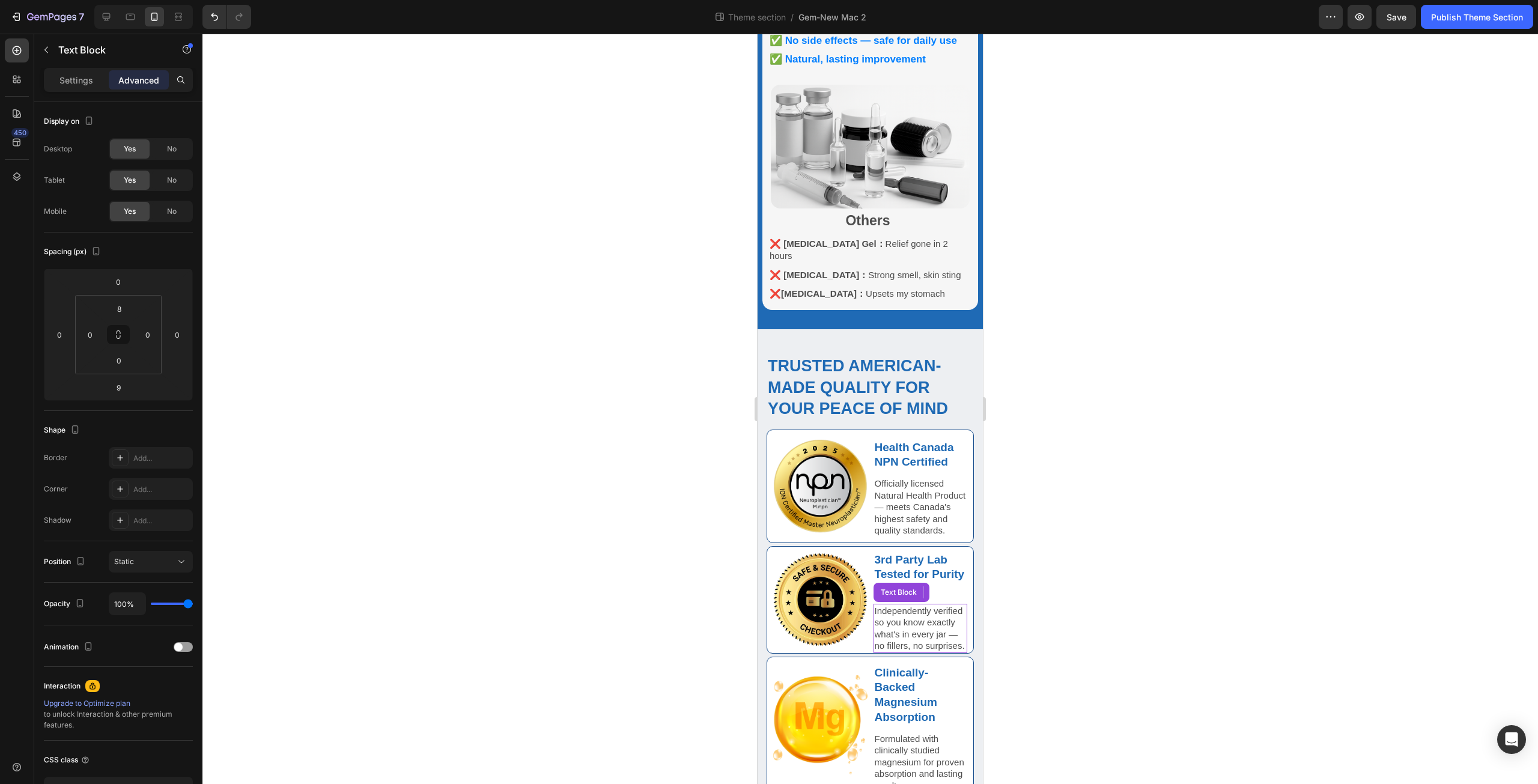
click at [895, 605] on p "Independently verified so you know exactly what's in every jar — no fillers, no…" at bounding box center [920, 628] width 92 height 47
click at [125, 364] on input "0" at bounding box center [119, 361] width 24 height 18
click at [156, 440] on p "S 8px" at bounding box center [149, 440] width 54 height 8
type input "8"
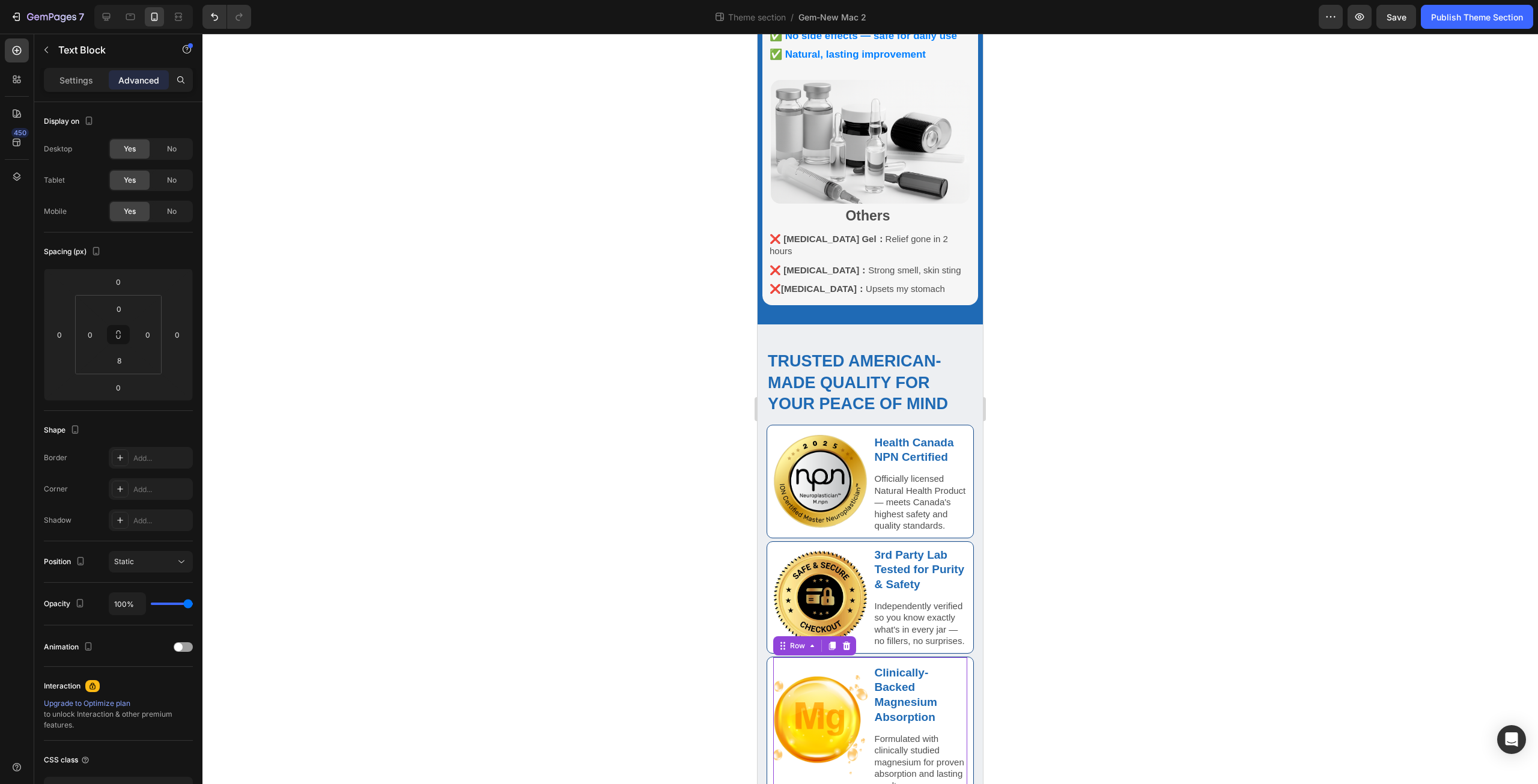
scroll to position [813, 0]
click at [844, 750] on div "Image" at bounding box center [820, 723] width 94 height 135
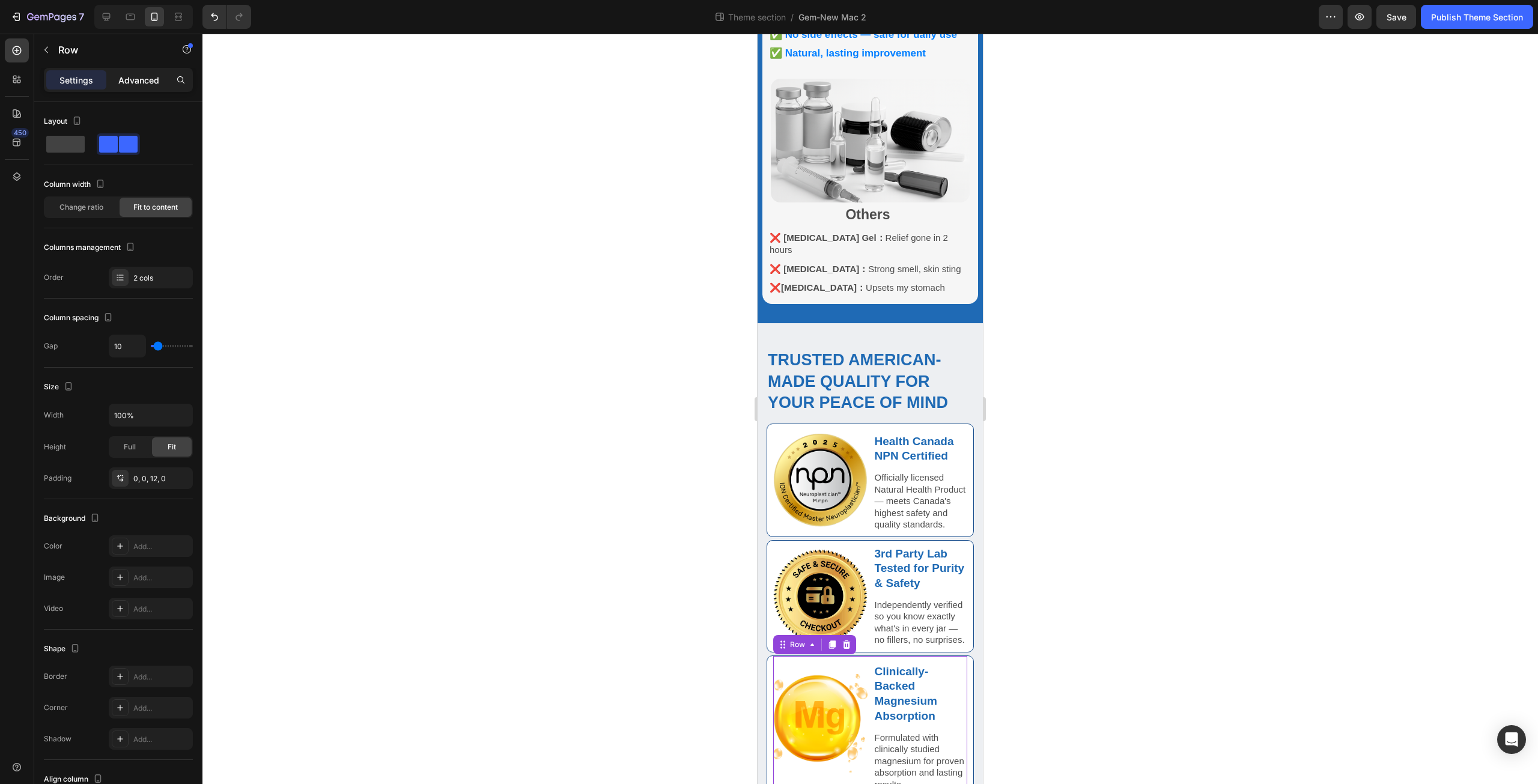
click at [139, 83] on p "Advanced" at bounding box center [139, 80] width 40 height 13
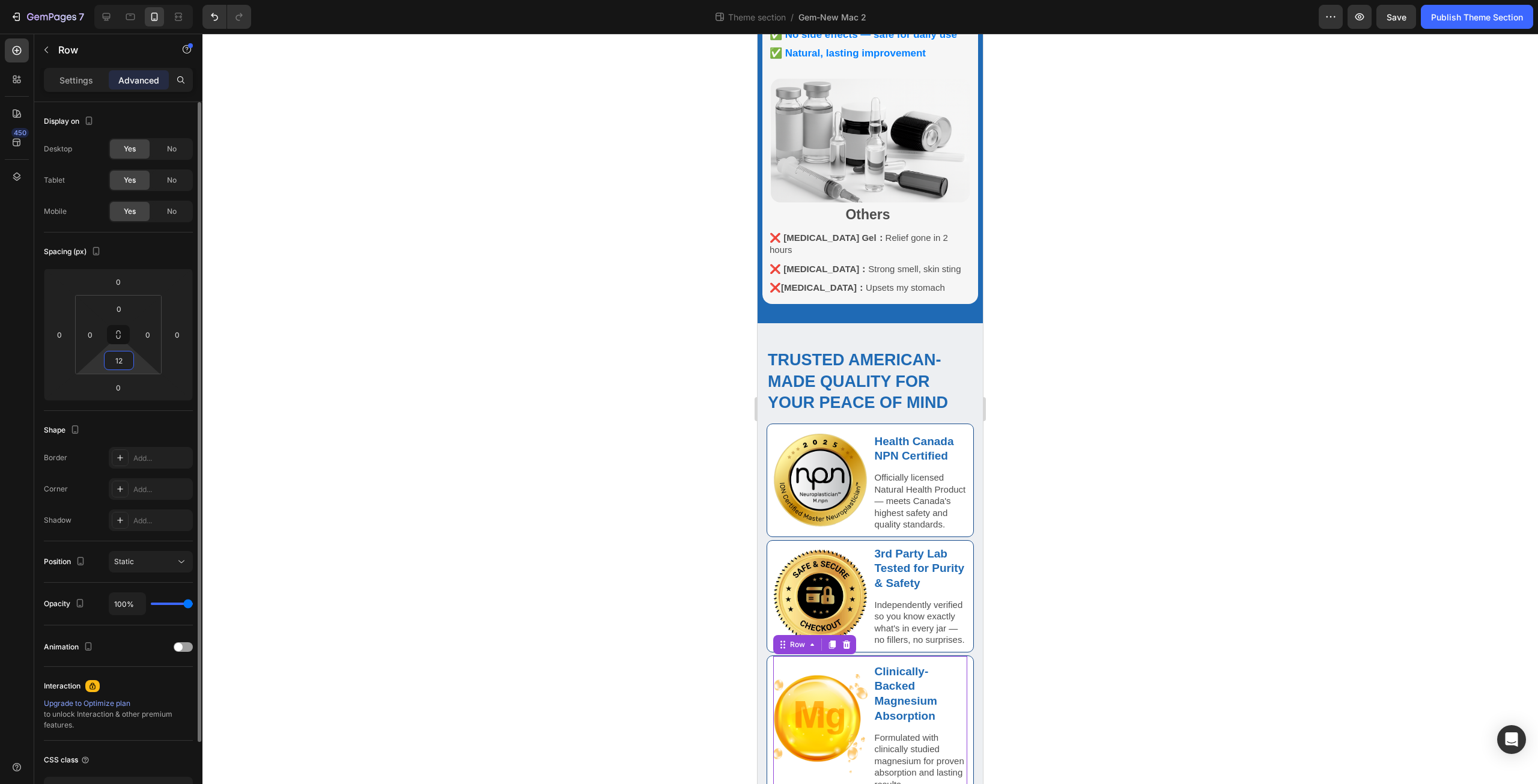
click at [124, 361] on input "12" at bounding box center [119, 361] width 24 height 18
type input "0"
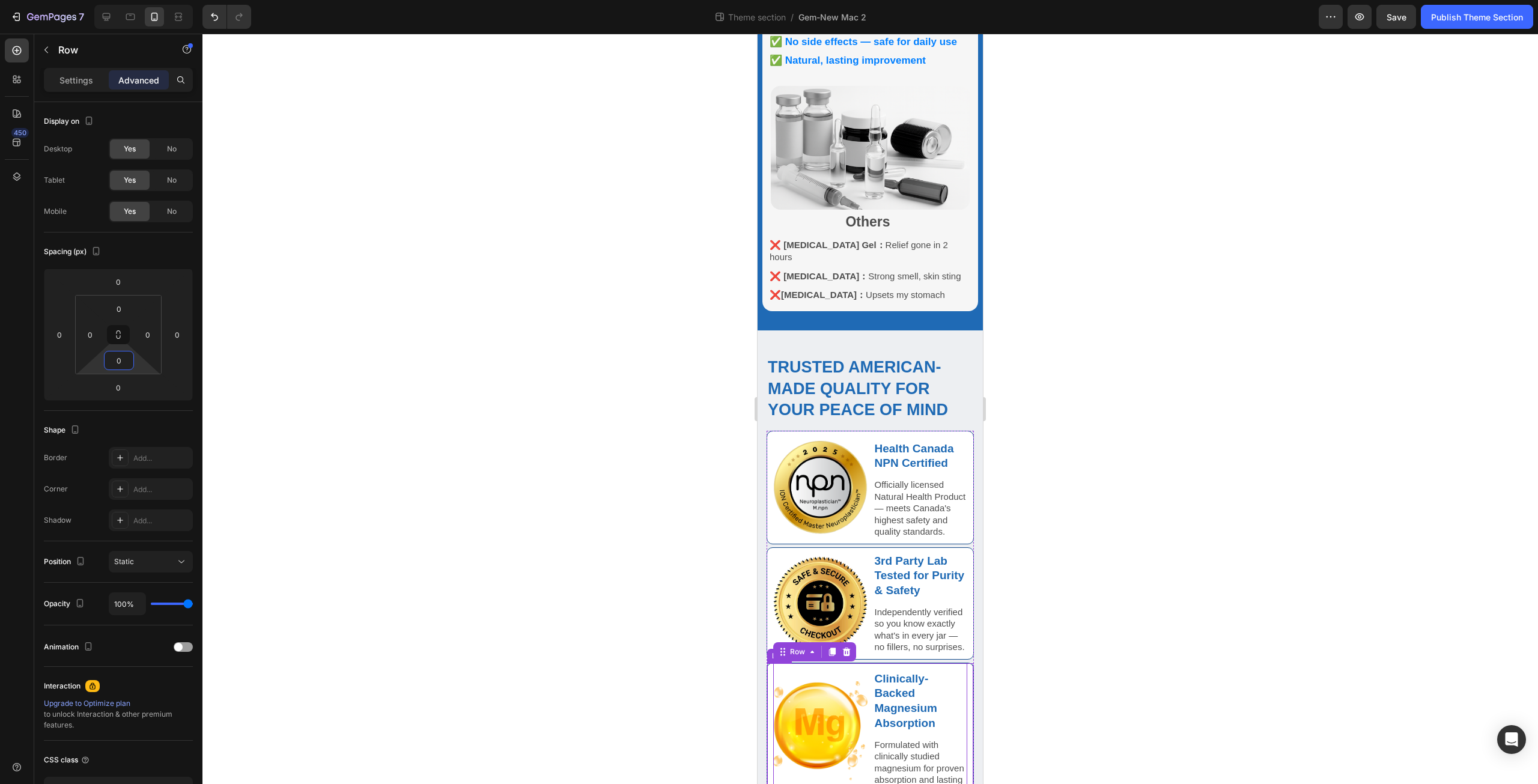
click at [768, 726] on div "Image Clinically-Backed Magnesium Absorption Text Block Formulated with clinica…" at bounding box center [870, 731] width 207 height 137
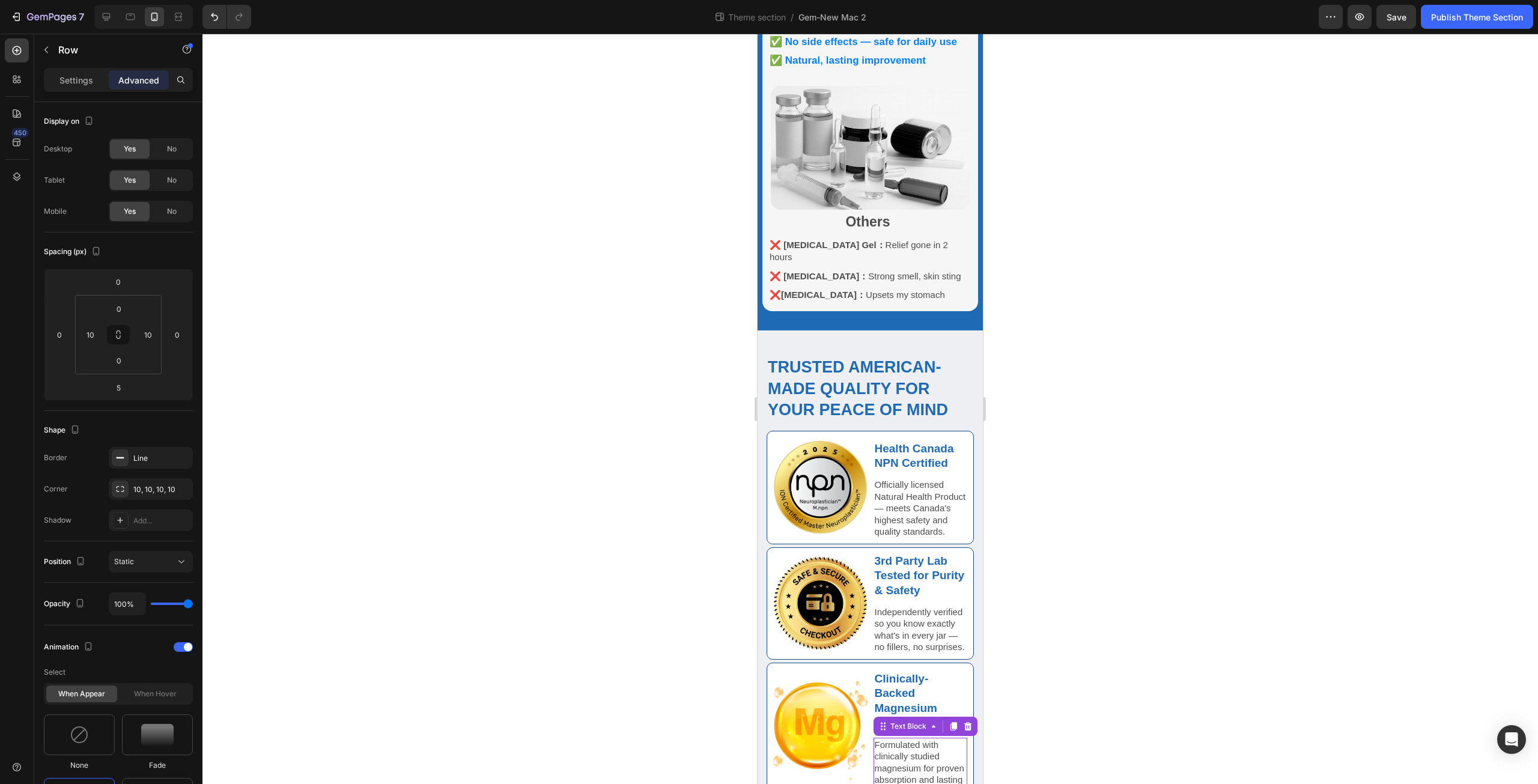
click at [905, 739] on p "Formulated with clinically studied magnesium for proven absorption and lasting …" at bounding box center [920, 768] width 92 height 58
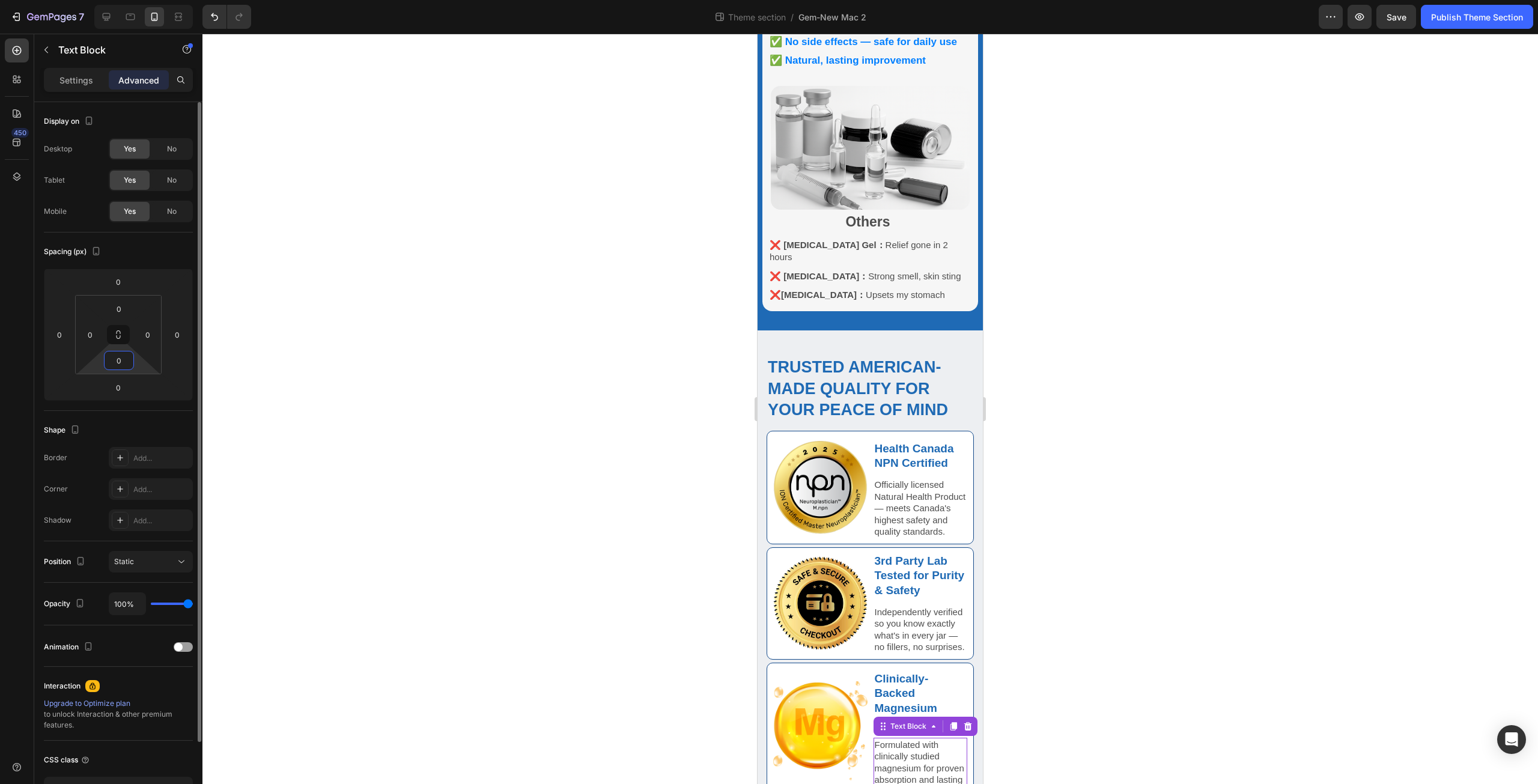
click at [124, 361] on input "0" at bounding box center [119, 361] width 24 height 18
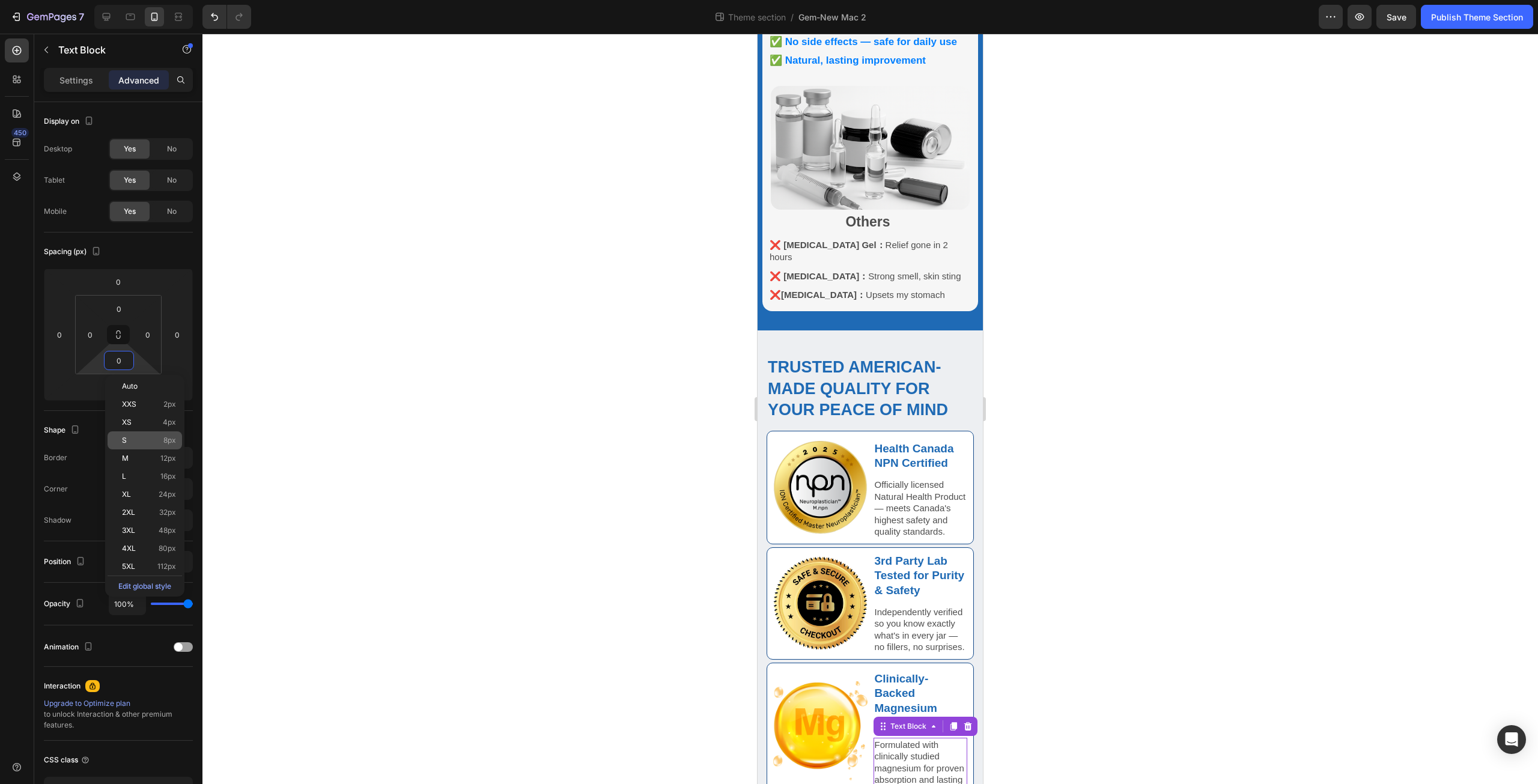
click at [155, 441] on p "S 8px" at bounding box center [149, 440] width 54 height 8
type input "8"
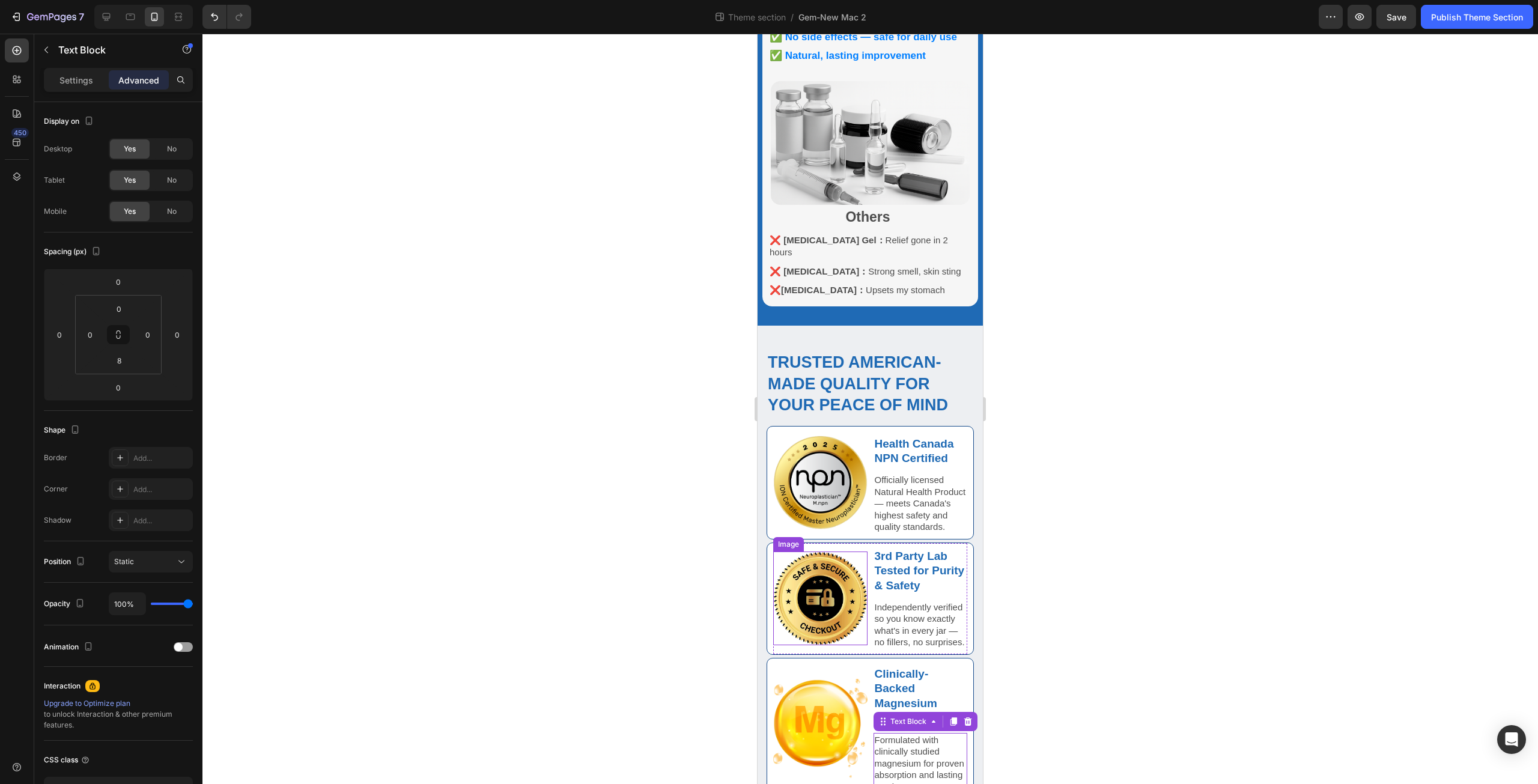
click at [649, 566] on div at bounding box center [870, 408] width 1336 height 750
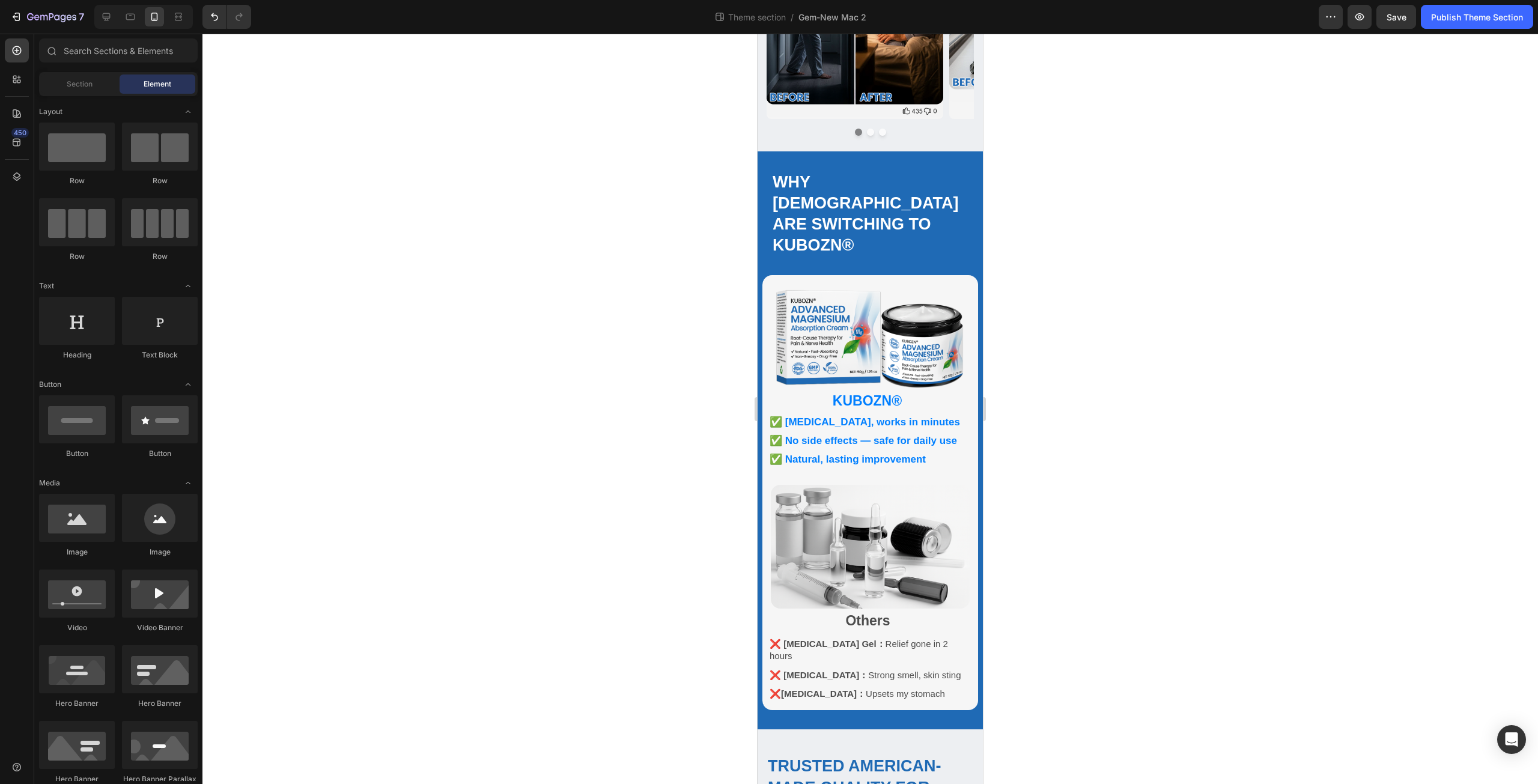
scroll to position [388, 0]
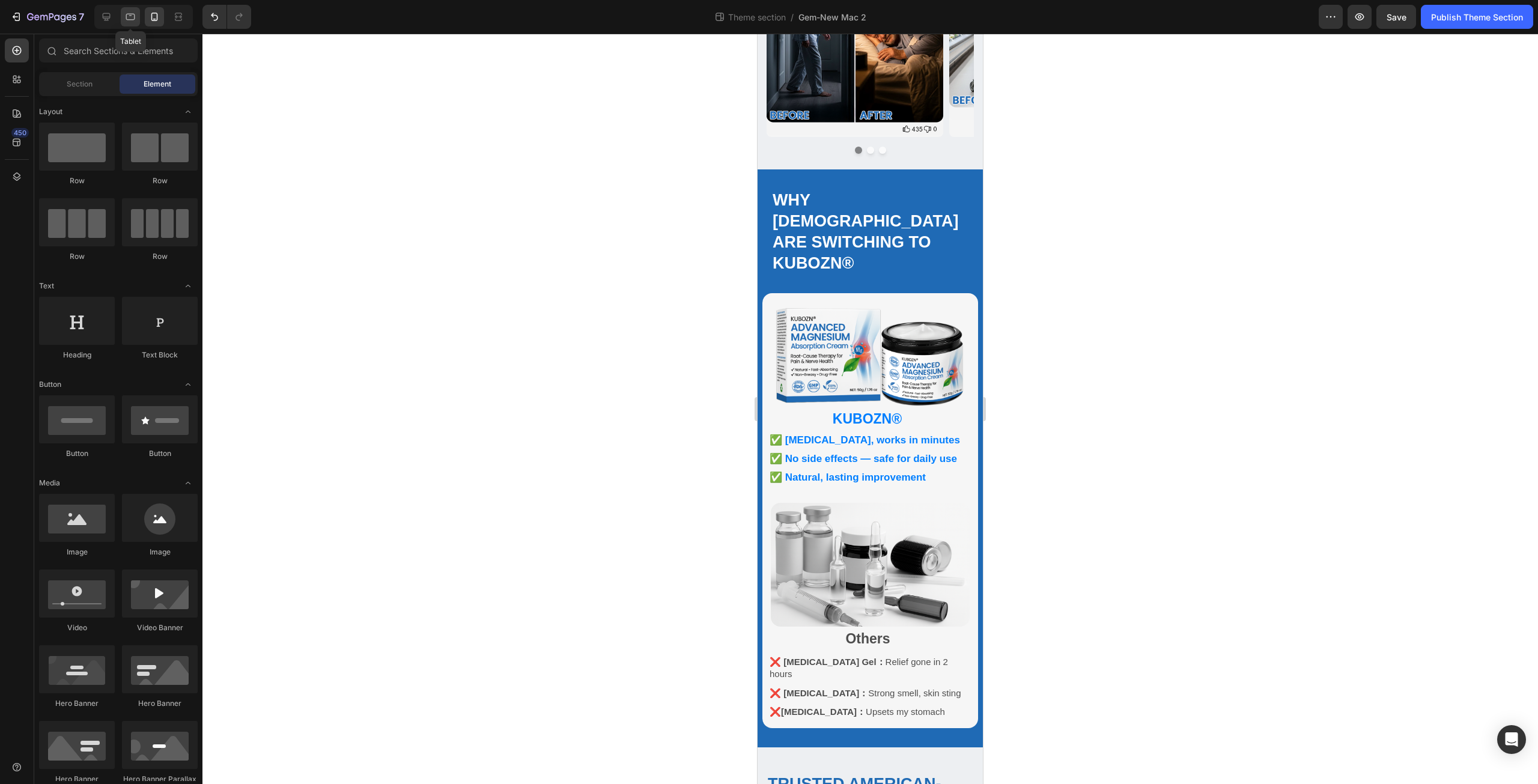
click at [137, 13] on icon at bounding box center [130, 16] width 12 height 12
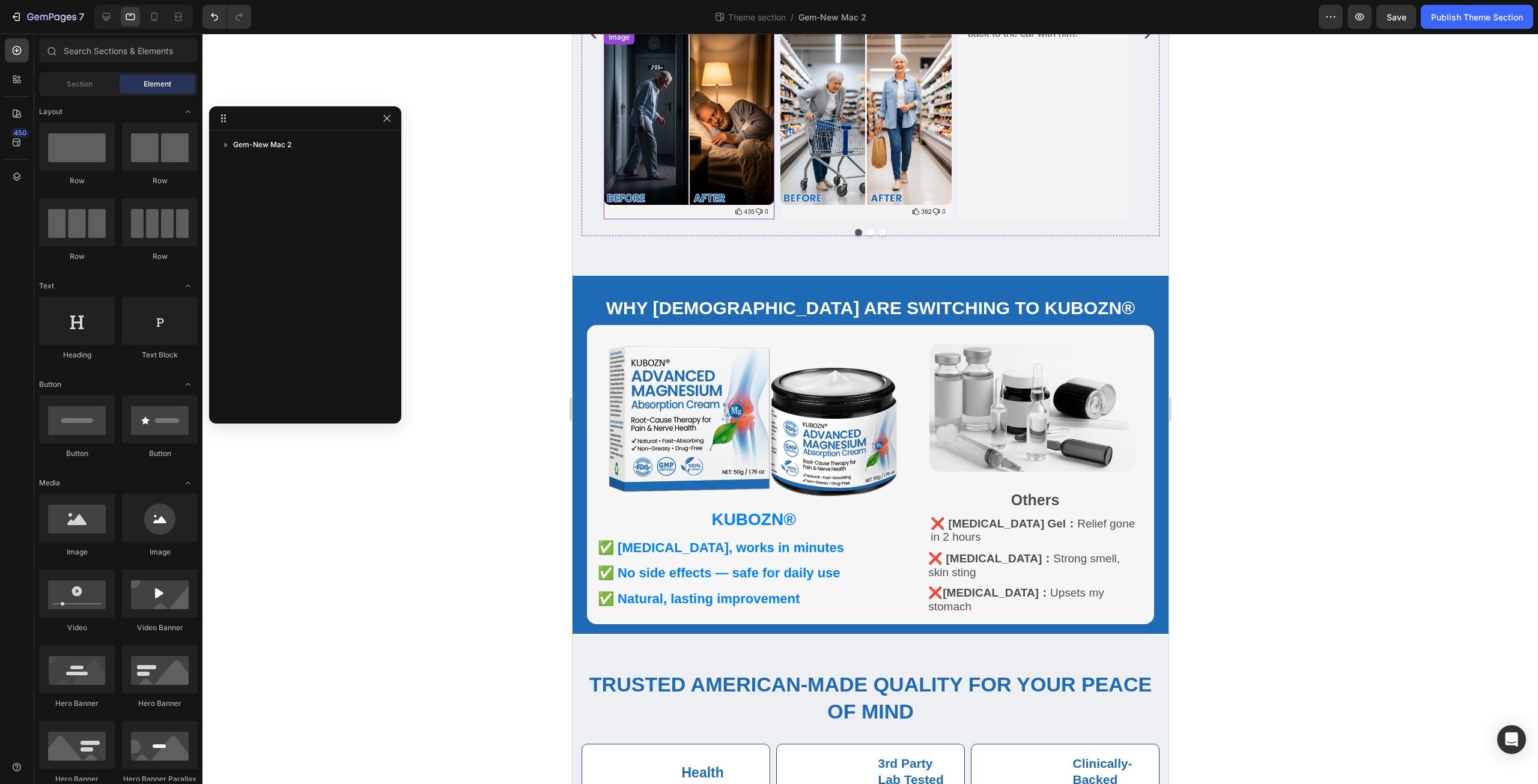
scroll to position [289, 0]
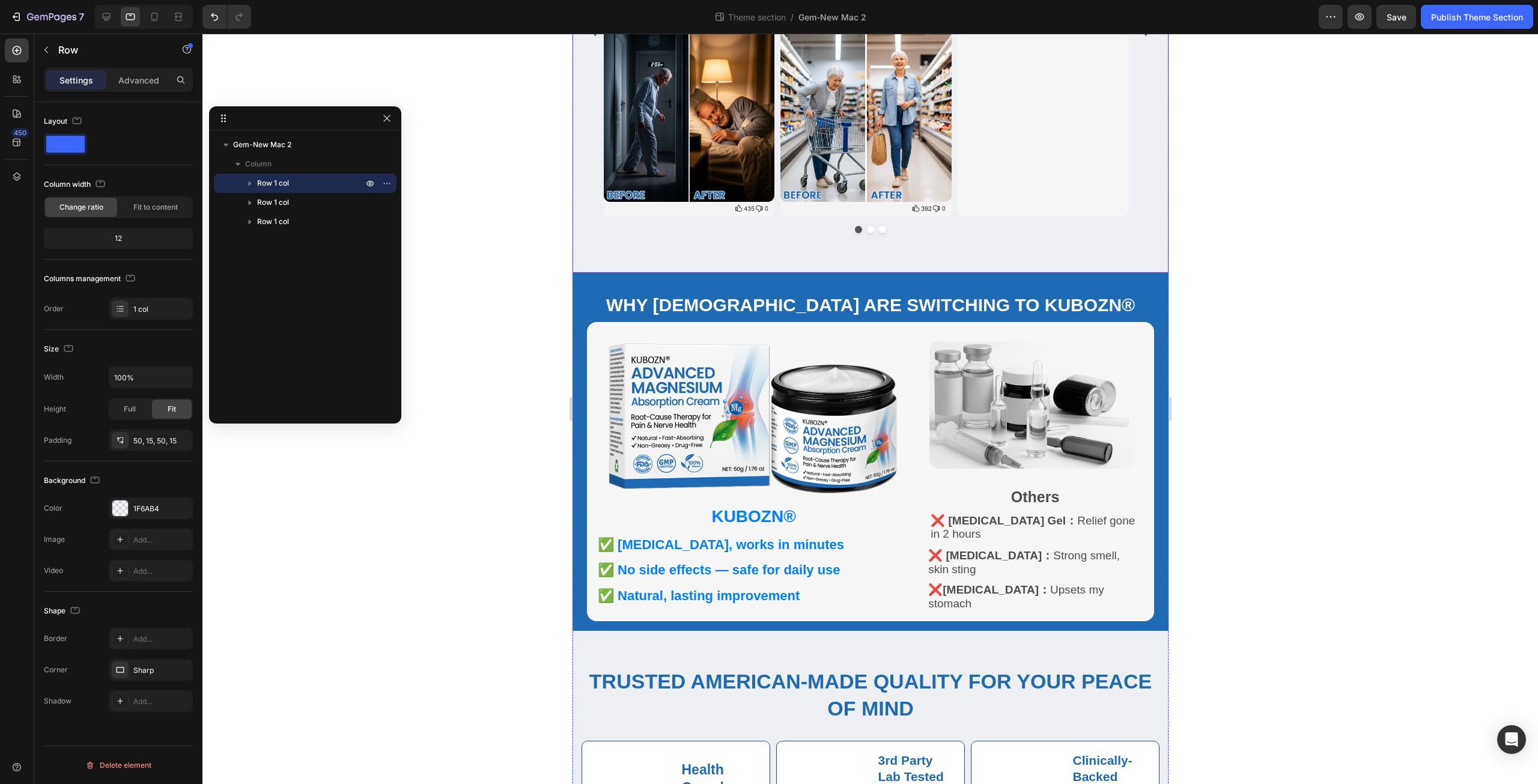
click at [727, 245] on div "What [DEMOGRAPHIC_DATA] Are Saying Heading Image [PERSON_NAME], Toronto Text Bl…" at bounding box center [870, 21] width 596 height 503
click at [149, 76] on p "Advanced" at bounding box center [139, 80] width 40 height 13
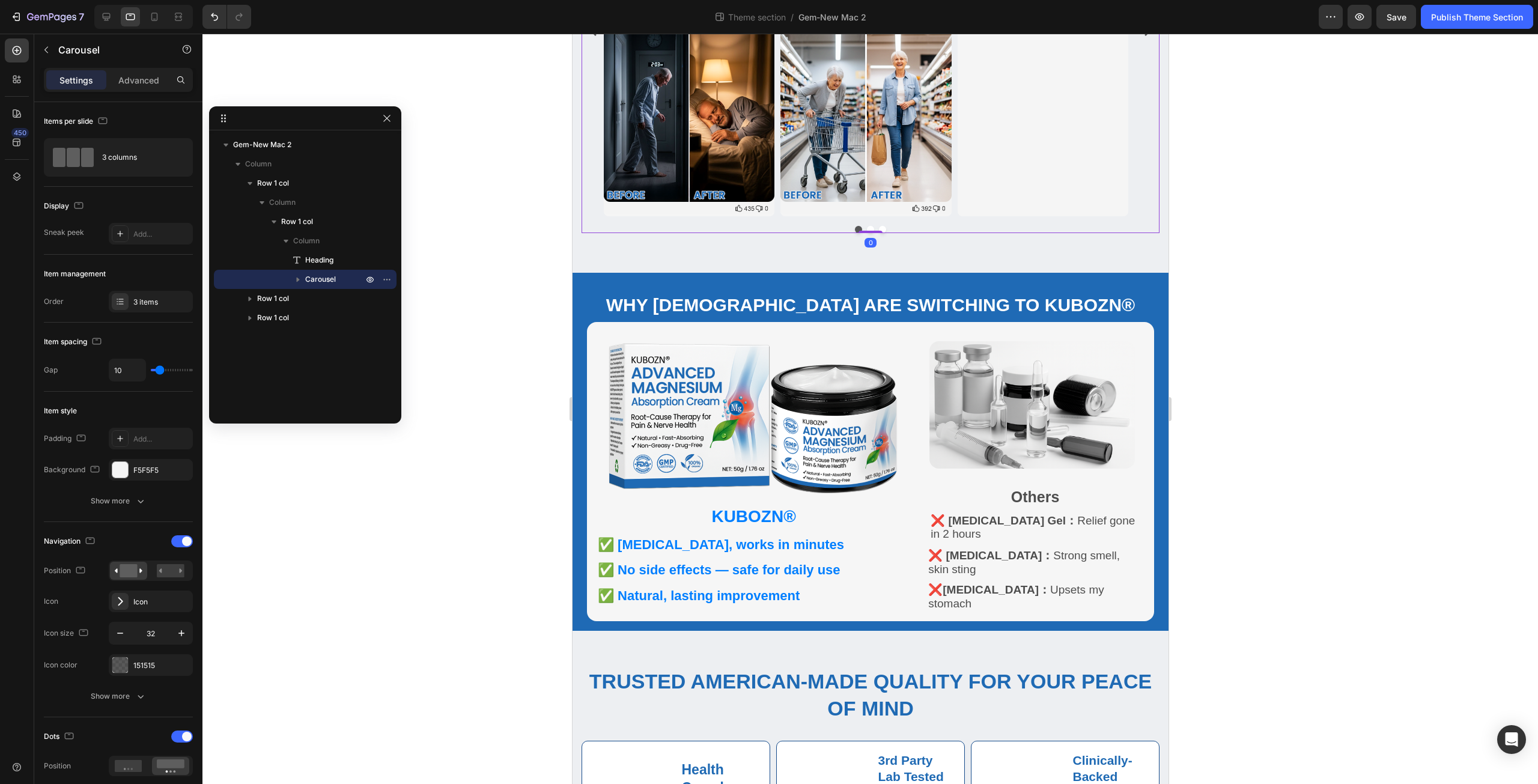
click at [925, 230] on div at bounding box center [870, 229] width 578 height 7
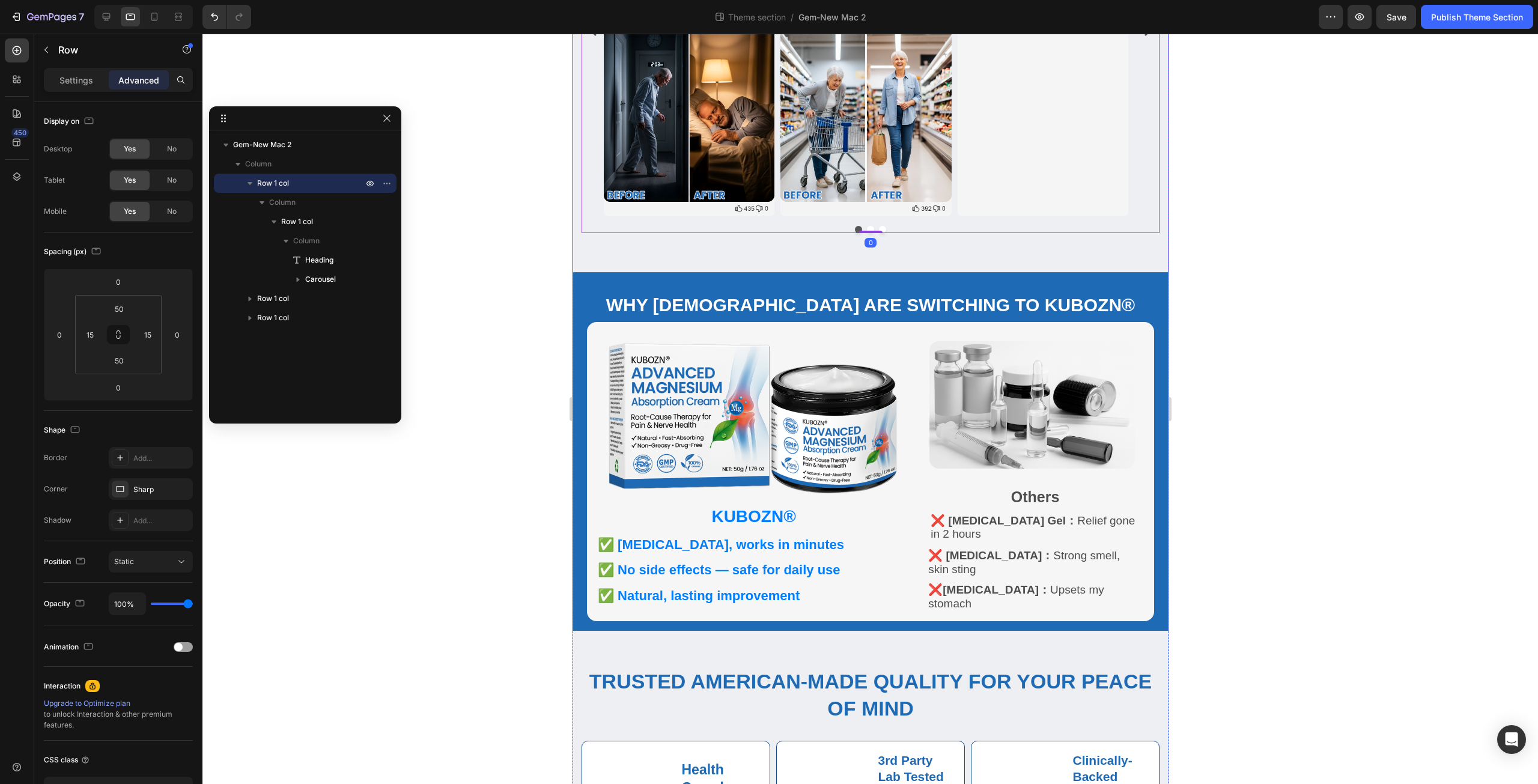
click at [734, 251] on div "What [DEMOGRAPHIC_DATA] Are Saying Heading Image [PERSON_NAME], Toronto Text Bl…" at bounding box center [870, 21] width 596 height 503
click at [127, 360] on input "50" at bounding box center [119, 361] width 24 height 18
click at [165, 512] on span "32px" at bounding box center [167, 512] width 17 height 8
type input "32"
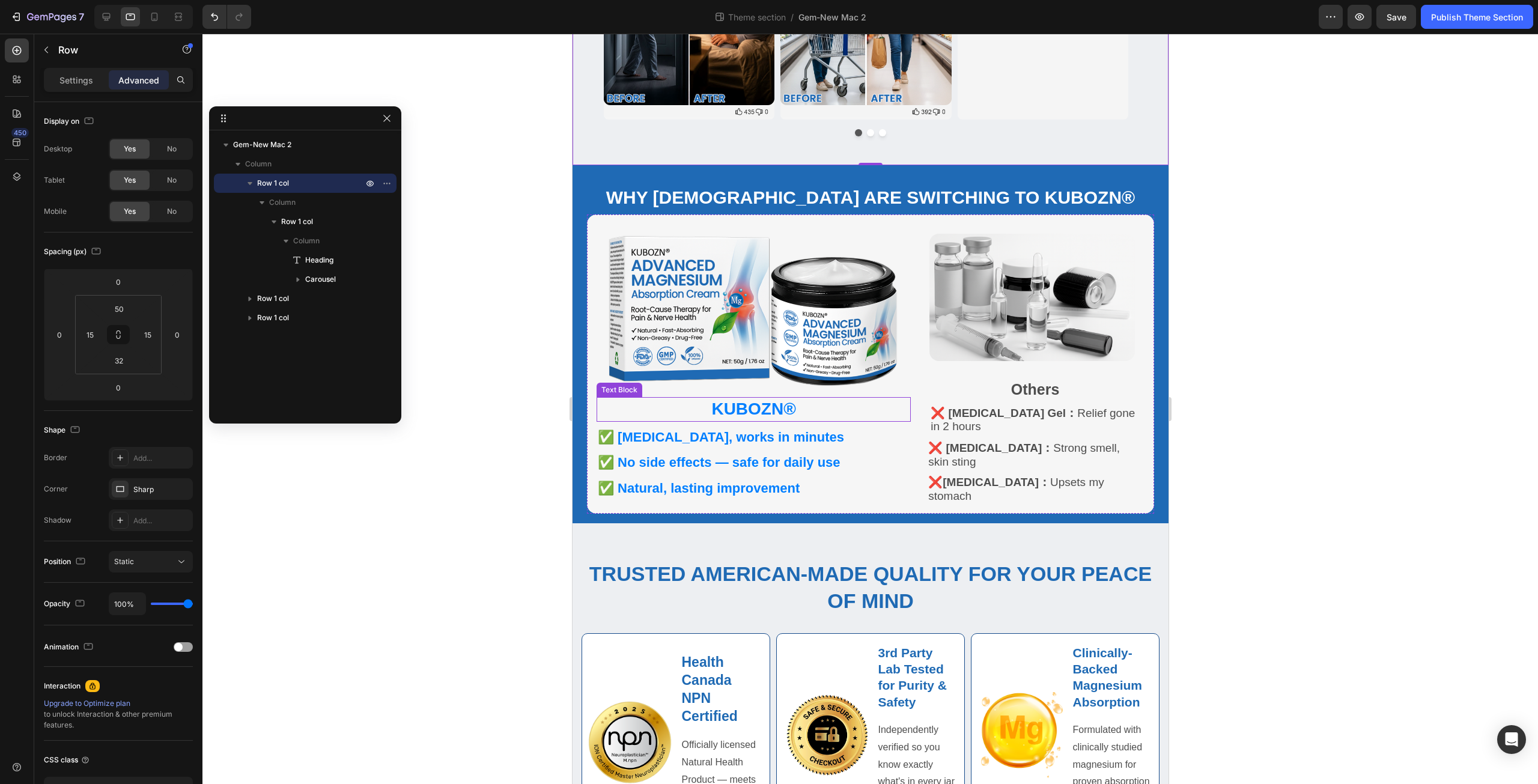
scroll to position [429, 0]
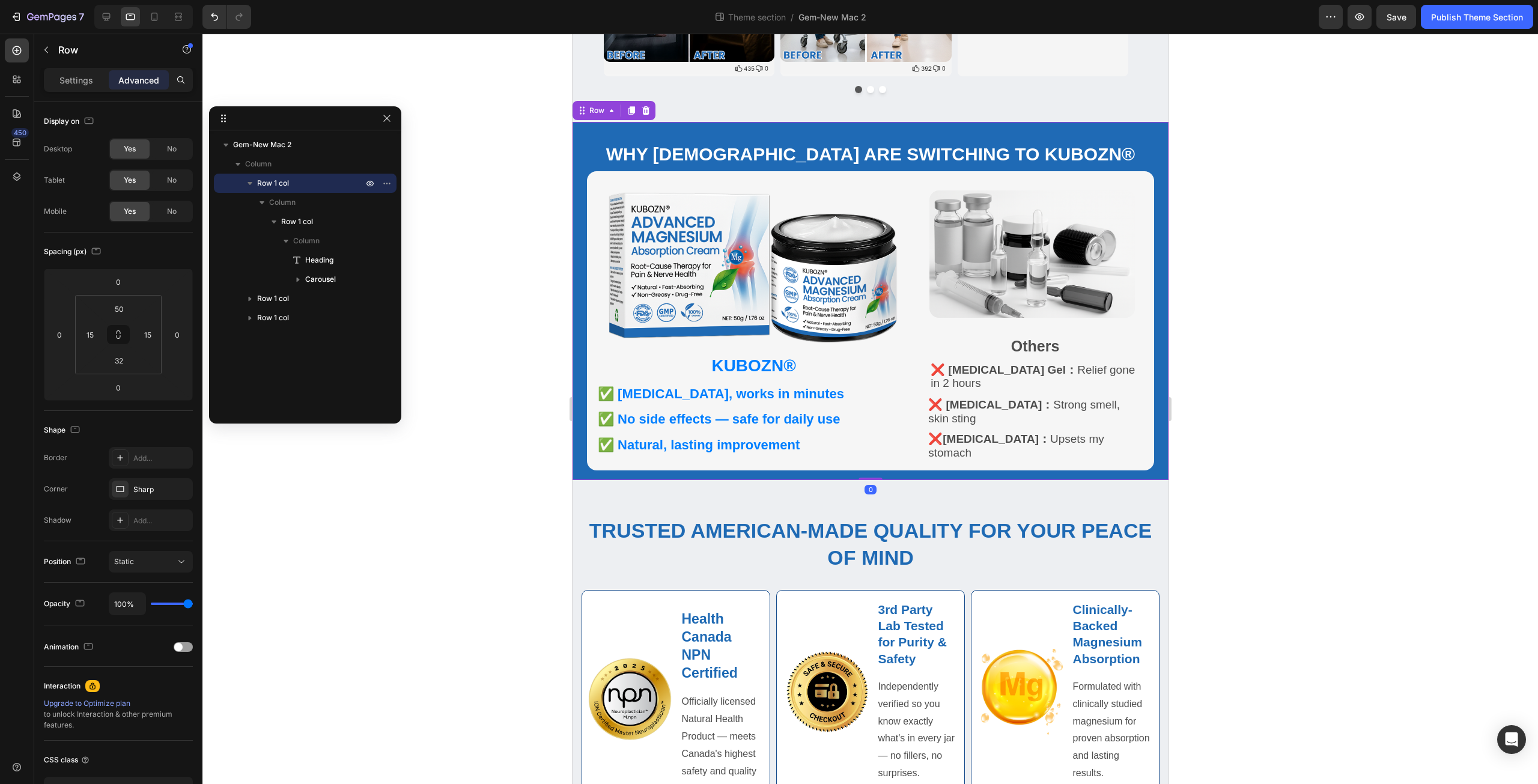
click at [574, 393] on div "Why [DEMOGRAPHIC_DATA] Are Switching to KUBOZN® Heading Row Row Image KUBOZN® T…" at bounding box center [870, 301] width 596 height 359
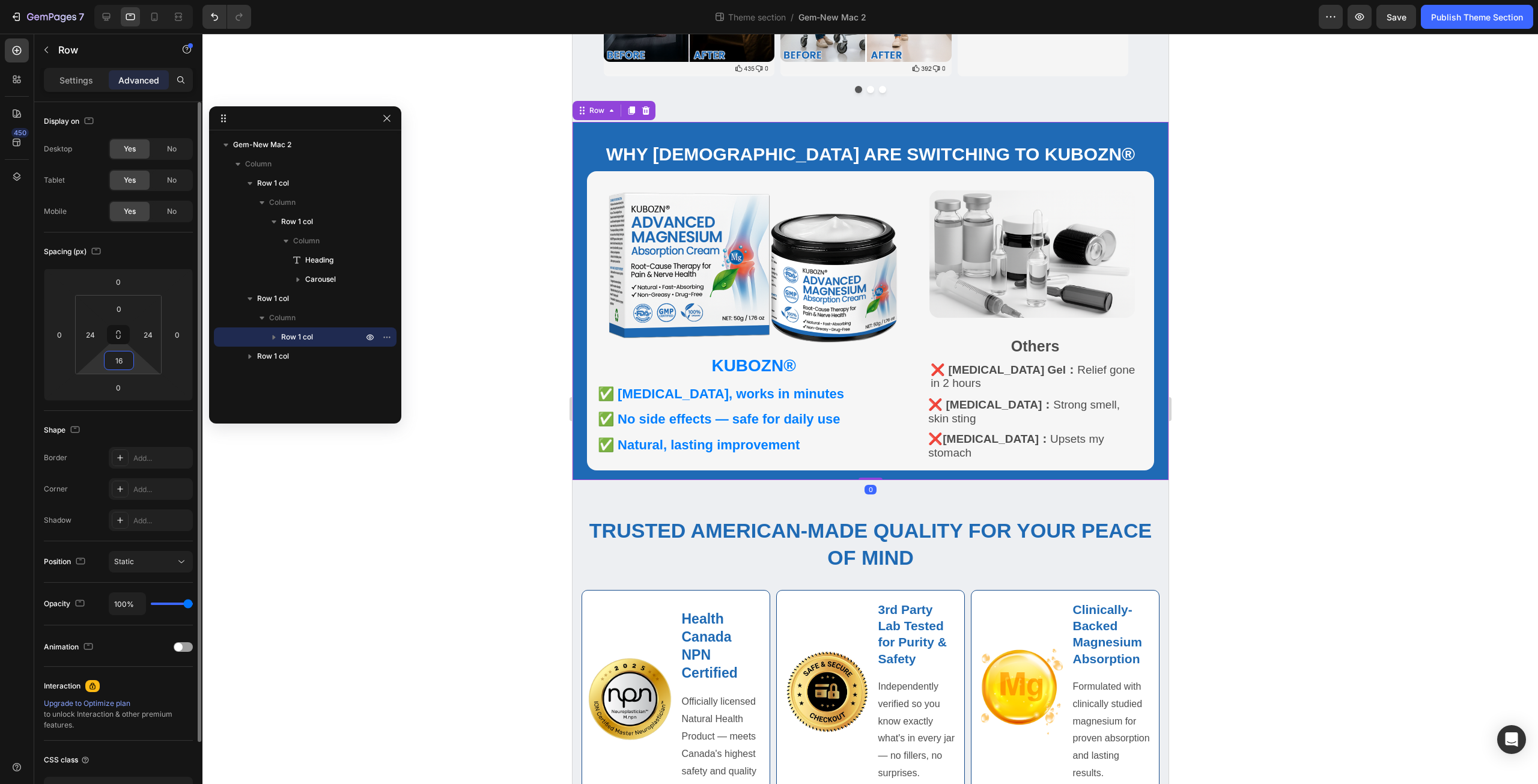
click at [122, 360] on input "16" at bounding box center [119, 361] width 24 height 18
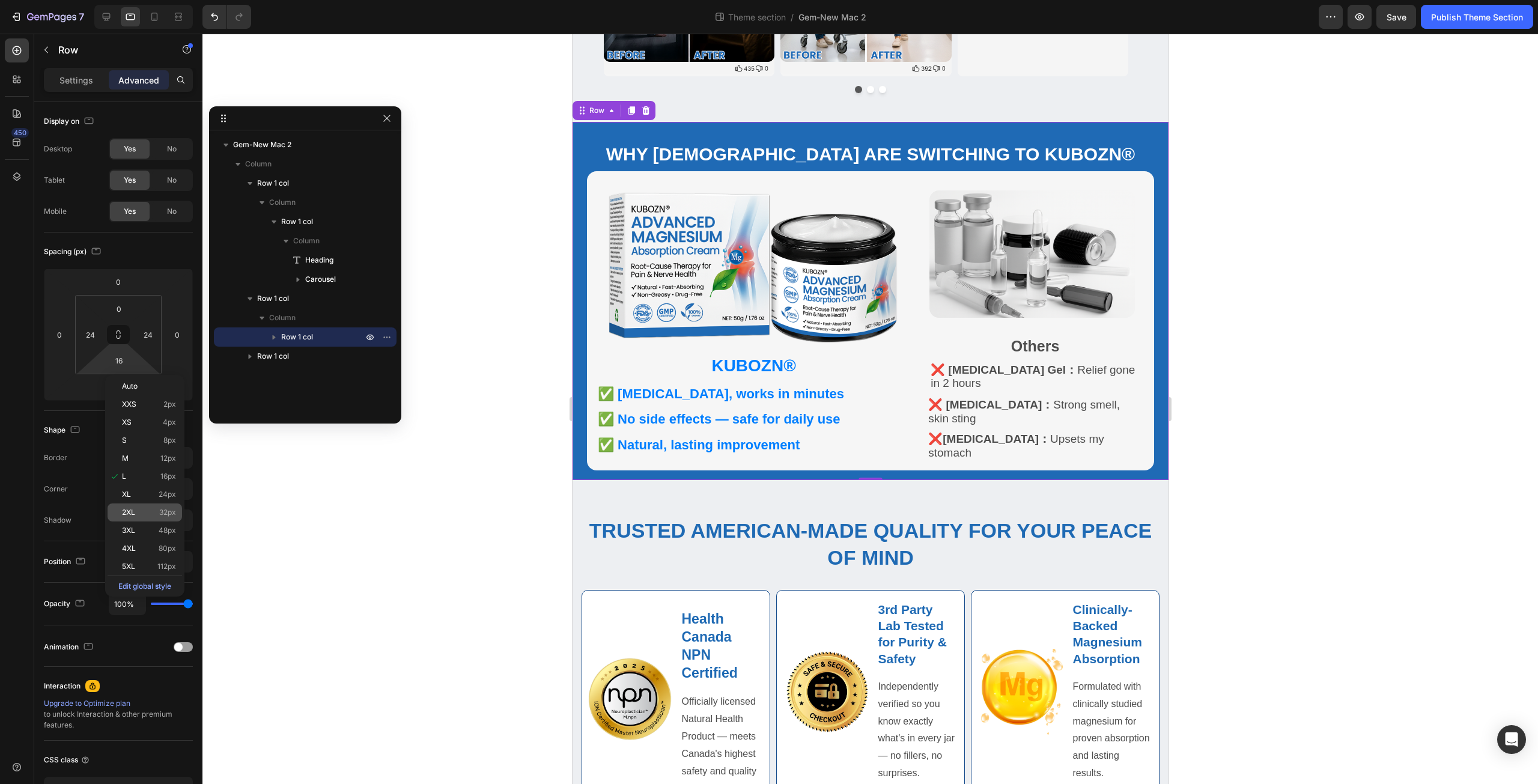
click at [143, 504] on div "2XL 32px" at bounding box center [145, 512] width 75 height 18
type input "32"
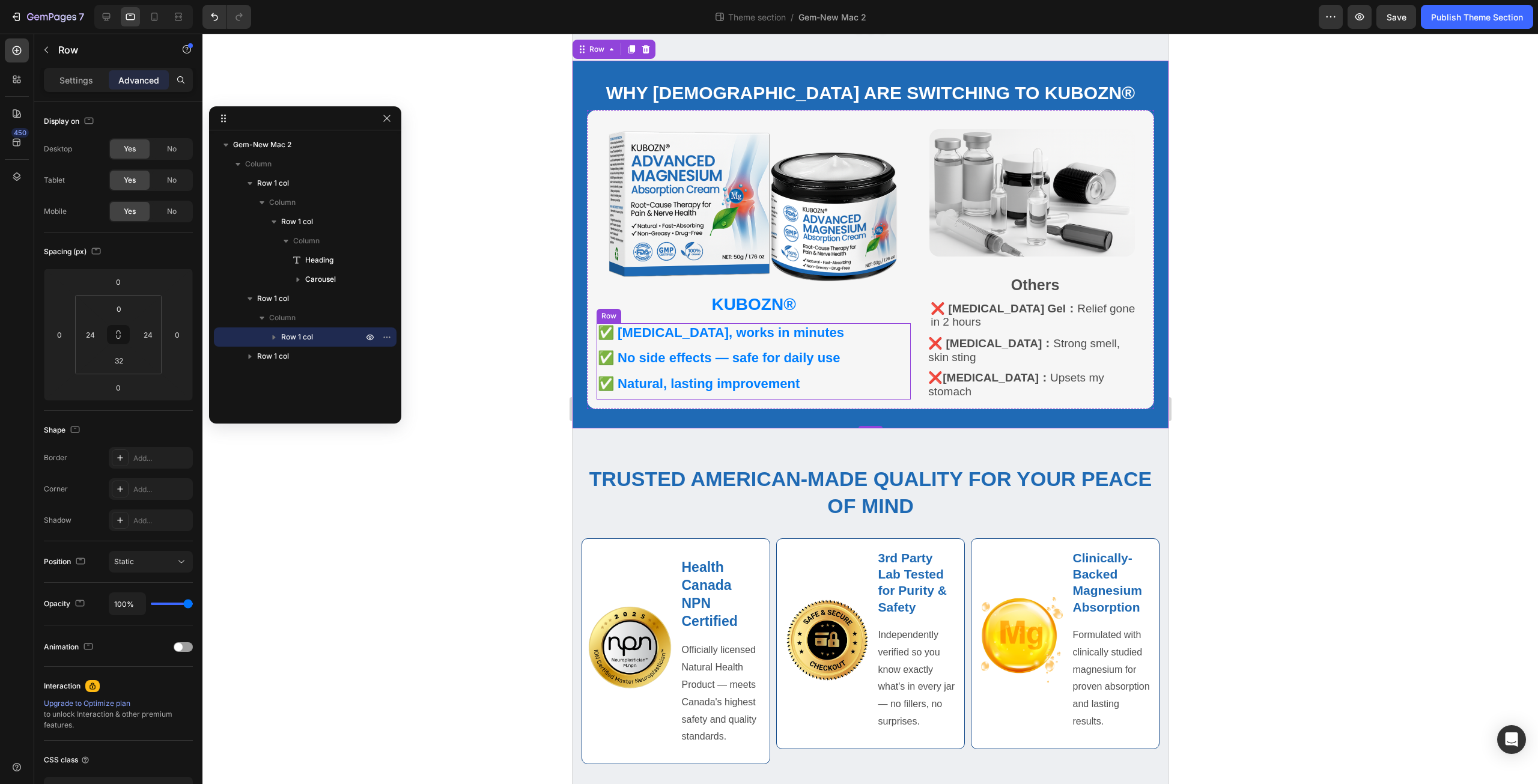
scroll to position [525, 0]
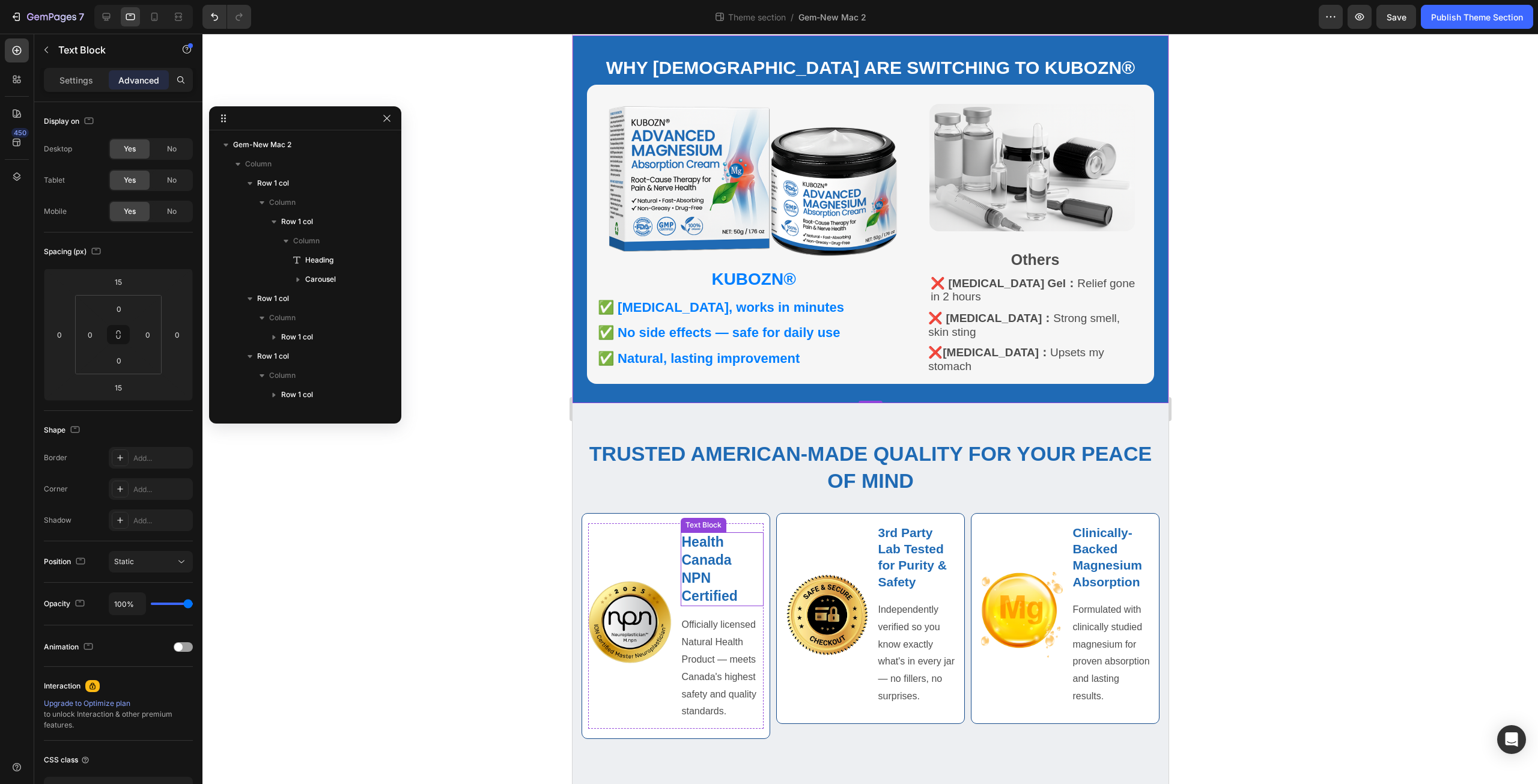
click at [730, 550] on strong "Health Canada NPN Certified" at bounding box center [709, 568] width 56 height 69
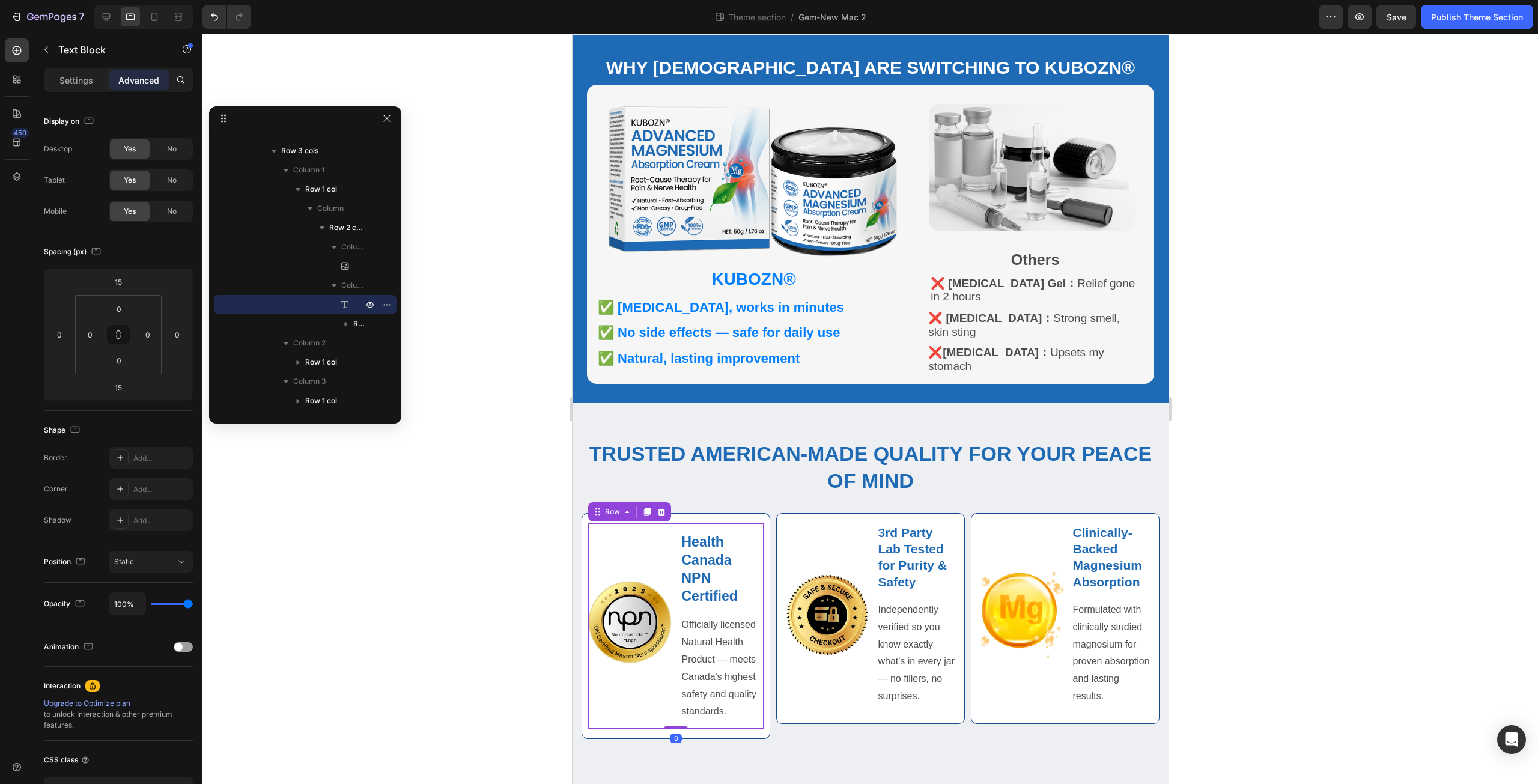
click at [656, 674] on div "Image" at bounding box center [629, 622] width 84 height 198
click at [73, 81] on p "Settings" at bounding box center [76, 80] width 33 height 13
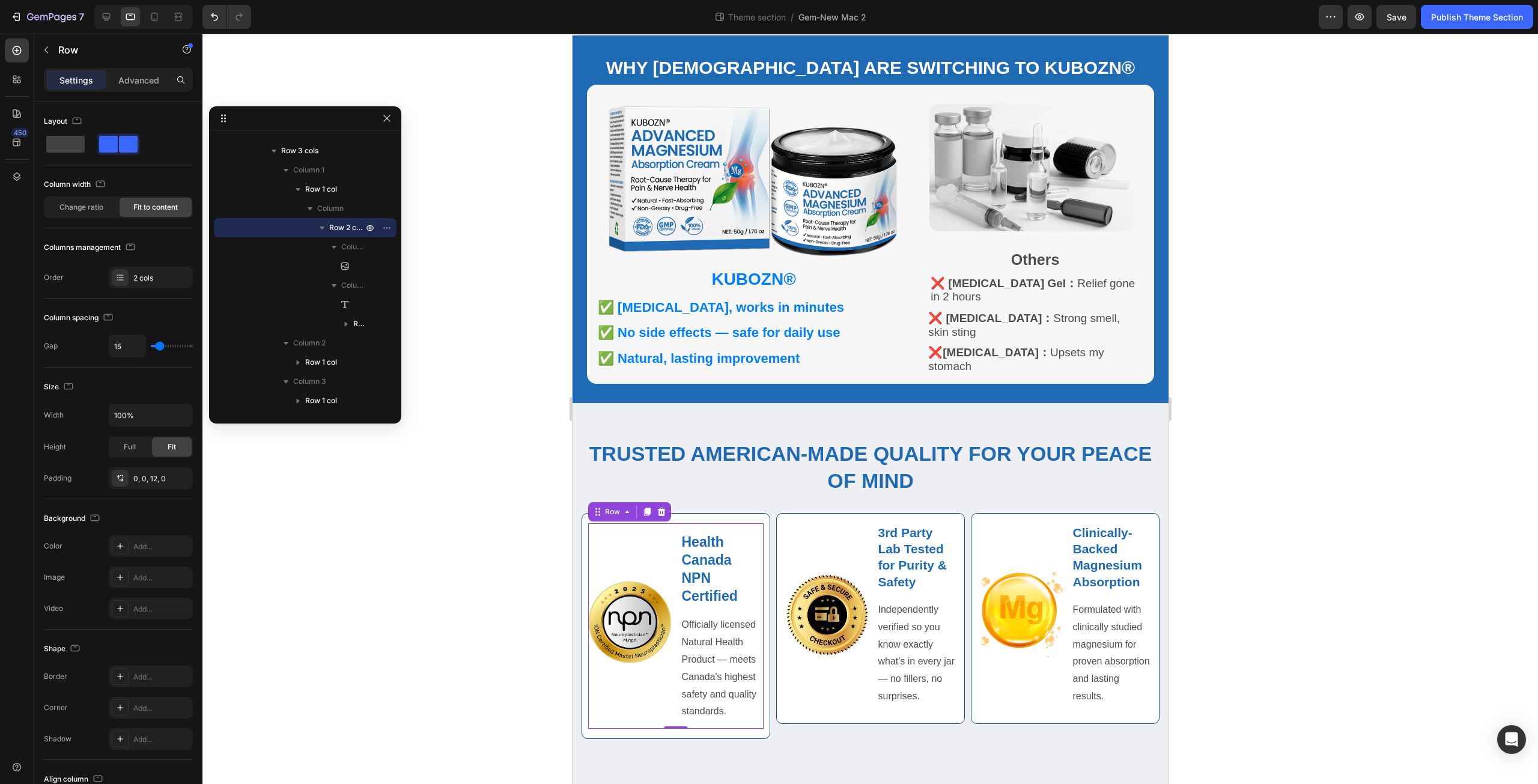
click at [665, 675] on div "Image" at bounding box center [629, 622] width 84 height 198
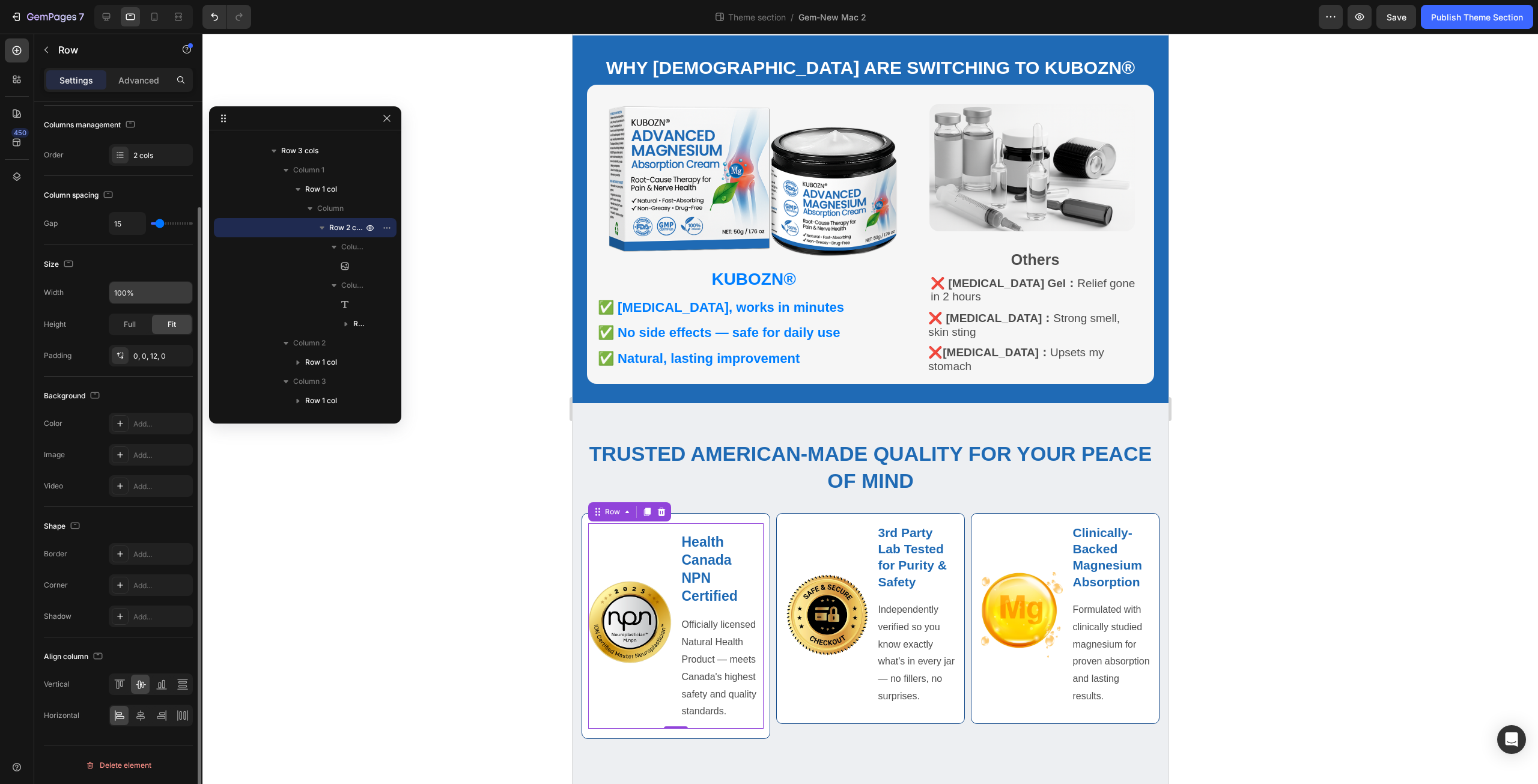
scroll to position [0, 0]
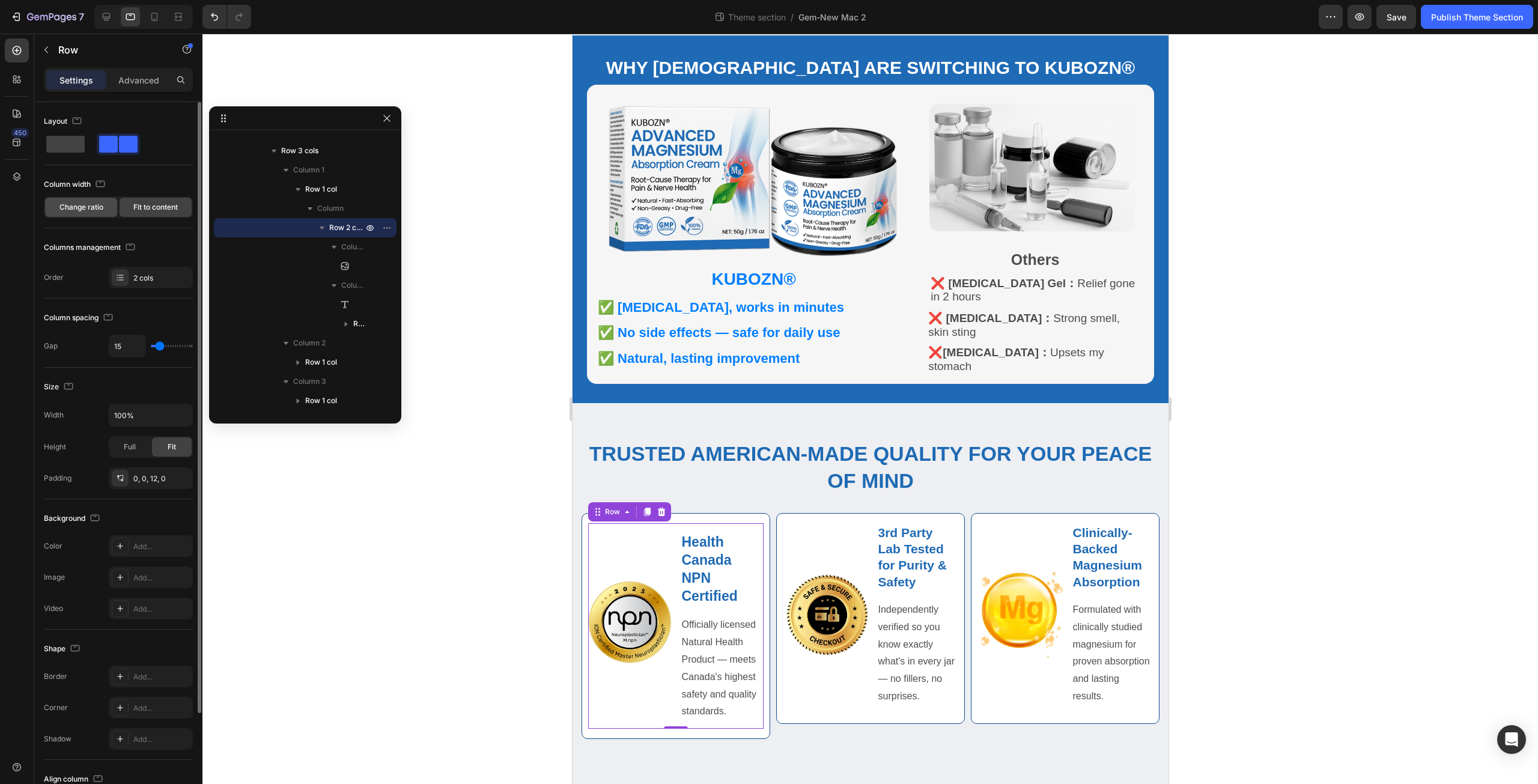
click at [67, 204] on span "Change ratio" at bounding box center [81, 207] width 44 height 11
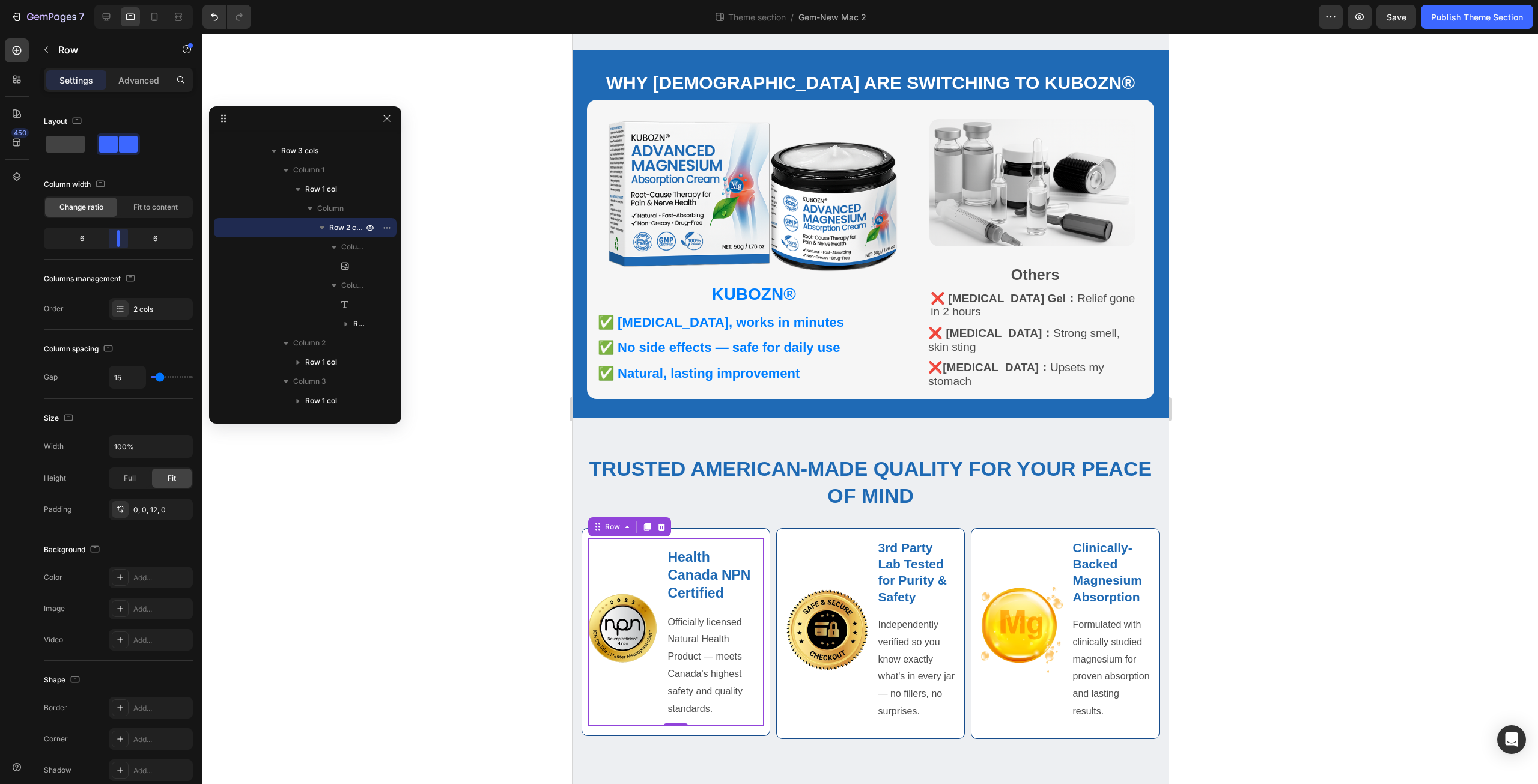
scroll to position [493, 0]
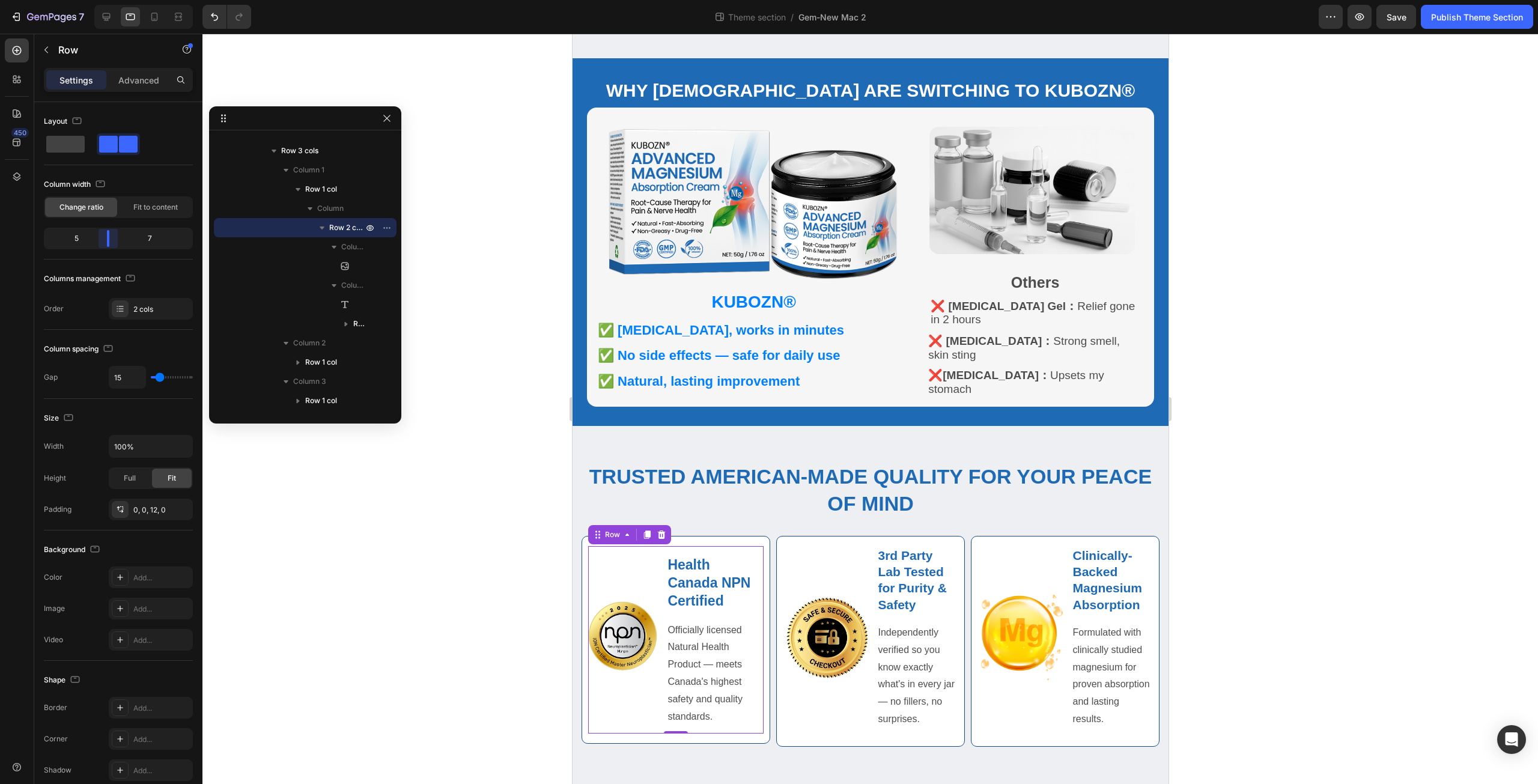
click at [111, 0] on body "7 Theme section / Gem-New Mac 2 Preview Save Publish Theme Section 450 Sections…" at bounding box center [769, 0] width 1538 height 0
click at [705, 589] on strong "Health Canada NPN Certified" at bounding box center [708, 582] width 83 height 51
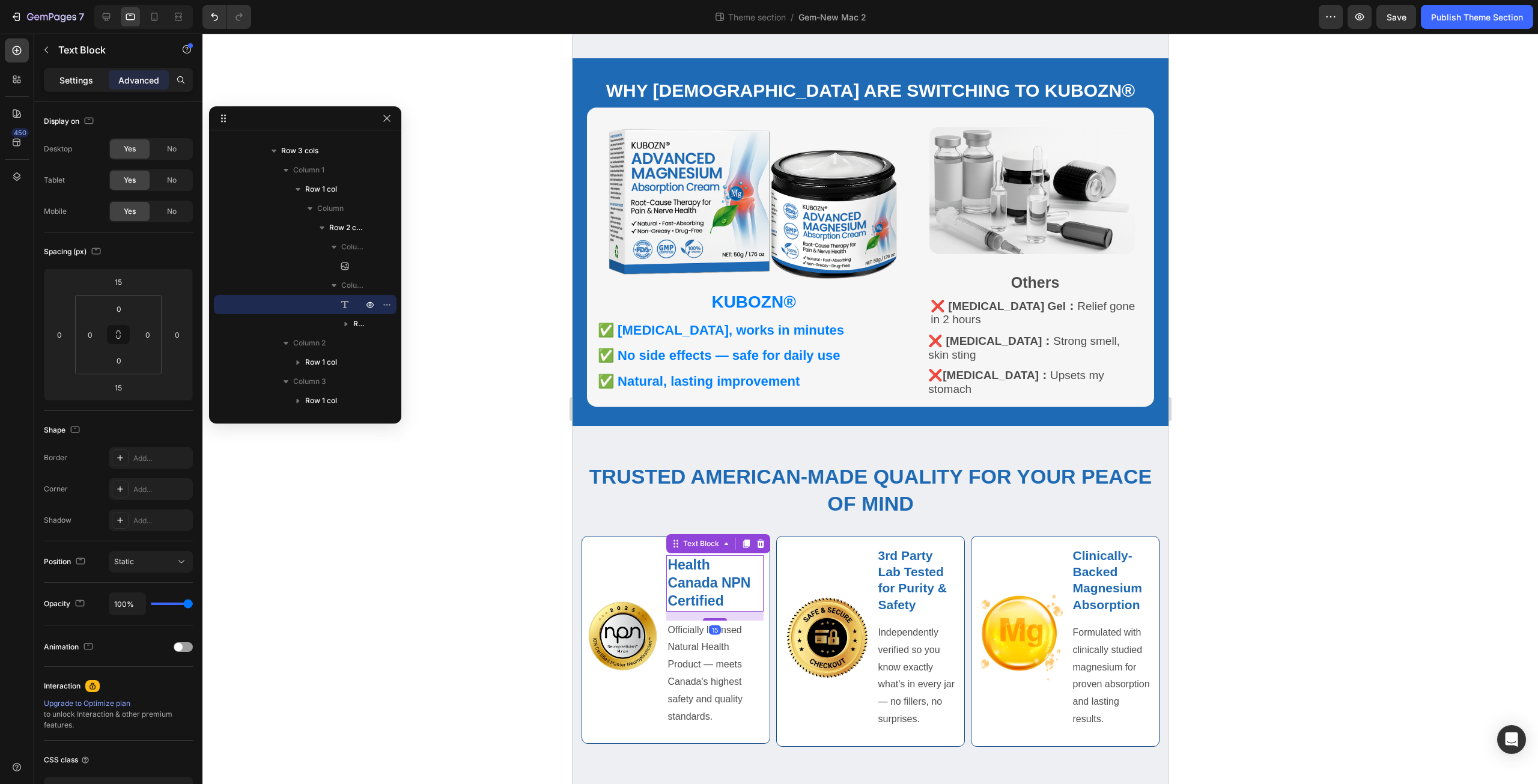
click at [91, 82] on p "Settings" at bounding box center [76, 80] width 33 height 13
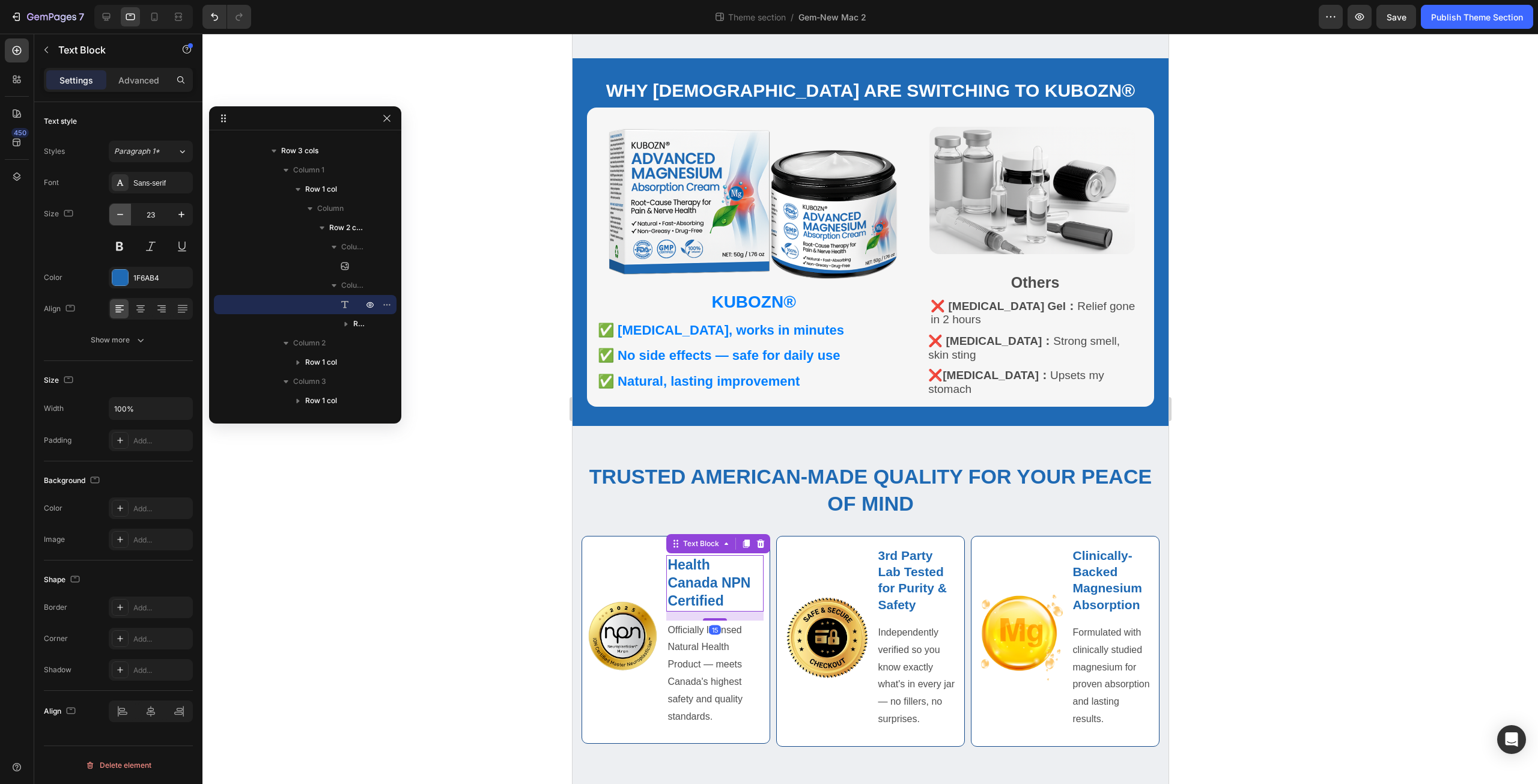
click at [122, 212] on icon "button" at bounding box center [120, 214] width 12 height 12
type input "20"
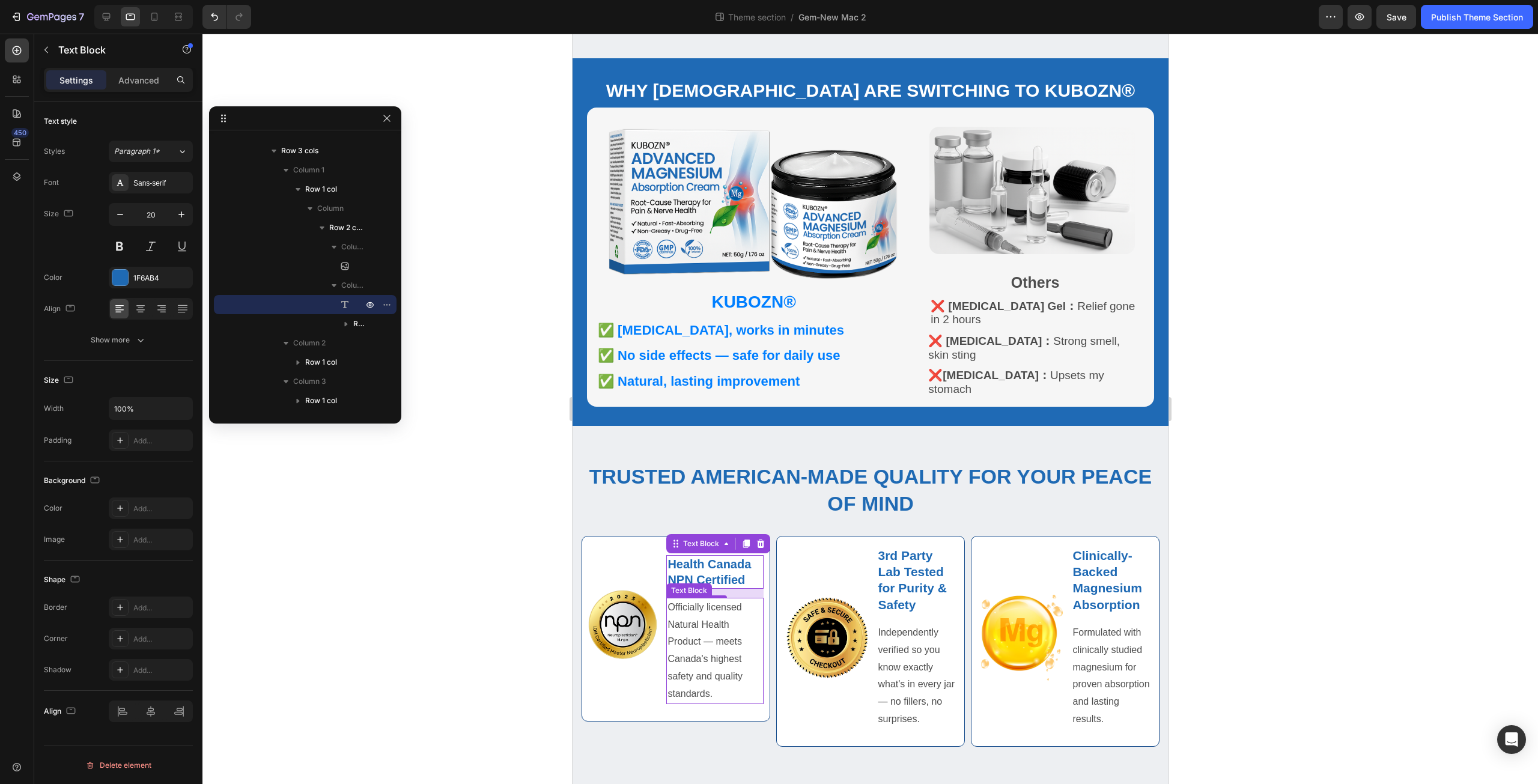
click at [683, 618] on p "Officially licensed Natural Health Product — meets Canada's highest safety and …" at bounding box center [714, 651] width 95 height 104
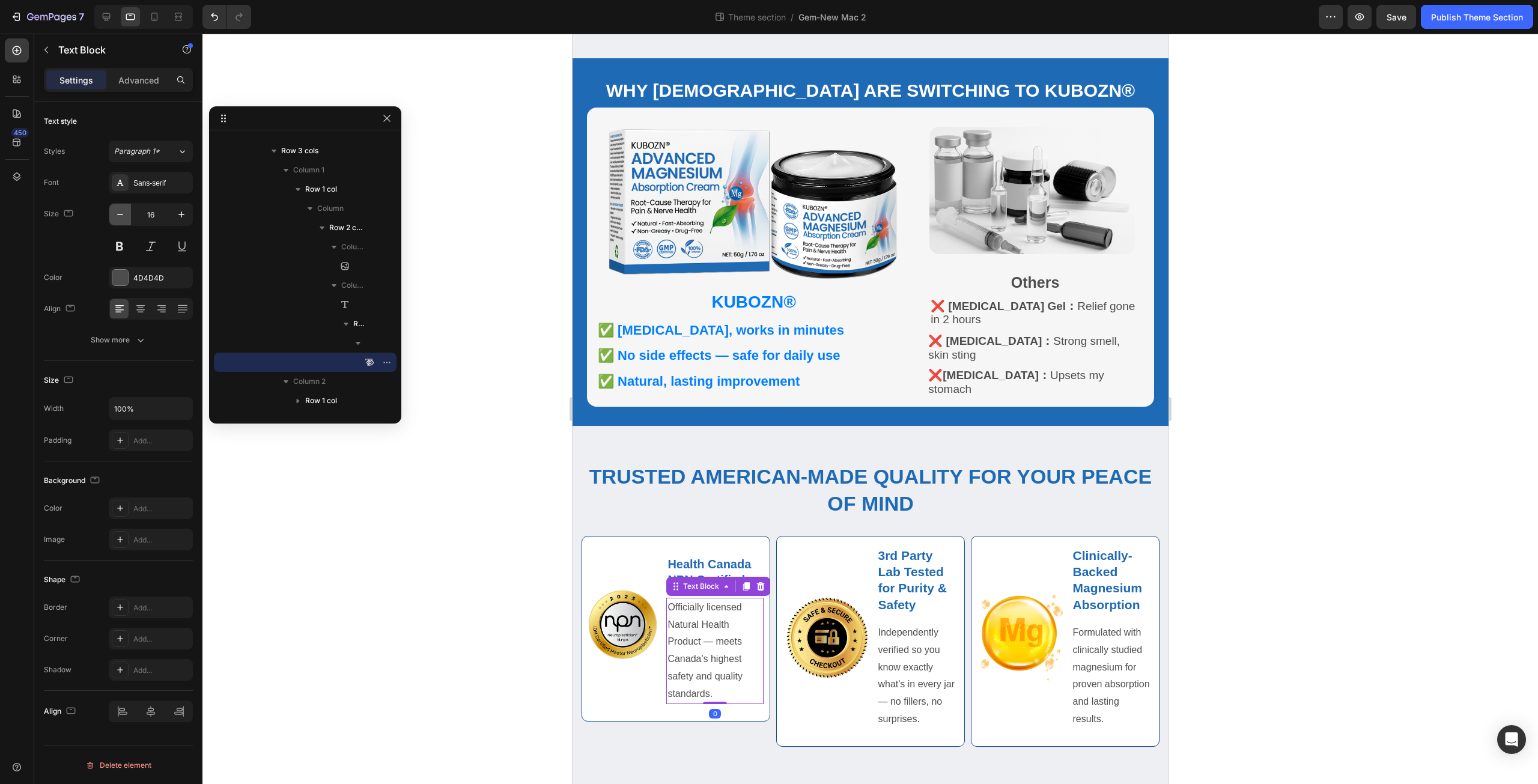
click at [119, 216] on icon "button" at bounding box center [120, 214] width 12 height 12
type input "15"
click at [146, 335] on icon "button" at bounding box center [140, 339] width 12 height 12
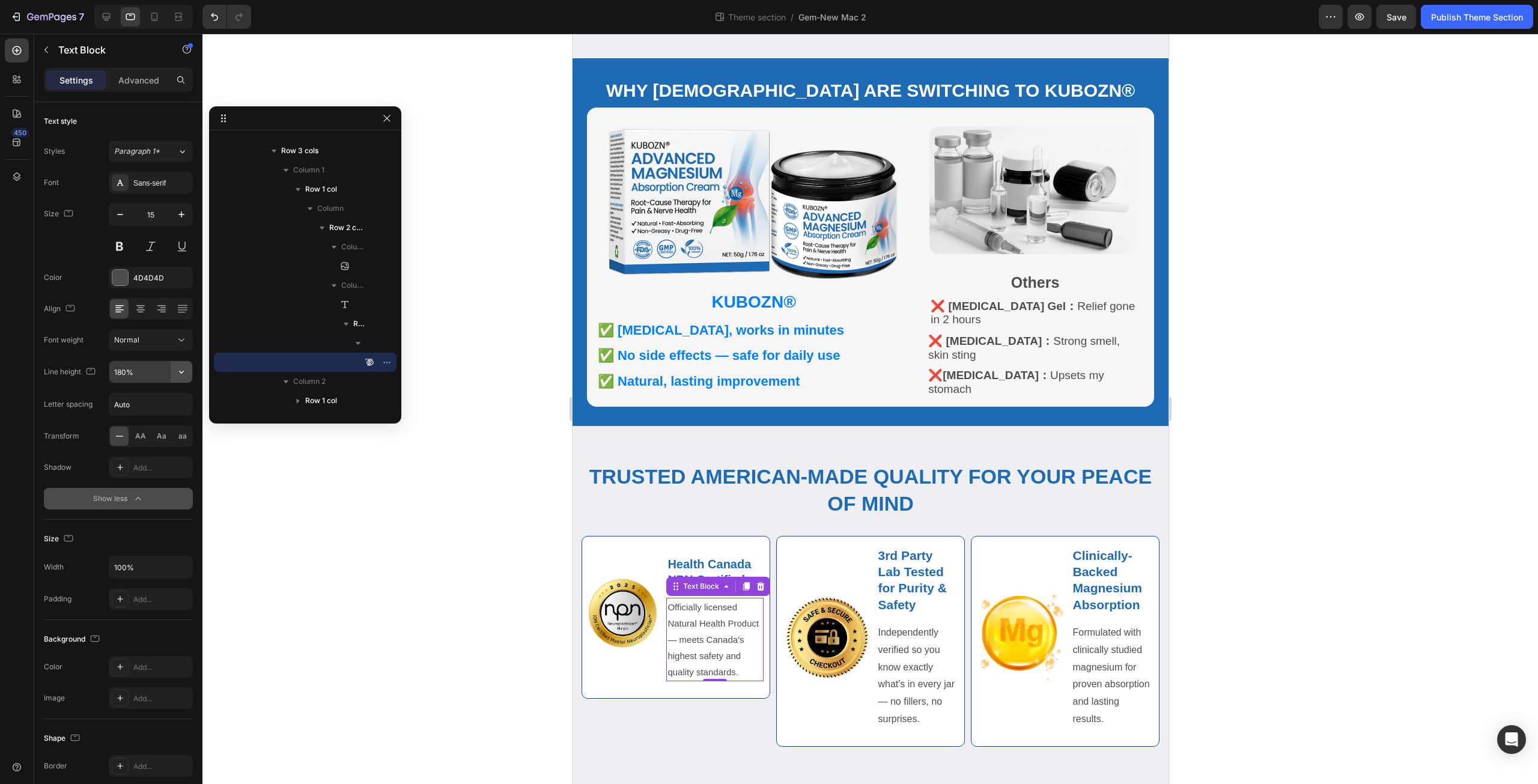
click at [175, 370] on icon "button" at bounding box center [181, 371] width 12 height 12
click at [180, 443] on p "130%" at bounding box center [148, 448] width 68 height 11
type input "130%"
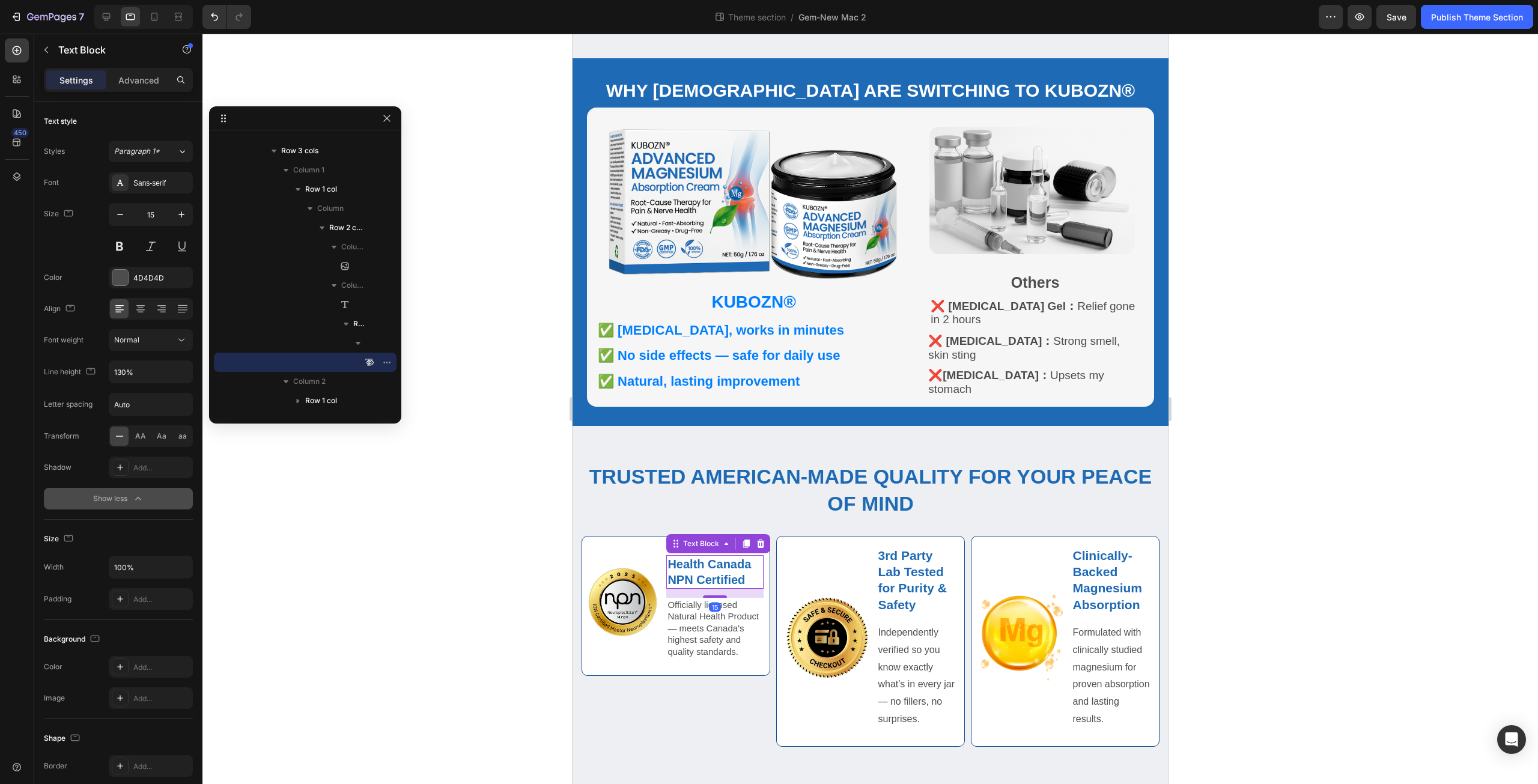
click at [738, 557] on strong "Health Canada NPN Certified" at bounding box center [708, 572] width 84 height 29
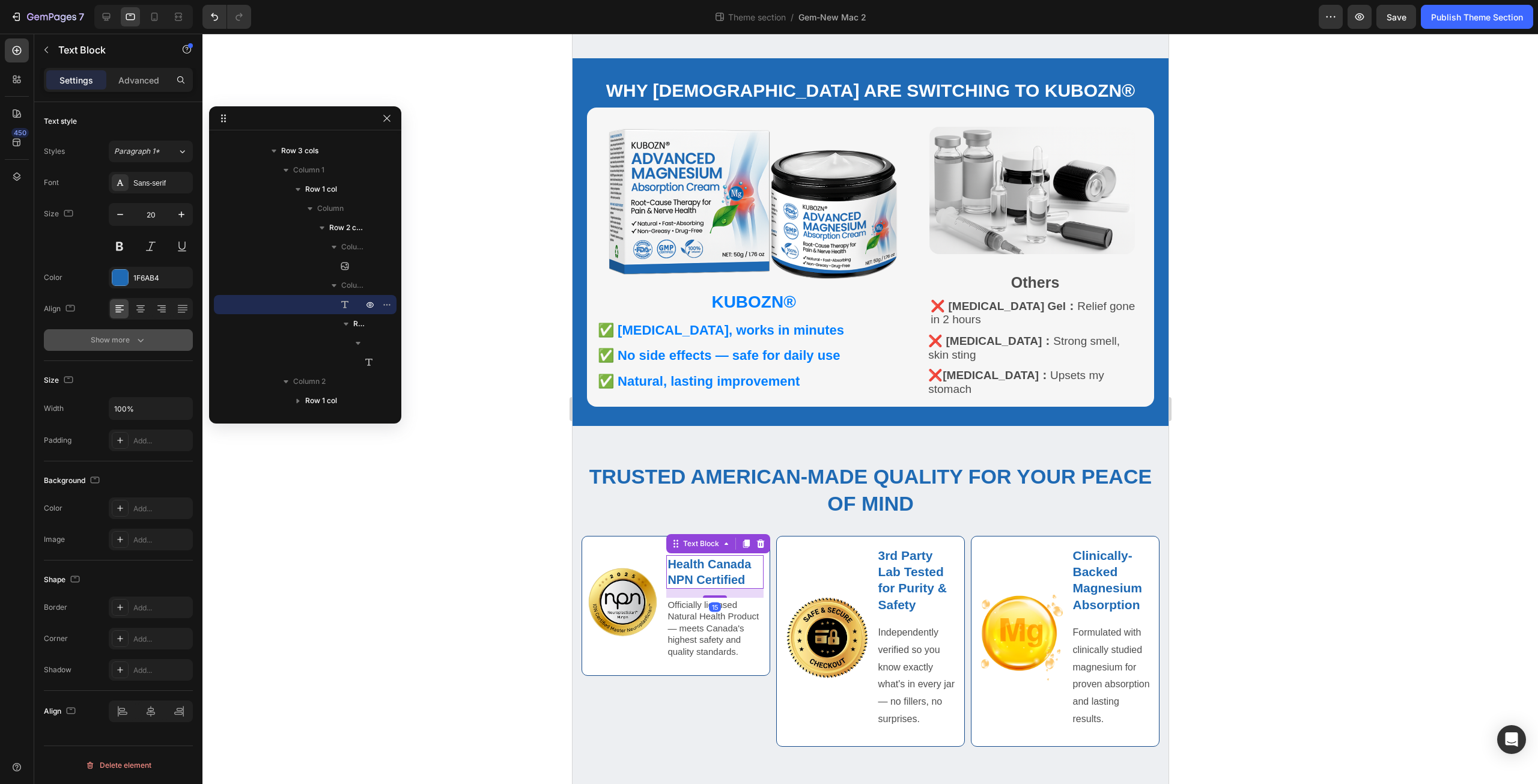
click at [133, 337] on div "Show more" at bounding box center [119, 339] width 56 height 12
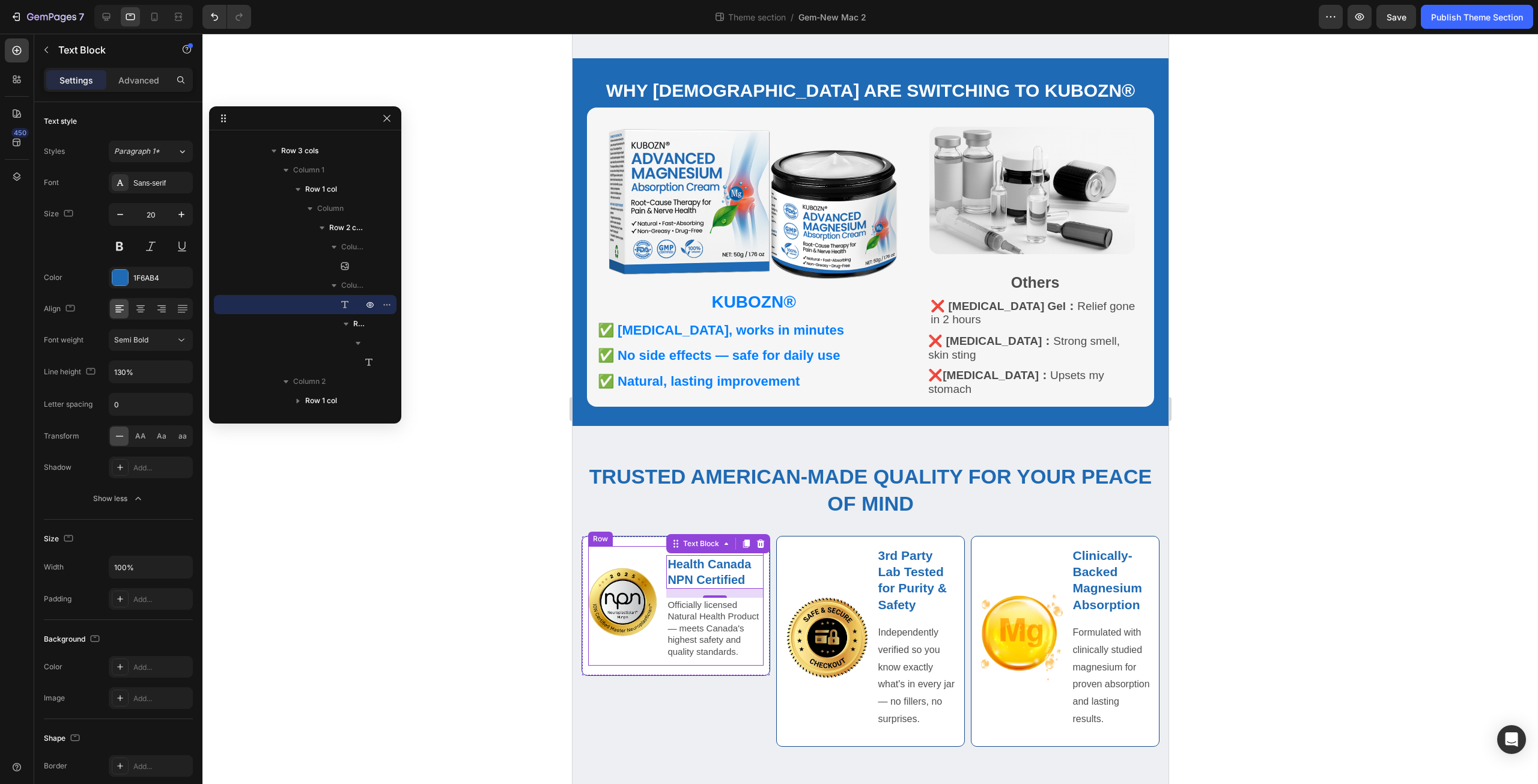
click at [664, 664] on div "Image Health Canada NPN Certified Text Block 15 Officially licensed Natural Hea…" at bounding box center [675, 606] width 175 height 120
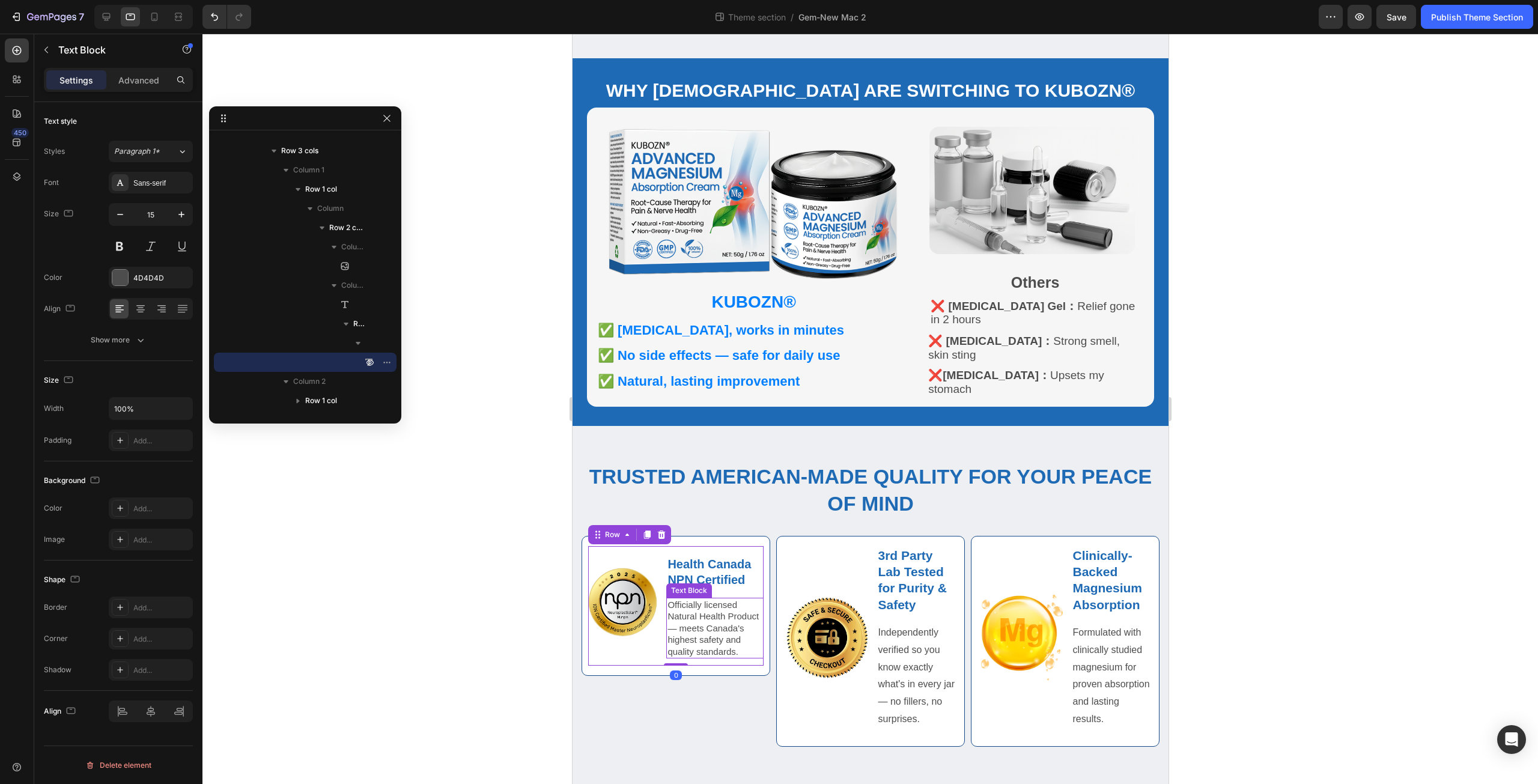
click at [685, 655] on p "Officially licensed Natural Health Product — meets Canada's highest safety and …" at bounding box center [714, 628] width 95 height 58
click at [693, 582] on div "Text Block" at bounding box center [700, 586] width 40 height 11
click at [693, 561] on div "Row 1 col" at bounding box center [688, 565] width 37 height 7
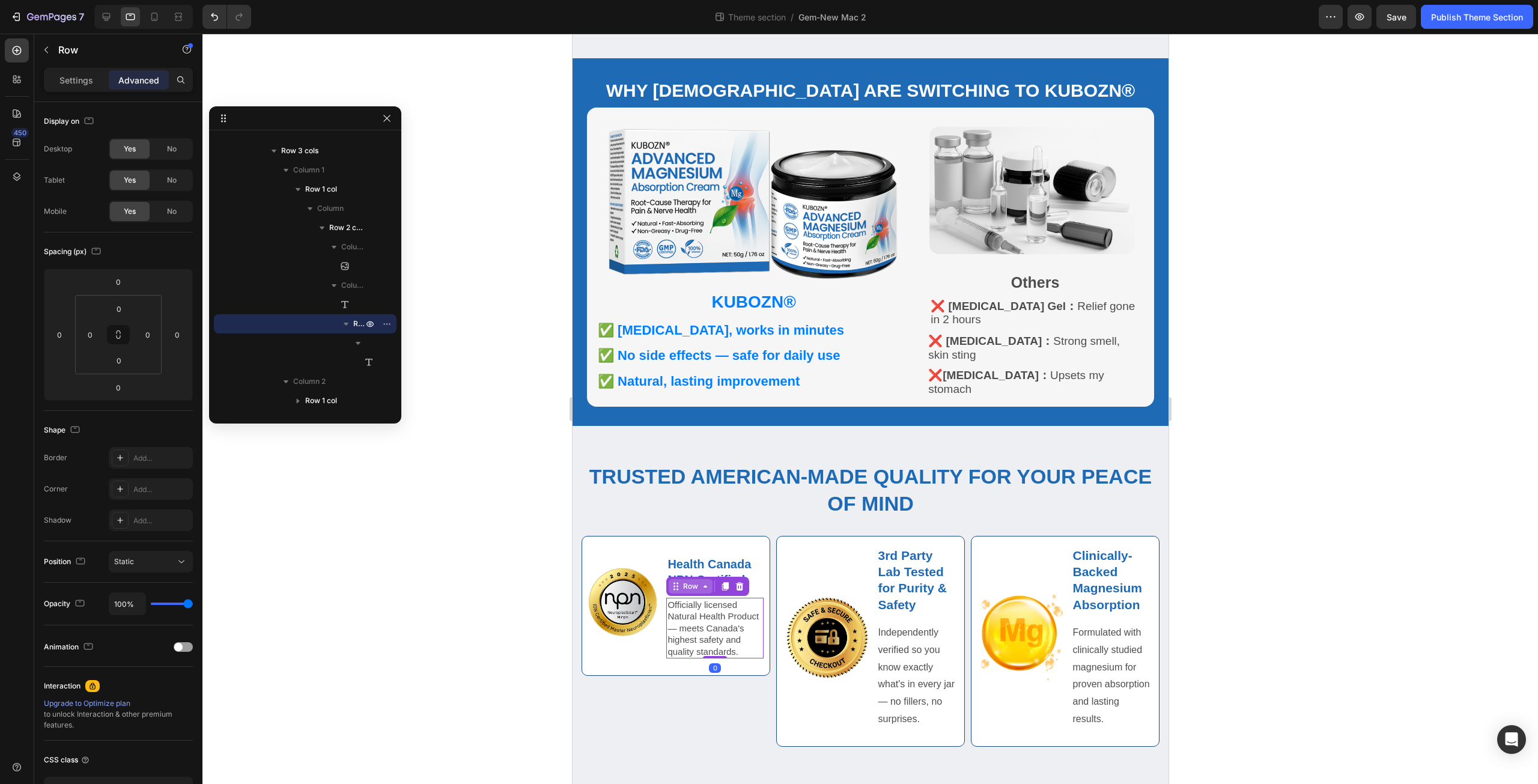
click at [690, 581] on div "Row" at bounding box center [690, 586] width 20 height 11
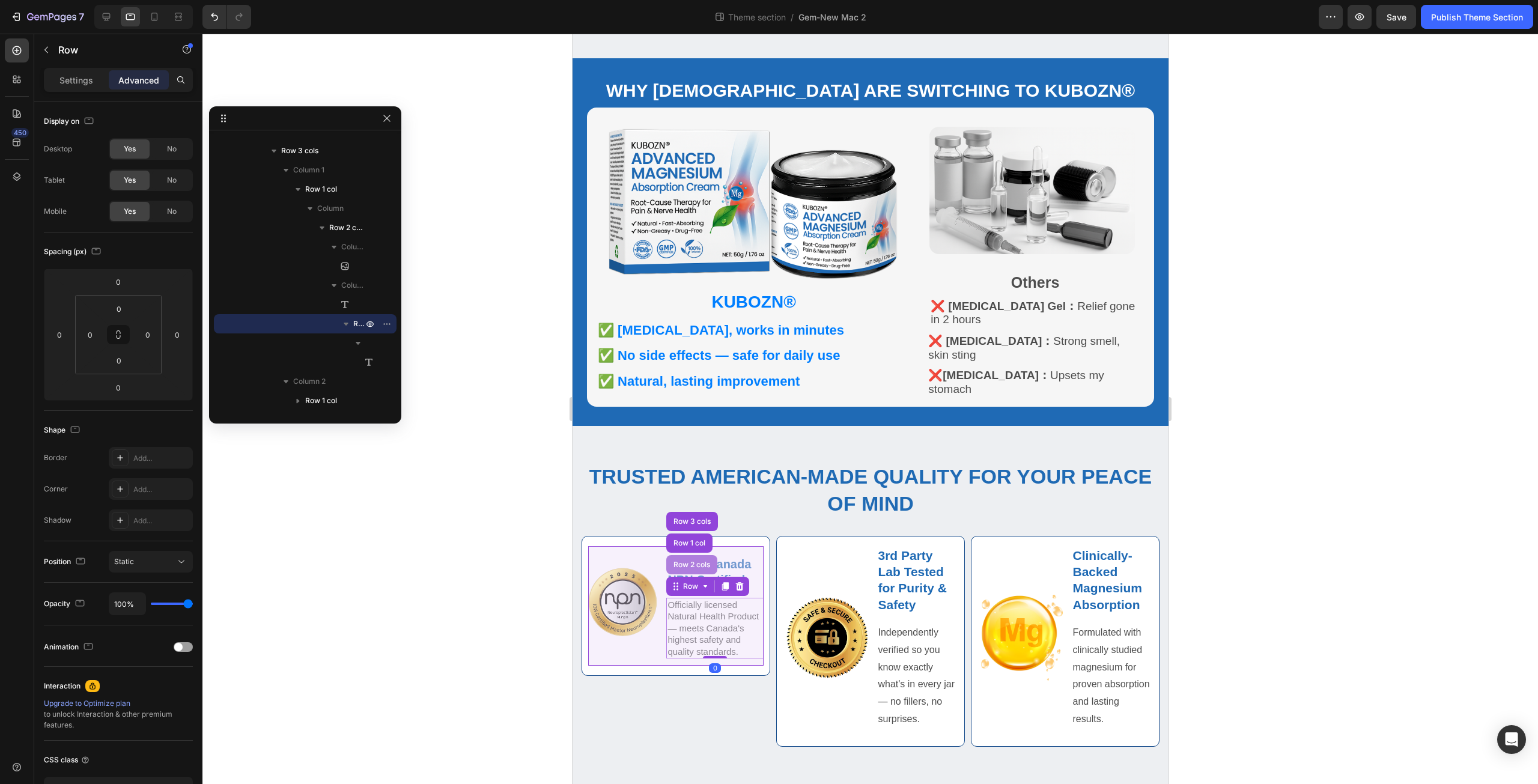
click at [690, 561] on div "Row 2 cols" at bounding box center [691, 564] width 51 height 19
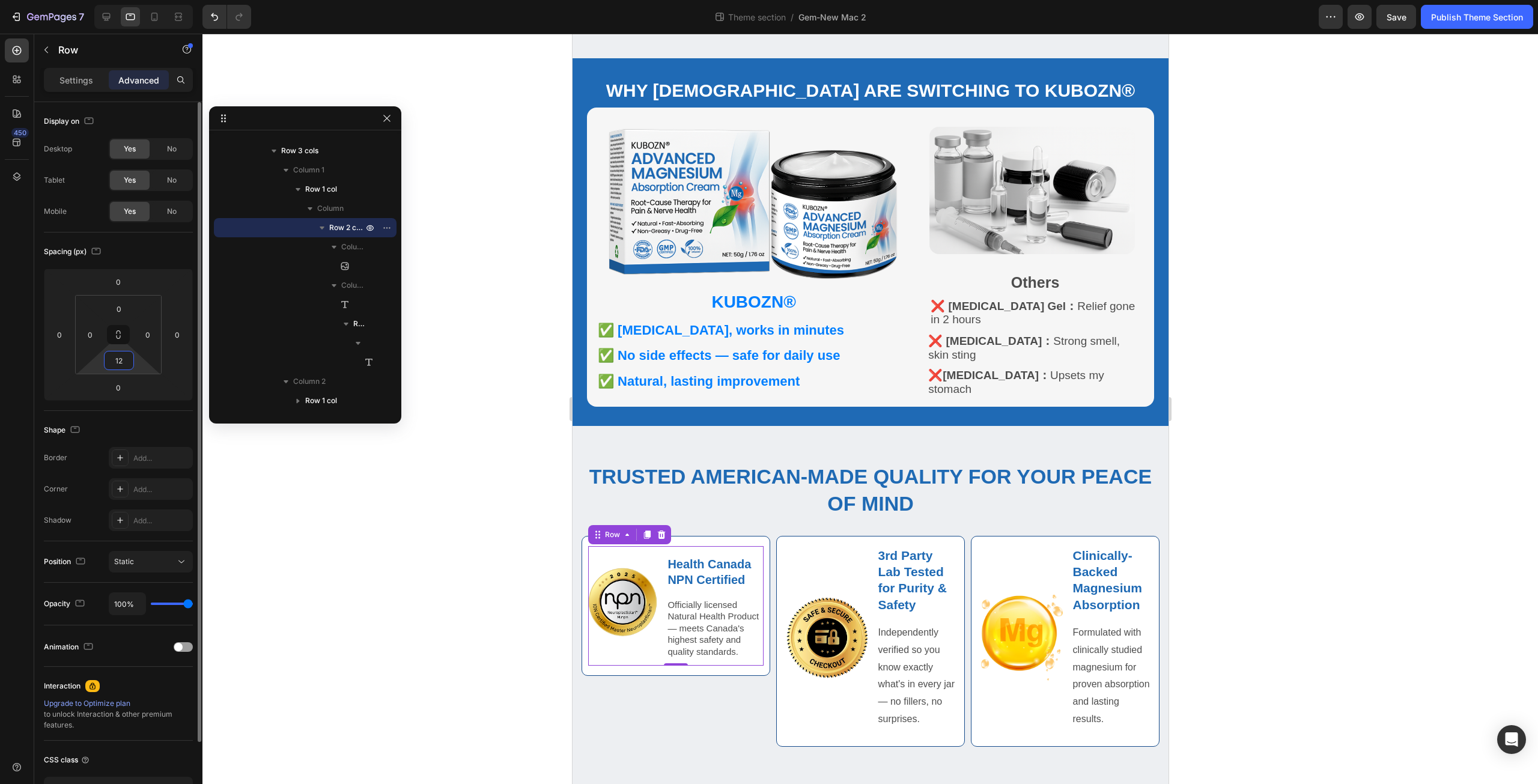
click at [124, 359] on input "12" at bounding box center [119, 361] width 24 height 18
type input "0"
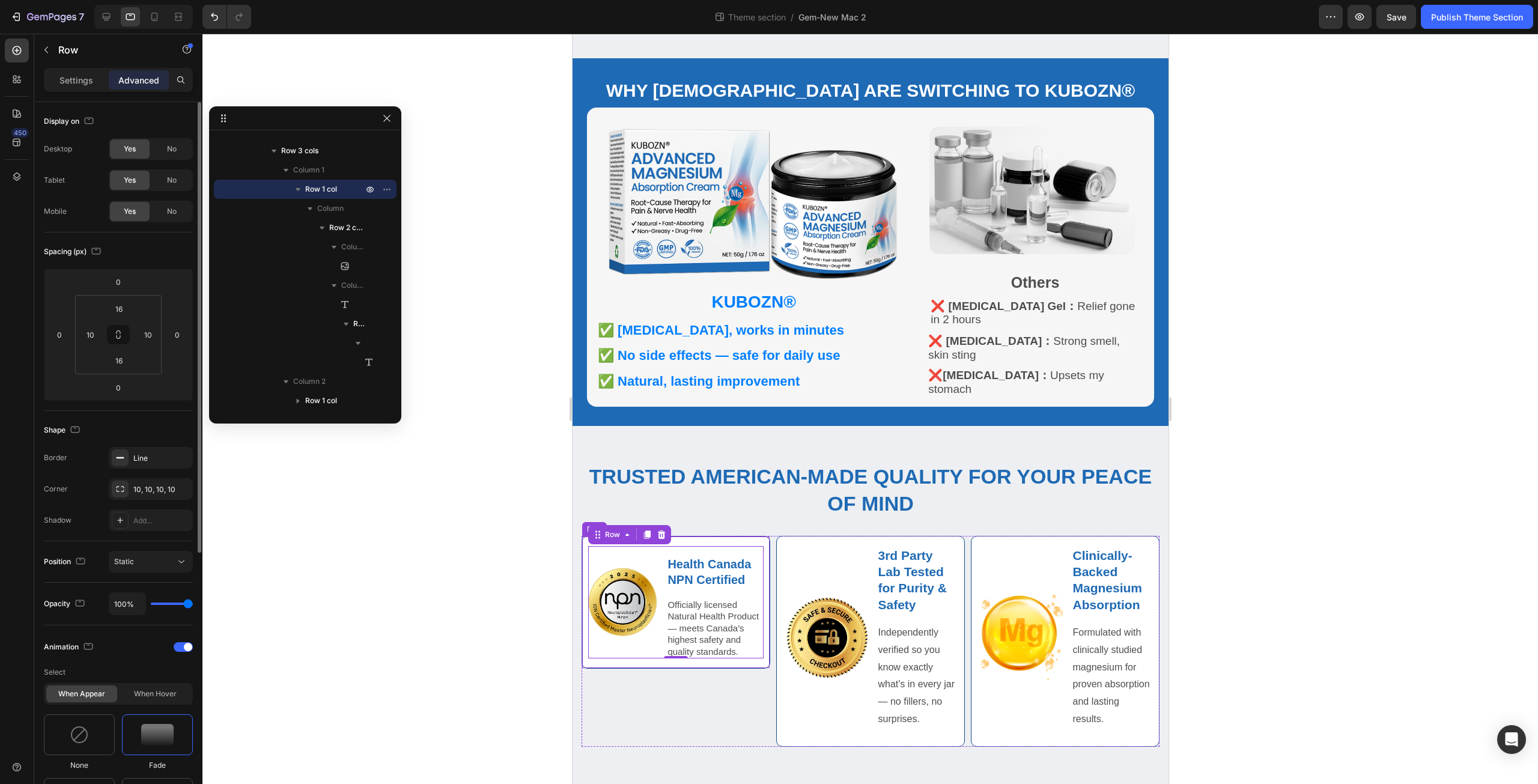
click at [589, 667] on div "Image Health Canada NPN Certified Text Block Officially licensed Natural Health…" at bounding box center [675, 602] width 189 height 133
click at [126, 306] on input "16" at bounding box center [119, 308] width 24 height 18
type input "10"
click at [130, 361] on input "16" at bounding box center [119, 361] width 24 height 18
type input "10"
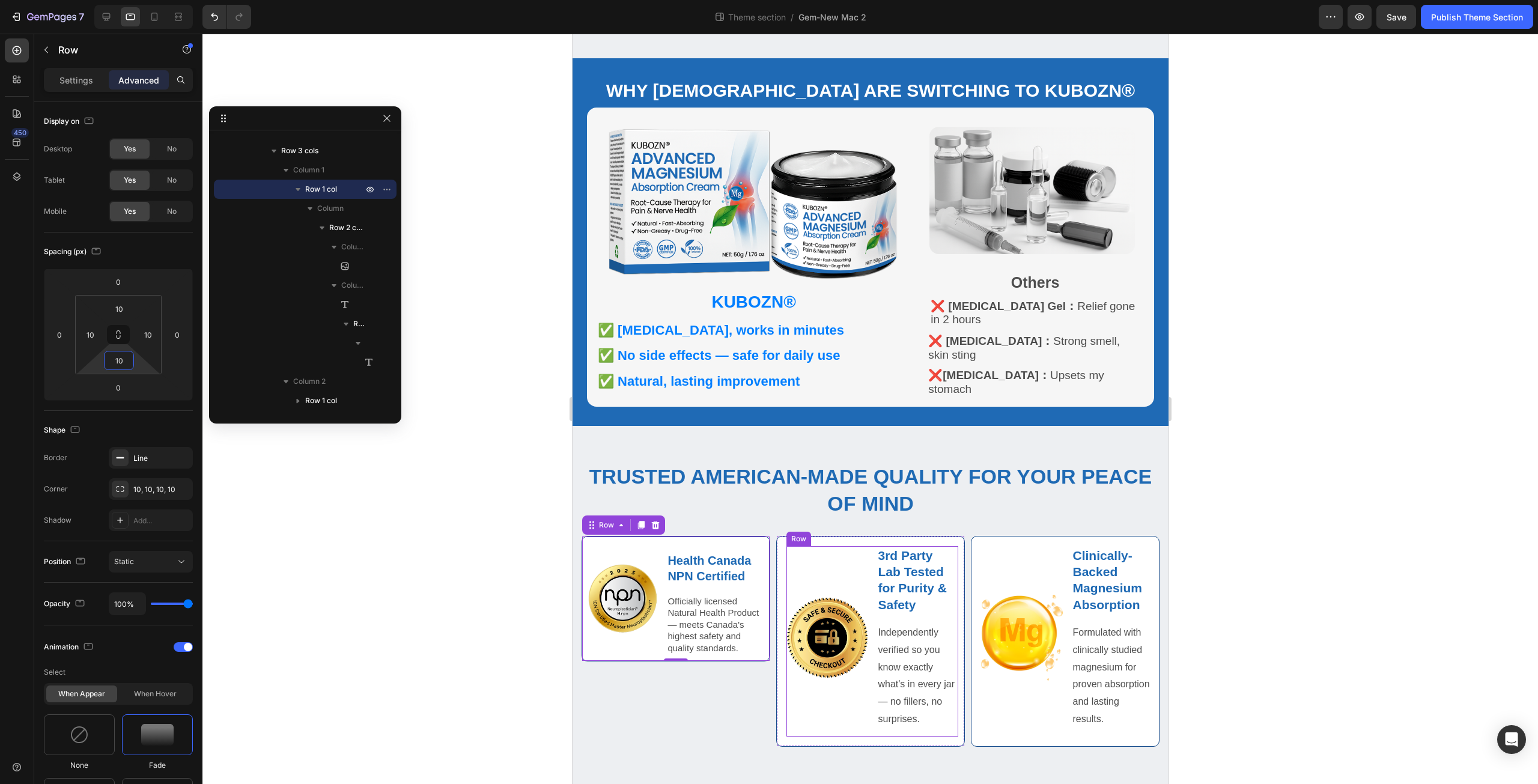
click at [845, 697] on div "Image" at bounding box center [827, 637] width 82 height 183
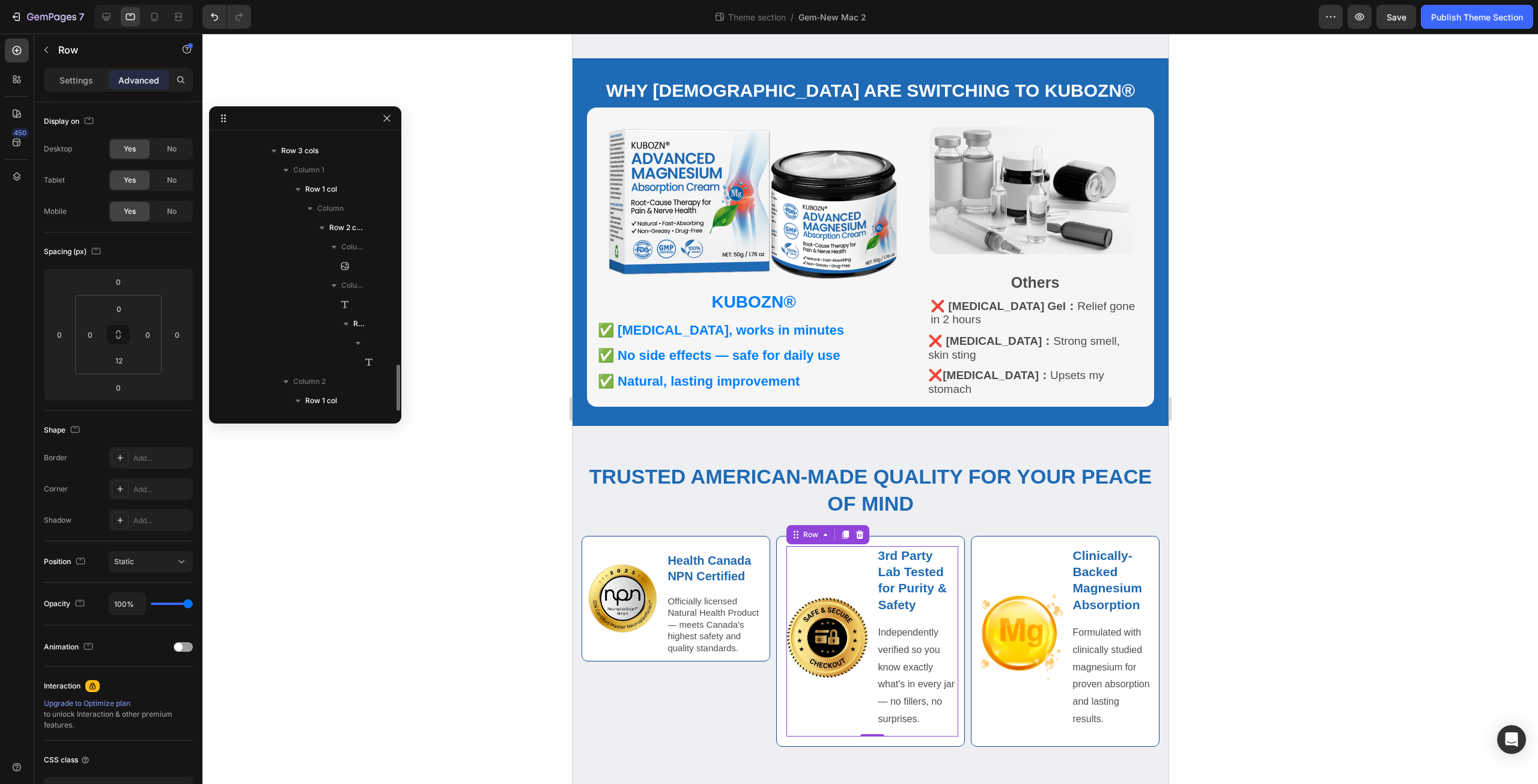
scroll to position [340, 0]
click at [69, 78] on p "Settings" at bounding box center [76, 80] width 33 height 13
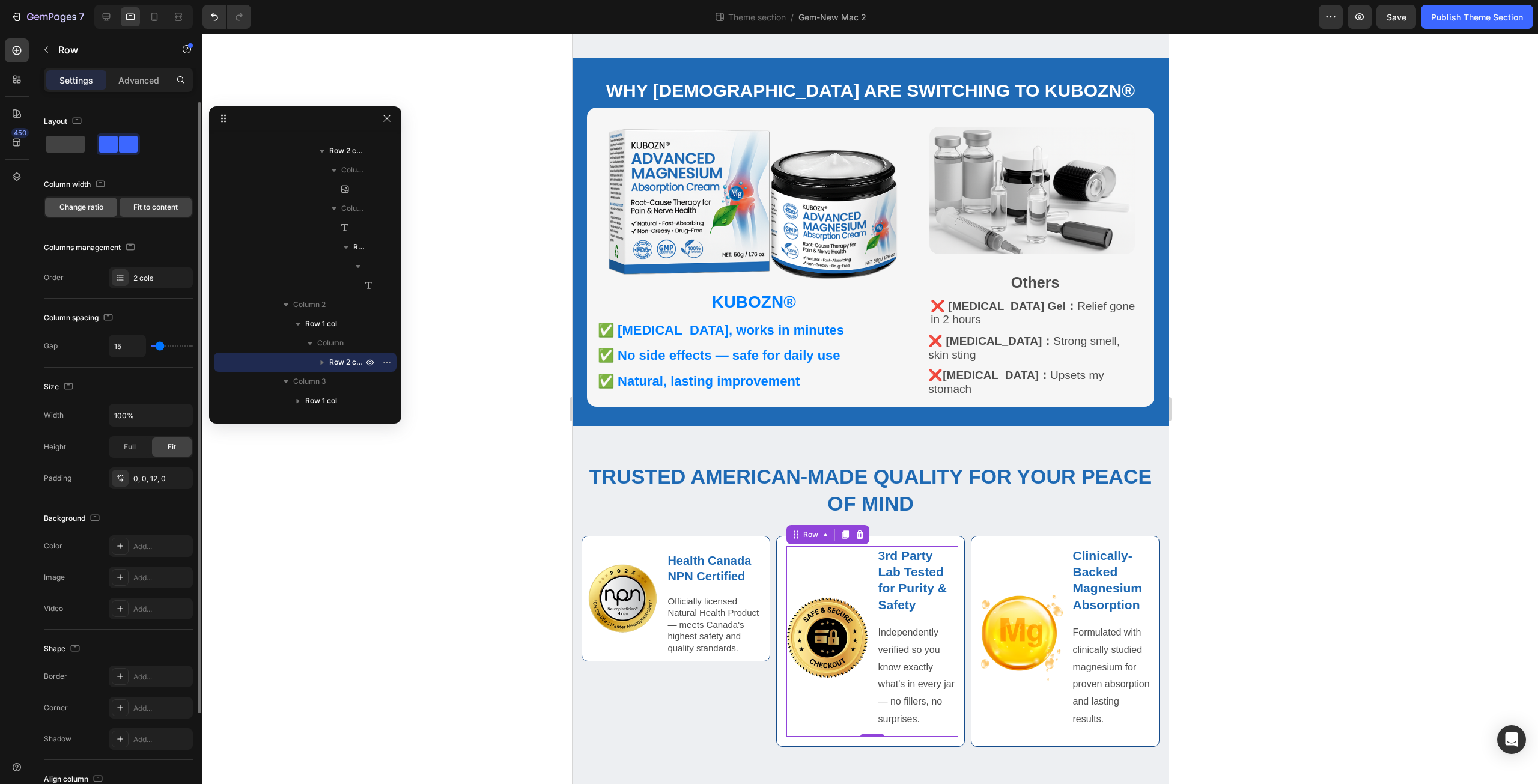
click at [93, 209] on span "Change ratio" at bounding box center [81, 207] width 44 height 11
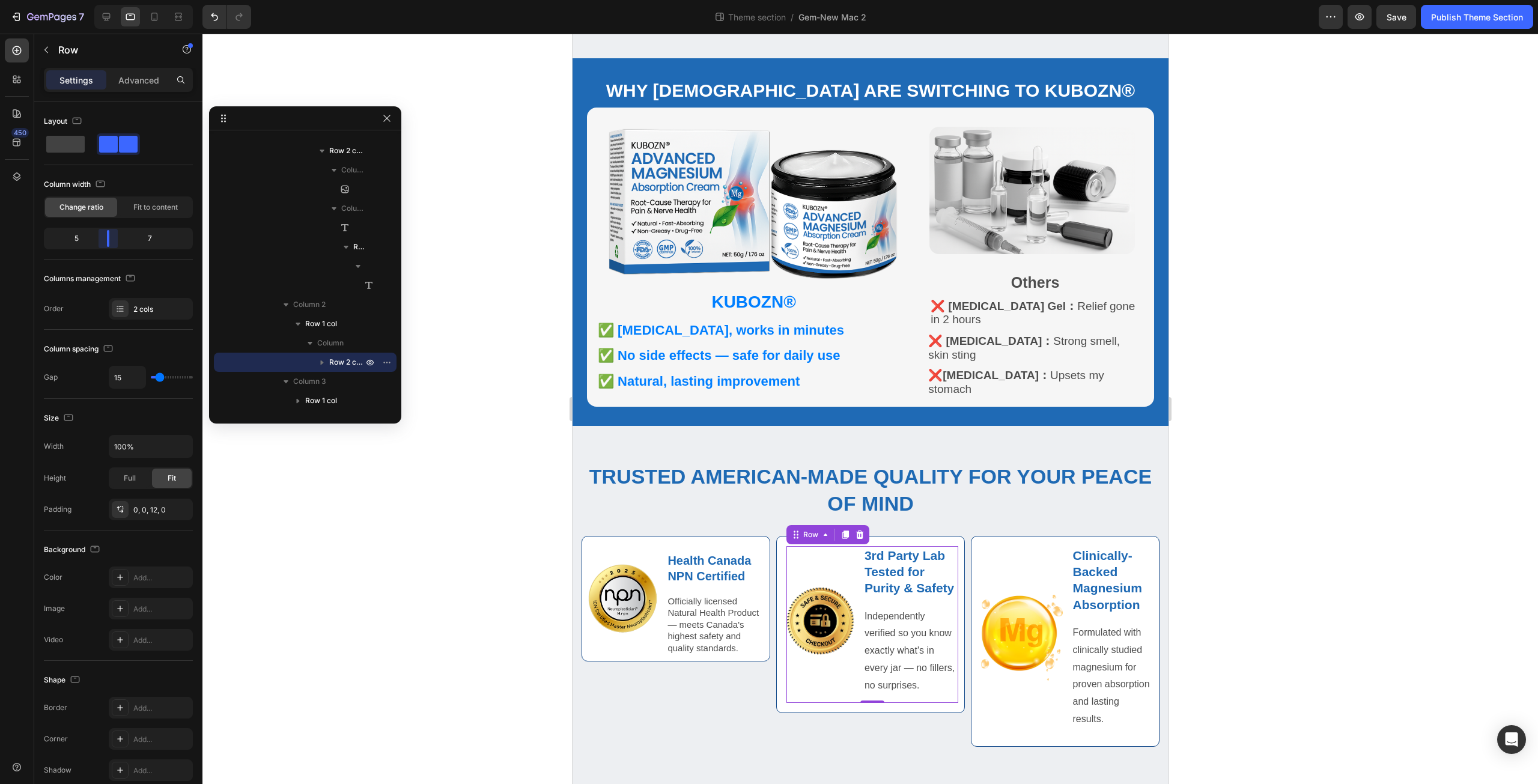
click at [112, 0] on body "7 Theme section / Gem-New Mac 2 Preview Save Publish Theme Section 450 Sections…" at bounding box center [769, 0] width 1538 height 0
click at [1044, 686] on div "Image" at bounding box center [1021, 637] width 82 height 183
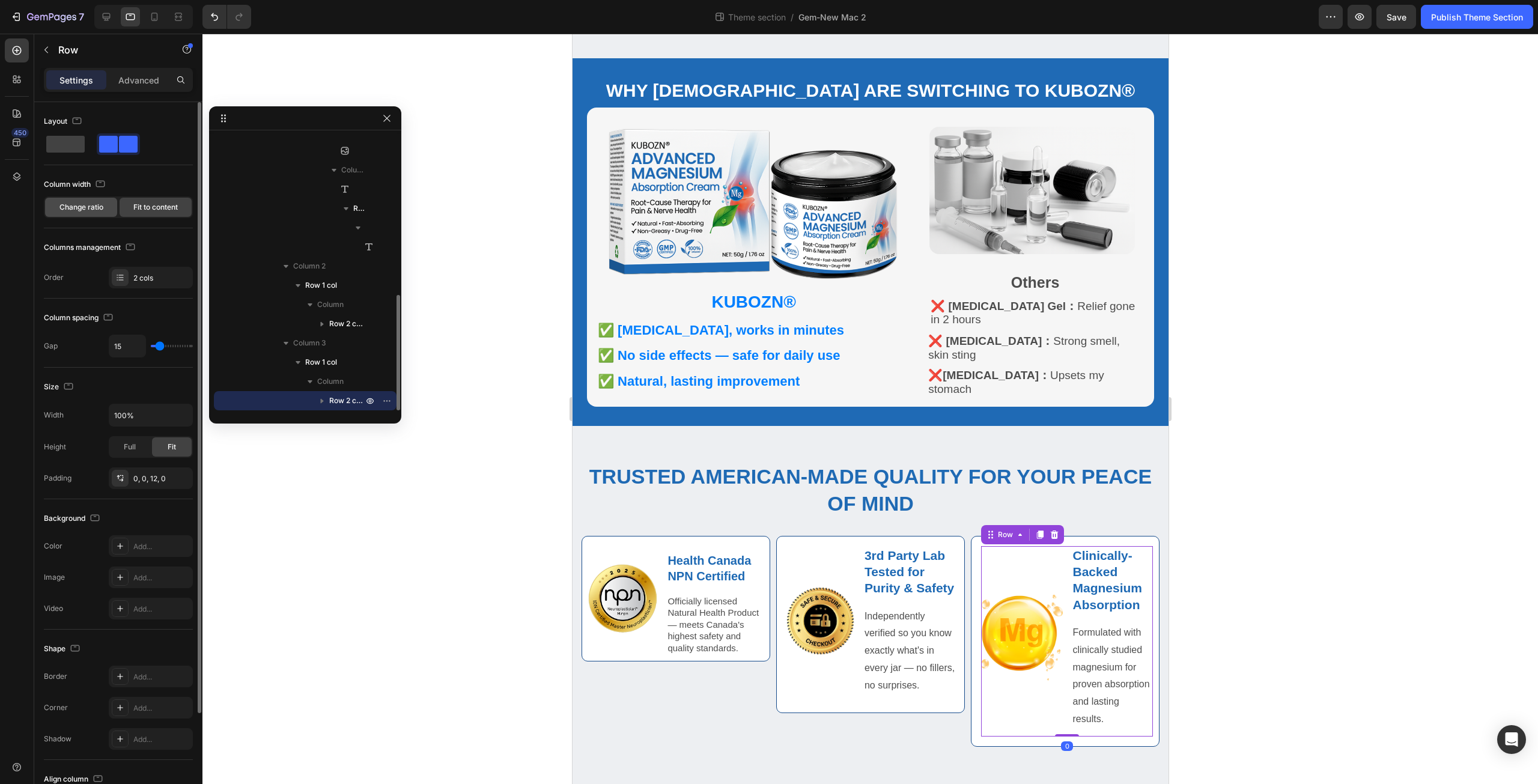
click at [72, 208] on span "Change ratio" at bounding box center [81, 207] width 44 height 11
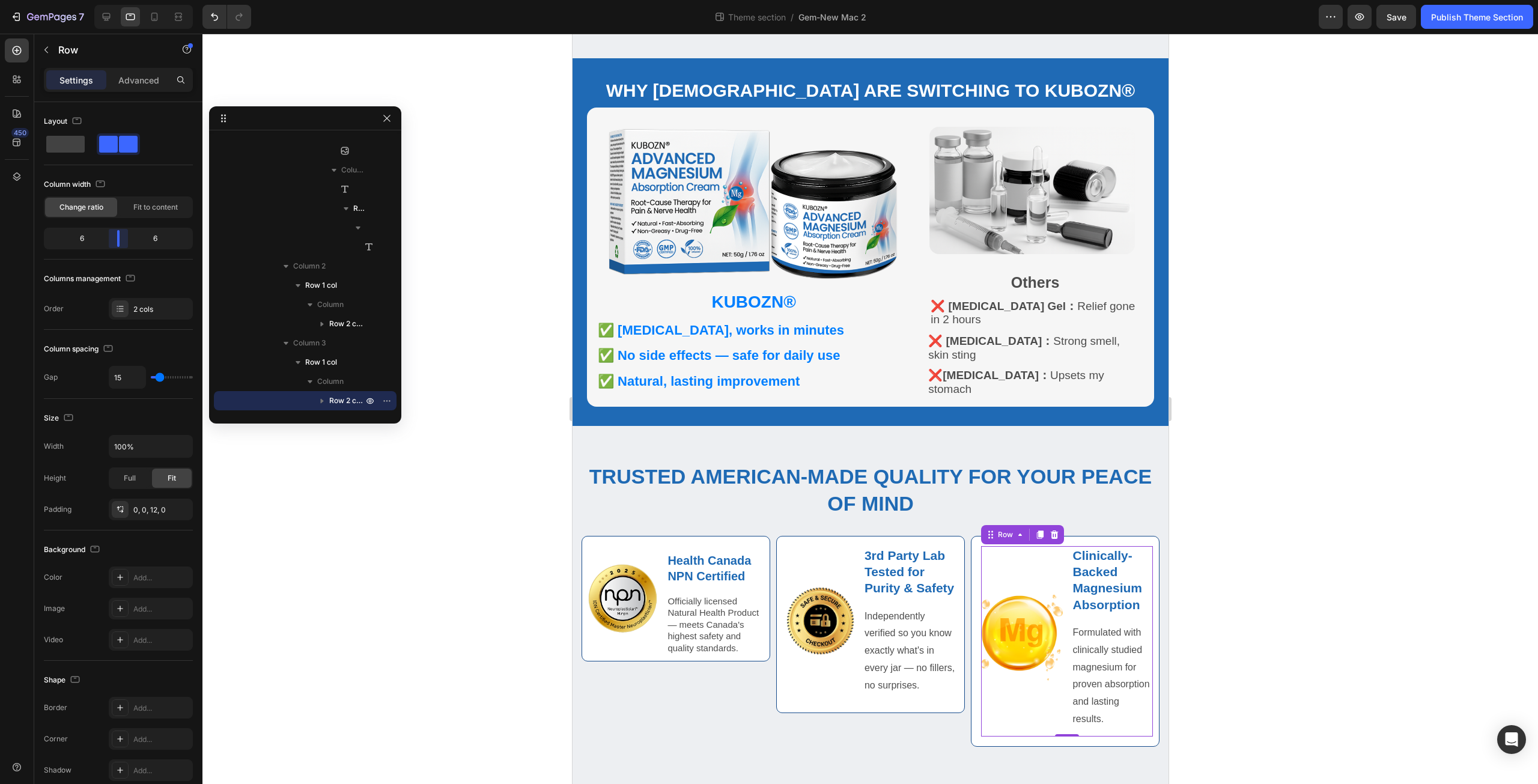
scroll to position [475, 0]
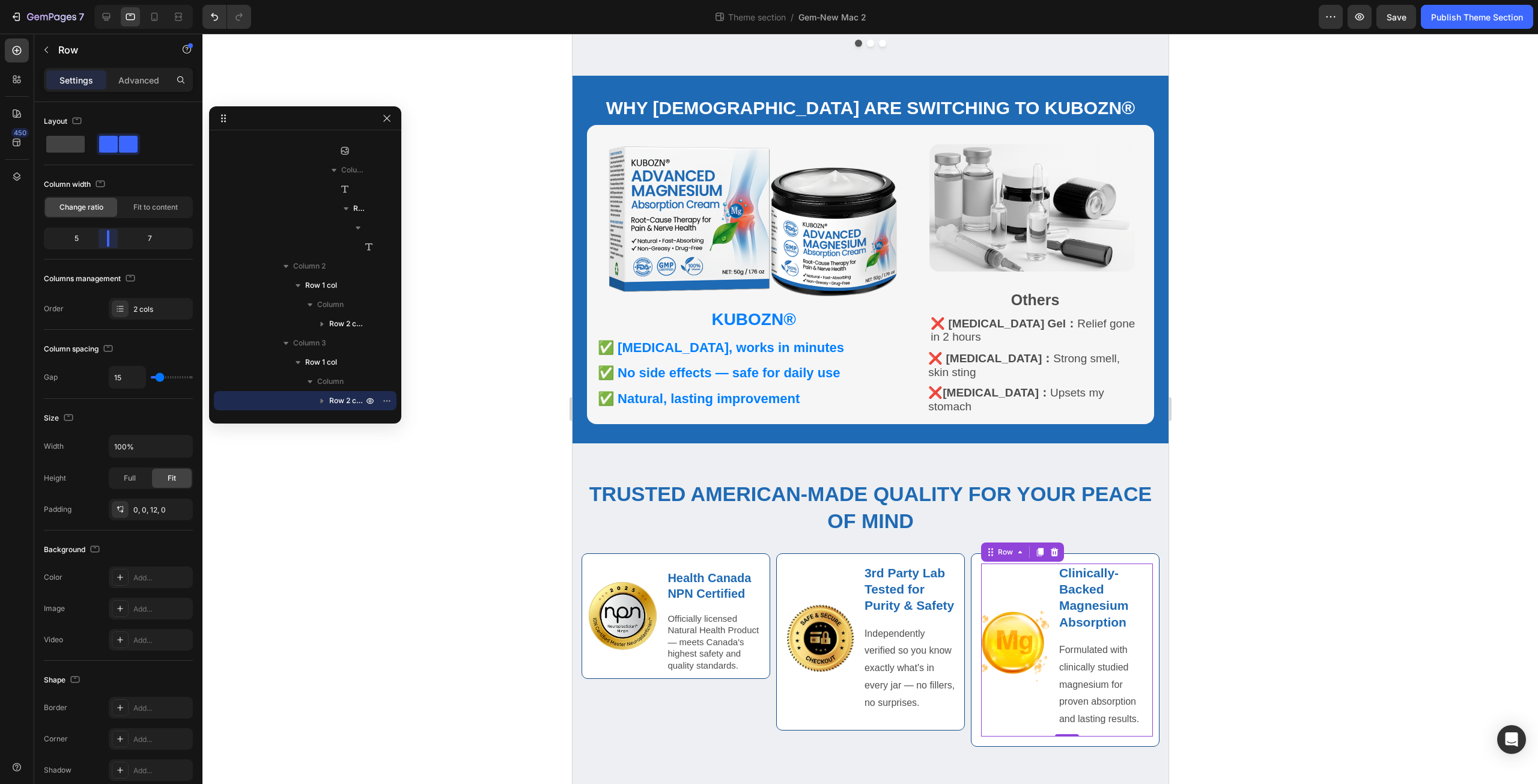
click at [112, 0] on body "7 Theme section / Gem-New Mac 2 Preview Save Publish Theme Section 450 Sections…" at bounding box center [769, 0] width 1538 height 0
click at [741, 576] on strong "Health Canada NPN Certified" at bounding box center [708, 585] width 84 height 29
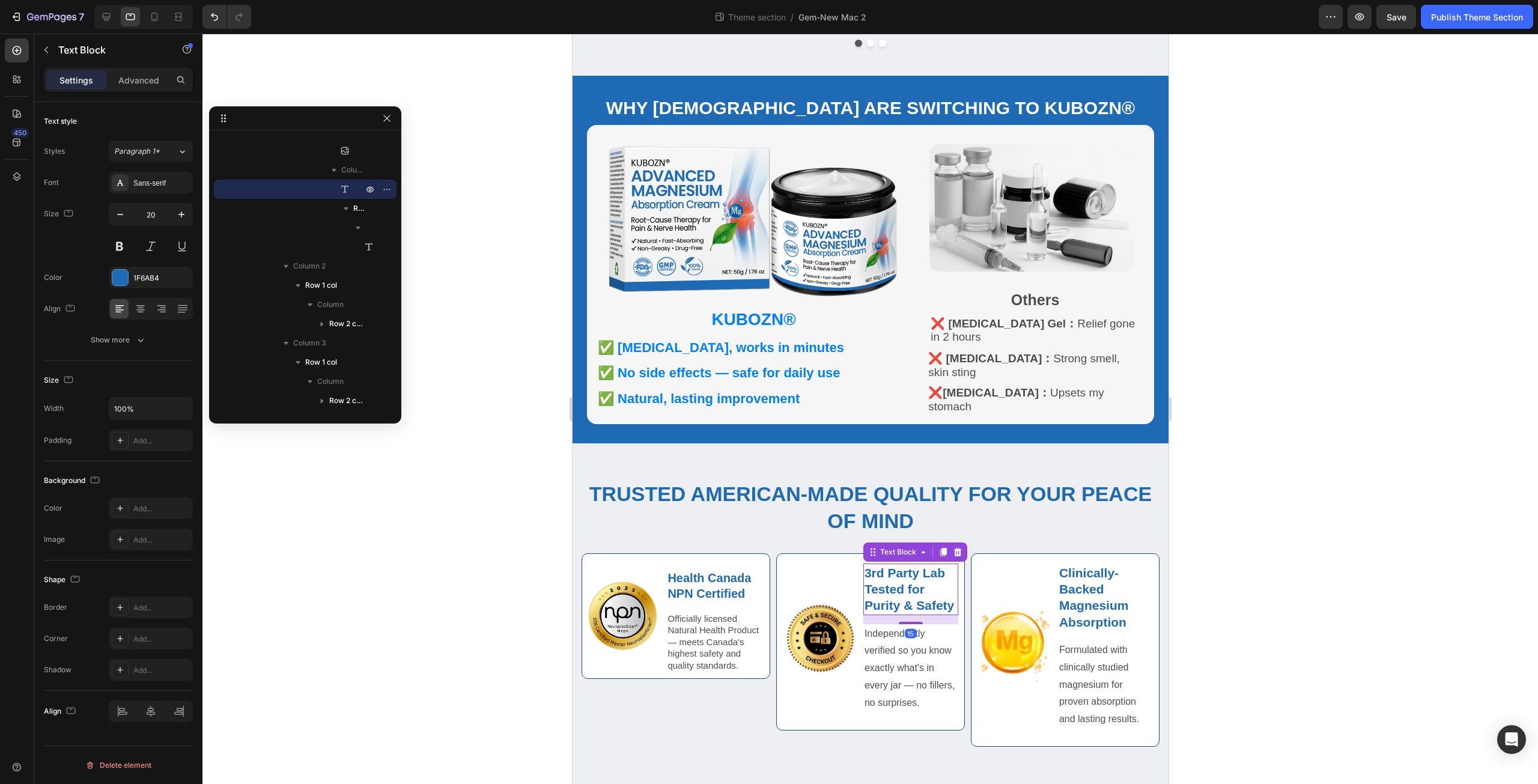
click at [901, 577] on p "3rd Party Lab Tested for Purity & Safety" at bounding box center [909, 589] width 93 height 49
click at [124, 216] on icon "button" at bounding box center [120, 214] width 12 height 12
type input "20"
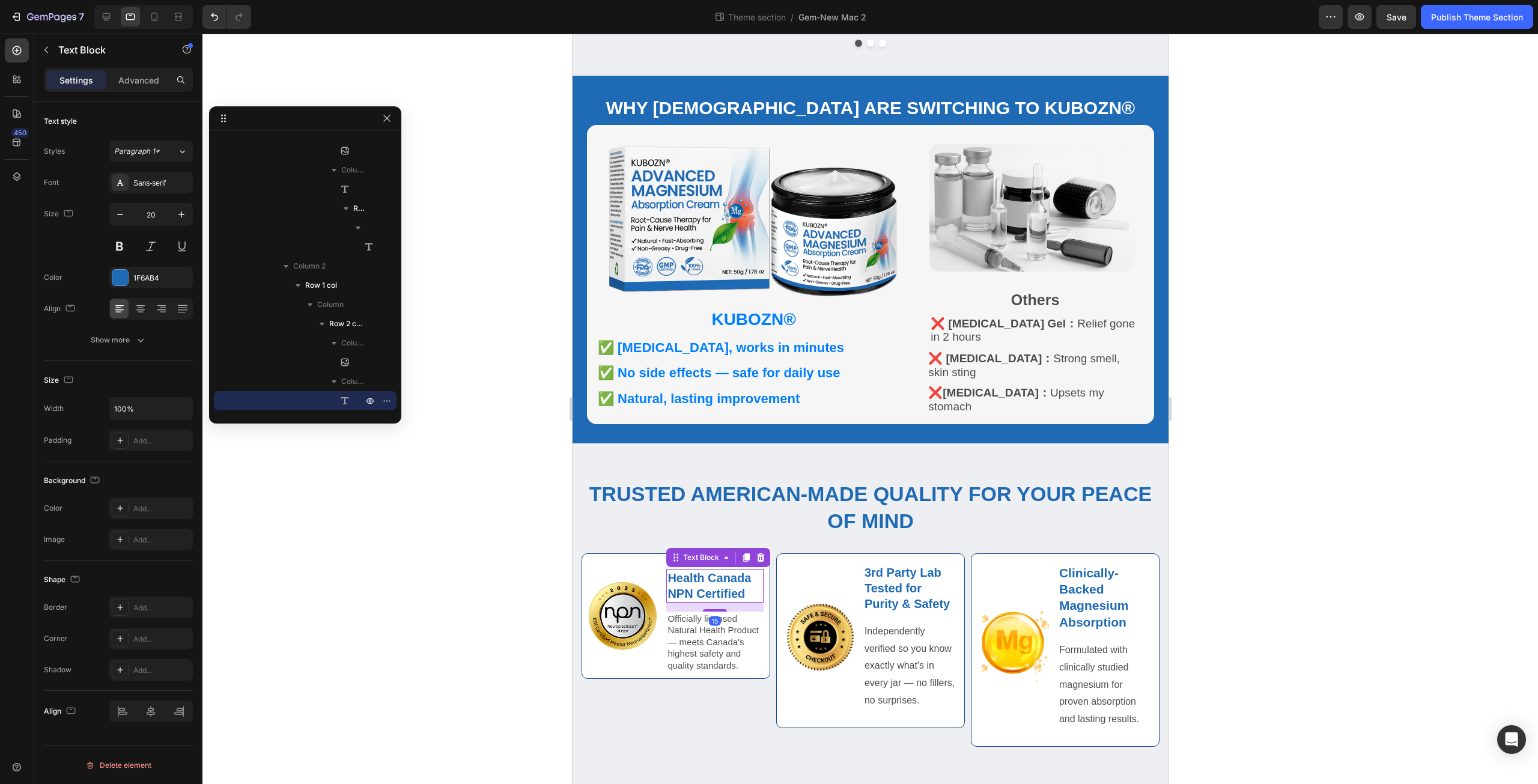
click at [708, 581] on strong "Health Canada NPN Certified" at bounding box center [708, 585] width 84 height 29
click at [135, 336] on icon "button" at bounding box center [140, 339] width 12 height 12
click at [904, 582] on p "3rd Party Lab Tested for Purity & Safety" at bounding box center [909, 588] width 93 height 47
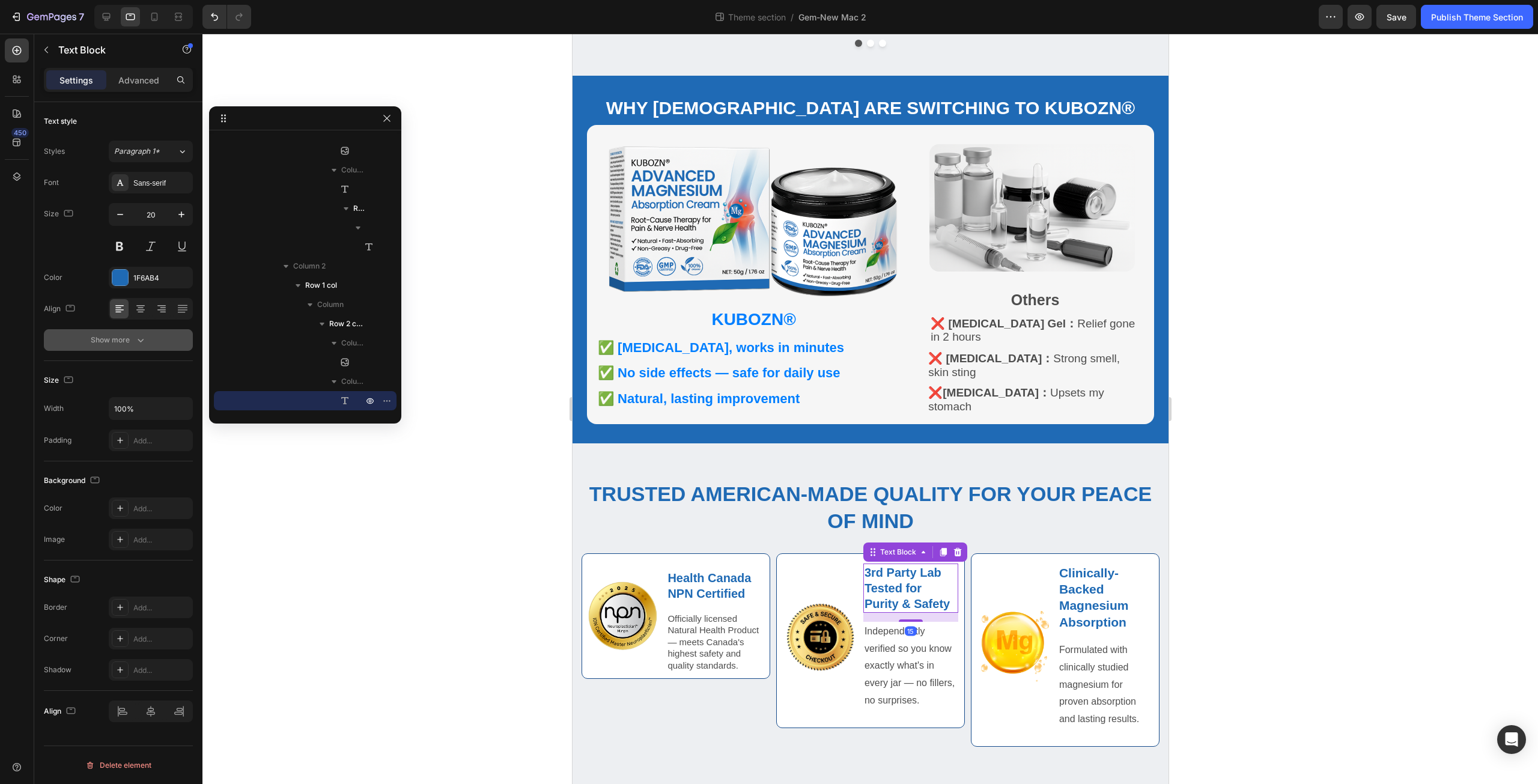
click at [113, 344] on div "Show more" at bounding box center [119, 339] width 56 height 12
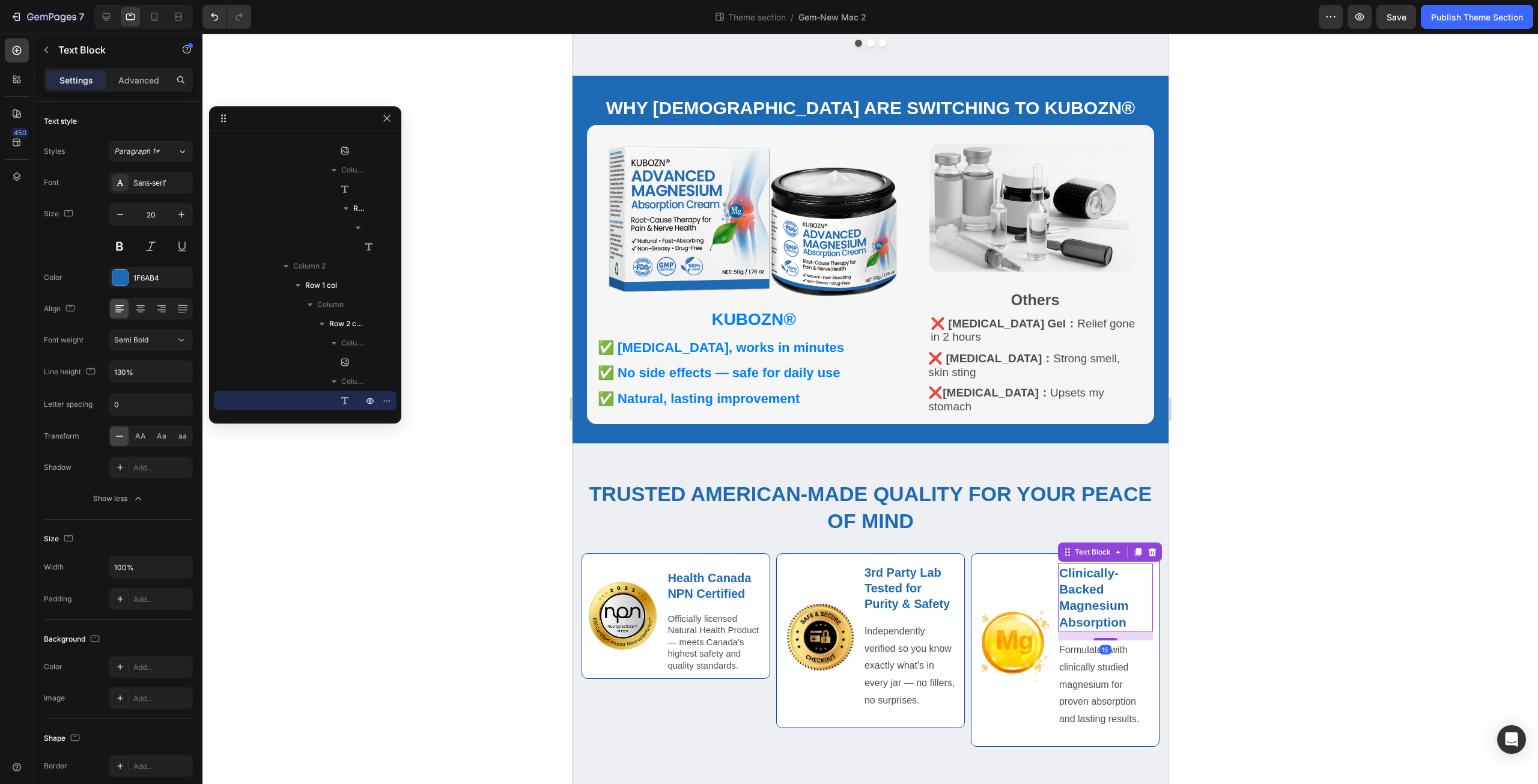
click at [1081, 587] on strong "Clinically-Backed Magnesium Absorption" at bounding box center [1093, 597] width 69 height 63
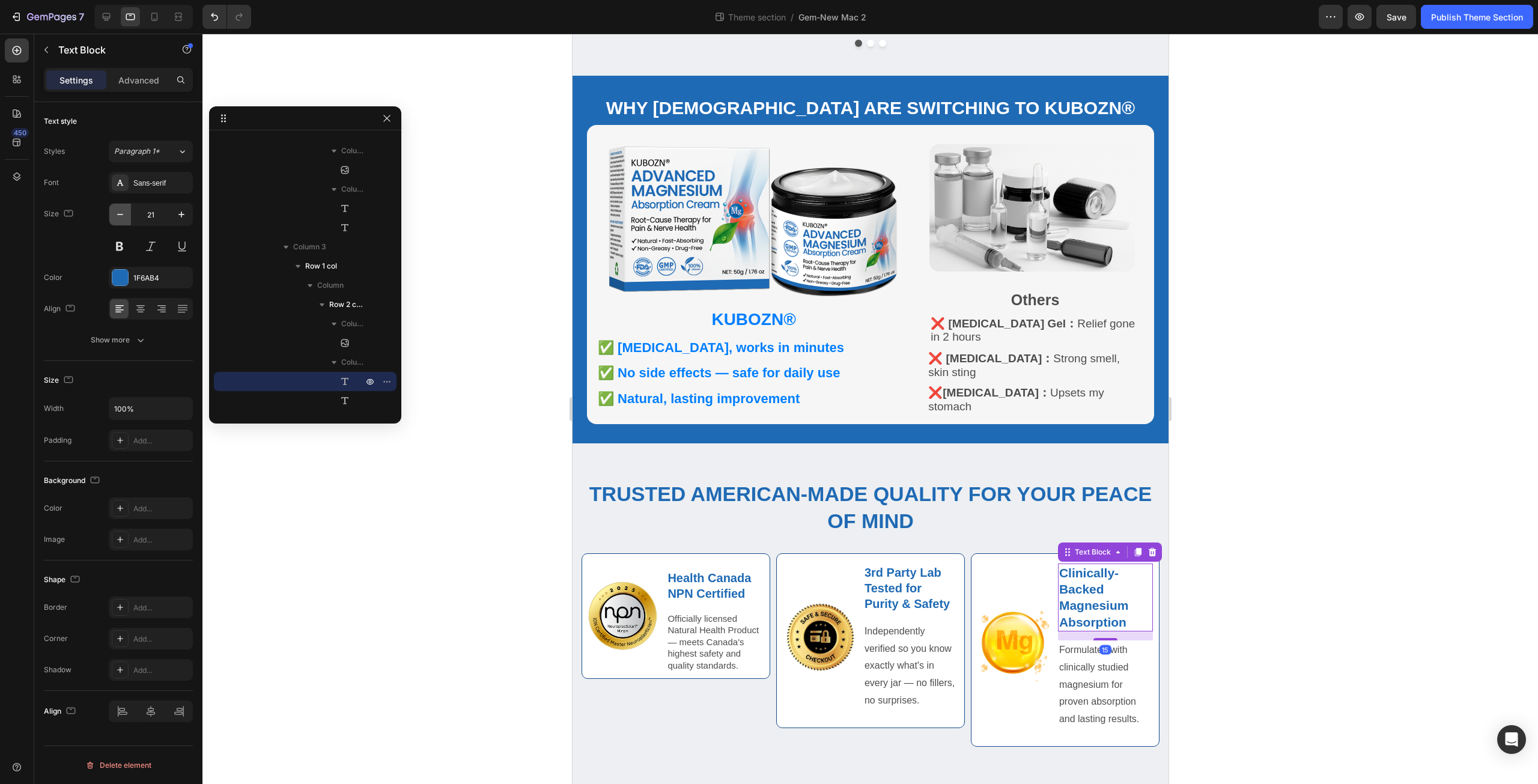
click at [126, 216] on button "button" at bounding box center [121, 214] width 22 height 22
type input "20"
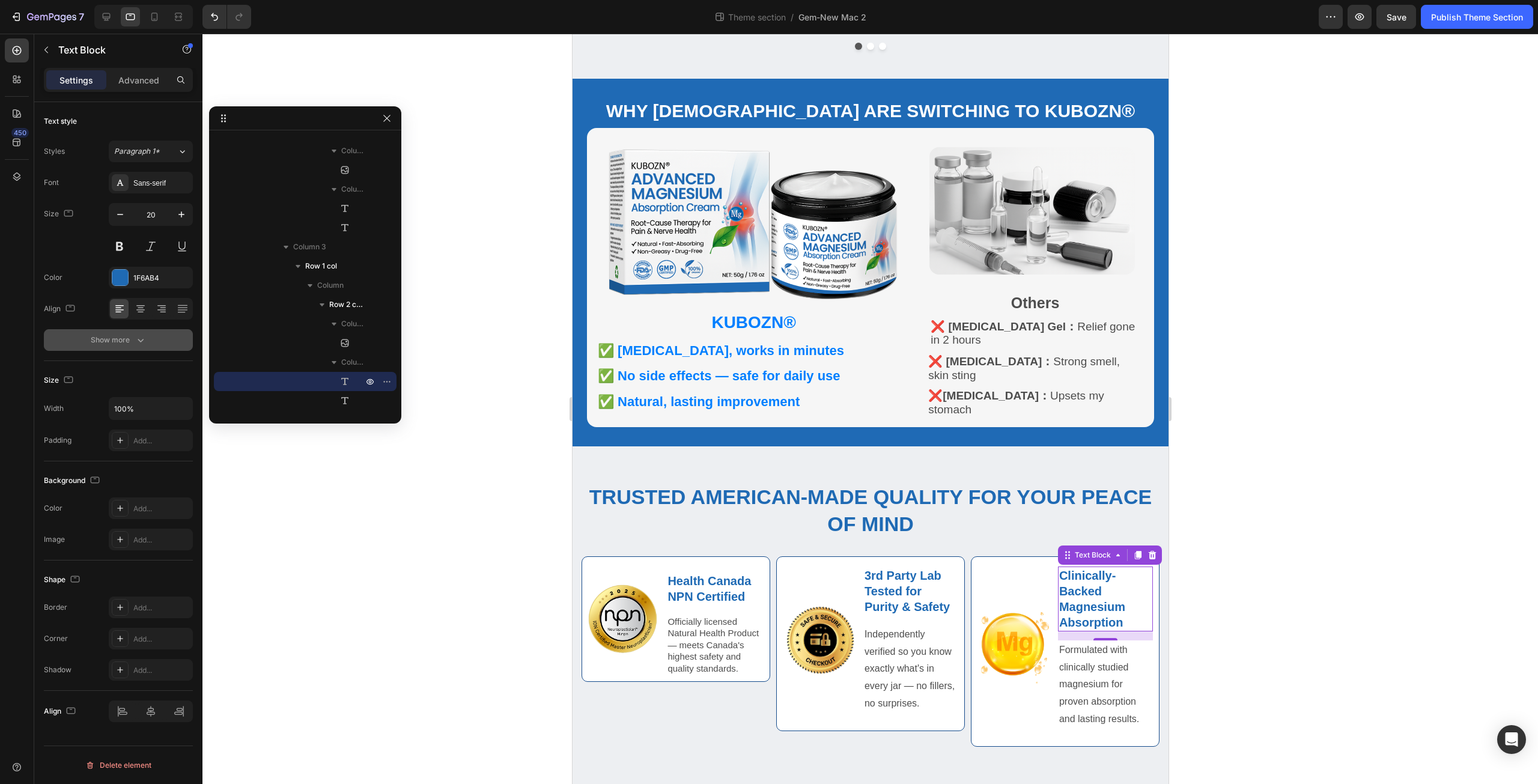
click at [135, 340] on icon "button" at bounding box center [140, 339] width 12 height 12
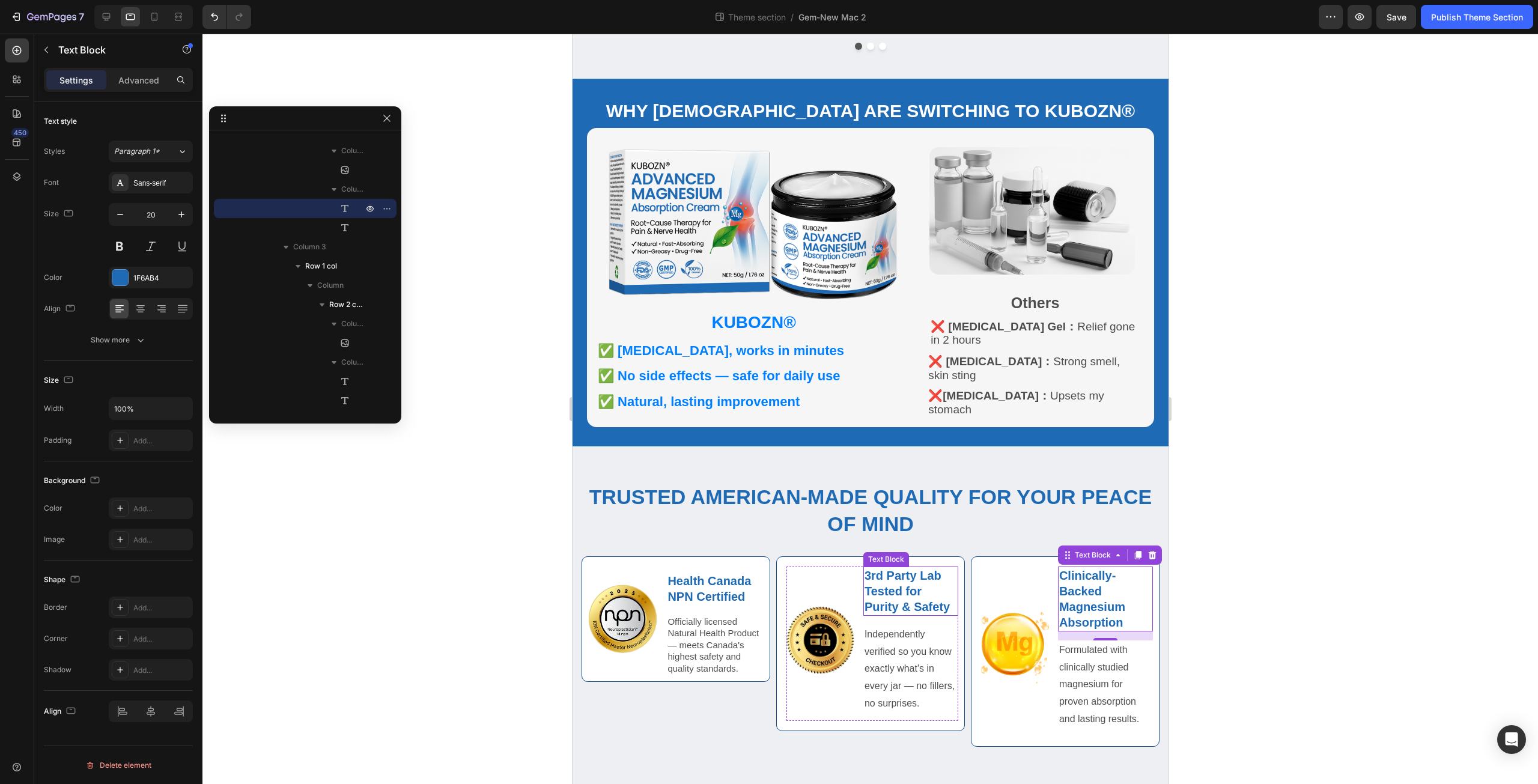
click at [913, 585] on p "3rd Party Lab Tested for Purity & Safety" at bounding box center [909, 591] width 93 height 47
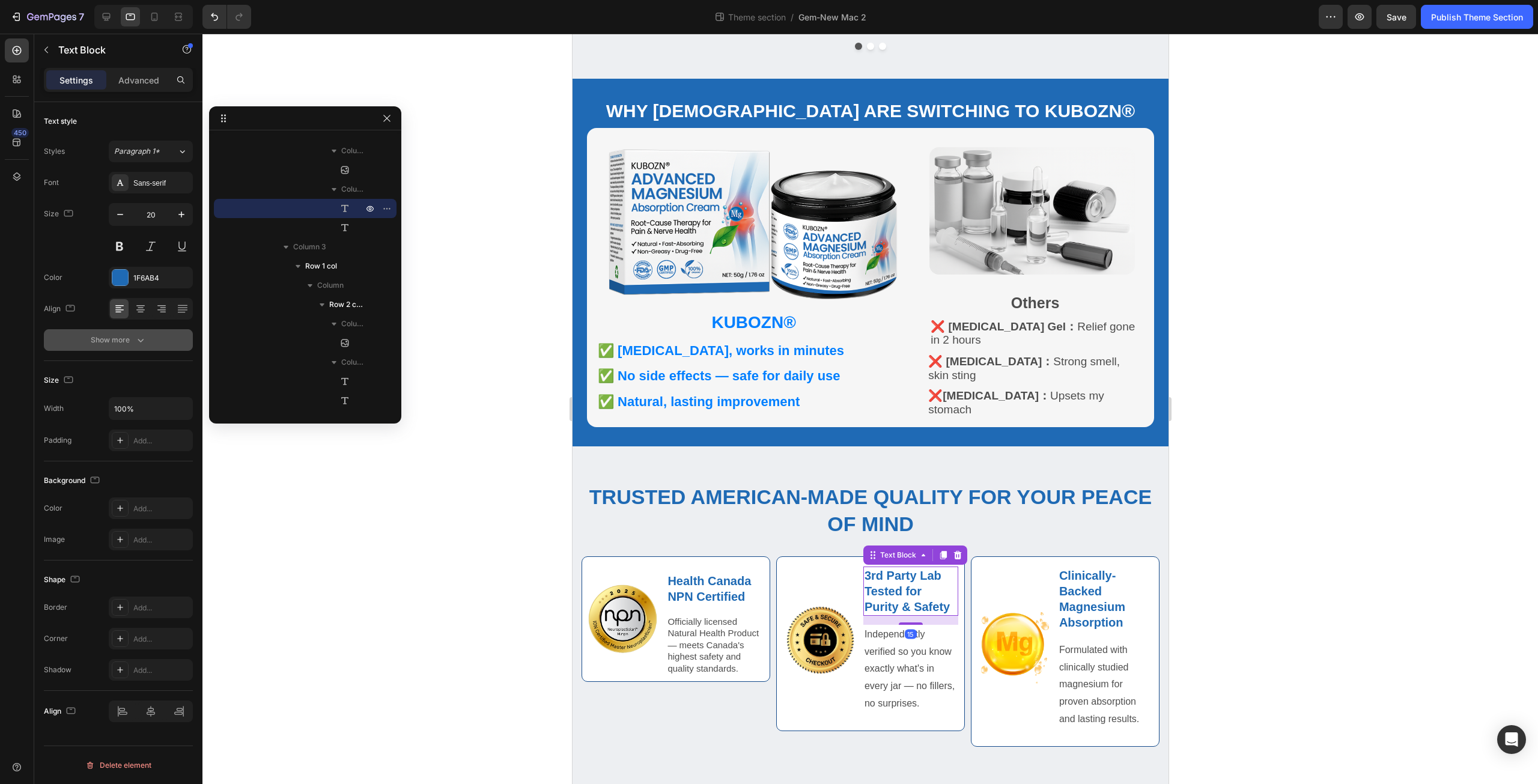
click at [151, 341] on button "Show more" at bounding box center [119, 340] width 149 height 22
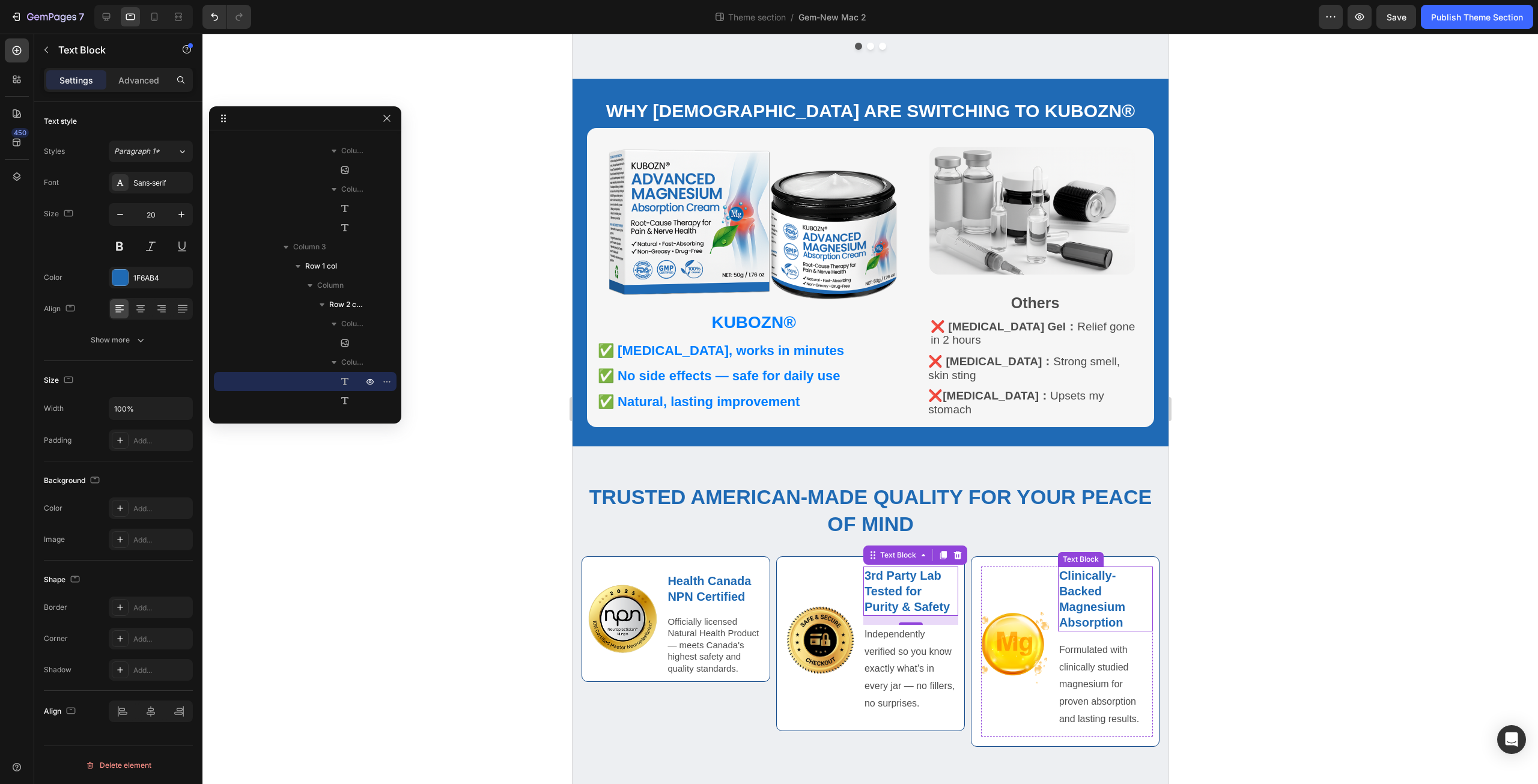
click at [1067, 584] on strong "Clinically-Backed Magnesium Absorption" at bounding box center [1091, 599] width 66 height 60
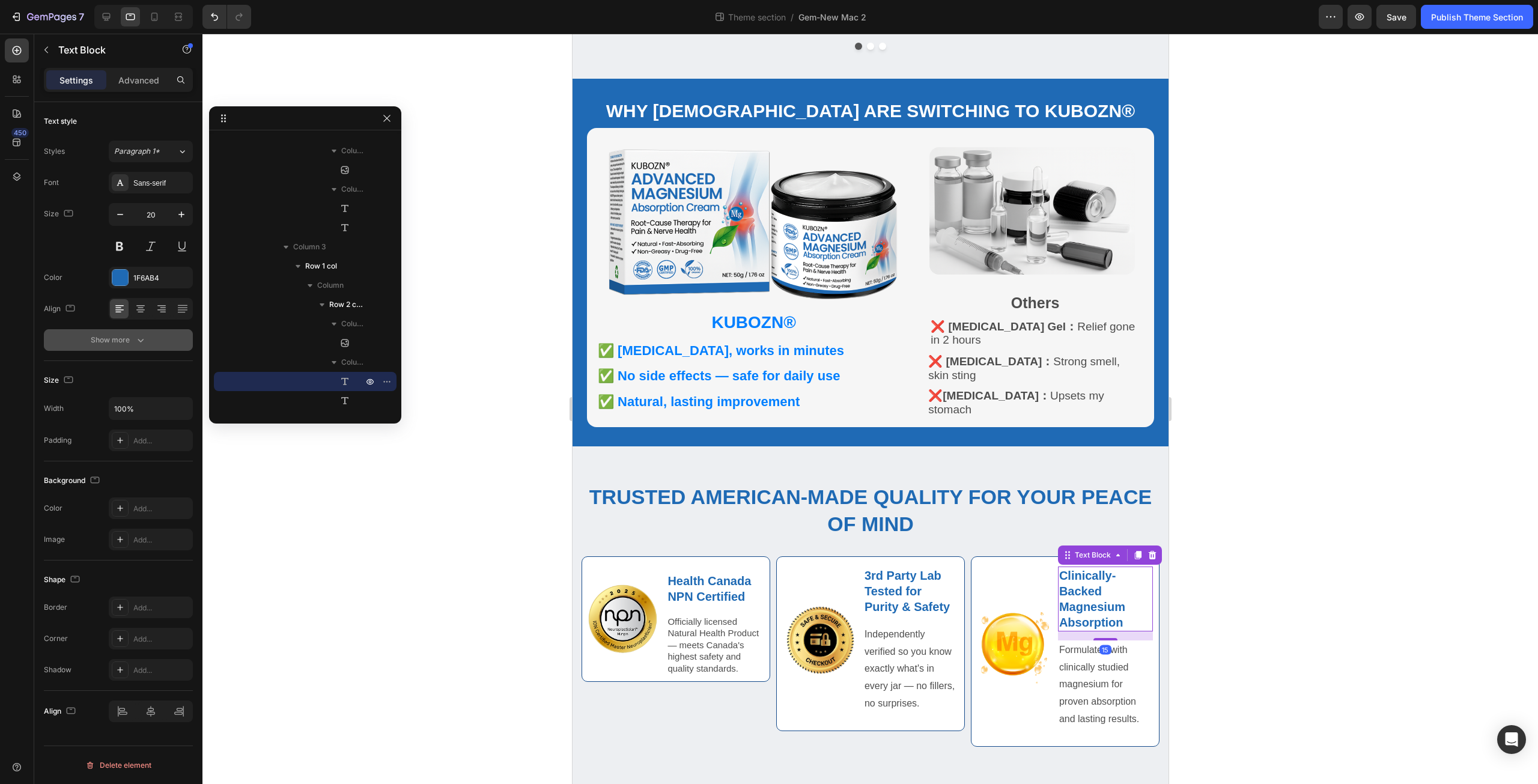
click at [145, 340] on icon "button" at bounding box center [140, 339] width 12 height 12
click at [1097, 679] on p "Formulated with clinically studied magnesium for proven absorption and lasting …" at bounding box center [1104, 684] width 93 height 86
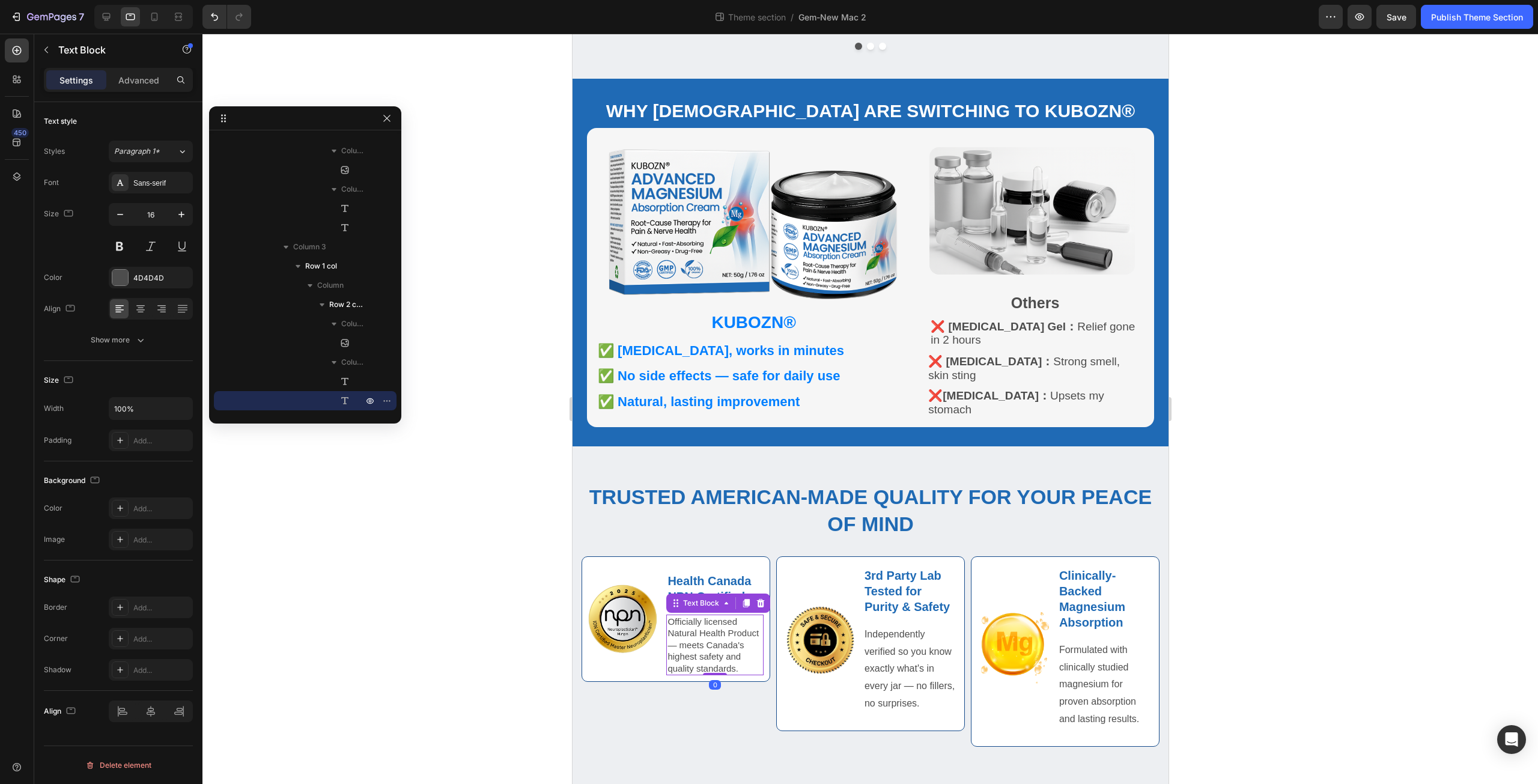
drag, startPoint x: 695, startPoint y: 652, endPoint x: 745, endPoint y: 392, distance: 264.8
click at [695, 652] on p "Officially licensed Natural Health Product — meets Canada's highest safety and …" at bounding box center [714, 645] width 95 height 58
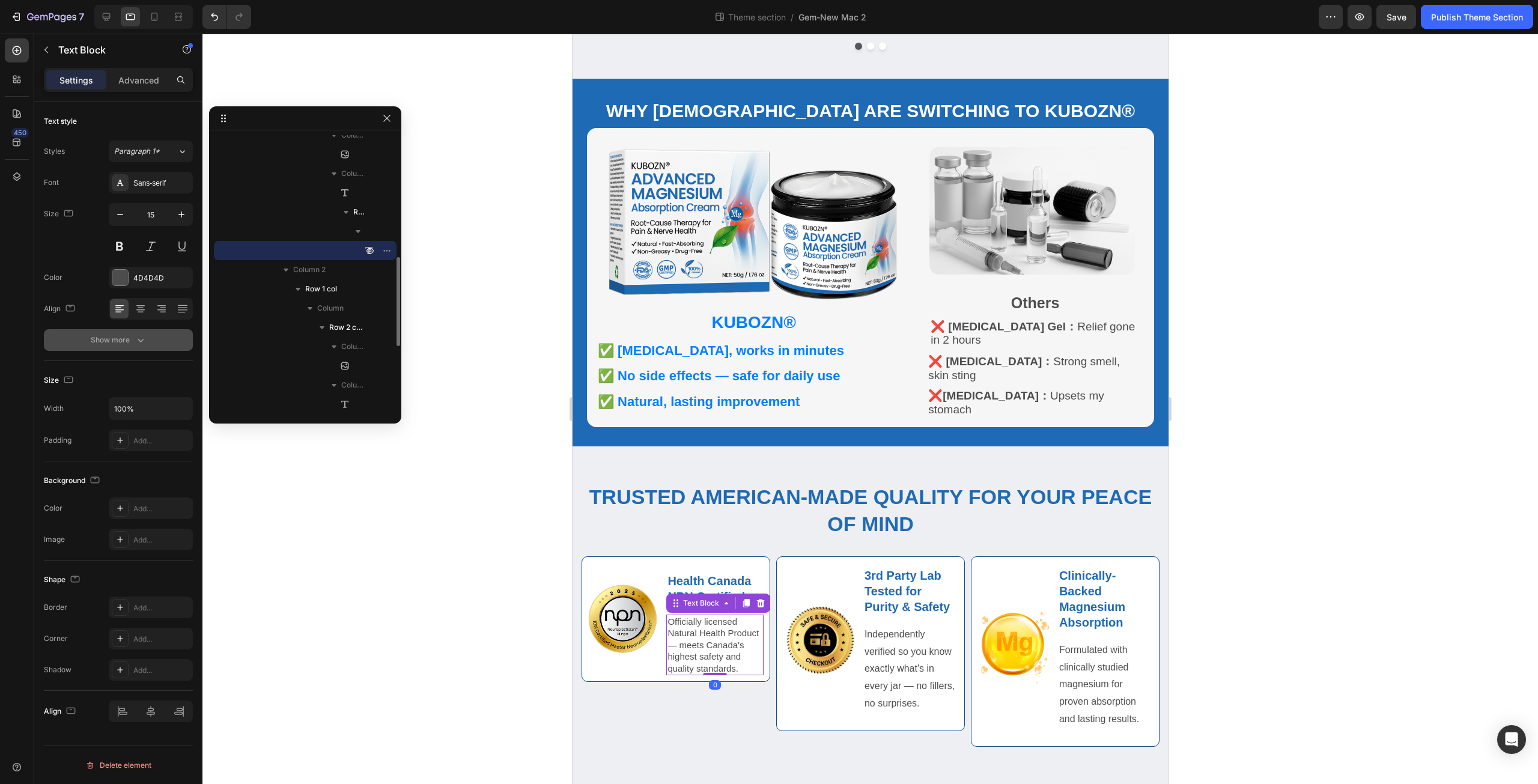
click at [133, 346] on button "Show more" at bounding box center [119, 340] width 149 height 22
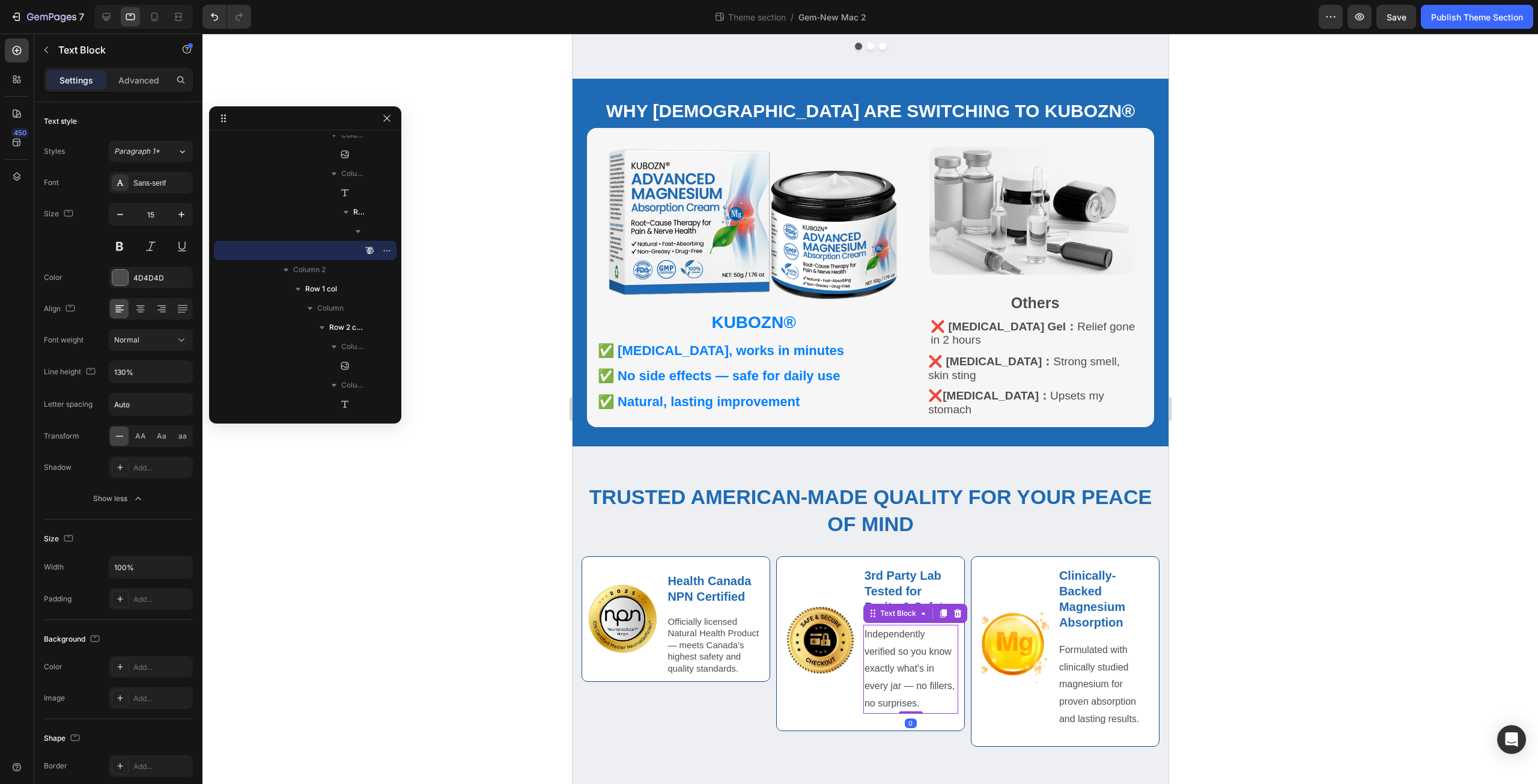
drag, startPoint x: 908, startPoint y: 675, endPoint x: 903, endPoint y: 438, distance: 237.1
click at [908, 675] on p "Independently verified so you know exactly what's in every jar — no fillers, no…" at bounding box center [909, 669] width 93 height 86
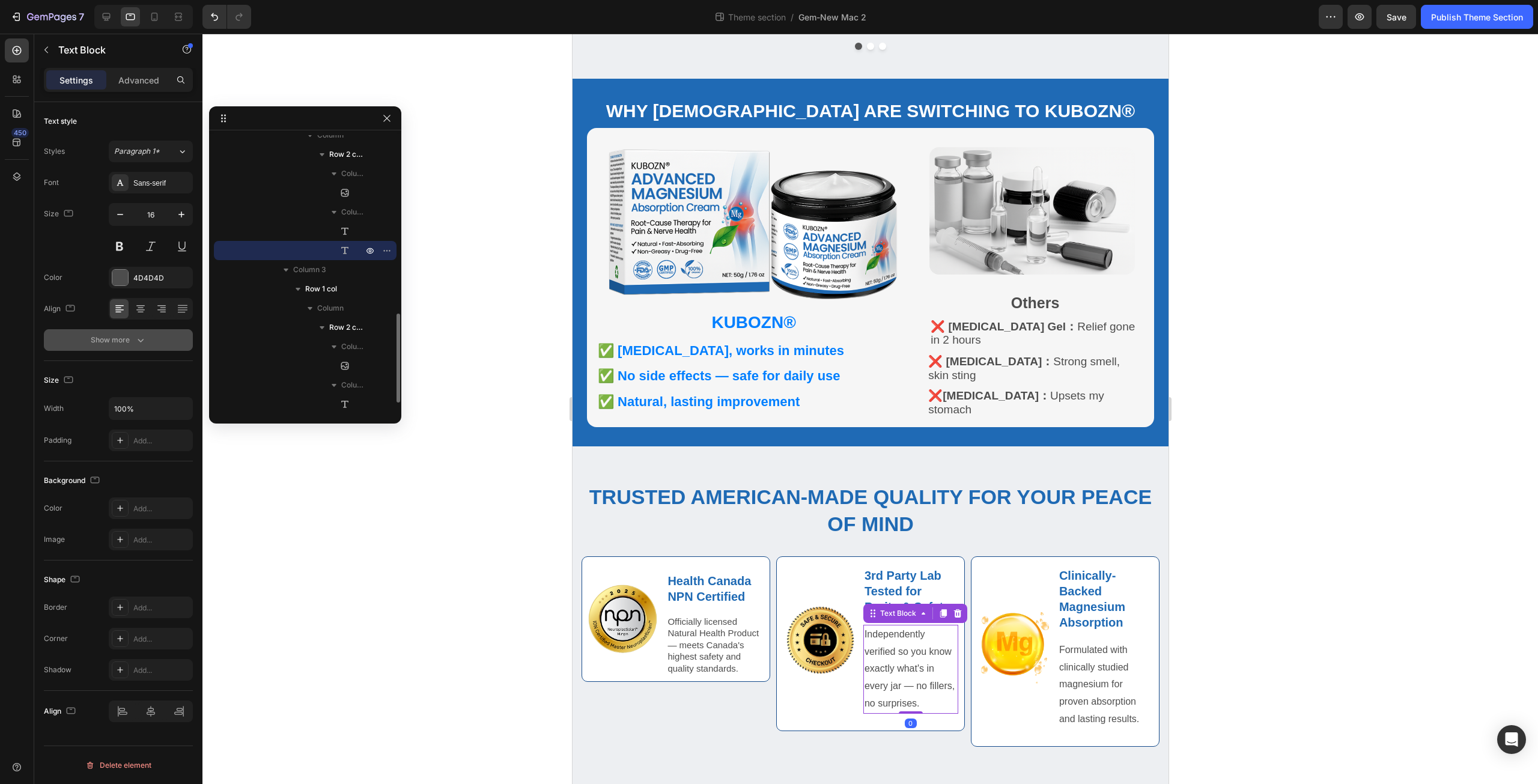
click at [143, 341] on icon "button" at bounding box center [140, 339] width 12 height 12
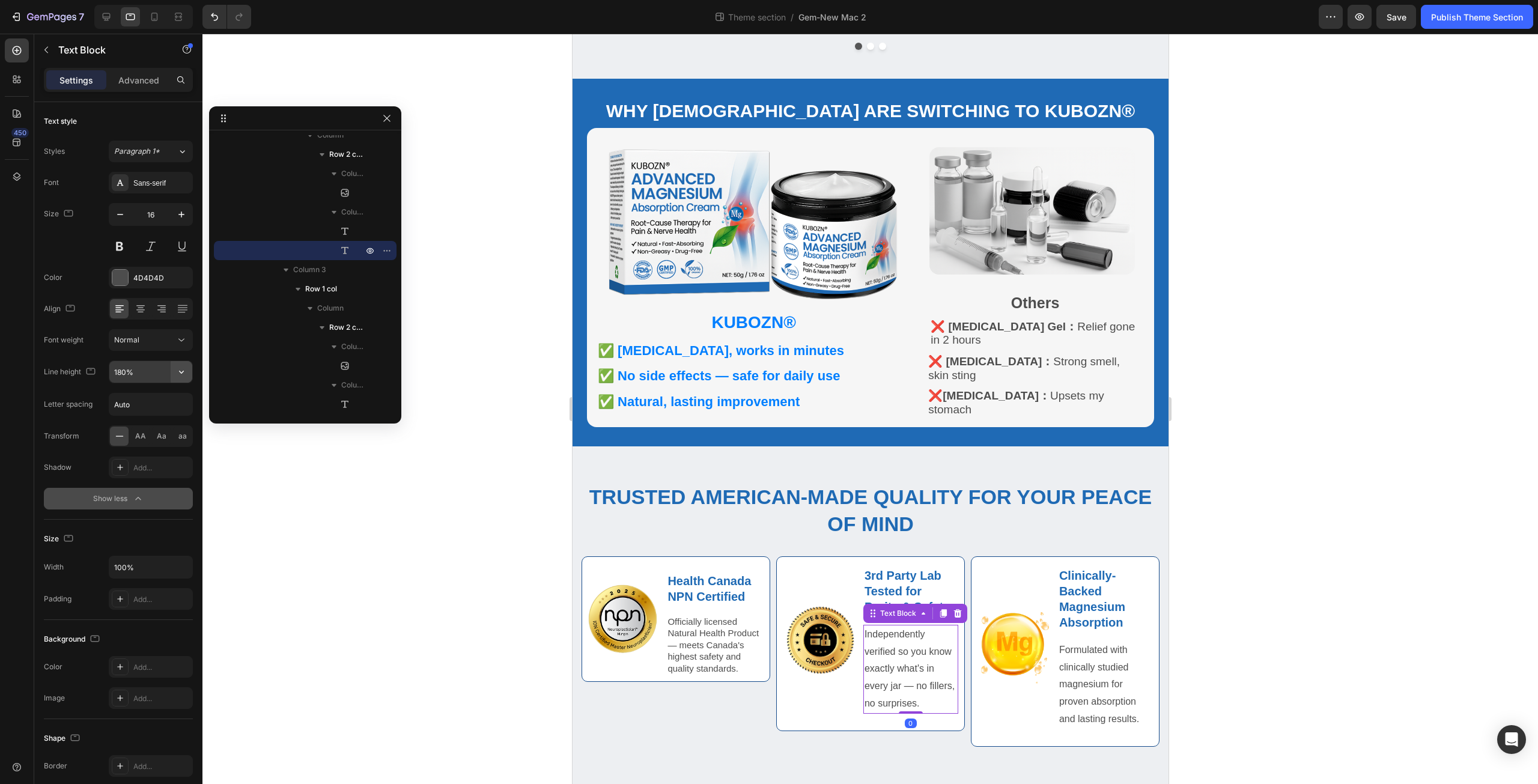
click at [174, 373] on button "button" at bounding box center [182, 371] width 22 height 22
click at [162, 444] on p "130%" at bounding box center [148, 448] width 68 height 11
type input "130%"
click at [1081, 688] on p "Formulated with clinically studied magnesium for proven absorption and lasting …" at bounding box center [1104, 684] width 93 height 86
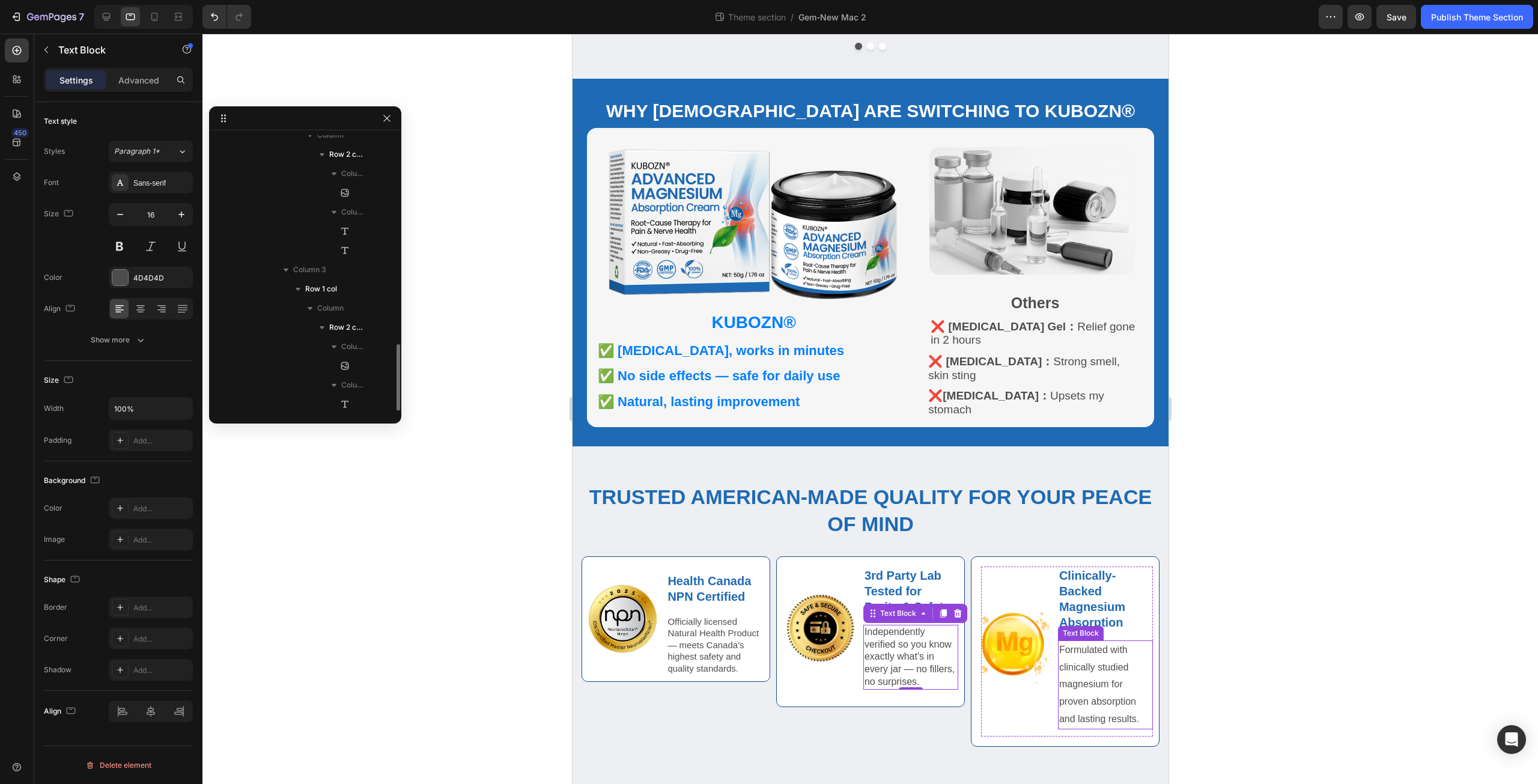
scroll to position [571, 0]
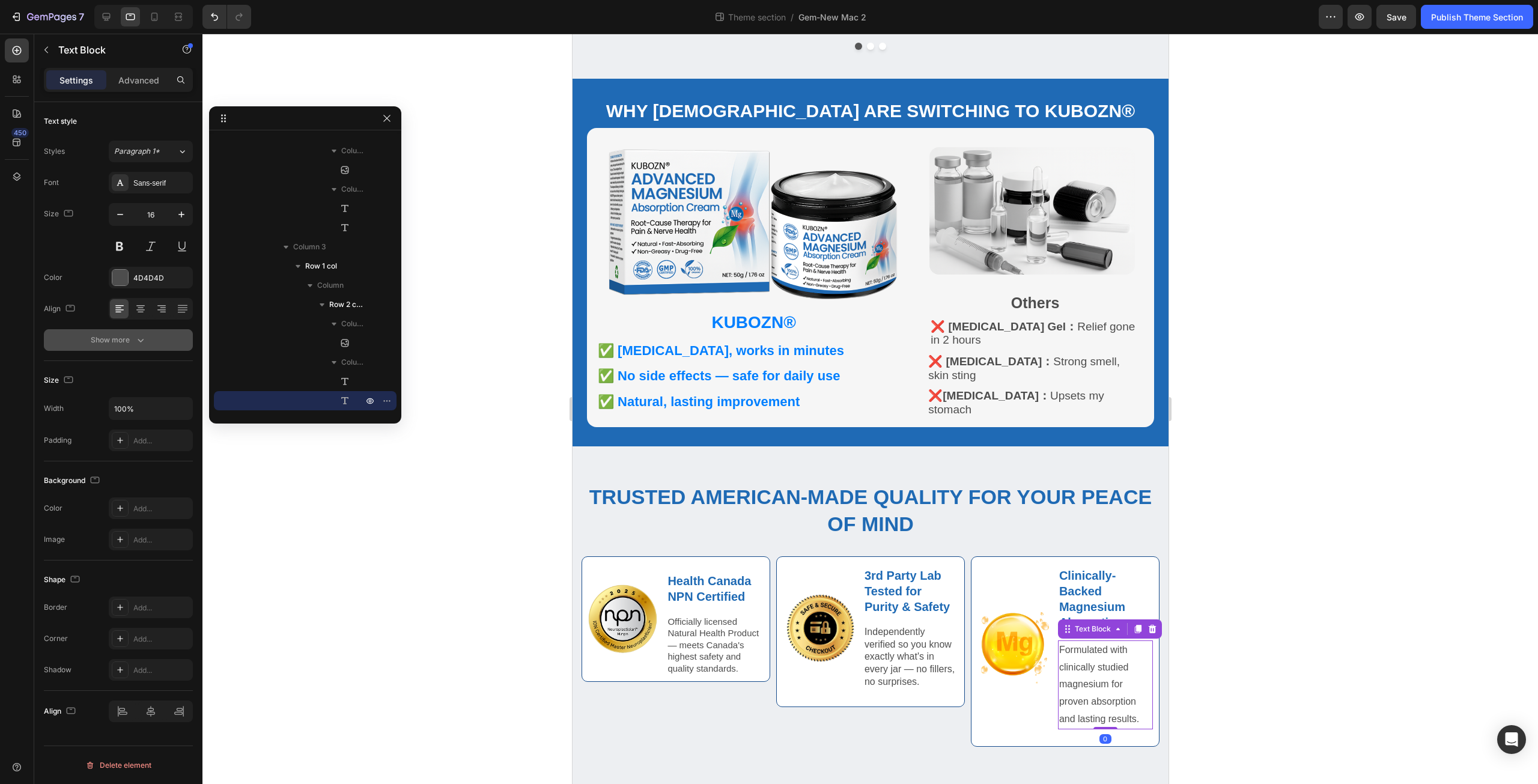
click at [142, 343] on icon "button" at bounding box center [140, 339] width 12 height 12
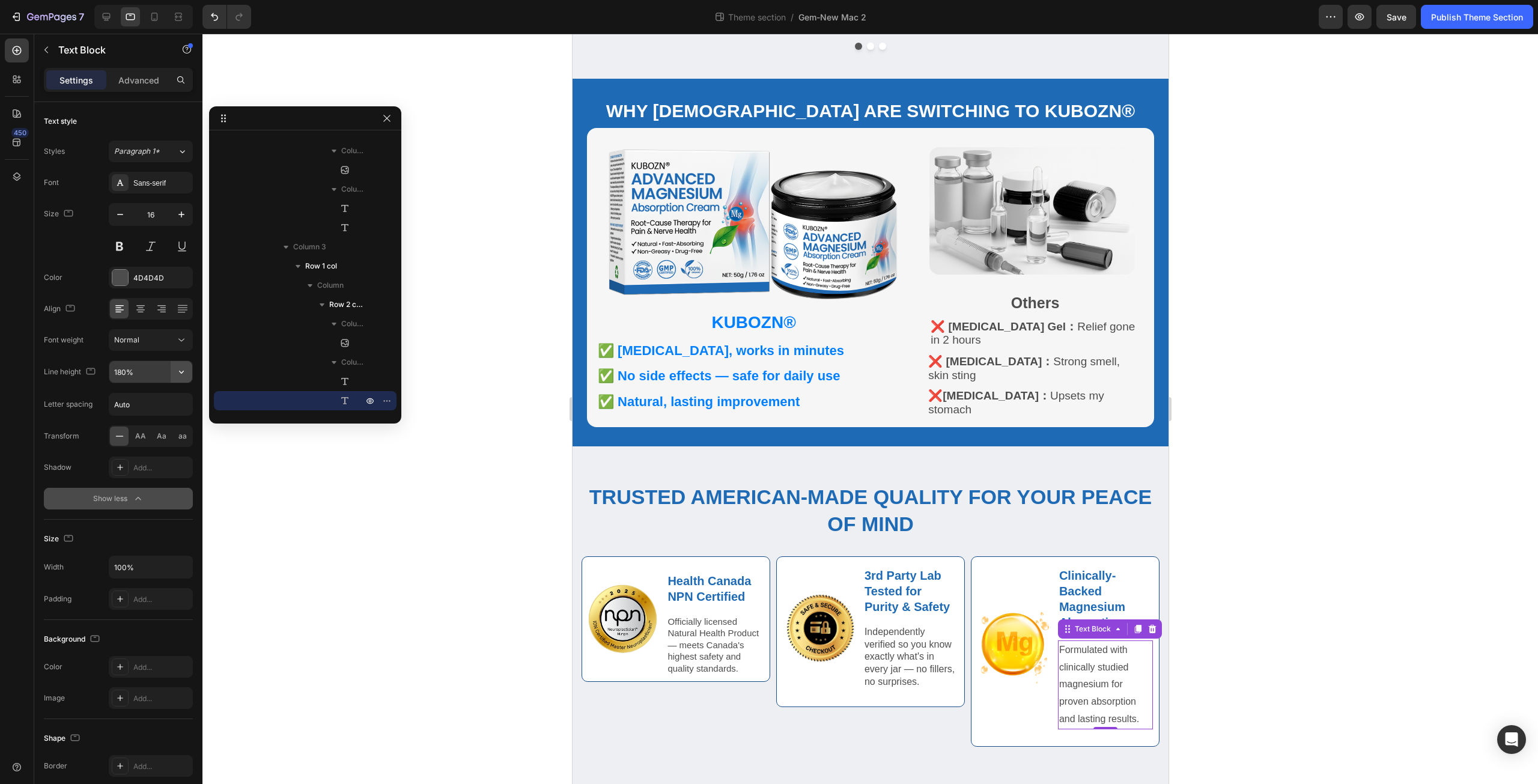
click at [182, 370] on icon "button" at bounding box center [181, 371] width 12 height 12
click at [167, 448] on p "130%" at bounding box center [148, 448] width 68 height 11
type input "130%"
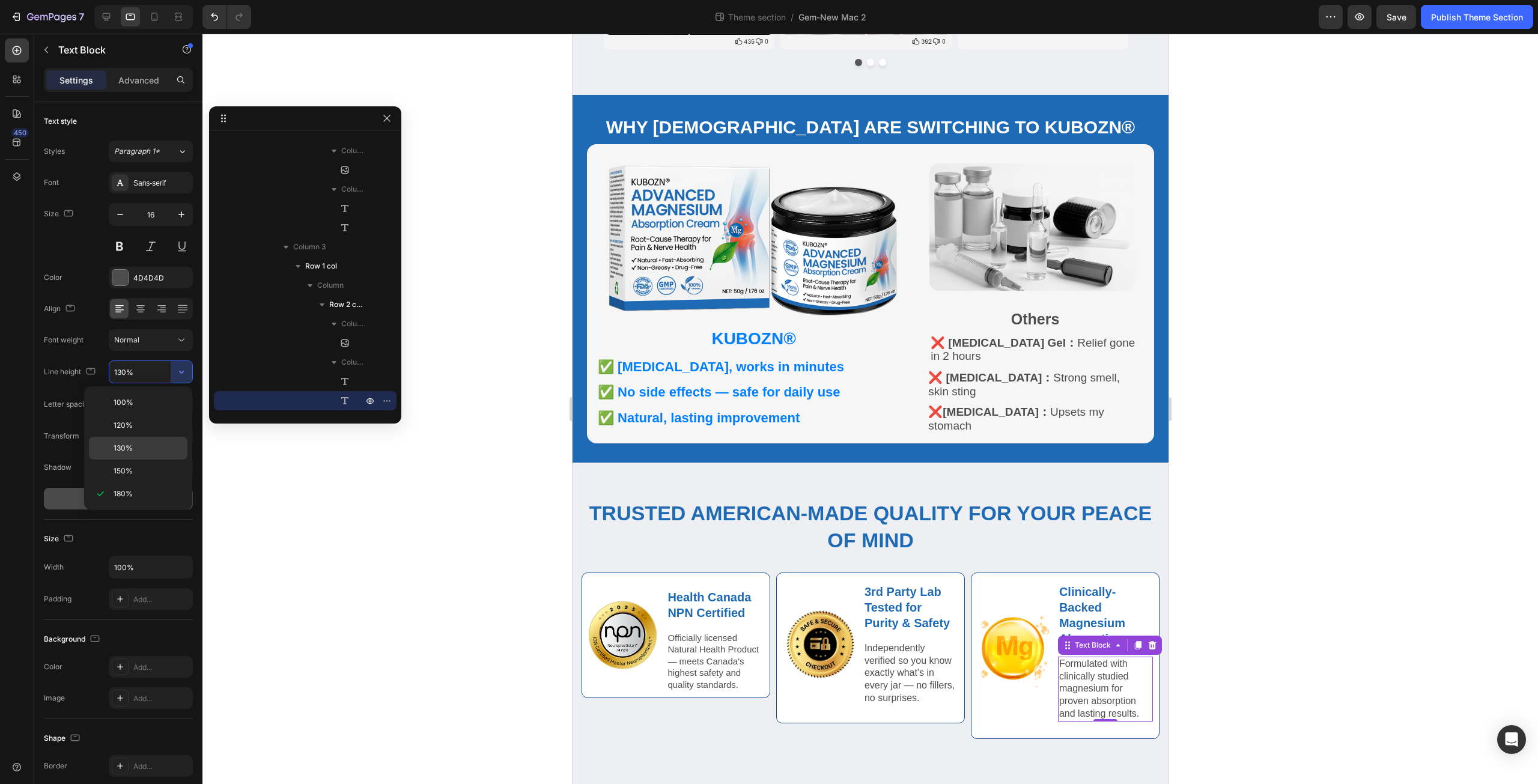
scroll to position [448, 0]
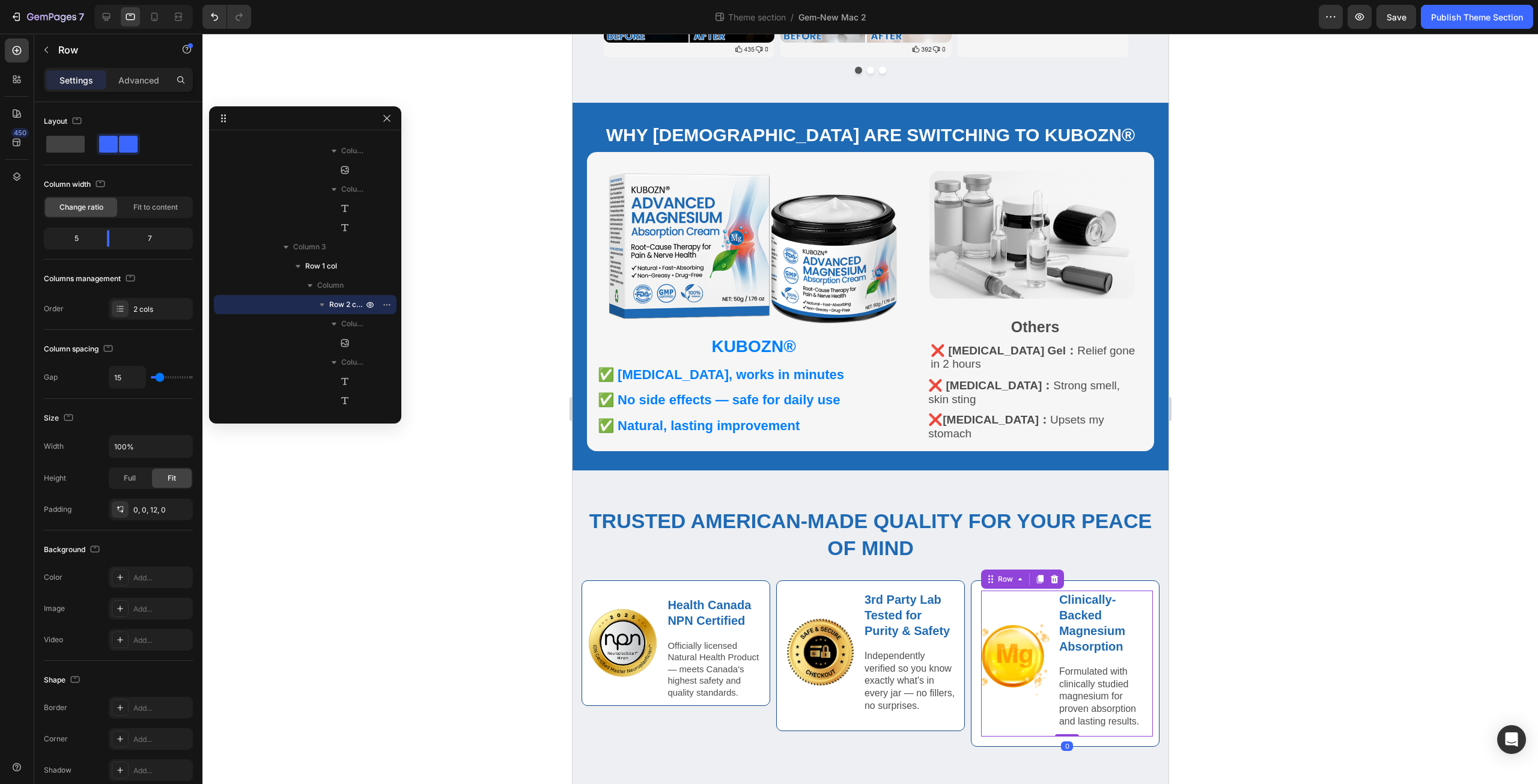
click at [1019, 700] on div "Image" at bounding box center [1014, 660] width 67 height 138
click at [1061, 709] on p "Formulated with clinically studied magnesium for proven absorption and lasting …" at bounding box center [1104, 696] width 93 height 62
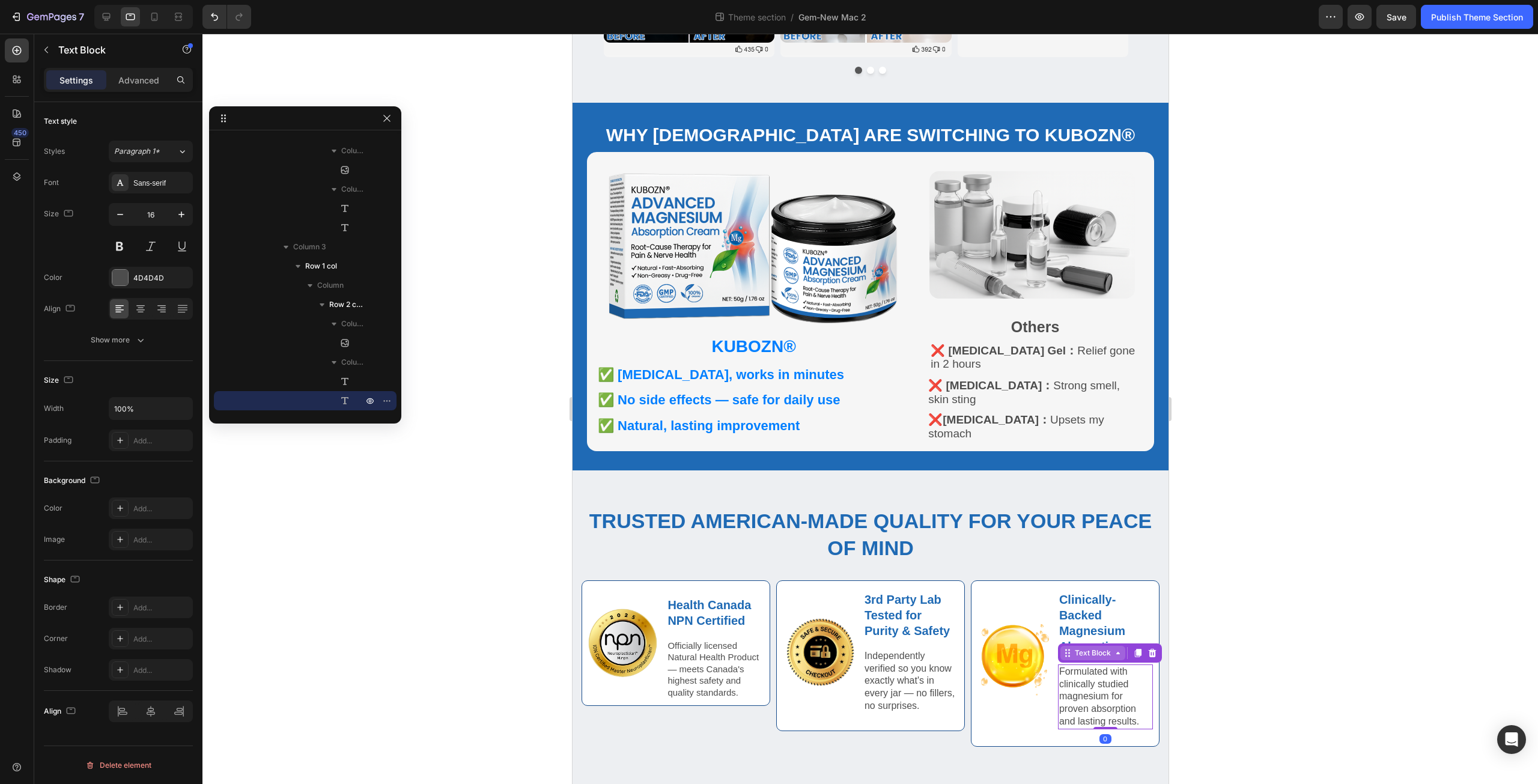
click at [1079, 647] on div "Text Block" at bounding box center [1092, 653] width 40 height 11
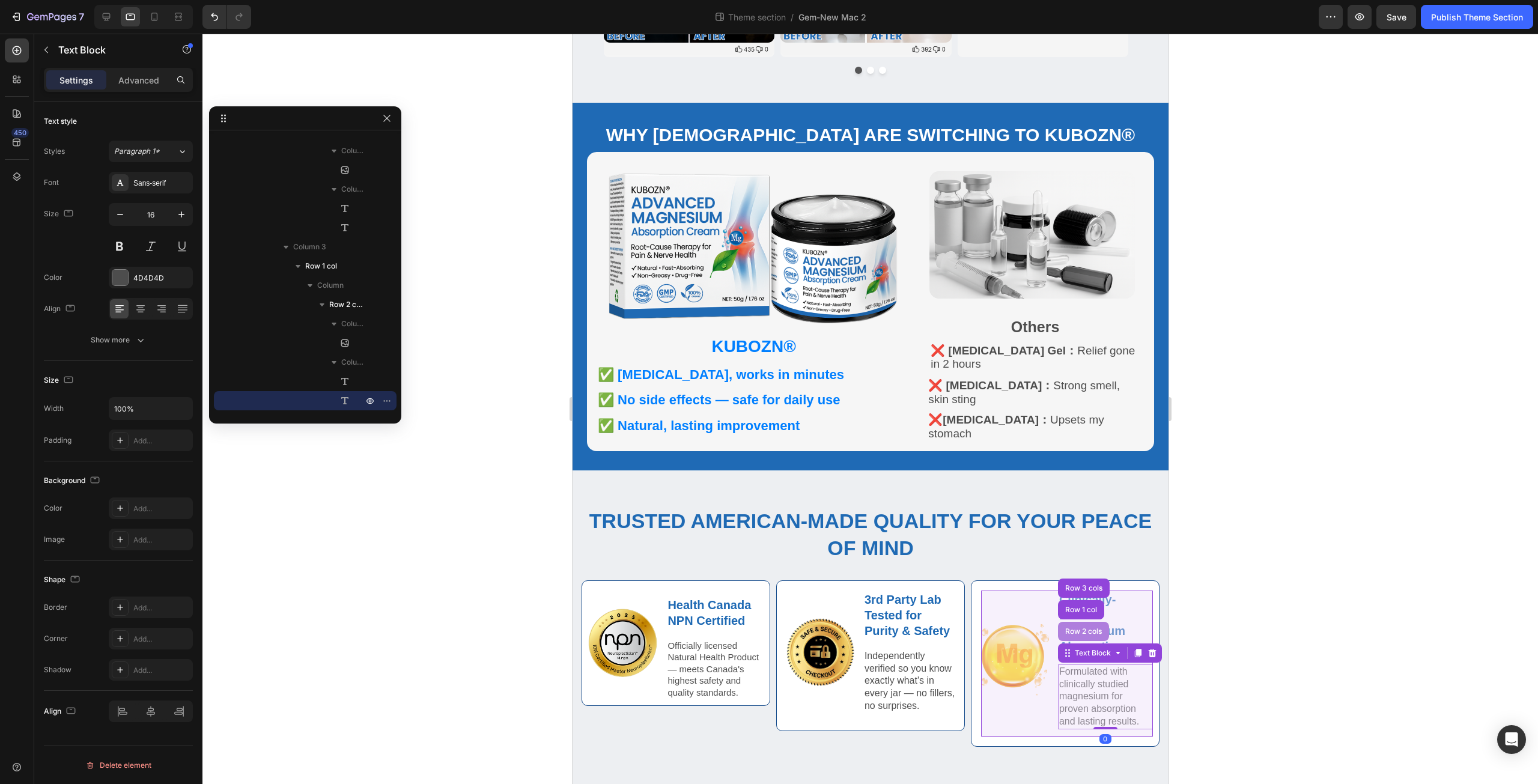
click at [1080, 621] on div "Row 2 cols" at bounding box center [1083, 630] width 51 height 19
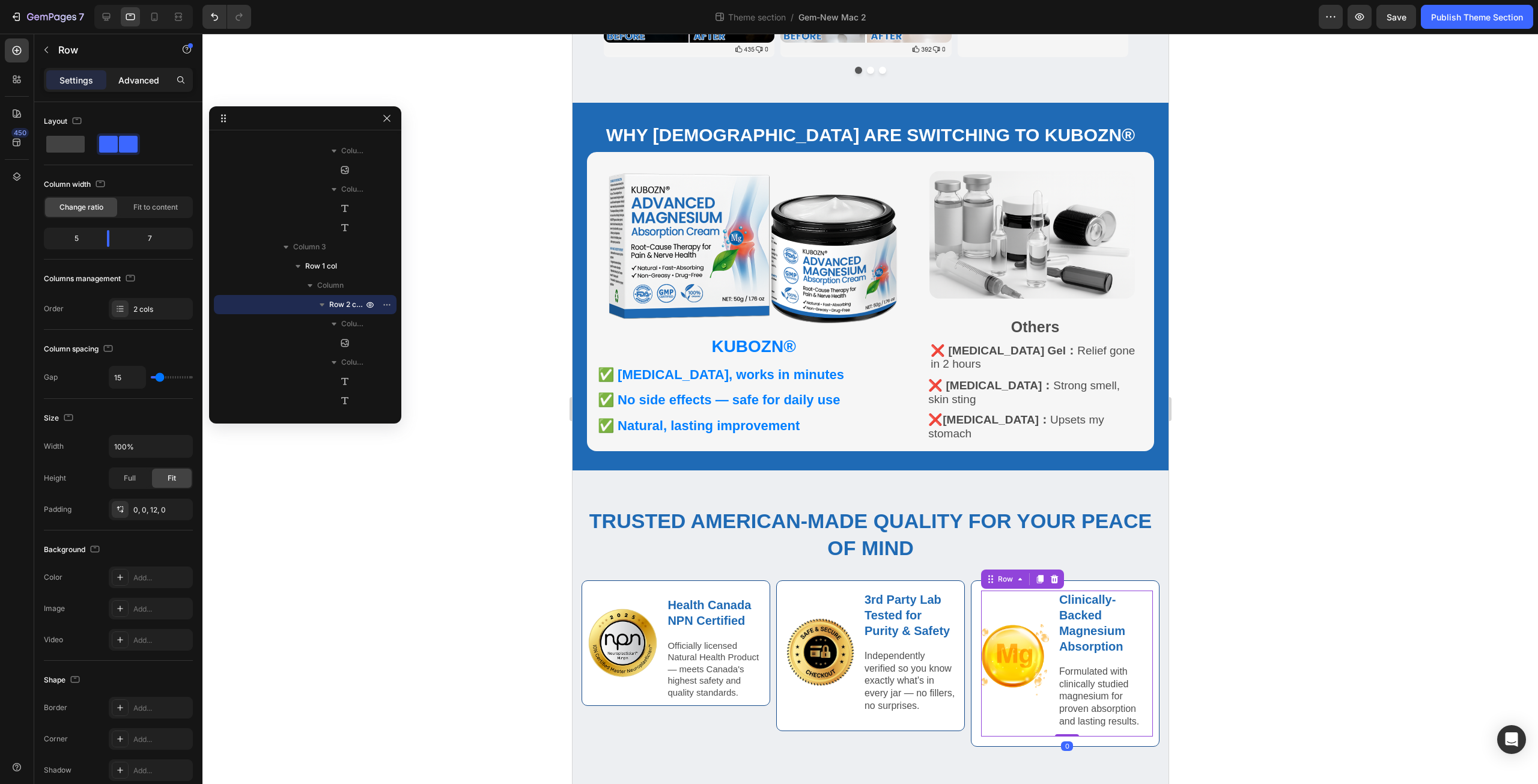
click at [144, 74] on p "Advanced" at bounding box center [139, 80] width 40 height 13
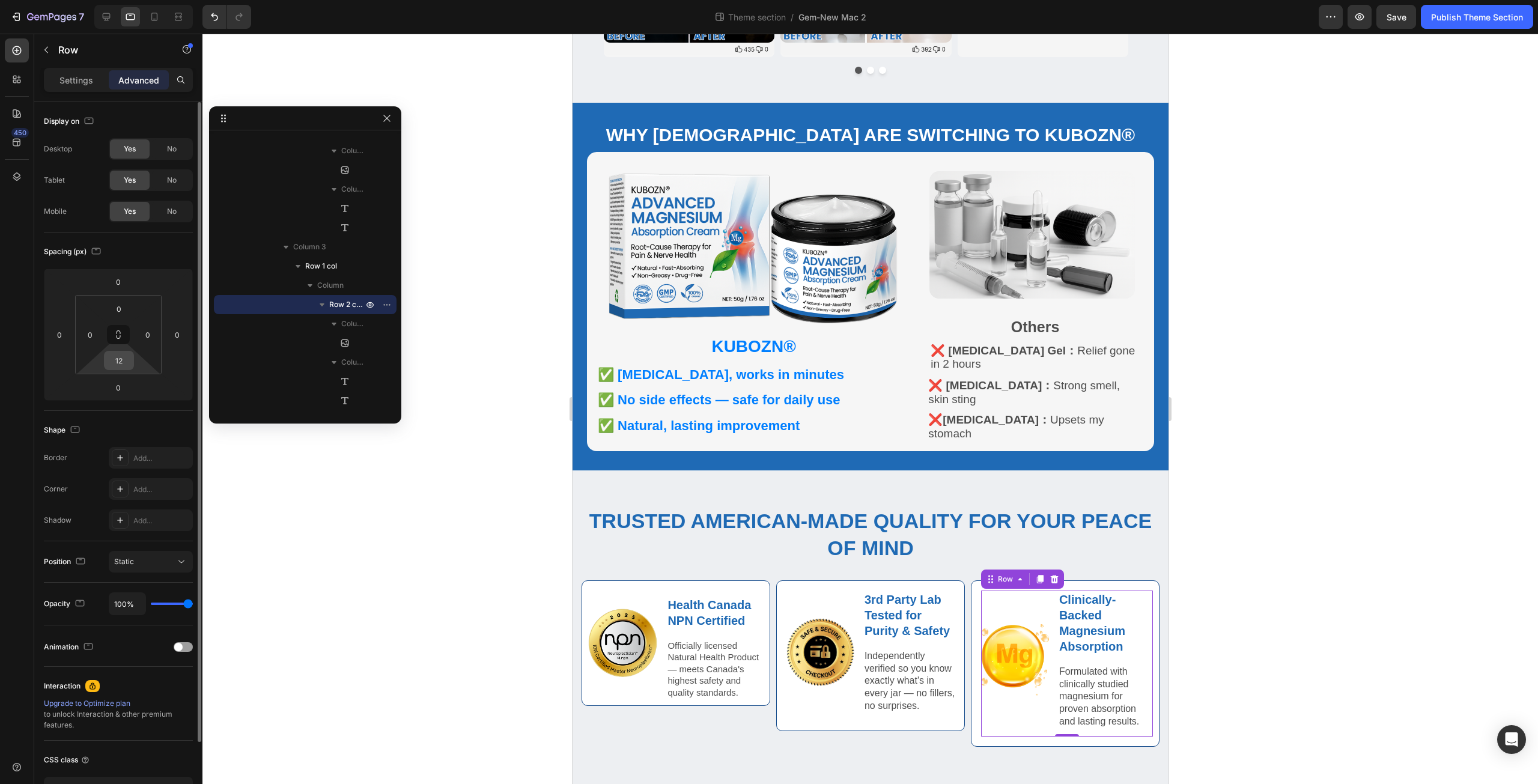
click at [130, 361] on input "12" at bounding box center [119, 361] width 24 height 18
type input "0"
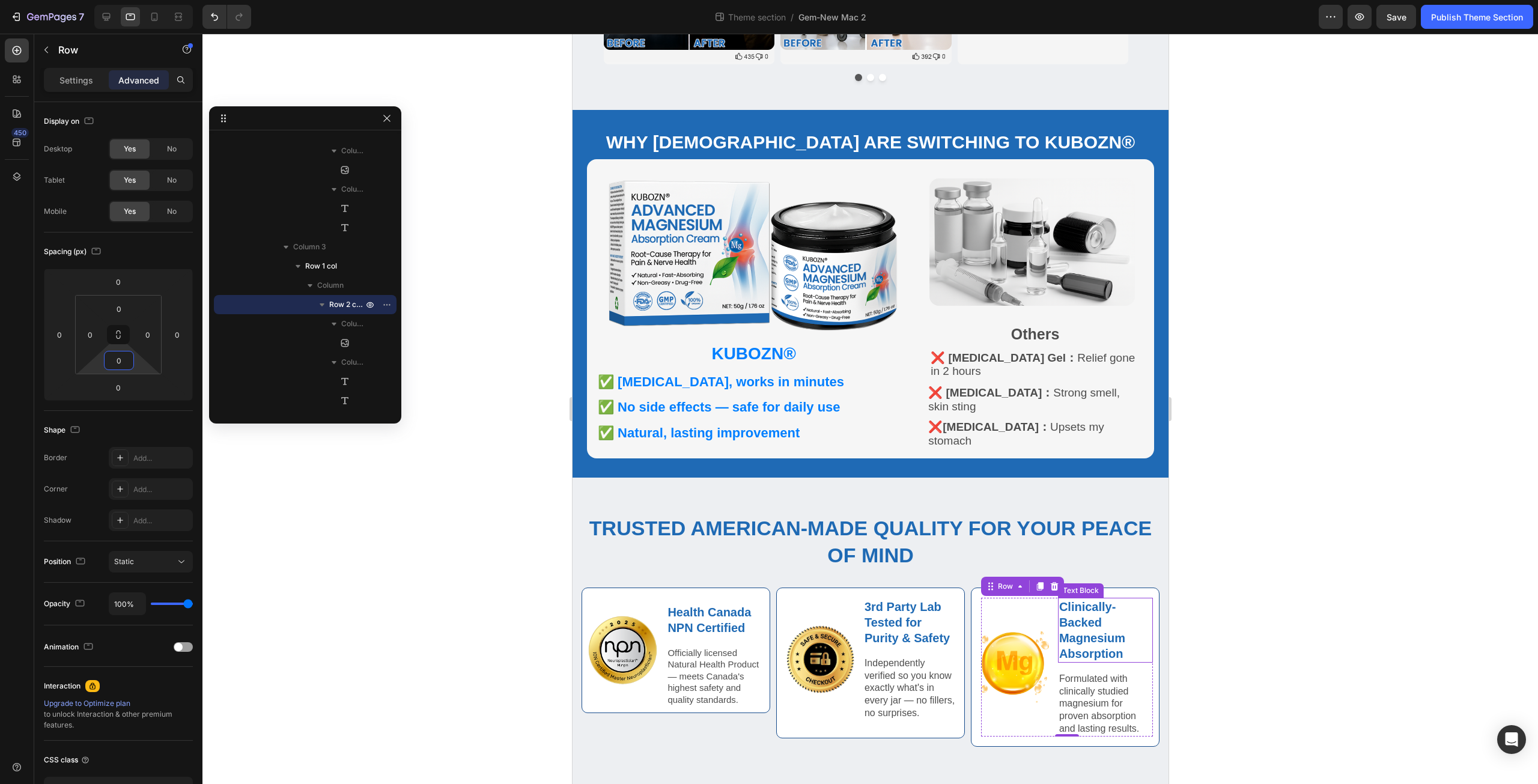
click at [1092, 634] on strong "Clinically-Backed Magnesium Absorption" at bounding box center [1091, 629] width 66 height 60
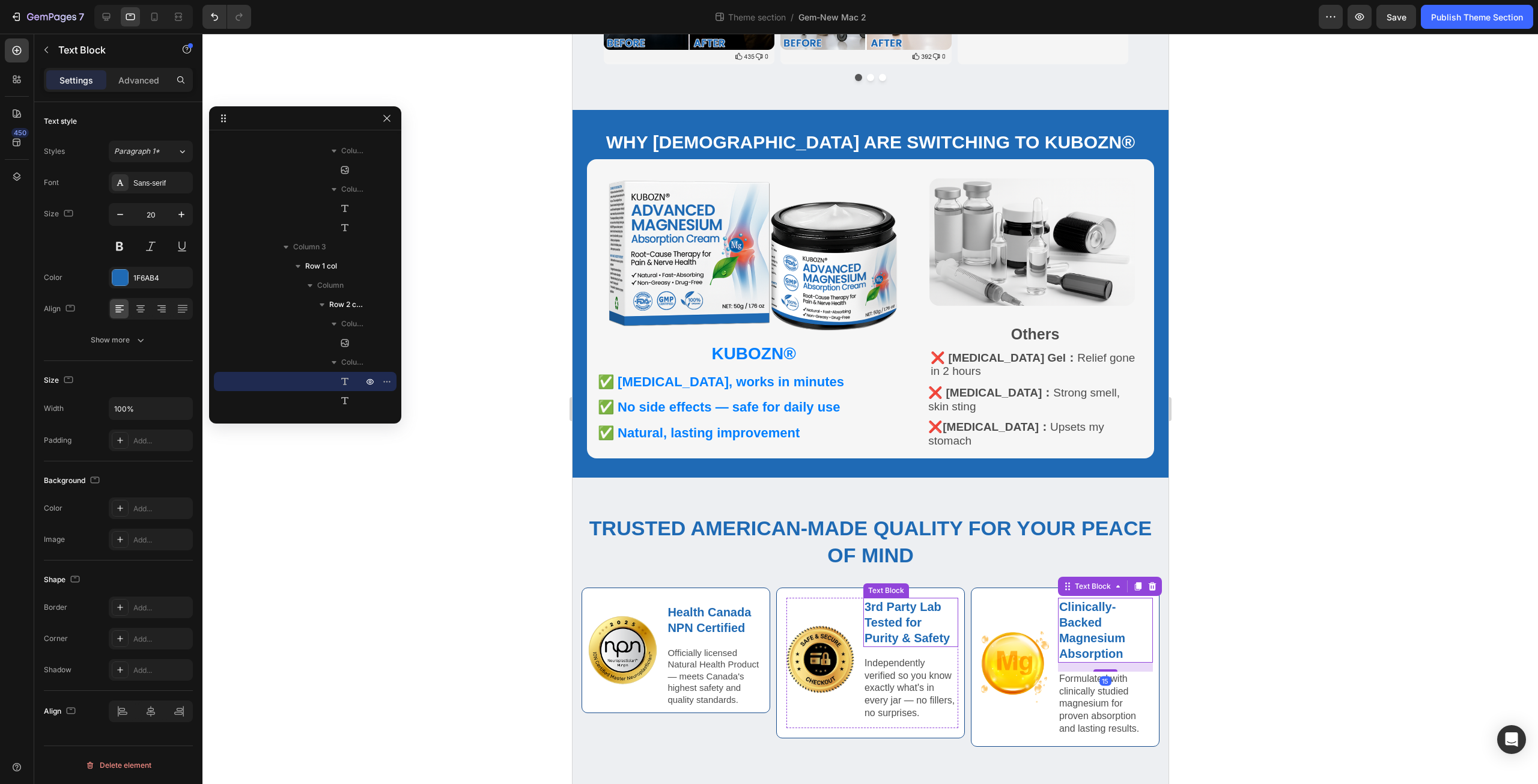
click at [881, 607] on p "3rd Party Lab Tested for Purity & Safety" at bounding box center [909, 622] width 93 height 47
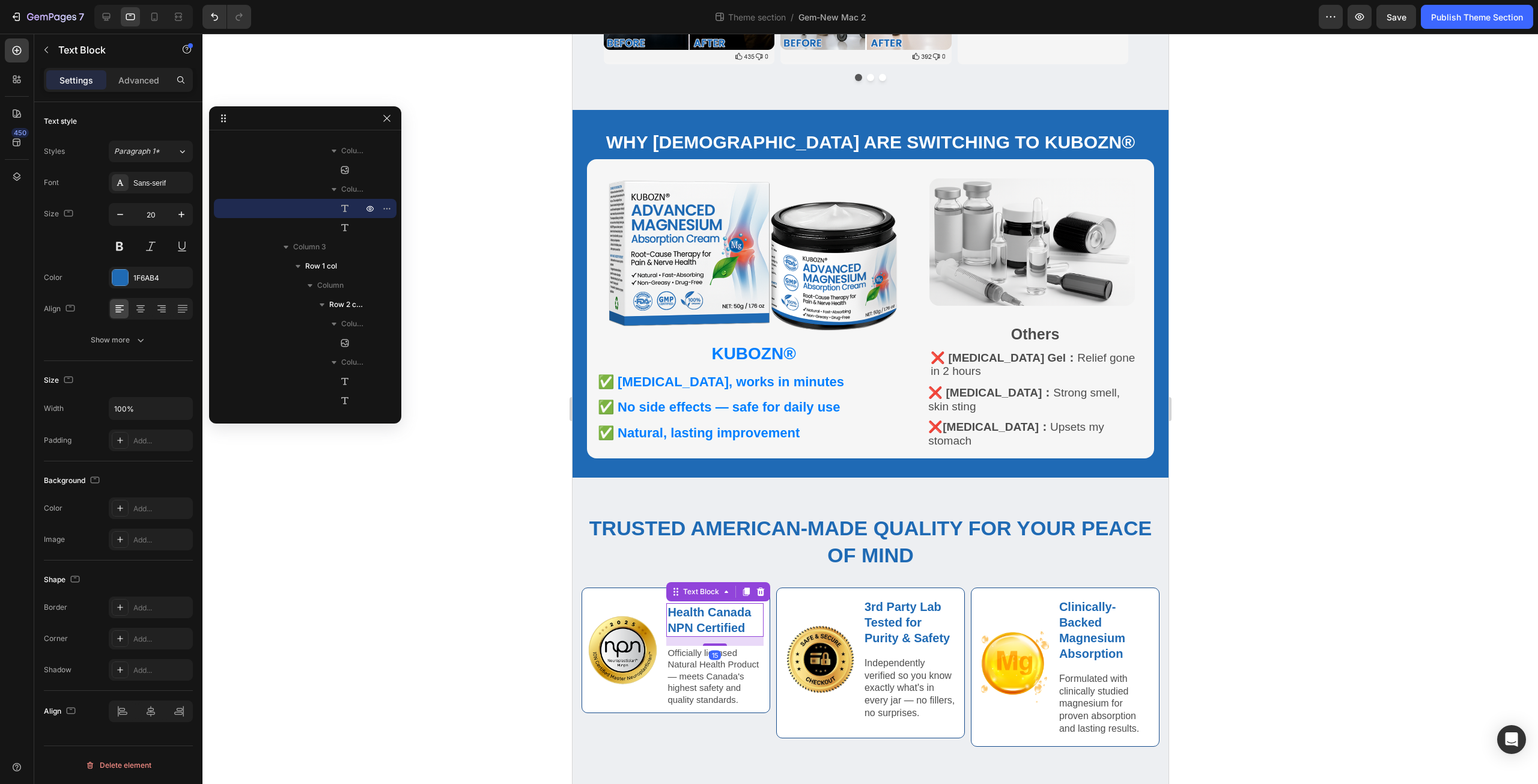
click at [692, 605] on strong "Health Canada NPN Certified" at bounding box center [708, 619] width 84 height 29
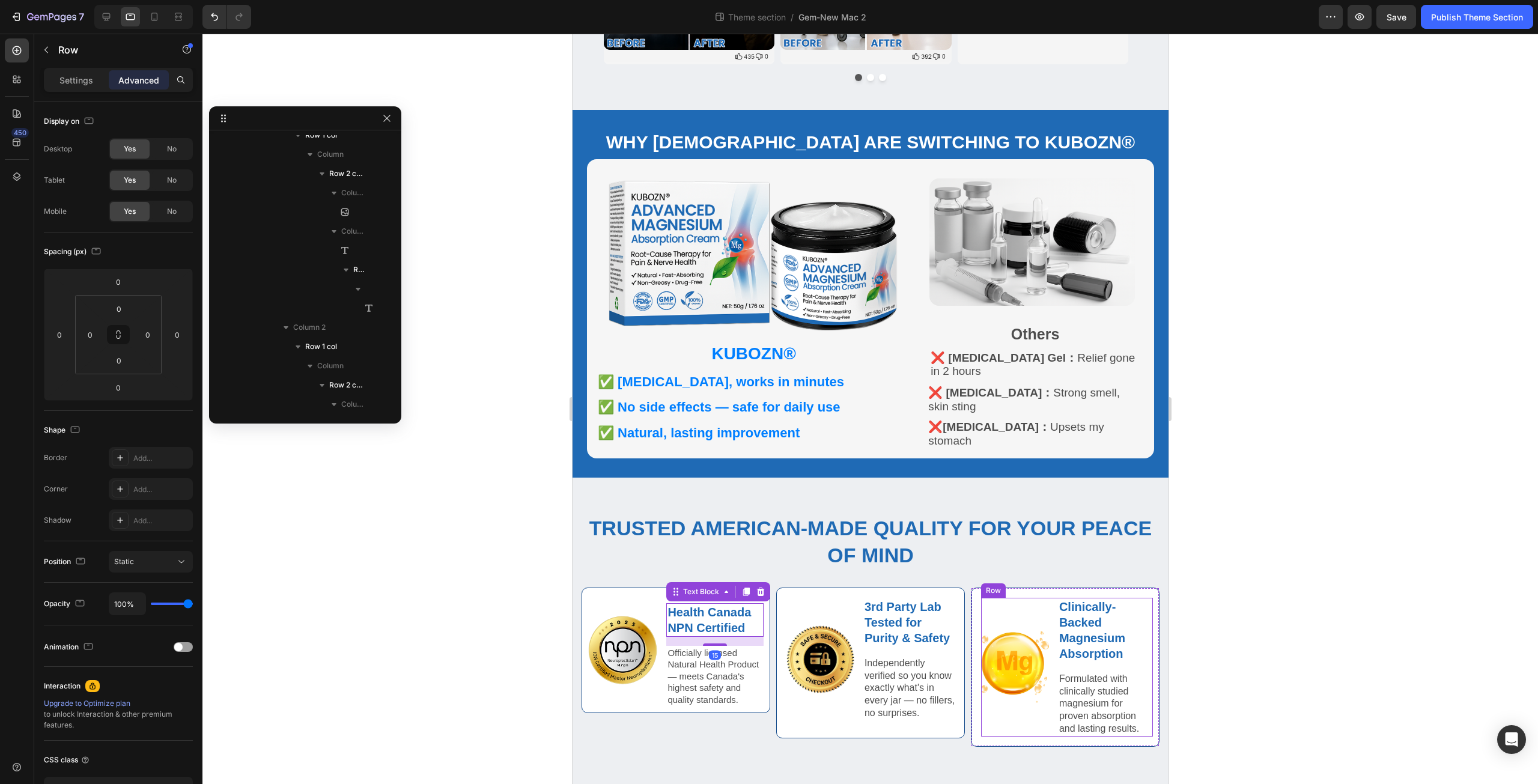
scroll to position [571, 0]
click at [1037, 718] on div "Image" at bounding box center [1014, 667] width 67 height 138
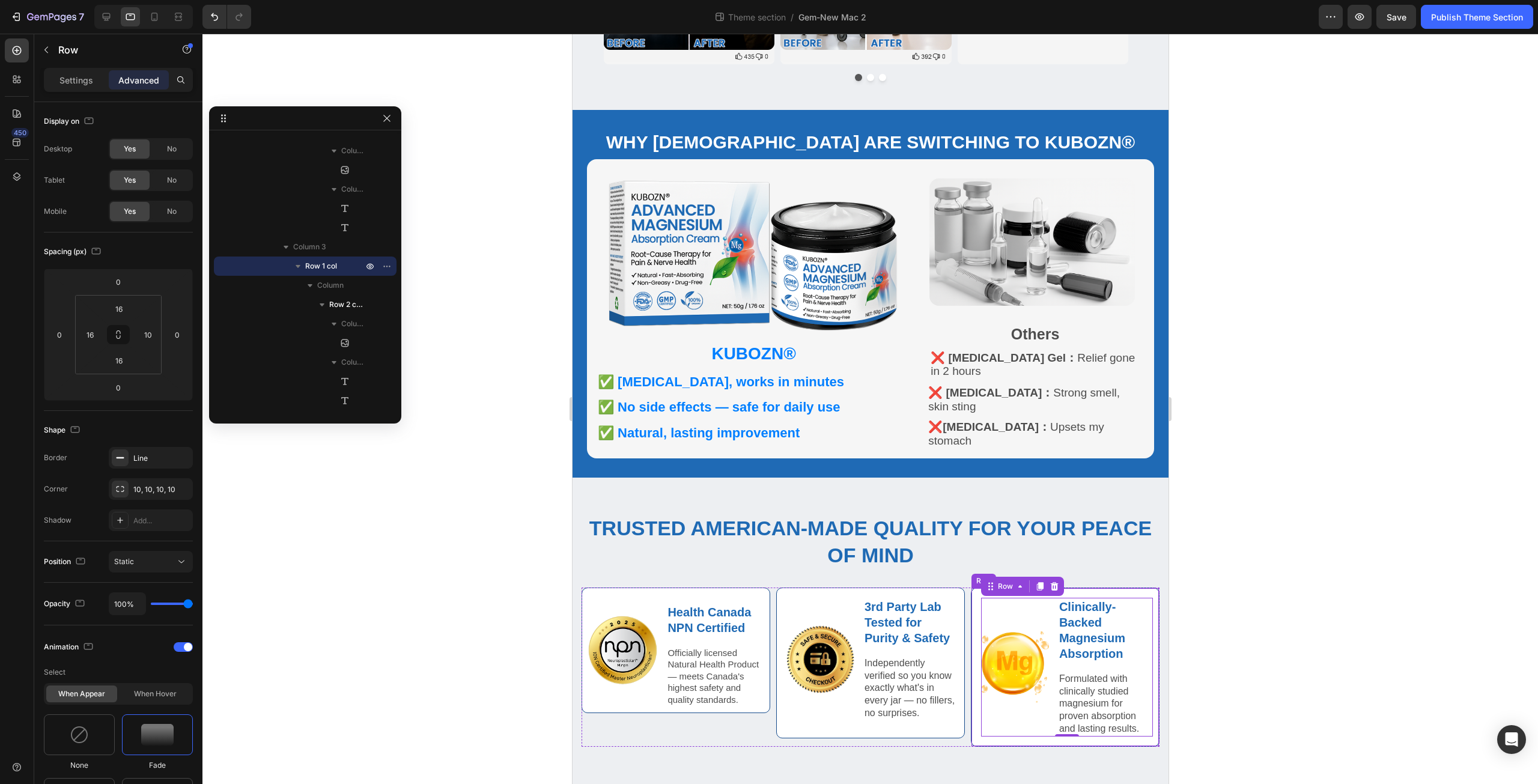
click at [971, 701] on div "Image Clinically-Backed Magnesium Absorption Text Block Formulated with clinica…" at bounding box center [1065, 666] width 189 height 159
click at [127, 307] on input "16" at bounding box center [119, 308] width 24 height 18
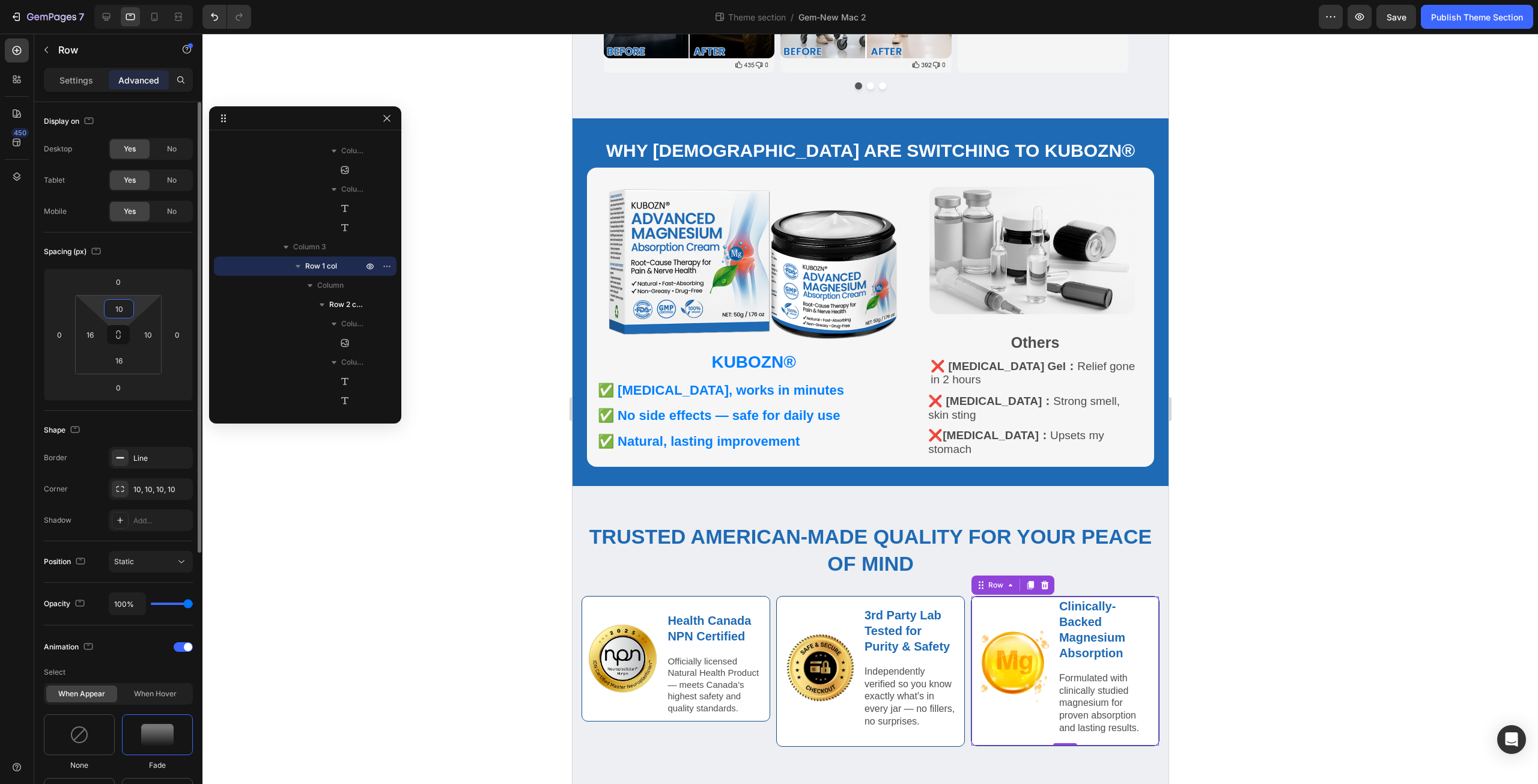
scroll to position [437, 0]
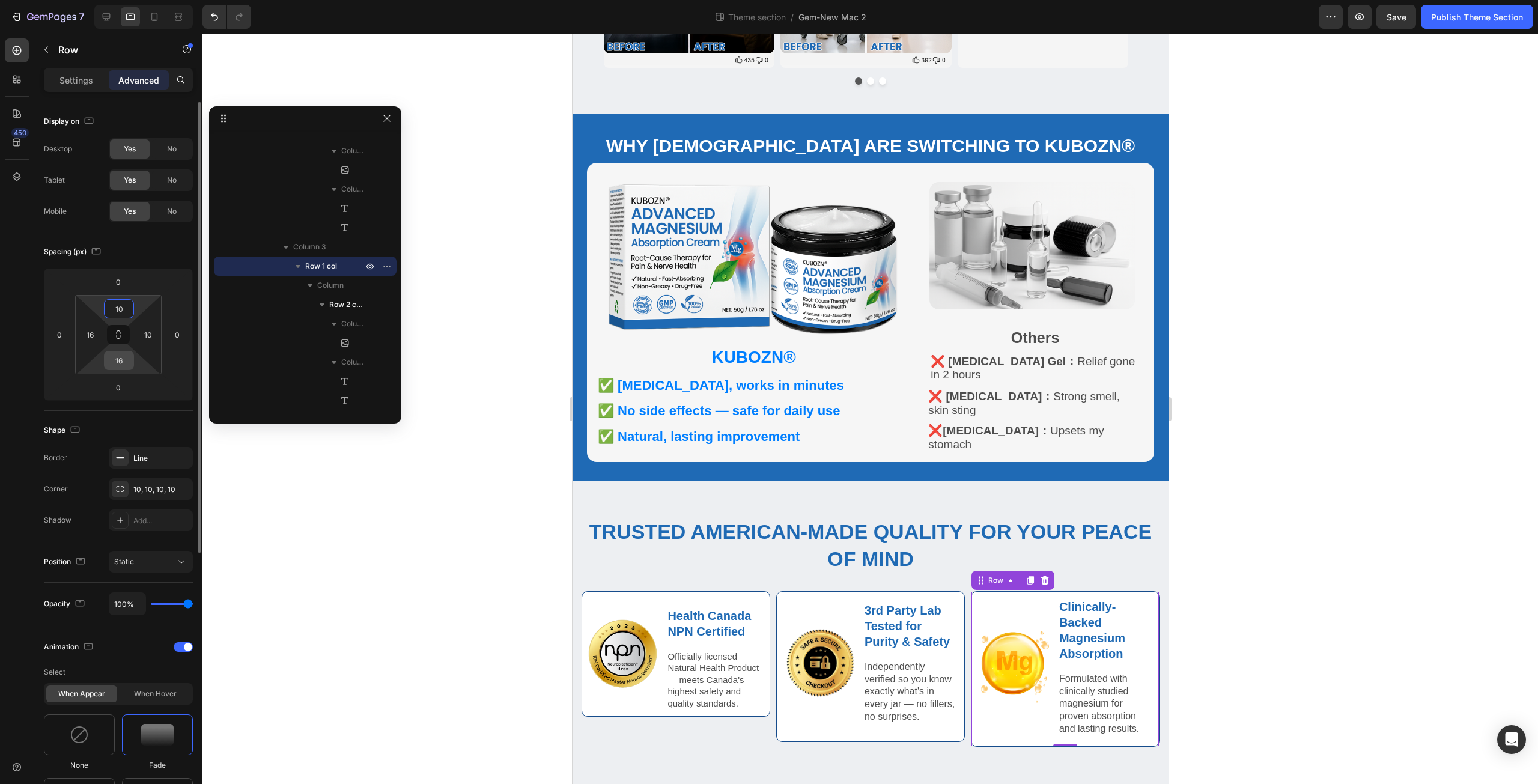
type input "10"
click at [122, 358] on input "16" at bounding box center [119, 361] width 24 height 18
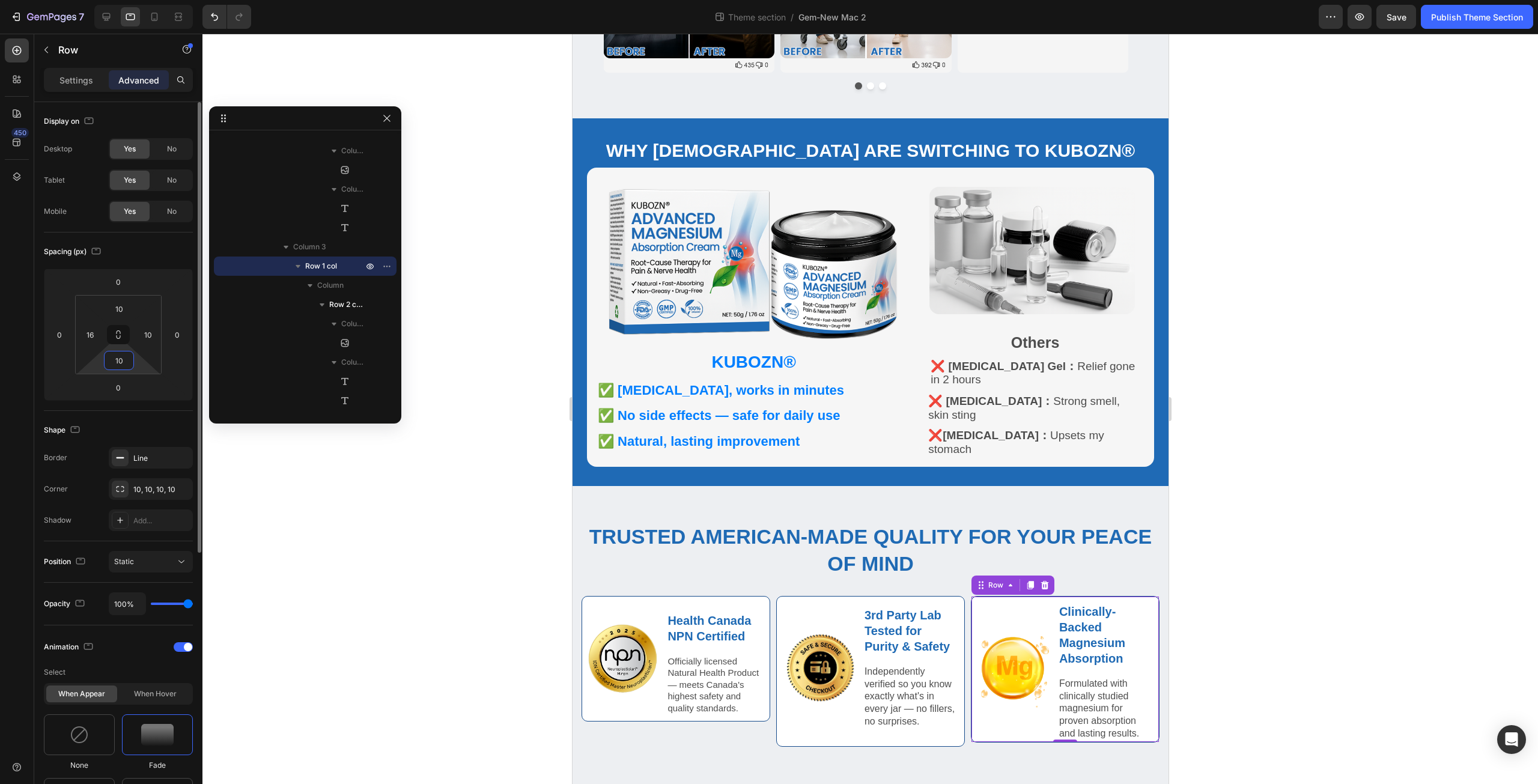
scroll to position [433, 0]
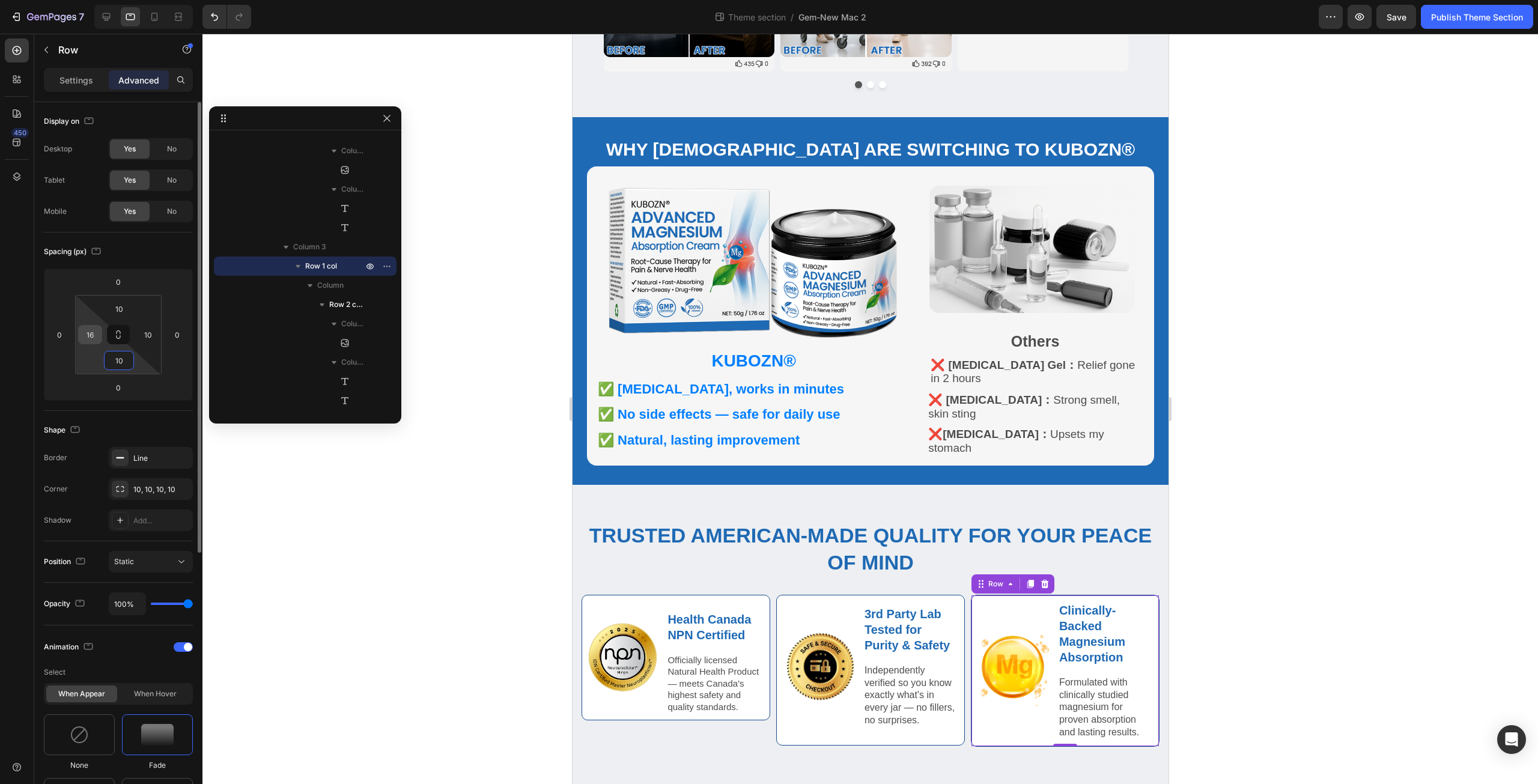
type input "10"
click at [94, 333] on input "16" at bounding box center [90, 334] width 18 height 18
type input "10"
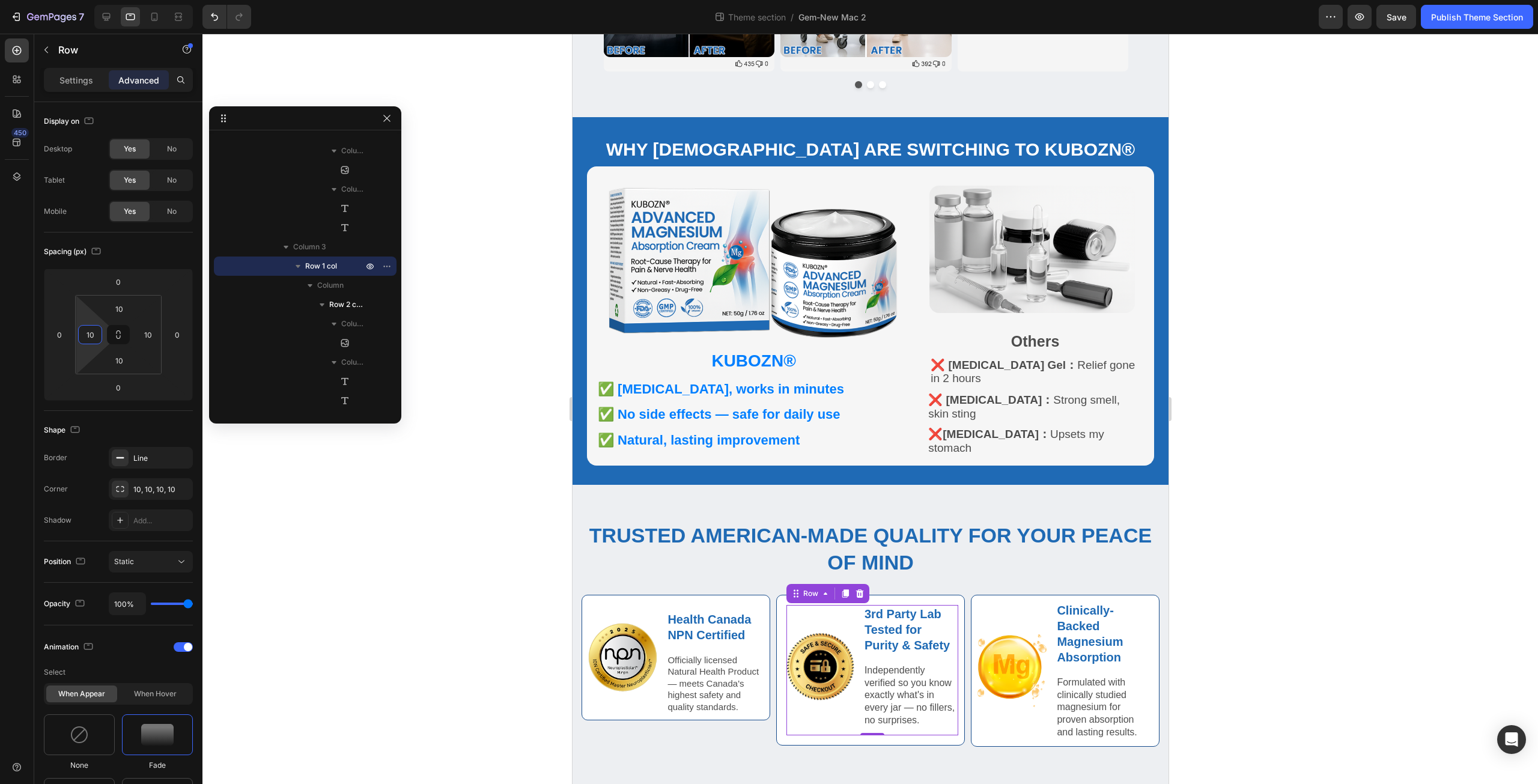
click at [833, 711] on div "Image" at bounding box center [819, 666] width 67 height 123
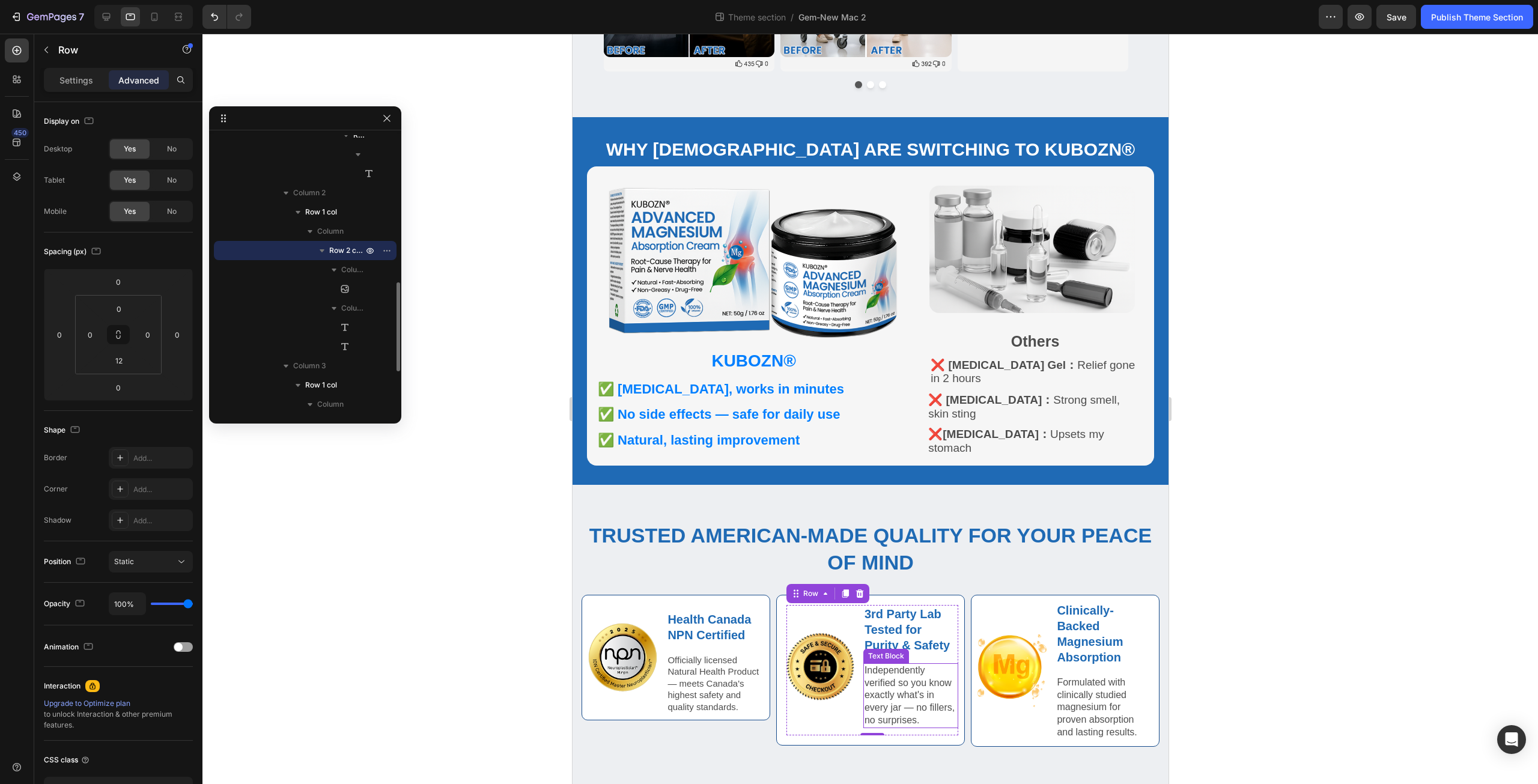
click at [889, 709] on p "Independently verified so you know exactly what's in every jar — no fillers, no…" at bounding box center [909, 695] width 93 height 62
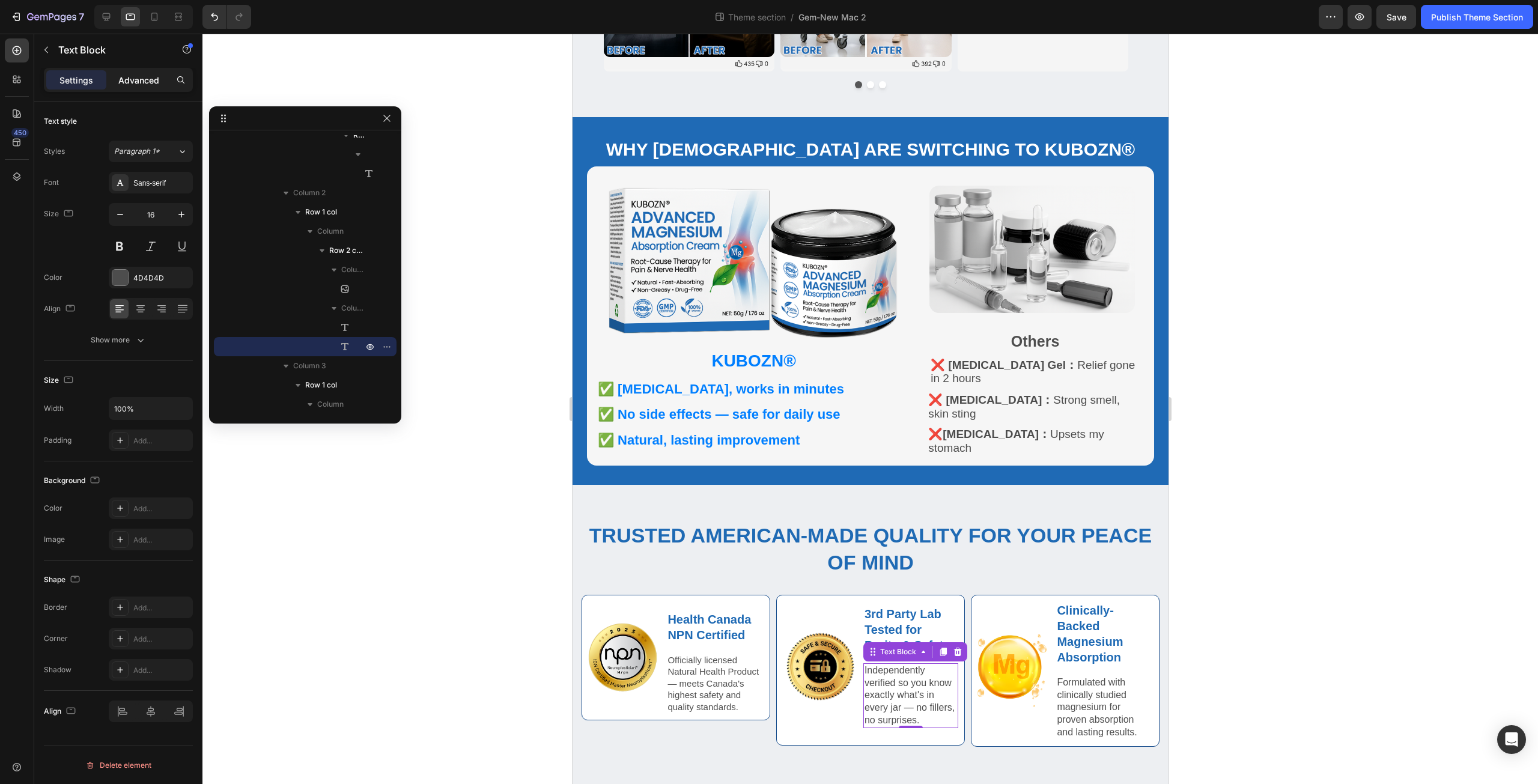
click at [128, 75] on p "Advanced" at bounding box center [139, 80] width 40 height 13
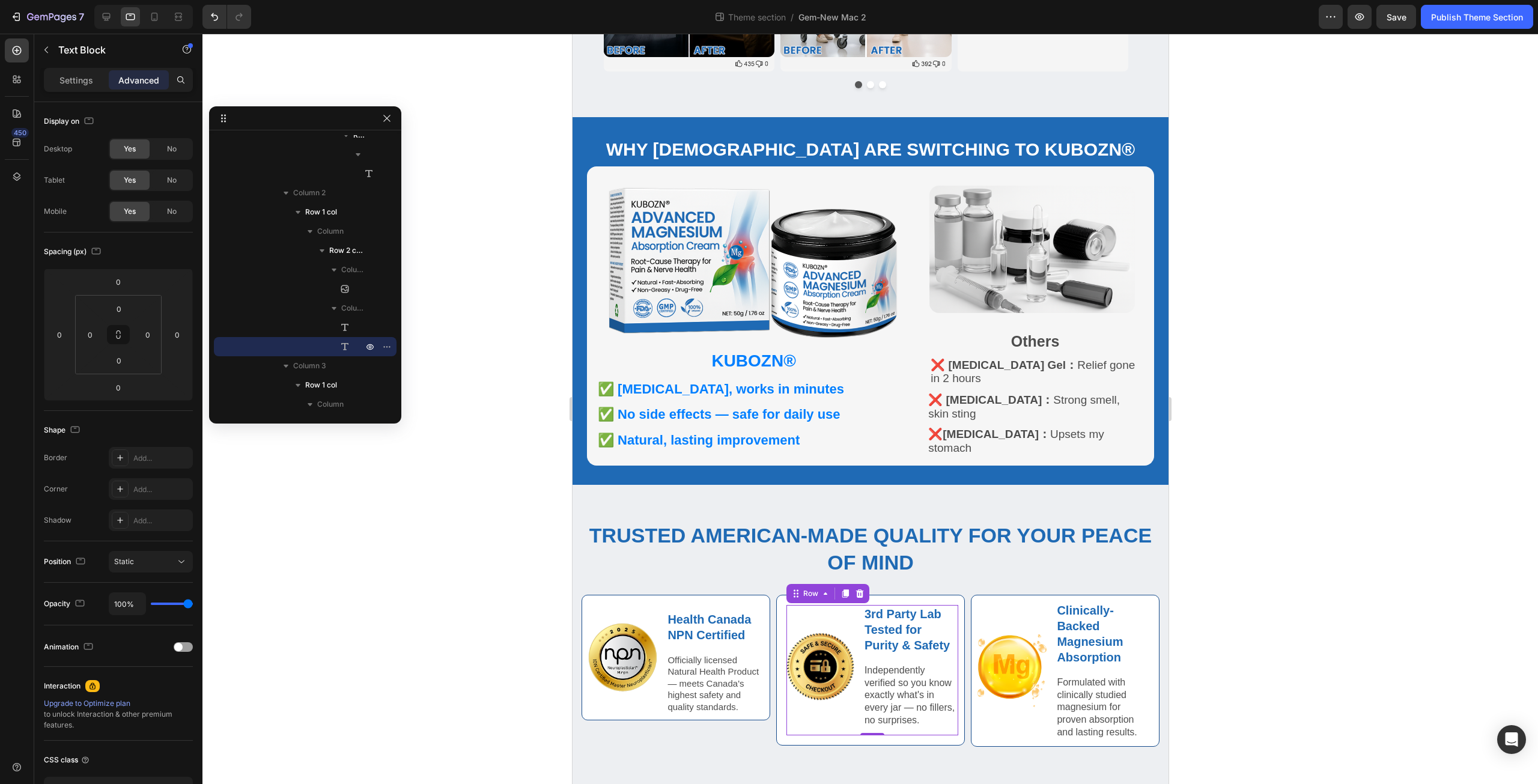
click at [899, 654] on div "3rd Party Lab Tested for Purity & Safety Text Block Independently verified so y…" at bounding box center [910, 666] width 95 height 123
click at [893, 673] on p "Independently verified so you know exactly what's in every jar — no fillers, no…" at bounding box center [909, 695] width 93 height 62
click at [890, 646] on div "Text Block" at bounding box center [897, 652] width 40 height 11
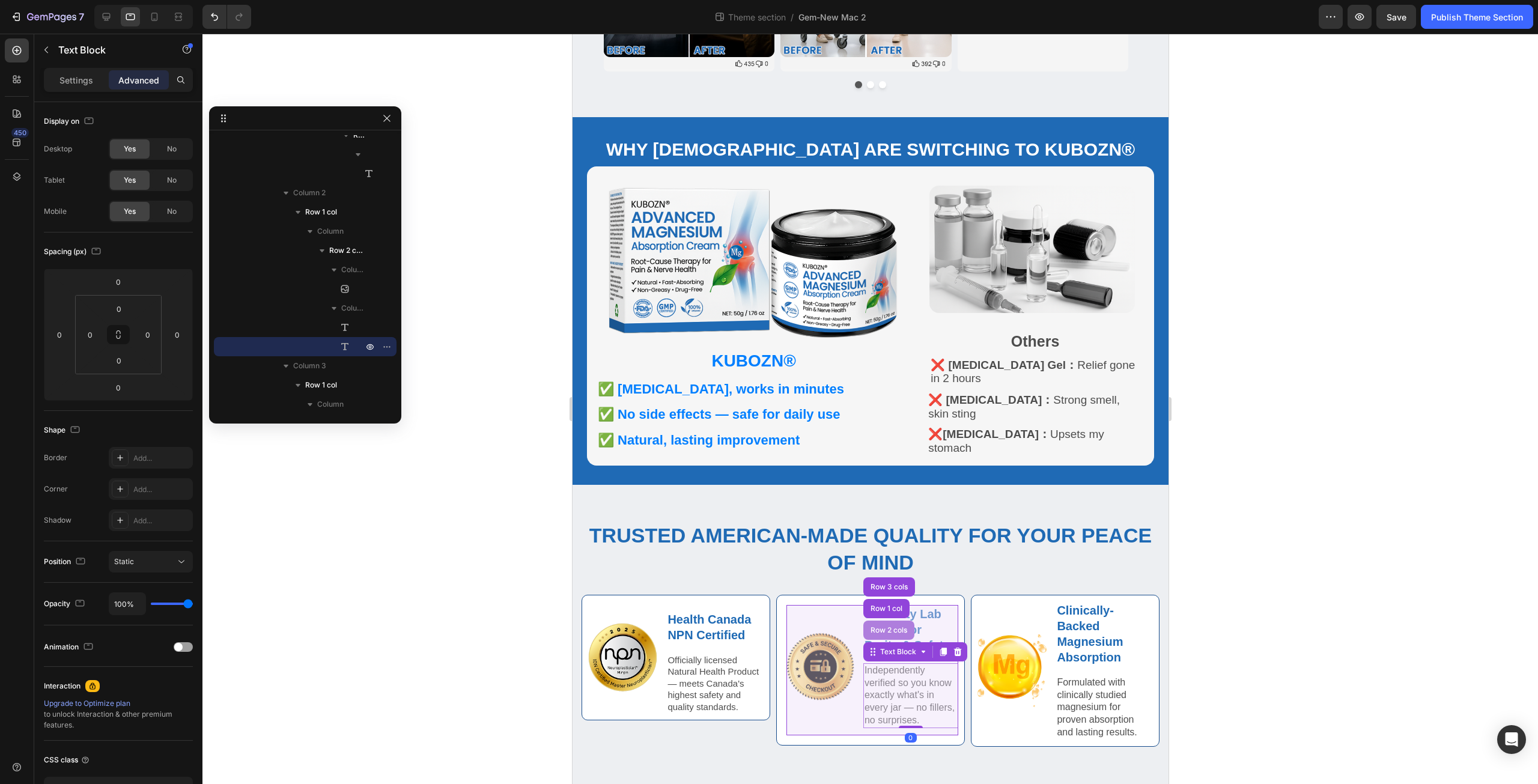
click at [889, 627] on div "Row 2 cols" at bounding box center [888, 630] width 41 height 7
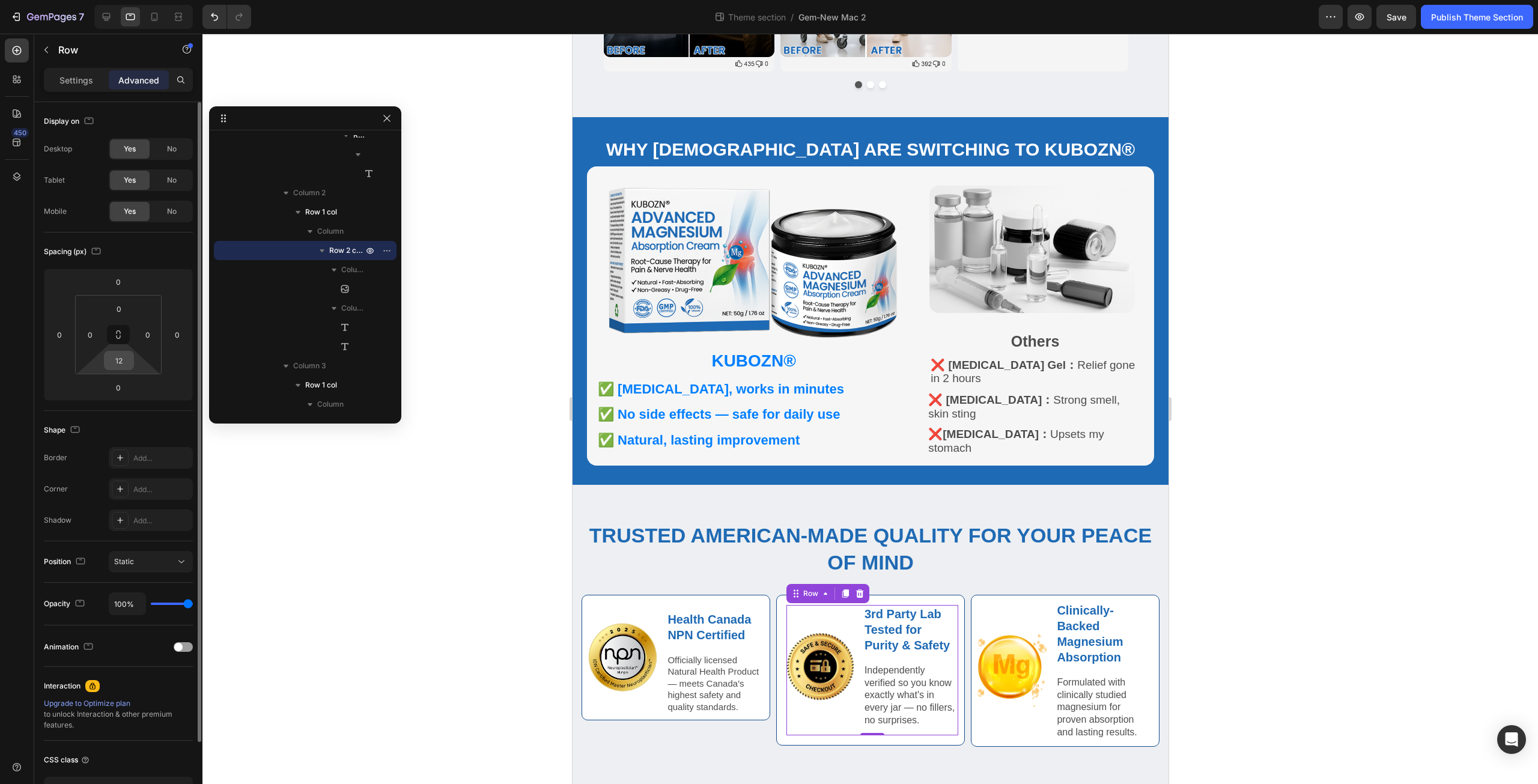
click at [125, 362] on input "12" at bounding box center [119, 361] width 24 height 18
type input "0"
click at [806, 589] on div "Row" at bounding box center [810, 593] width 20 height 11
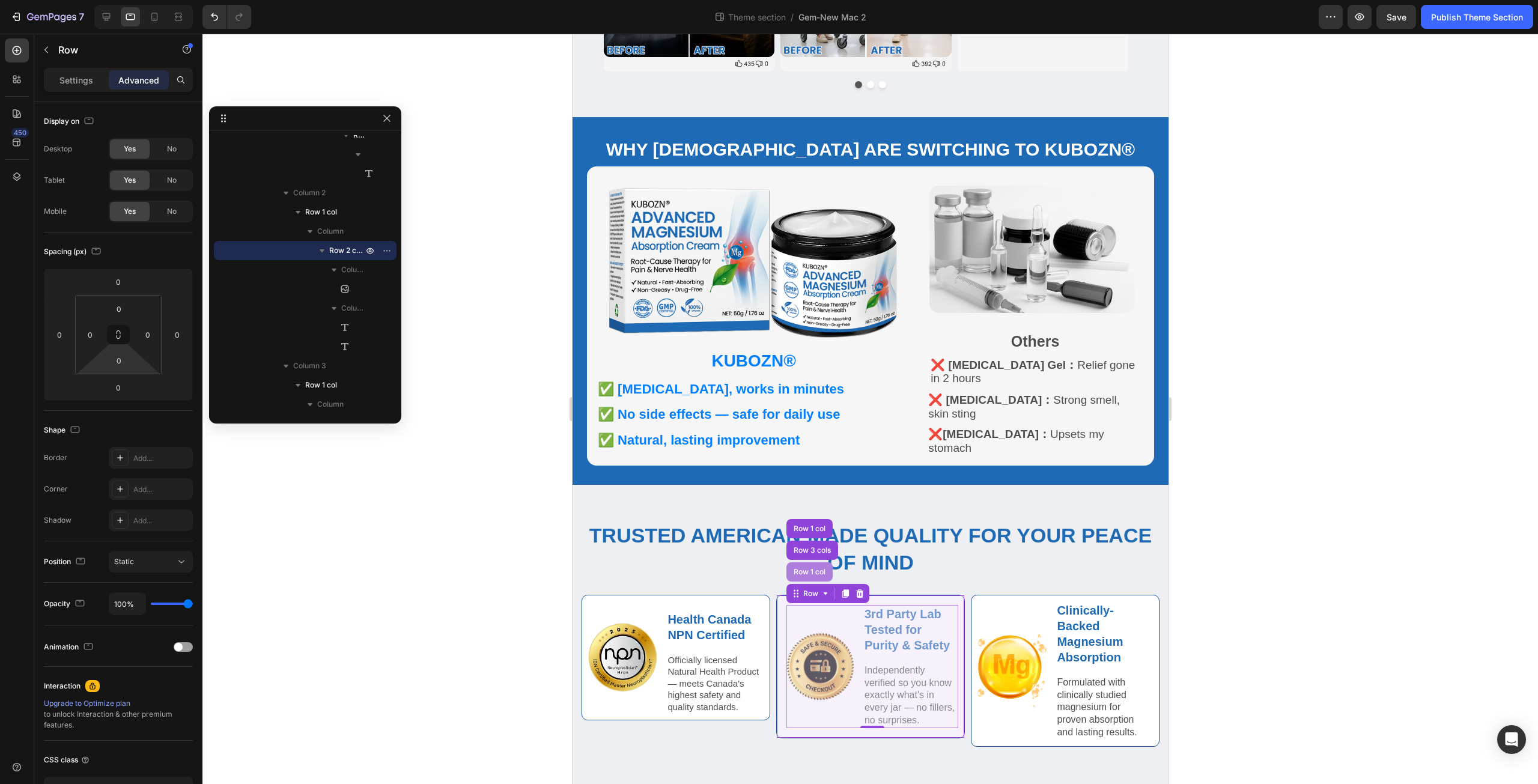
click at [806, 568] on div "Row 1 col" at bounding box center [809, 572] width 37 height 7
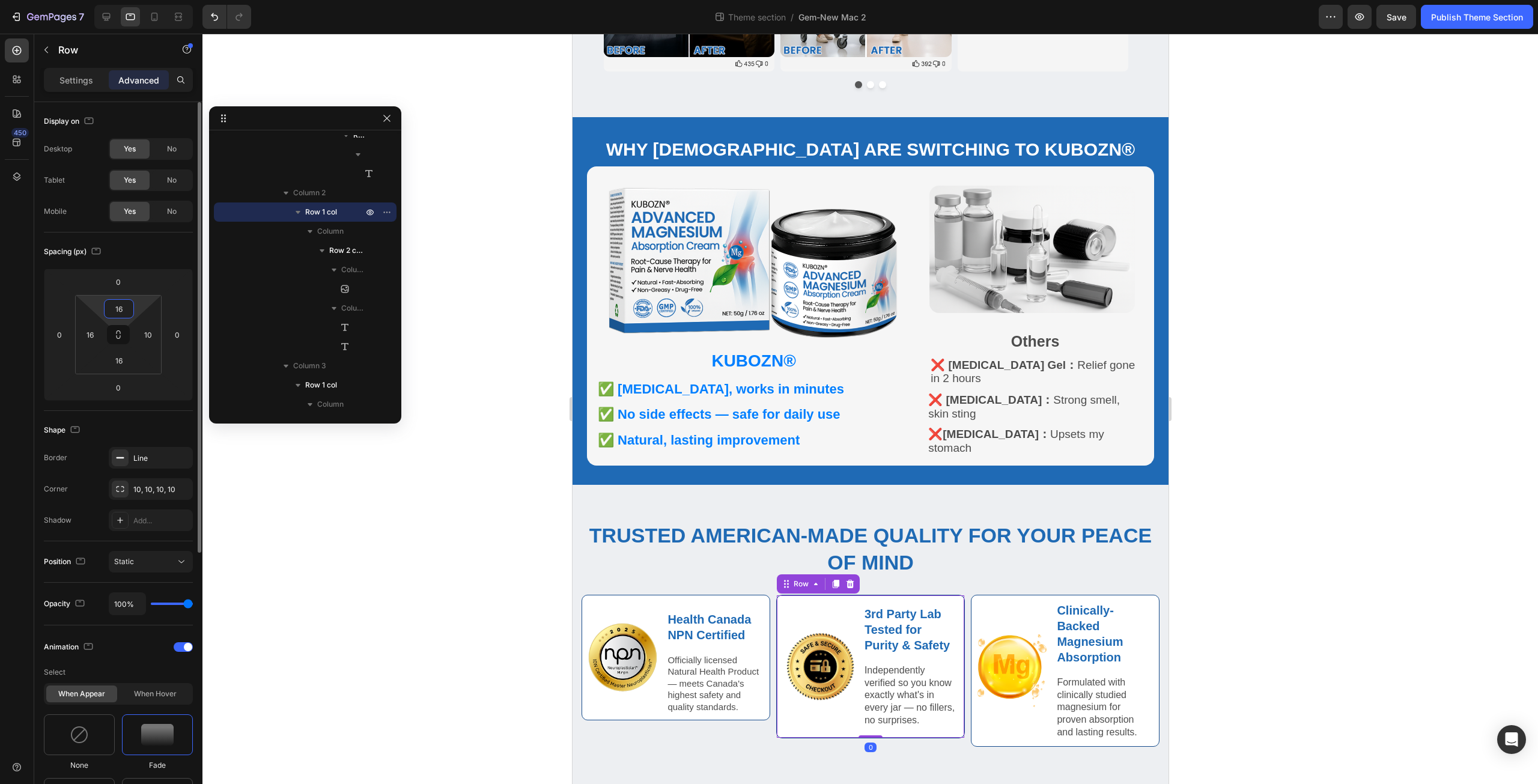
click at [130, 311] on input "16" at bounding box center [119, 308] width 24 height 18
type input "10"
click at [95, 338] on input "16" at bounding box center [90, 334] width 18 height 18
type input "10"
click at [126, 364] on input "16" at bounding box center [119, 361] width 24 height 18
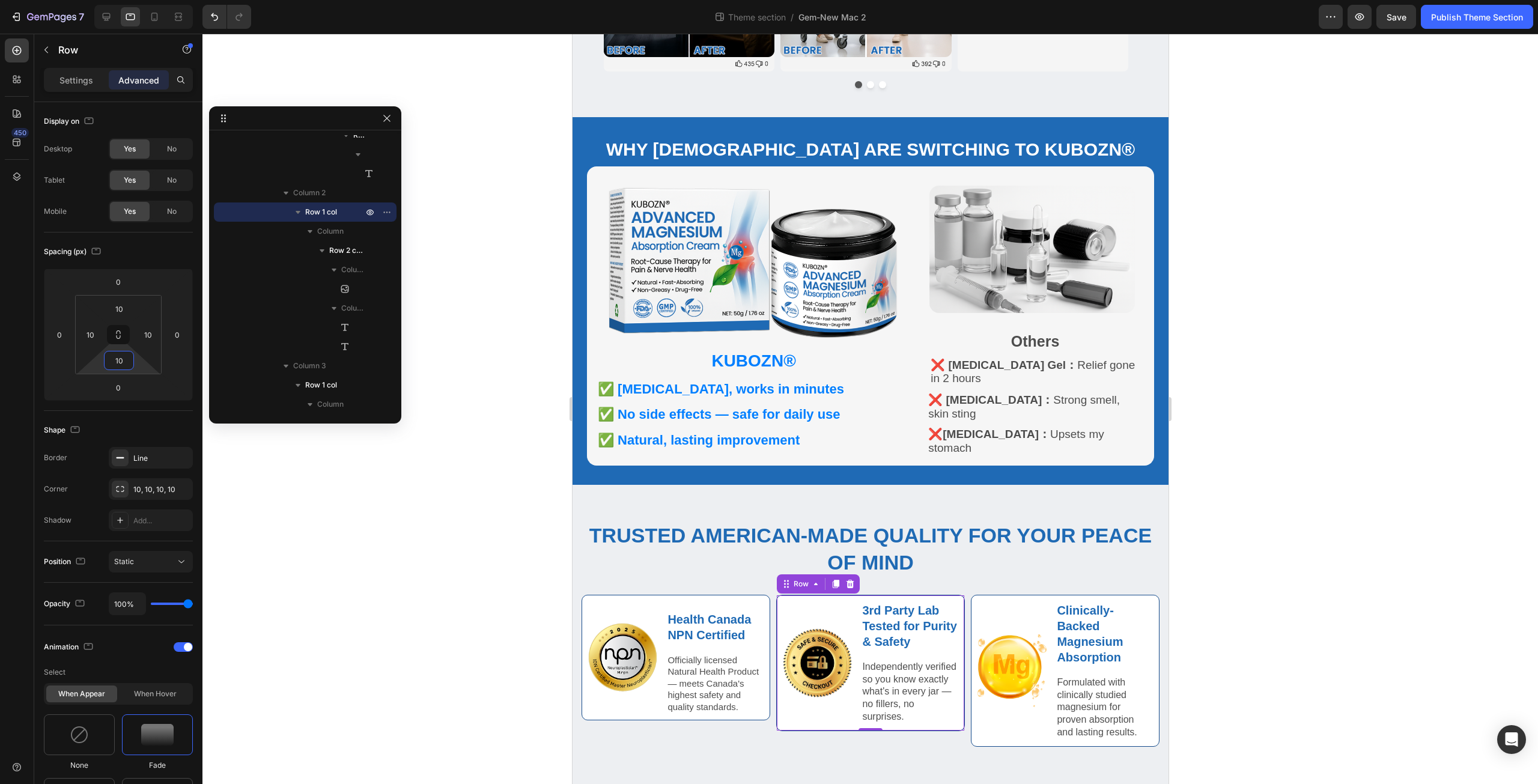
type input "10"
click at [759, 494] on div "Trusted American-Made Quality for Your Peace of Mind Heading Row Image Health C…" at bounding box center [870, 637] width 596 height 307
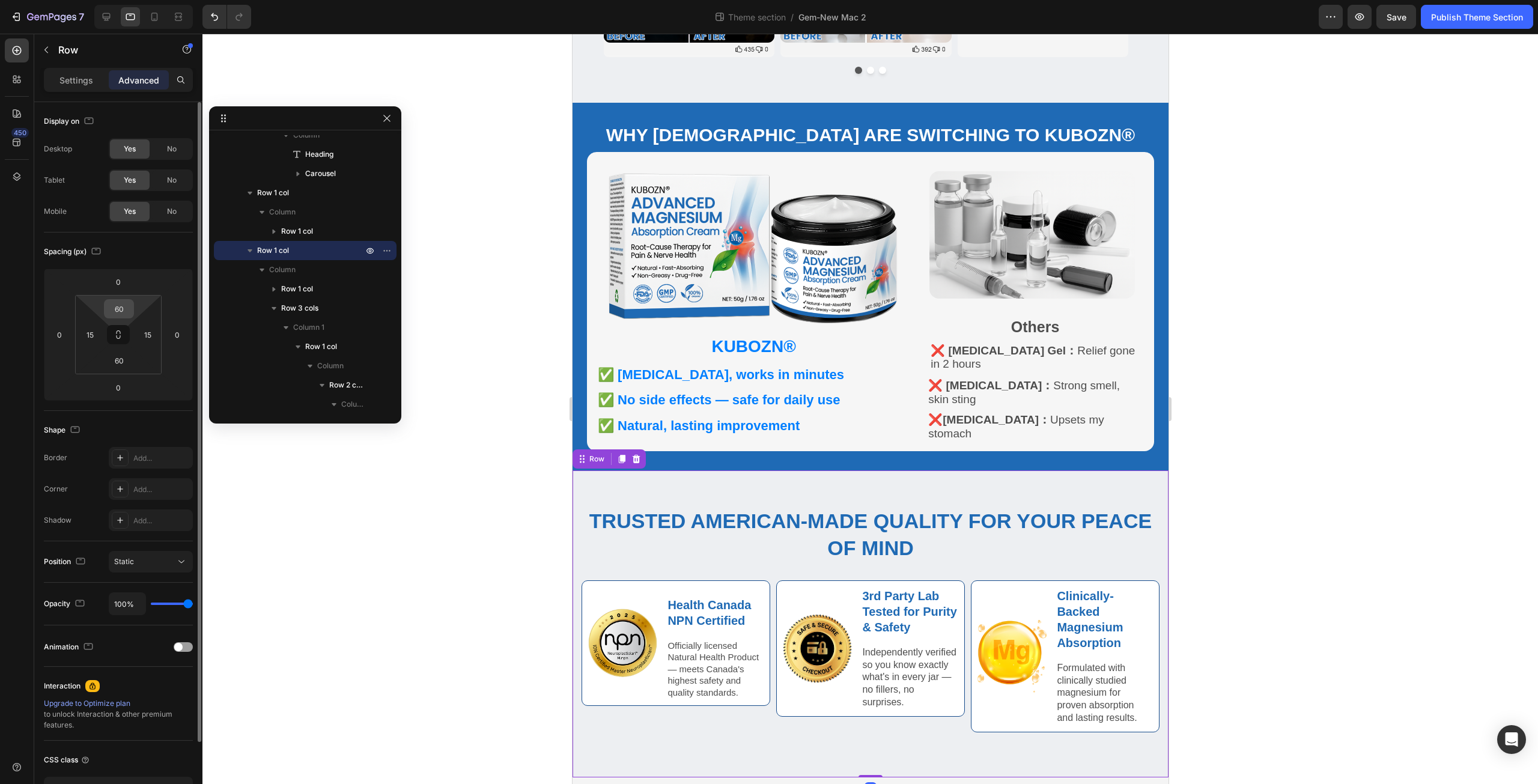
click at [126, 301] on input "60" at bounding box center [119, 308] width 24 height 18
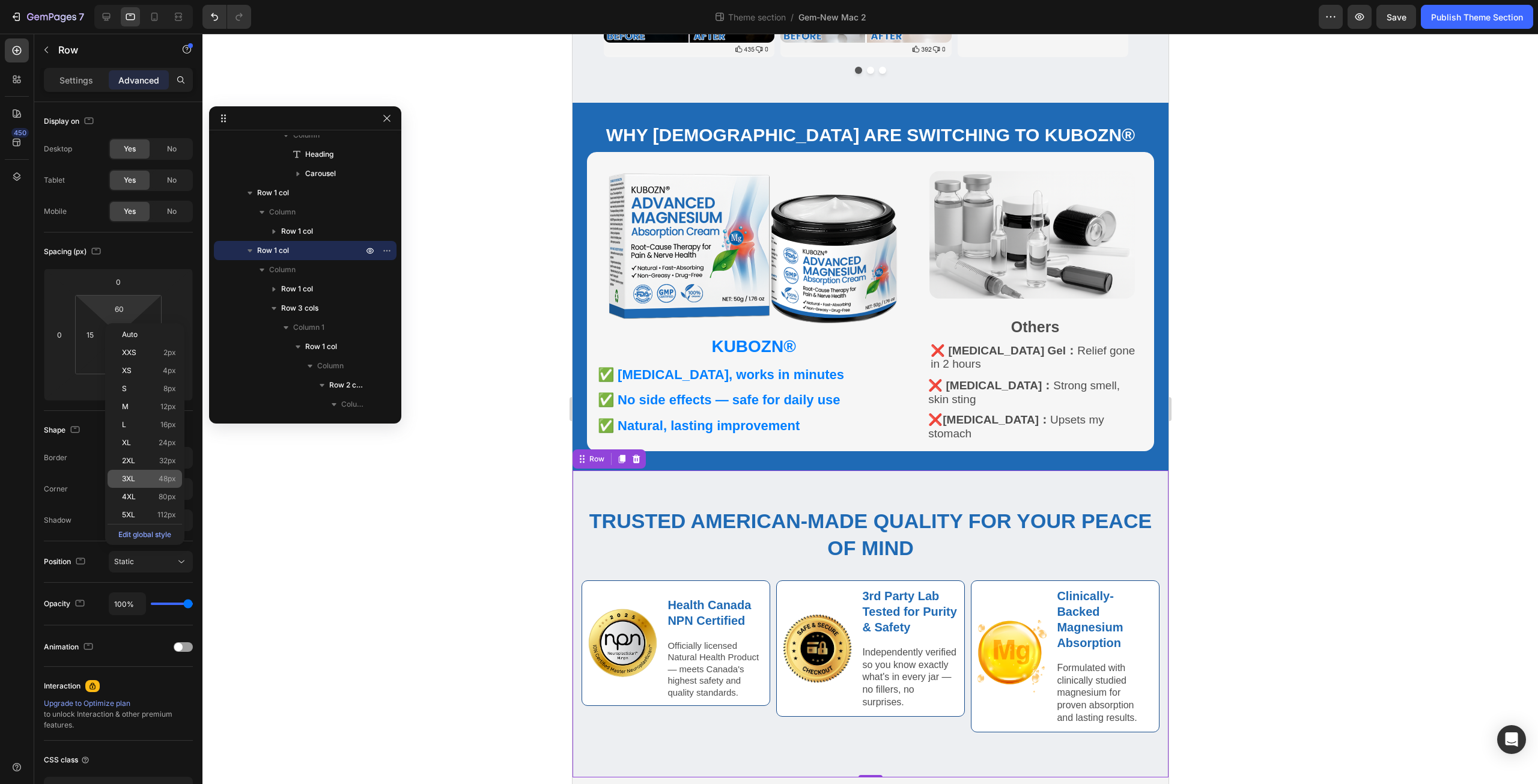
click at [156, 480] on p "3XL 48px" at bounding box center [149, 478] width 54 height 8
type input "48"
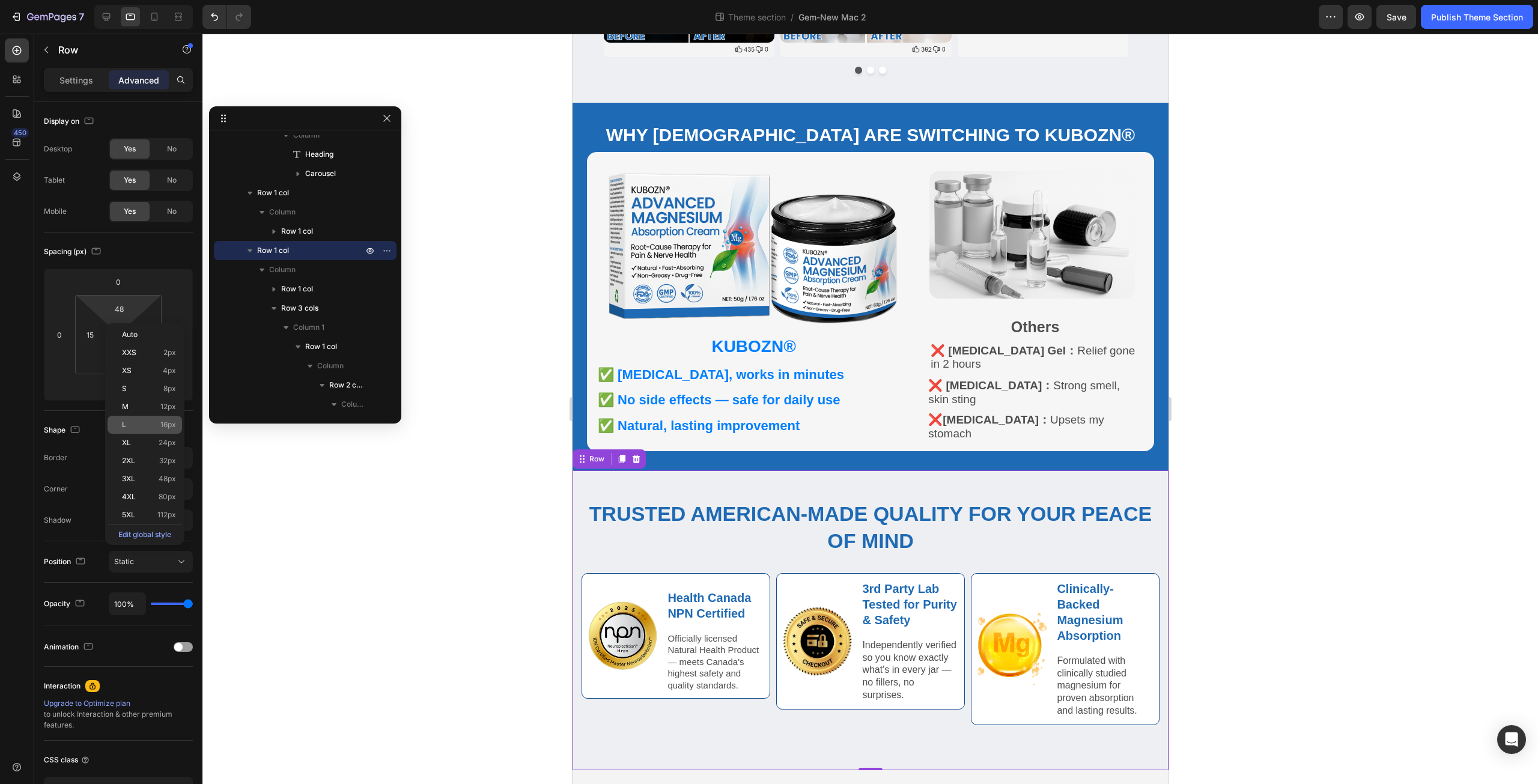
scroll to position [441, 0]
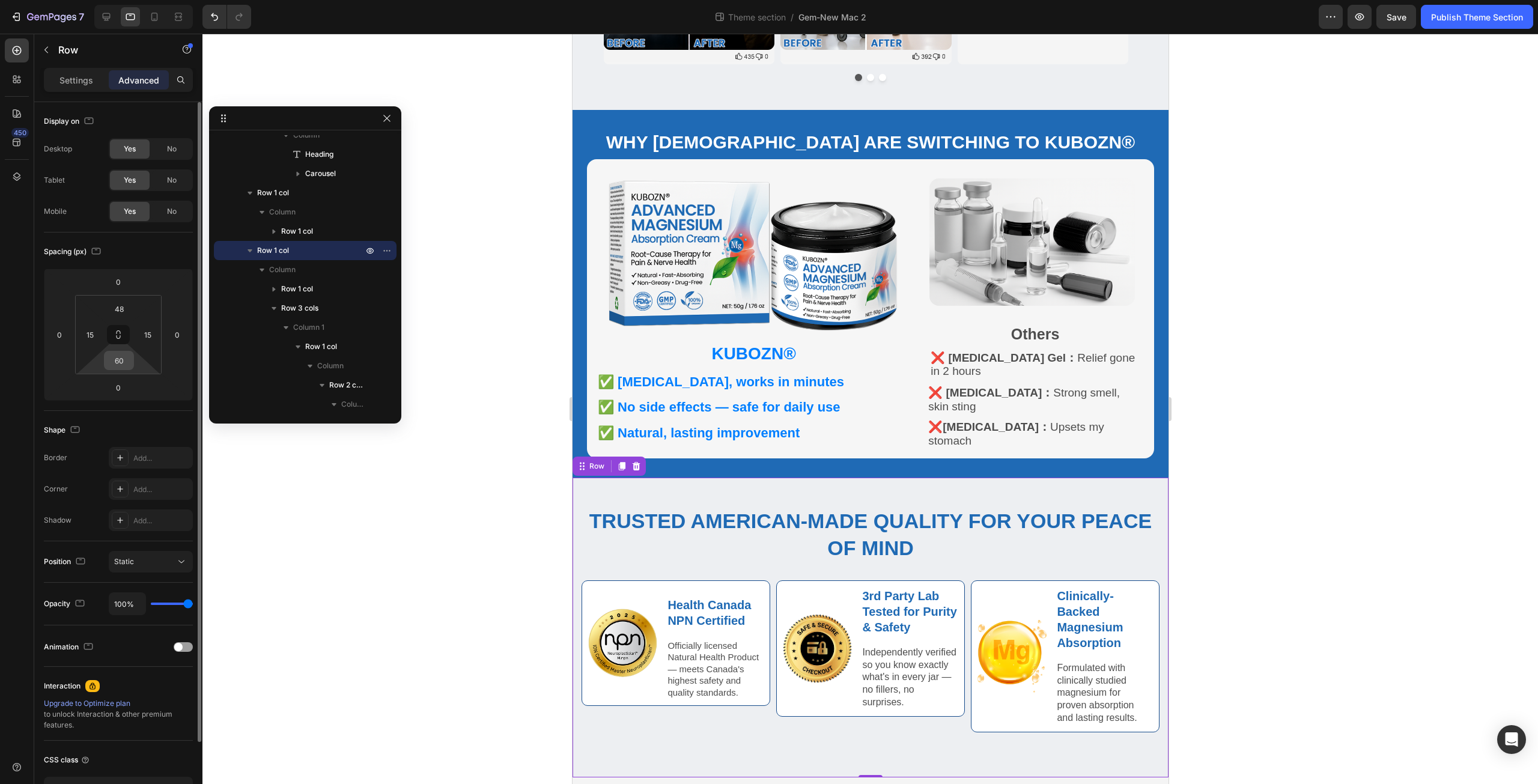
click at [124, 366] on input "60" at bounding box center [119, 361] width 24 height 18
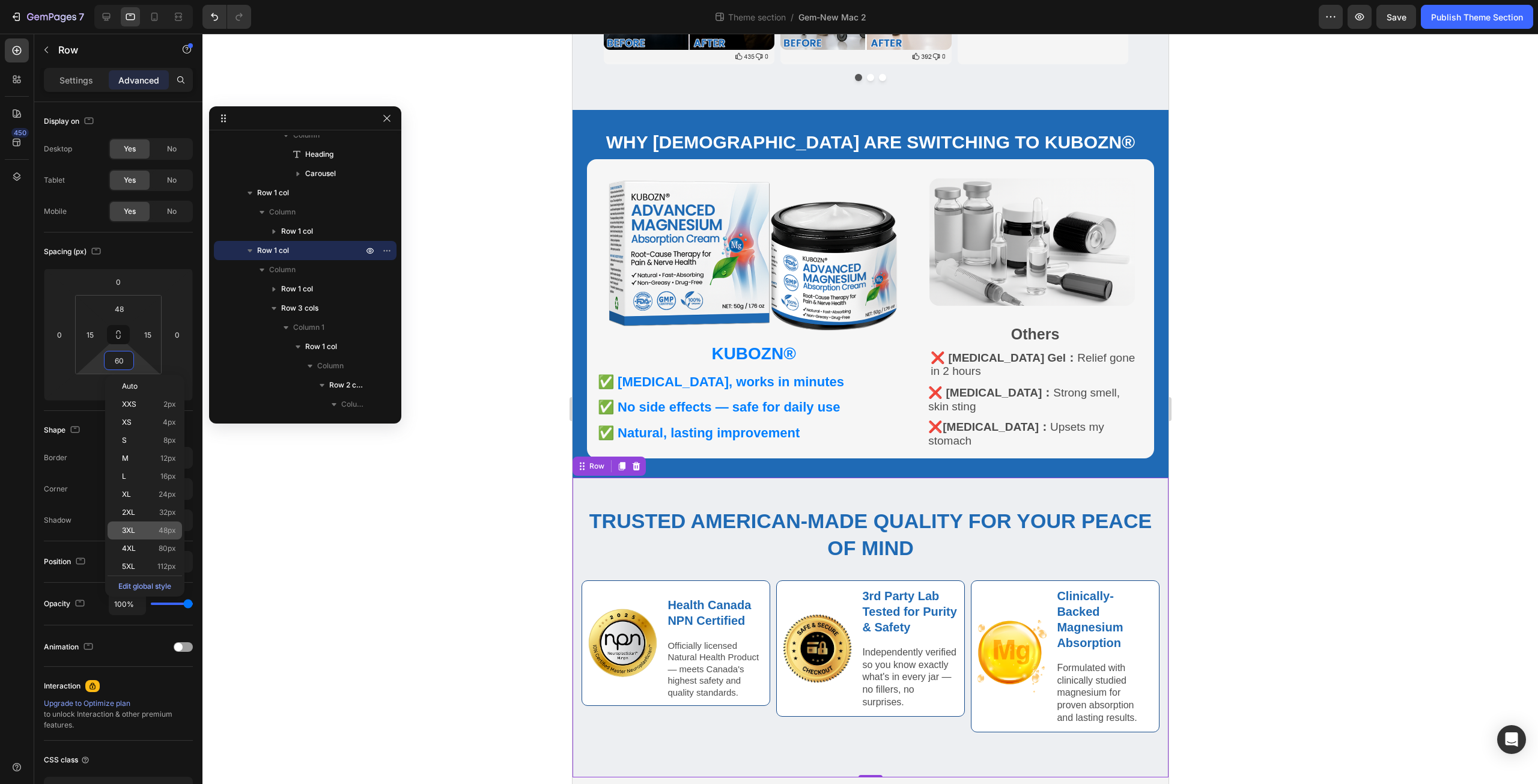
click at [152, 526] on p "3XL 48px" at bounding box center [149, 530] width 54 height 8
type input "48"
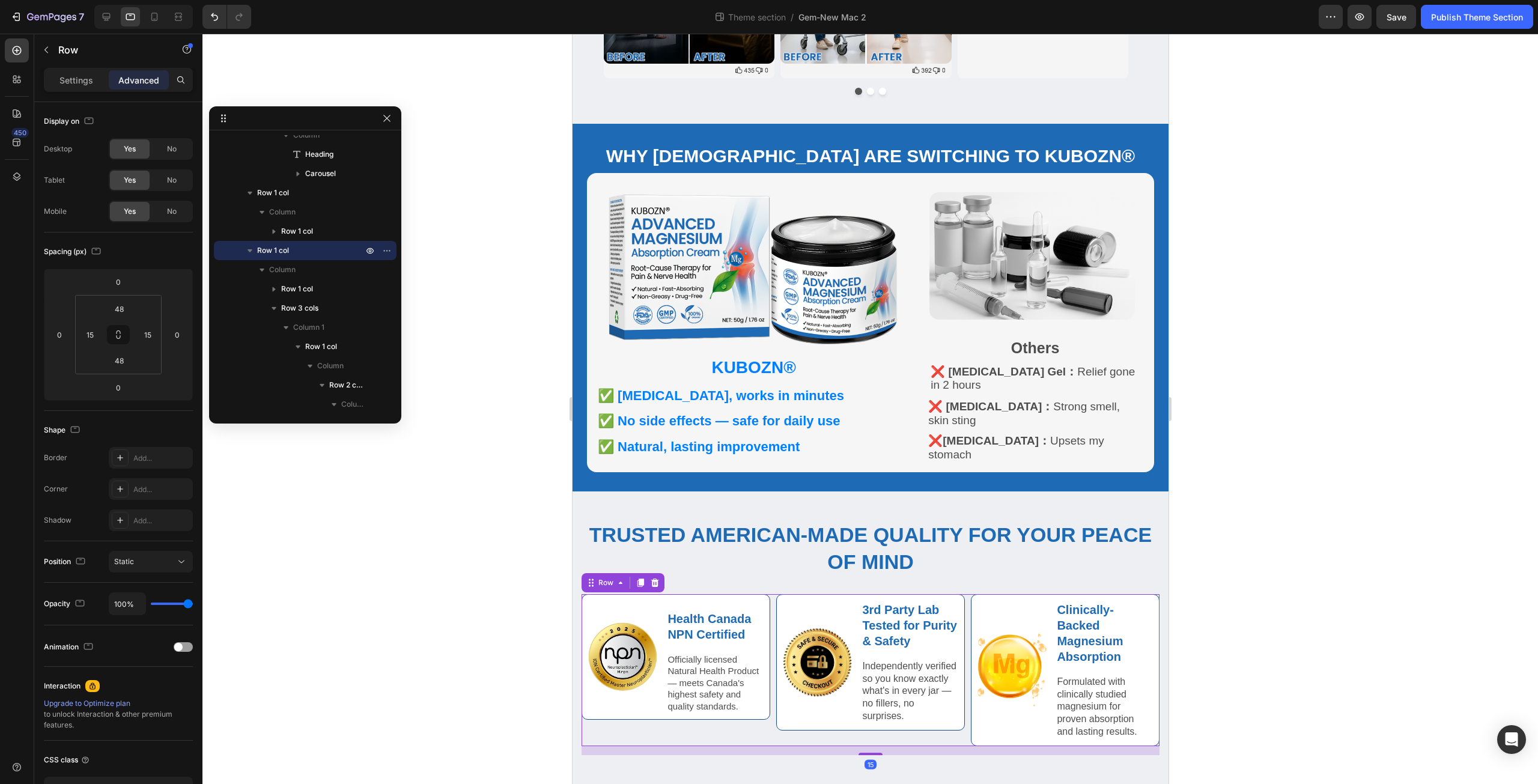
click at [954, 723] on div "Image 3rd Party Lab Tested for Purity & Safety Text Block Independently verifie…" at bounding box center [870, 670] width 189 height 152
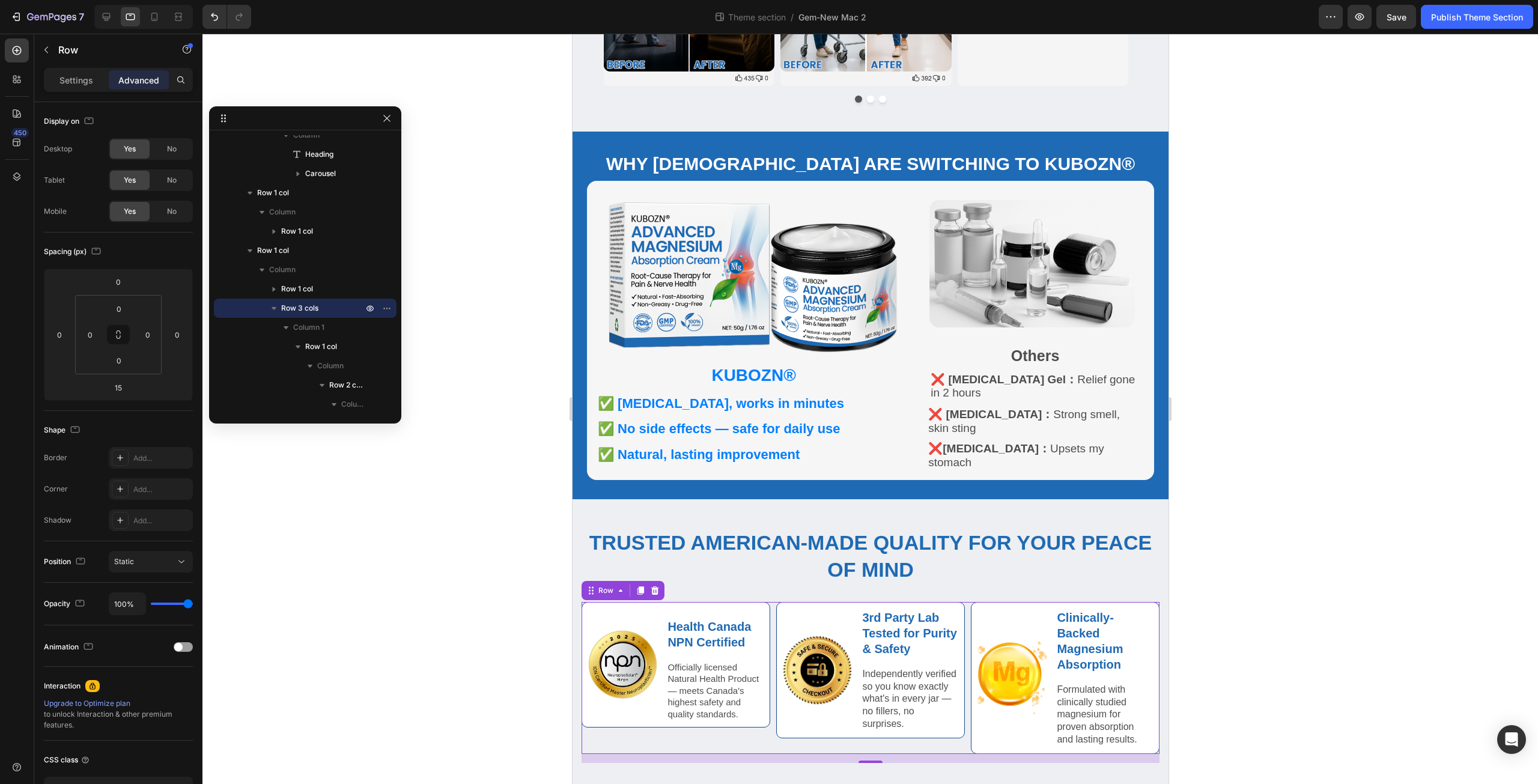
click at [871, 753] on div "15" at bounding box center [870, 758] width 578 height 9
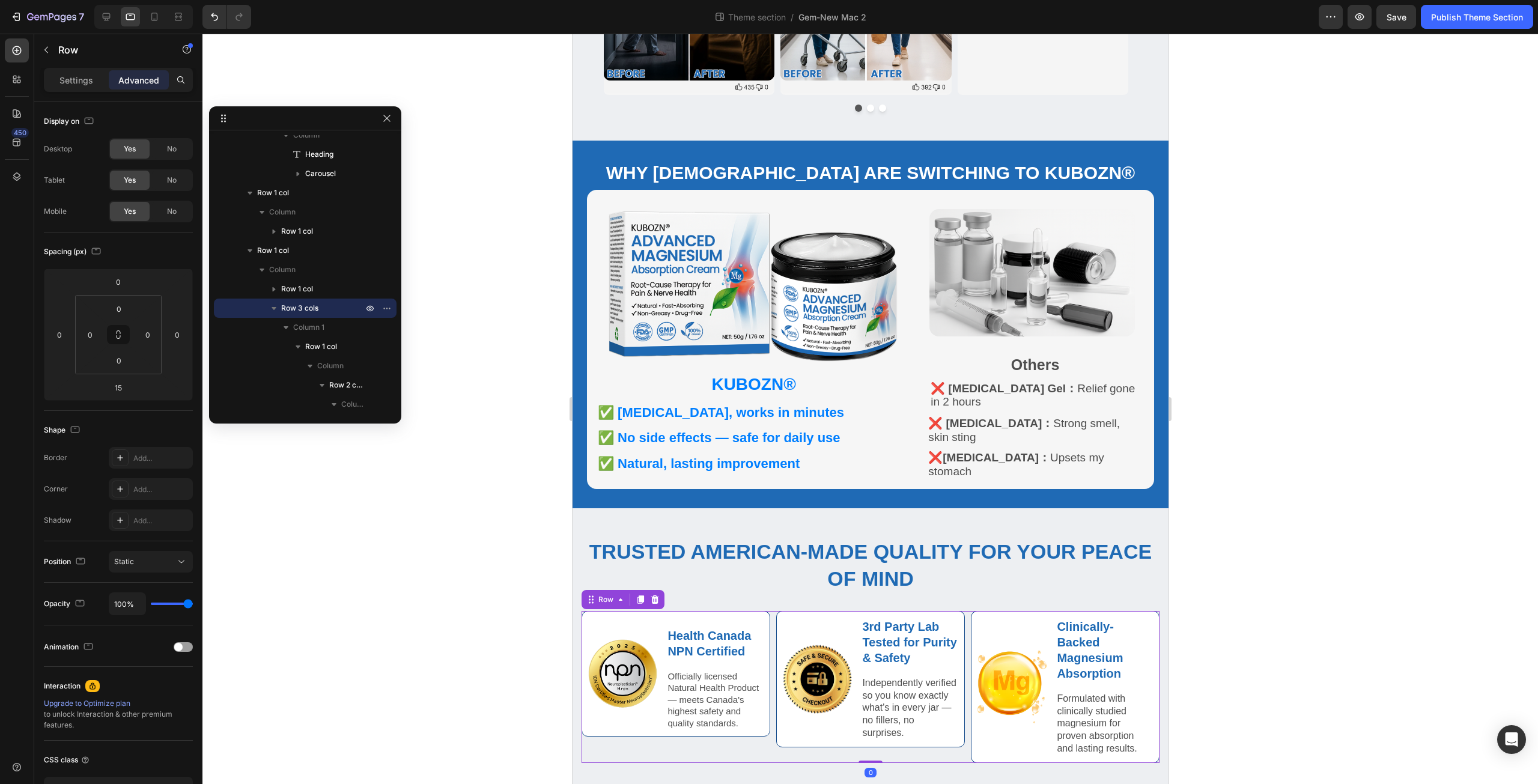
drag, startPoint x: 871, startPoint y: 753, endPoint x: 874, endPoint y: 729, distance: 24.2
click at [874, 729] on div "Image Health Canada NPN Certified Text Block Officially licensed Natural Health…" at bounding box center [870, 686] width 578 height 152
click at [108, 14] on icon at bounding box center [106, 16] width 12 height 12
type input "15"
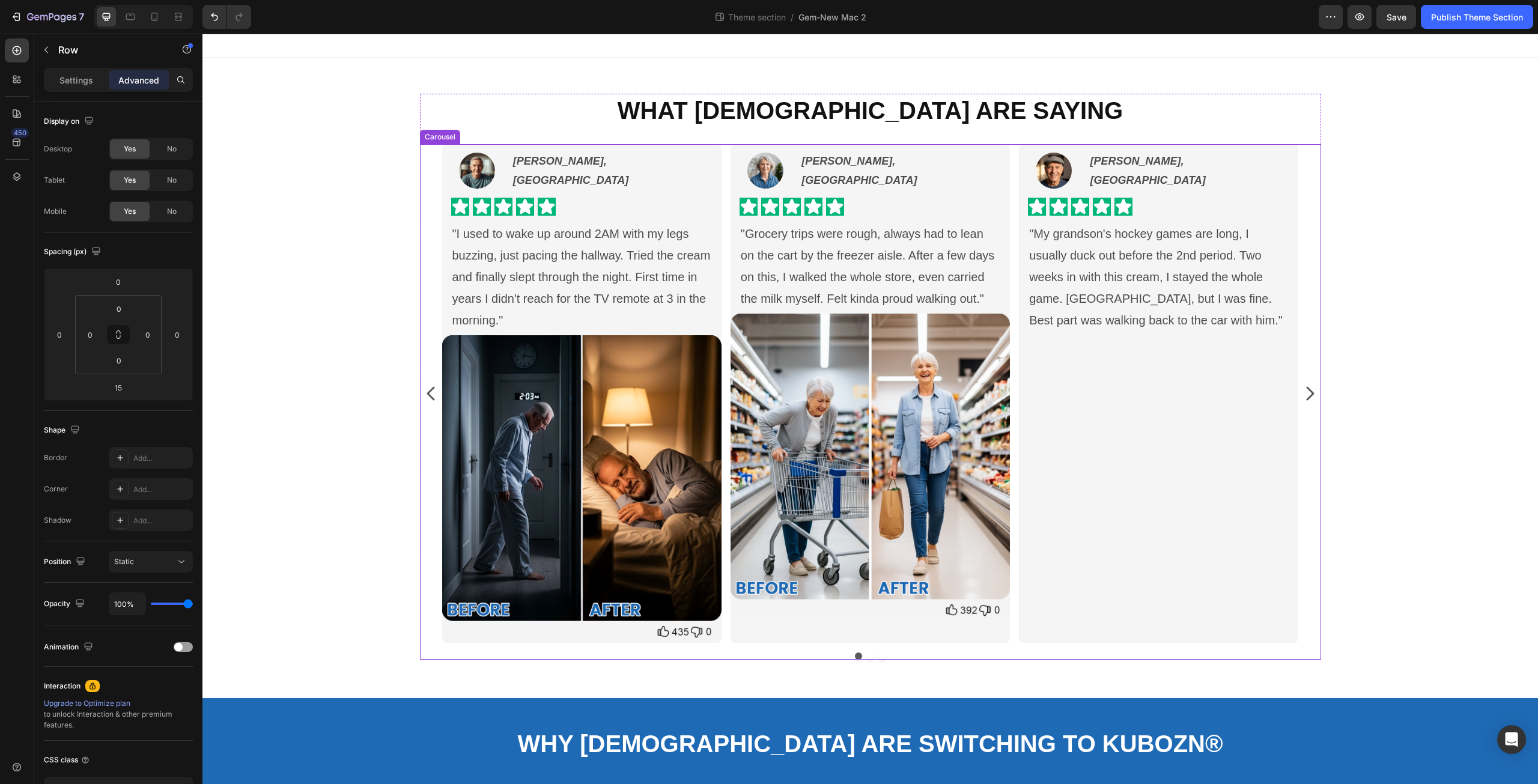
click at [1104, 497] on div "Image Marie D., Montreal Text Block Row Icon Icon Icon Icon Icon Icon List "My …" at bounding box center [1158, 399] width 280 height 498
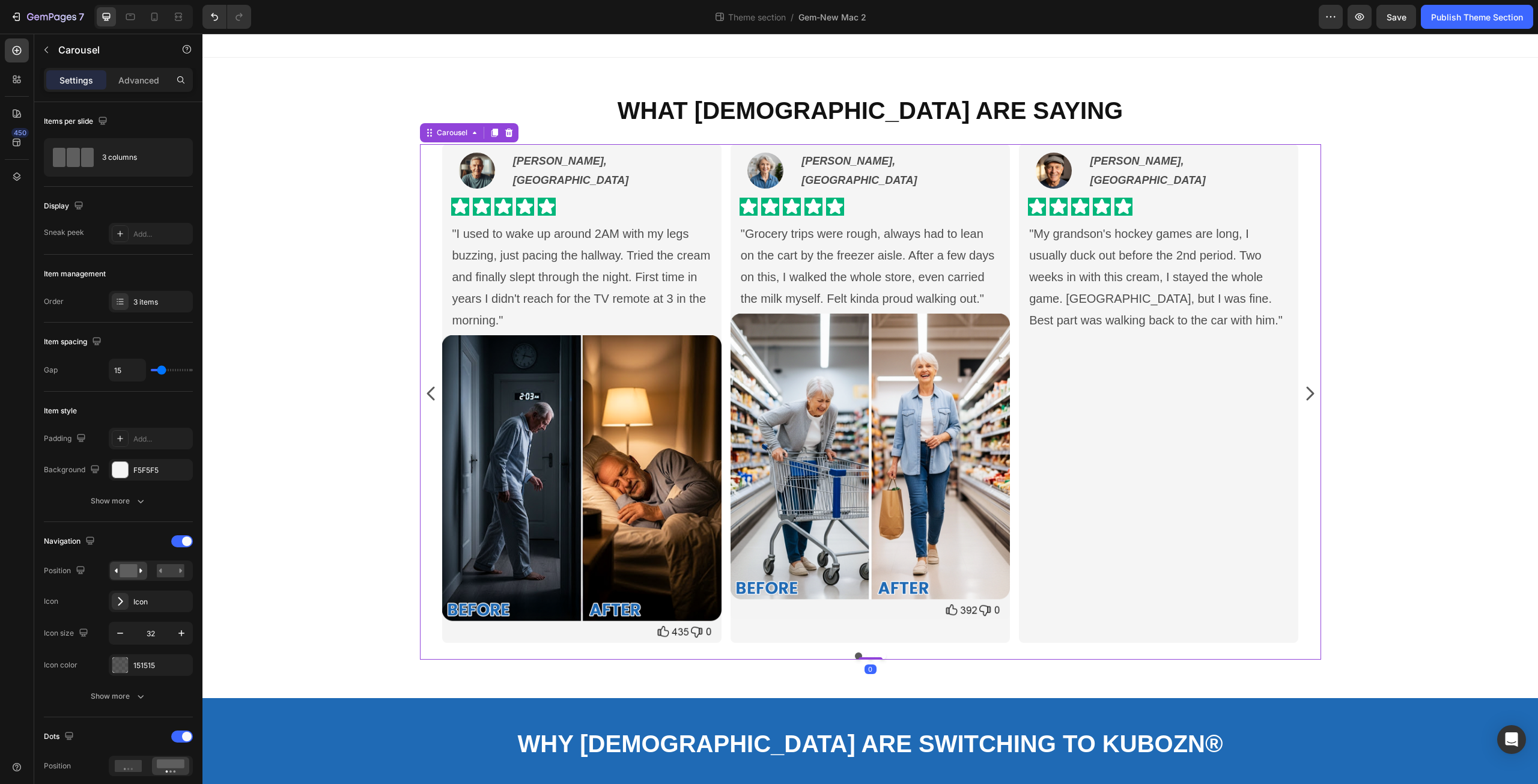
click at [1148, 435] on div "Image Marie D., Montreal Text Block Row Icon Icon Icon Icon Icon Icon List "My …" at bounding box center [1158, 399] width 280 height 498
click at [890, 425] on img at bounding box center [870, 466] width 280 height 305
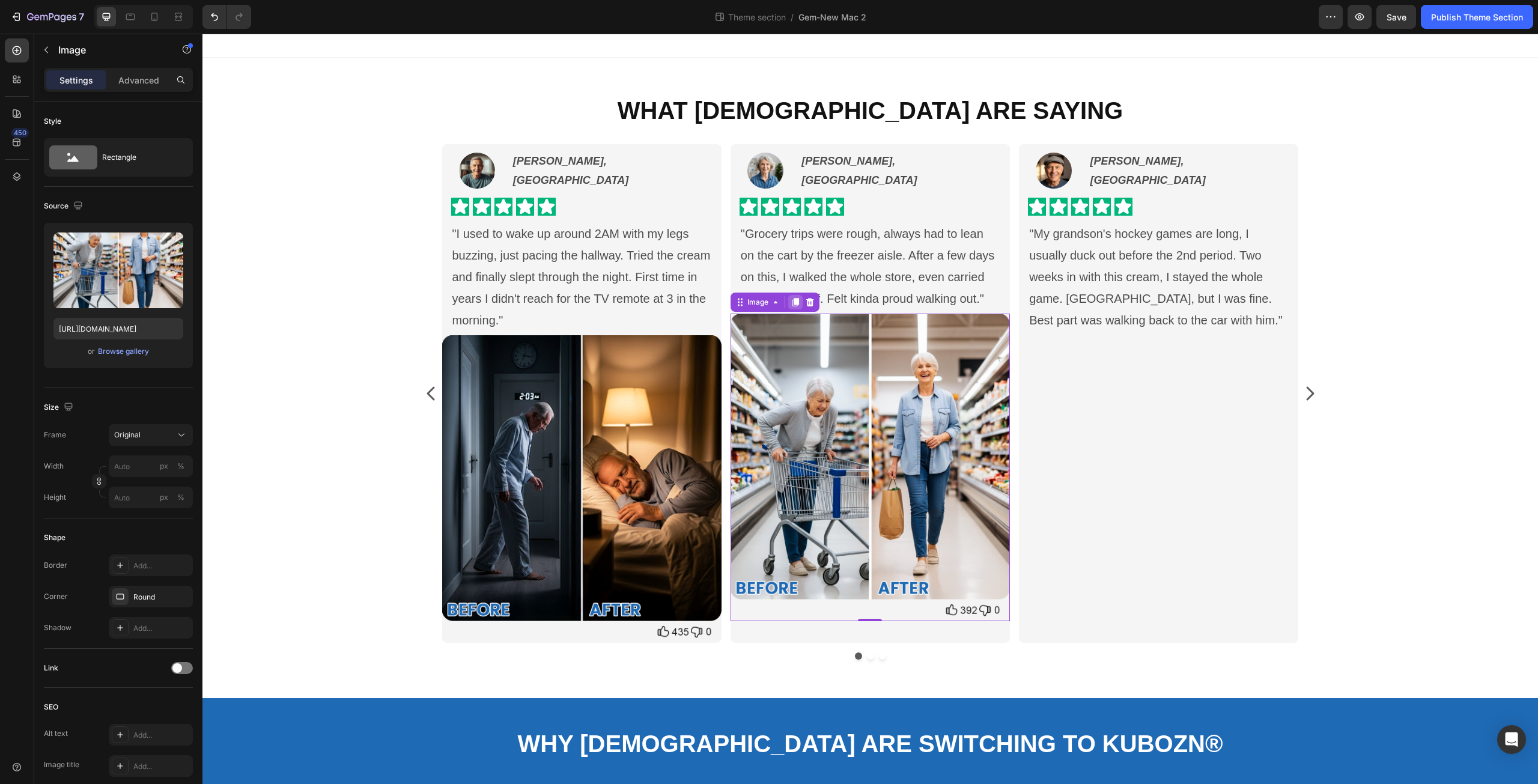
click at [792, 307] on icon at bounding box center [795, 301] width 6 height 8
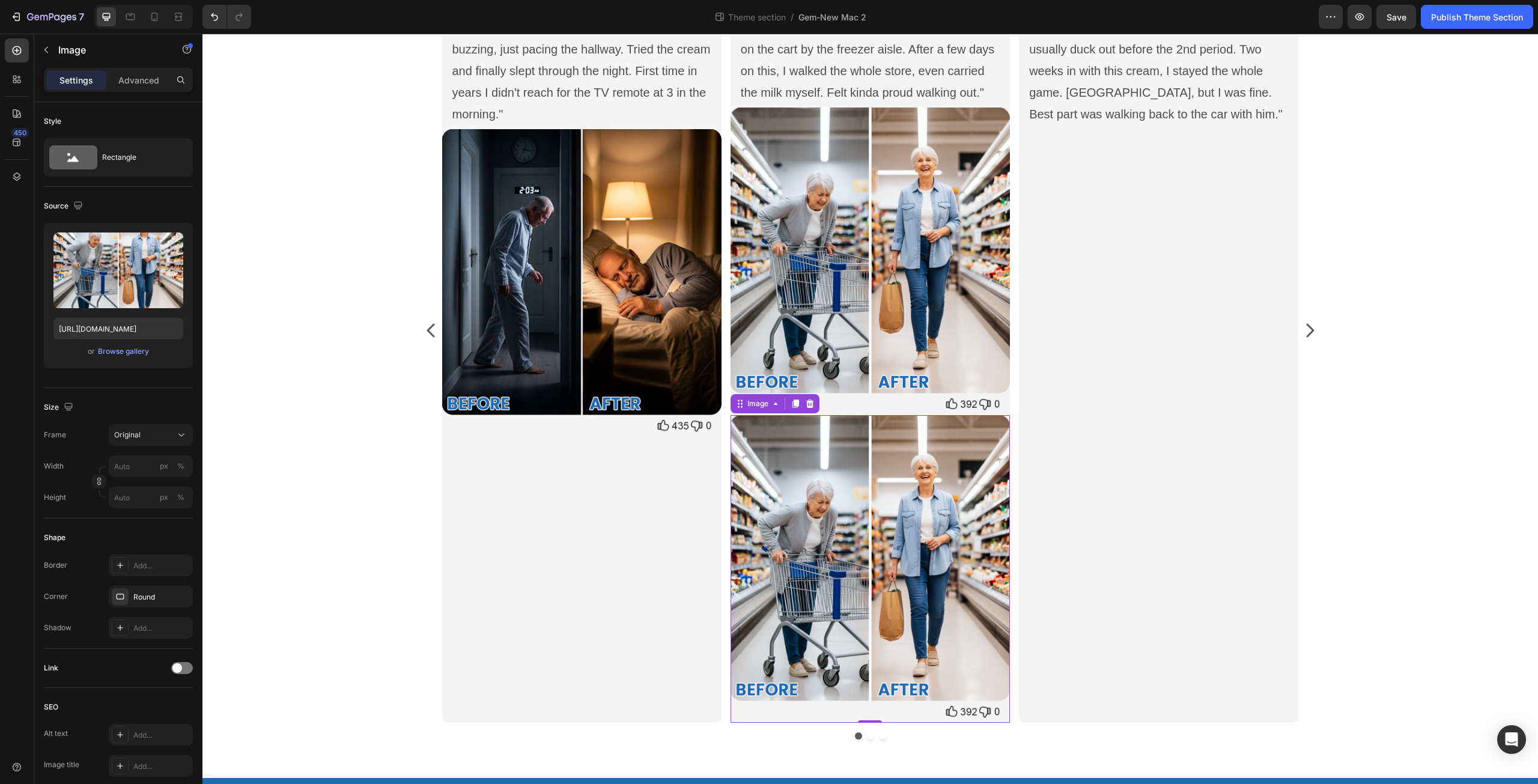
scroll to position [141, 0]
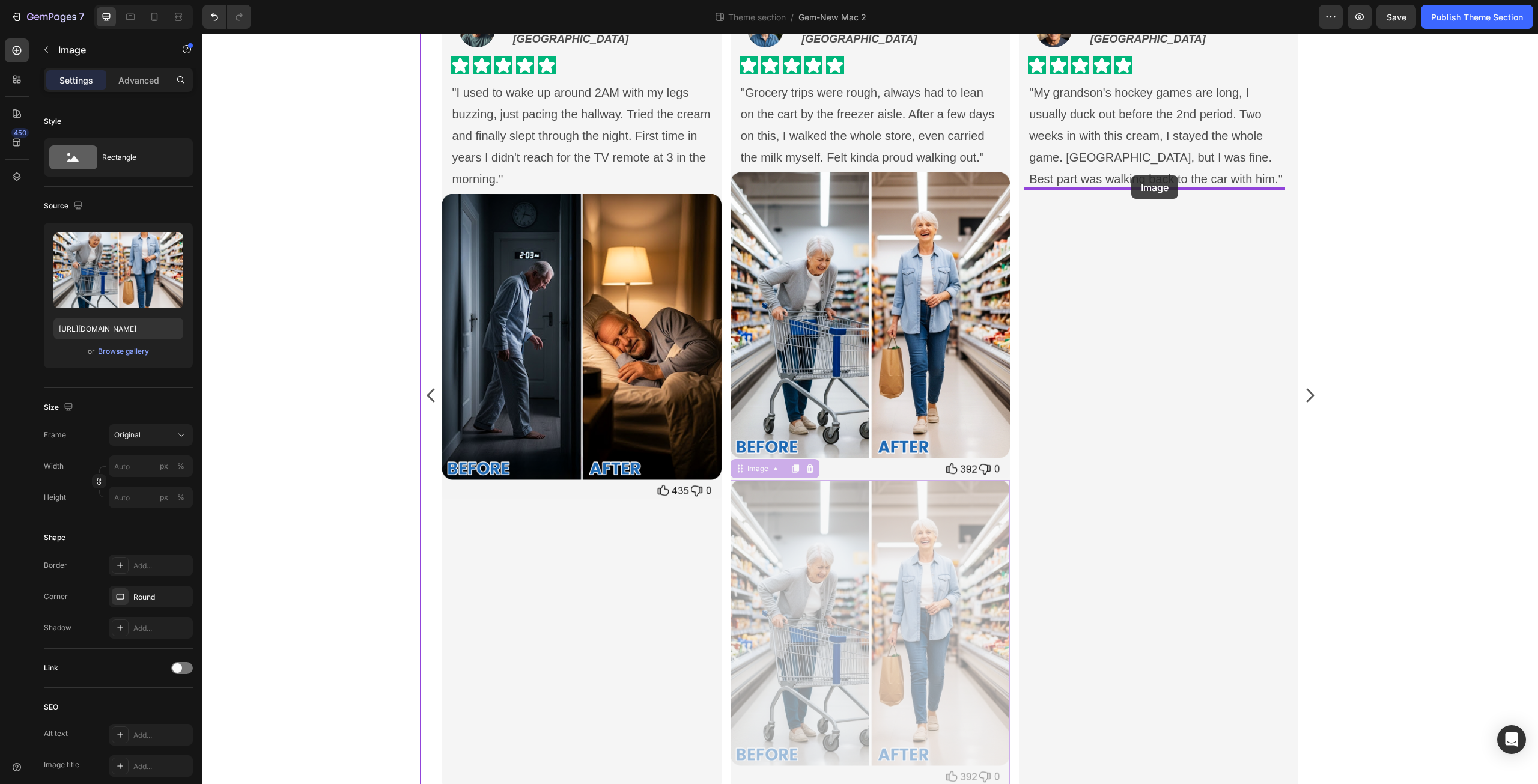
drag, startPoint x: 754, startPoint y: 488, endPoint x: 1131, endPoint y: 175, distance: 490.0
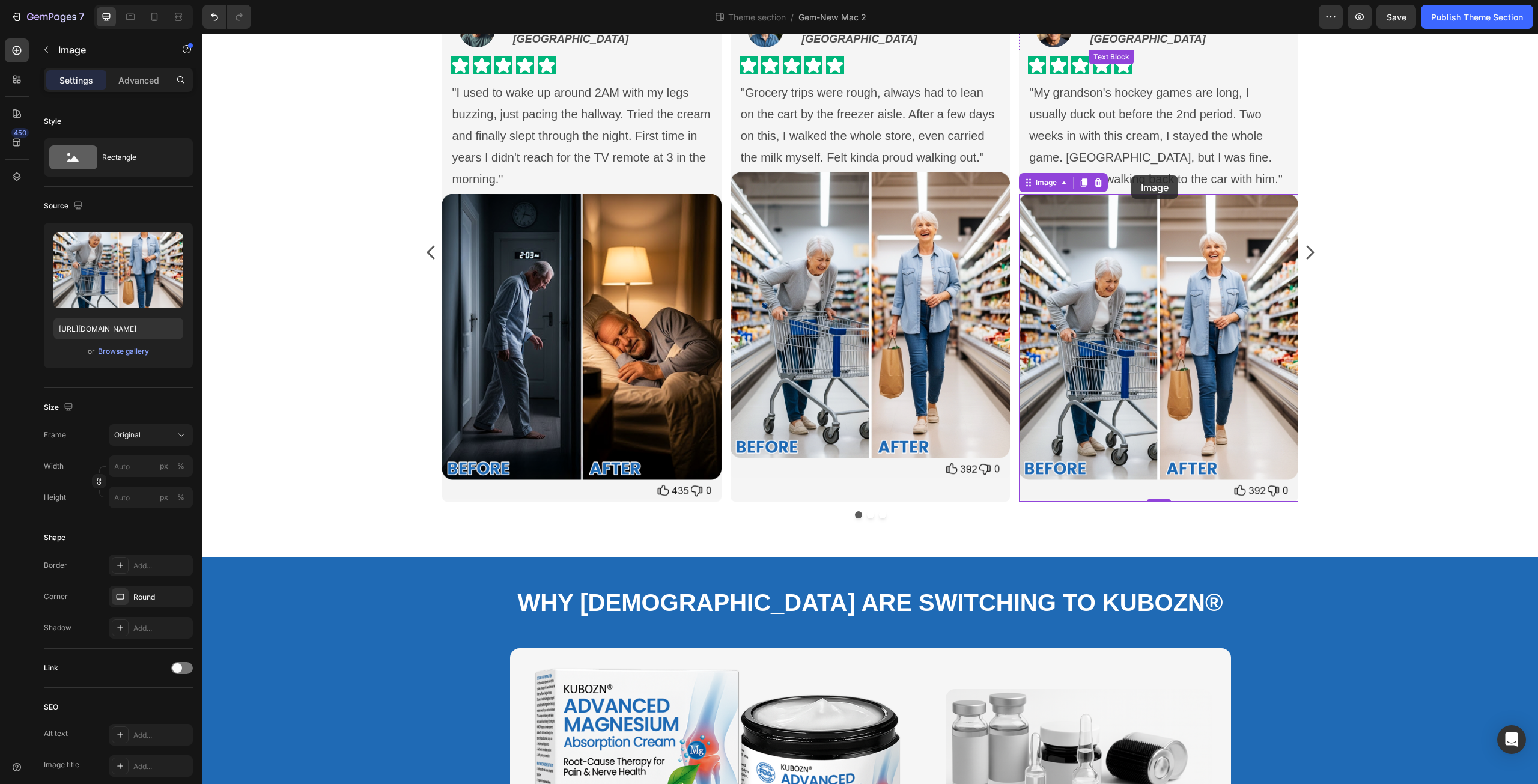
scroll to position [0, 0]
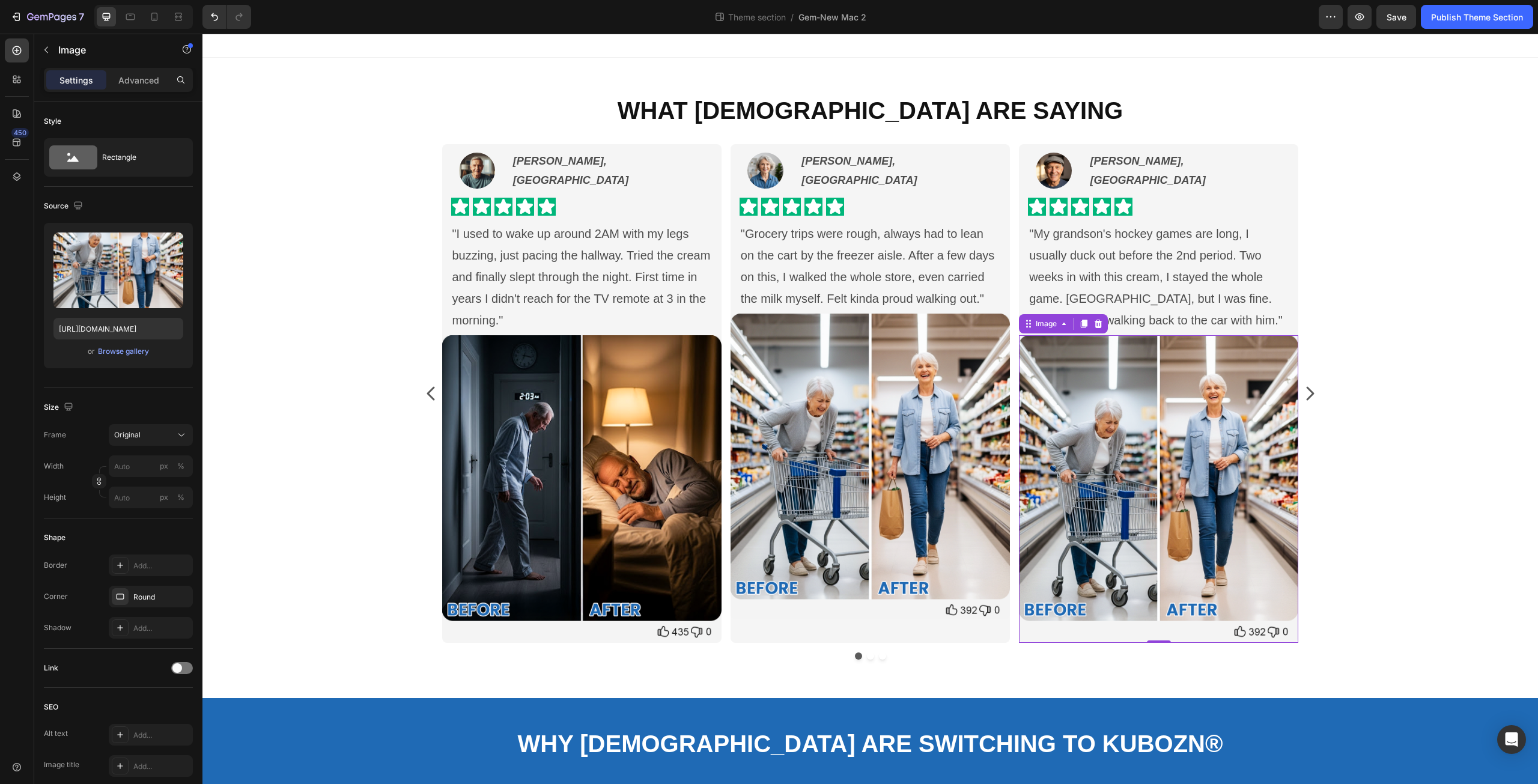
click at [1104, 471] on img at bounding box center [1158, 487] width 280 height 305
click at [140, 352] on div "Browse gallery" at bounding box center [123, 352] width 51 height 11
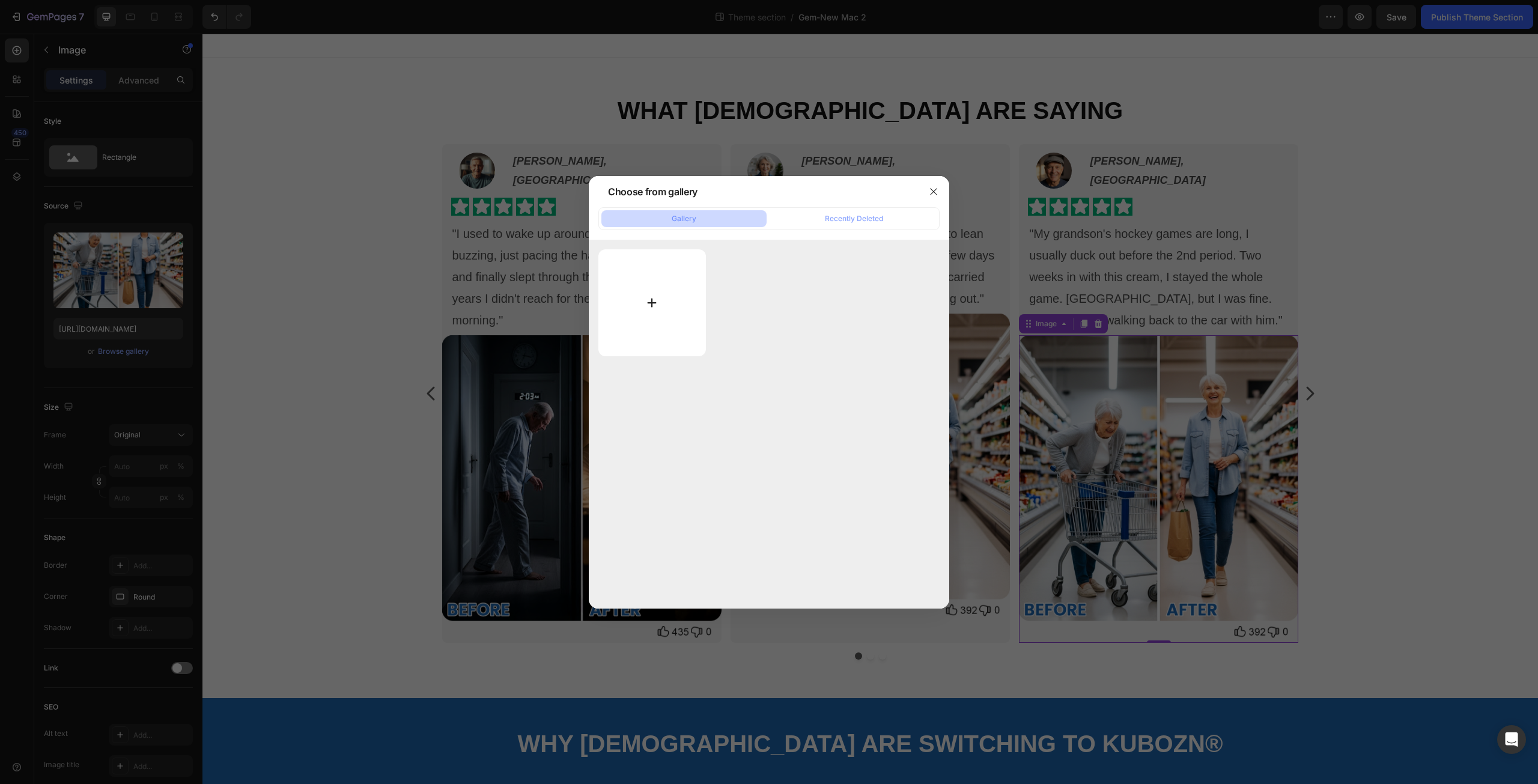
click at [654, 306] on input "file" at bounding box center [652, 302] width 108 height 107
type input "C:\fakepath\C -3.png"
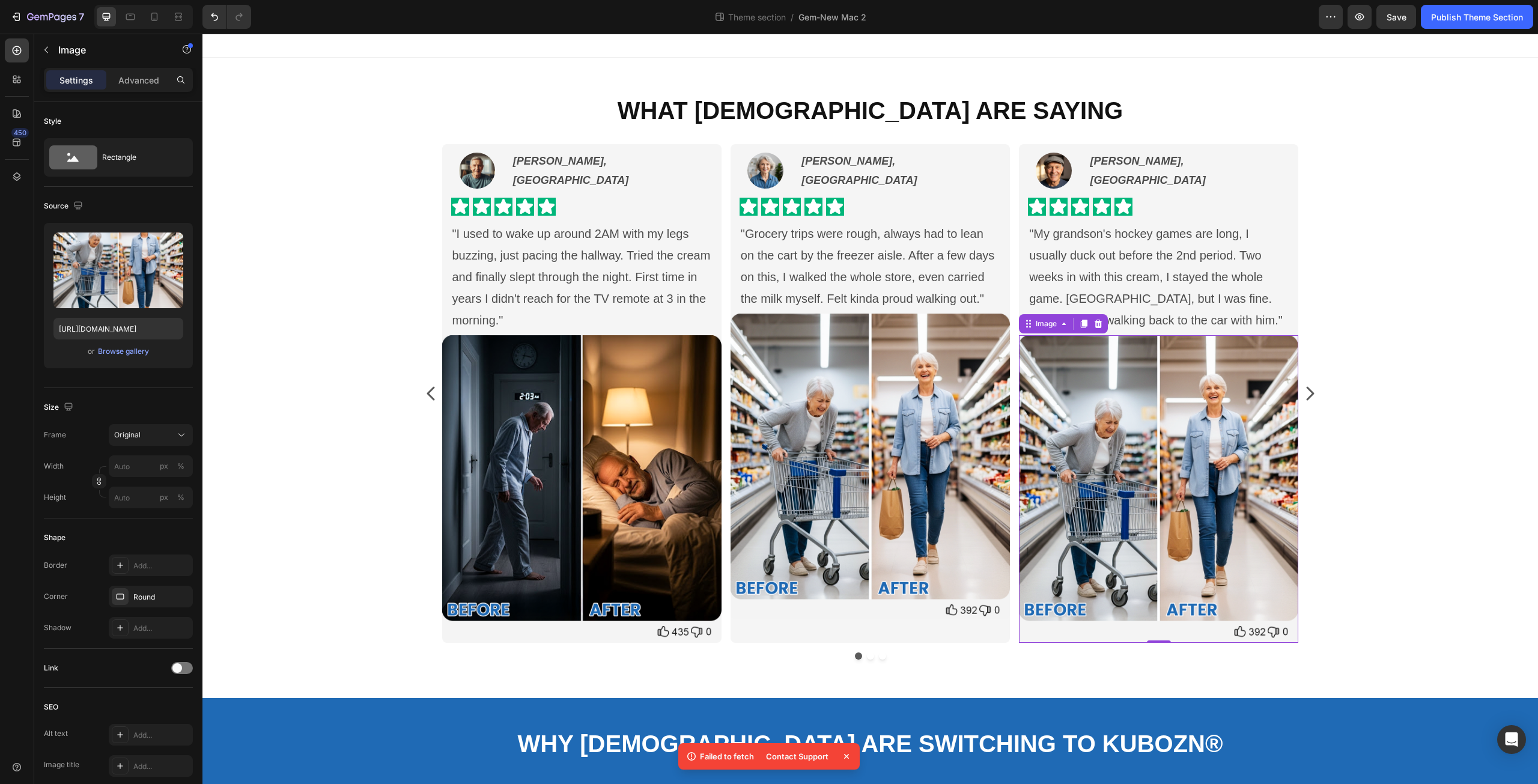
click at [1159, 498] on img at bounding box center [1158, 487] width 280 height 305
click at [845, 757] on icon at bounding box center [845, 755] width 12 height 12
click at [1036, 382] on img at bounding box center [1158, 487] width 280 height 305
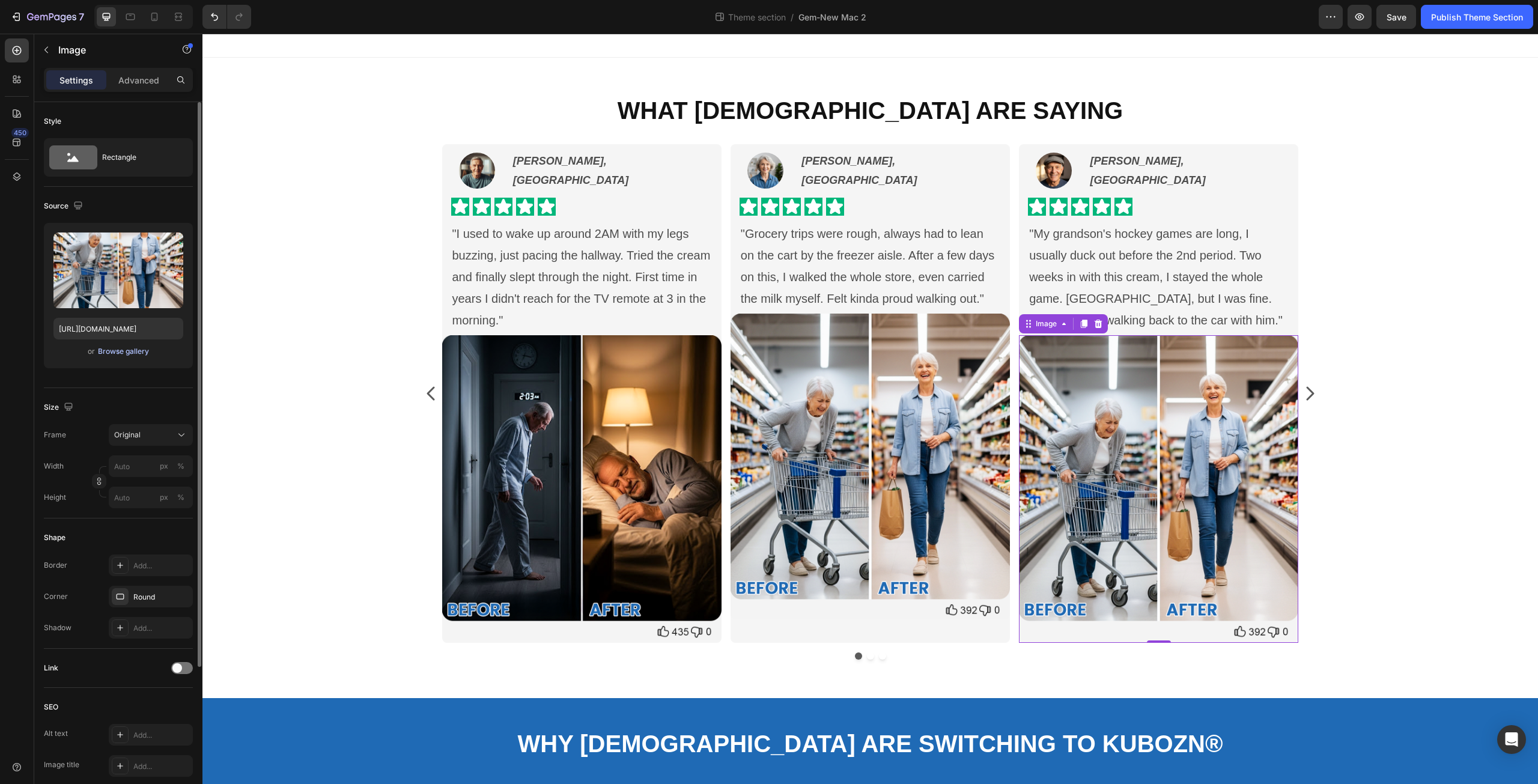
click at [117, 353] on div "Browse gallery" at bounding box center [123, 352] width 51 height 11
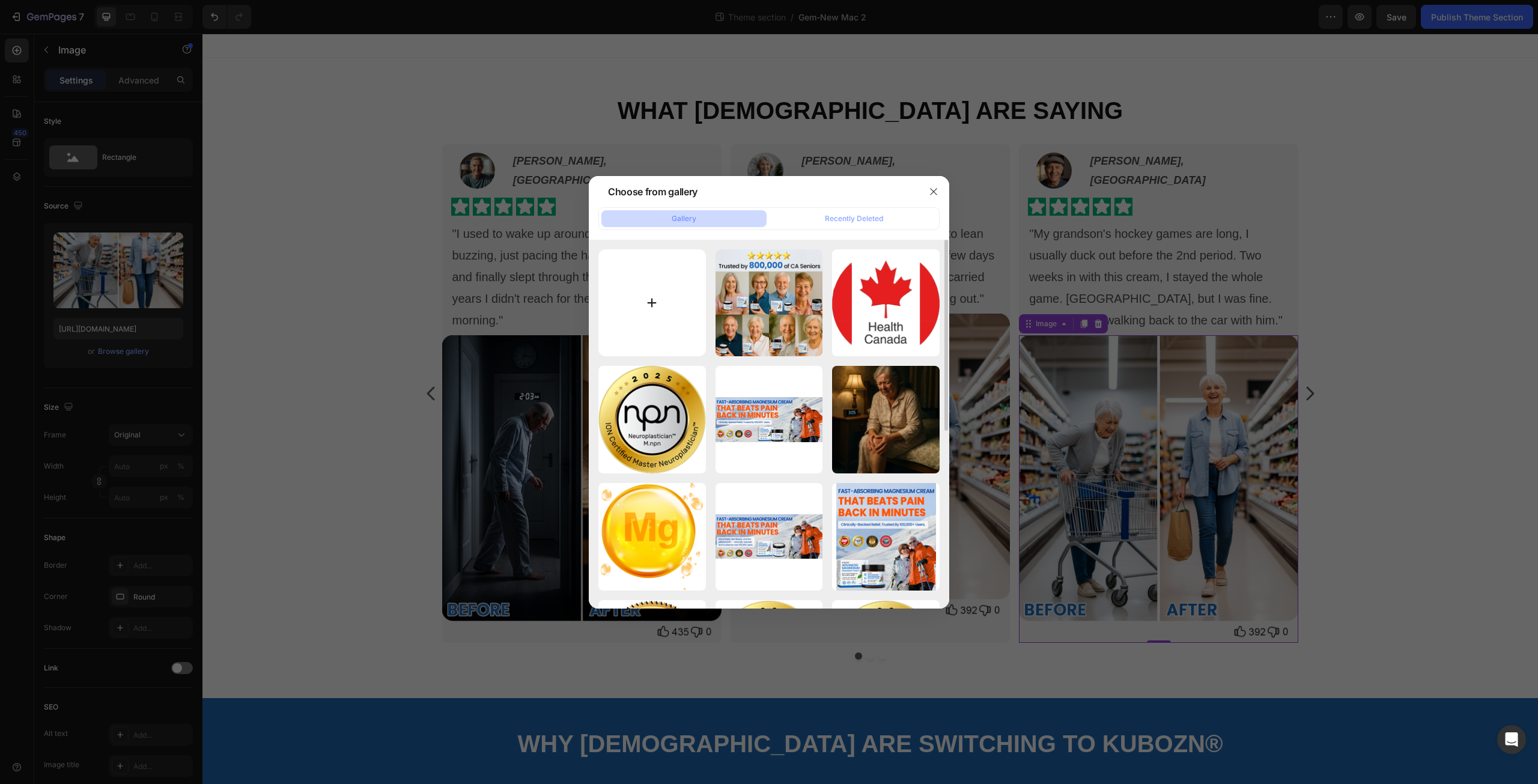
click at [657, 303] on input "file" at bounding box center [652, 303] width 108 height 108
type input "C:\fakepath\C -3.png"
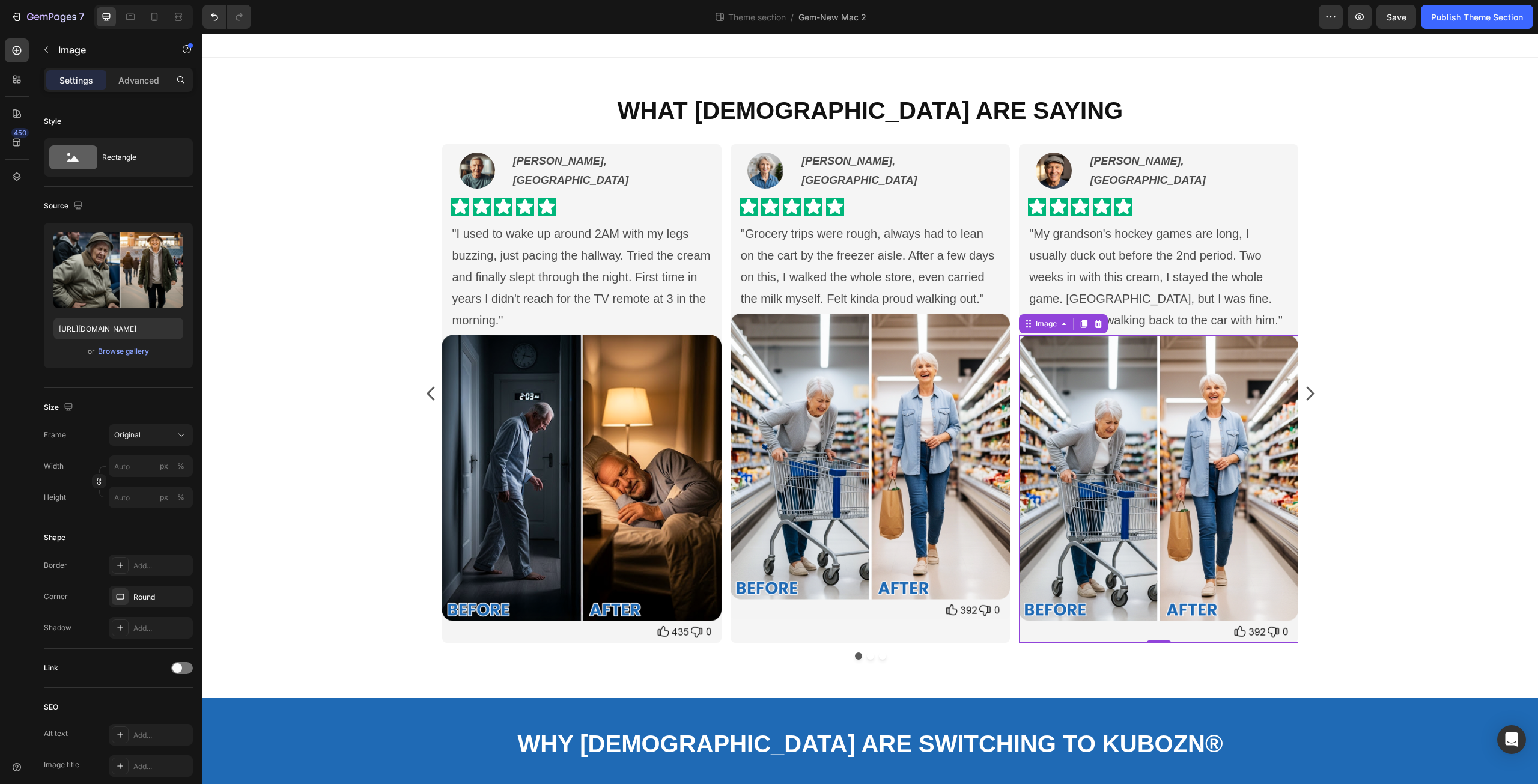
type input "[URL][DOMAIN_NAME]"
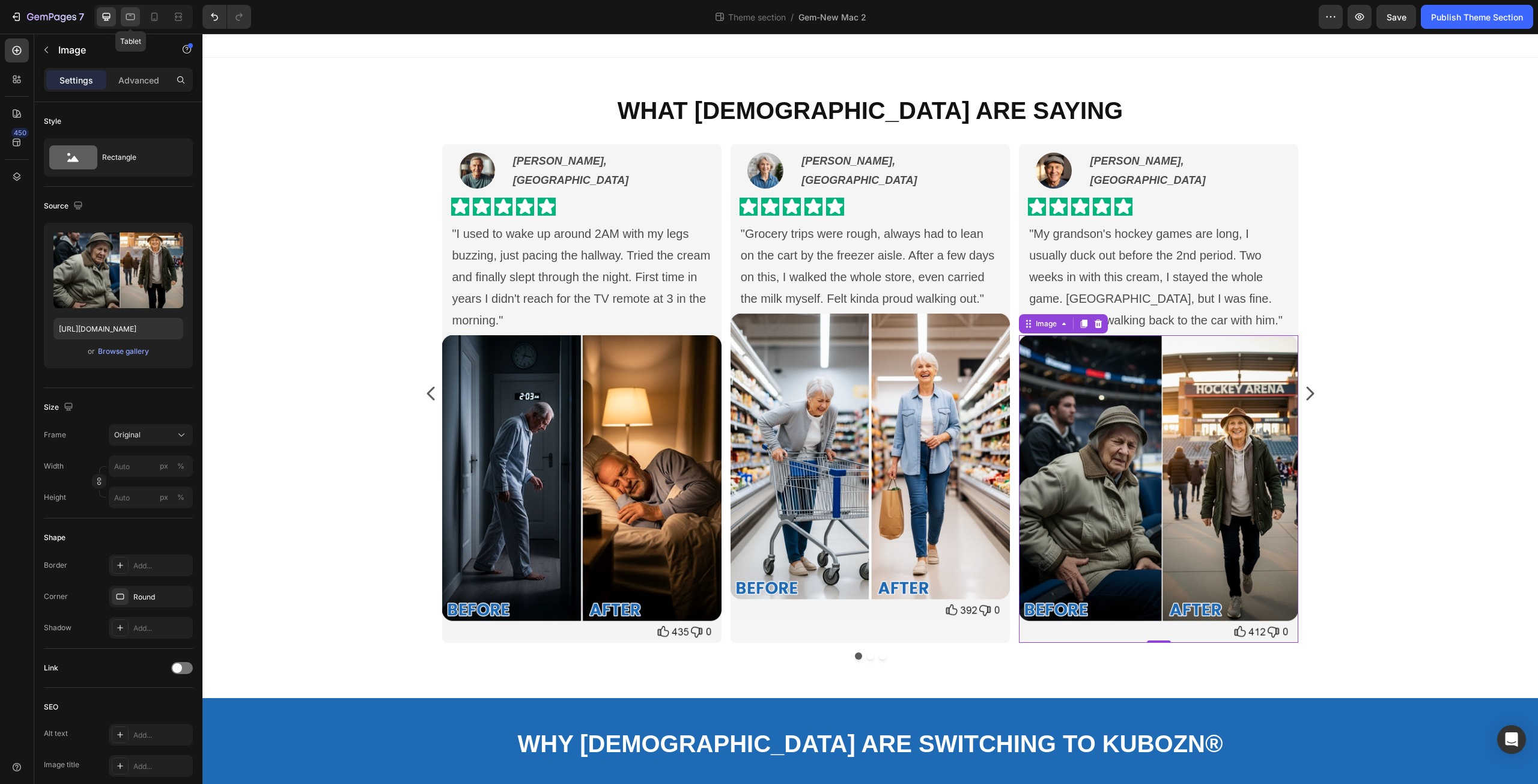
click at [131, 12] on icon at bounding box center [130, 16] width 12 height 12
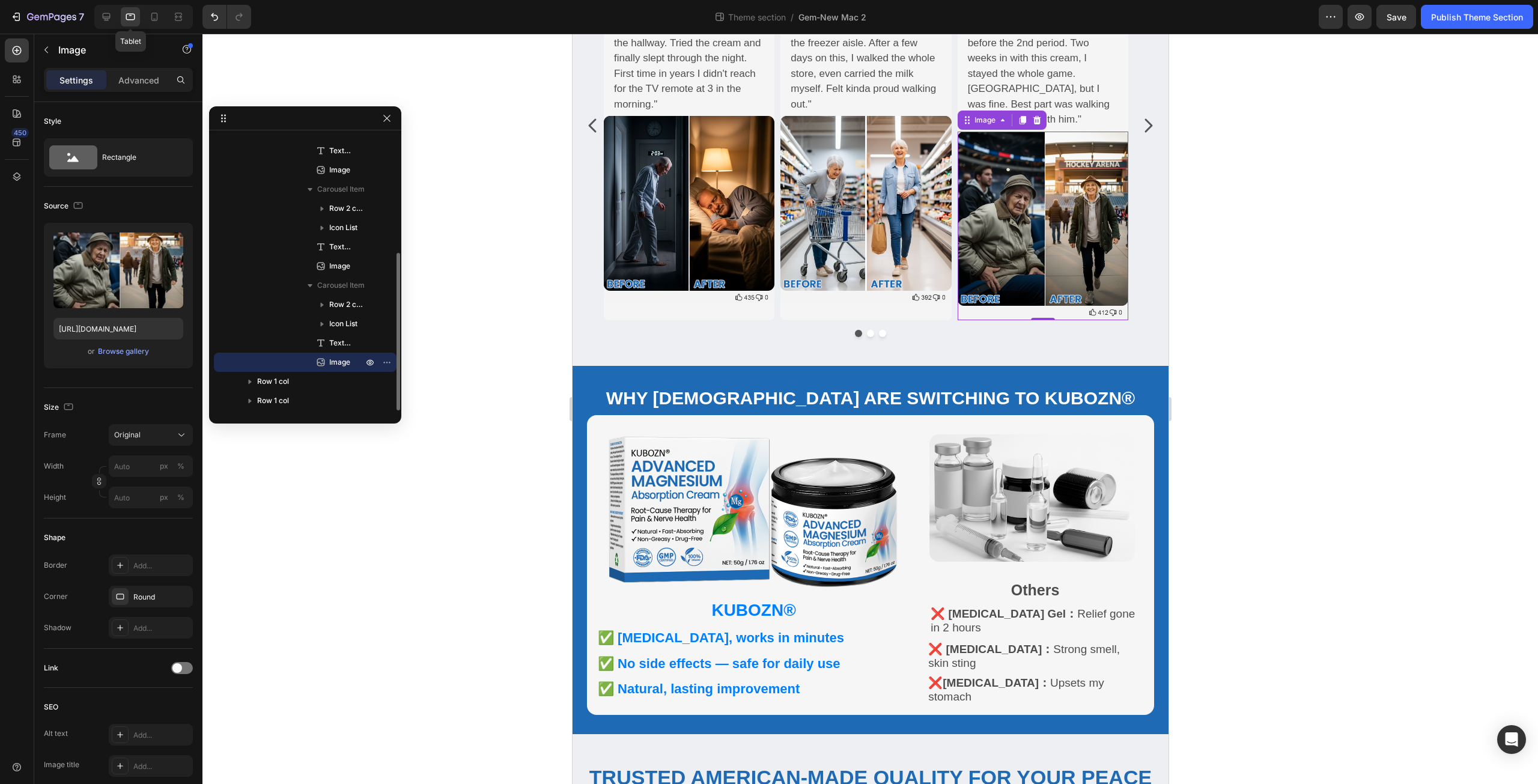
scroll to position [254, 0]
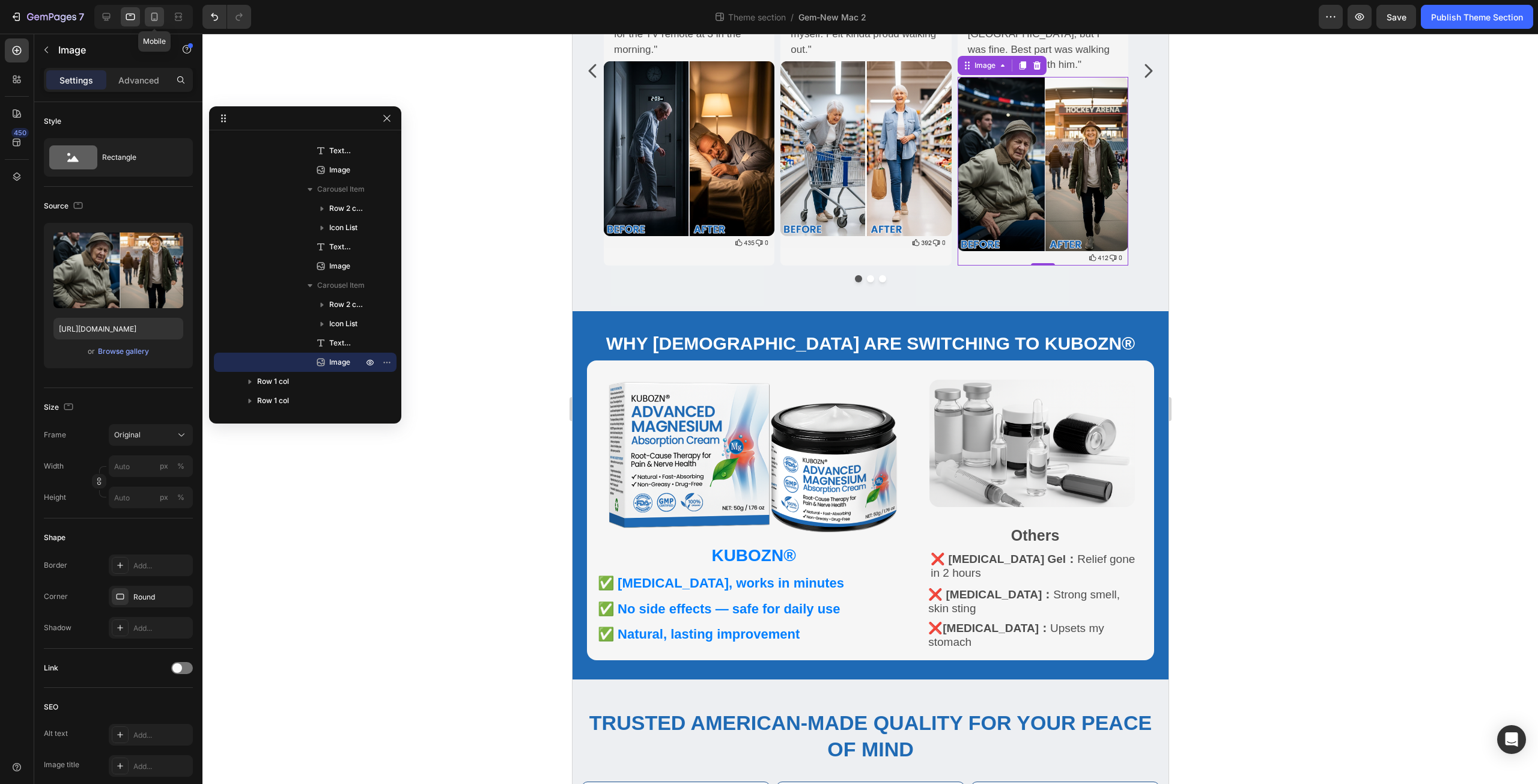
click at [157, 14] on icon at bounding box center [154, 16] width 6 height 8
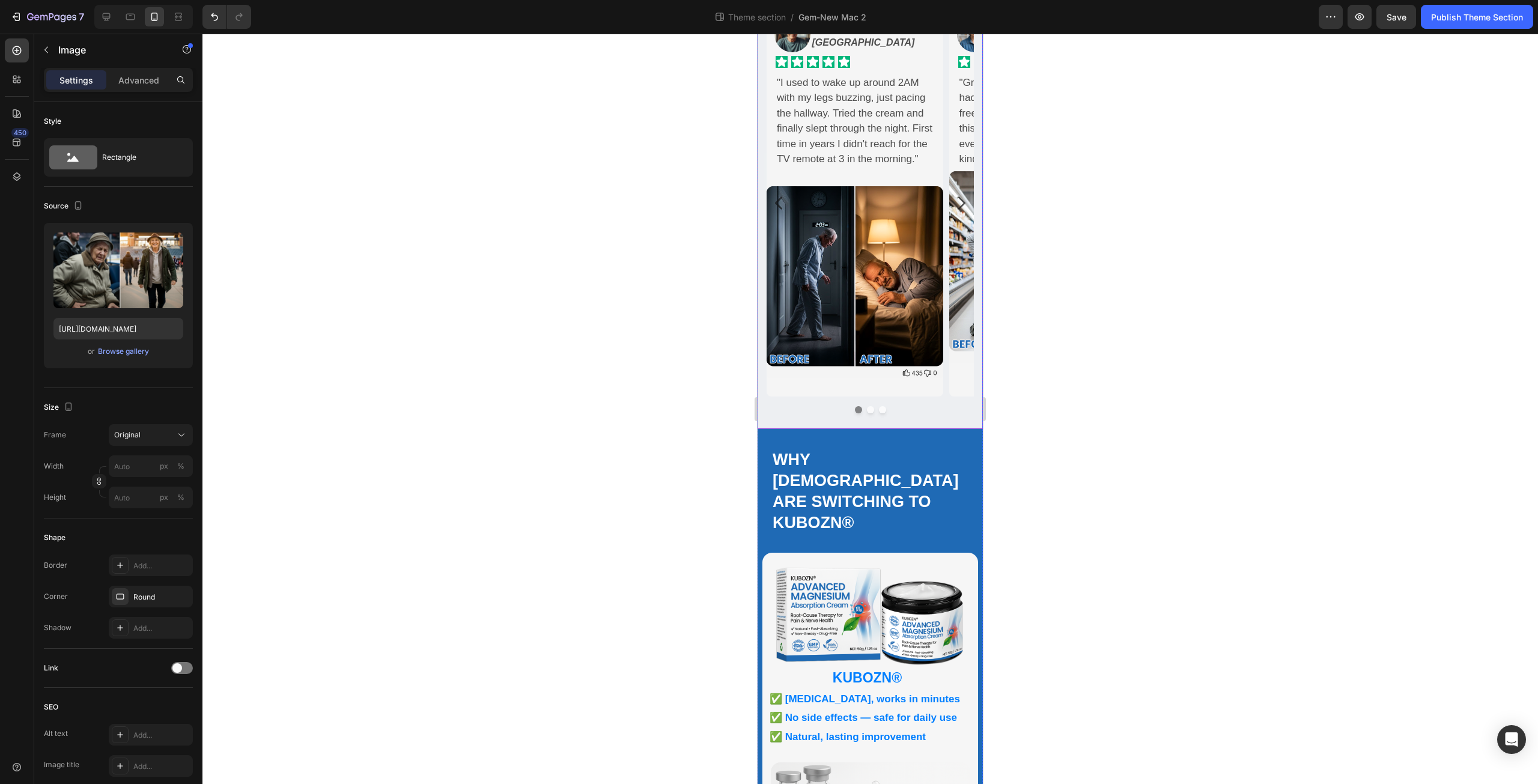
scroll to position [121, 0]
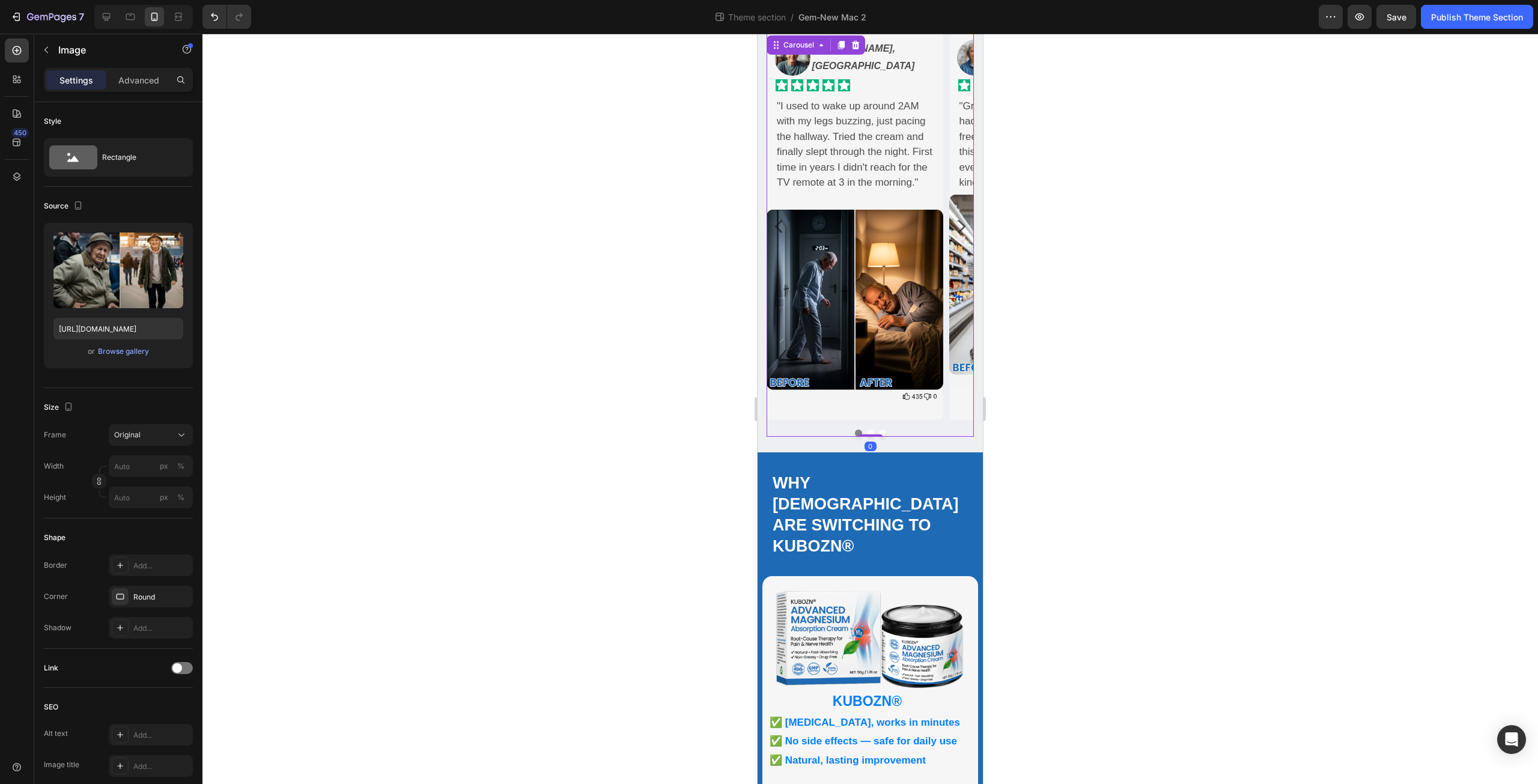
click at [958, 219] on icon "Carousel Next Arrow" at bounding box center [961, 226] width 7 height 13
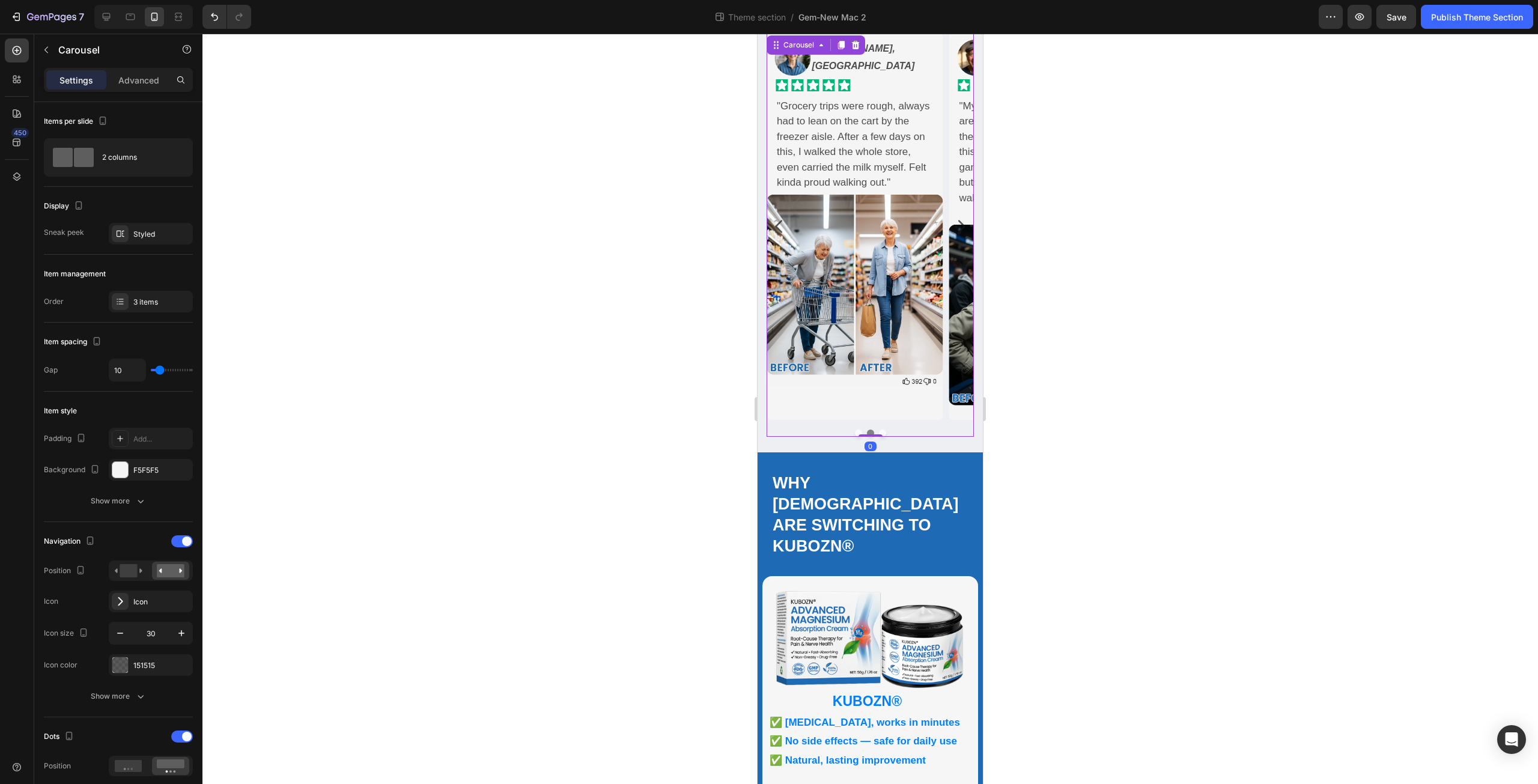
click at [958, 219] on icon "Carousel Next Arrow" at bounding box center [961, 226] width 7 height 13
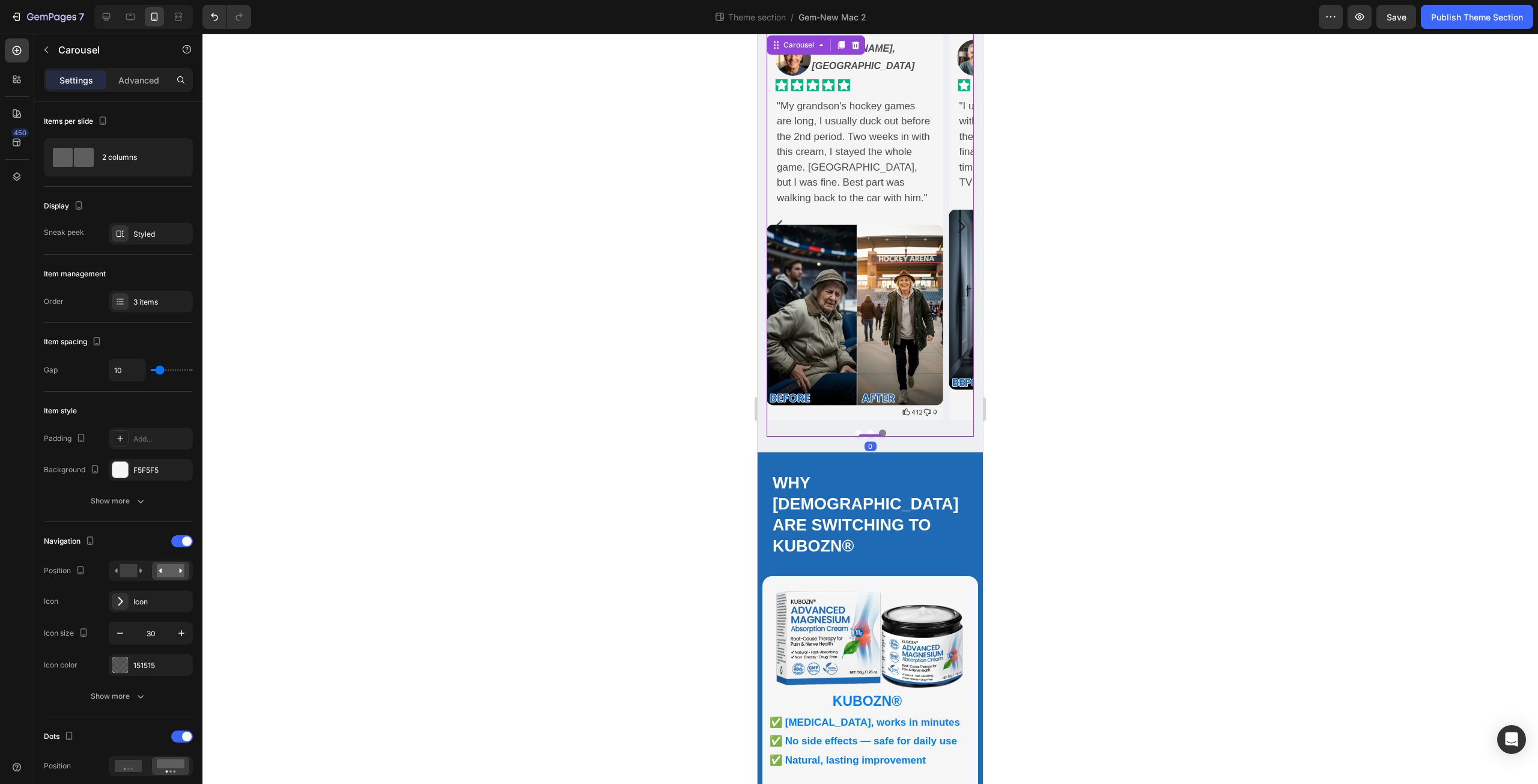
click at [958, 219] on icon "Carousel Next Arrow" at bounding box center [961, 226] width 7 height 13
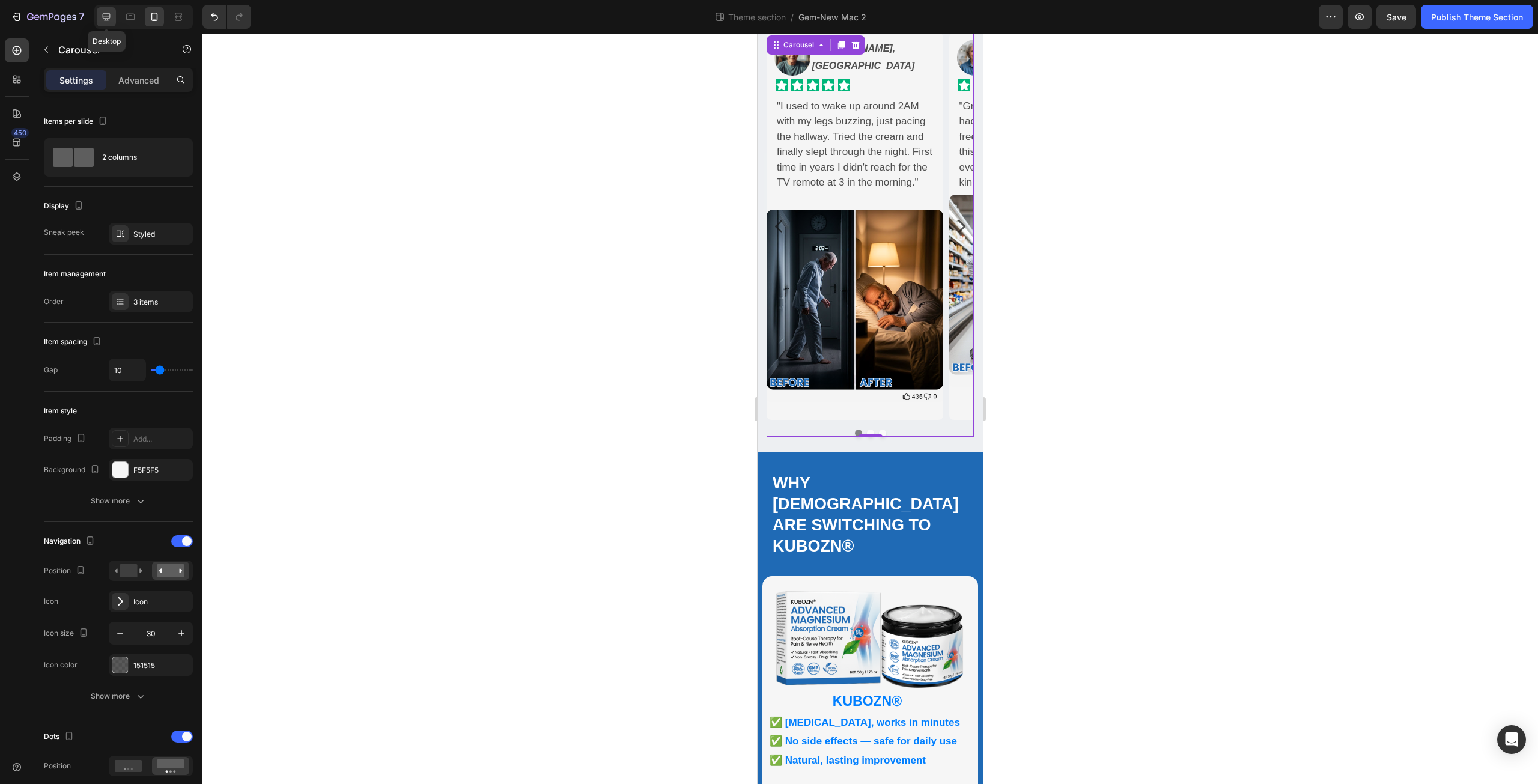
click at [105, 13] on icon at bounding box center [106, 16] width 12 height 12
type input "1500"
type input "15"
type input "32"
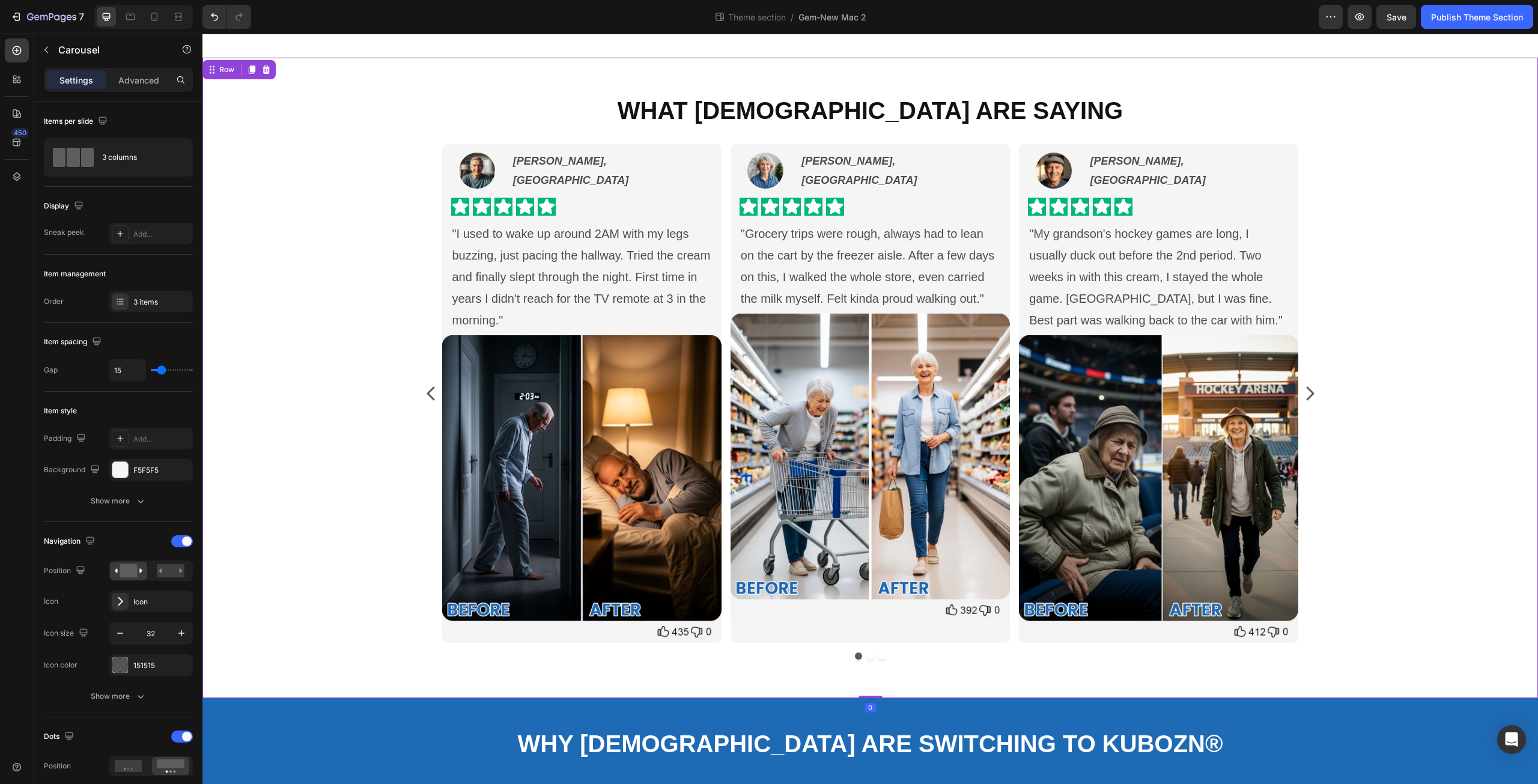
click at [1437, 441] on div "What [DEMOGRAPHIC_DATA] Are Saying Heading Image [PERSON_NAME], Toronto Text Bl…" at bounding box center [870, 381] width 1318 height 575
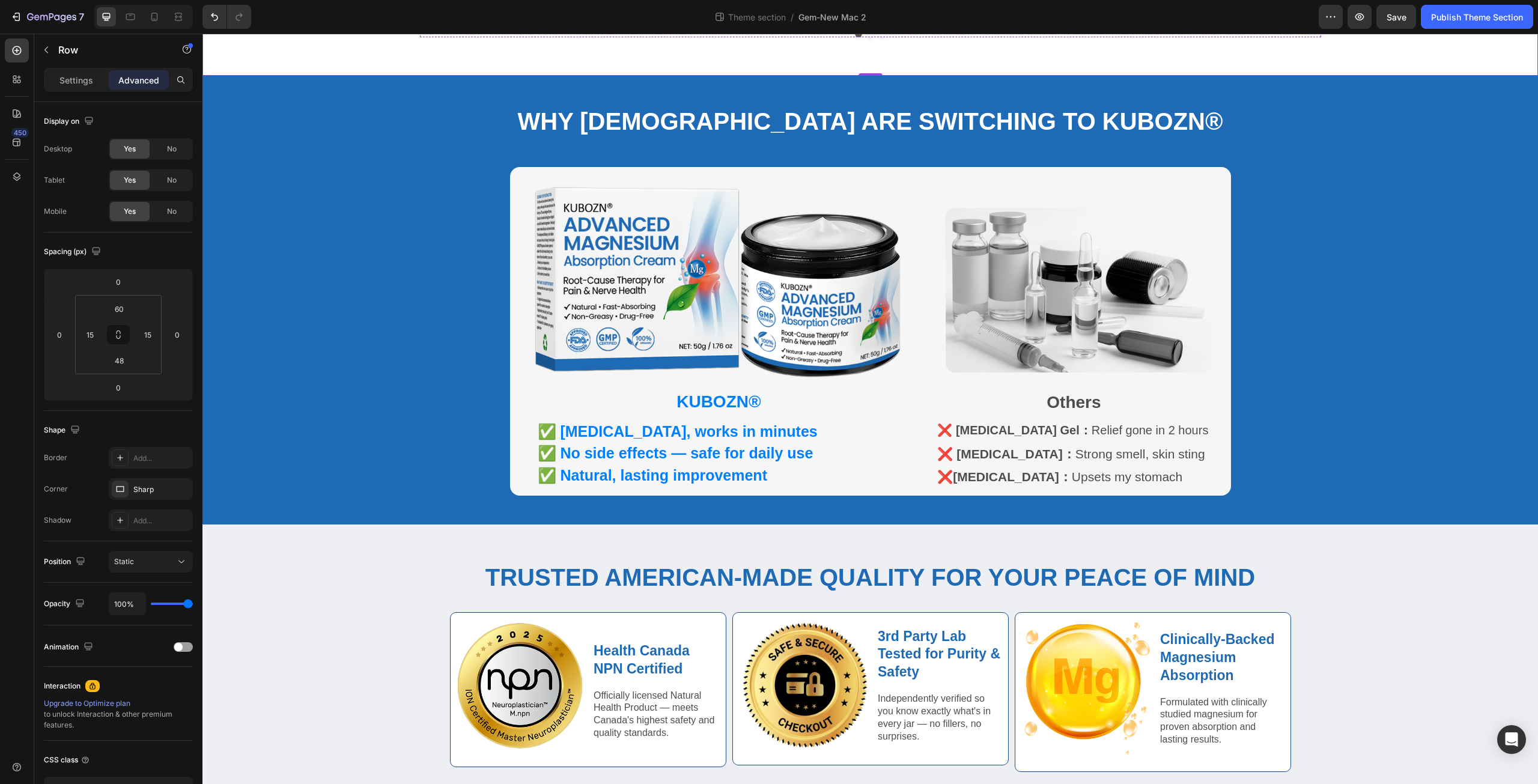
scroll to position [650, 0]
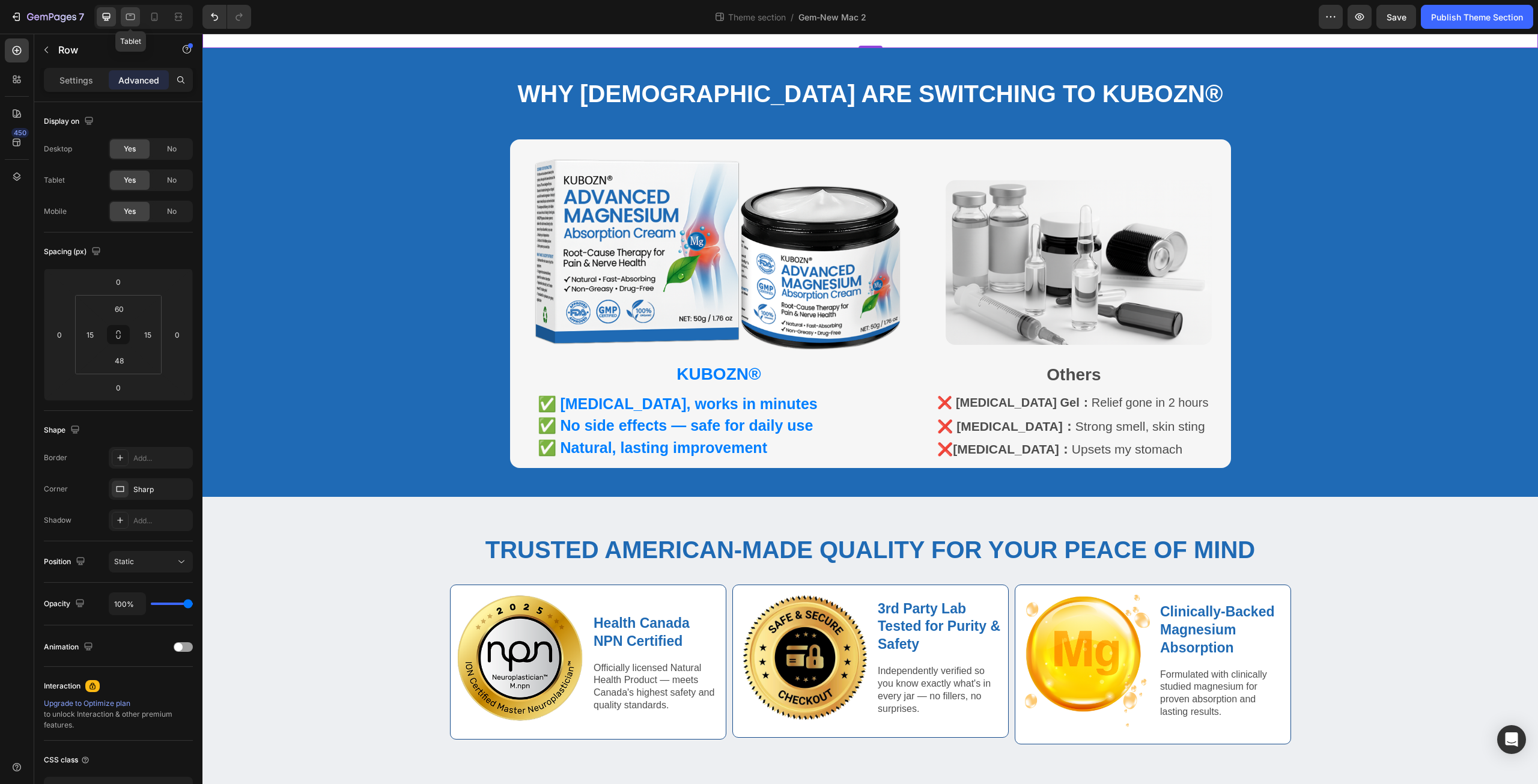
click at [131, 16] on icon at bounding box center [130, 16] width 12 height 12
type input "50"
type input "32"
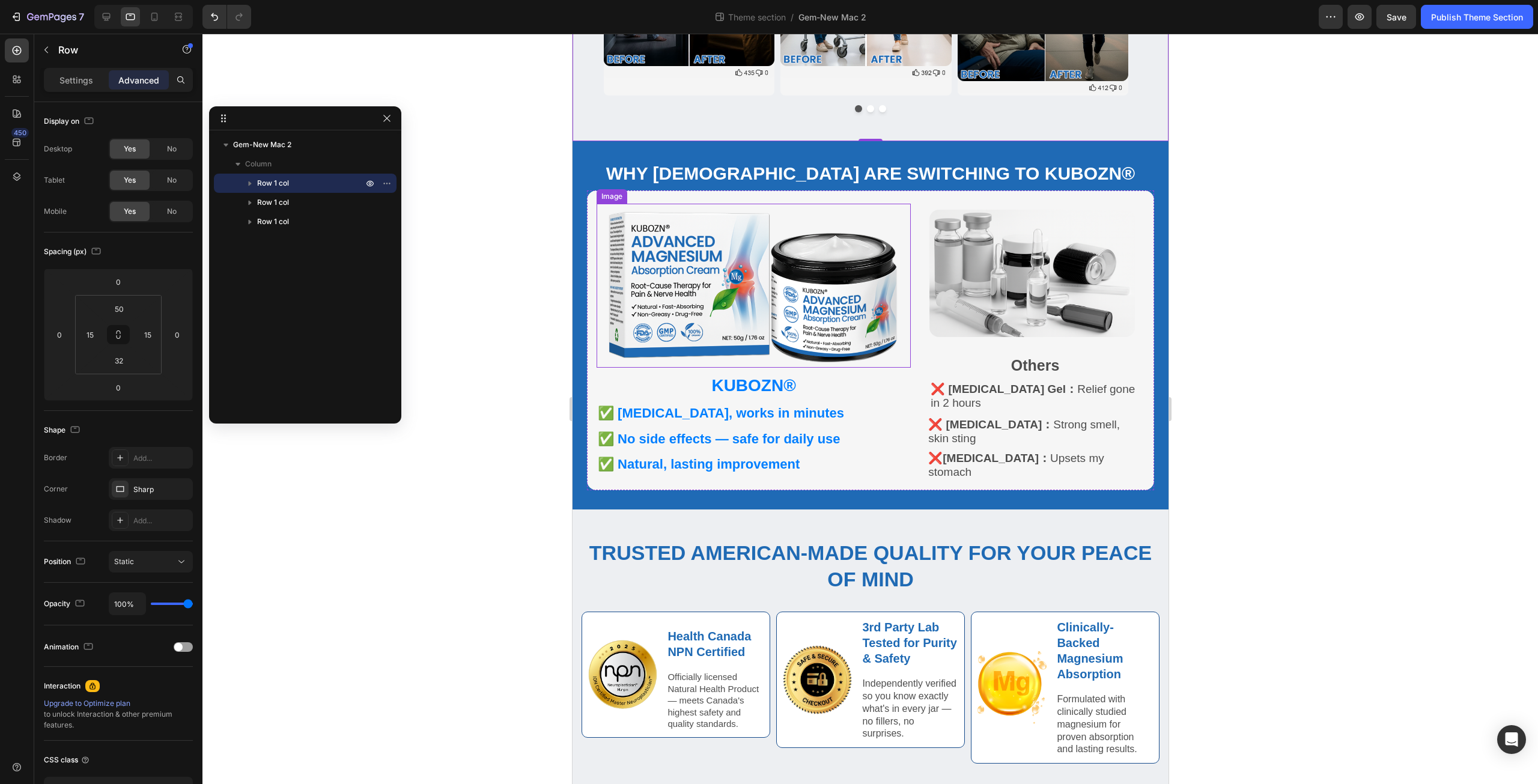
scroll to position [426, 0]
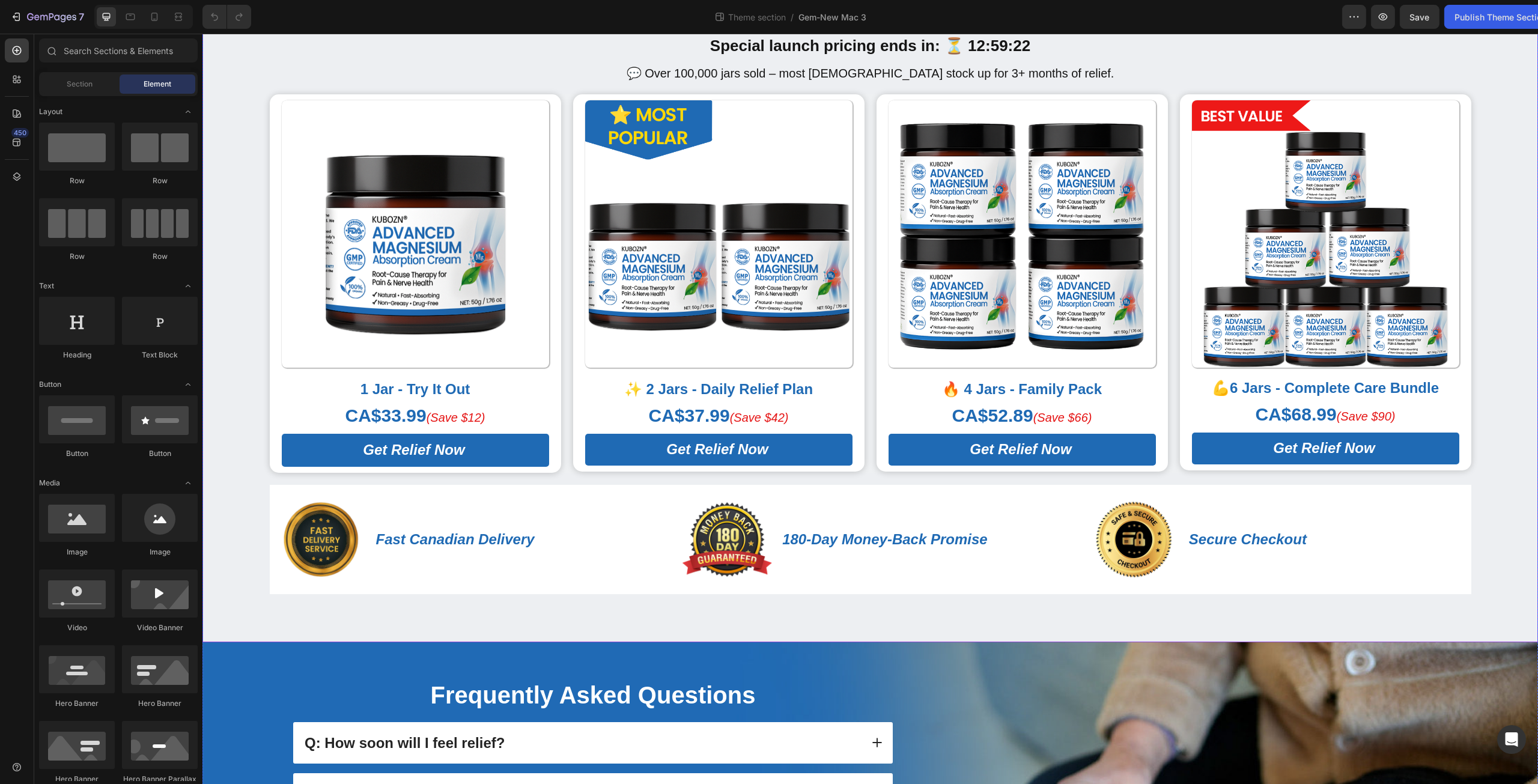
scroll to position [140, 0]
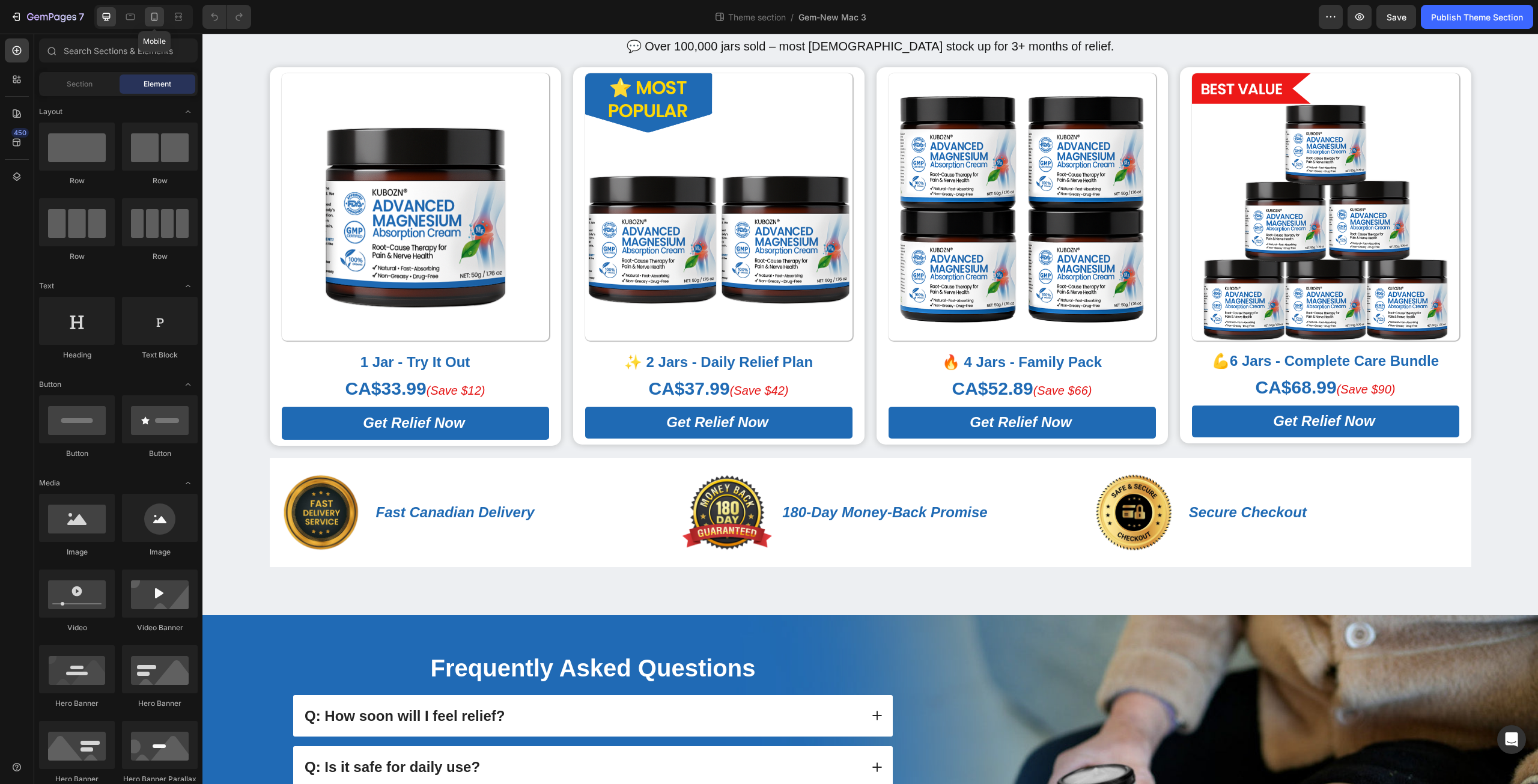
click at [156, 15] on icon at bounding box center [154, 16] width 12 height 12
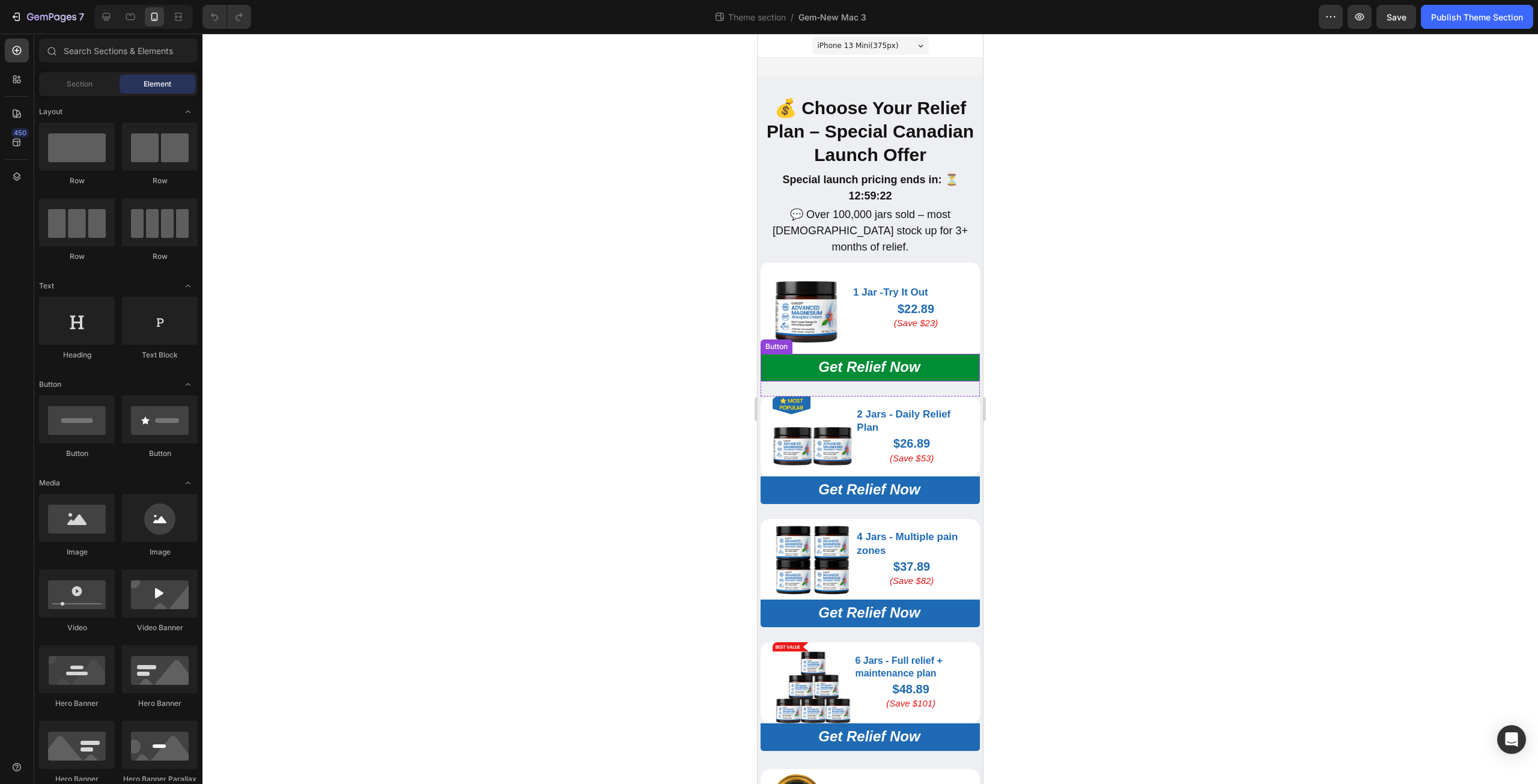
drag, startPoint x: 827, startPoint y: 359, endPoint x: 777, endPoint y: 373, distance: 51.9
click at [827, 359] on span "Get Relief Now" at bounding box center [869, 367] width 102 height 16
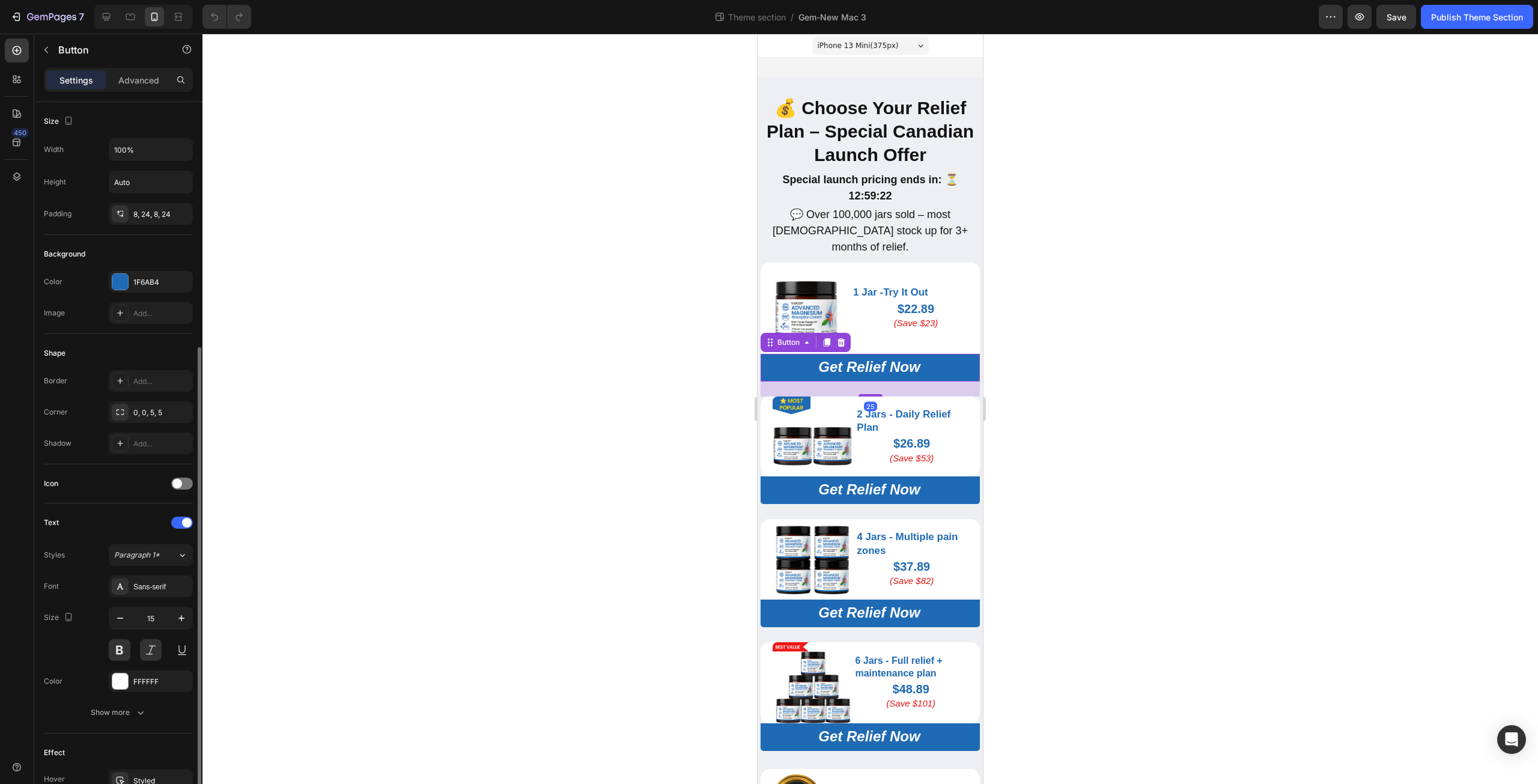
scroll to position [239, 0]
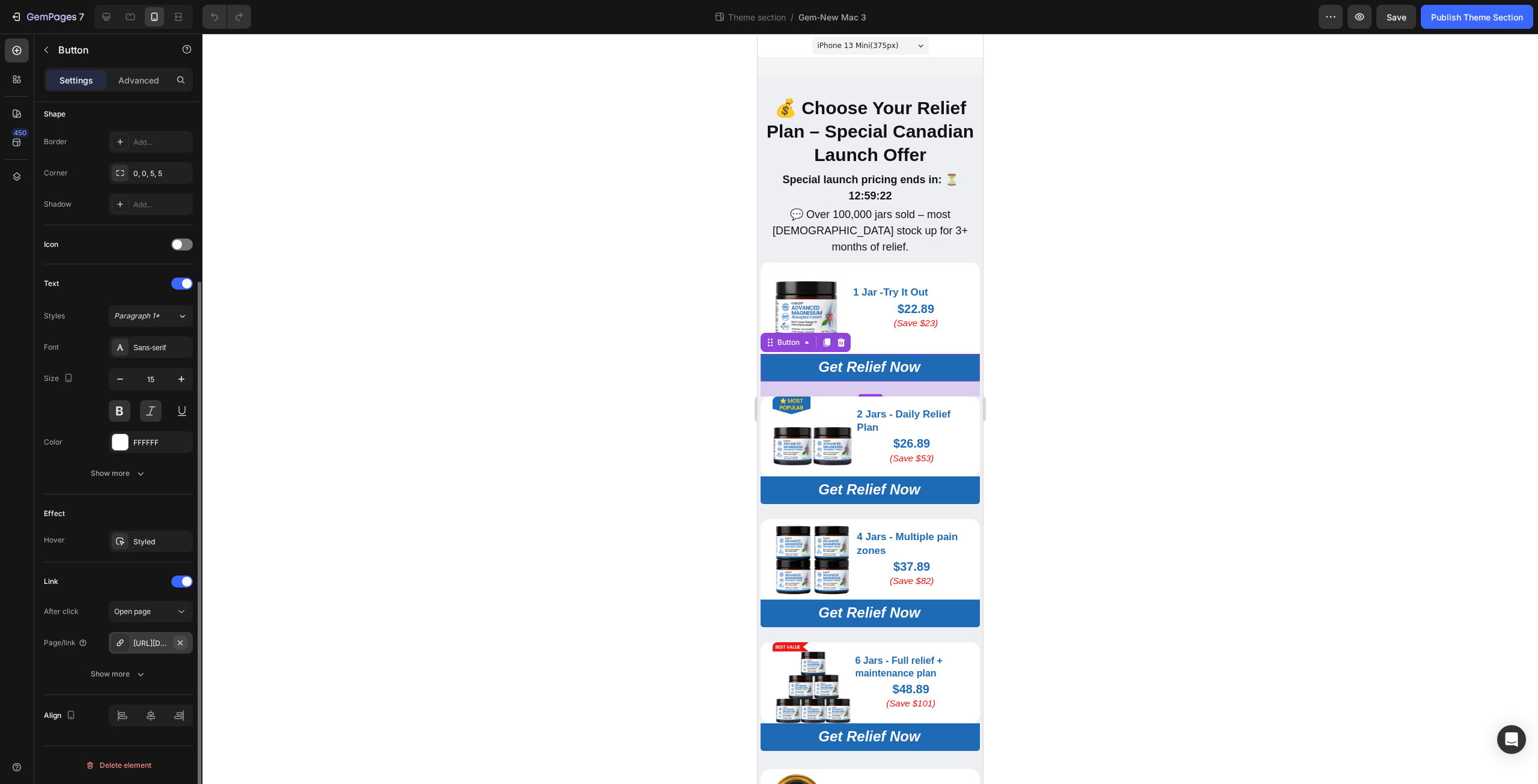
click at [181, 645] on icon "button" at bounding box center [180, 642] width 10 height 10
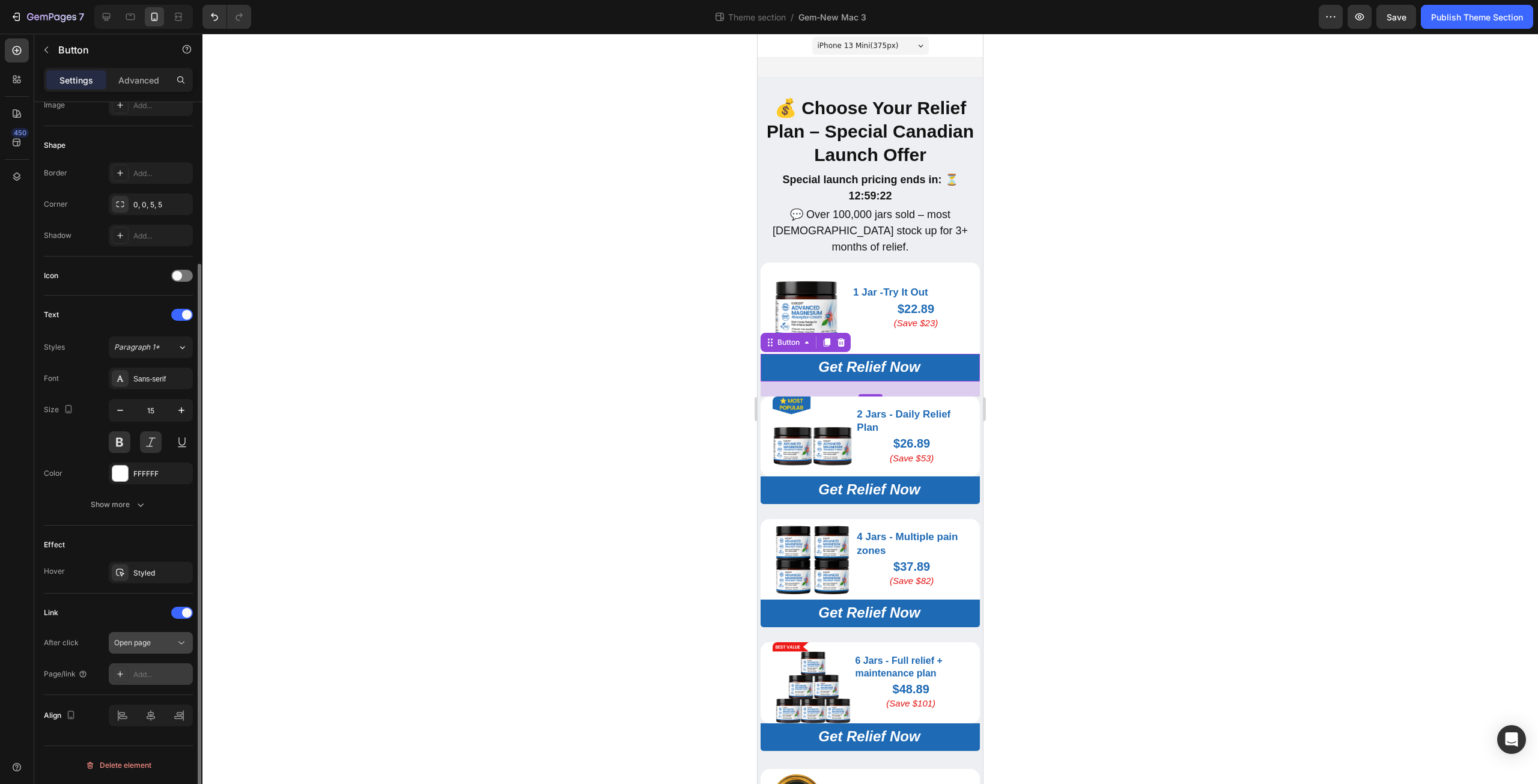
scroll to position [208, 0]
click at [147, 673] on div "Add..." at bounding box center [161, 674] width 57 height 11
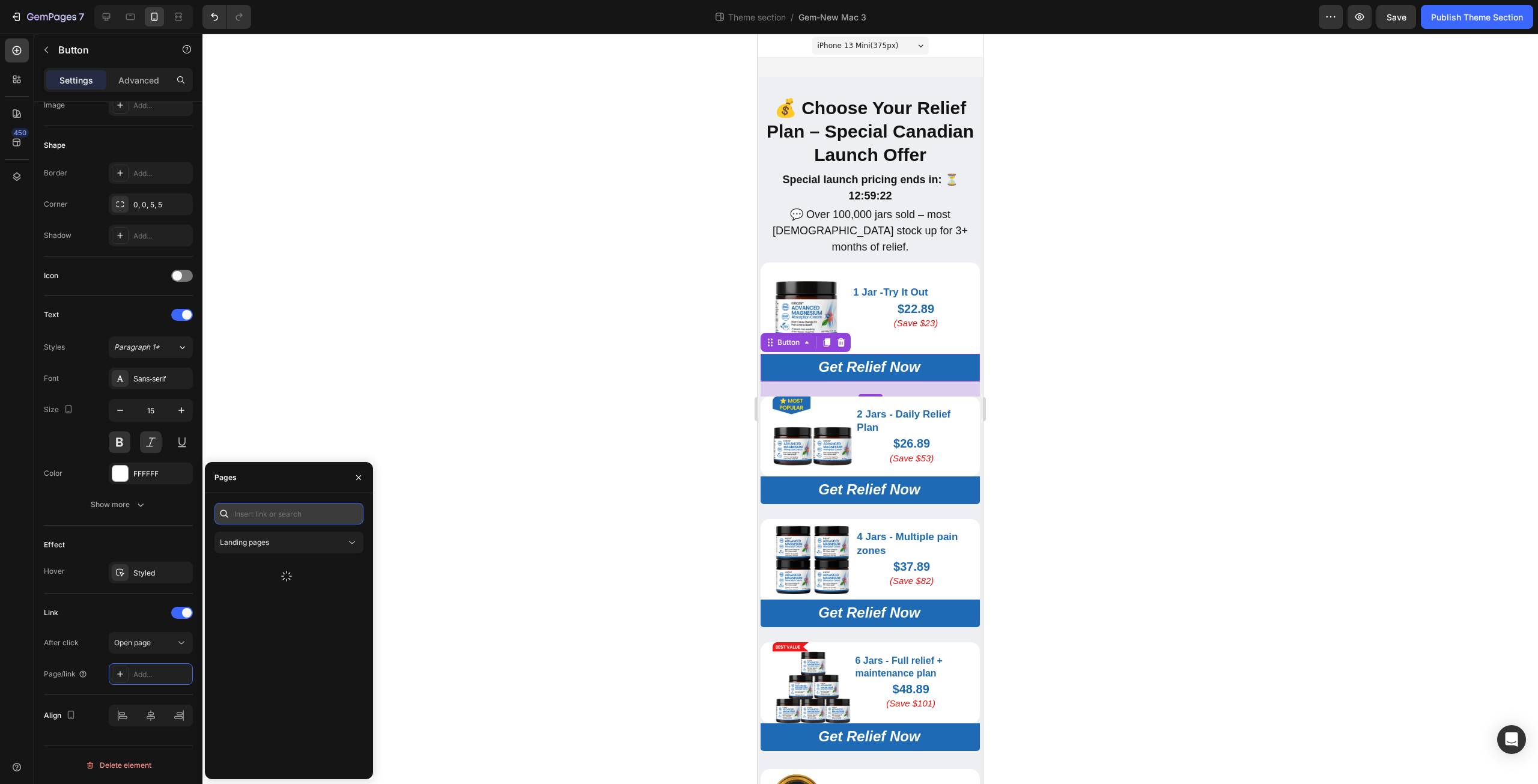
click at [309, 520] on input "text" at bounding box center [289, 513] width 149 height 22
paste input "https://kbzca.com/a/s/ic/preview/44609524531253:1?funnel_id=fncmbygz7dc20pdgyhp…"
type input "https://kbzca.com/a/s/ic/preview/44609524531253:1?funnel_id=fncmbygz7dc20pdgyhp…"
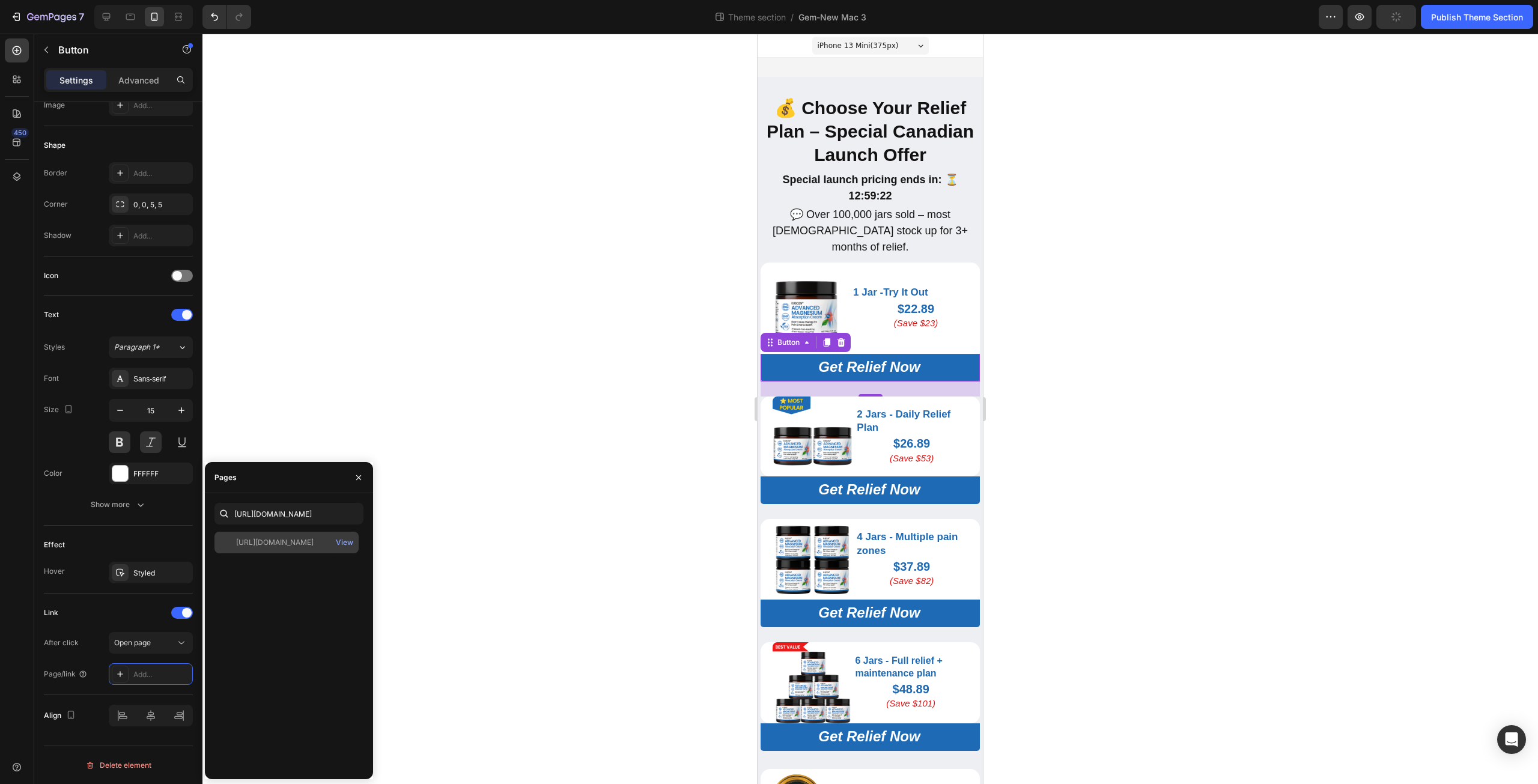
click at [273, 541] on div "https://kbzca.com/a/s/ic/preview/44609524531253:1?funnel_id=fncmbygz7dc20pdgyhp…" at bounding box center [274, 542] width 77 height 11
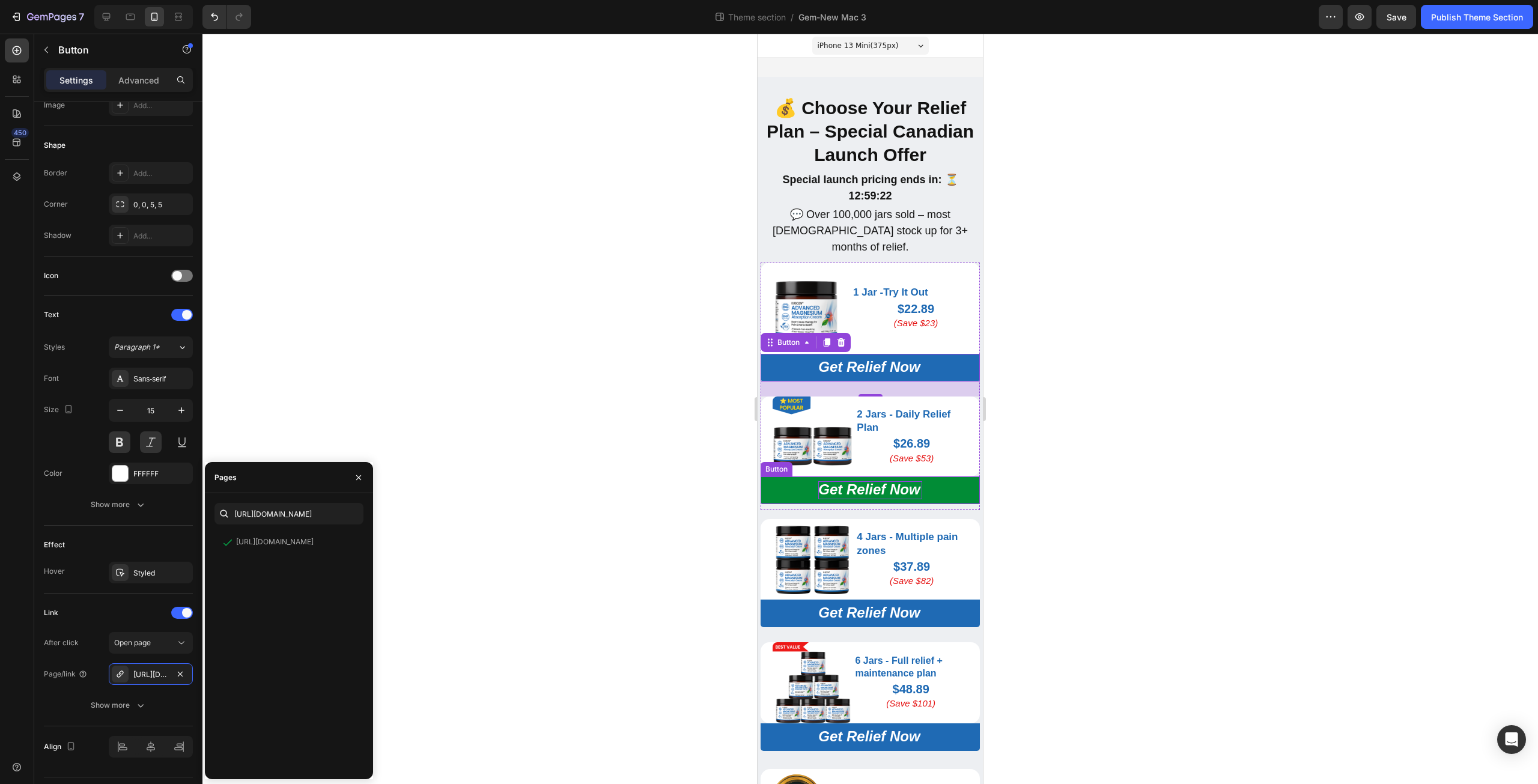
click at [862, 486] on span "Get Relief Now" at bounding box center [869, 489] width 102 height 16
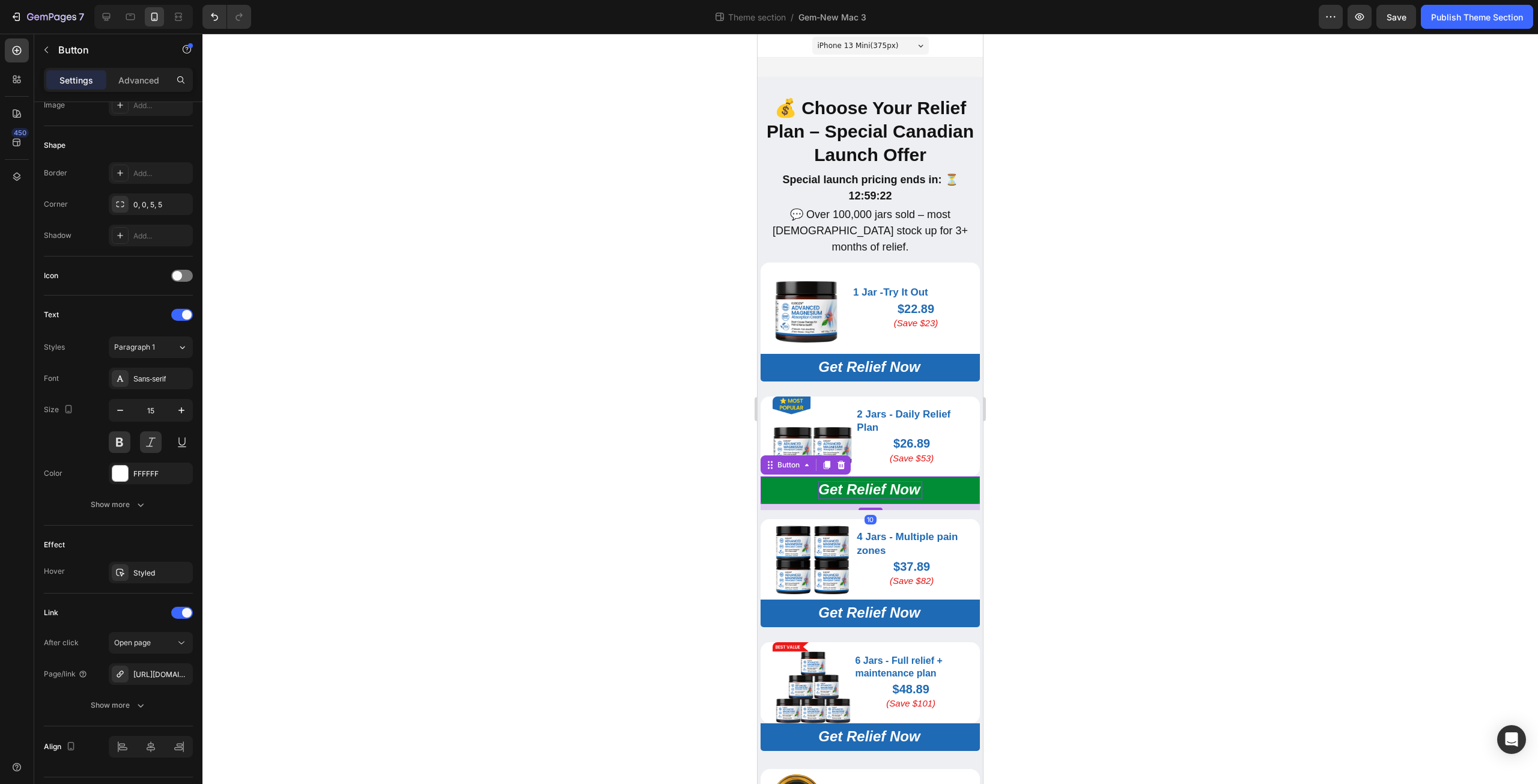
click at [862, 486] on span "Get Relief Now" at bounding box center [869, 489] width 102 height 16
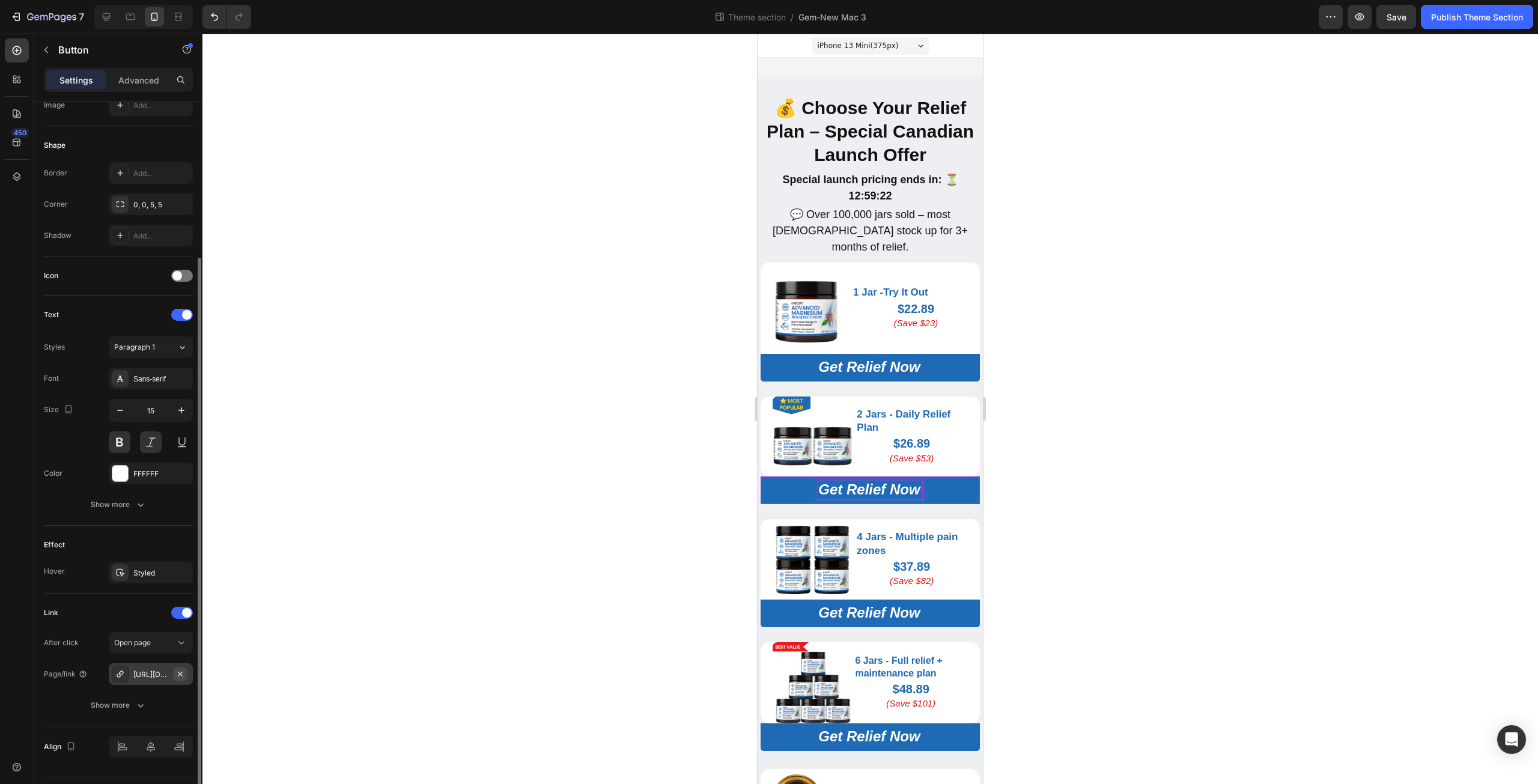
click at [180, 675] on icon "button" at bounding box center [180, 673] width 10 height 10
click at [156, 666] on div "Add..." at bounding box center [151, 673] width 85 height 22
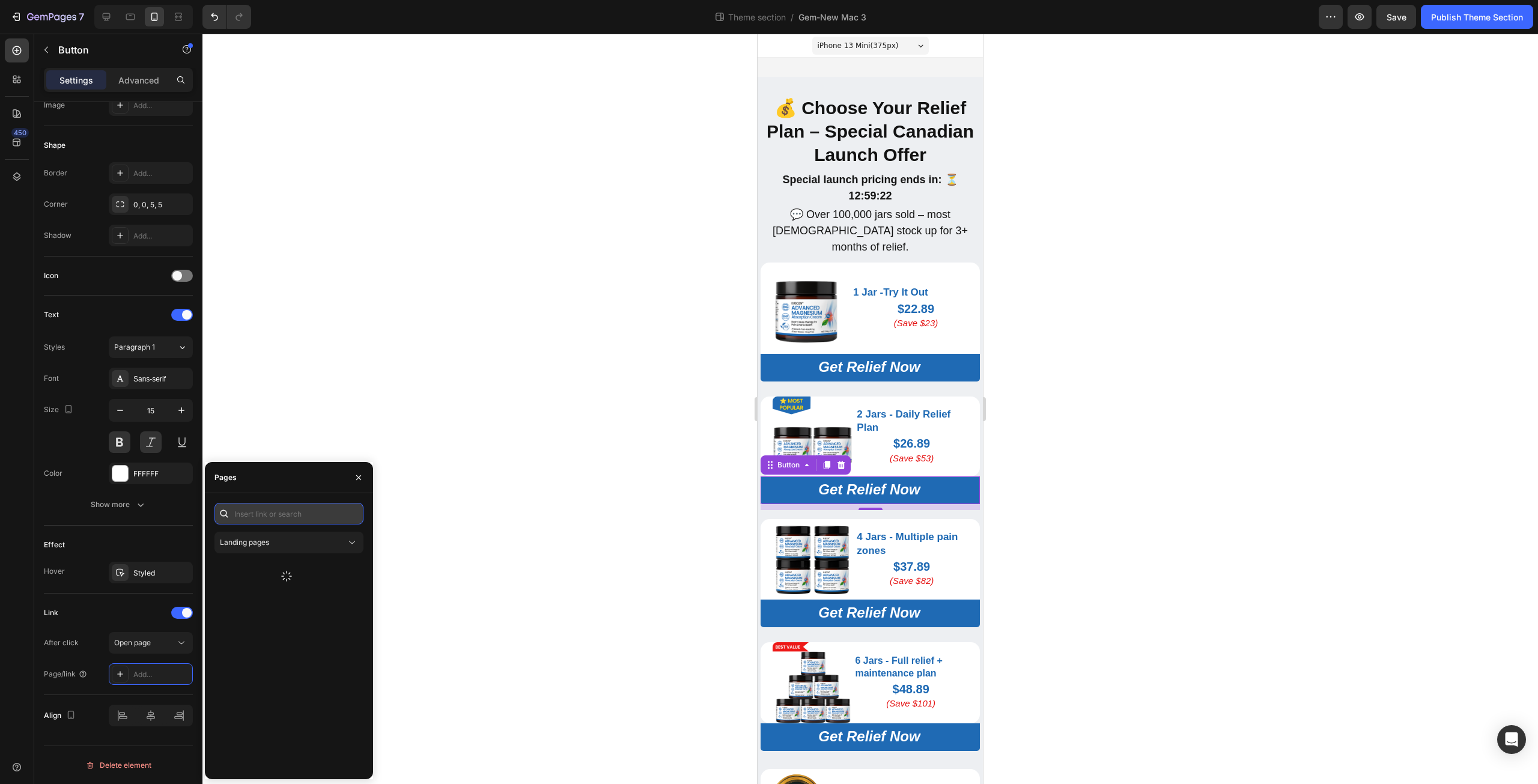
click at [257, 513] on input "text" at bounding box center [289, 513] width 149 height 22
paste input "https://kbzca.com/a/s/ic/preview/44609524498485:1?funnel_id=fncmbygz7dc20pdgyhp…"
type input "https://kbzca.com/a/s/ic/preview/44609524498485:1?funnel_id=fncmbygz7dc20pdgyhp…"
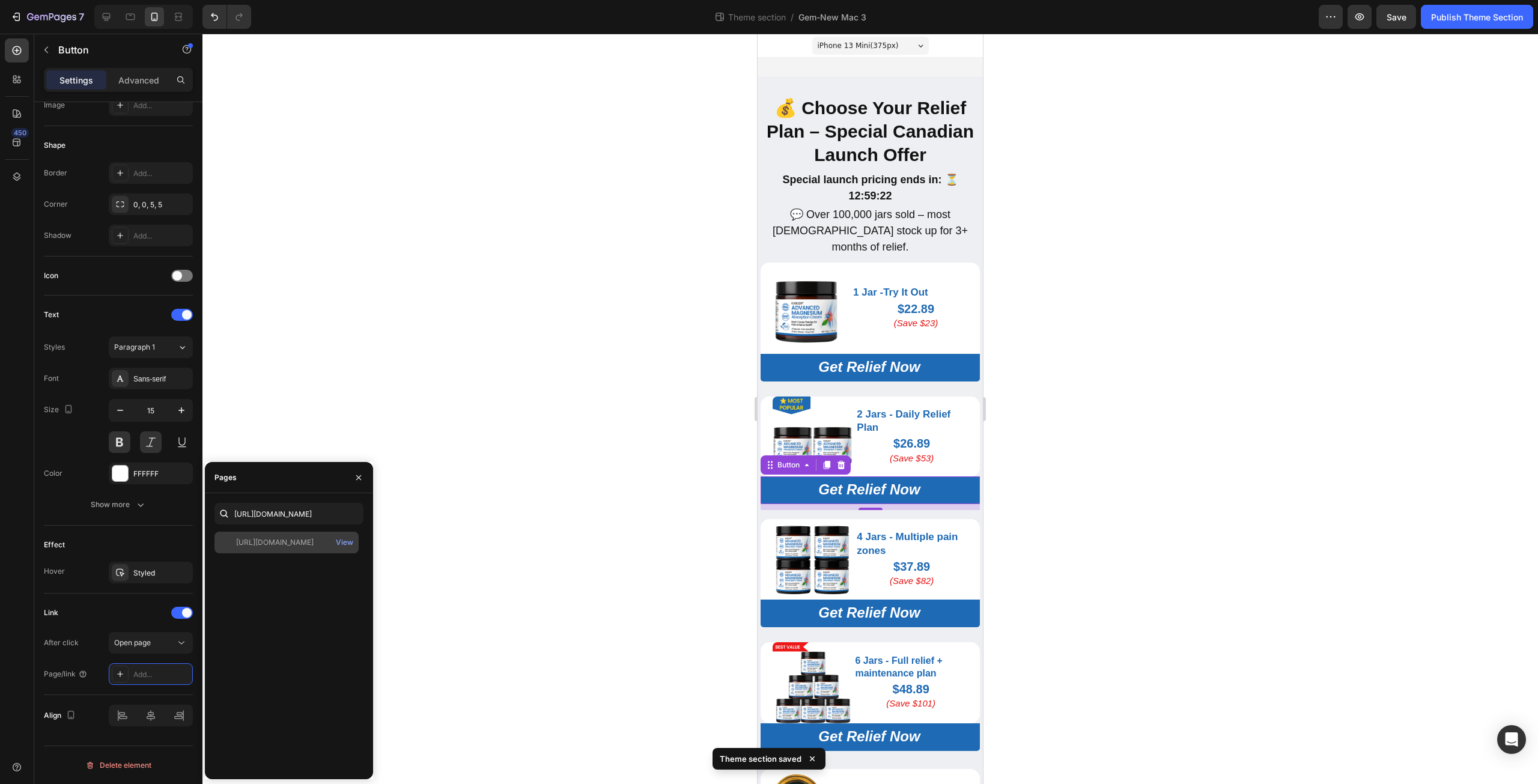
click at [310, 548] on div "https://kbzca.com/a/s/ic/preview/44609524498485:1?funnel_id=fncmbygz7dc20pdgyhp…" at bounding box center [286, 542] width 144 height 22
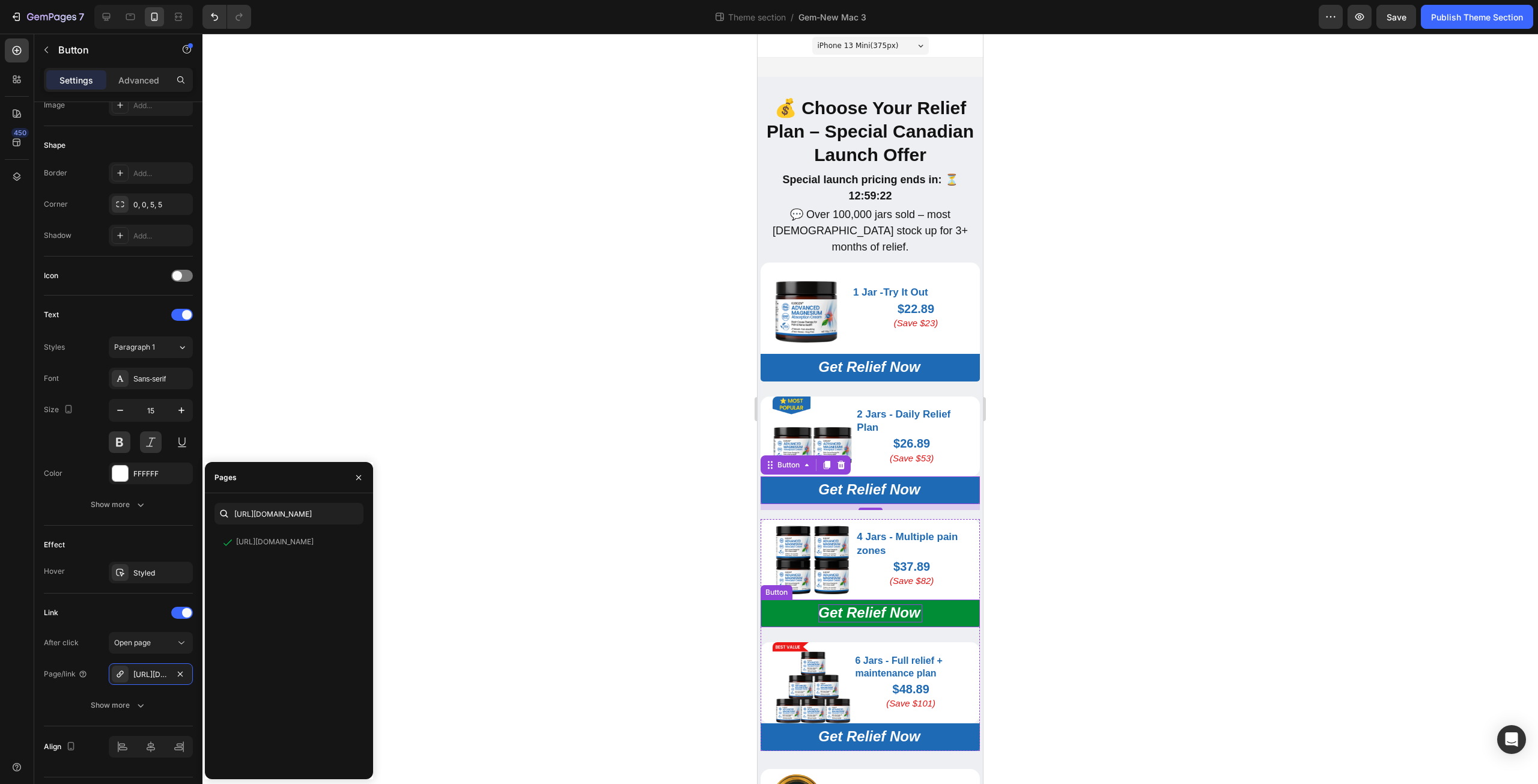
click at [823, 608] on span "Get Relief Now" at bounding box center [869, 612] width 102 height 16
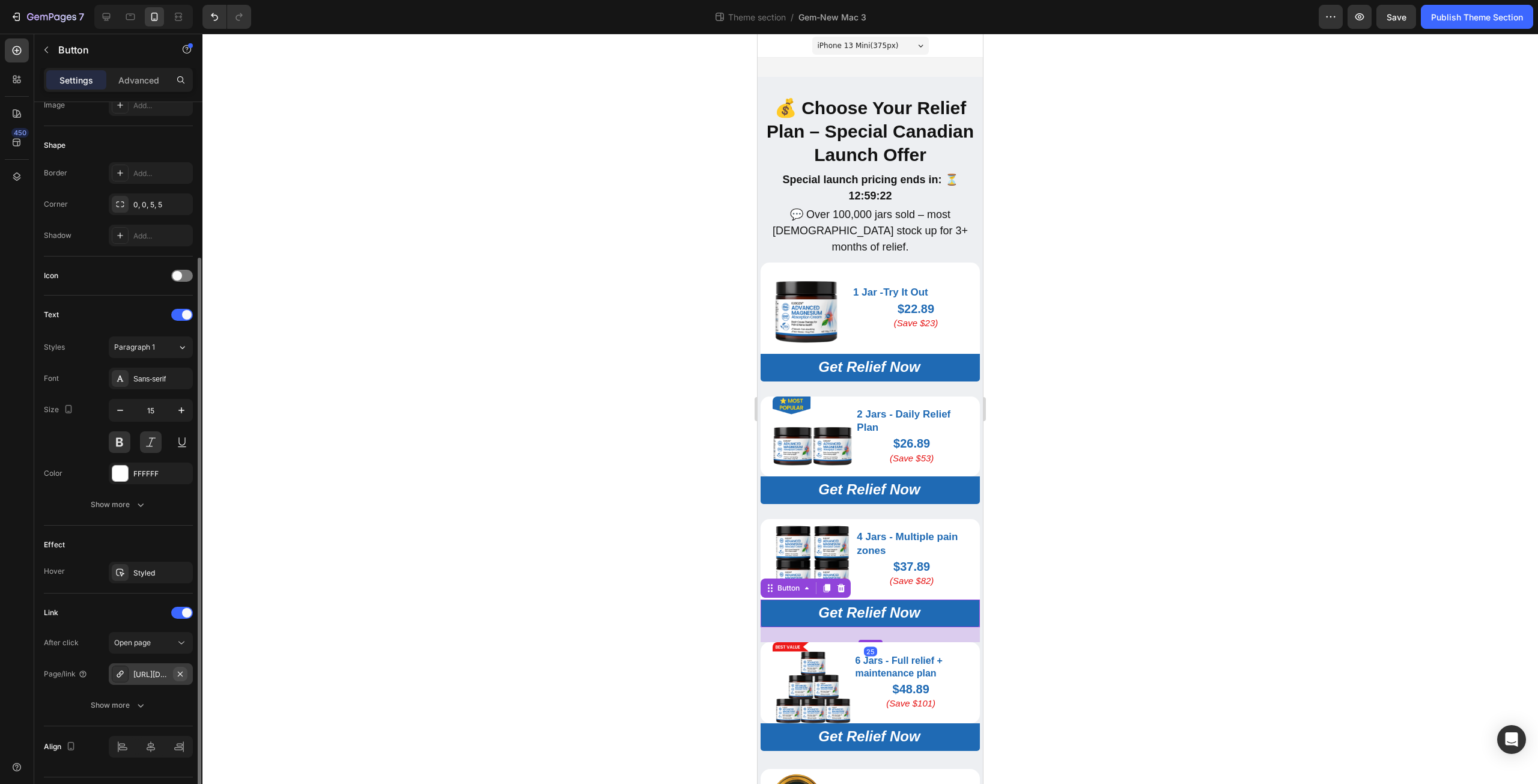
click at [179, 675] on icon "button" at bounding box center [180, 673] width 4 height 4
click at [160, 672] on div "Add..." at bounding box center [161, 674] width 57 height 11
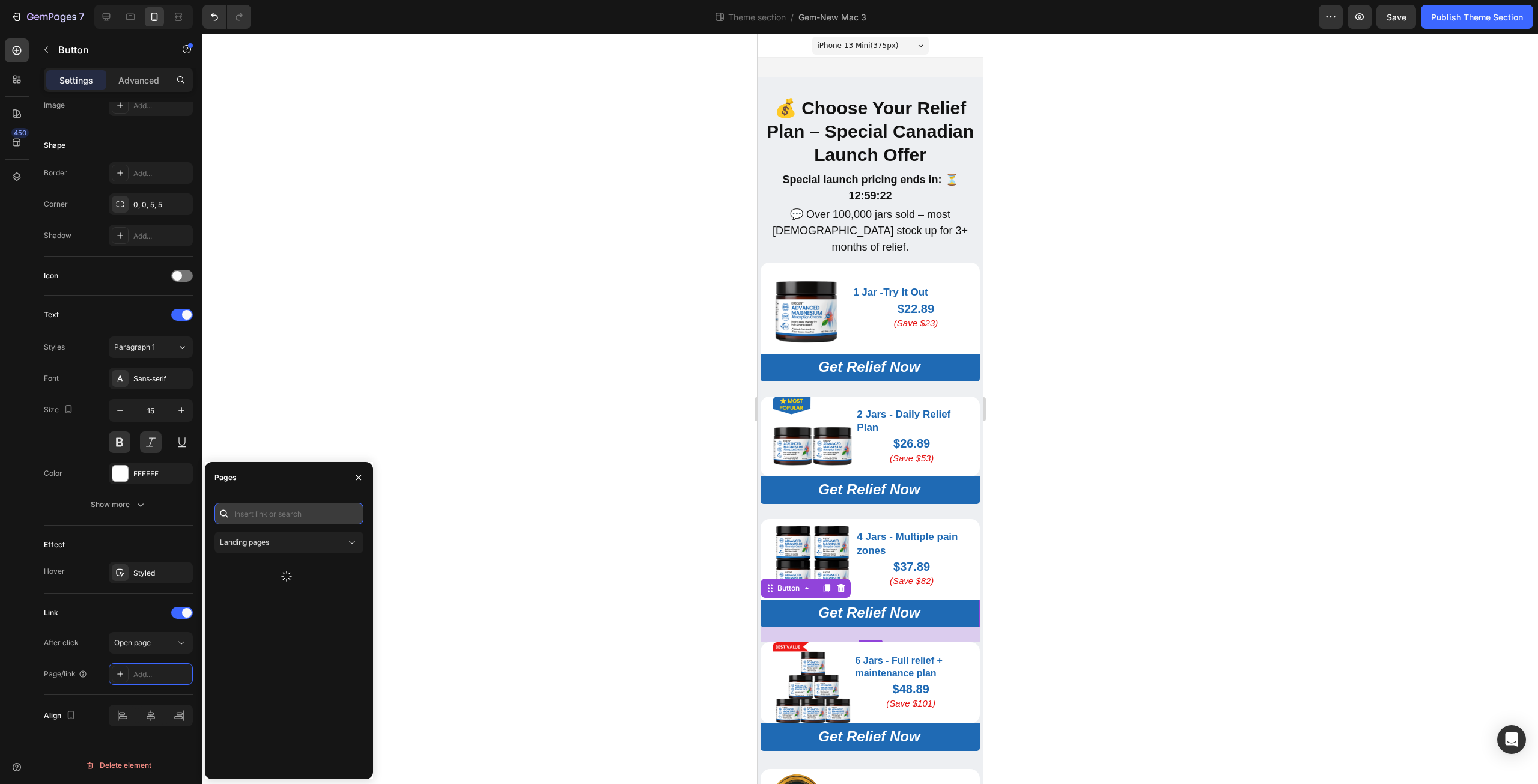
click at [263, 518] on input "text" at bounding box center [289, 513] width 149 height 22
paste input "https://kbzca.com/a/s/ic/preview/44609524564021:1?funnel_id=fncmbygz7dc20pdgyhp…"
type input "https://kbzca.com/a/s/ic/preview/44609524564021:1?funnel_id=fncmbygz7dc20pdgyhp…"
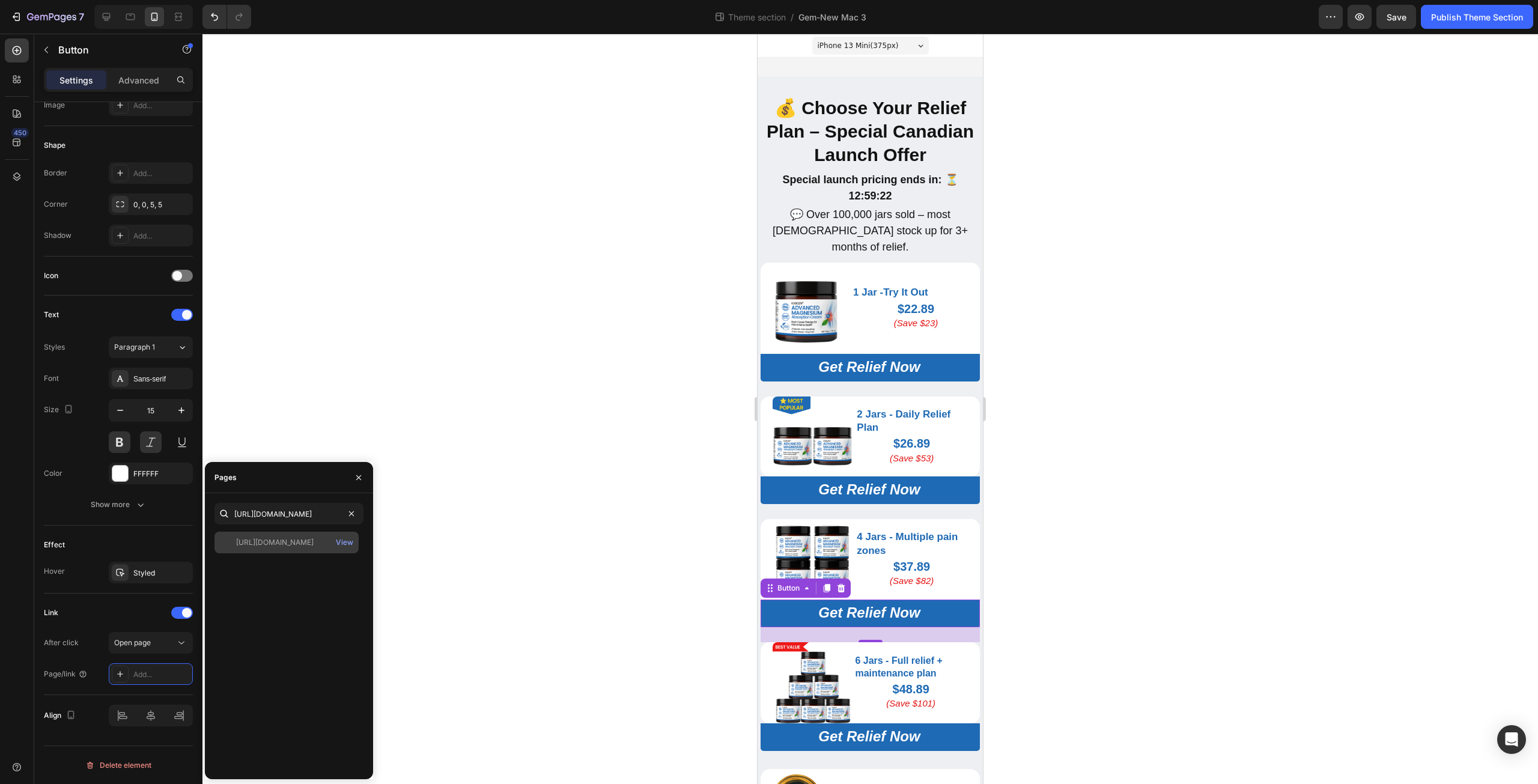
click at [249, 543] on div "https://kbzca.com/a/s/ic/preview/44609524564021:1?funnel_id=fncmbygz7dc20pdgyhp…" at bounding box center [274, 542] width 77 height 11
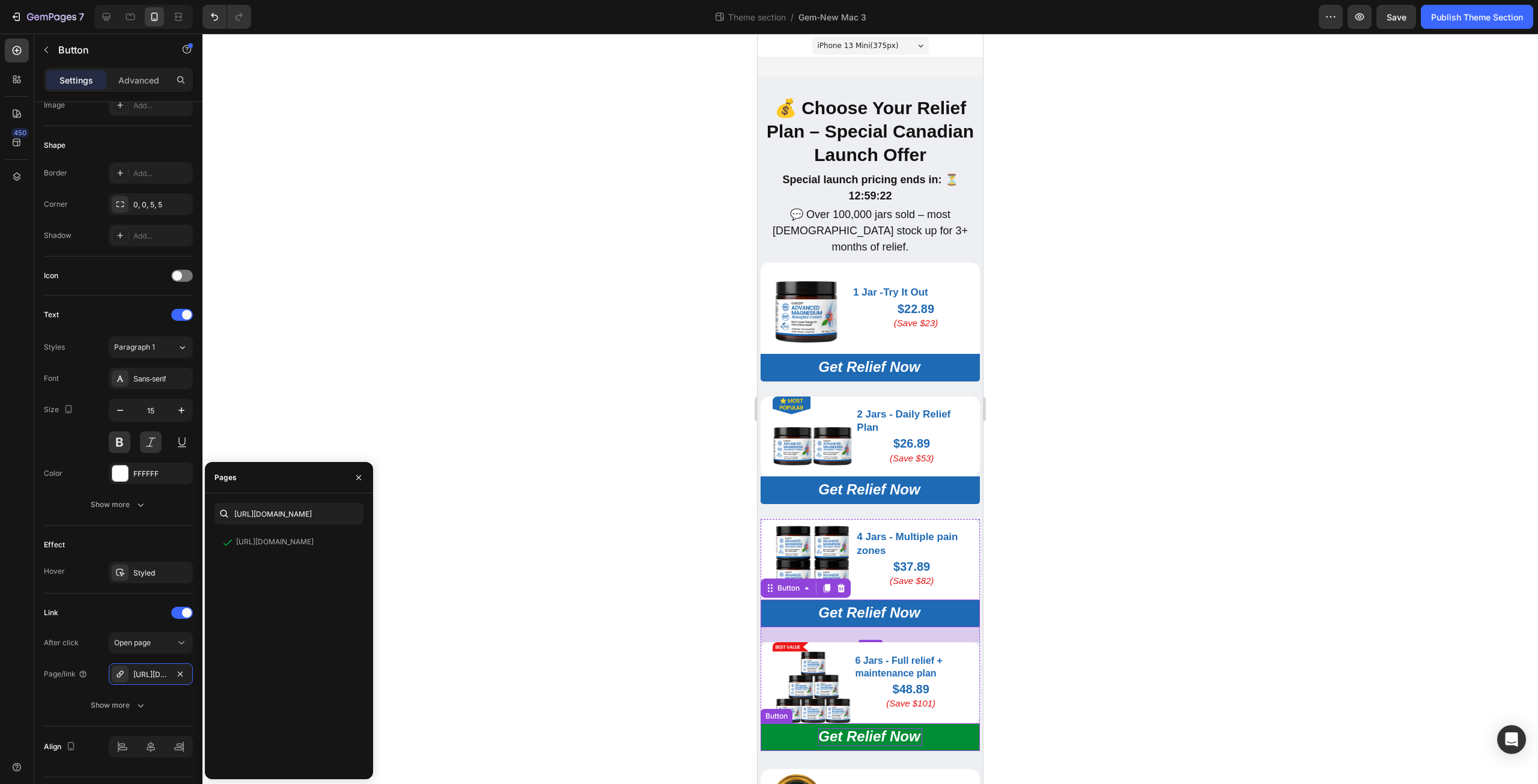
click at [851, 728] on span "Get Relief Now" at bounding box center [869, 736] width 102 height 16
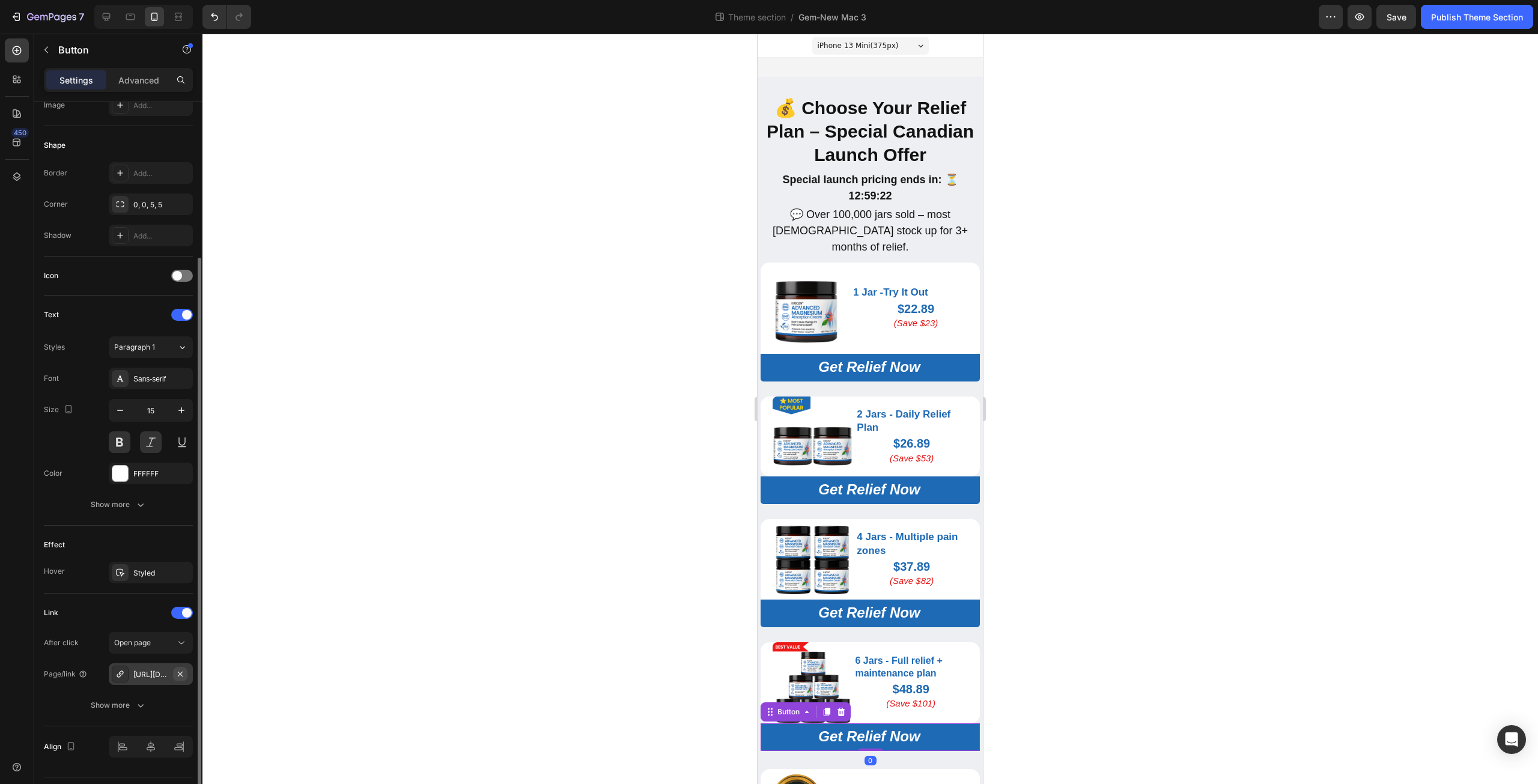
click at [180, 673] on icon "button" at bounding box center [180, 673] width 4 height 4
click at [160, 669] on div "Add..." at bounding box center [161, 674] width 57 height 11
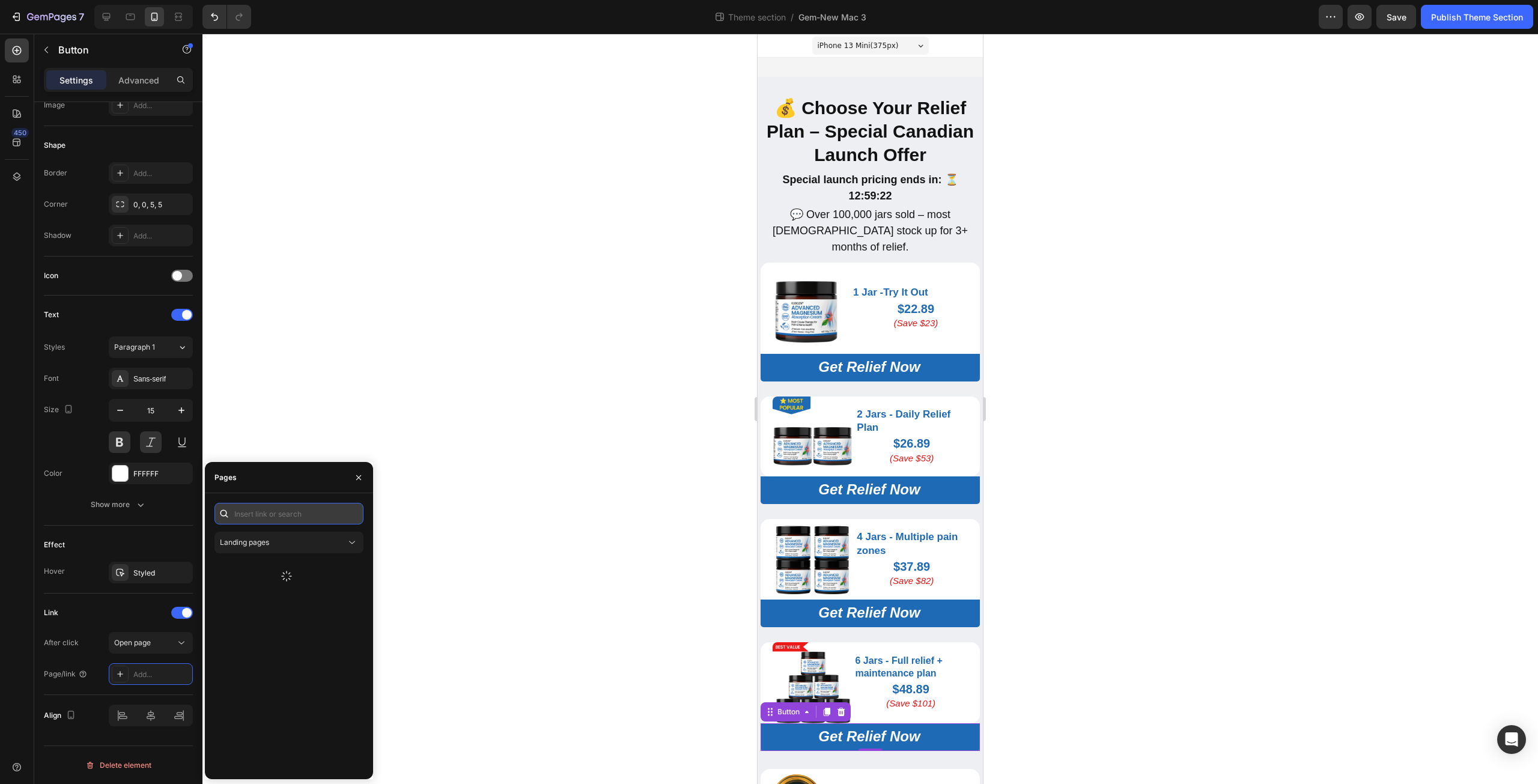
click at [319, 514] on input "text" at bounding box center [289, 513] width 149 height 22
paste input "https://kbzca.com/a/s/ic/preview/44609524596789:1?funnel_id=fncmbygz7dc20pdgyhp…"
type input "https://kbzca.com/a/s/ic/preview/44609524596789:1?funnel_id=fncmbygz7dc20pdgyhp…"
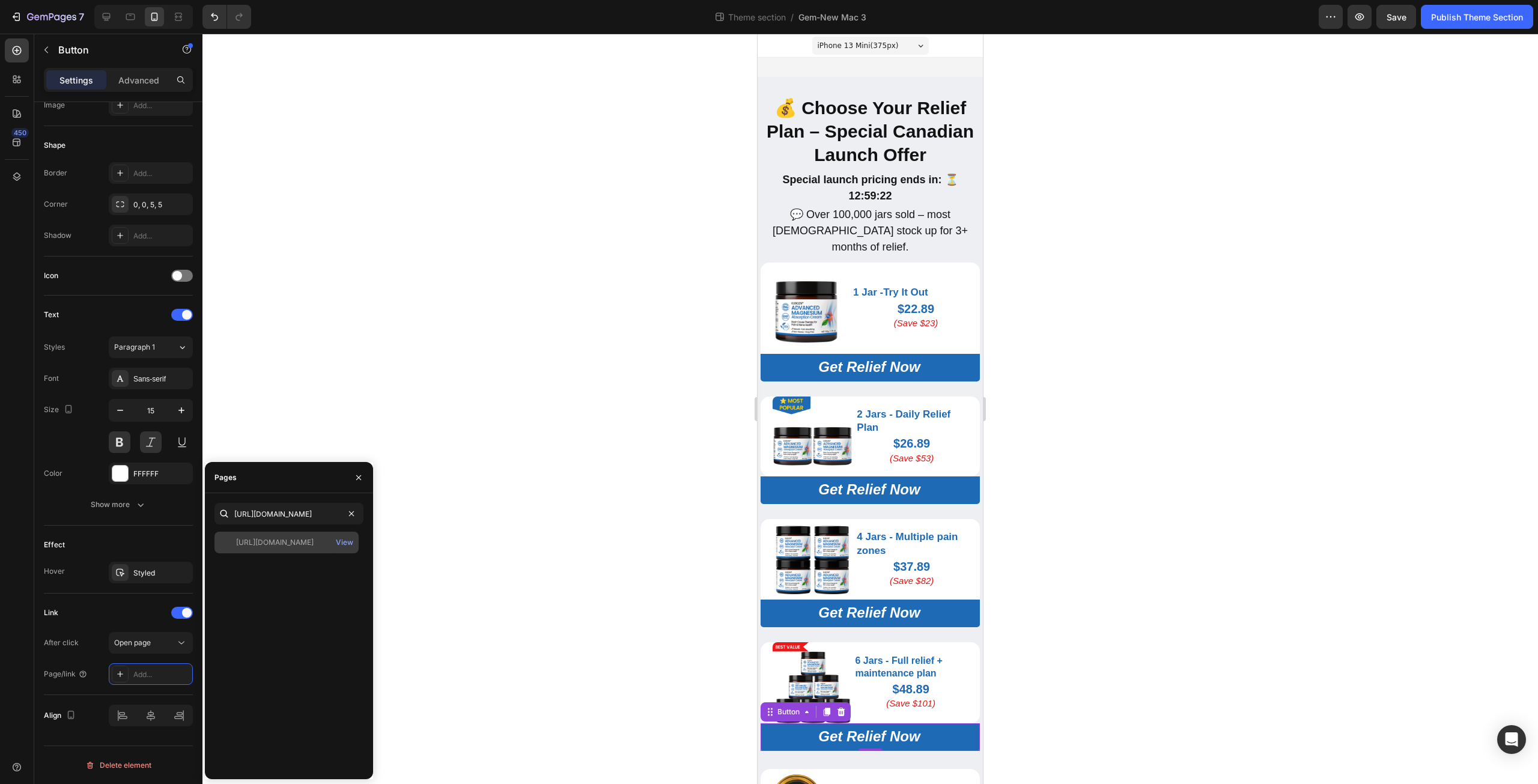
click at [274, 541] on div "https://kbzca.com/a/s/ic/preview/44609524596789:1?funnel_id=fncmbygz7dc20pdgyhp…" at bounding box center [274, 542] width 77 height 11
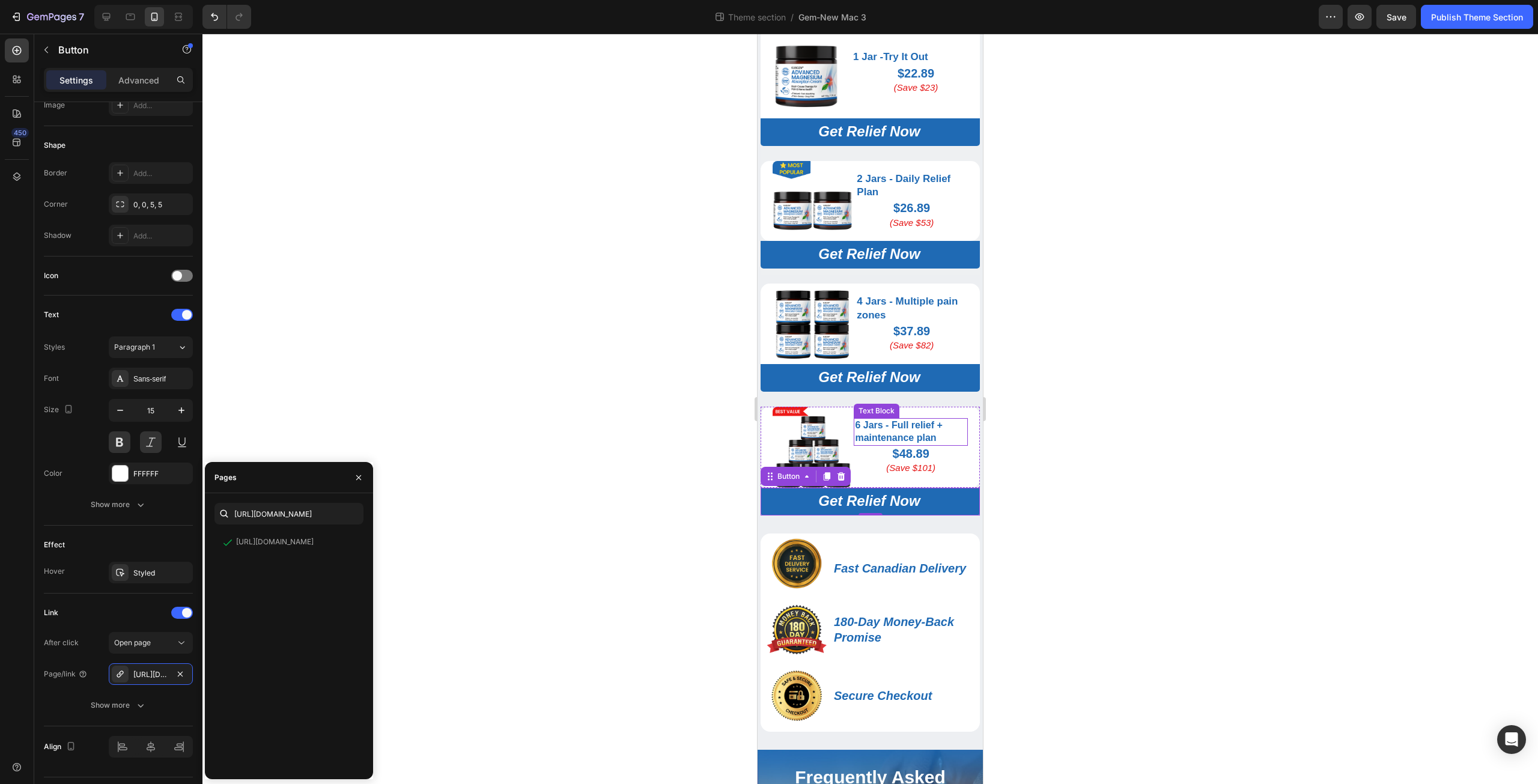
scroll to position [281, 0]
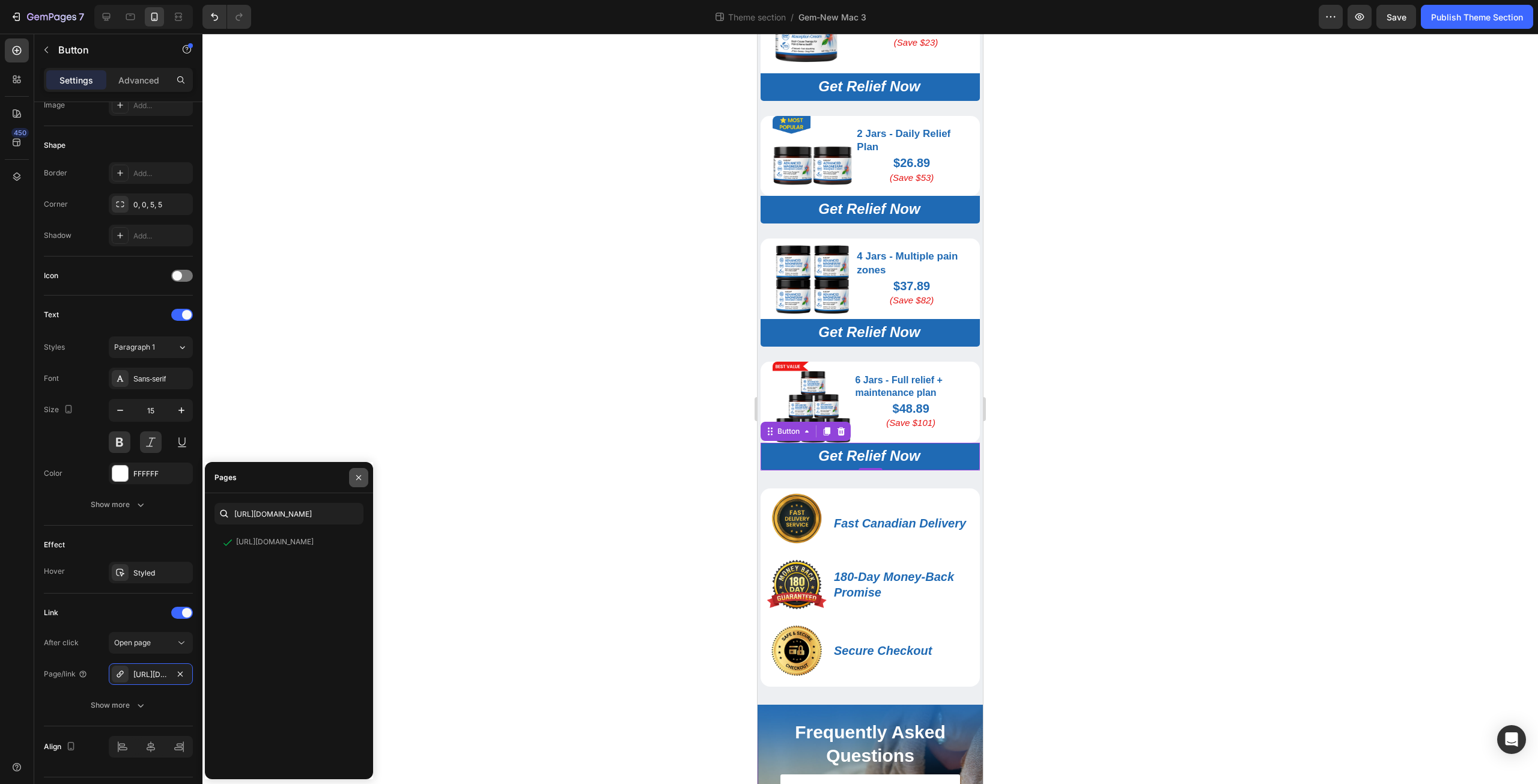
click at [356, 477] on icon "button" at bounding box center [358, 477] width 10 height 10
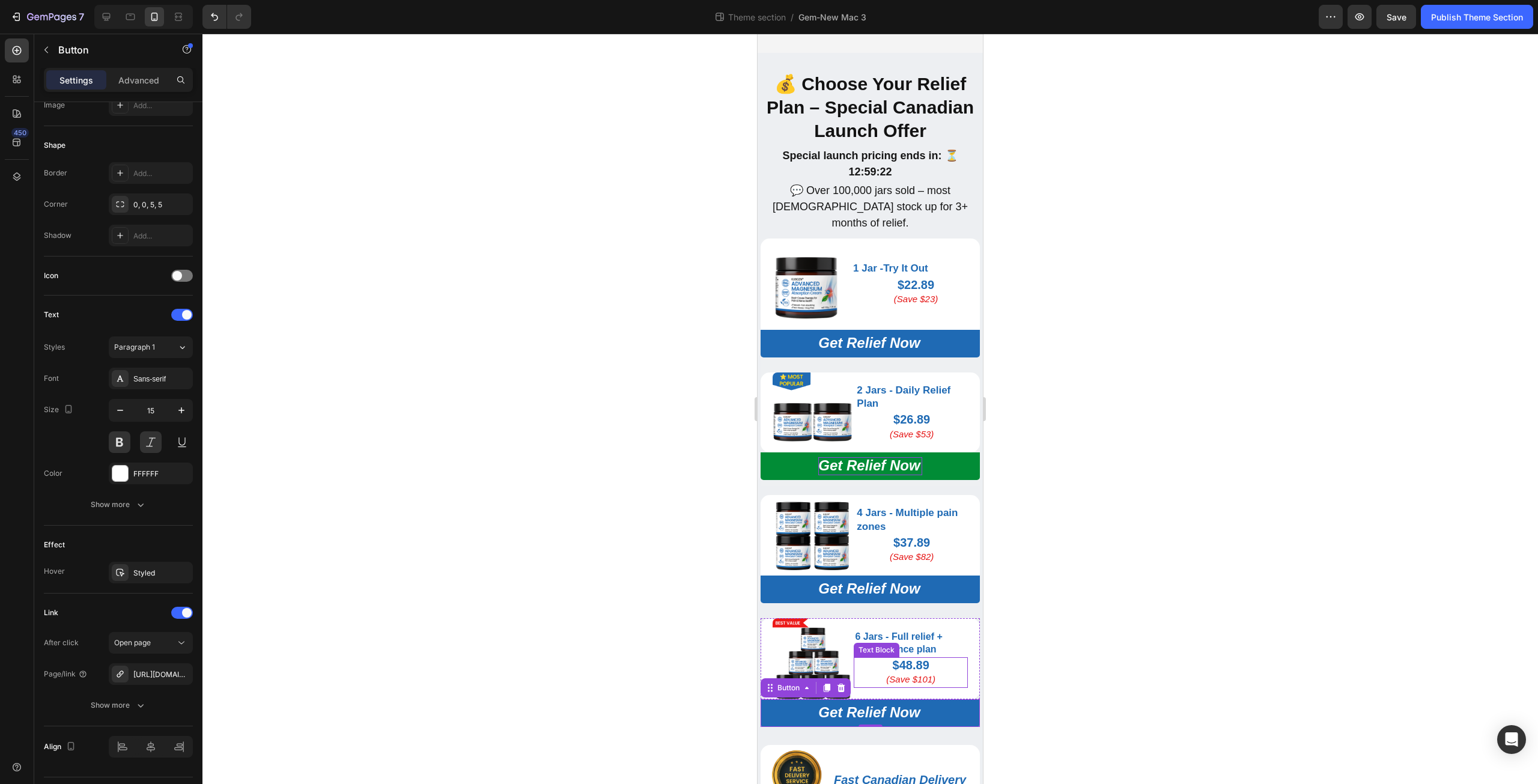
scroll to position [0, 0]
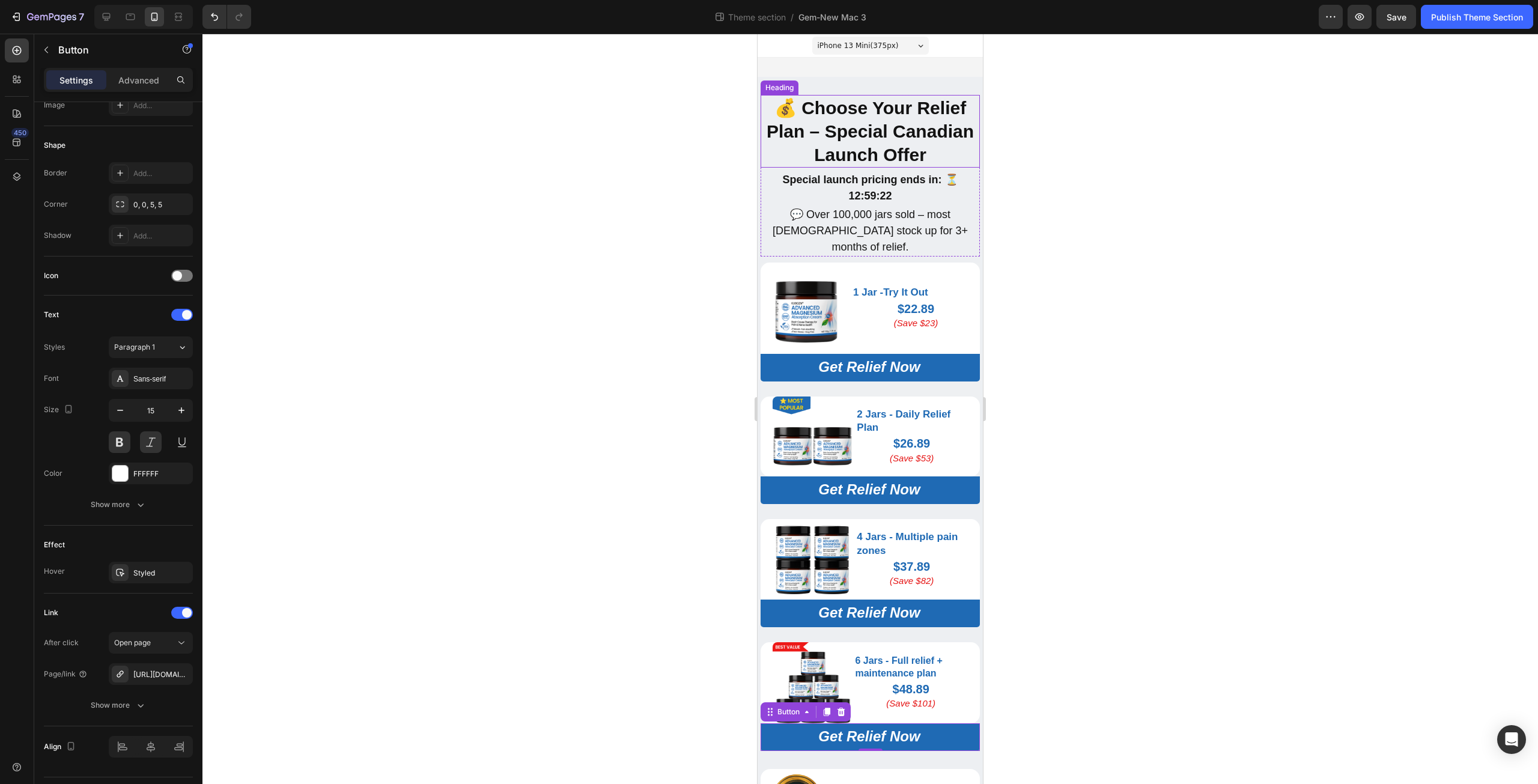
drag, startPoint x: 836, startPoint y: 137, endPoint x: 817, endPoint y: 141, distance: 19.4
click at [836, 137] on strong "💰 Choose Your Relief Plan – Special Canadian Launch Offer" at bounding box center [870, 131] width 207 height 67
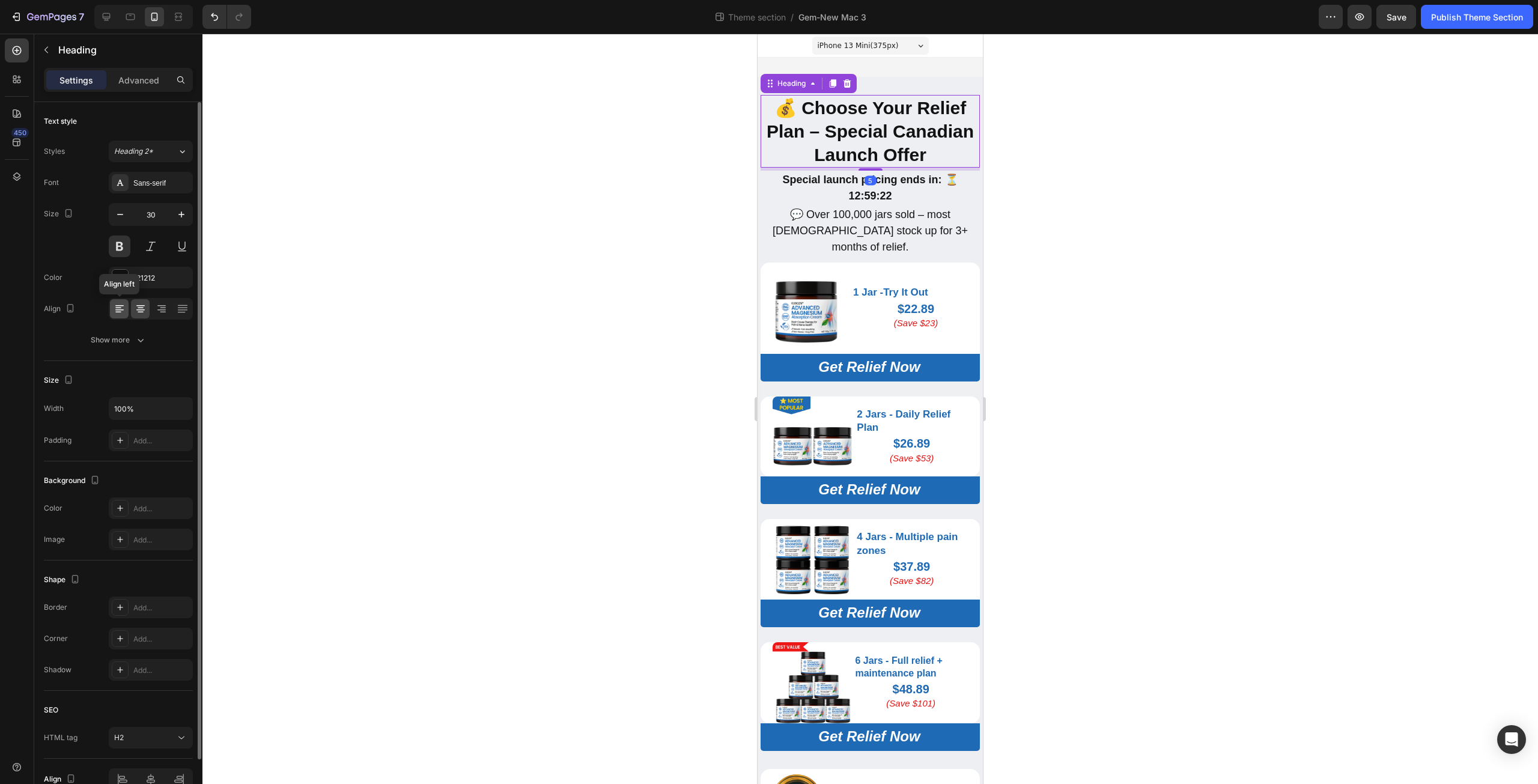
click at [119, 314] on icon at bounding box center [119, 308] width 12 height 12
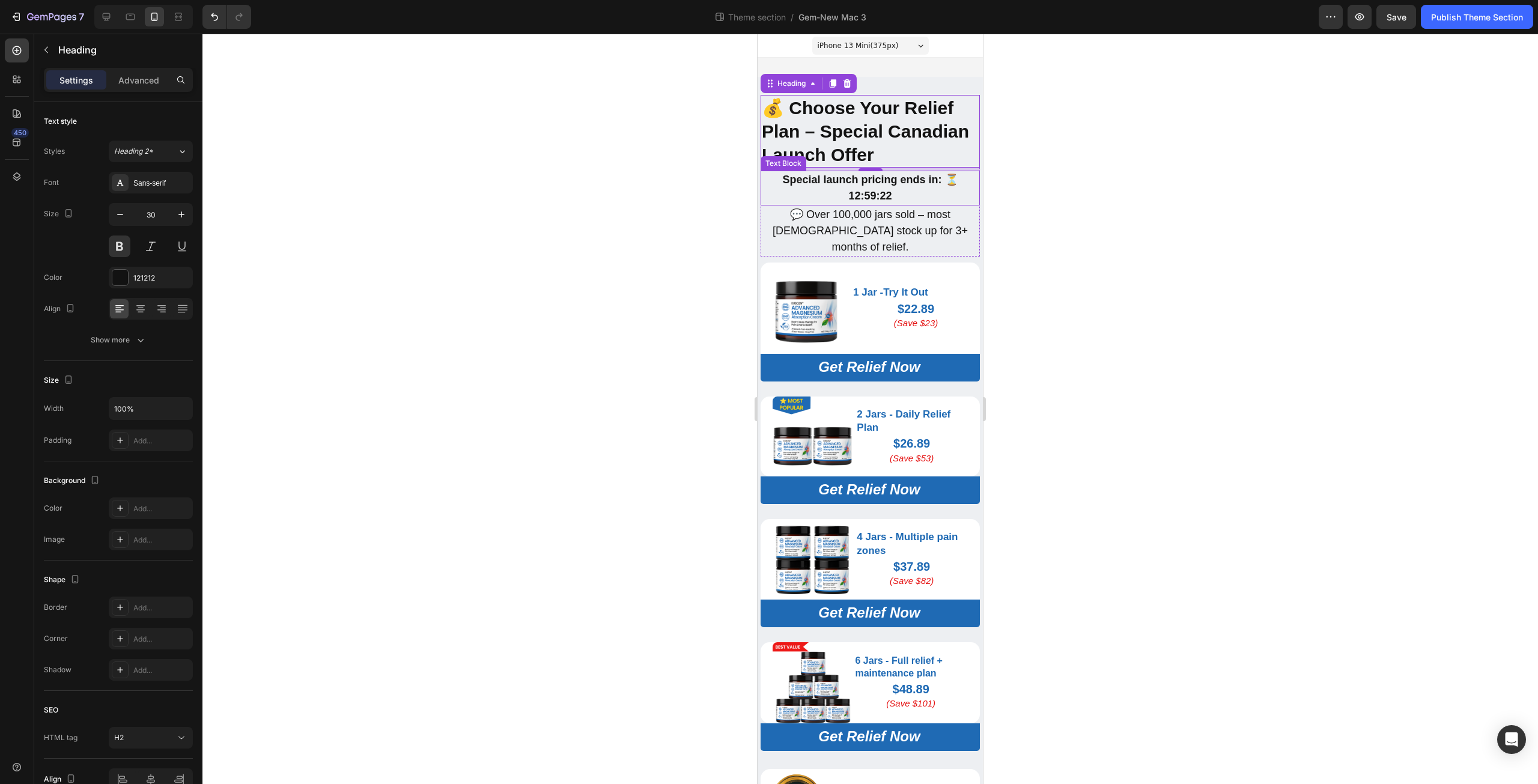
click at [862, 195] on strong "Special launch pricing ends in: ⏳ 12:59:22" at bounding box center [870, 187] width 175 height 28
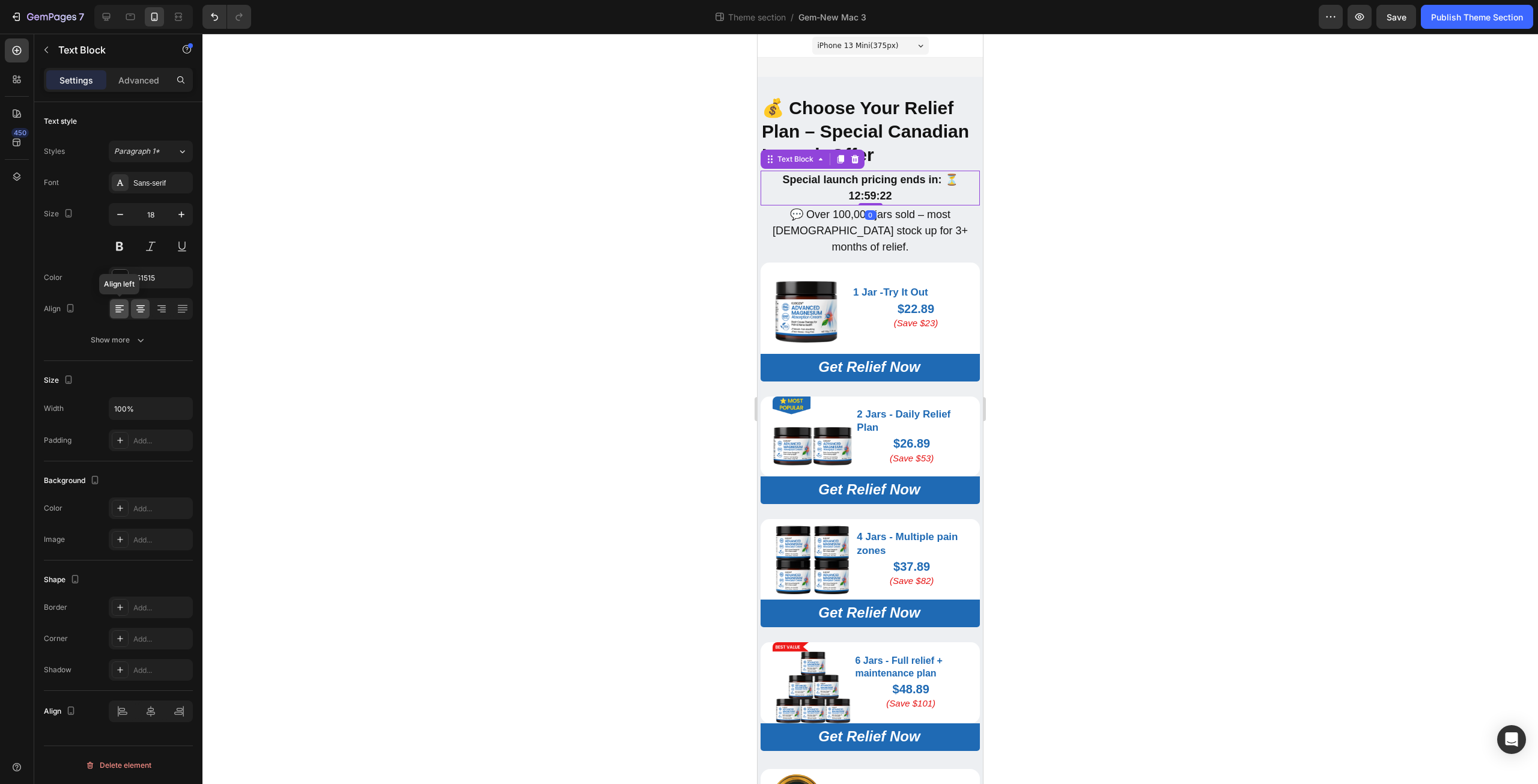
click at [119, 310] on icon at bounding box center [119, 308] width 12 height 12
click at [849, 232] on p "💬 Over 100,000 jars sold – most canadians stock up for 3+ months of relief." at bounding box center [870, 231] width 217 height 49
click at [115, 310] on icon at bounding box center [119, 308] width 12 height 12
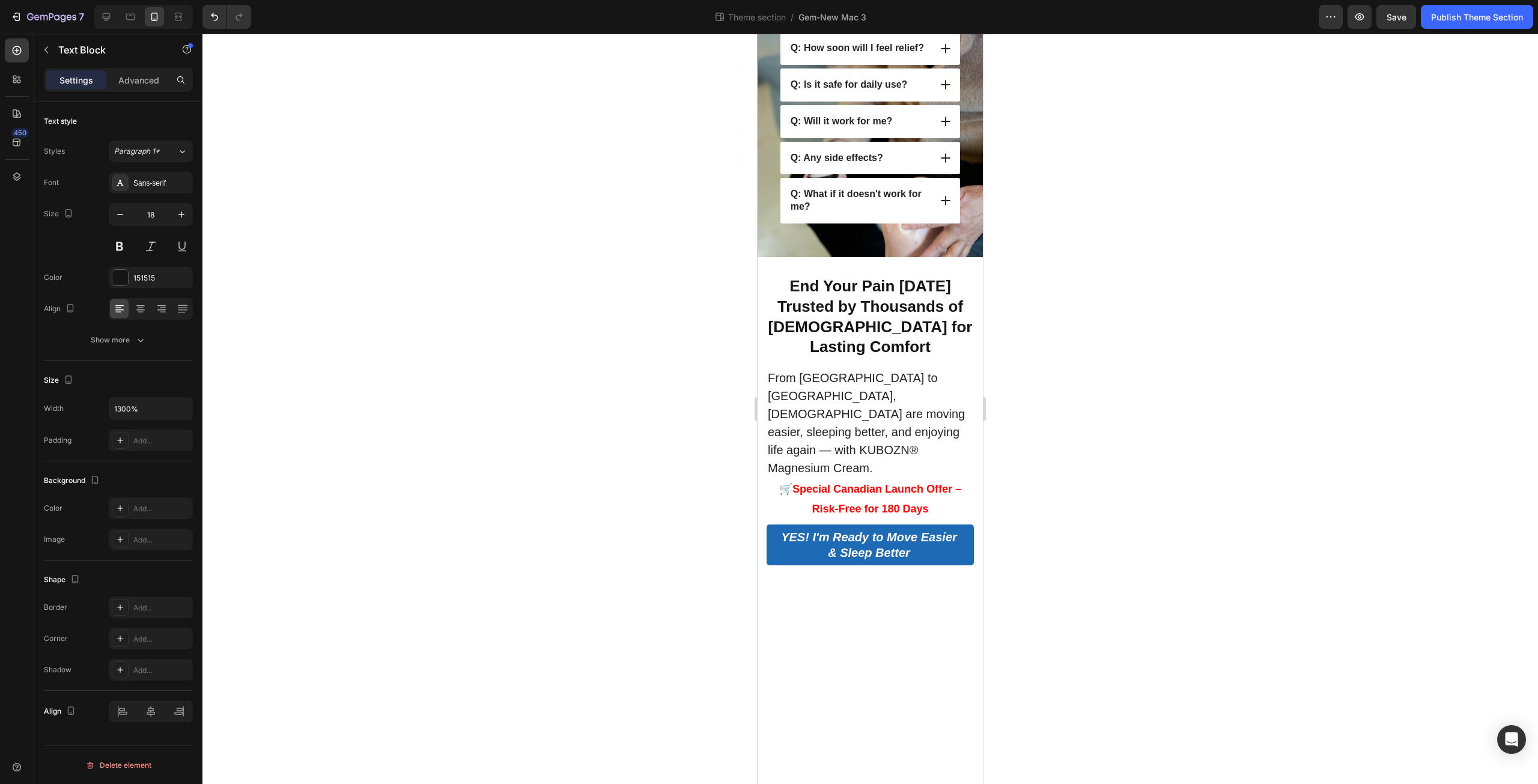
scroll to position [1038, 0]
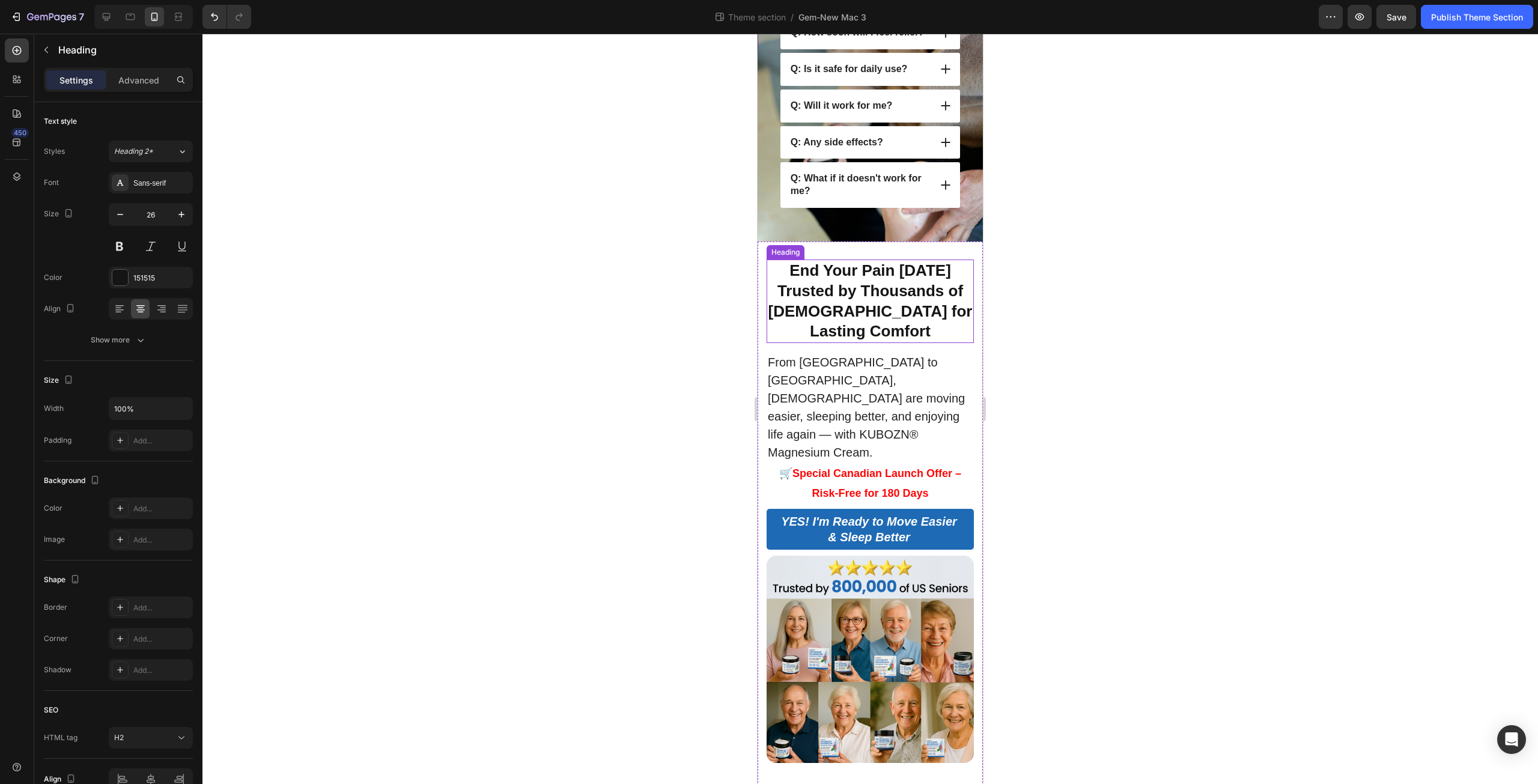
click at [856, 293] on strong "Trusted by Thousands of Canadians for Lasting Comfort" at bounding box center [870, 310] width 204 height 58
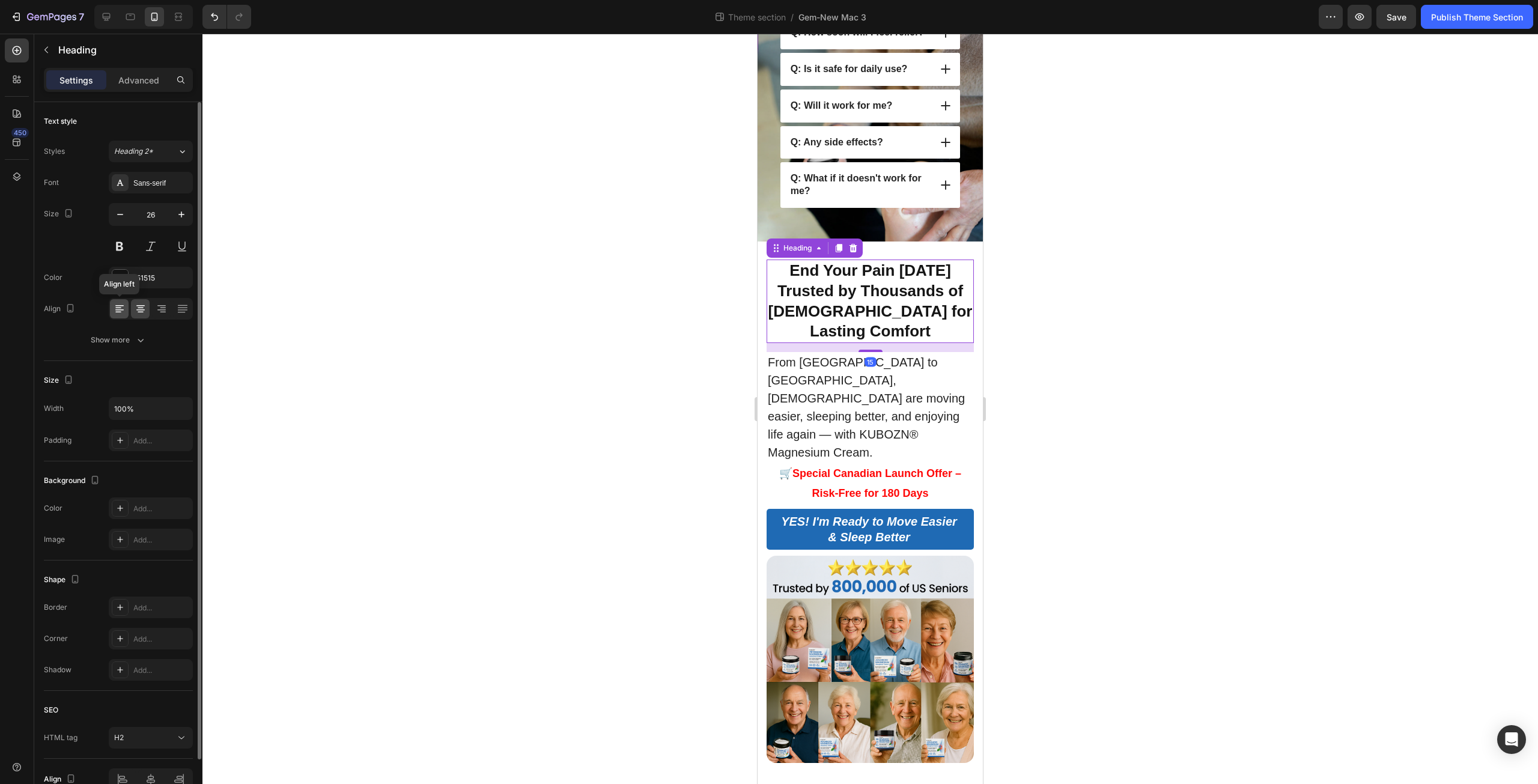
click at [115, 312] on icon at bounding box center [119, 308] width 12 height 12
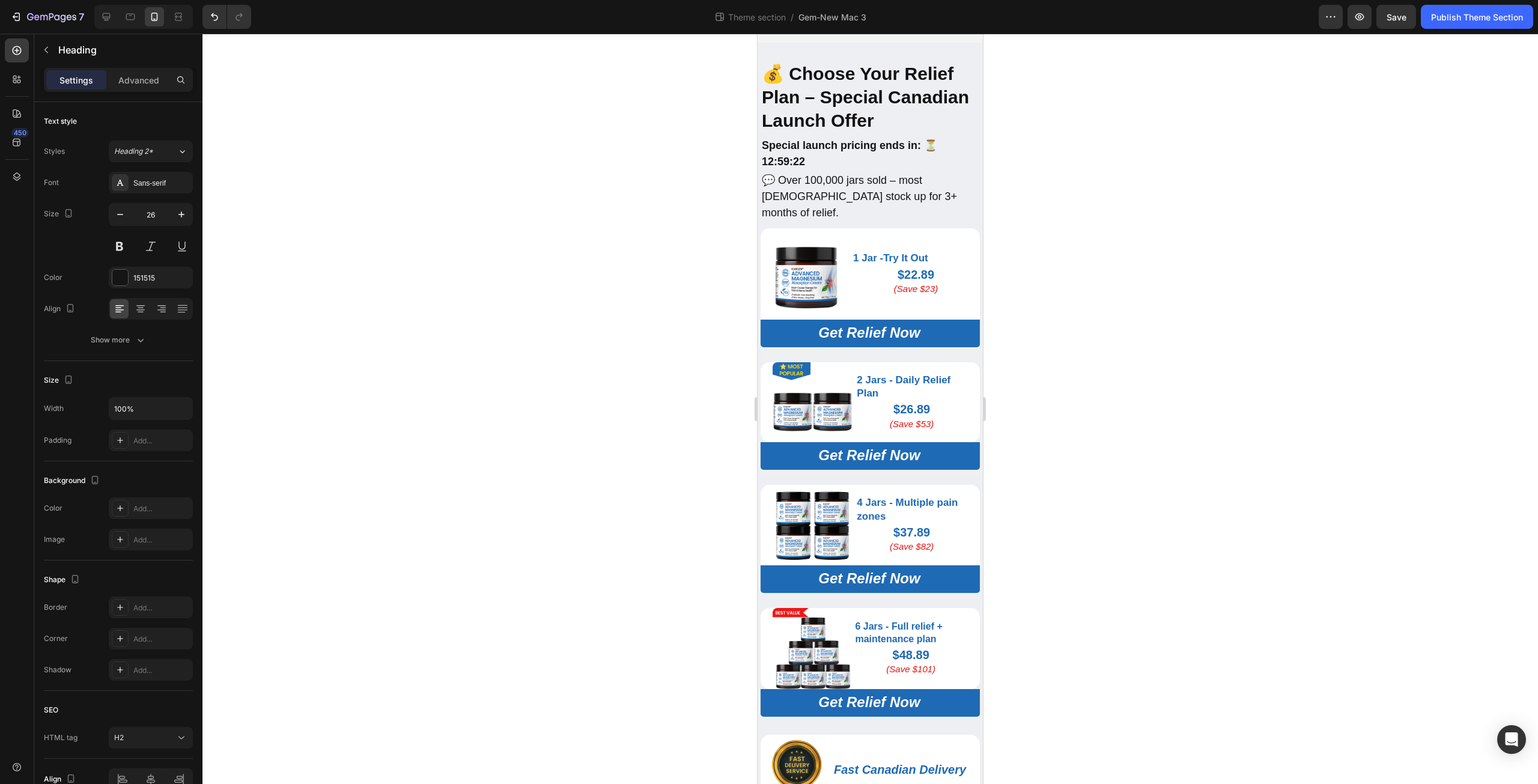
scroll to position [0, 0]
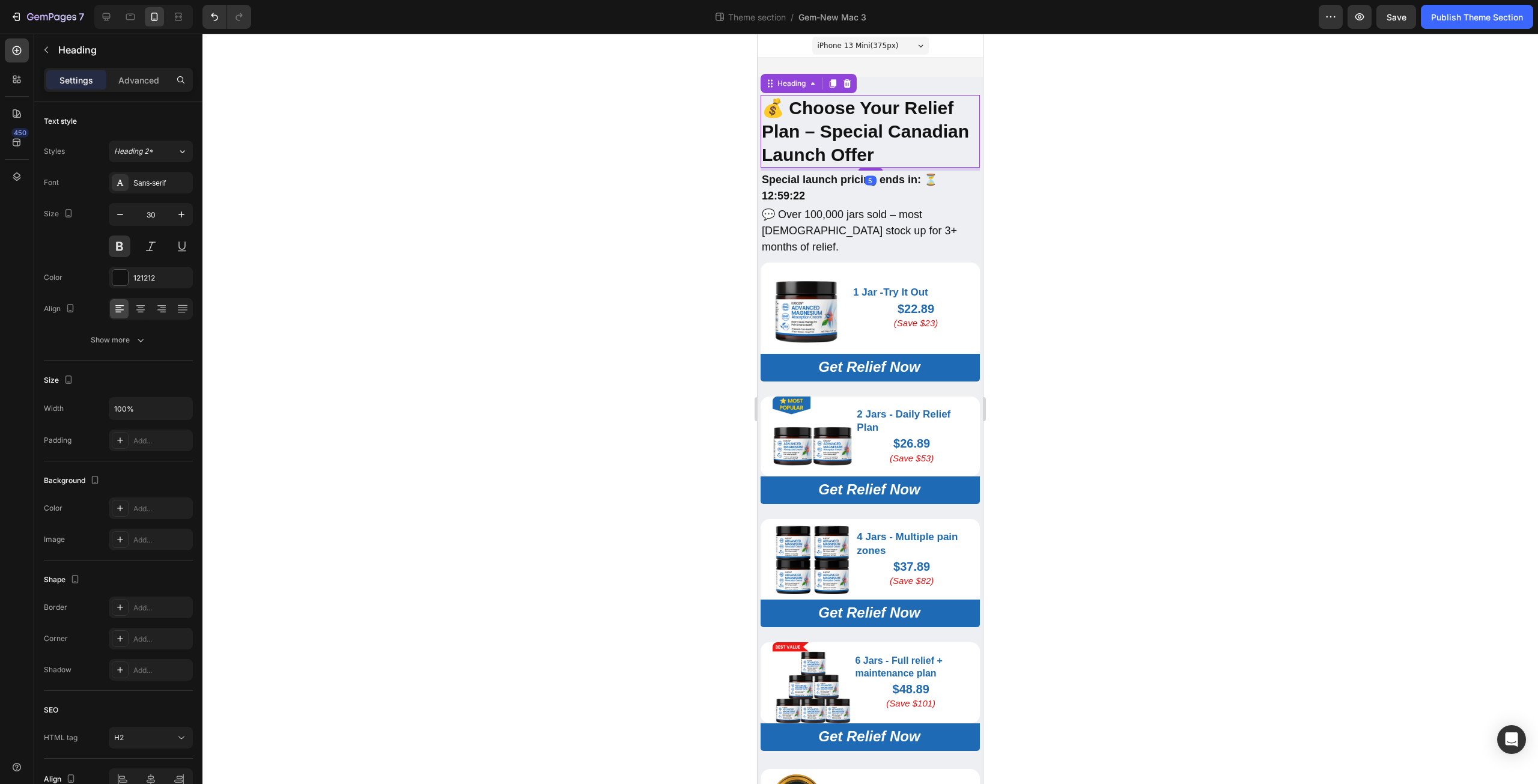
drag, startPoint x: 839, startPoint y: 149, endPoint x: 1367, endPoint y: 260, distance: 539.5
click at [839, 149] on strong "💰 Choose Your Relief Plan – Special Canadian Launch Offer" at bounding box center [865, 131] width 207 height 67
click at [133, 334] on div "Show more" at bounding box center [119, 339] width 56 height 12
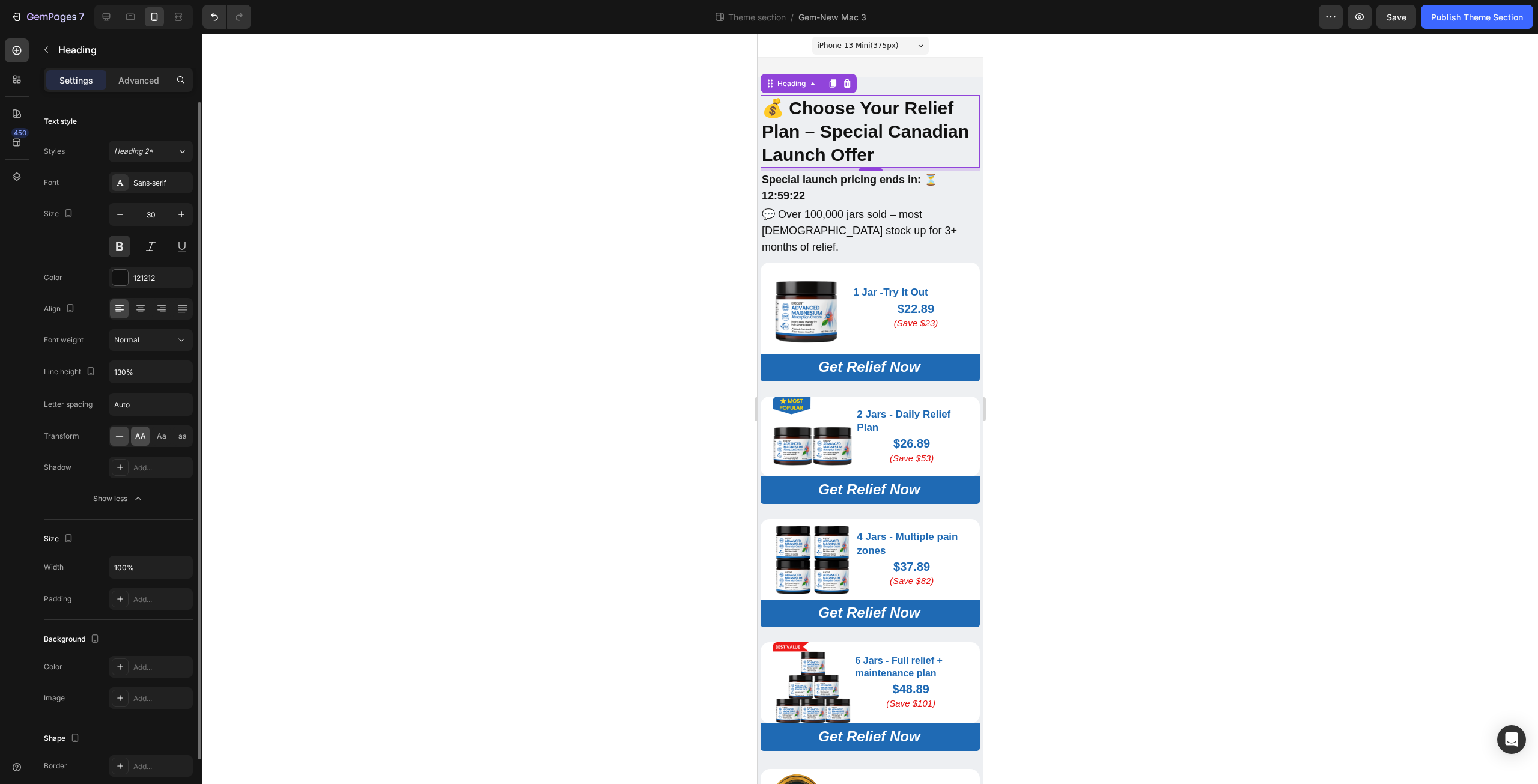
click at [137, 440] on span "AA" at bounding box center [140, 436] width 11 height 11
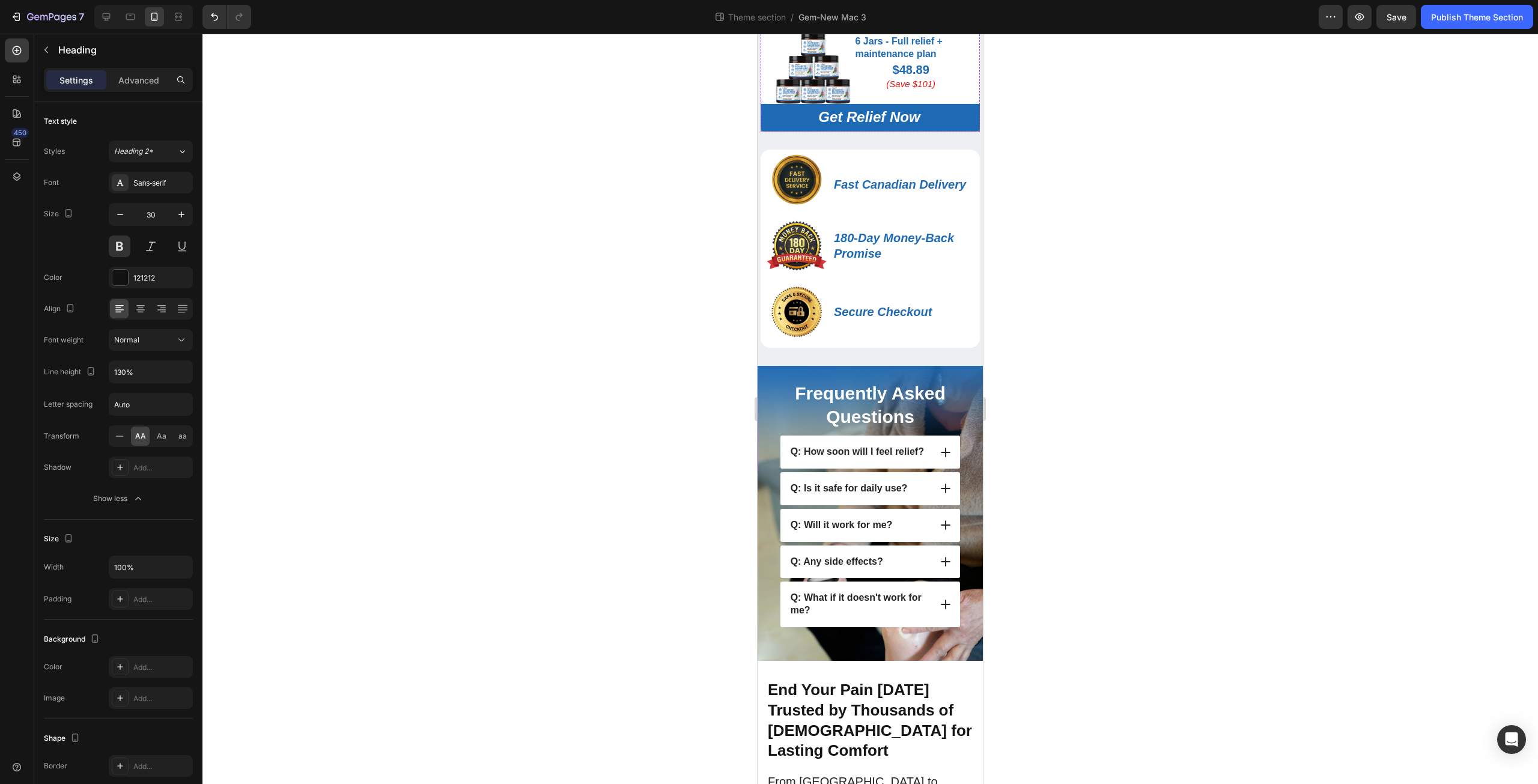
scroll to position [700, 0]
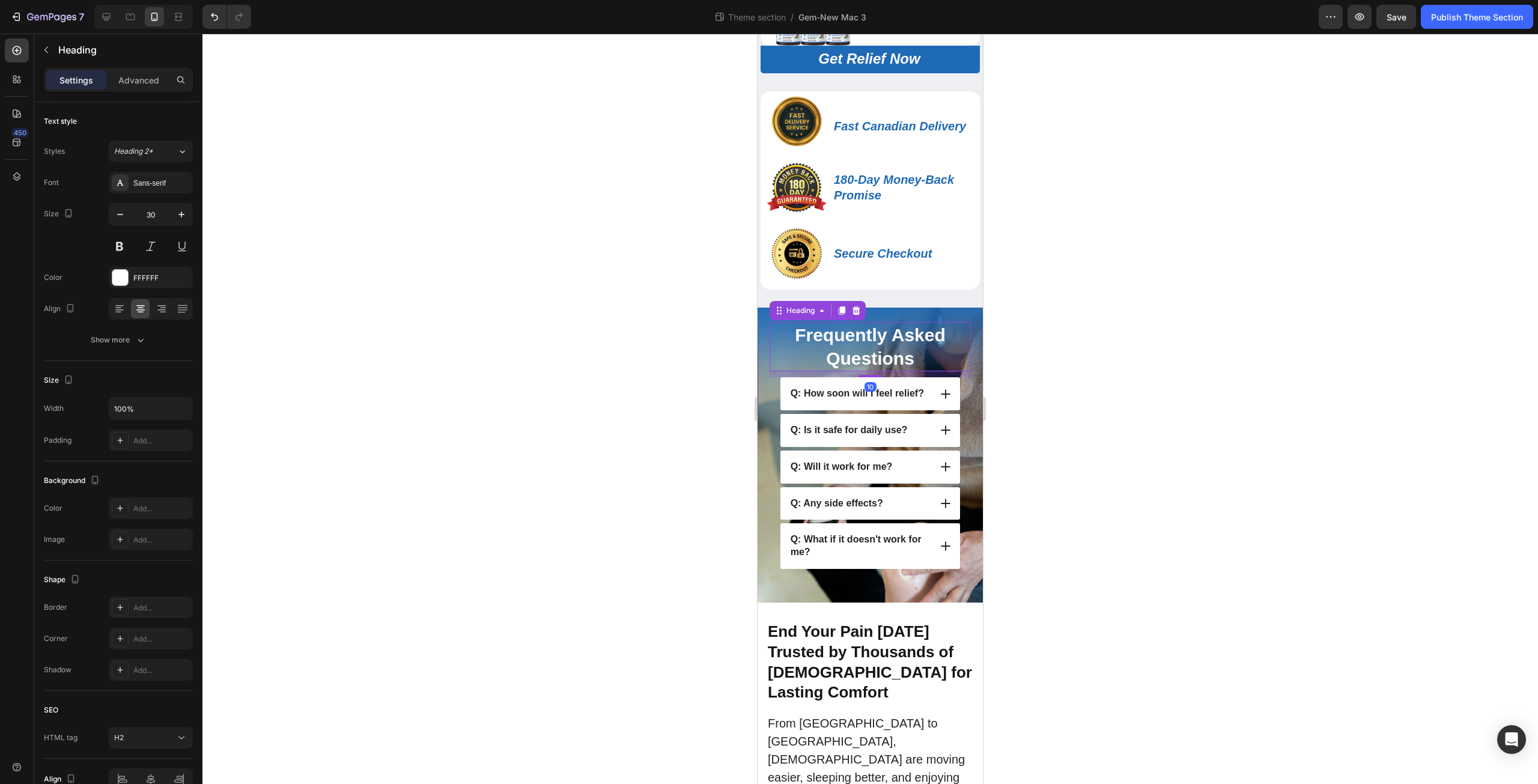
drag, startPoint x: 869, startPoint y: 341, endPoint x: 1175, endPoint y: 427, distance: 317.9
click at [869, 341] on strong "Frequently Asked Questions" at bounding box center [871, 346] width 151 height 43
click at [137, 334] on button "Show more" at bounding box center [119, 340] width 149 height 22
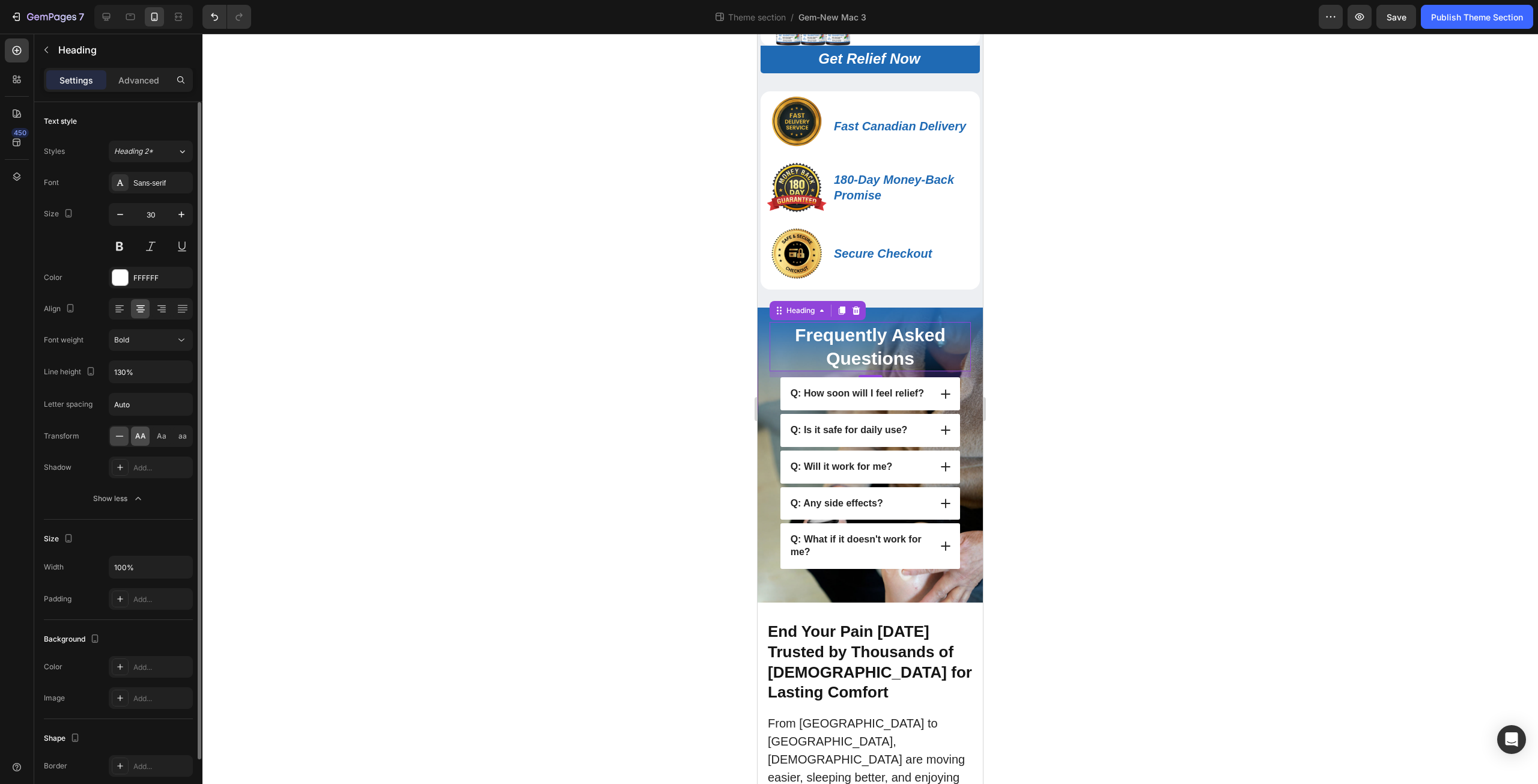
click at [136, 439] on span "AA" at bounding box center [140, 436] width 11 height 11
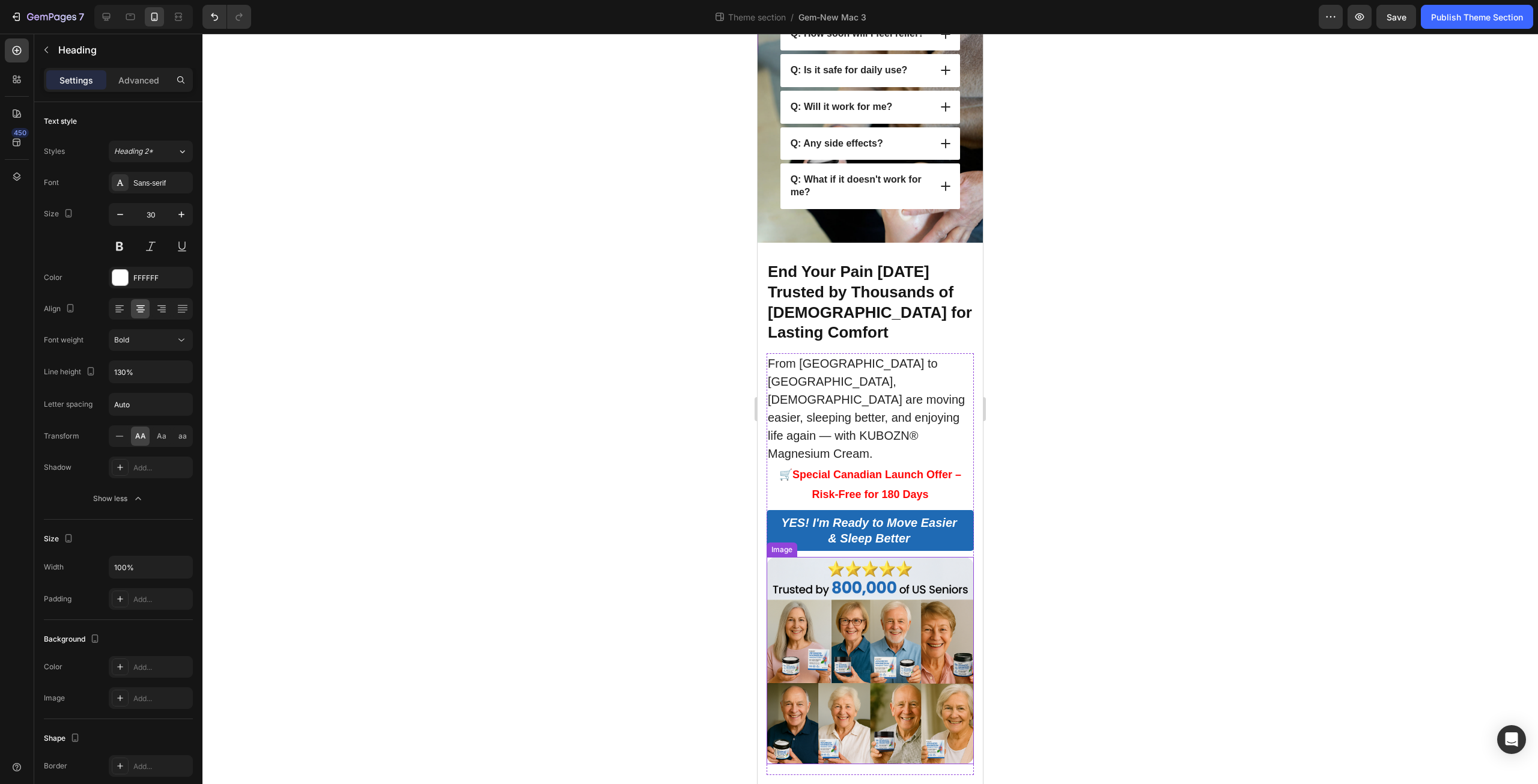
scroll to position [1062, 0]
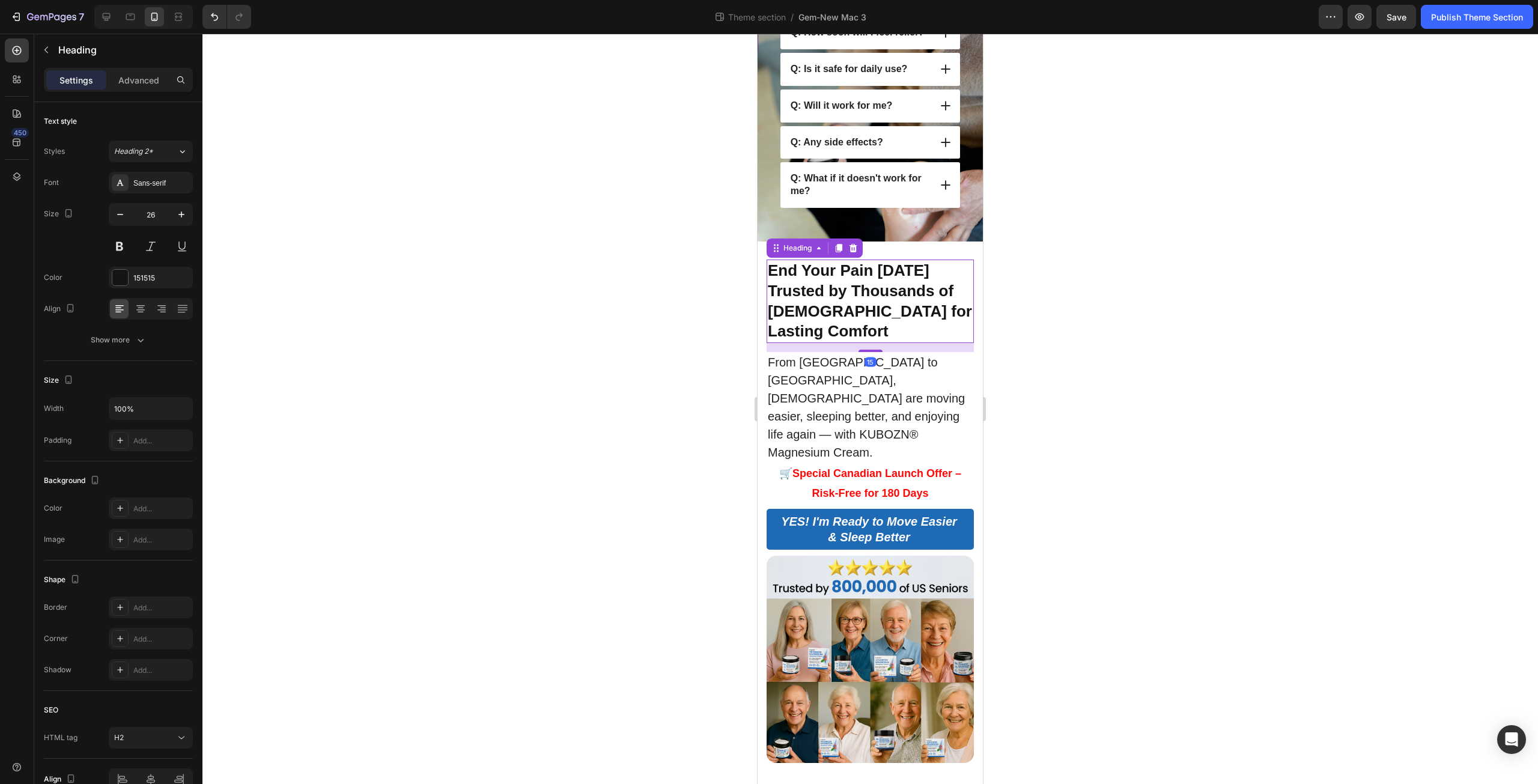
click at [840, 274] on strong "End Your Pain Today" at bounding box center [849, 271] width 162 height 18
click at [139, 343] on icon "button" at bounding box center [140, 339] width 12 height 12
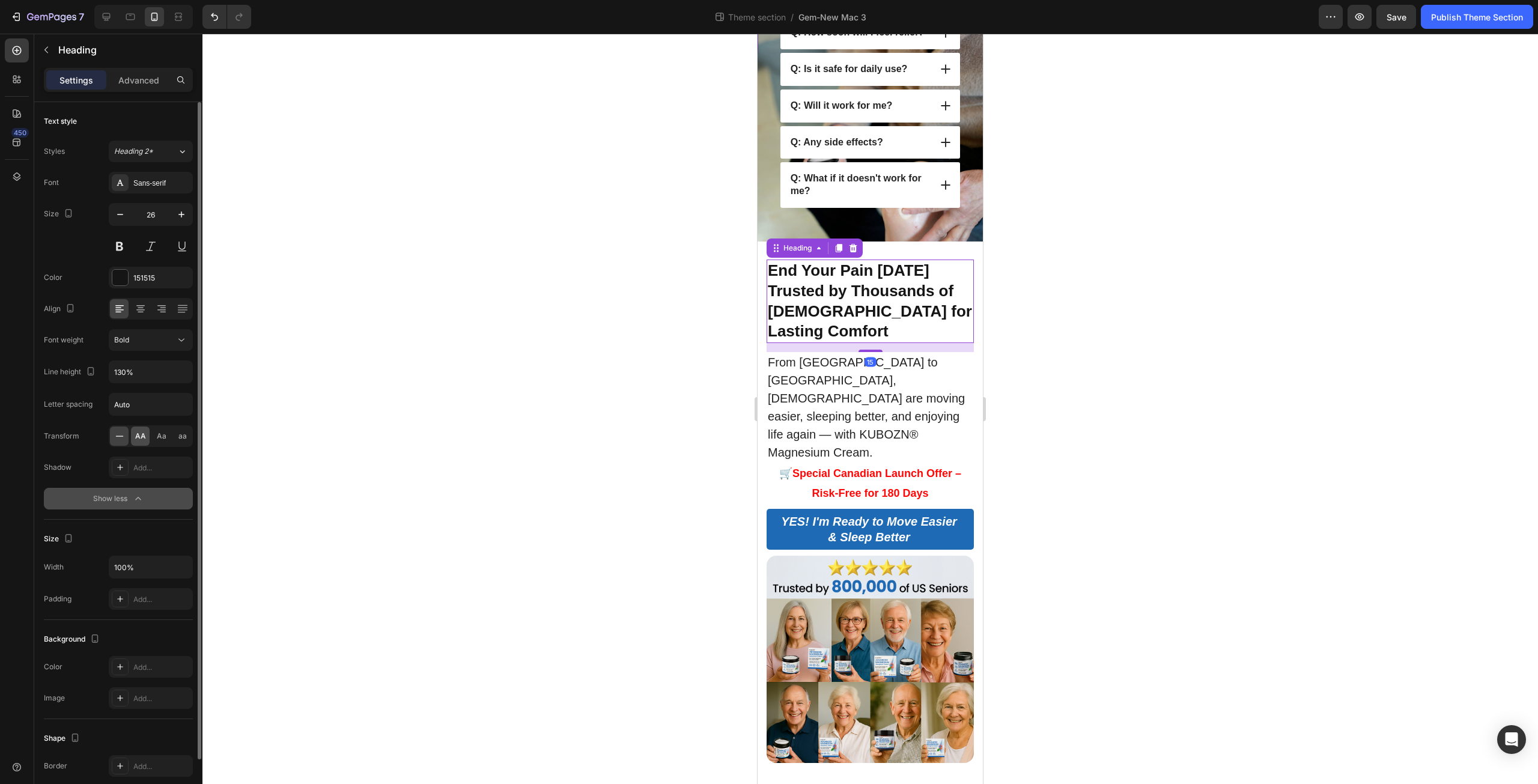
click at [147, 435] on div "AA" at bounding box center [140, 435] width 19 height 19
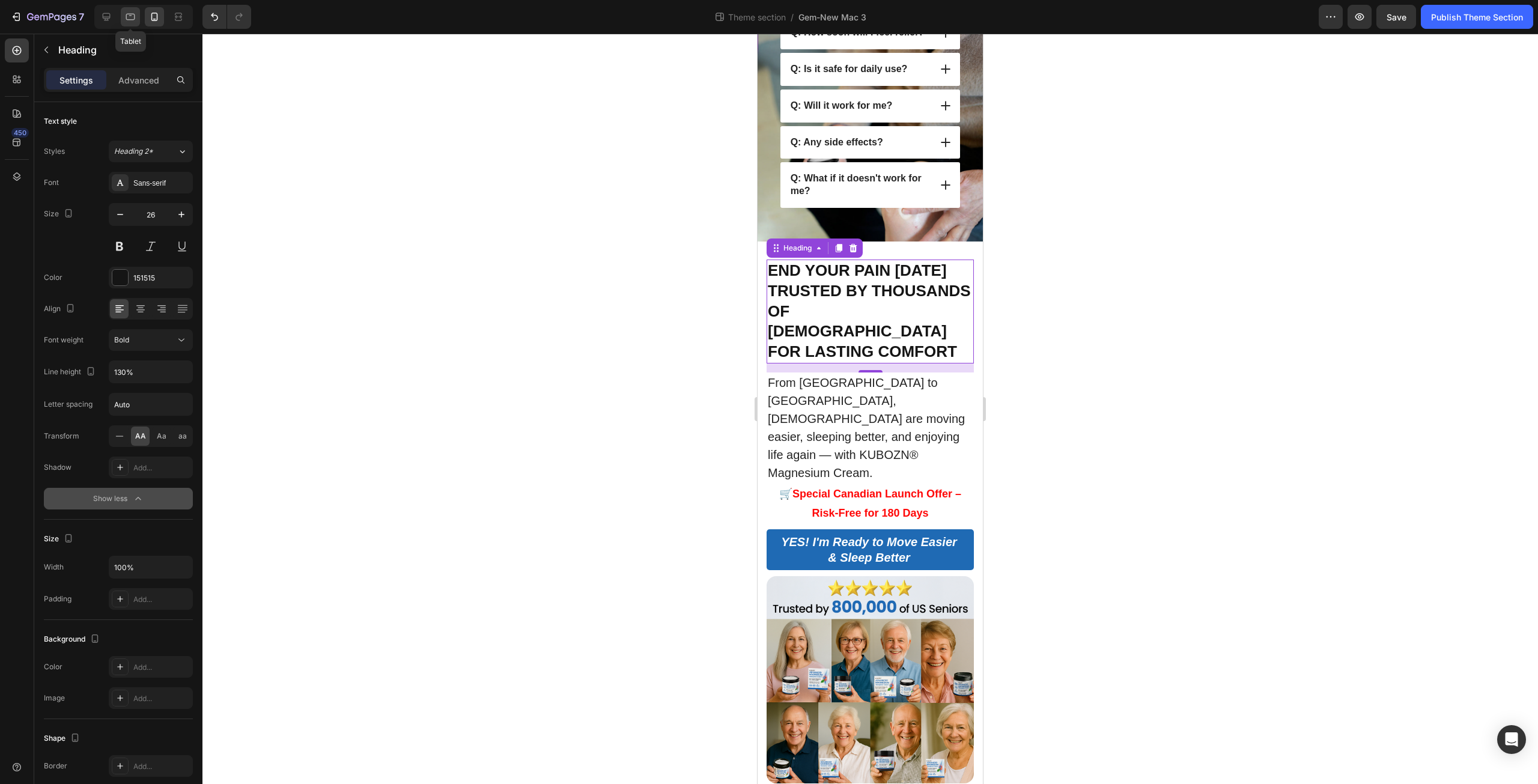
click at [130, 17] on icon at bounding box center [130, 16] width 12 height 12
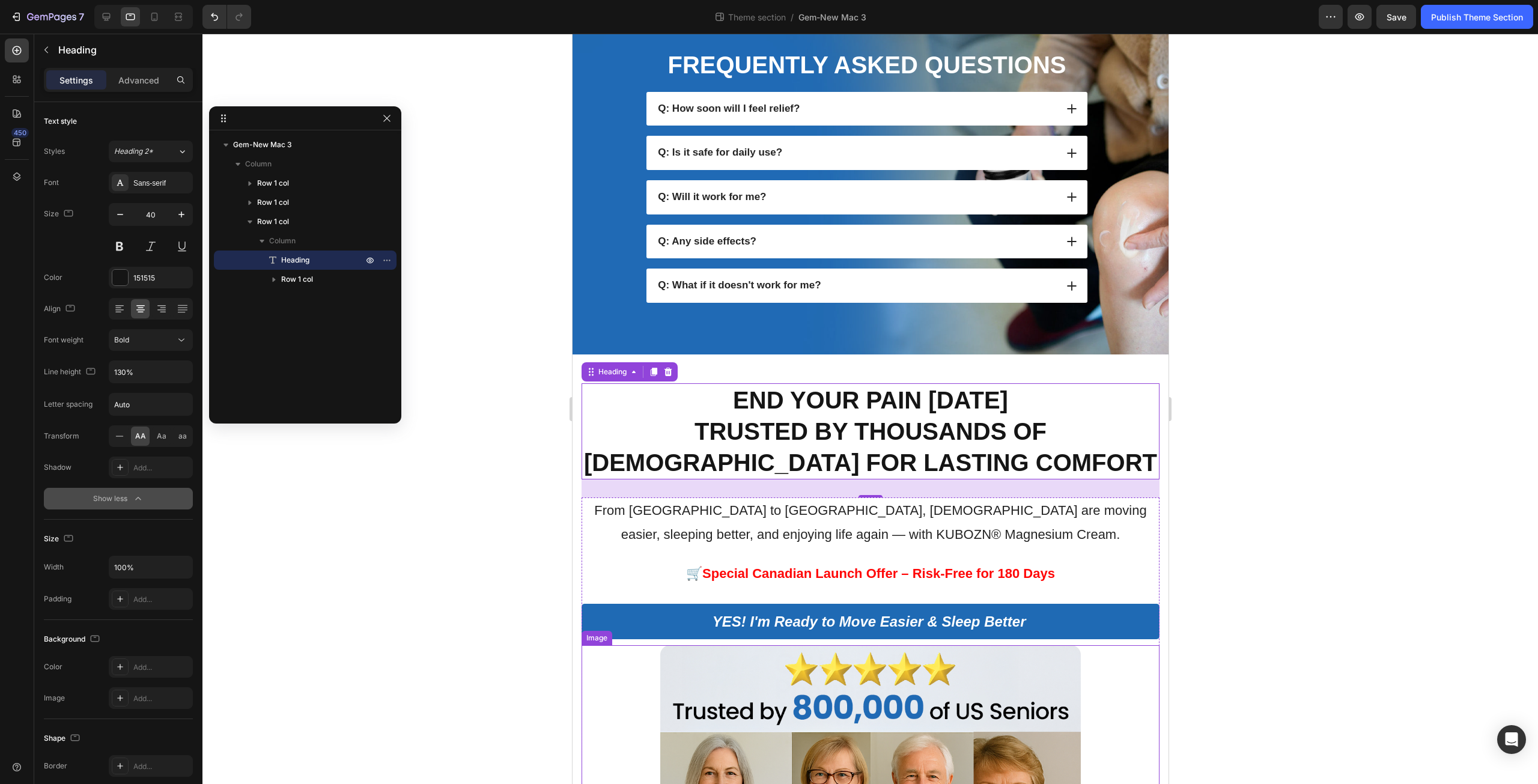
scroll to position [695, 0]
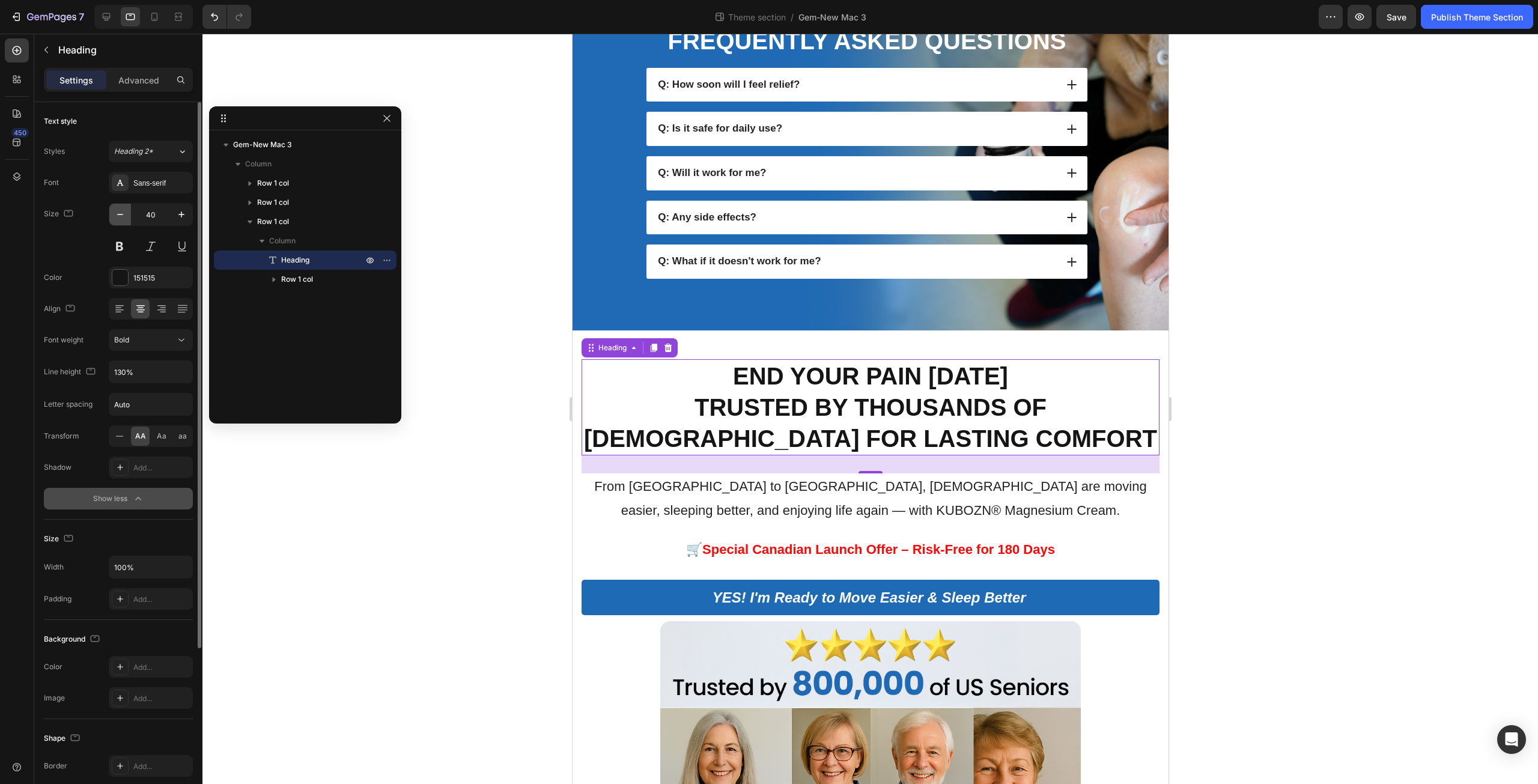
click at [121, 218] on icon "button" at bounding box center [120, 214] width 12 height 12
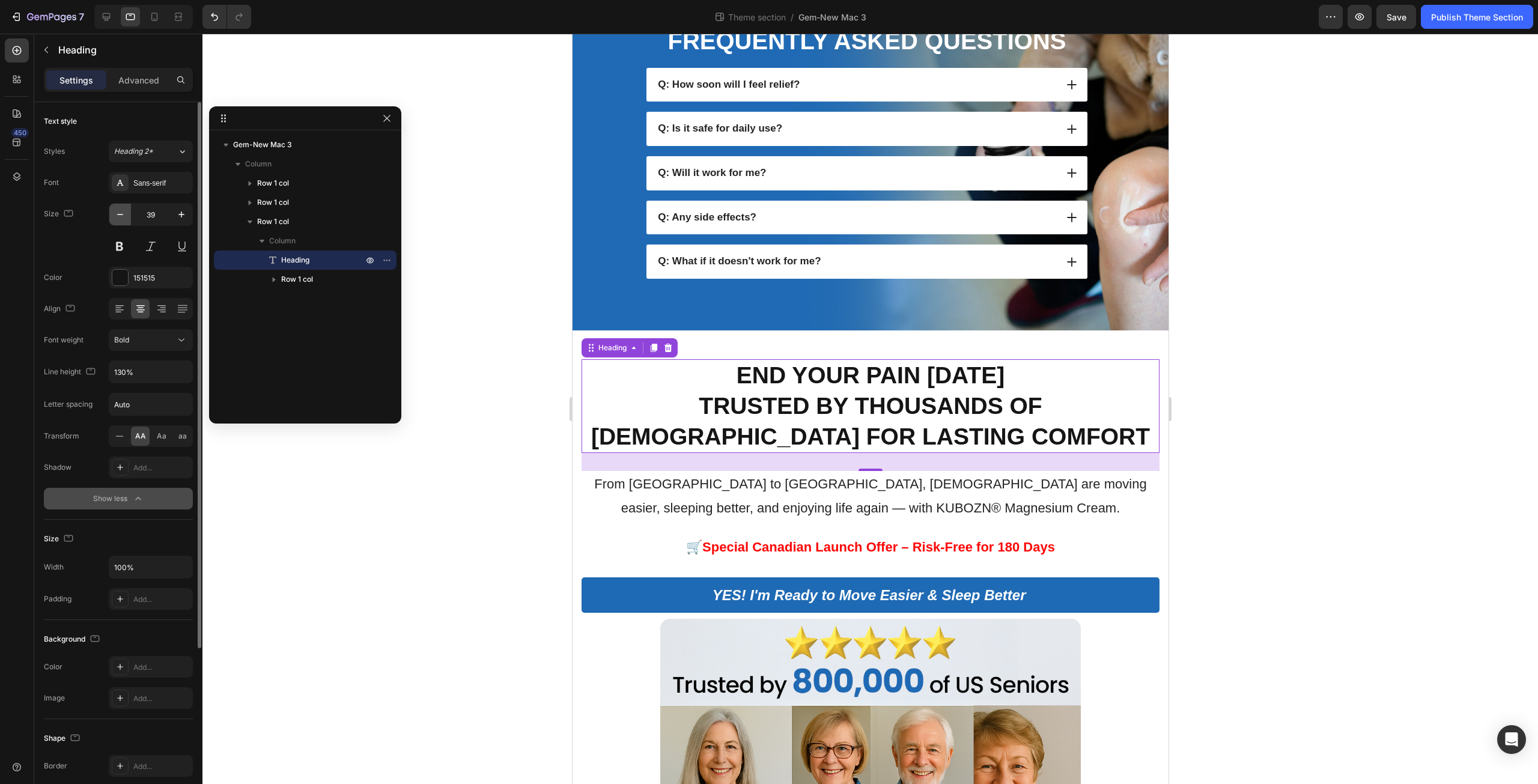
click at [121, 218] on icon "button" at bounding box center [120, 214] width 12 height 12
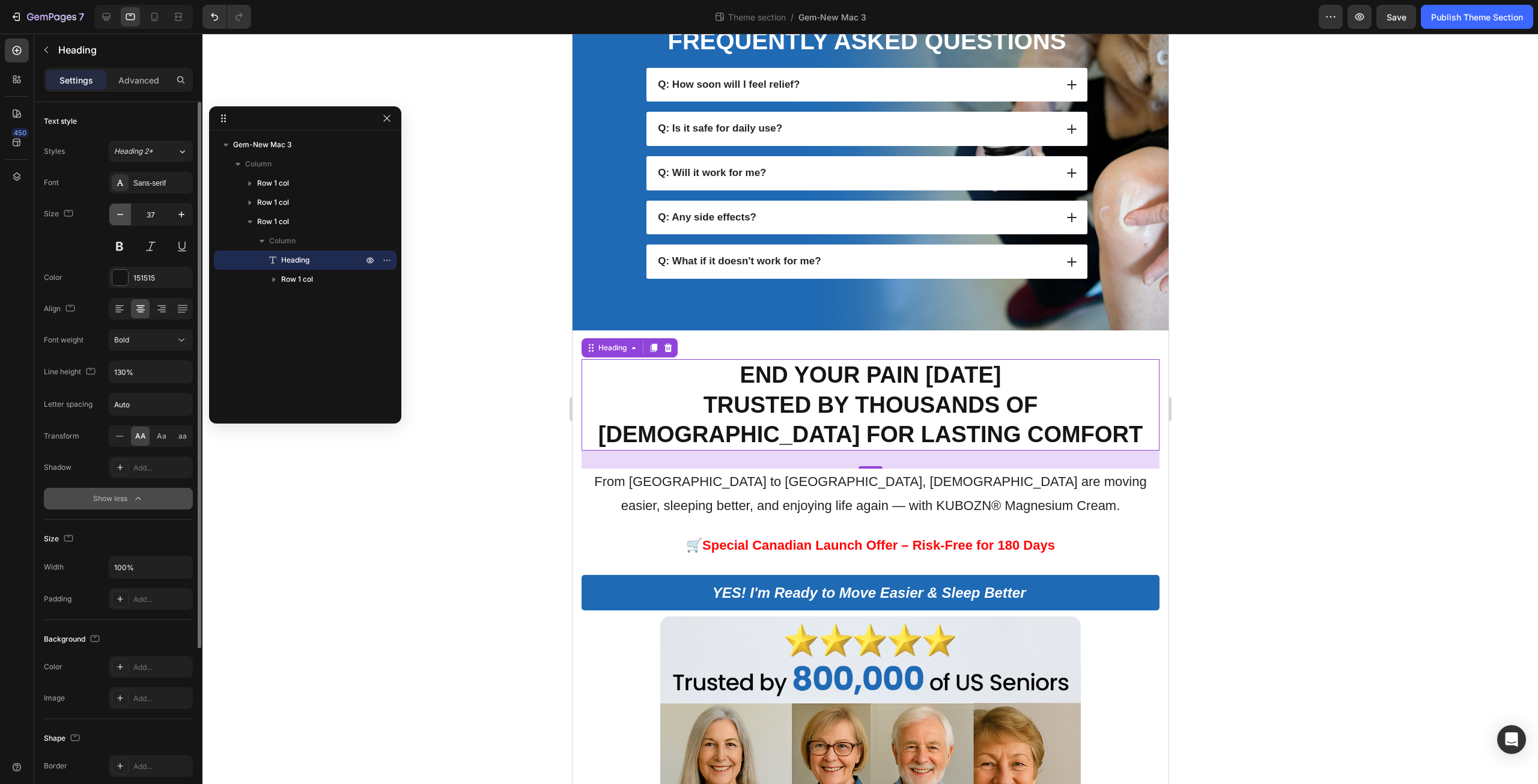
click at [121, 218] on icon "button" at bounding box center [120, 214] width 12 height 12
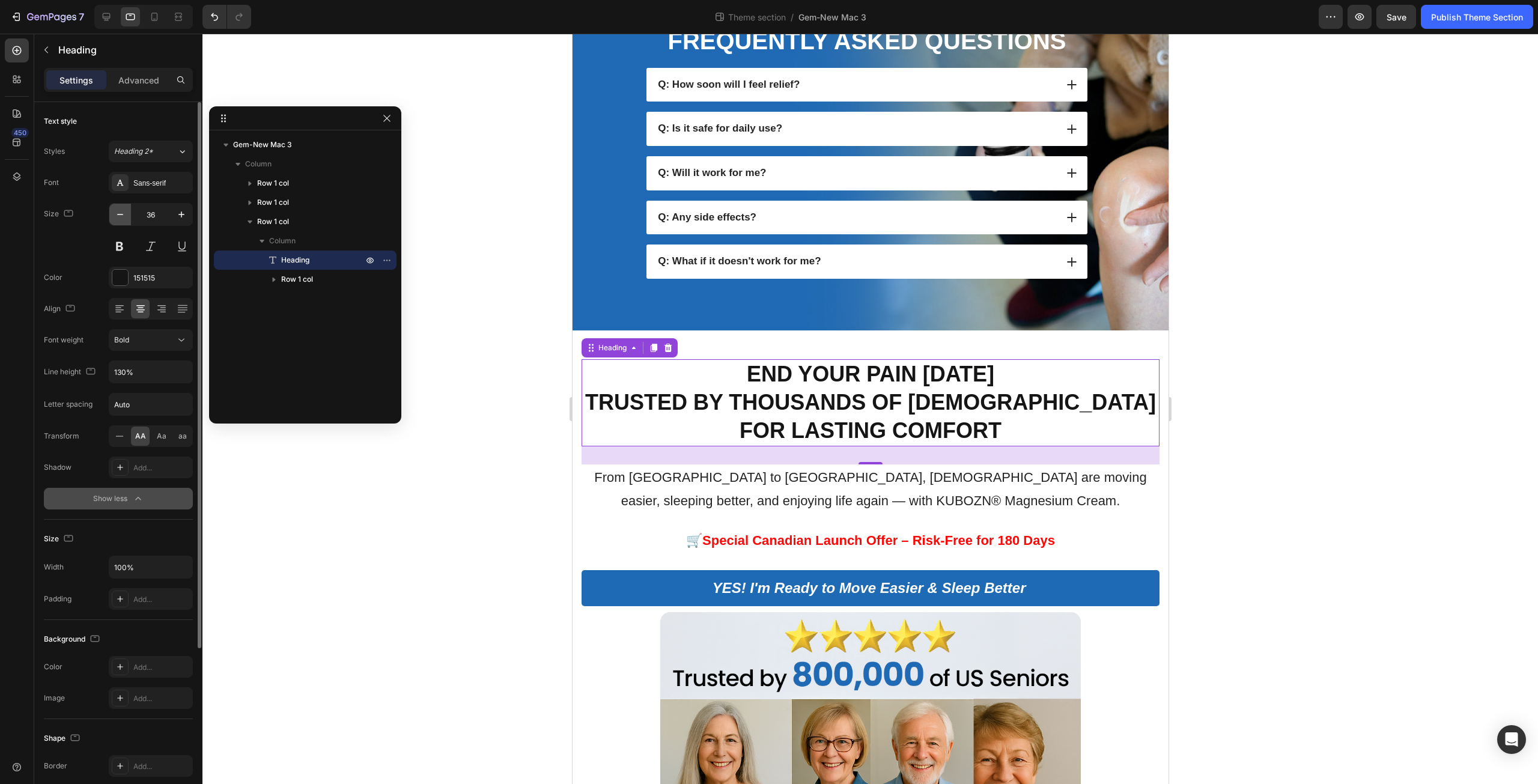
click at [121, 218] on icon "button" at bounding box center [120, 214] width 12 height 12
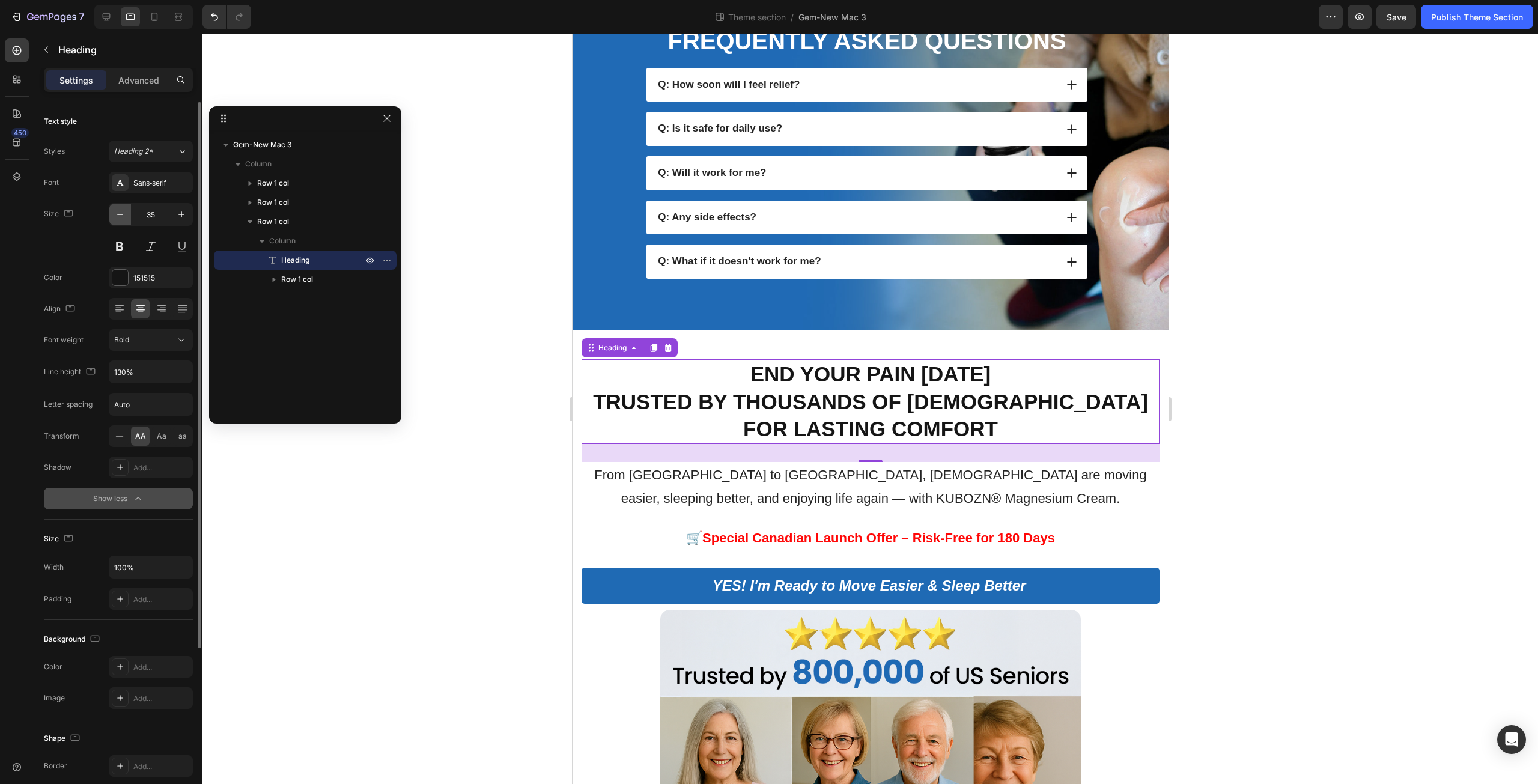
click at [121, 218] on icon "button" at bounding box center [120, 214] width 12 height 12
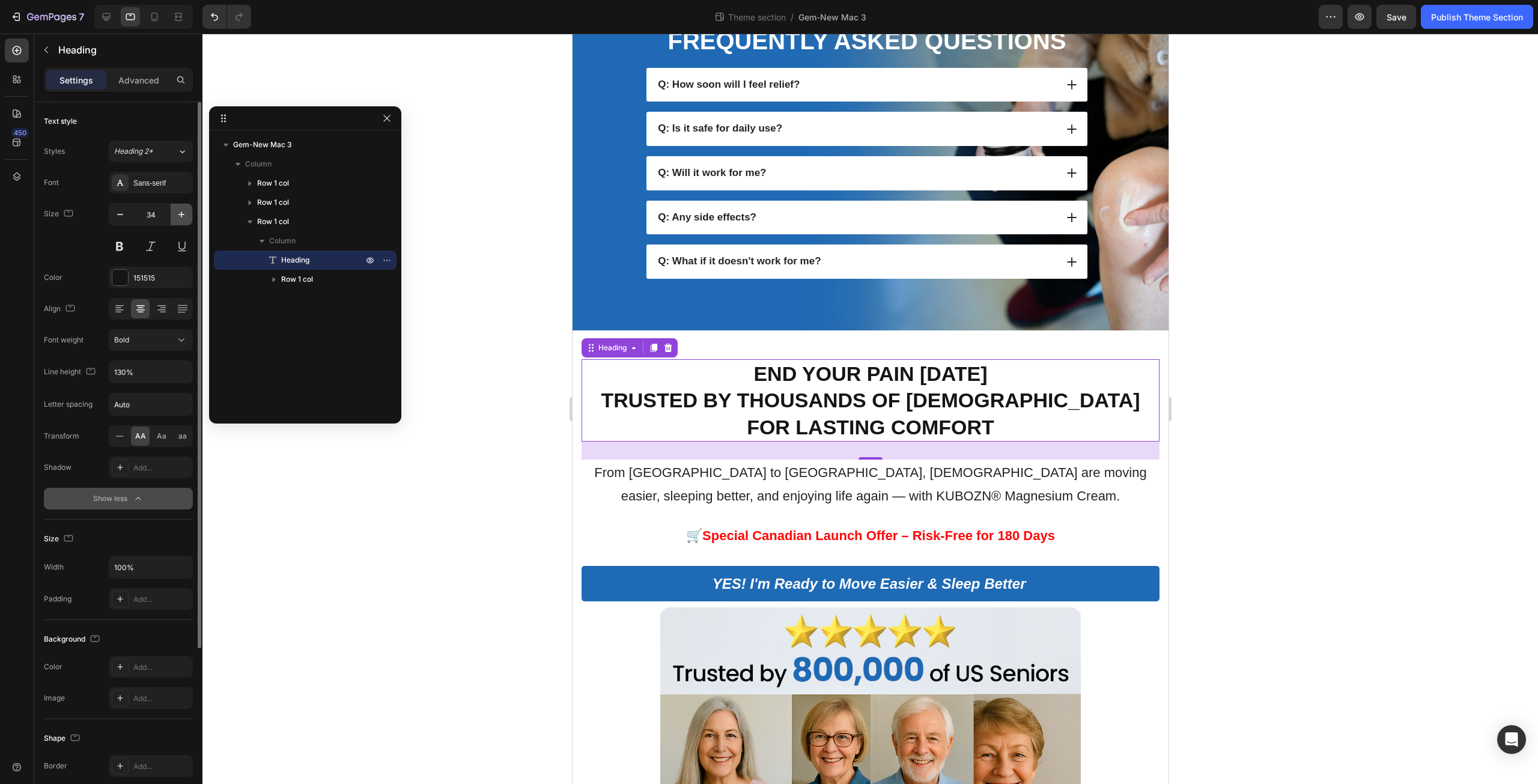
click at [183, 218] on icon "button" at bounding box center [181, 214] width 12 height 12
type input "35"
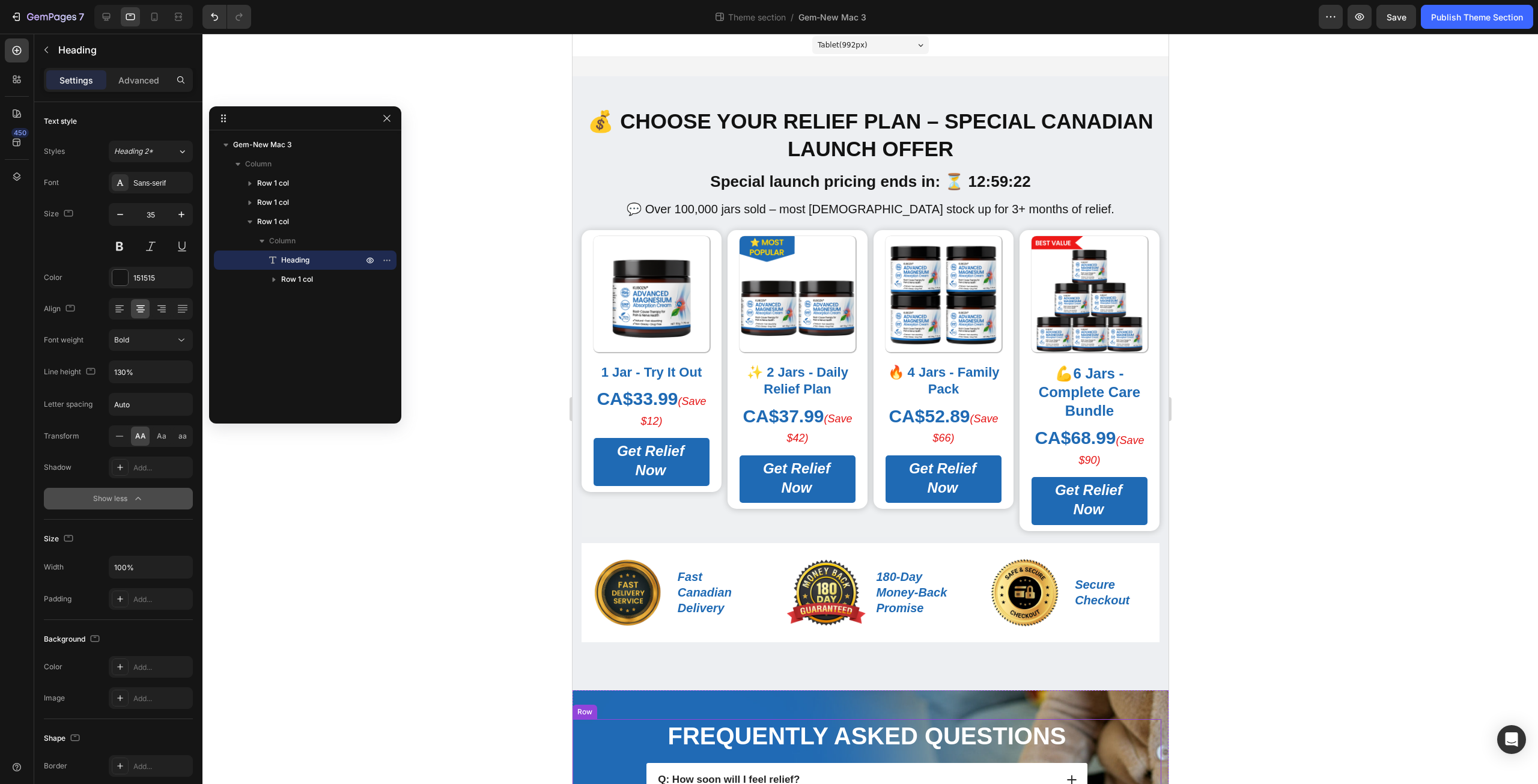
scroll to position [0, 0]
click at [727, 126] on strong "💰 Choose Your Relief Plan – Special Canadian Launch Offer" at bounding box center [870, 135] width 566 height 51
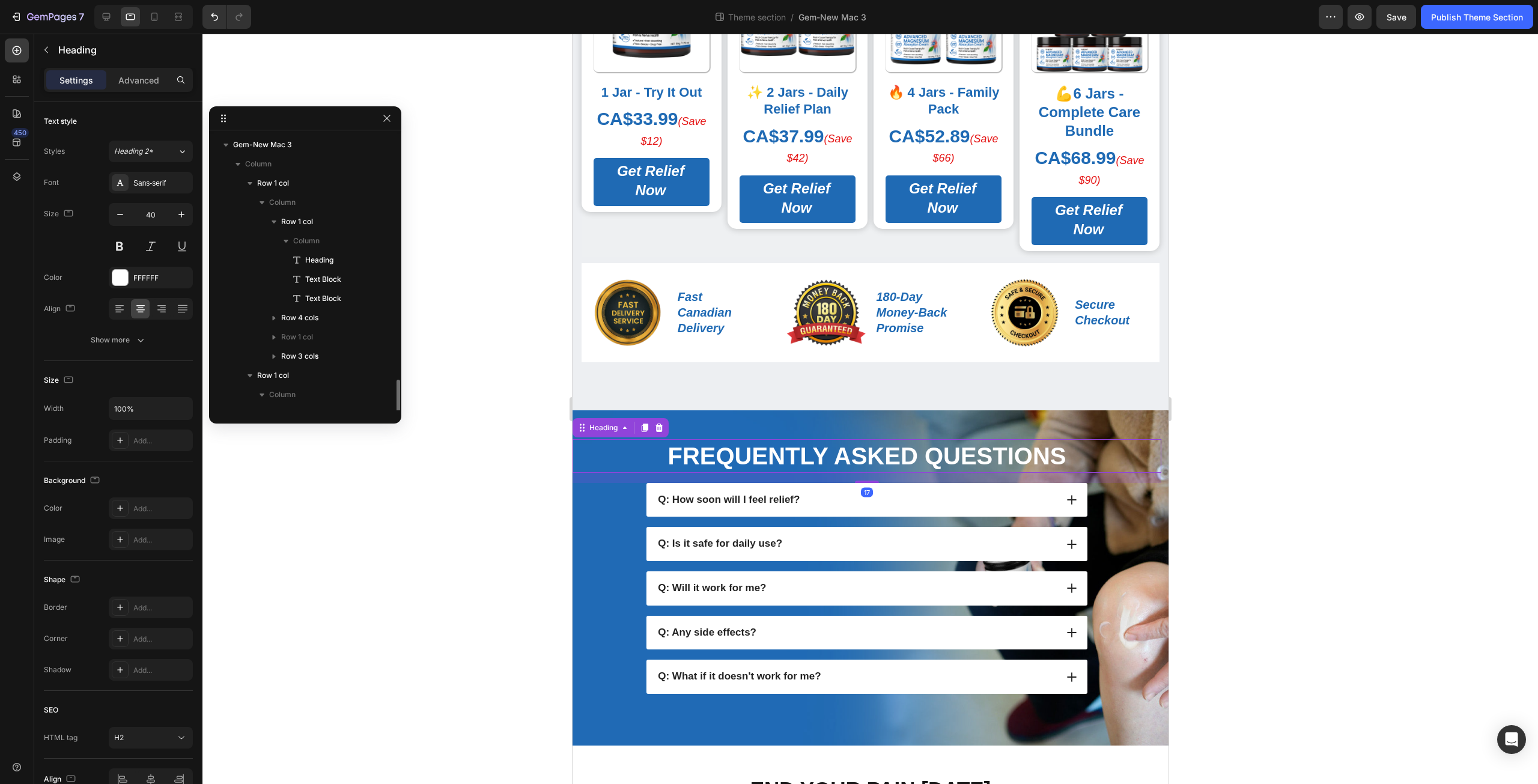
scroll to position [147, 0]
click at [794, 456] on strong "Frequently Asked Questions" at bounding box center [865, 455] width 398 height 26
click at [104, 13] on icon at bounding box center [106, 17] width 8 height 8
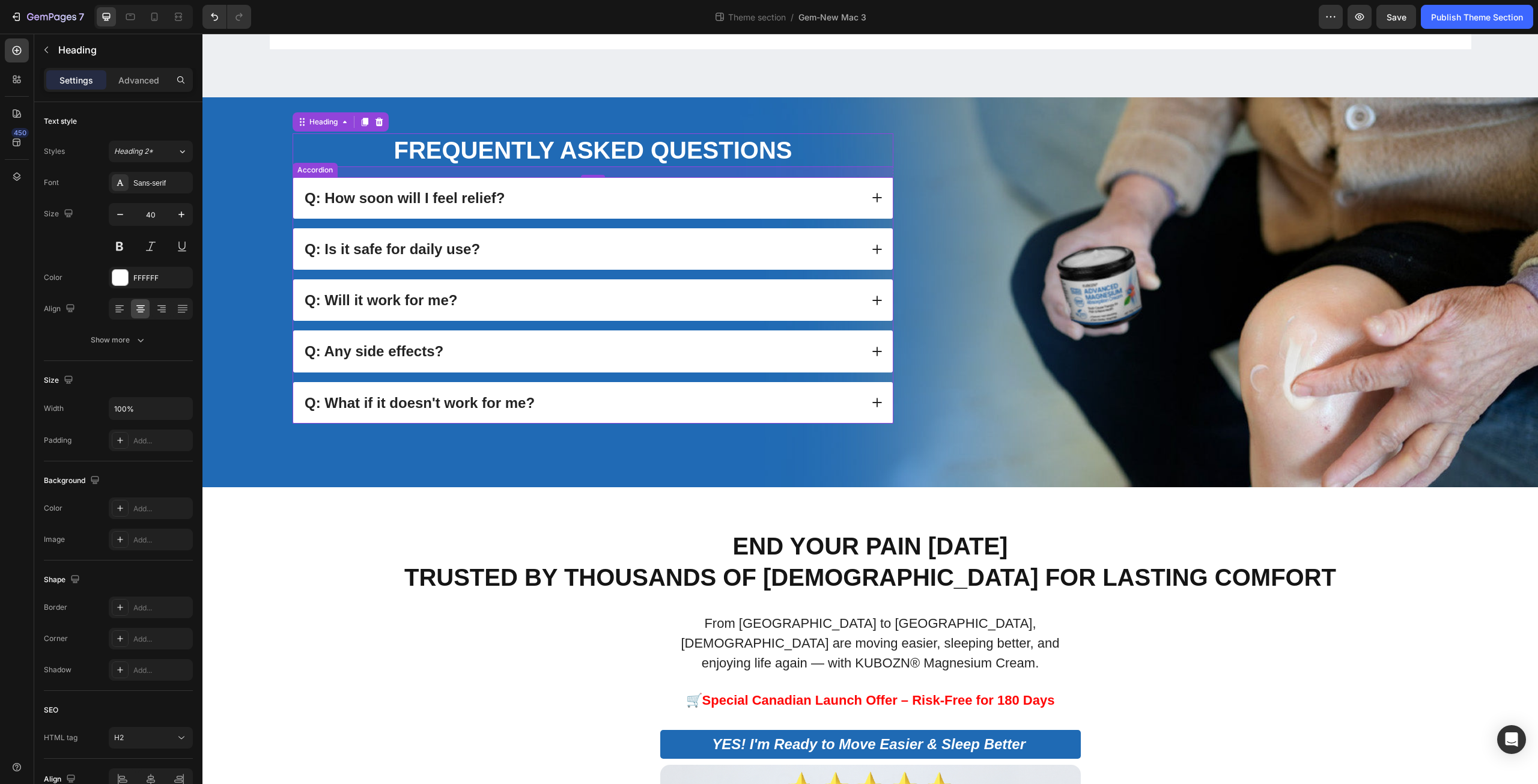
scroll to position [748, 0]
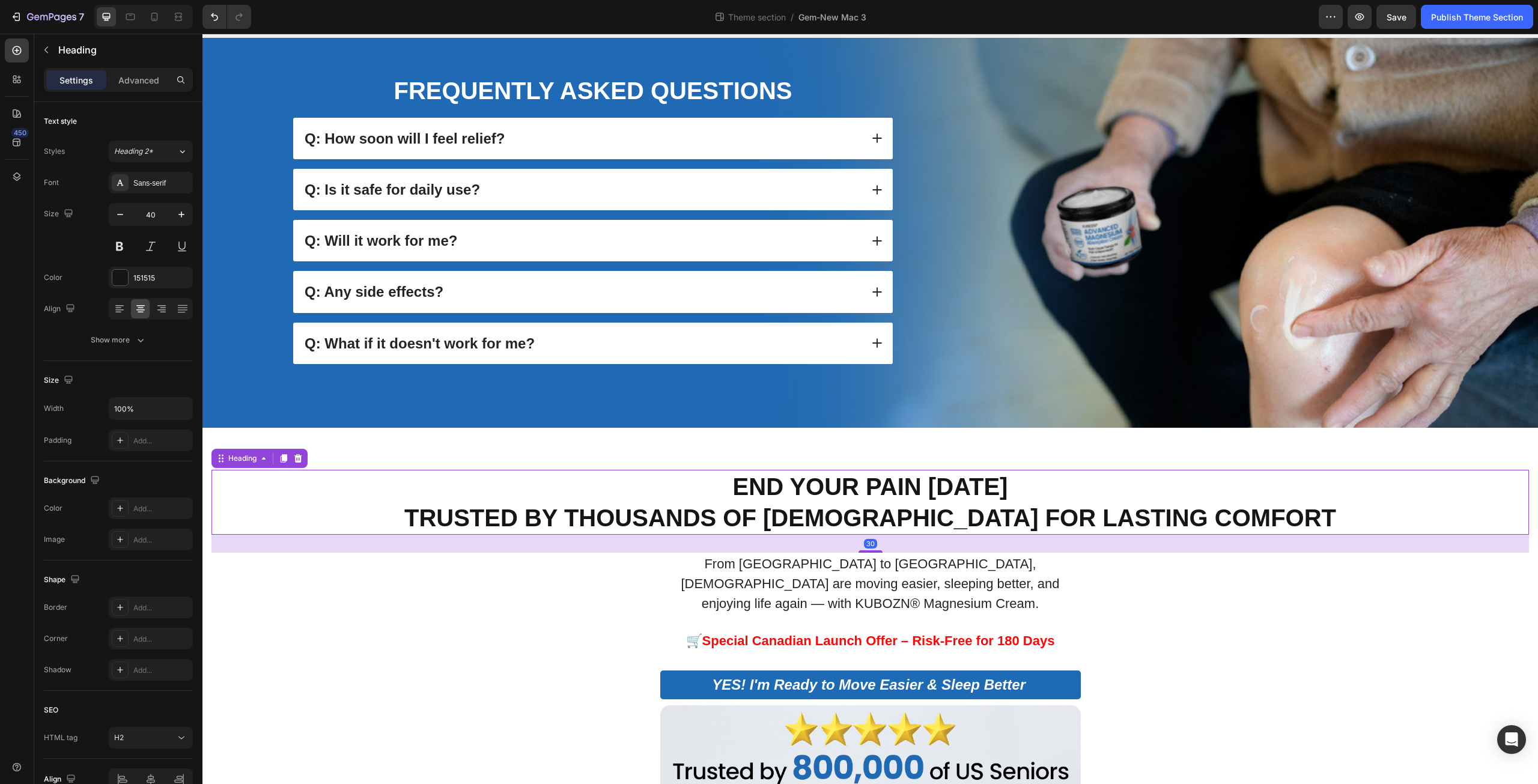
click at [809, 496] on strong "End Your Pain Today" at bounding box center [871, 486] width 275 height 26
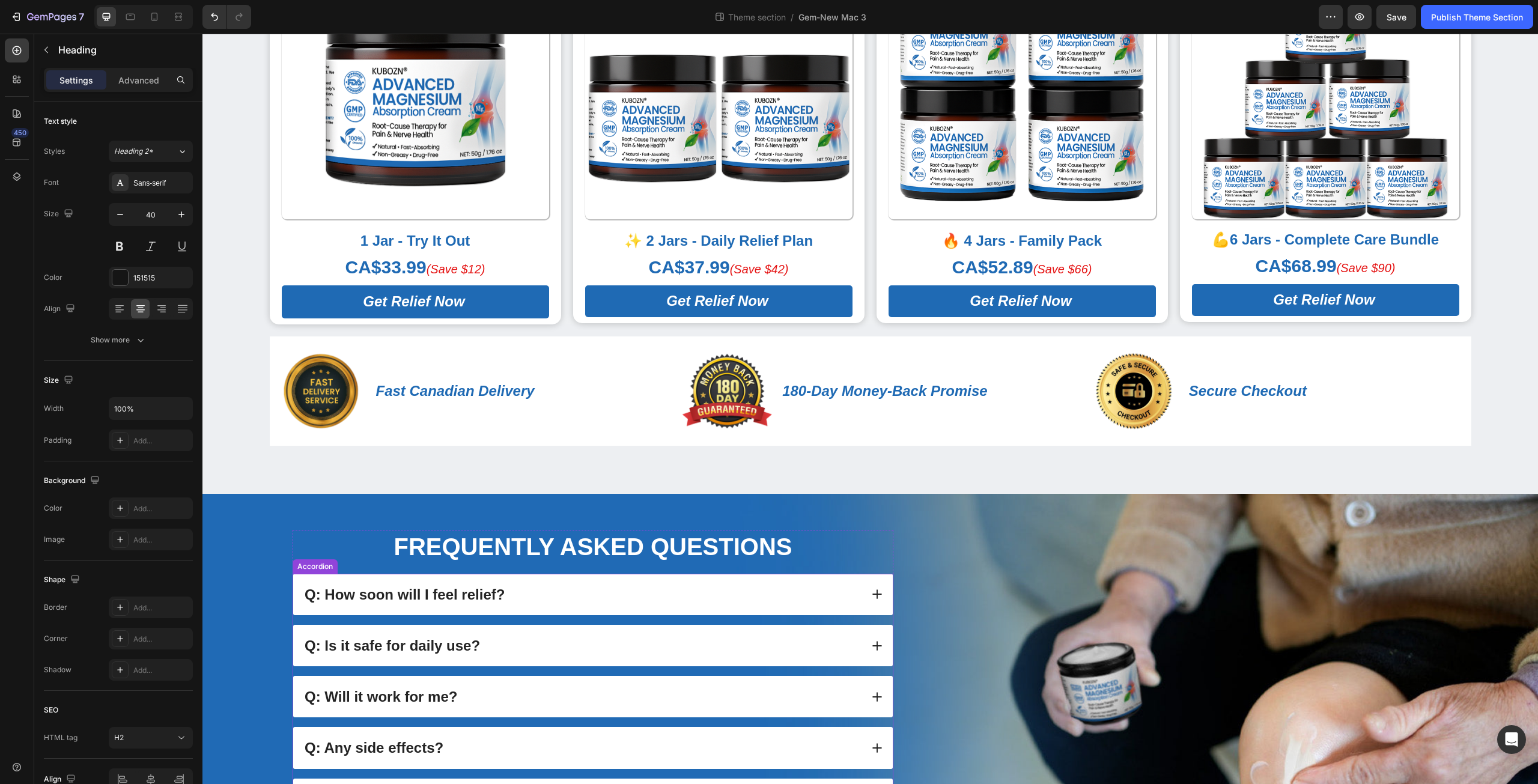
scroll to position [0, 0]
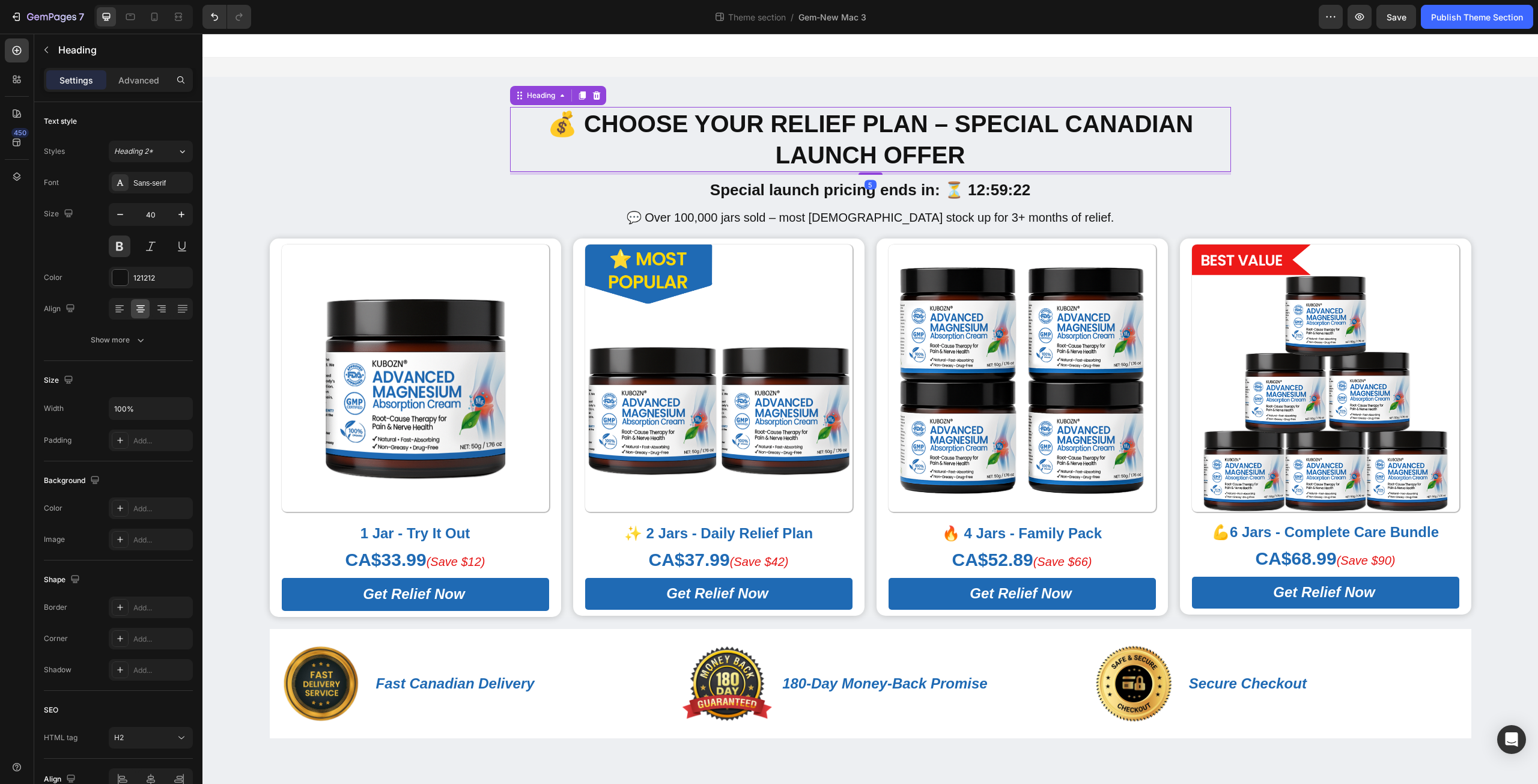
click at [841, 132] on strong "💰 Choose Your Relief Plan – Special Canadian Launch Offer" at bounding box center [870, 139] width 646 height 58
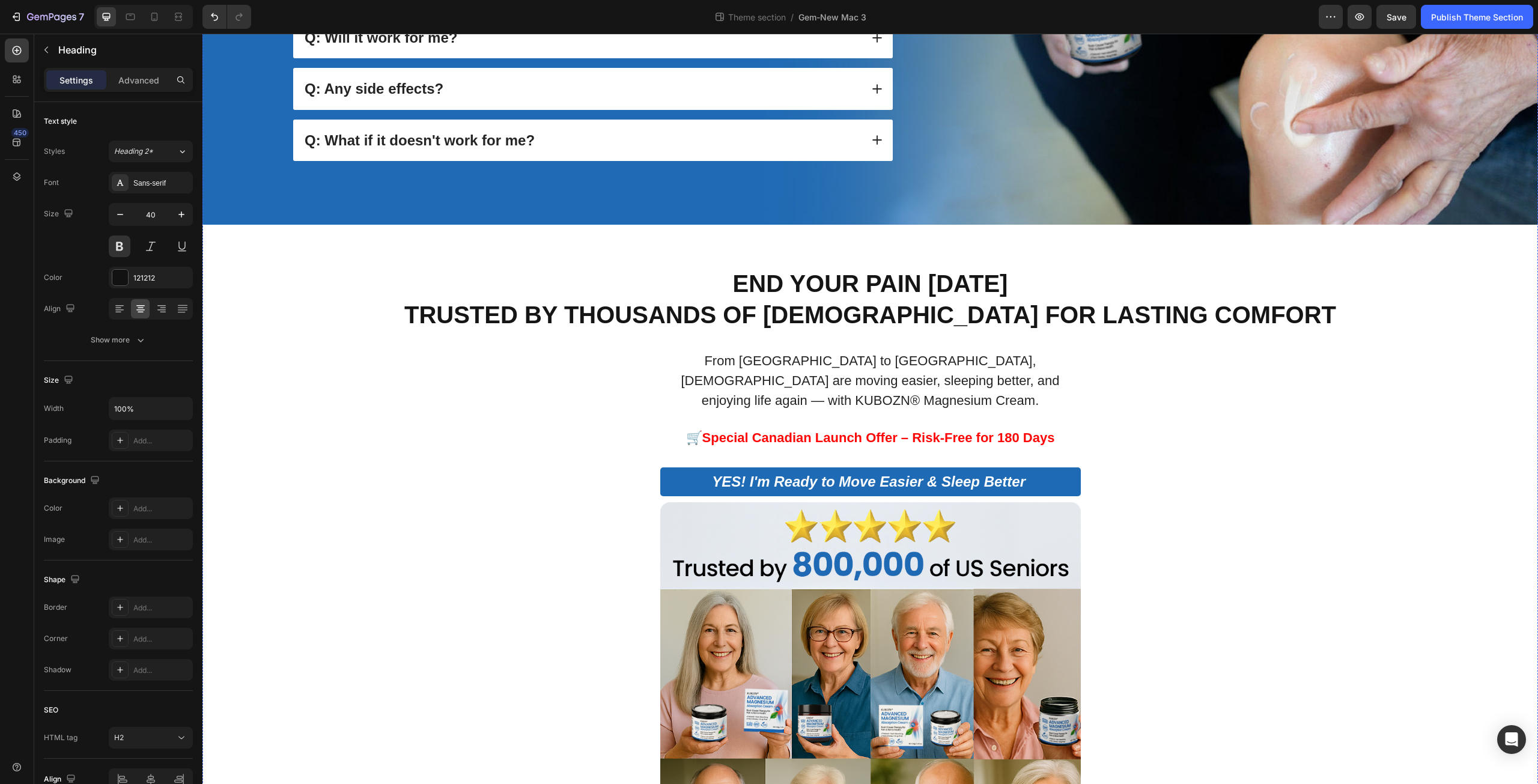
scroll to position [1133, 0]
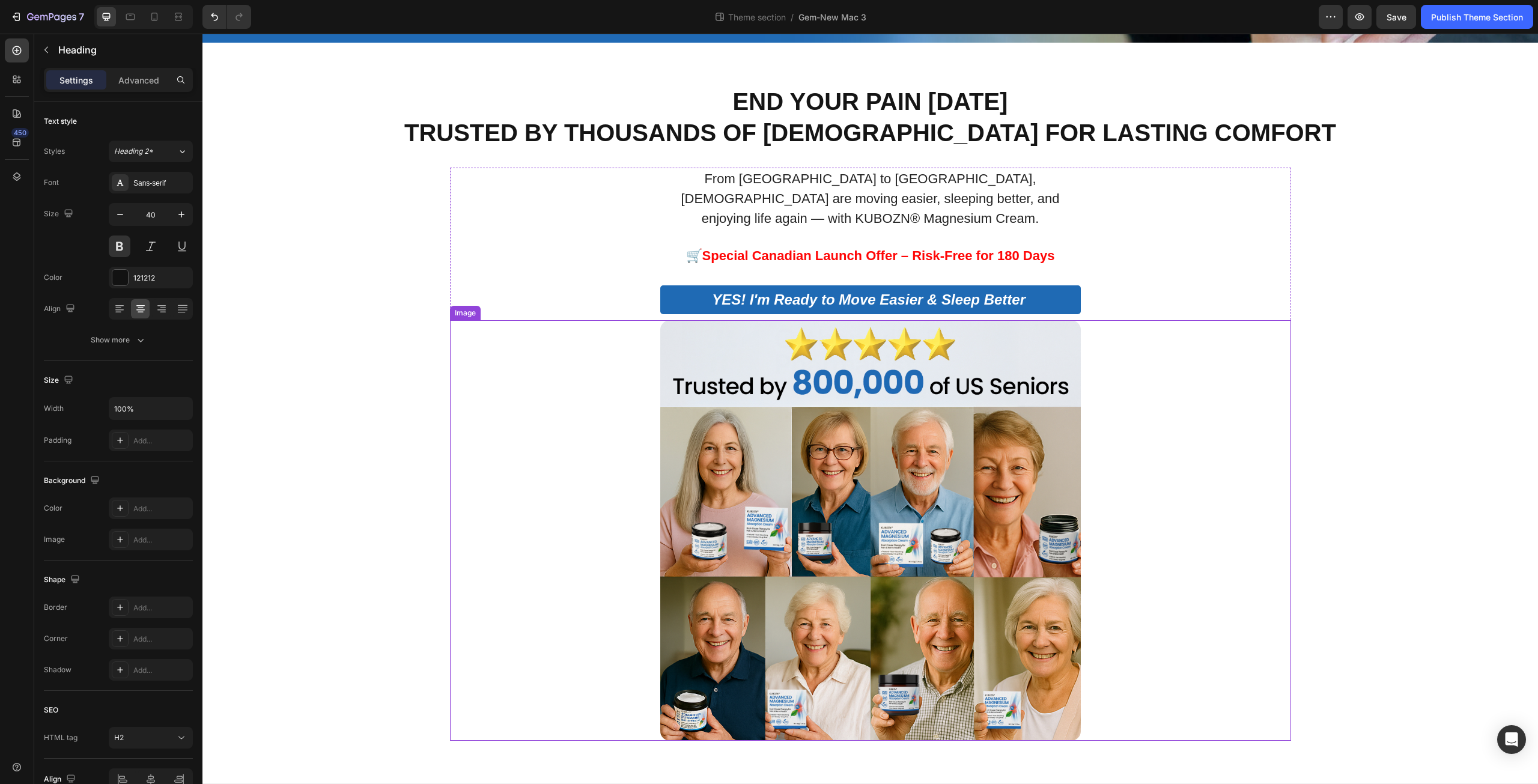
click at [963, 400] on img at bounding box center [871, 530] width 421 height 421
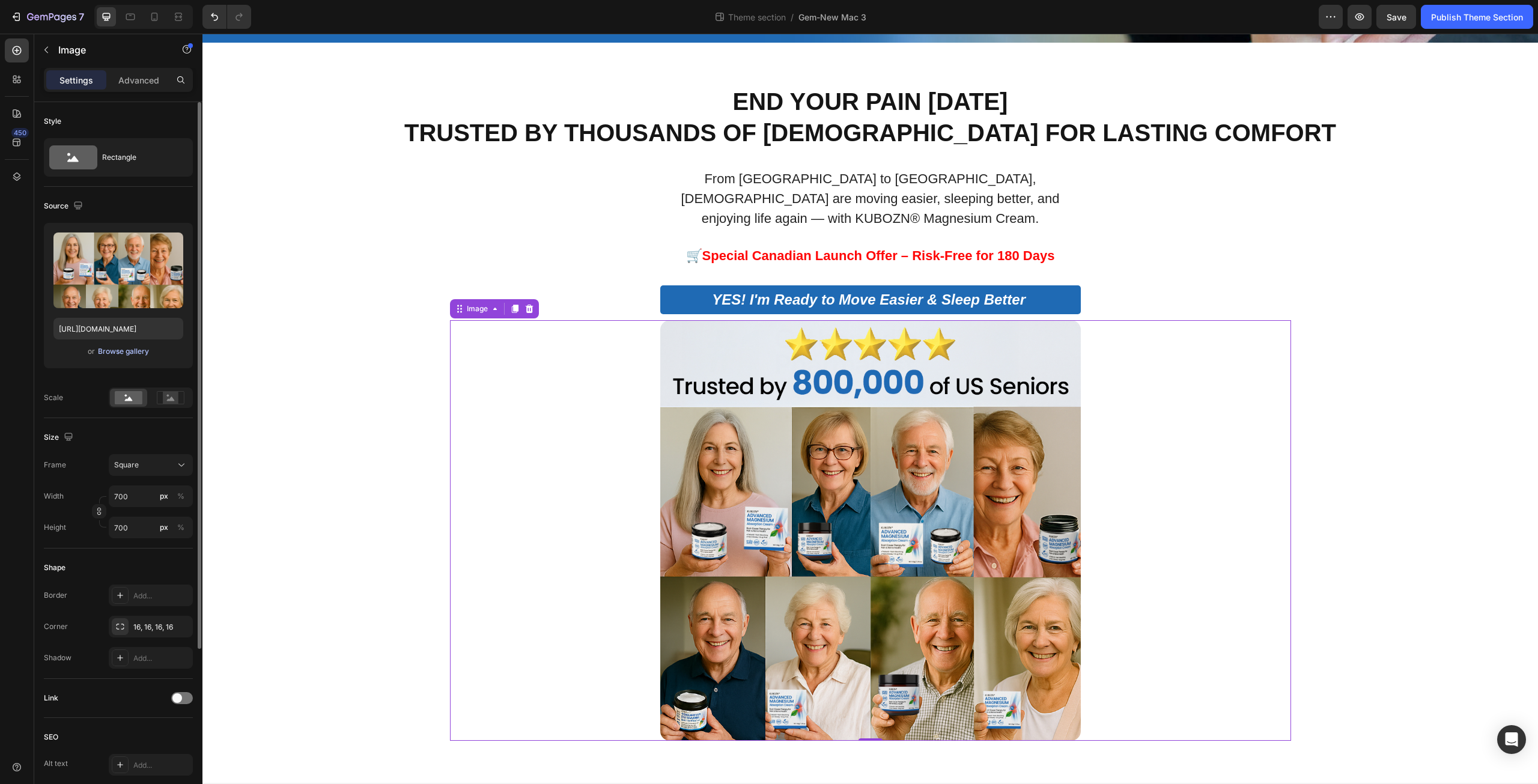
click at [119, 350] on div "Browse gallery" at bounding box center [123, 352] width 51 height 11
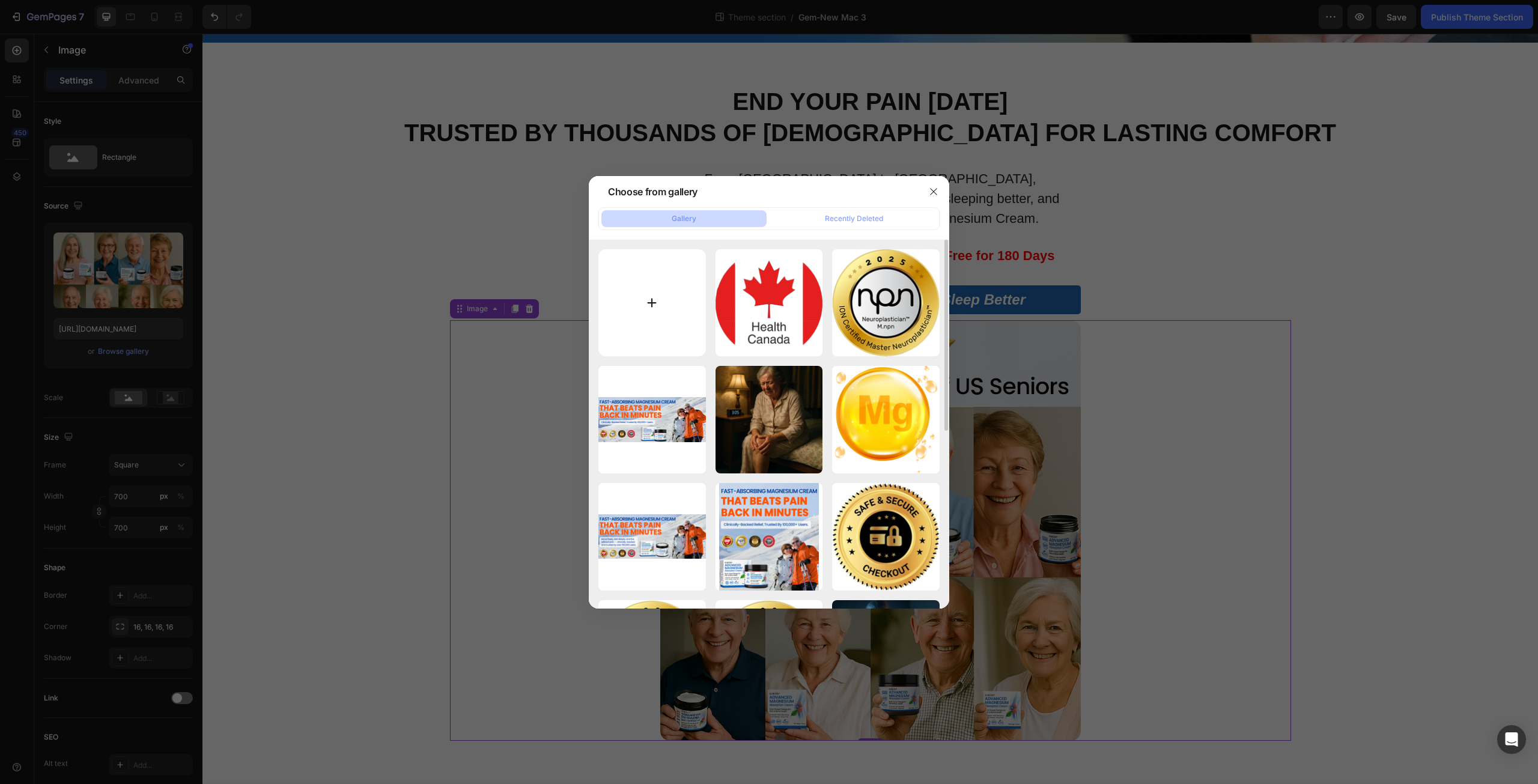
click at [655, 298] on input "file" at bounding box center [652, 303] width 108 height 108
type input "C:\fakepath\800000.png"
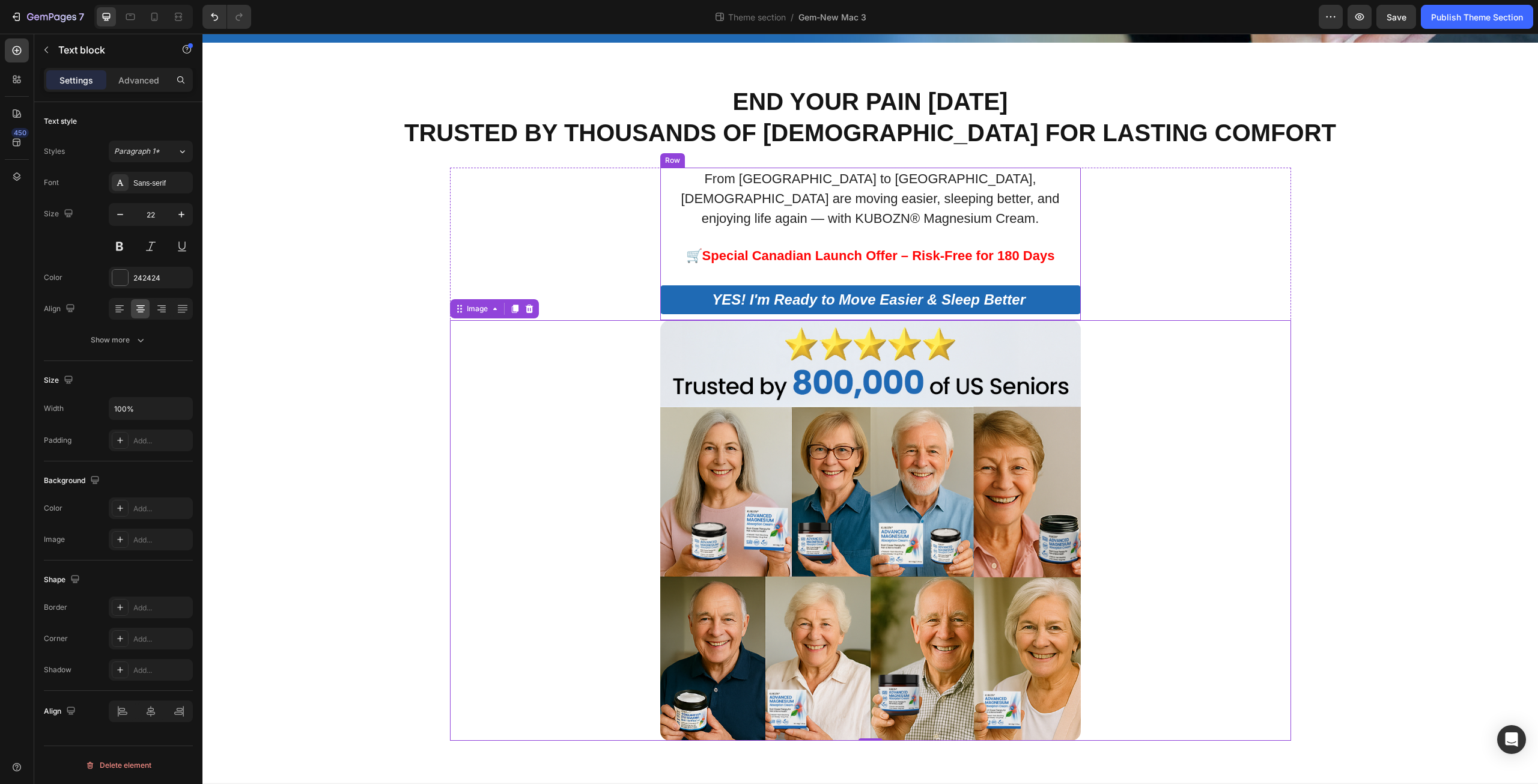
click at [1026, 248] on strong "🛒Special Canadian Launch Offer – Risk-Free for 180 Days" at bounding box center [871, 255] width 369 height 15
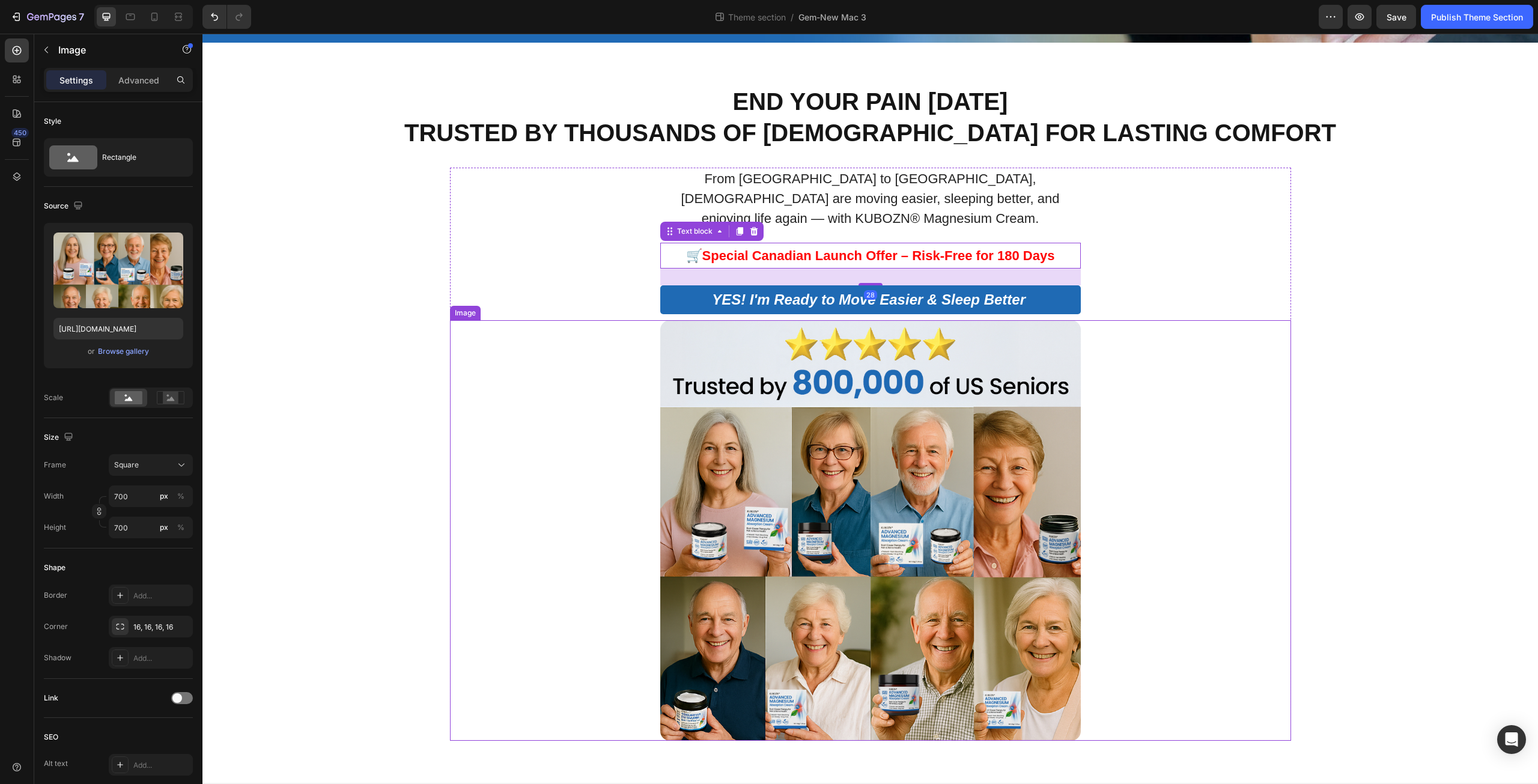
click at [934, 451] on img at bounding box center [871, 530] width 421 height 421
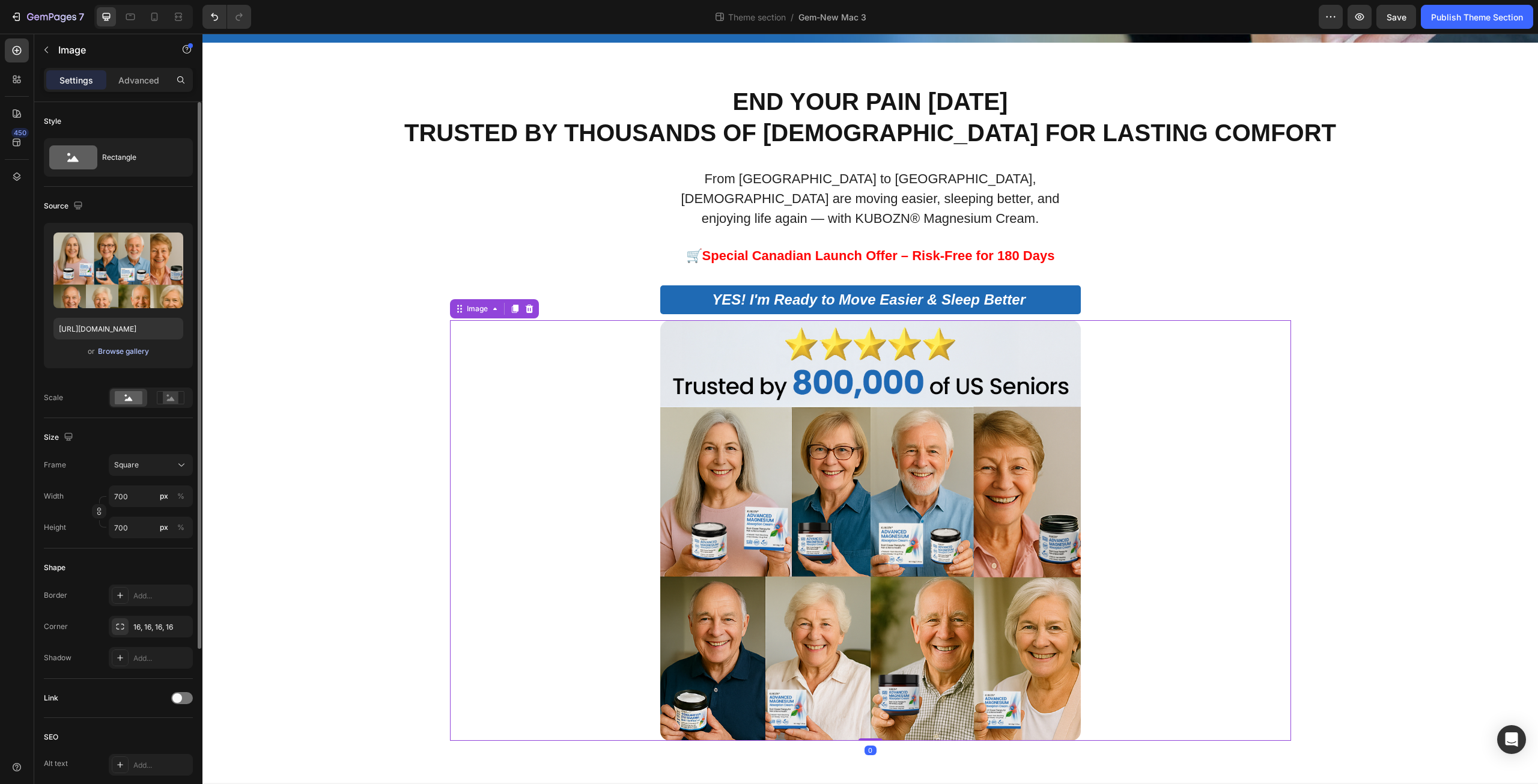
click at [137, 350] on div "Browse gallery" at bounding box center [123, 352] width 51 height 11
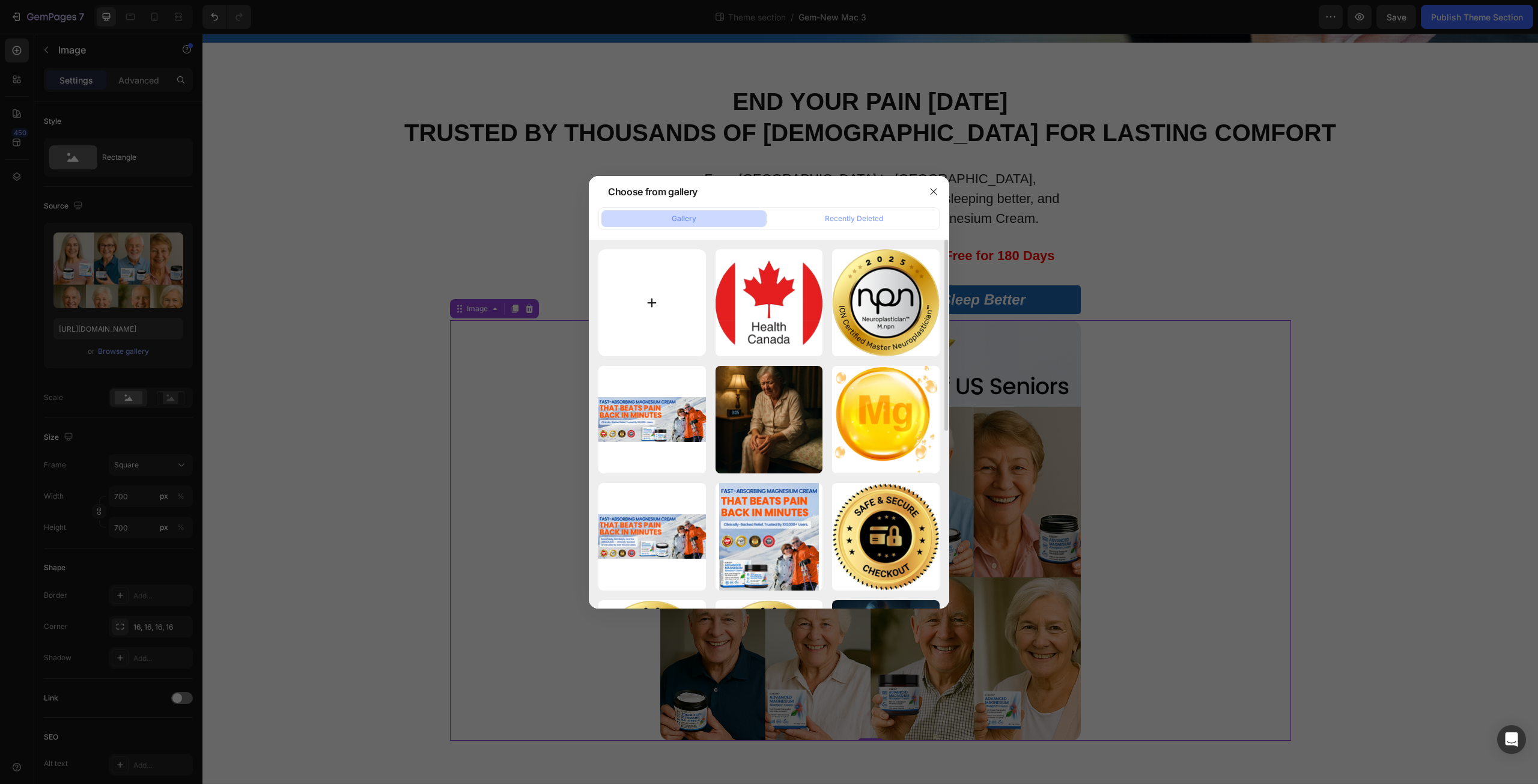
click at [658, 302] on input "file" at bounding box center [652, 303] width 108 height 108
type input "C:\fakepath\800000.png"
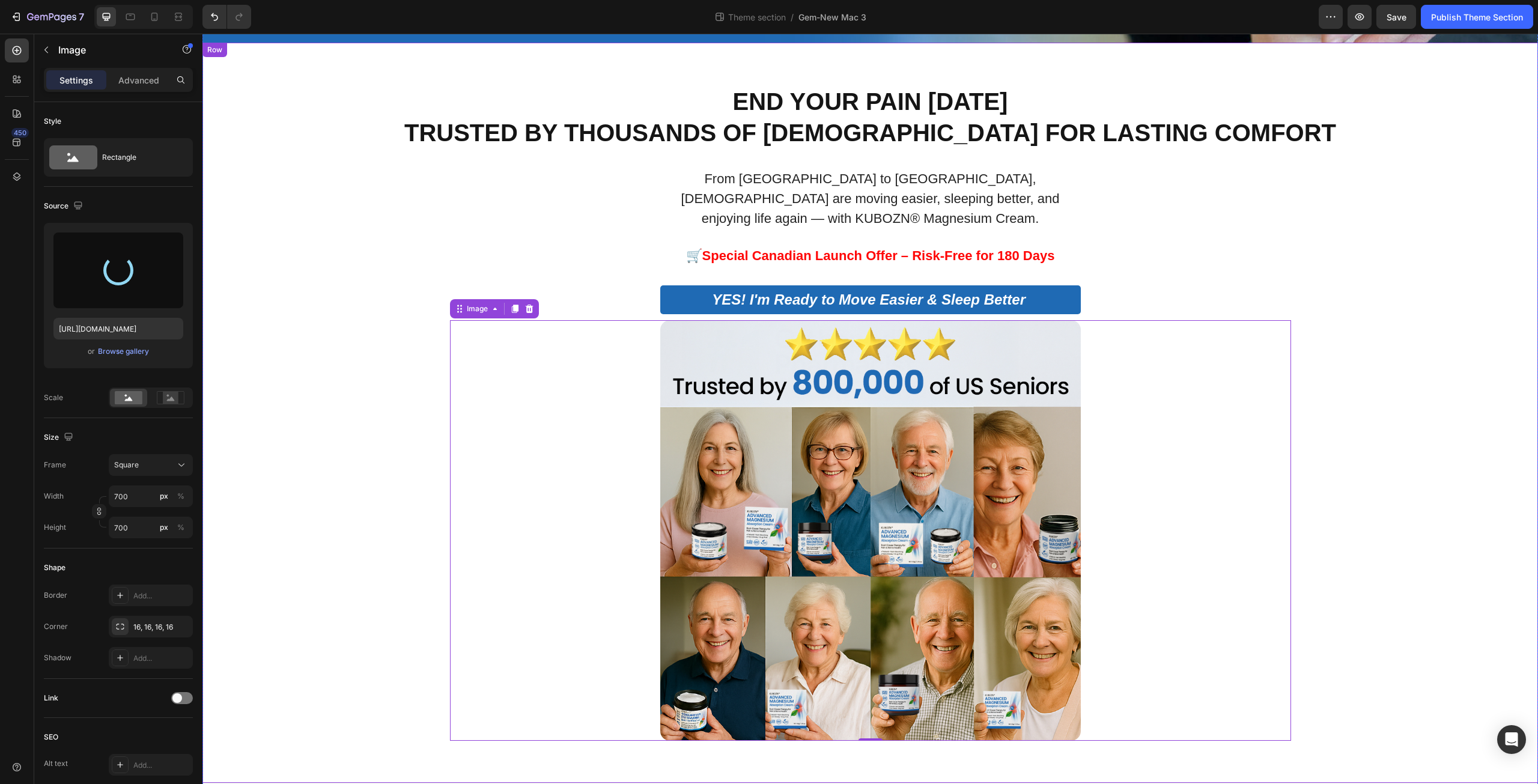
type input "https://cdn.shopify.com/s/files/1/0671/3147/3973/files/gempages_560608827498562…"
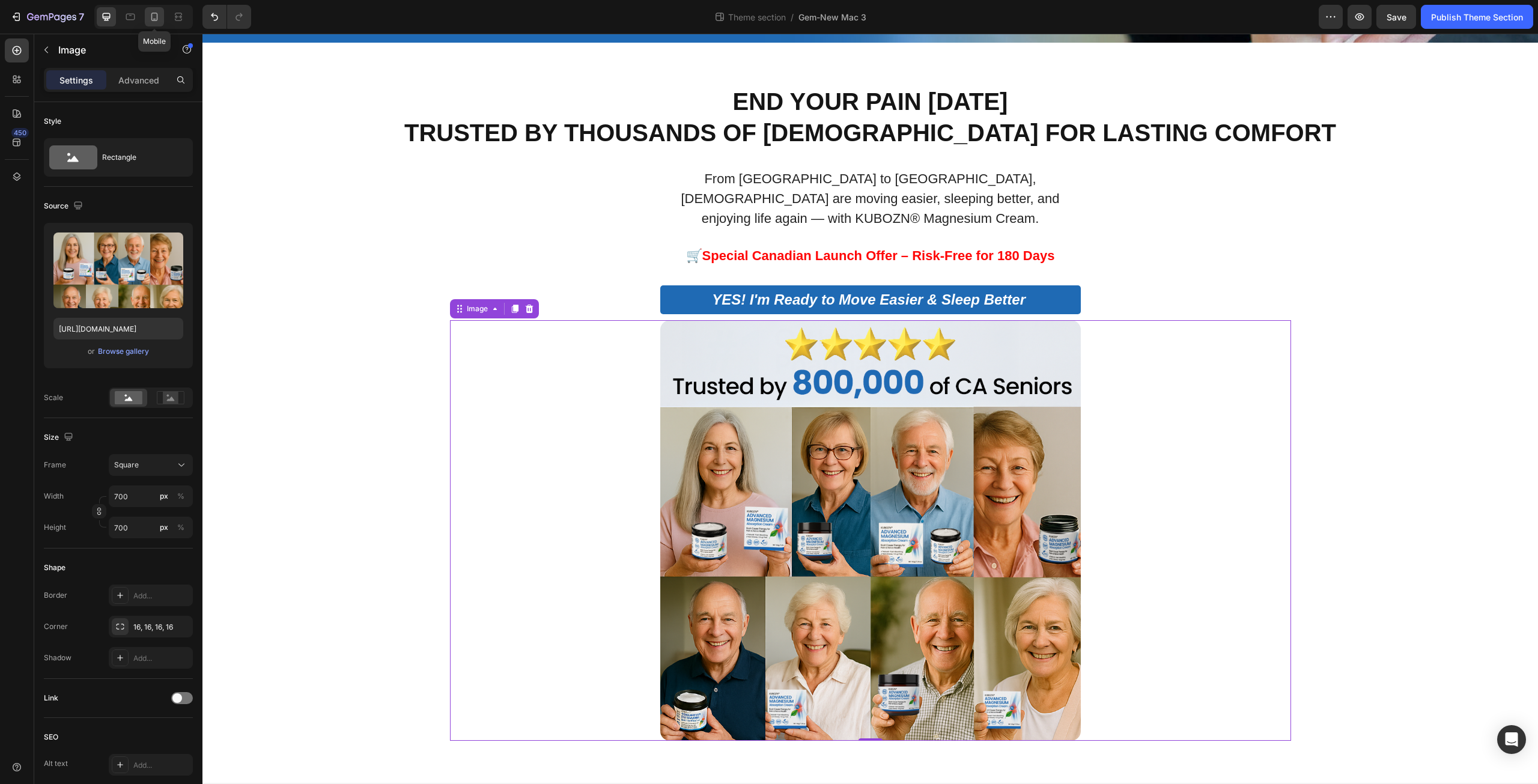
click at [153, 12] on icon at bounding box center [154, 16] width 12 height 12
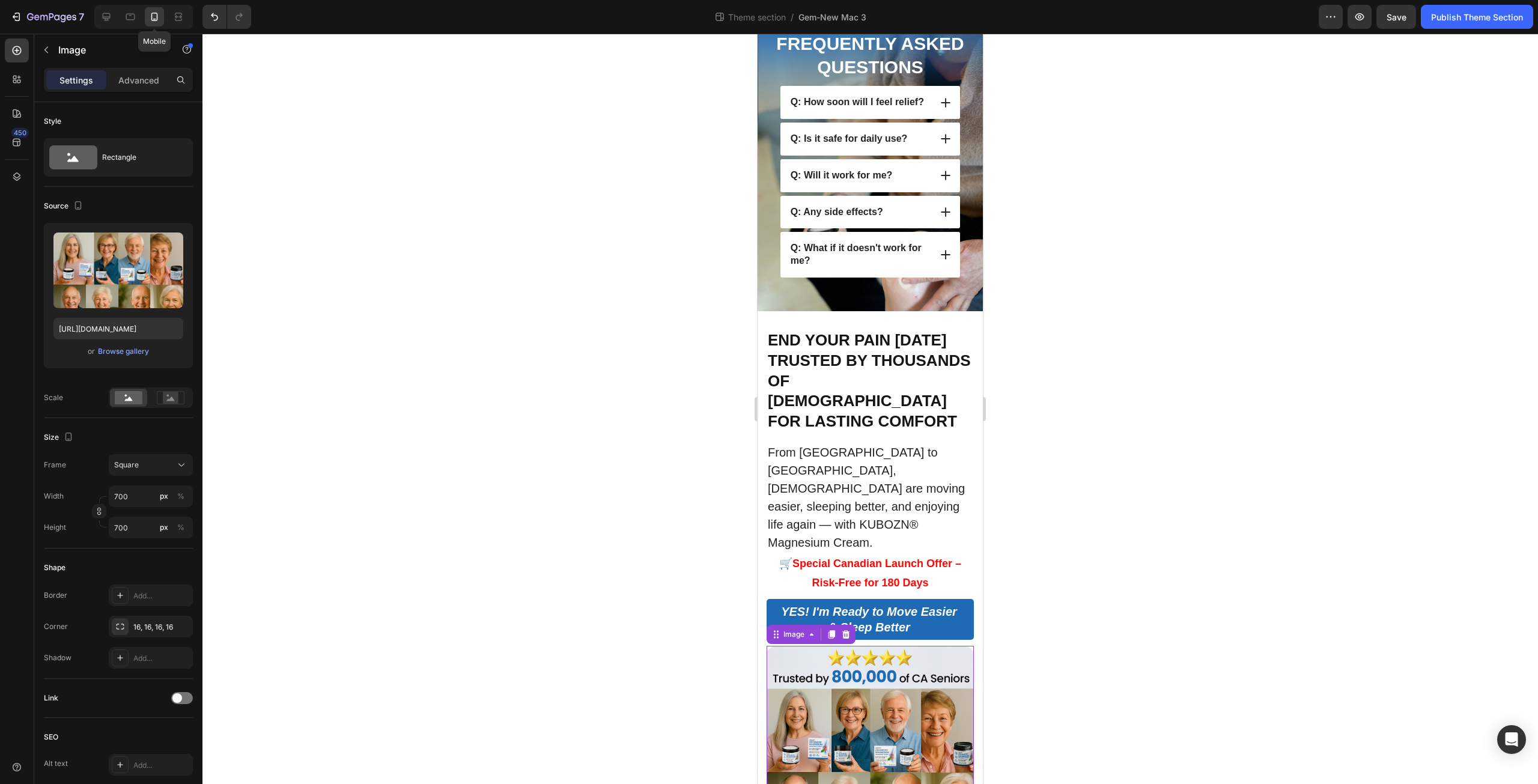
scroll to position [1062, 0]
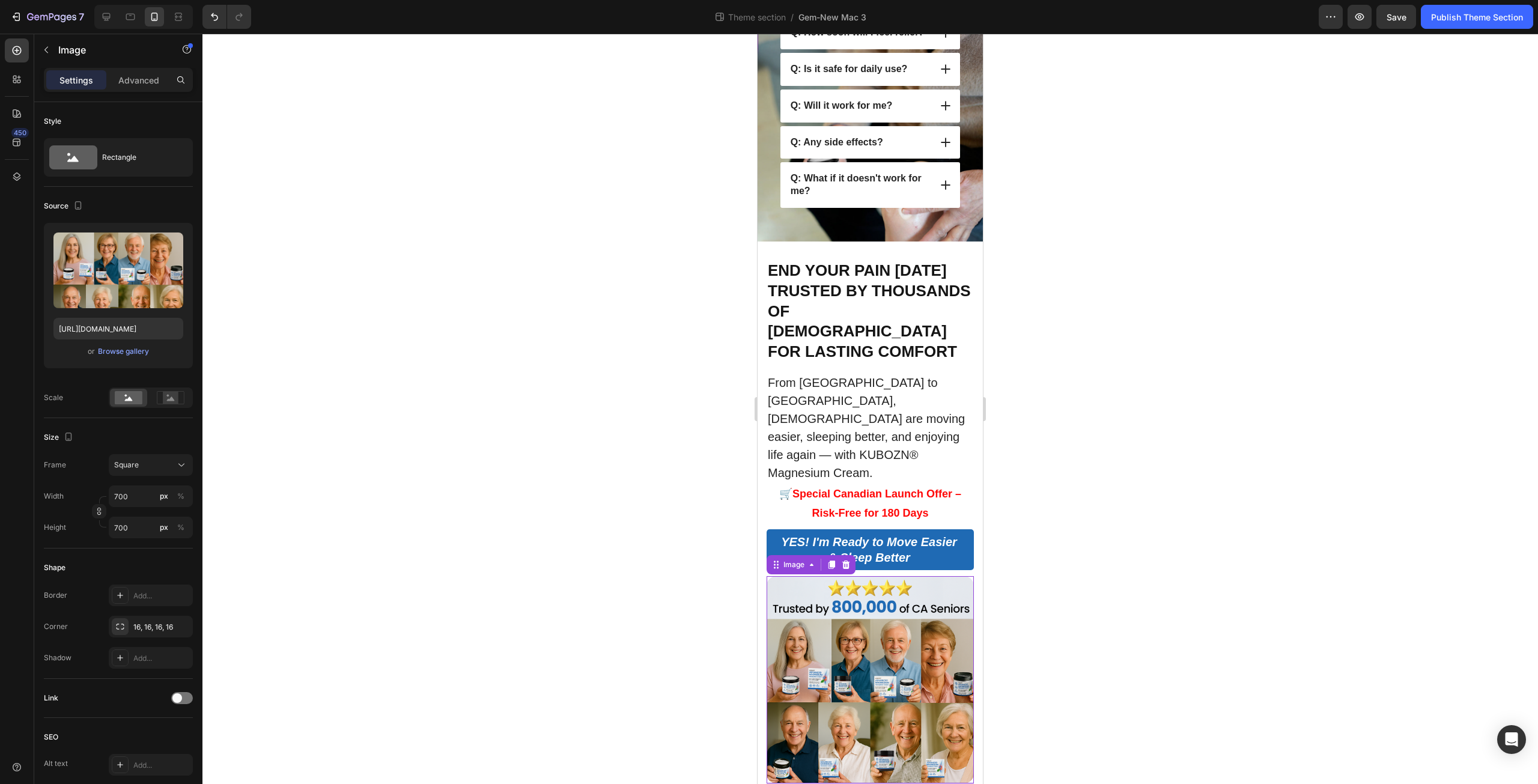
click at [872, 612] on img at bounding box center [870, 680] width 207 height 207
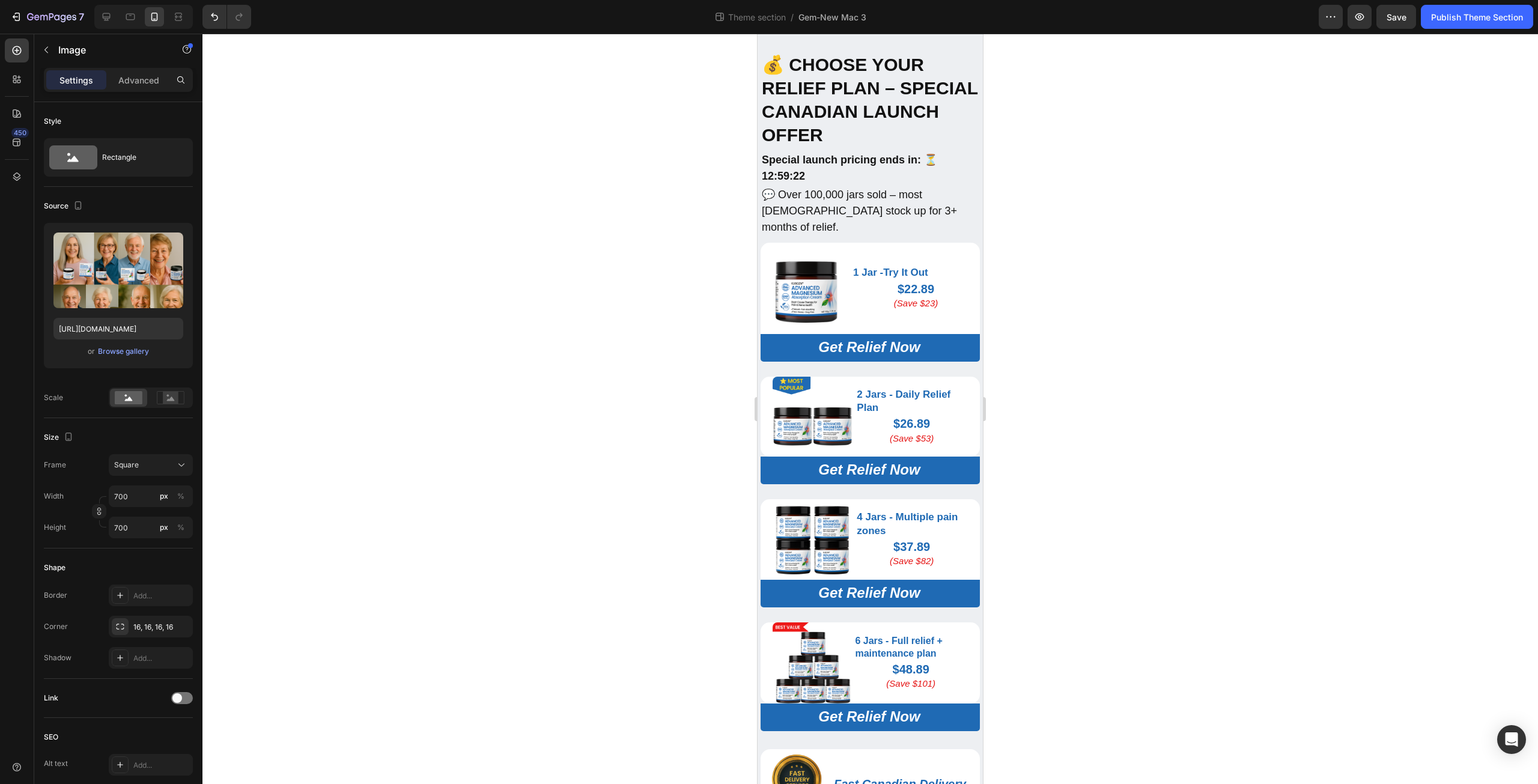
scroll to position [0, 0]
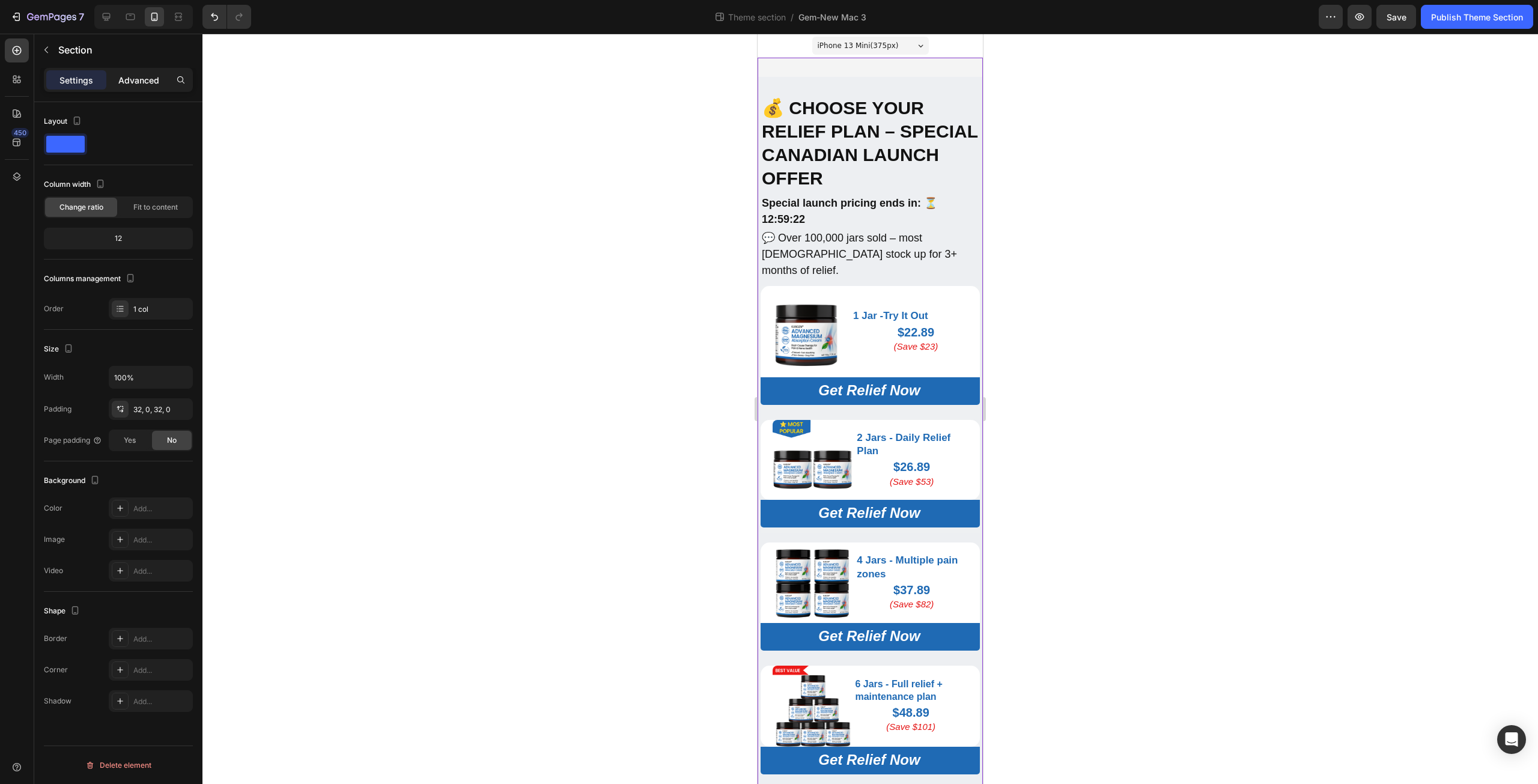
click at [130, 75] on p "Advanced" at bounding box center [139, 80] width 40 height 13
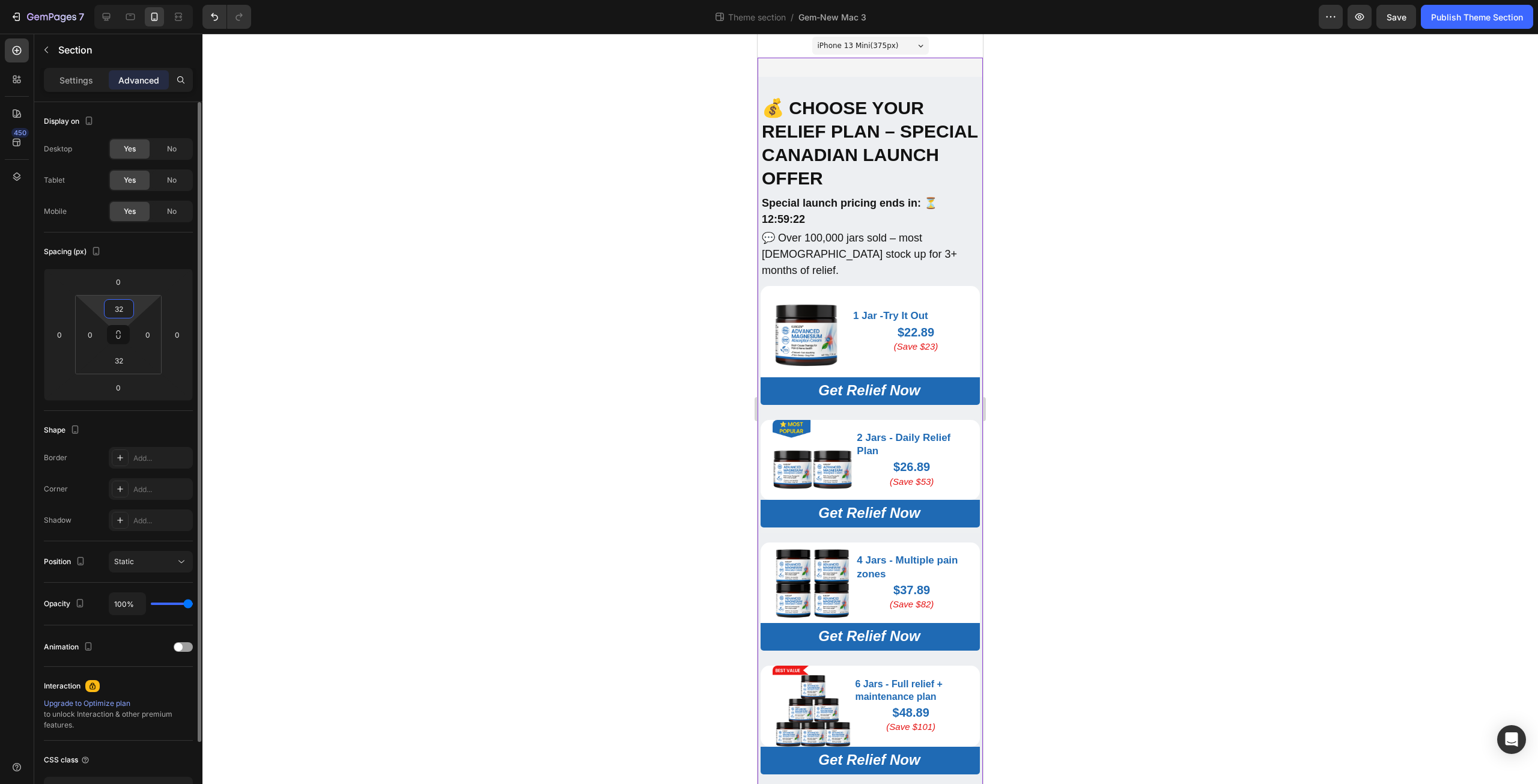
click at [121, 309] on input "32" at bounding box center [119, 308] width 24 height 18
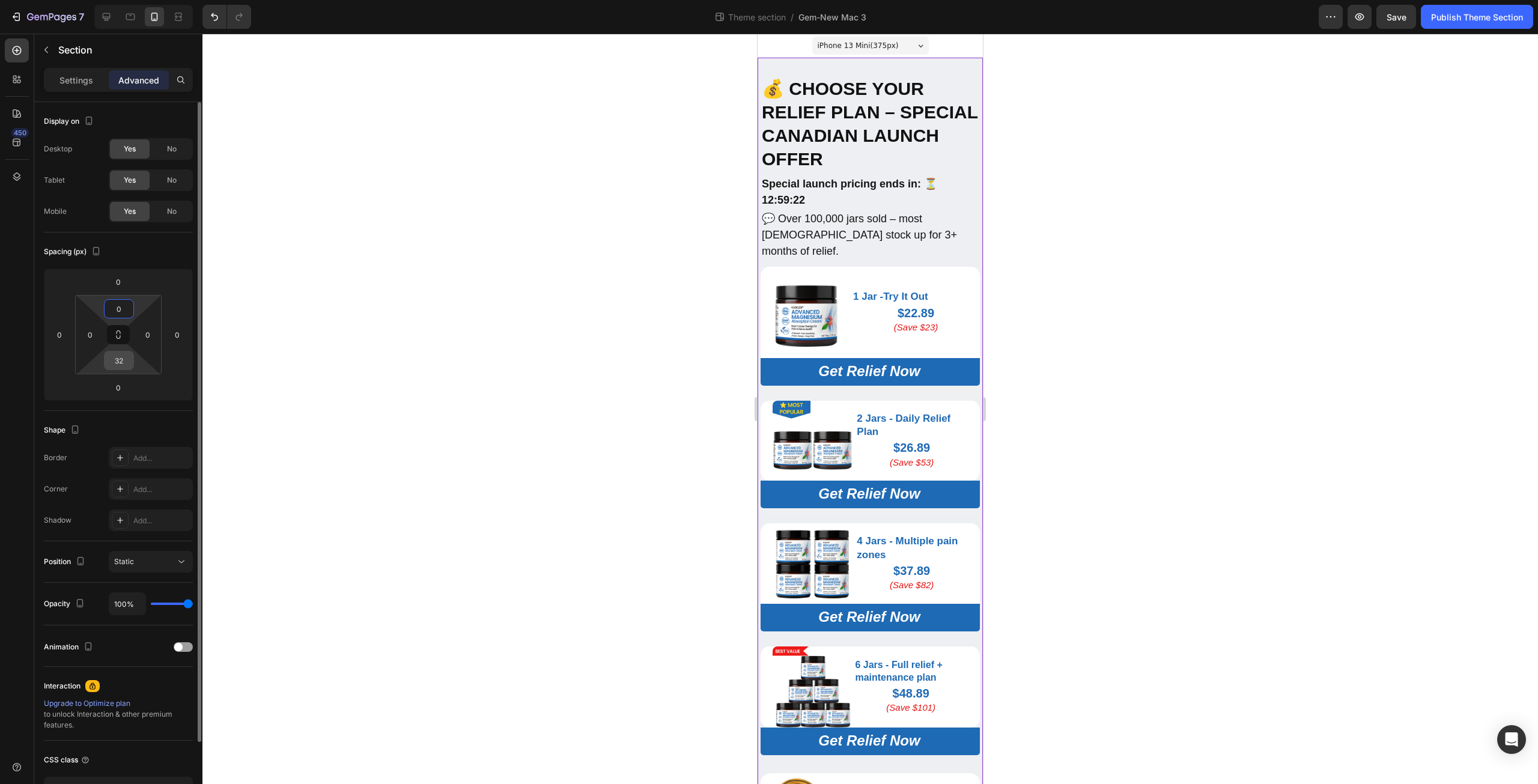
type input "0"
click at [129, 354] on input "32" at bounding box center [119, 361] width 24 height 18
type input "0"
click at [155, 0] on html "7 Theme section / Gem-New Mac 3 Preview Save Publish Theme Section 450 Sections…" at bounding box center [769, 0] width 1538 height 0
click at [870, 313] on p "$22.89" at bounding box center [916, 314] width 126 height 15
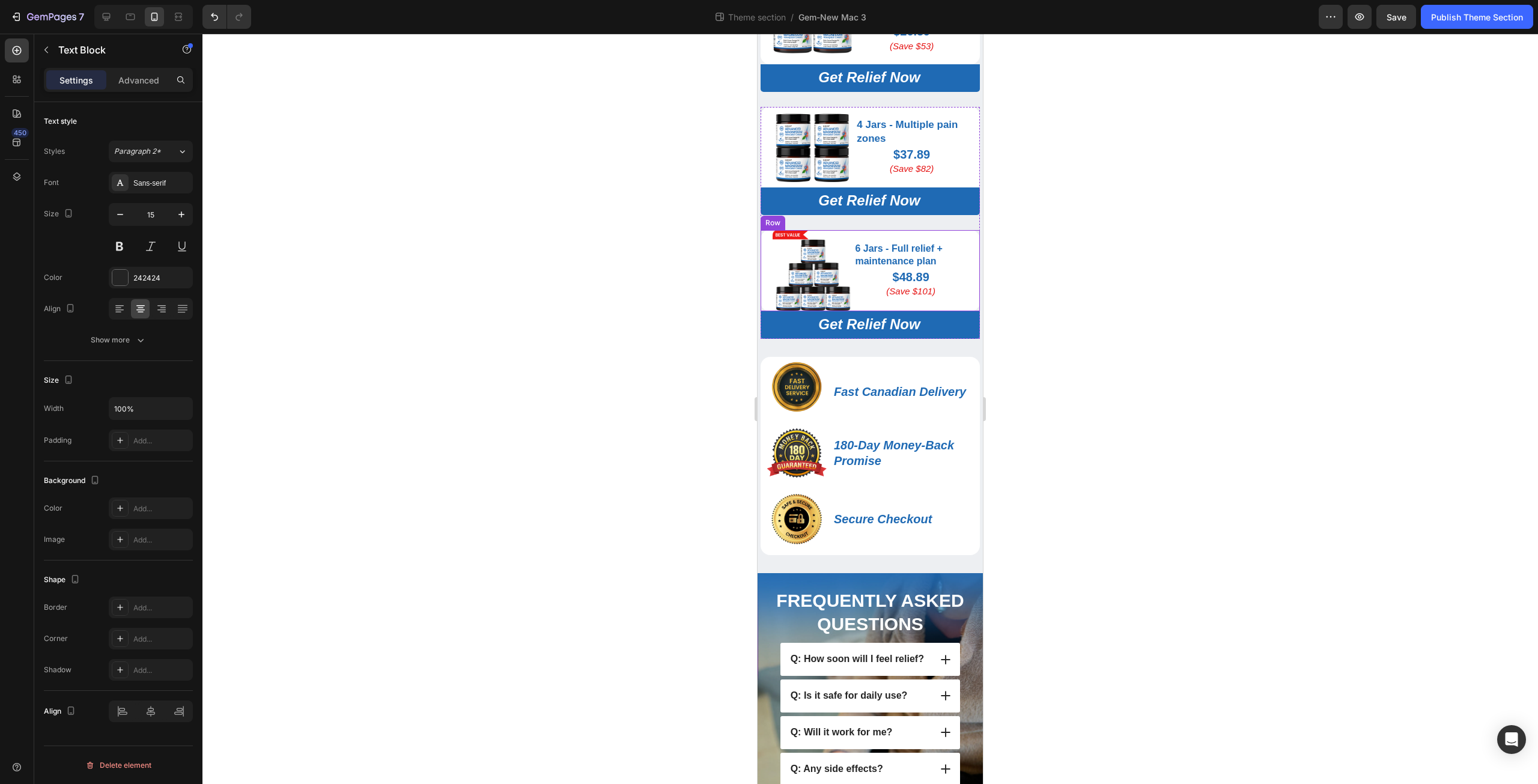
scroll to position [421, 0]
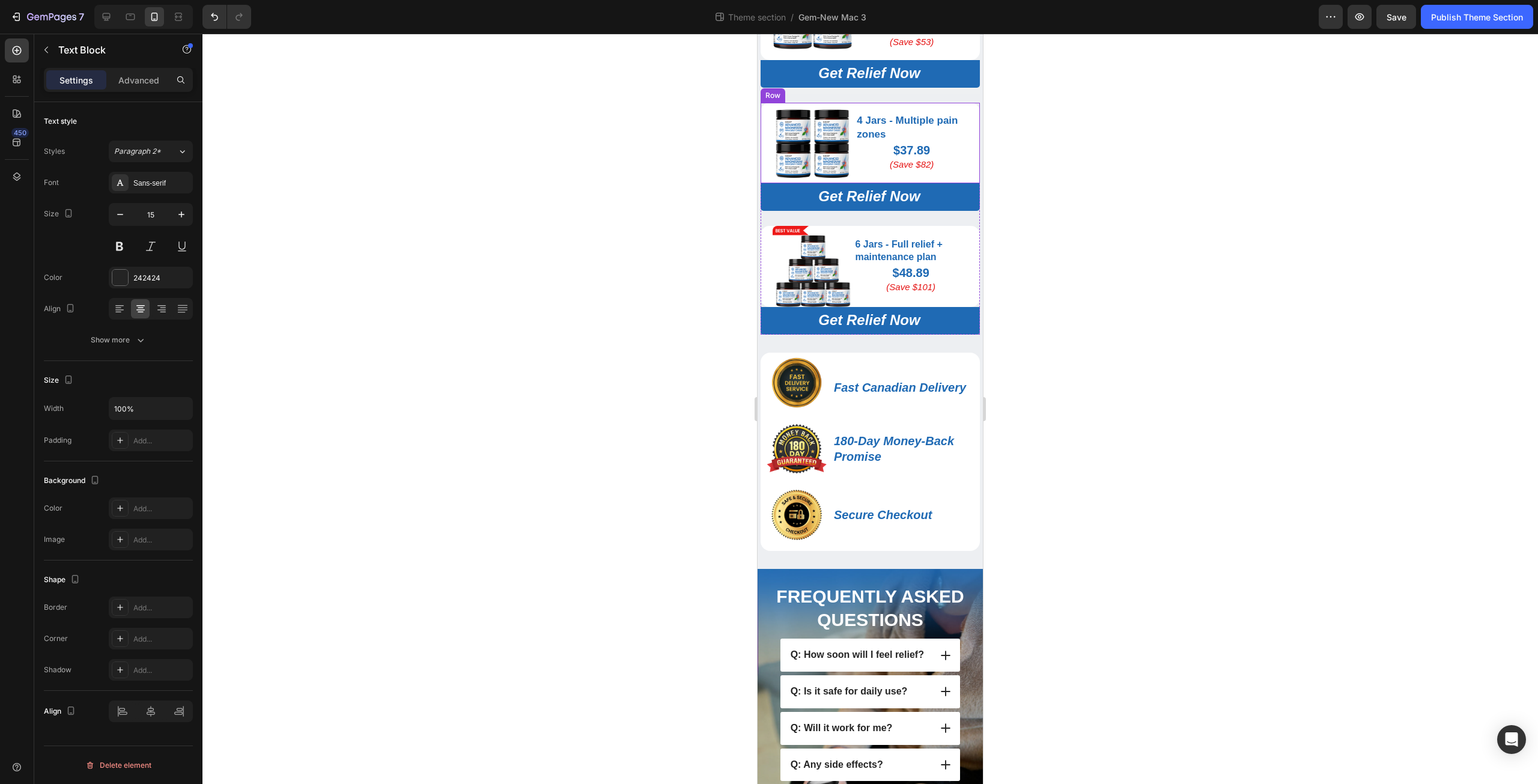
click at [855, 167] on div "4 Jars - Multiple pain zones Text Block $37.89 (Save $82) Text Block" at bounding box center [911, 142] width 112 height 80
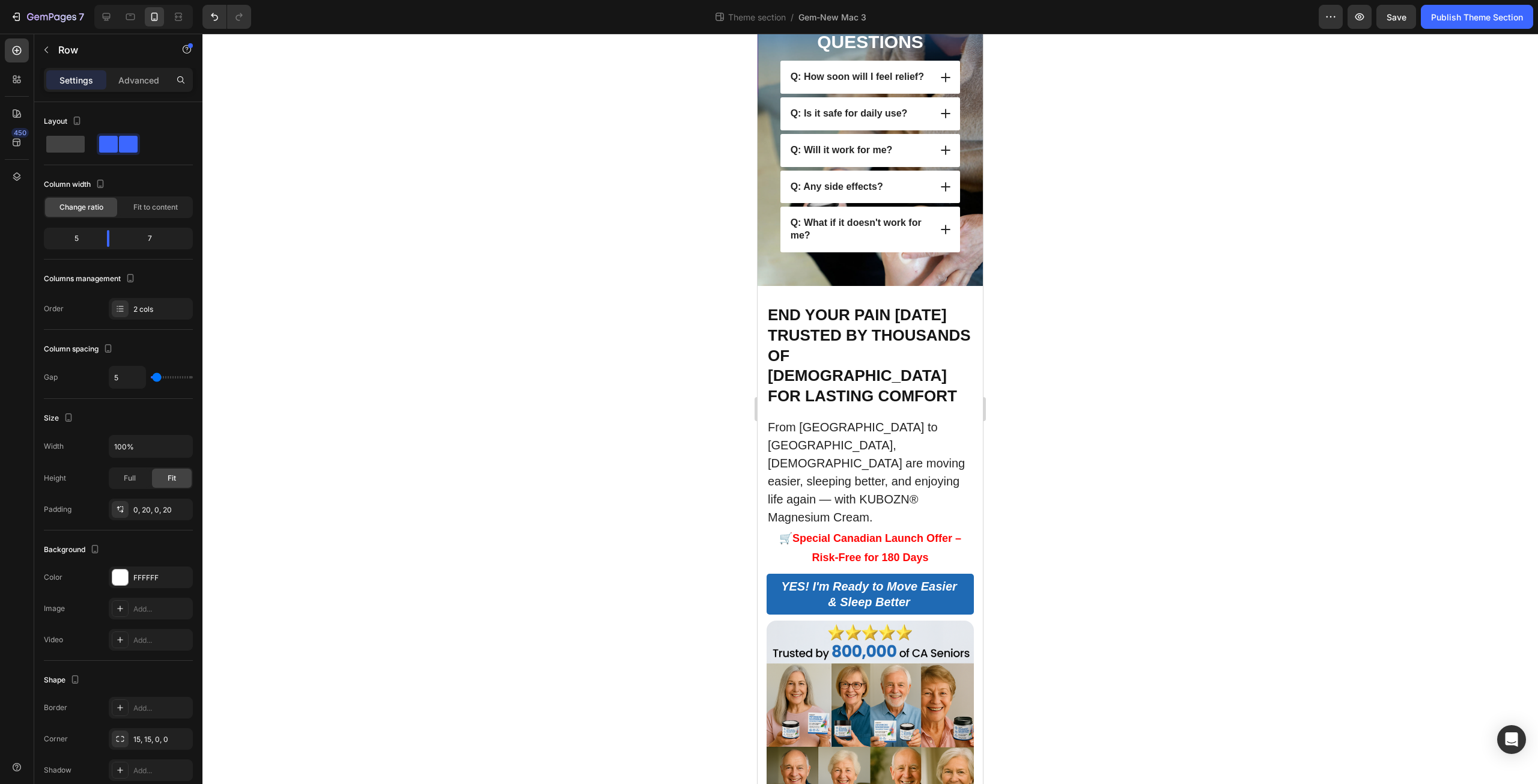
scroll to position [1023, 0]
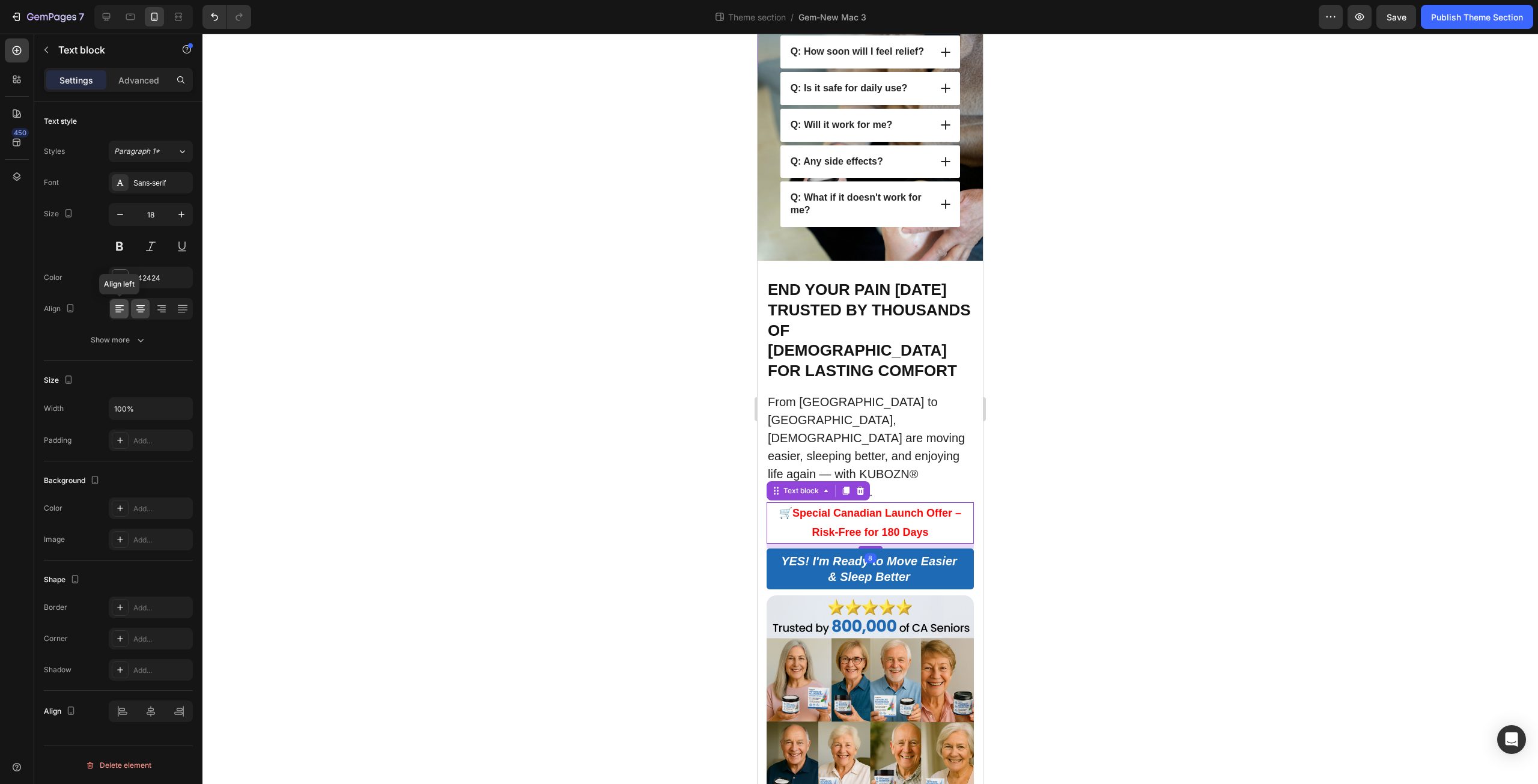
click at [121, 307] on icon at bounding box center [119, 308] width 12 height 12
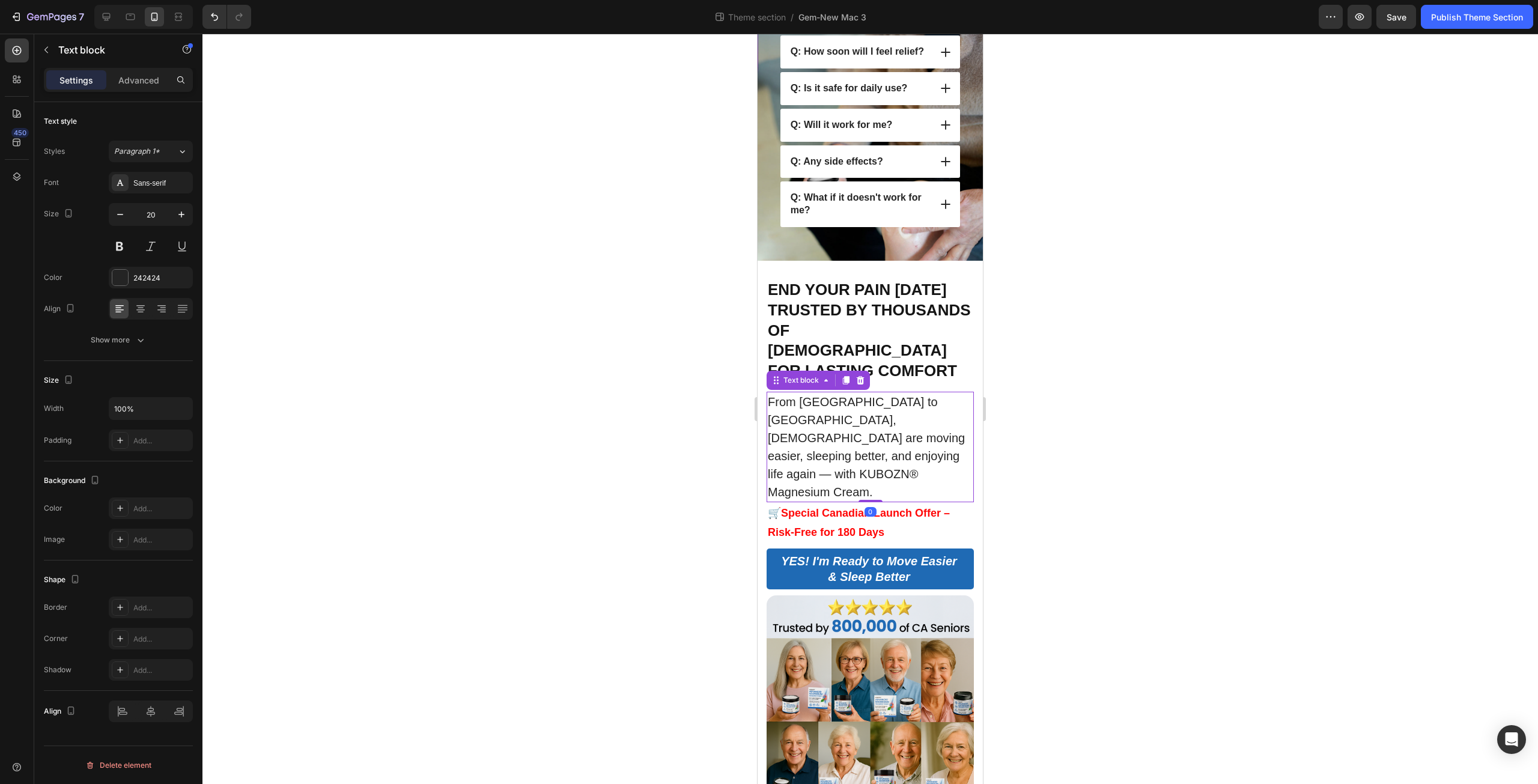
click at [941, 437] on p "From Vancouver to Toronto, Canadians are moving easier, sleeping better, and en…" at bounding box center [871, 447] width 205 height 108
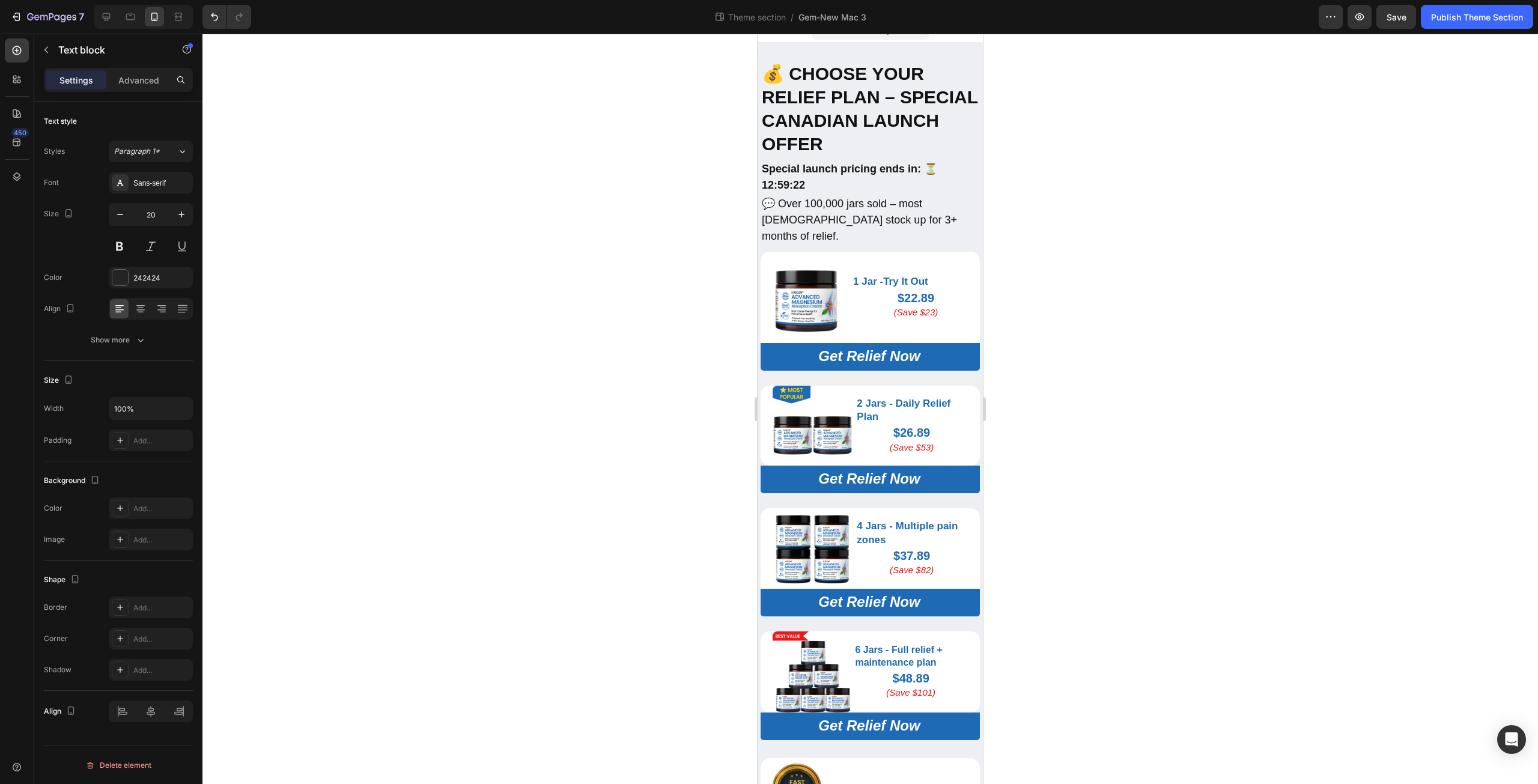
scroll to position [0, 0]
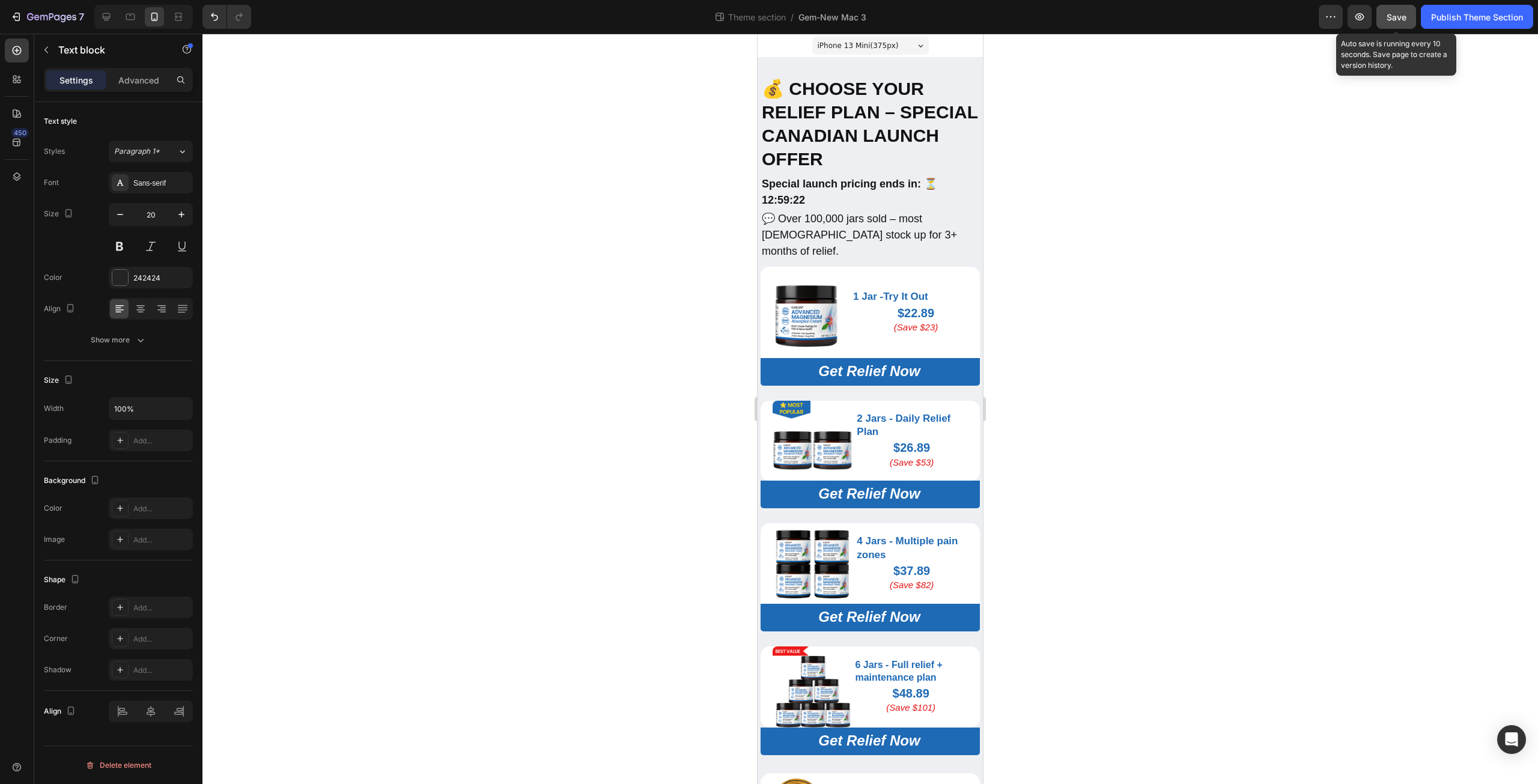
click at [1399, 24] on button "Save" at bounding box center [1396, 16] width 40 height 24
click at [126, 10] on div at bounding box center [130, 16] width 19 height 19
type input "22"
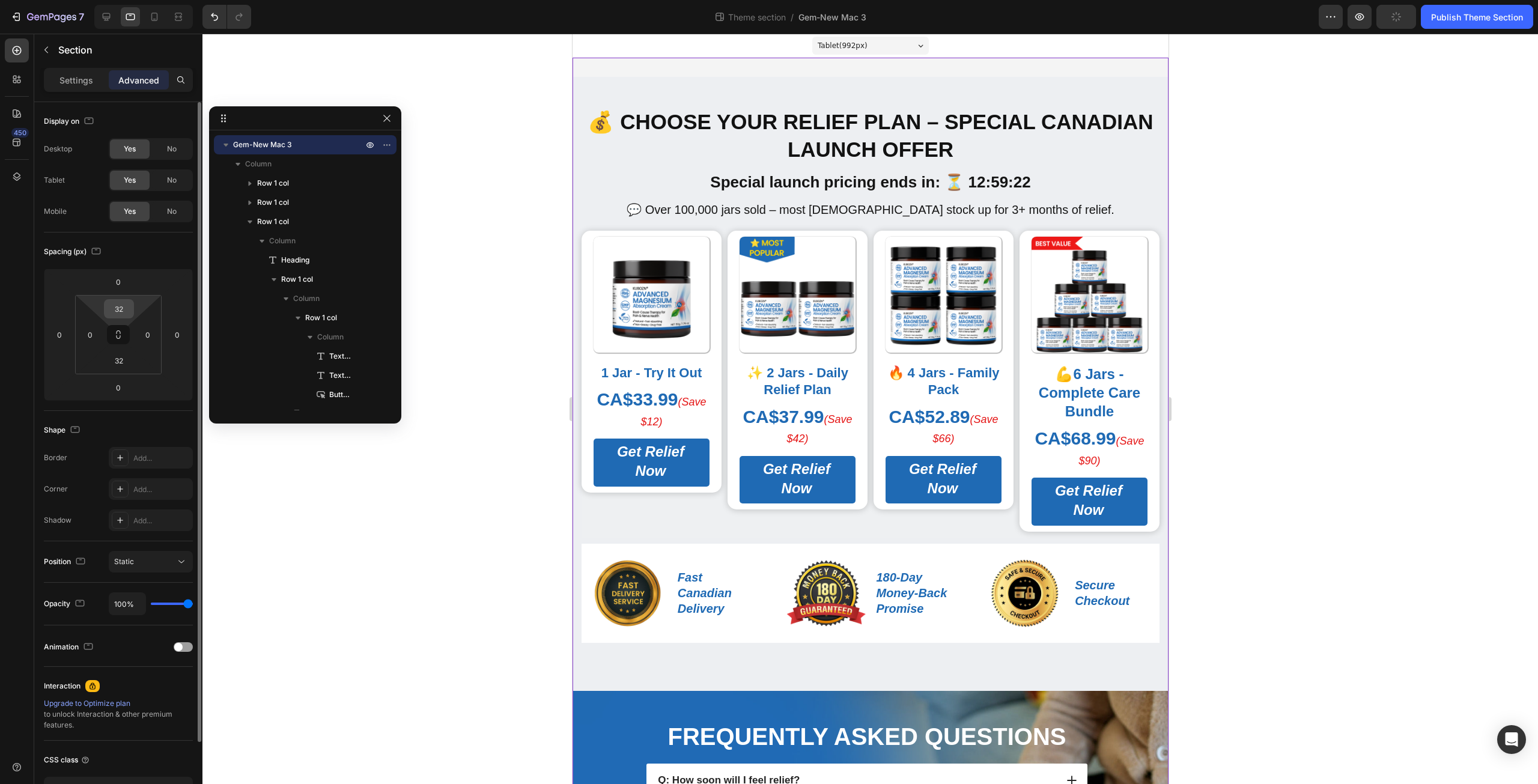
click at [122, 307] on input "32" at bounding box center [119, 308] width 24 height 18
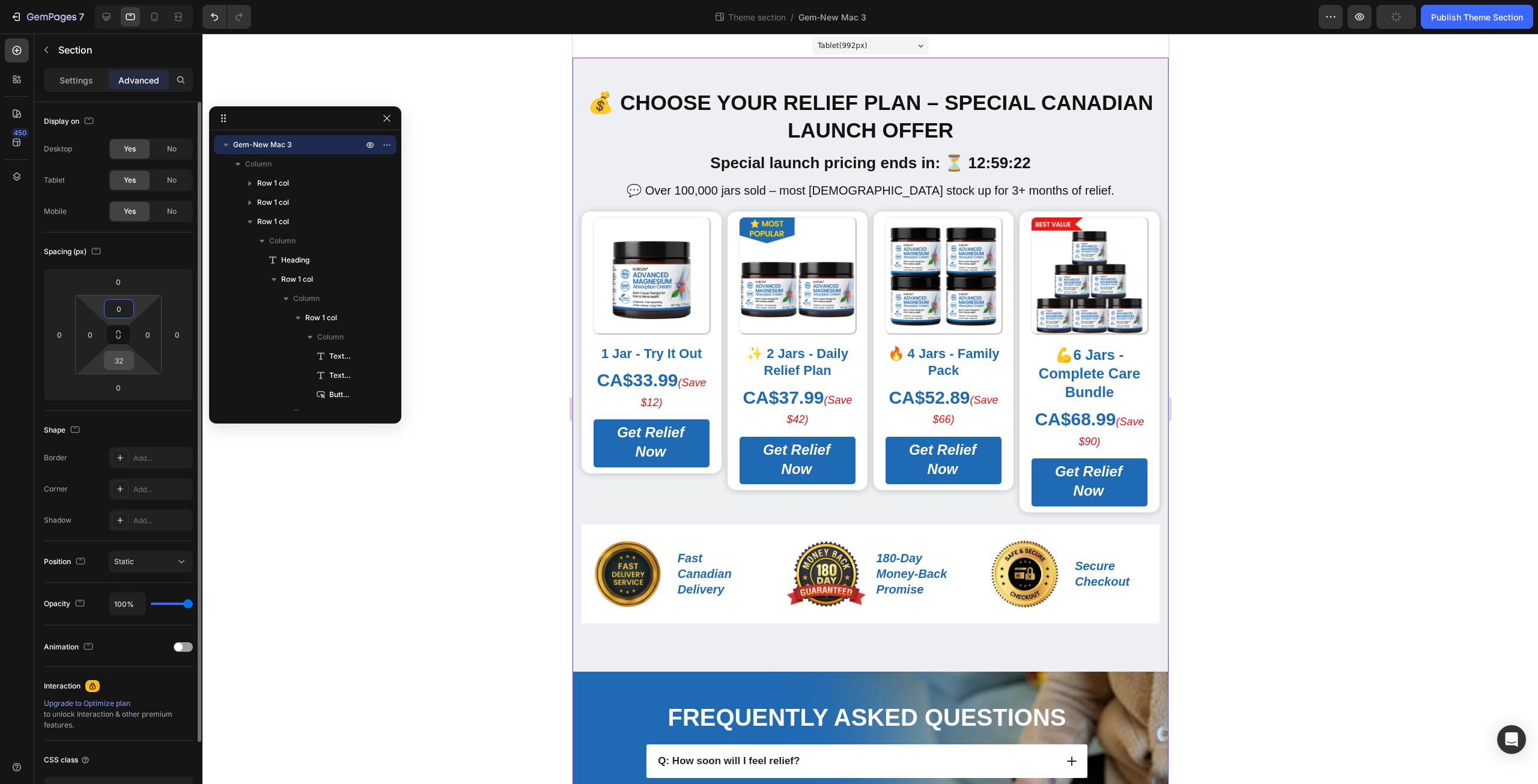
type input "0"
click at [124, 362] on input "32" at bounding box center [119, 361] width 24 height 18
type input "0"
click at [156, 13] on icon at bounding box center [154, 16] width 6 height 8
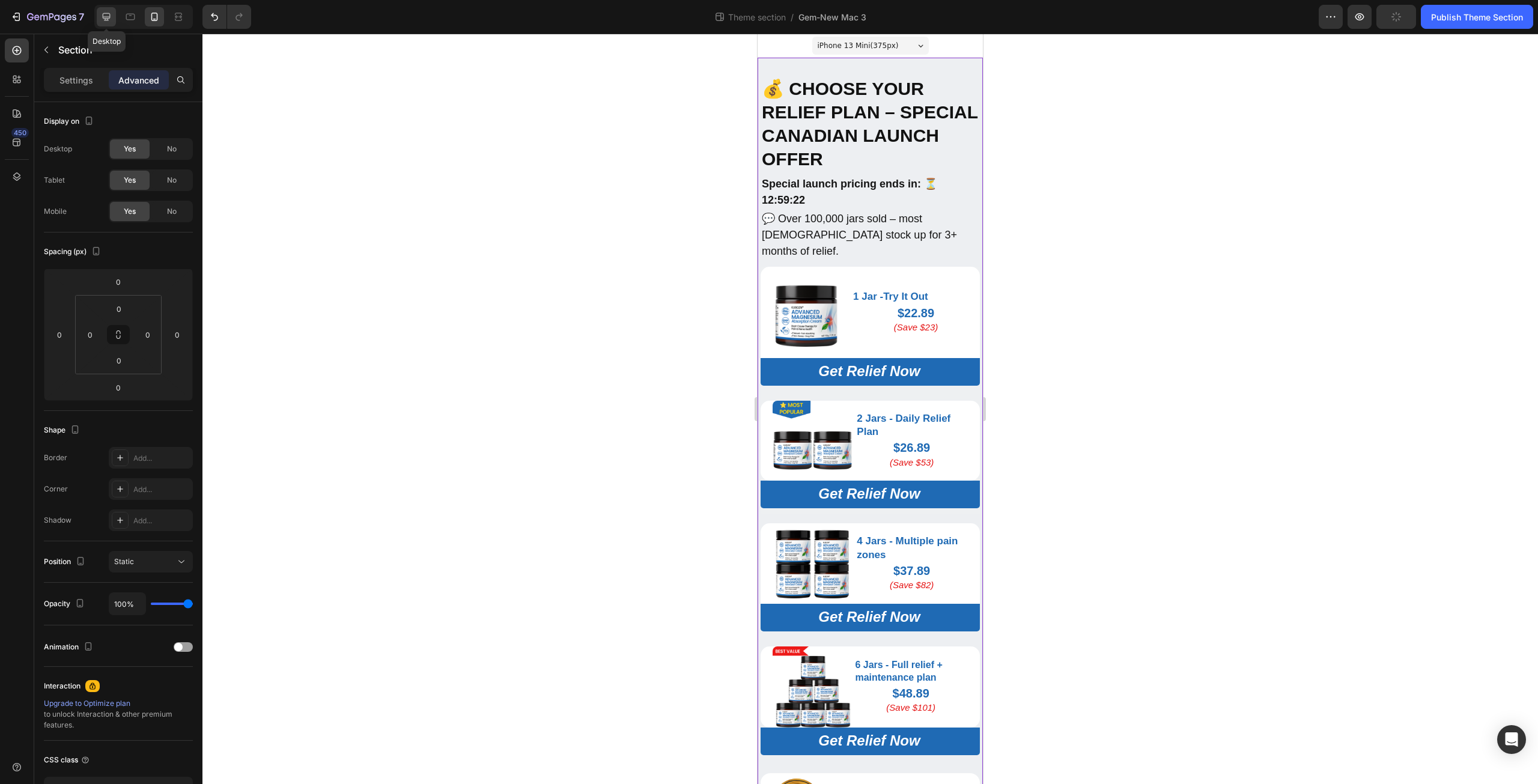
click at [109, 16] on icon at bounding box center [106, 16] width 12 height 12
type input "32"
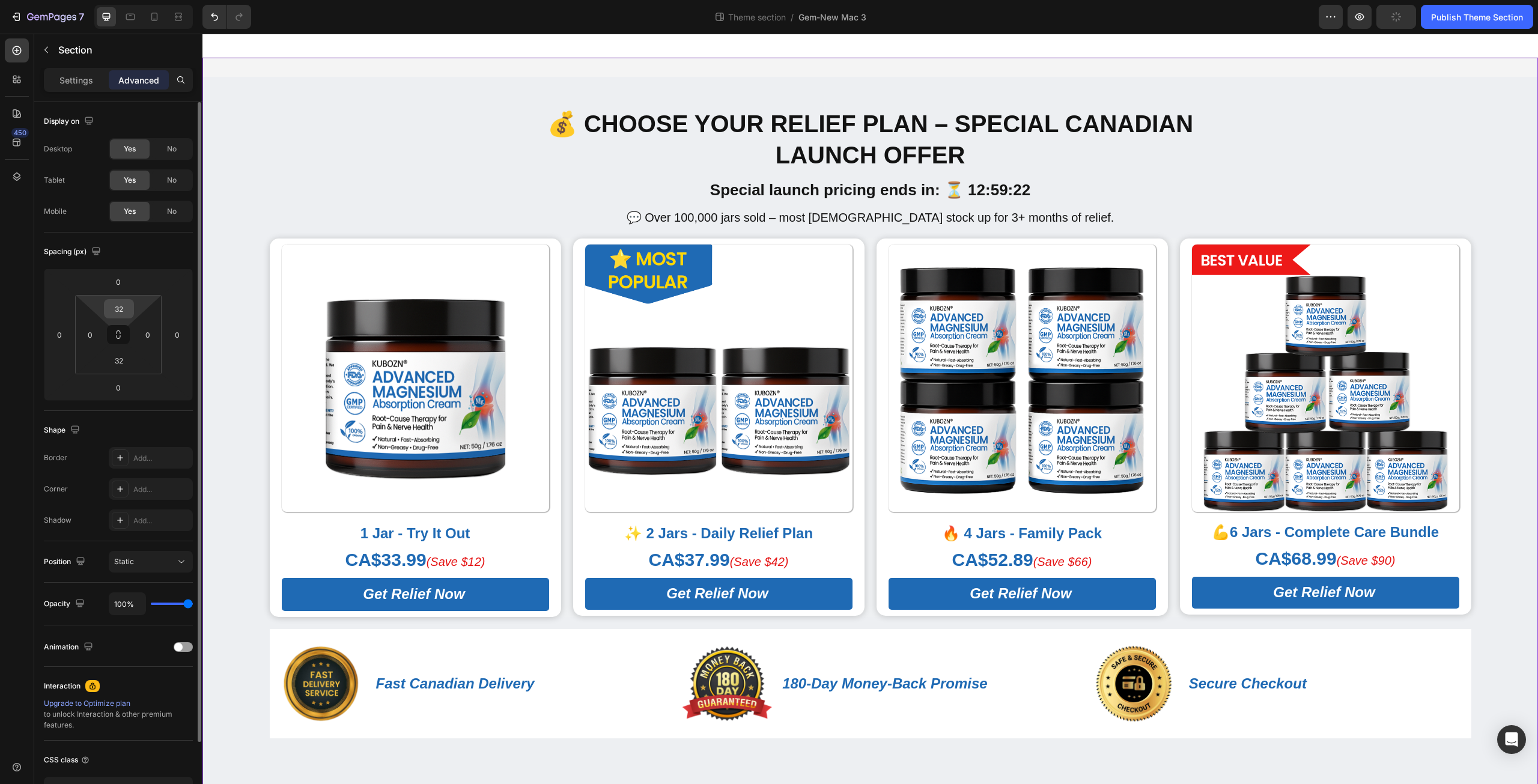
click at [121, 310] on input "32" at bounding box center [119, 308] width 24 height 18
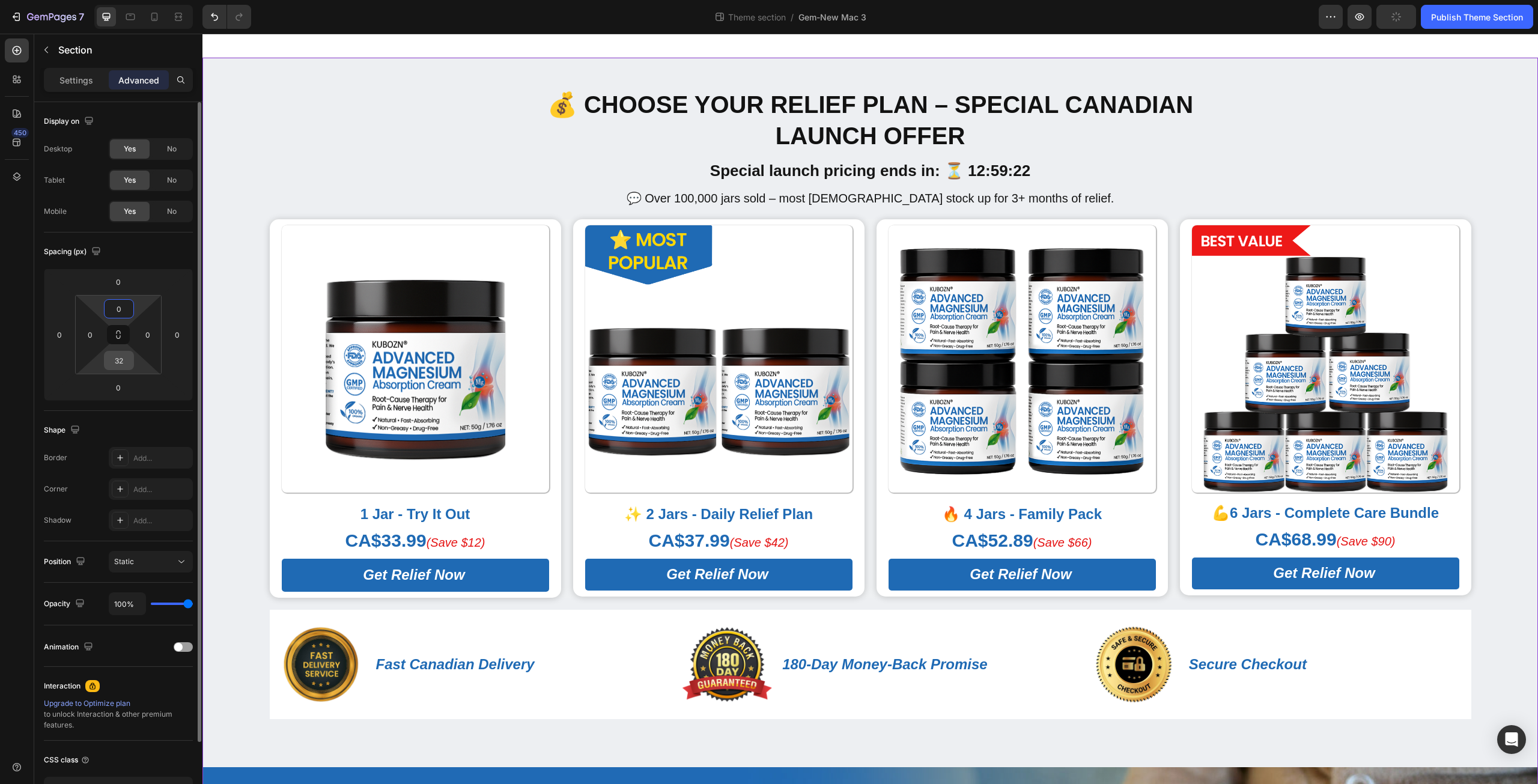
type input "0"
click at [127, 363] on input "32" at bounding box center [119, 361] width 24 height 18
type input "0"
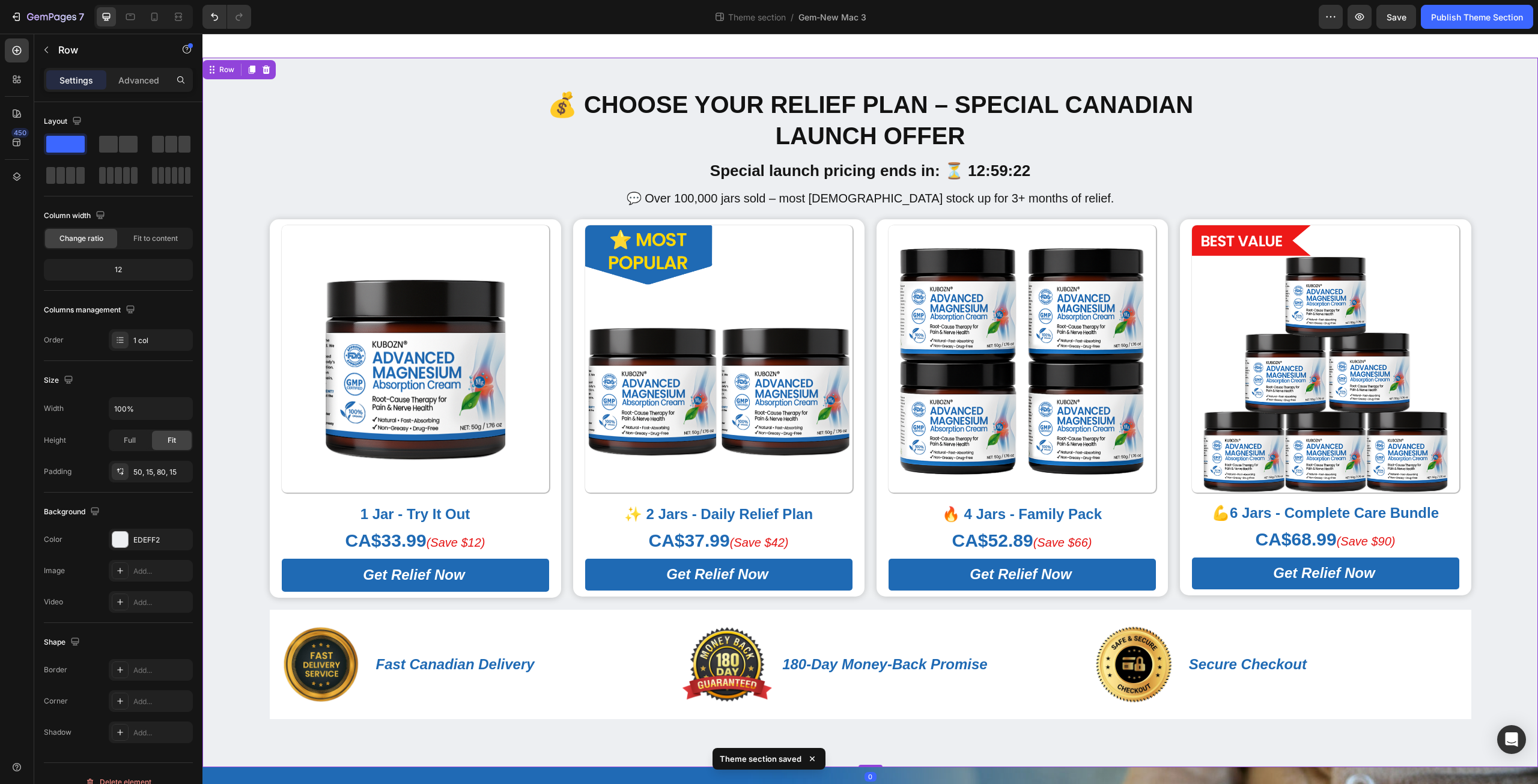
click at [356, 129] on div "💰 Choose Your Relief Plan – Special Canadian Launch Offer Heading Special launc…" at bounding box center [870, 404] width 1318 height 631
click at [1390, 15] on span "Save" at bounding box center [1397, 16] width 20 height 10
click at [154, 13] on icon at bounding box center [154, 16] width 12 height 12
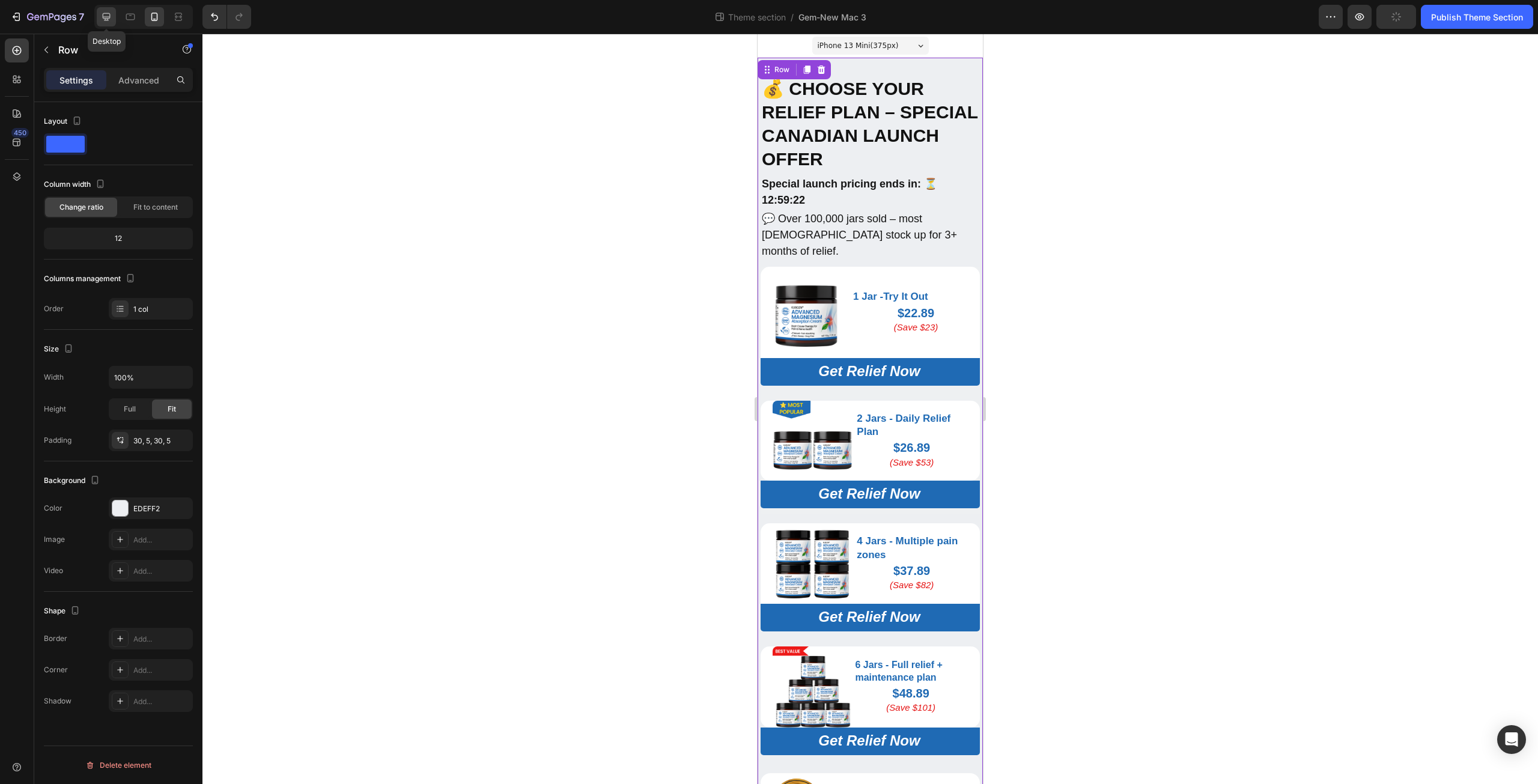
click at [110, 13] on icon at bounding box center [106, 17] width 8 height 8
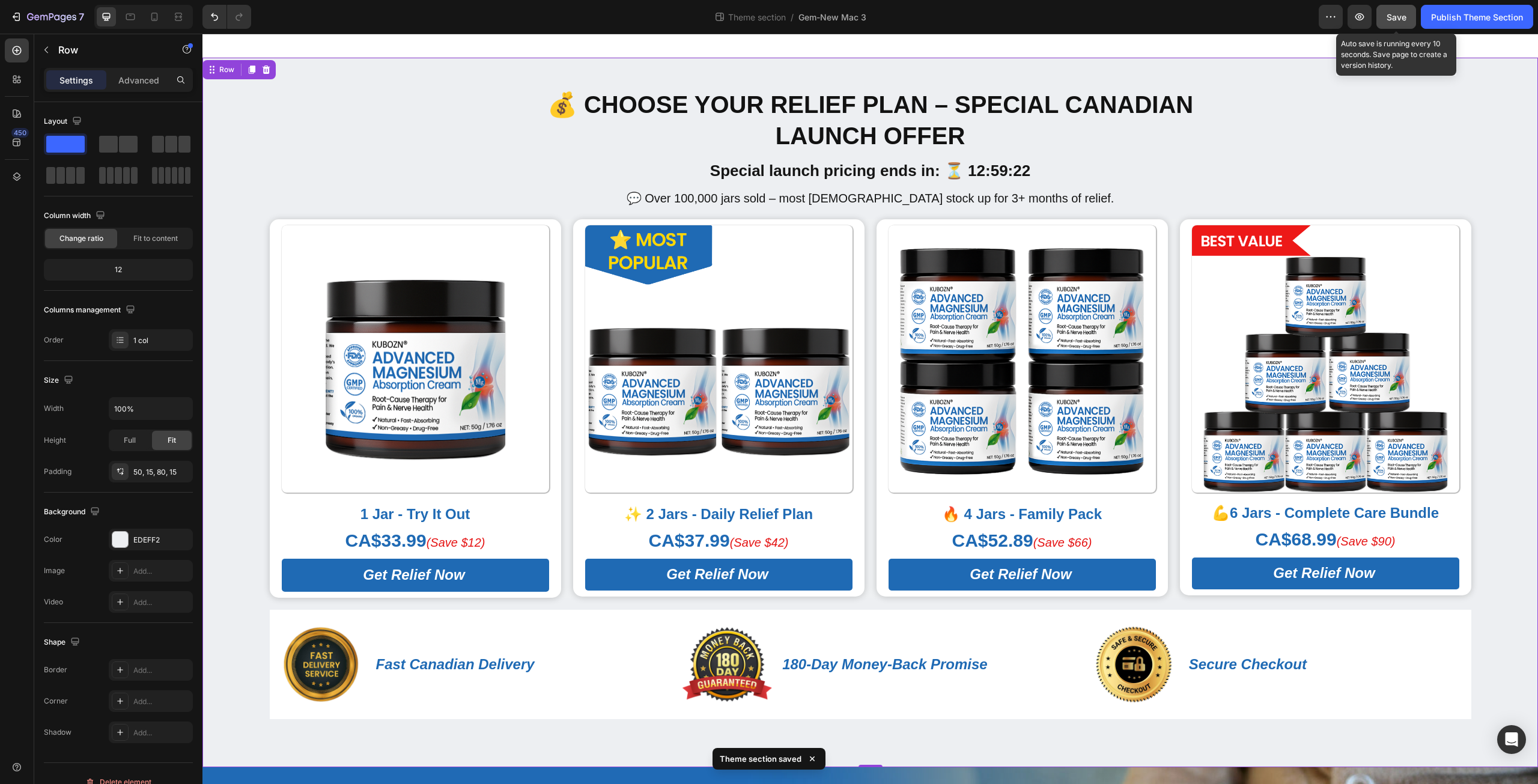
click at [1398, 8] on button "Save" at bounding box center [1396, 16] width 40 height 24
click at [1450, 25] on button "Publish Theme Section" at bounding box center [1477, 16] width 112 height 24
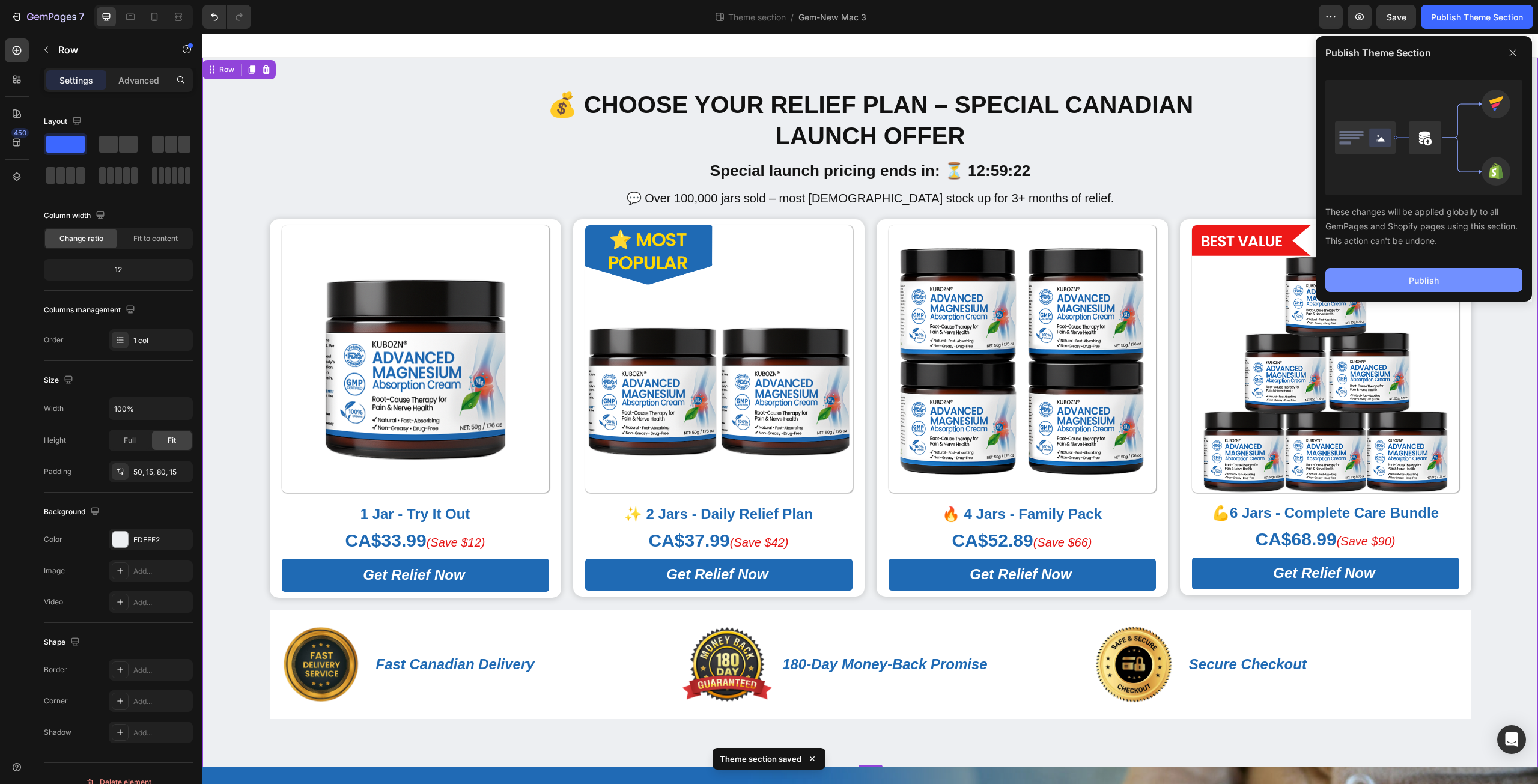
click at [1401, 275] on button "Publish" at bounding box center [1423, 280] width 197 height 24
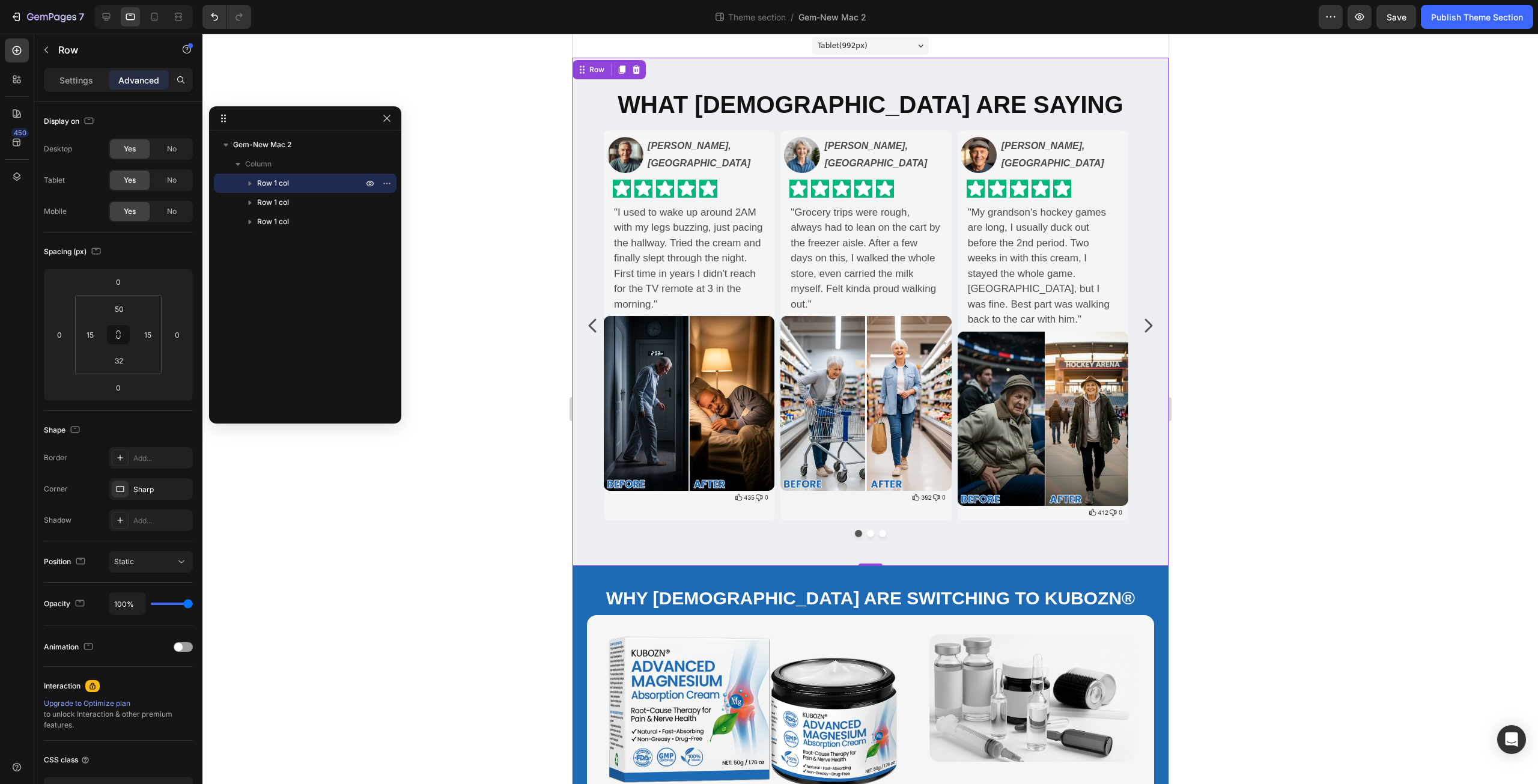
scroll to position [426, 0]
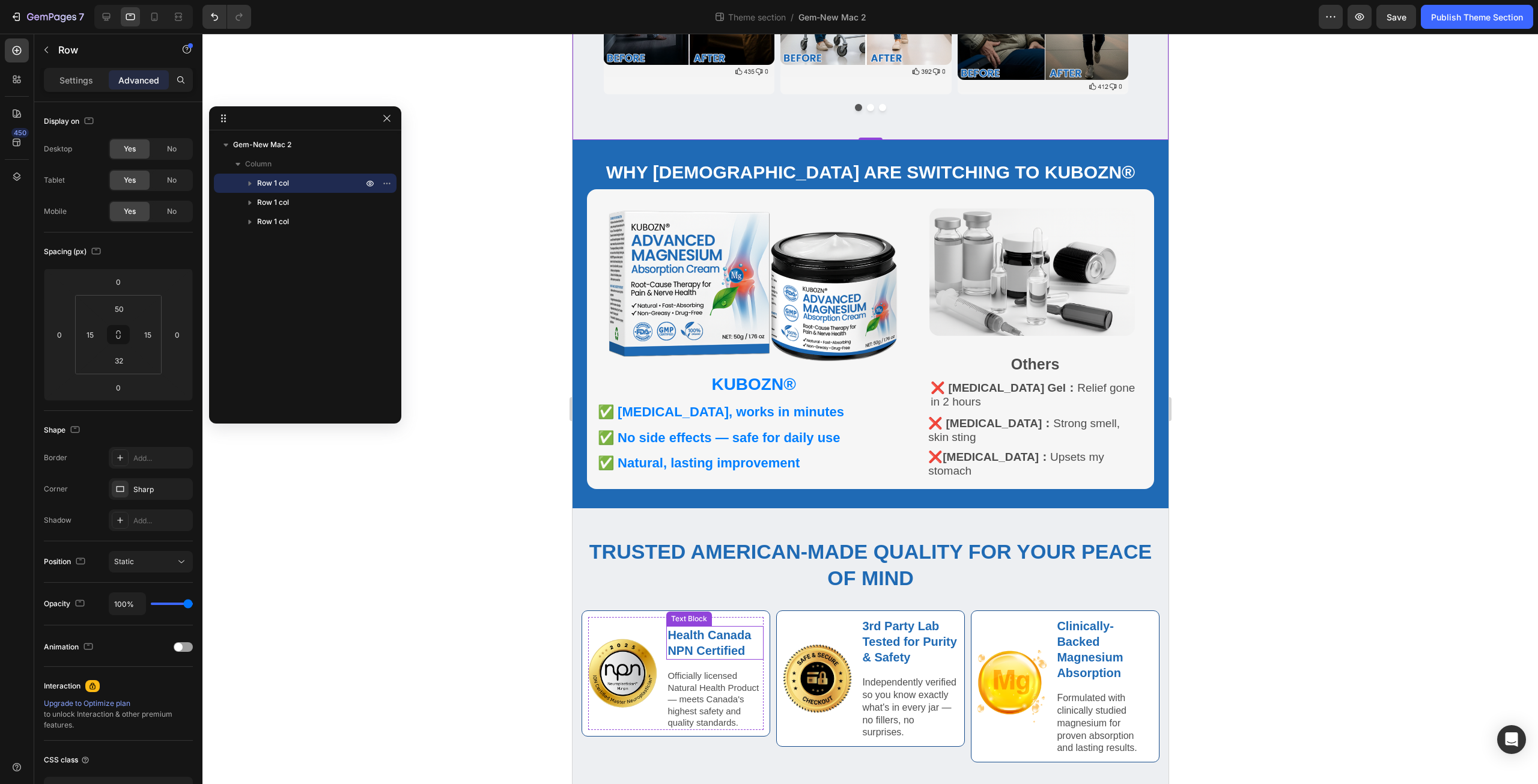
click at [713, 634] on strong "Health Canada NPN Certified" at bounding box center [708, 643] width 84 height 29
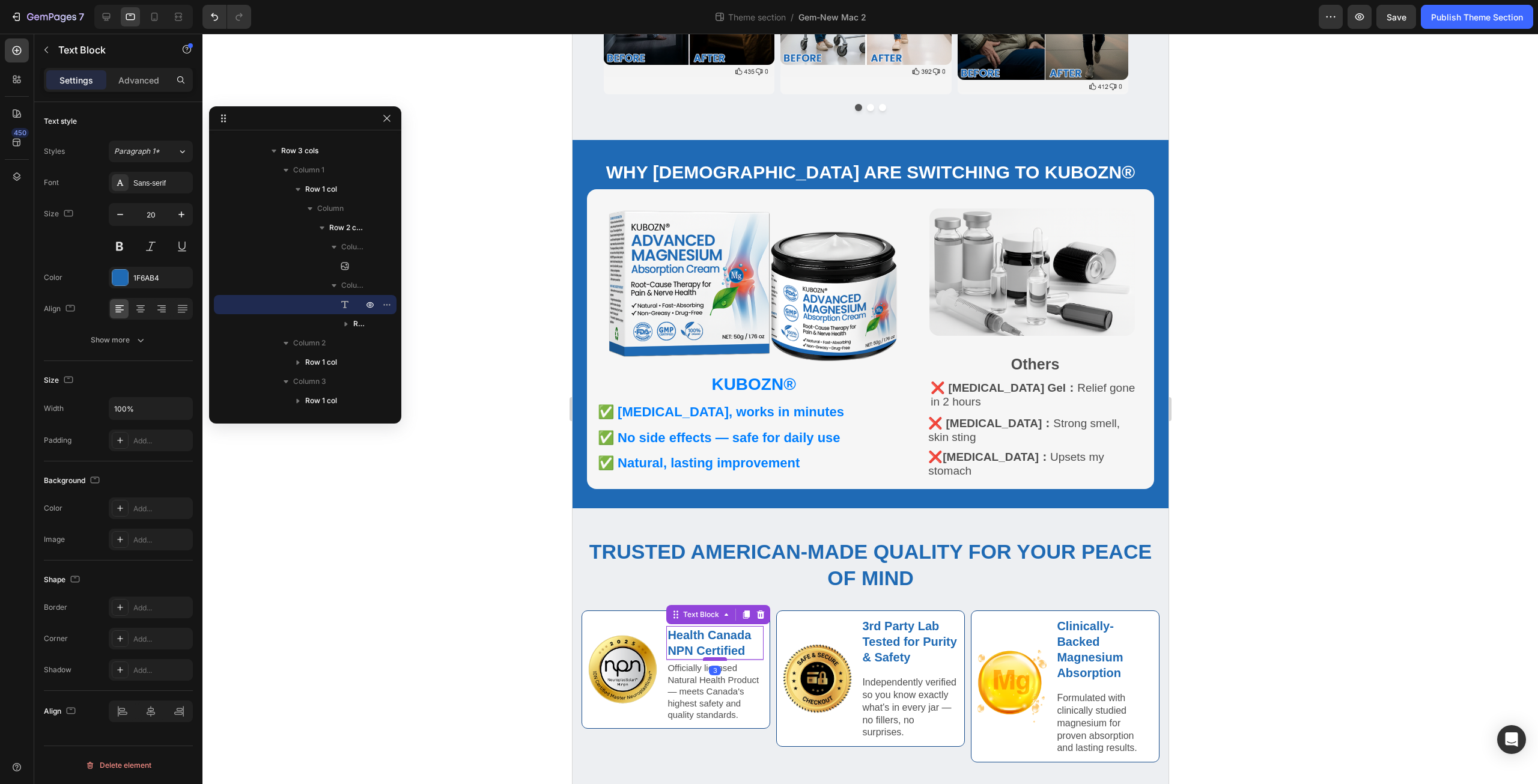
drag, startPoint x: 711, startPoint y: 659, endPoint x: 712, endPoint y: 652, distance: 7.1
click at [712, 657] on div at bounding box center [714, 659] width 24 height 4
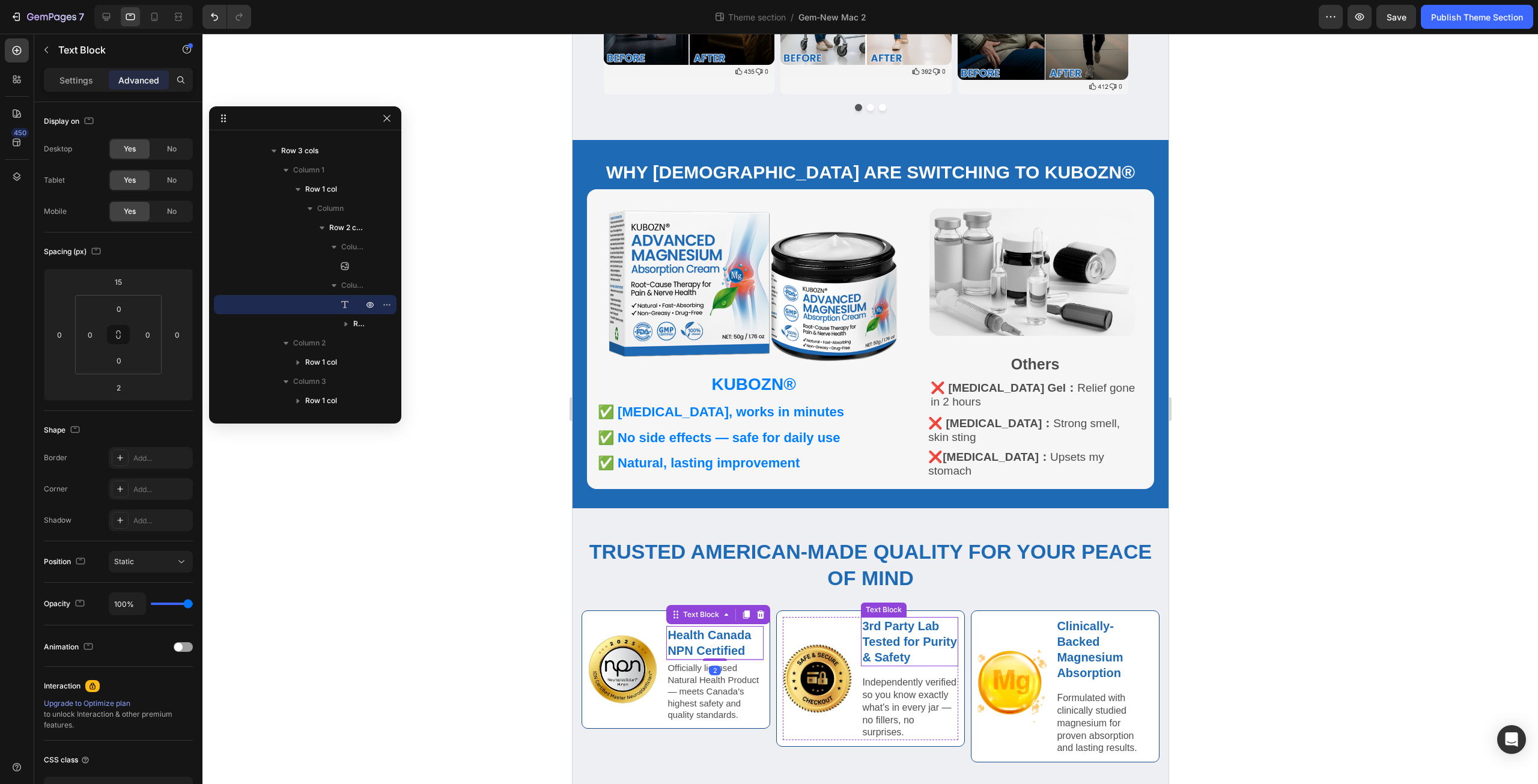
click at [886, 637] on p "3rd Party Lab Tested for Purity & Safety" at bounding box center [909, 641] width 95 height 47
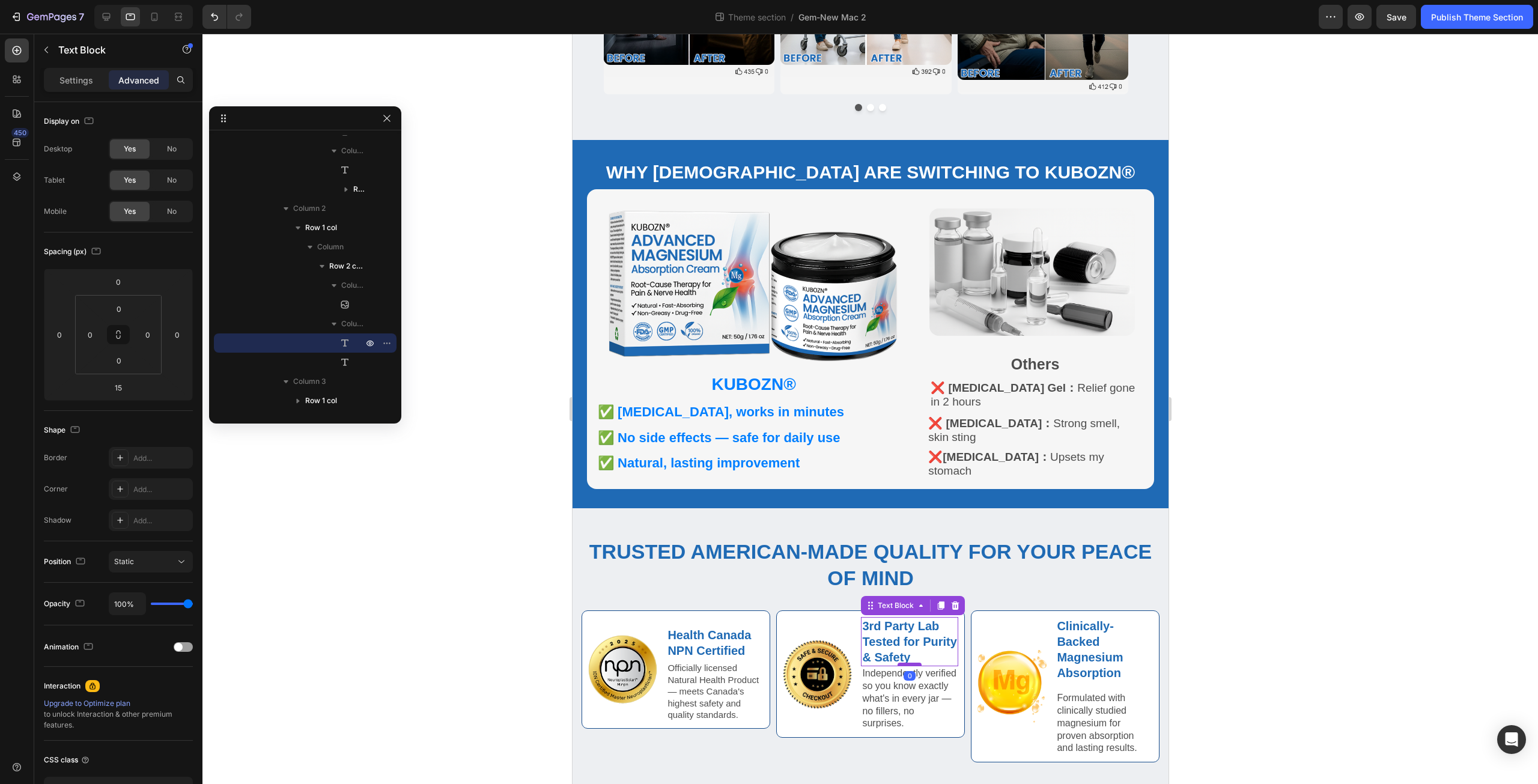
drag, startPoint x: 908, startPoint y: 666, endPoint x: 909, endPoint y: 657, distance: 9.1
click at [909, 663] on div at bounding box center [908, 664] width 24 height 4
type input "0"
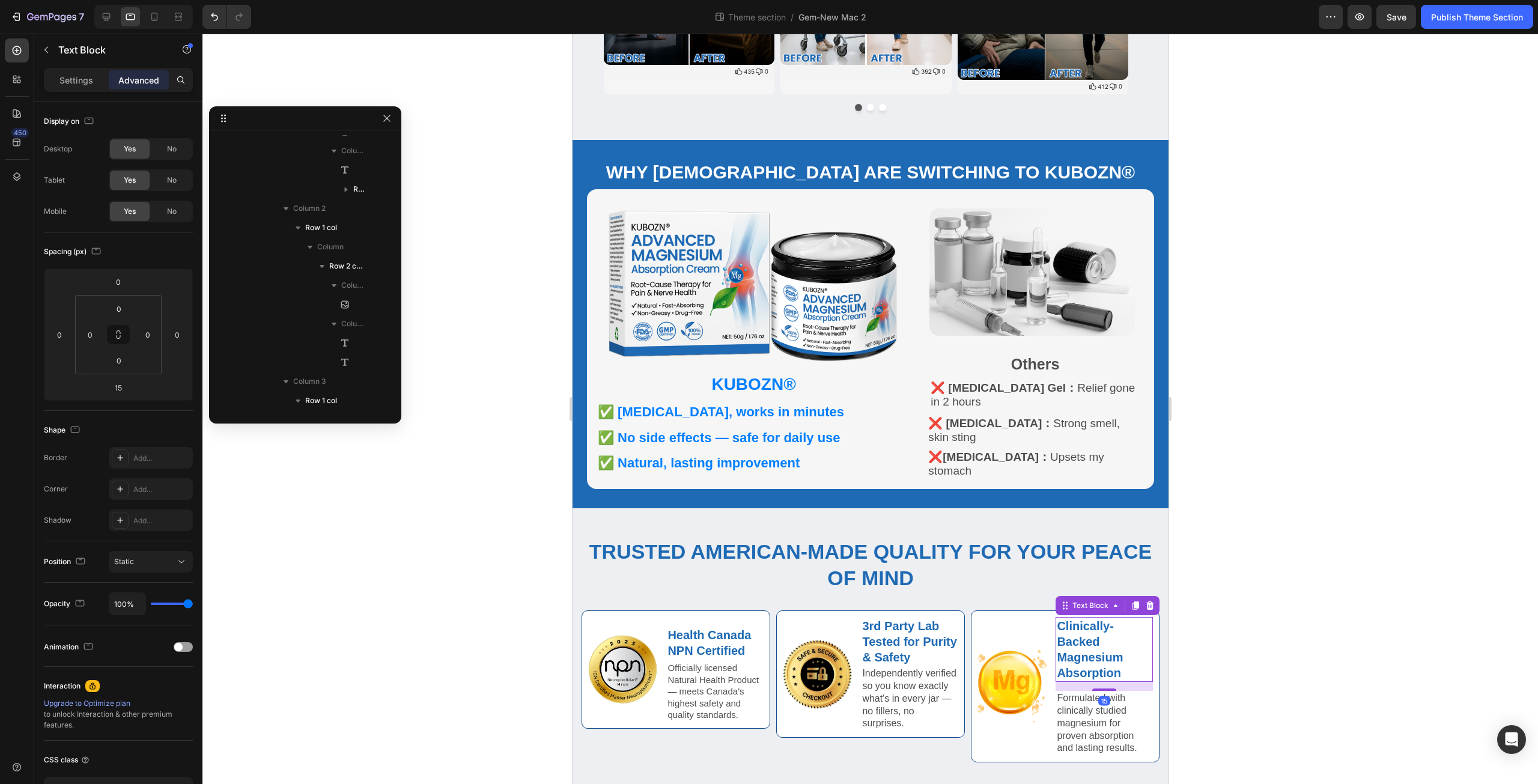
click at [1072, 643] on strong "Clinically-Backed Magnesium Absorption" at bounding box center [1088, 649] width 66 height 60
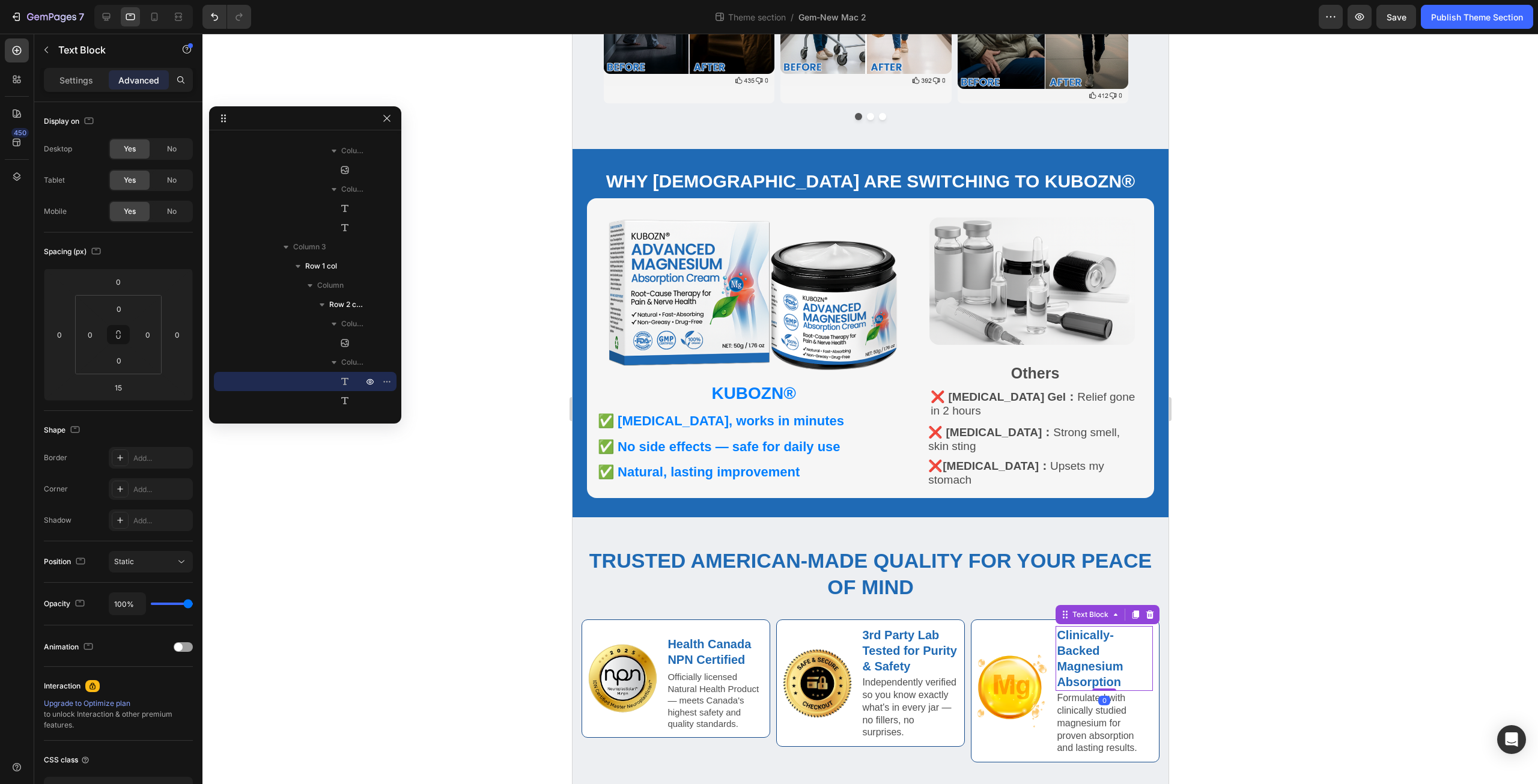
drag, startPoint x: 1094, startPoint y: 682, endPoint x: 1095, endPoint y: 655, distance: 27.0
click at [1095, 655] on div "Clinically-Backed Magnesium Absorption Text Block 0" at bounding box center [1104, 658] width 97 height 65
type input "0"
click at [540, 584] on div at bounding box center [870, 408] width 1336 height 750
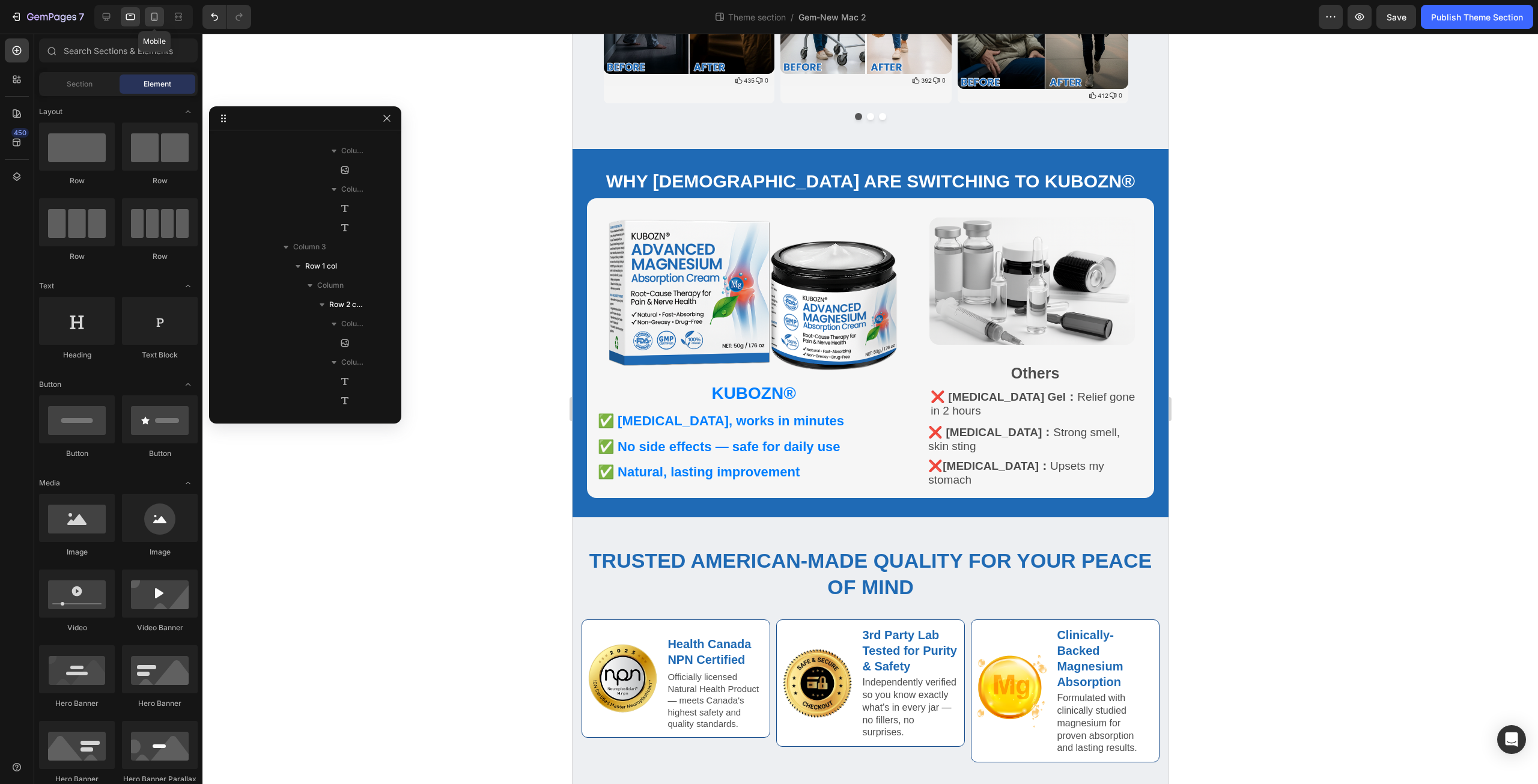
click at [156, 11] on icon at bounding box center [154, 16] width 12 height 12
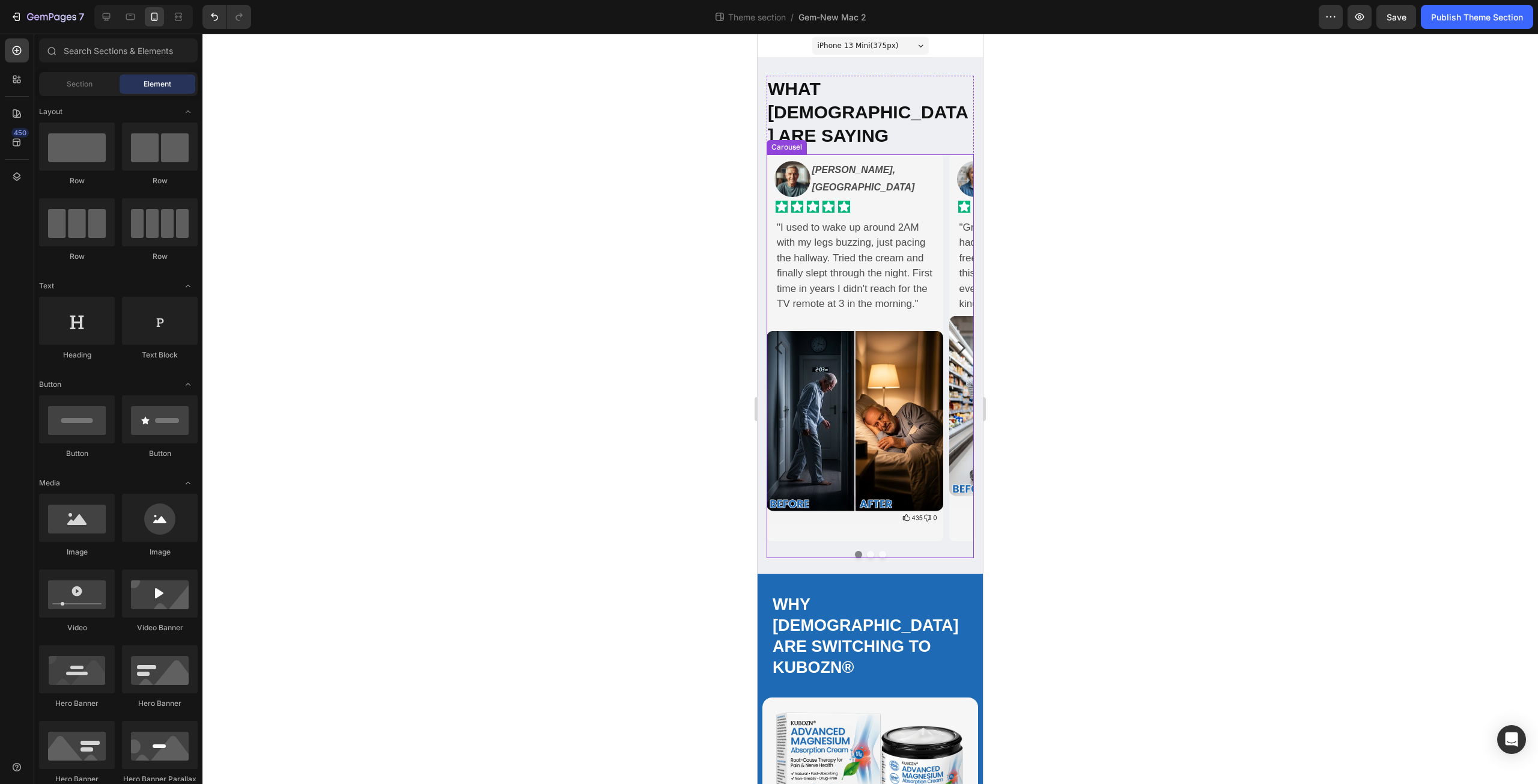
click at [945, 535] on div "Image [PERSON_NAME], Toronto Text Block Row Icon Icon Icon Icon Icon Icon List …" at bounding box center [870, 356] width 207 height 404
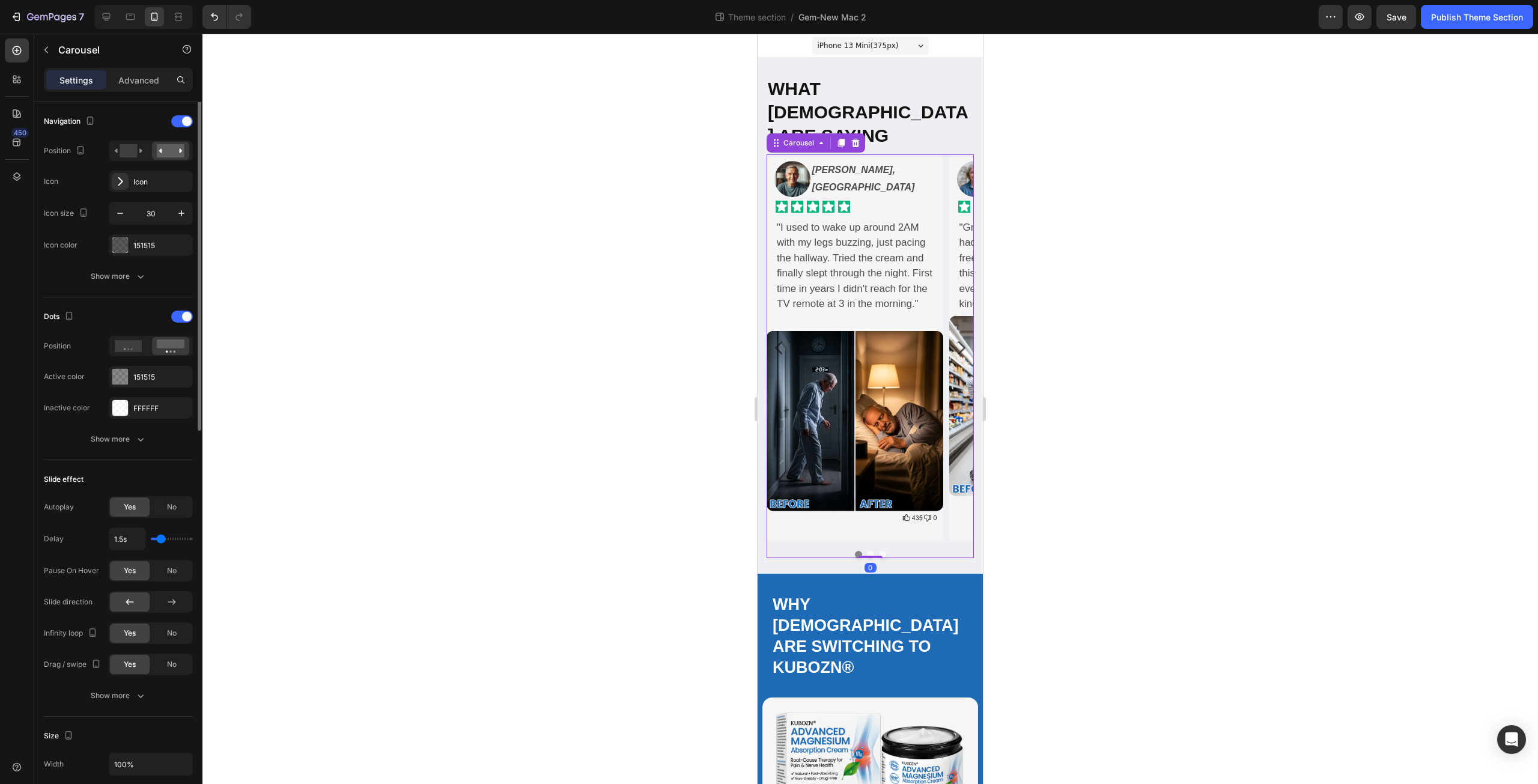
scroll to position [804, 0]
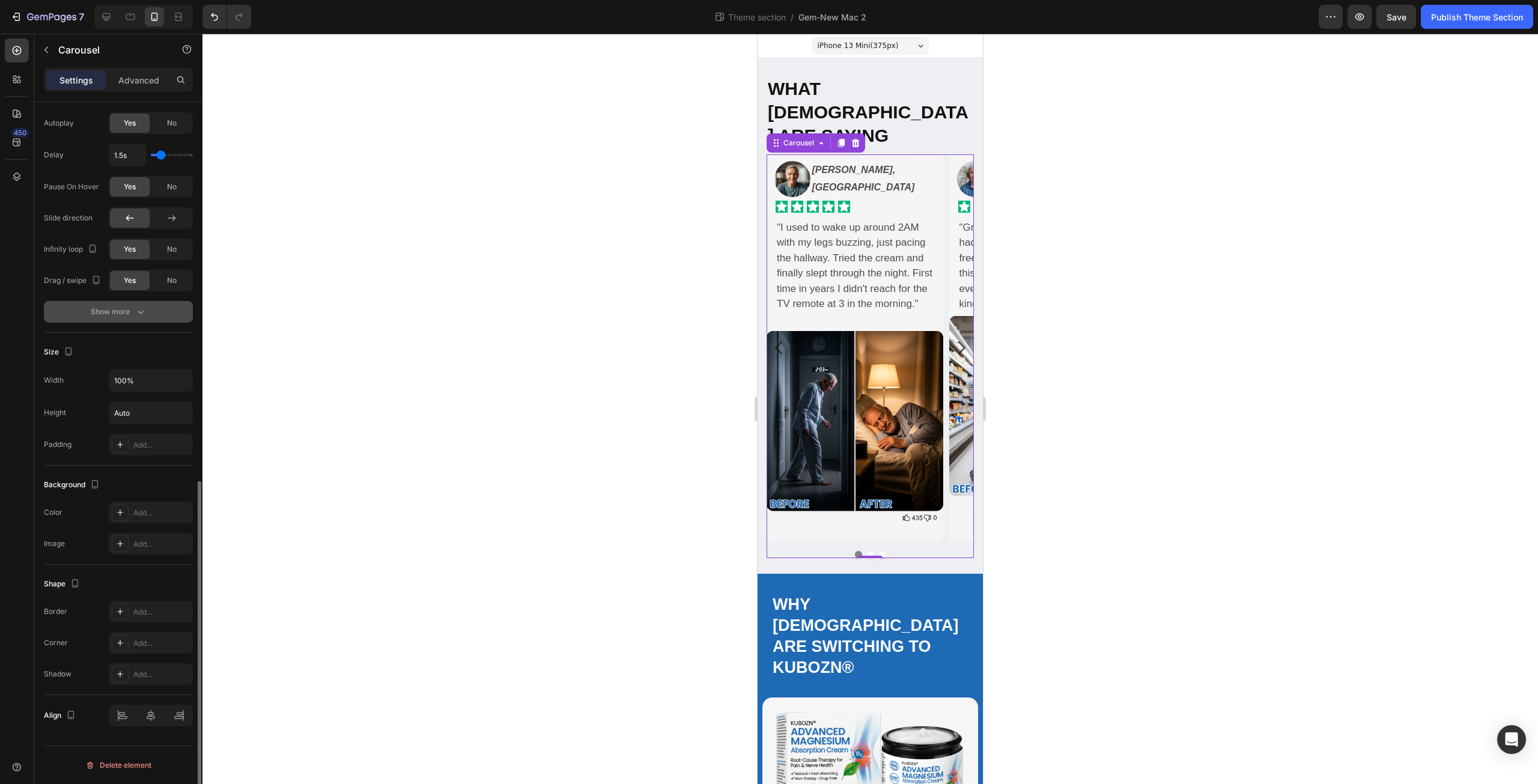
click at [137, 314] on icon "button" at bounding box center [140, 311] width 12 height 12
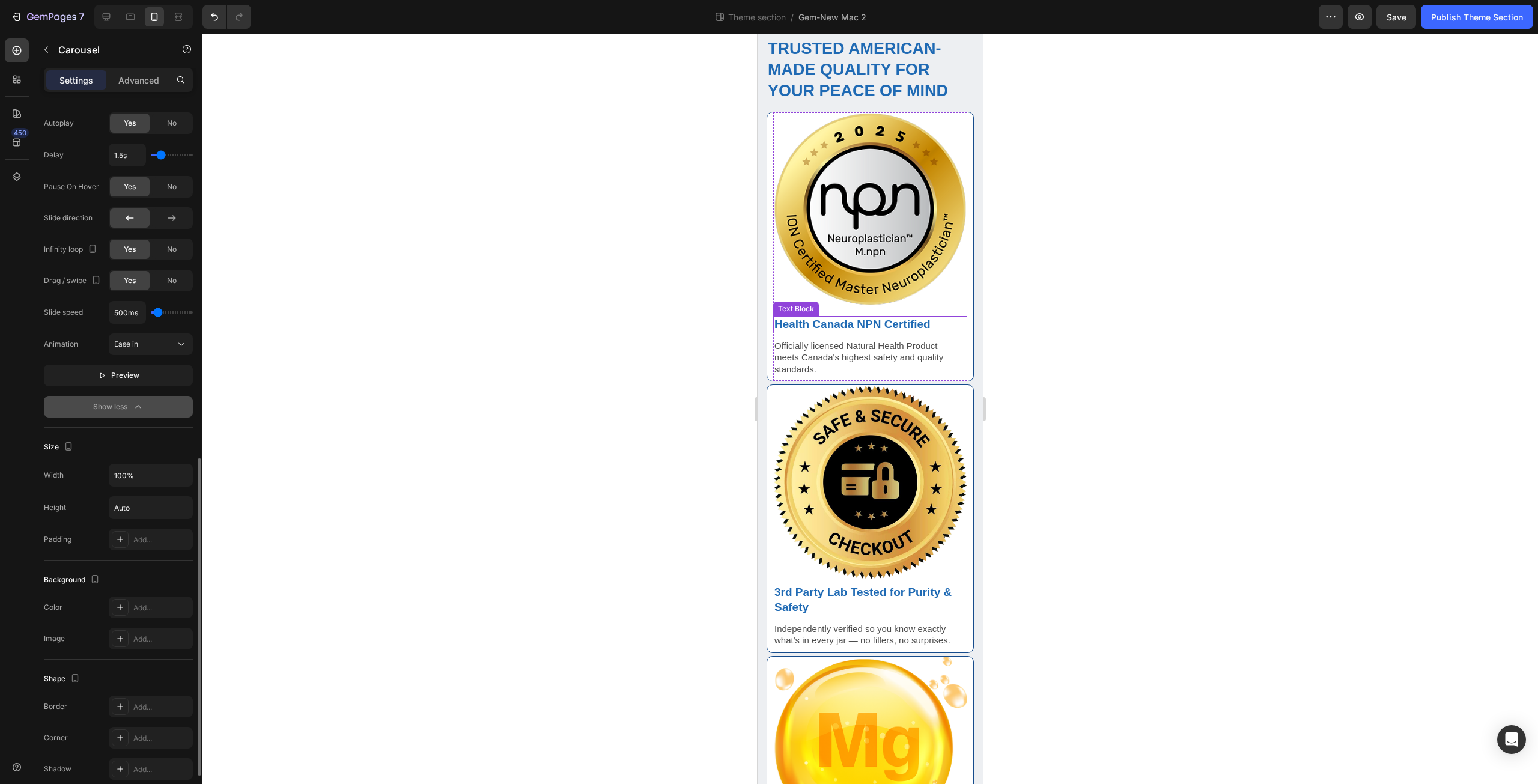
scroll to position [956, 0]
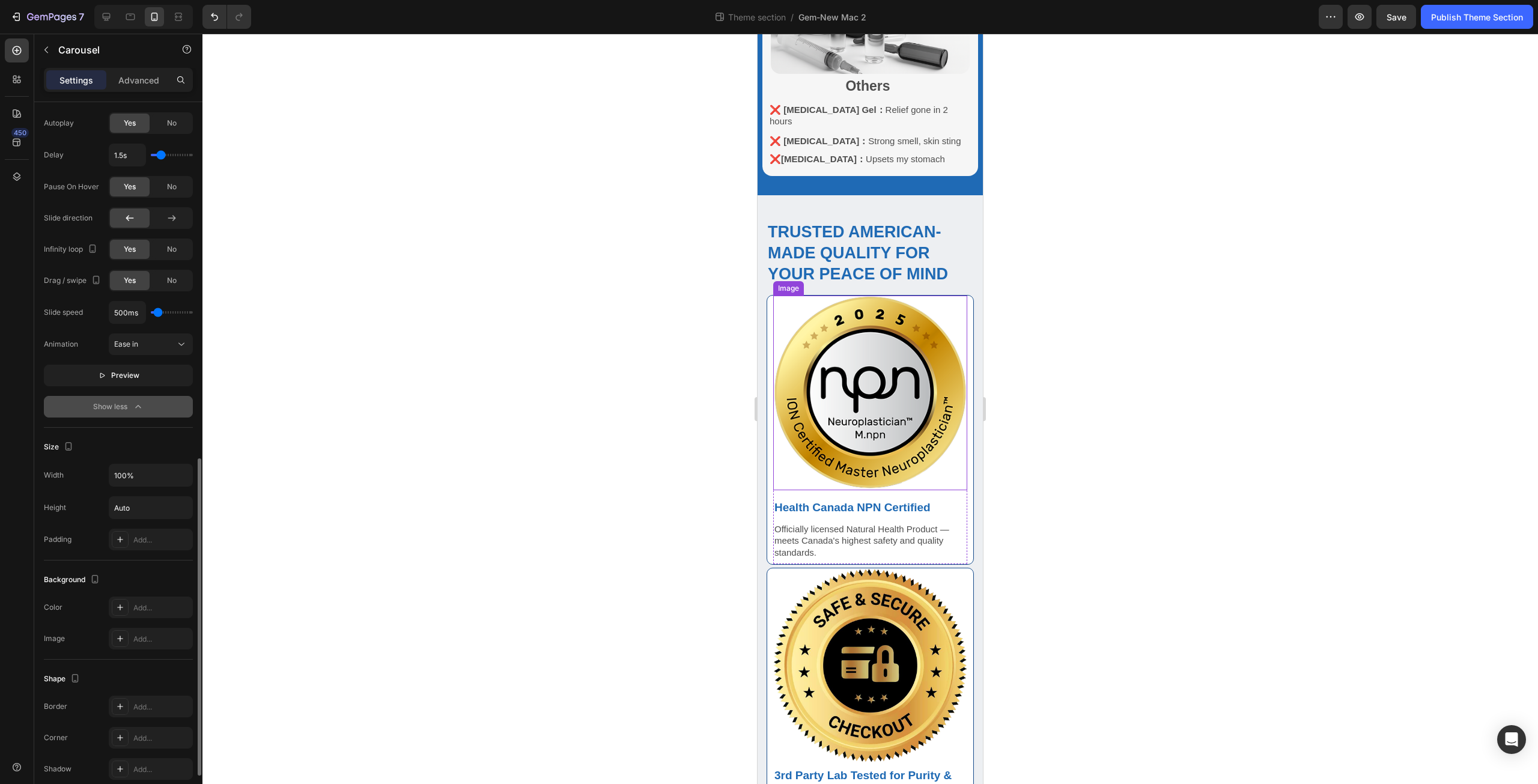
click at [867, 314] on img at bounding box center [871, 393] width 194 height 194
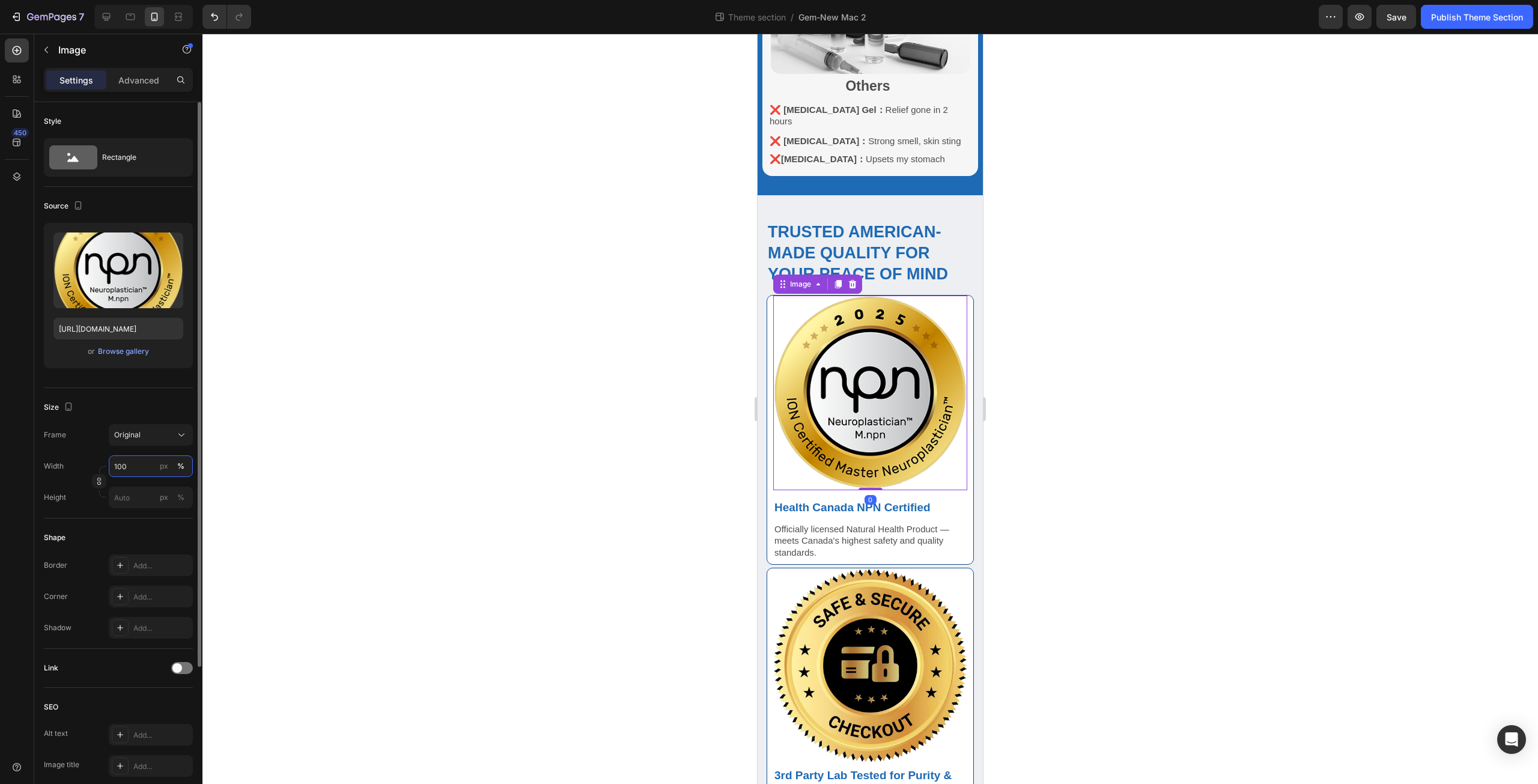
click at [129, 464] on input "100" at bounding box center [151, 466] width 85 height 22
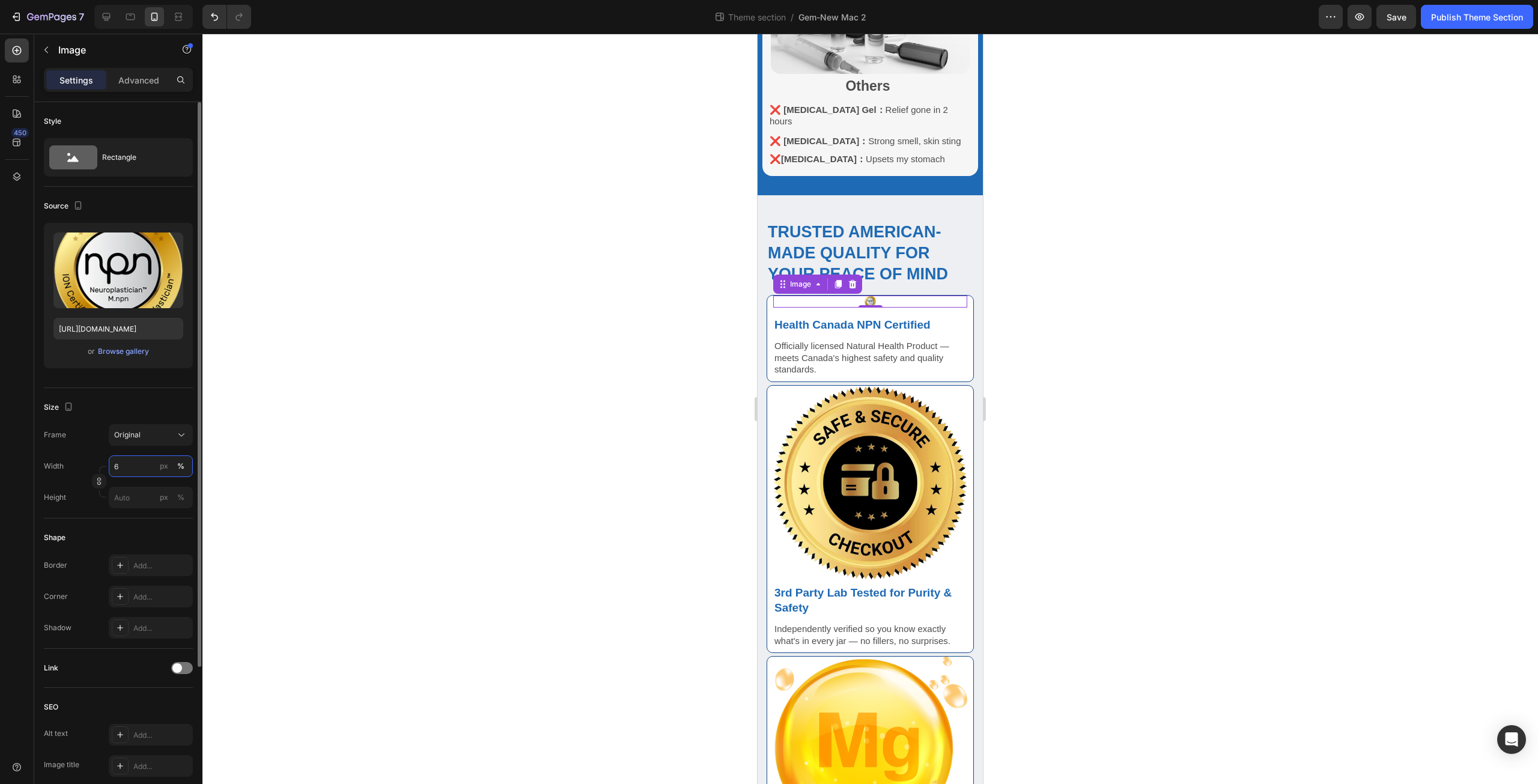
type input "60"
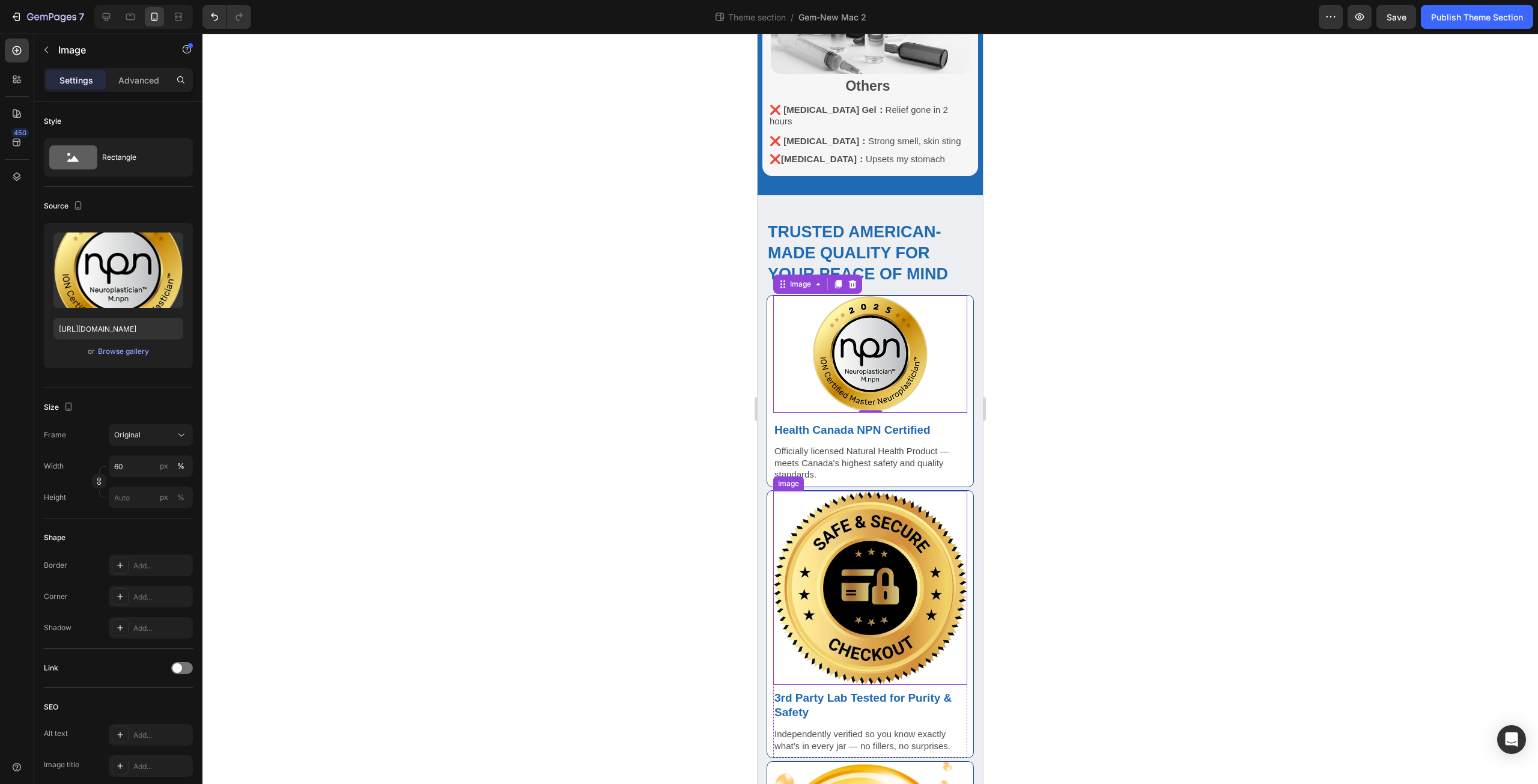
click at [827, 566] on img at bounding box center [871, 588] width 194 height 194
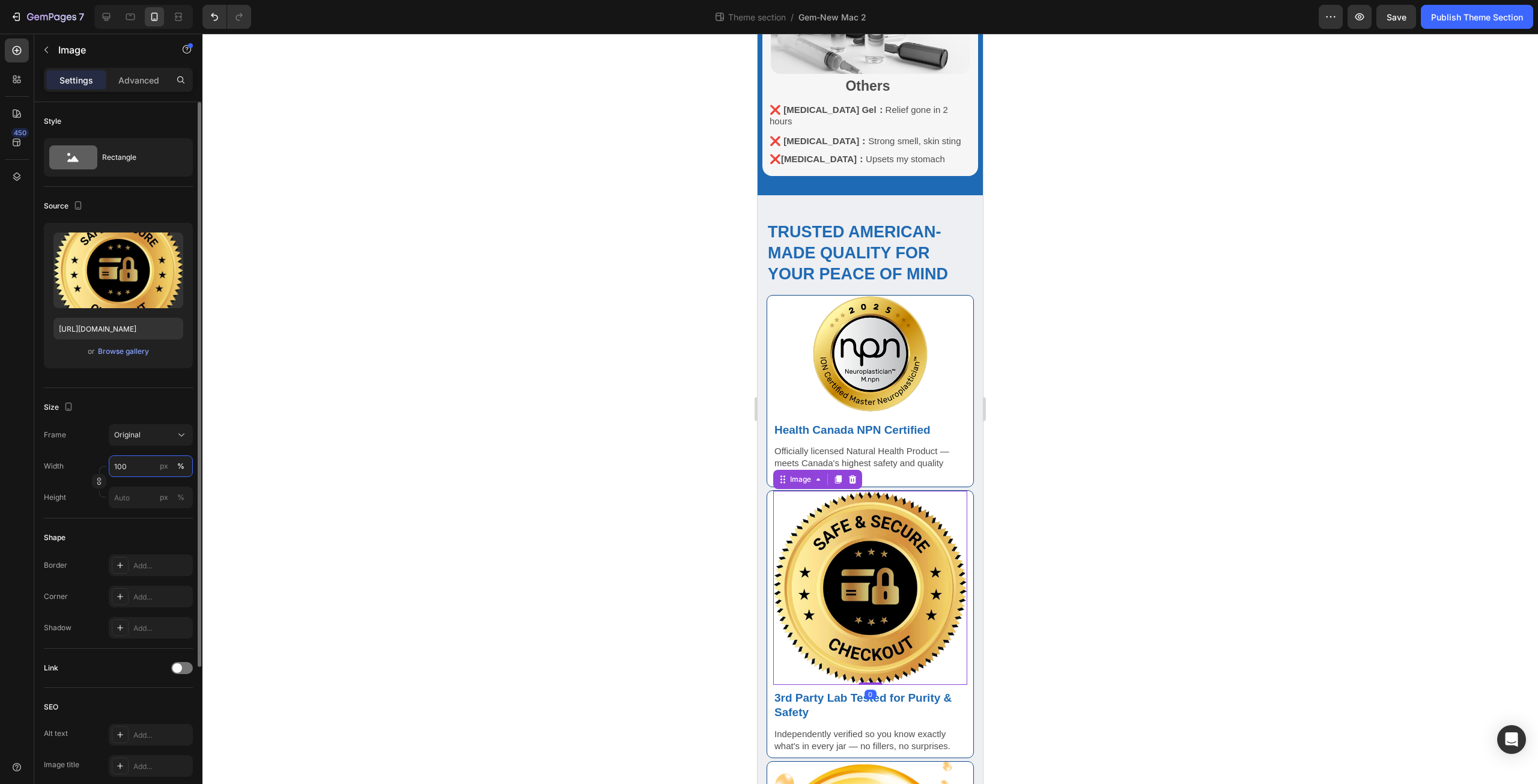
click at [130, 465] on input "100" at bounding box center [151, 466] width 85 height 22
type input "60"
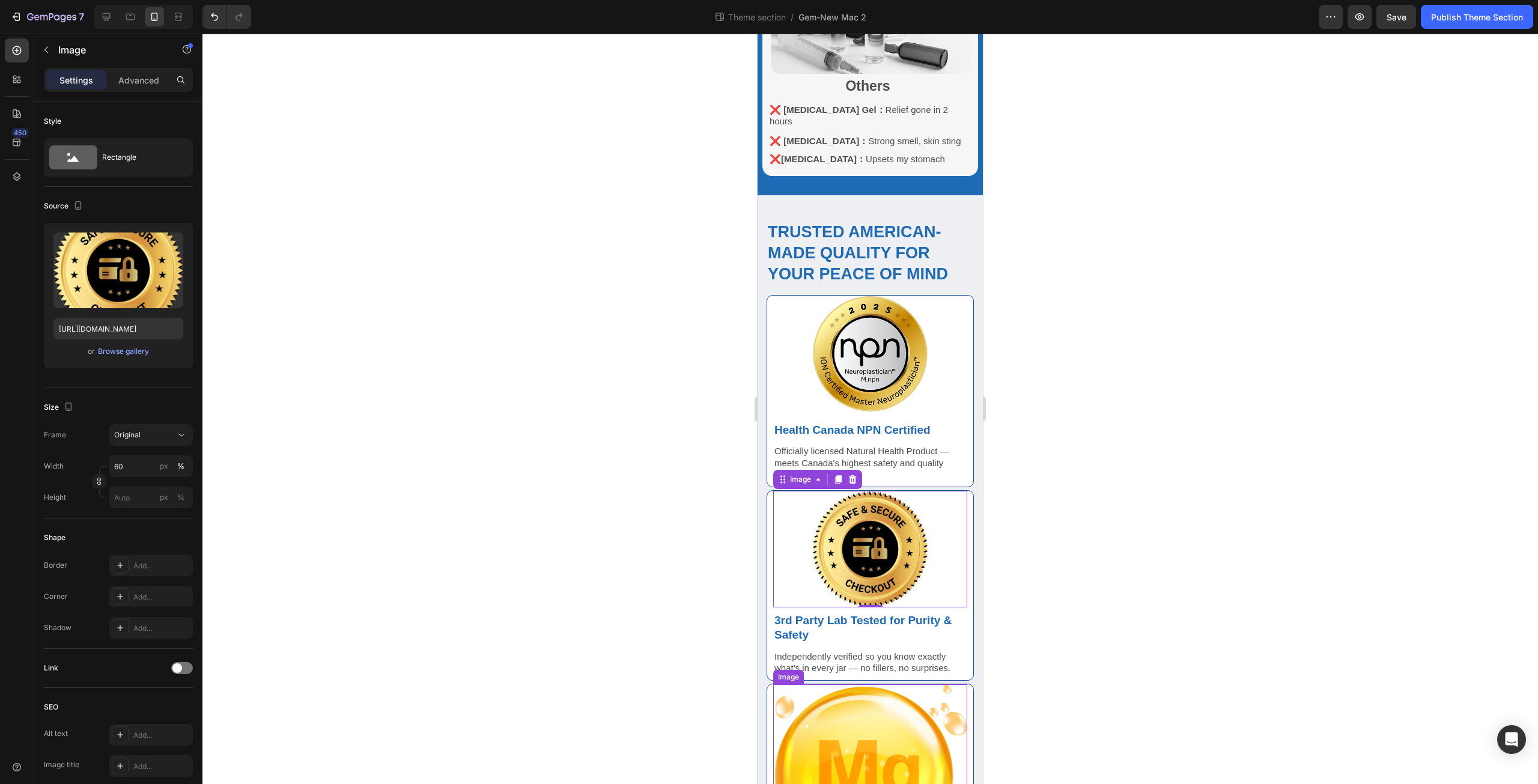
click at [840, 715] on img at bounding box center [871, 786] width 194 height 204
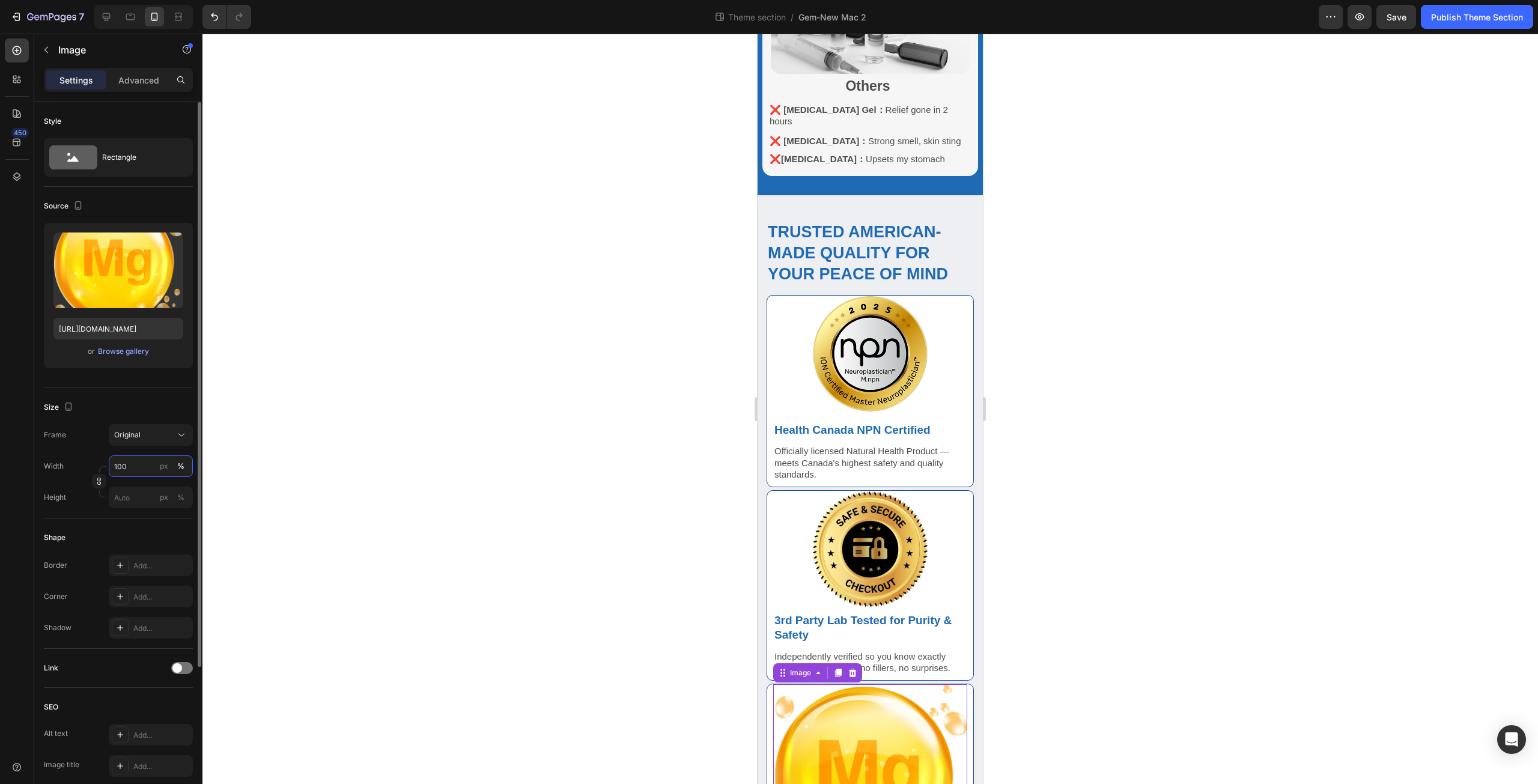
click at [137, 467] on input "100" at bounding box center [151, 466] width 85 height 22
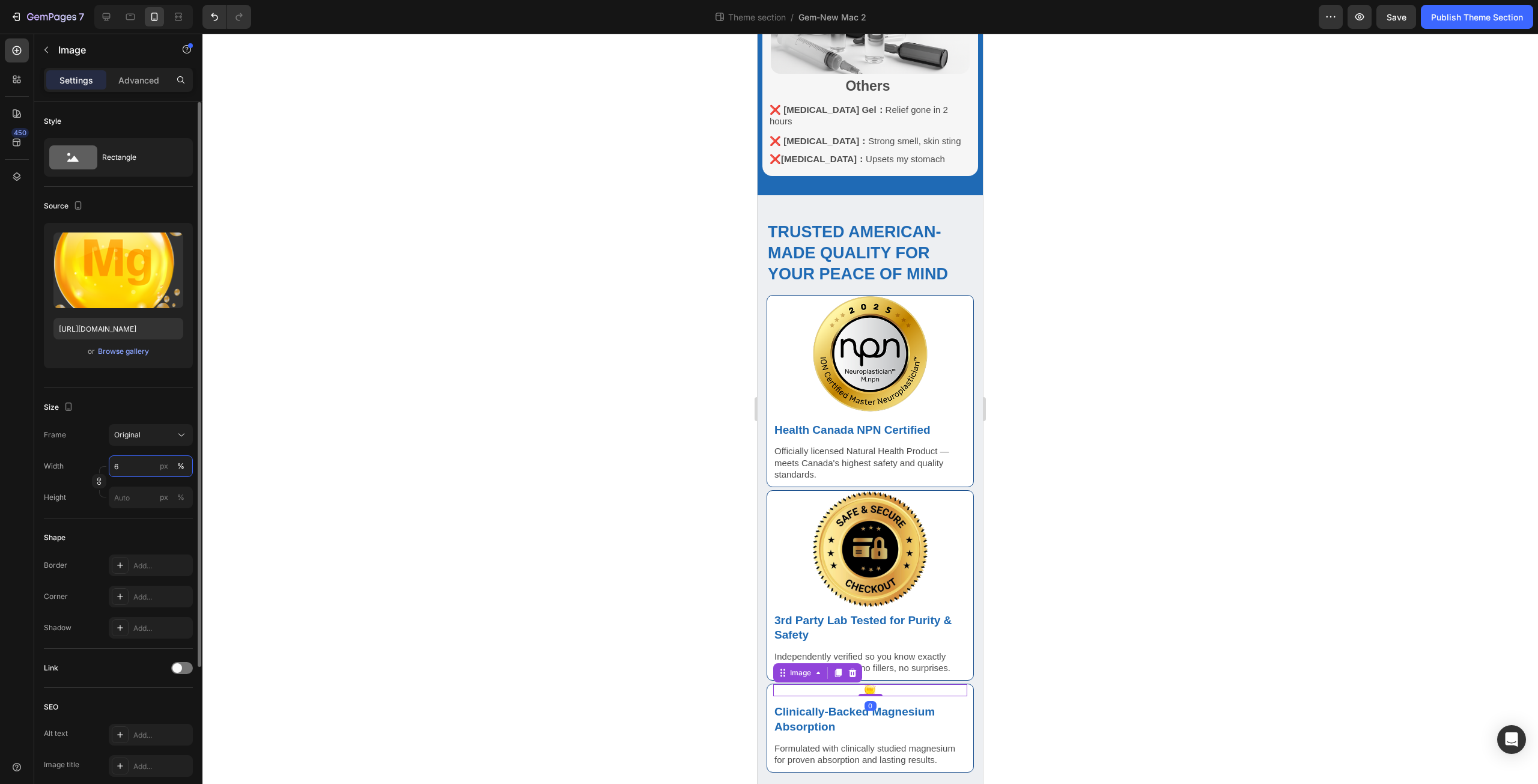
scroll to position [956, 0]
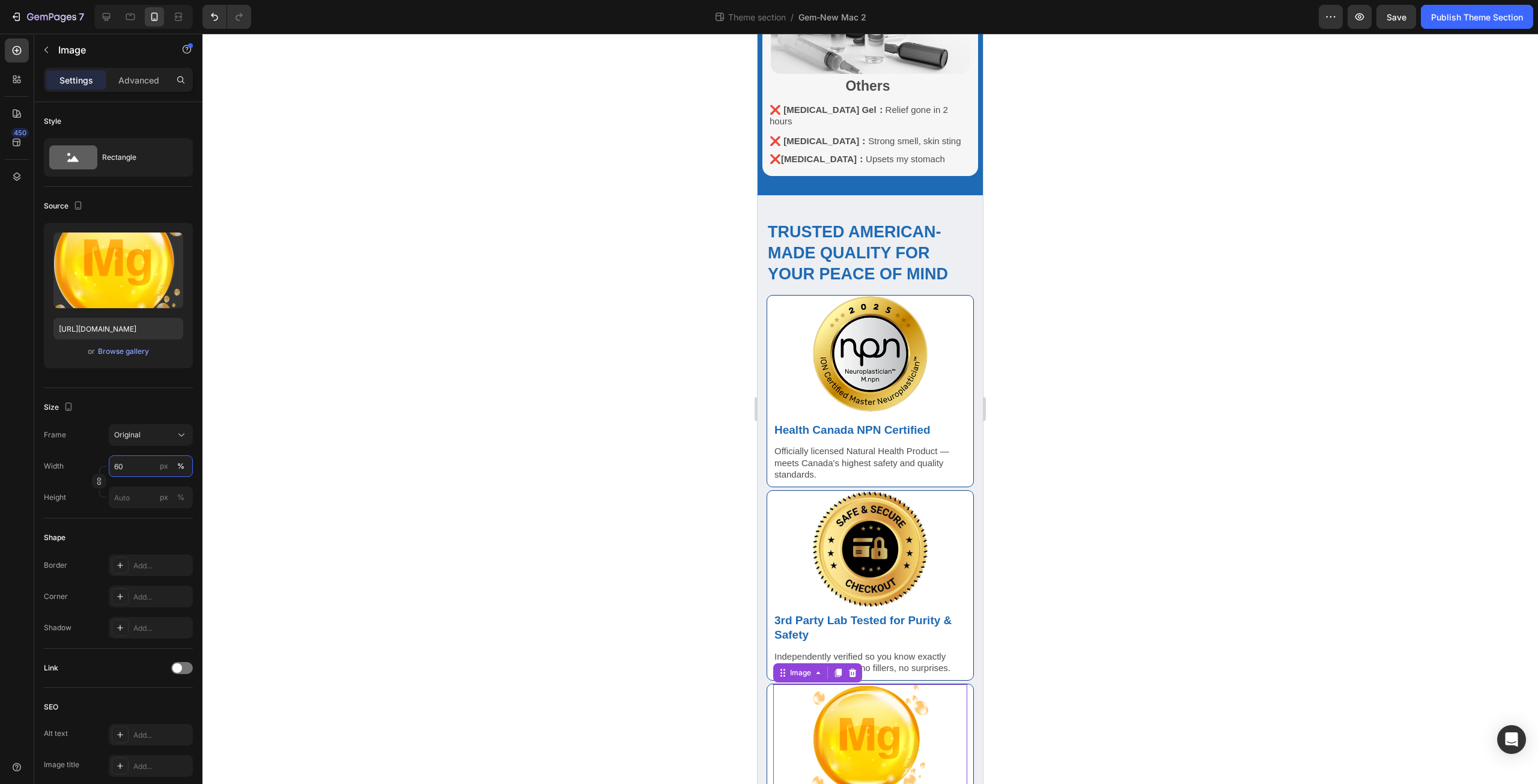
type input "60"
click at [704, 531] on div at bounding box center [870, 408] width 1336 height 750
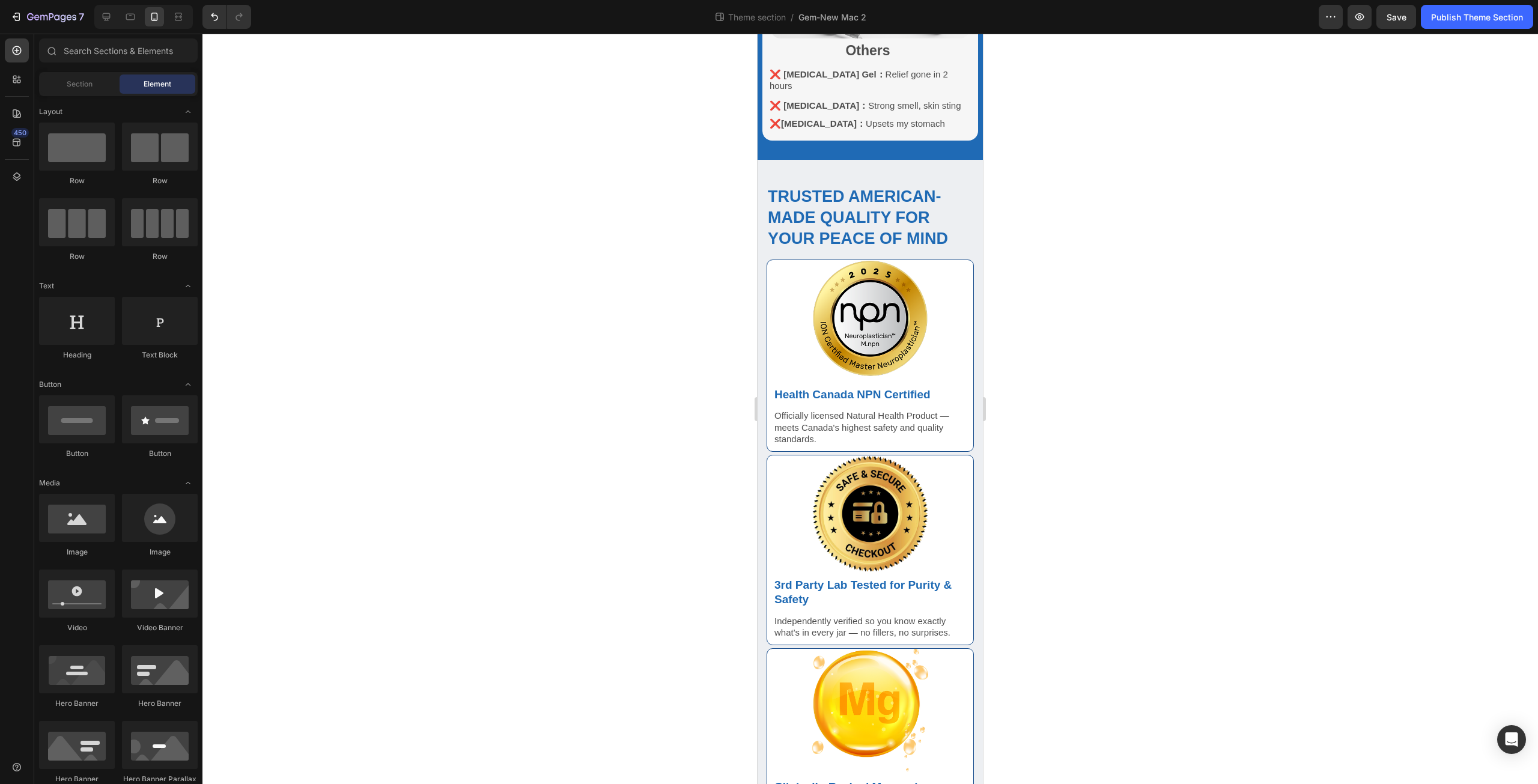
scroll to position [1010, 0]
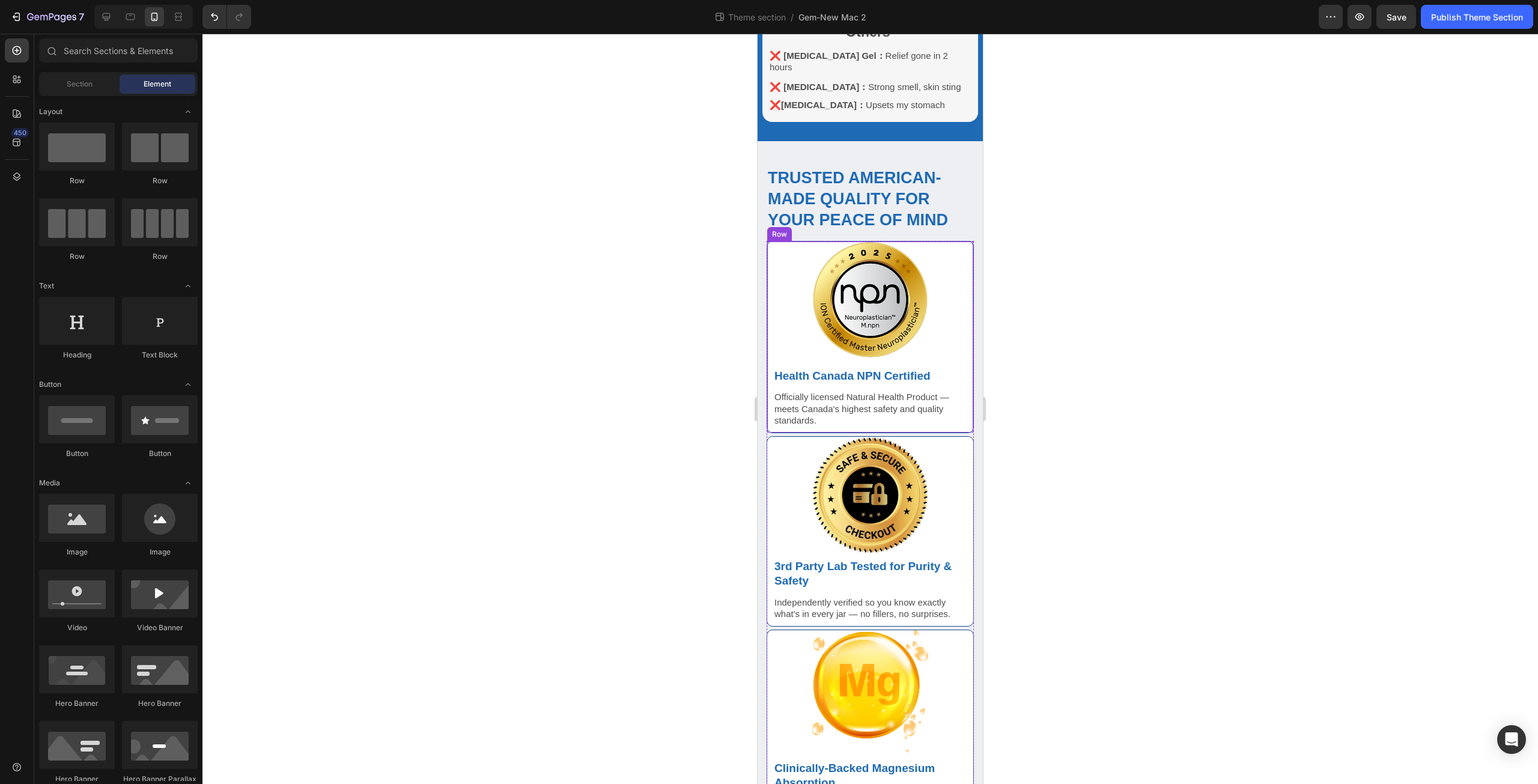
click at [768, 321] on div "Image Health Canada NPN Certified Text Block Officially licensed Natural Health…" at bounding box center [870, 337] width 207 height 192
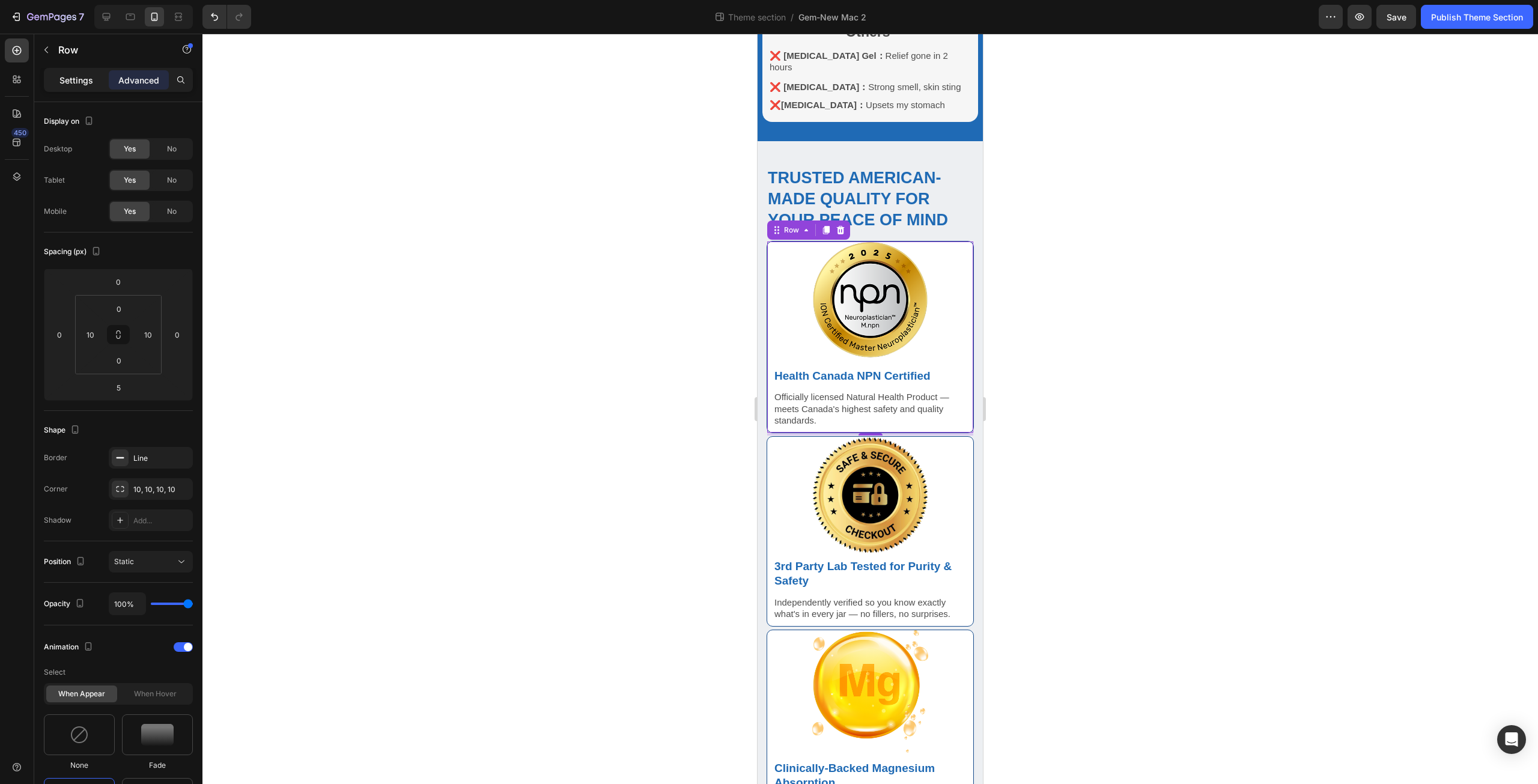
click at [76, 86] on p "Settings" at bounding box center [76, 80] width 33 height 13
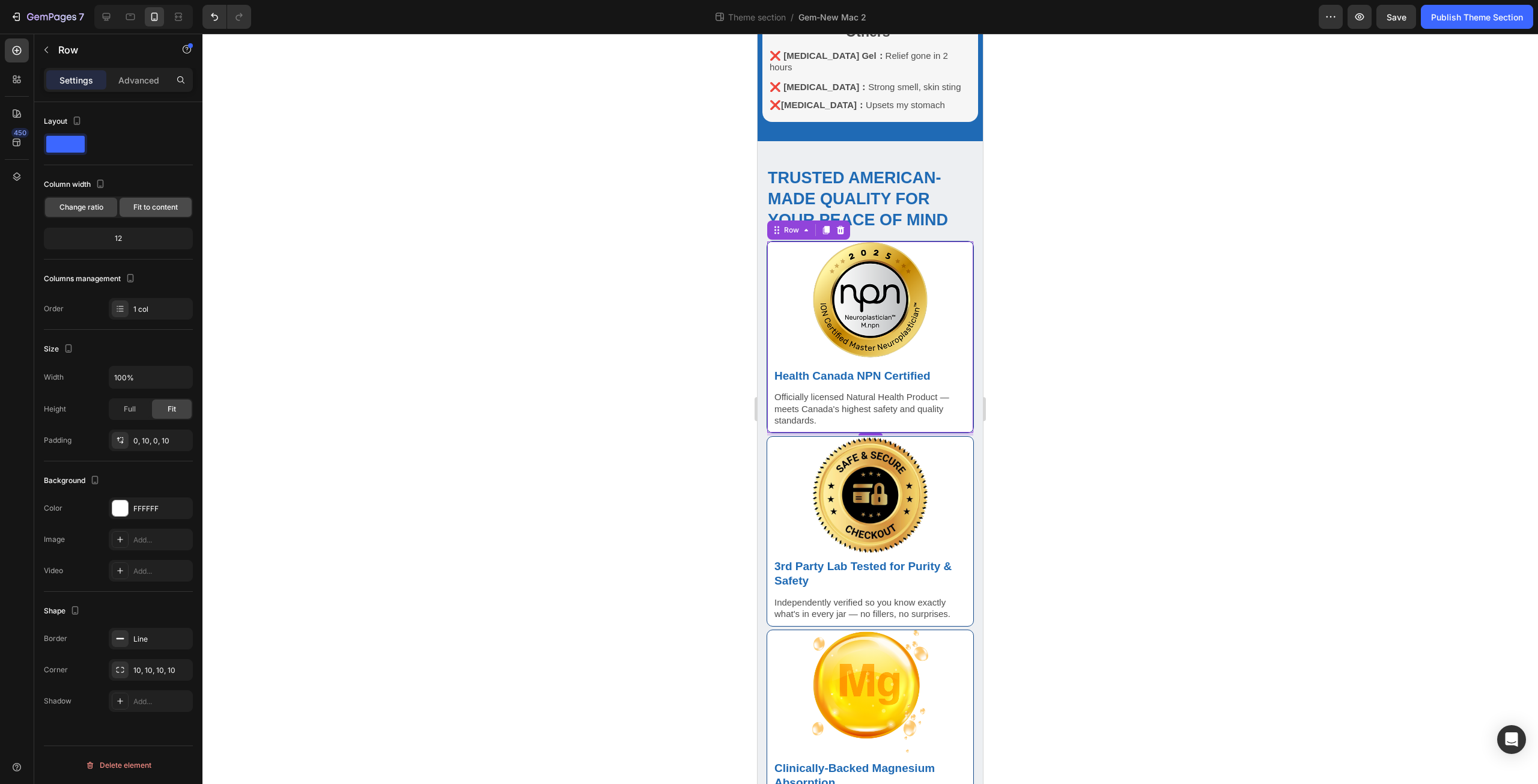
click at [154, 212] on div "Fit to content" at bounding box center [156, 207] width 72 height 19
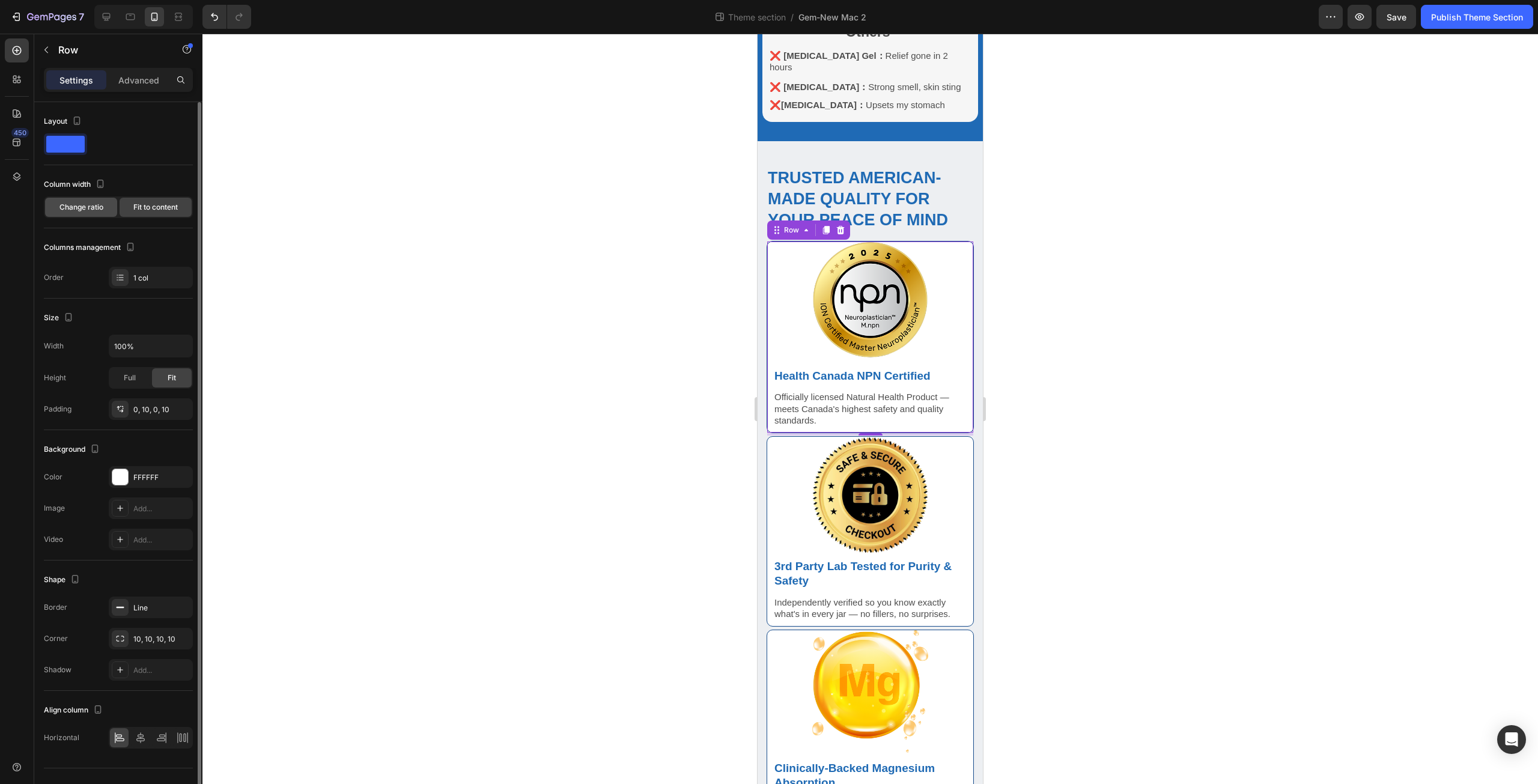
click at [85, 209] on span "Change ratio" at bounding box center [81, 207] width 44 height 11
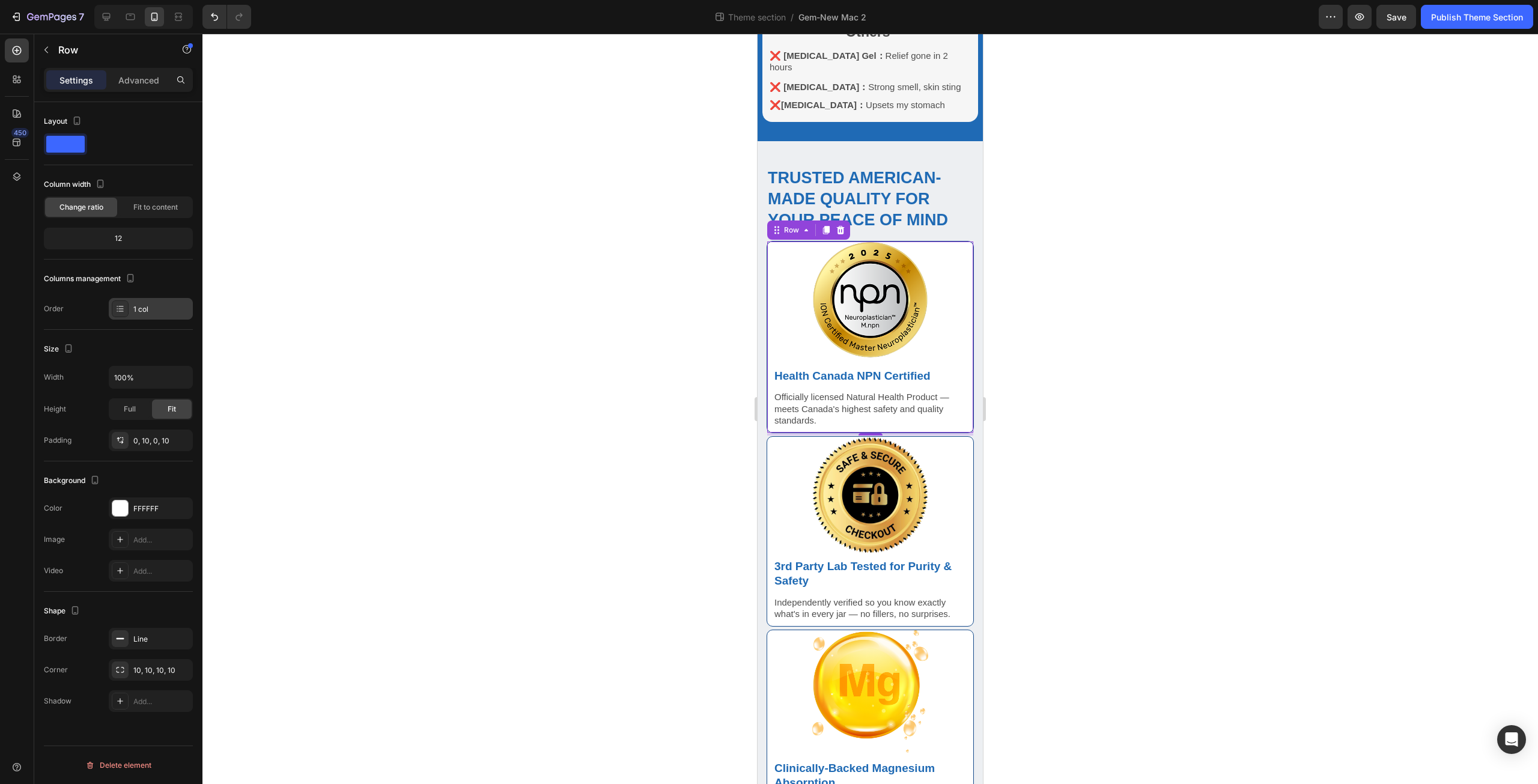
click at [149, 307] on div "1 col" at bounding box center [161, 309] width 57 height 11
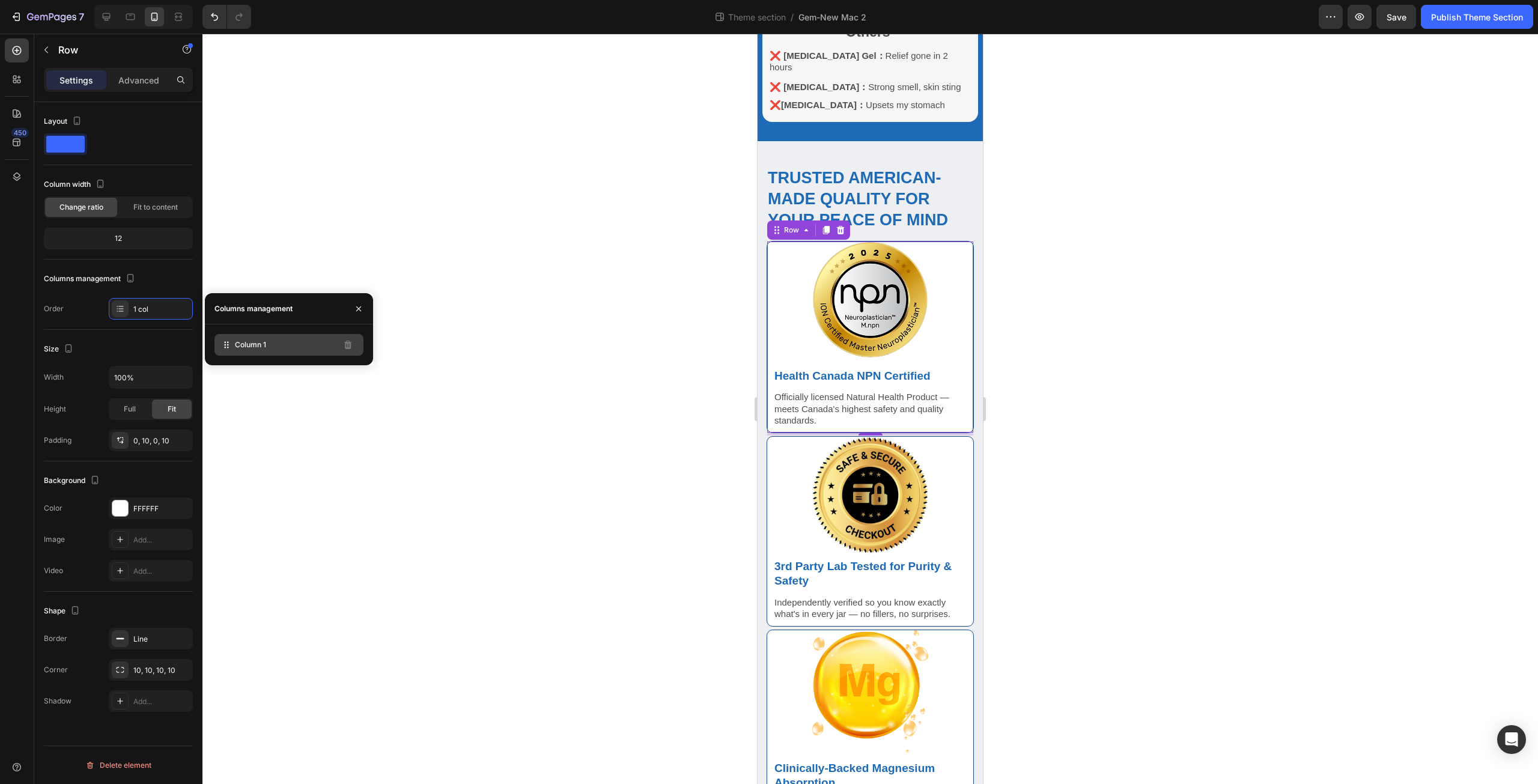
click at [266, 343] on span "Column 1" at bounding box center [250, 344] width 31 height 11
click at [362, 305] on icon "button" at bounding box center [358, 308] width 10 height 10
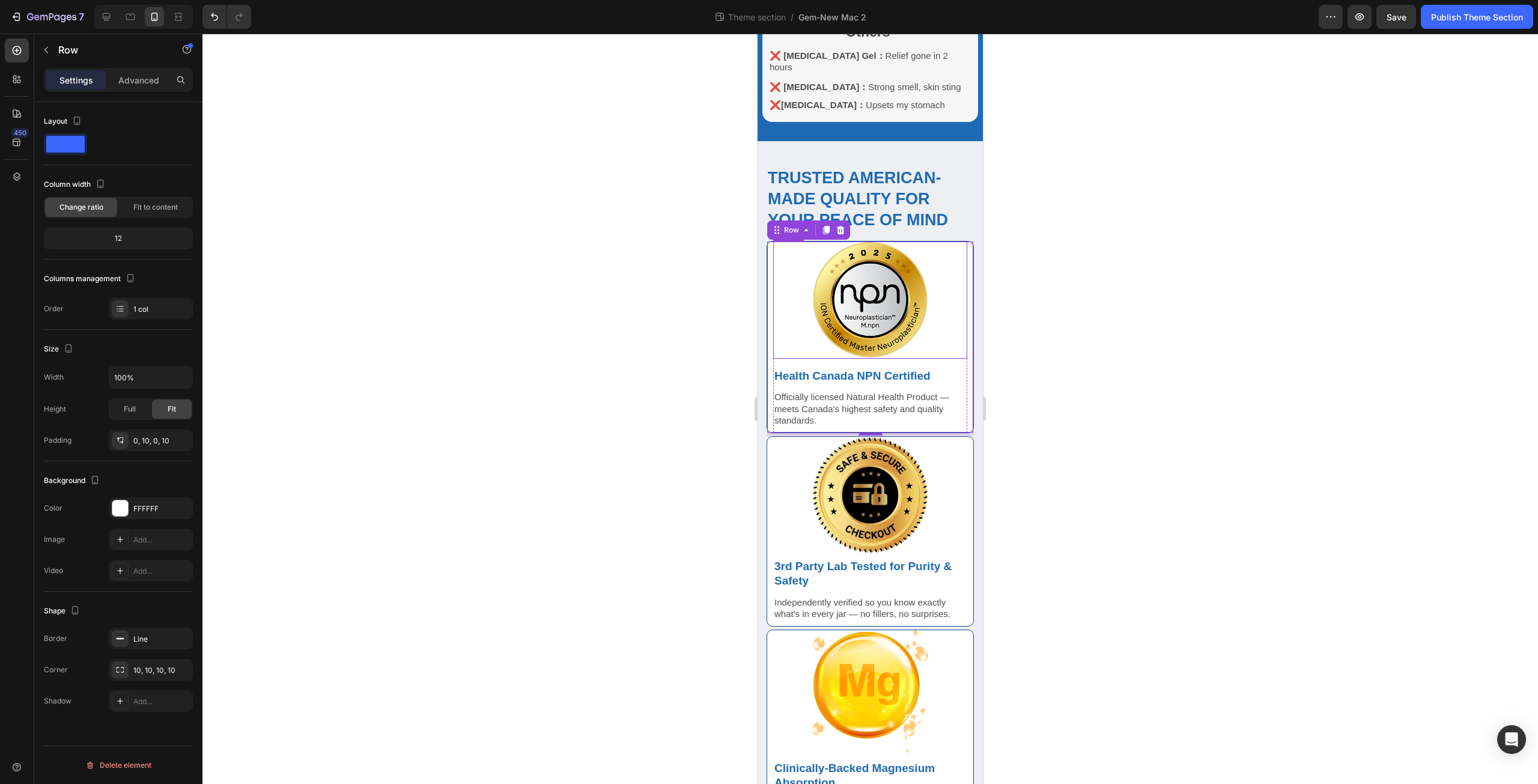
click at [788, 286] on div at bounding box center [871, 300] width 194 height 117
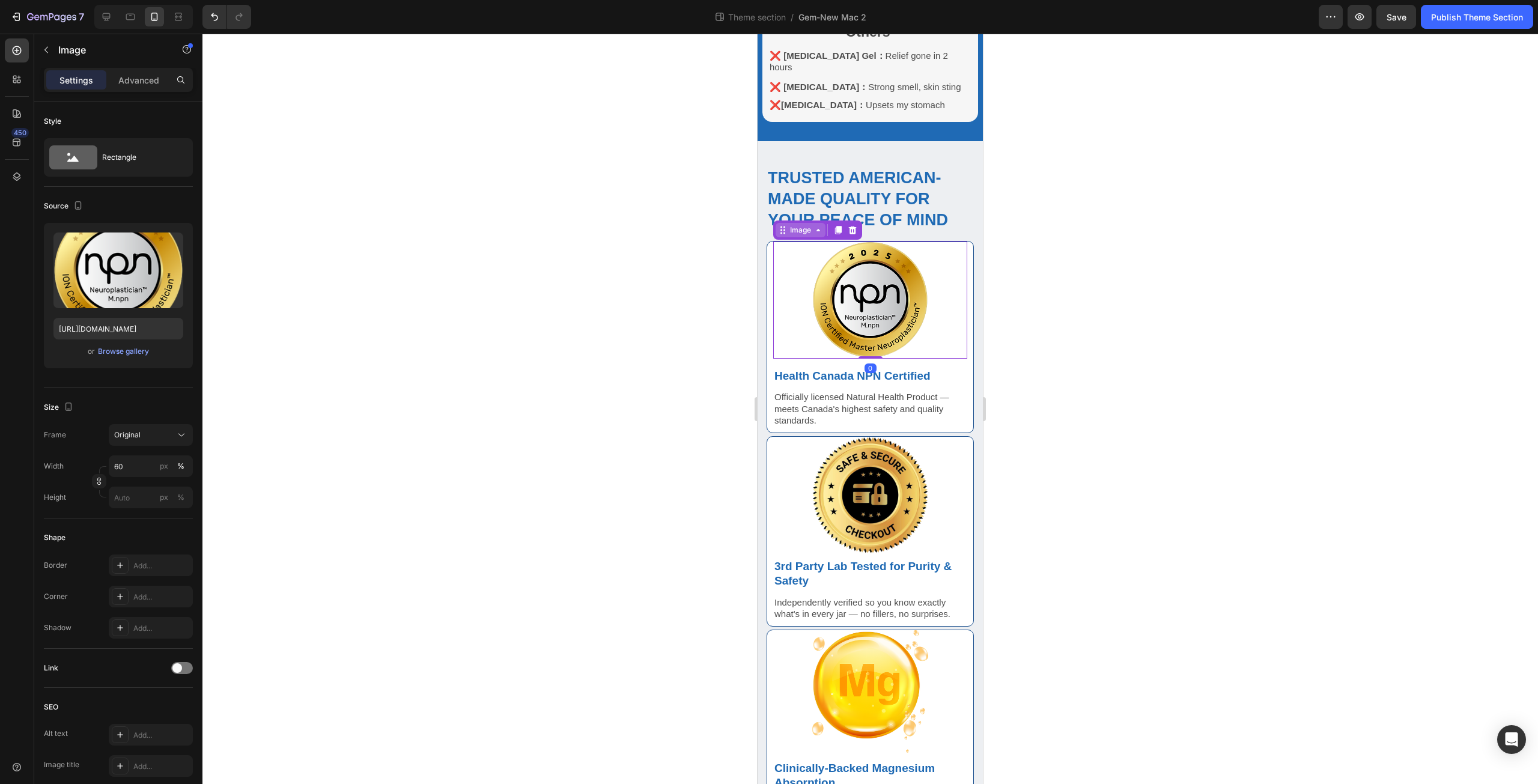
click at [802, 225] on div "Image" at bounding box center [800, 230] width 26 height 11
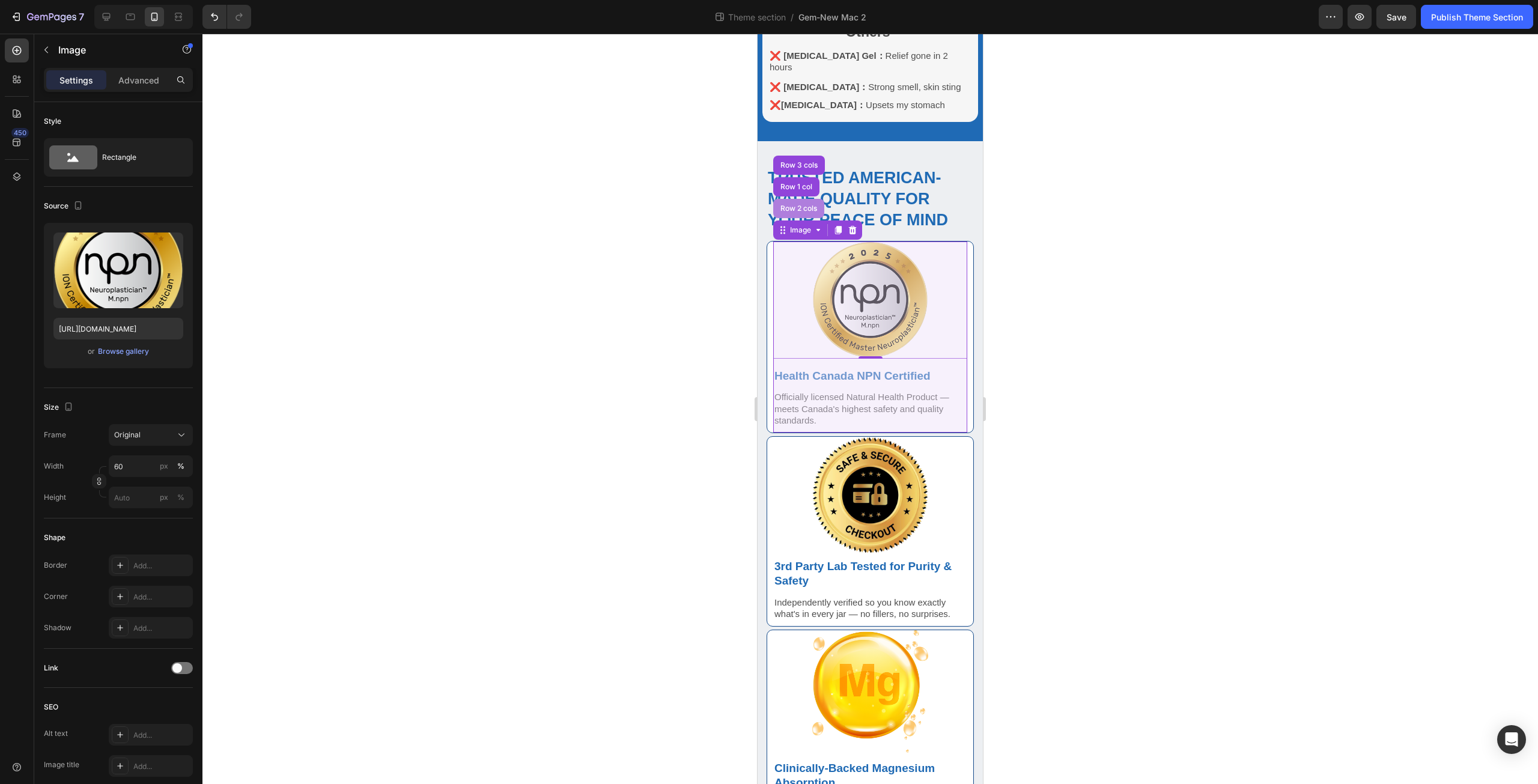
click at [801, 205] on div "Row 2 cols" at bounding box center [799, 209] width 41 height 7
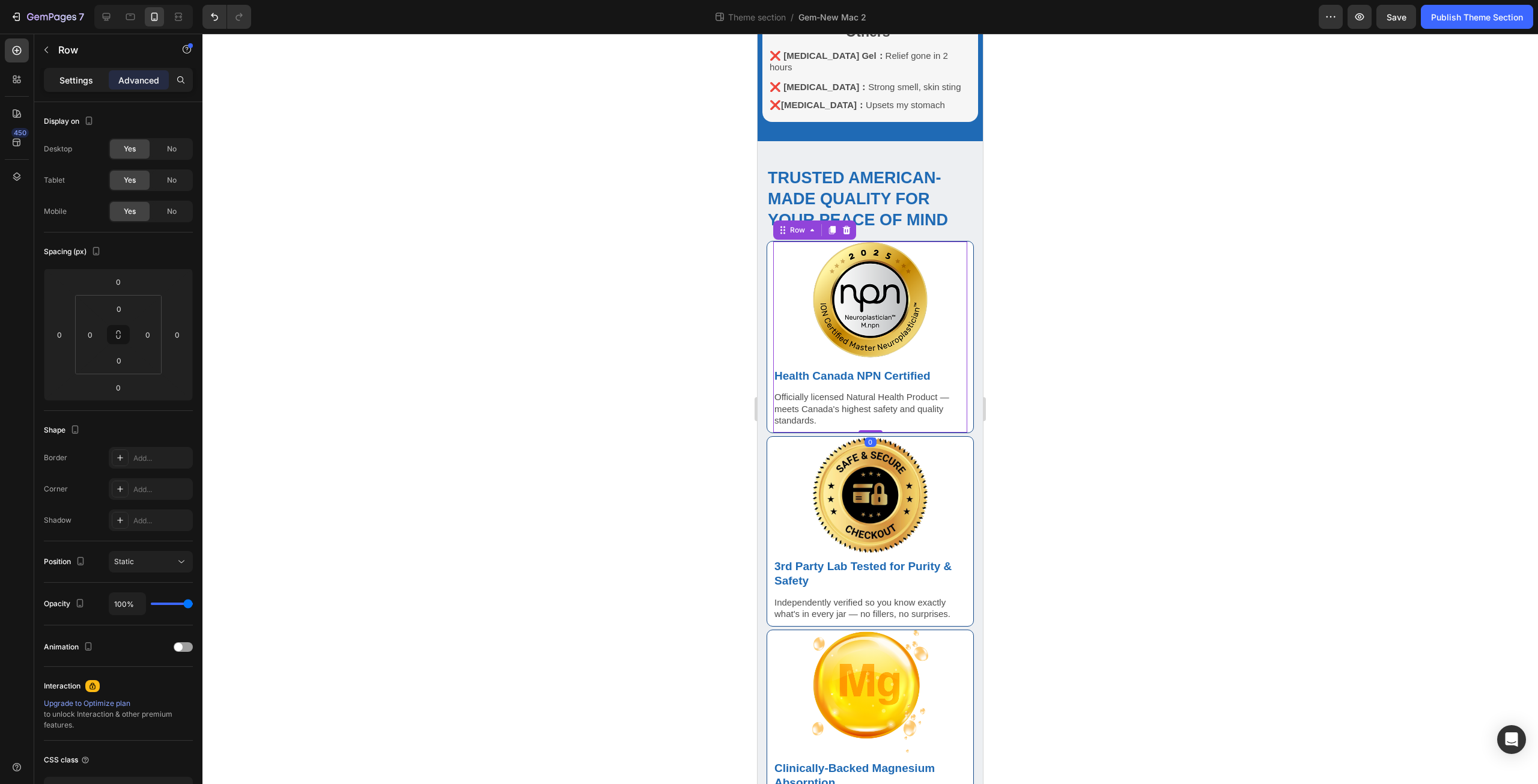
click at [62, 79] on p "Settings" at bounding box center [76, 80] width 33 height 13
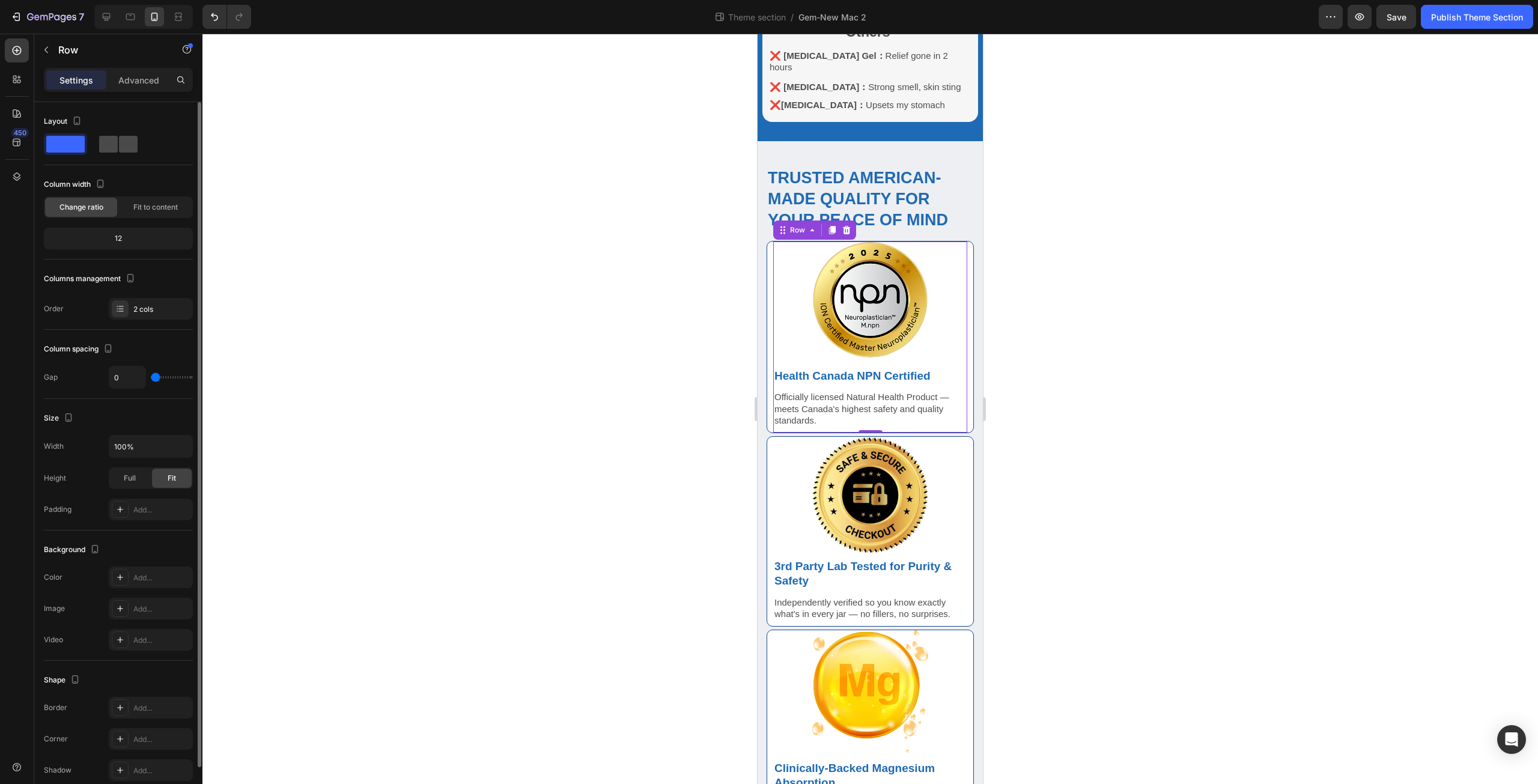
click at [118, 140] on div at bounding box center [118, 144] width 39 height 17
type input "10"
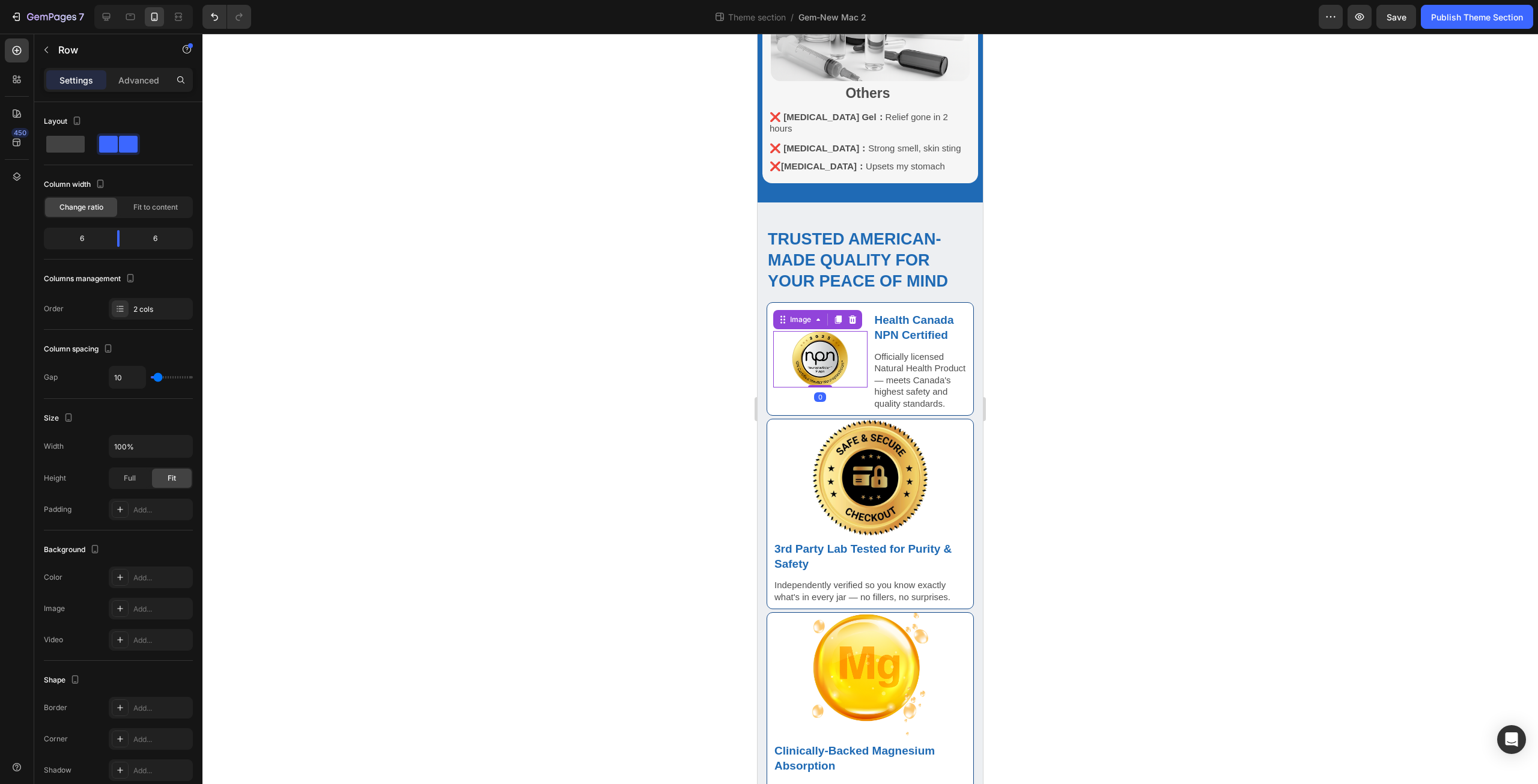
drag, startPoint x: 820, startPoint y: 301, endPoint x: 1437, endPoint y: 370, distance: 620.8
click at [820, 331] on img at bounding box center [819, 359] width 57 height 57
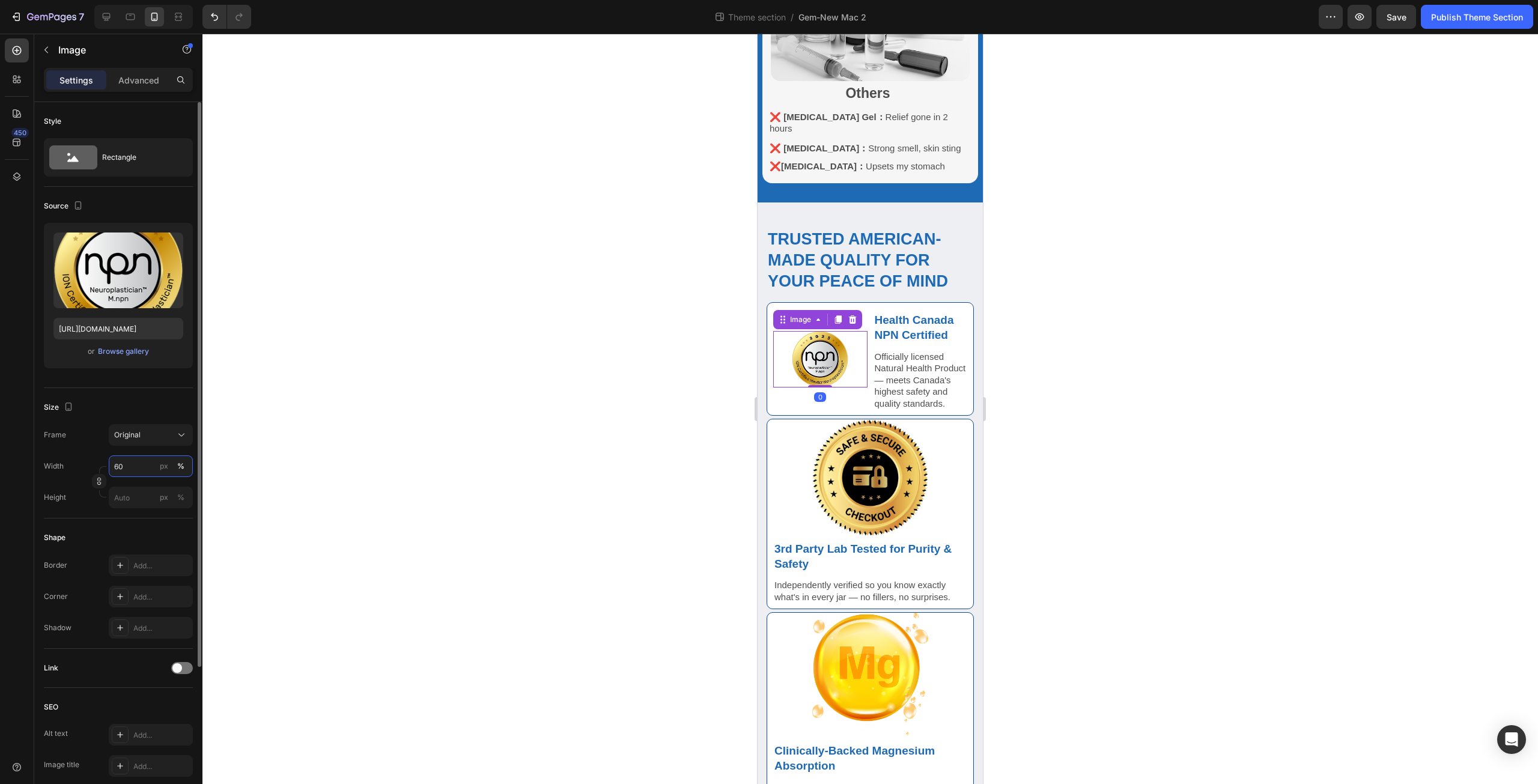
click at [137, 466] on input "60" at bounding box center [151, 466] width 85 height 22
click at [144, 489] on p "Full 100%" at bounding box center [148, 494] width 69 height 11
type input "100"
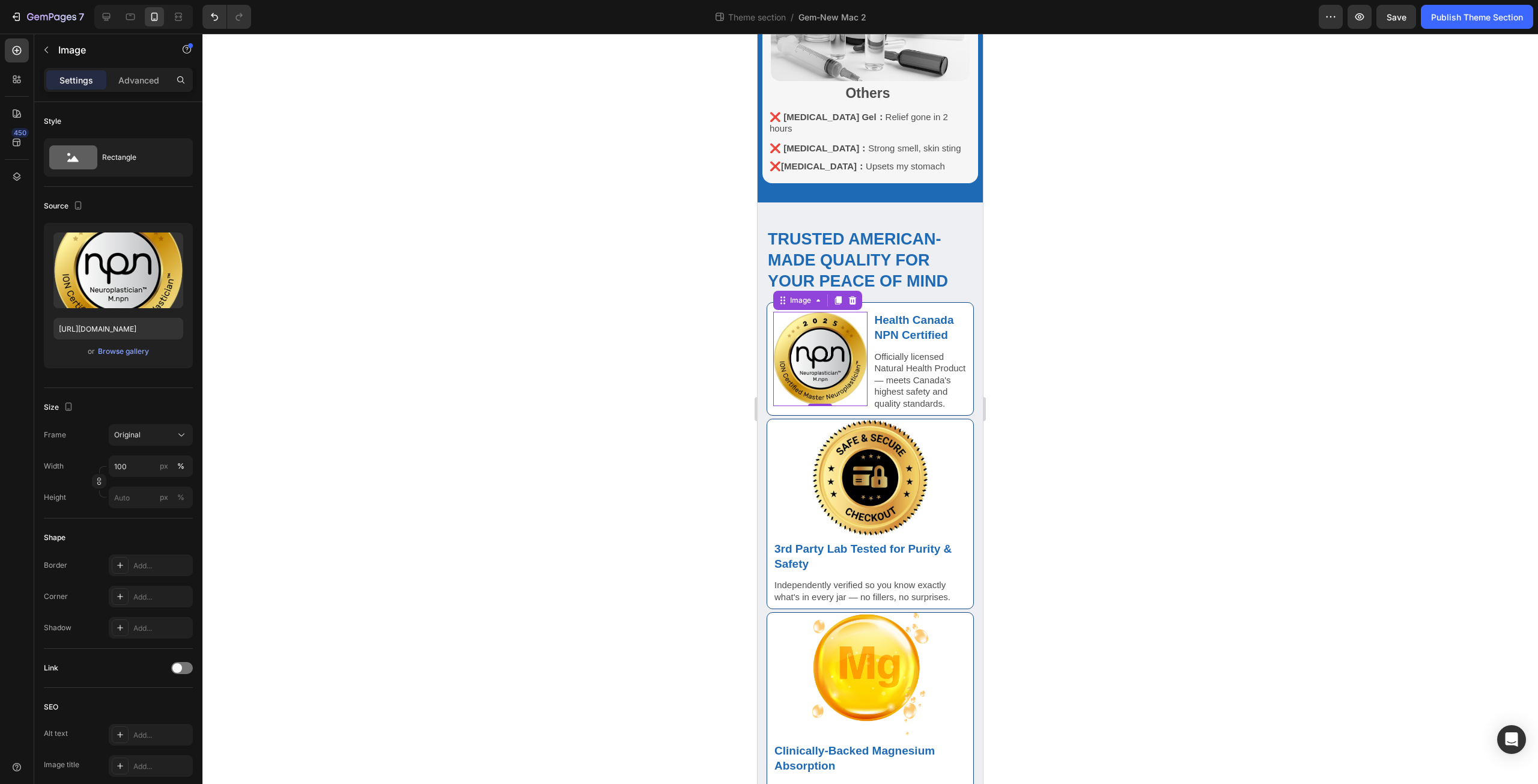
click at [652, 464] on div at bounding box center [870, 408] width 1336 height 750
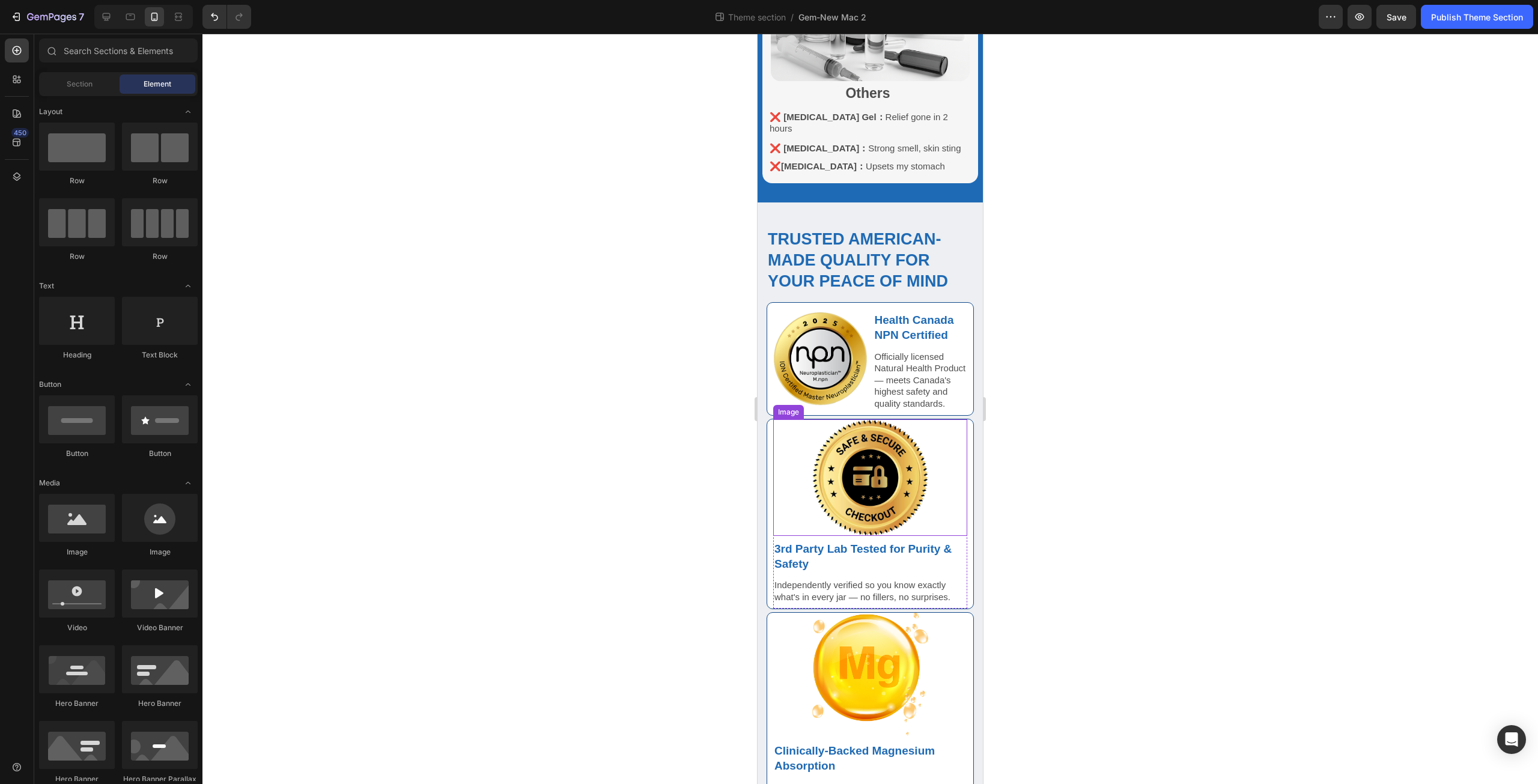
click at [796, 464] on div at bounding box center [871, 477] width 194 height 117
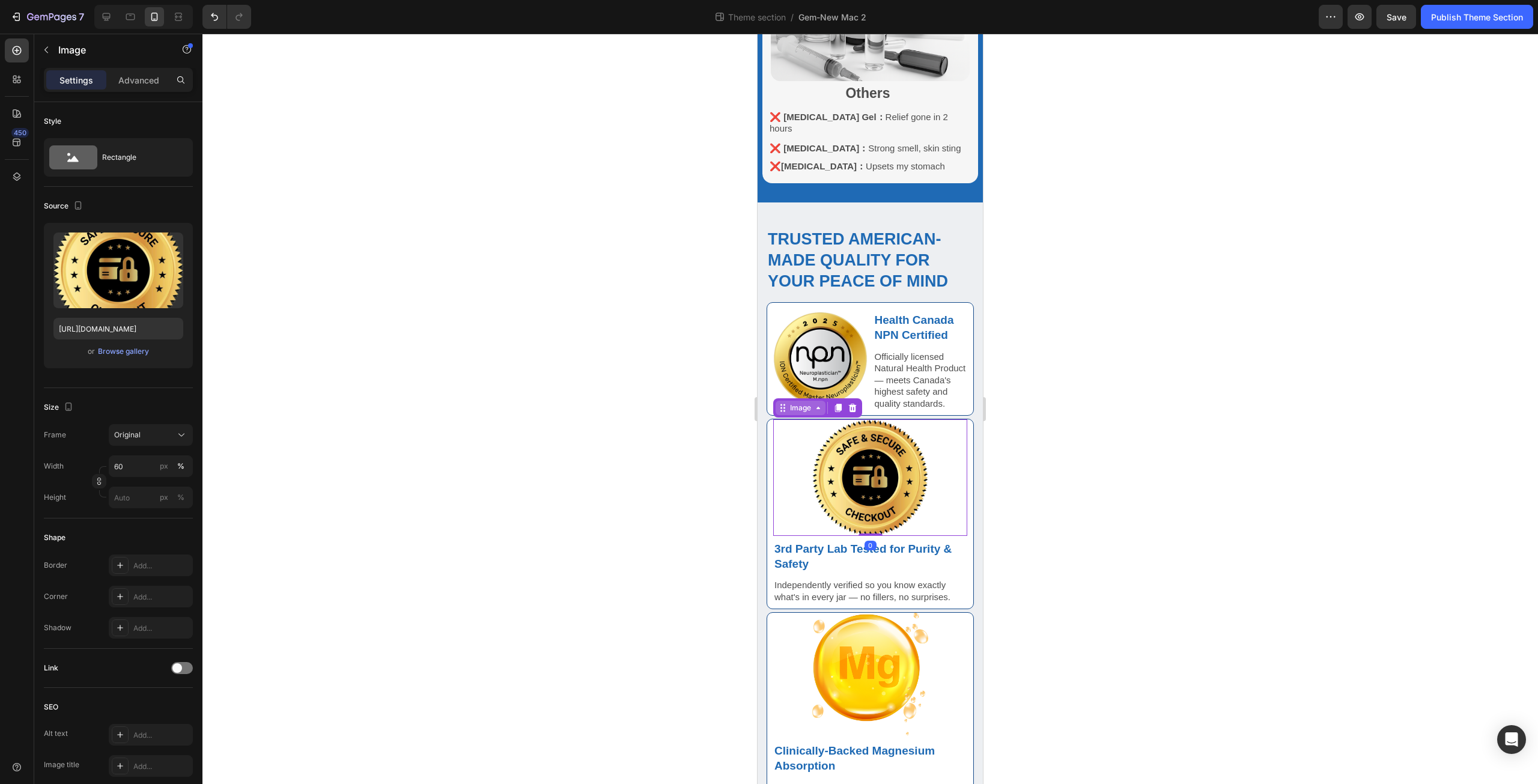
click at [799, 403] on div "Image" at bounding box center [800, 408] width 26 height 11
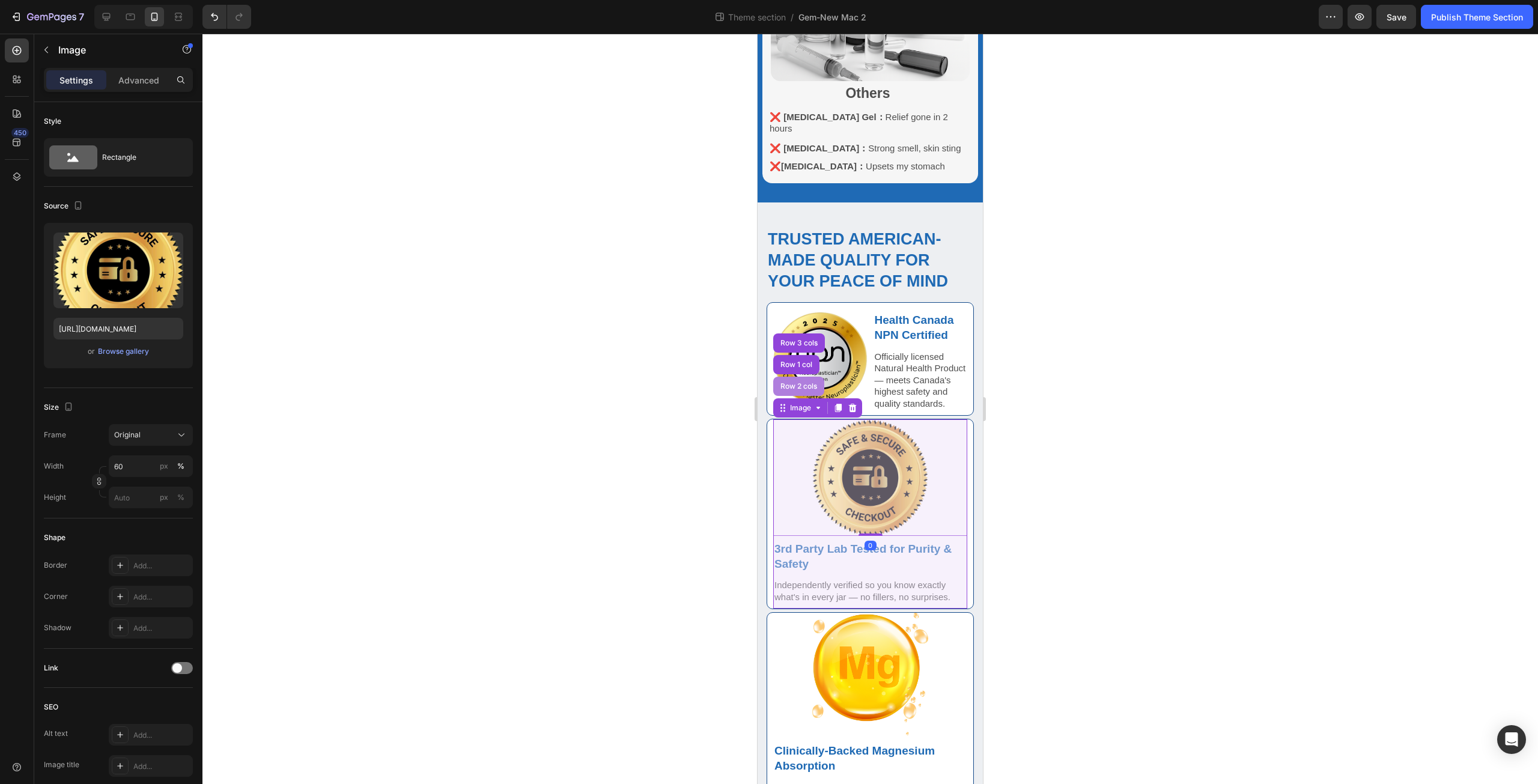
drag, startPoint x: 799, startPoint y: 350, endPoint x: 1436, endPoint y: 386, distance: 638.0
click at [799, 377] on div "Row 2 cols" at bounding box center [799, 386] width 51 height 19
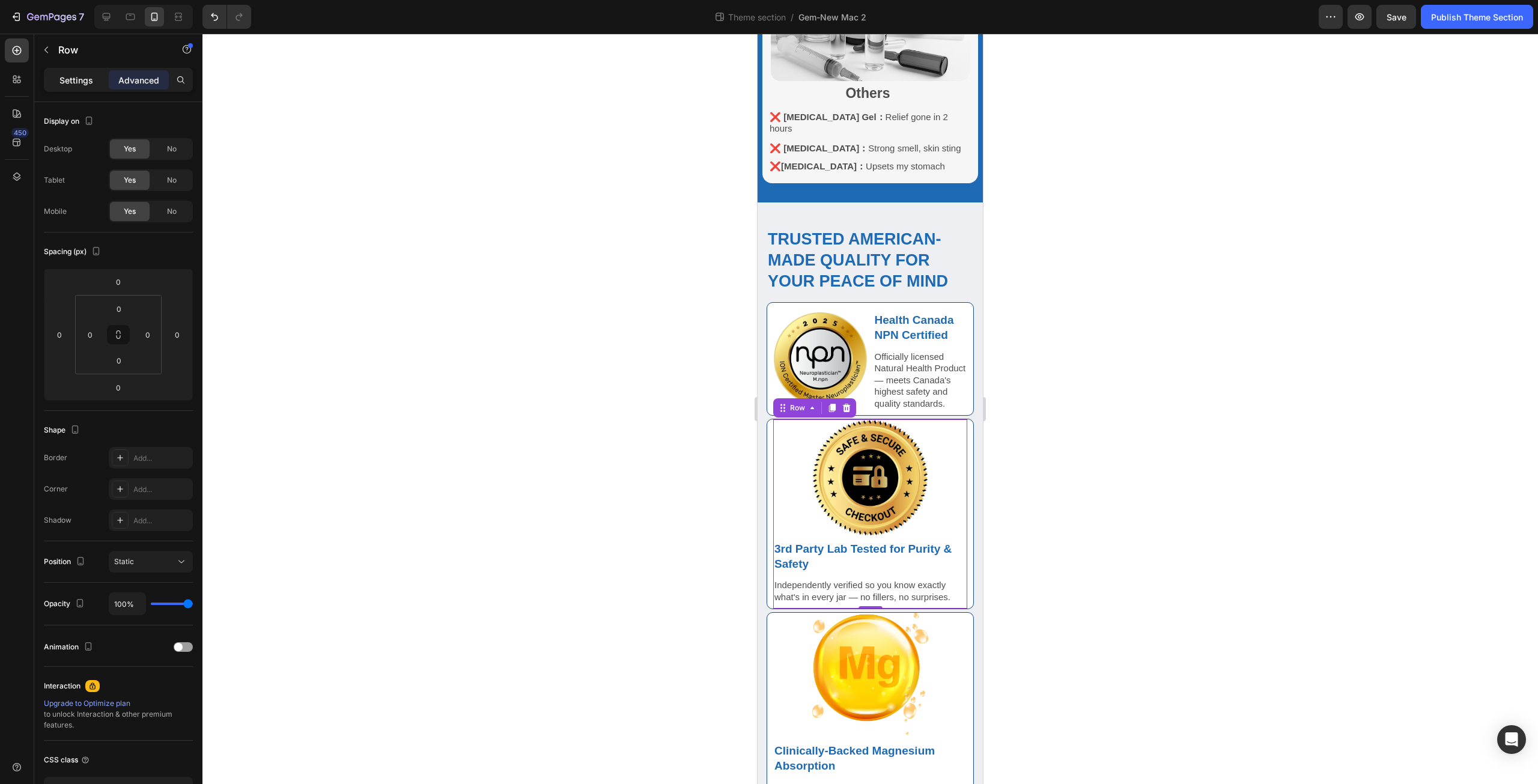
click at [67, 72] on div "Settings" at bounding box center [76, 79] width 60 height 19
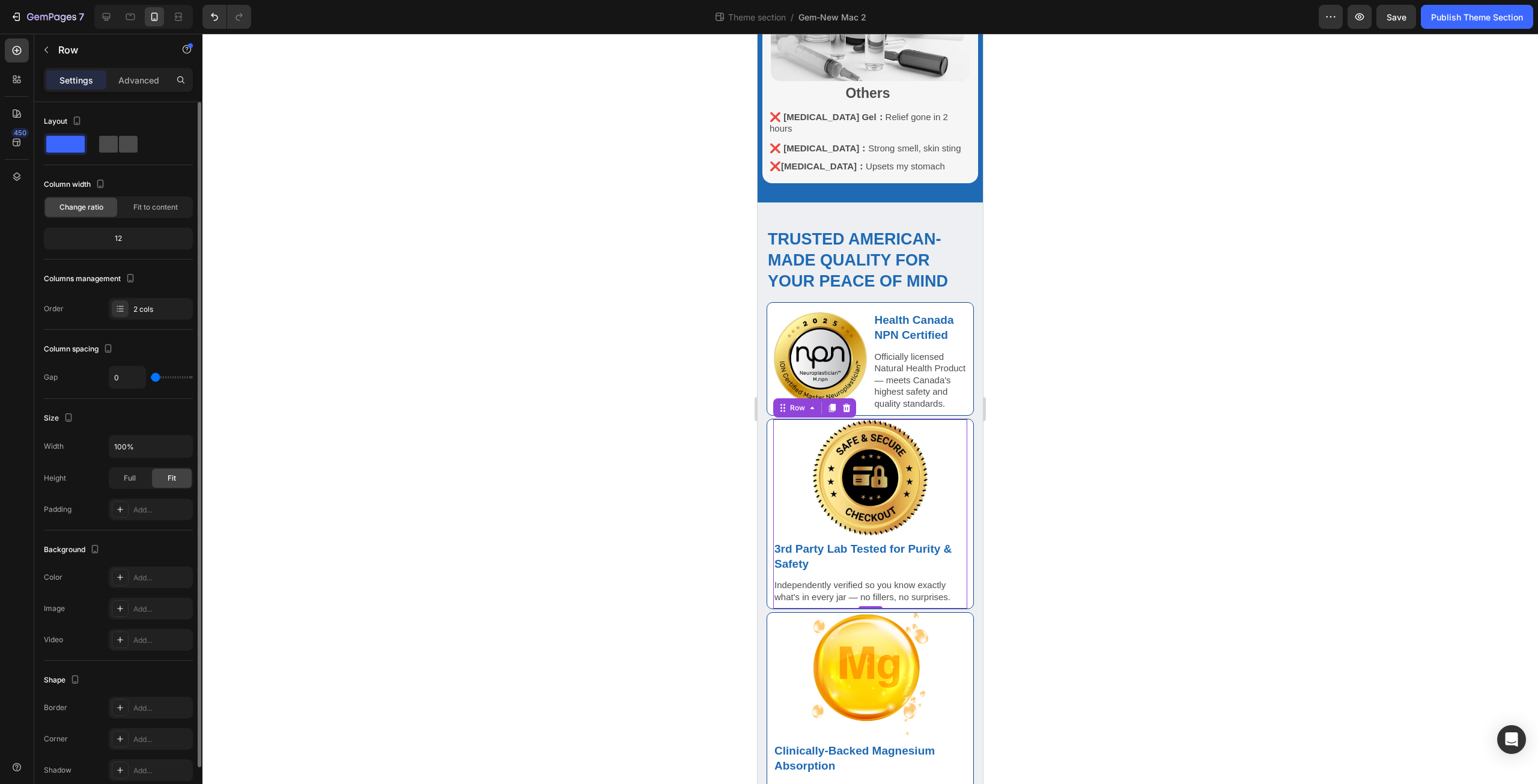
click at [133, 134] on div at bounding box center [119, 144] width 43 height 22
type input "10"
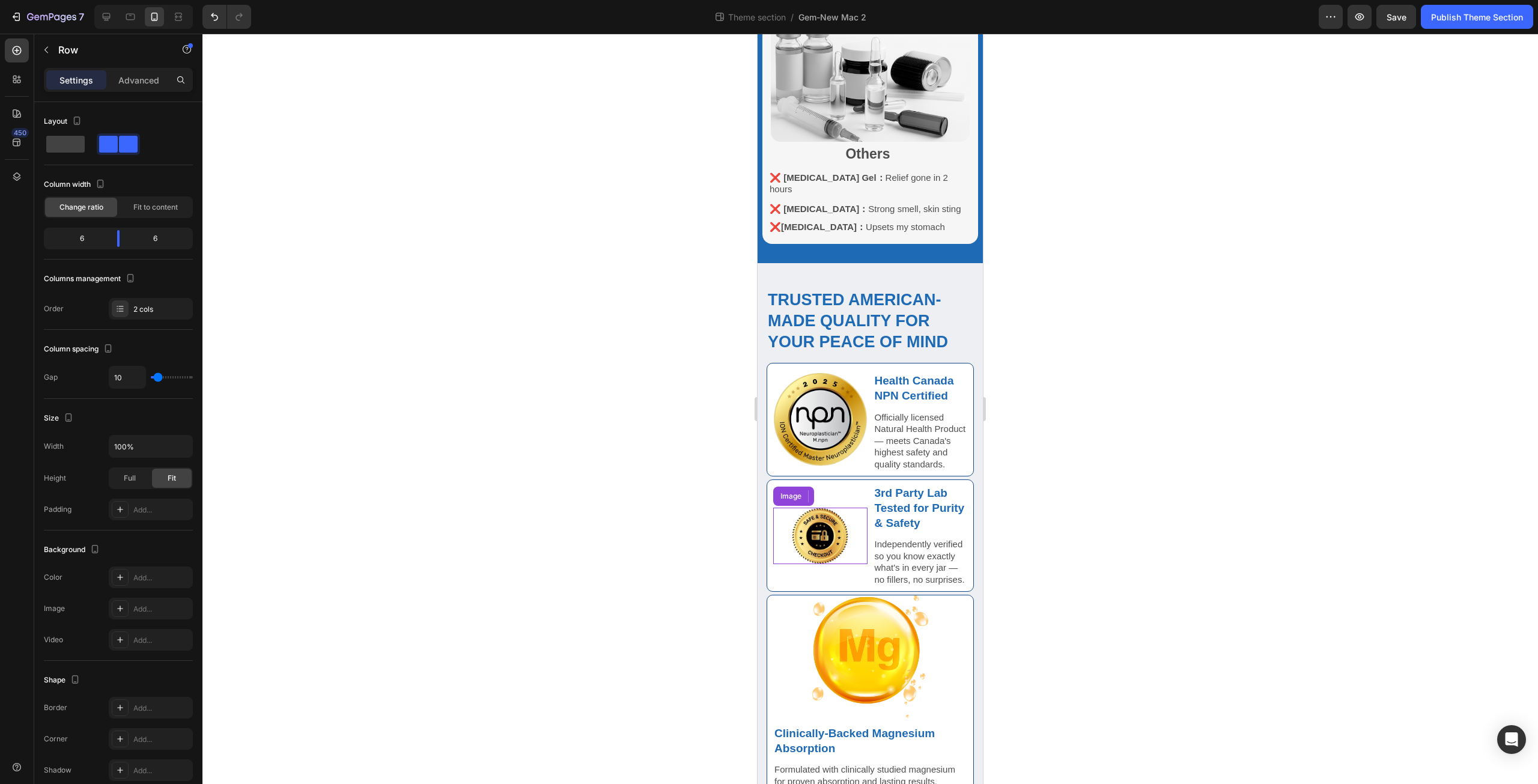
drag, startPoint x: 820, startPoint y: 493, endPoint x: 1269, endPoint y: 482, distance: 449.1
click at [820, 507] on img at bounding box center [819, 535] width 57 height 57
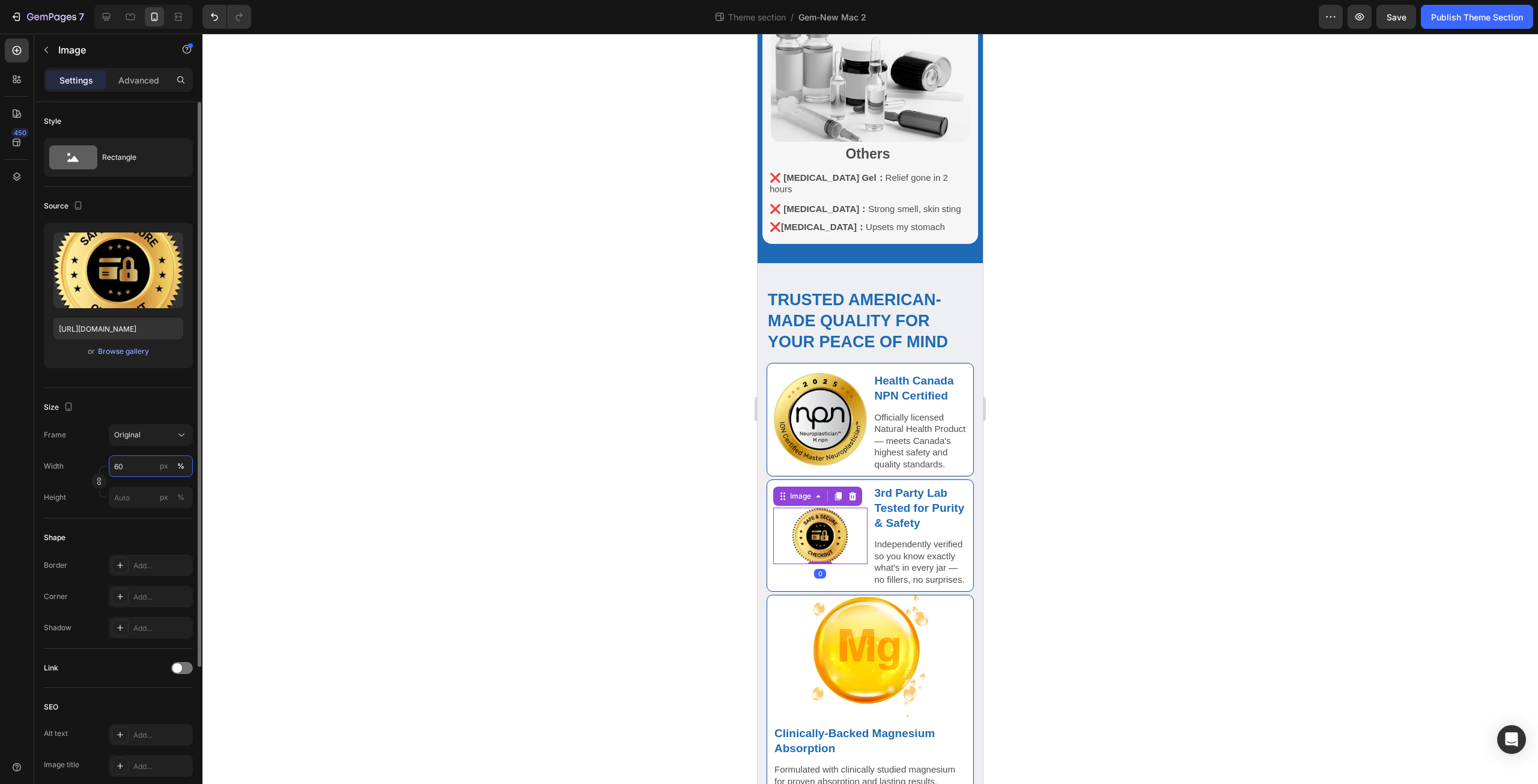
click at [139, 468] on input "60" at bounding box center [151, 466] width 85 height 22
click at [142, 489] on div "Full 100%" at bounding box center [139, 494] width 99 height 22
type input "100"
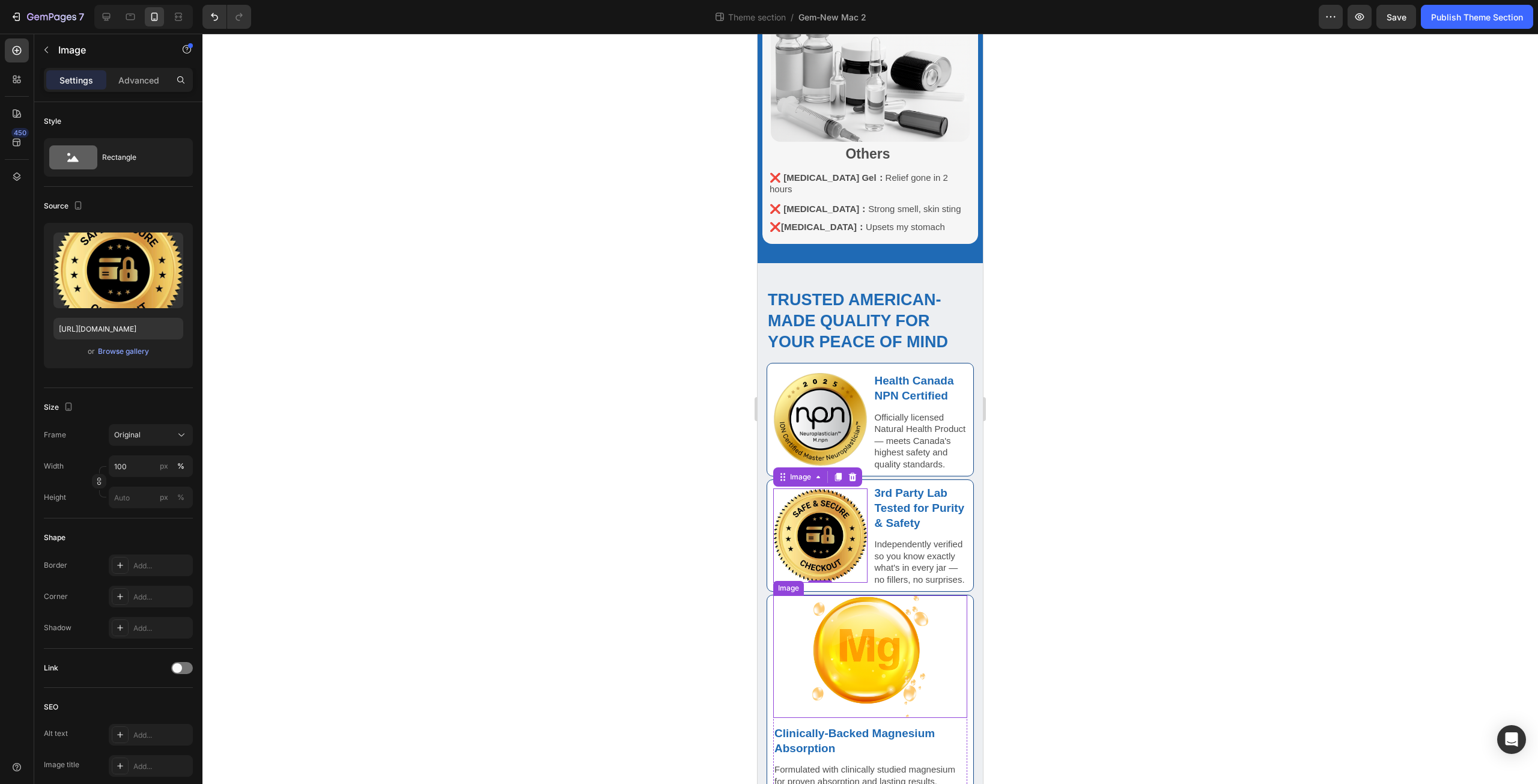
click at [835, 625] on img at bounding box center [871, 656] width 117 height 122
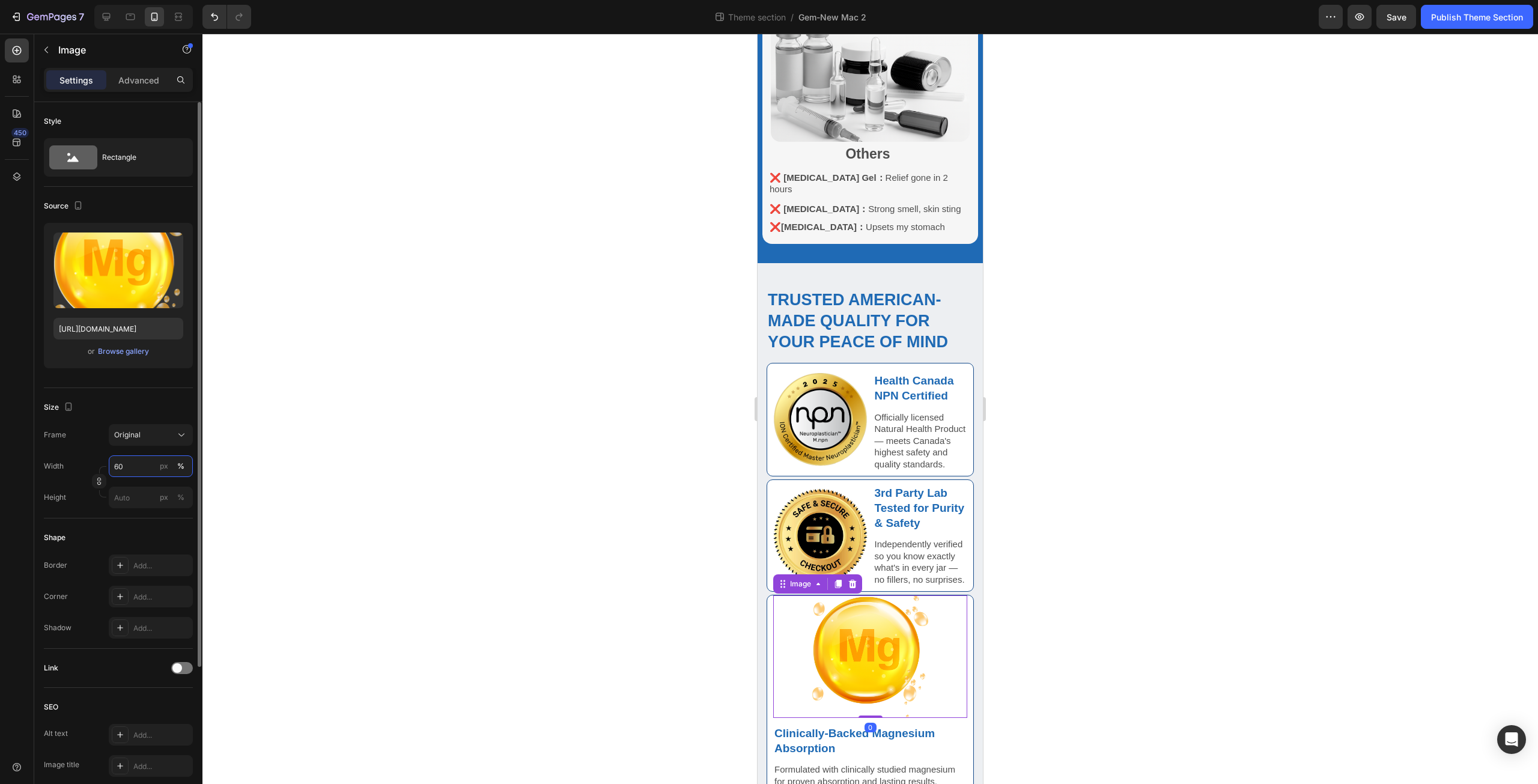
click at [126, 469] on input "60" at bounding box center [151, 466] width 85 height 22
click at [141, 493] on p "Full 100%" at bounding box center [148, 494] width 69 height 11
type input "100"
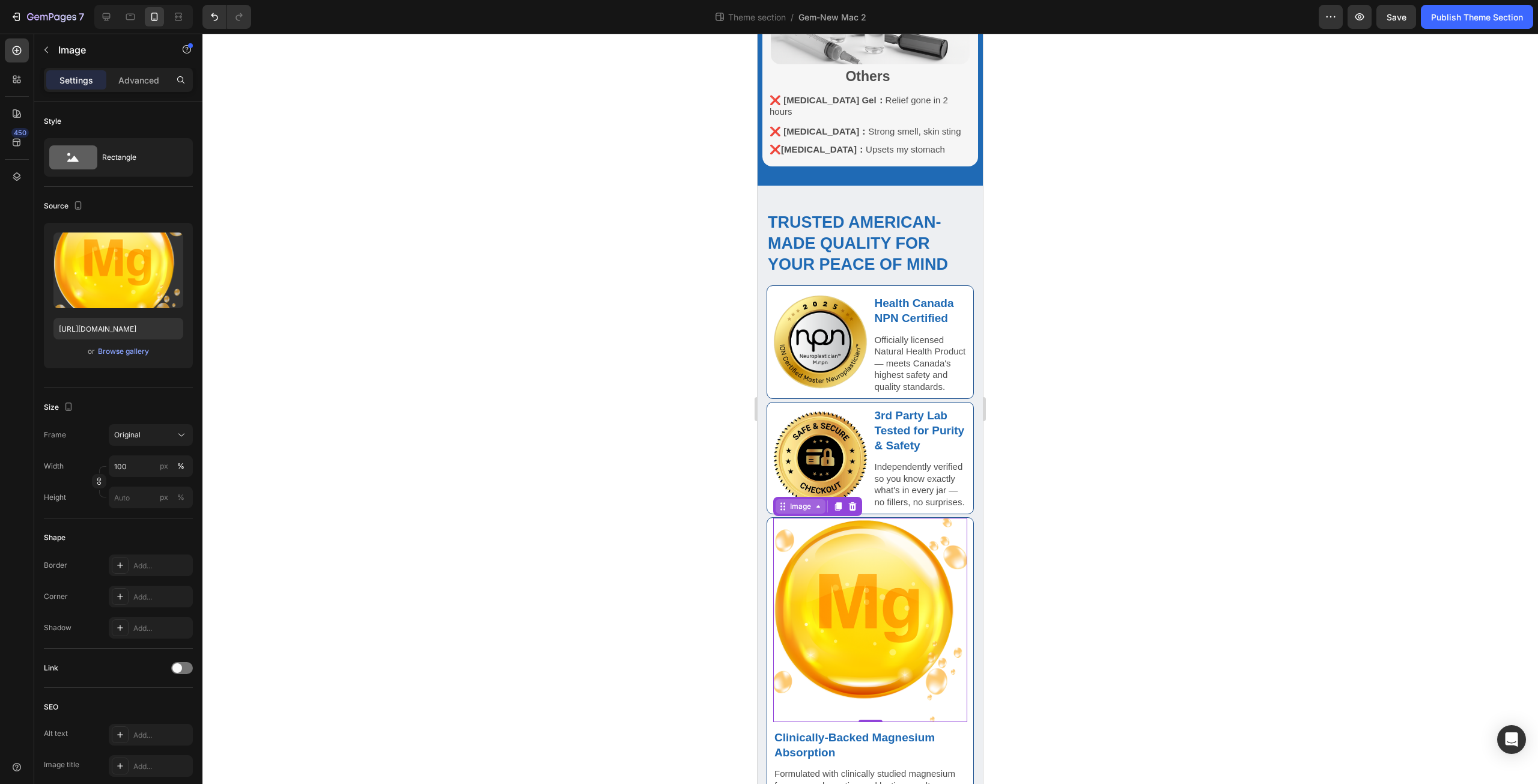
click at [795, 501] on div "Image" at bounding box center [800, 506] width 26 height 11
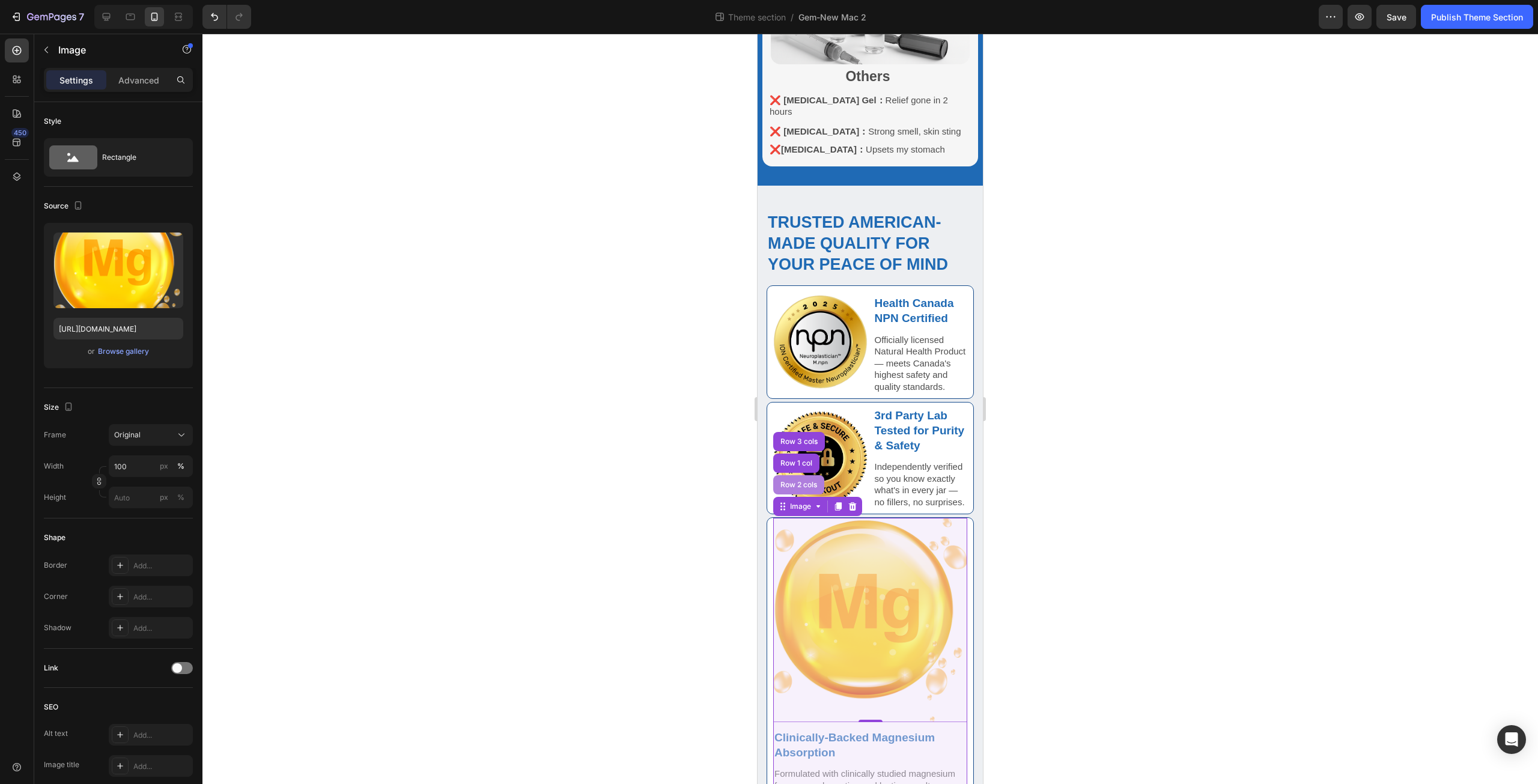
drag, startPoint x: 793, startPoint y: 457, endPoint x: 1480, endPoint y: 440, distance: 687.2
click at [793, 481] on div "Row 2 cols" at bounding box center [799, 485] width 41 height 7
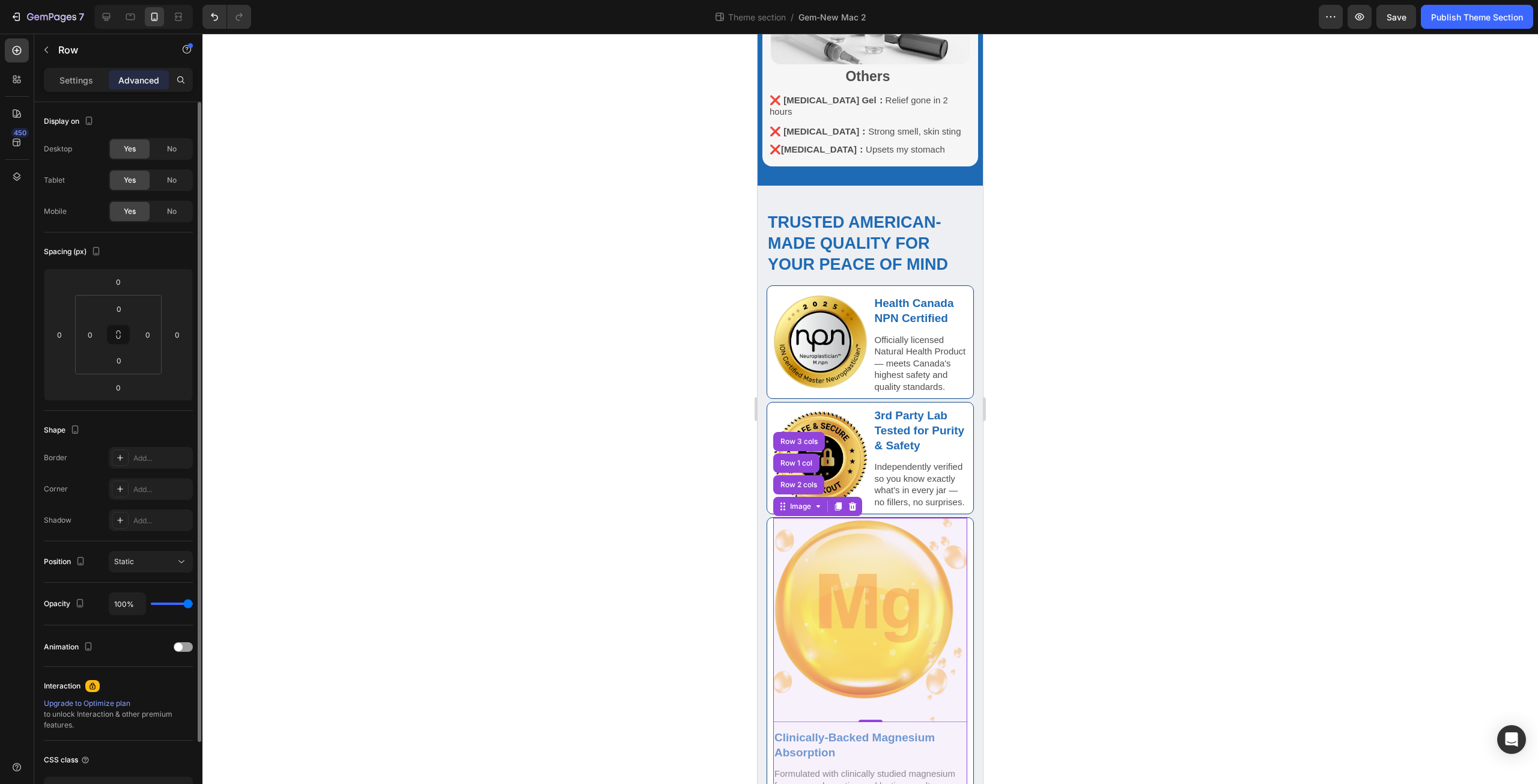
scroll to position [967, 0]
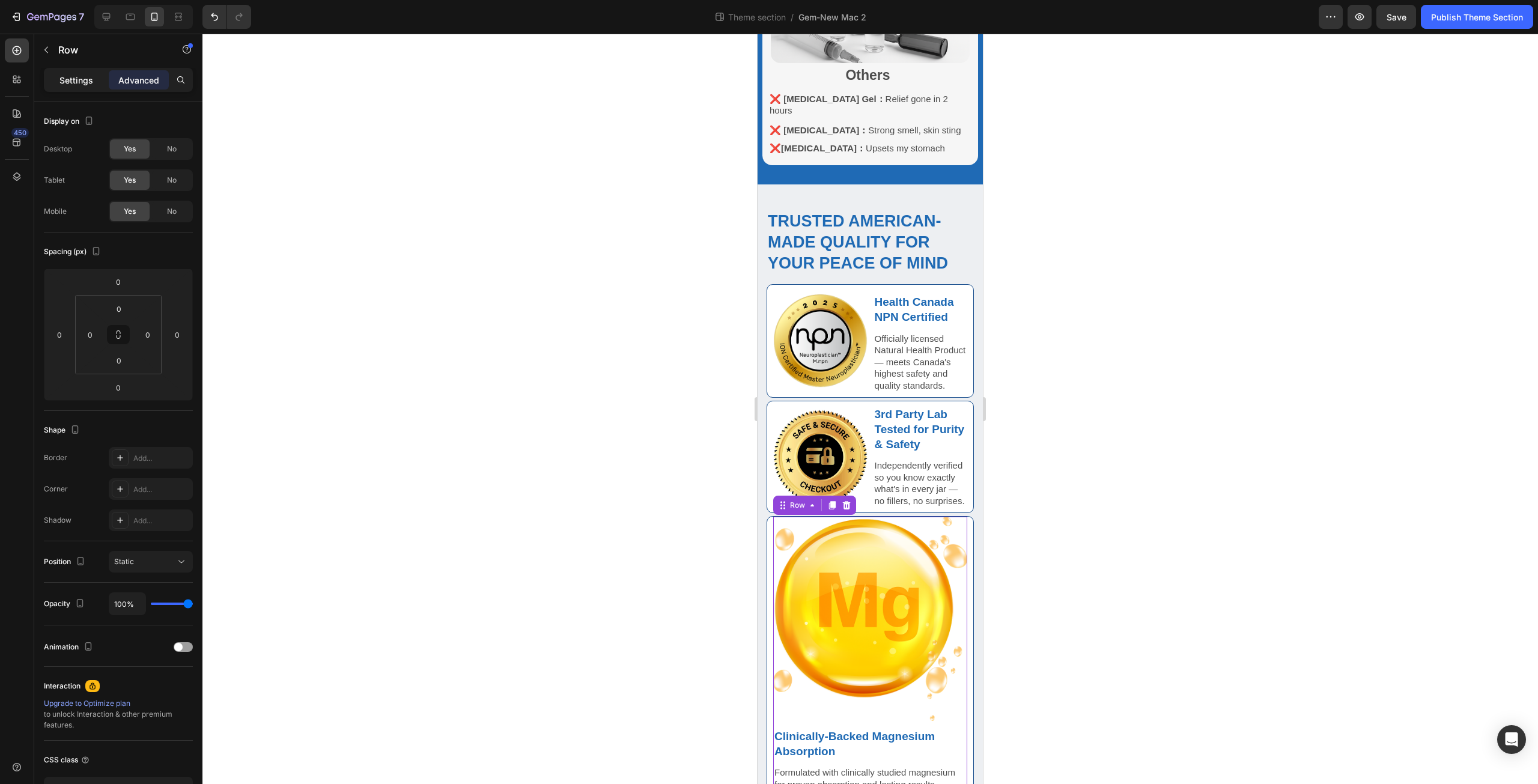
click at [78, 85] on p "Settings" at bounding box center [76, 80] width 33 height 13
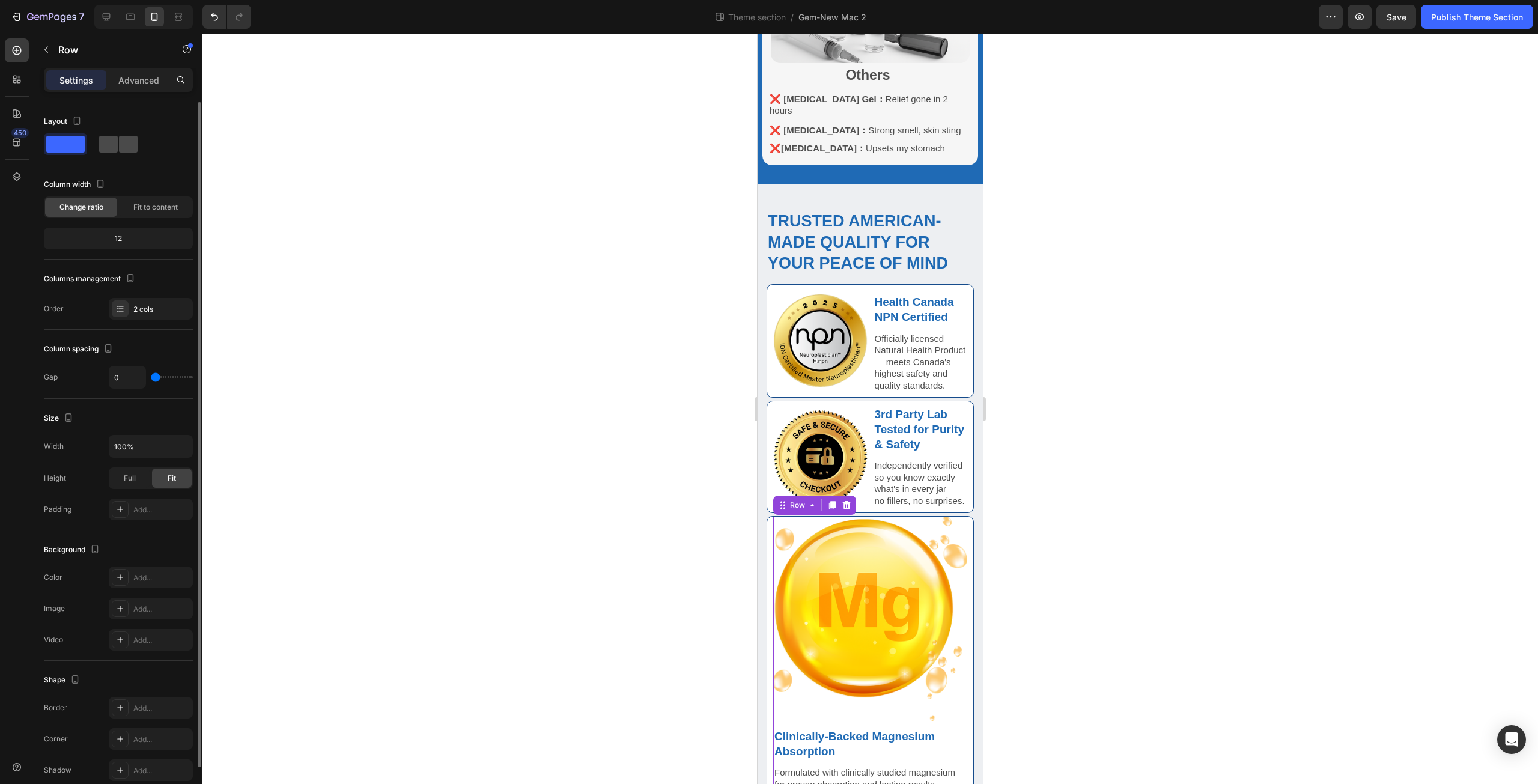
click at [126, 140] on span at bounding box center [128, 144] width 19 height 17
type input "10"
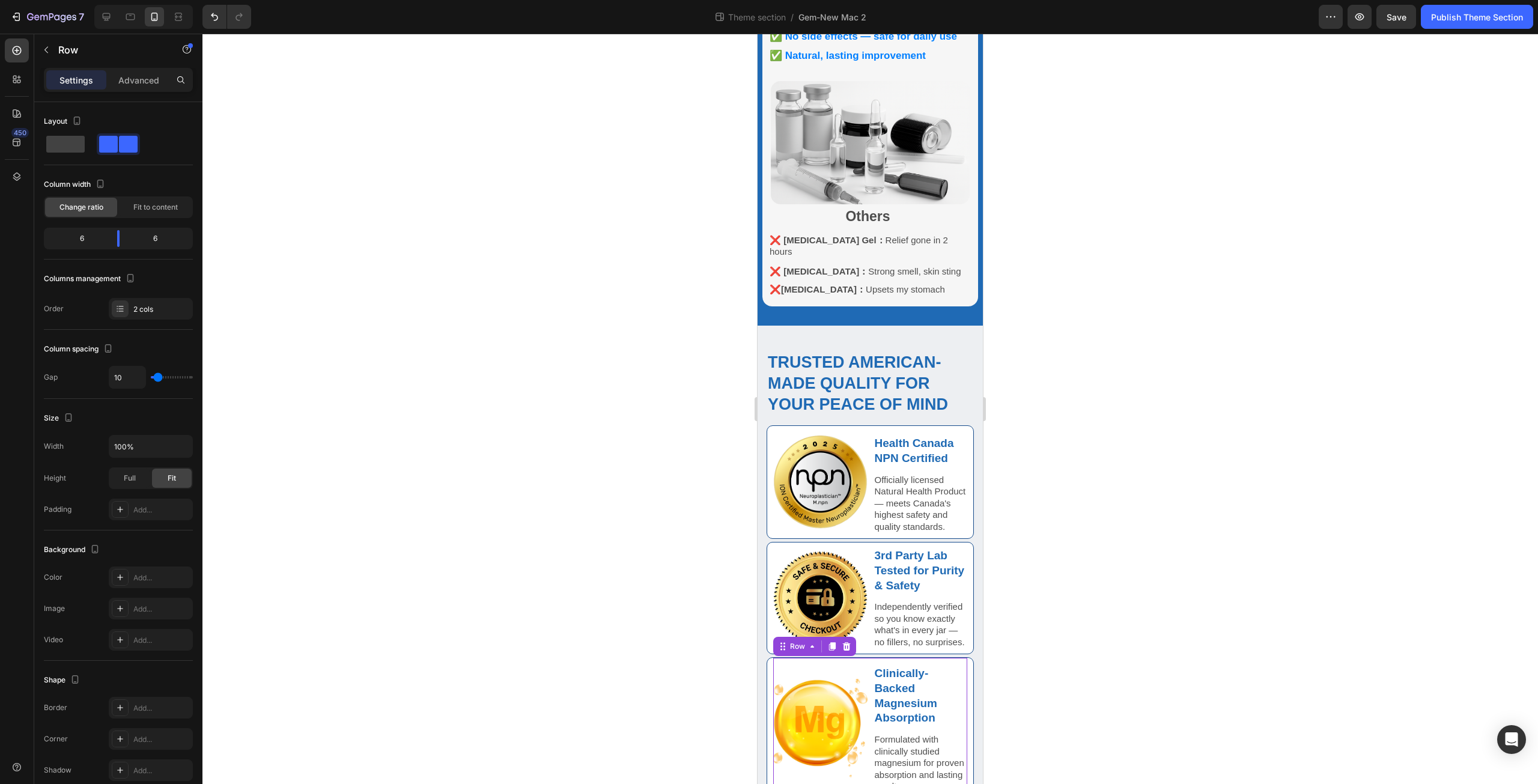
click at [697, 520] on div at bounding box center [870, 408] width 1336 height 750
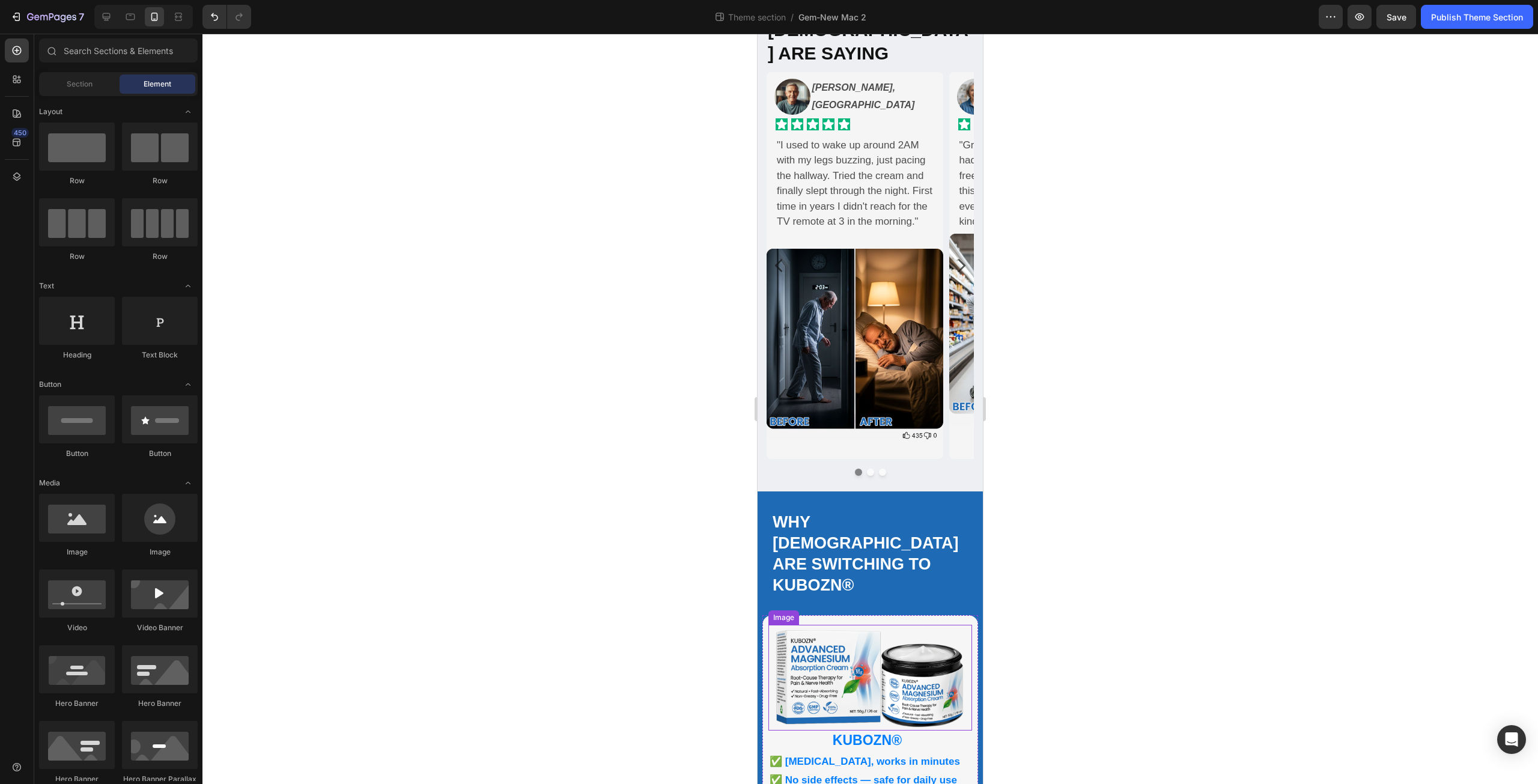
scroll to position [0, 0]
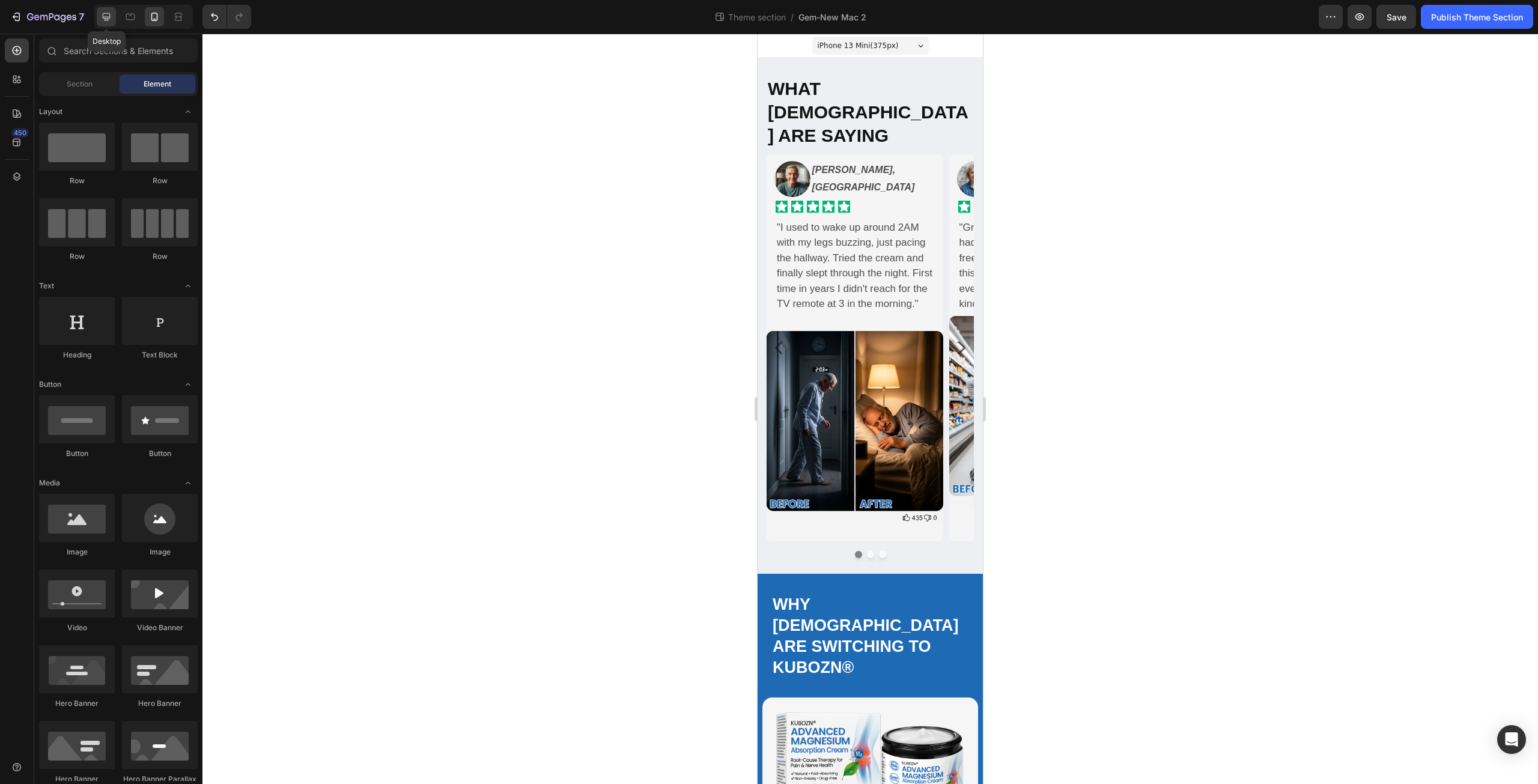
click at [101, 15] on icon at bounding box center [106, 16] width 12 height 12
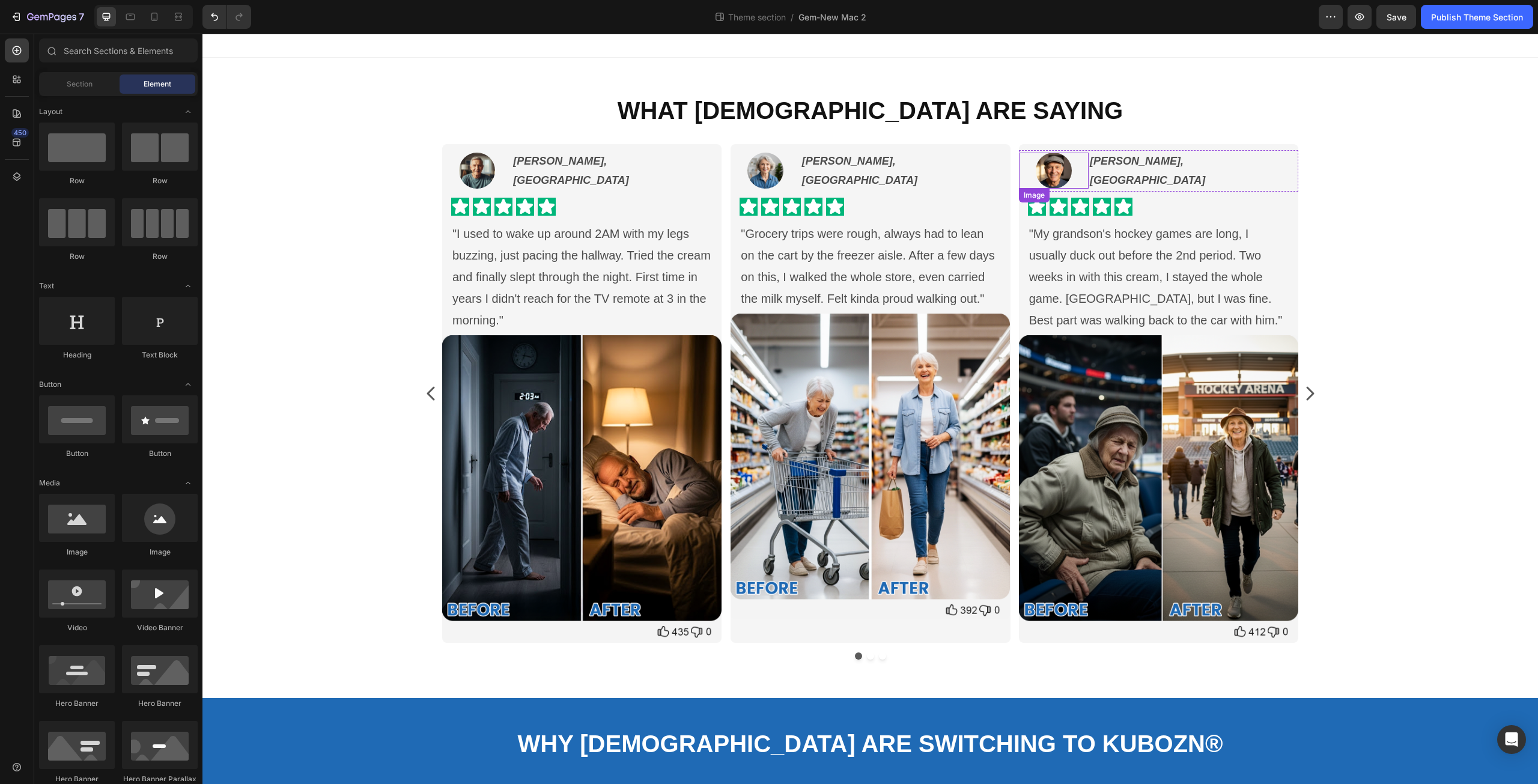
click at [1052, 171] on img at bounding box center [1054, 171] width 36 height 36
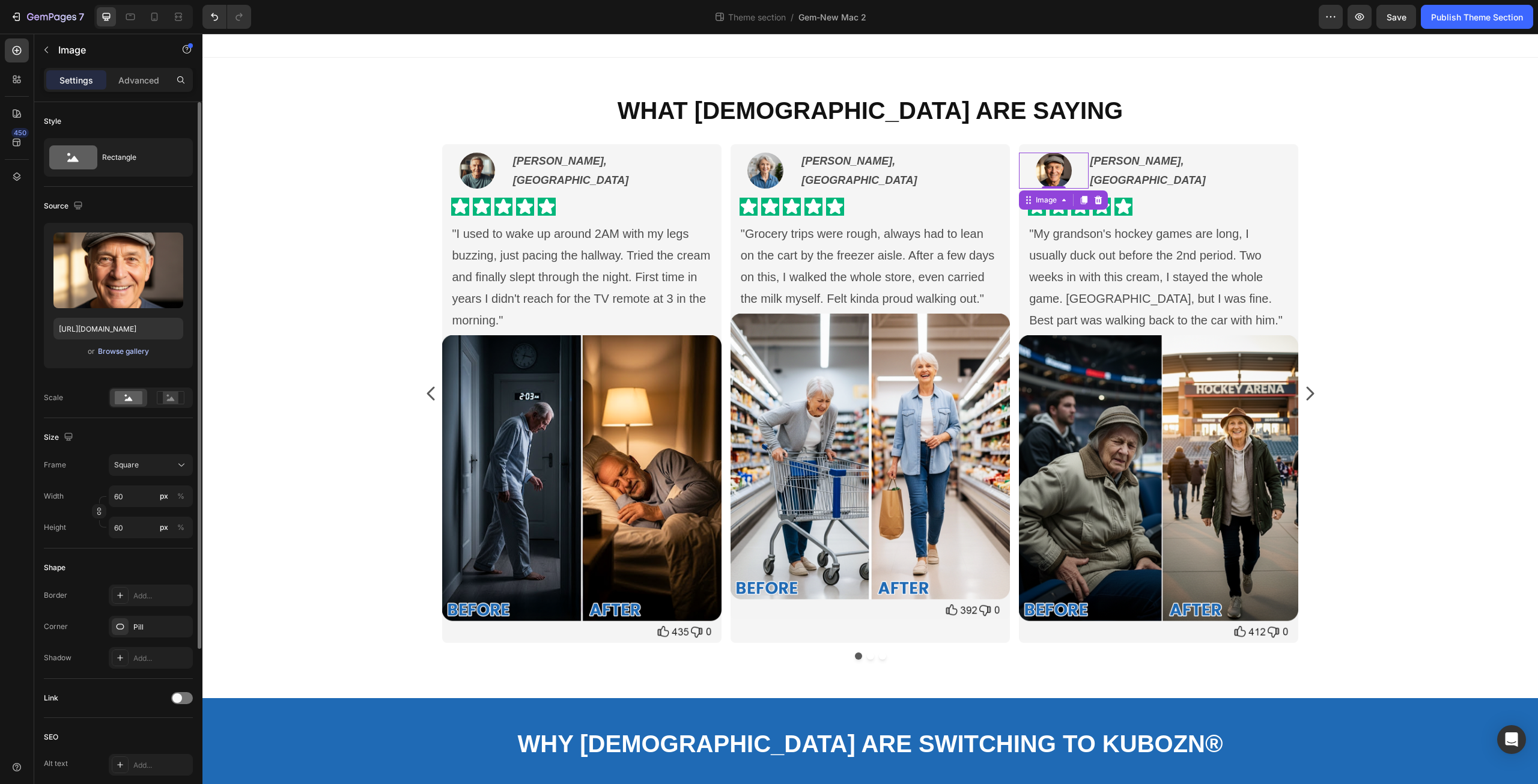
click at [133, 353] on div "Browse gallery" at bounding box center [123, 352] width 51 height 11
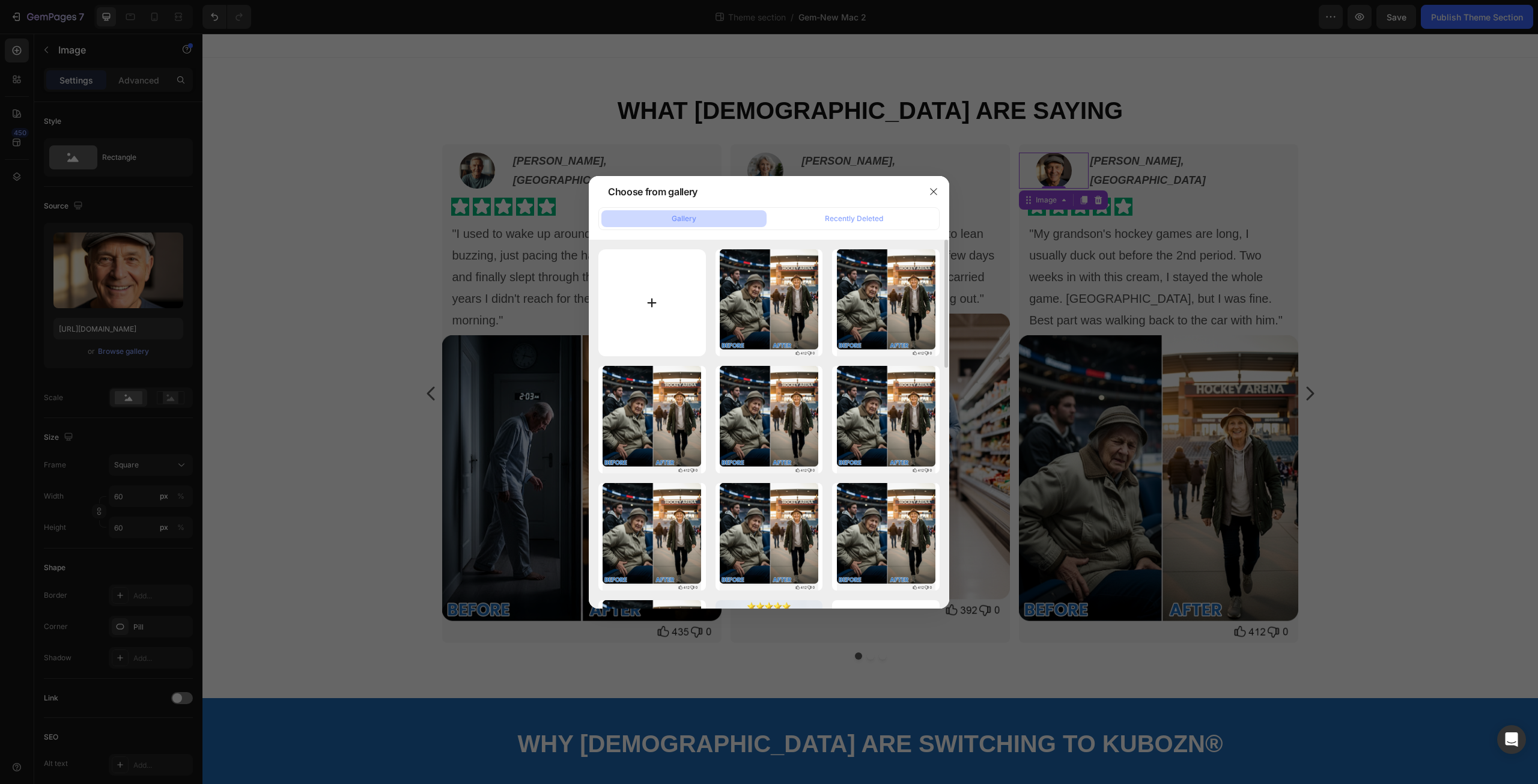
click at [655, 308] on input "file" at bounding box center [652, 303] width 108 height 108
type input "C:\fakepath\unnamed.png"
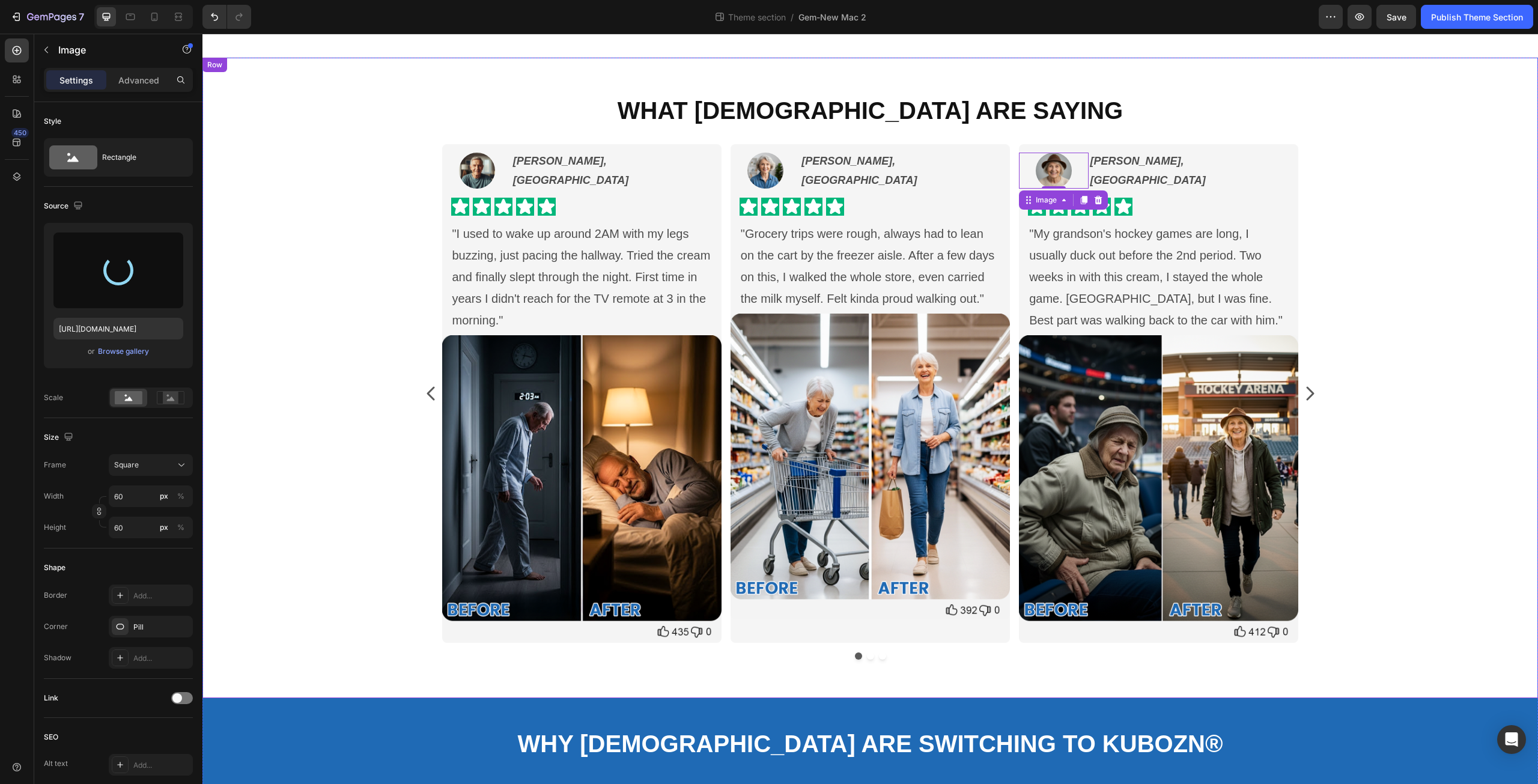
type input "[URL][DOMAIN_NAME]"
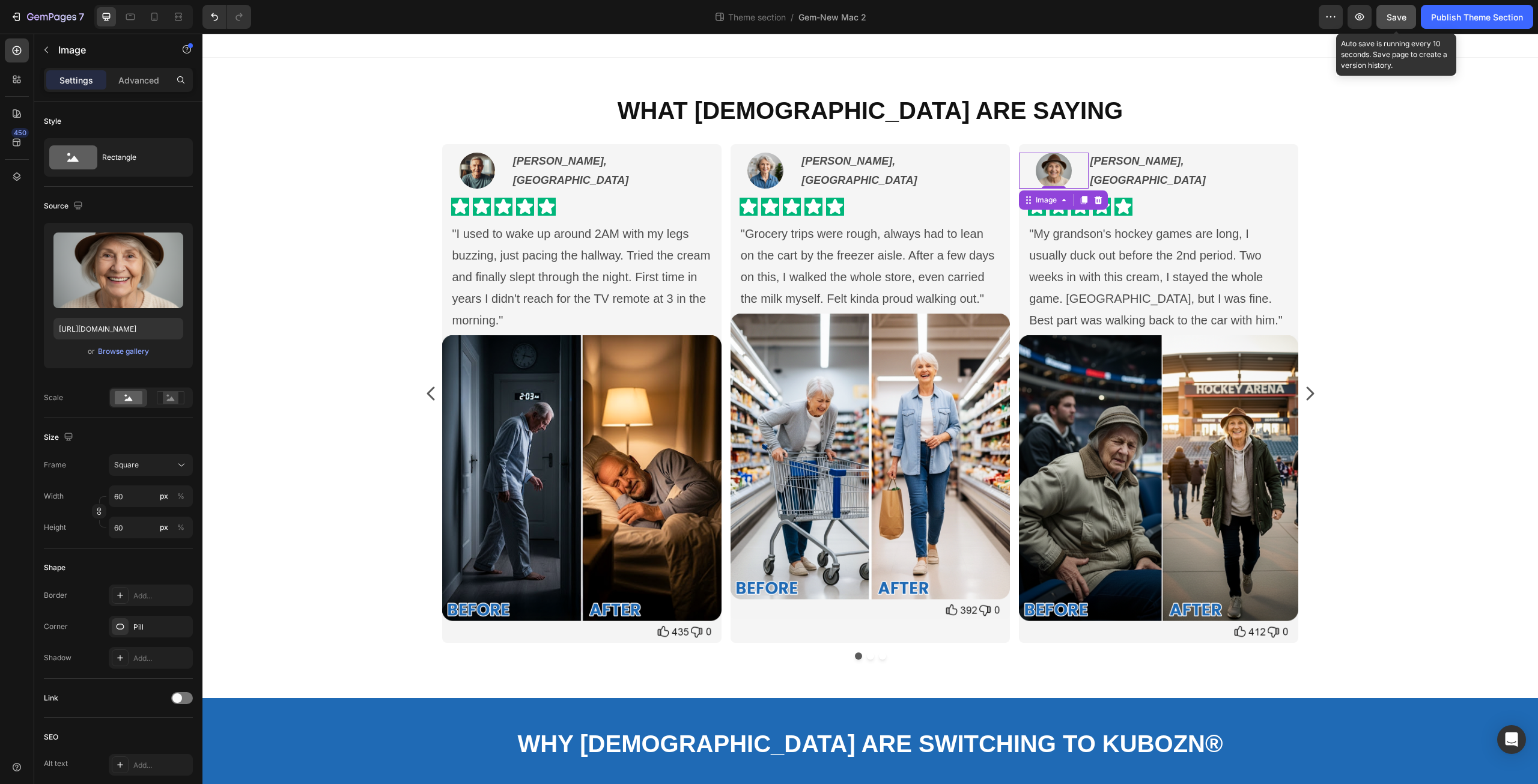
click at [1393, 15] on span "Save" at bounding box center [1397, 16] width 20 height 10
click at [129, 13] on icon at bounding box center [130, 16] width 9 height 6
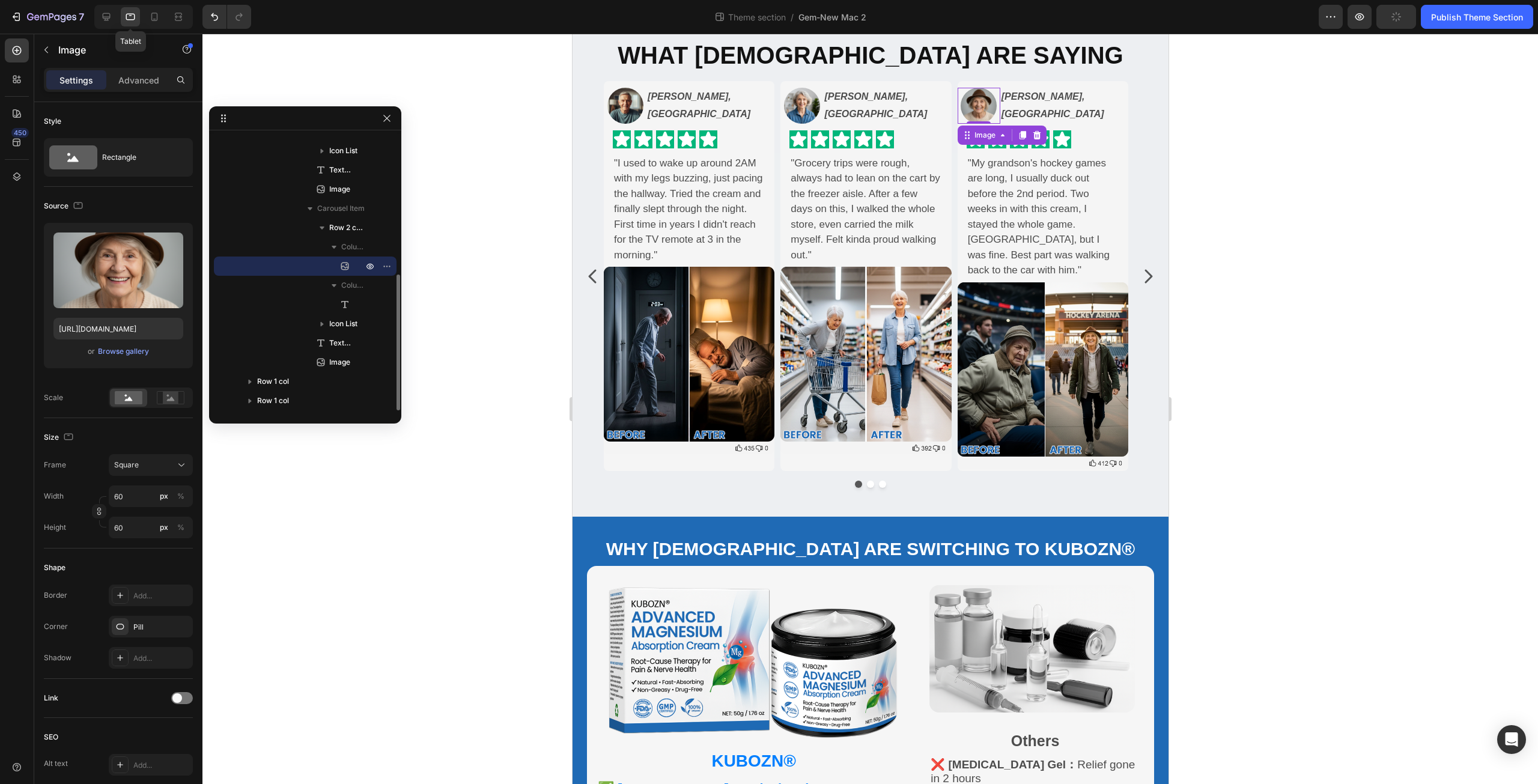
scroll to position [60, 0]
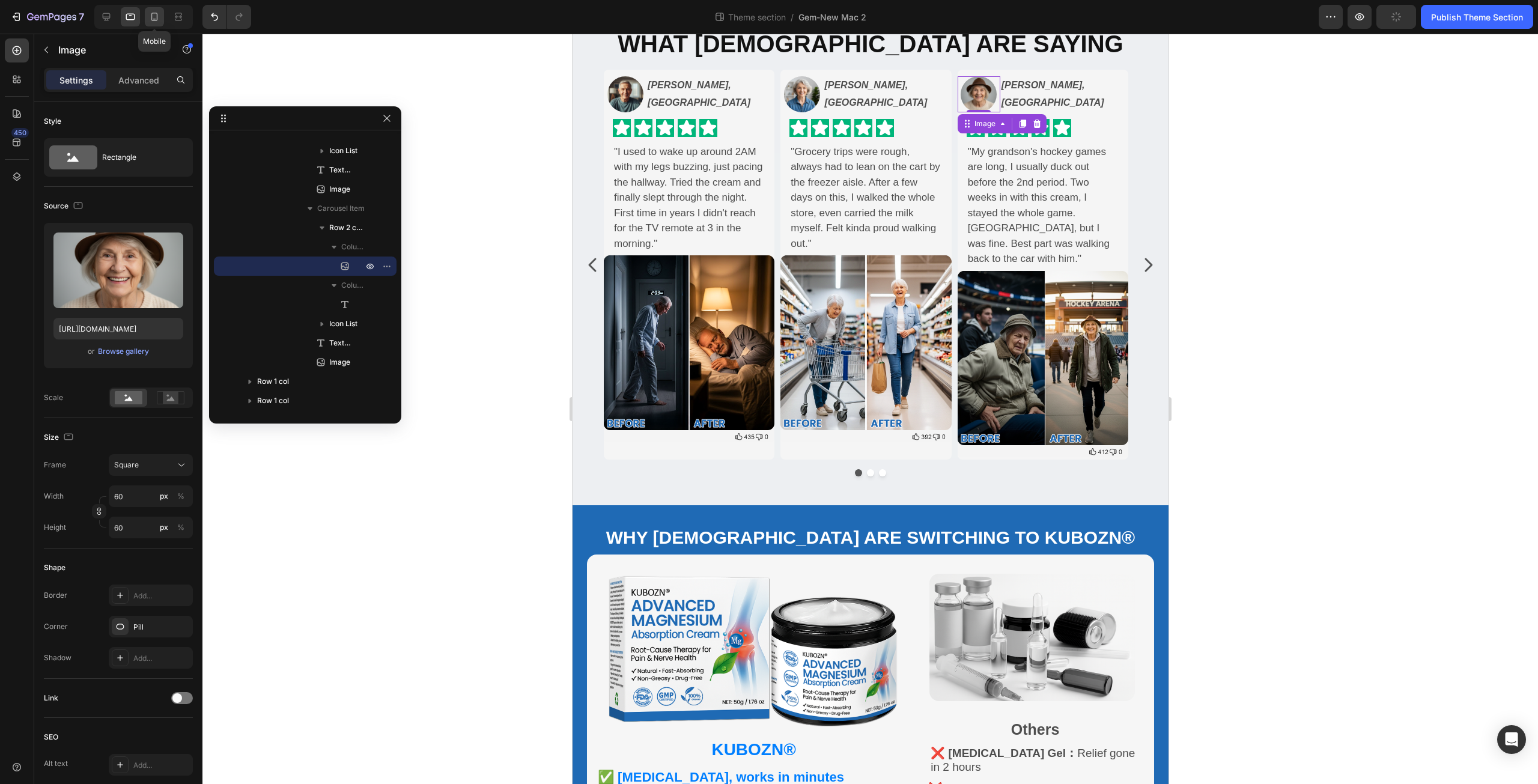
click at [155, 13] on icon at bounding box center [154, 16] width 12 height 12
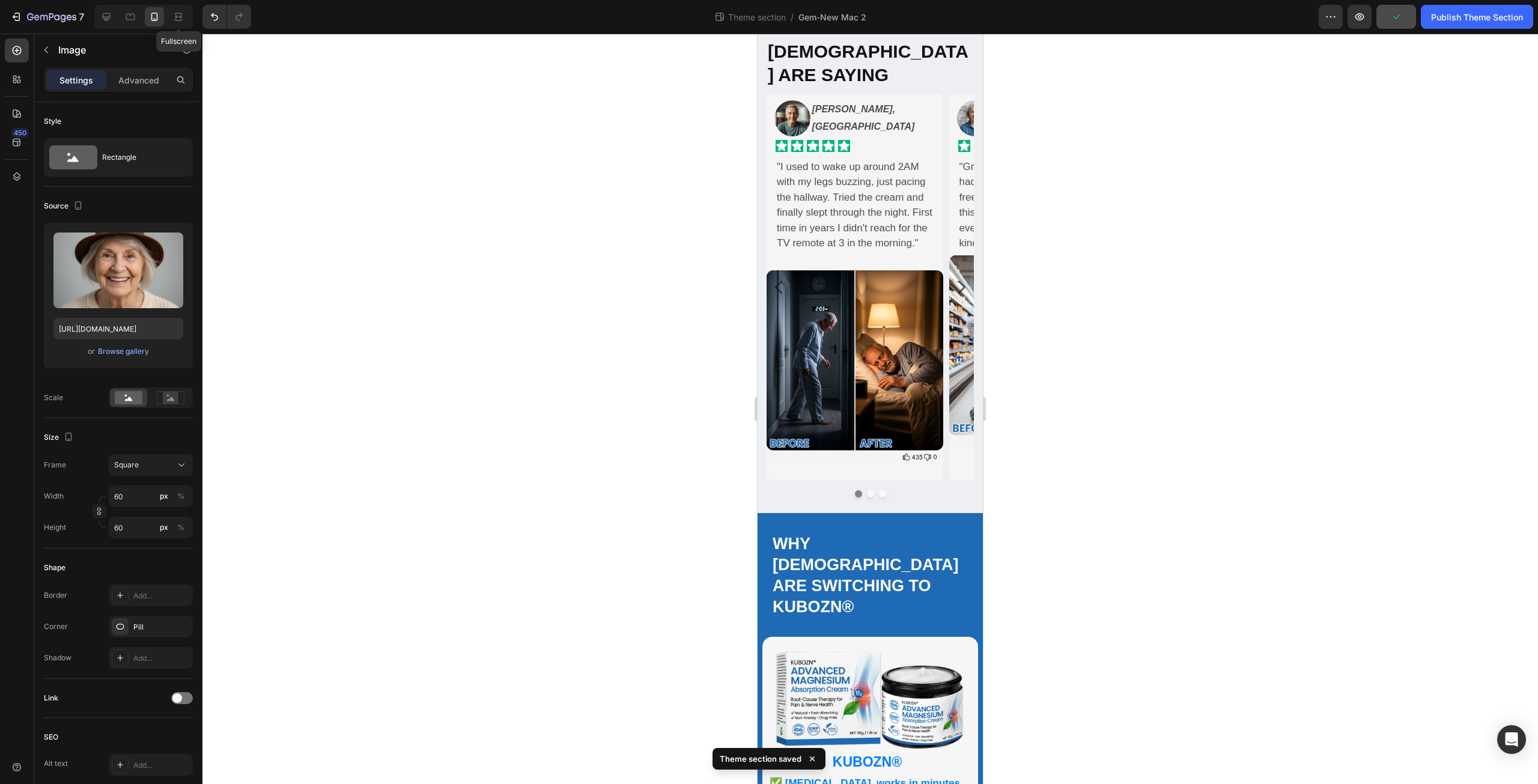
scroll to position [61, 0]
click at [827, 233] on p ""I used to wake up around 2AM with my legs buzzing, just pacing the hallway. Tr…" at bounding box center [855, 204] width 156 height 92
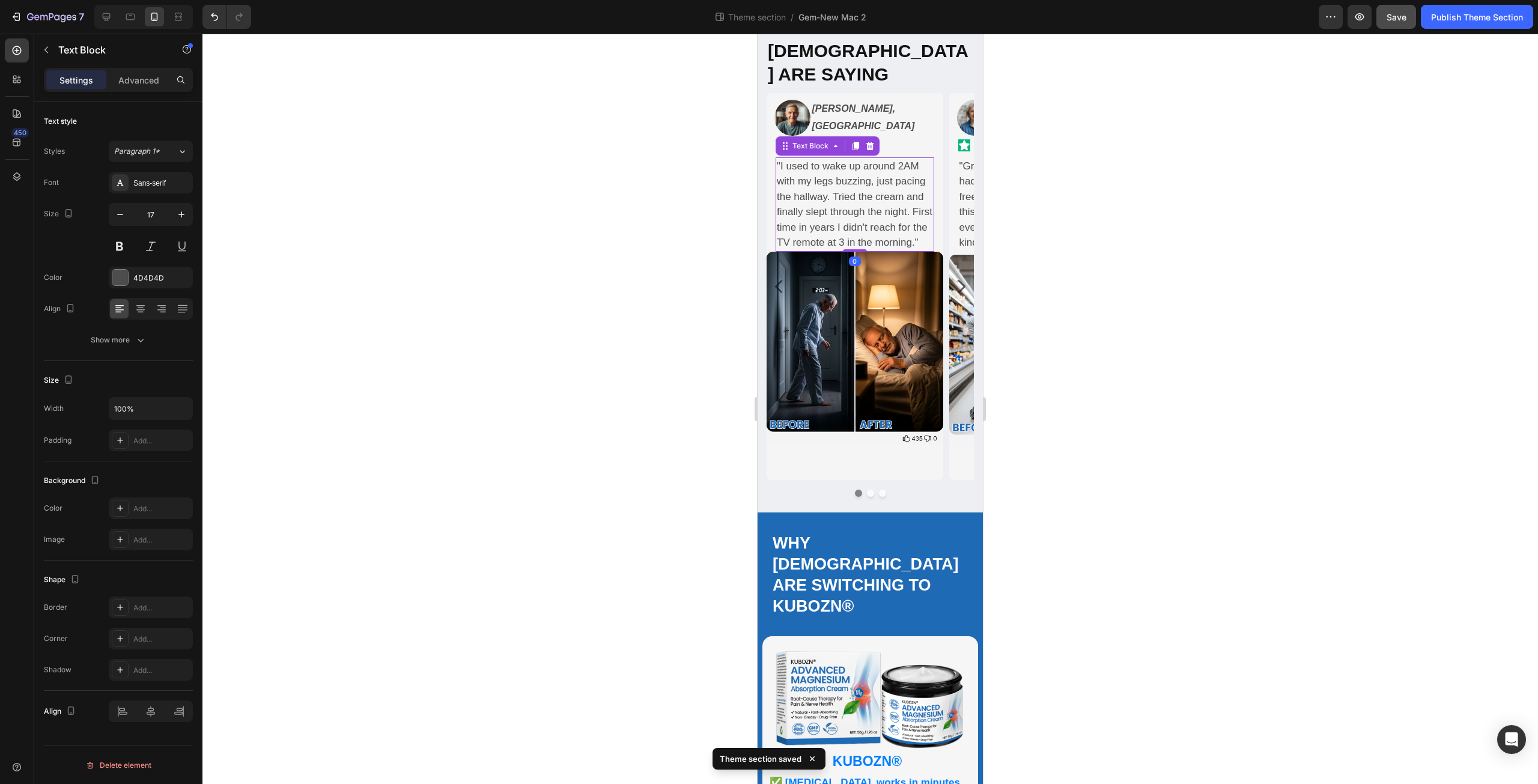
drag, startPoint x: 857, startPoint y: 258, endPoint x: 854, endPoint y: 235, distance: 23.2
click at [854, 235] on div ""I used to wake up around 2AM with my legs buzzing, just pacing the hallway. Tr…" at bounding box center [854, 204] width 158 height 94
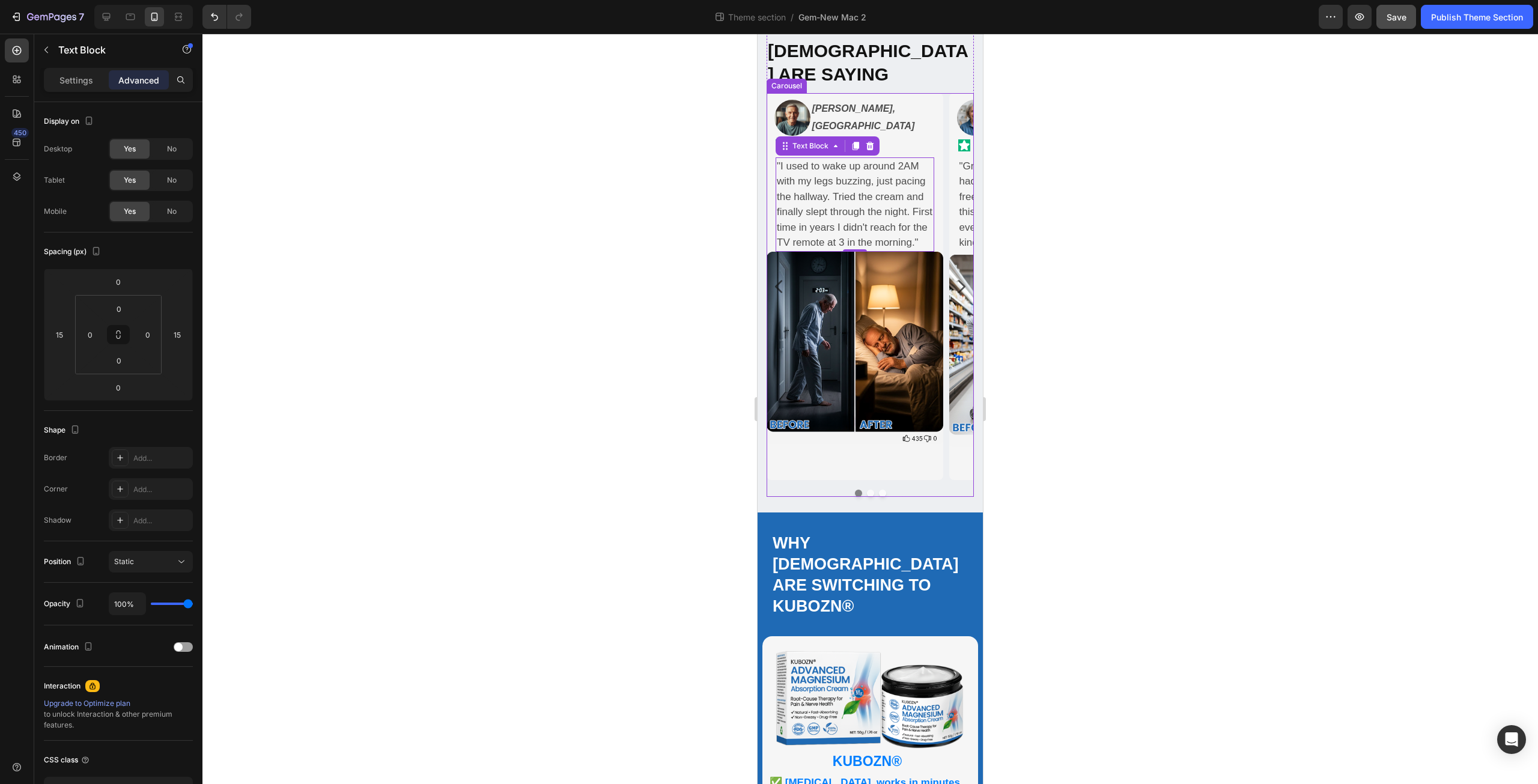
click at [867, 489] on button "Dot" at bounding box center [871, 493] width 7 height 7
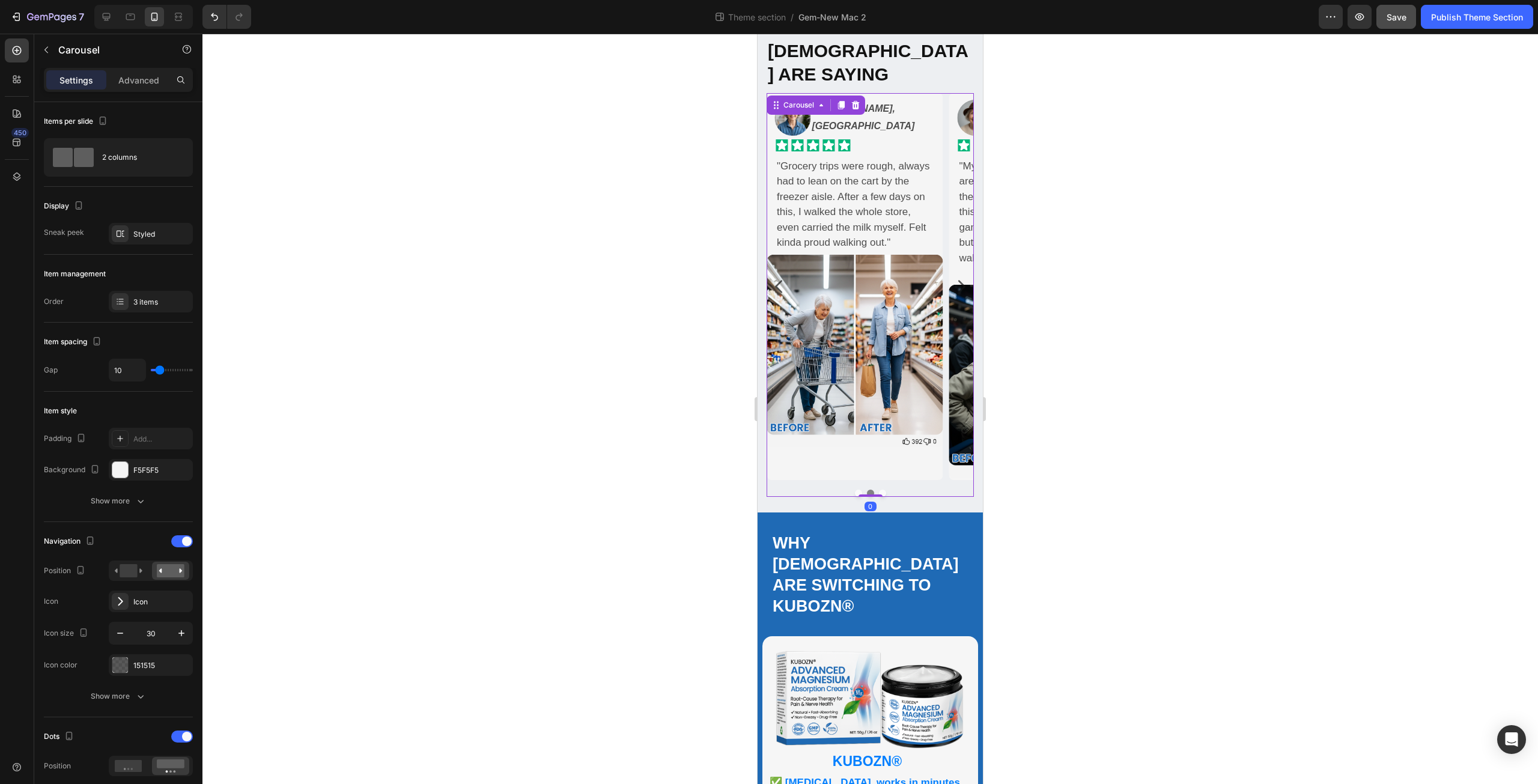
click at [867, 489] on button "Dot" at bounding box center [871, 493] width 7 height 7
click at [879, 489] on button "Dot" at bounding box center [882, 493] width 7 height 7
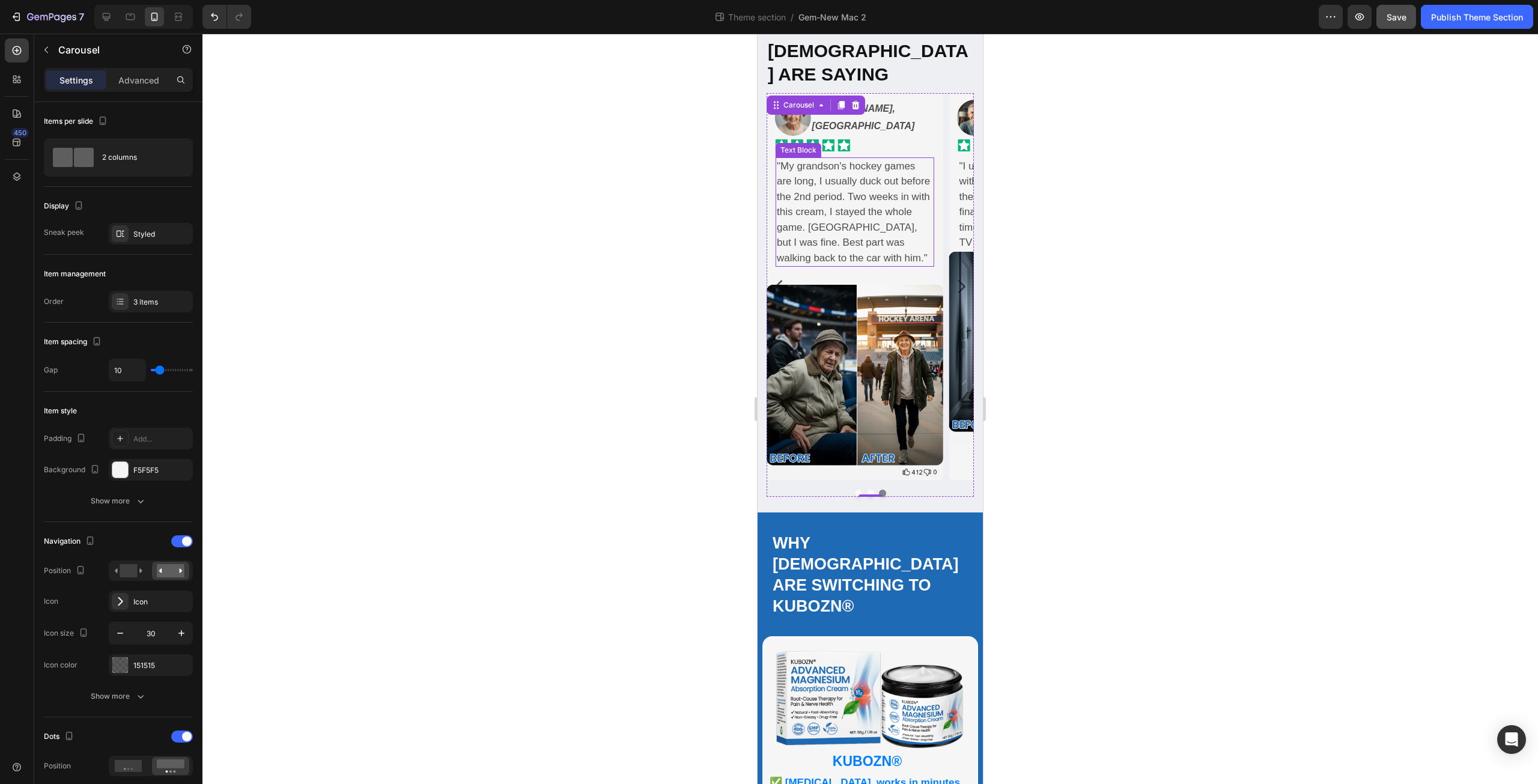
click at [813, 245] on p ""My grandson's hockey games are long, I usually duck out before the 2nd period.…" at bounding box center [855, 212] width 156 height 108
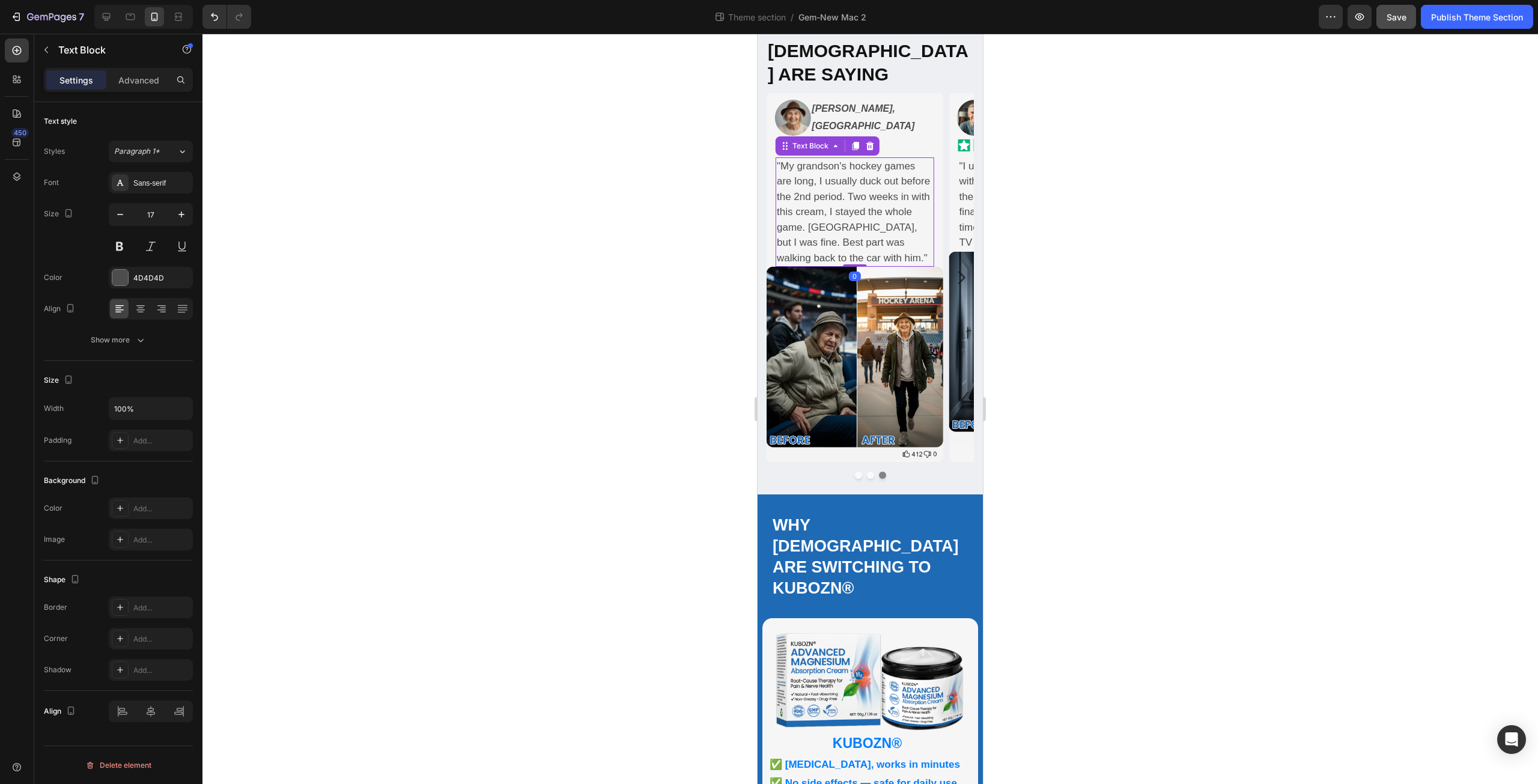
drag, startPoint x: 858, startPoint y: 274, endPoint x: 854, endPoint y: 231, distance: 43.2
click at [854, 231] on div ""My grandson's hockey games are long, I usually duck out before the 2nd period.…" at bounding box center [854, 212] width 158 height 110
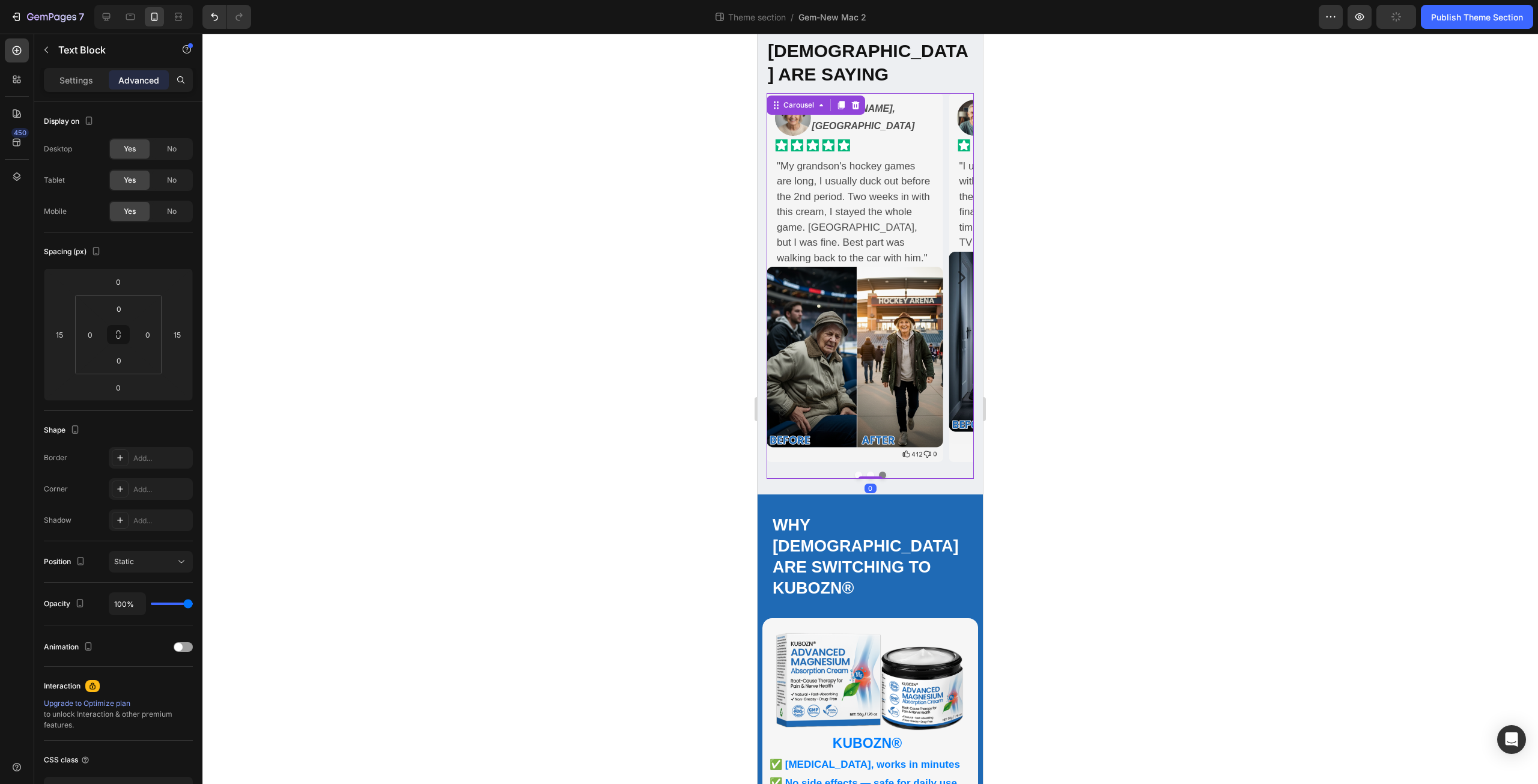
click at [867, 471] on button "Dot" at bounding box center [871, 475] width 7 height 7
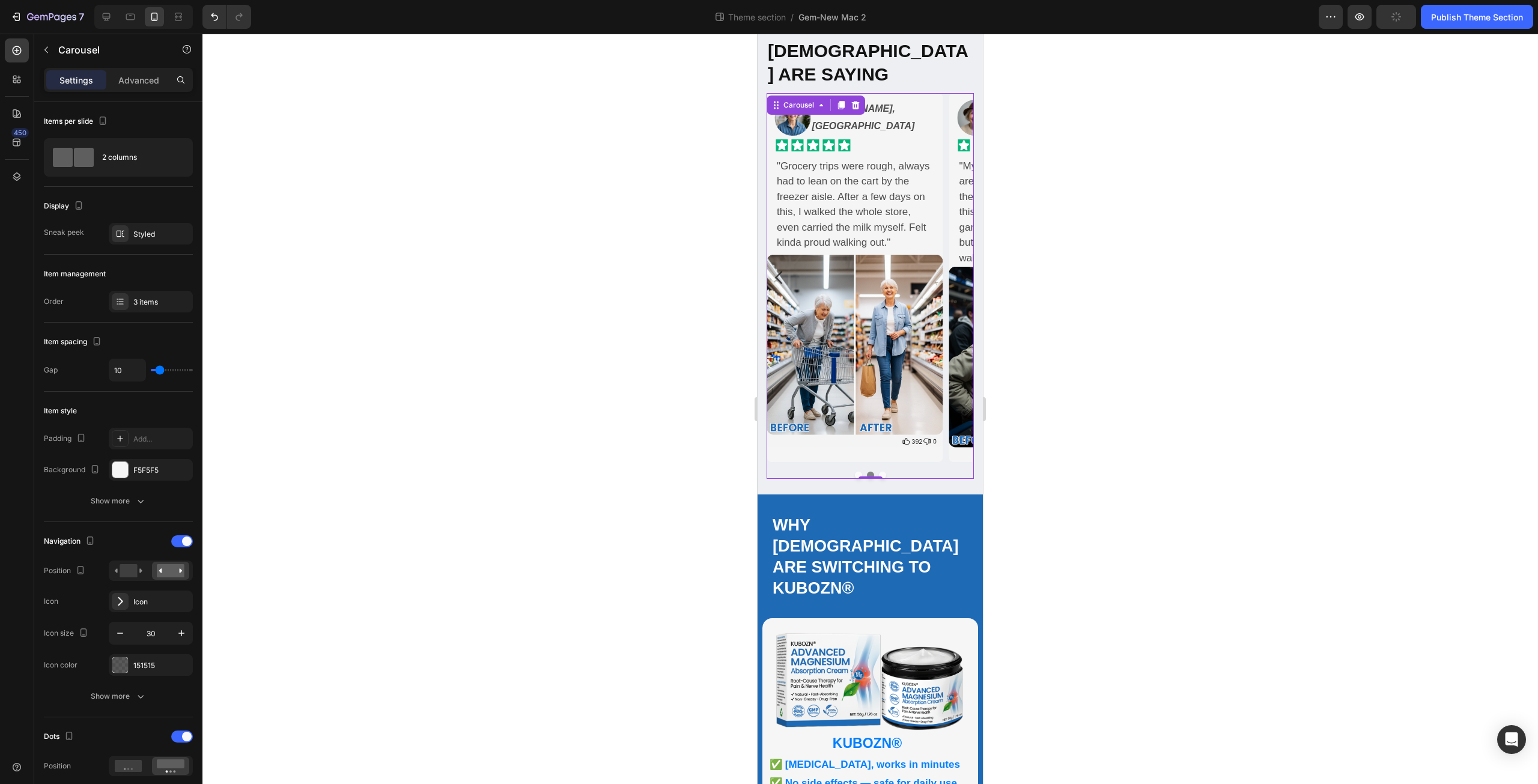
click at [854, 471] on button "Dot" at bounding box center [858, 475] width 7 height 7
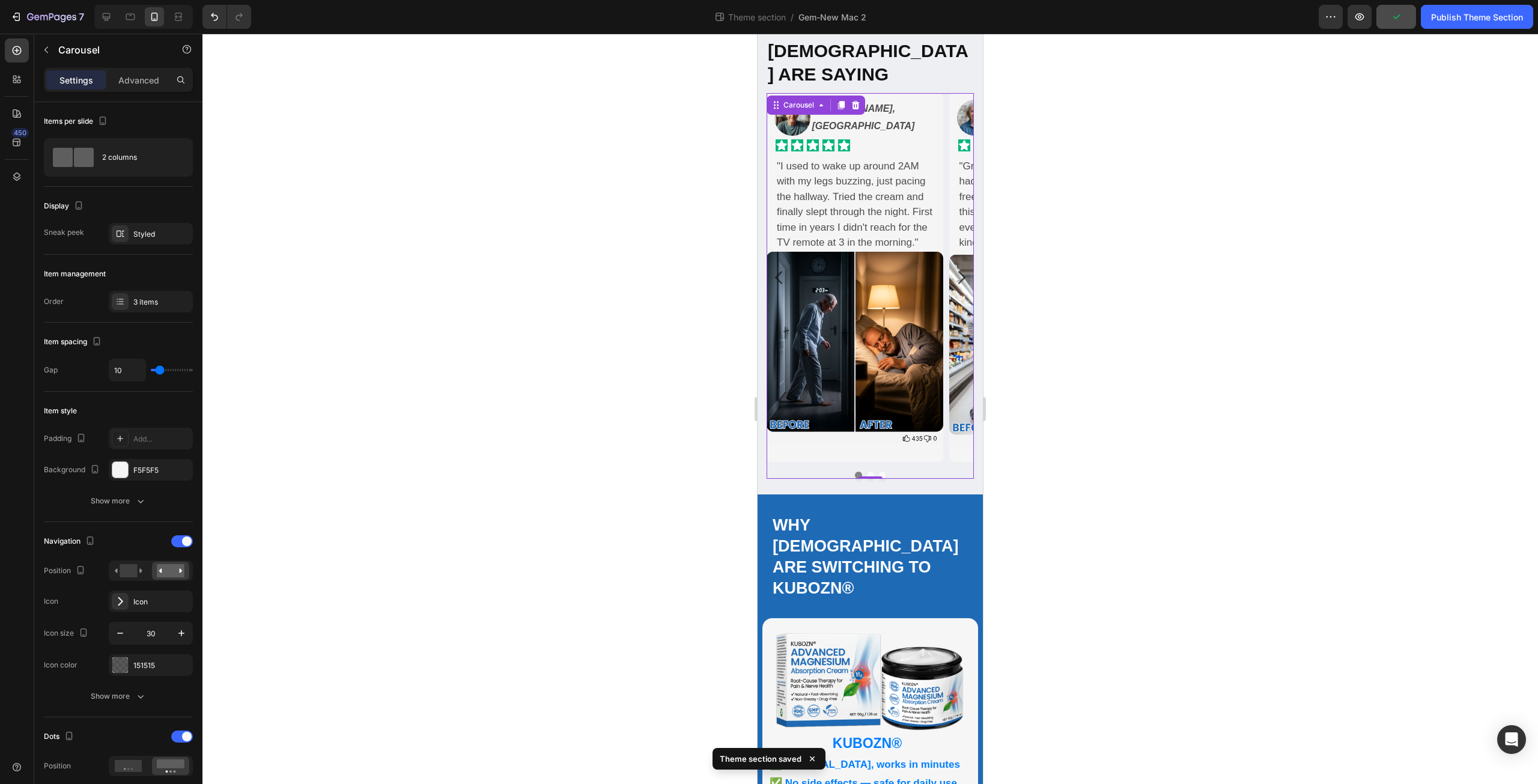
click at [879, 471] on button "Dot" at bounding box center [882, 475] width 7 height 7
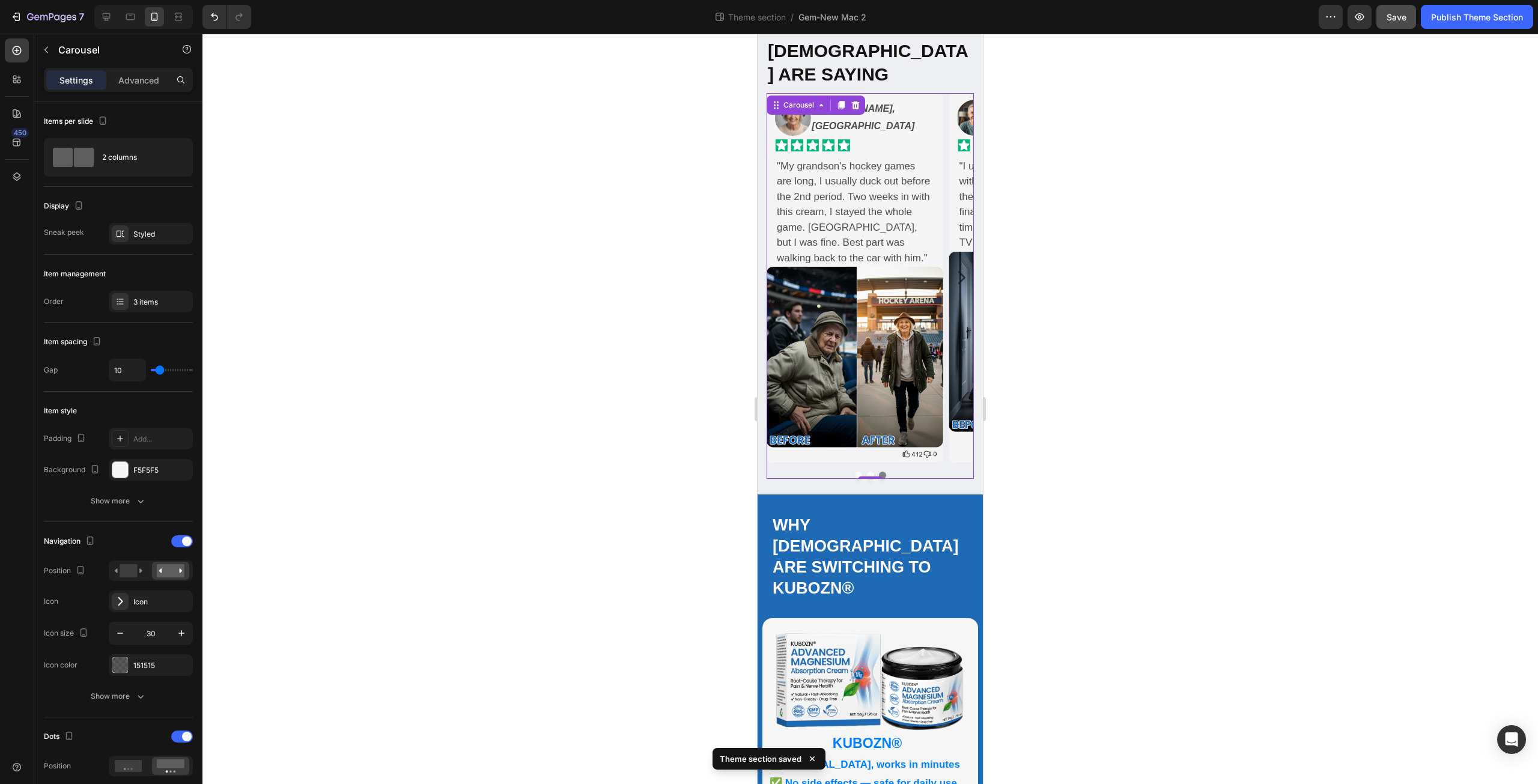
click at [867, 471] on button "Dot" at bounding box center [871, 475] width 7 height 7
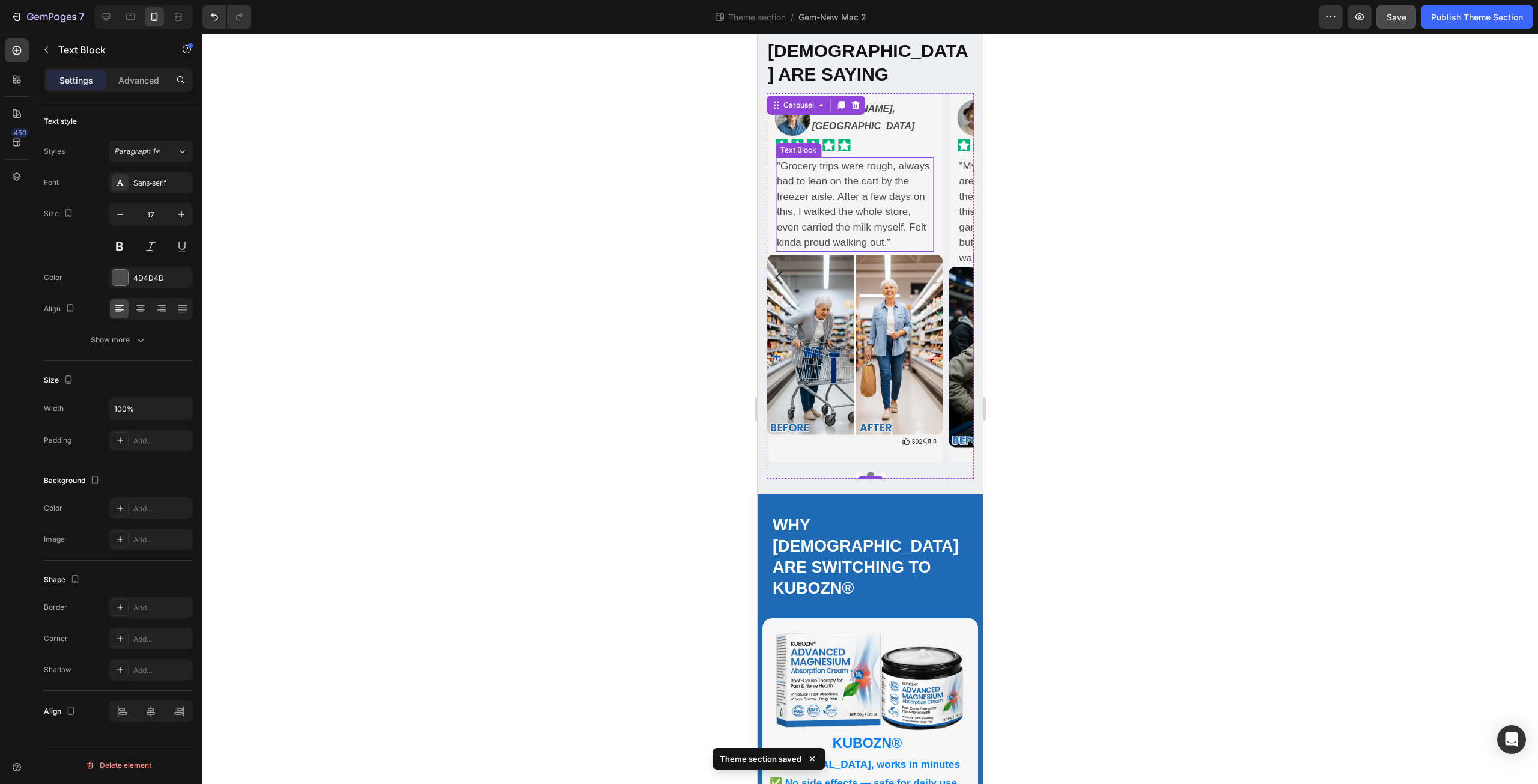
click at [858, 209] on p ""Grocery trips were rough, always had to lean on the cart by the freezer aisle.…" at bounding box center [855, 204] width 156 height 92
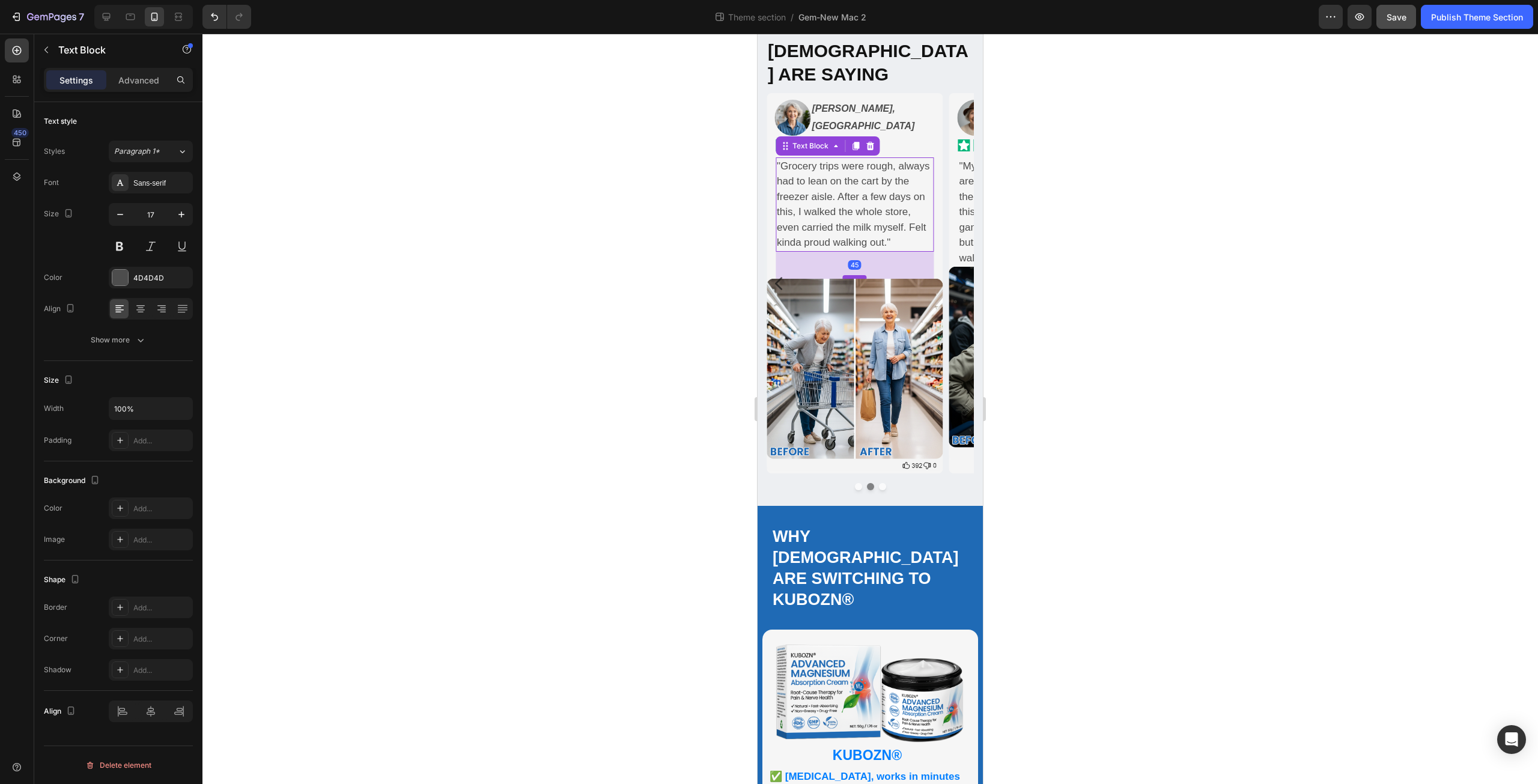
drag, startPoint x: 855, startPoint y: 227, endPoint x: 859, endPoint y: 252, distance: 25.3
click at [859, 275] on div at bounding box center [854, 277] width 24 height 4
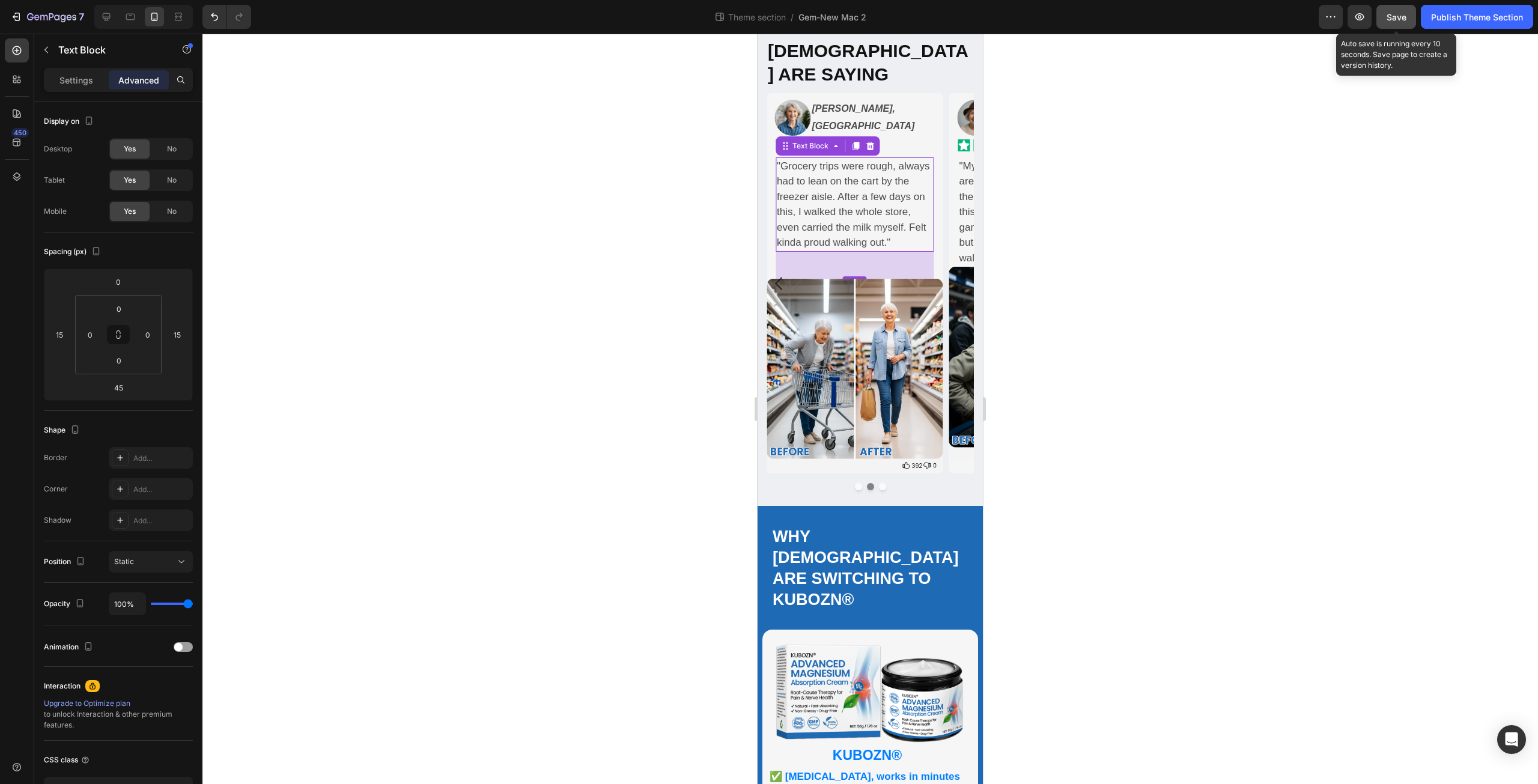
click at [1396, 15] on span "Save" at bounding box center [1397, 16] width 20 height 10
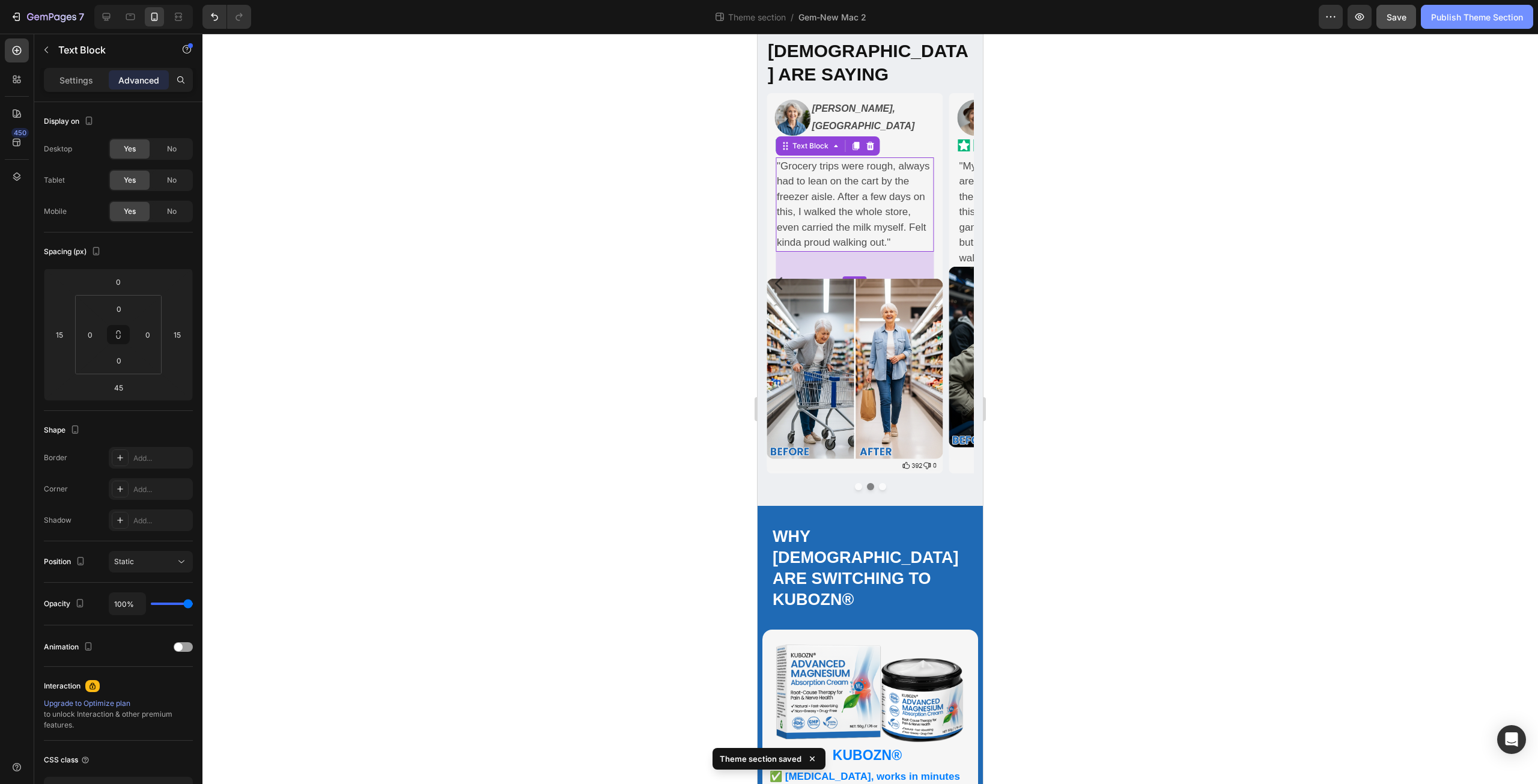
click at [1487, 22] on div "Publish Theme Section" at bounding box center [1477, 17] width 92 height 13
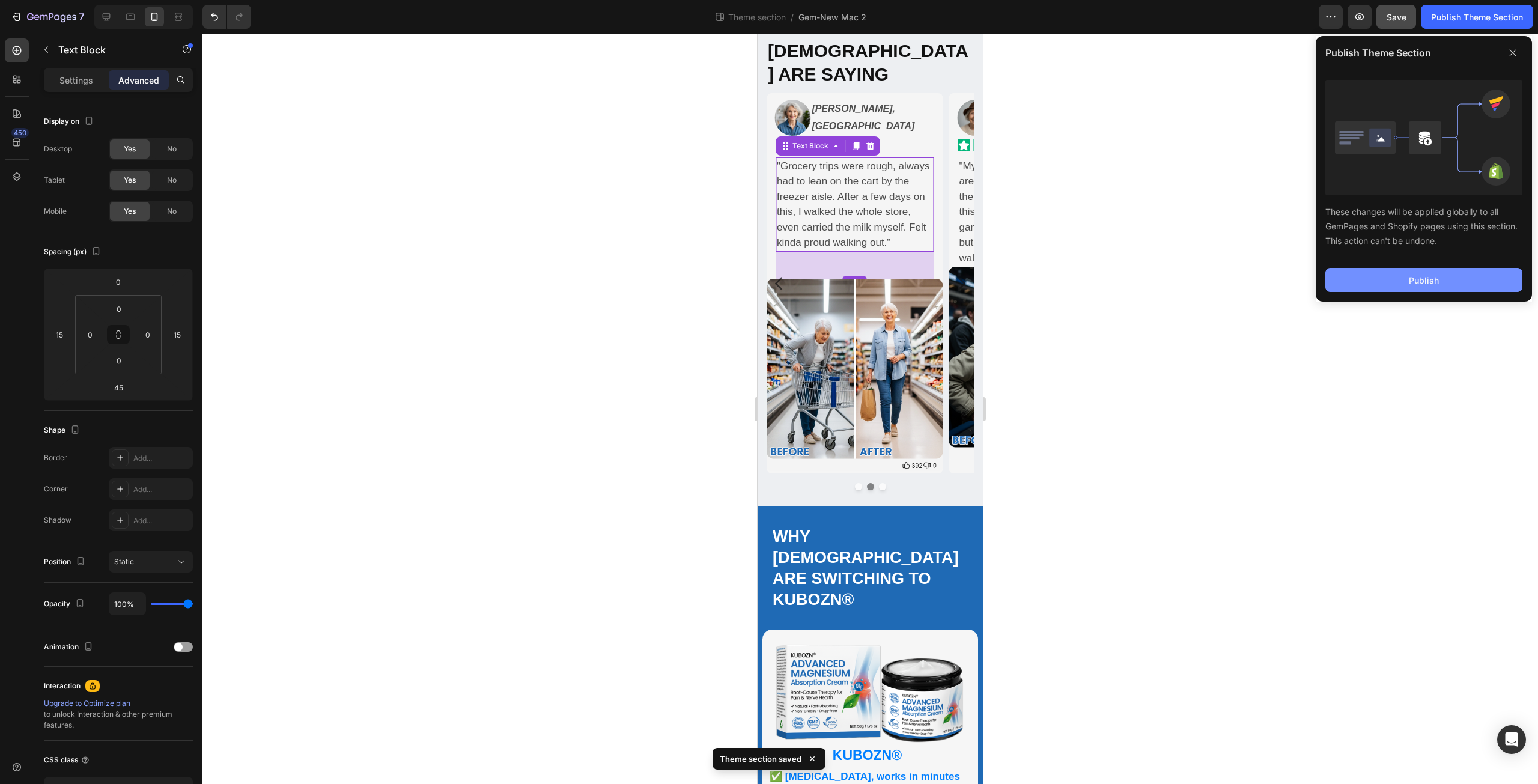
click at [1404, 285] on button "Publish" at bounding box center [1423, 280] width 197 height 24
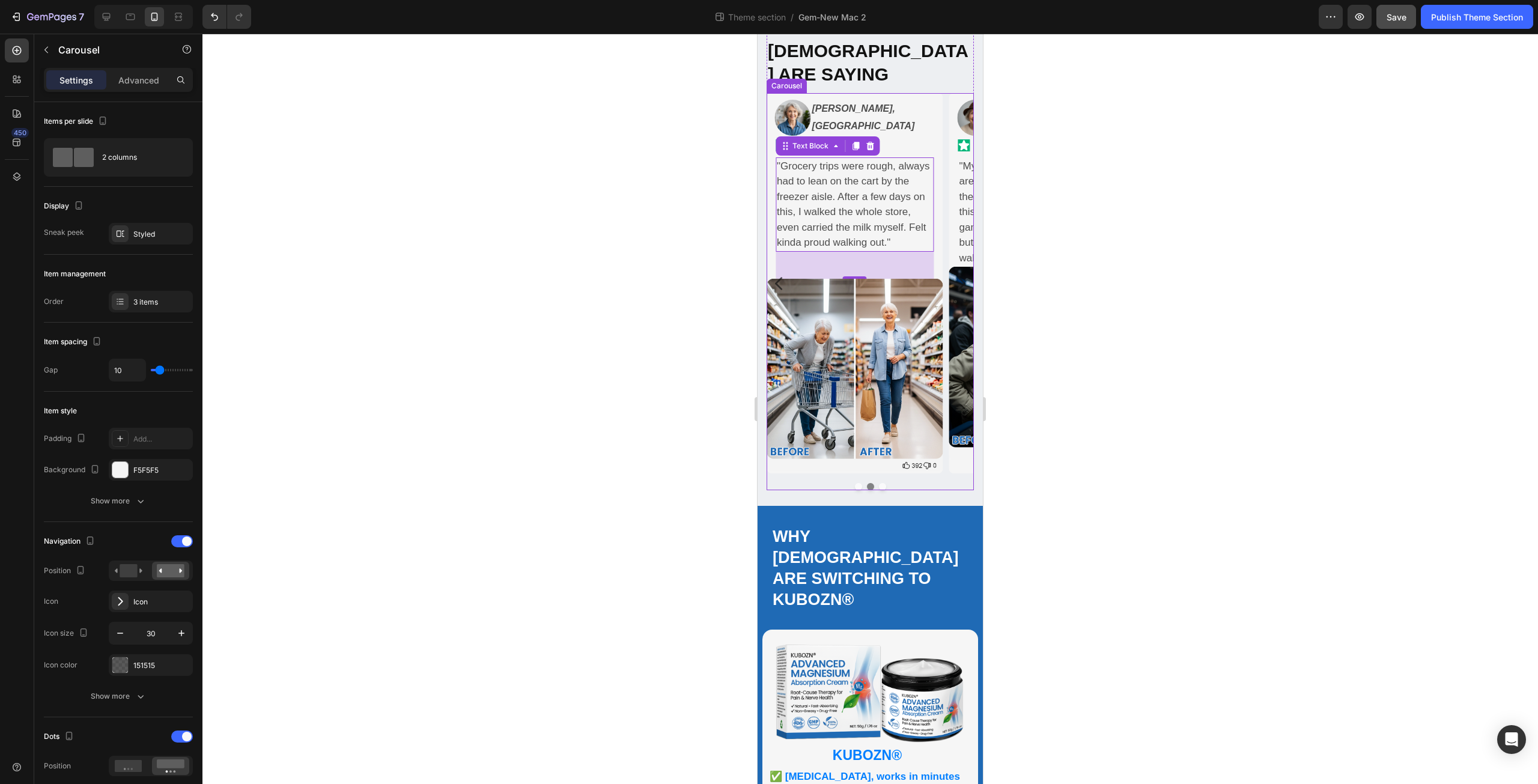
click at [952, 274] on icon "Carousel Next Arrow" at bounding box center [961, 283] width 18 height 18
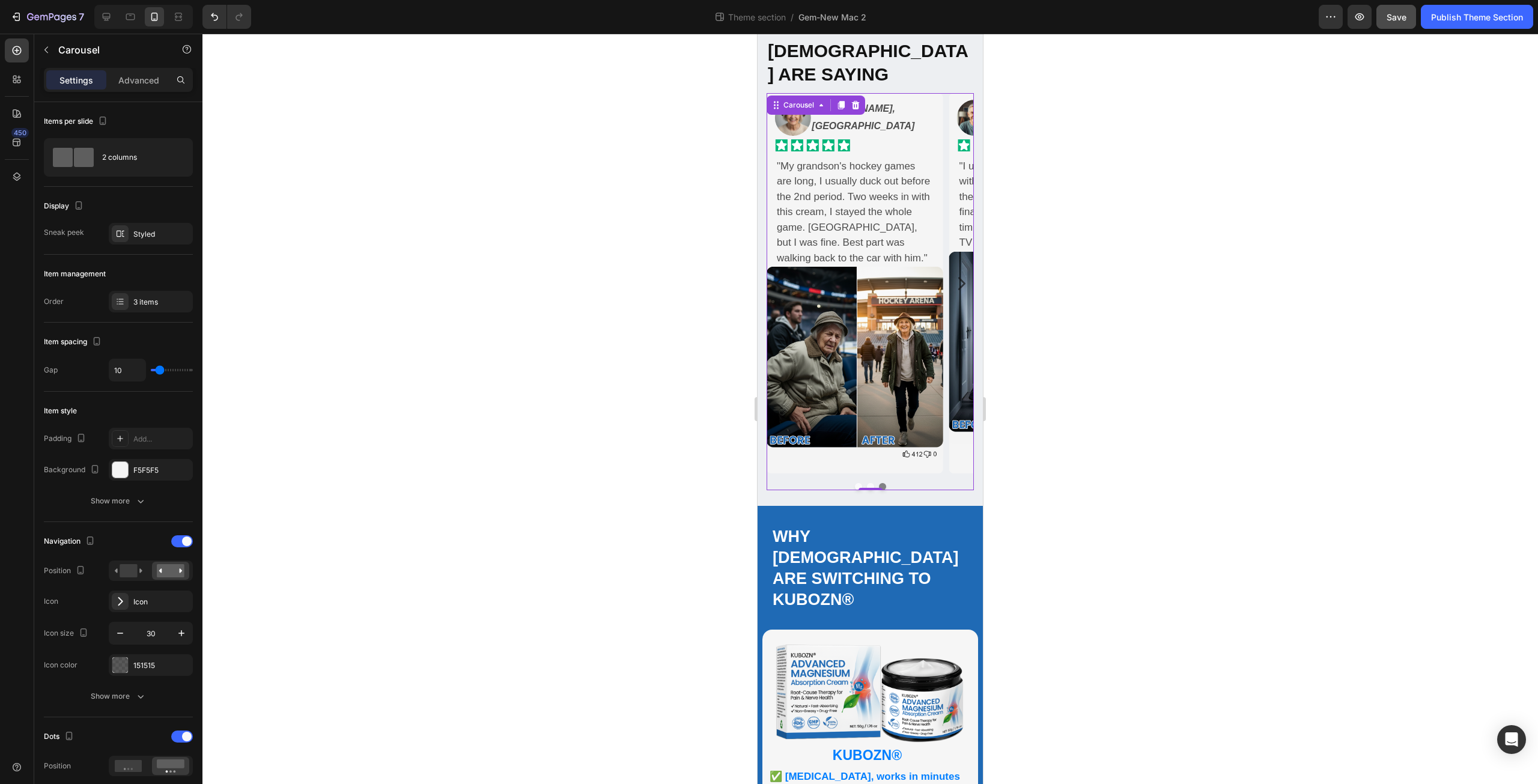
click at [952, 274] on icon "Carousel Next Arrow" at bounding box center [961, 283] width 18 height 18
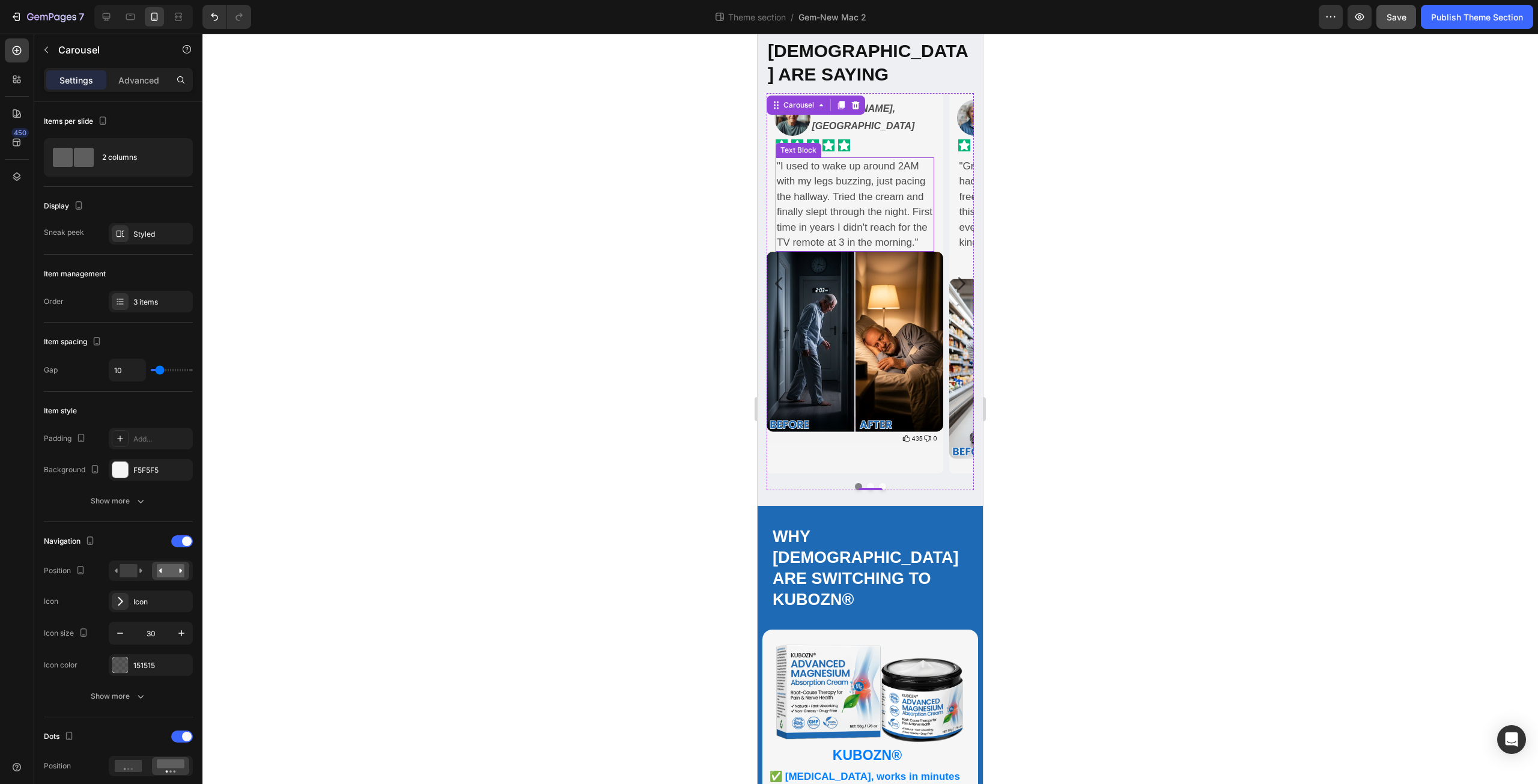
click at [863, 209] on p ""I used to wake up around 2AM with my legs buzzing, just pacing the hallway. Tr…" at bounding box center [855, 204] width 156 height 92
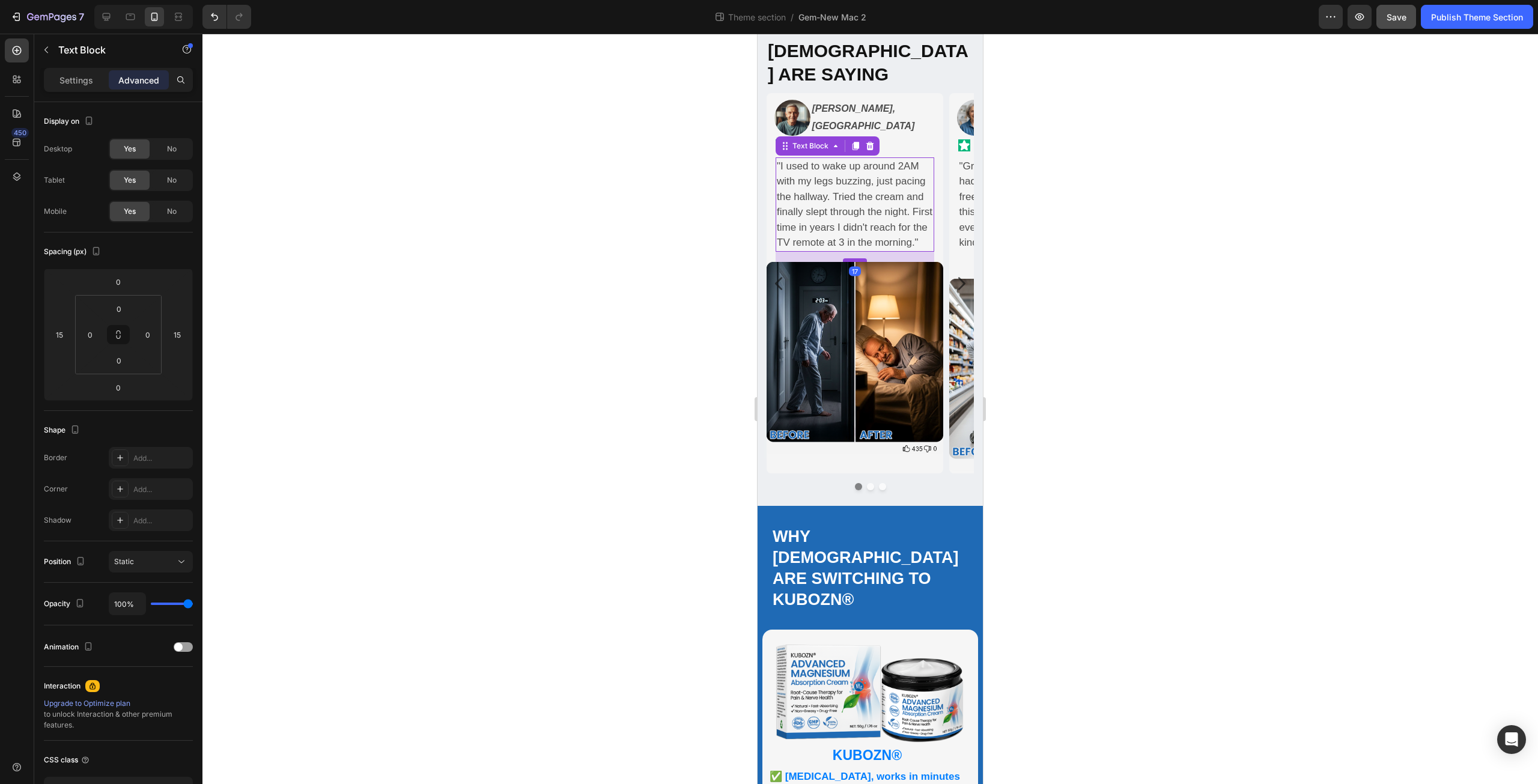
drag, startPoint x: 858, startPoint y: 240, endPoint x: 860, endPoint y: 251, distance: 11.2
click at [860, 258] on div at bounding box center [854, 260] width 24 height 4
type input "17"
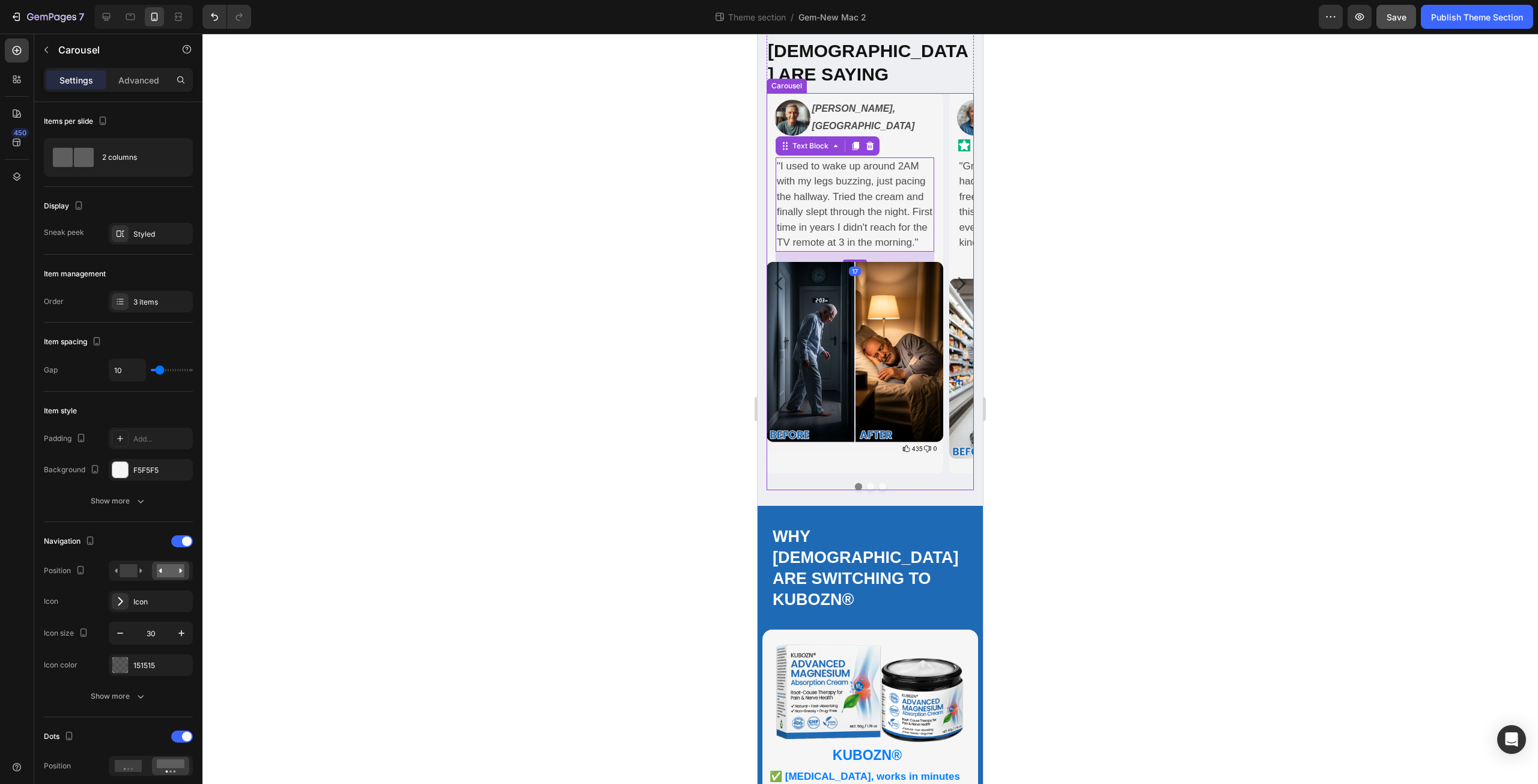
click at [867, 483] on button "Dot" at bounding box center [871, 486] width 7 height 7
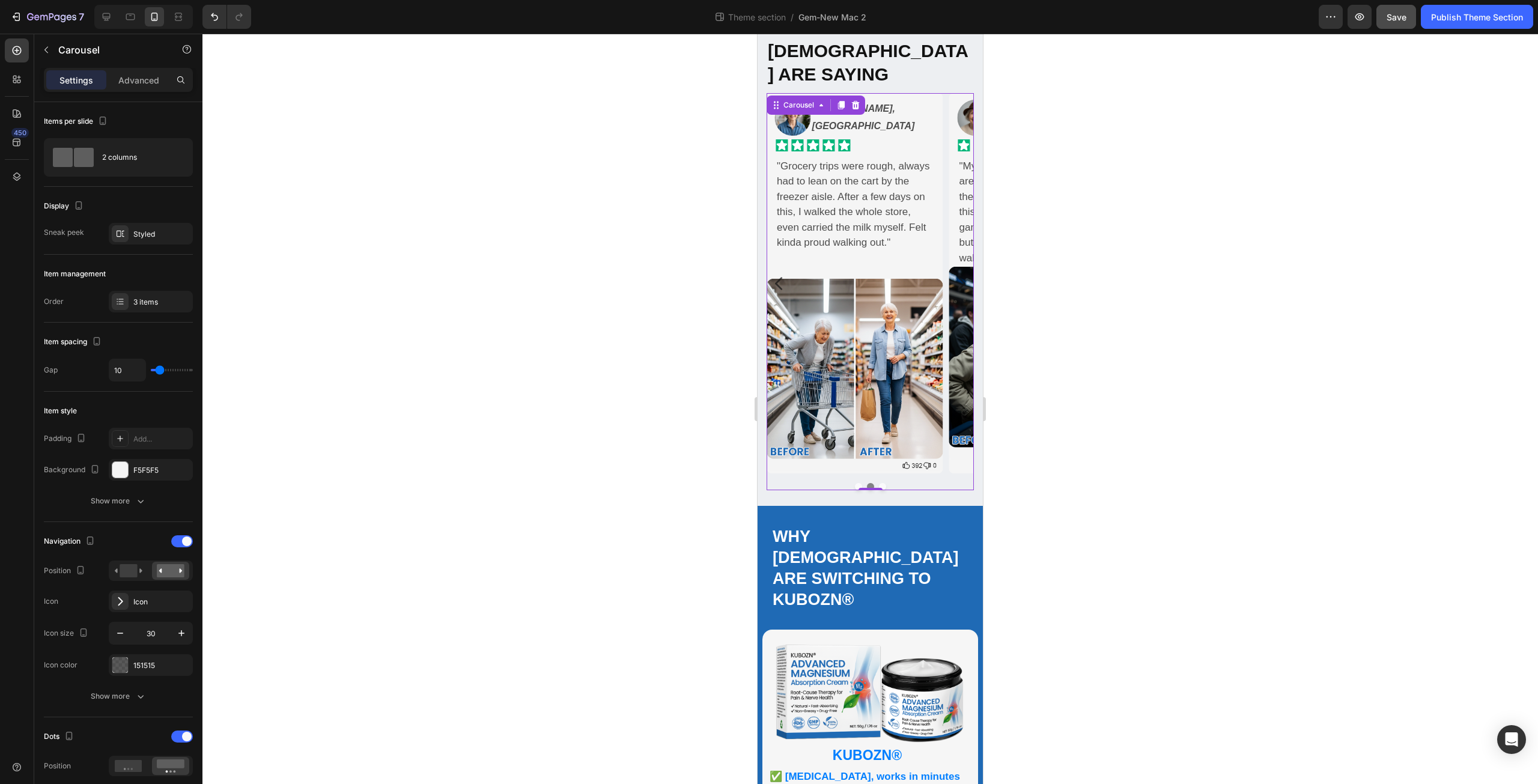
click at [890, 483] on div at bounding box center [870, 486] width 207 height 7
click at [881, 483] on button "Dot" at bounding box center [882, 486] width 7 height 7
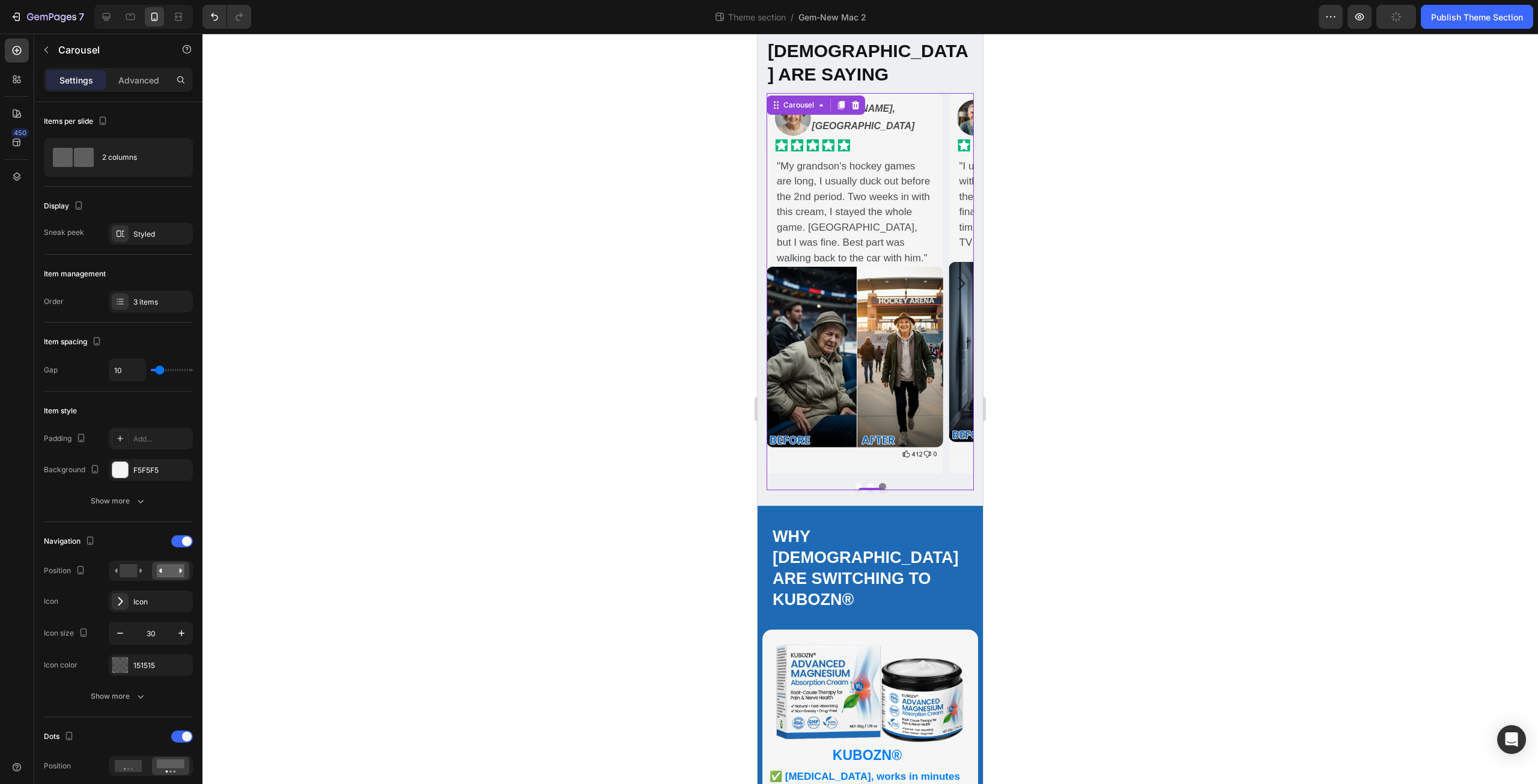
click at [958, 277] on icon "Carousel Next Arrow" at bounding box center [961, 283] width 7 height 13
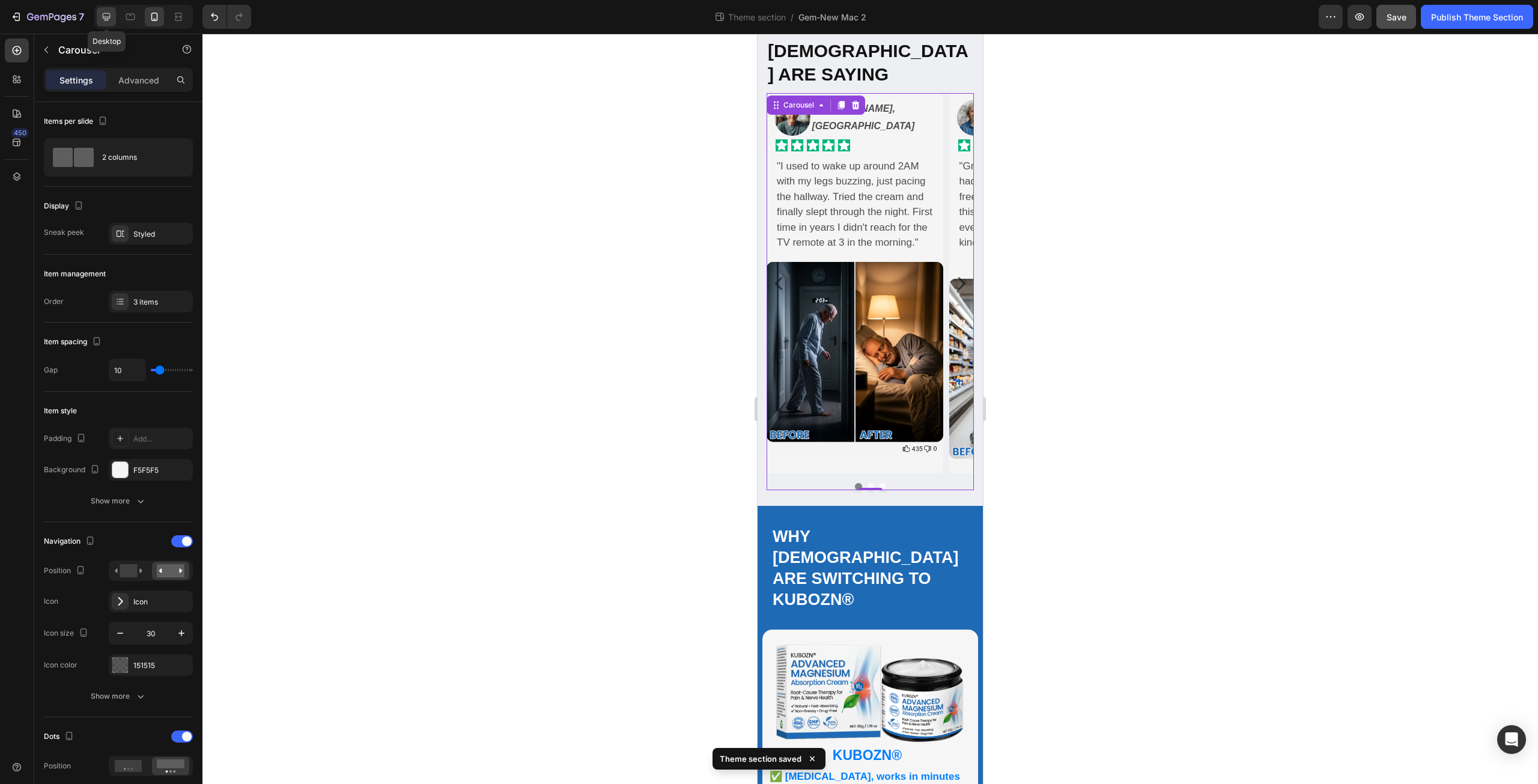
click at [110, 14] on icon at bounding box center [106, 16] width 12 height 12
type input "15"
type input "32"
type input "1500"
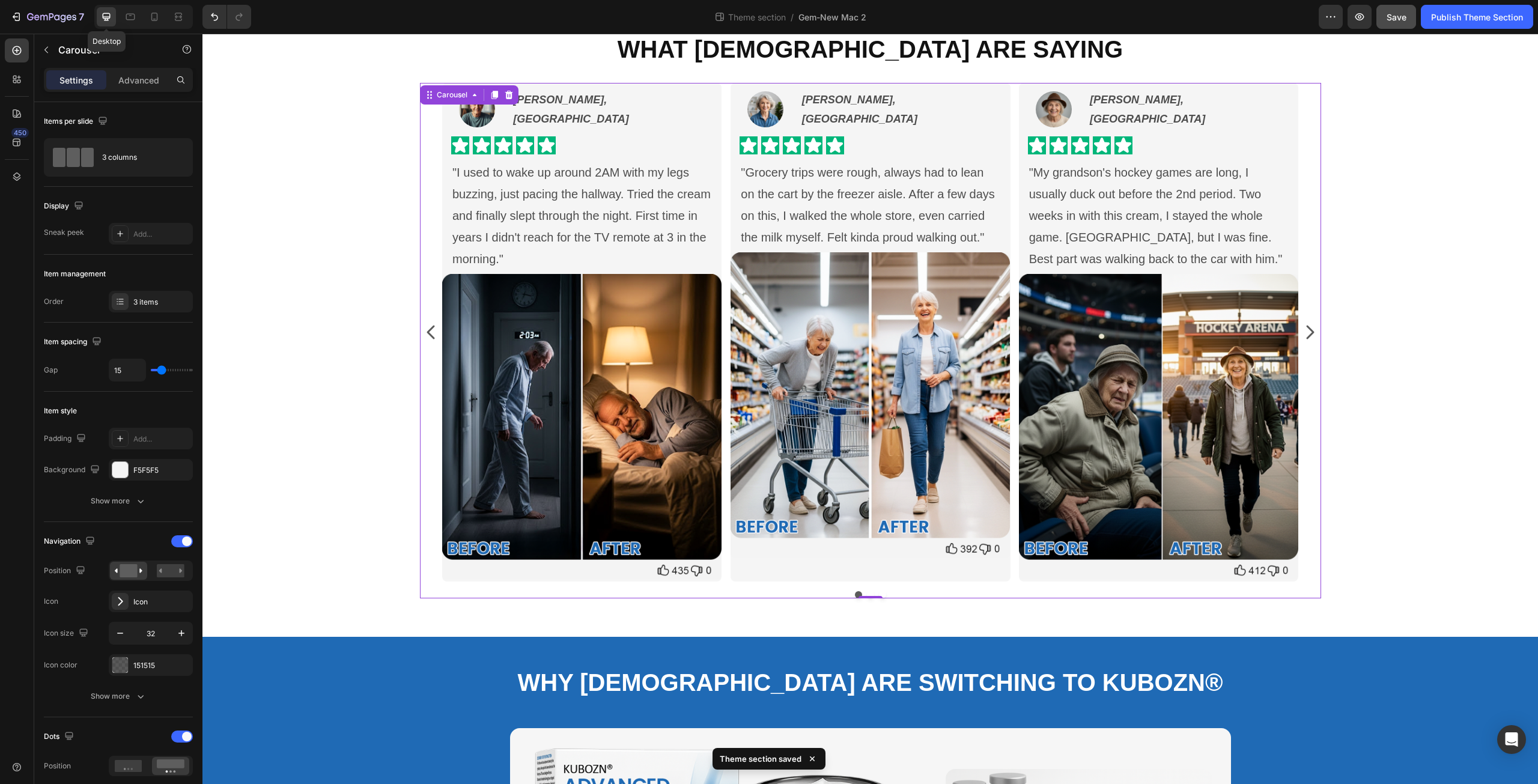
scroll to position [68, 0]
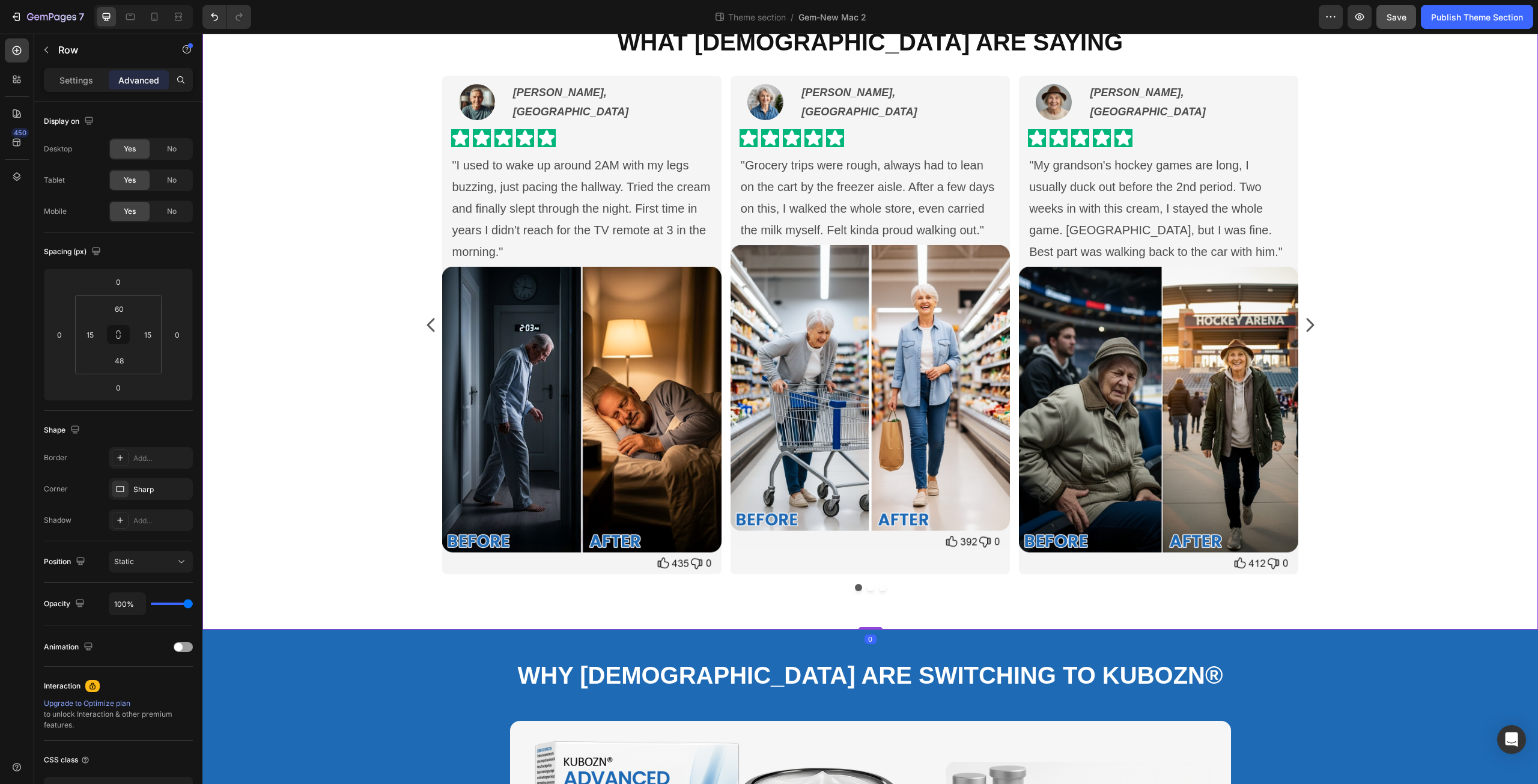
click at [1414, 564] on div "What [DEMOGRAPHIC_DATA] Are Saying Heading Image [PERSON_NAME], Toronto Text Bl…" at bounding box center [870, 313] width 1318 height 575
click at [1398, 15] on span "Save" at bounding box center [1397, 16] width 20 height 10
click at [1474, 18] on div "Publish Theme Section" at bounding box center [1477, 17] width 92 height 13
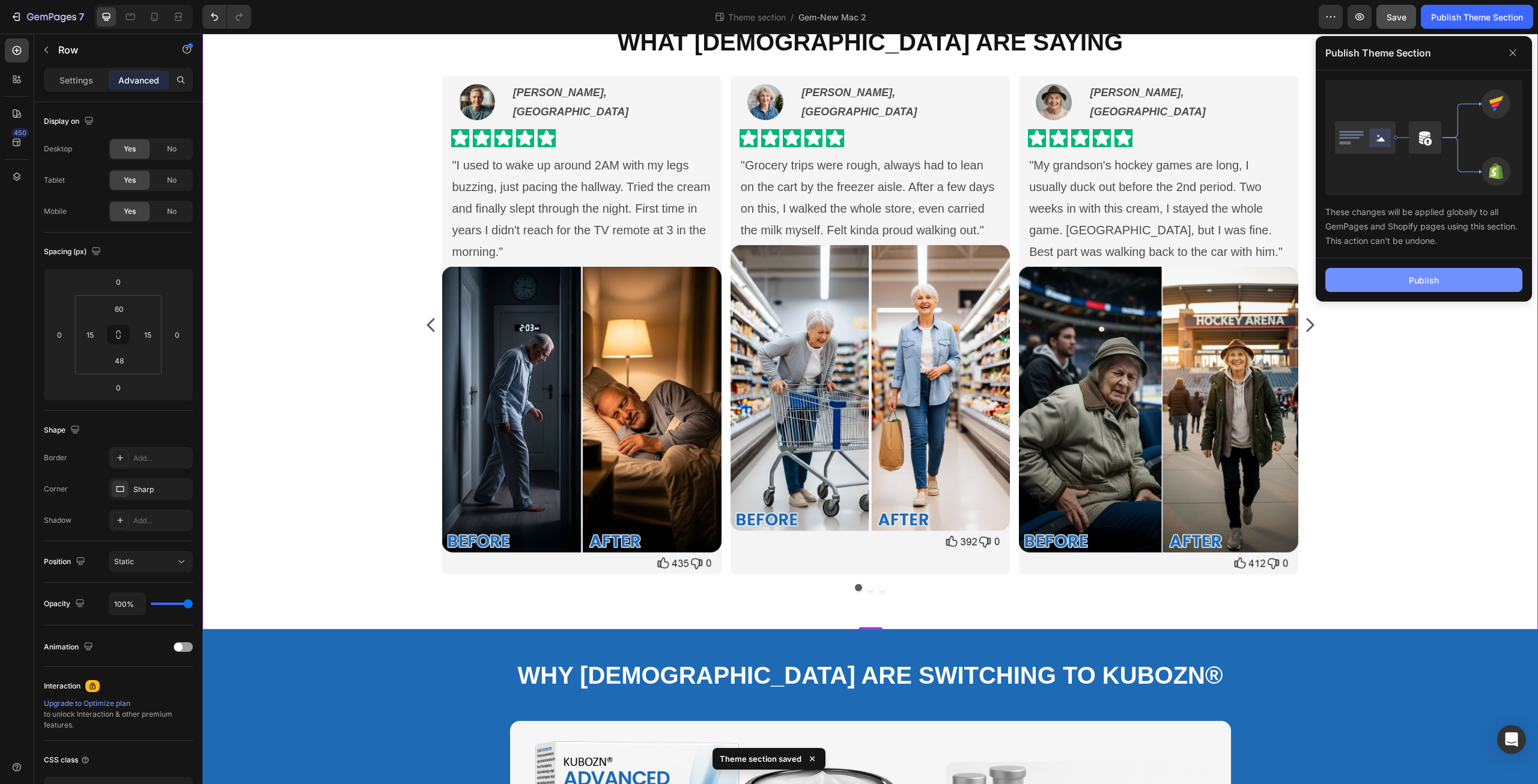
click at [1393, 287] on button "Publish" at bounding box center [1423, 280] width 197 height 24
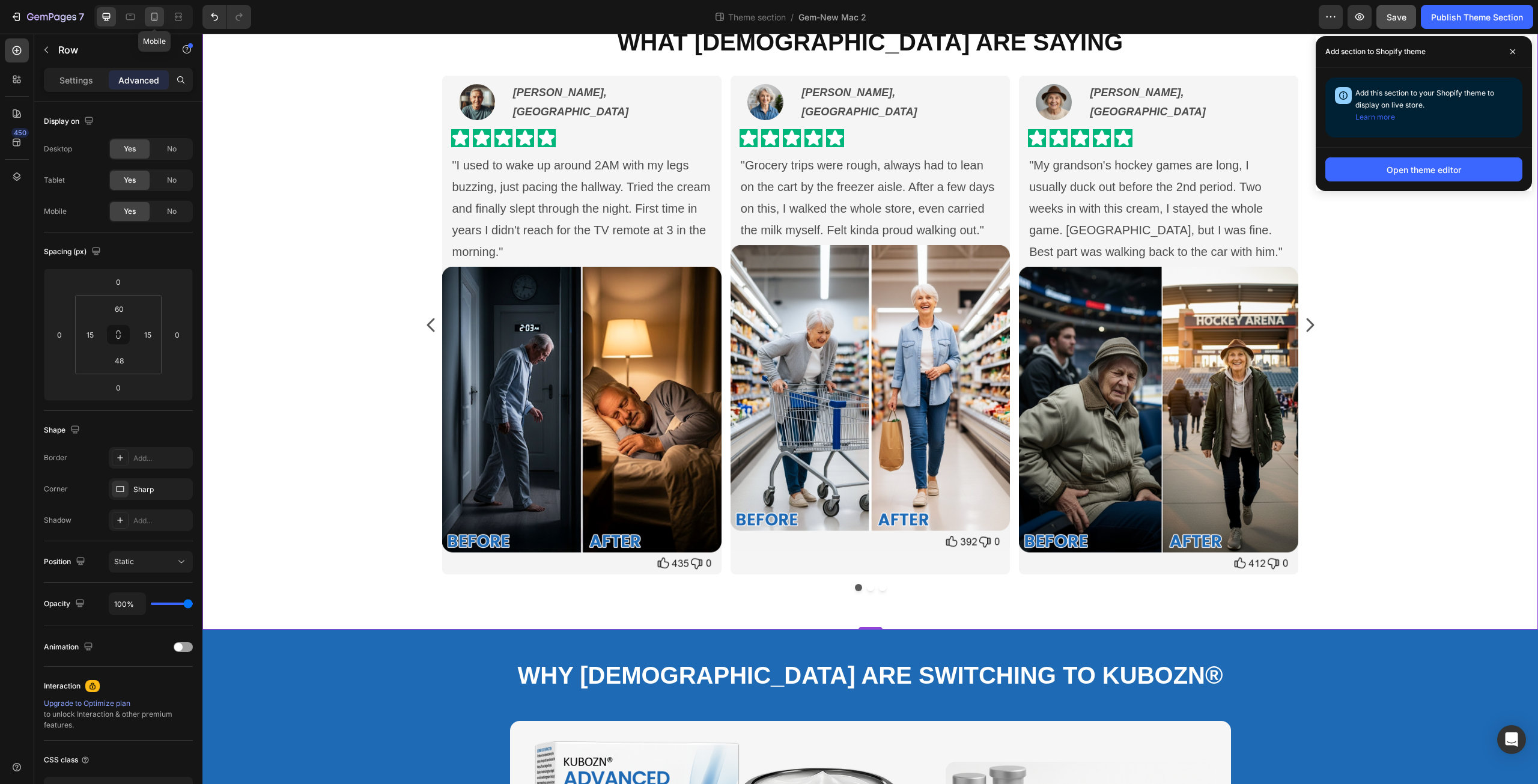
click at [156, 19] on icon at bounding box center [154, 16] width 12 height 12
type input "30"
type input "10"
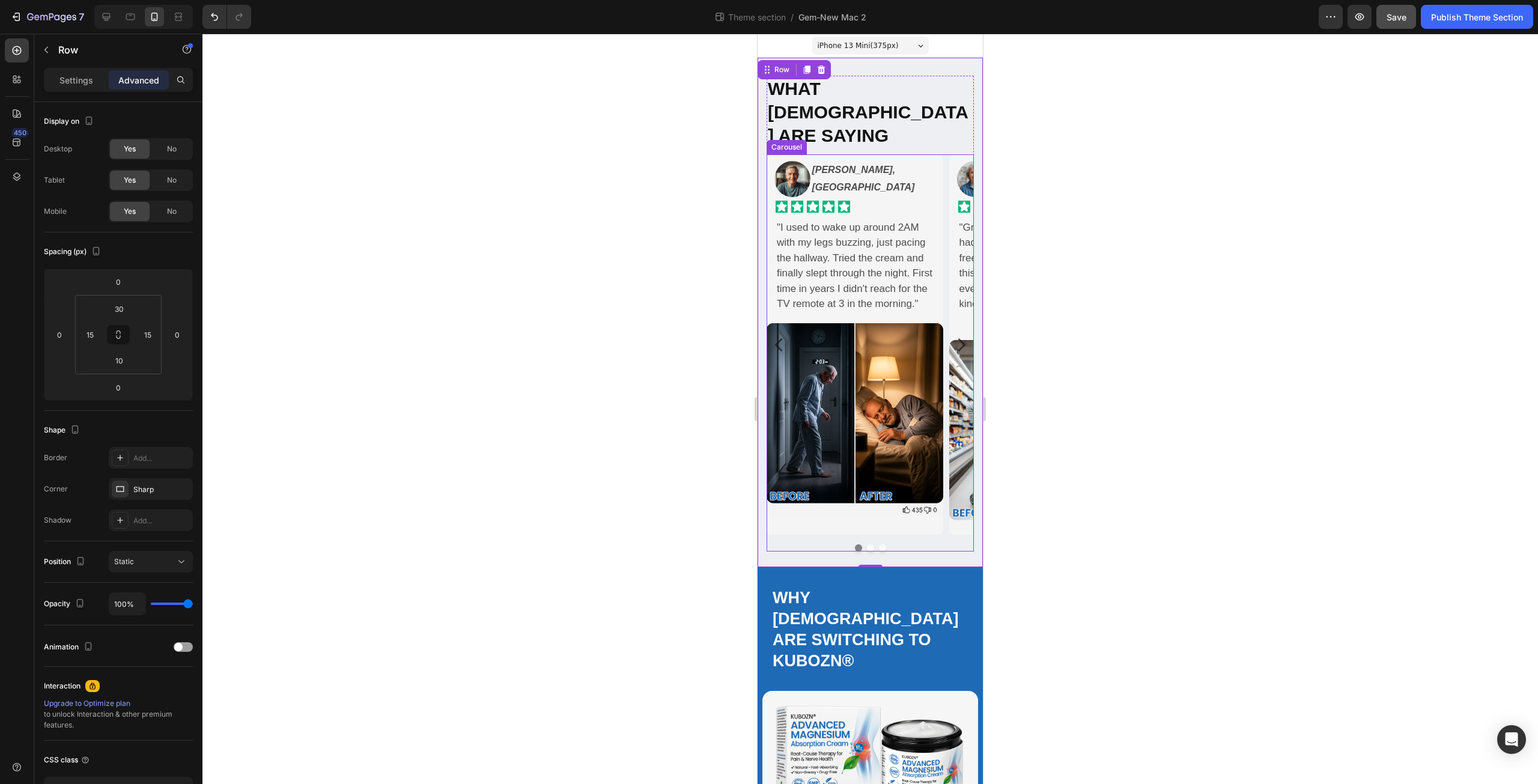
click at [955, 335] on icon "Carousel Next Arrow" at bounding box center [961, 344] width 18 height 18
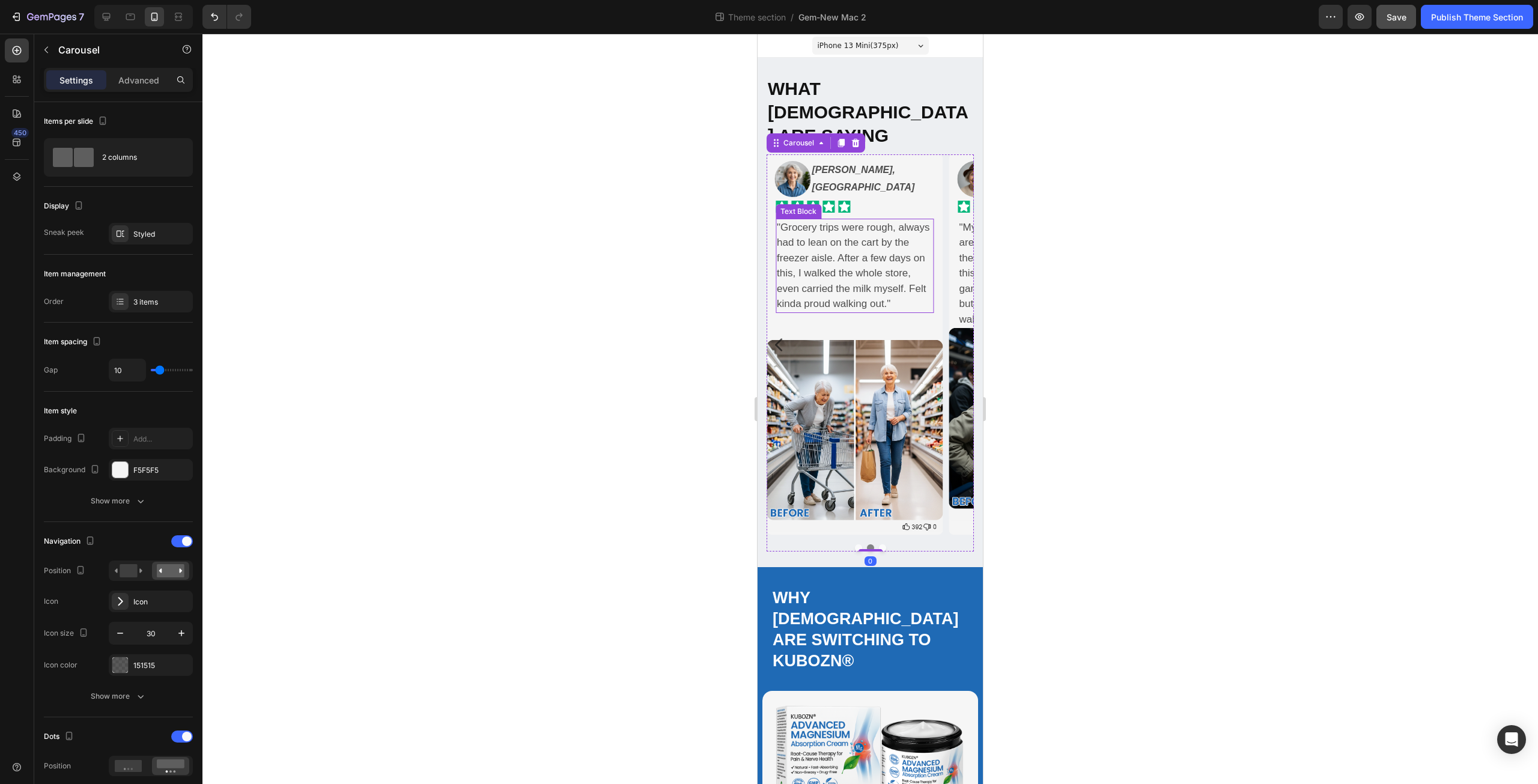
click at [817, 276] on p ""Grocery trips were rough, always had to lean on the cart by the freezer aisle.…" at bounding box center [855, 265] width 156 height 92
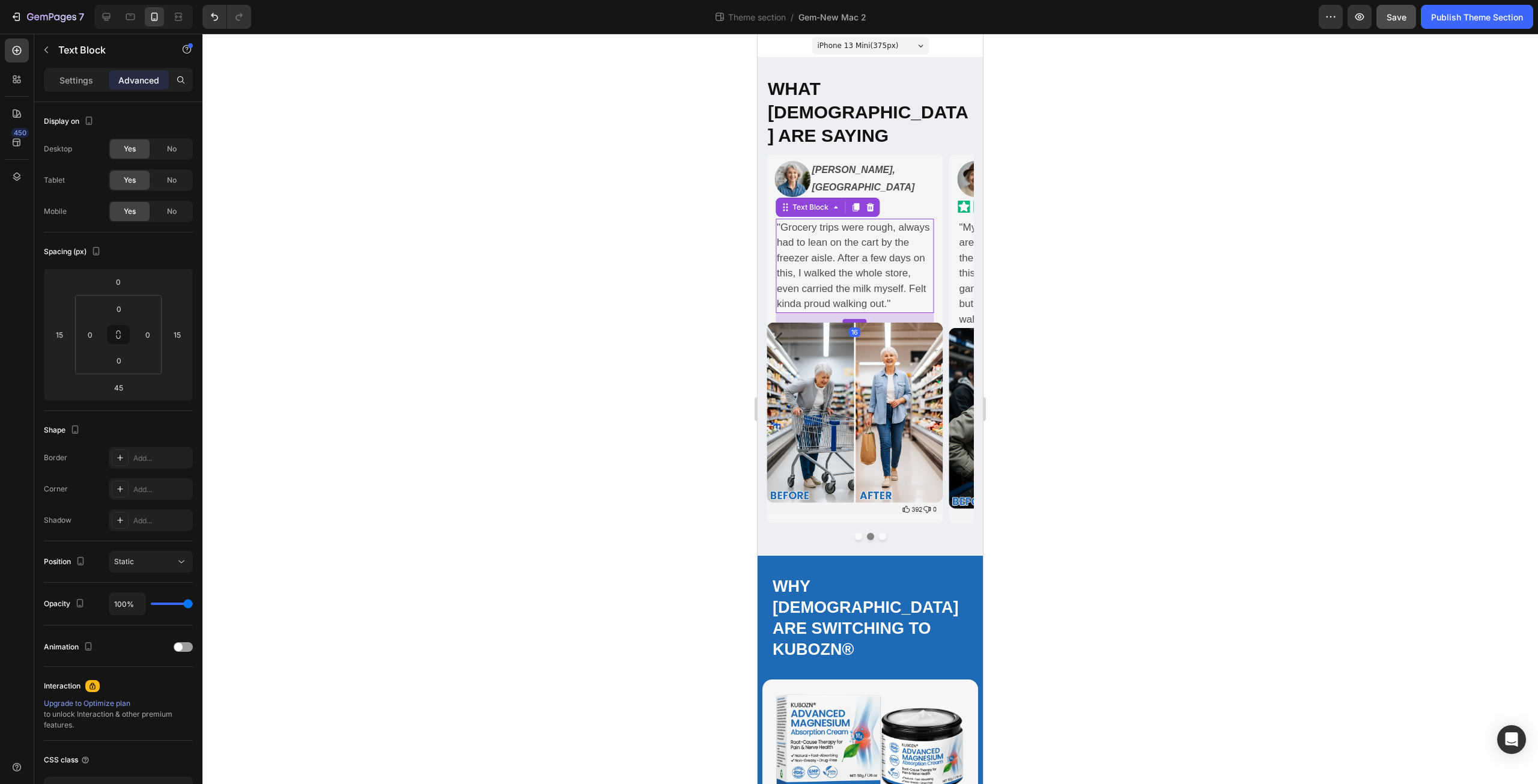
drag, startPoint x: 857, startPoint y: 315, endPoint x: 862, endPoint y: 298, distance: 17.7
click at [862, 319] on div at bounding box center [854, 321] width 24 height 4
click at [1389, 22] on div "Save" at bounding box center [1397, 17] width 20 height 13
click at [1454, 13] on div "Publish Theme Section" at bounding box center [1477, 17] width 92 height 13
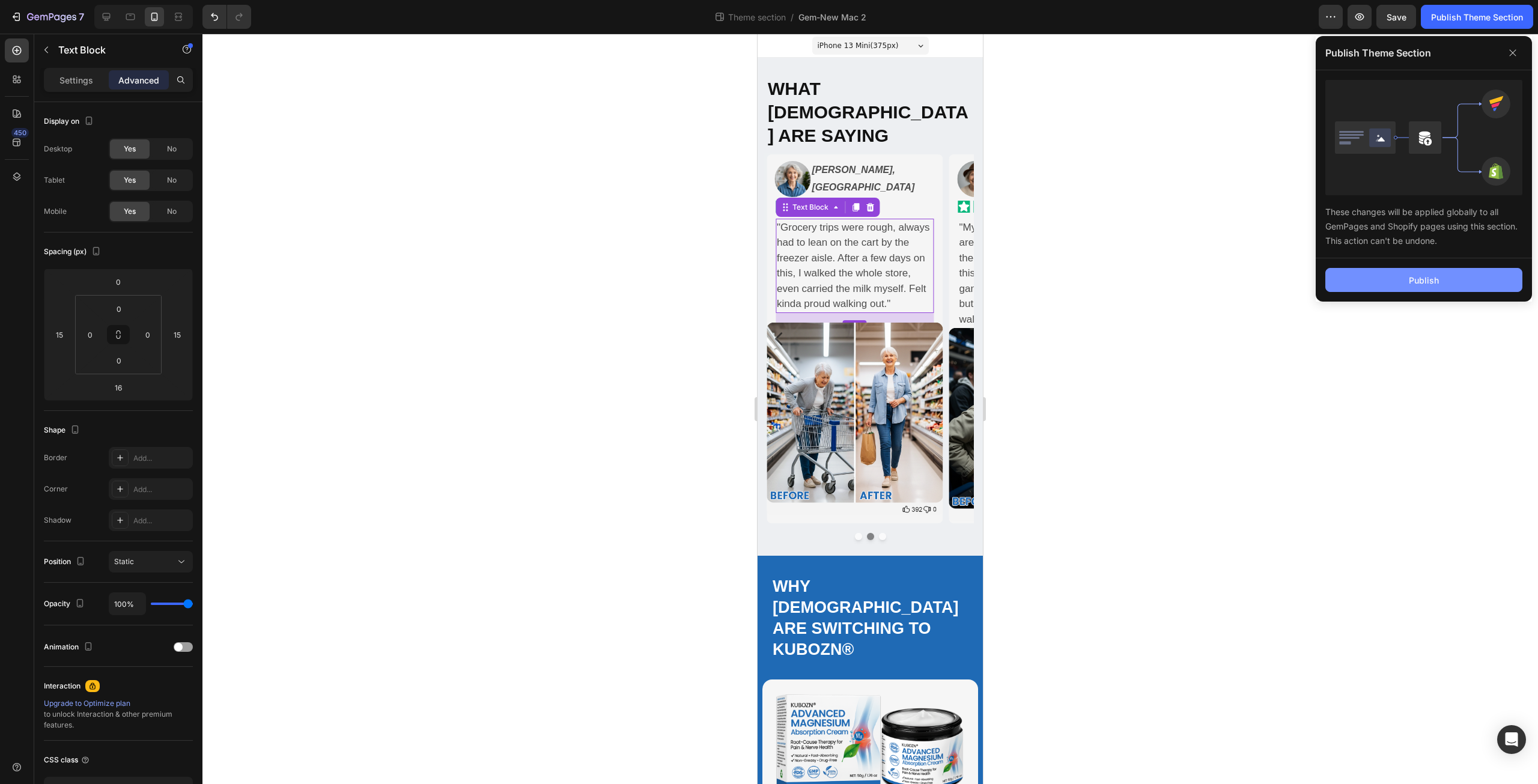
click at [1441, 283] on button "Publish" at bounding box center [1423, 280] width 197 height 24
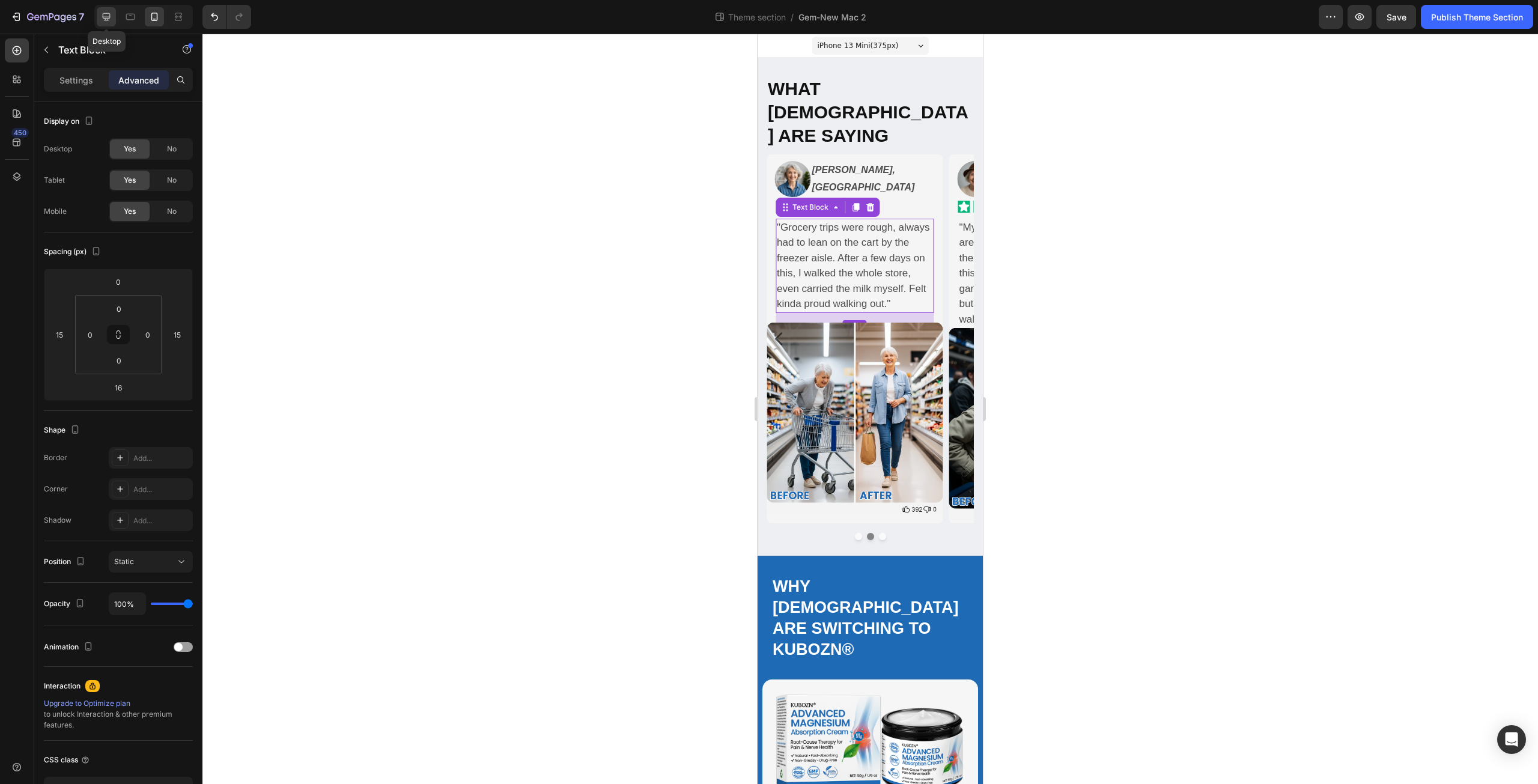
click at [108, 13] on icon at bounding box center [106, 17] width 8 height 8
type input "5"
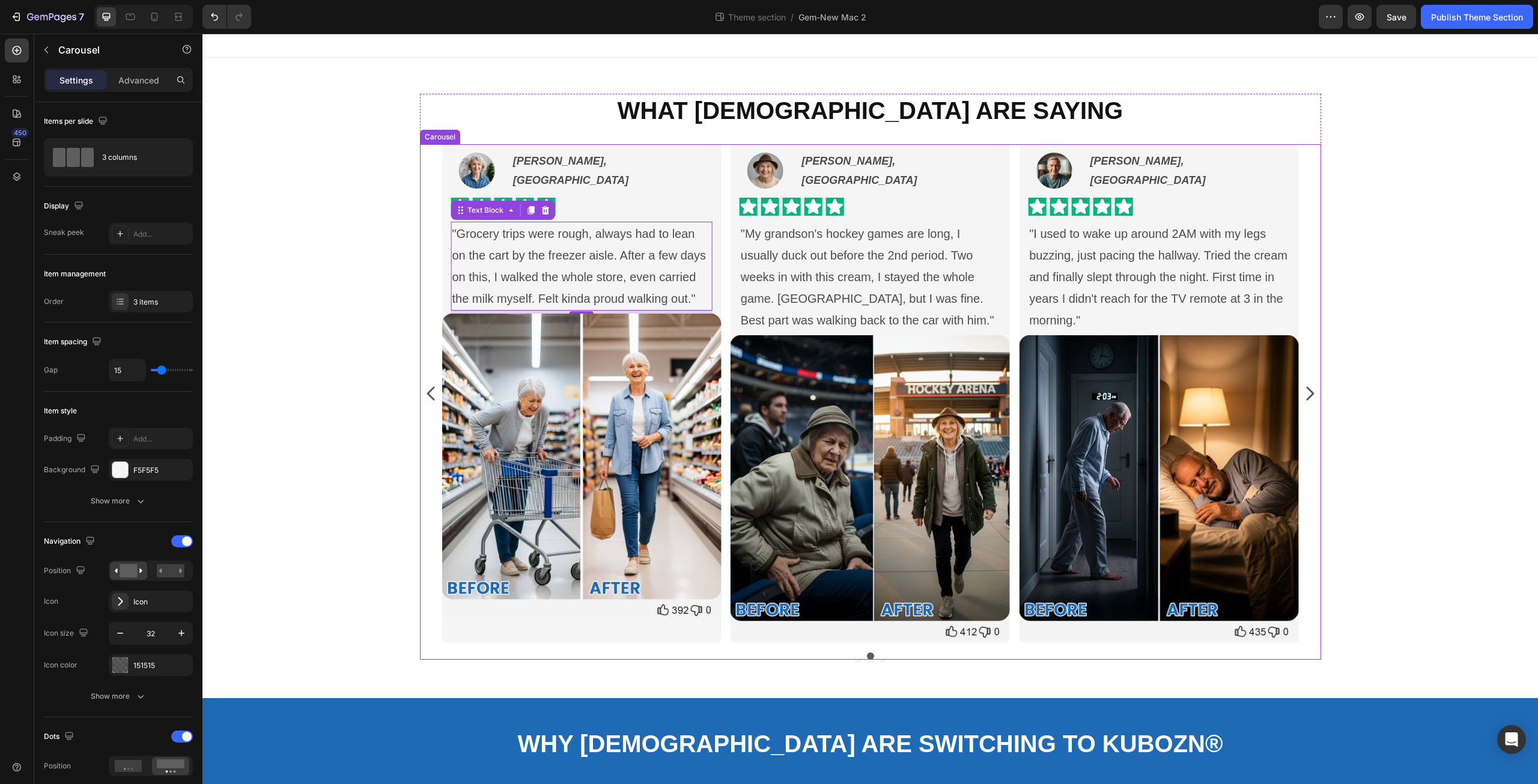
click at [854, 652] on div "Image Brian S., Toronto Text Block Row Icon Icon Icon Icon Icon Icon List "I us…" at bounding box center [871, 401] width 901 height 515
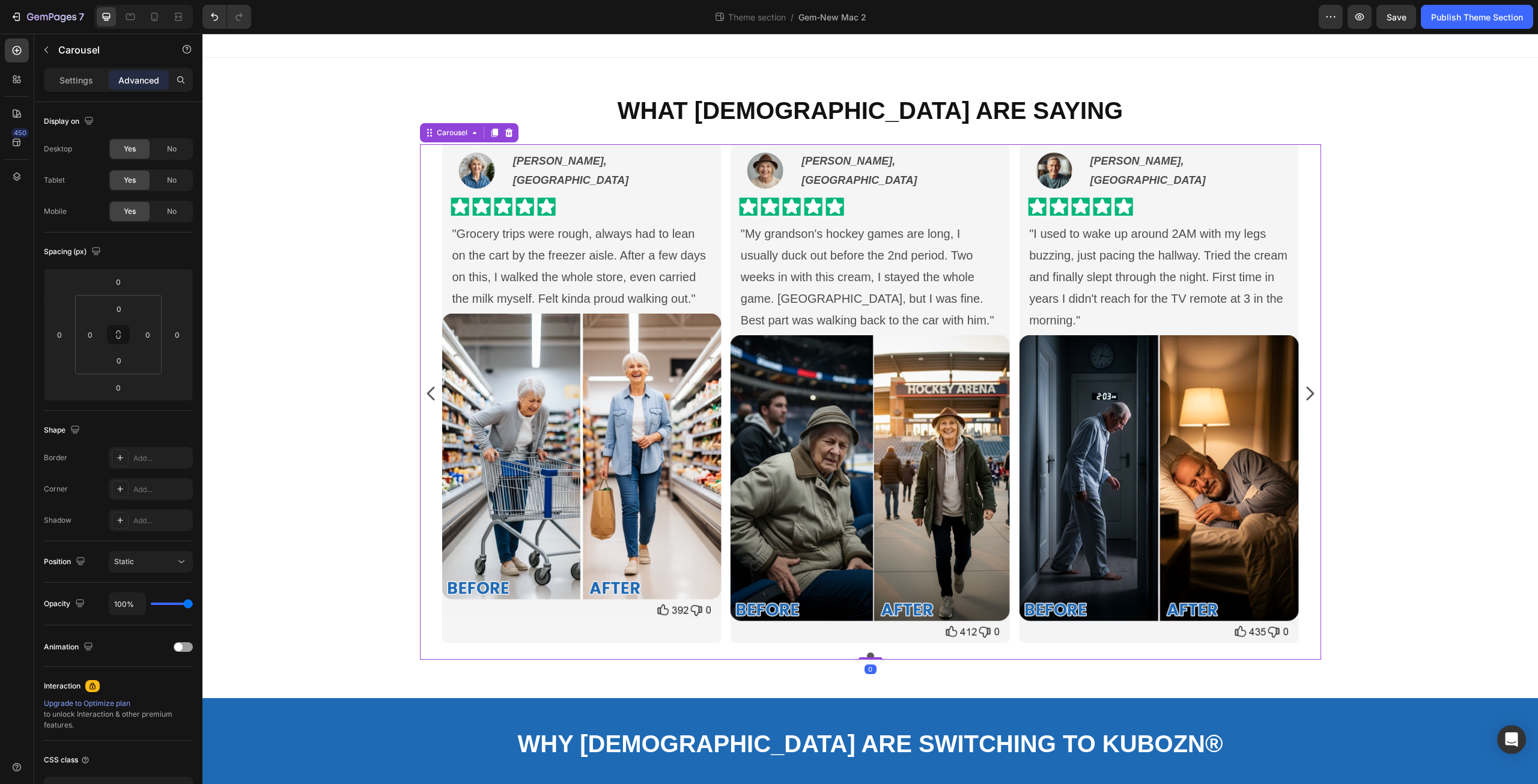
click at [854, 652] on button "Dot" at bounding box center [858, 655] width 7 height 7
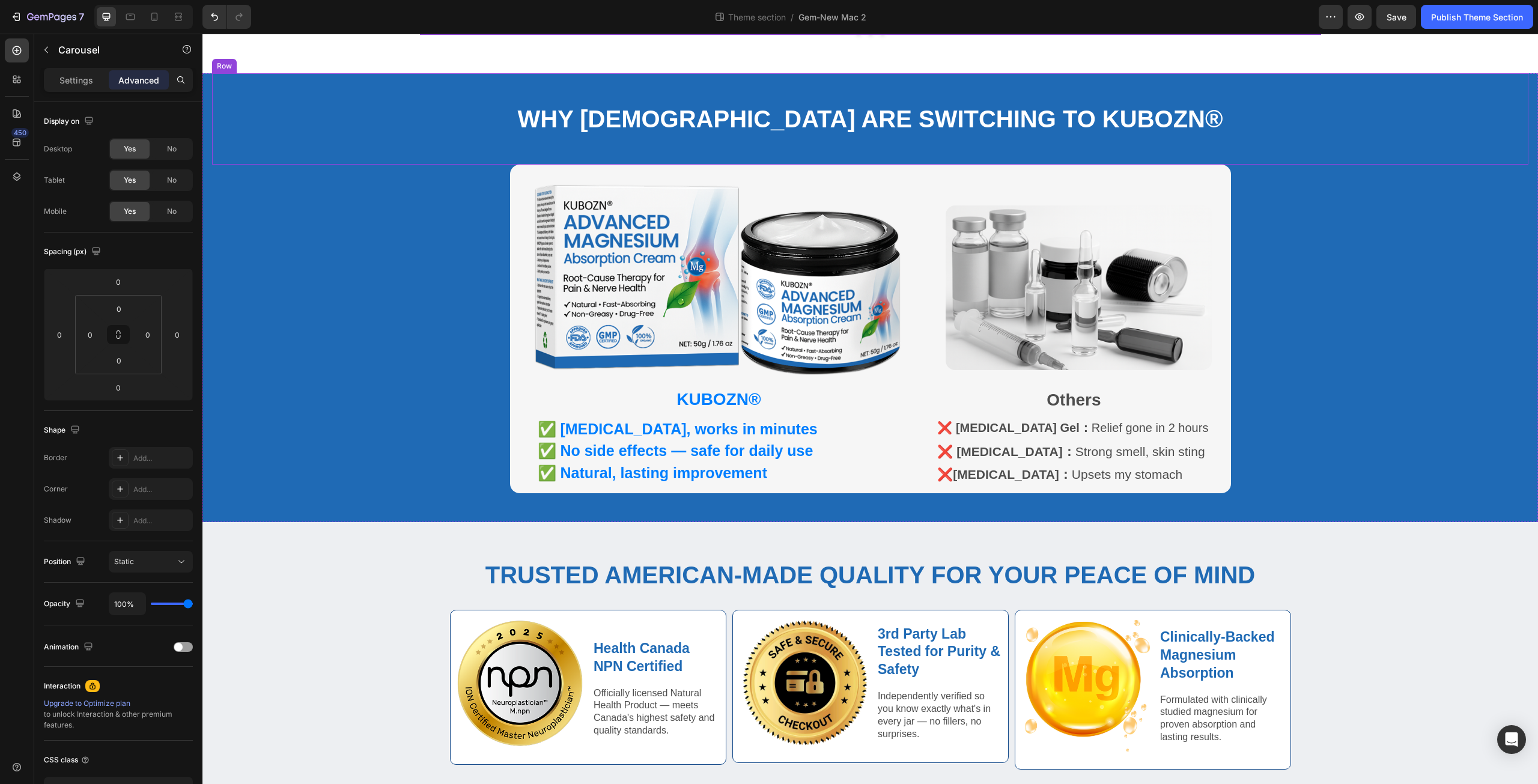
scroll to position [650, 0]
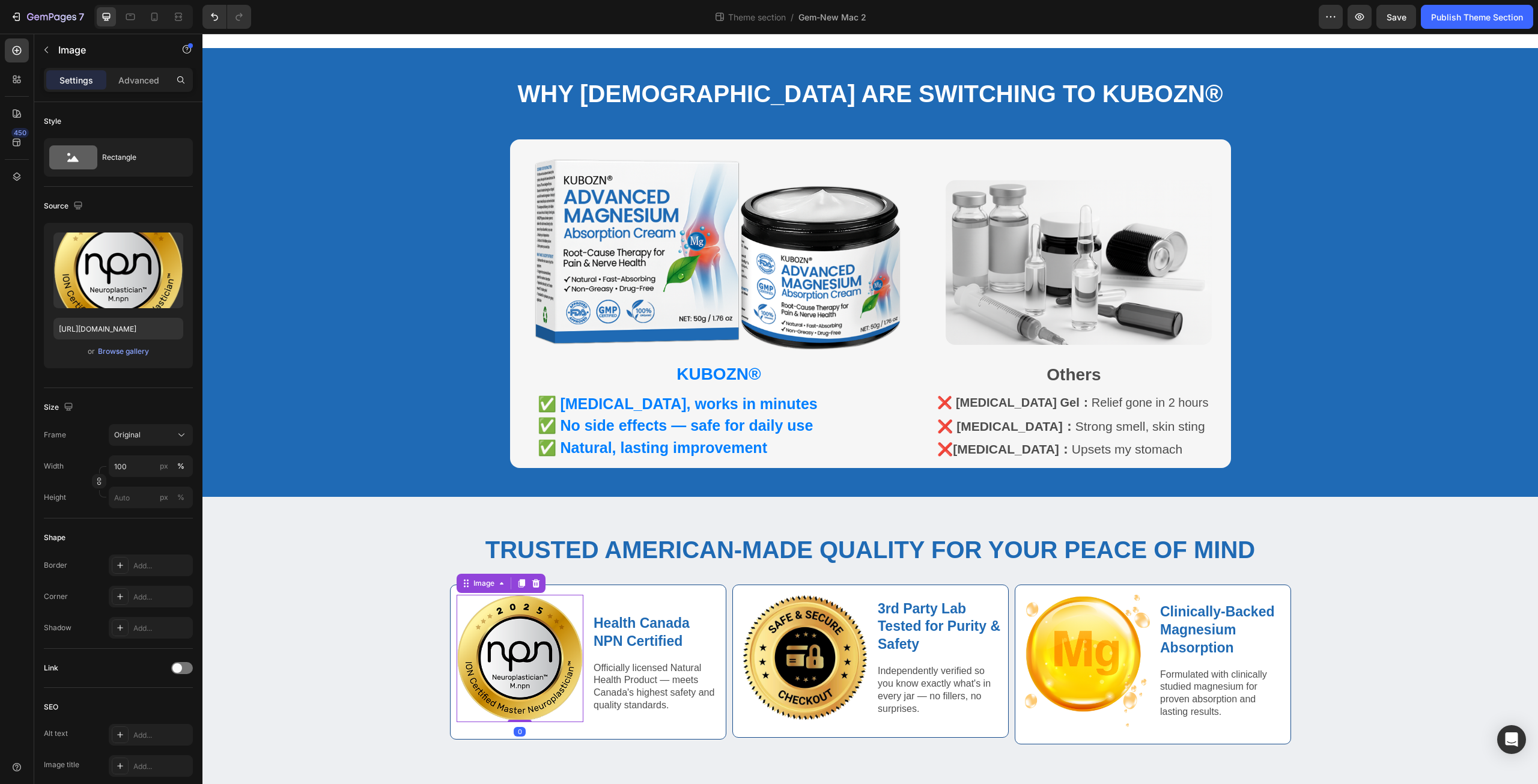
click at [525, 677] on img at bounding box center [521, 658] width 128 height 128
click at [130, 353] on div "Browse gallery" at bounding box center [123, 352] width 51 height 11
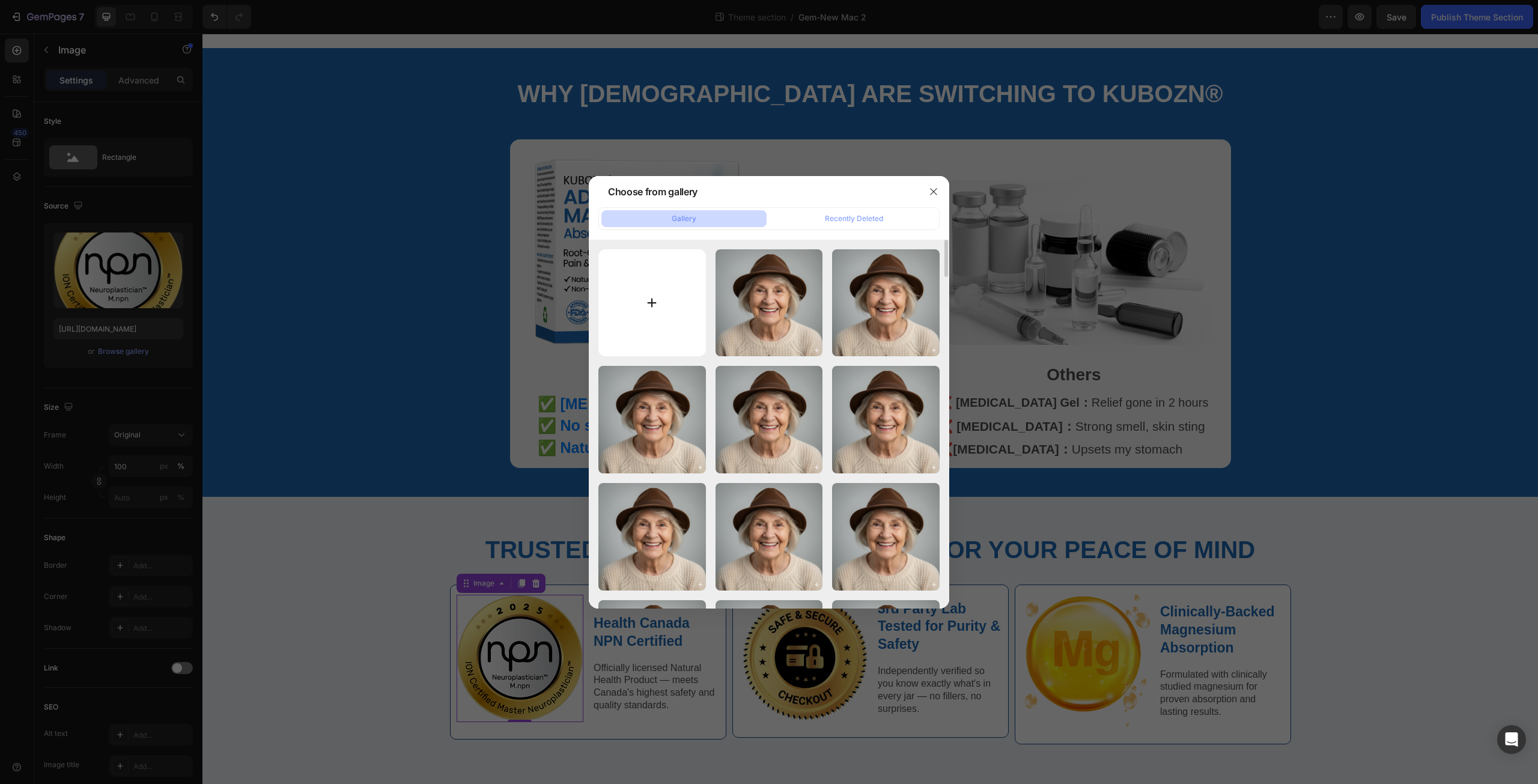
click at [661, 314] on input "file" at bounding box center [652, 303] width 108 height 108
type input "C:\fakepath\Health Canada 2.png"
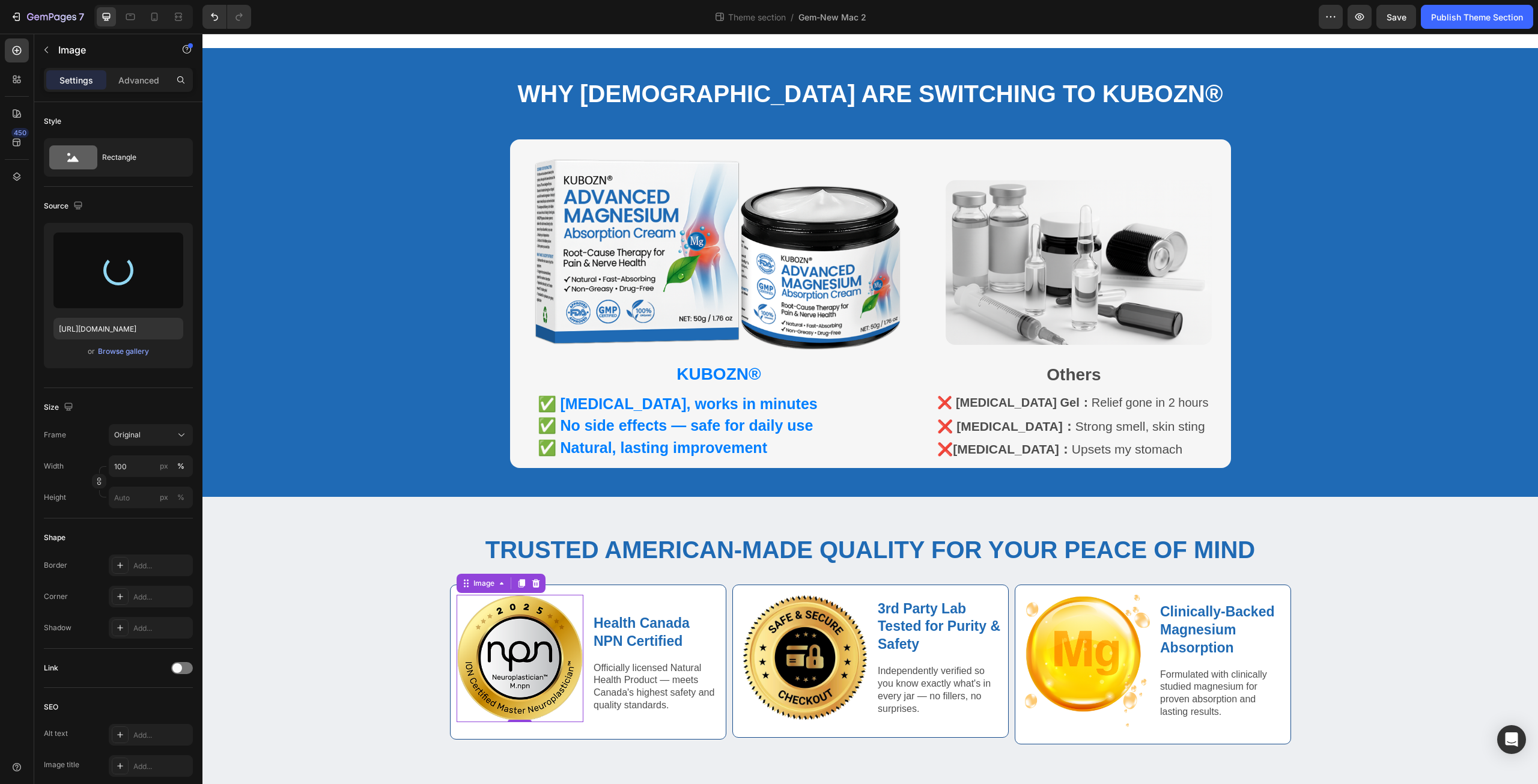
type input "[URL][DOMAIN_NAME]"
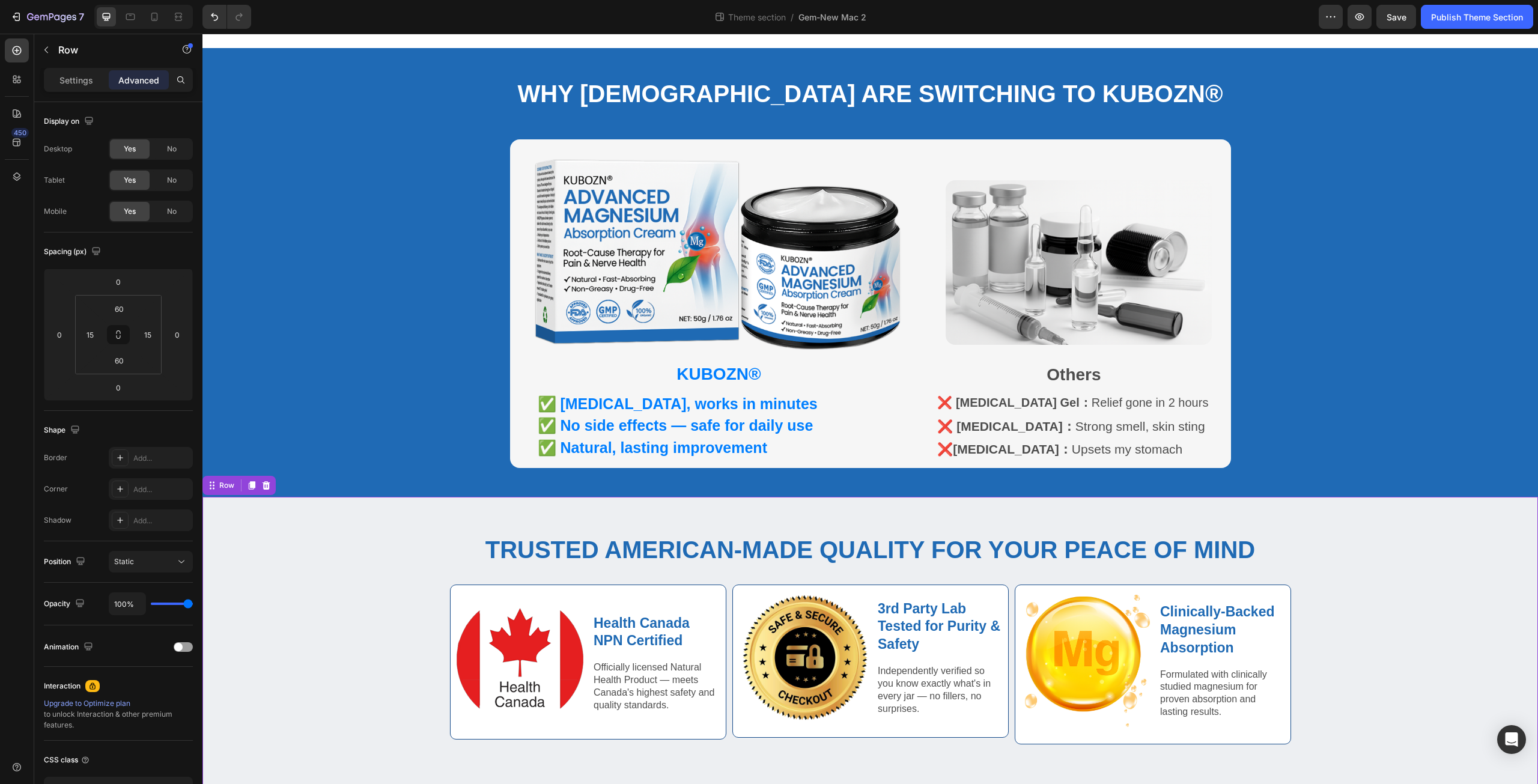
click at [1463, 605] on div "Trusted American-Made Quality for Your Peace of Mind Heading Row Image Health C…" at bounding box center [870, 642] width 1318 height 219
click at [1396, 19] on span "Save" at bounding box center [1397, 16] width 20 height 10
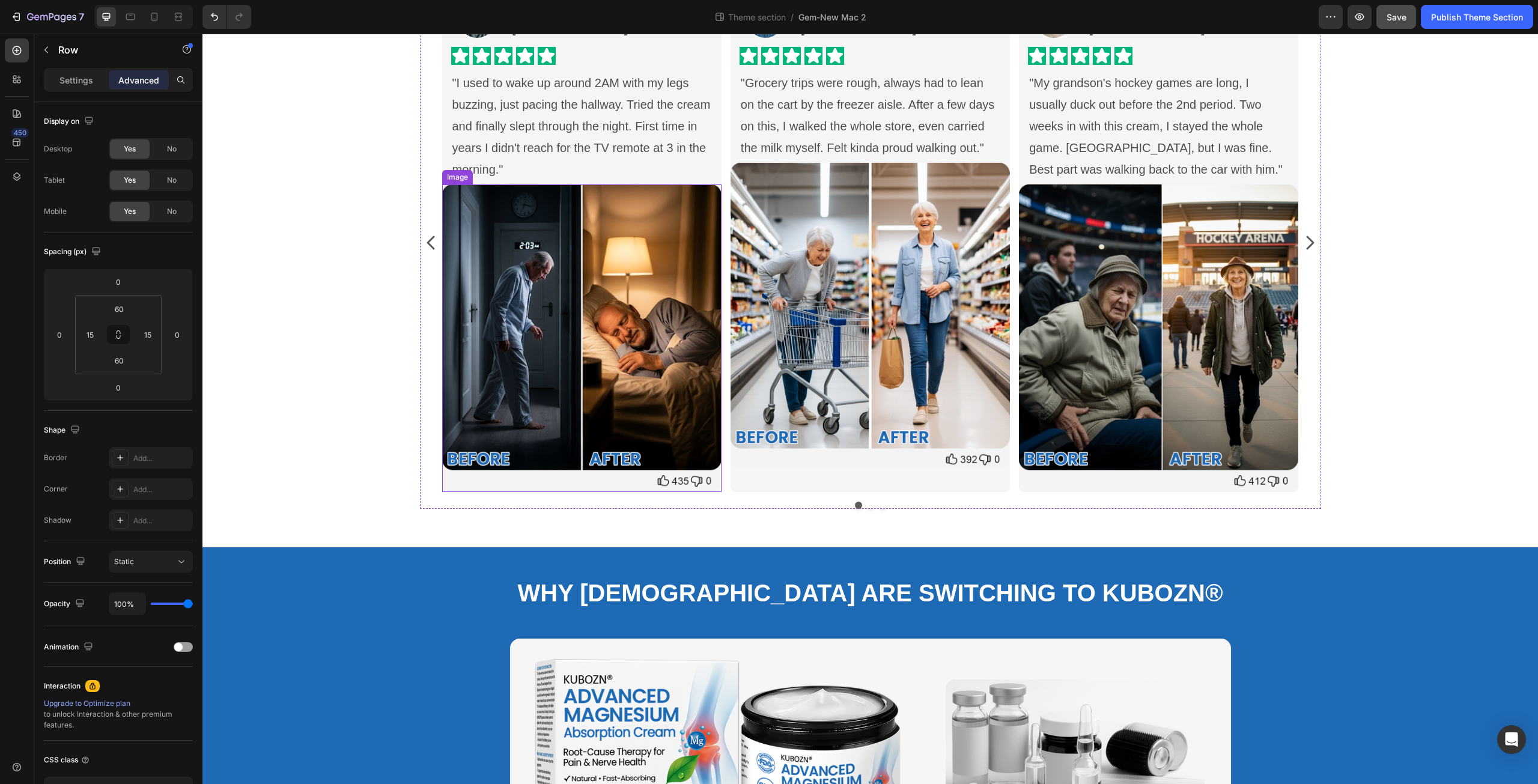
scroll to position [104, 0]
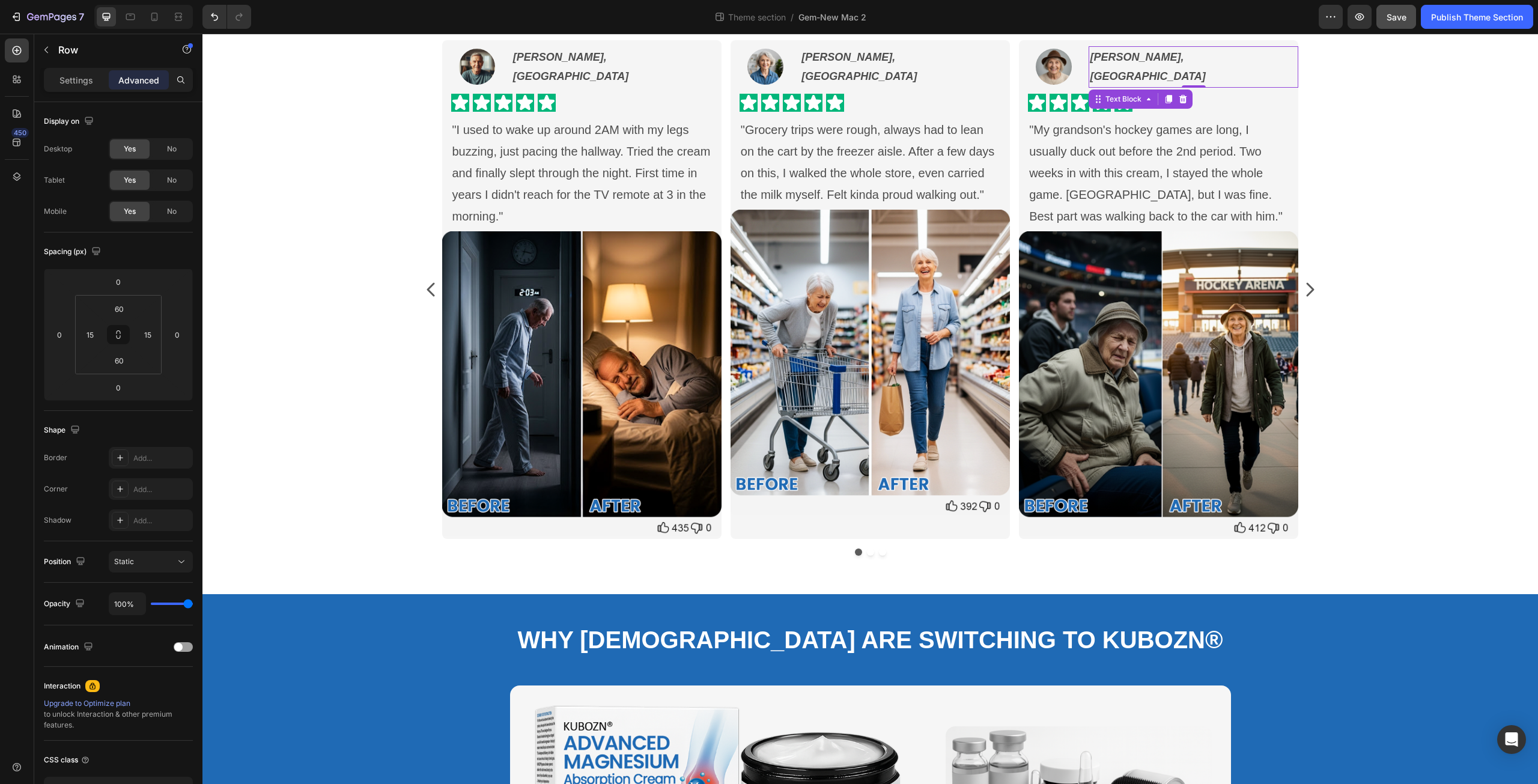
click at [1152, 65] on strong "Marie D., Montreal" at bounding box center [1148, 67] width 115 height 31
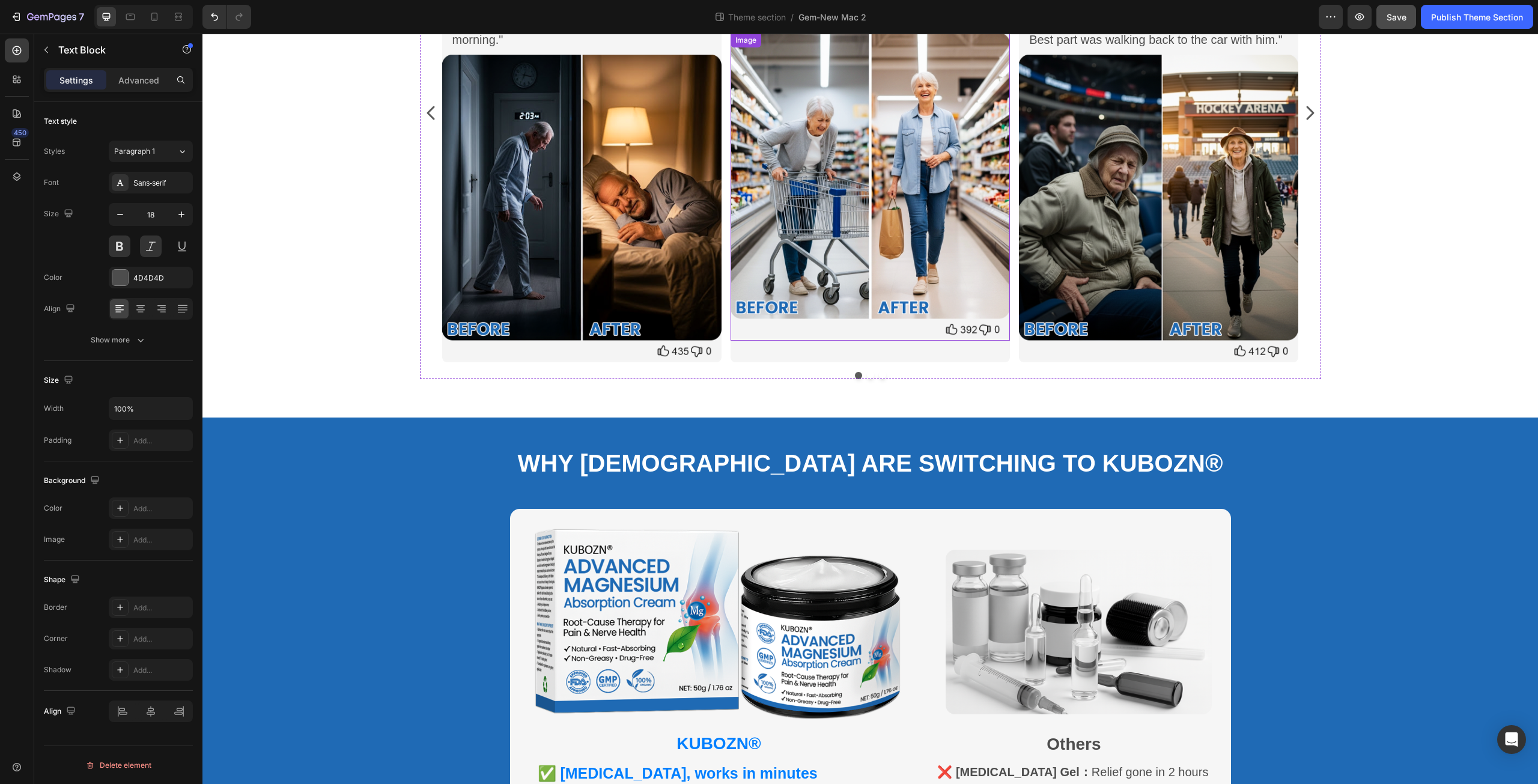
scroll to position [650, 0]
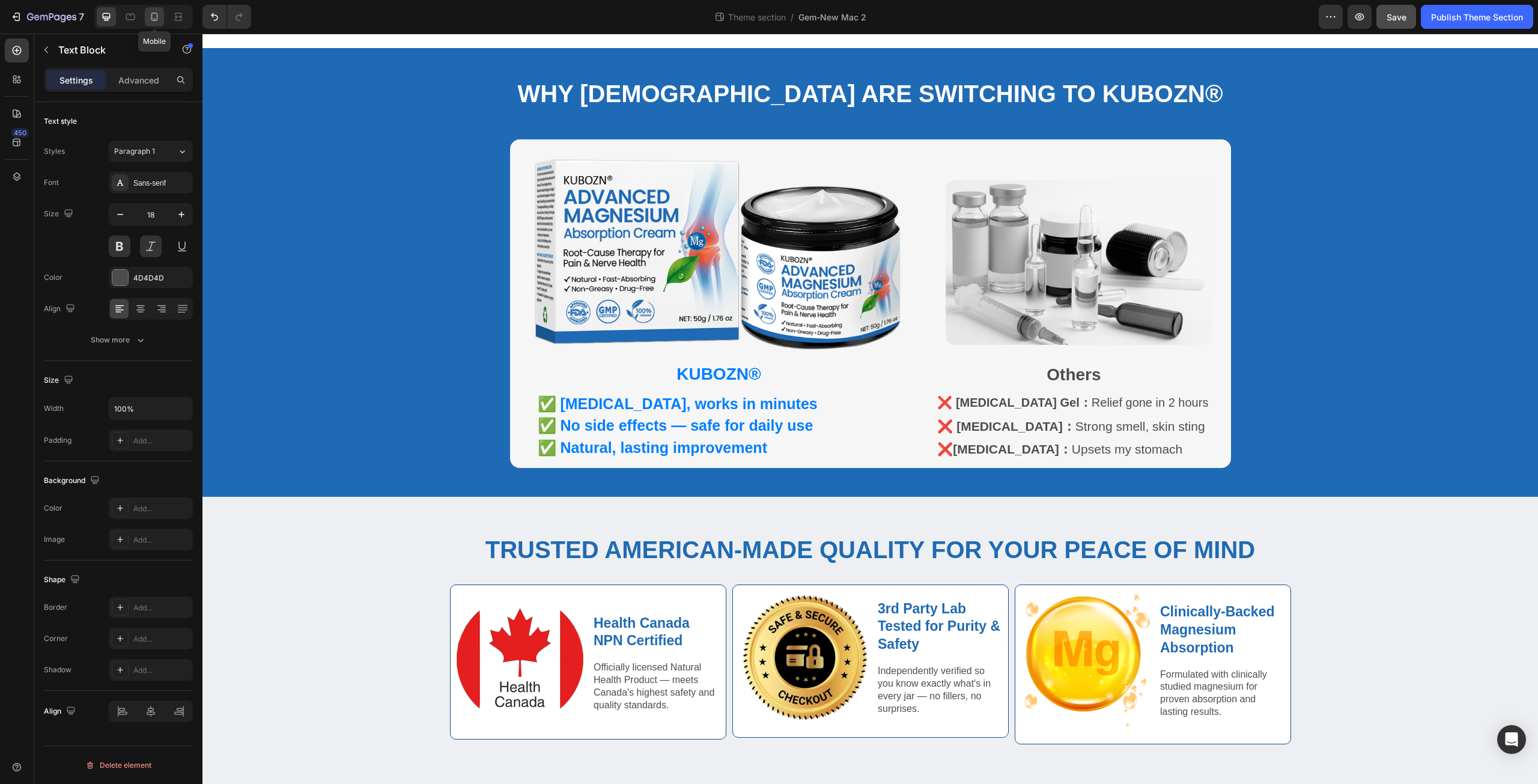
click at [156, 23] on div at bounding box center [154, 16] width 19 height 19
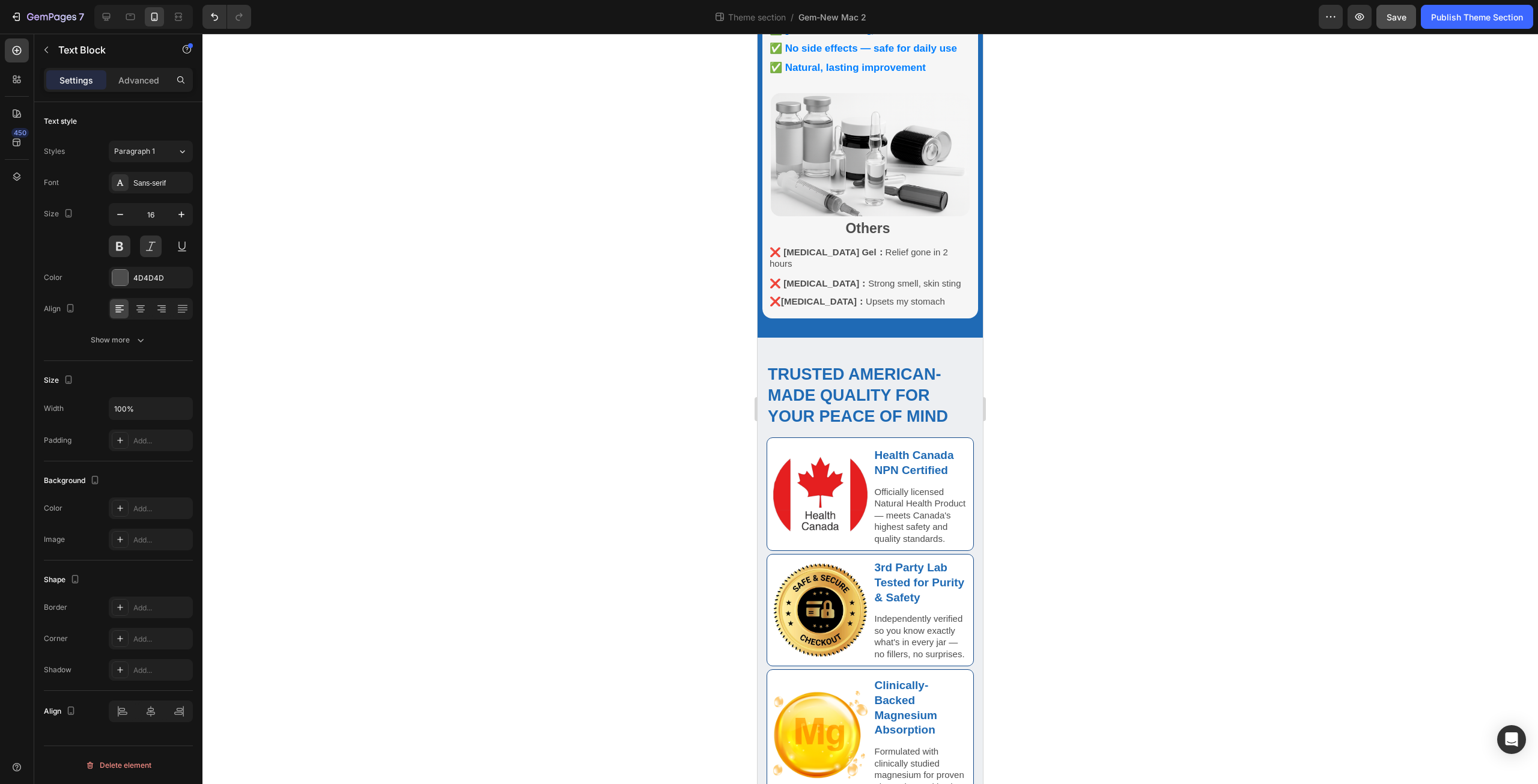
scroll to position [806, 0]
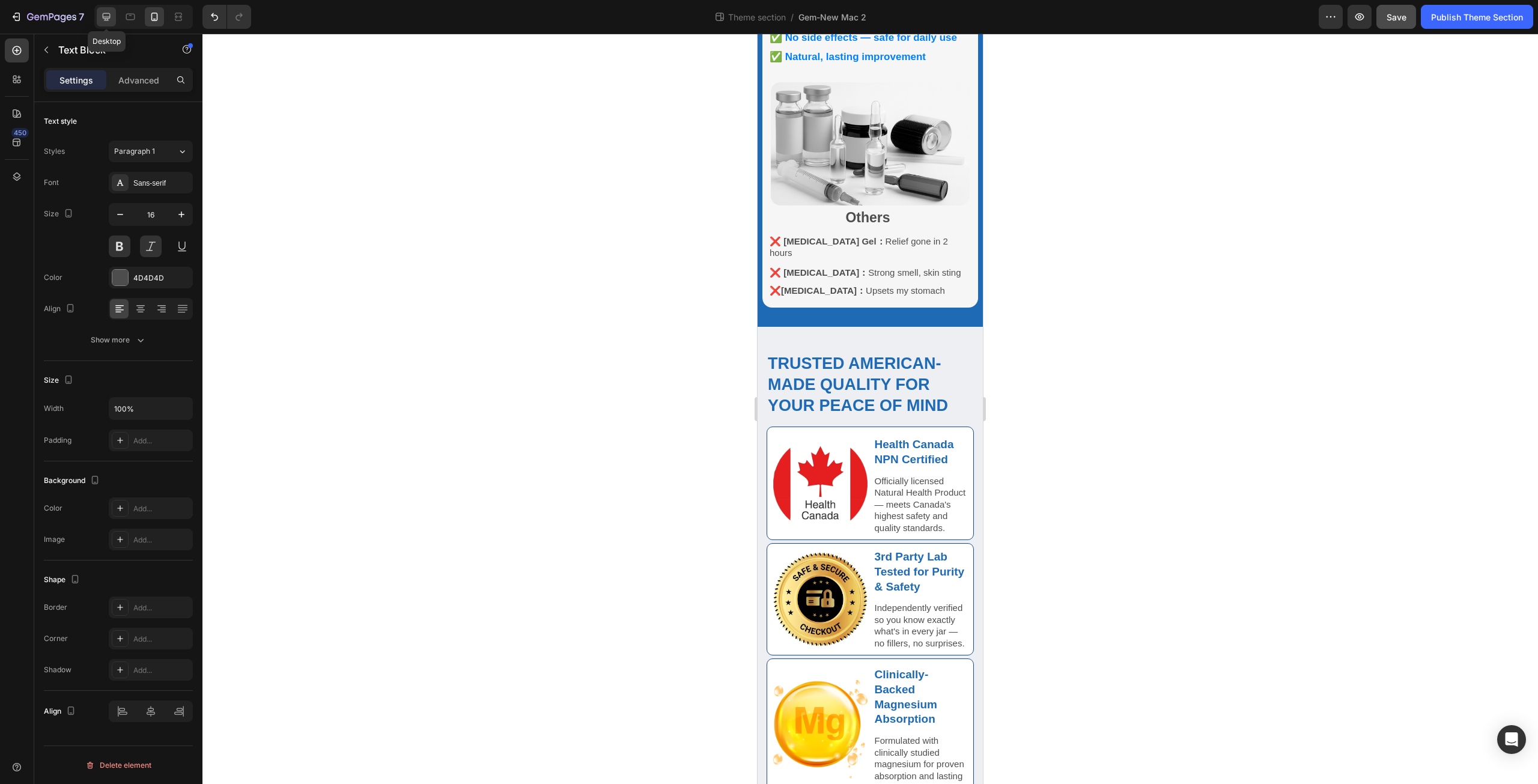
click at [103, 10] on div at bounding box center [106, 16] width 19 height 19
type input "18"
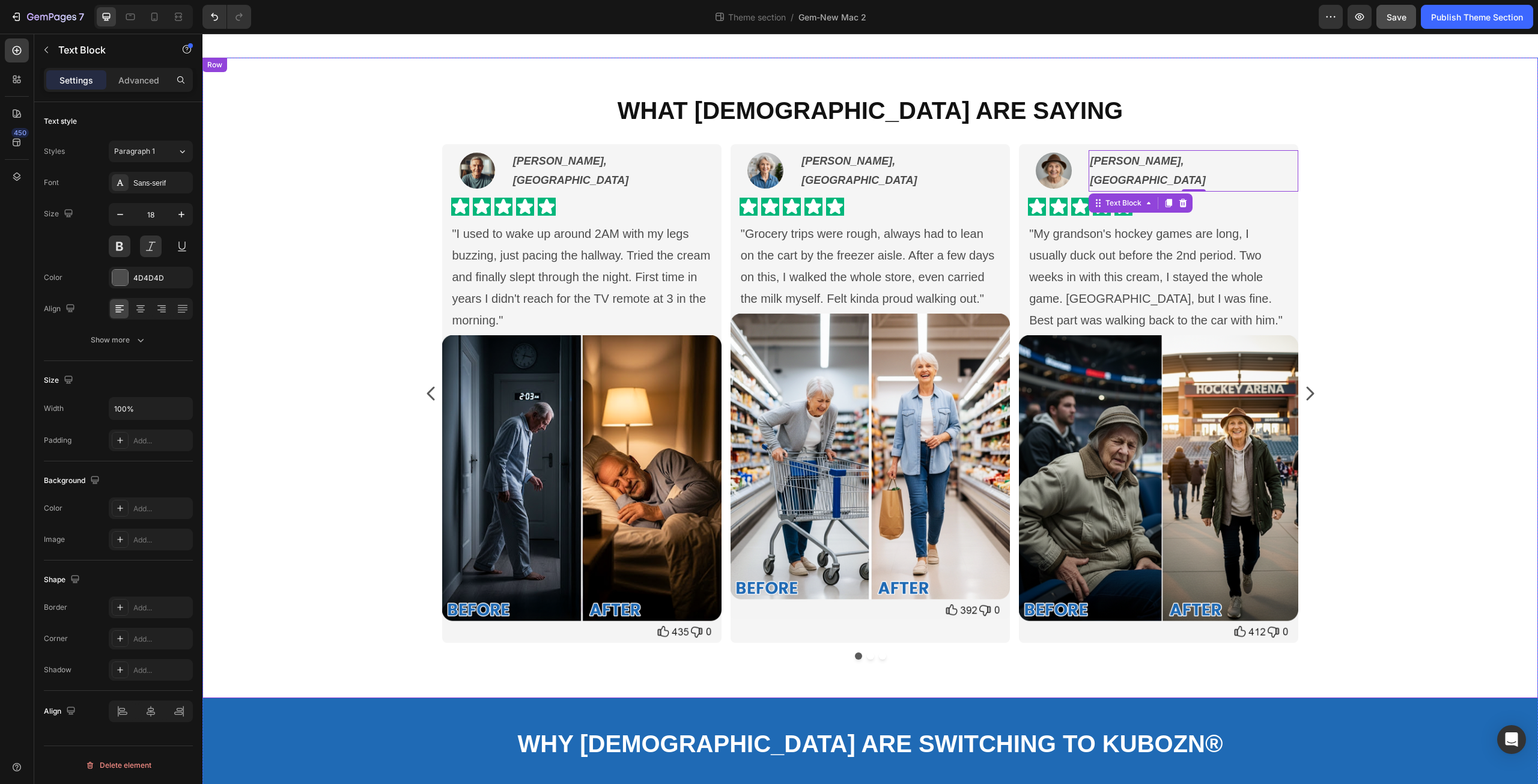
click at [1392, 310] on div "What Canadians Are Saying Heading Image Brian S., Toronto Text Block Row Icon I…" at bounding box center [870, 381] width 1318 height 575
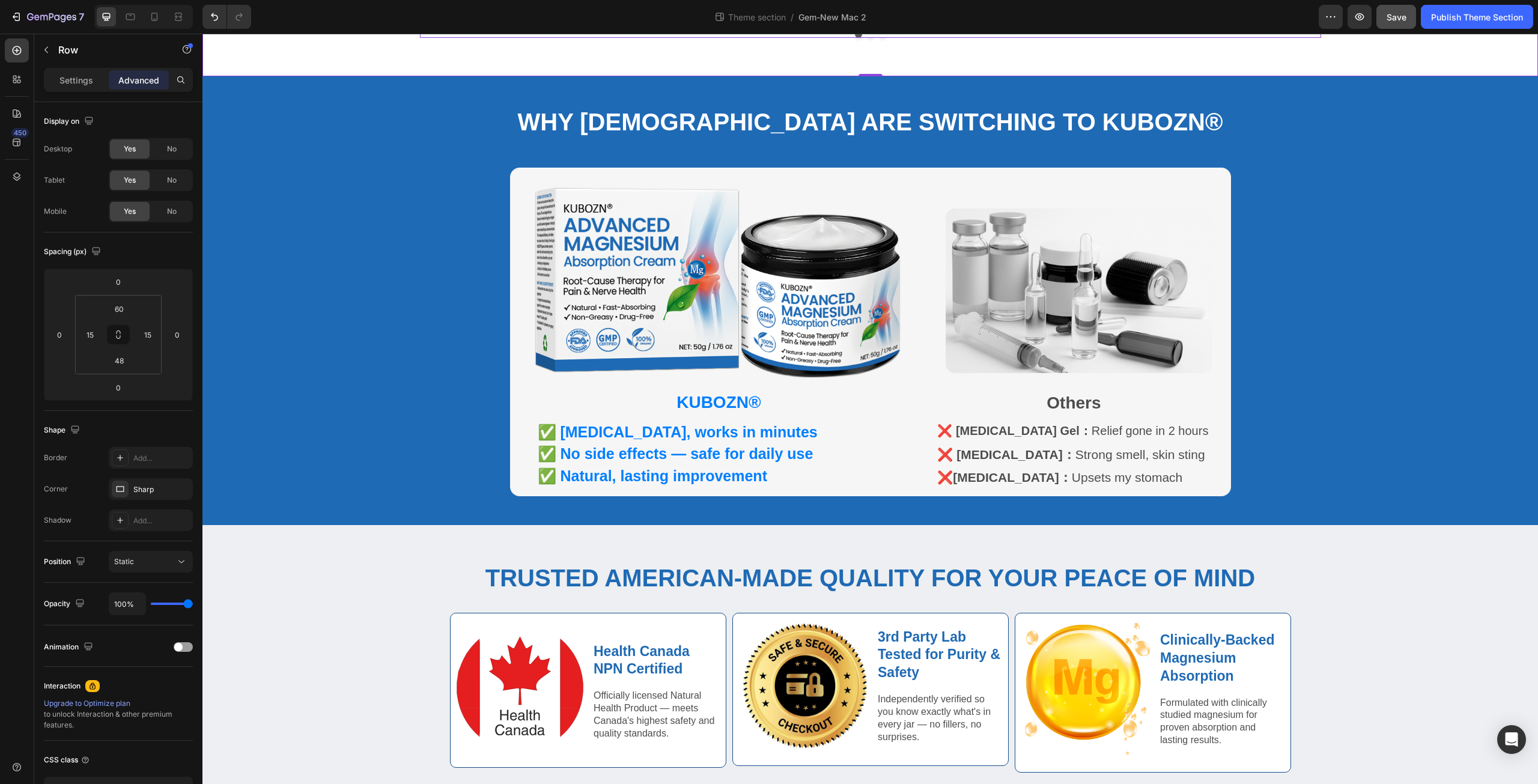
scroll to position [650, 0]
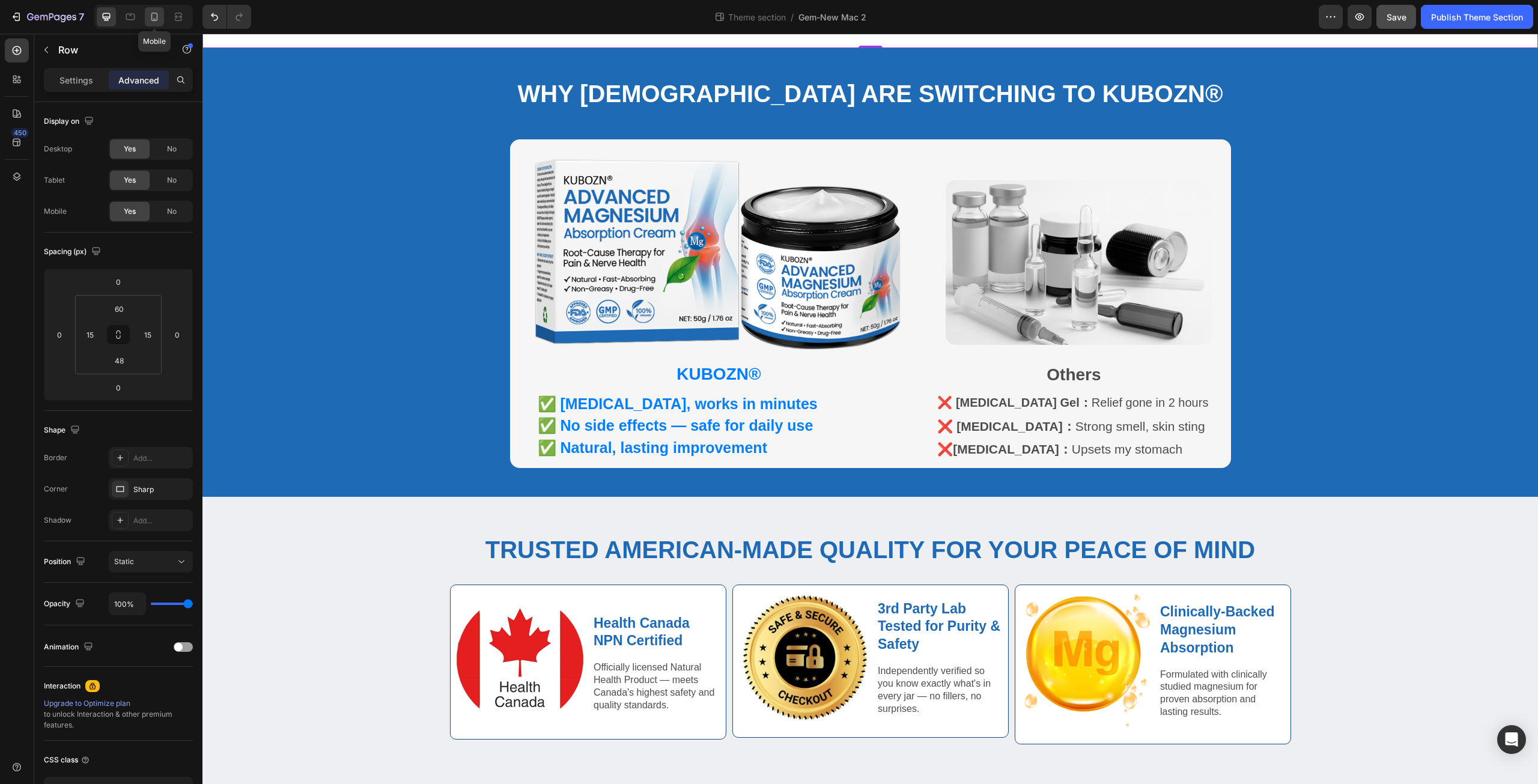
click at [155, 17] on icon at bounding box center [154, 16] width 12 height 12
type input "30"
type input "10"
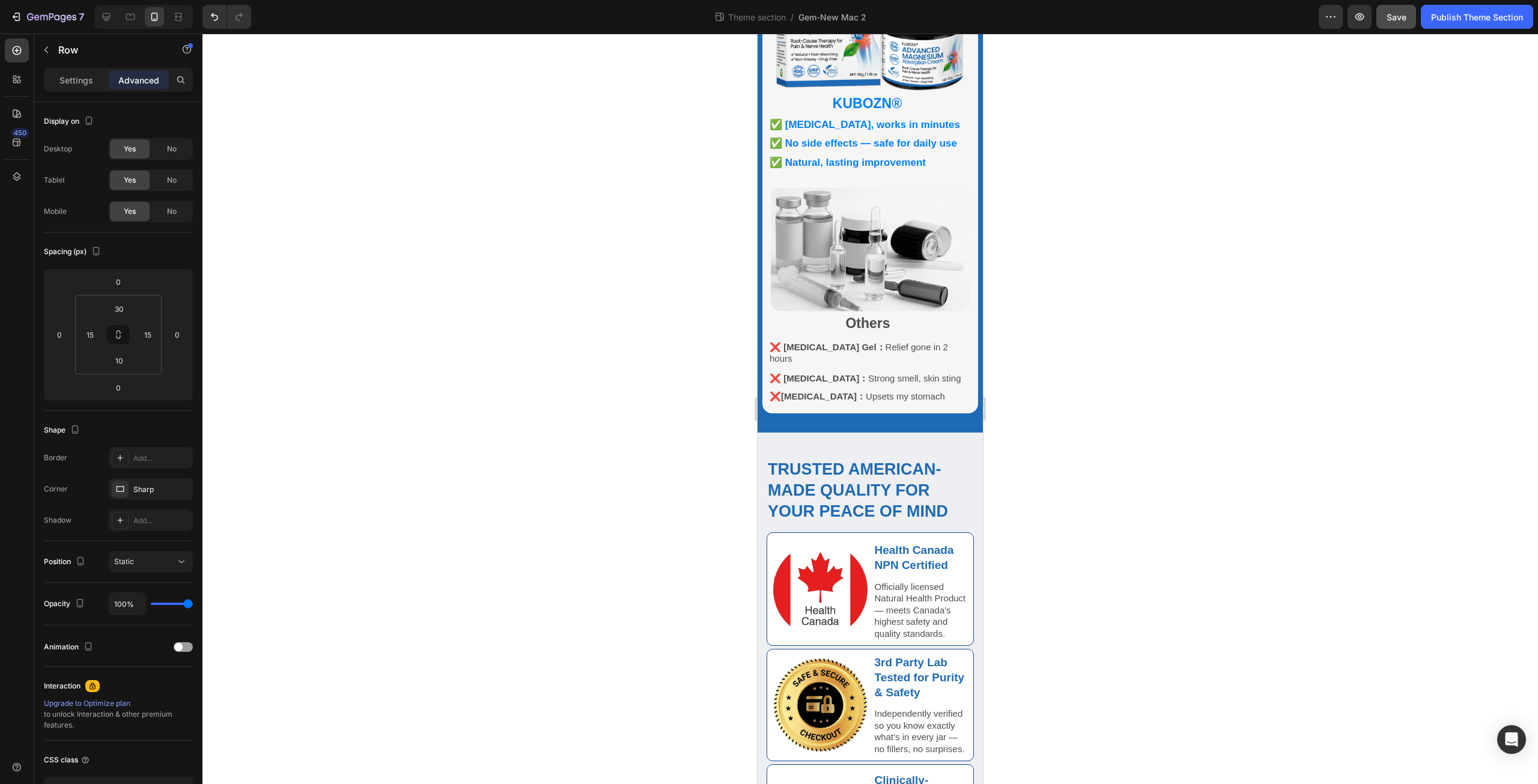
scroll to position [806, 0]
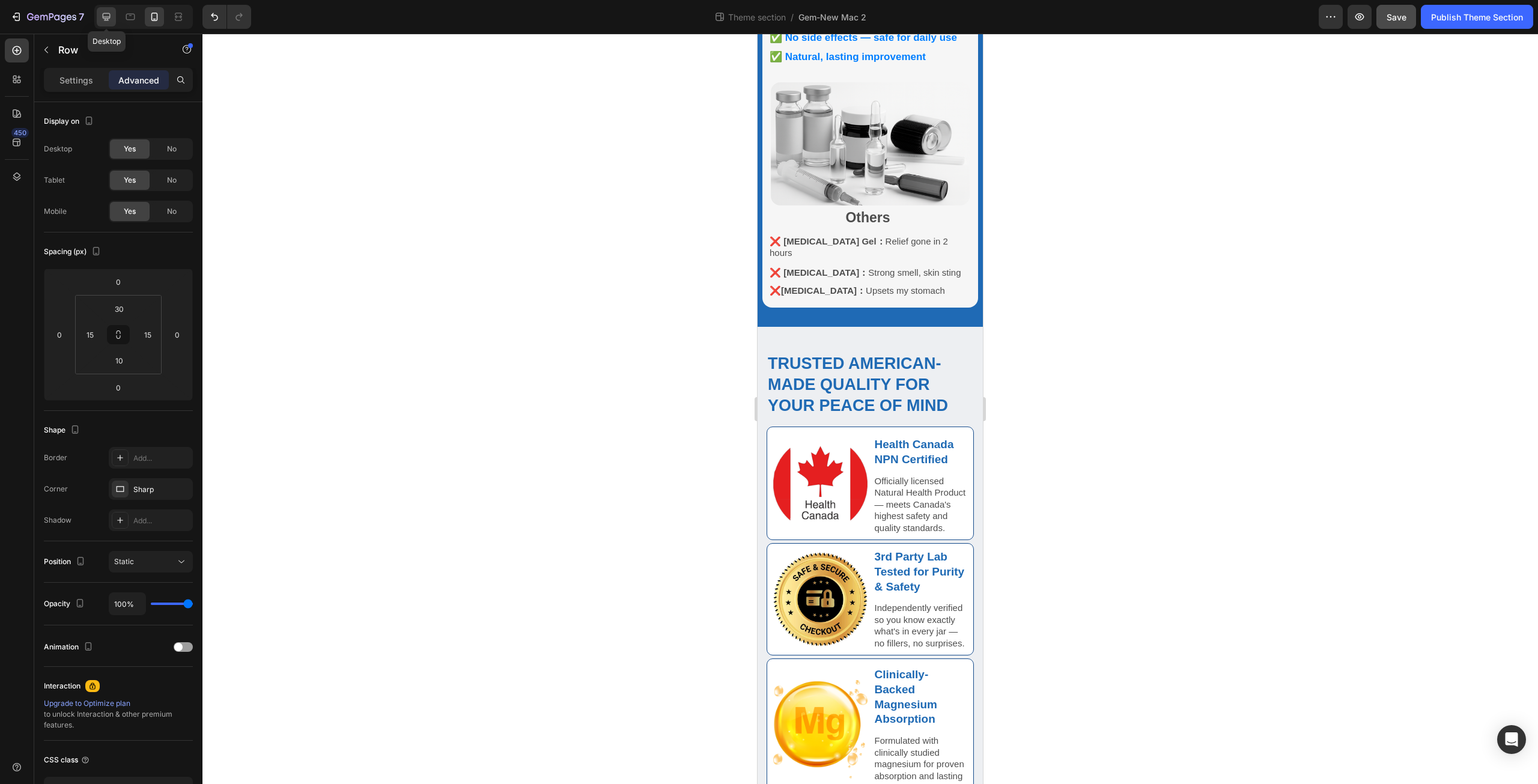
click at [103, 16] on icon at bounding box center [106, 16] width 12 height 12
type input "60"
type input "48"
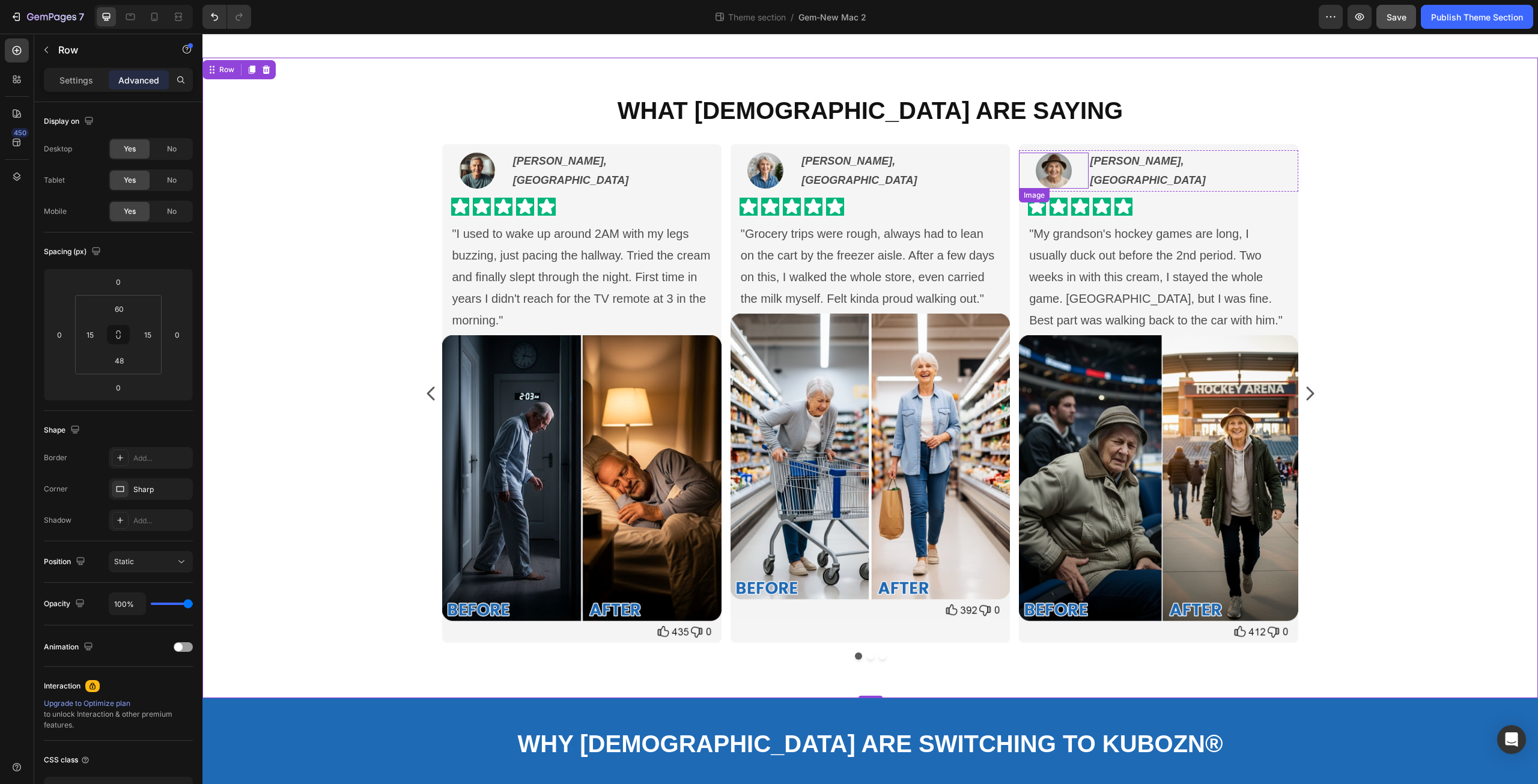
click at [1056, 165] on img at bounding box center [1054, 171] width 36 height 36
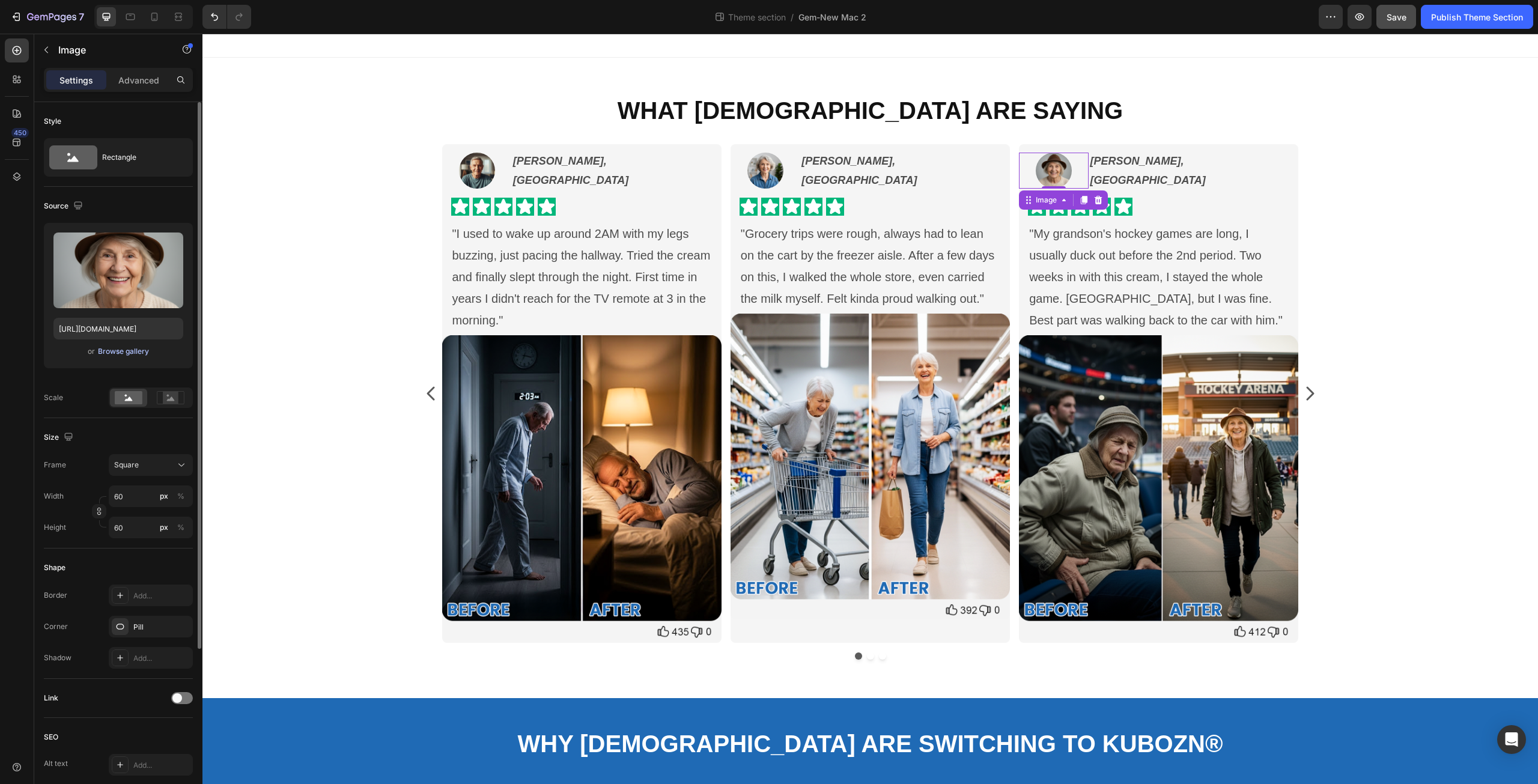
click at [140, 350] on div "Browse gallery" at bounding box center [123, 352] width 51 height 11
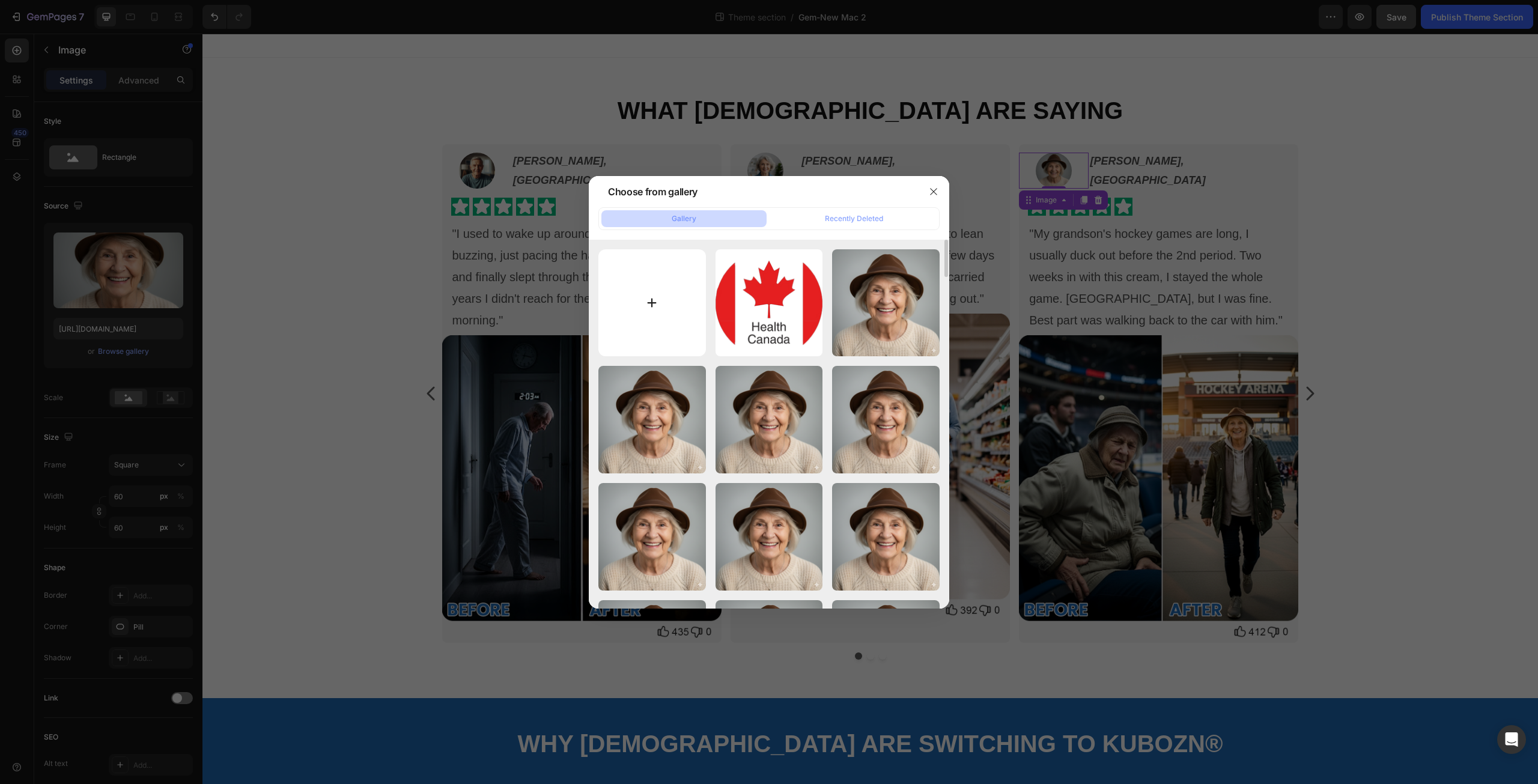
click at [653, 304] on input "file" at bounding box center [652, 303] width 108 height 108
type input "C:\fakepath\4 3-3.png"
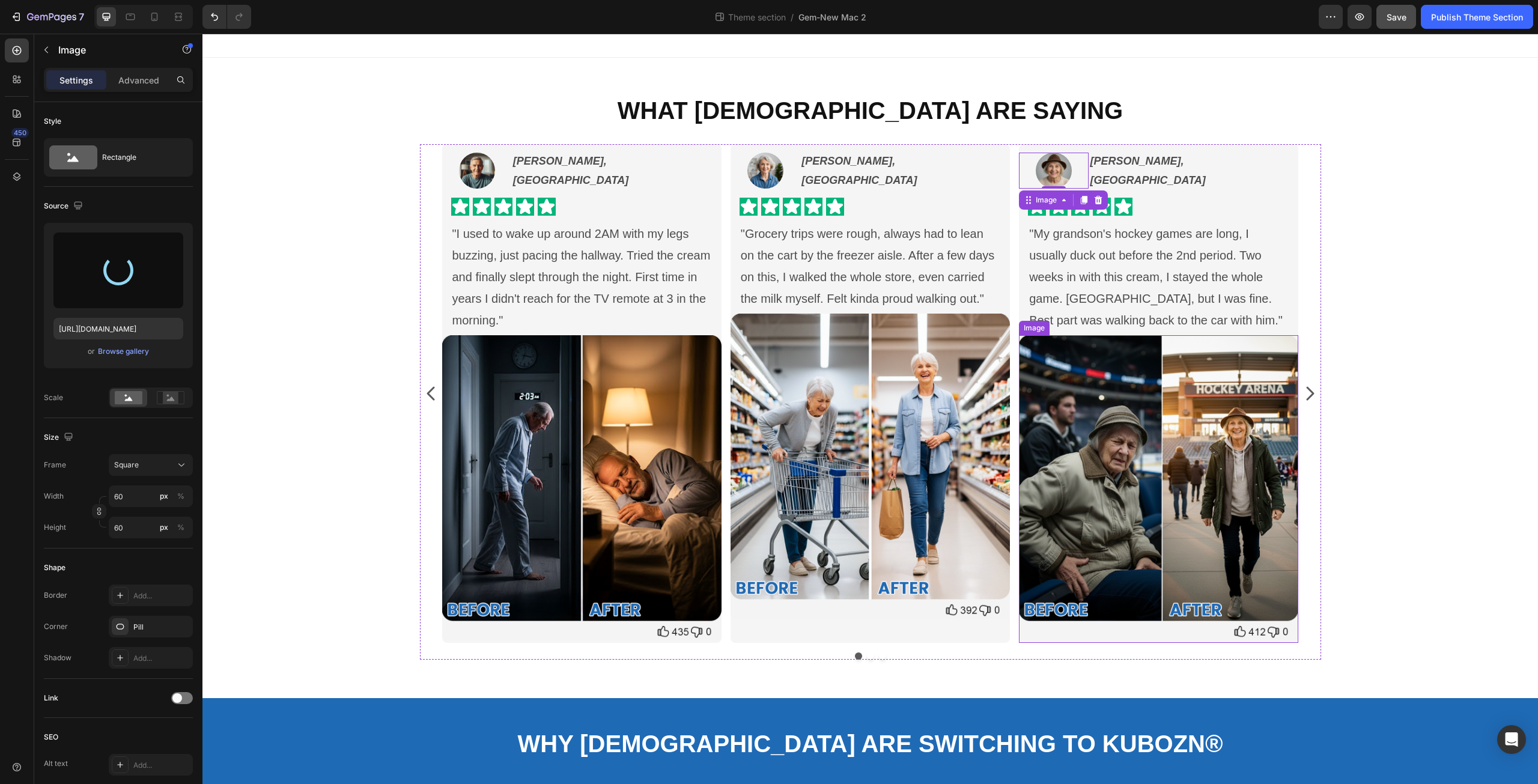
type input "https://cdn.shopify.com/s/files/1/0671/3147/3973/files/gempages_560608827498562…"
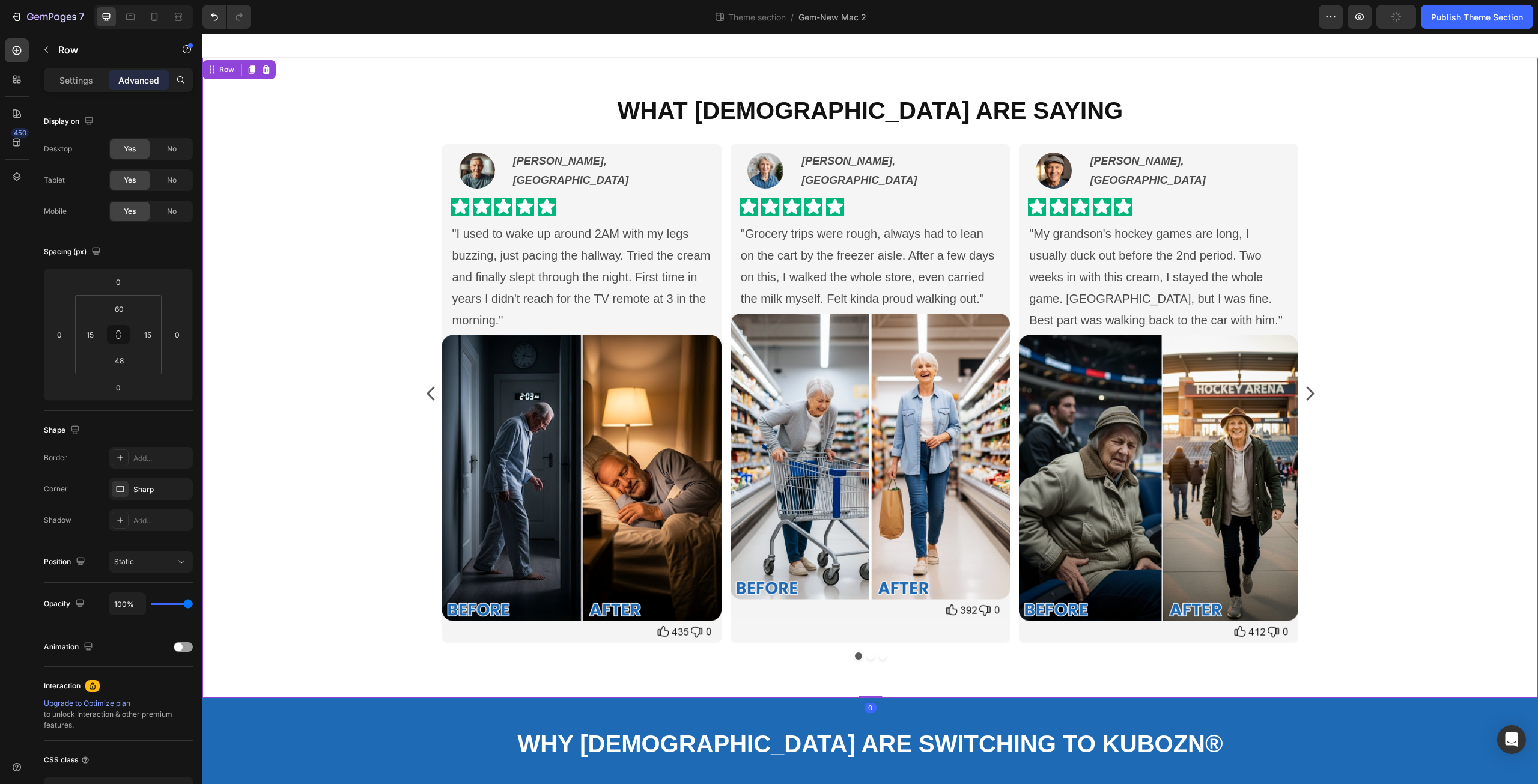
click at [1480, 433] on div "What Canadians Are Saying Heading Image Brian S., Toronto Text Block Row Icon I…" at bounding box center [870, 381] width 1318 height 575
click at [1173, 391] on img at bounding box center [1158, 487] width 280 height 305
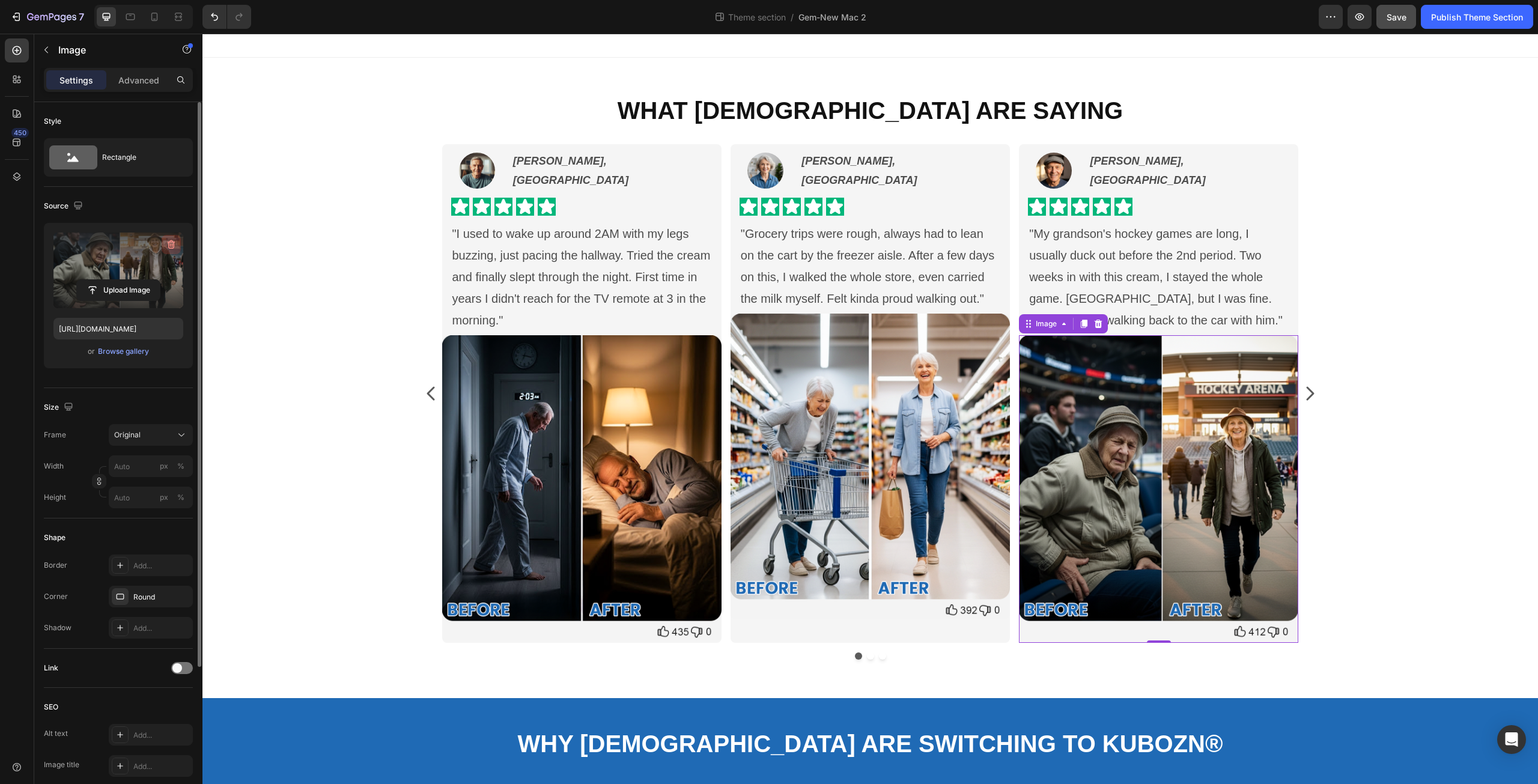
click at [174, 242] on icon "button" at bounding box center [171, 244] width 12 height 12
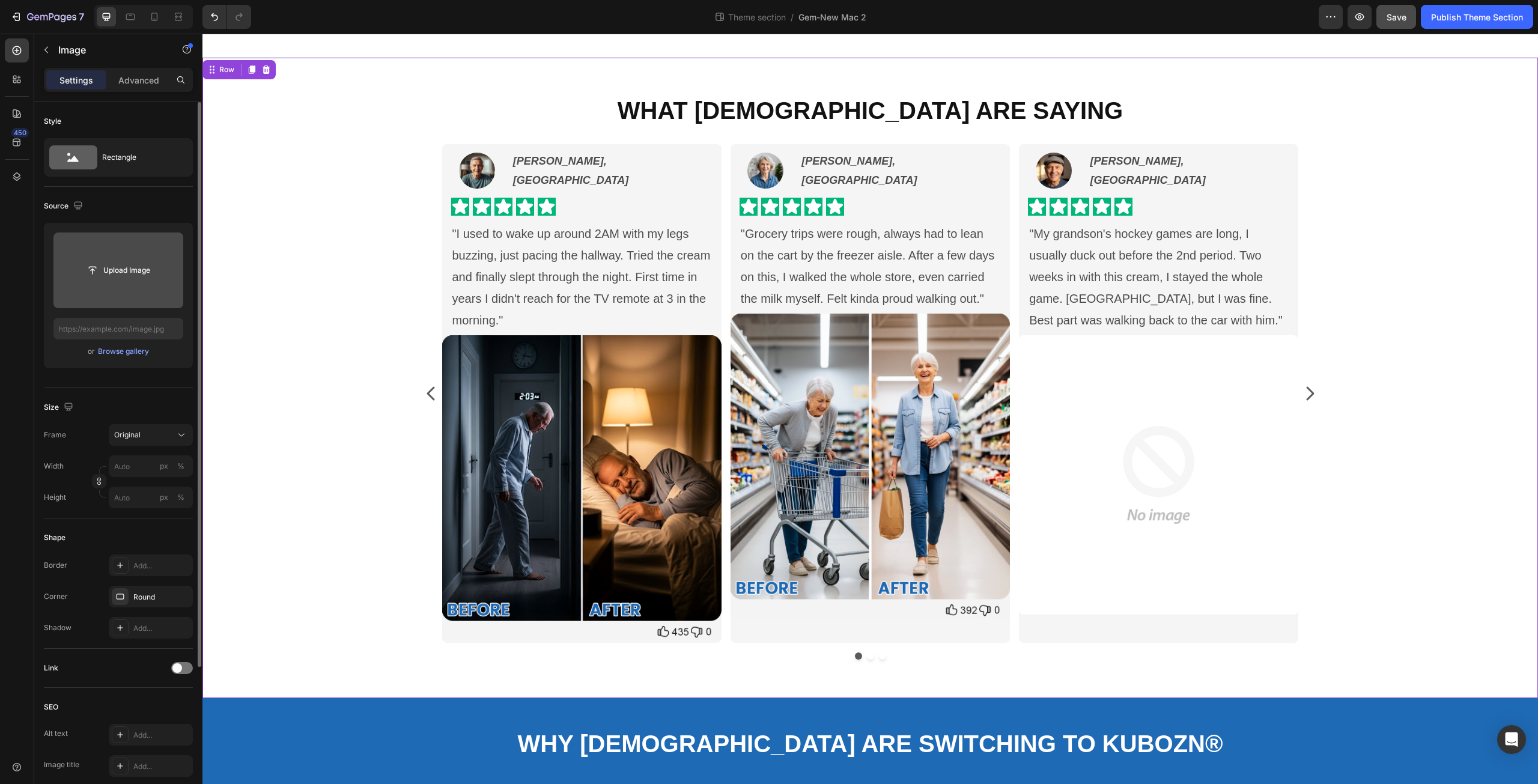
click at [330, 272] on div "What Canadians Are Saying Heading Image Brian S., Toronto Text Block Row Icon I…" at bounding box center [870, 381] width 1318 height 575
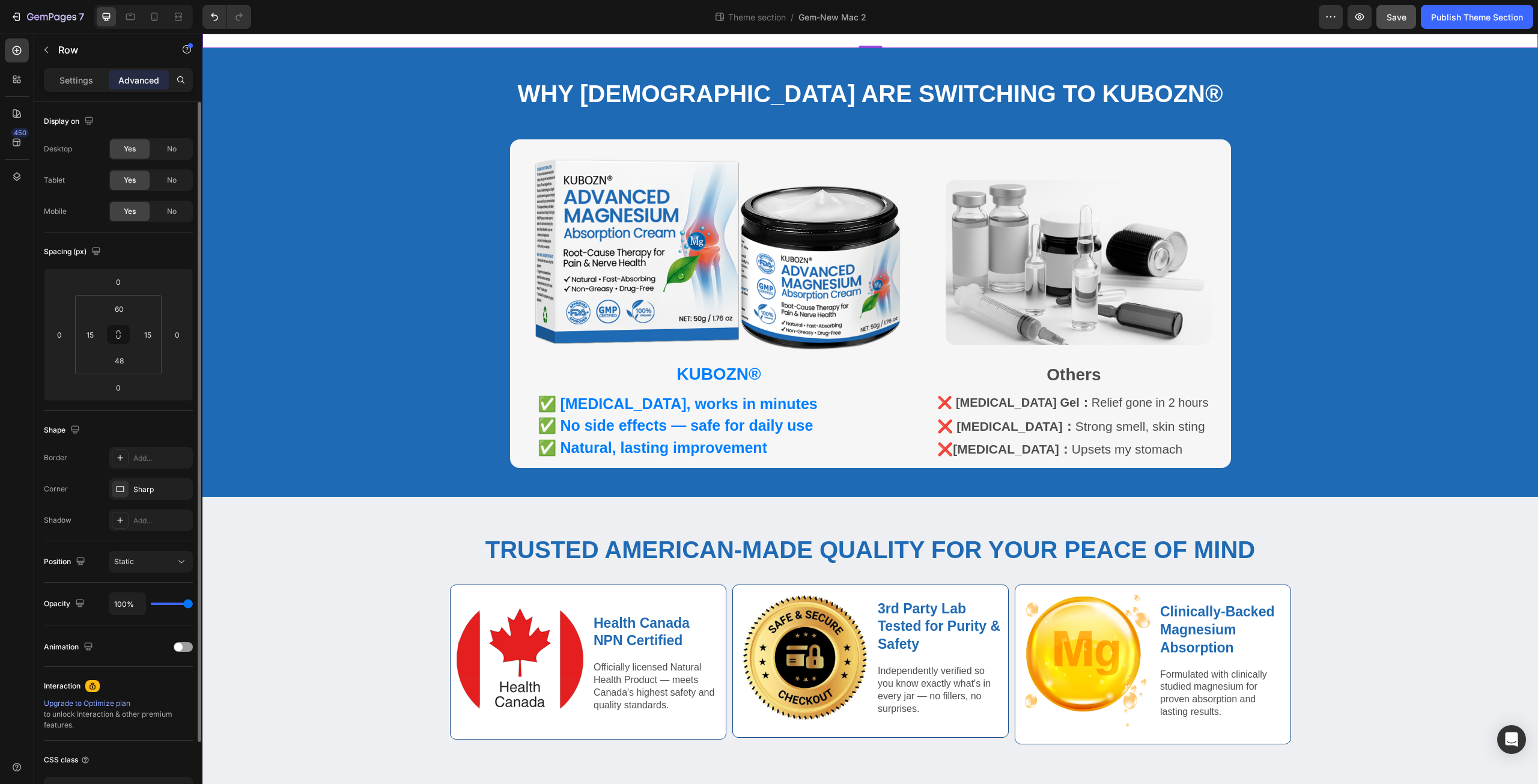
scroll to position [229, 0]
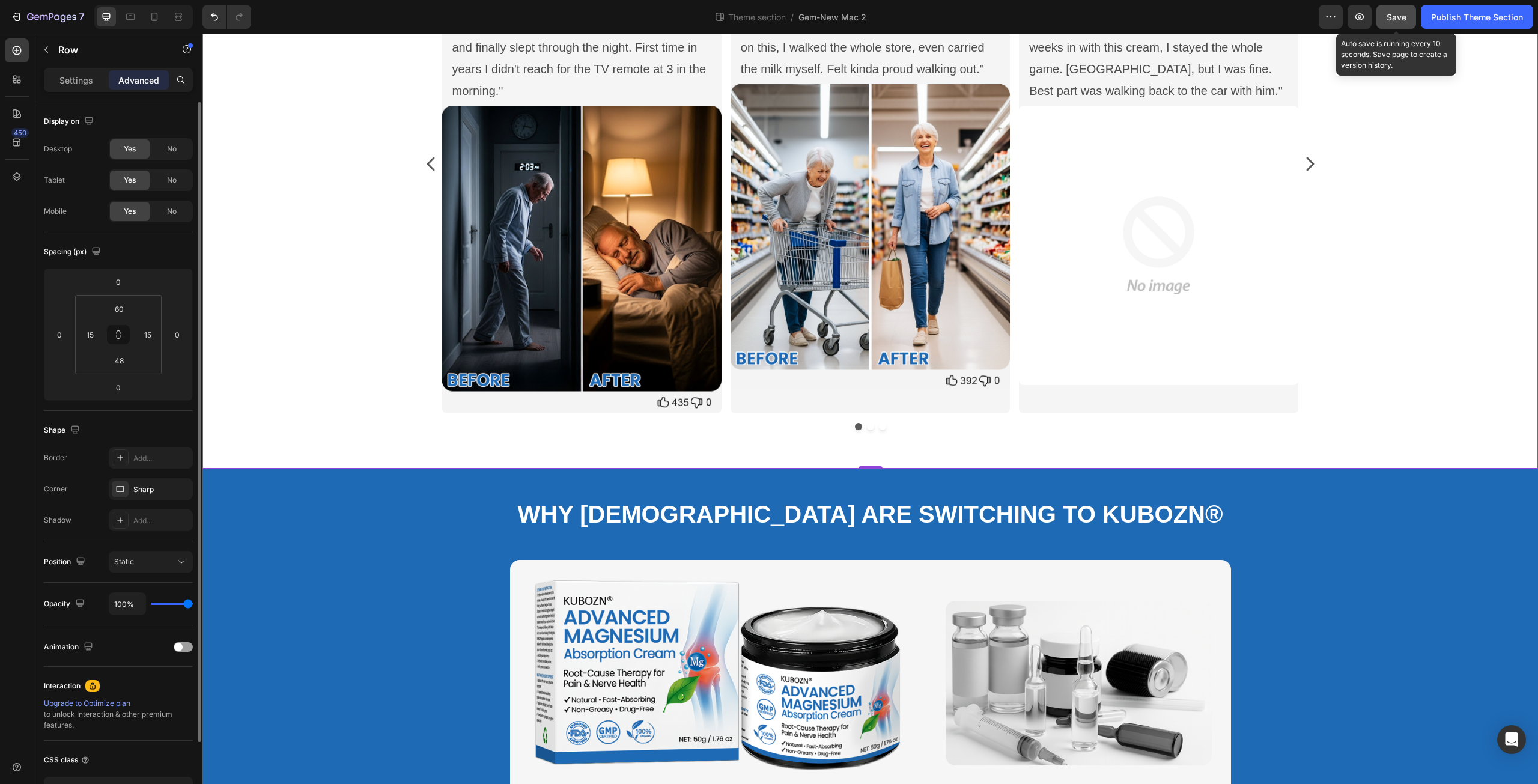
drag, startPoint x: 1392, startPoint y: 17, endPoint x: 1390, endPoint y: 23, distance: 6.3
click at [1394, 17] on span "Save" at bounding box center [1397, 16] width 20 height 10
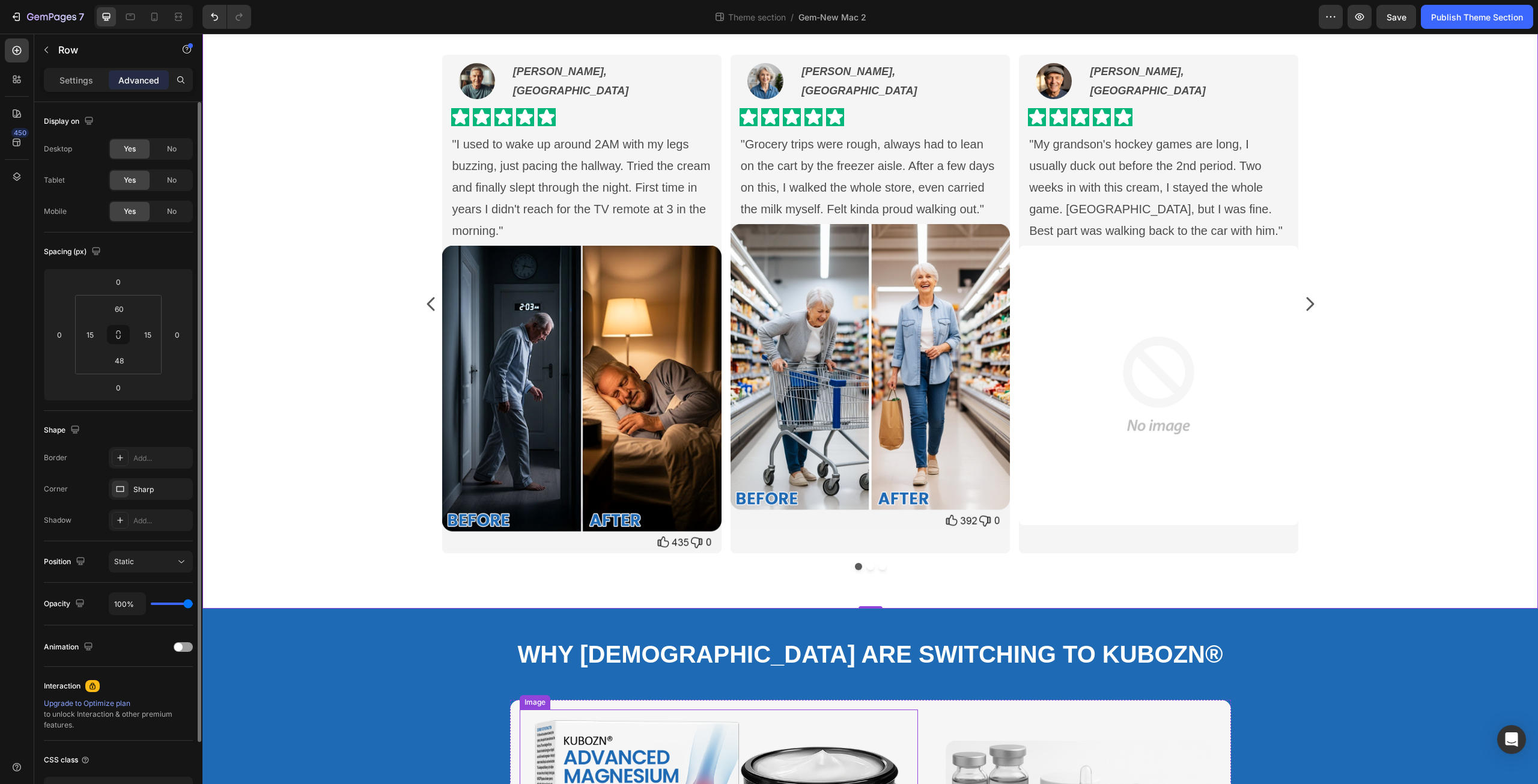
scroll to position [0, 0]
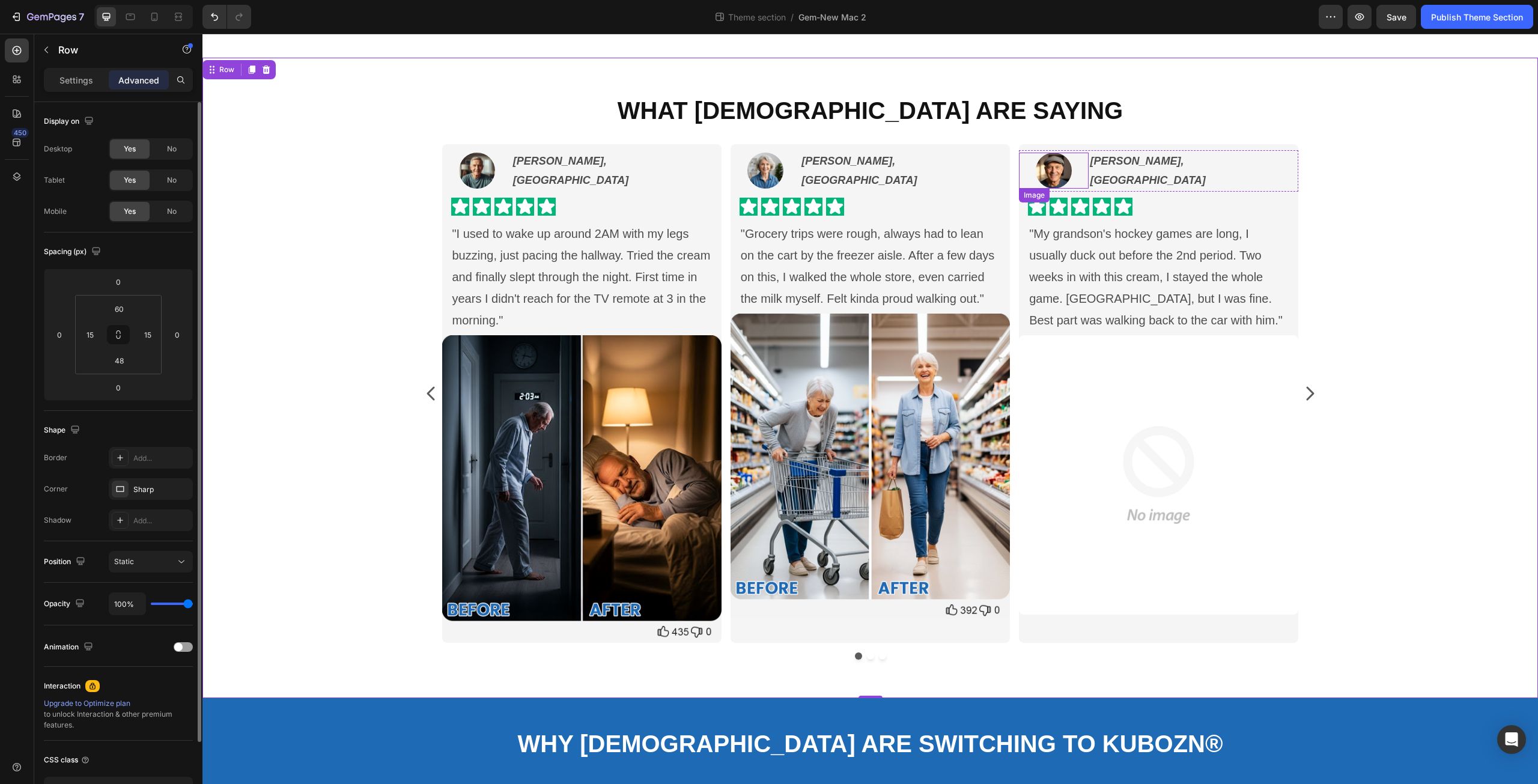
click at [1050, 173] on img at bounding box center [1054, 171] width 36 height 36
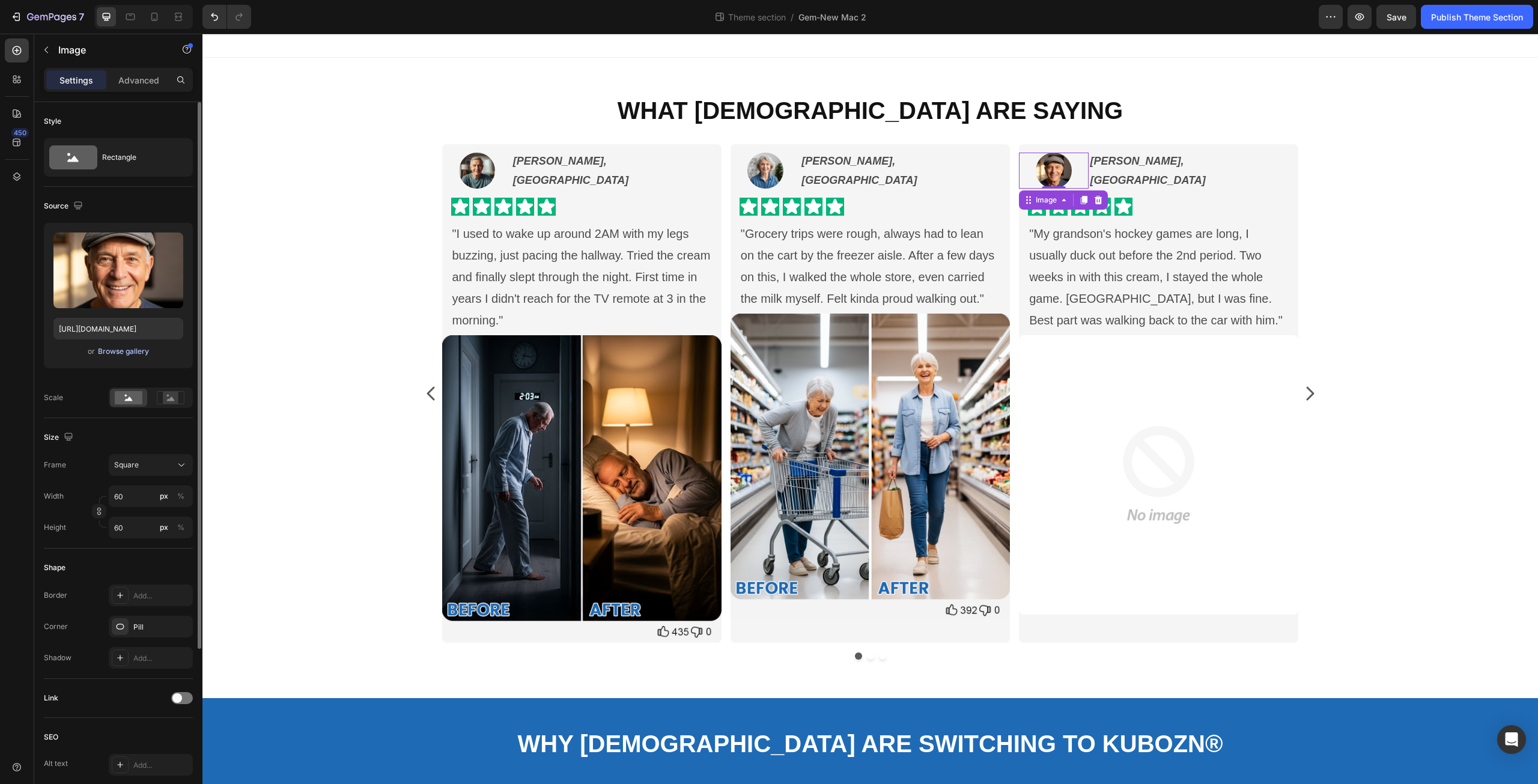
click at [112, 350] on div "Browse gallery" at bounding box center [123, 352] width 51 height 11
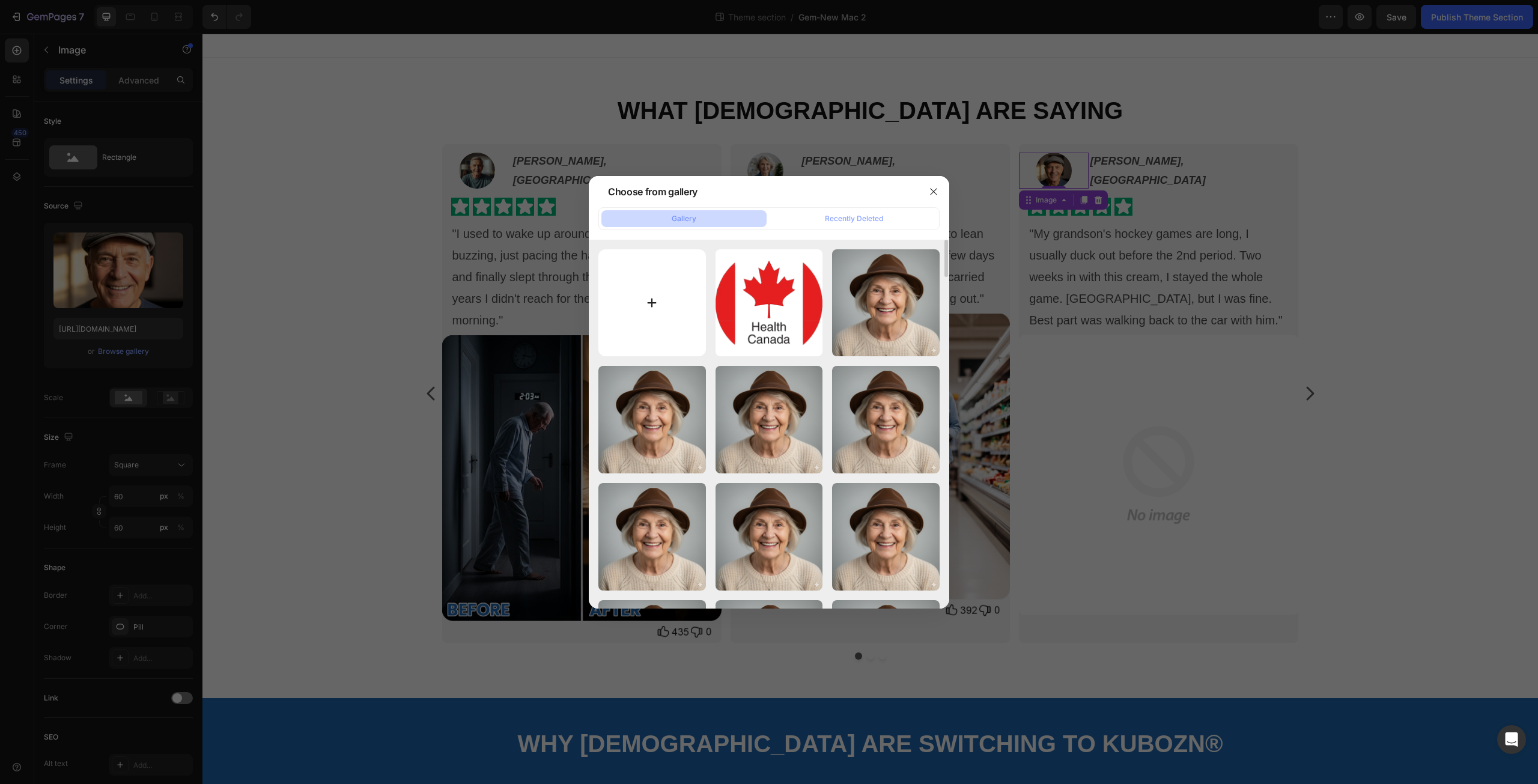
click at [651, 297] on input "file" at bounding box center [652, 303] width 108 height 108
type input "C:\fakepath\unnamed.png"
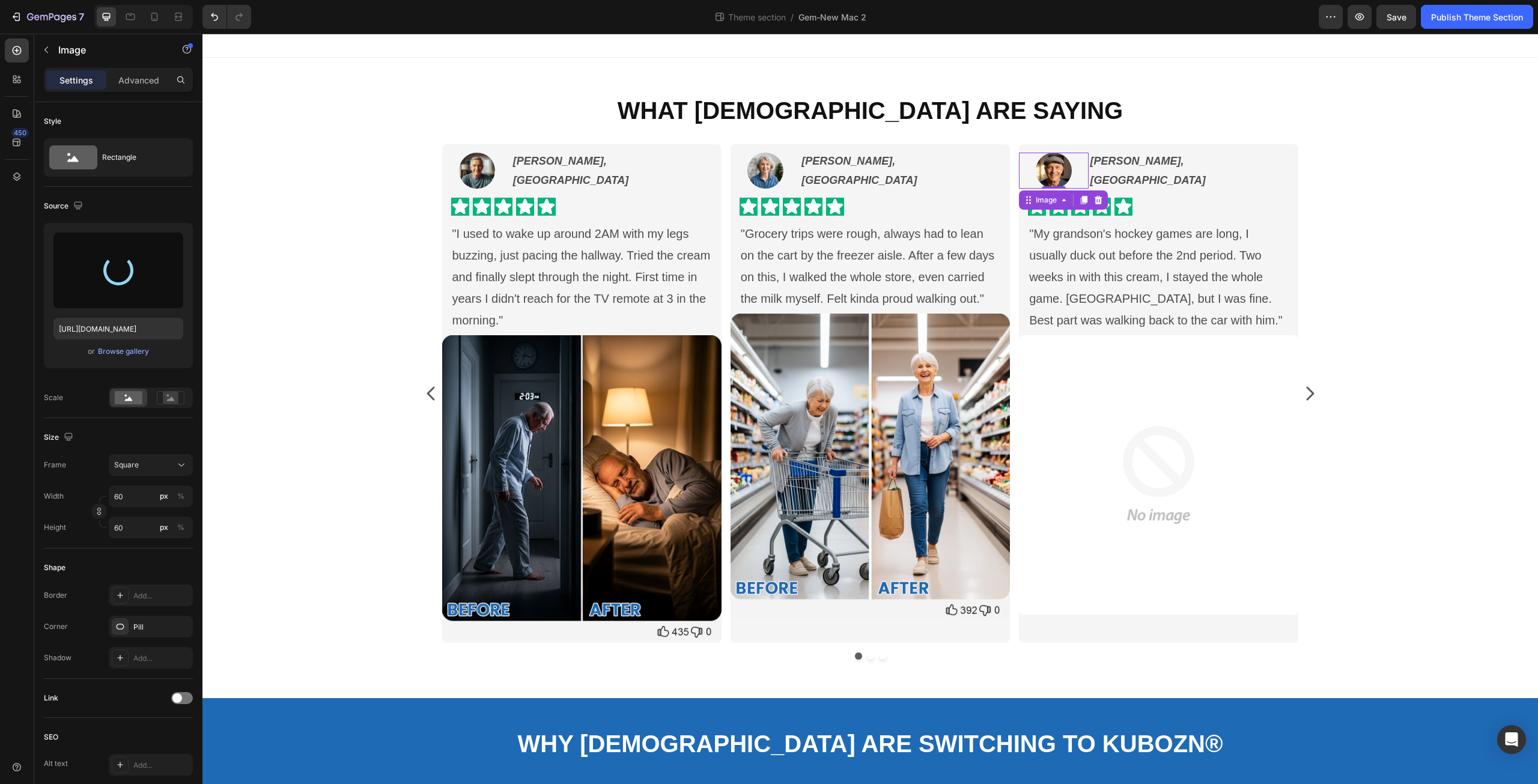
type input "https://cdn.shopify.com/s/files/1/0671/3147/3973/files/gempages_560608827498562…"
click at [1103, 393] on img at bounding box center [1158, 475] width 280 height 280
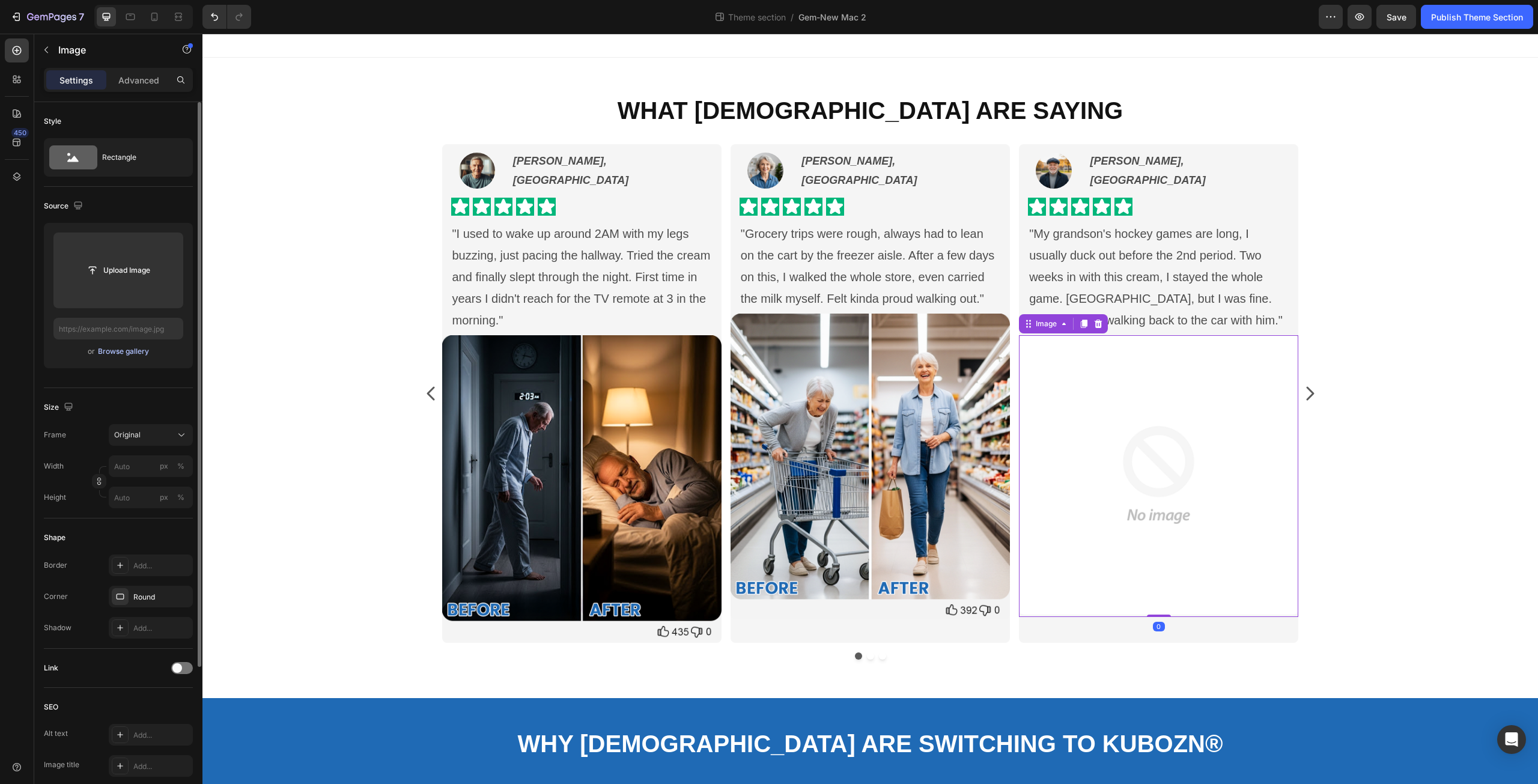
click at [113, 352] on div "Browse gallery" at bounding box center [123, 352] width 51 height 11
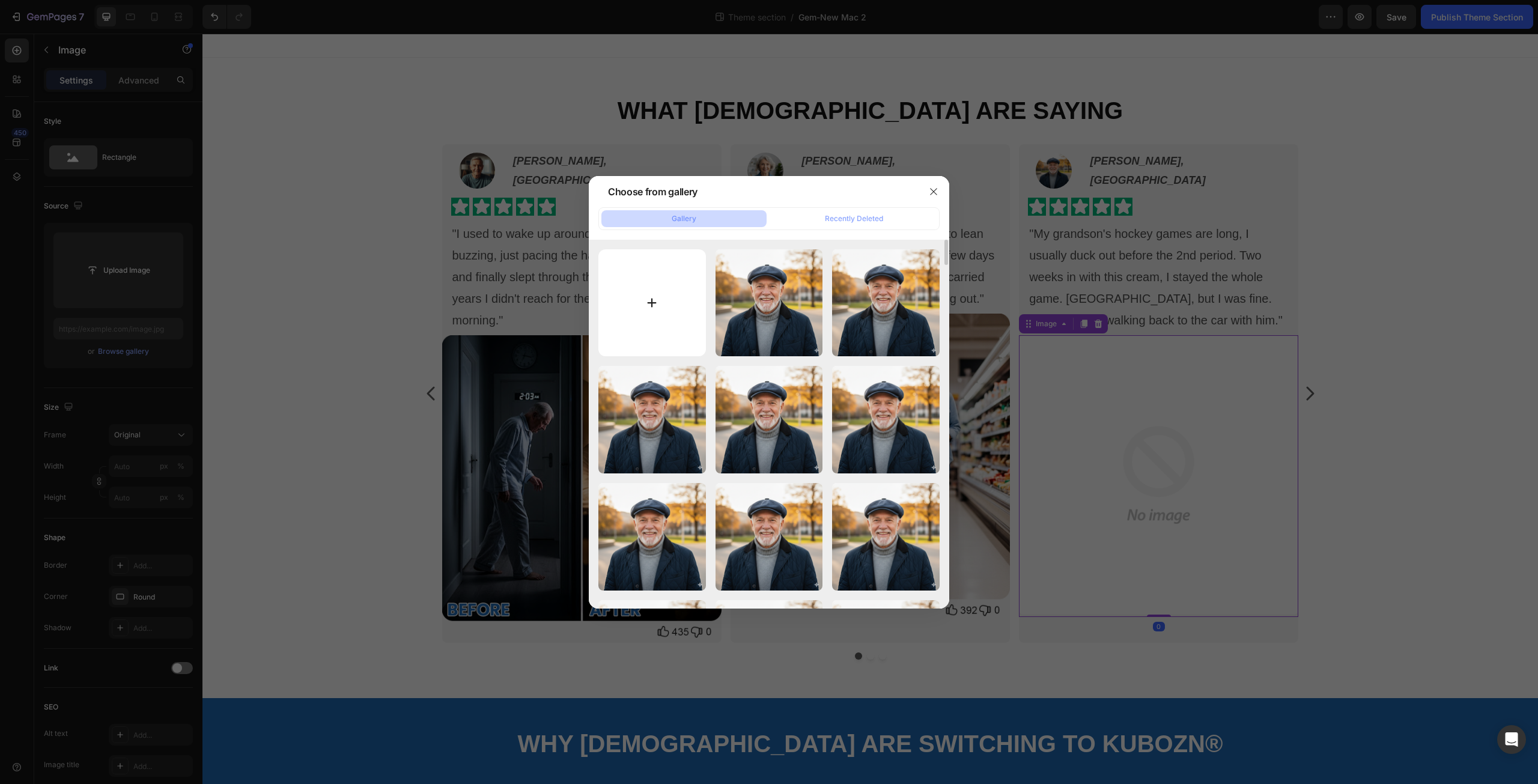
click at [652, 302] on input "file" at bounding box center [652, 303] width 108 height 108
type input "C:\fakepath\C -3.png"
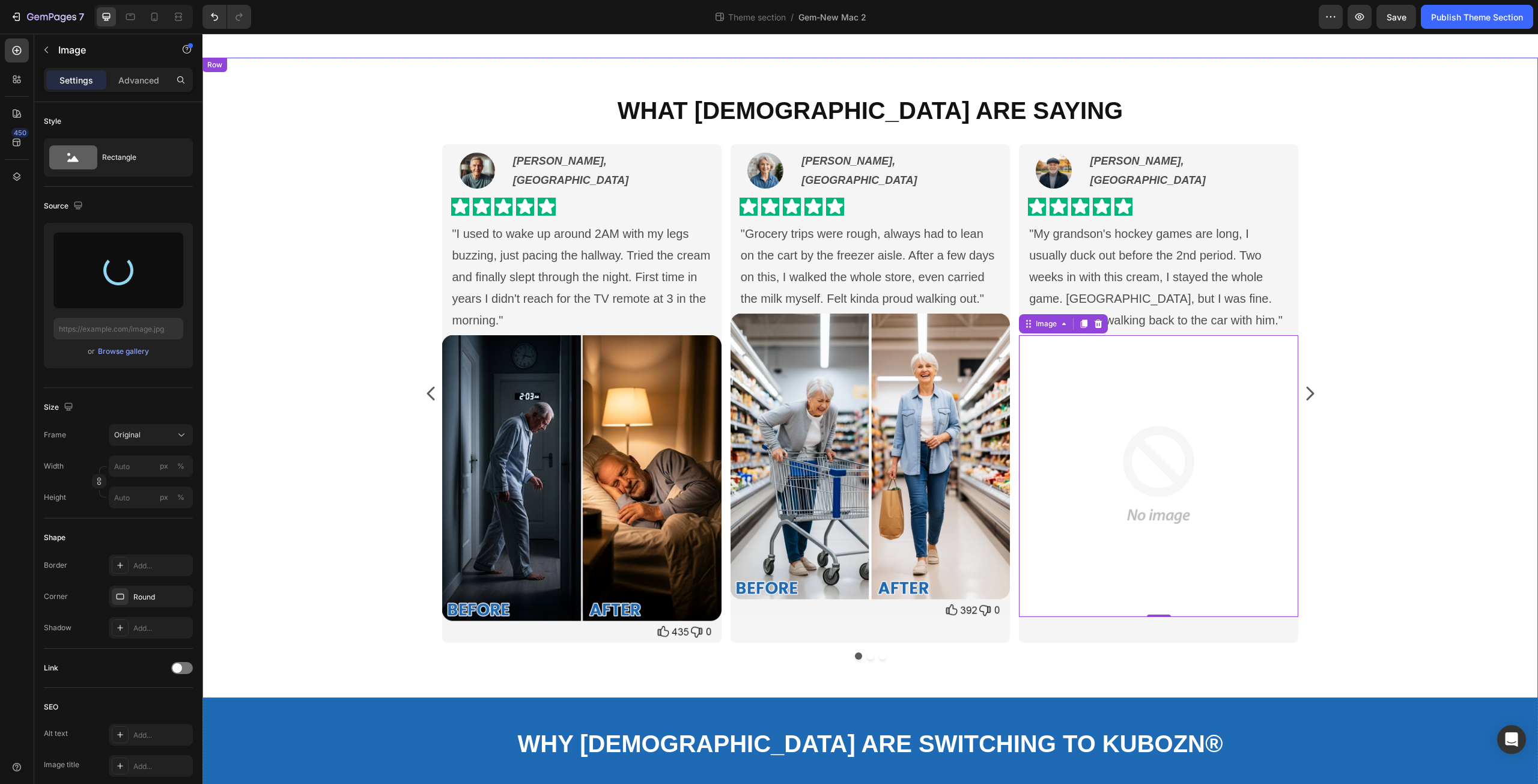
type input "https://cdn.shopify.com/s/files/1/0671/3147/3973/files/gempages_560608827498562…"
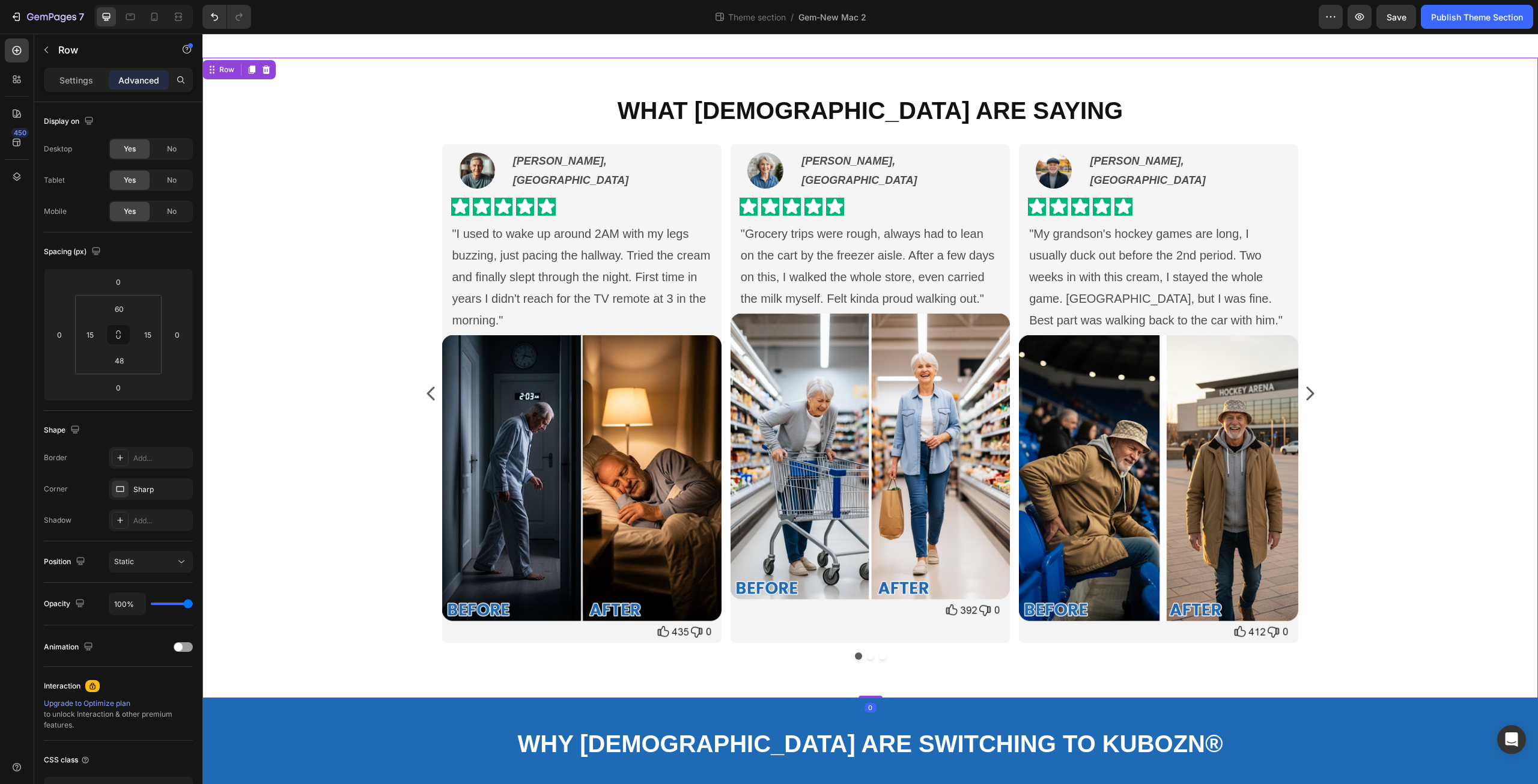
click at [1425, 603] on div "What Canadians Are Saying Heading Image Brian S., Toronto Text Block Row Icon I…" at bounding box center [870, 381] width 1318 height 575
click at [1459, 17] on div "Publish Theme Section" at bounding box center [1477, 17] width 92 height 13
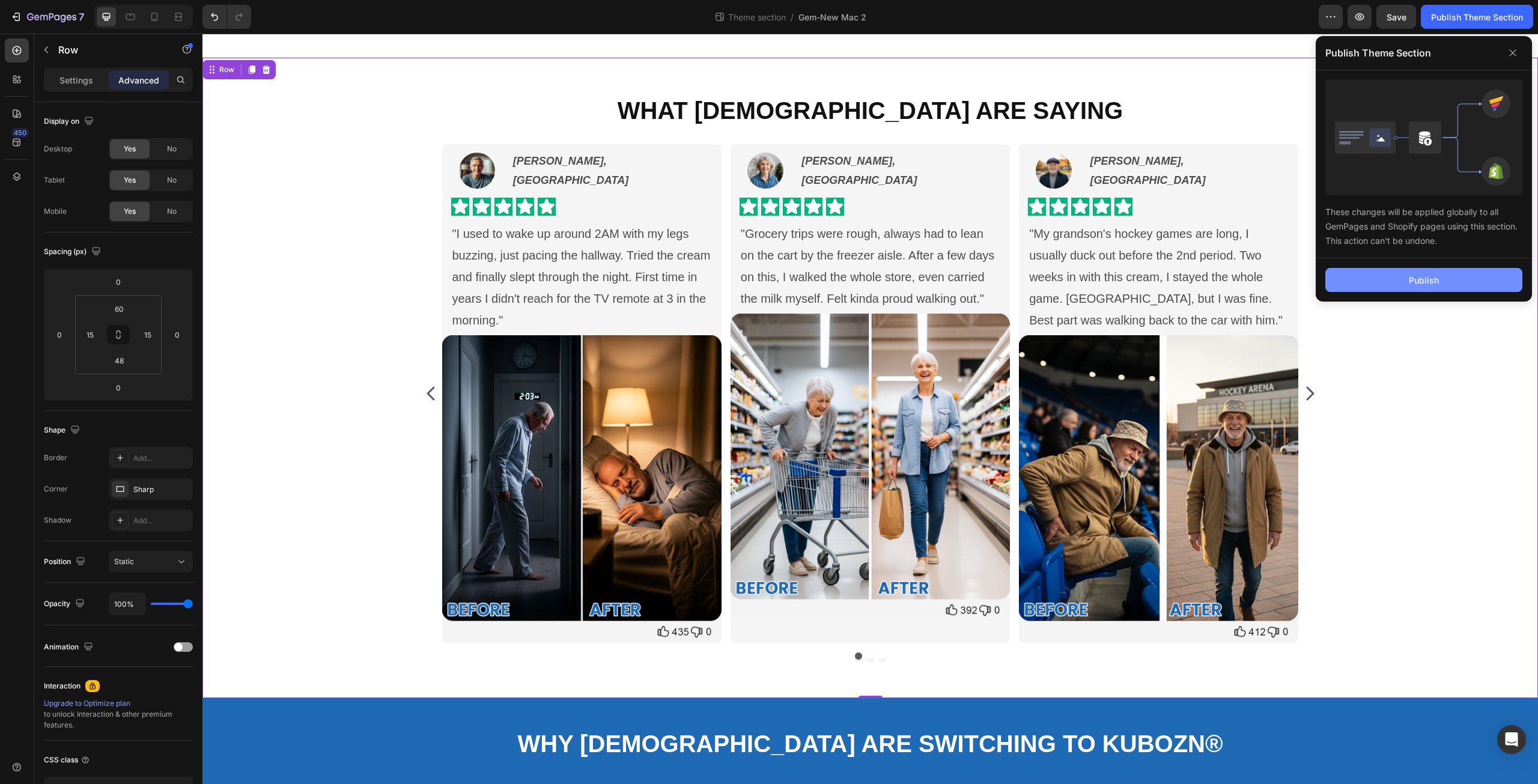
click at [1396, 283] on button "Publish" at bounding box center [1423, 280] width 197 height 24
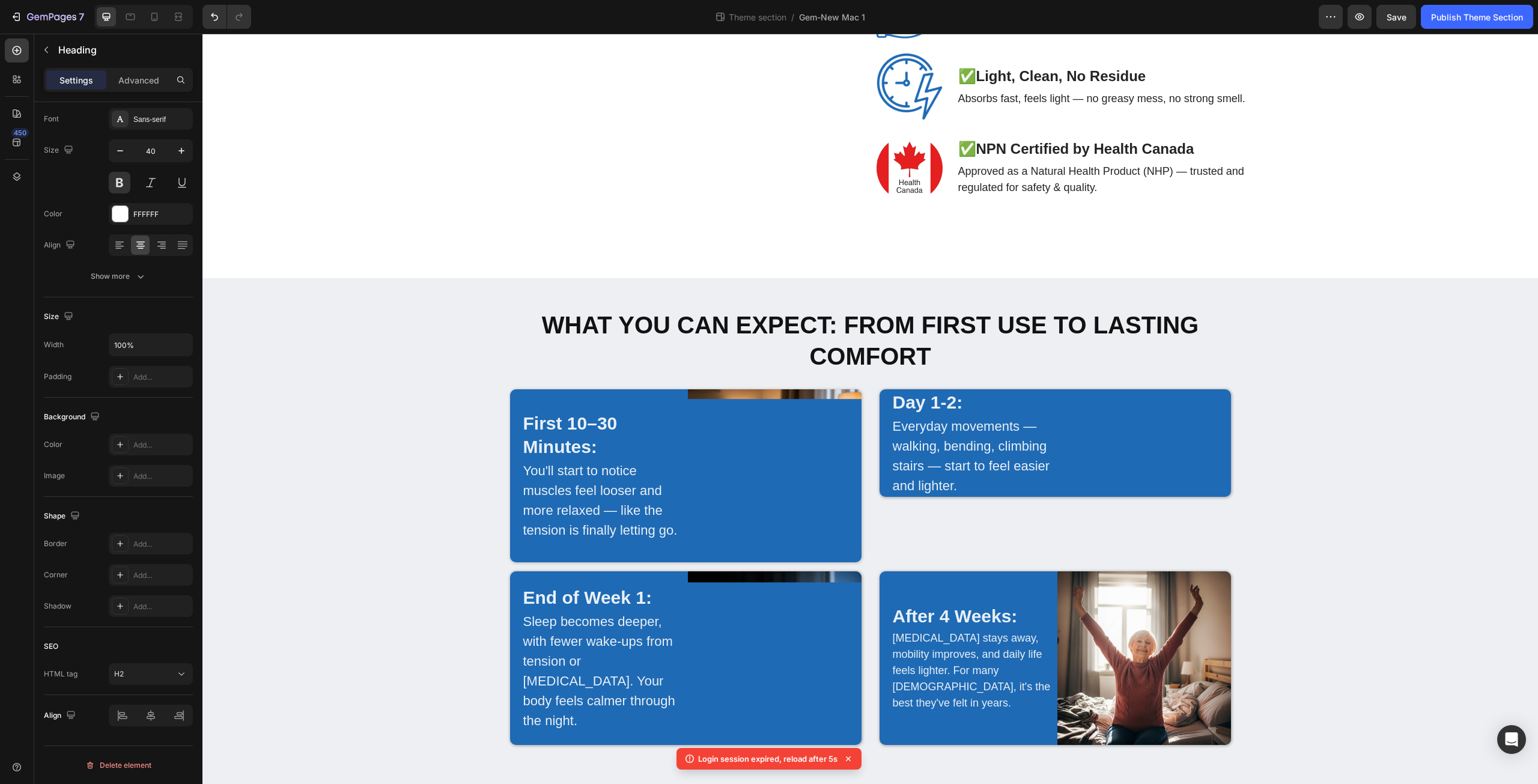
scroll to position [2299, 0]
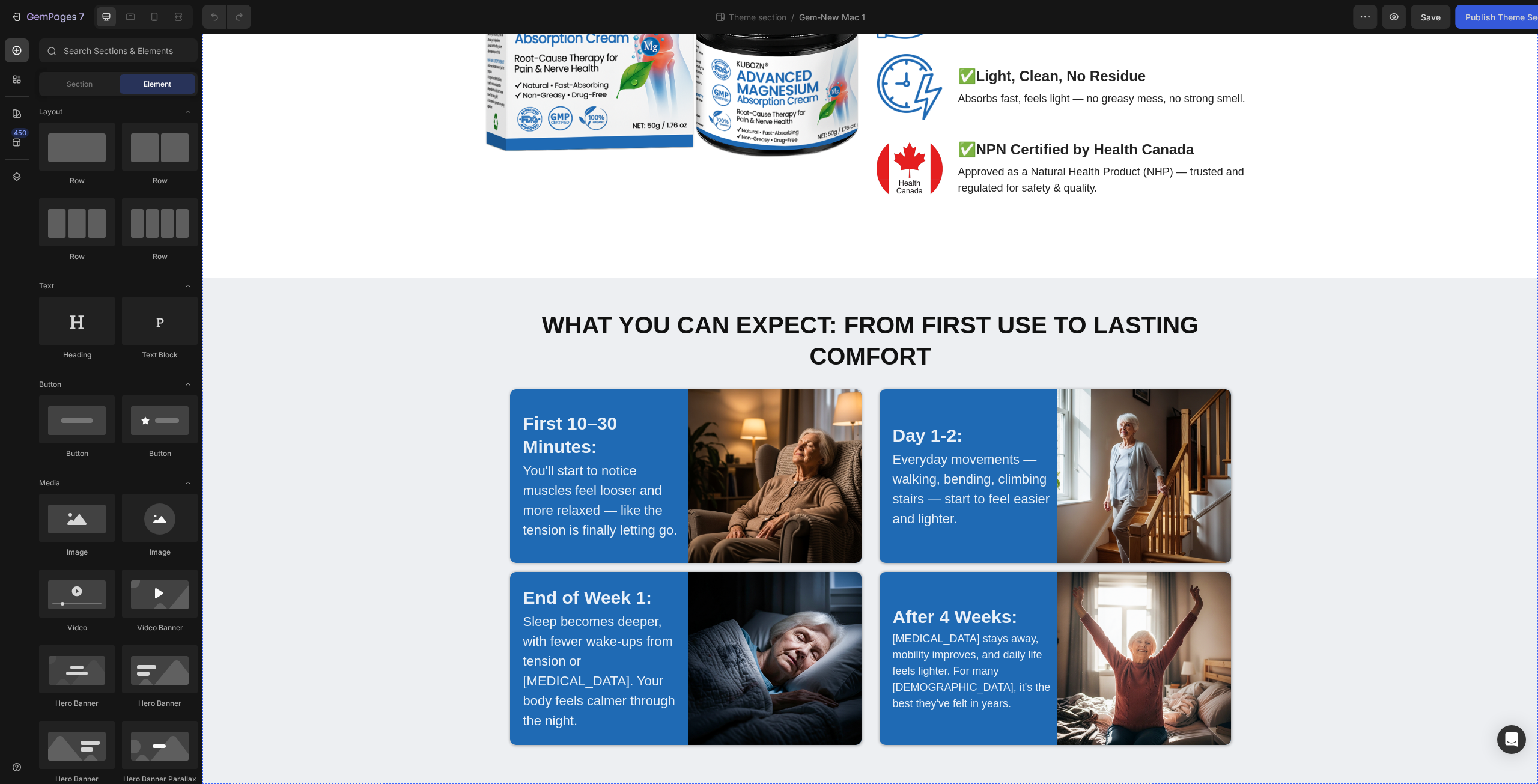
scroll to position [2383, 0]
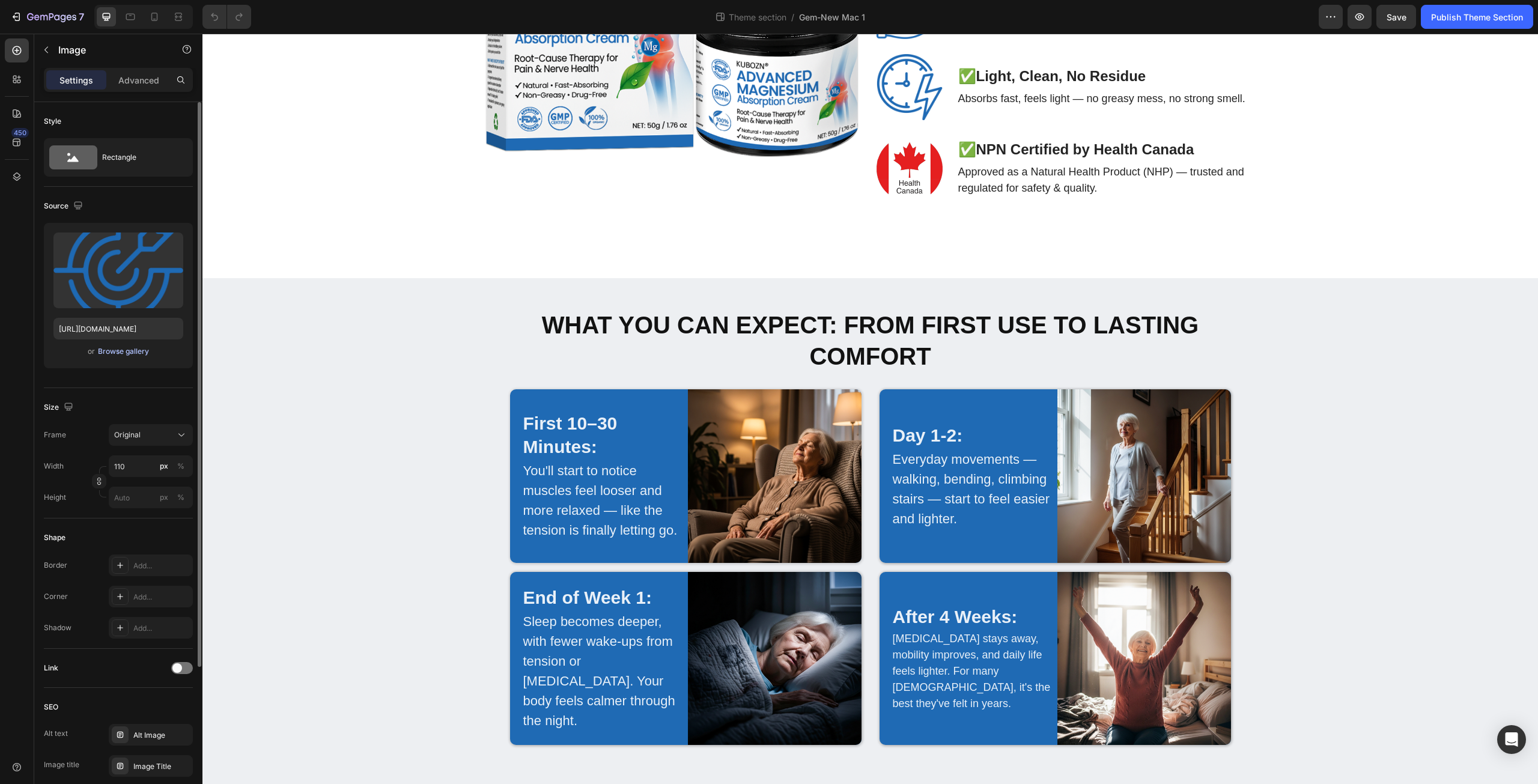
click at [128, 351] on div "Browse gallery" at bounding box center [123, 352] width 51 height 11
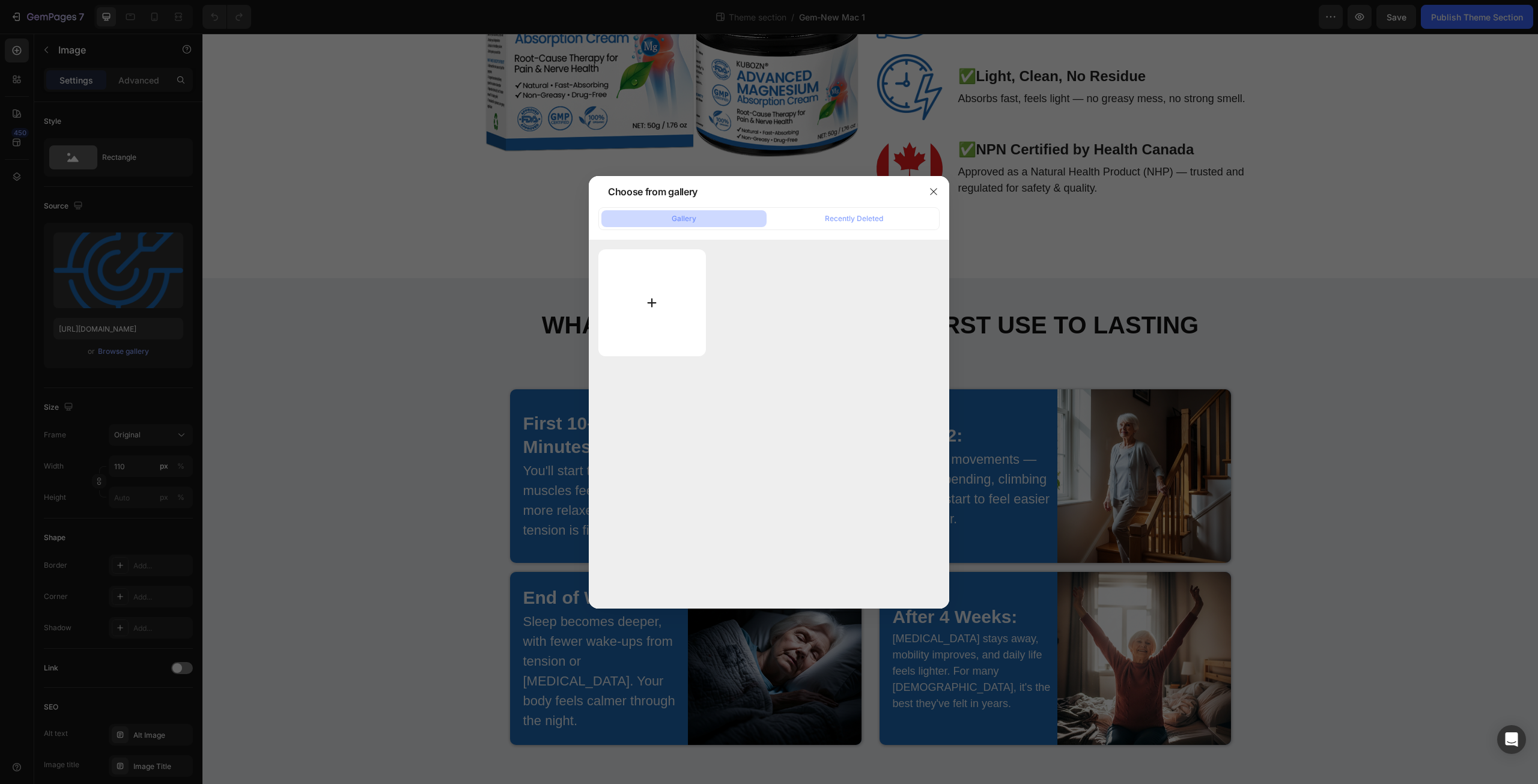
click at [655, 300] on input "file" at bounding box center [652, 302] width 108 height 107
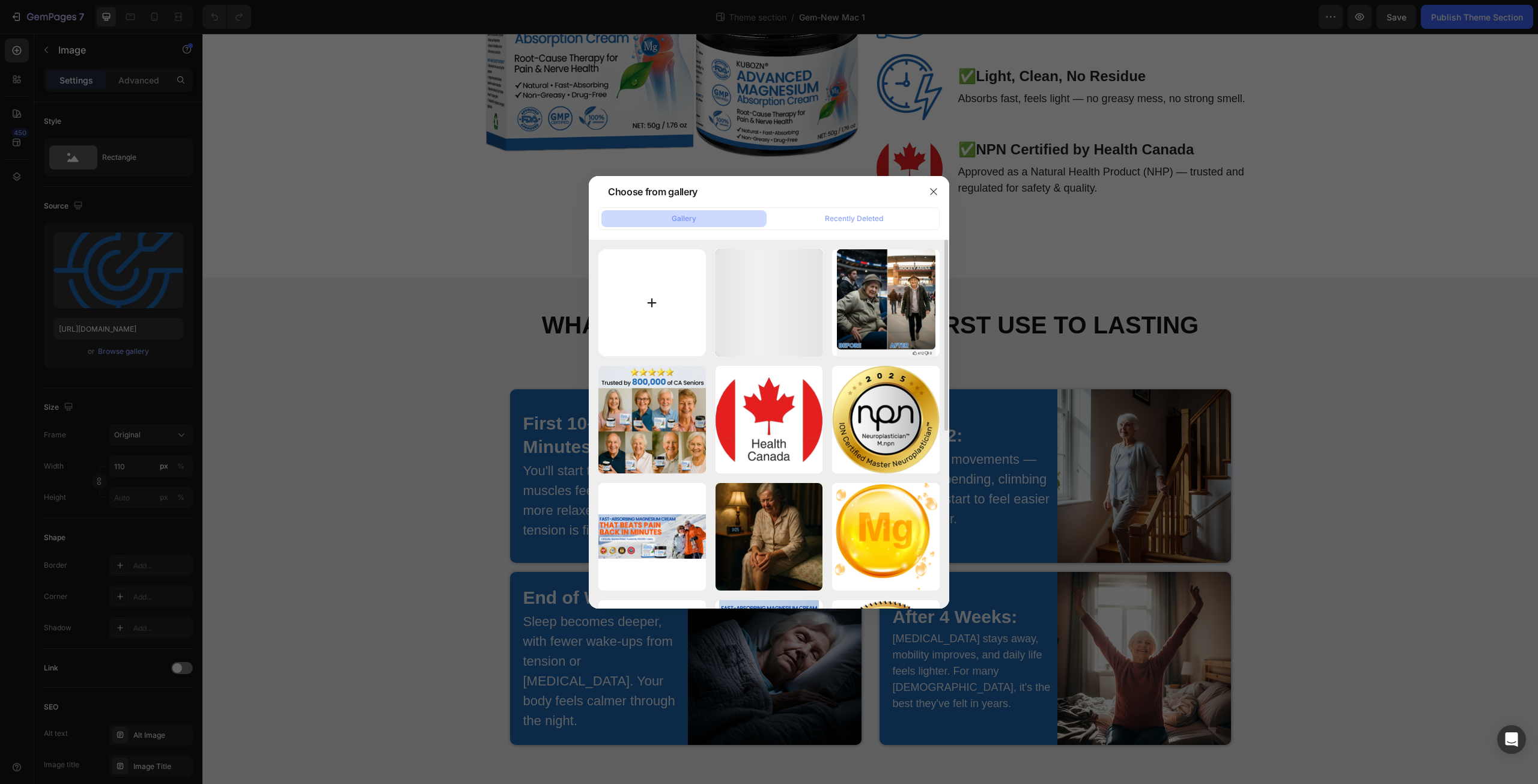
type input "C:\fakepath\Target.png"
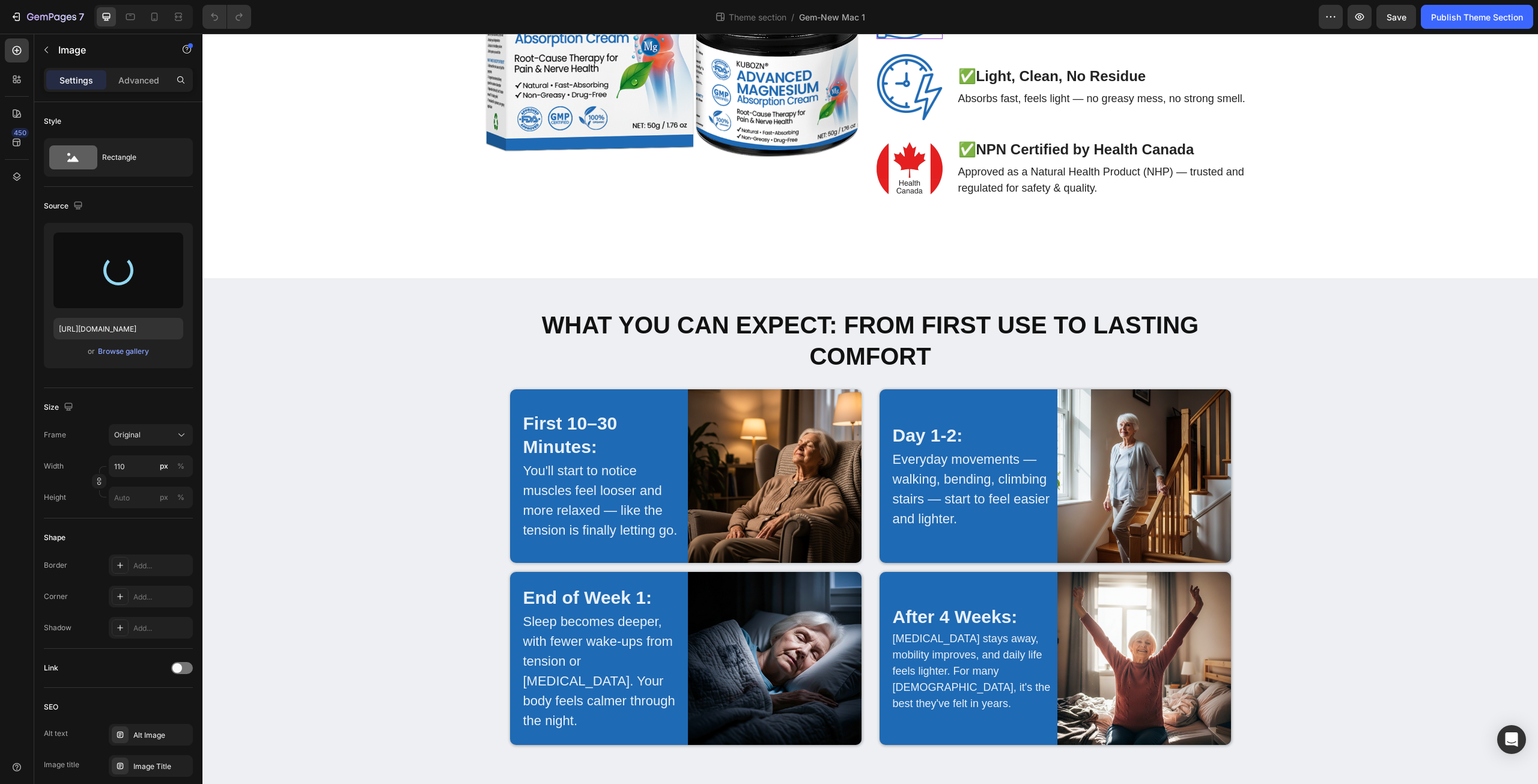
click at [917, 39] on img at bounding box center [909, 5] width 66 height 66
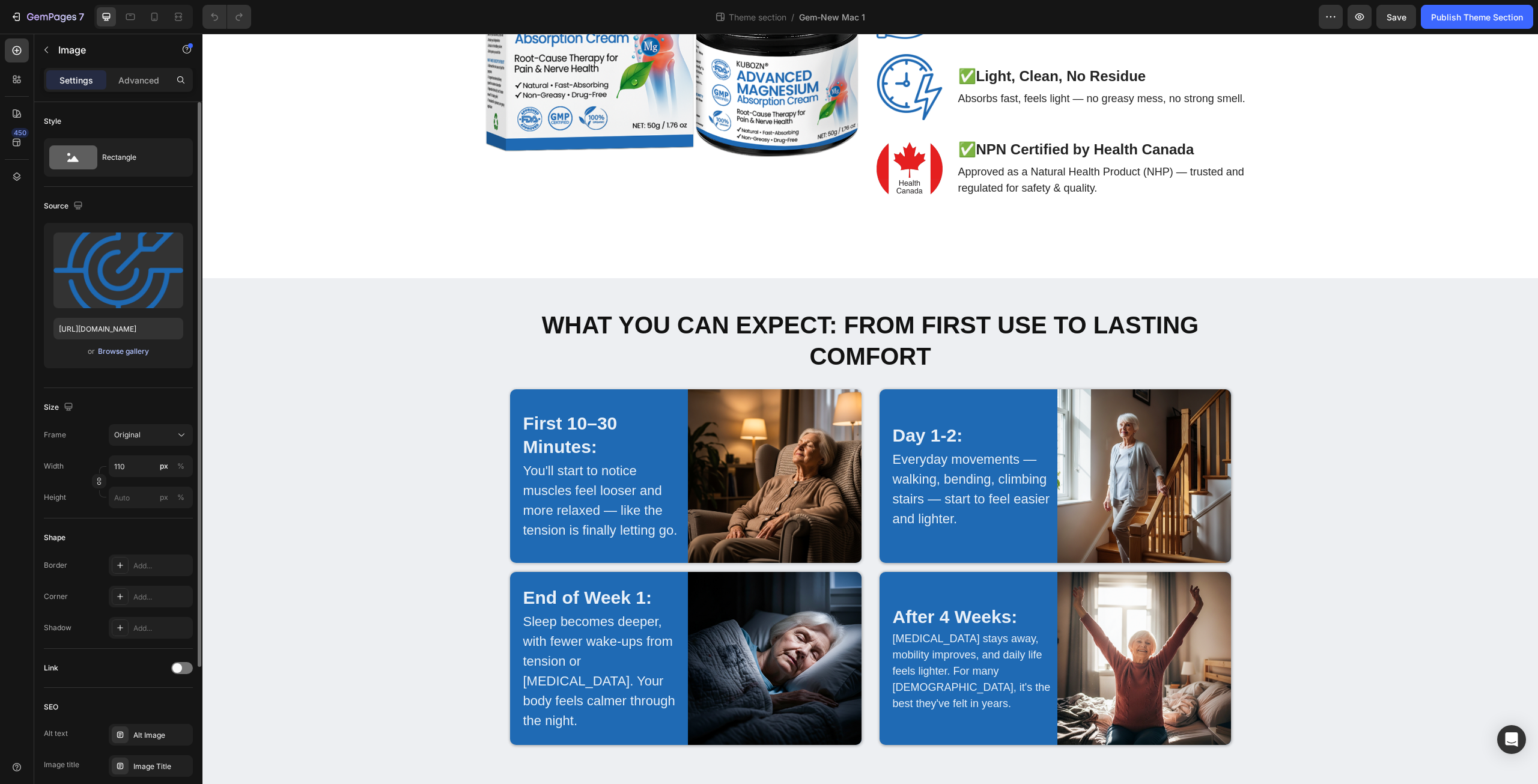
click at [118, 352] on div "Browse gallery" at bounding box center [123, 352] width 51 height 11
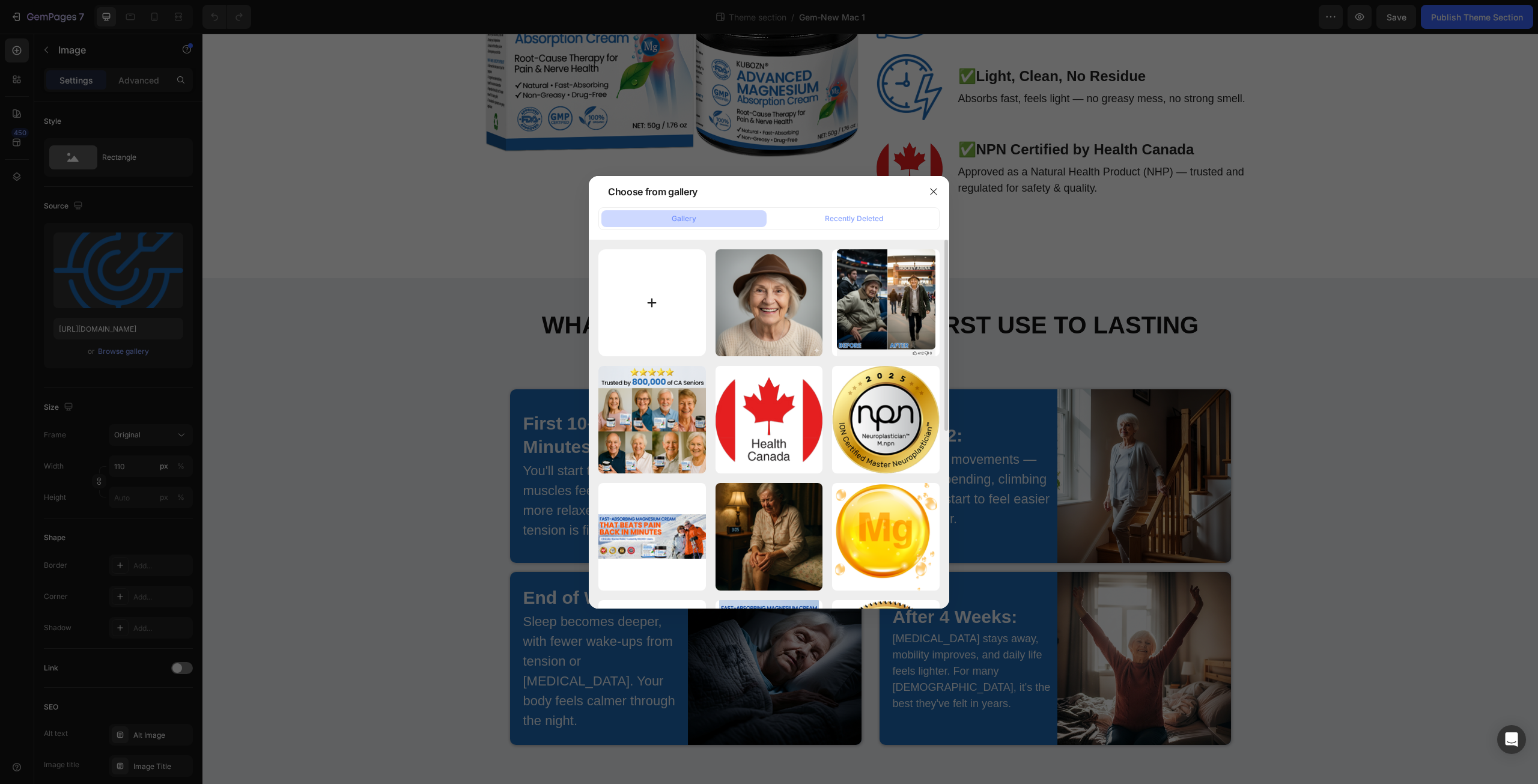
click at [632, 304] on input "file" at bounding box center [652, 303] width 108 height 108
type input "C:\fakepath\Target.png"
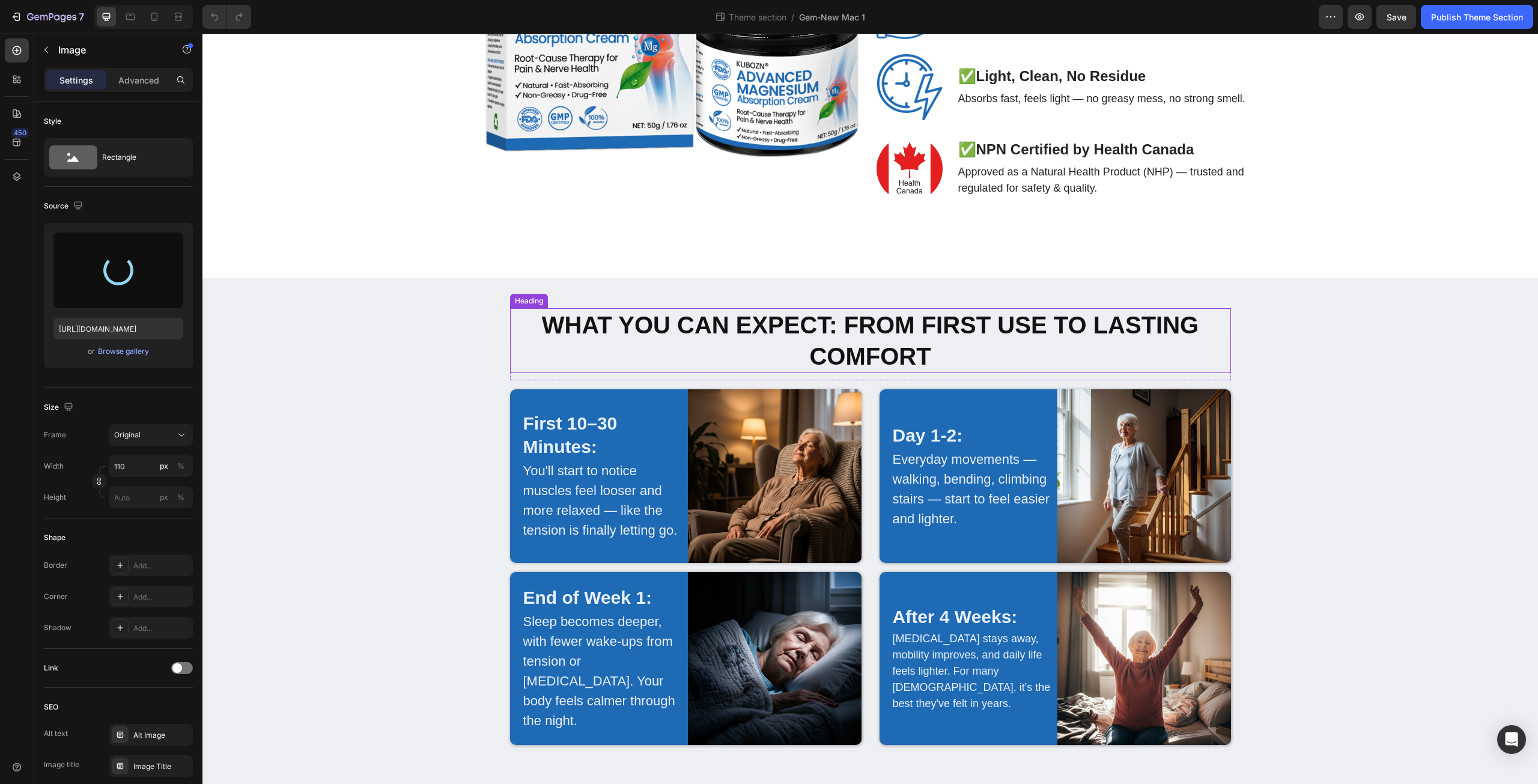
type input "[URL][DOMAIN_NAME]"
click at [891, 39] on img at bounding box center [909, 5] width 66 height 66
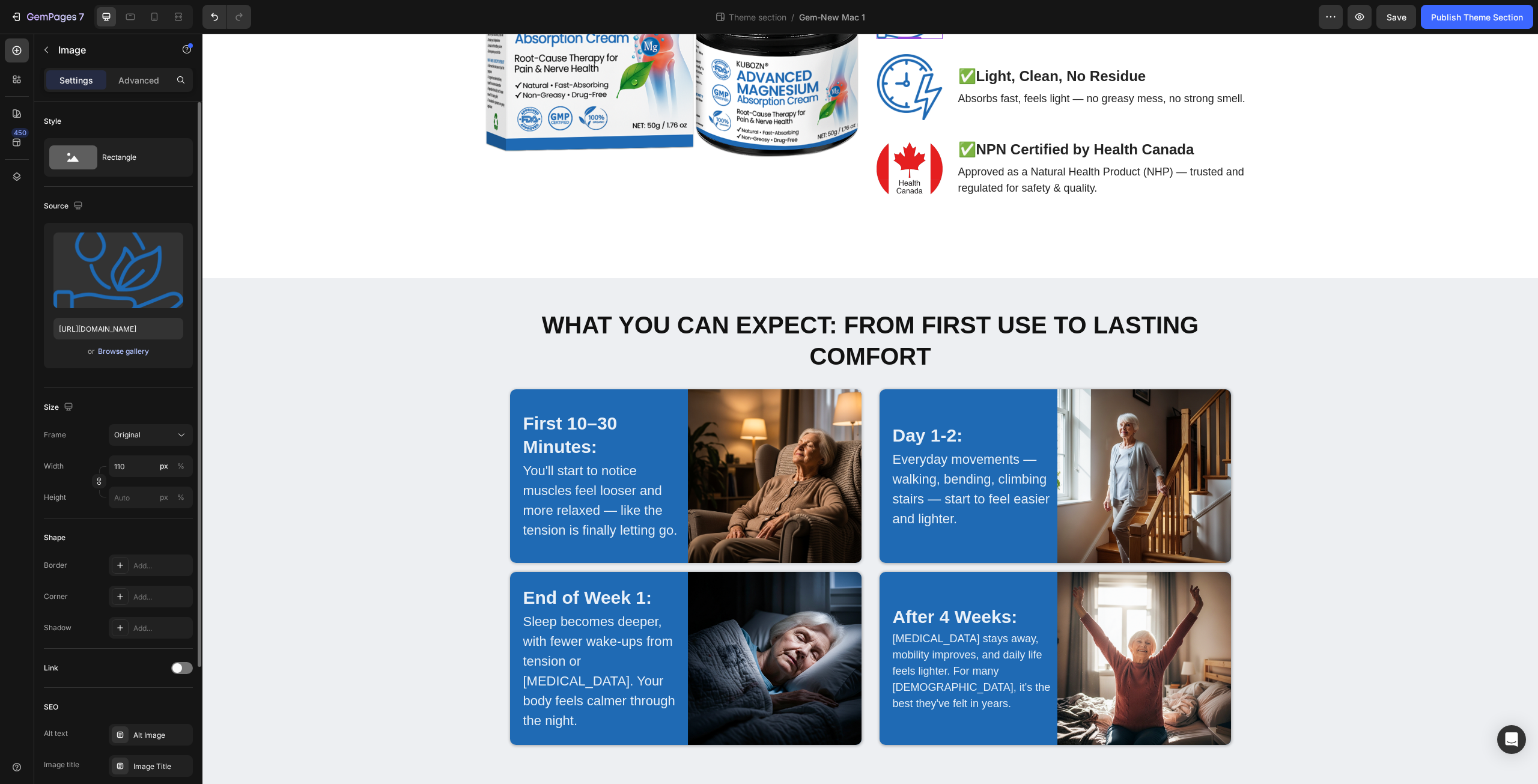
click at [142, 352] on div "Browse gallery" at bounding box center [123, 352] width 51 height 11
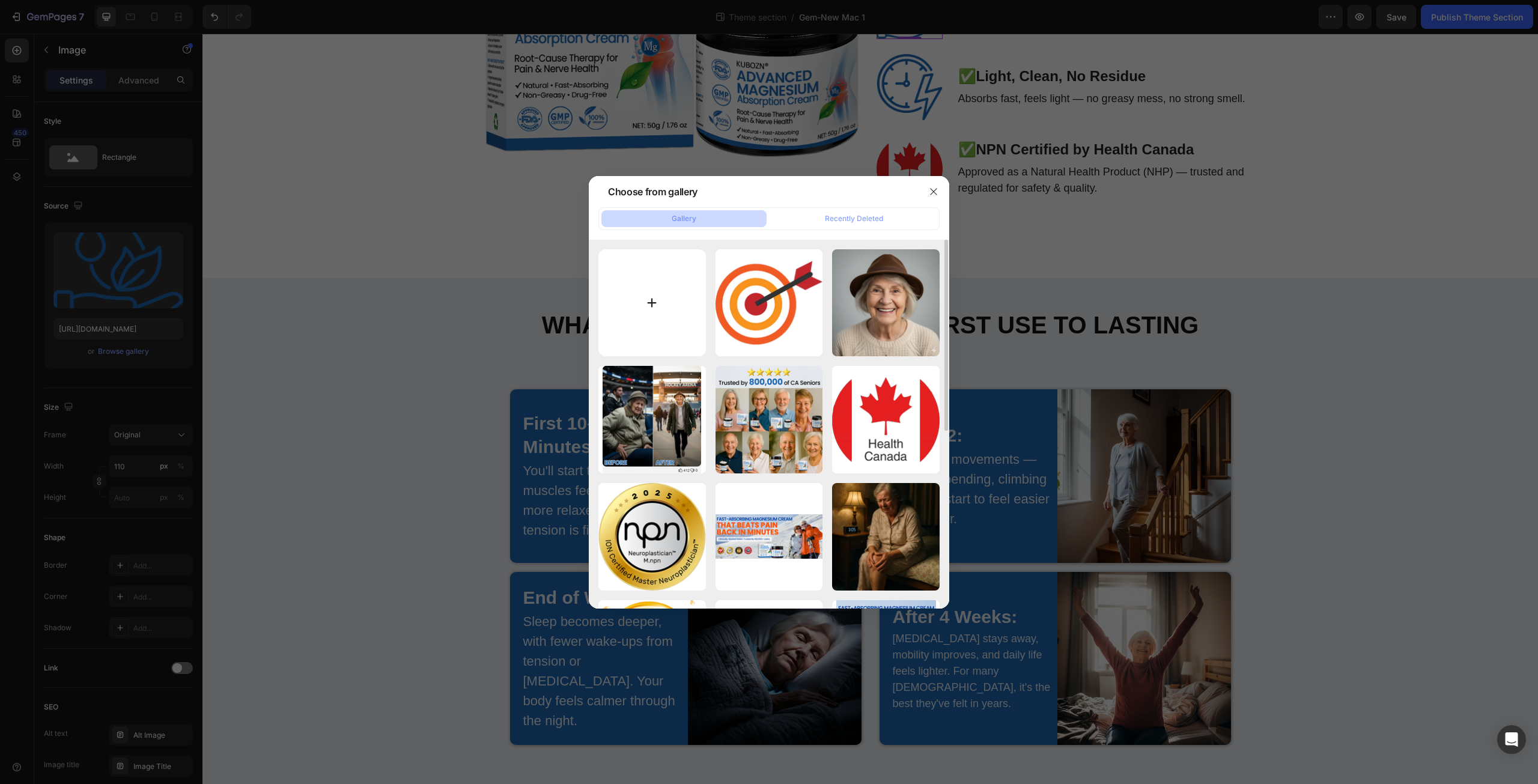
click at [653, 301] on input "file" at bounding box center [652, 303] width 108 height 108
type input "C:\fakepath\Boosts Circulation.png"
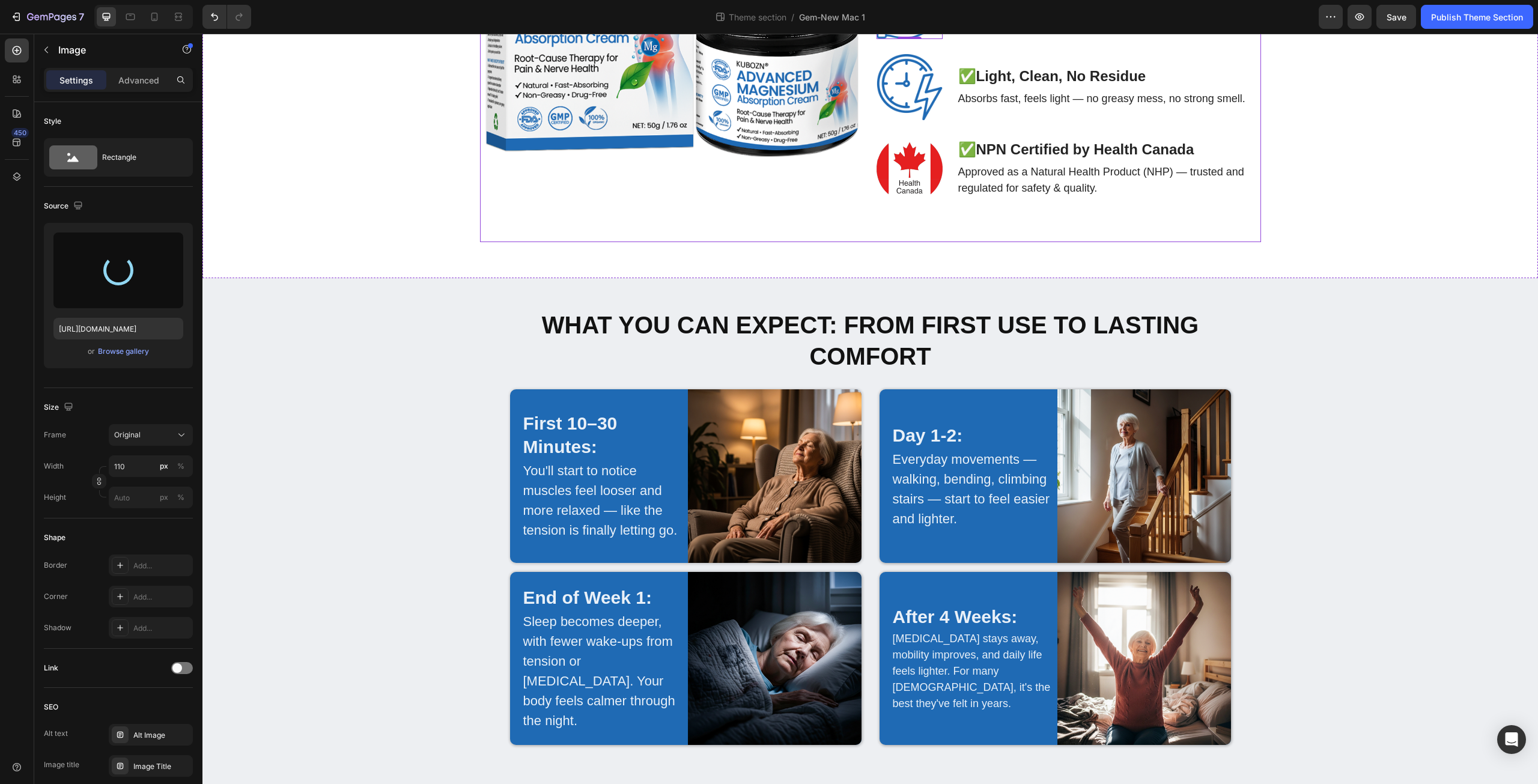
click at [969, 242] on div "Image ✅ Targets the Root Cause Text Block Replenishes magnesium where your body…" at bounding box center [1069, 49] width 384 height 384
click at [912, 39] on img at bounding box center [909, 5] width 66 height 66
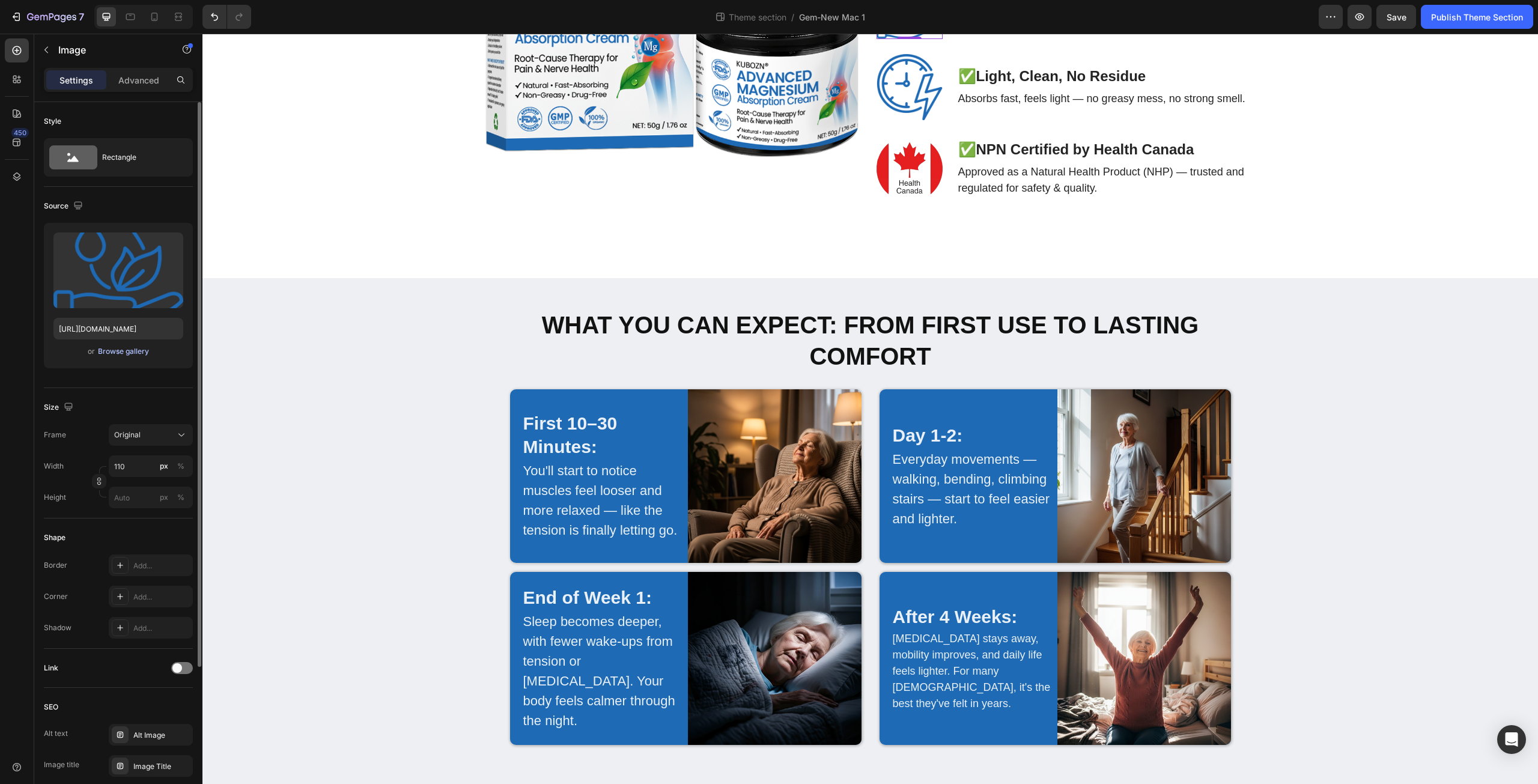
click at [122, 355] on div "Browse gallery" at bounding box center [123, 352] width 51 height 11
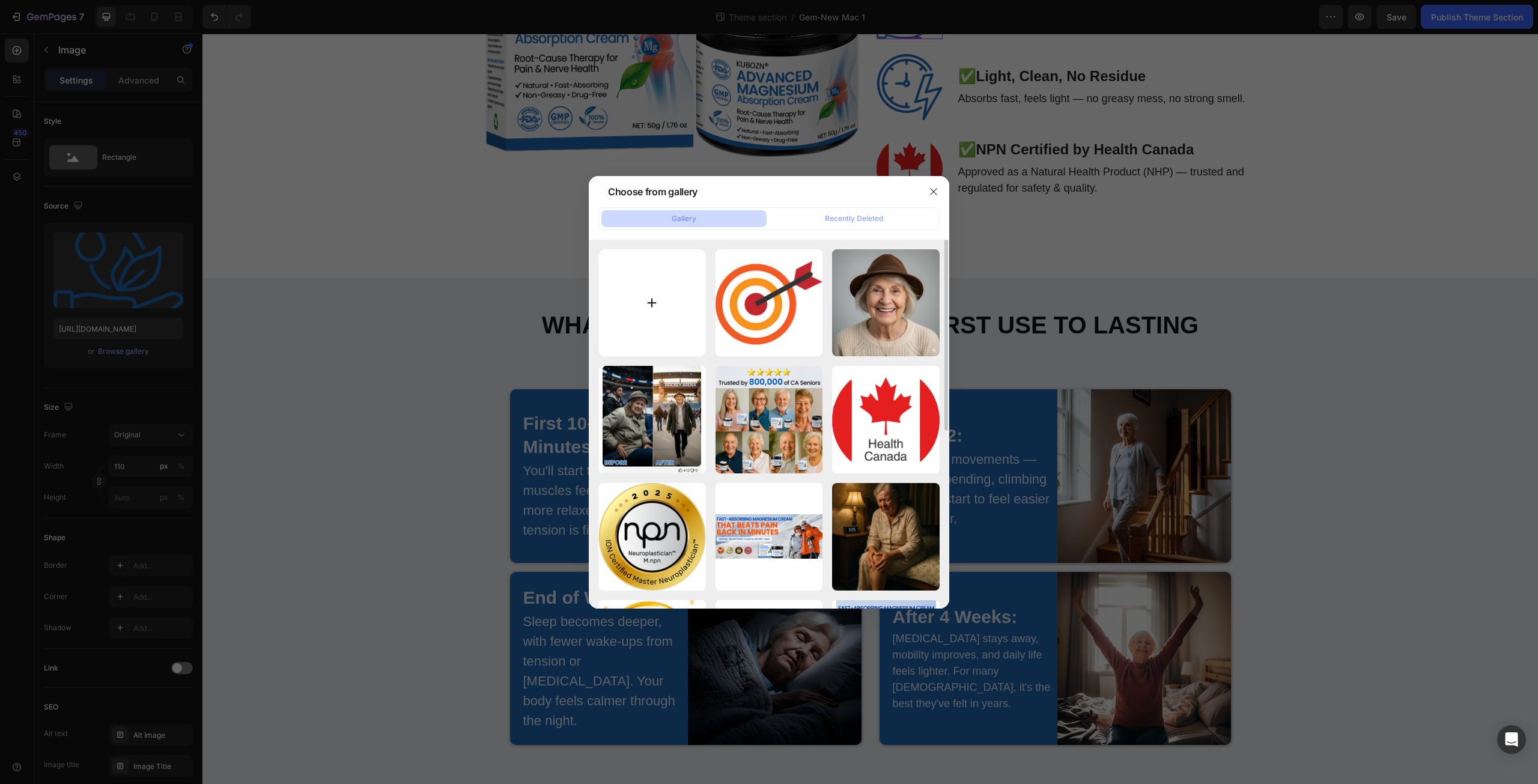
click at [649, 303] on input "file" at bounding box center [652, 303] width 108 height 108
type input "C:\fakepath\Boosts Circulation.png"
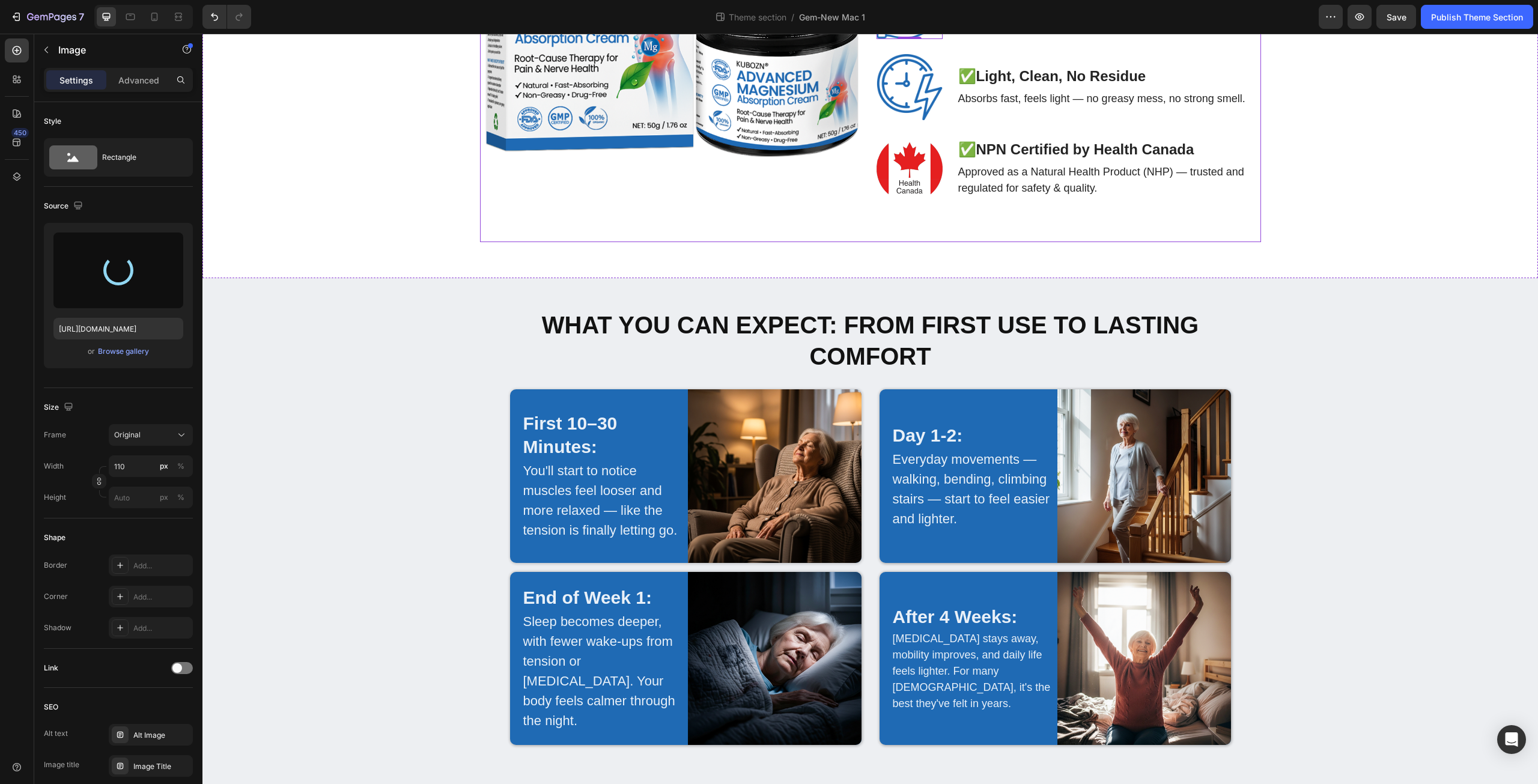
type input "[URL][DOMAIN_NAME]"
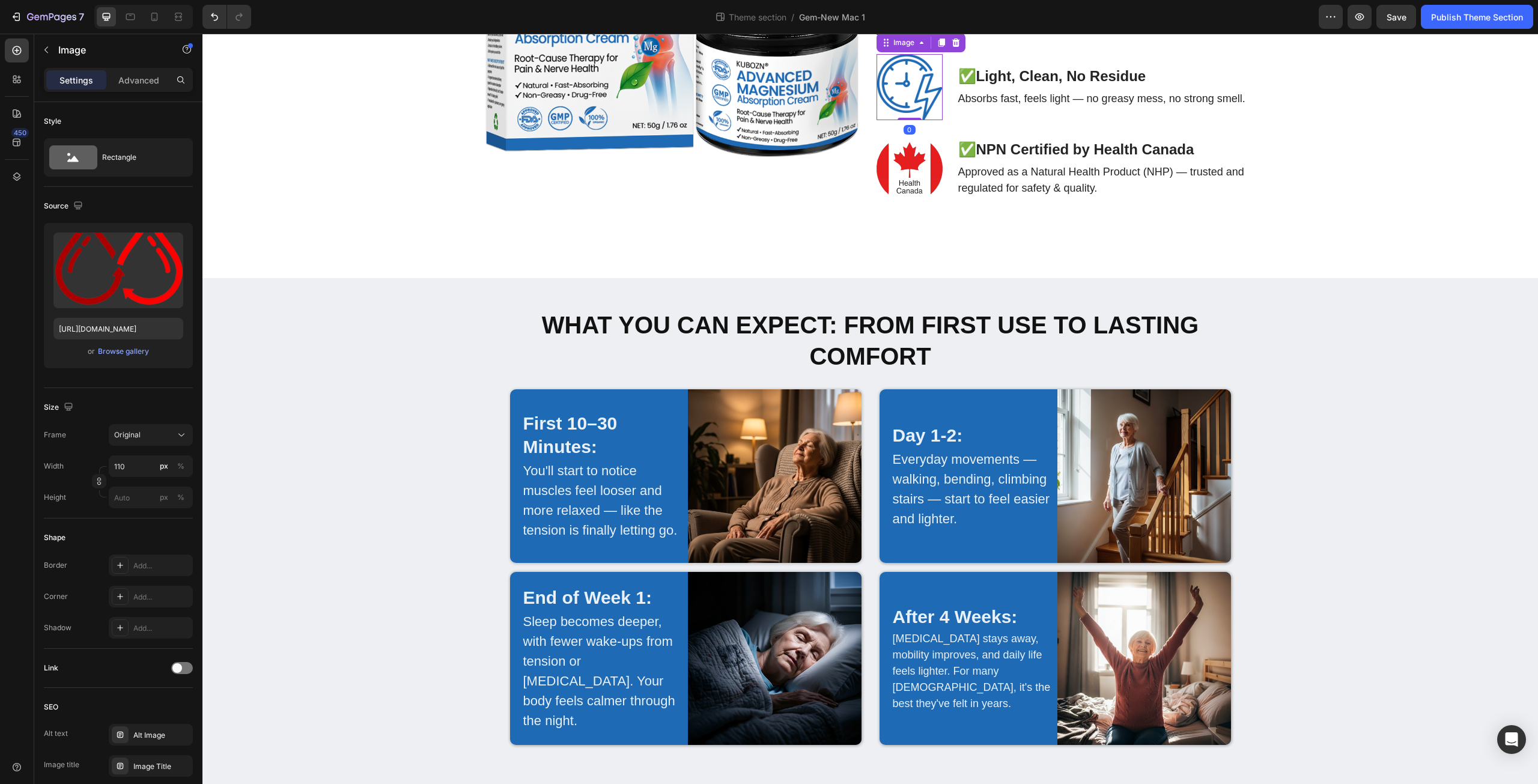
click at [904, 120] on img at bounding box center [909, 86] width 66 height 66
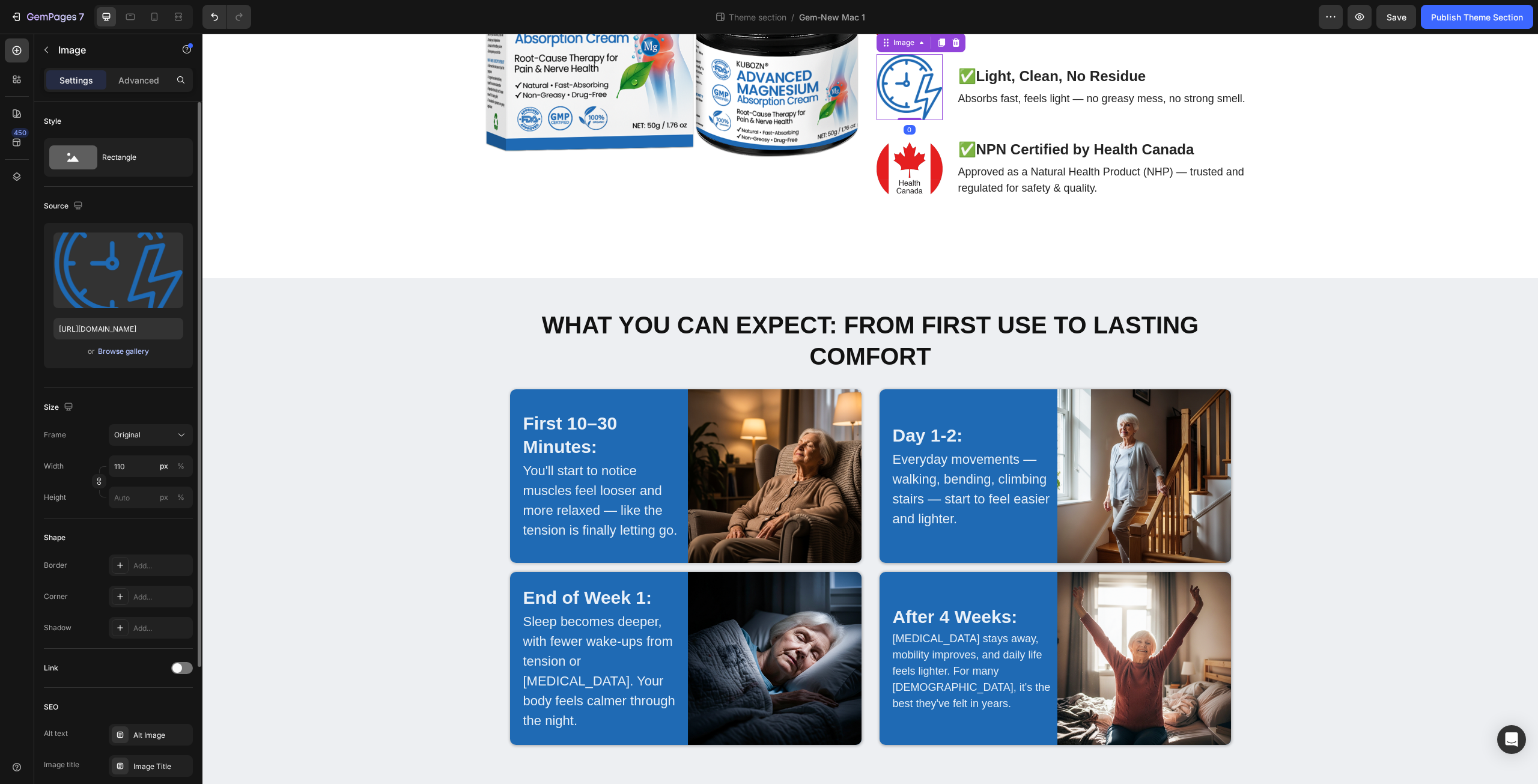
click at [135, 353] on div "Browse gallery" at bounding box center [123, 352] width 51 height 11
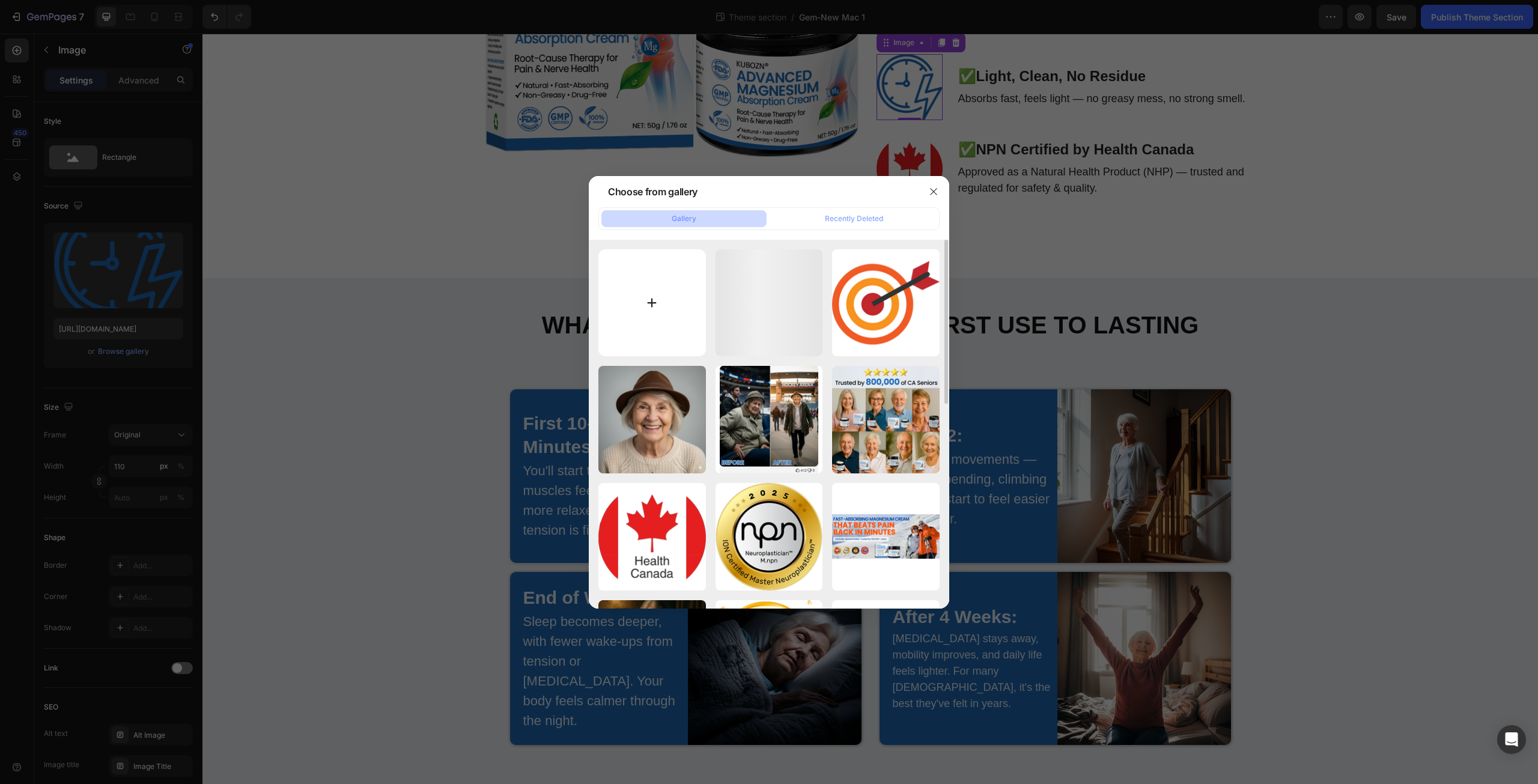
click at [653, 301] on input "file" at bounding box center [652, 303] width 108 height 108
type input "C:\fakepath\Light, Clean.png"
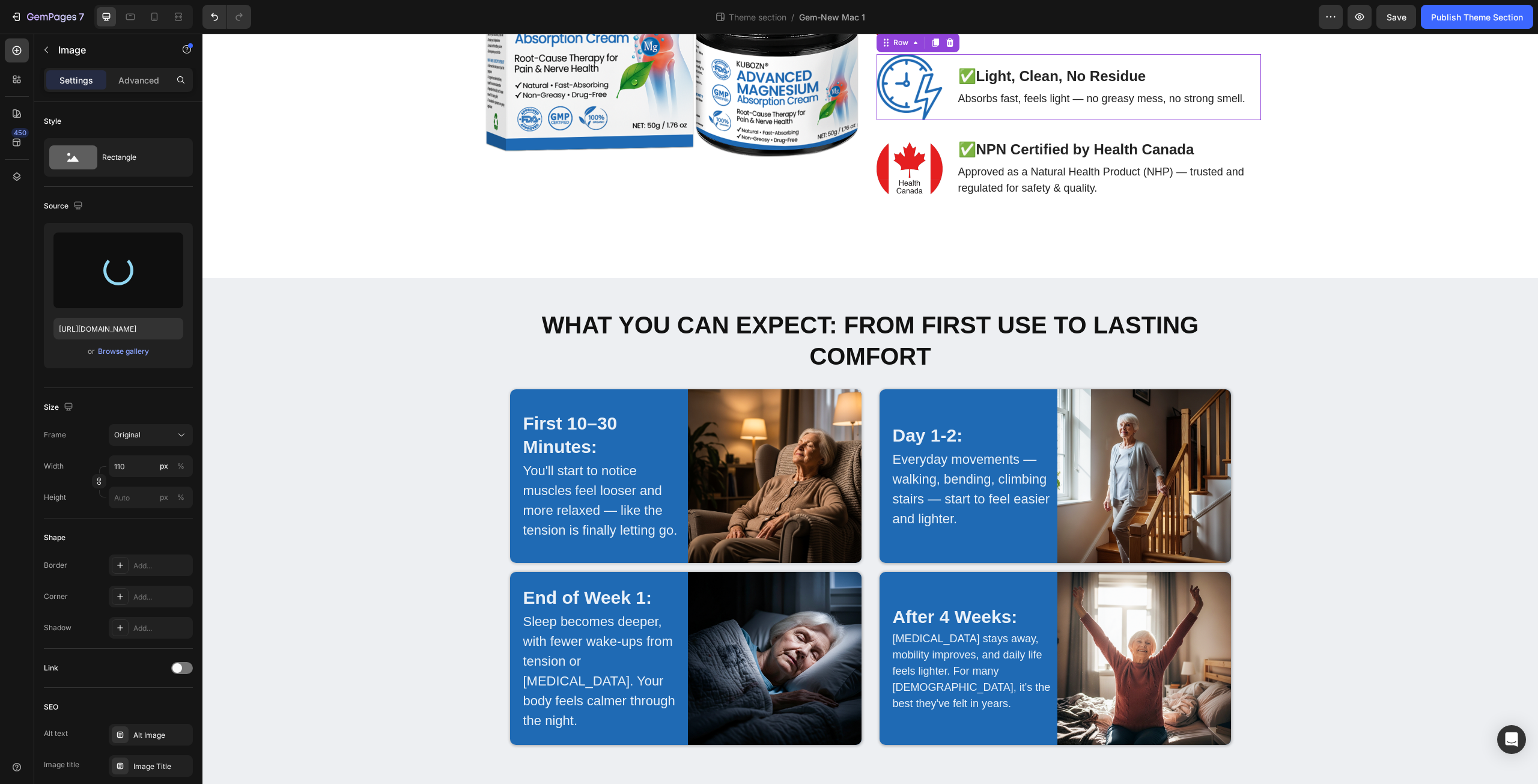
click at [1026, 120] on div "✅ Light, Clean, No Residue Text Block Absorbs fast, feels light — no greasy mes…" at bounding box center [1102, 86] width 290 height 66
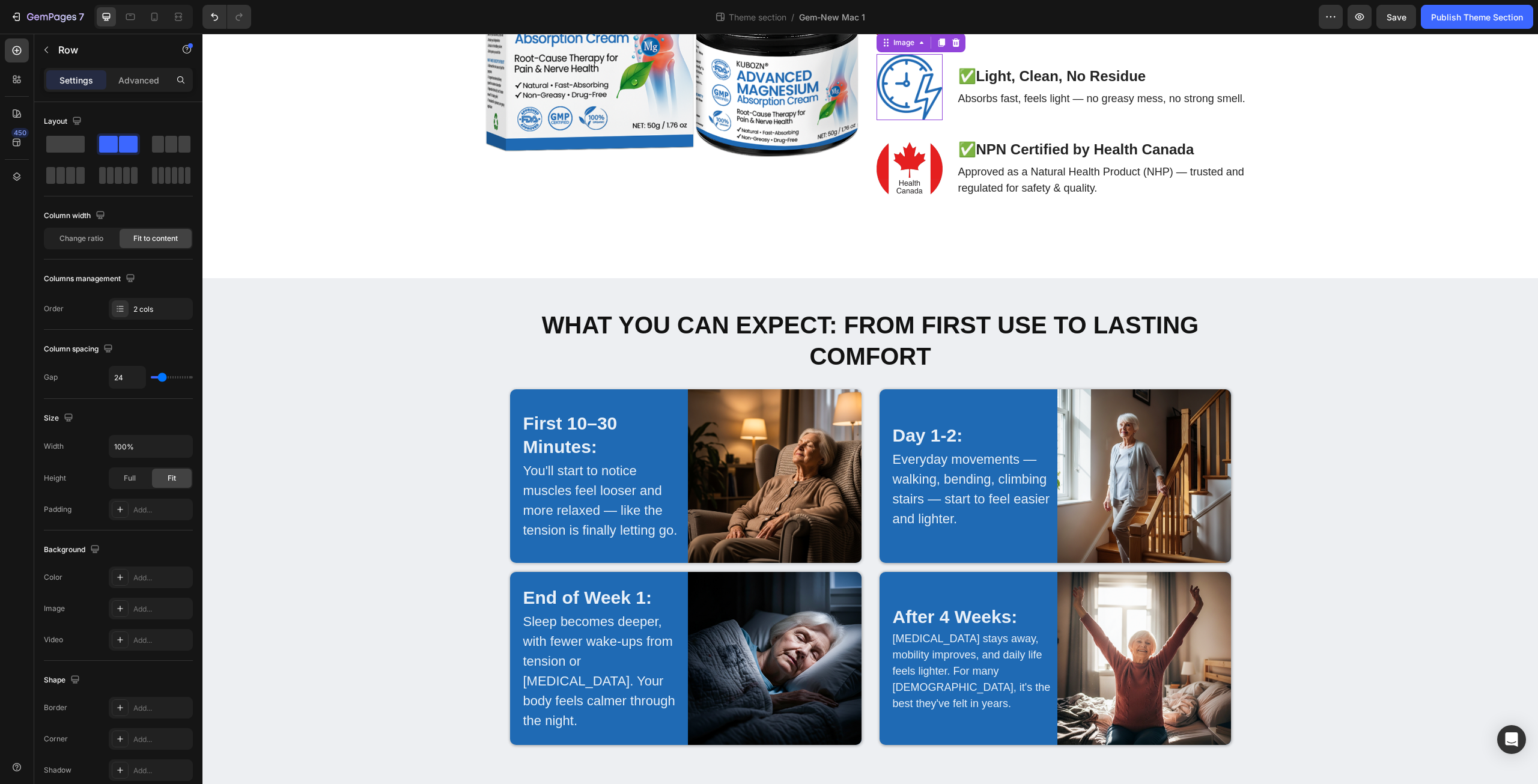
click at [898, 120] on img at bounding box center [909, 86] width 66 height 66
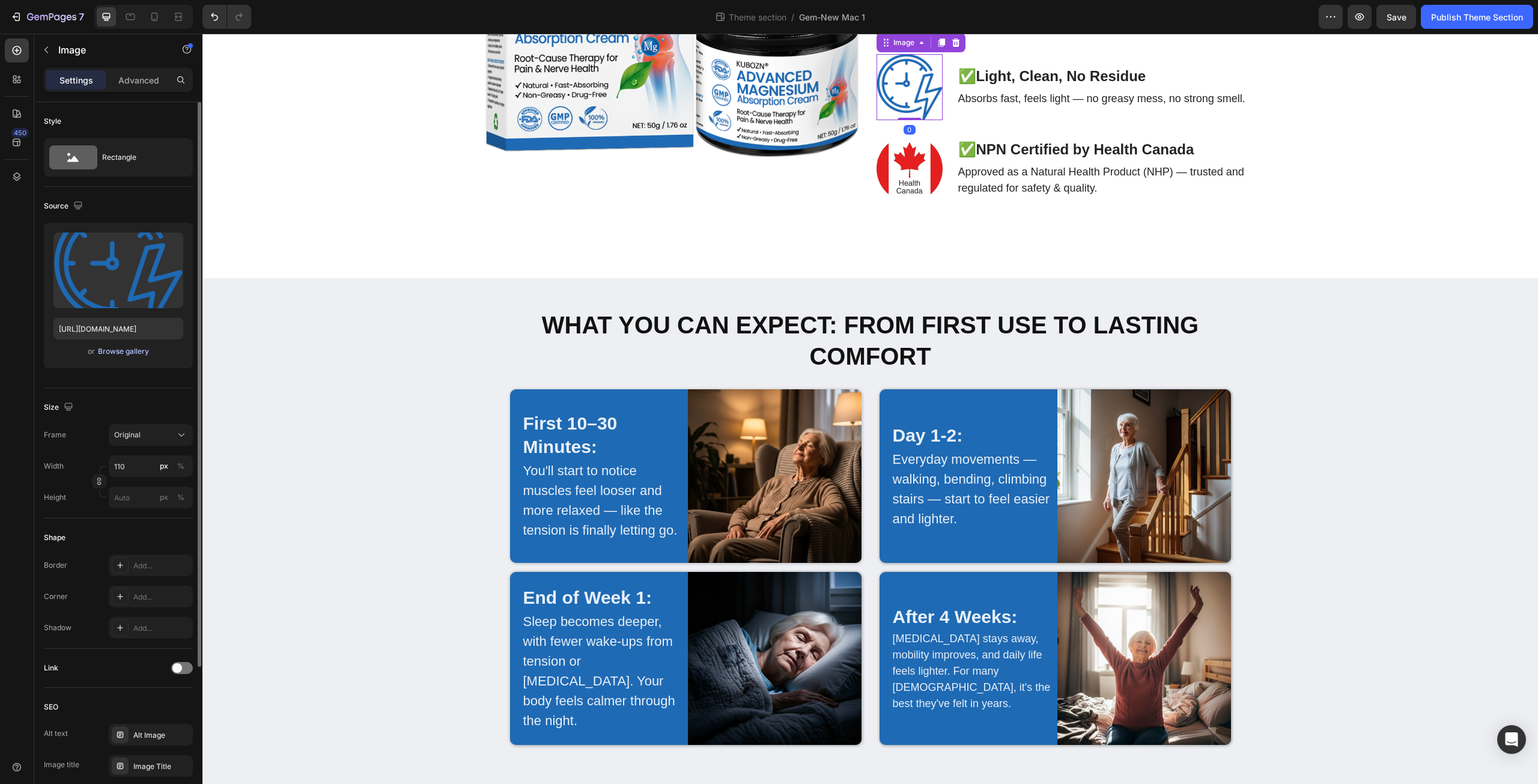
click at [119, 352] on div "Browse gallery" at bounding box center [123, 352] width 51 height 11
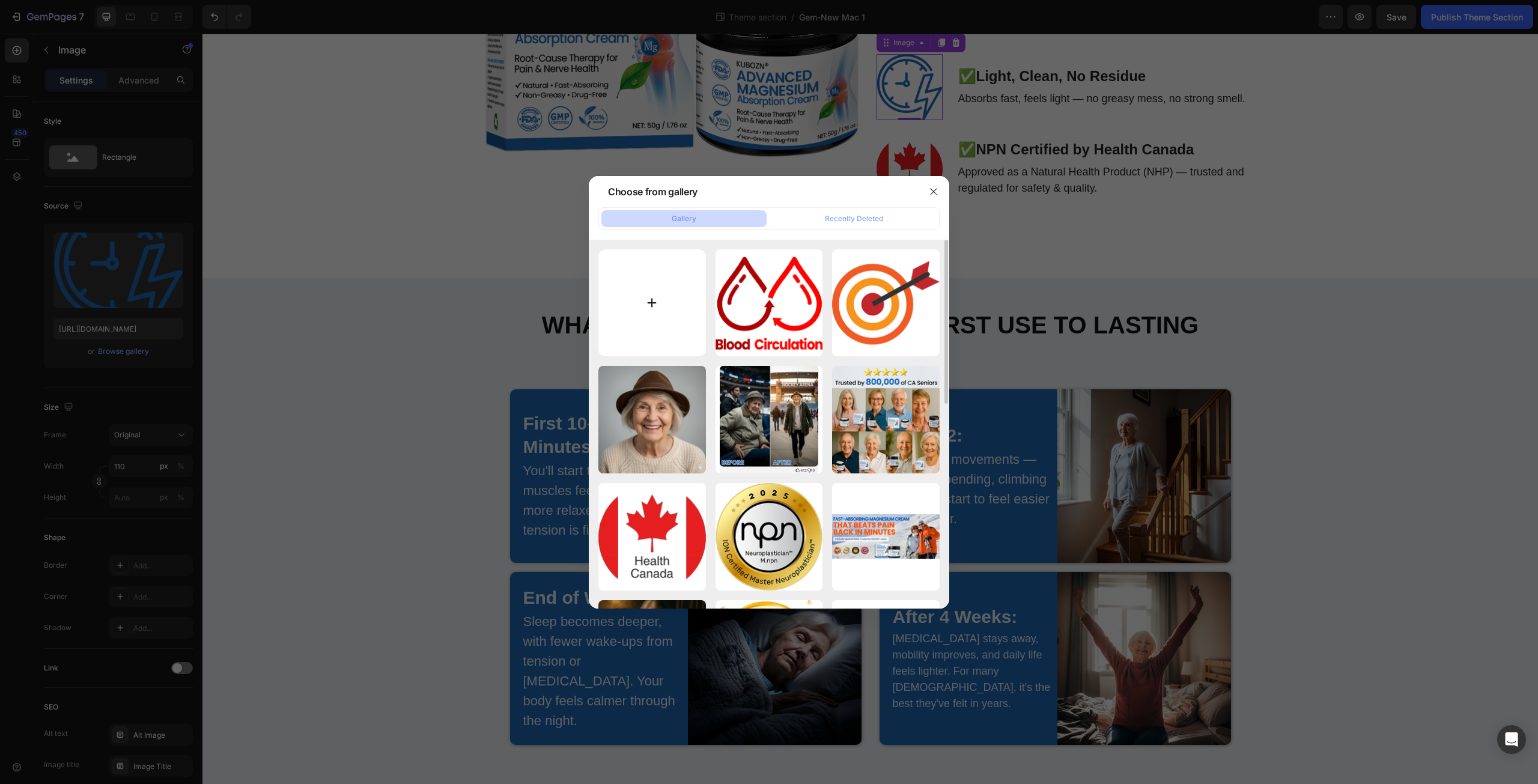
click at [641, 308] on input "file" at bounding box center [652, 303] width 108 height 108
type input "C:\fakepath\Light, Clean.png"
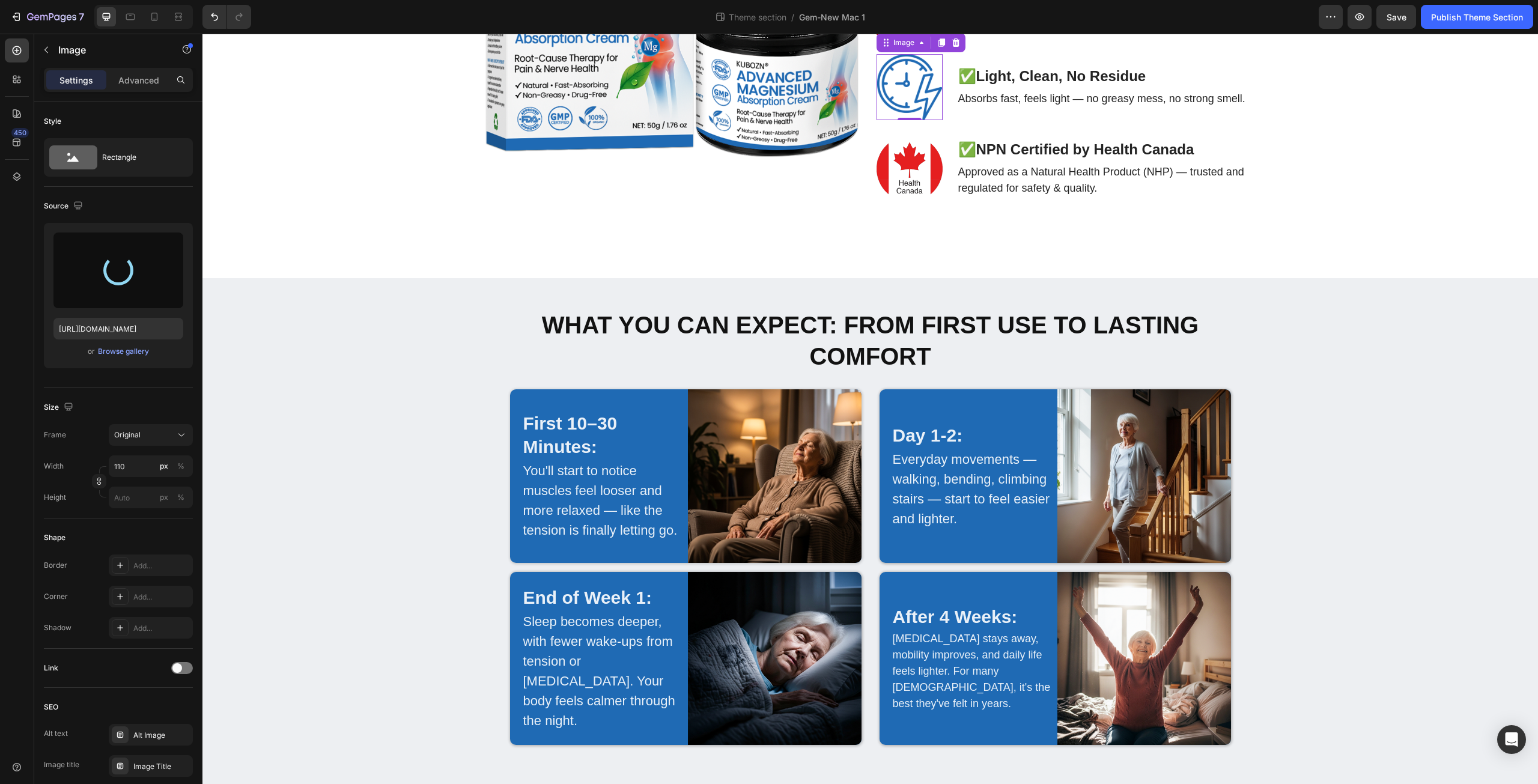
type input "https://cdn.shopify.com/s/files/1/0671/3147/3973/files/gempages_560608827498562…"
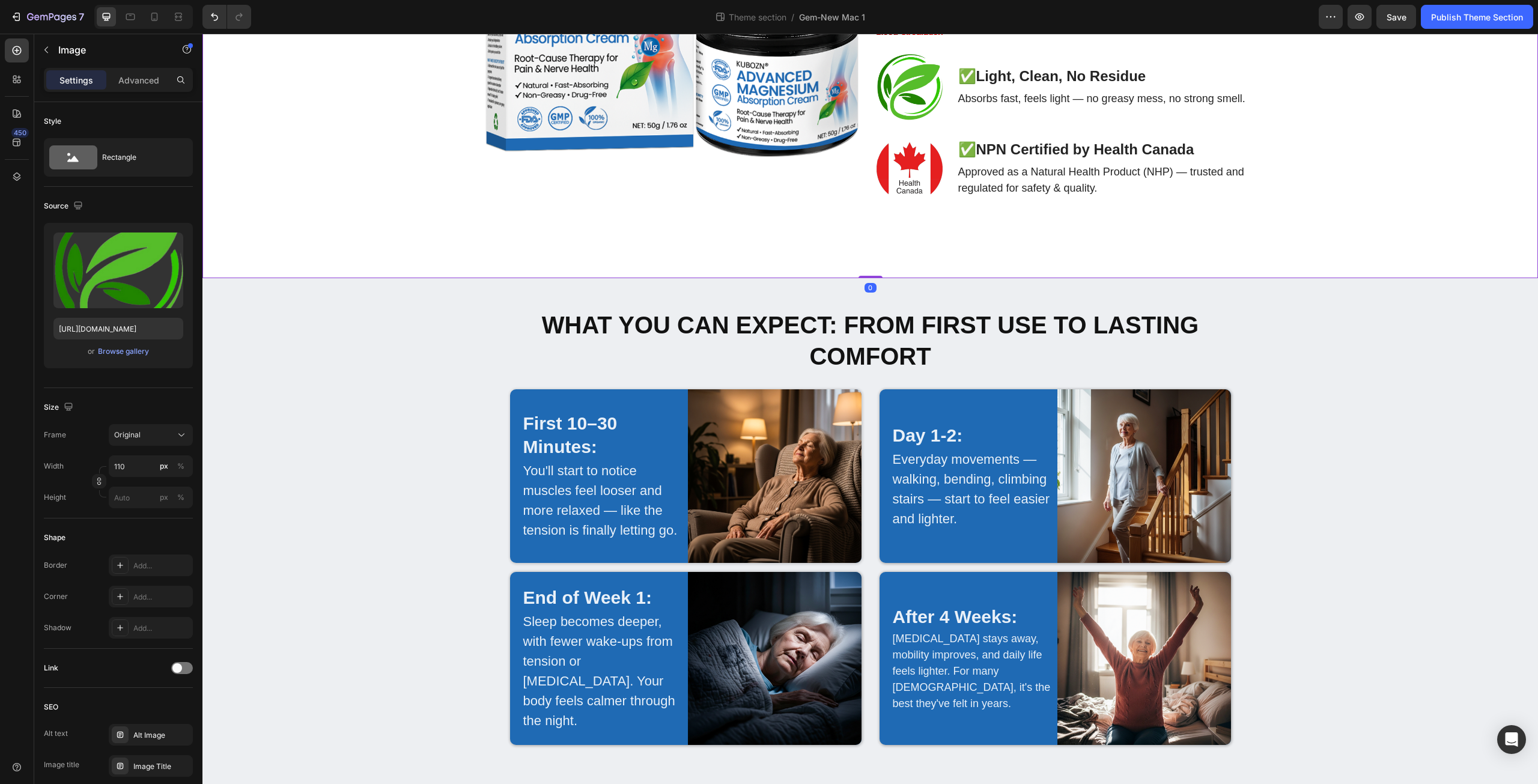
click at [1269, 242] on div "Finally, Relief That Fits Into Canadian Life Heading Image ✅ Targets the Root C…" at bounding box center [870, 26] width 1318 height 433
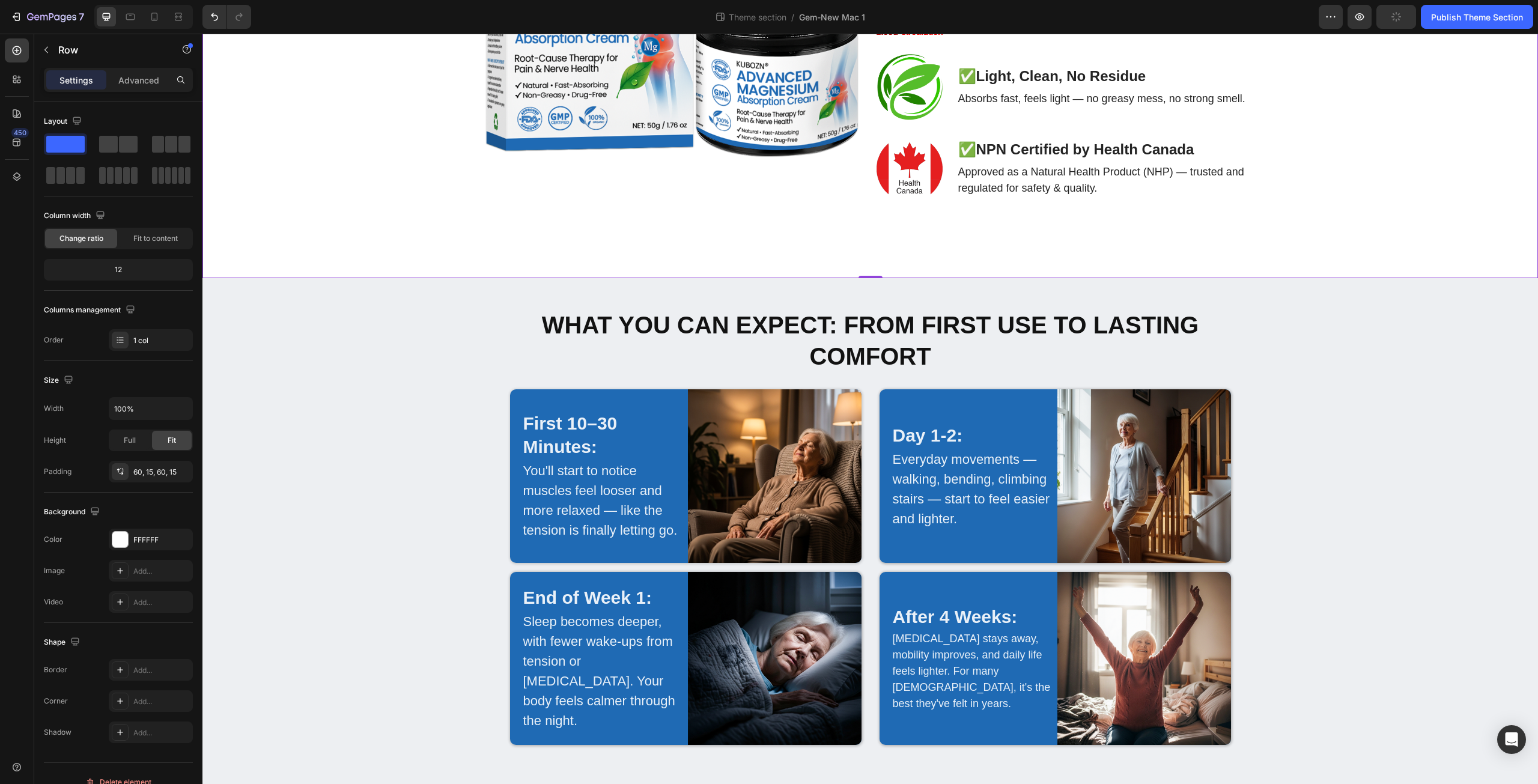
scroll to position [2241, 0]
click at [156, 18] on icon at bounding box center [154, 16] width 6 height 8
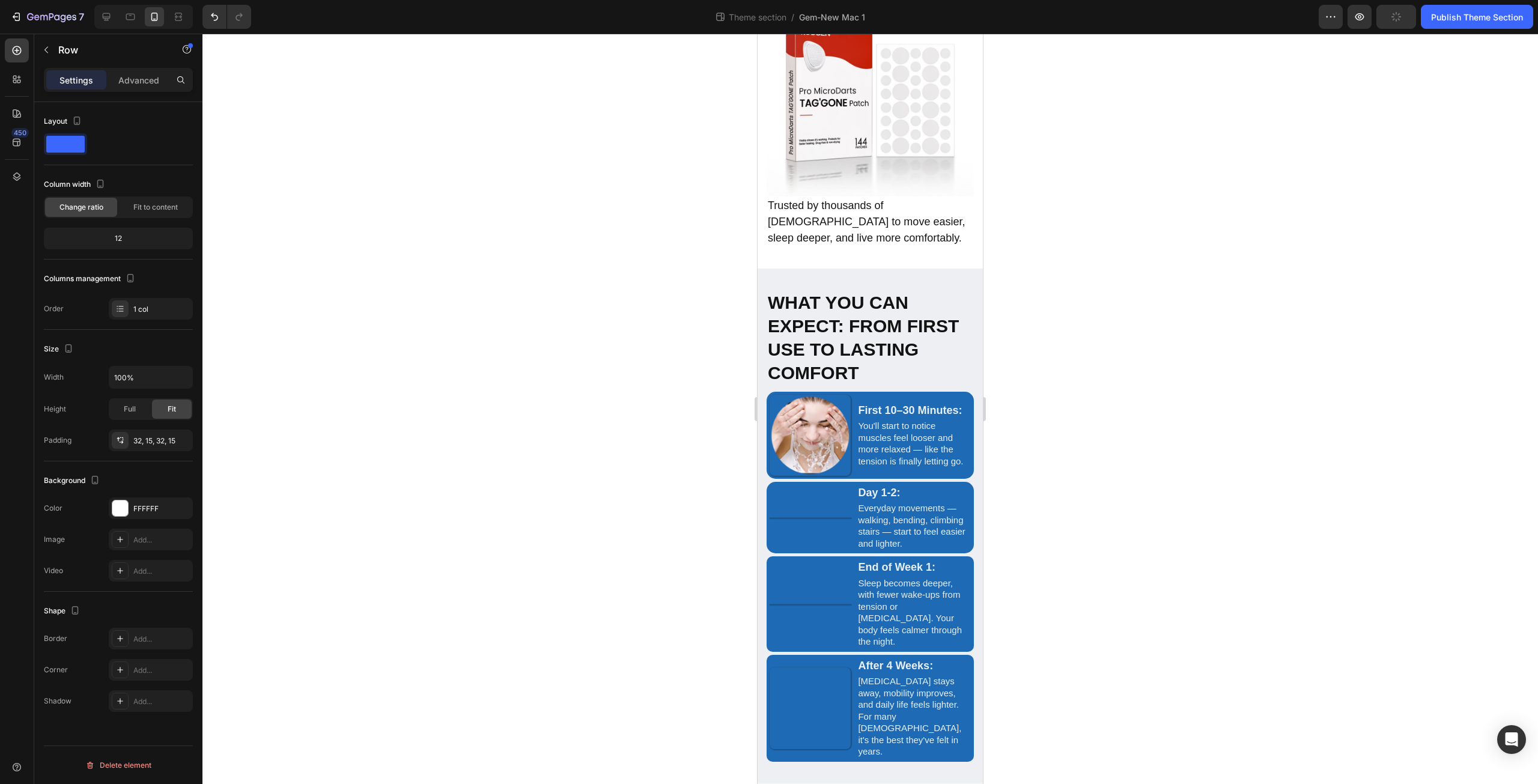
scroll to position [2290, 0]
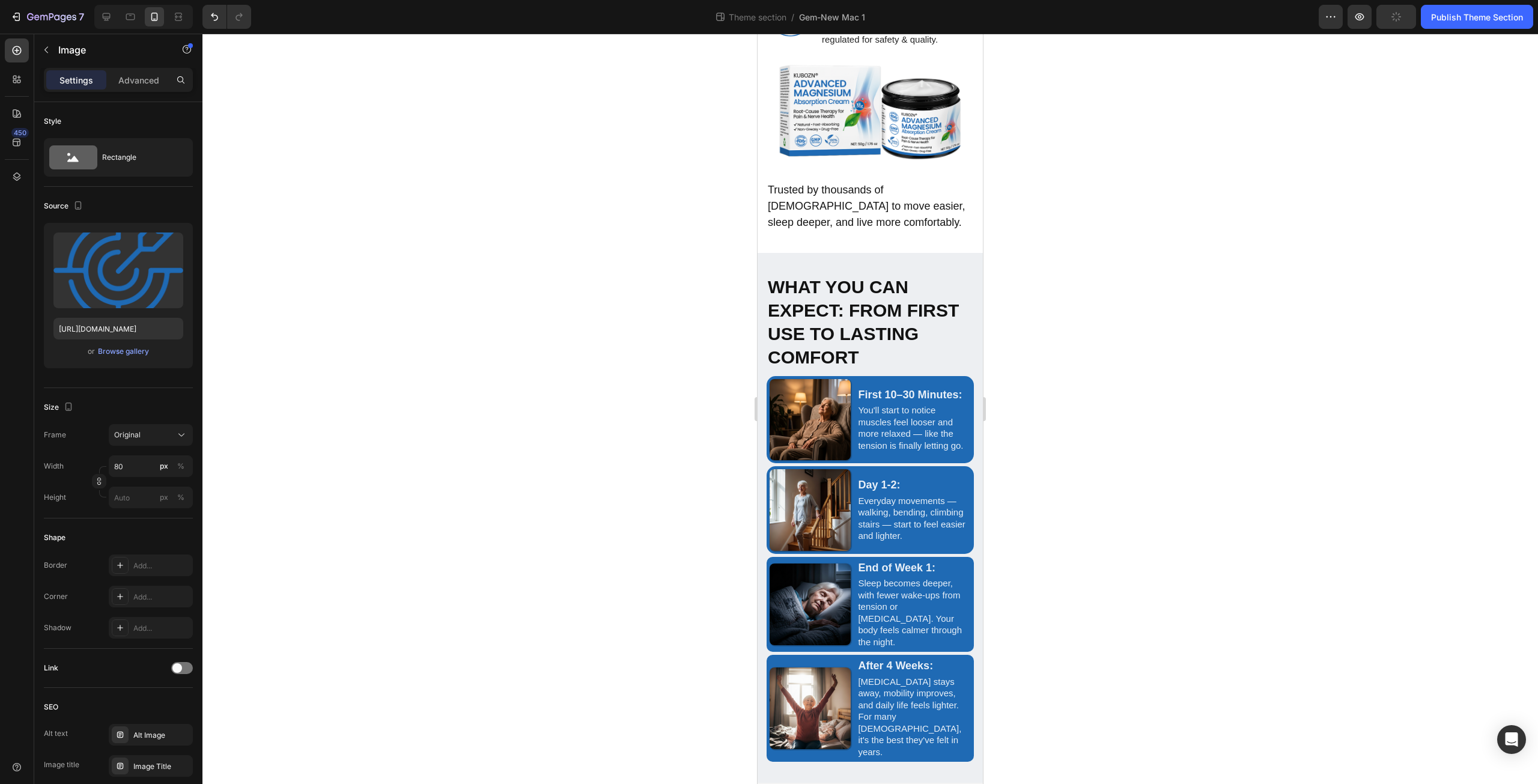
click at [137, 348] on div "Browse gallery" at bounding box center [123, 352] width 51 height 11
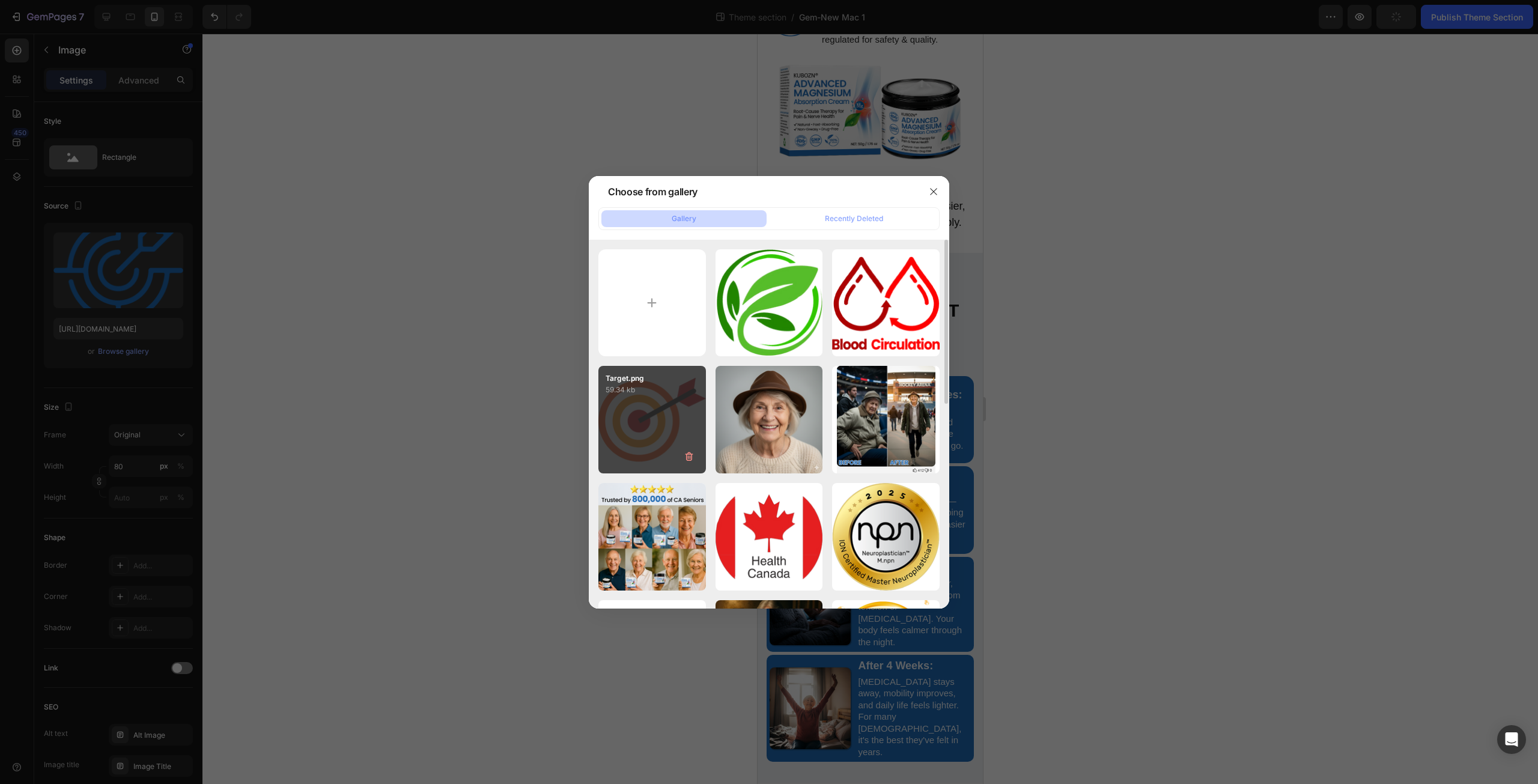
click at [675, 414] on div "Target.png 59.34 kb" at bounding box center [652, 420] width 108 height 108
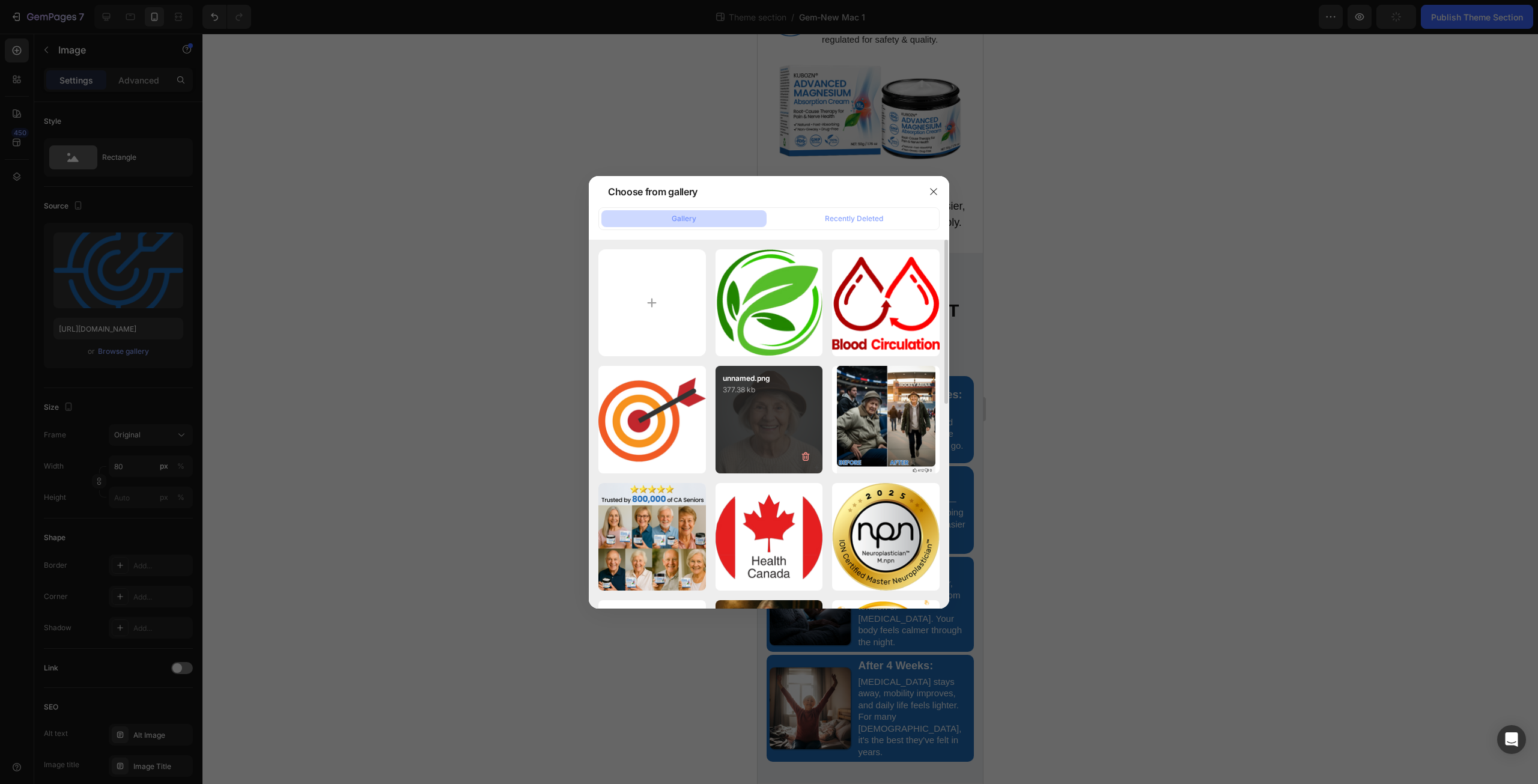
type input "https://cdn.shopify.com/s/files/1/0671/3147/3973/files/gempages_560608827498562…"
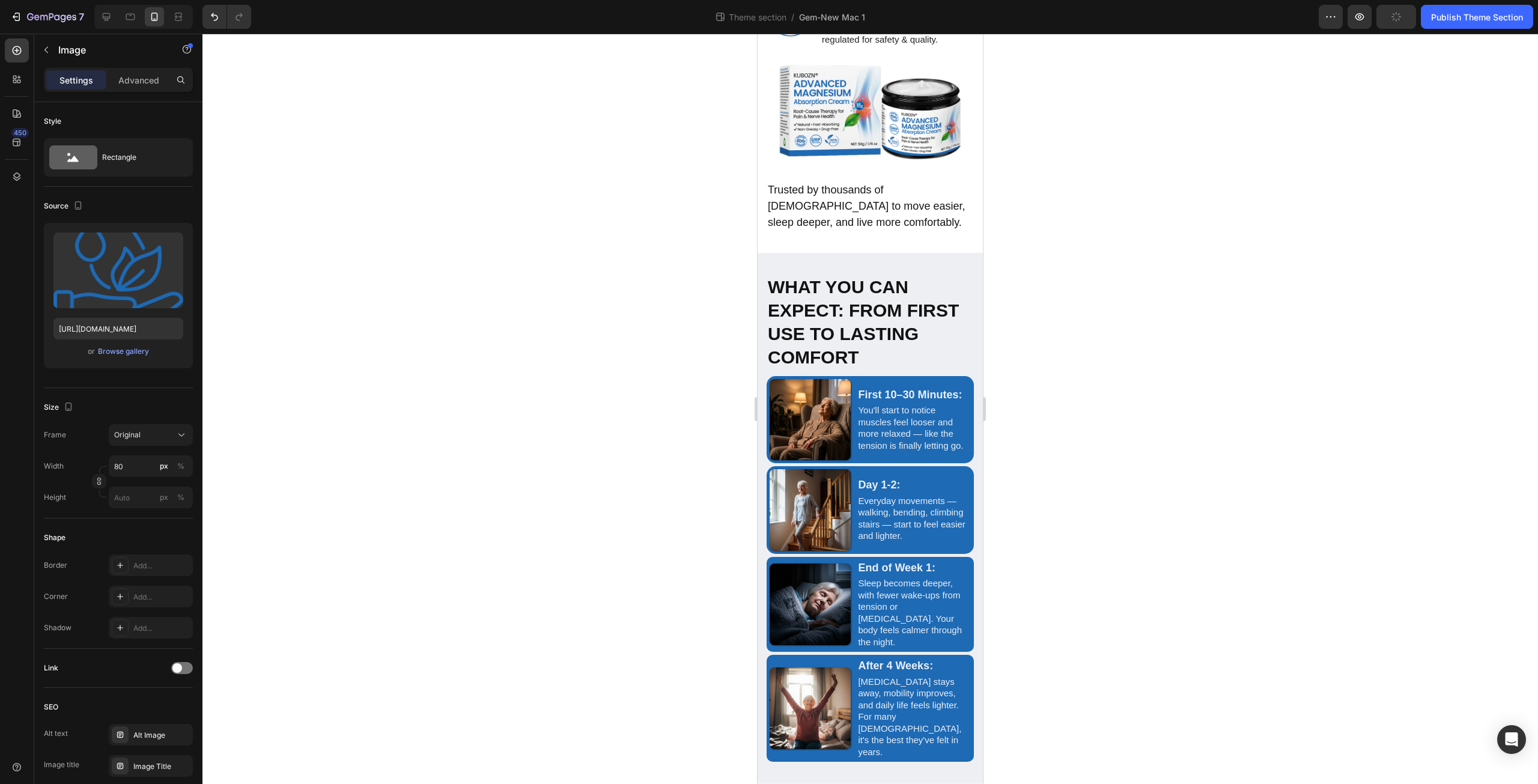
click at [115, 351] on div "Browse gallery" at bounding box center [123, 352] width 51 height 11
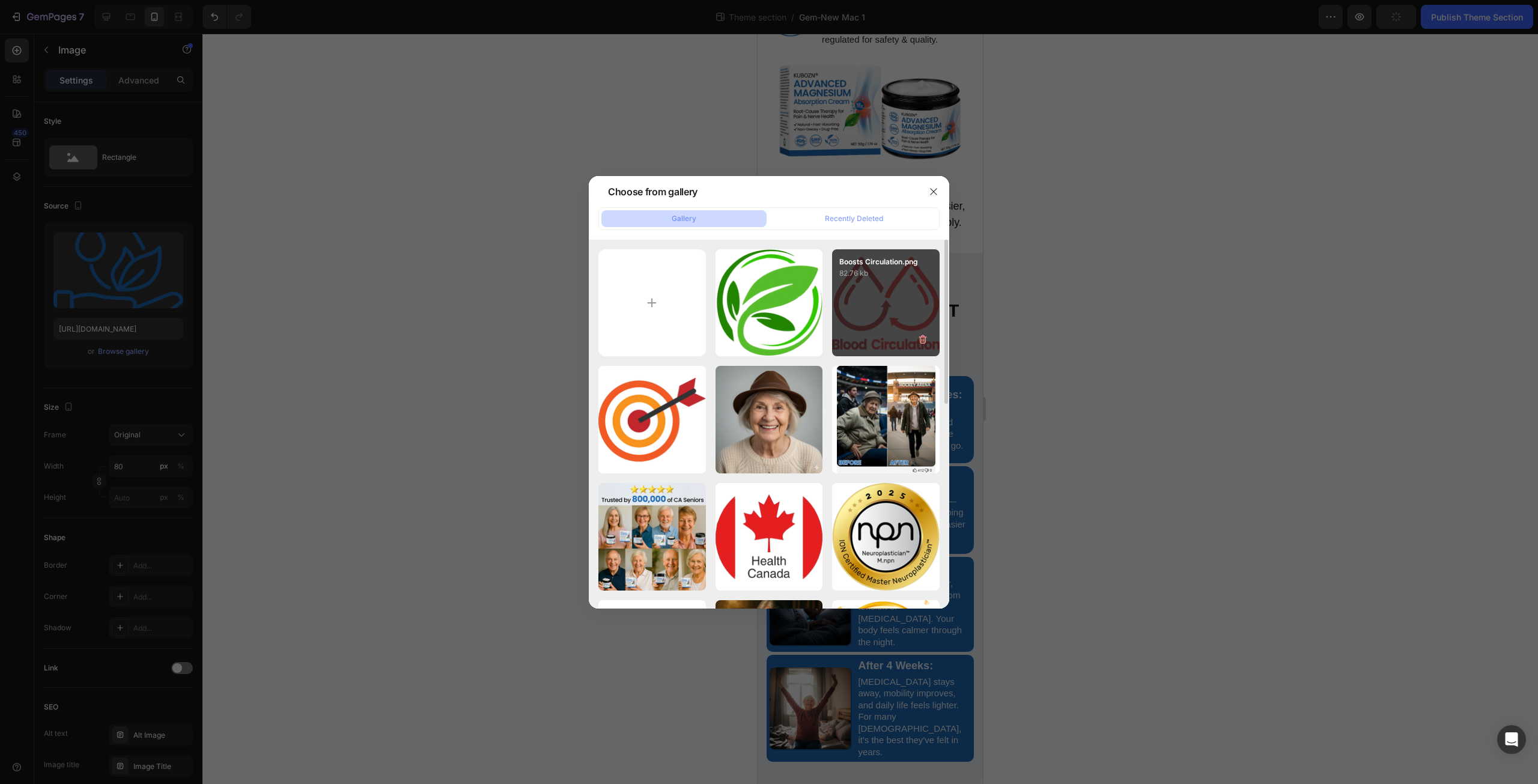
click at [864, 316] on div "Boosts Circulation.png 82.76 kb" at bounding box center [886, 303] width 108 height 108
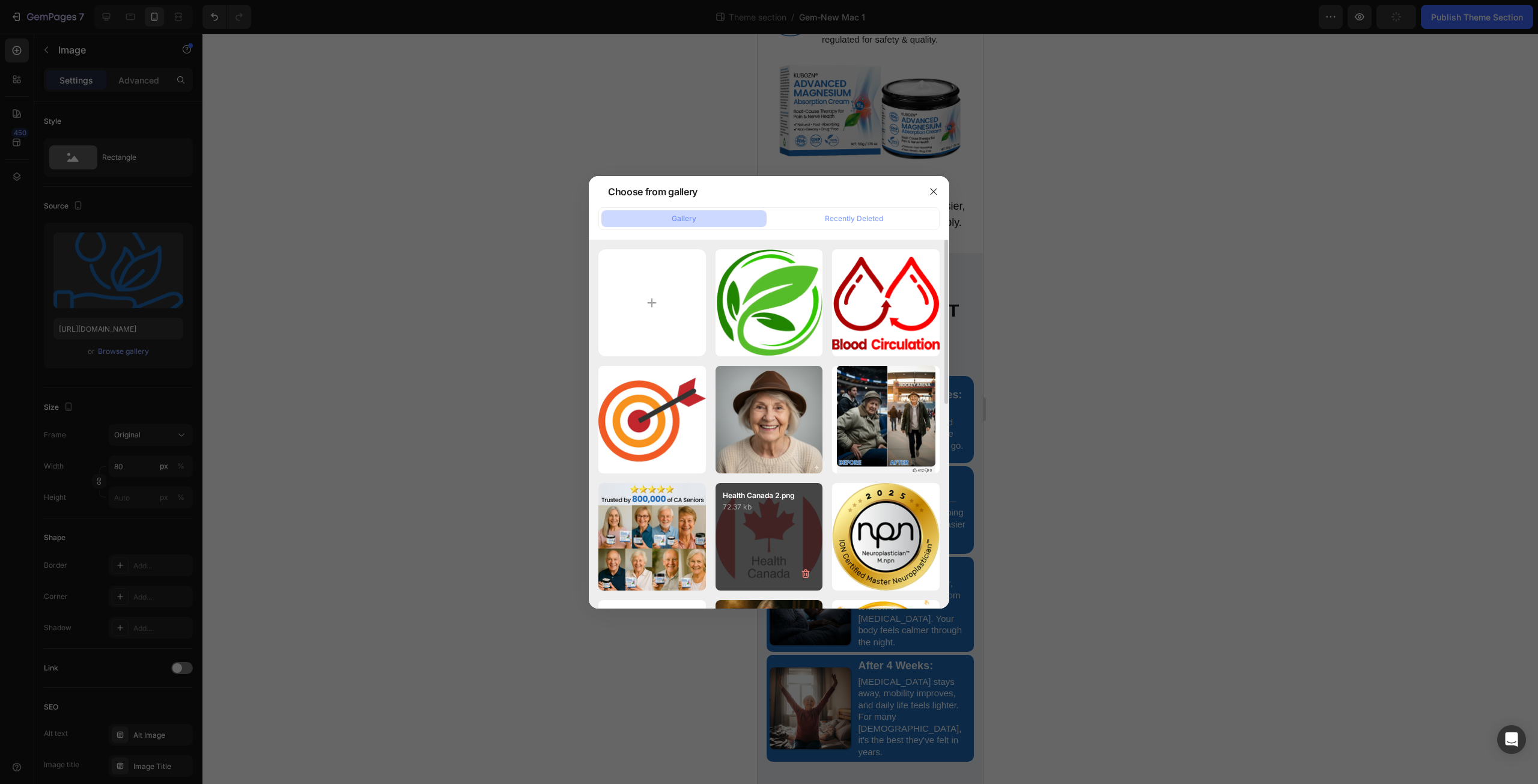
type input "https://cdn.shopify.com/s/files/1/0671/3147/3973/files/gempages_560608827498562…"
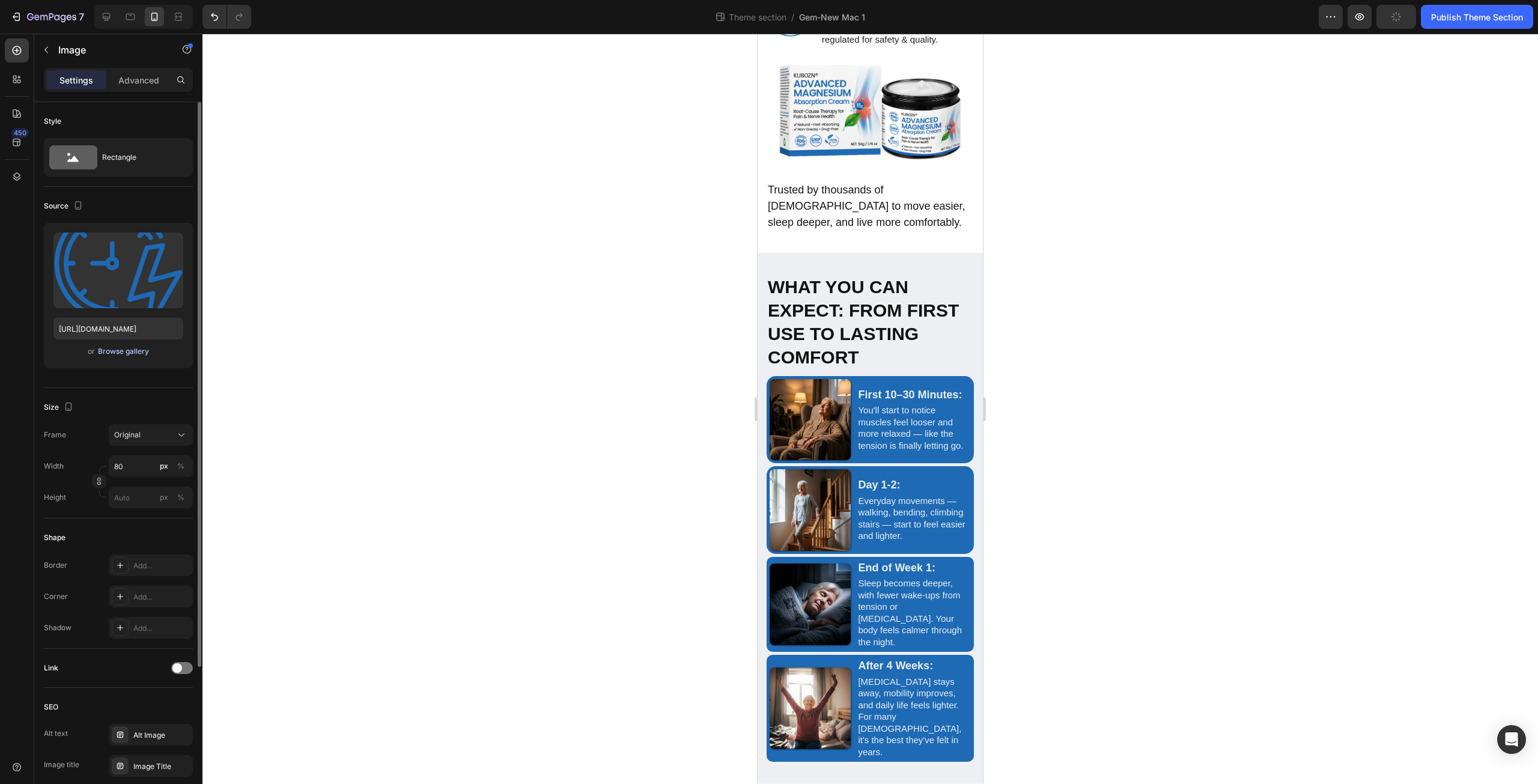
click at [142, 355] on div "Browse gallery" at bounding box center [123, 352] width 51 height 11
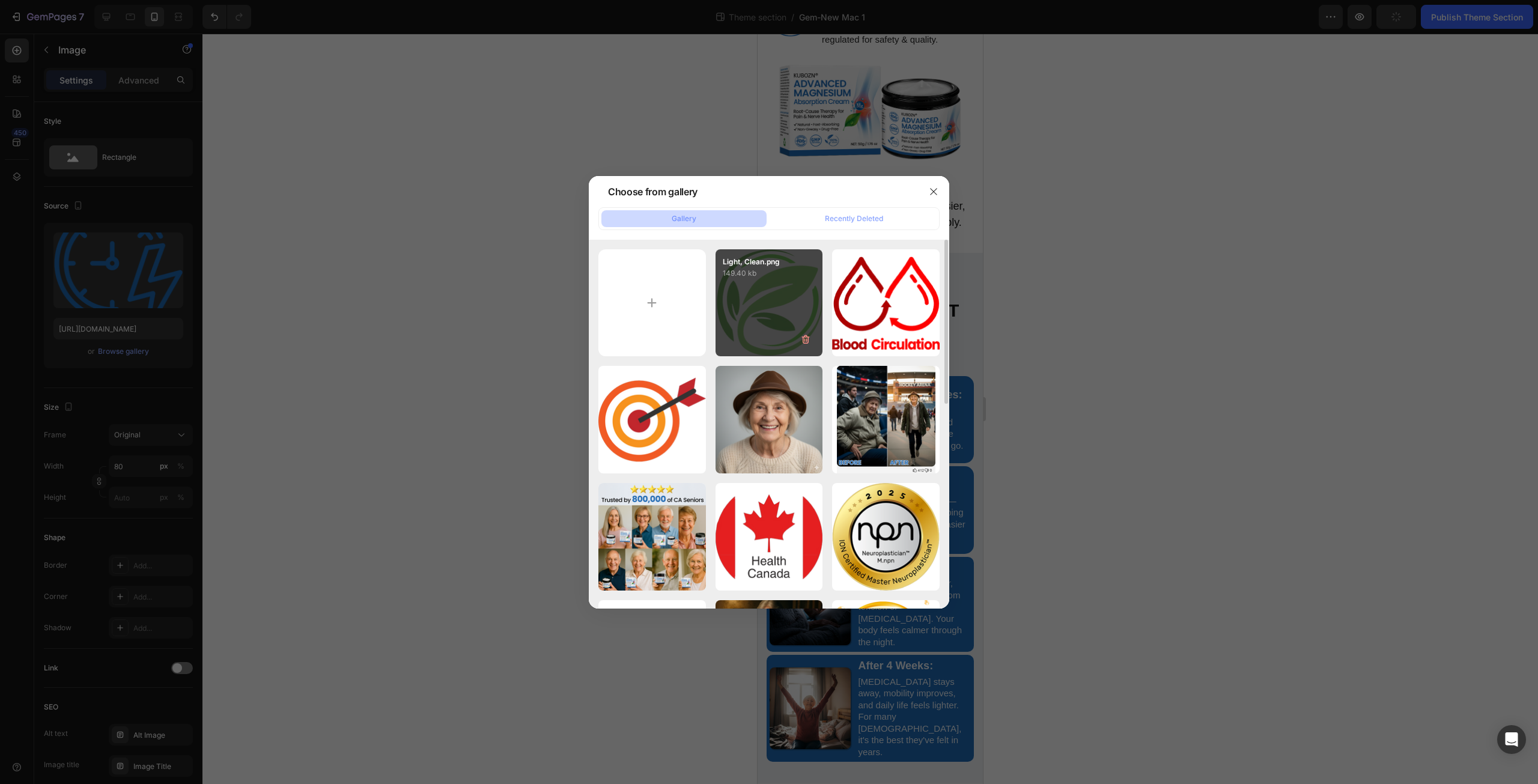
click at [759, 332] on div "Light, Clean.png 149.40 kb" at bounding box center [769, 303] width 108 height 108
type input "https://cdn.shopify.com/s/files/1/0671/3147/3973/files/gempages_560608827498562…"
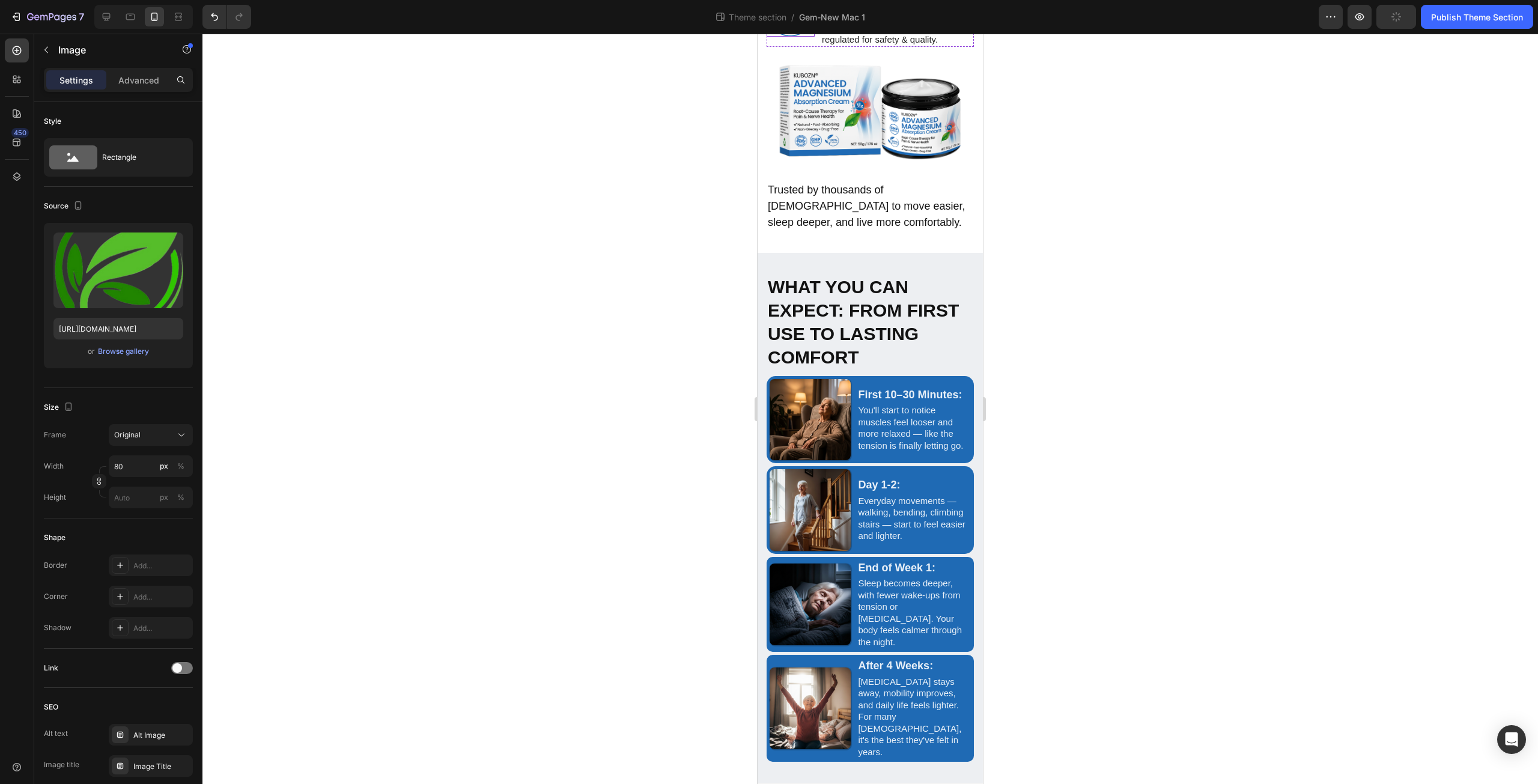
click at [789, 37] on img at bounding box center [790, 12] width 48 height 48
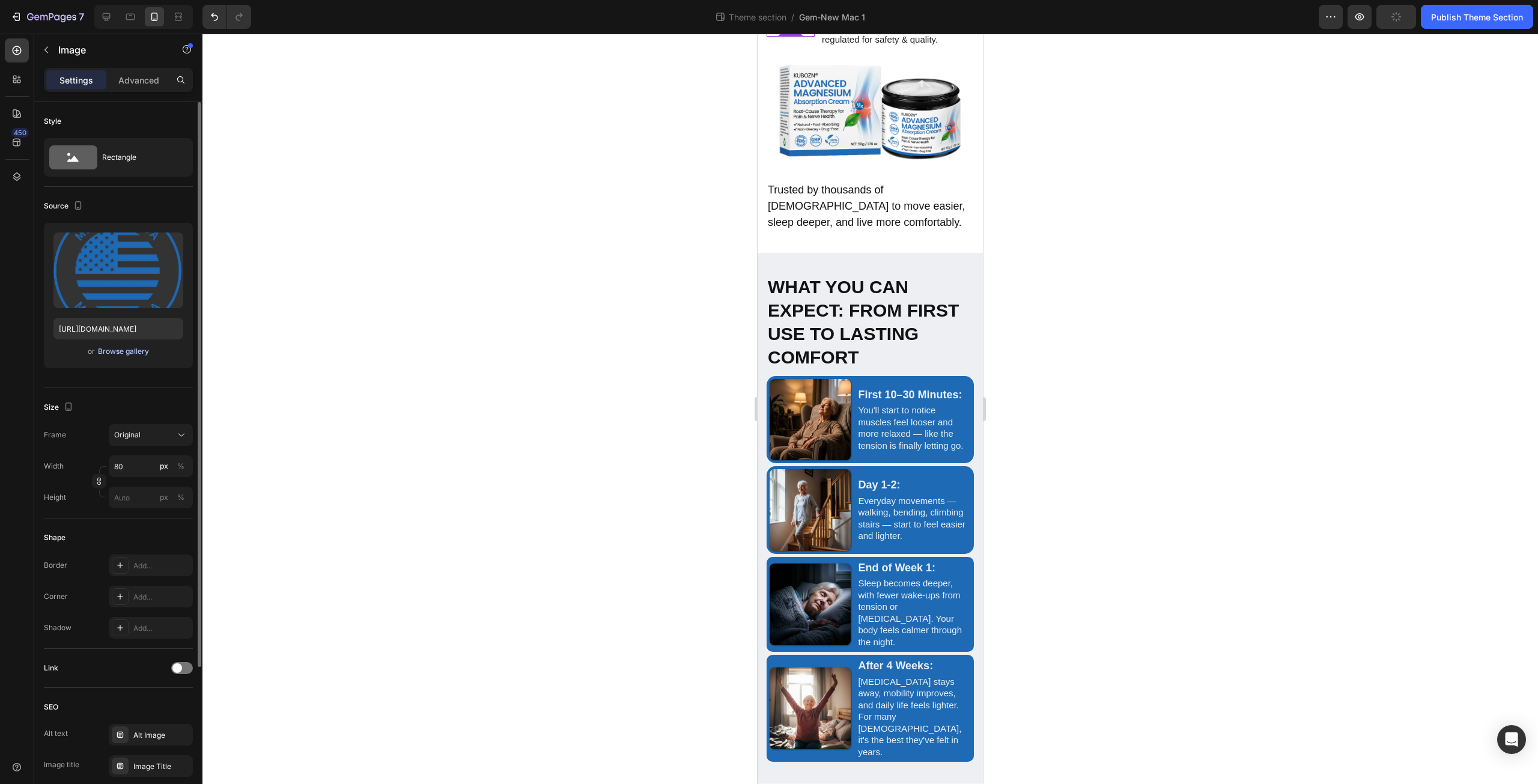
click at [128, 353] on div "Browse gallery" at bounding box center [123, 352] width 51 height 11
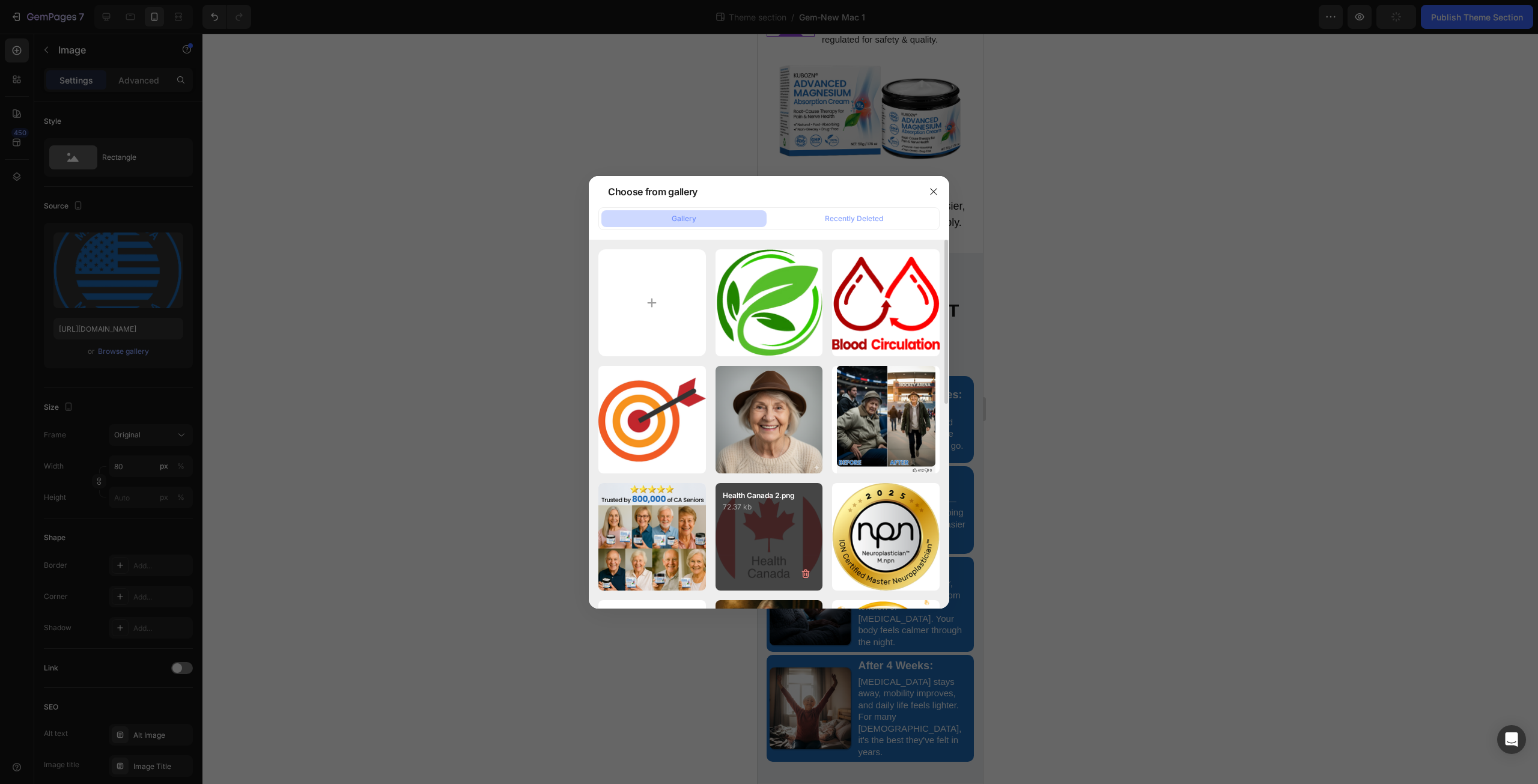
click at [742, 530] on div "Health Canada 2.png 72.37 kb" at bounding box center [769, 537] width 108 height 108
type input "https://cdn.shopify.com/s/files/1/0671/3147/3973/files/gempages_560608827498562…"
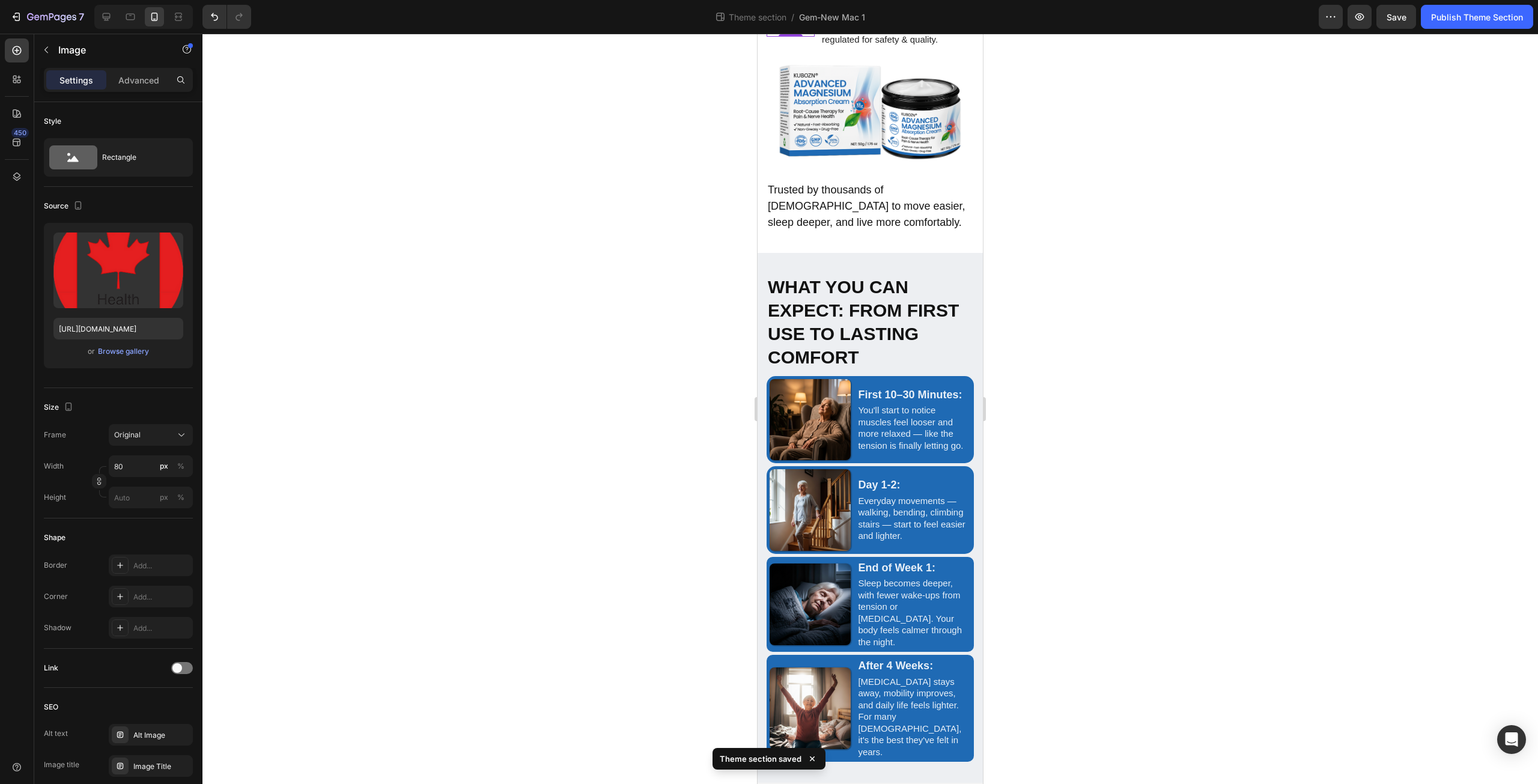
click at [491, 486] on div at bounding box center [870, 408] width 1336 height 750
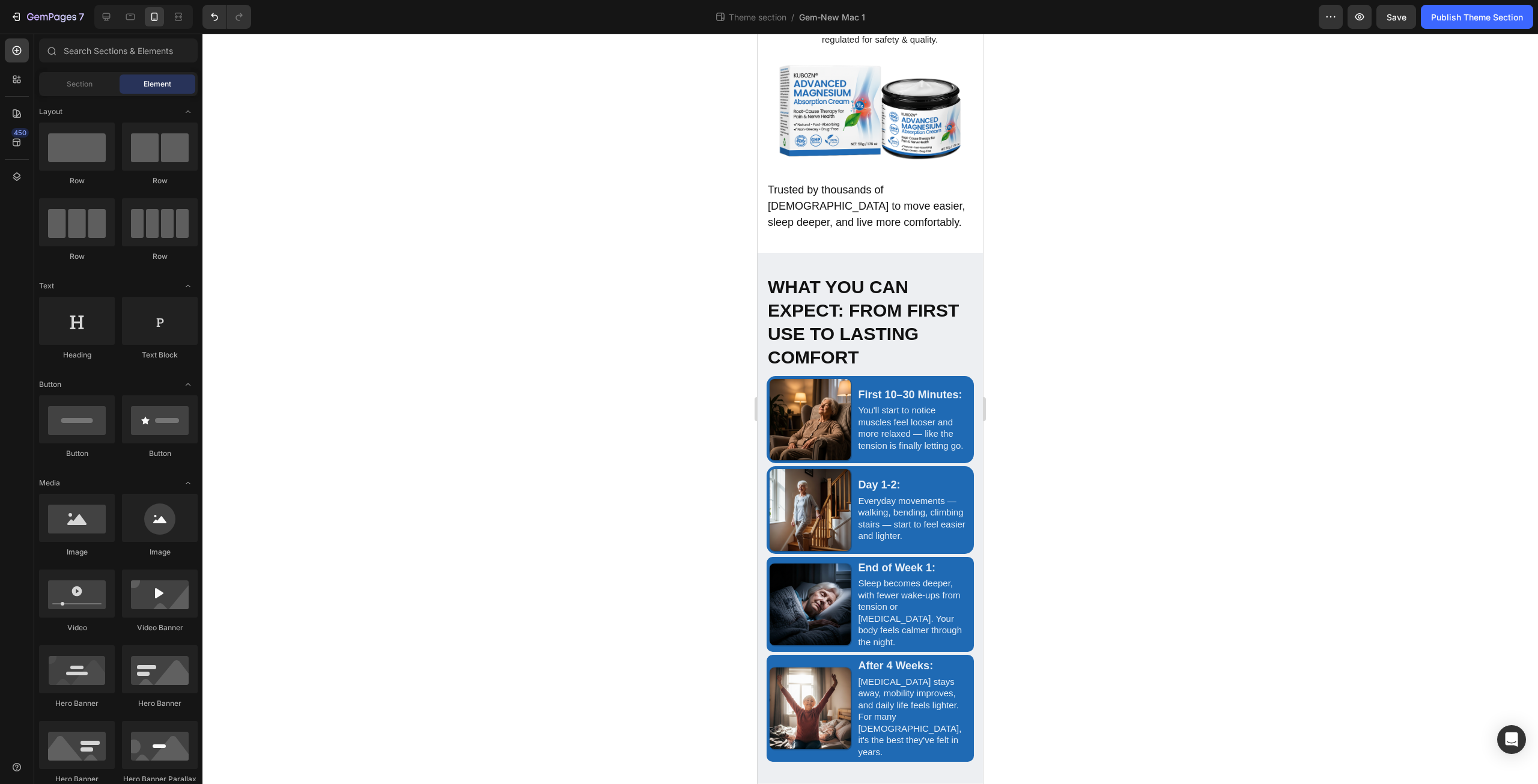
scroll to position [2727, 0]
click at [104, 13] on icon at bounding box center [106, 16] width 12 height 12
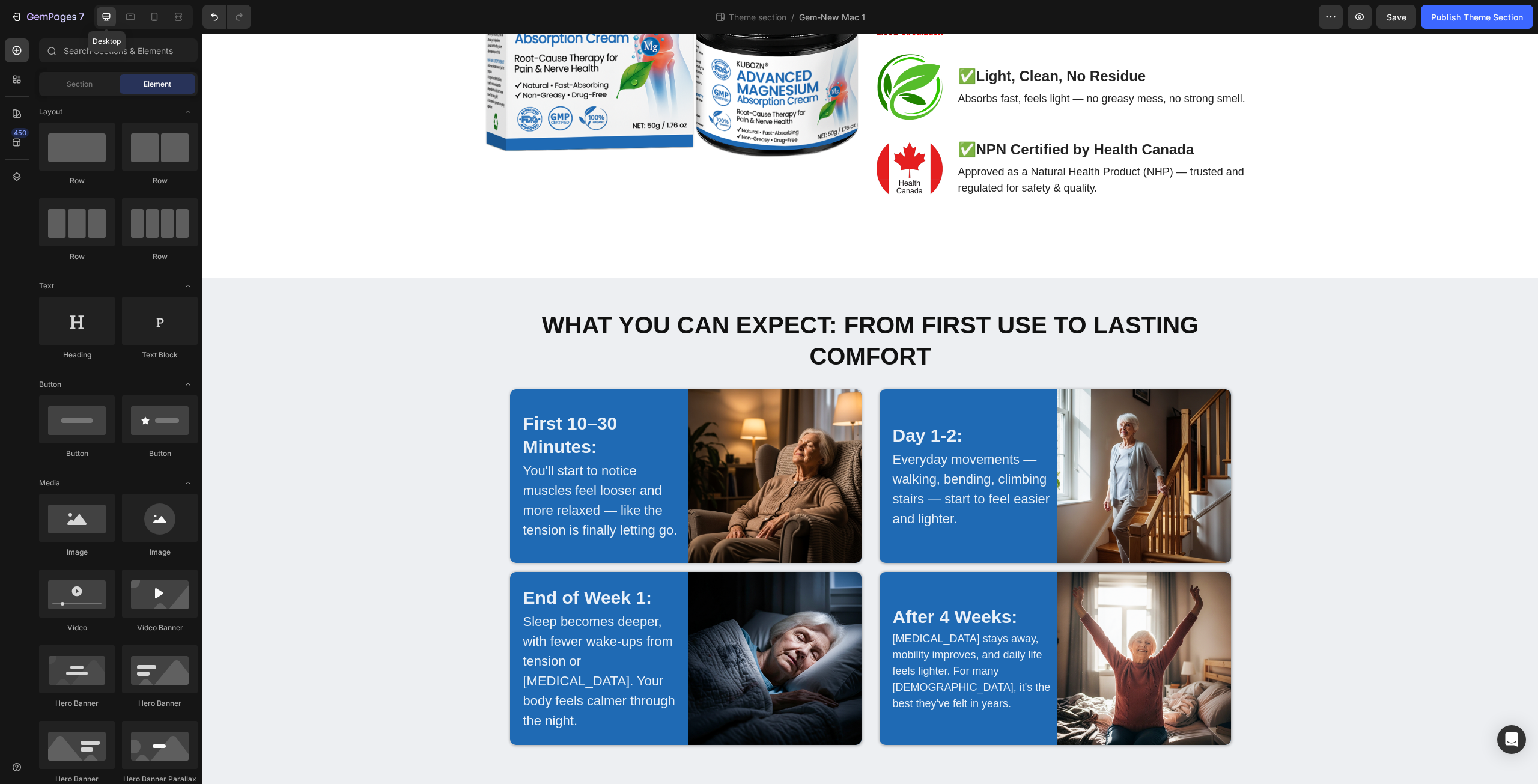
scroll to position [2579, 0]
click at [1387, 21] on span "Save" at bounding box center [1397, 16] width 20 height 10
click at [1470, 18] on div "Publish Theme Section" at bounding box center [1477, 17] width 92 height 13
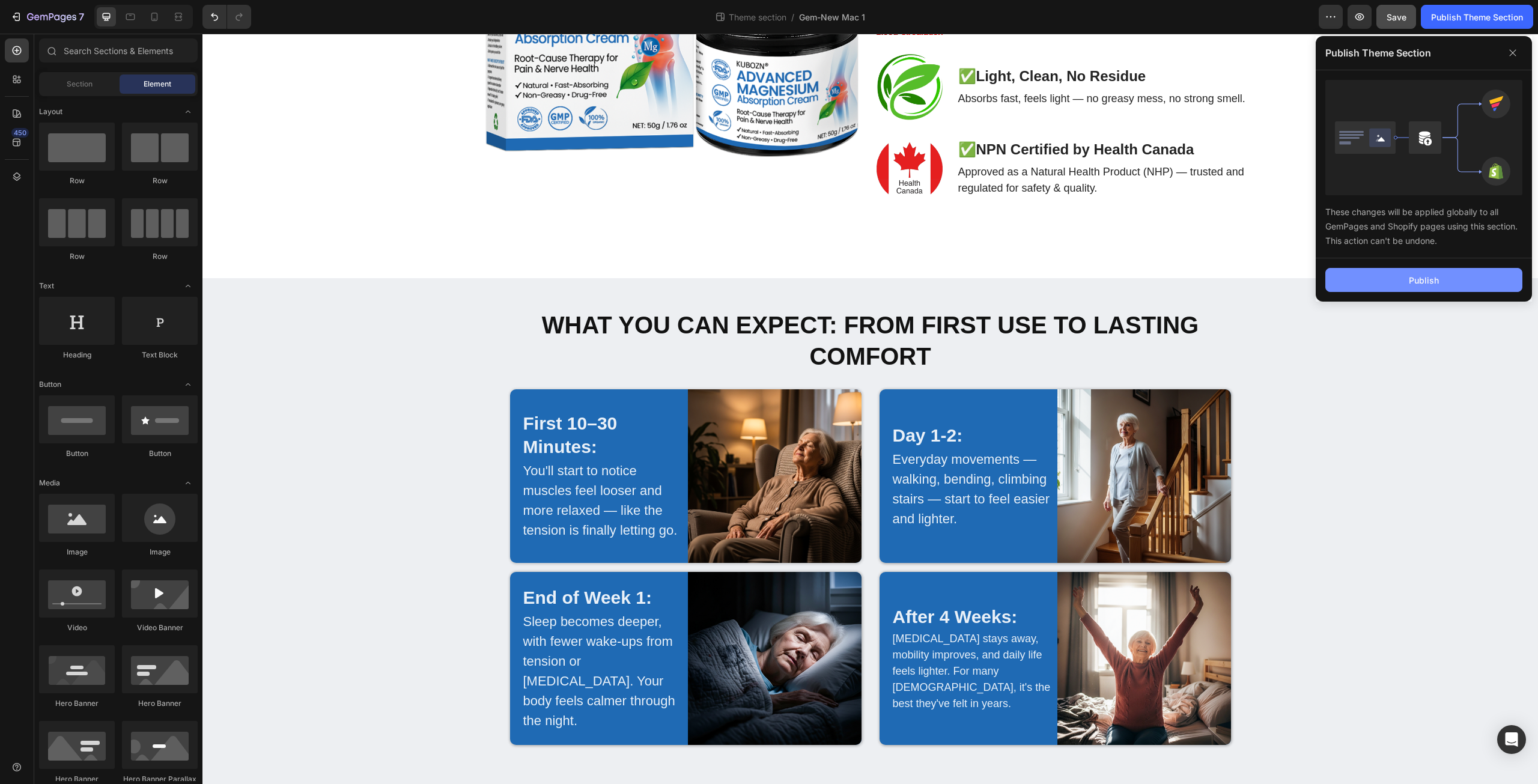
click at [1455, 278] on button "Publish" at bounding box center [1423, 280] width 197 height 24
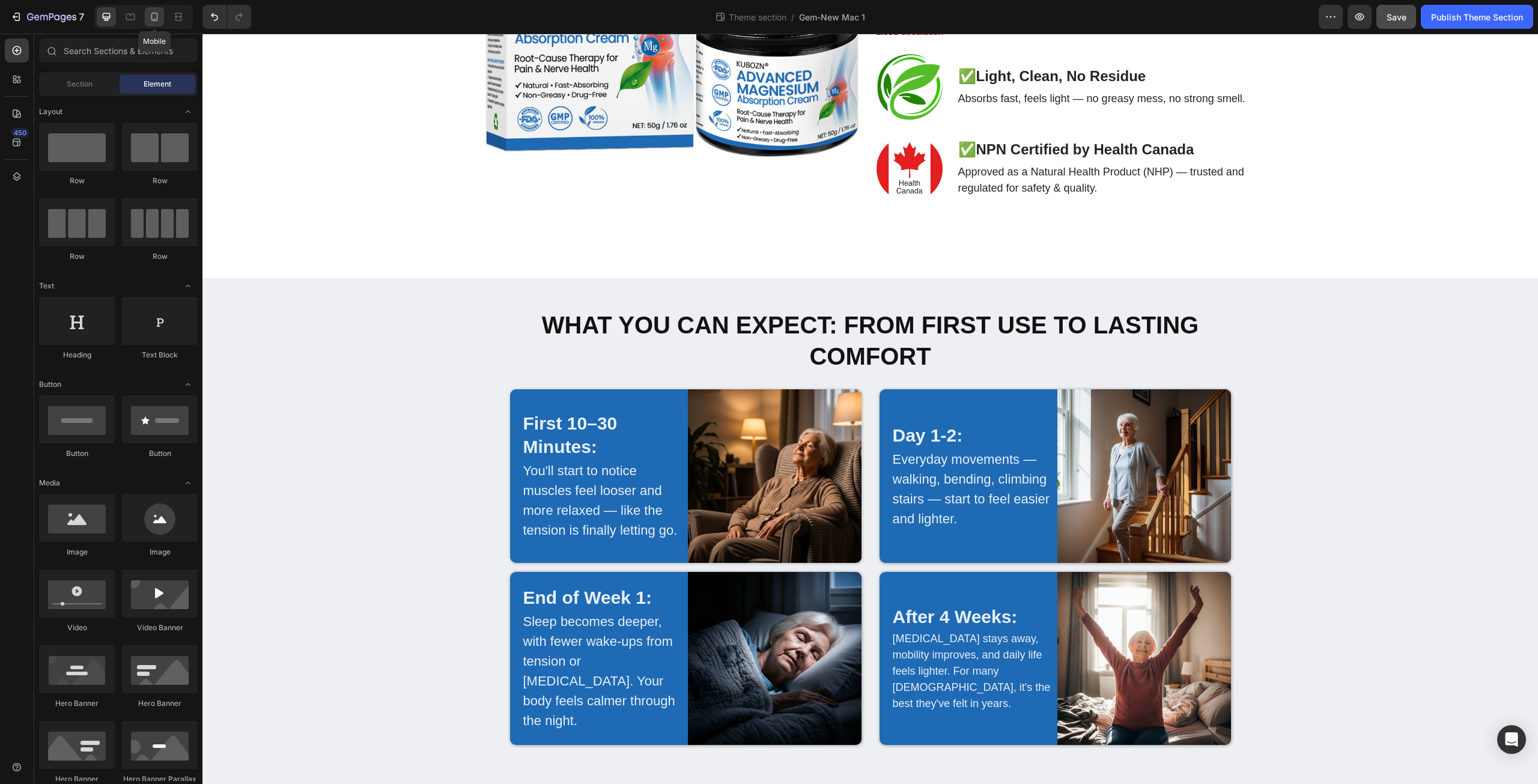
click at [157, 18] on icon at bounding box center [154, 16] width 6 height 8
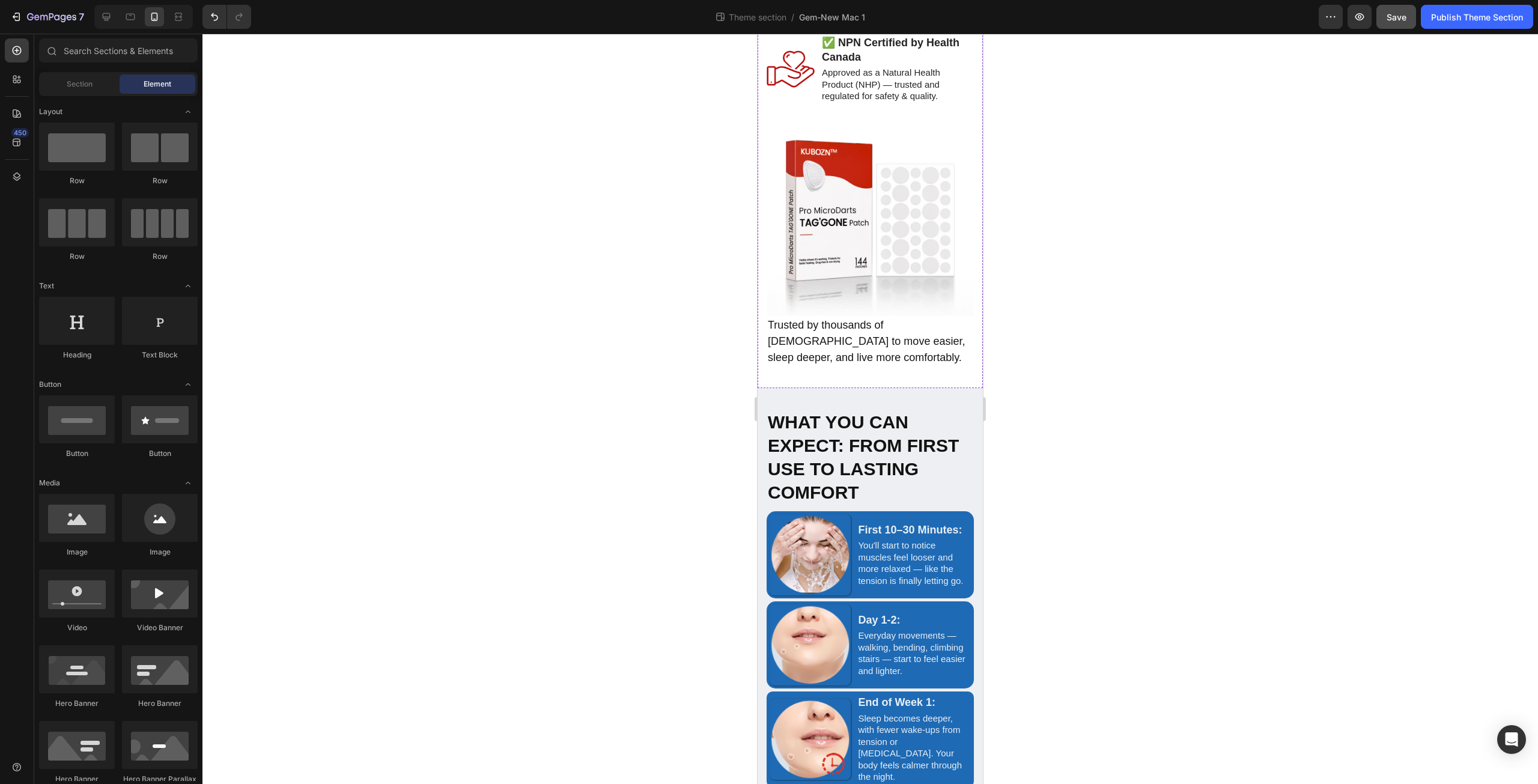
scroll to position [2102, 0]
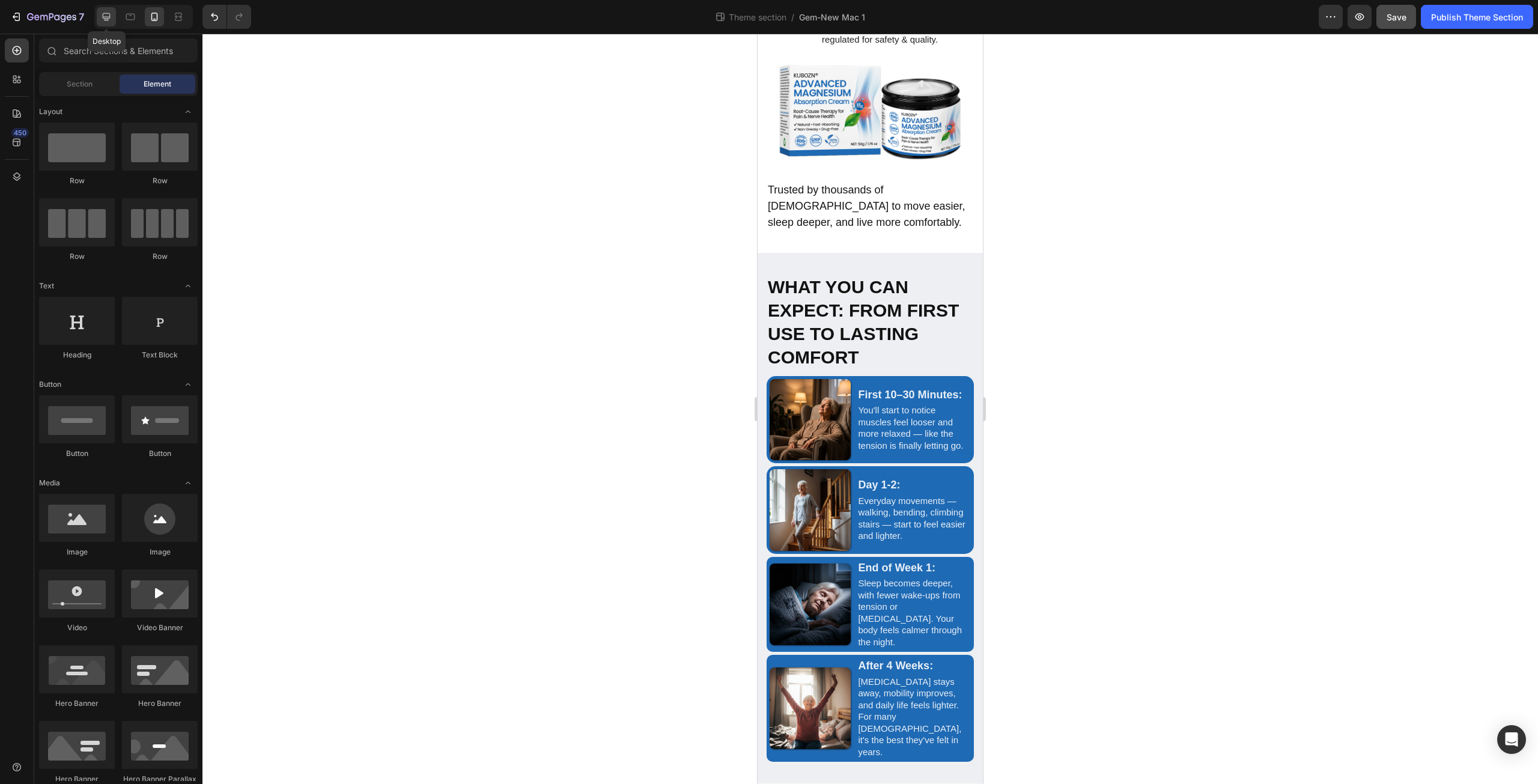
click at [102, 18] on icon at bounding box center [106, 16] width 12 height 12
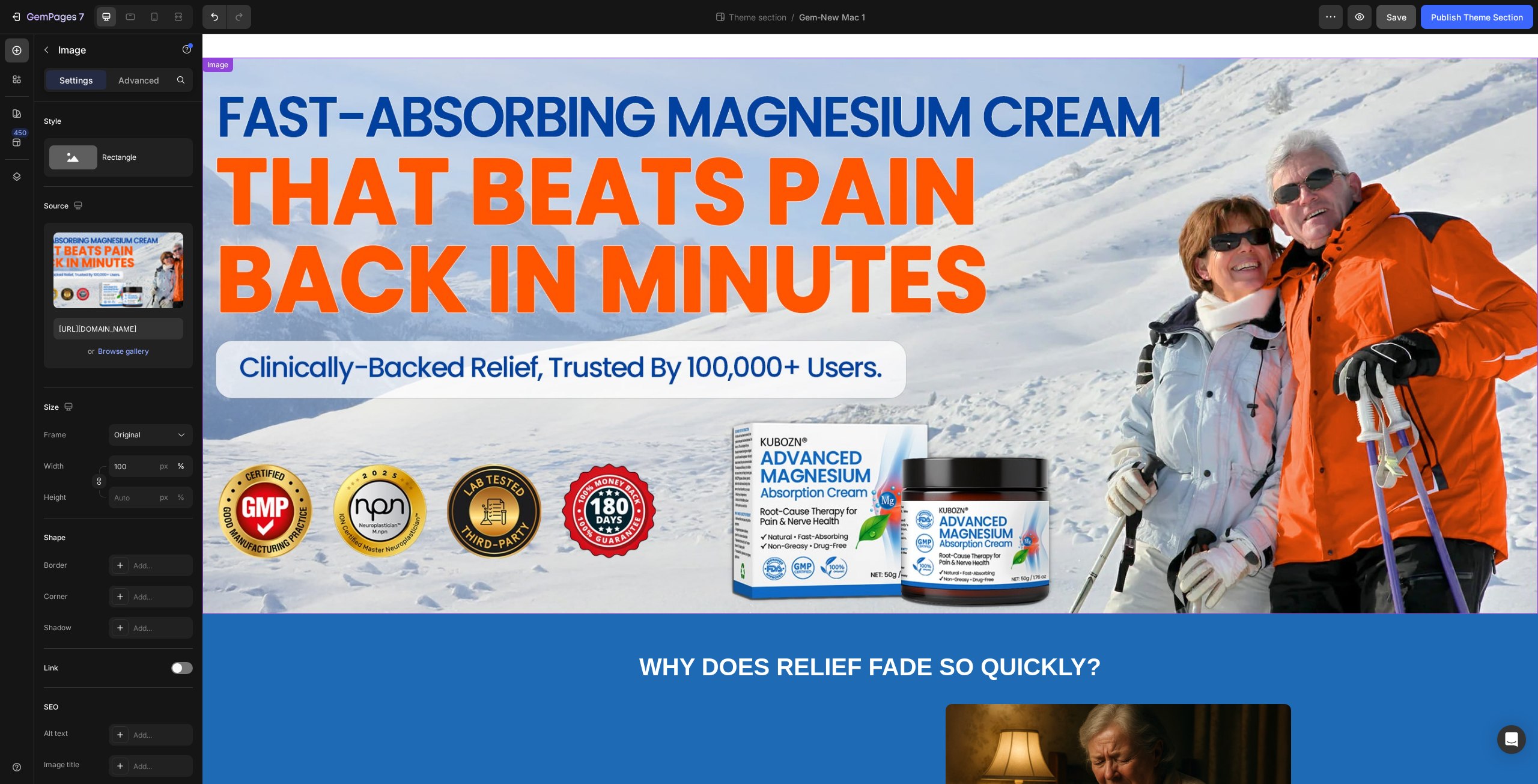
click at [661, 352] on img at bounding box center [870, 335] width 1336 height 556
click at [131, 349] on div "Browse gallery" at bounding box center [123, 352] width 51 height 11
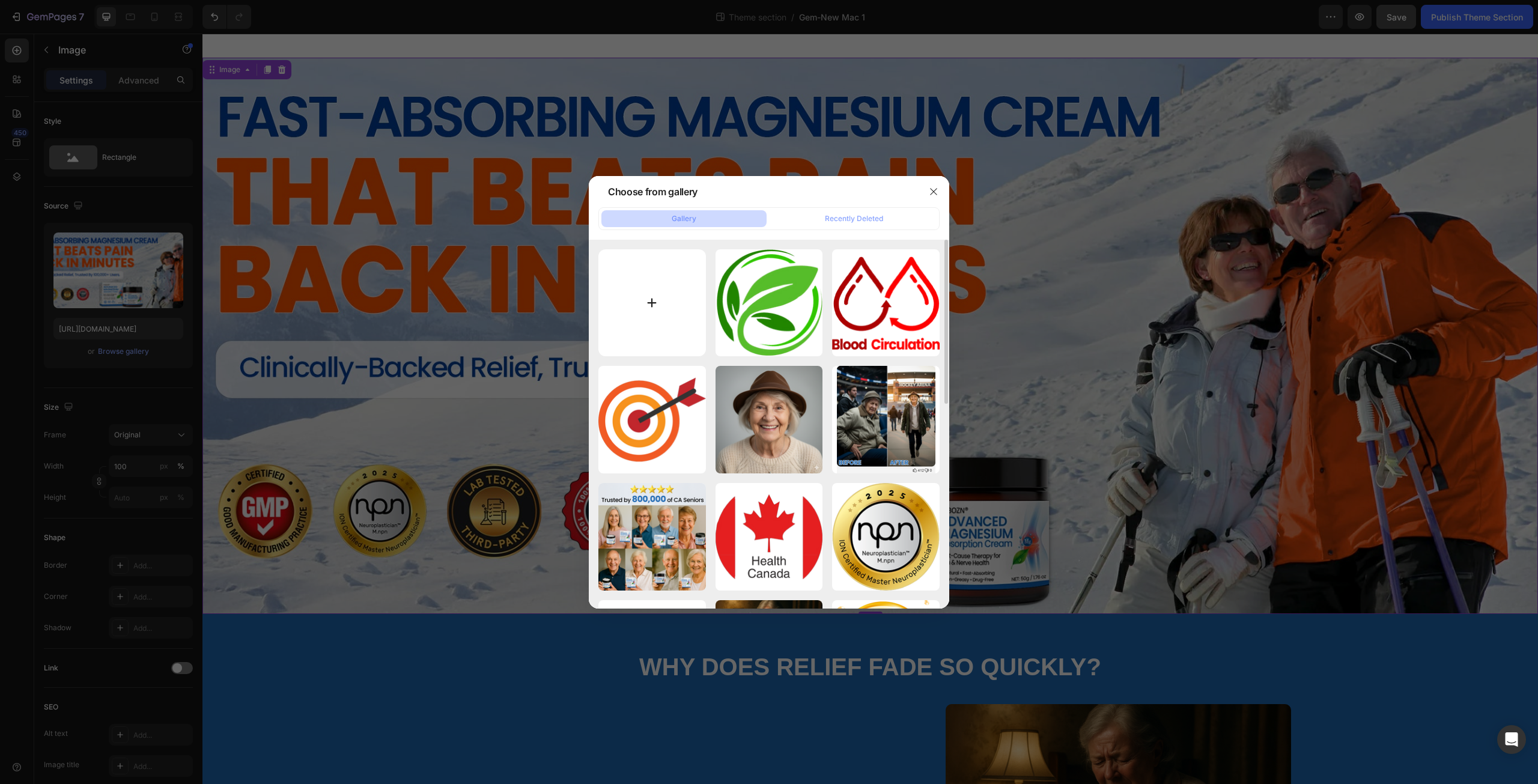
click at [652, 299] on input "file" at bounding box center [652, 303] width 108 height 108
type input "C:\fakepath\KV PC.jpg"
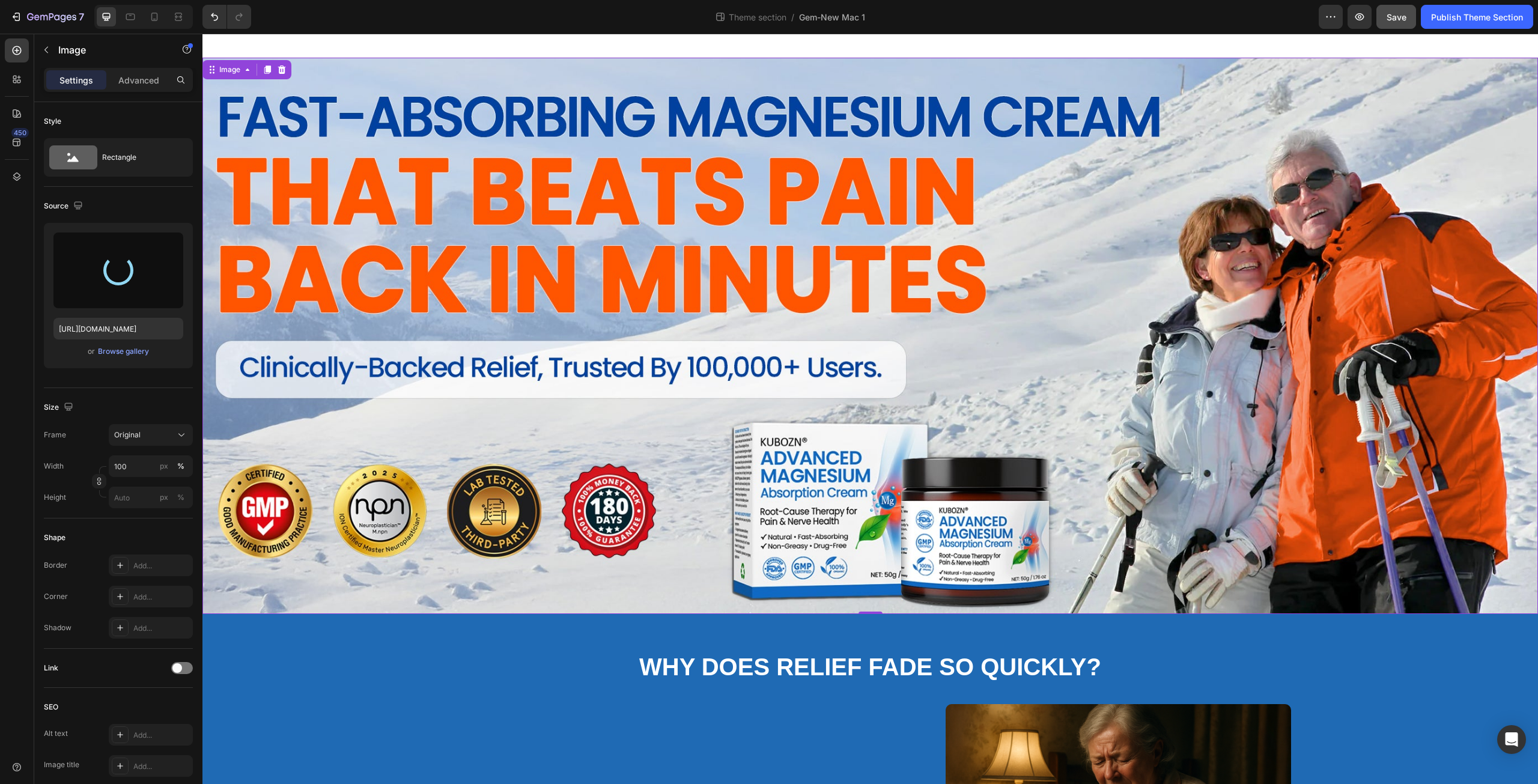
type input "https://cdn.shopify.com/s/files/1/0671/3147/3973/files/gempages_560608827498562…"
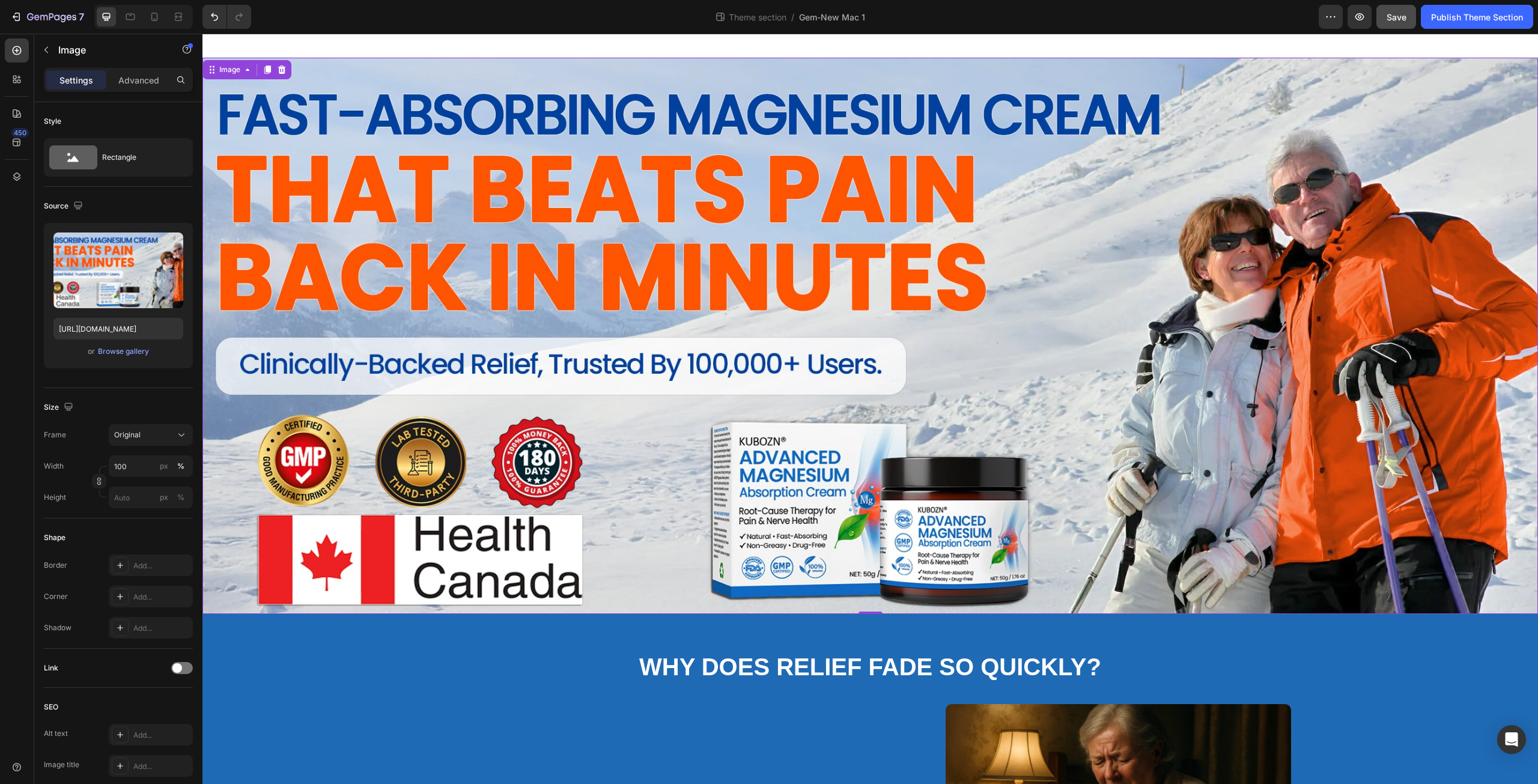
click at [21, 428] on div "450" at bounding box center [16, 396] width 24 height 717
click at [835, 454] on img at bounding box center [870, 335] width 1336 height 556
click at [128, 352] on div "Browse gallery" at bounding box center [123, 352] width 51 height 11
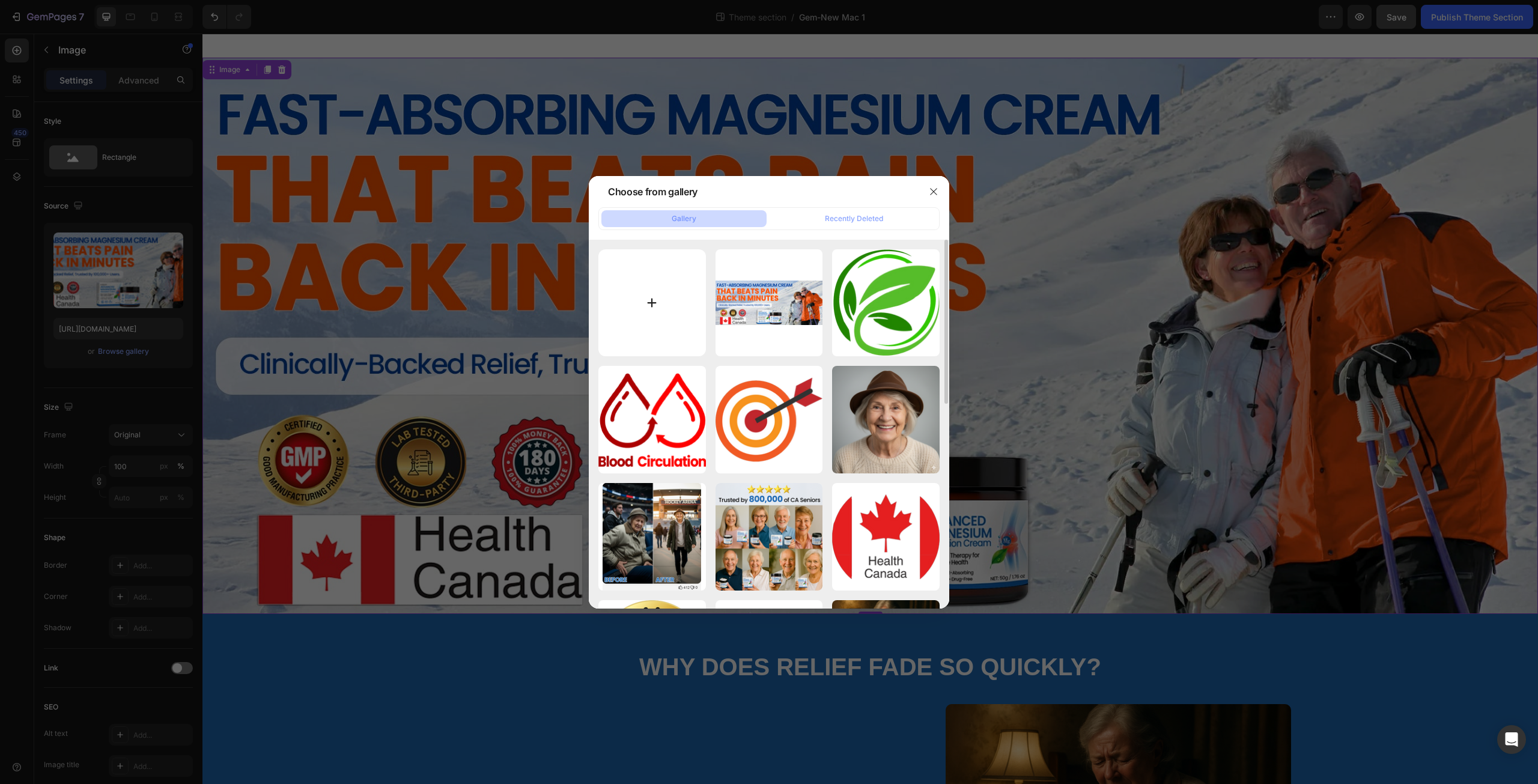
click at [657, 307] on input "file" at bounding box center [652, 303] width 108 height 108
type input "C:\fakepath\KV PC.jpg"
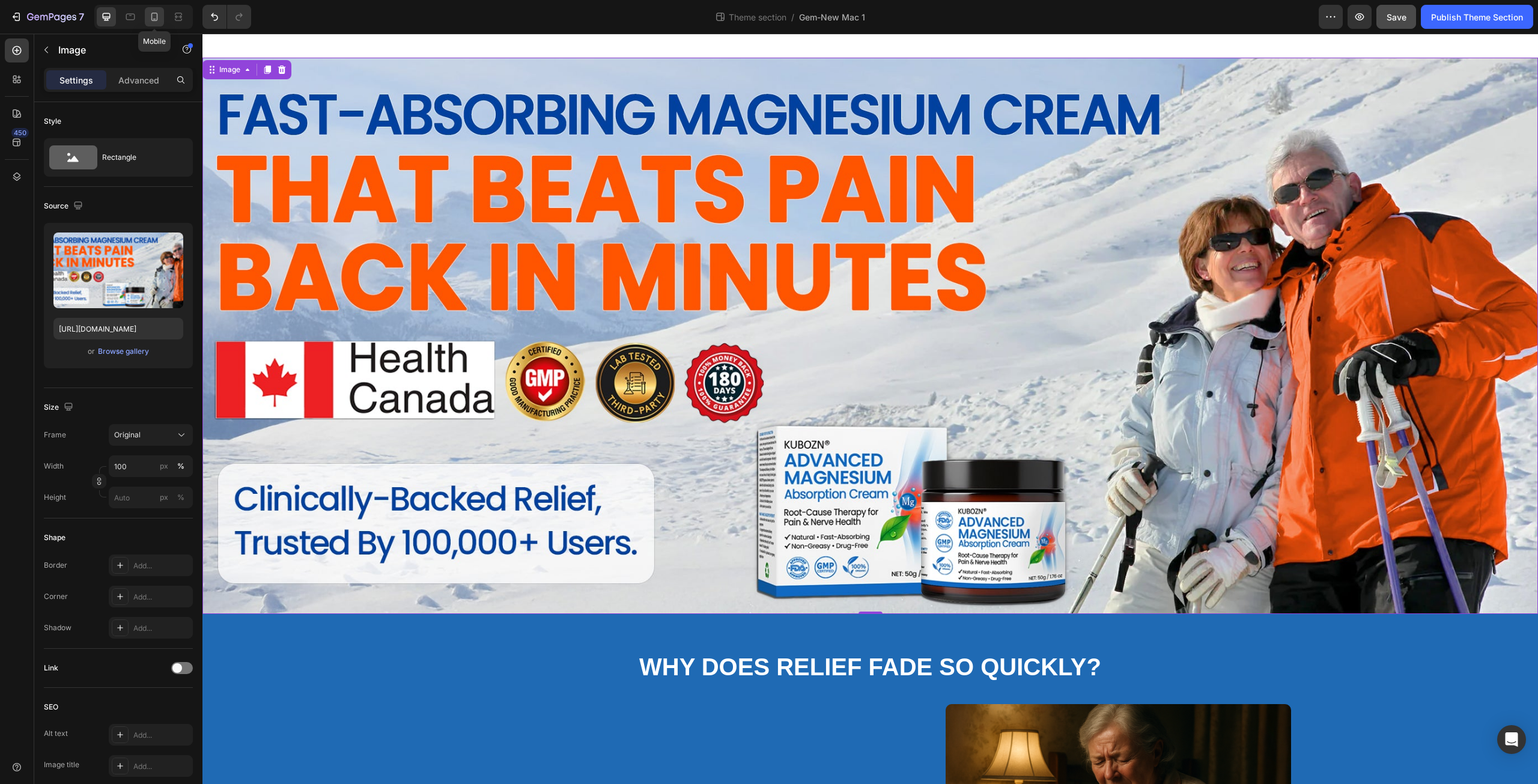
click at [151, 17] on icon at bounding box center [154, 16] width 6 height 8
type input "https://cdn.shopify.com/s/files/1/0671/3147/3973/files/gempages_560608827498562…"
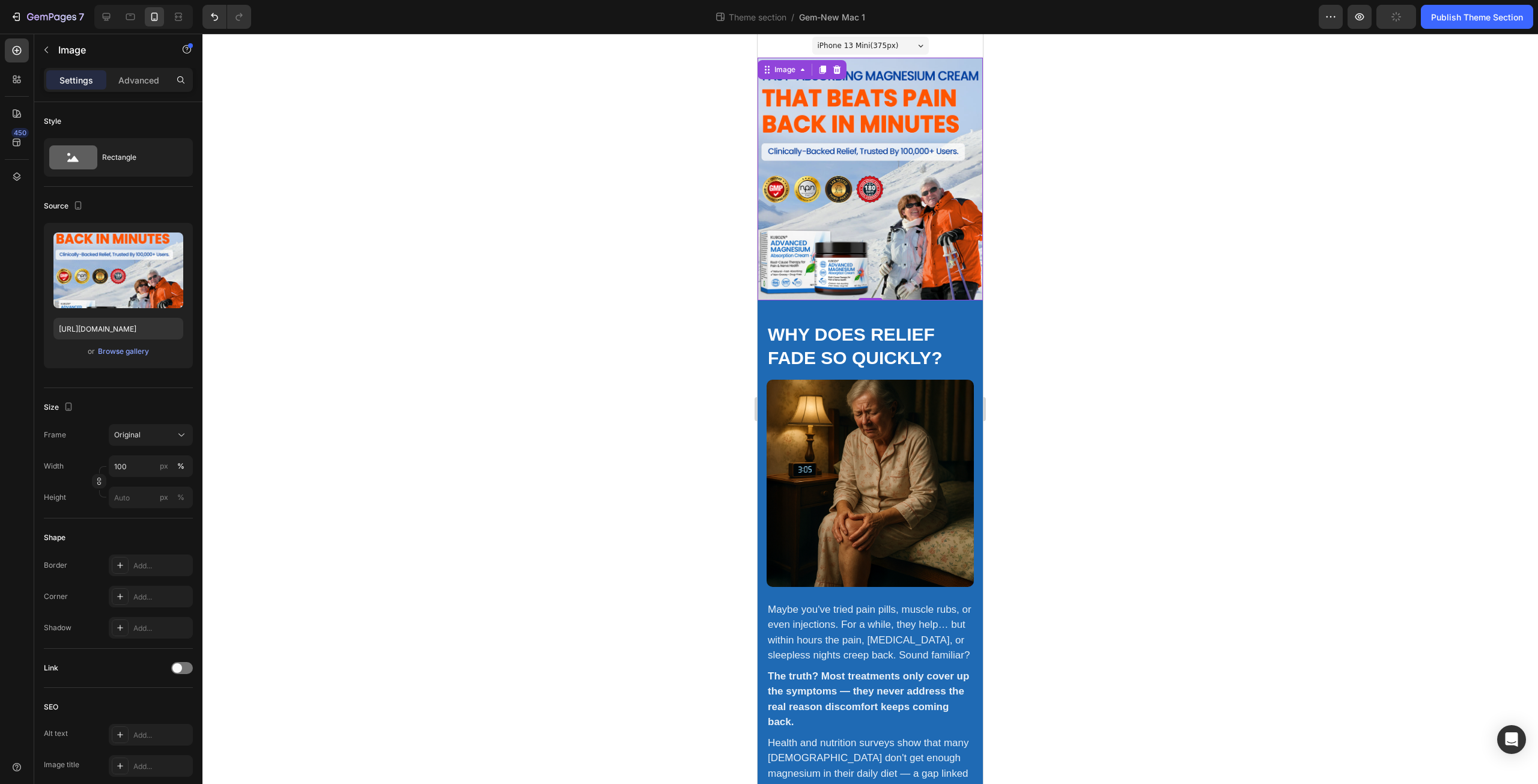
click at [845, 188] on img at bounding box center [870, 179] width 225 height 243
click at [139, 352] on div "Browse gallery" at bounding box center [123, 352] width 51 height 11
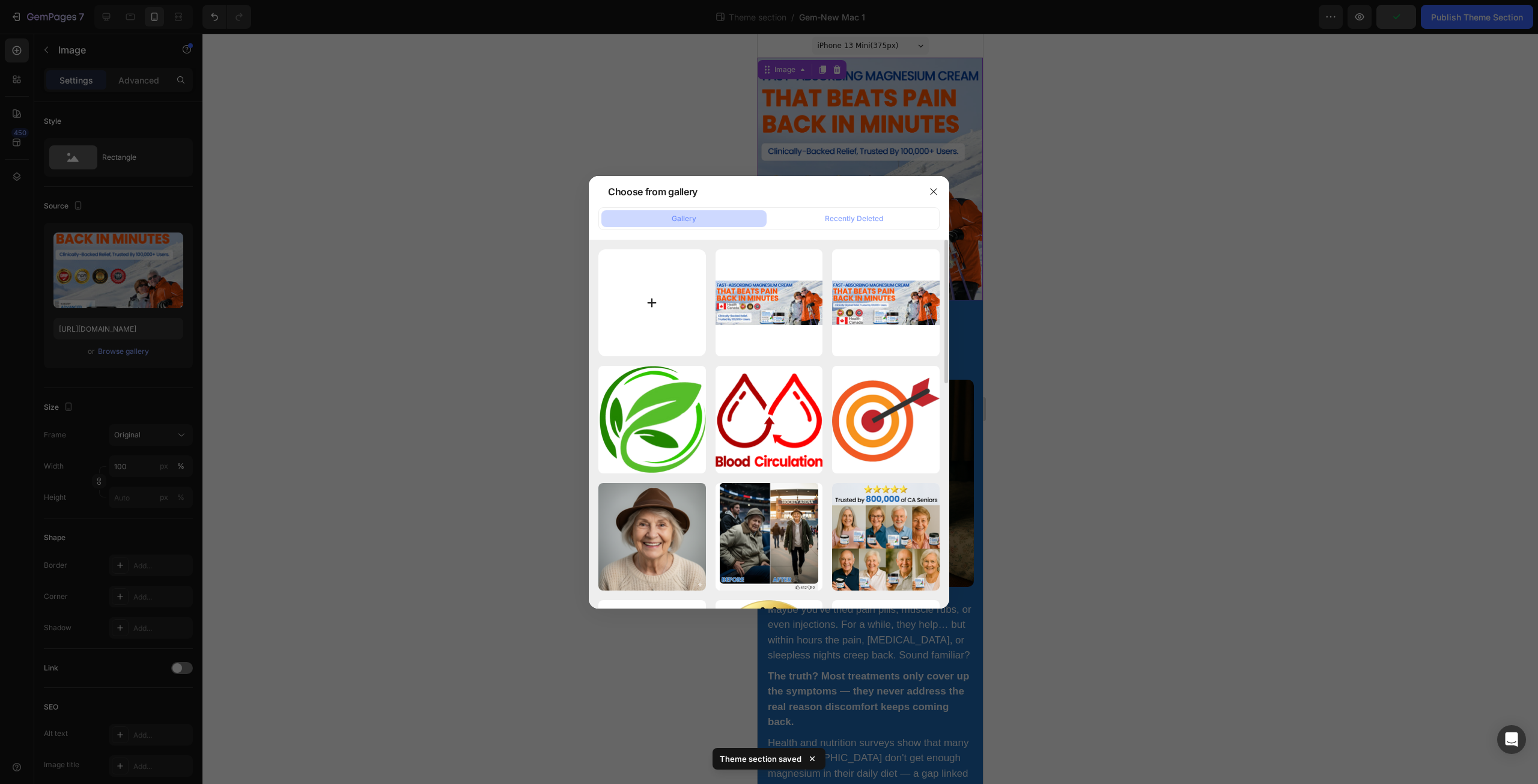
click at [648, 308] on input "file" at bounding box center [652, 303] width 108 height 108
type input "C:\fakepath\KV.jpg"
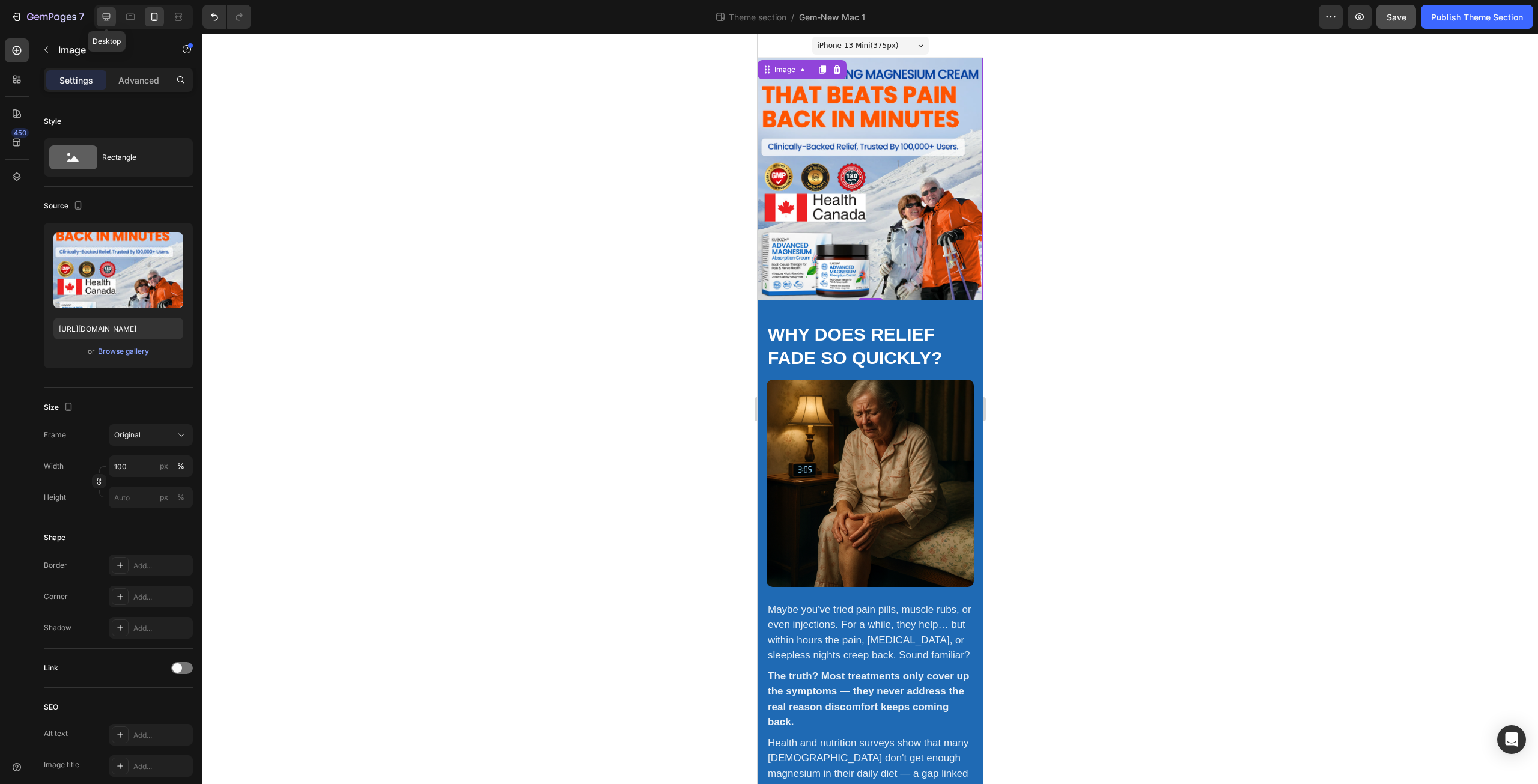
click at [104, 15] on icon at bounding box center [106, 16] width 12 height 12
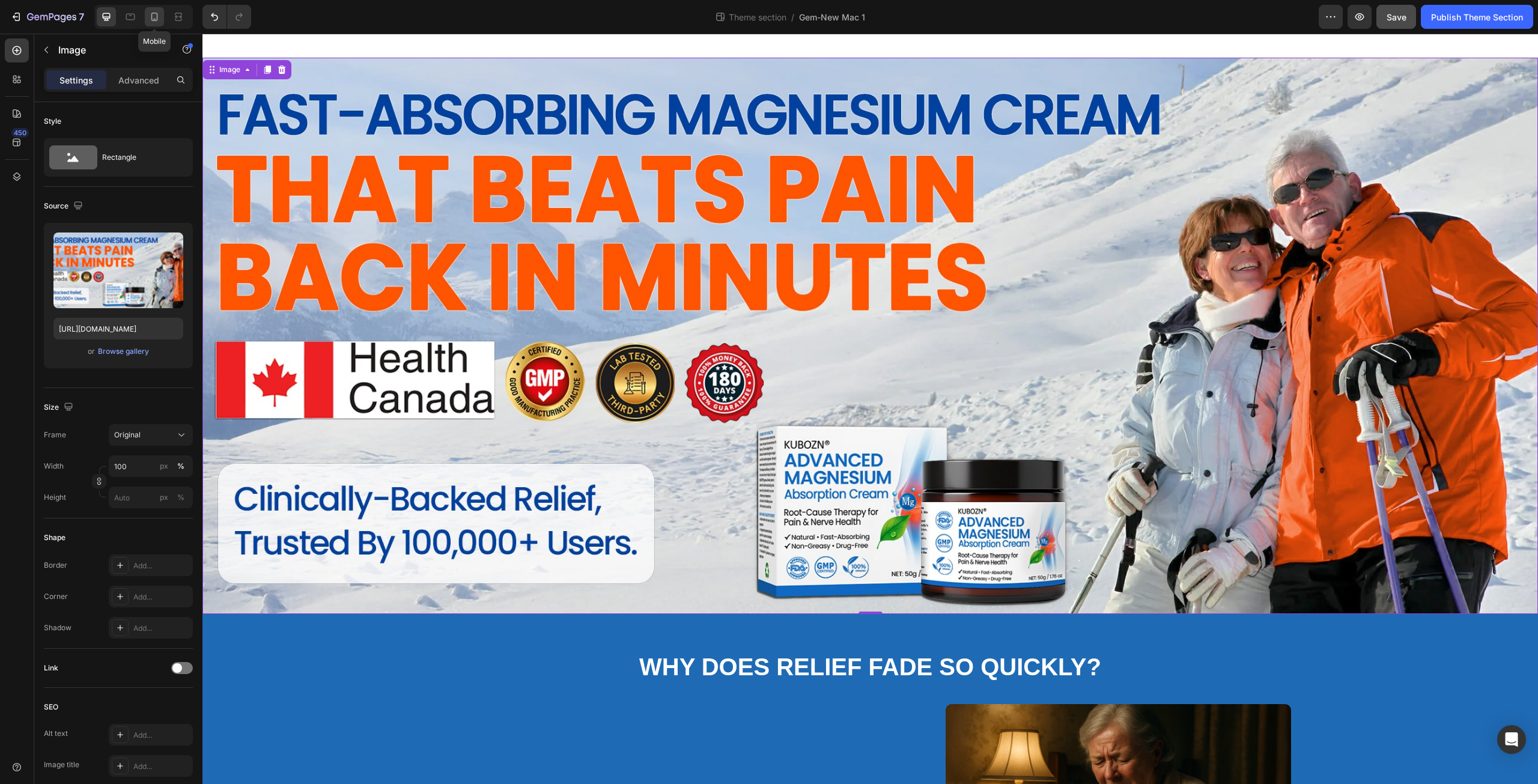
click at [154, 21] on icon at bounding box center [154, 16] width 6 height 8
type input "https://cdn.shopify.com/s/files/1/0671/3147/3973/files/gempages_560608827498562…"
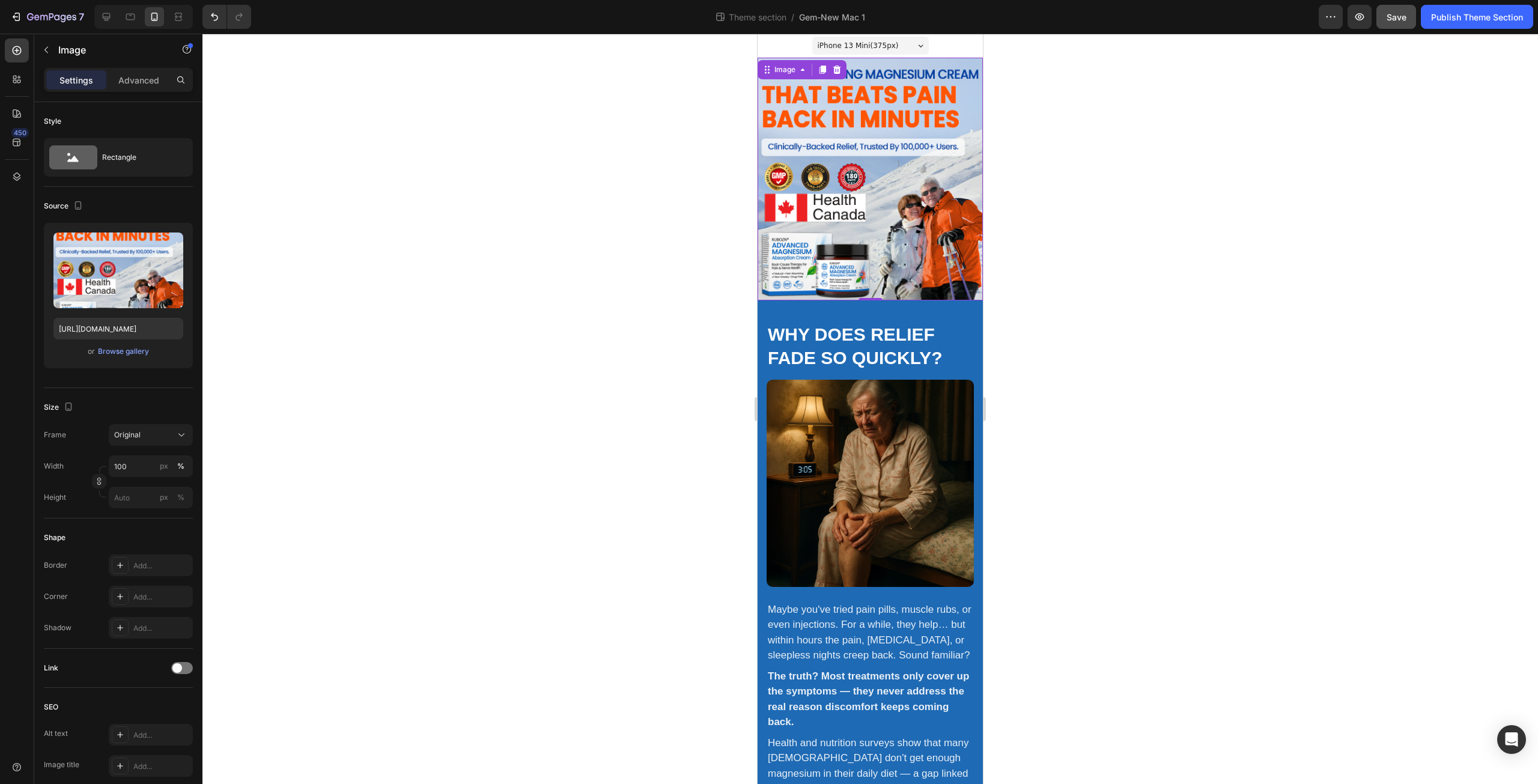
click at [825, 147] on img at bounding box center [870, 179] width 225 height 243
click at [125, 345] on button "Browse gallery" at bounding box center [123, 351] width 52 height 12
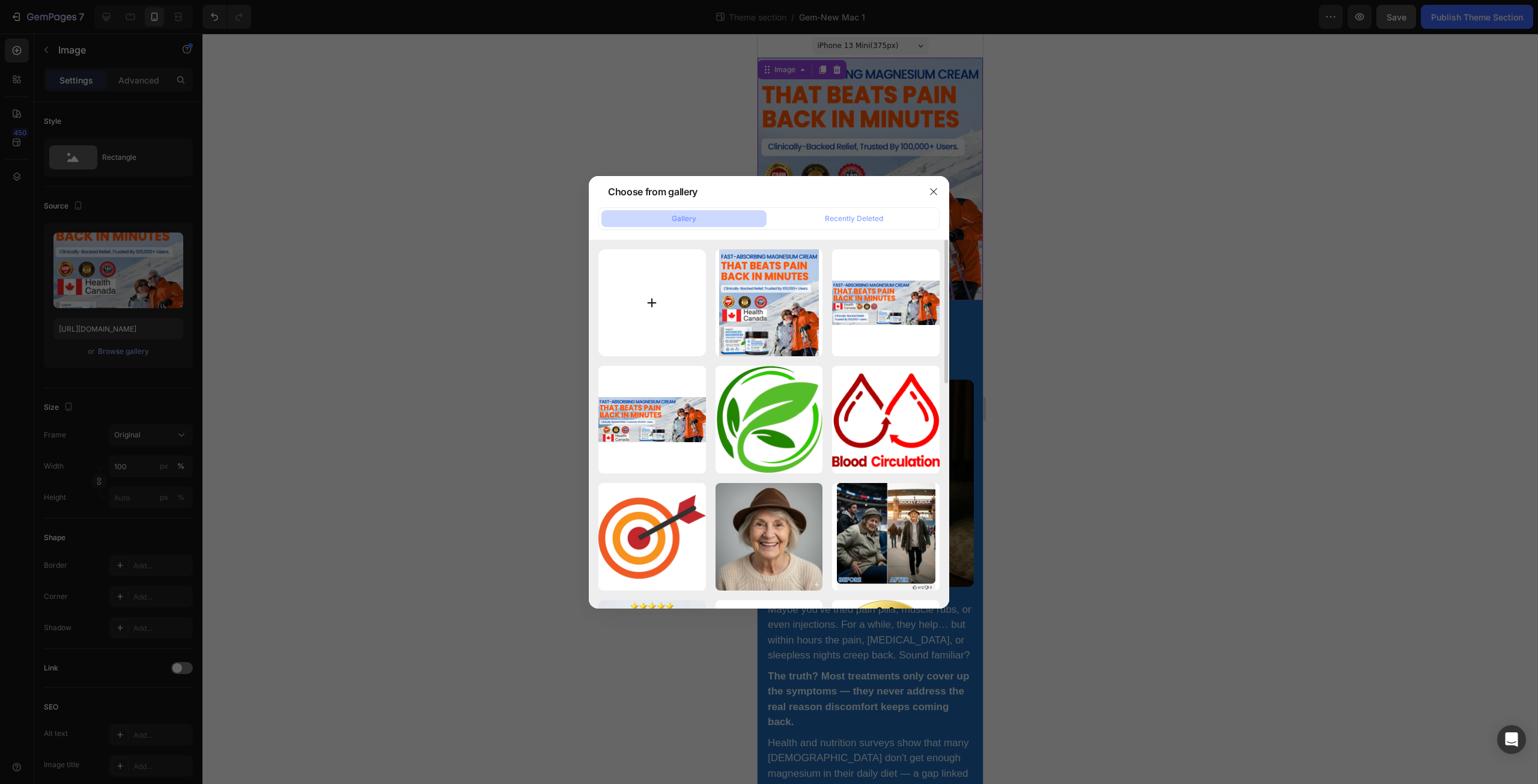
click at [648, 304] on input "file" at bounding box center [652, 303] width 108 height 108
type input "C:\fakepath\KV.jpg"
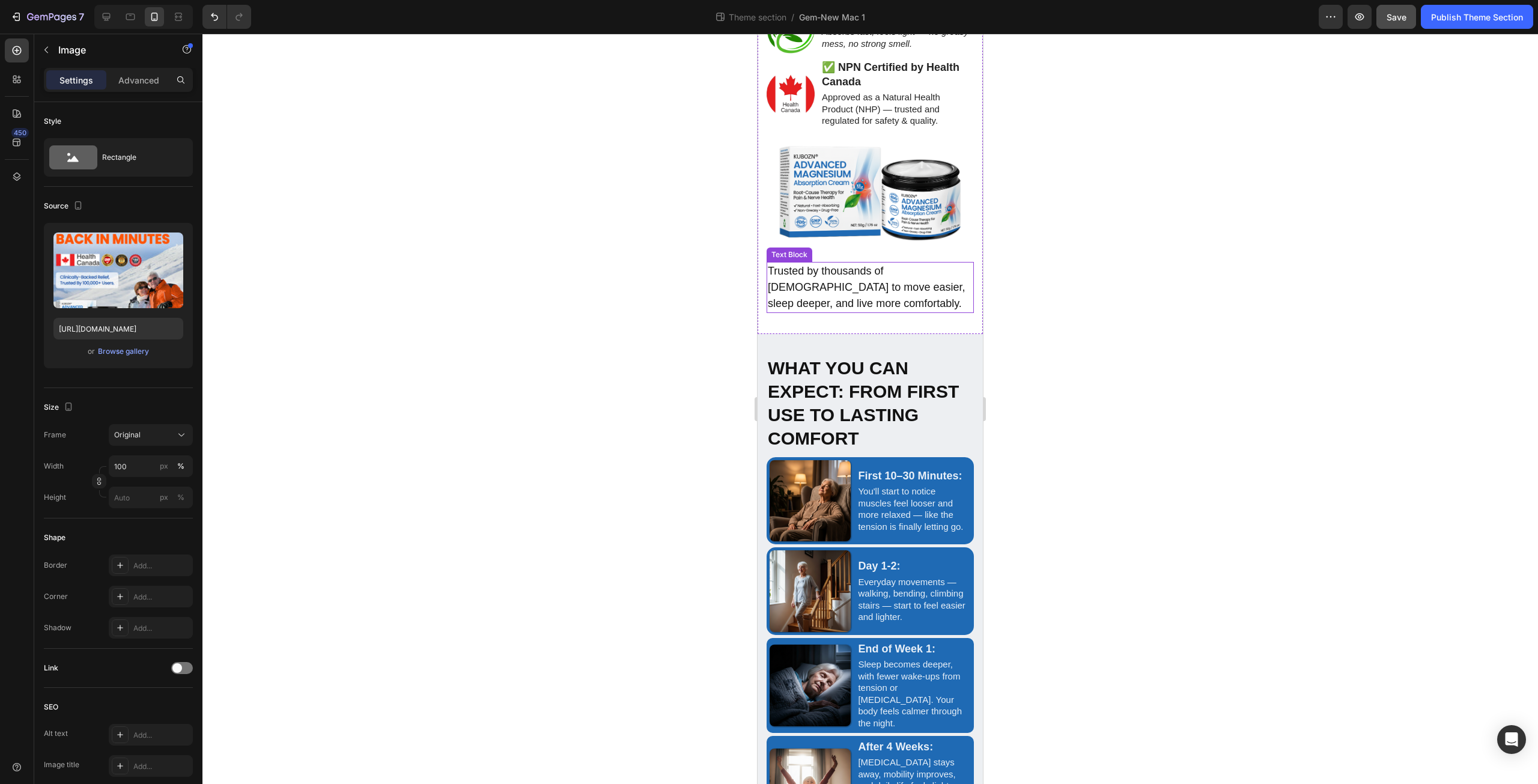
scroll to position [2727, 0]
click at [111, 15] on icon at bounding box center [106, 16] width 12 height 12
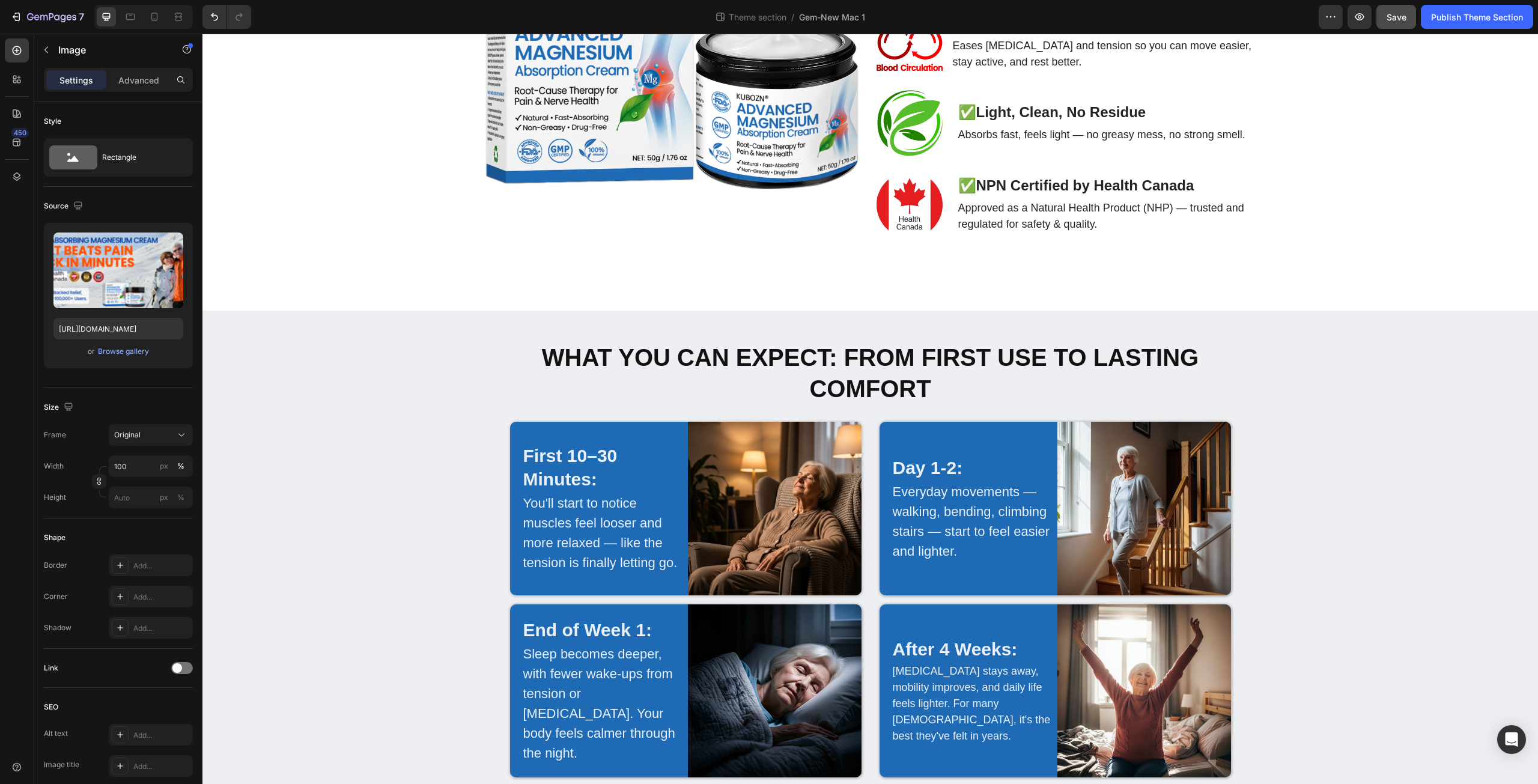
scroll to position [2579, 0]
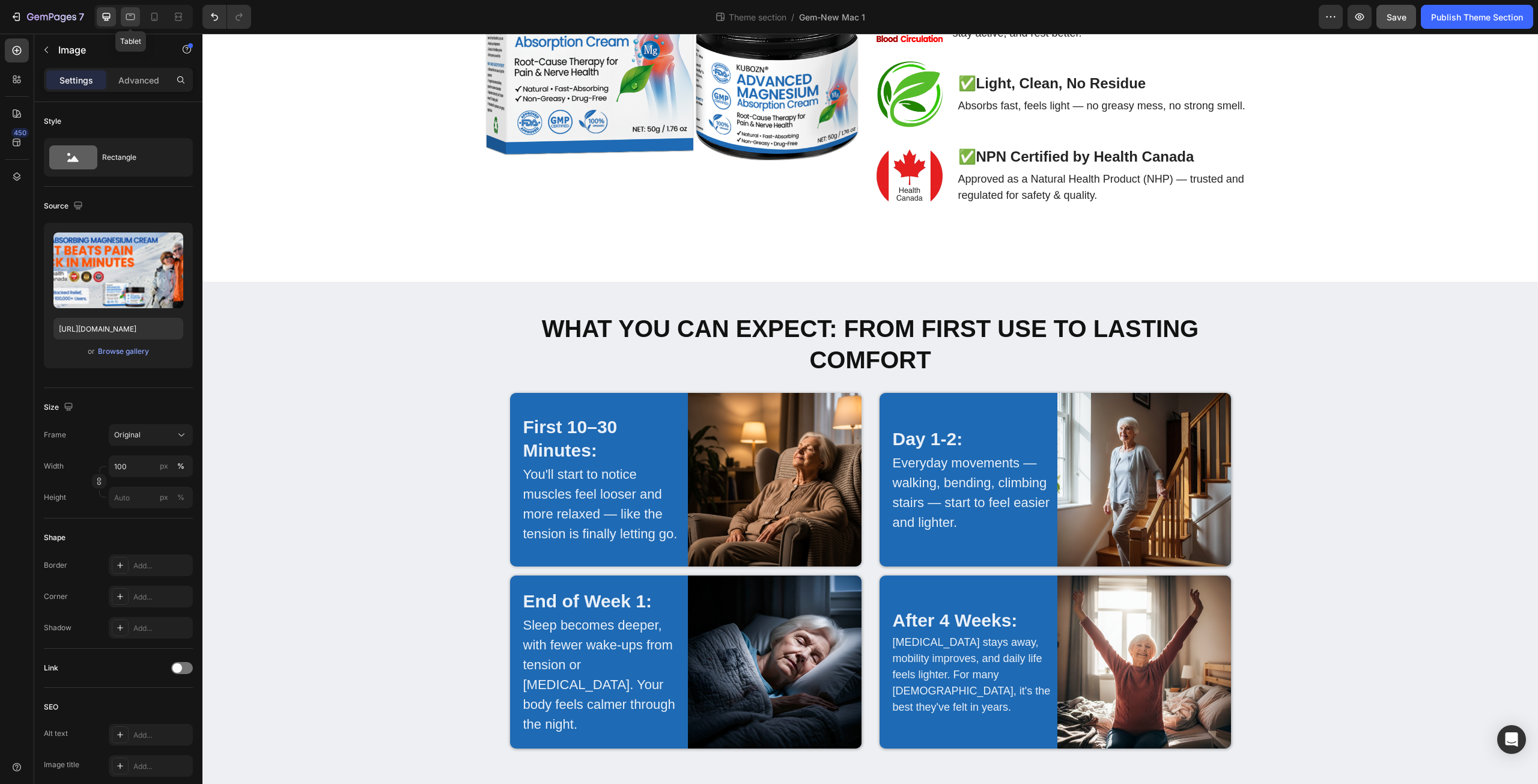
click at [134, 13] on icon at bounding box center [130, 16] width 12 height 12
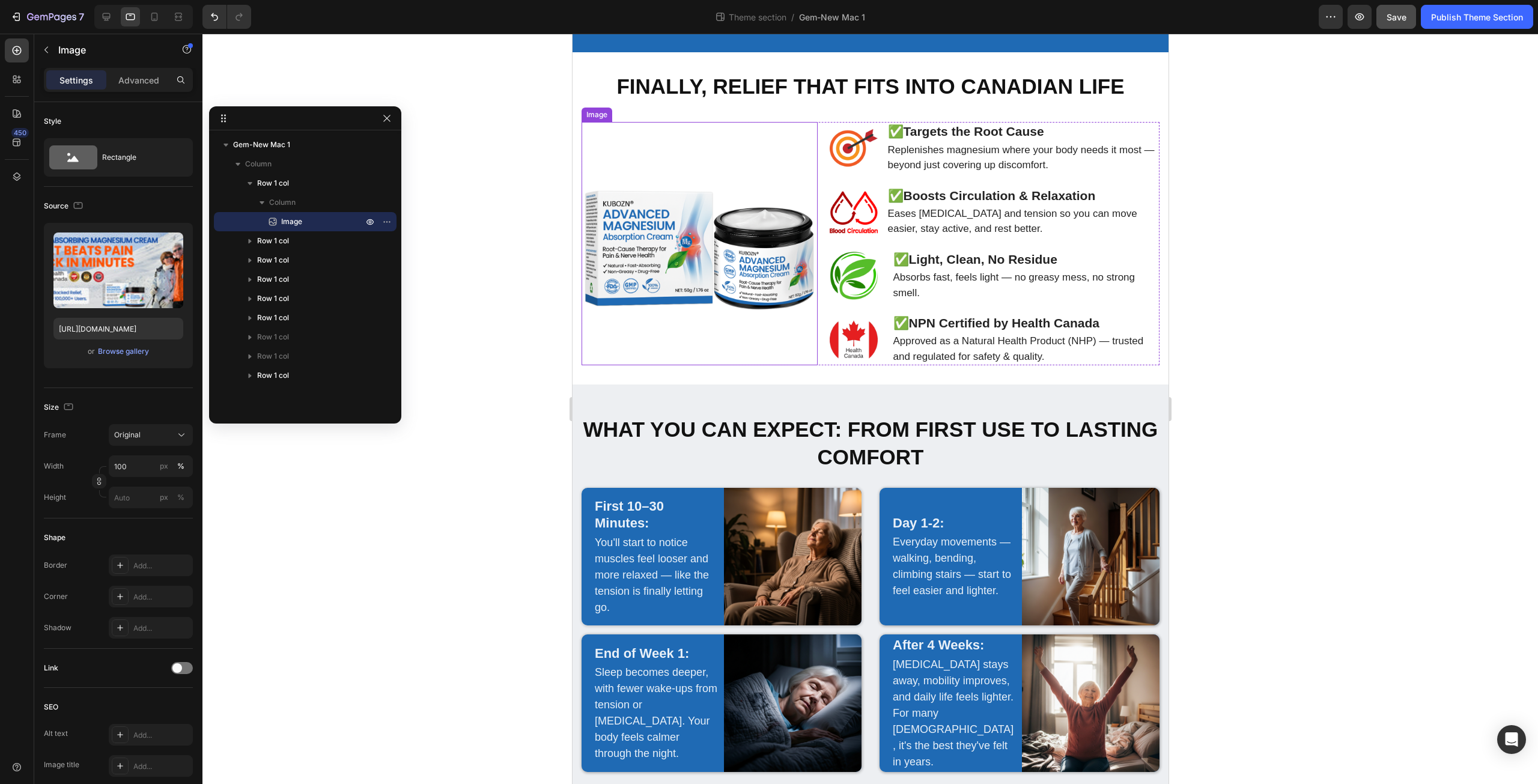
scroll to position [1701, 0]
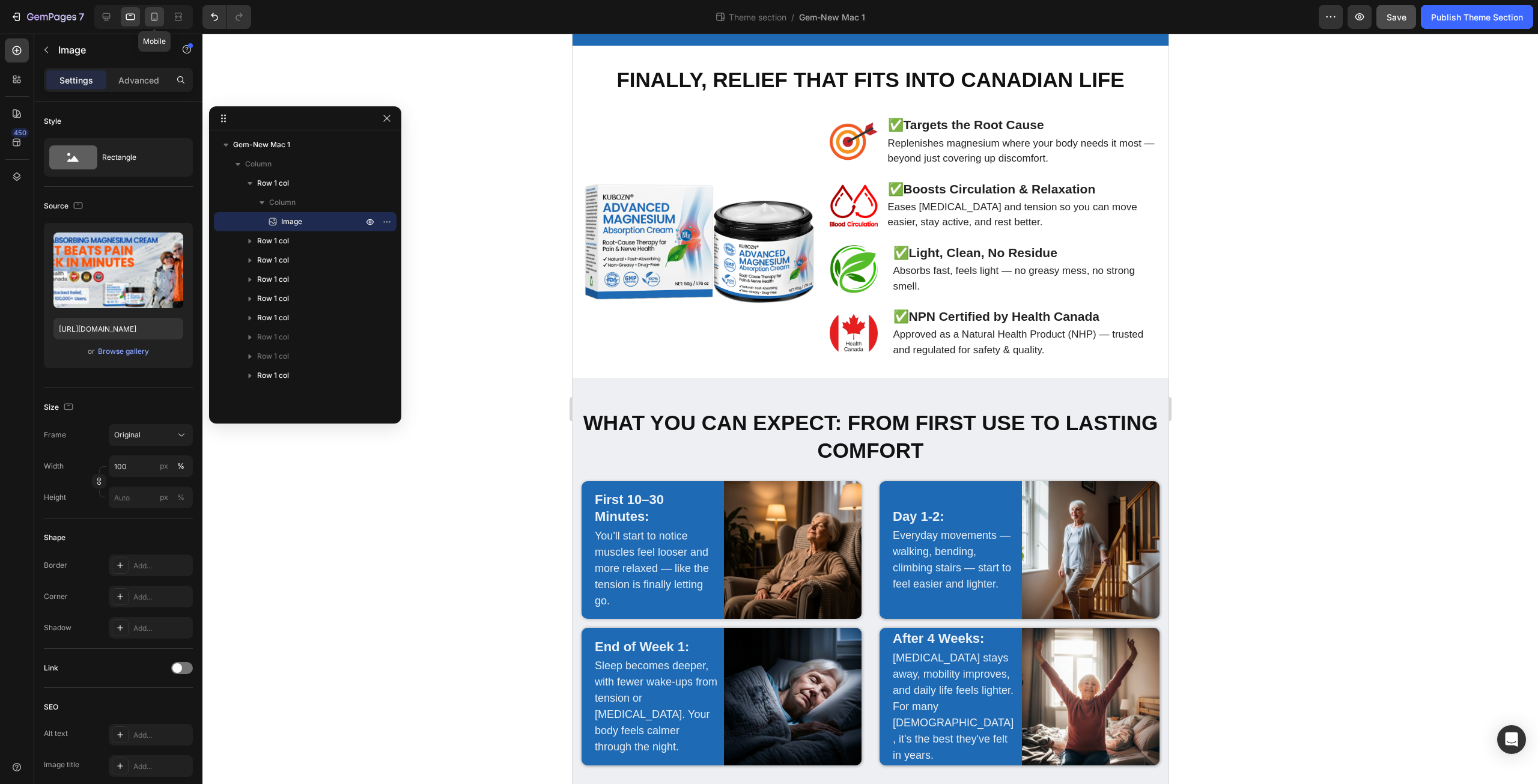
click at [158, 18] on icon at bounding box center [154, 16] width 12 height 12
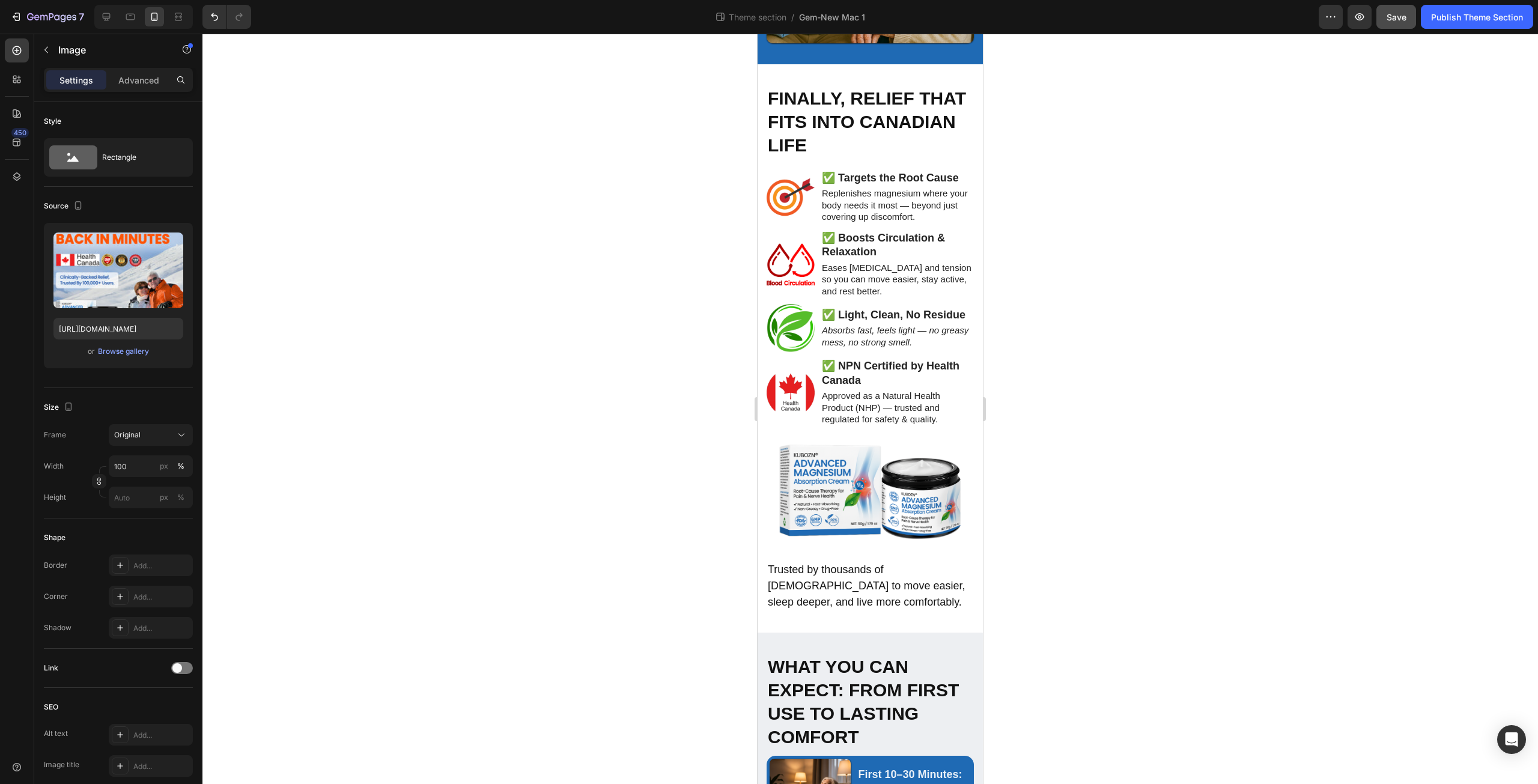
scroll to position [2727, 0]
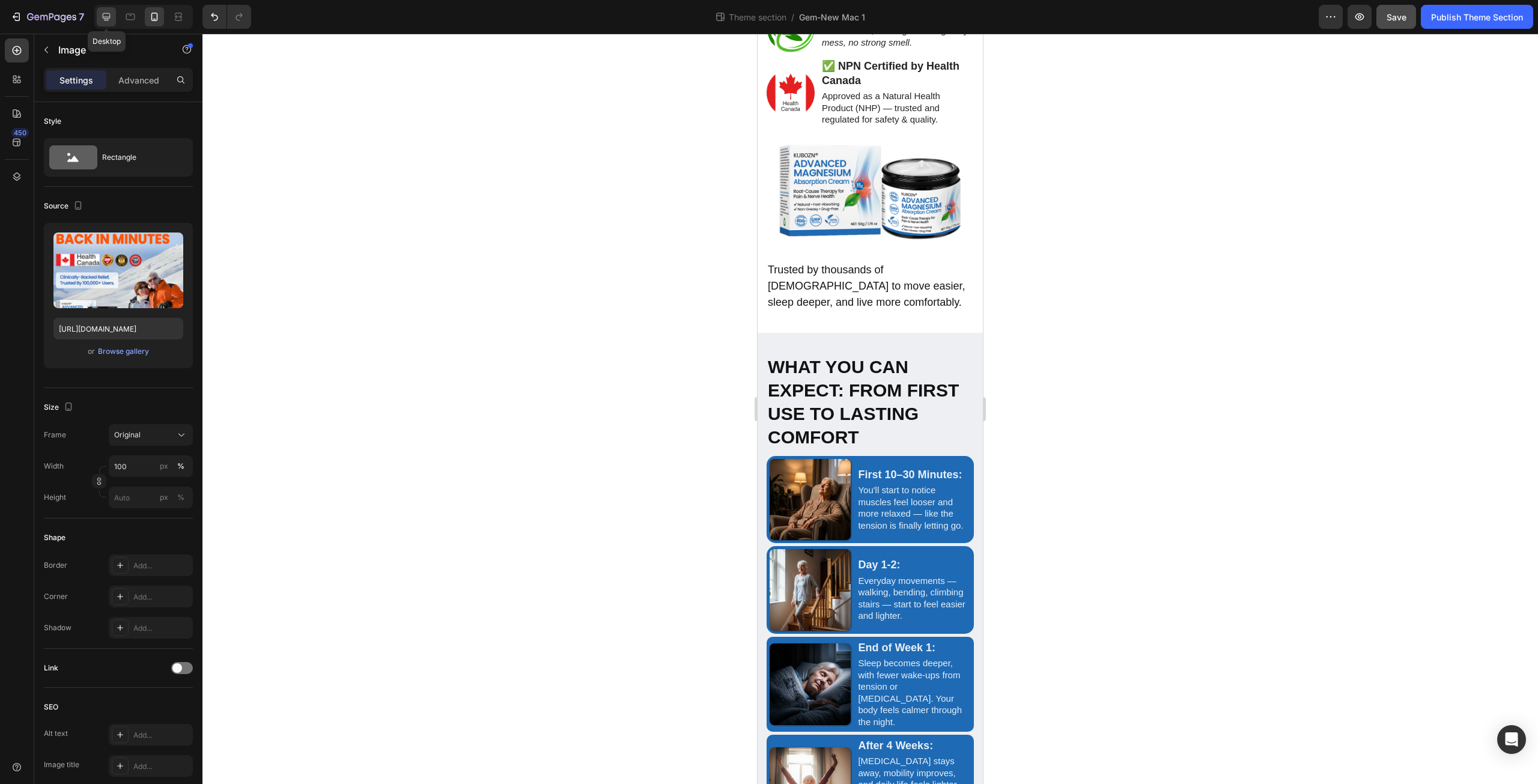
click at [100, 11] on div at bounding box center [106, 16] width 19 height 19
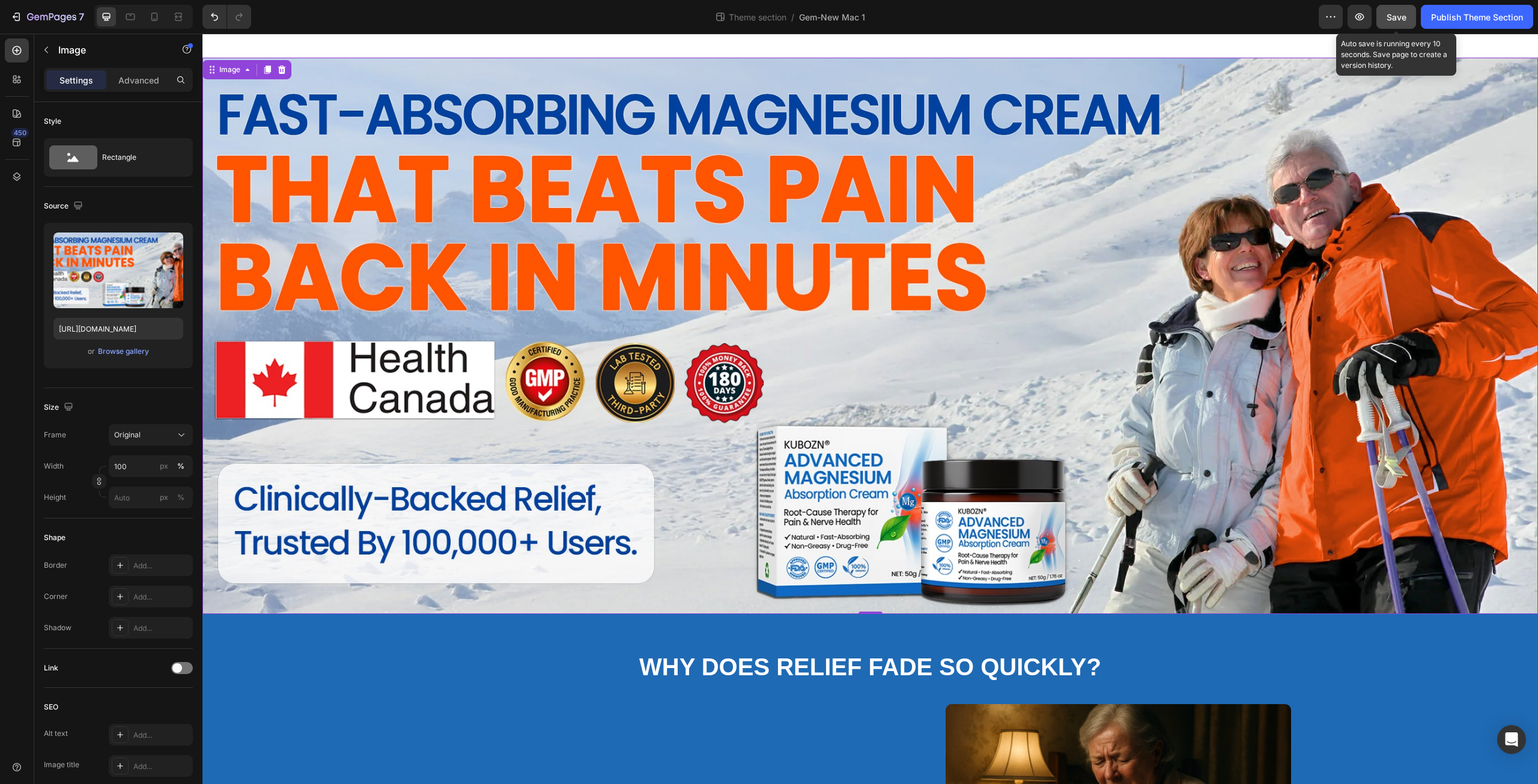
click at [1407, 13] on button "Save" at bounding box center [1396, 16] width 40 height 24
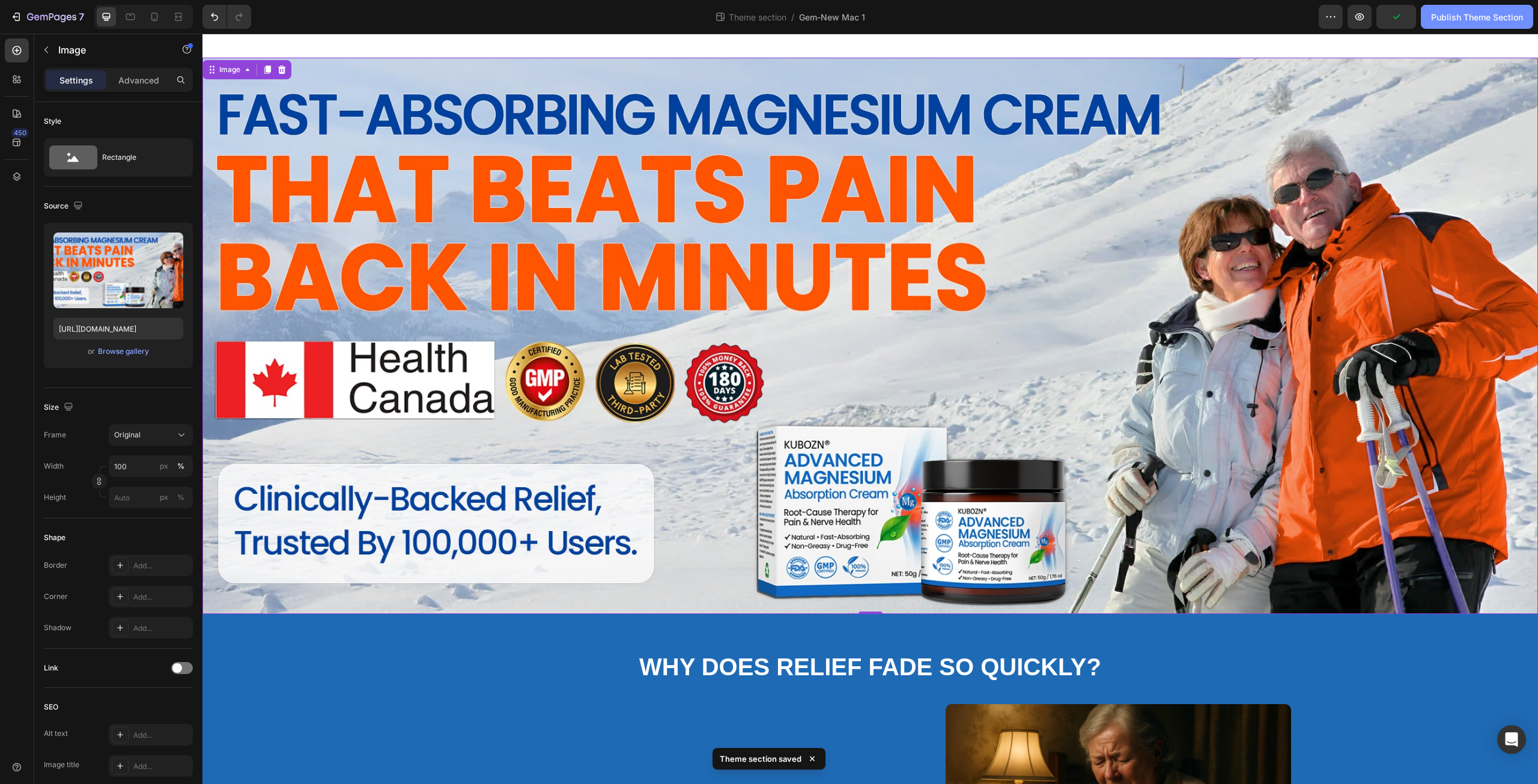
click at [1475, 22] on div "Publish Theme Section" at bounding box center [1477, 17] width 92 height 13
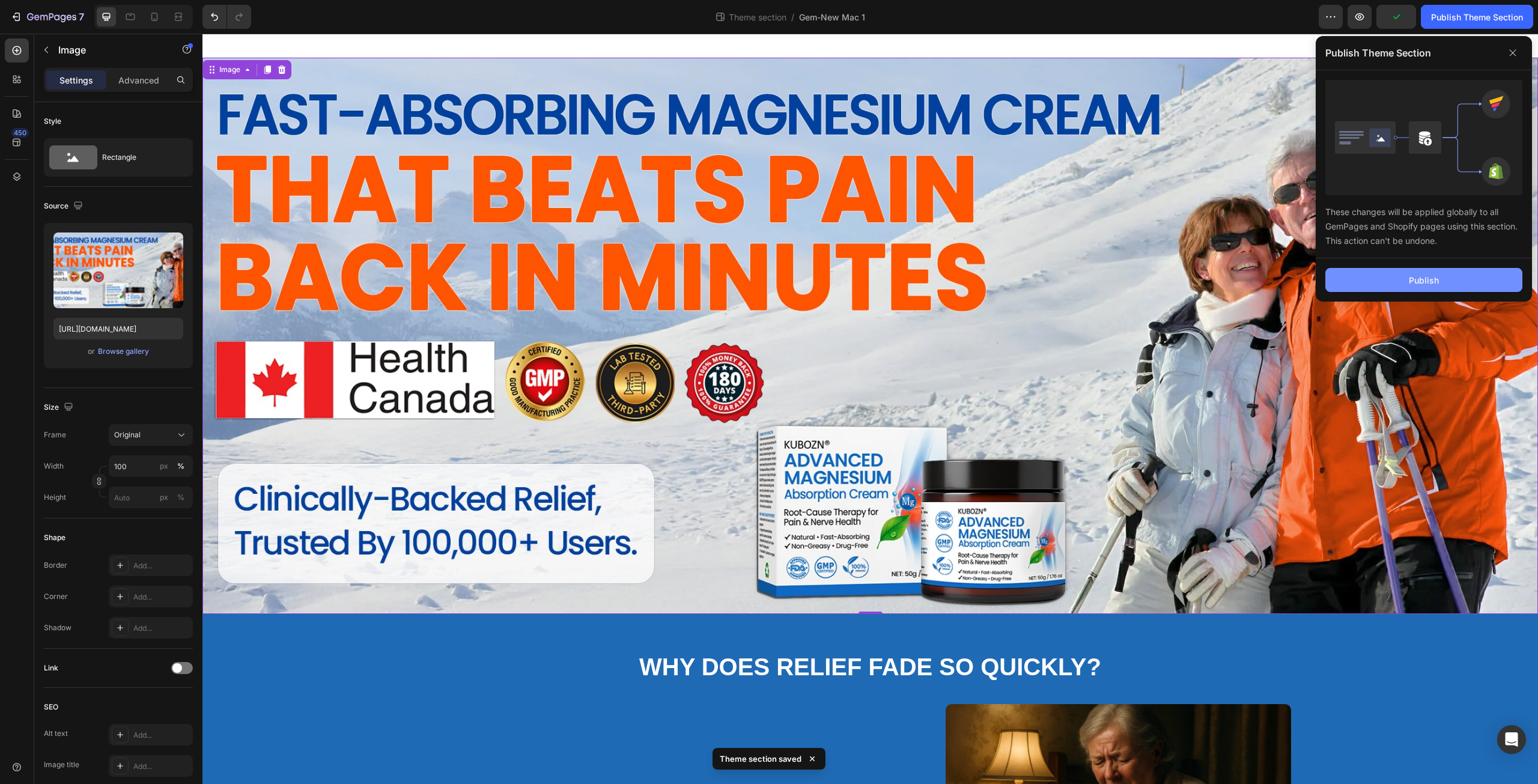
click at [1339, 277] on button "Publish" at bounding box center [1423, 280] width 197 height 24
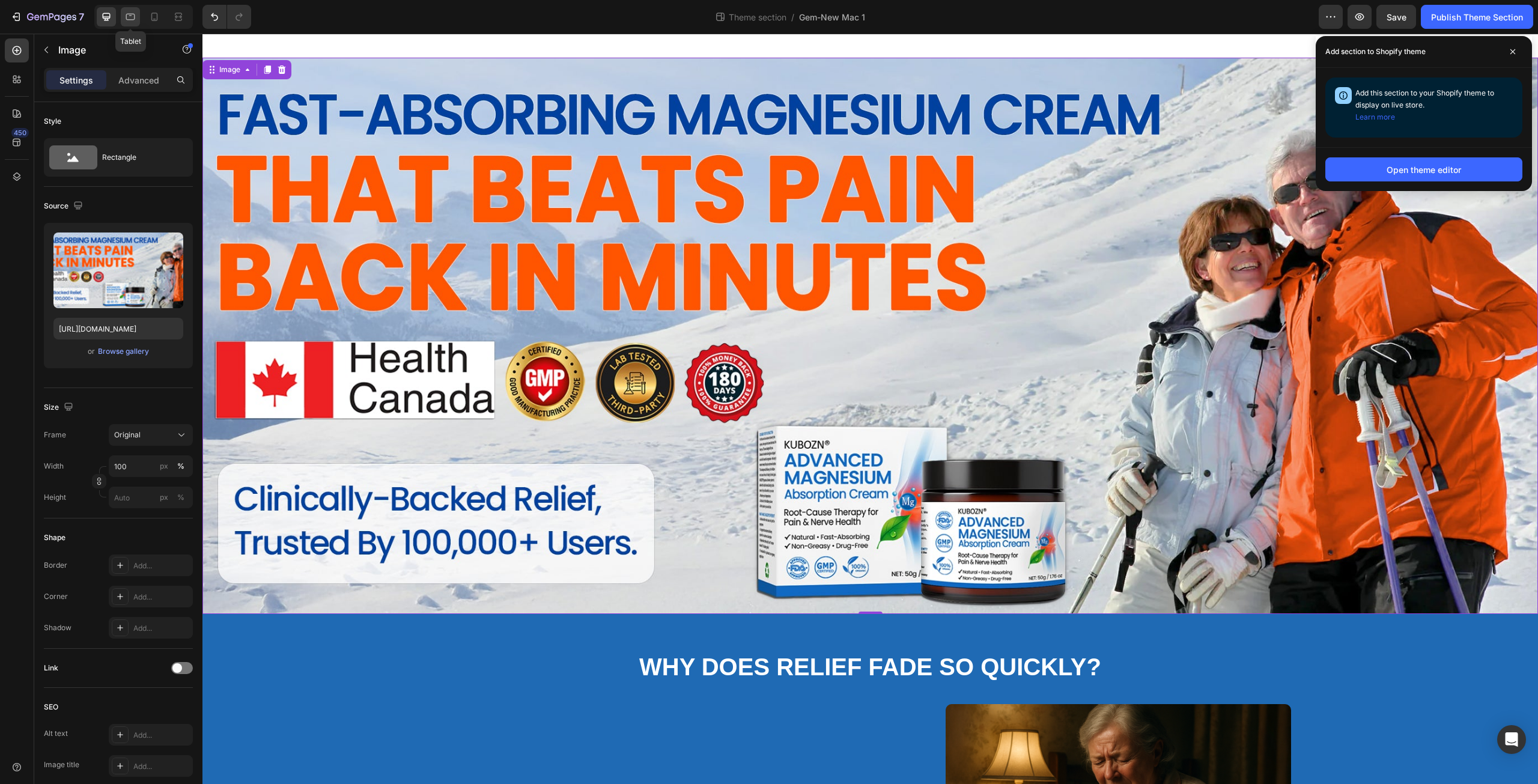
click at [132, 22] on icon at bounding box center [130, 16] width 12 height 12
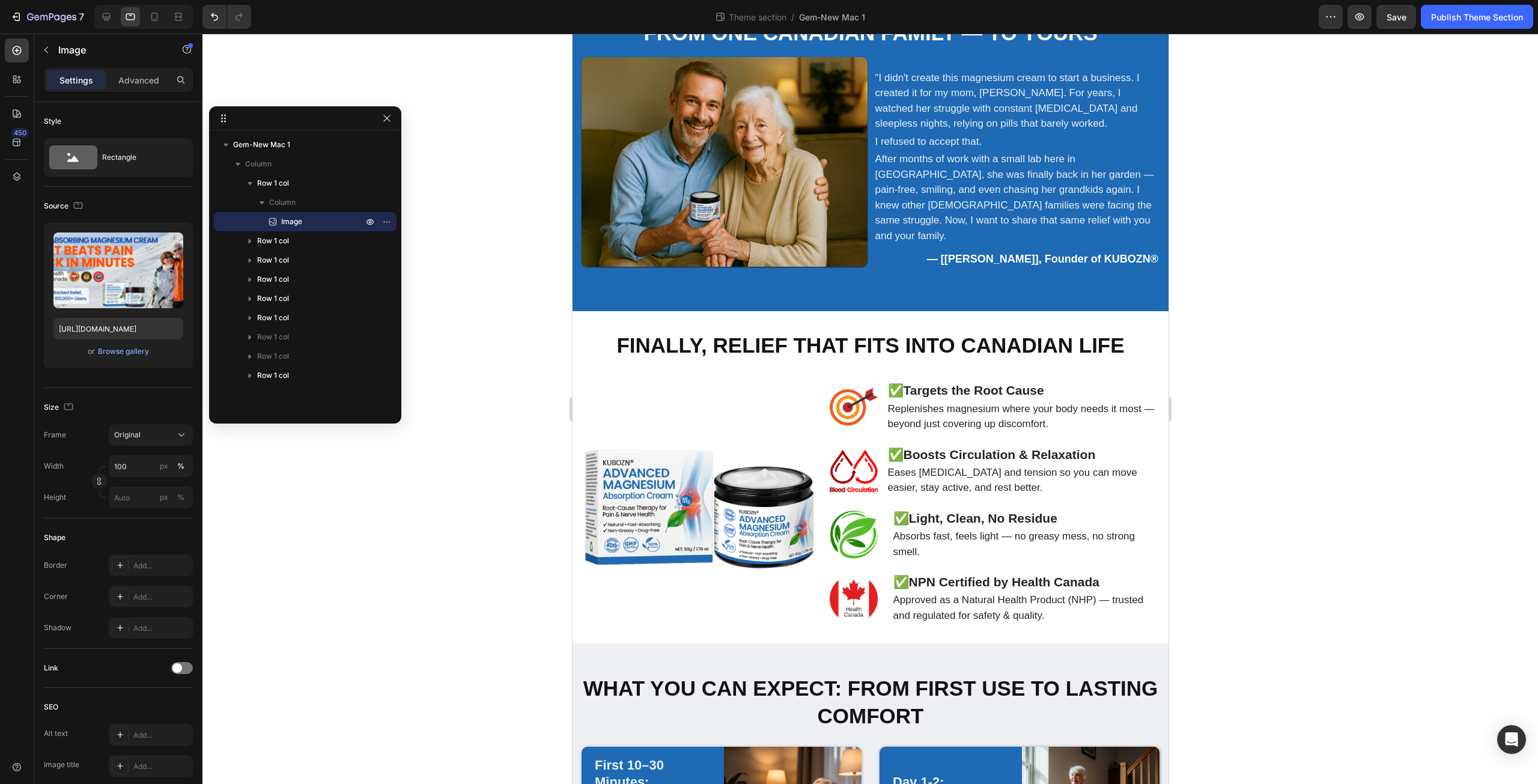
scroll to position [1701, 0]
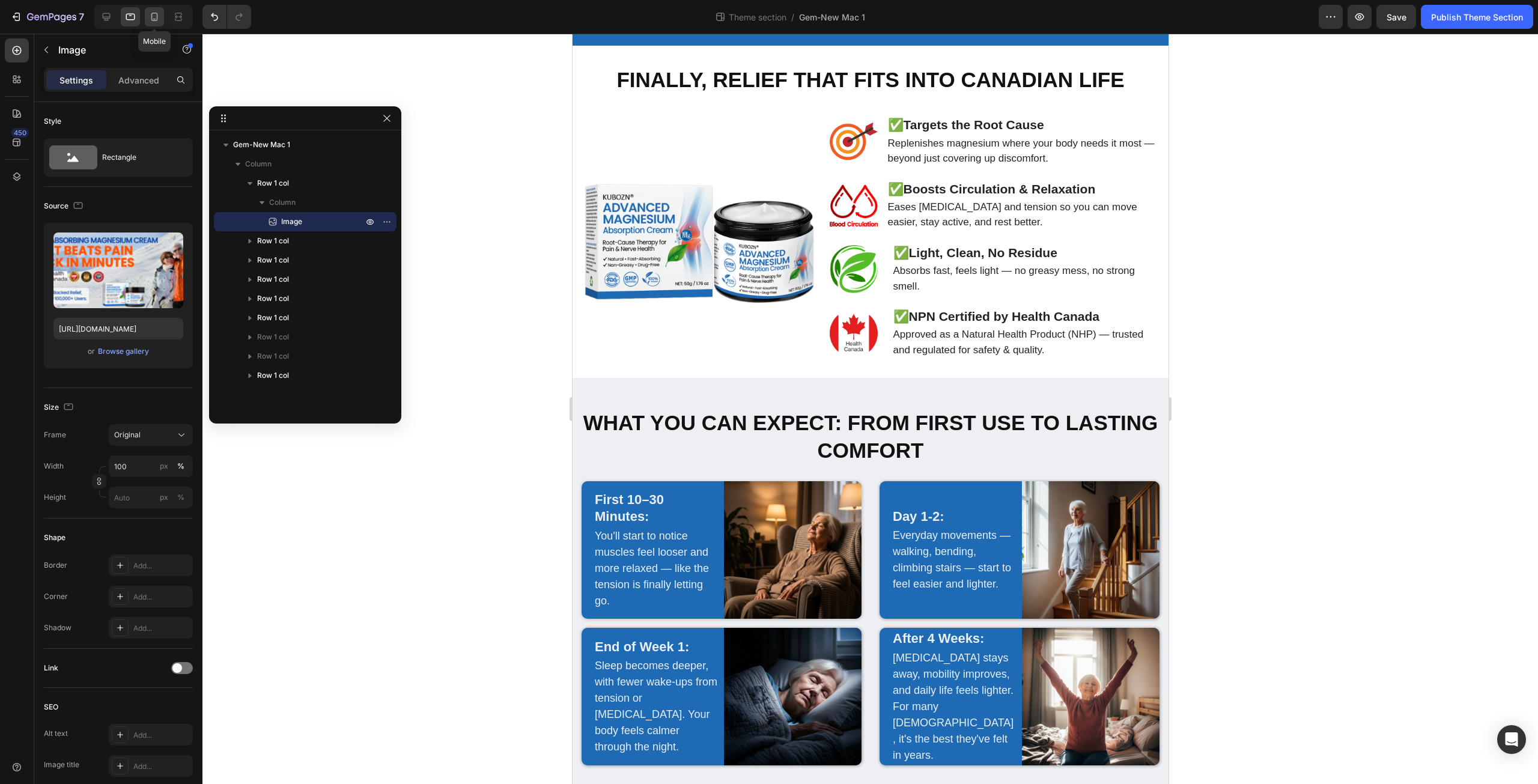
click at [154, 21] on icon at bounding box center [154, 16] width 6 height 8
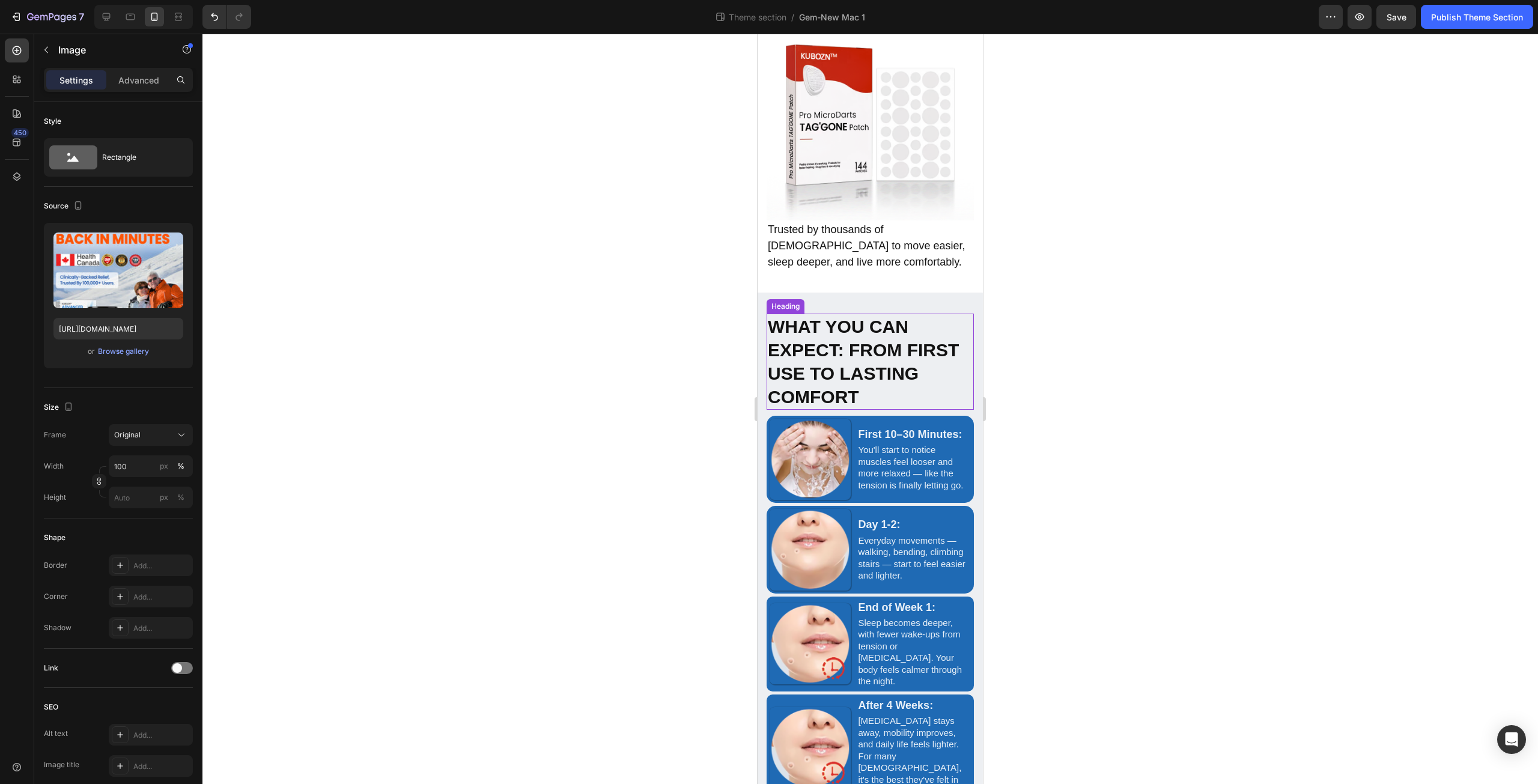
scroll to position [2727, 0]
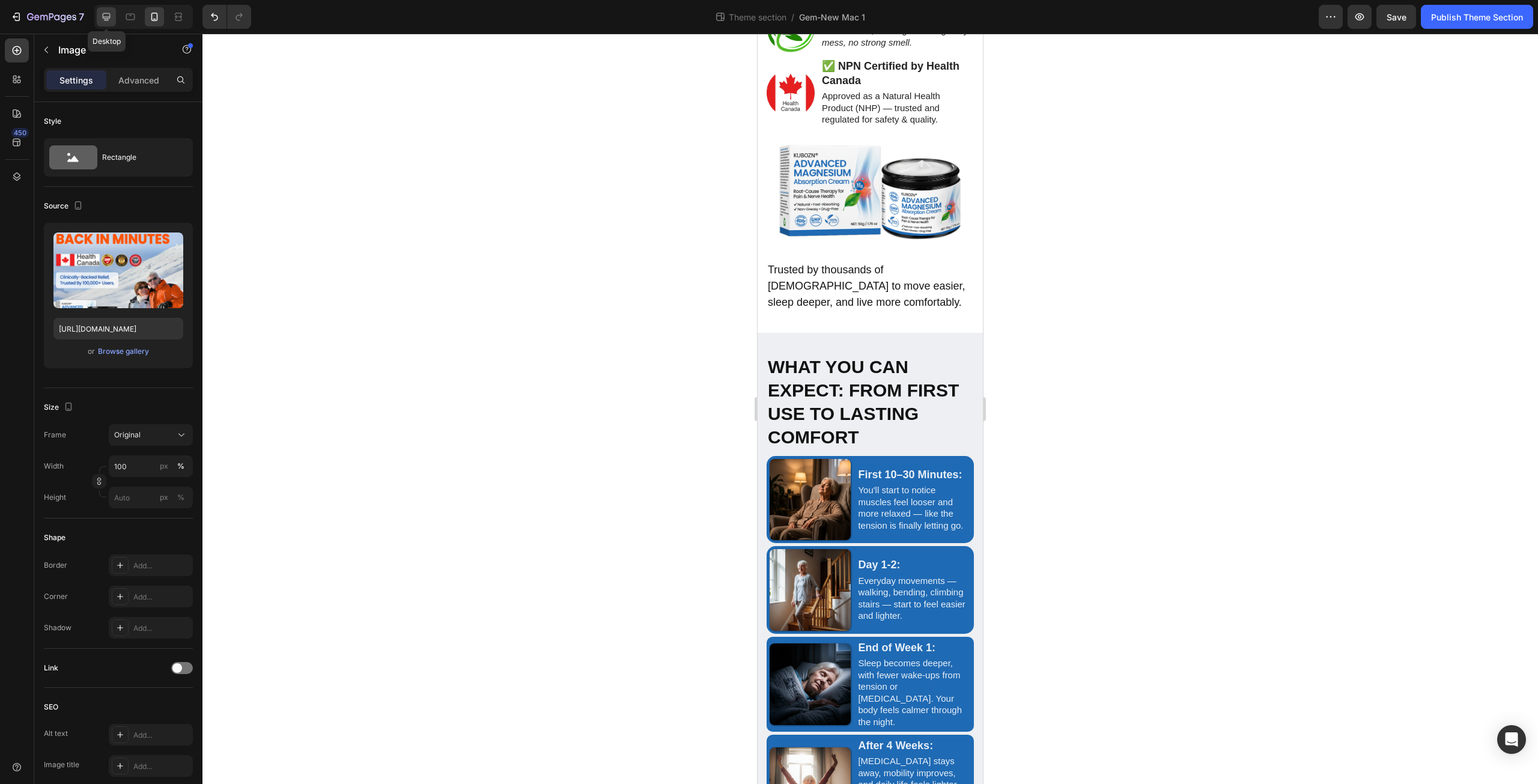
click at [107, 13] on icon at bounding box center [106, 16] width 12 height 12
type input "https://cdn.shopify.com/s/files/1/0671/3147/3973/files/gempages_560608827498562…"
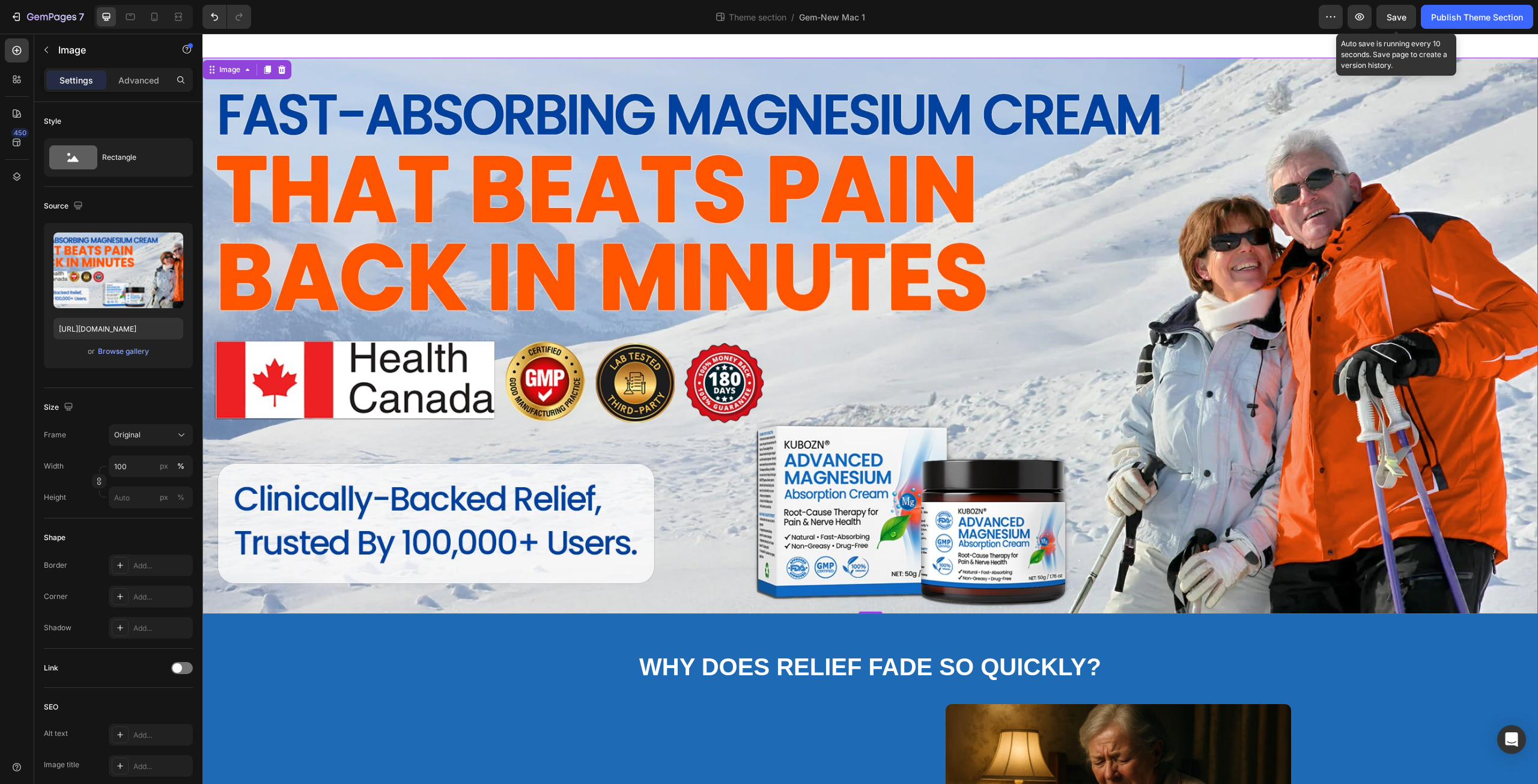
click at [1398, 19] on span "Save" at bounding box center [1397, 16] width 20 height 10
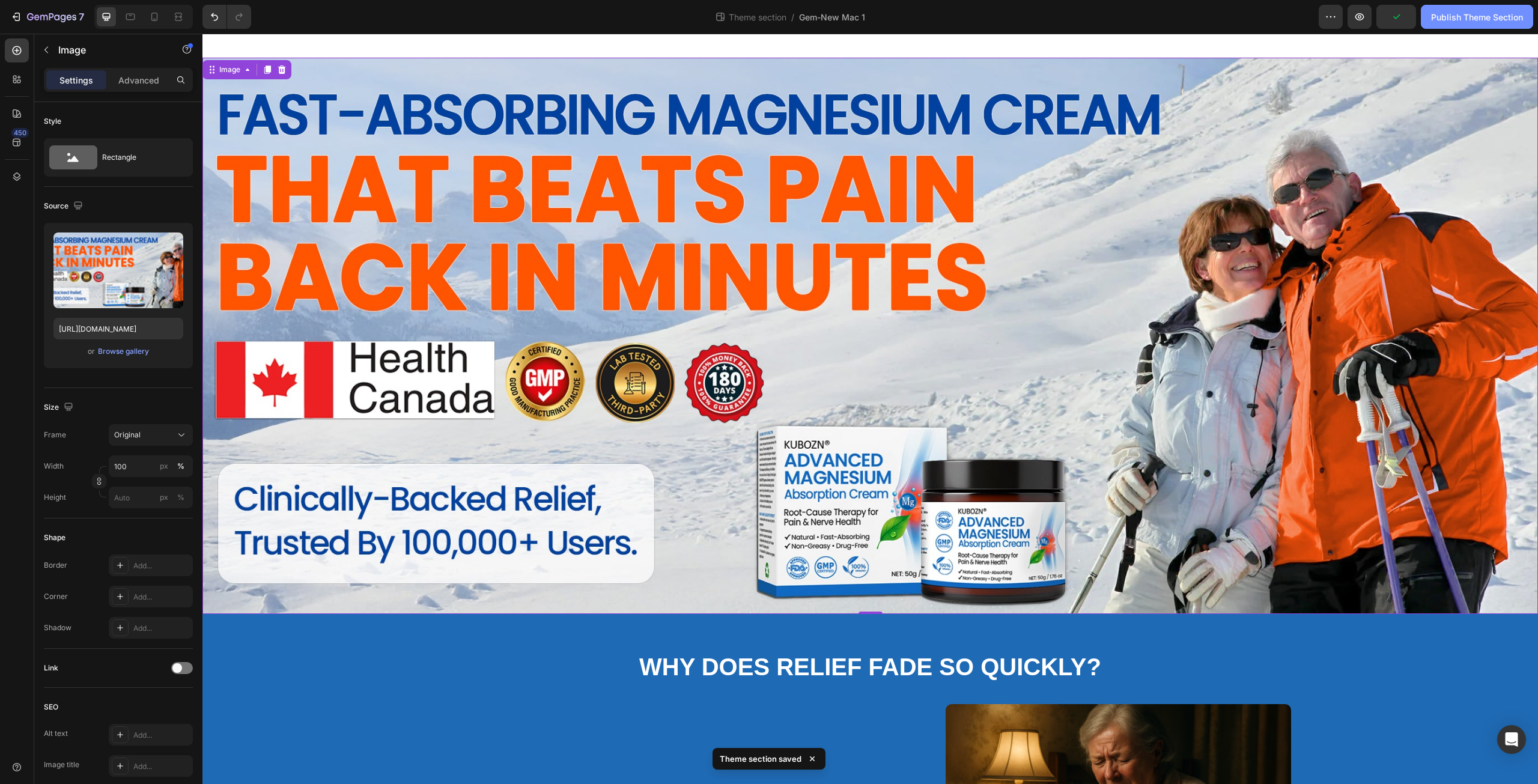
click at [1443, 12] on div "Publish Theme Section" at bounding box center [1477, 17] width 92 height 13
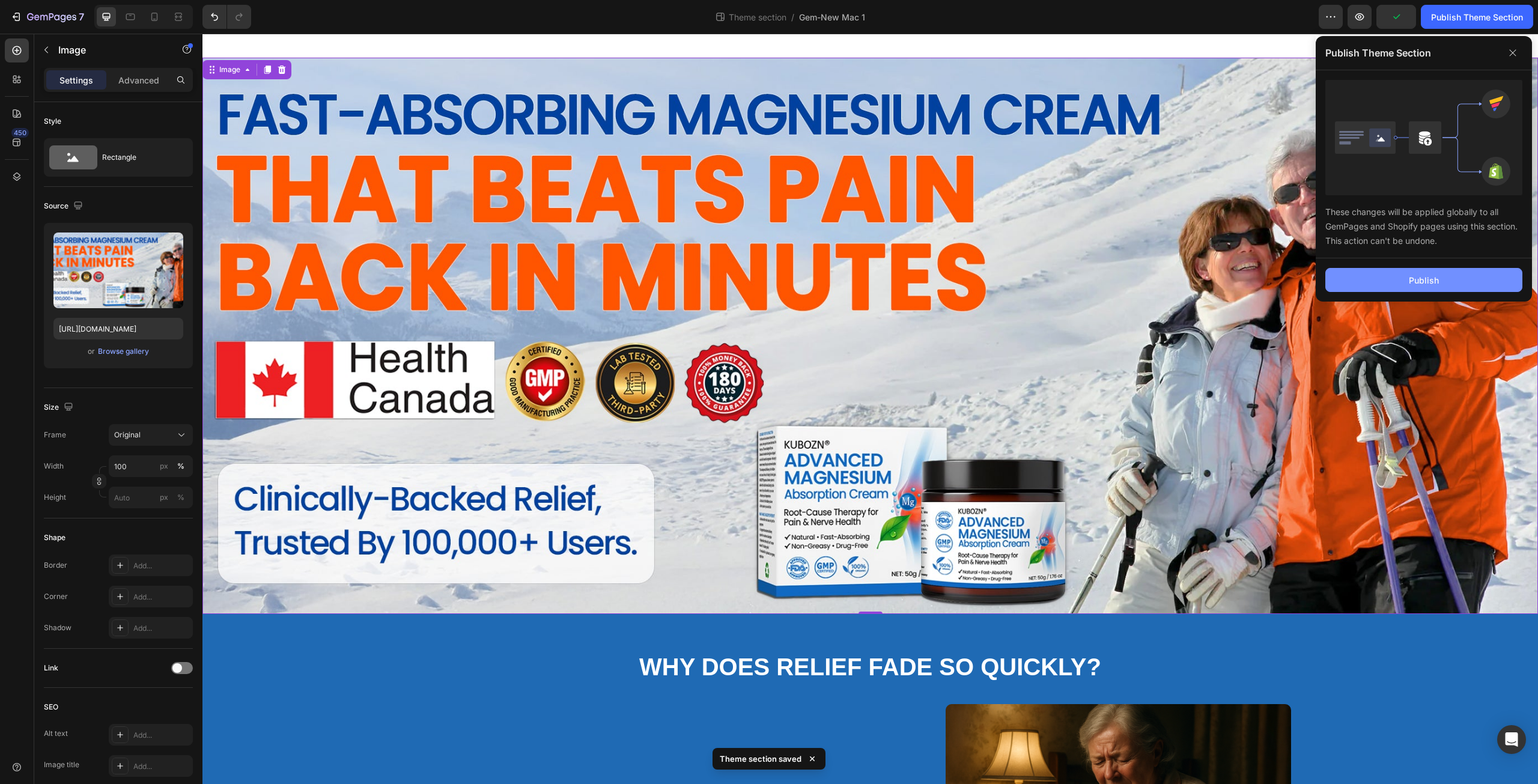
click at [1407, 271] on button "Publish" at bounding box center [1423, 280] width 197 height 24
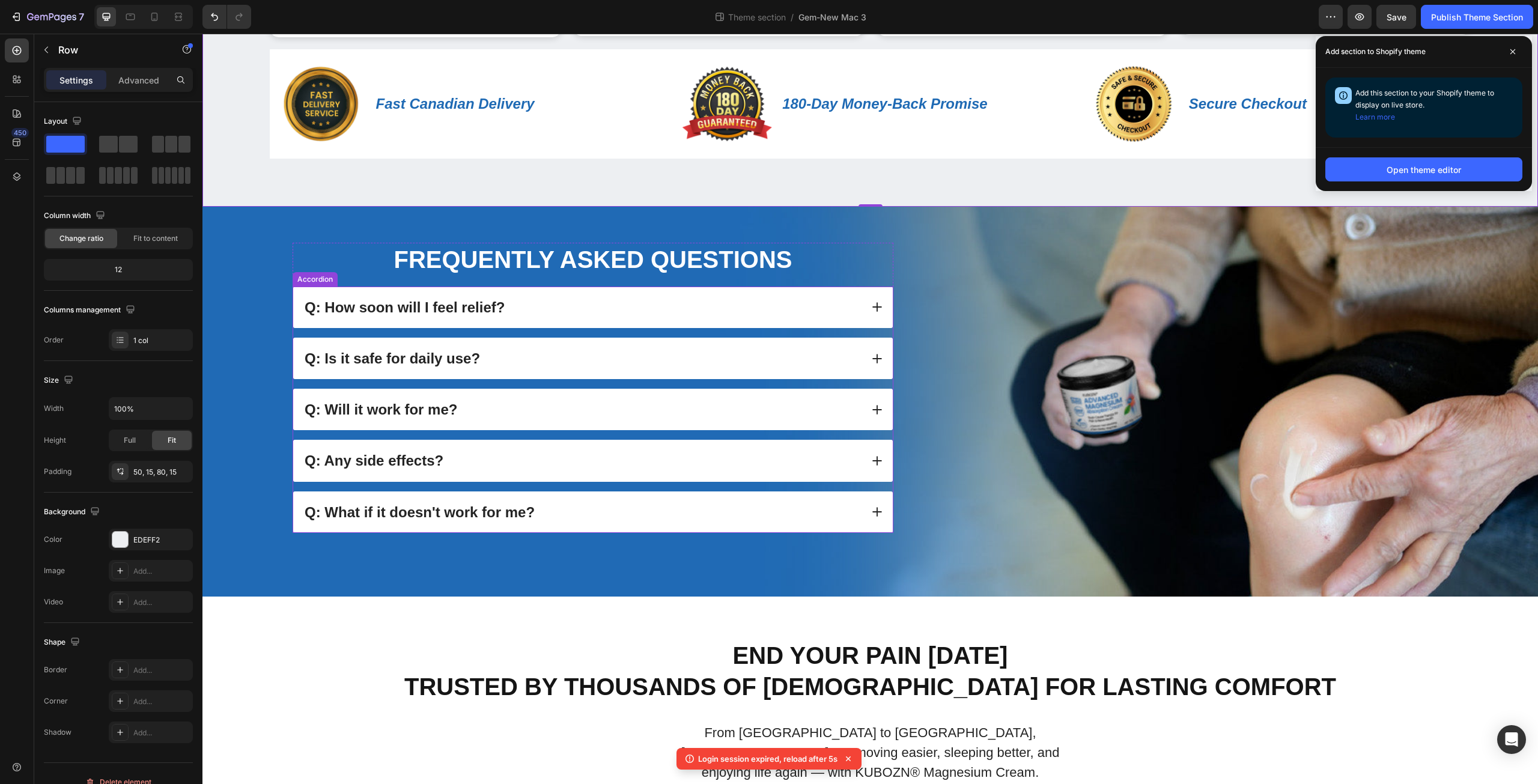
scroll to position [1095, 0]
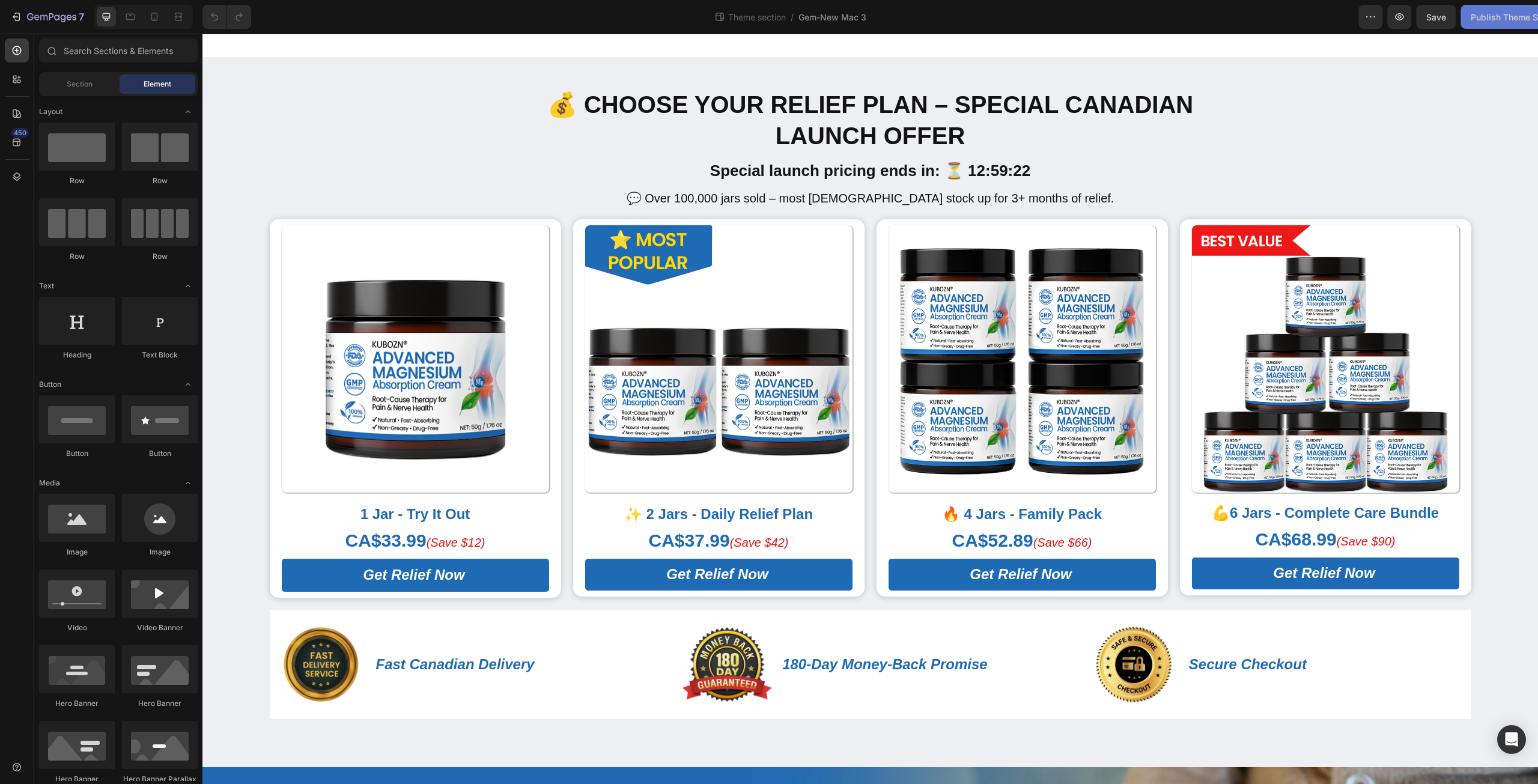
click at [1496, 13] on div "Publish Theme Section" at bounding box center [1477, 17] width 92 height 13
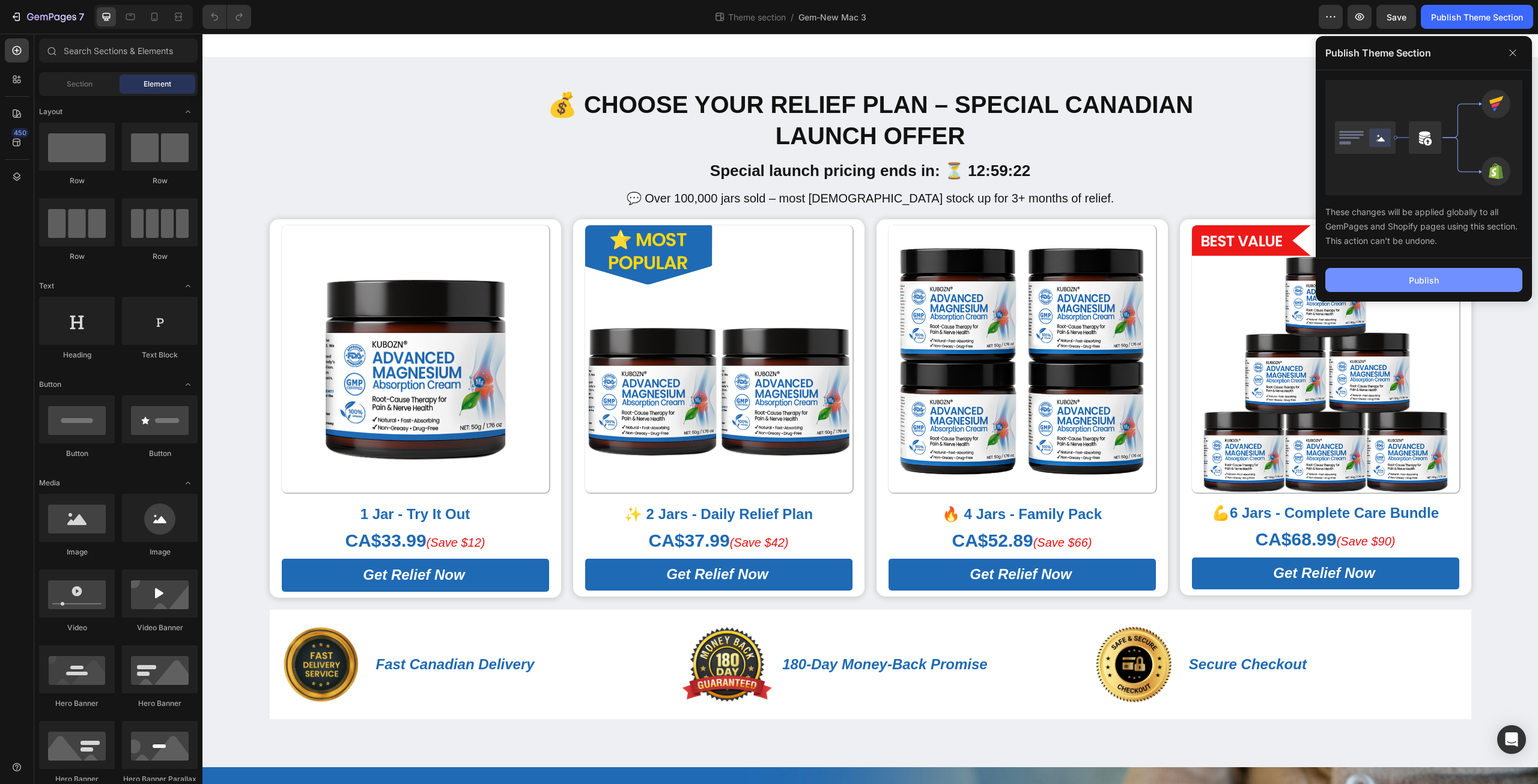
click at [1348, 272] on button "Publish" at bounding box center [1423, 280] width 197 height 24
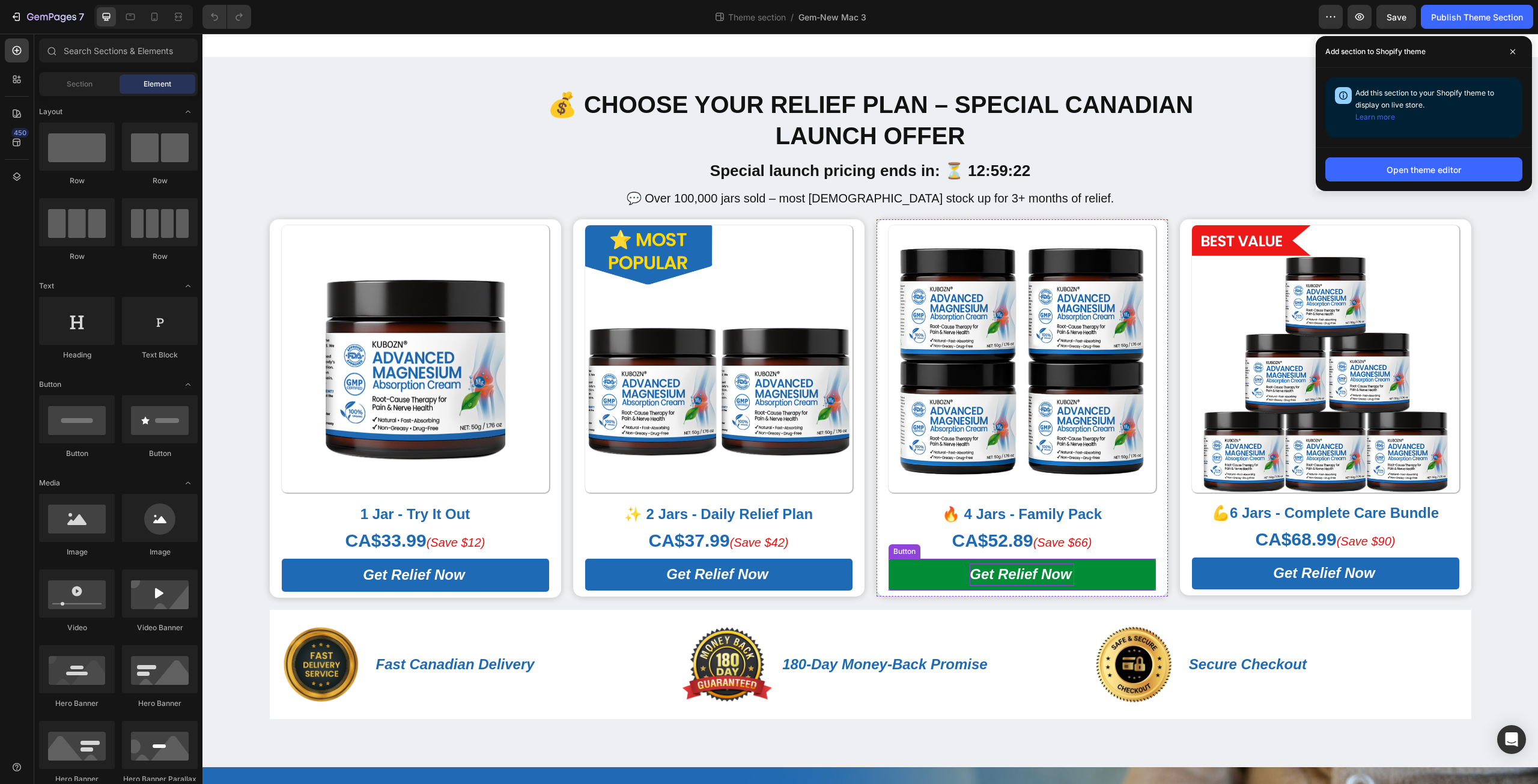
click at [1024, 569] on span "Get Relief Now" at bounding box center [1020, 574] width 102 height 16
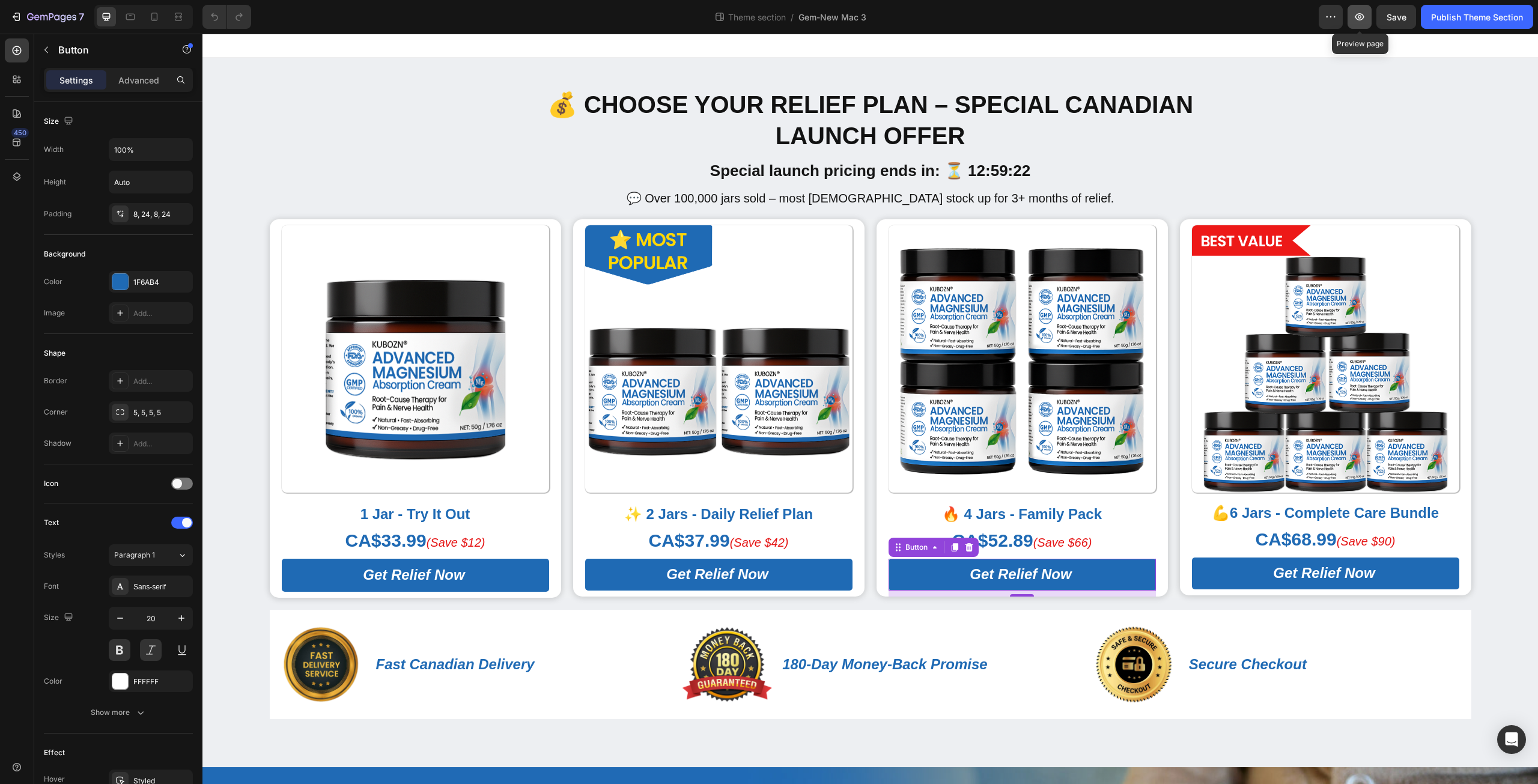
click at [1357, 20] on icon "button" at bounding box center [1360, 17] width 9 height 7
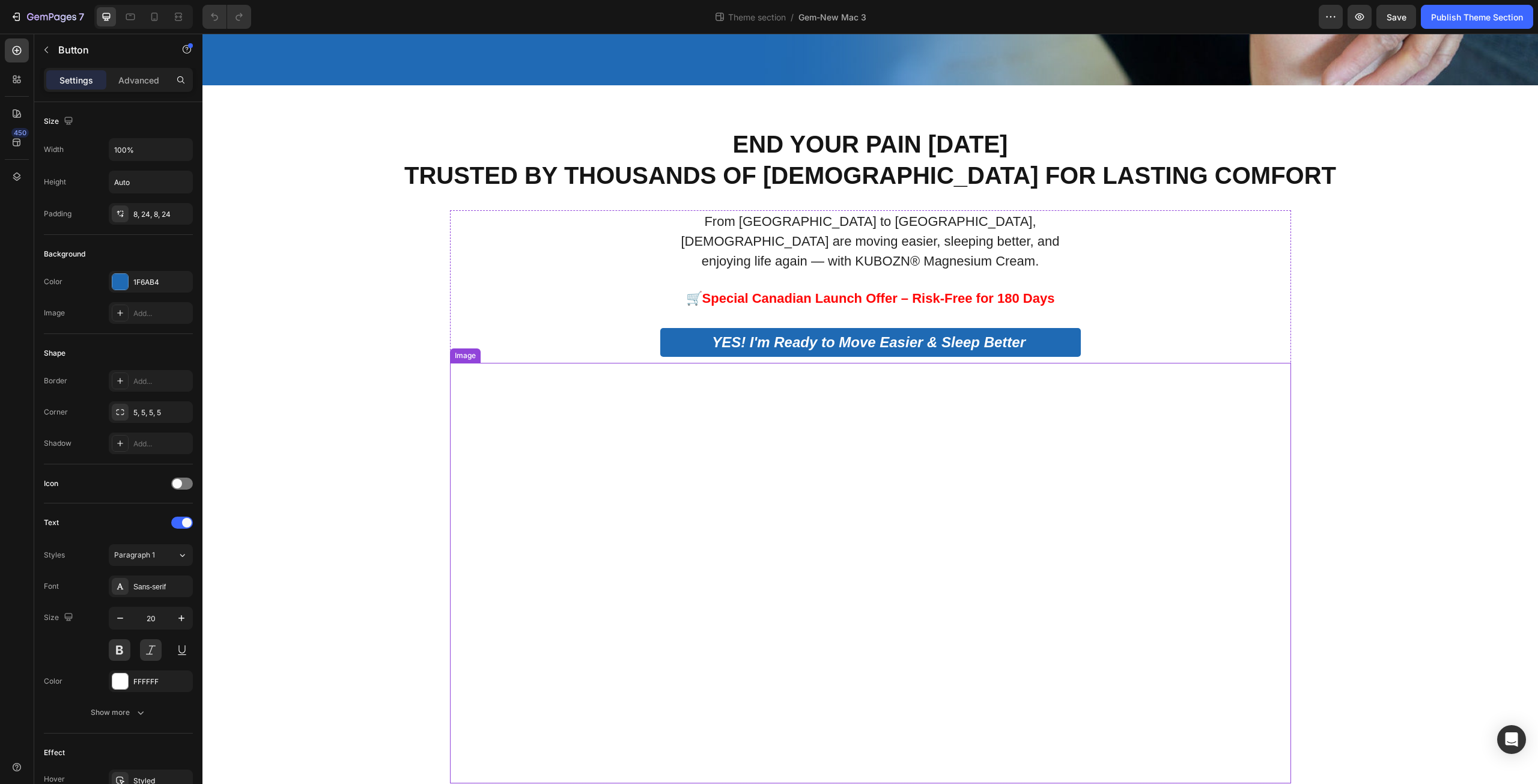
scroll to position [1095, 0]
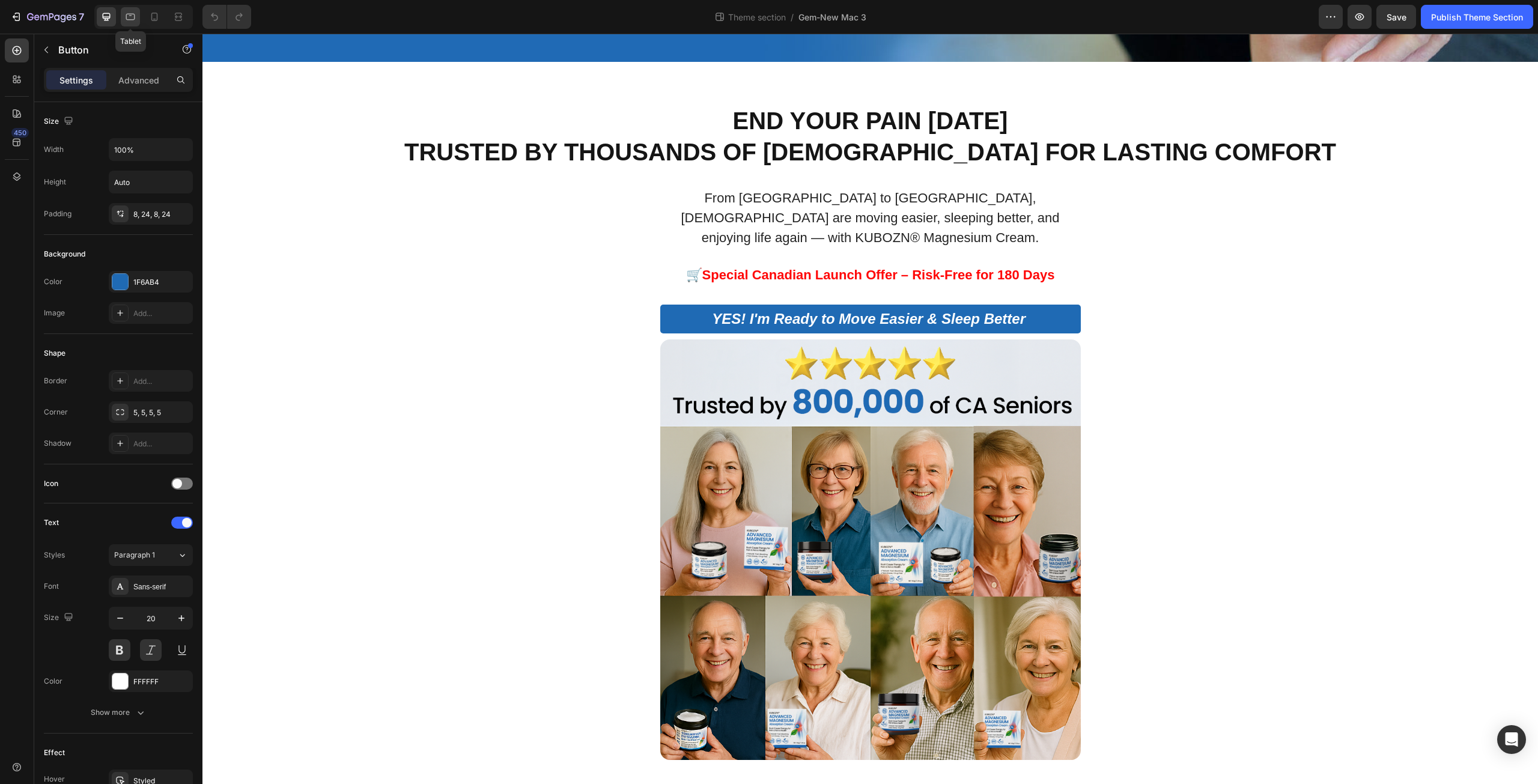
click at [132, 12] on icon at bounding box center [130, 16] width 12 height 12
type input "16"
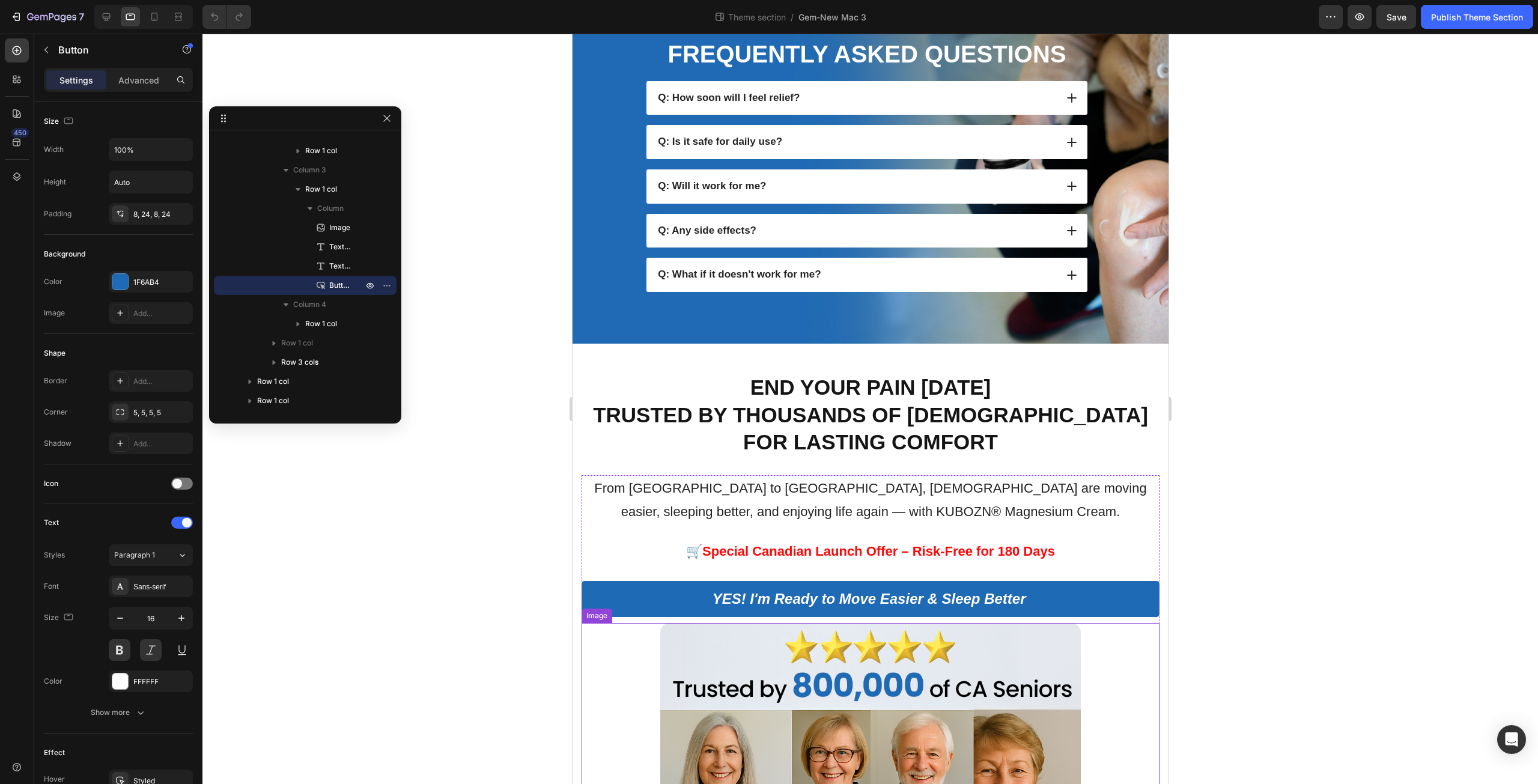
scroll to position [700, 0]
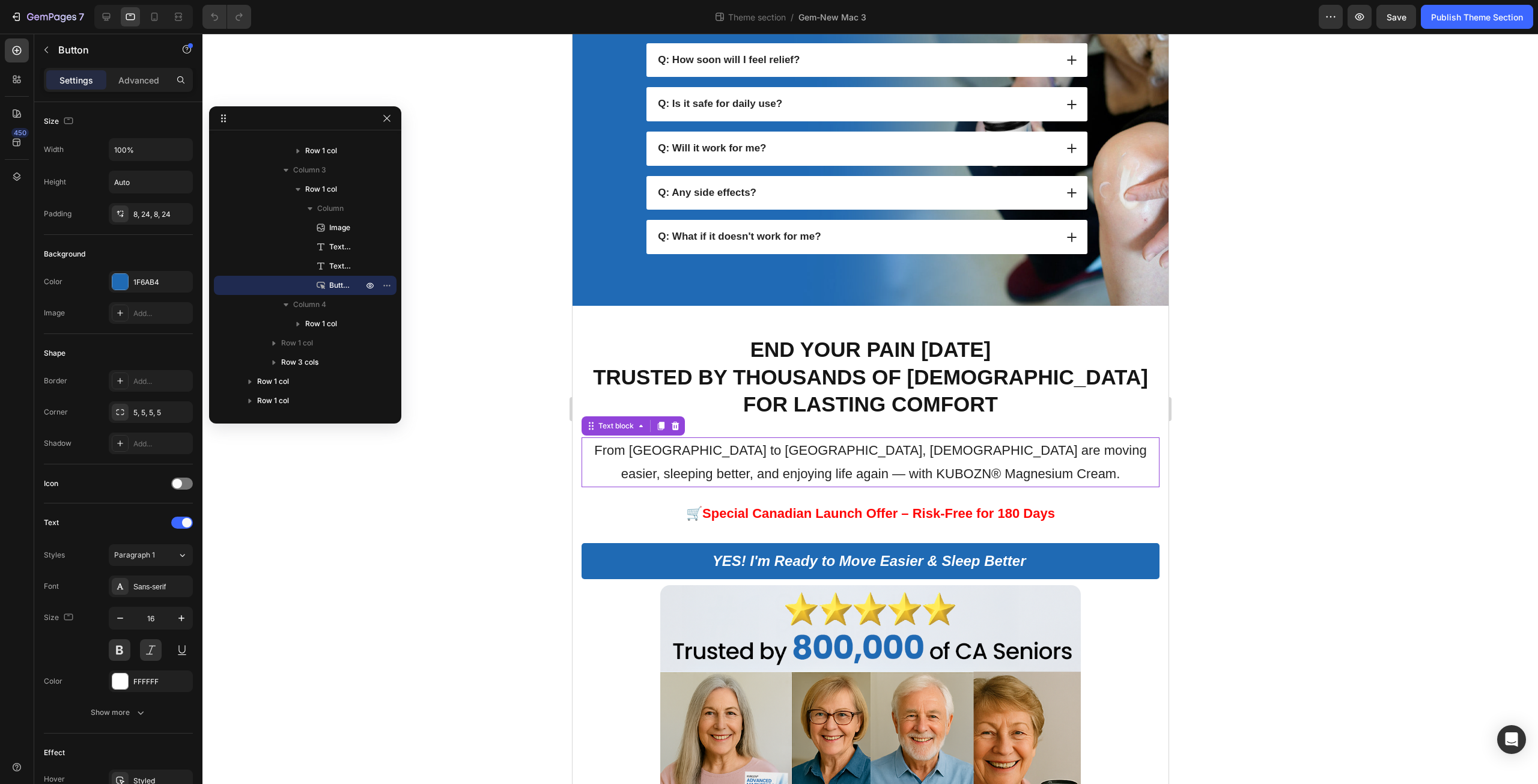
click at [850, 474] on p "From [GEOGRAPHIC_DATA] to [GEOGRAPHIC_DATA], [DEMOGRAPHIC_DATA] are moving easi…" at bounding box center [870, 462] width 576 height 48
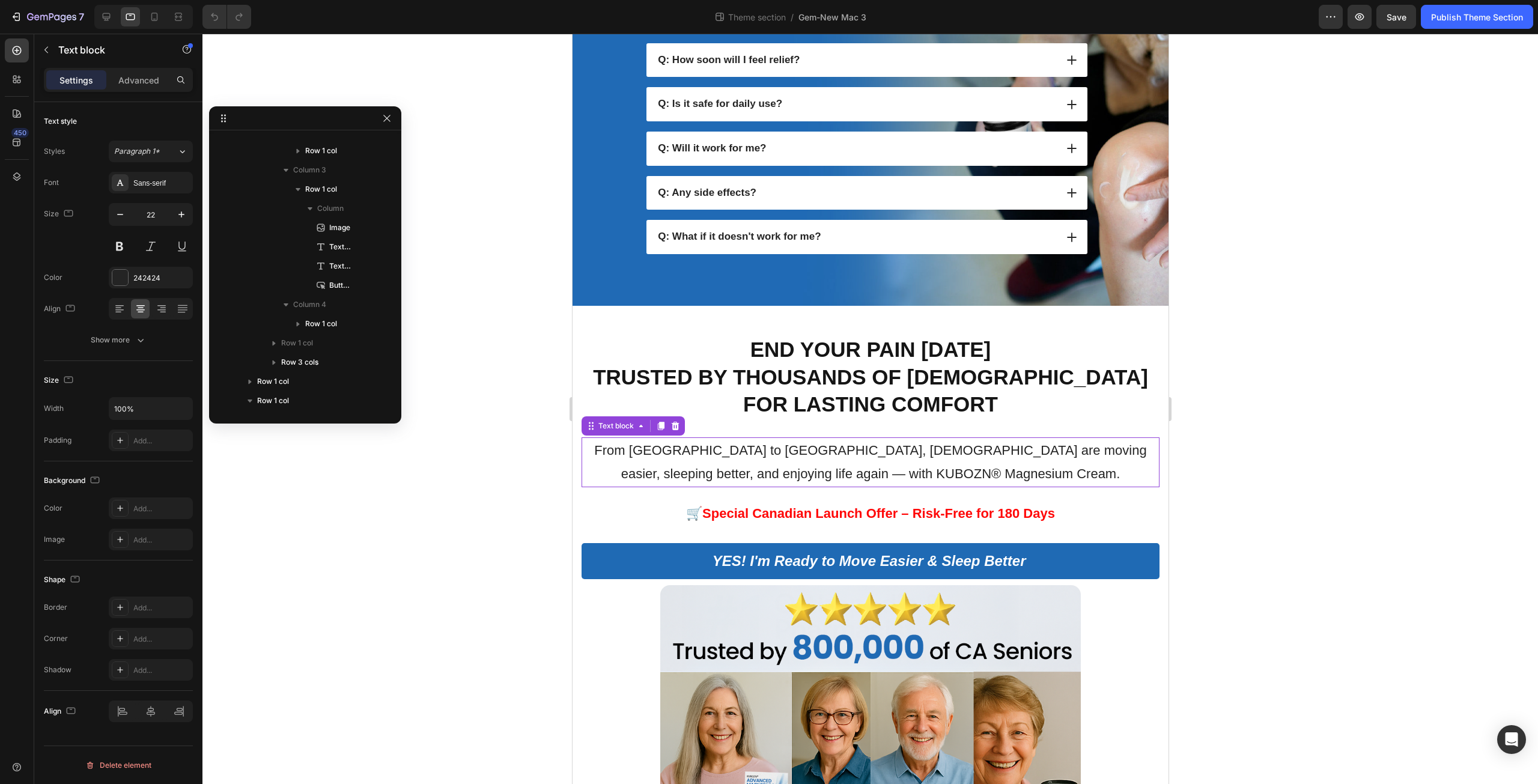
scroll to position [359, 0]
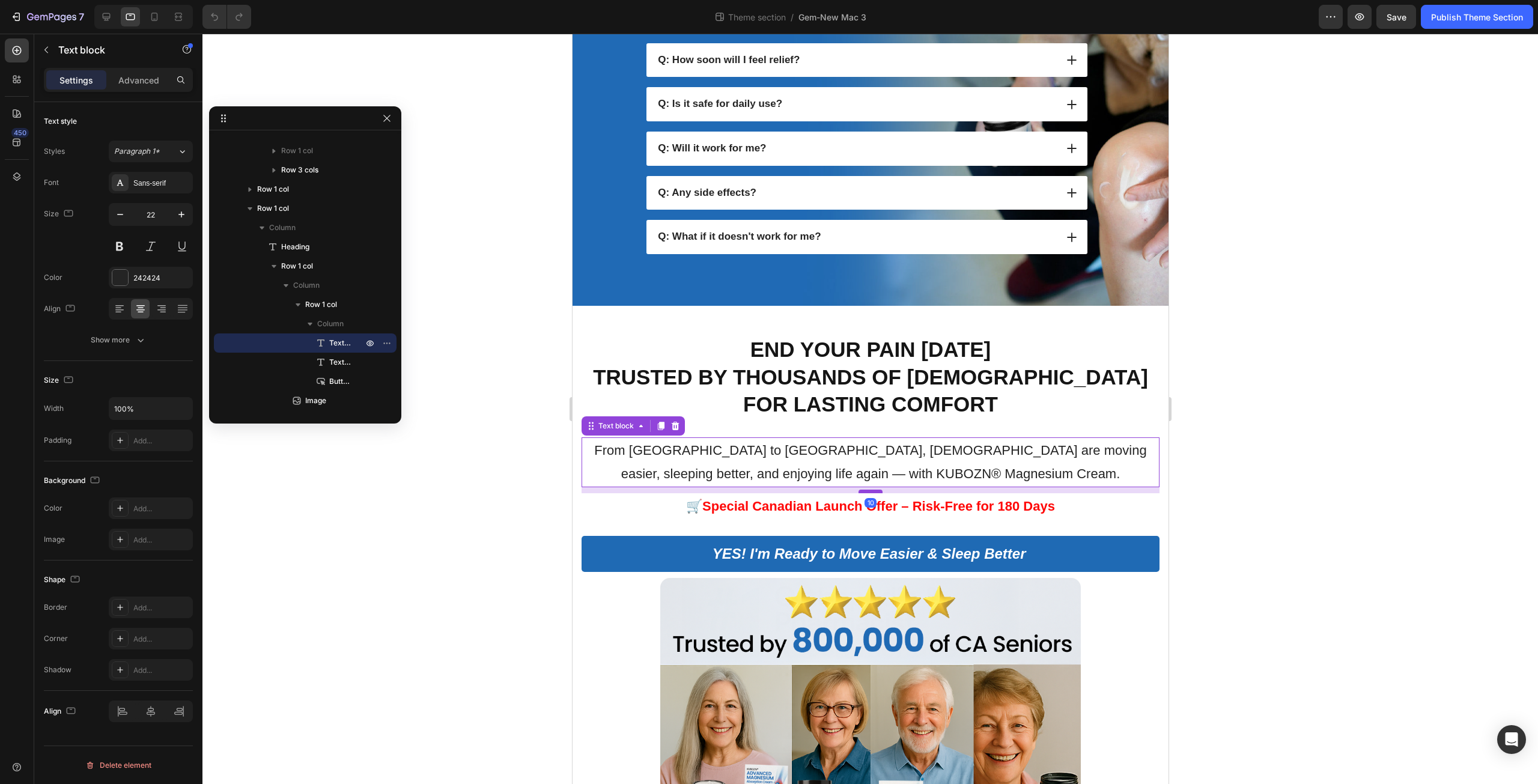
drag, startPoint x: 866, startPoint y: 496, endPoint x: 869, endPoint y: 489, distance: 7.6
click at [869, 489] on div at bounding box center [870, 491] width 24 height 4
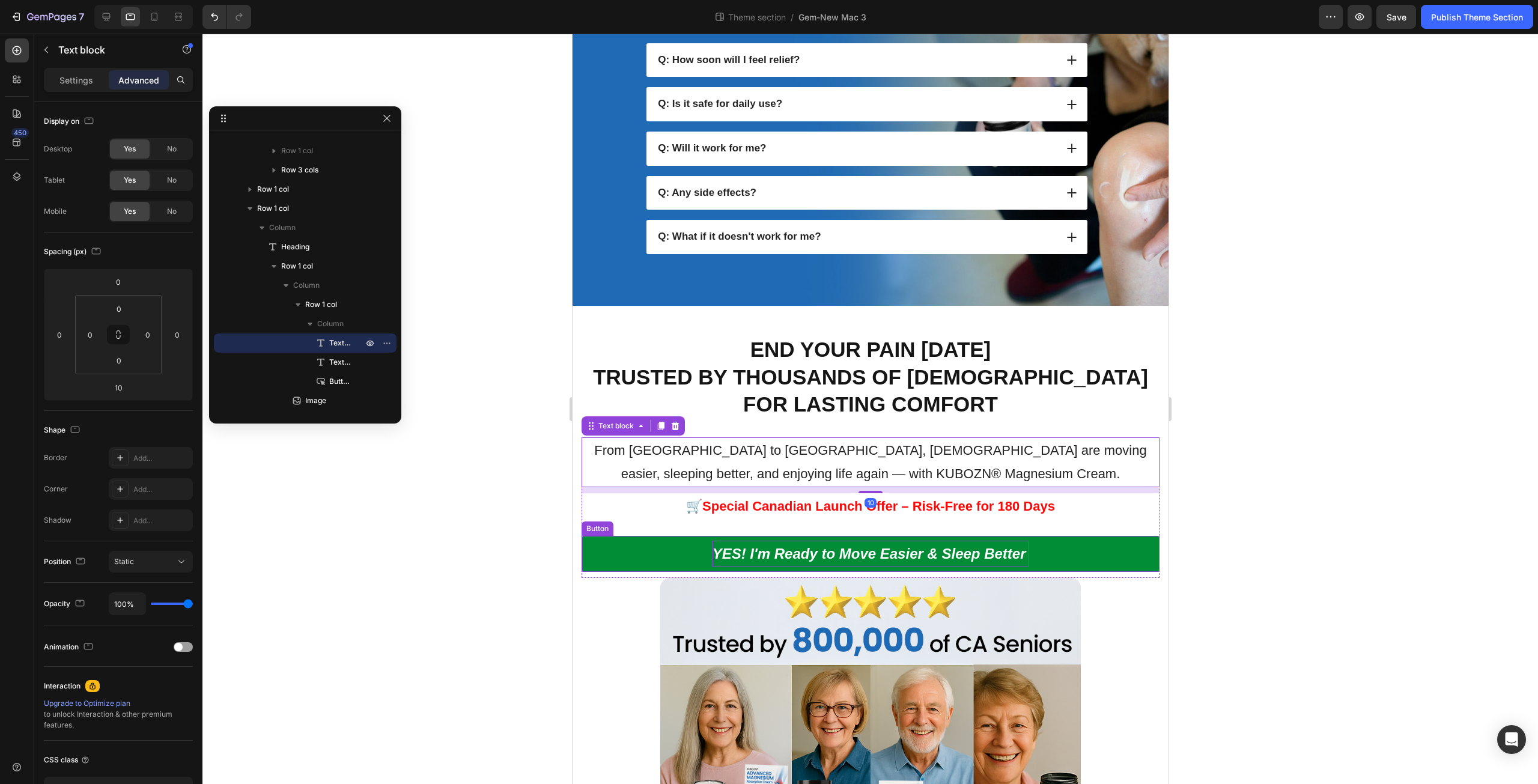
scroll to position [936, 0]
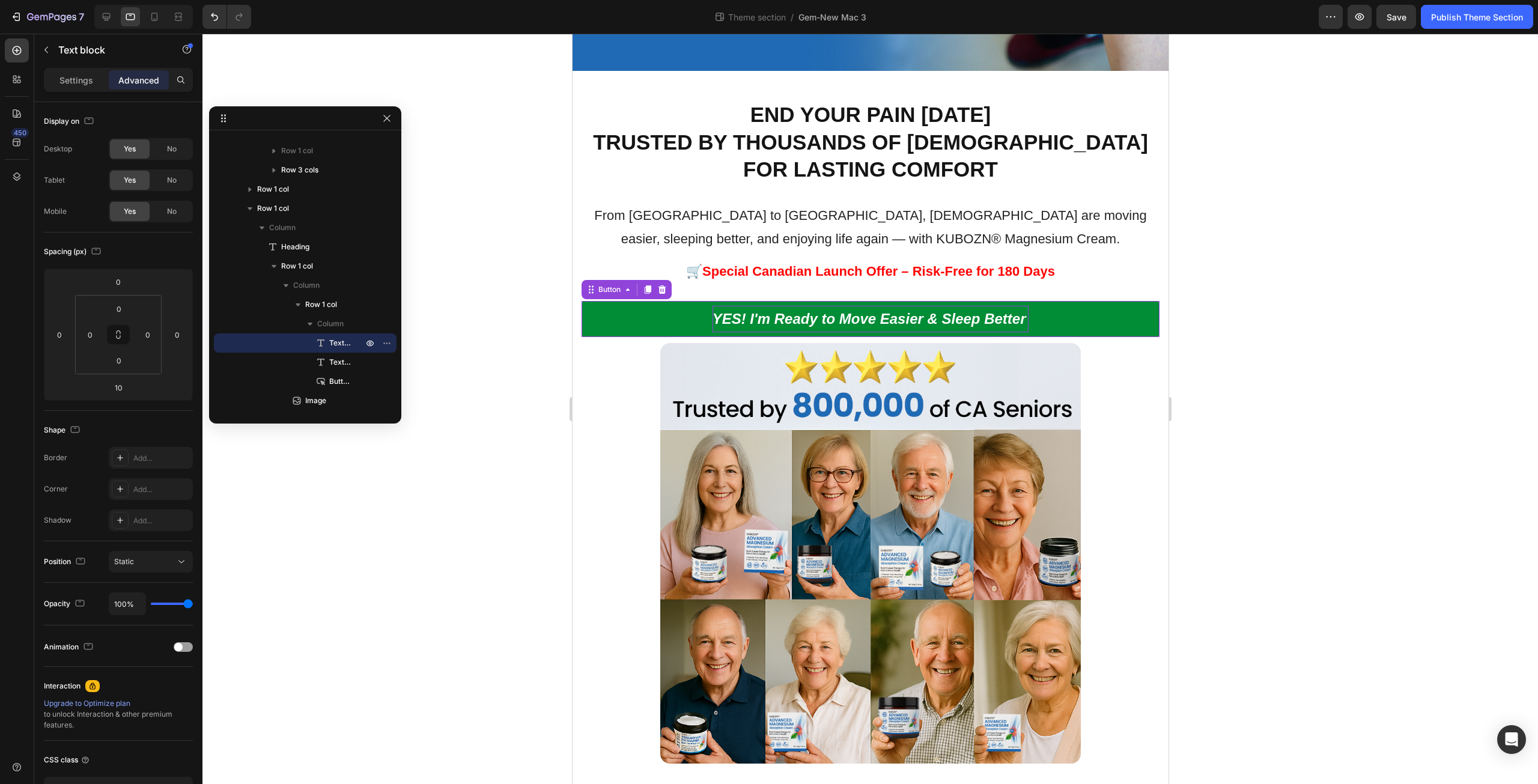
click at [950, 306] on p "YES! I'm Ready to Move Easier & Sleep Better" at bounding box center [870, 318] width 317 height 26
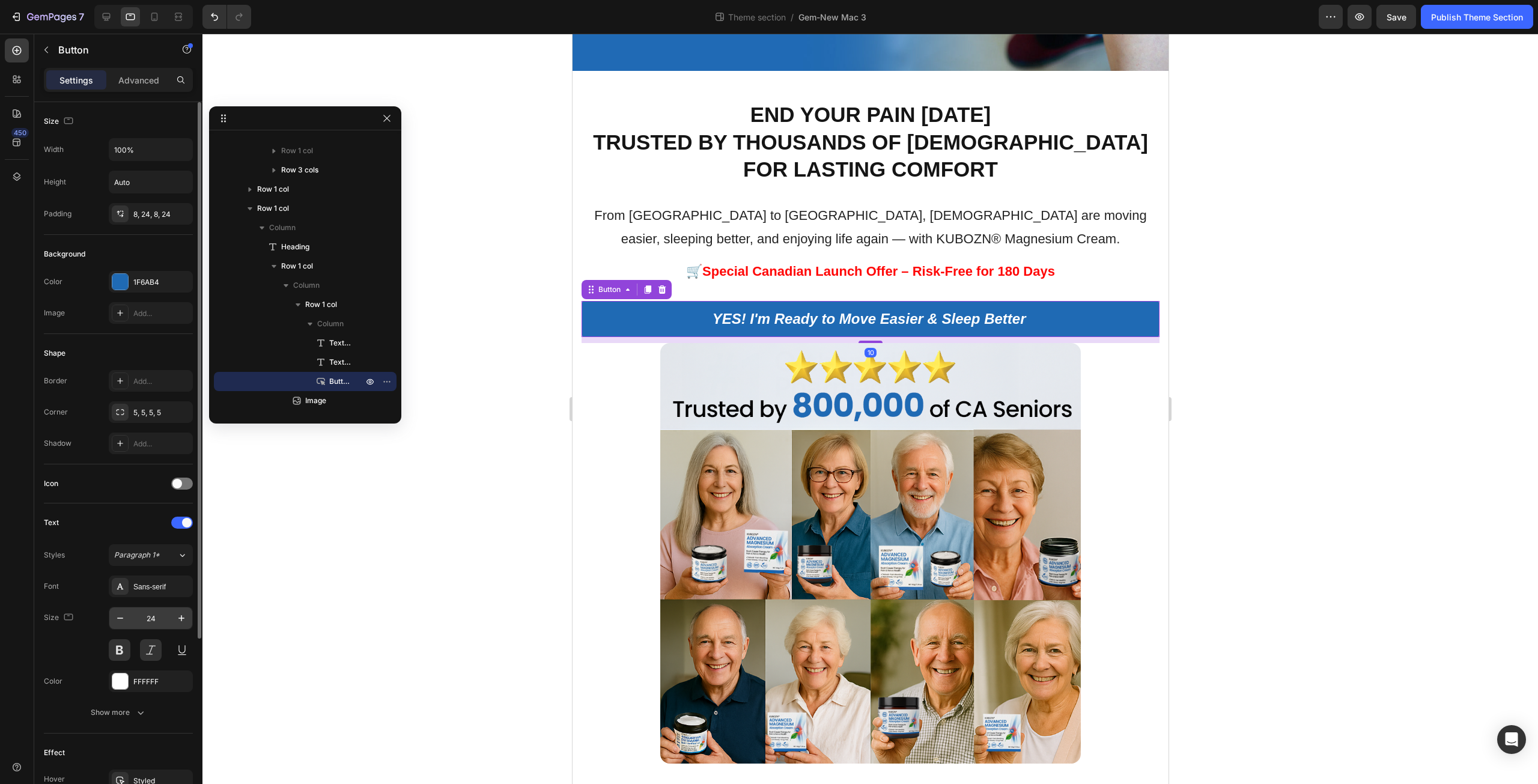
scroll to position [239, 0]
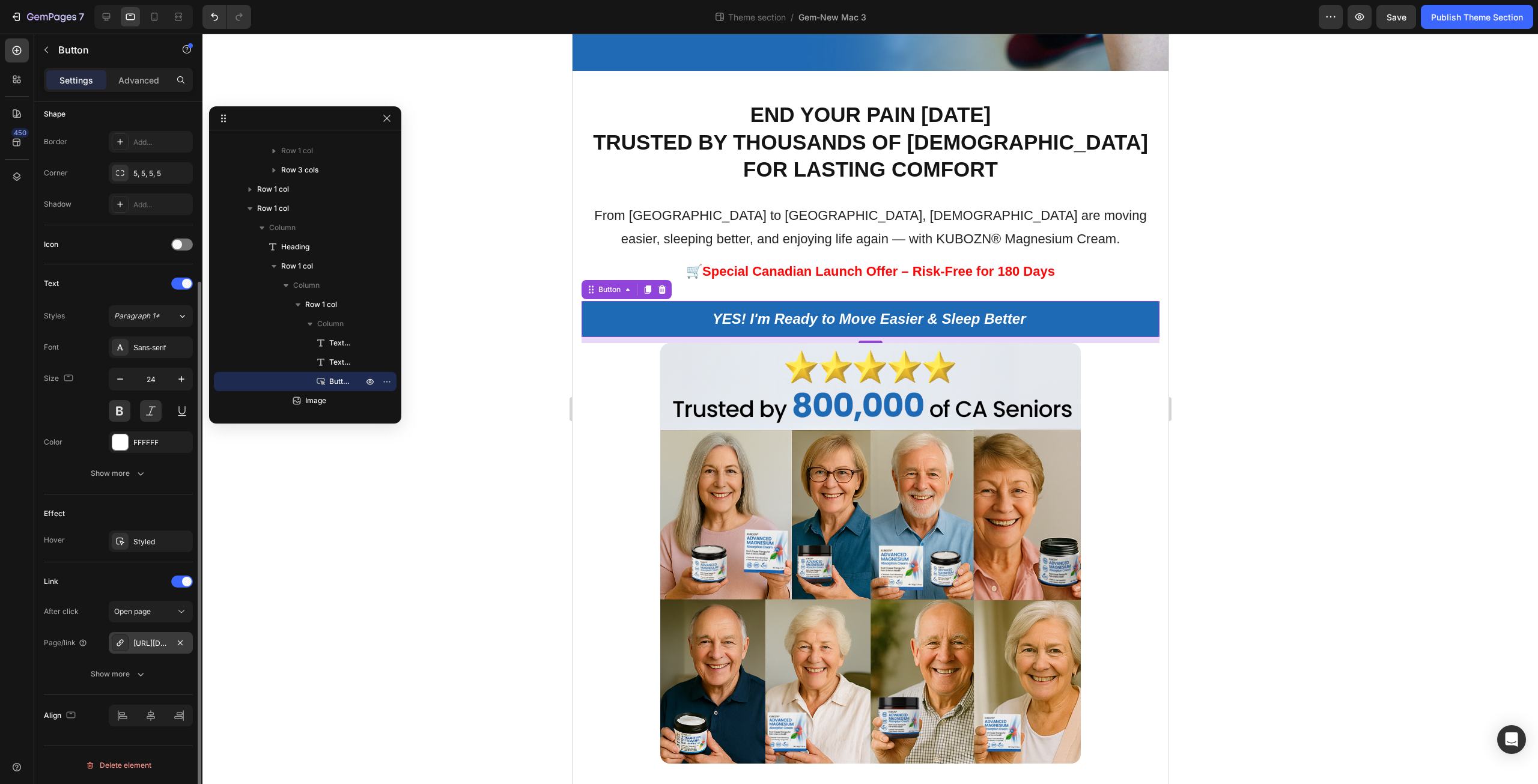
click at [150, 641] on div "[URL][DOMAIN_NAME]" at bounding box center [150, 643] width 35 height 11
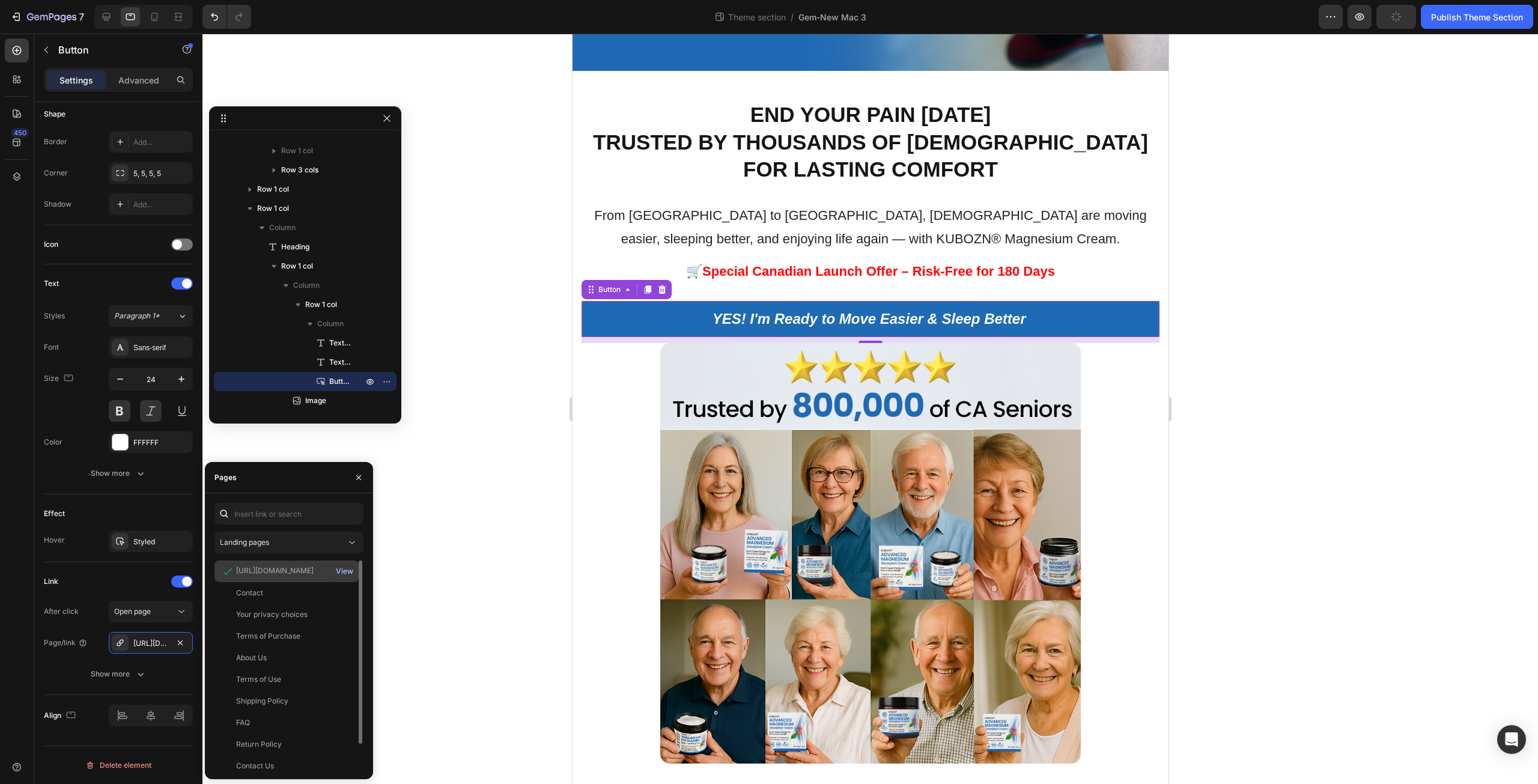
click at [341, 571] on div "View" at bounding box center [344, 571] width 17 height 11
click at [148, 22] on icon at bounding box center [154, 16] width 12 height 12
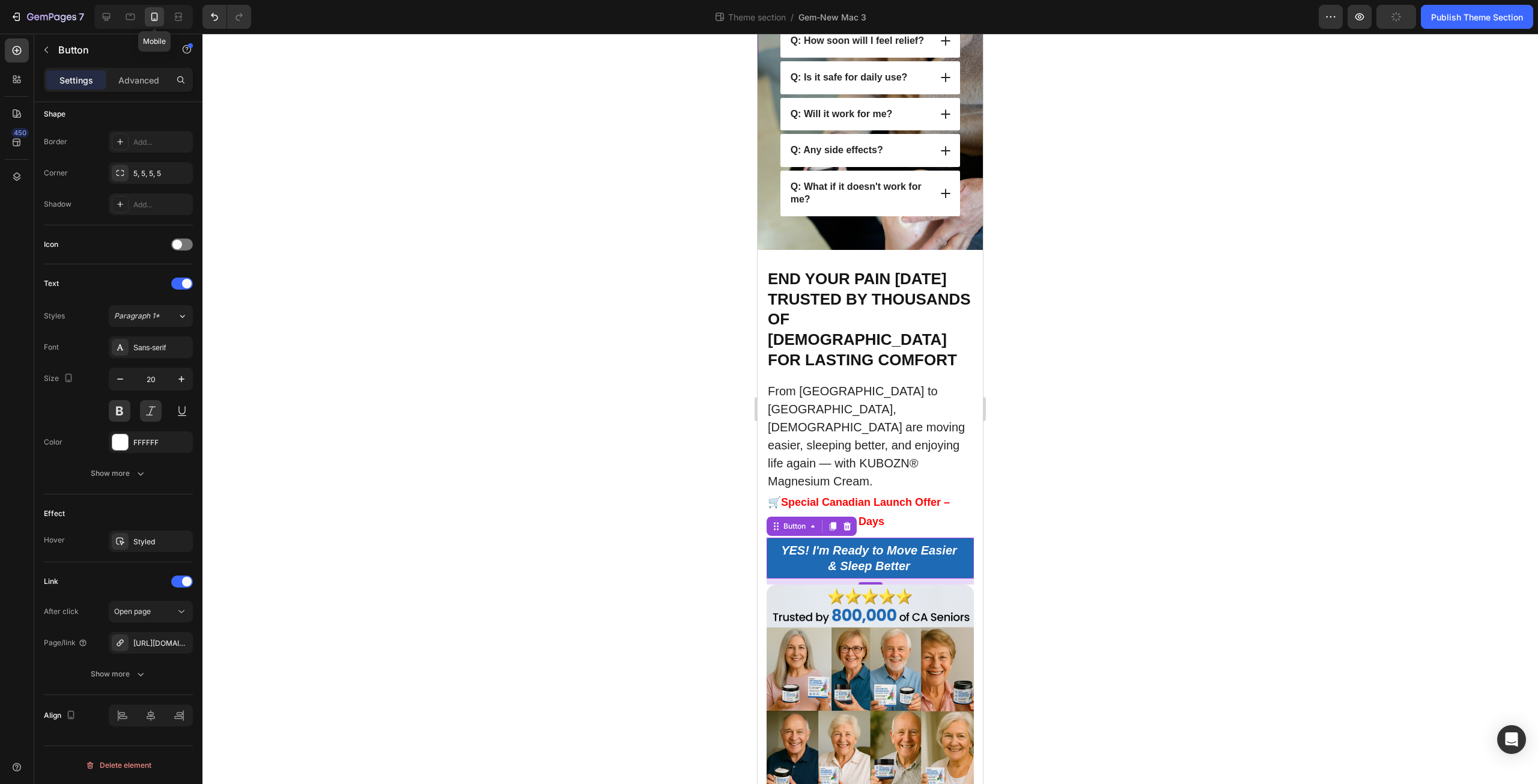
scroll to position [1023, 0]
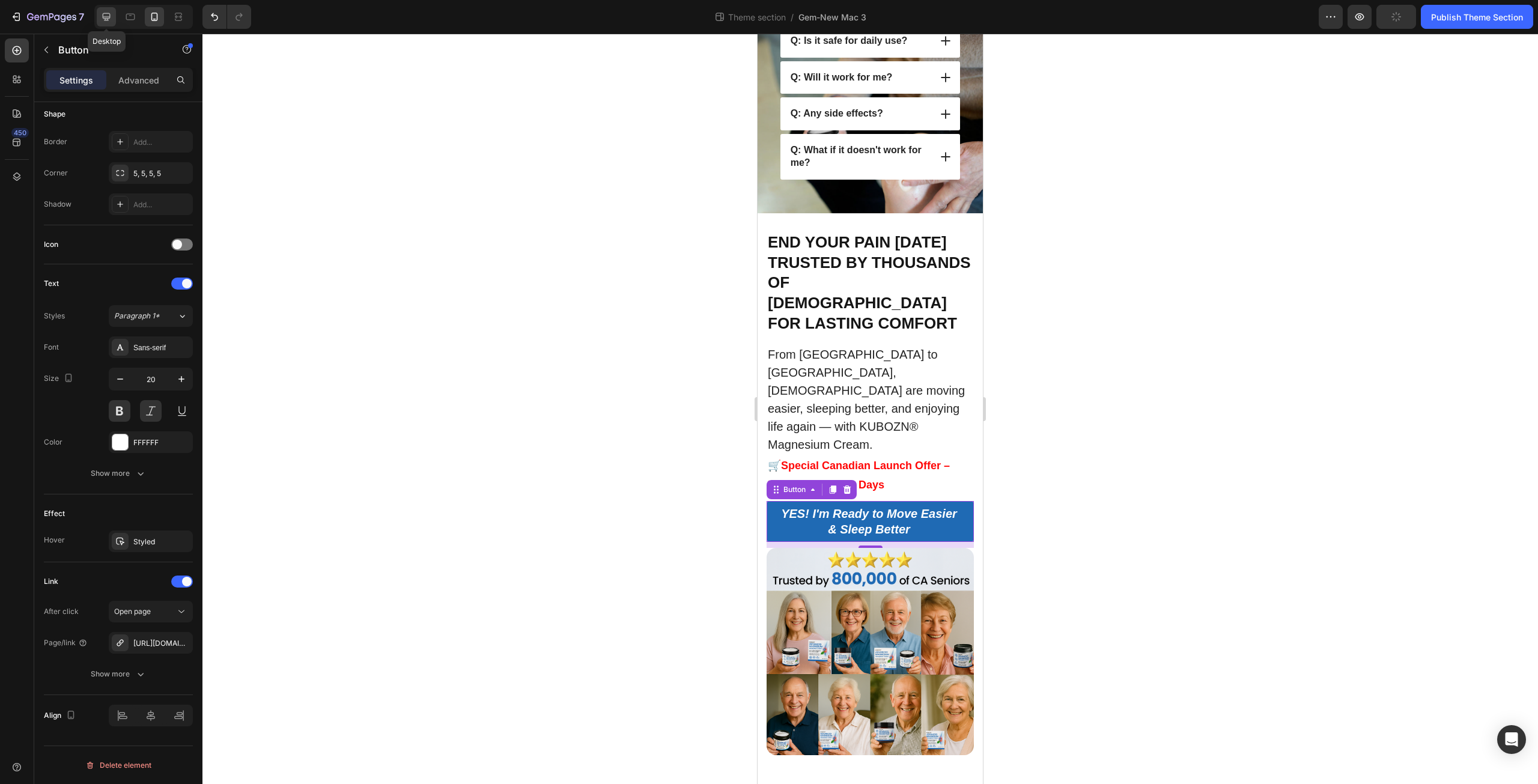
click at [110, 10] on div at bounding box center [106, 16] width 19 height 19
type input "24"
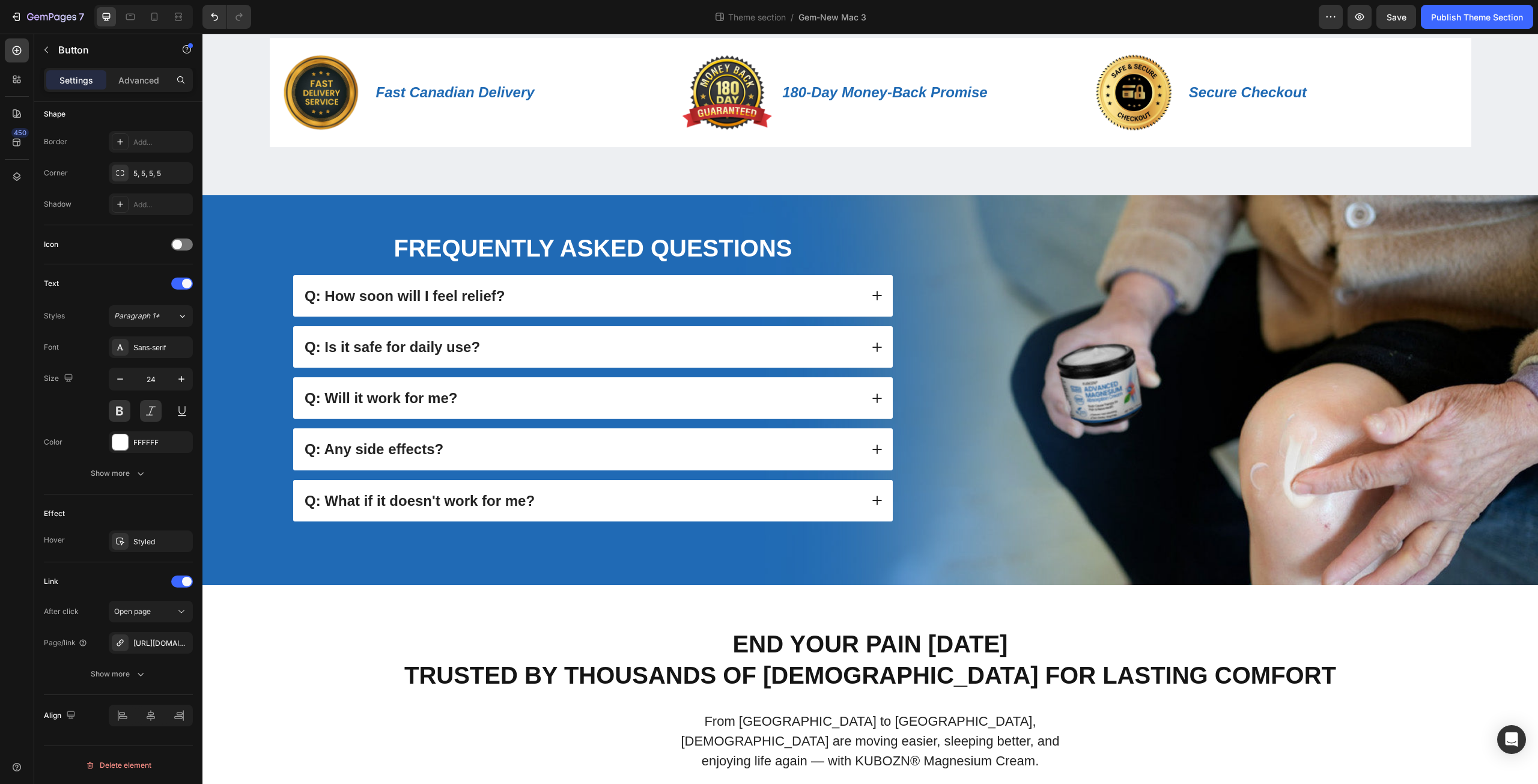
scroll to position [1095, 0]
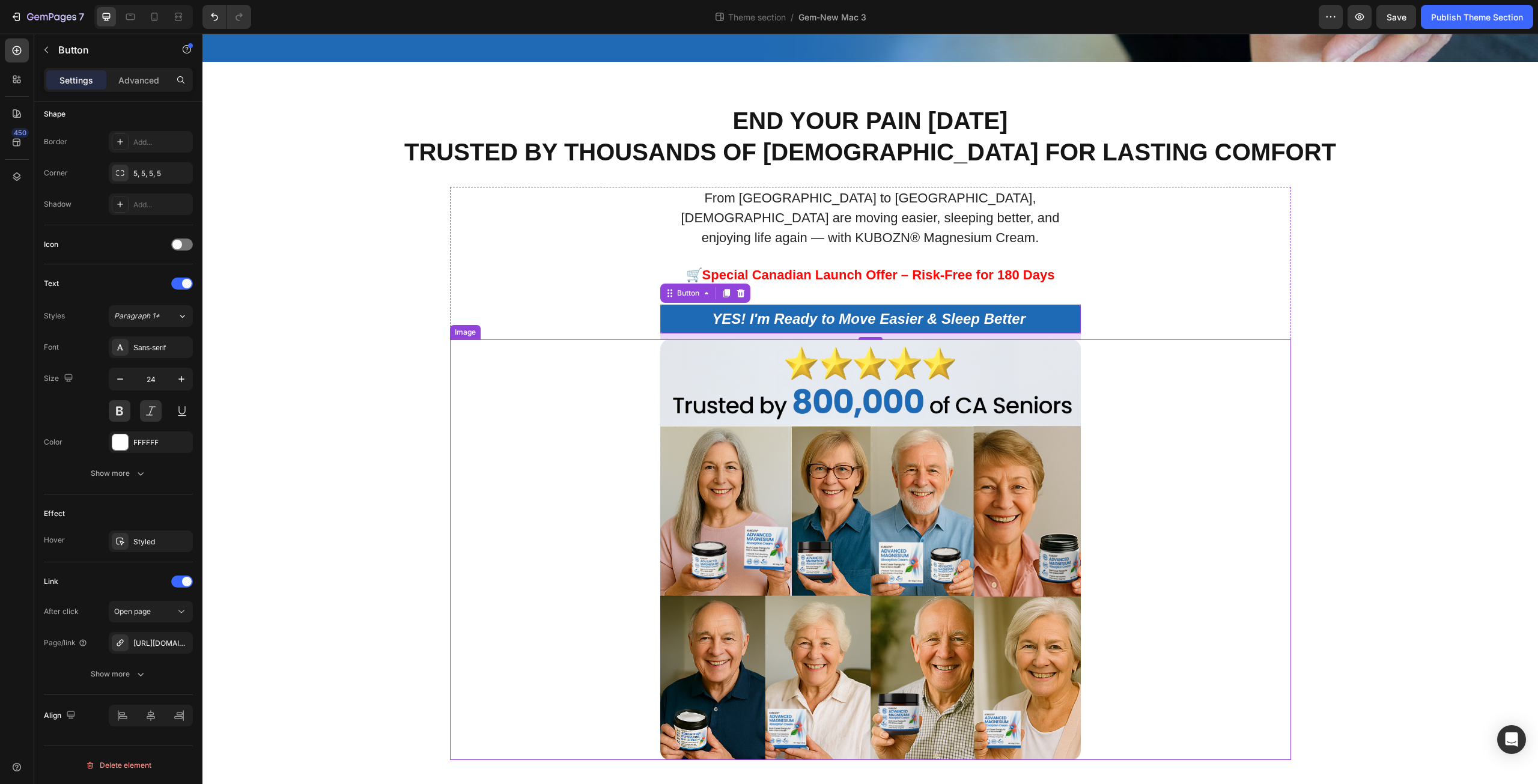
click at [760, 500] on img at bounding box center [871, 549] width 421 height 421
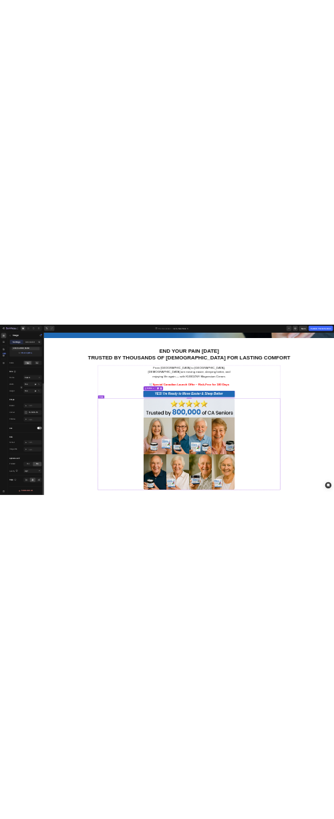
scroll to position [0, 0]
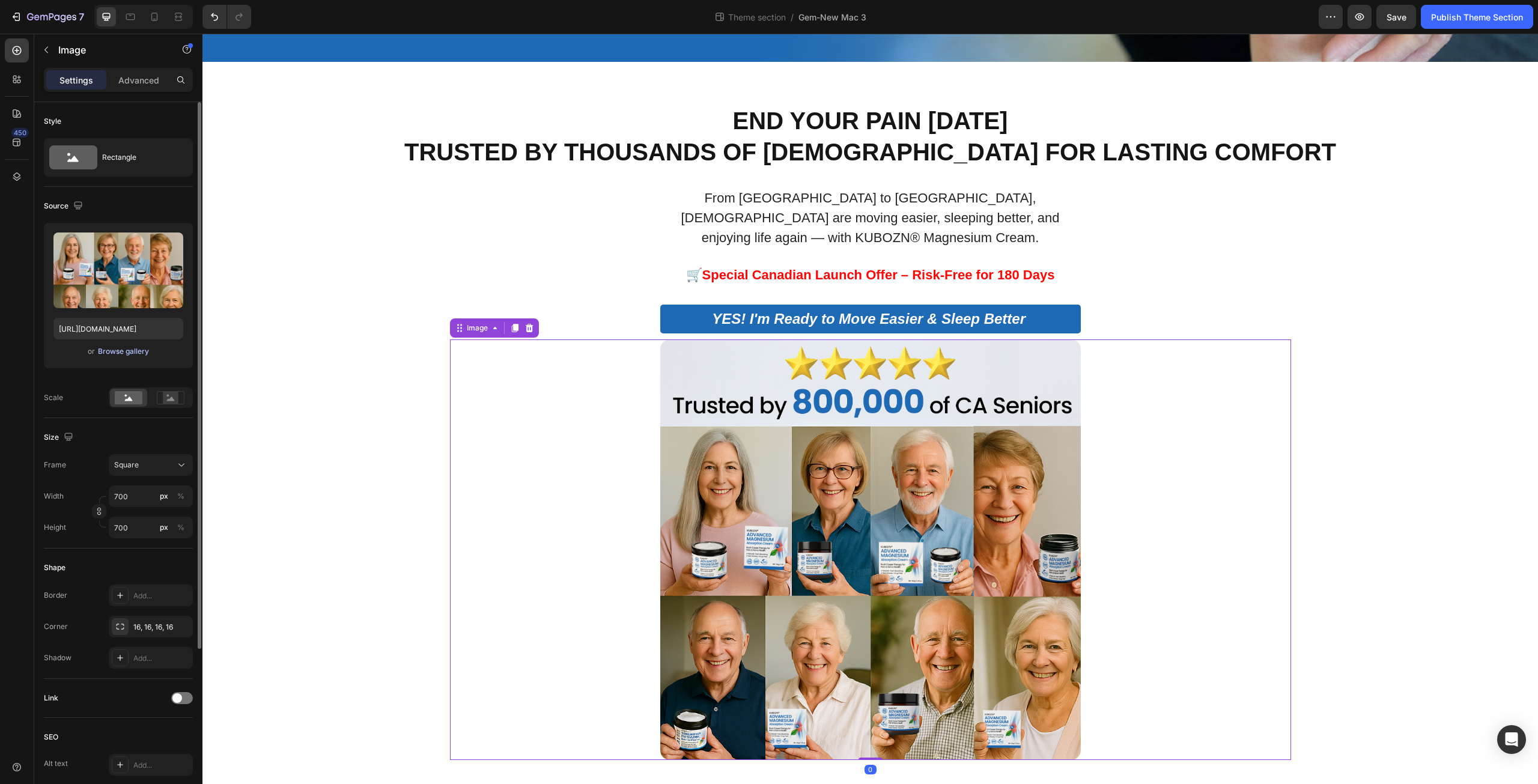
click at [116, 355] on div "Browse gallery" at bounding box center [123, 352] width 51 height 11
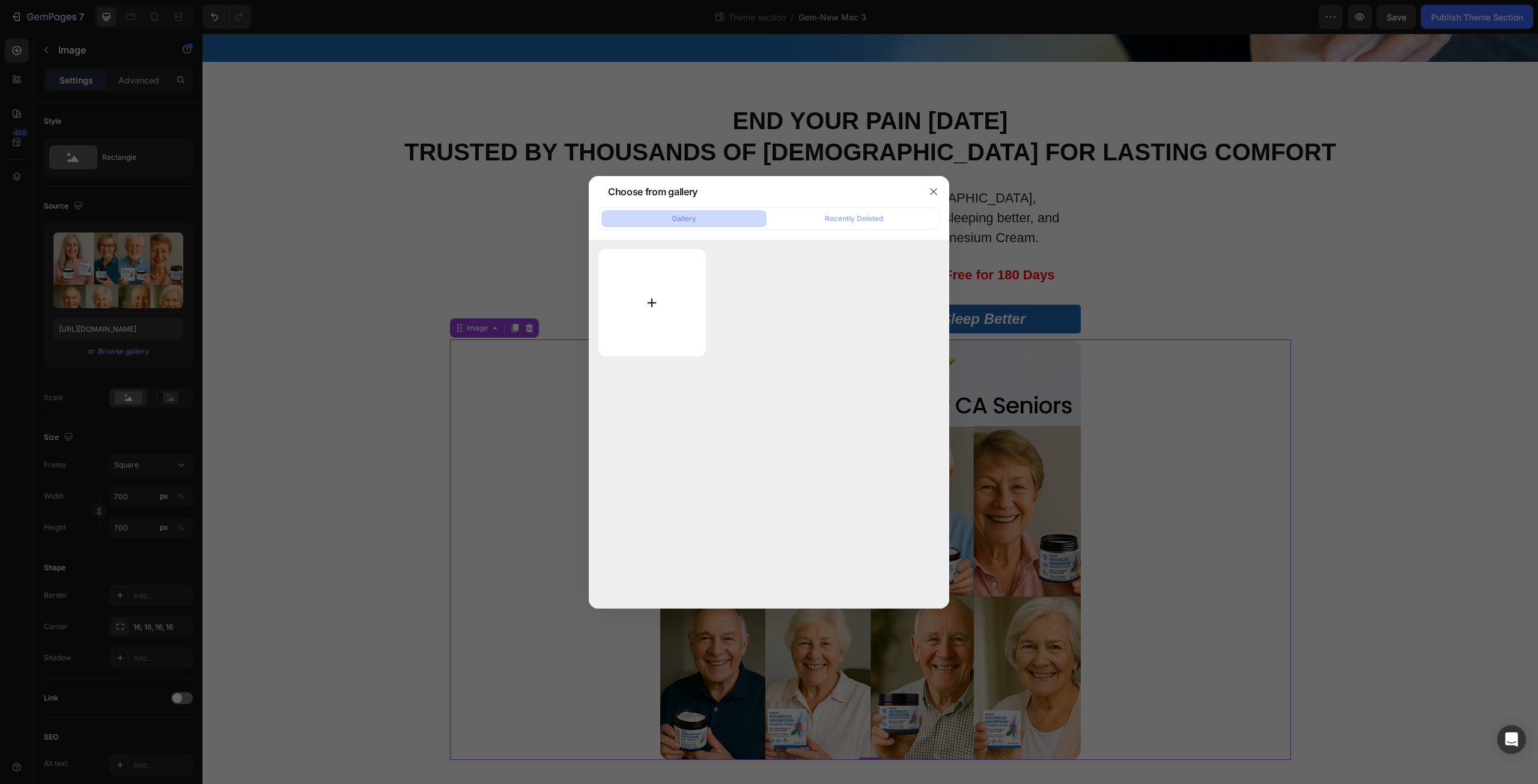
click at [647, 299] on input "file" at bounding box center [652, 302] width 108 height 107
type input "C:\fakepath\地域销量.jpg"
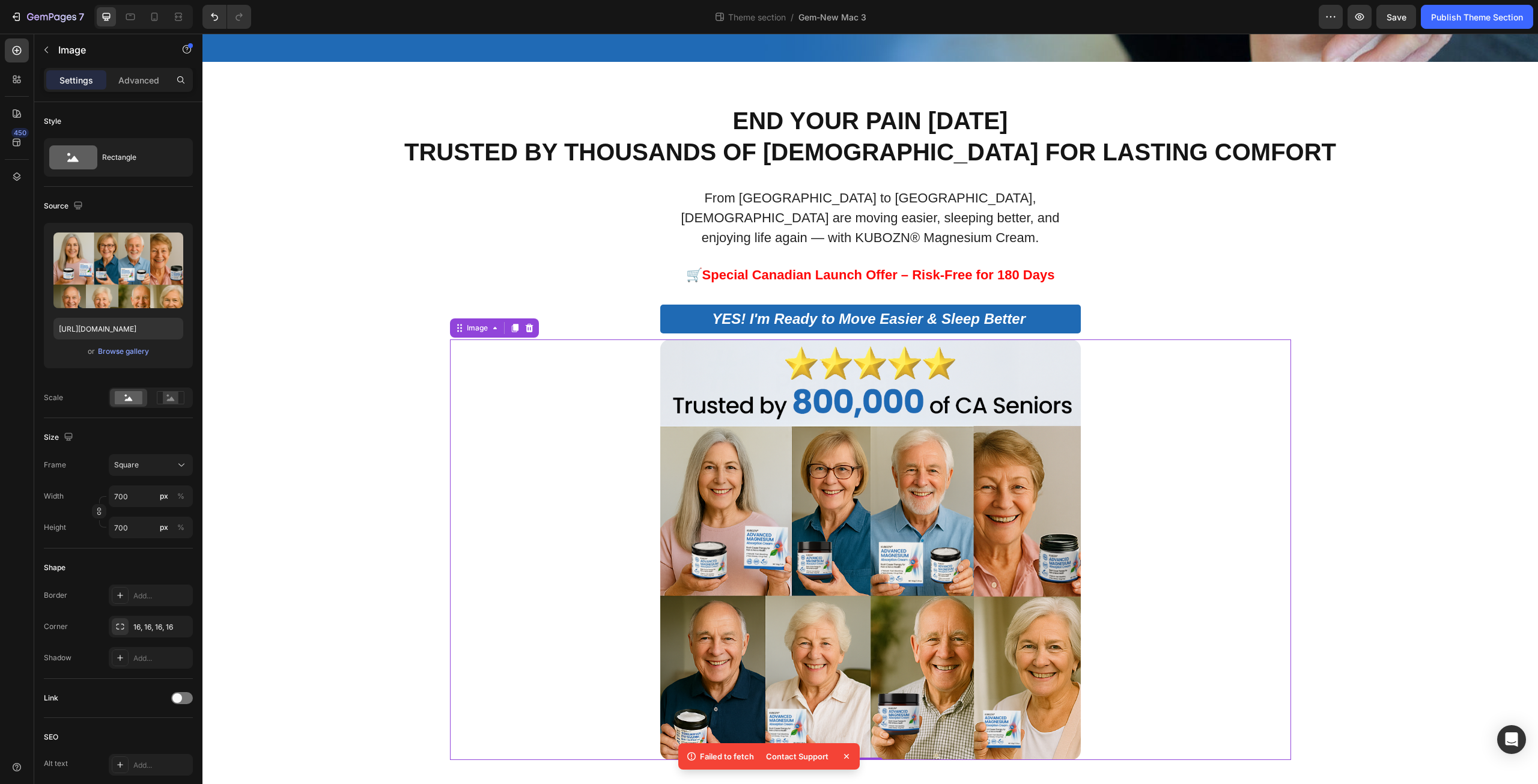
click at [849, 757] on icon at bounding box center [845, 755] width 12 height 12
click at [876, 536] on img at bounding box center [871, 549] width 421 height 421
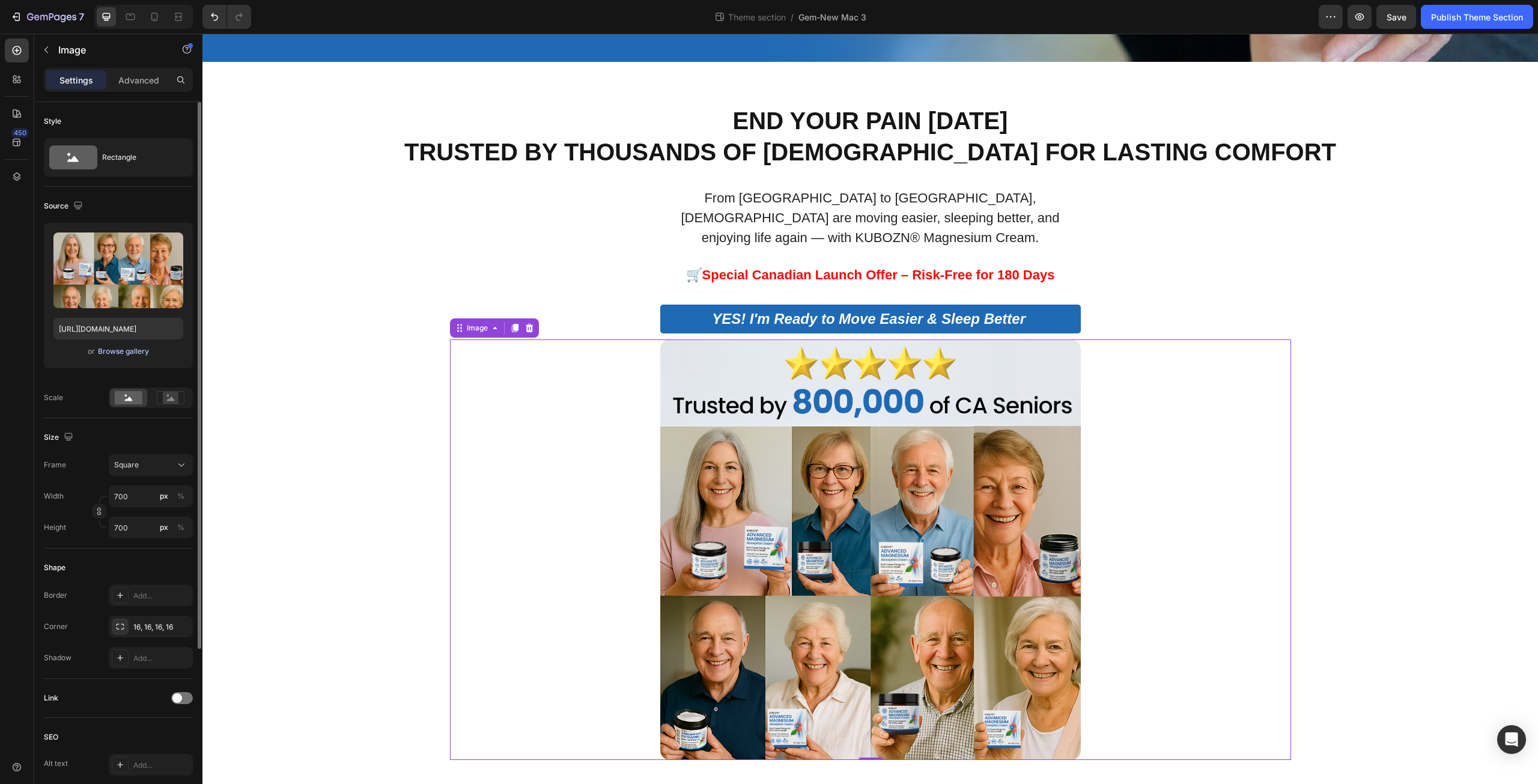
click at [135, 356] on div "Browse gallery" at bounding box center [123, 352] width 51 height 11
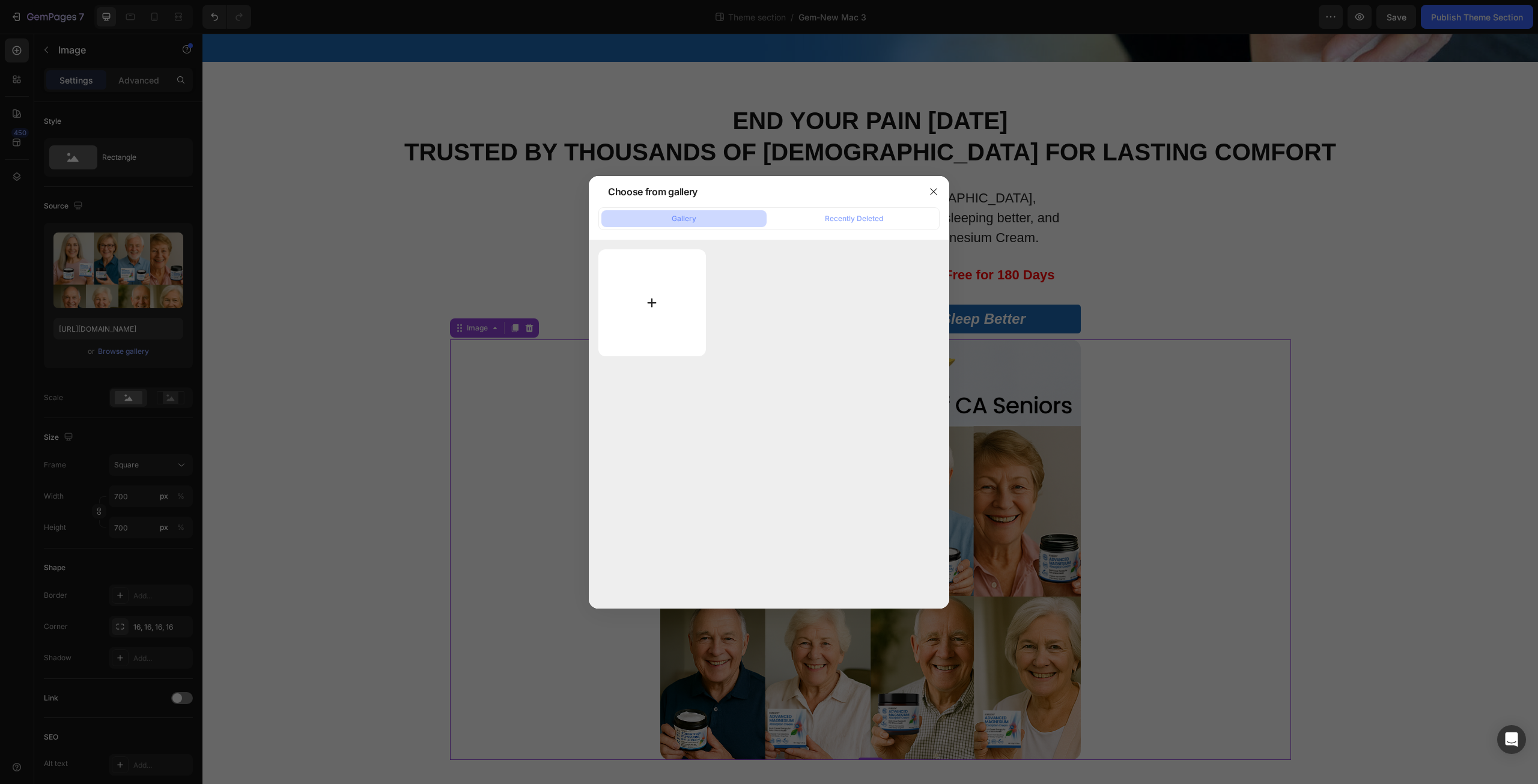
click at [650, 299] on input "file" at bounding box center [652, 302] width 108 height 107
type input "C:\fakepath\地域销量.jpg"
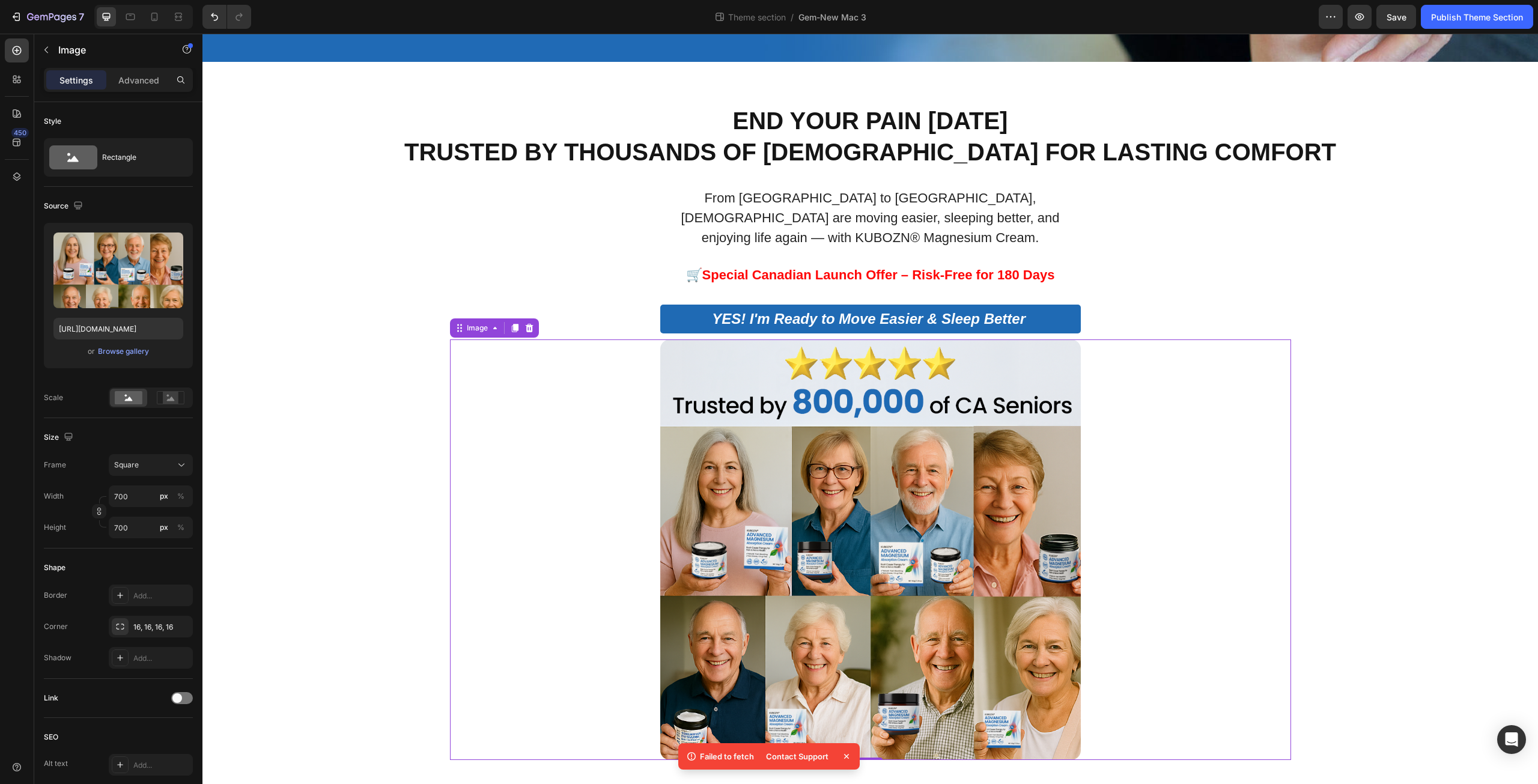
click at [877, 530] on img at bounding box center [871, 549] width 421 height 421
click at [844, 757] on icon at bounding box center [845, 755] width 12 height 12
click at [815, 508] on img at bounding box center [871, 549] width 421 height 421
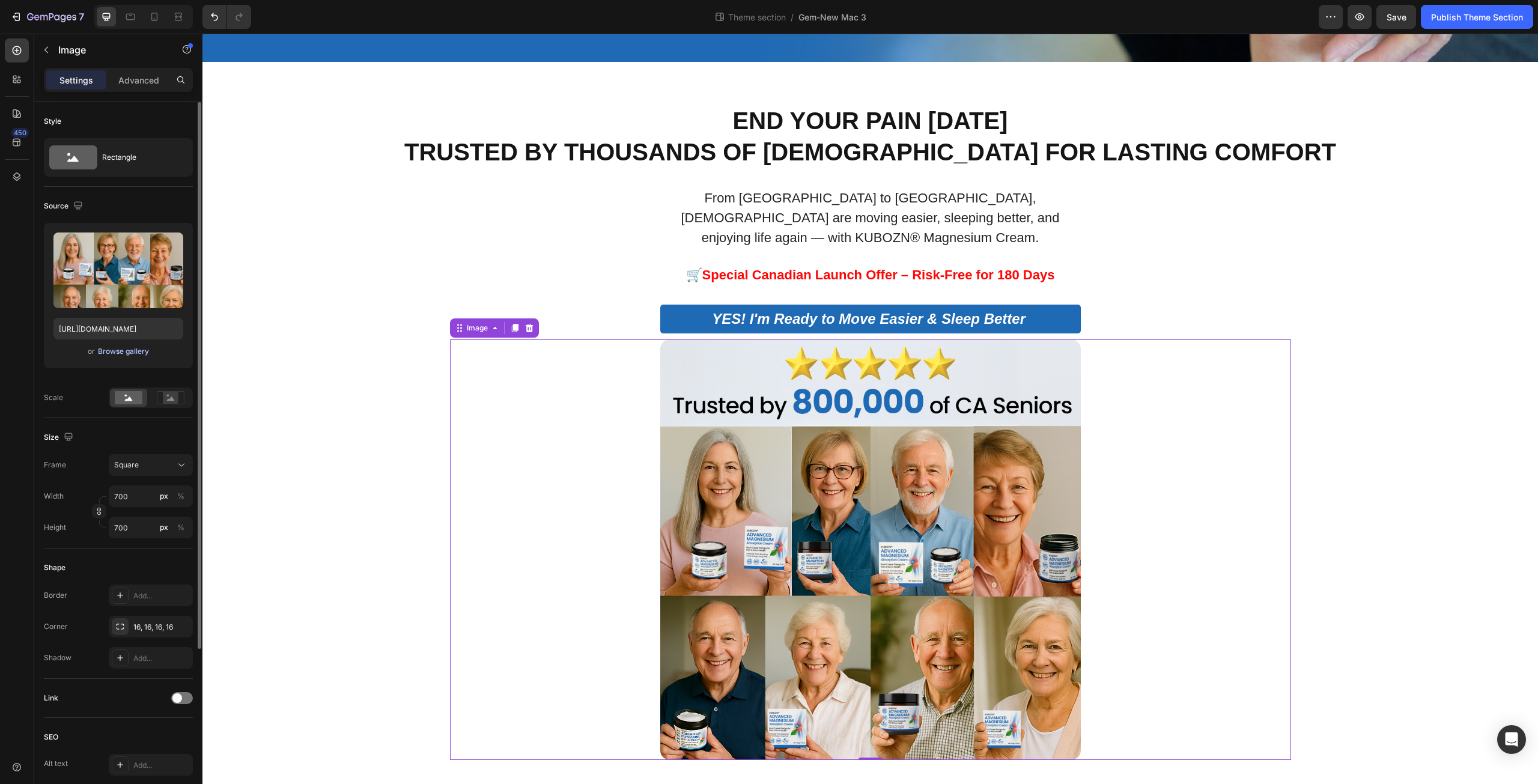
click at [140, 350] on div "Browse gallery" at bounding box center [123, 352] width 51 height 11
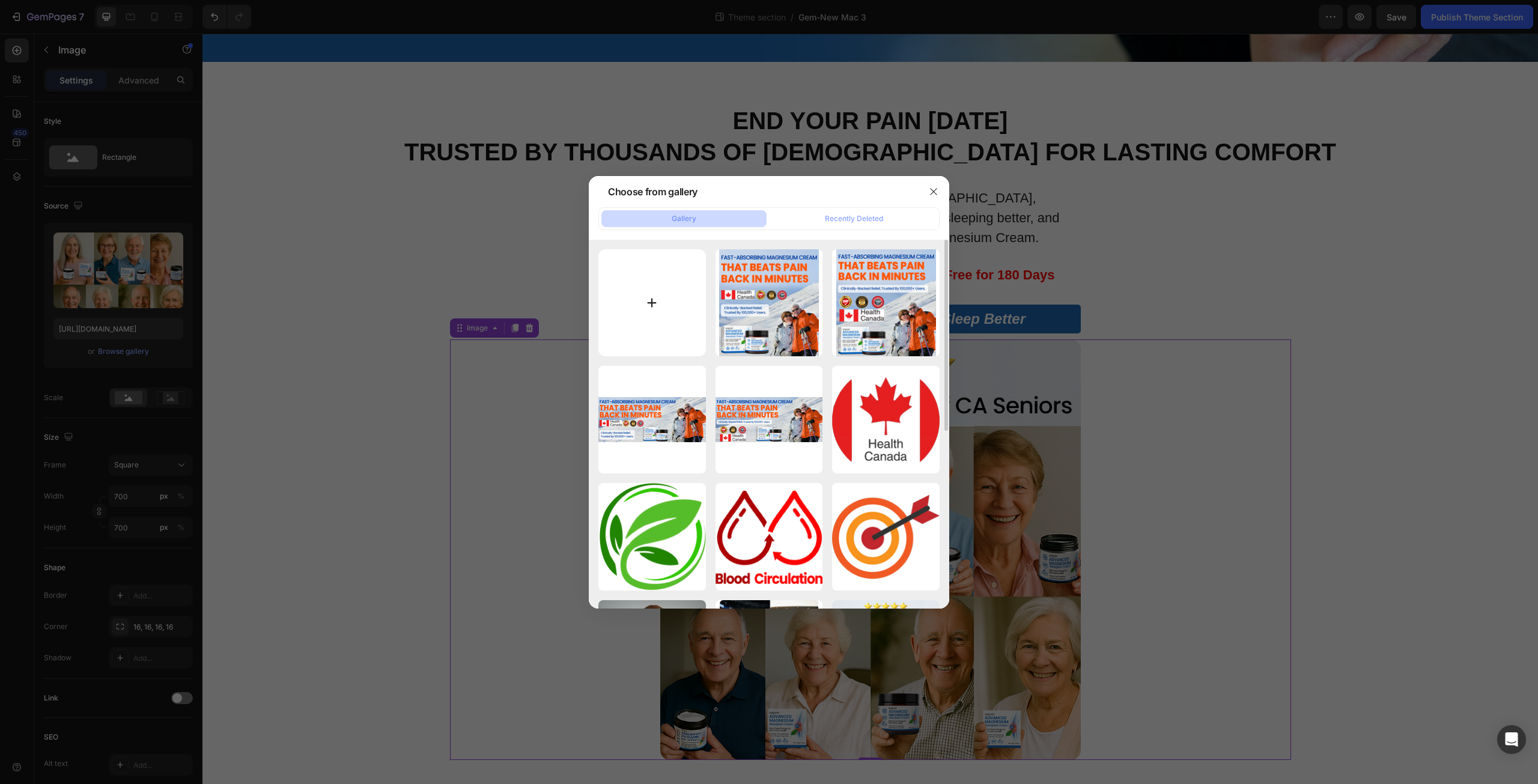
click at [653, 307] on input "file" at bounding box center [652, 303] width 108 height 108
type input "C:\fakepath\地域销量.jpg"
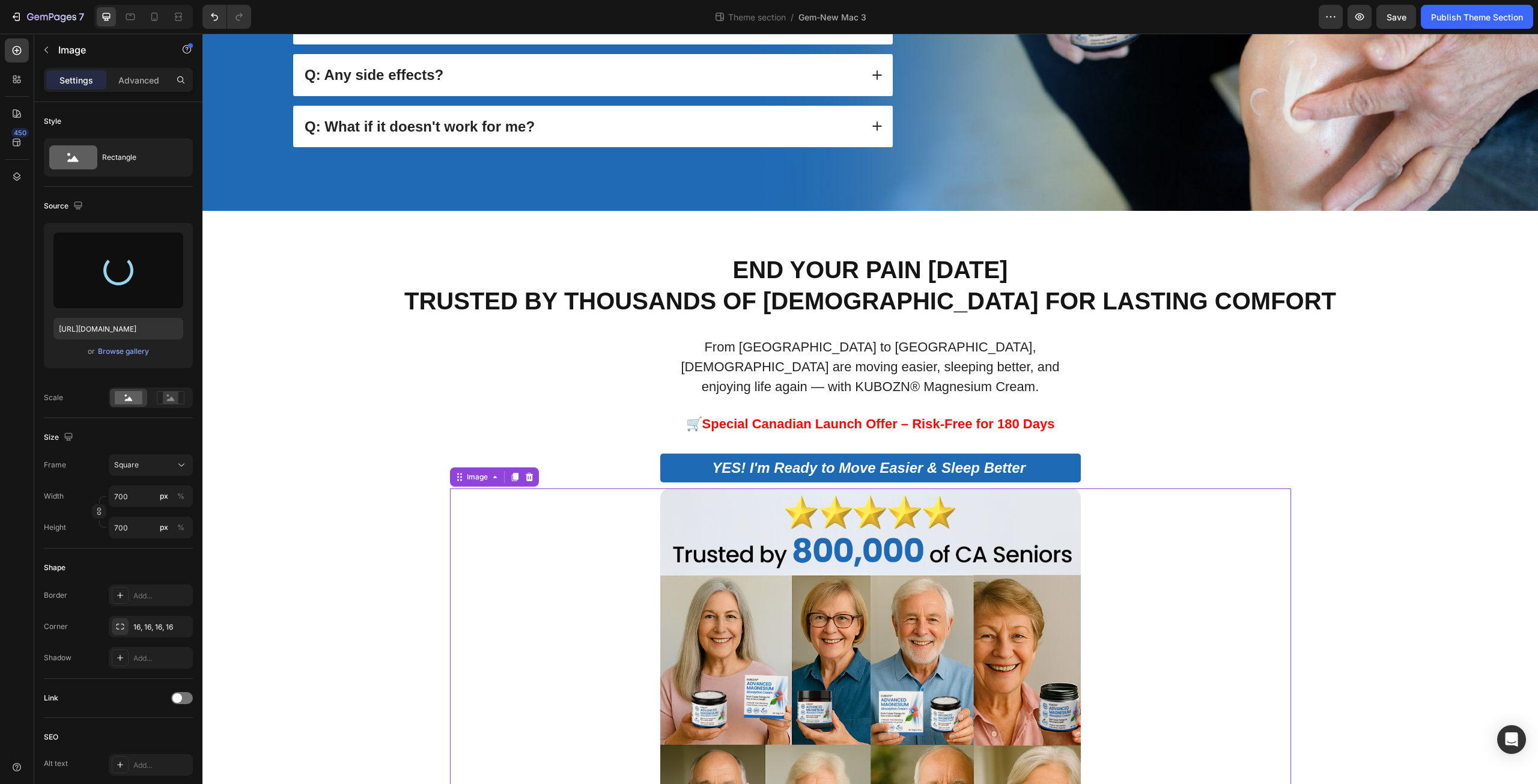
scroll to position [1095, 0]
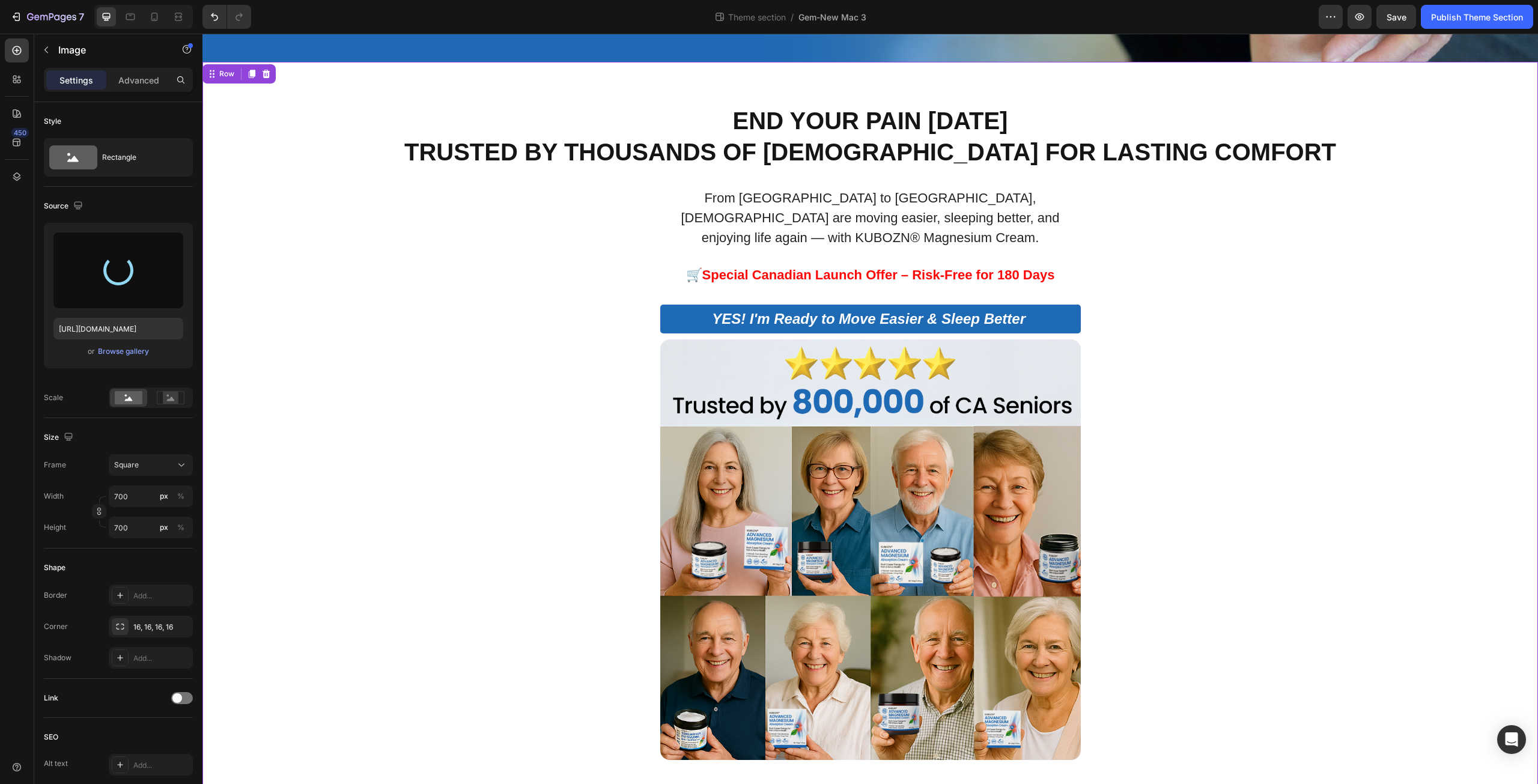
click at [377, 259] on div "End Your Pain [DATE] Trusted by Thousands of [DEMOGRAPHIC_DATA] for Lasting Com…" at bounding box center [870, 432] width 1318 height 655
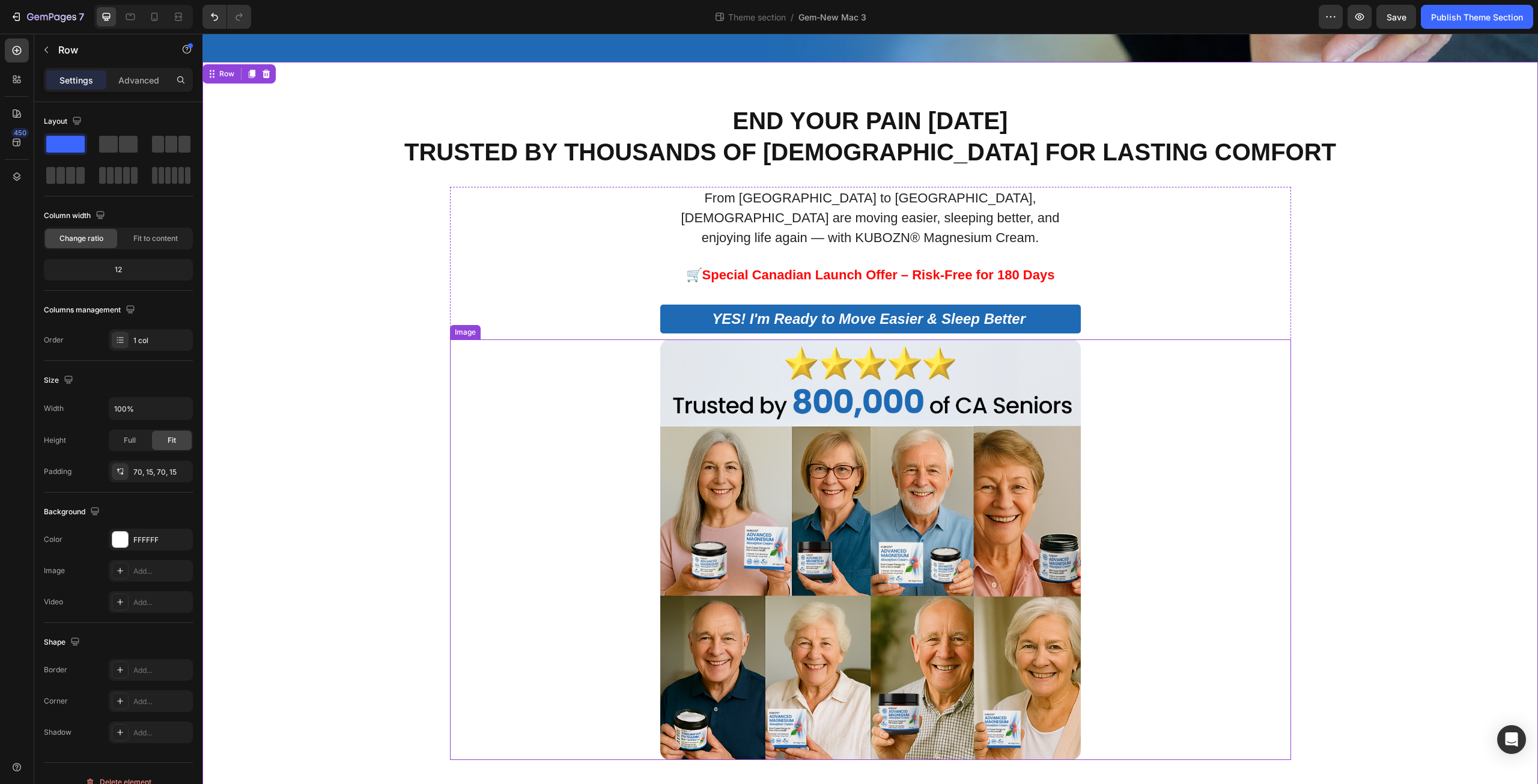
click at [872, 530] on img at bounding box center [871, 549] width 421 height 421
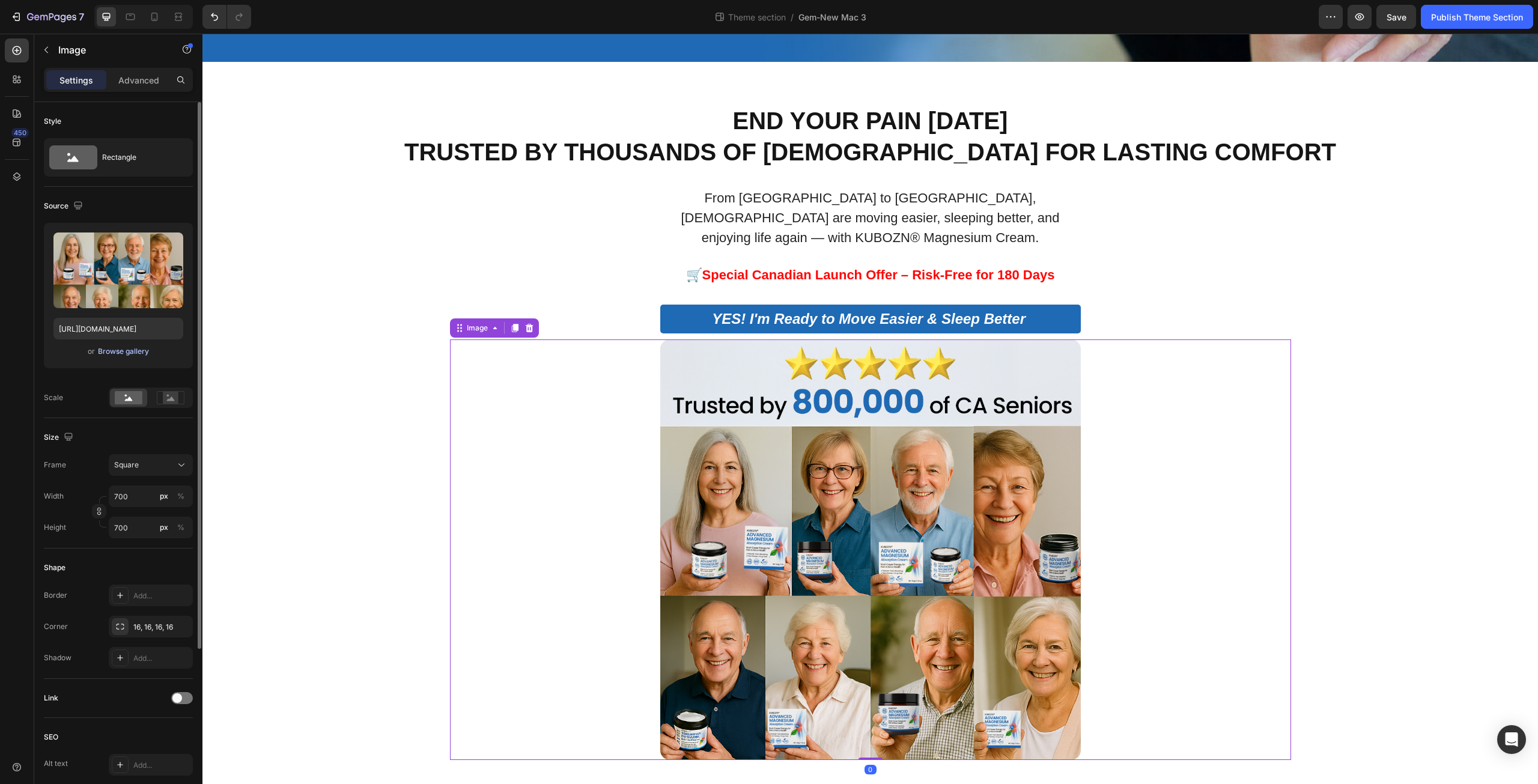
click at [130, 352] on div "Browse gallery" at bounding box center [123, 352] width 51 height 11
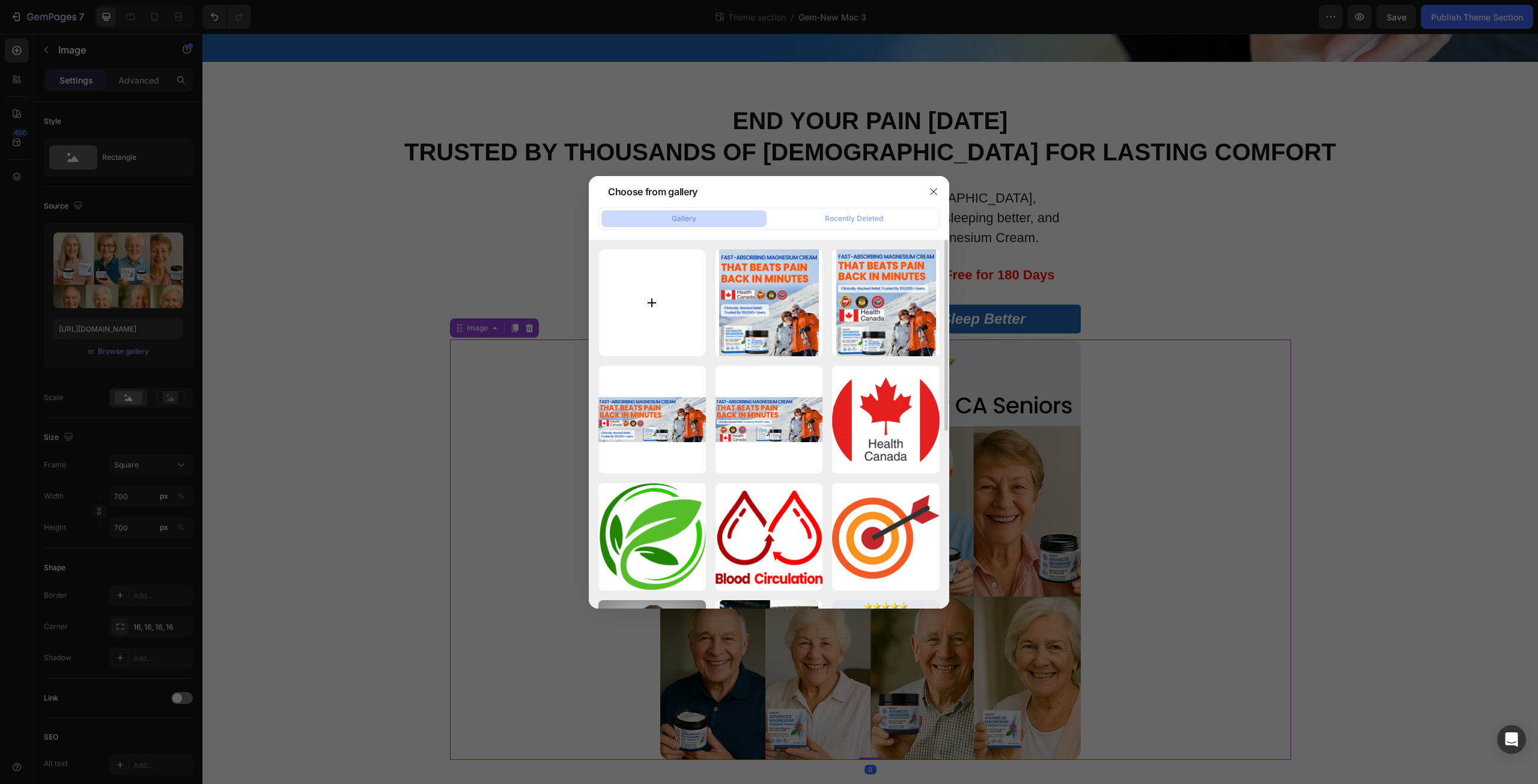
click at [657, 305] on input "file" at bounding box center [652, 303] width 108 height 108
type input "C:\fakepath\地域销量.jpg"
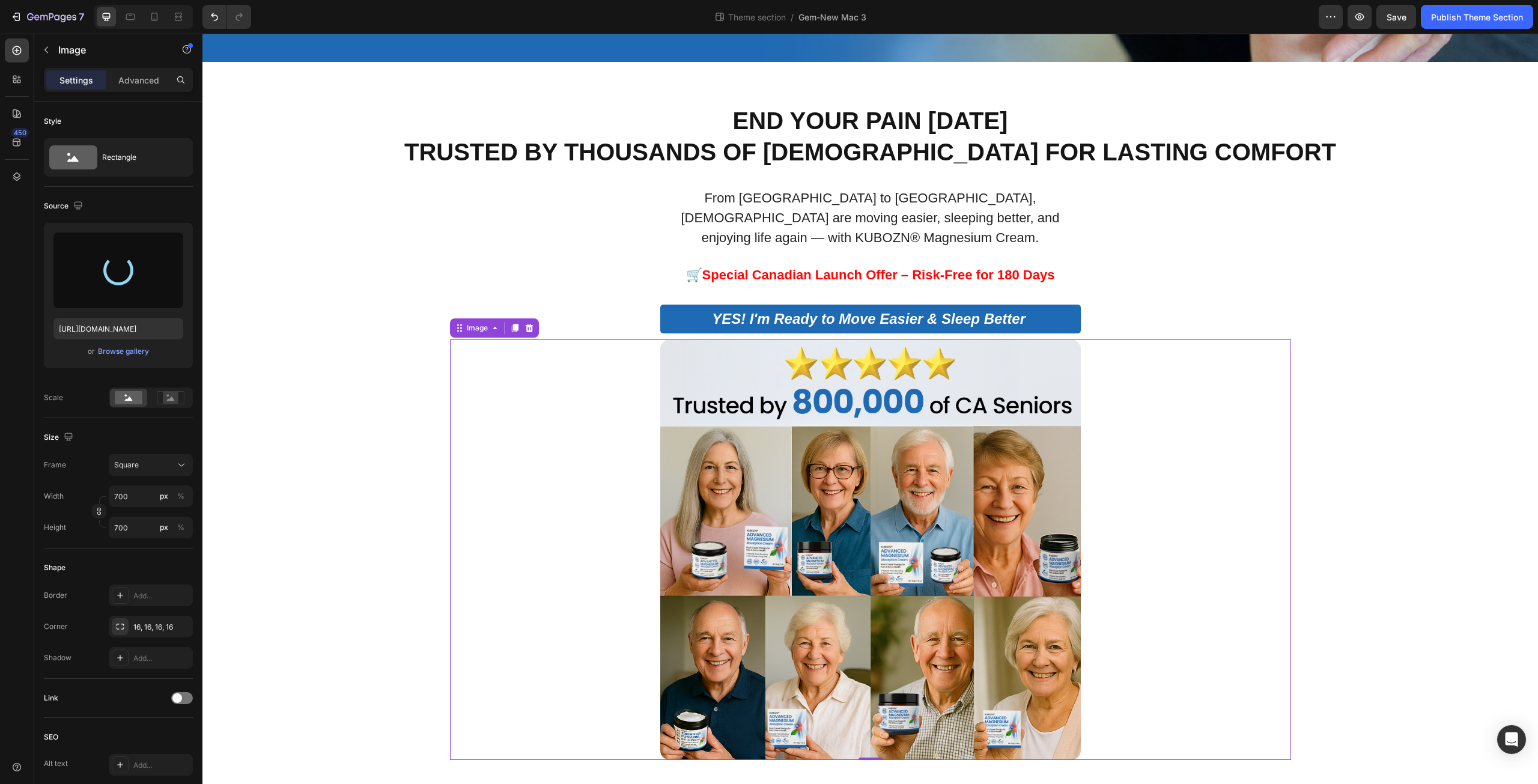
type input "[URL][DOMAIN_NAME]"
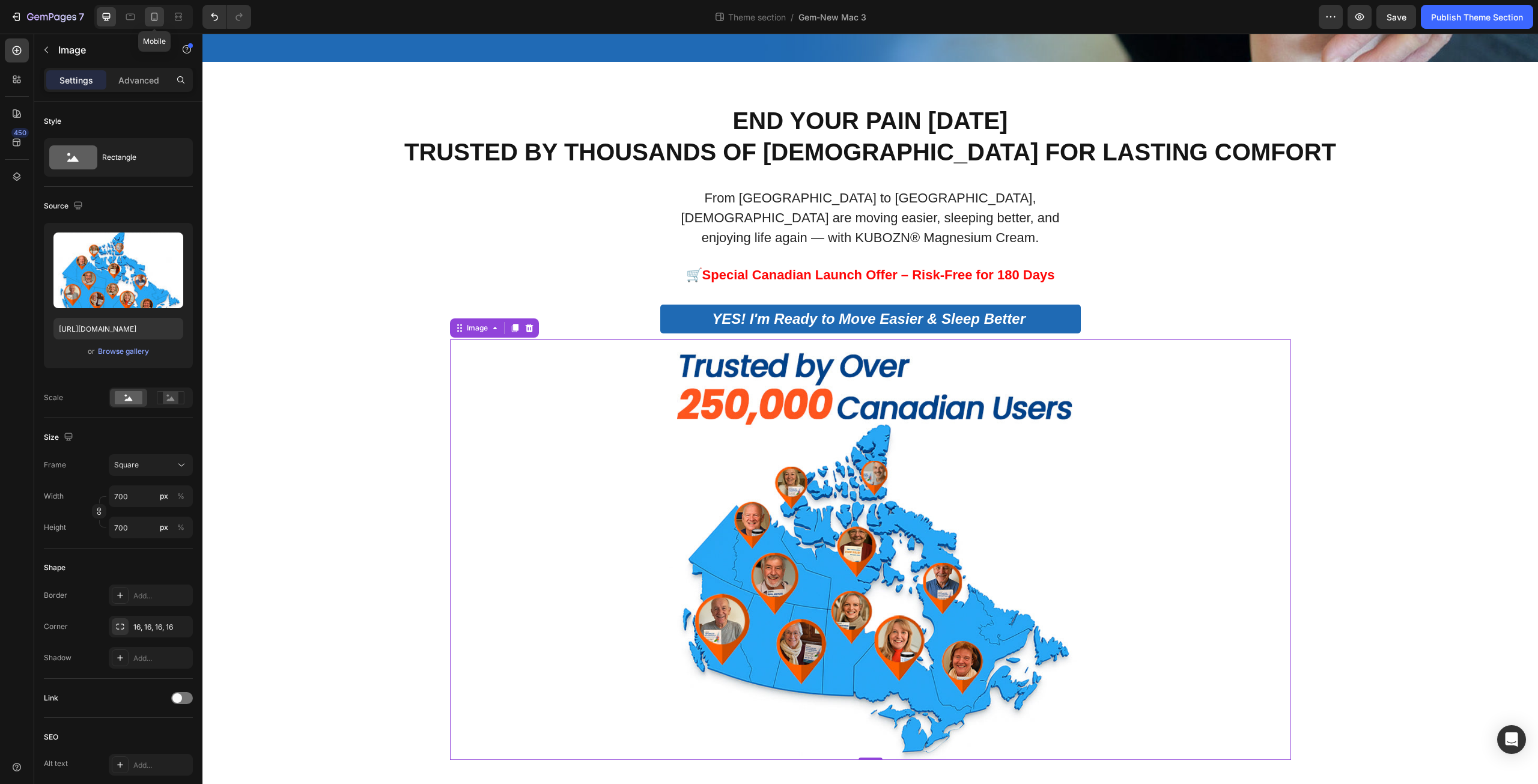
click at [155, 17] on icon at bounding box center [154, 16] width 12 height 12
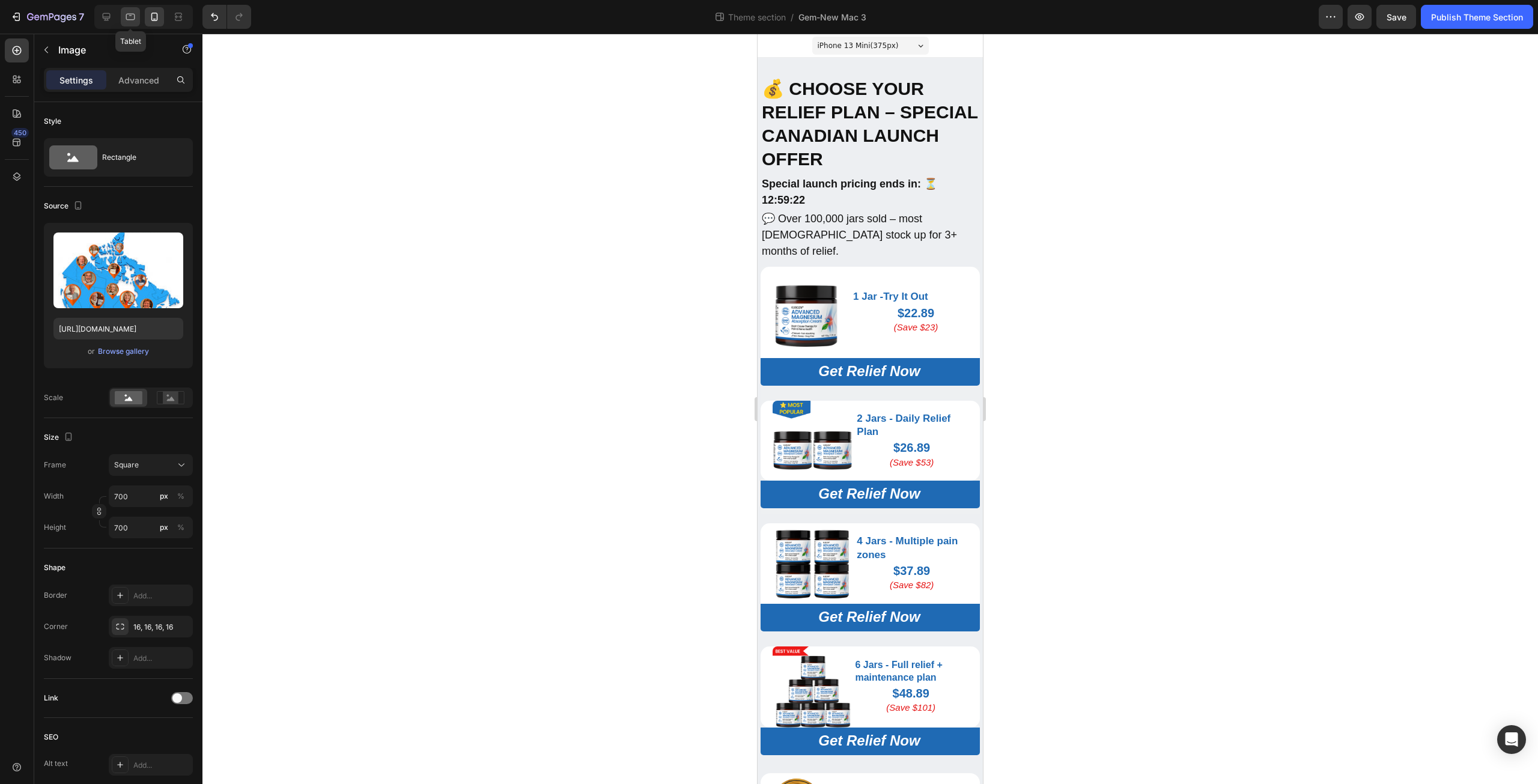
click at [124, 15] on div at bounding box center [130, 16] width 19 height 19
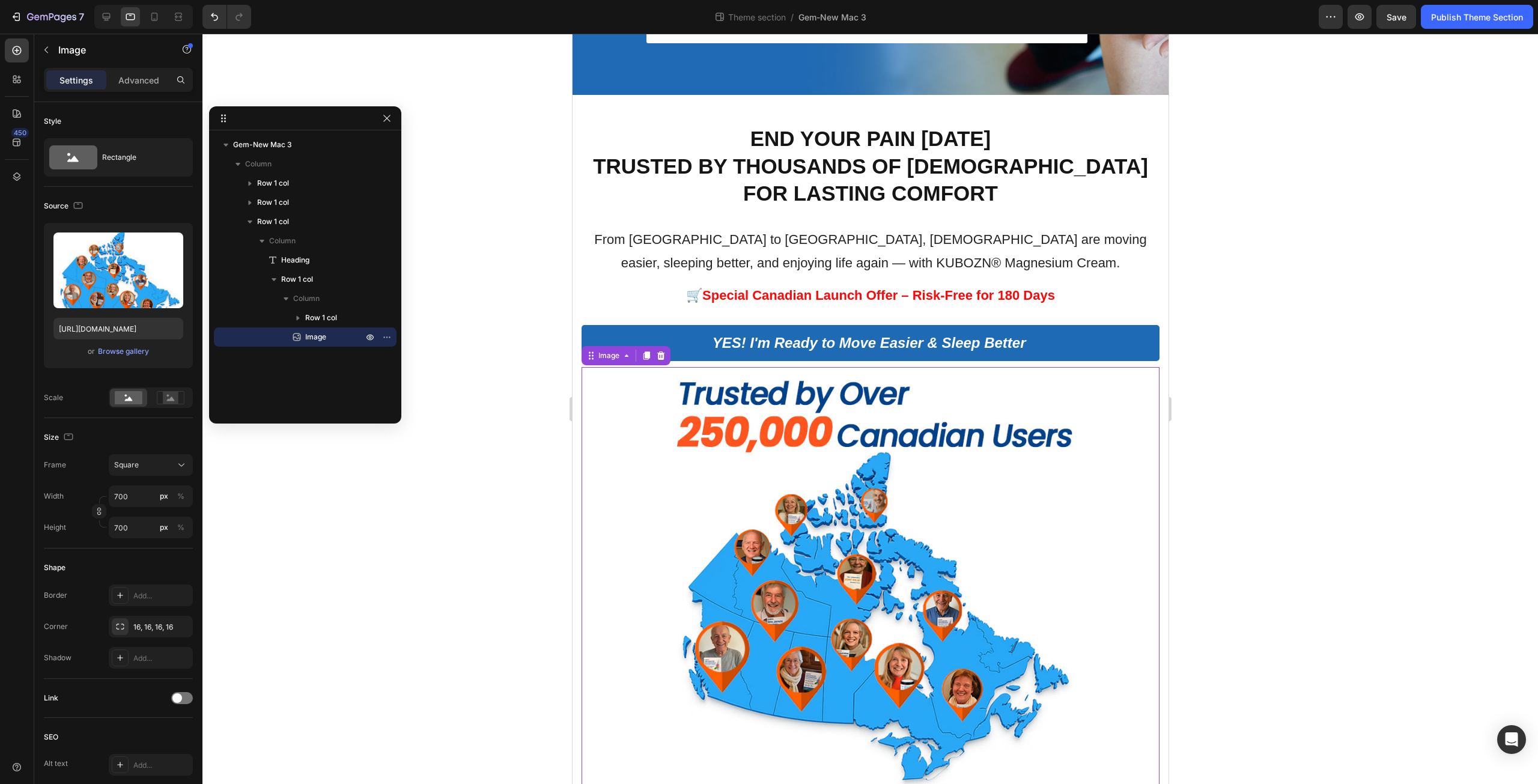
scroll to position [936, 0]
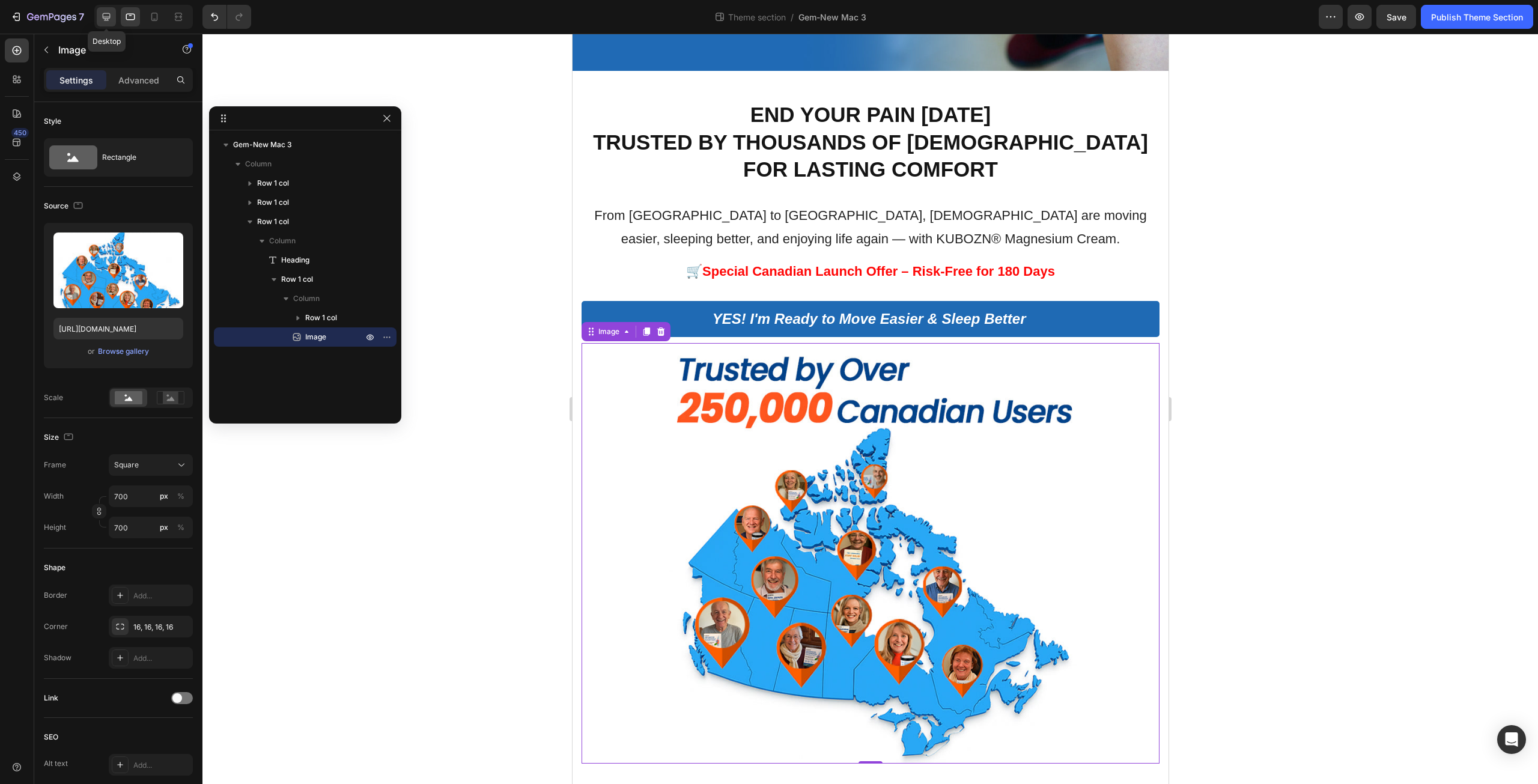
click at [102, 14] on icon at bounding box center [106, 16] width 12 height 12
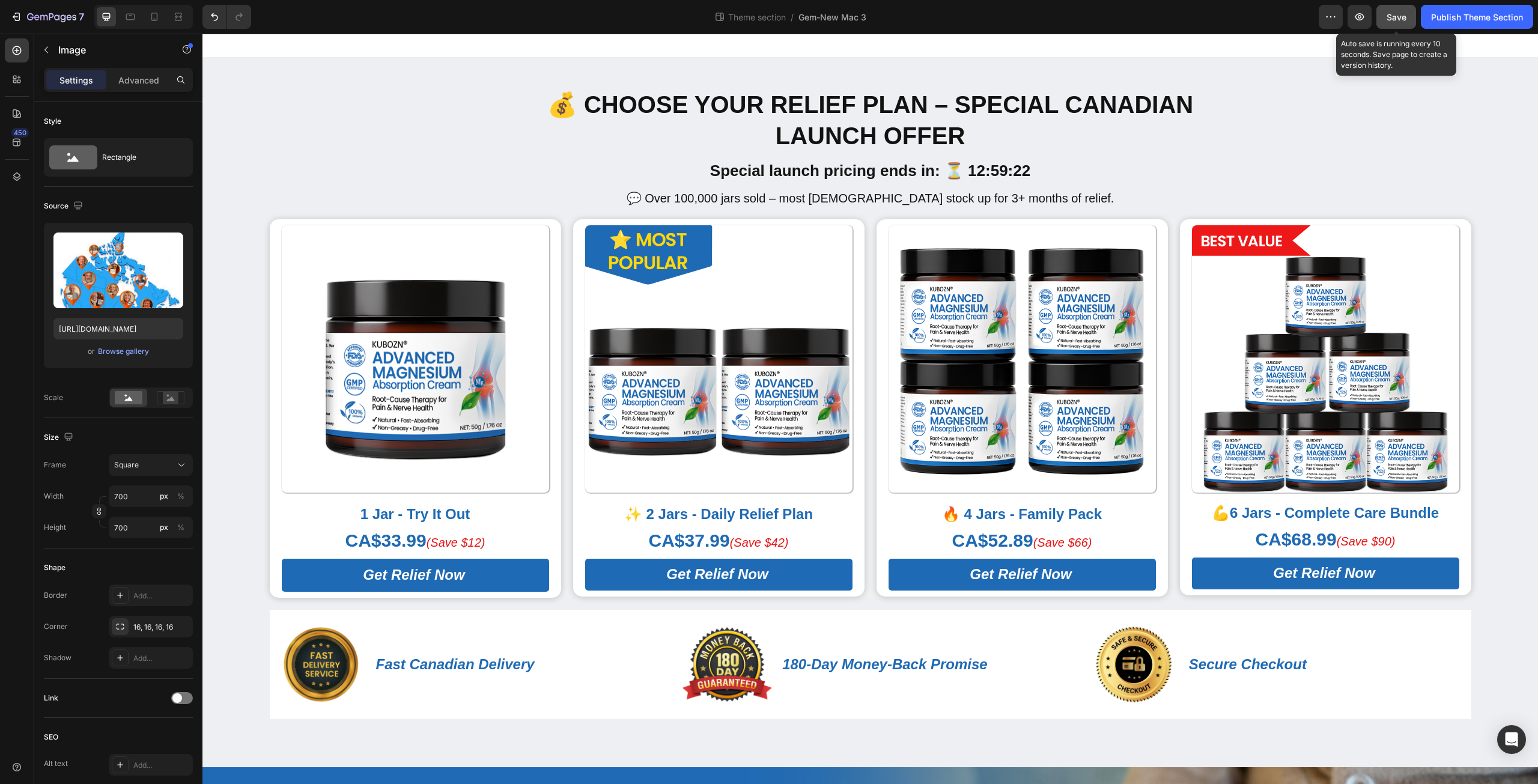
click at [1390, 19] on span "Save" at bounding box center [1397, 16] width 20 height 10
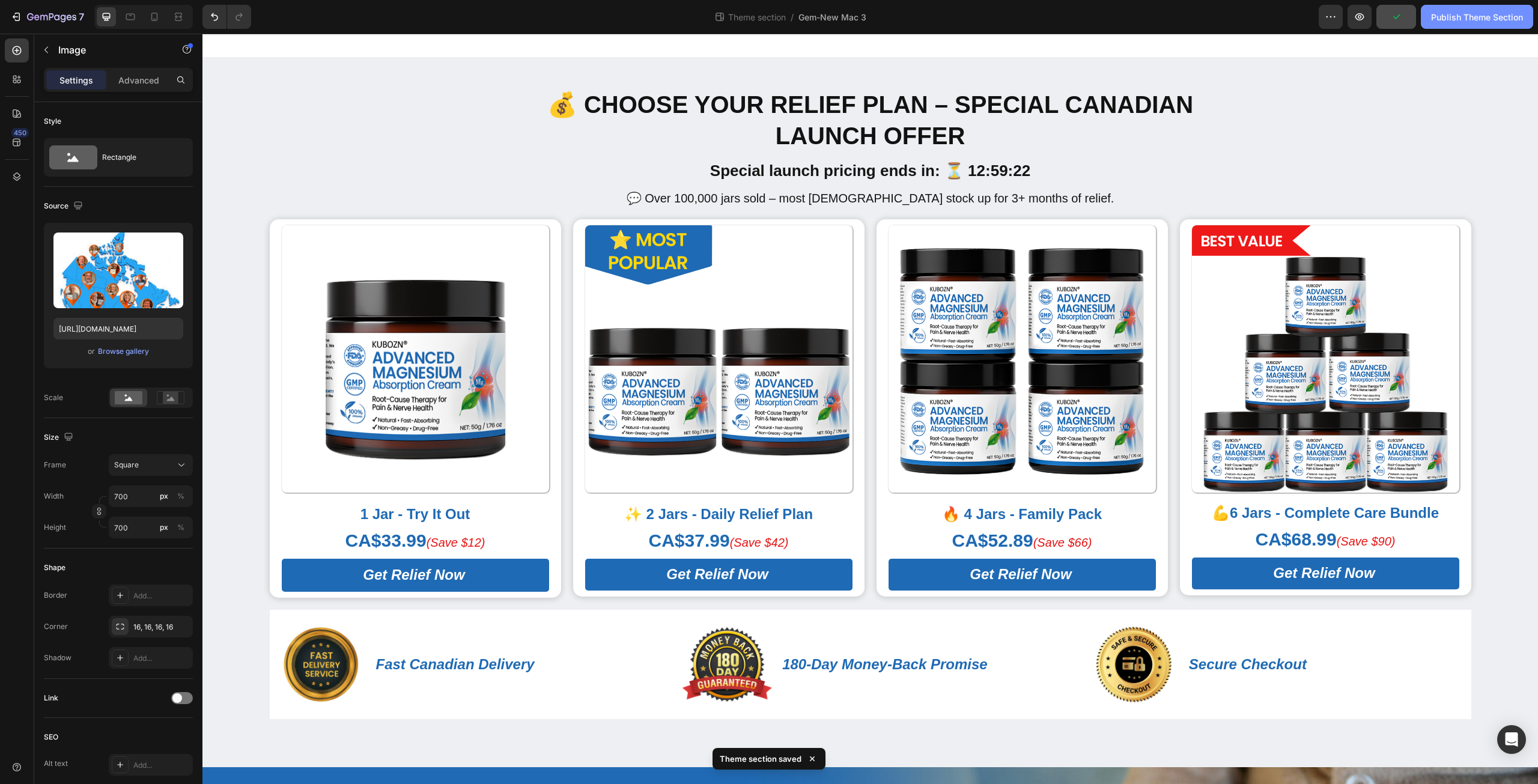
click at [1459, 13] on div "Publish Theme Section" at bounding box center [1477, 17] width 92 height 13
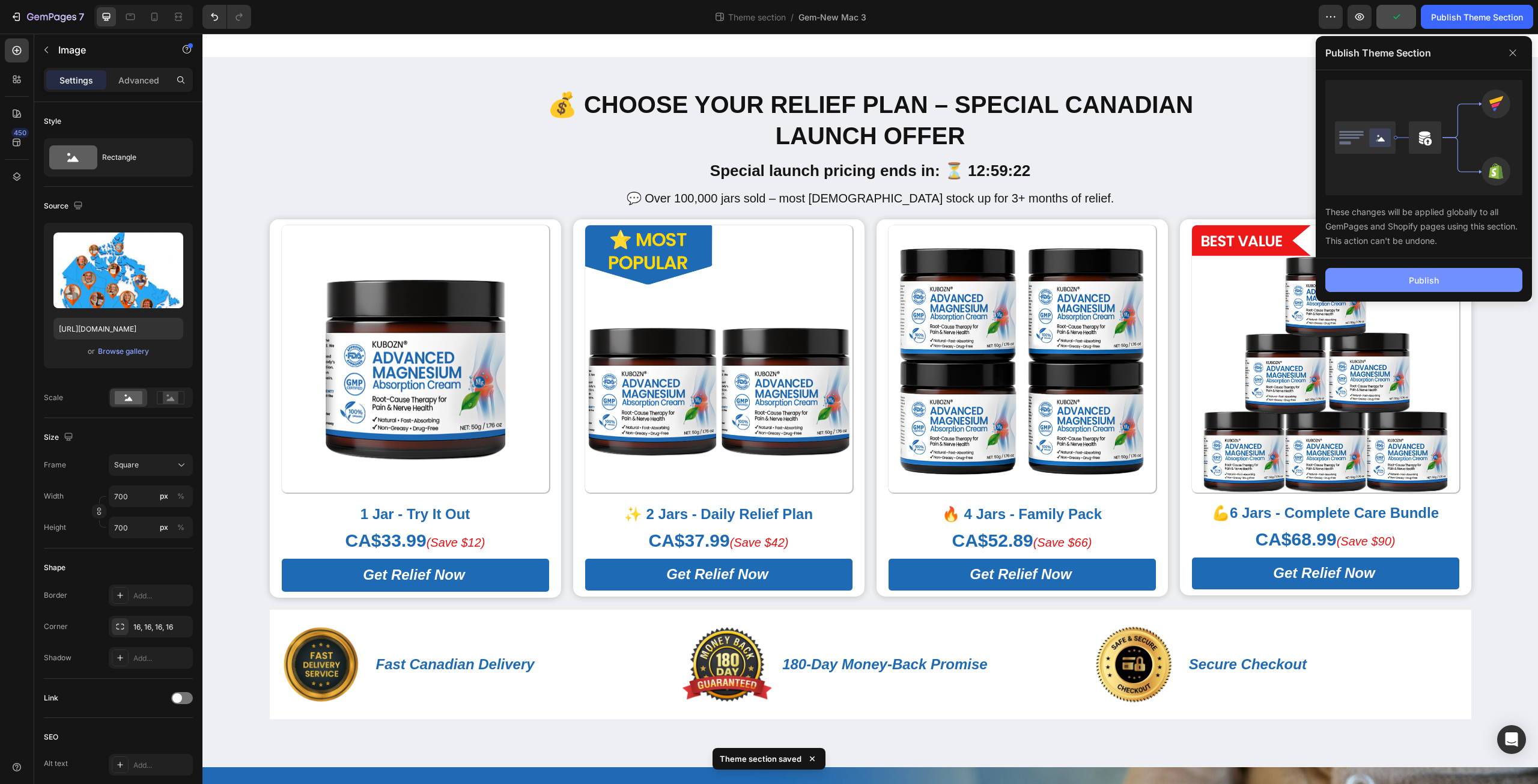
click at [1406, 280] on button "Publish" at bounding box center [1423, 280] width 197 height 24
